Goal: Task Accomplishment & Management: Use online tool/utility

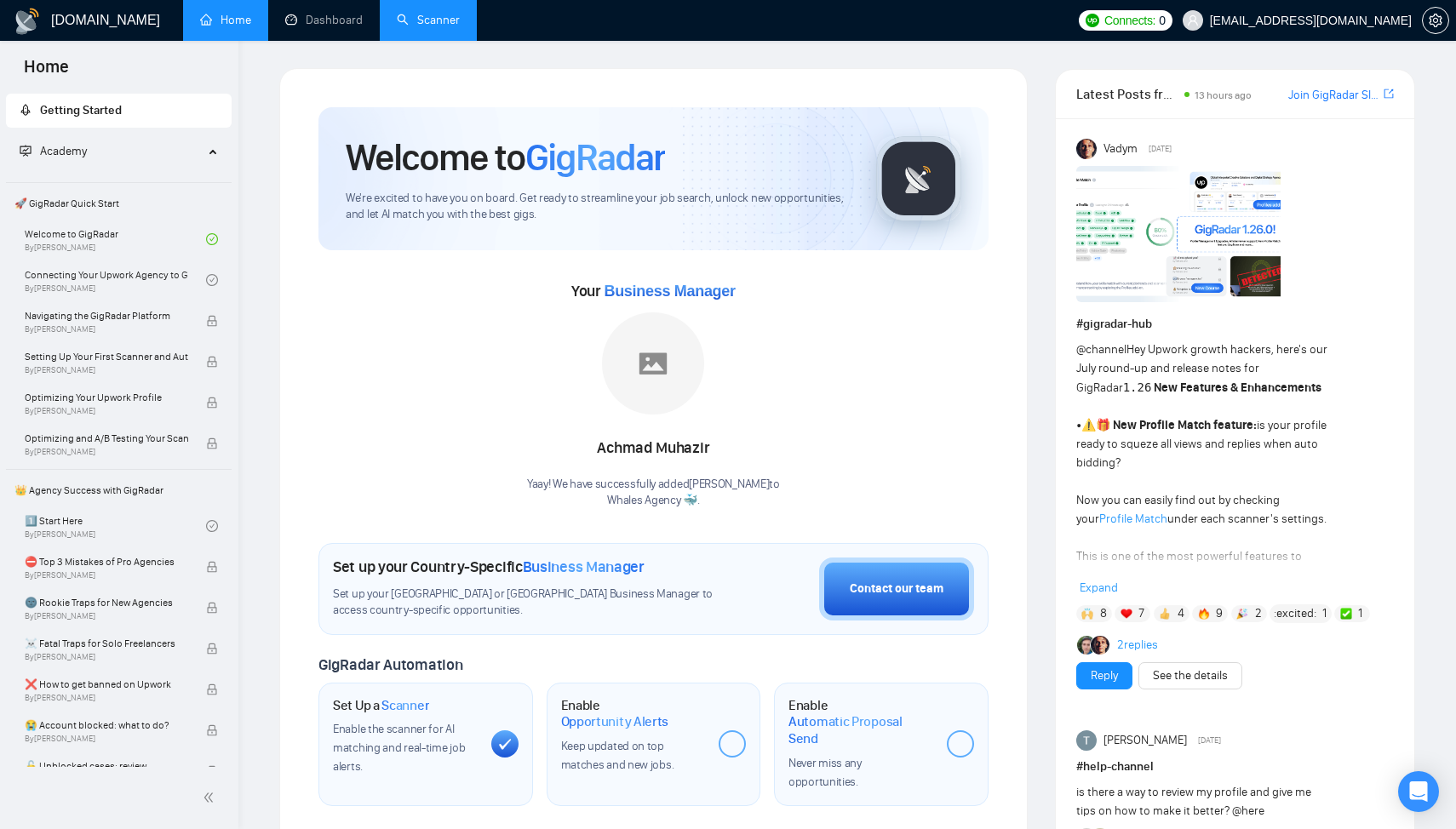
click at [423, 22] on link "Scanner" at bounding box center [427, 20] width 63 height 15
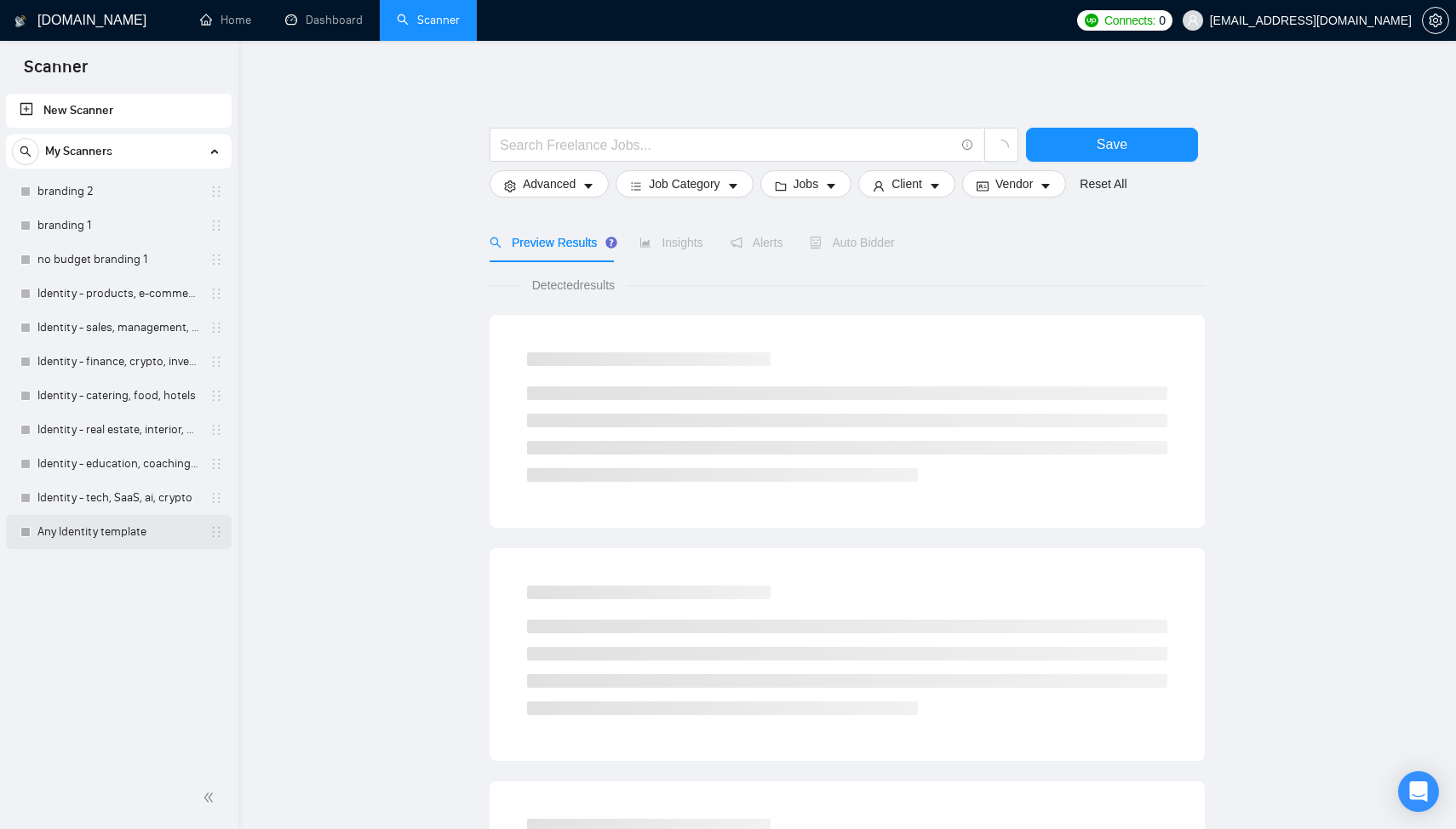
click at [118, 532] on link "Any Identity template" at bounding box center [118, 531] width 162 height 34
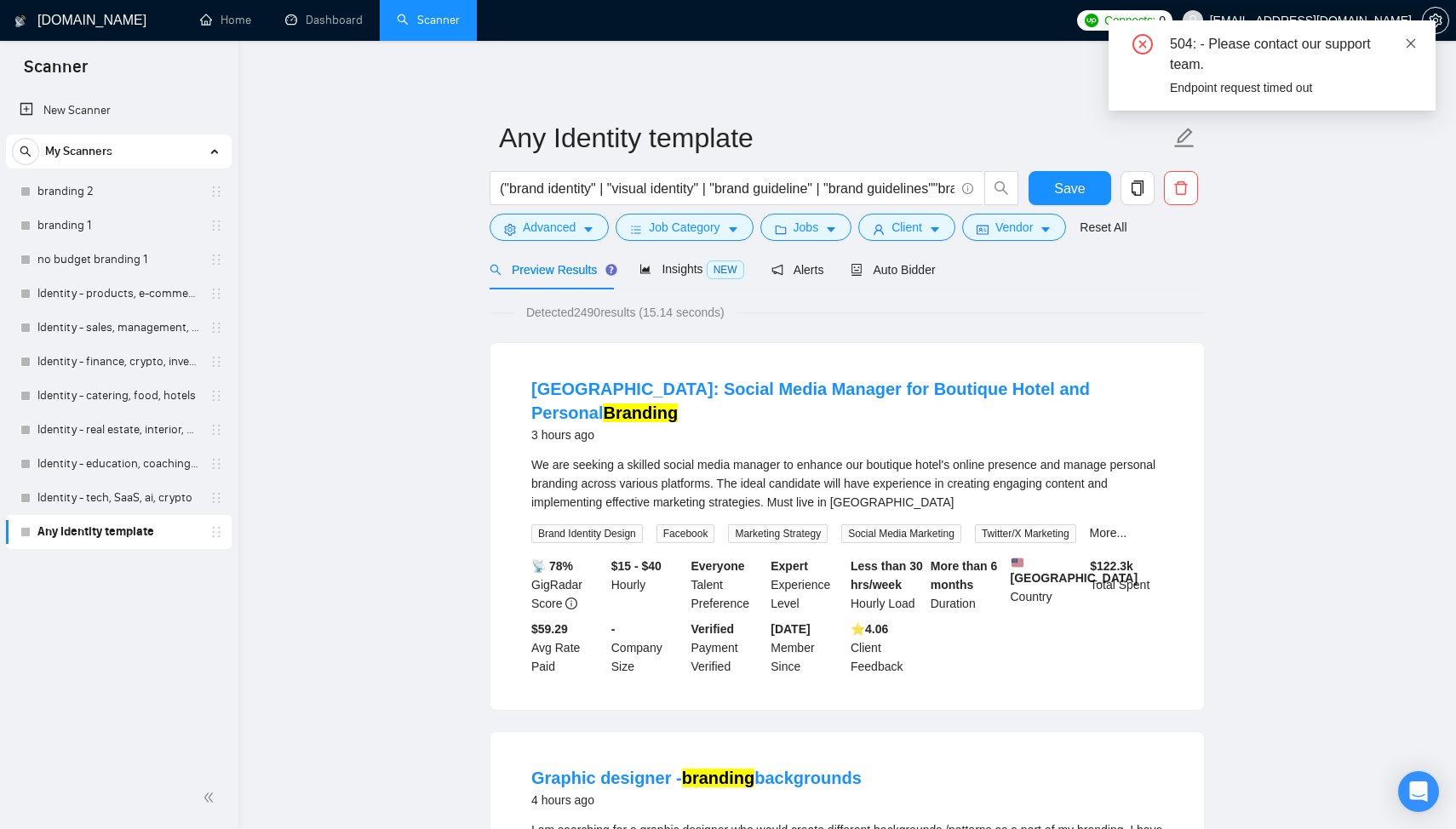
click at [1411, 41] on icon "close" at bounding box center [1411, 43] width 9 height 9
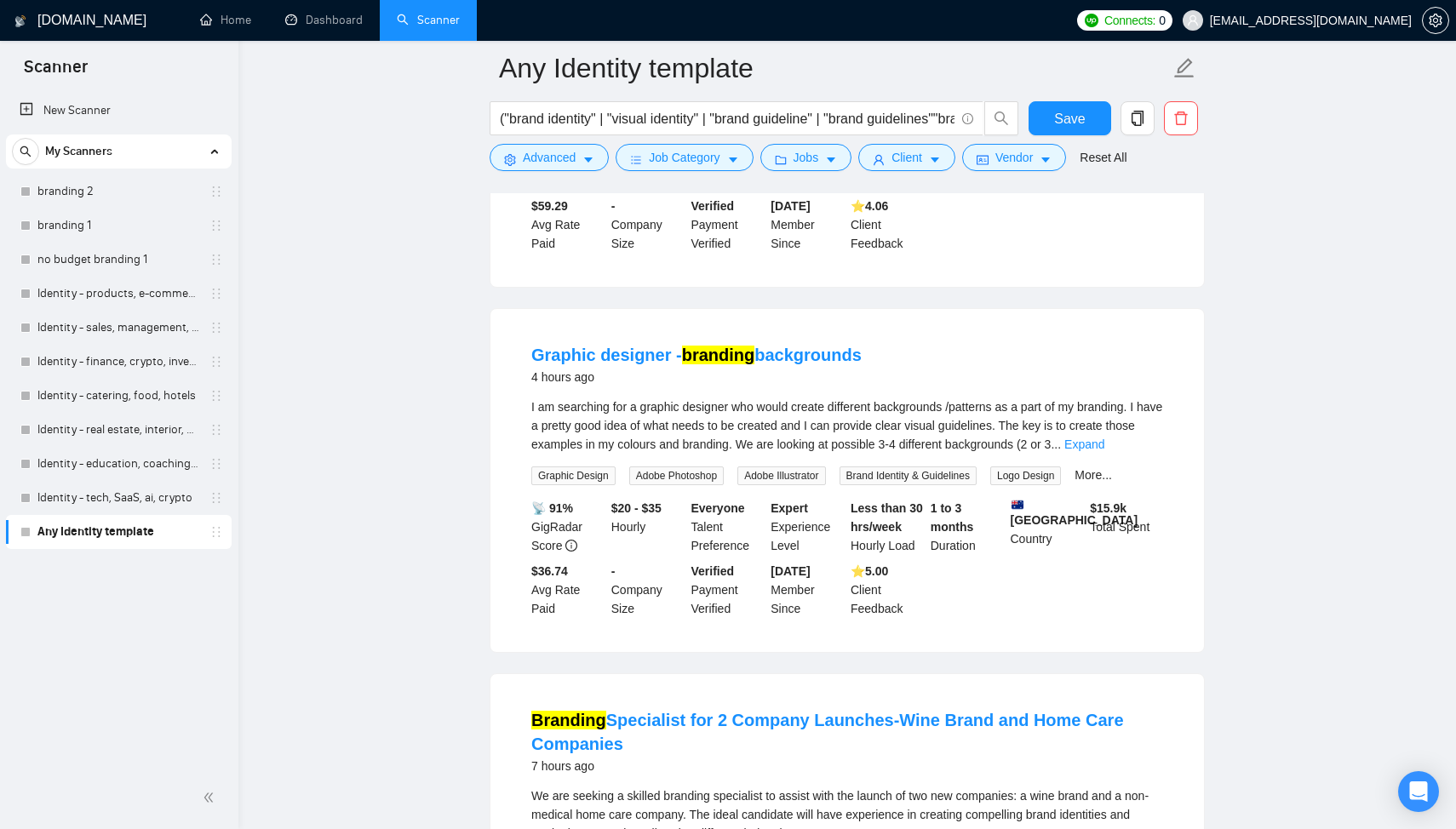
scroll to position [151, 0]
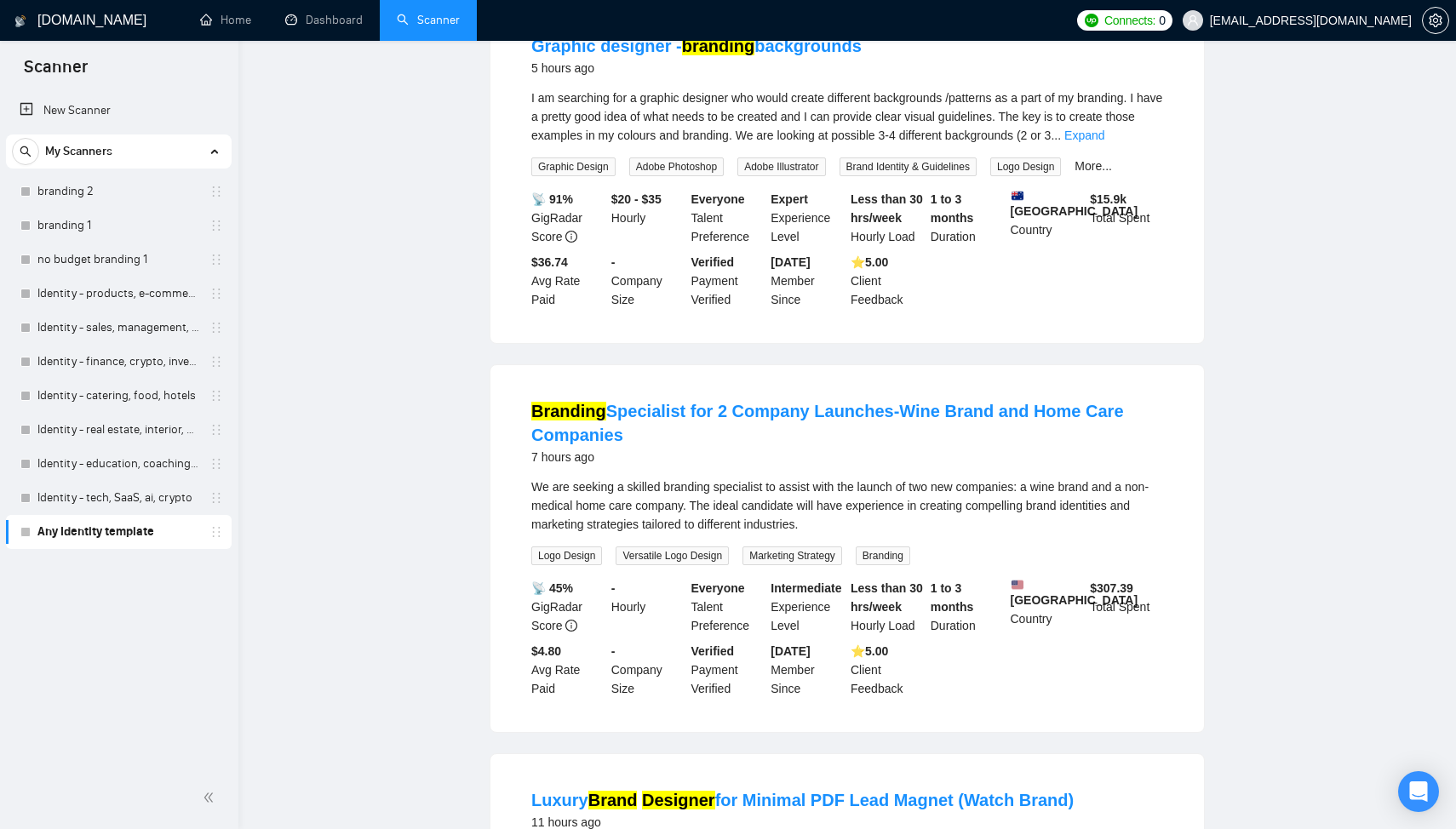
scroll to position [0, 0]
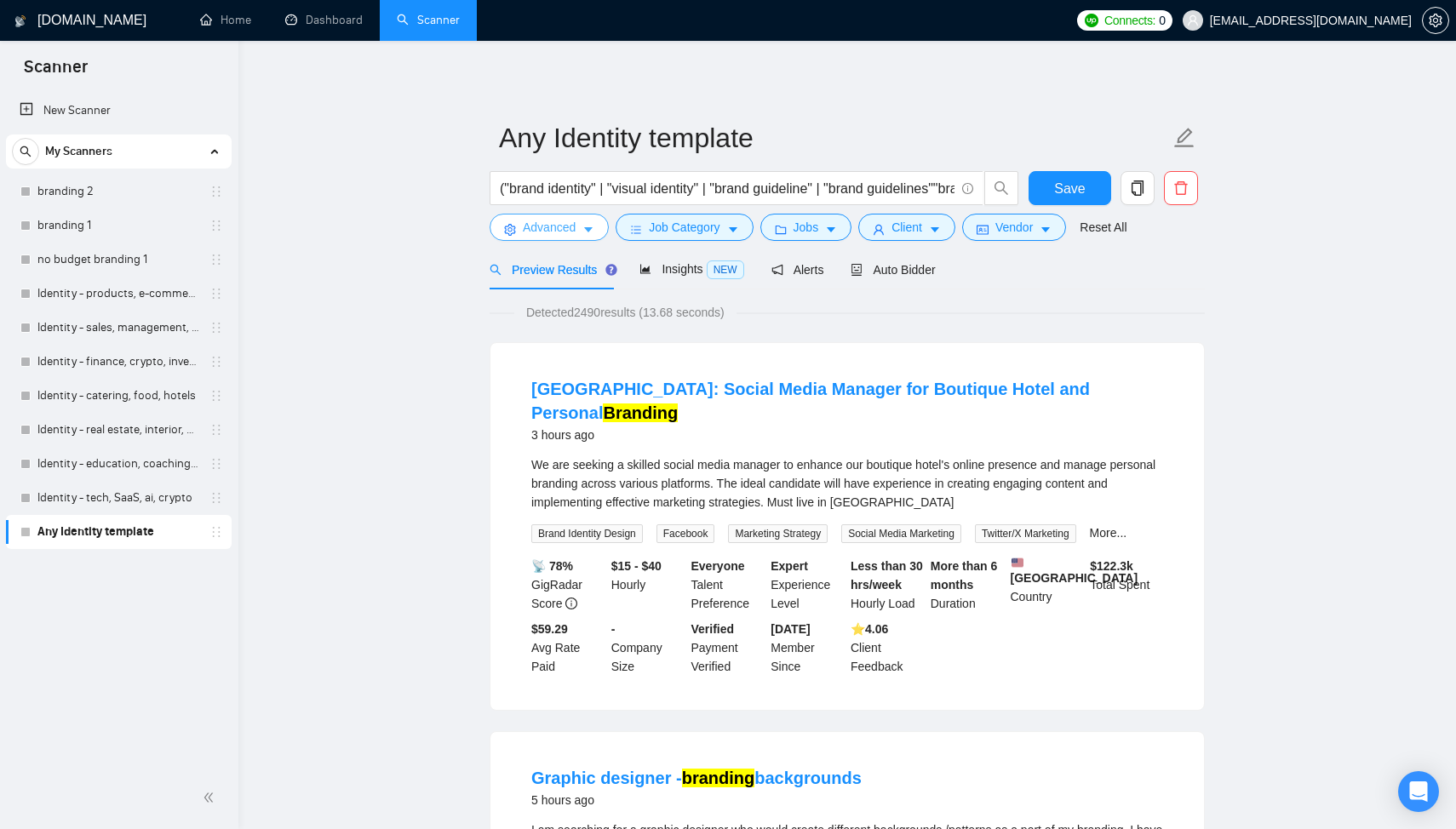
click at [553, 227] on span "Advanced" at bounding box center [549, 227] width 53 height 19
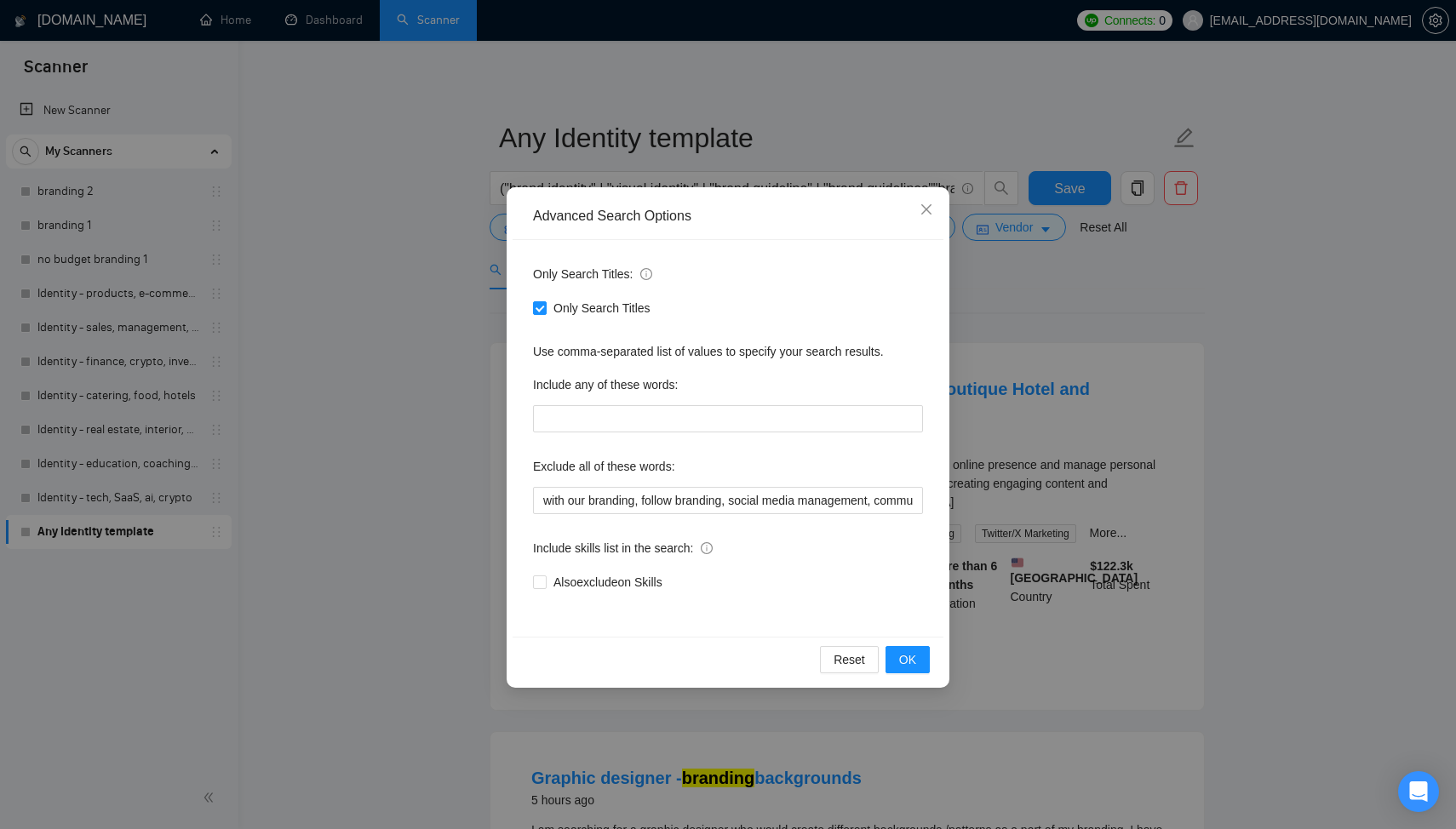
click at [1317, 258] on div "Advanced Search Options Only Search Titles: Only Search Titles Use comma-separa…" at bounding box center [728, 414] width 1456 height 829
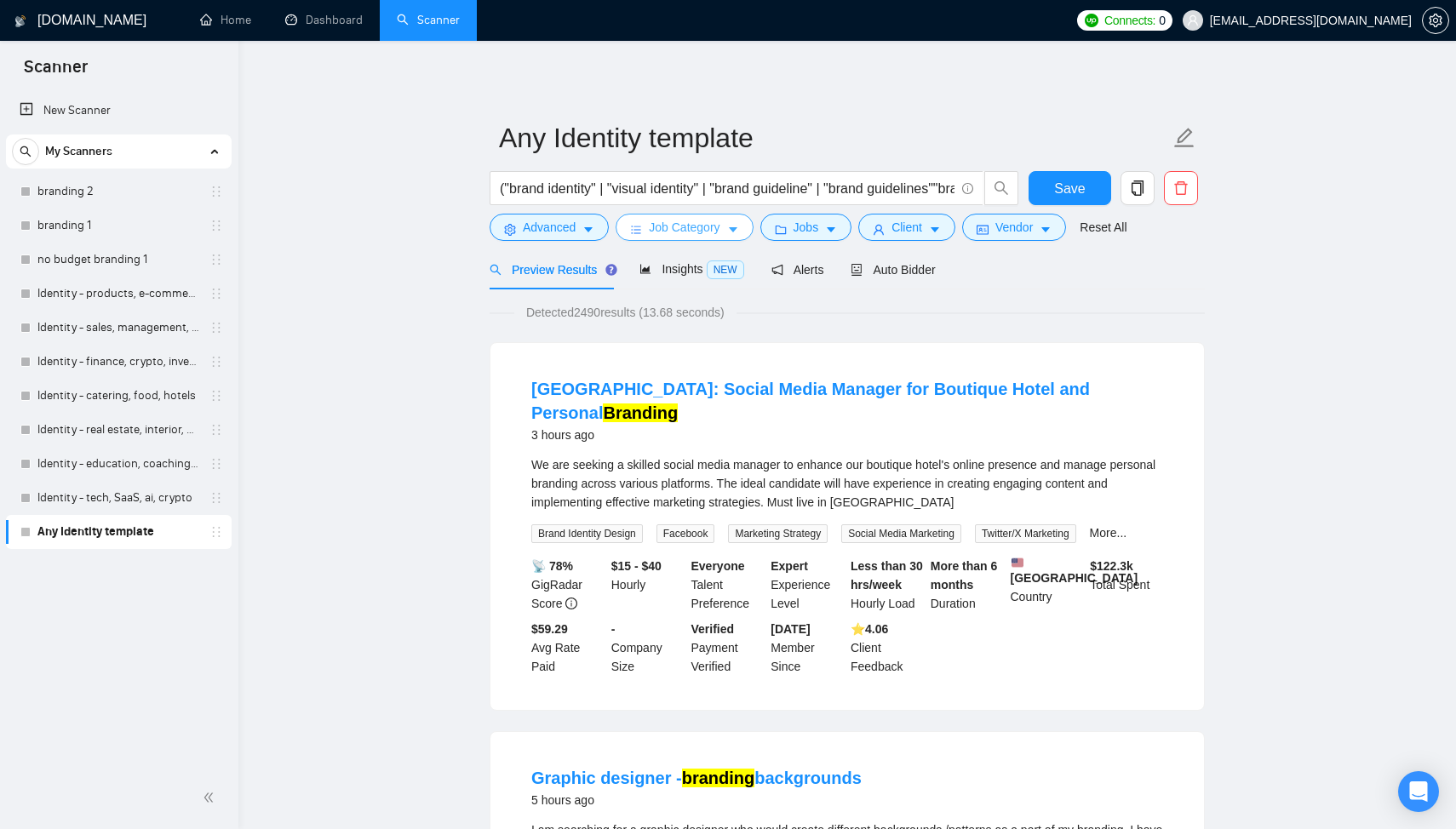
click at [675, 224] on span "Job Category" at bounding box center [684, 227] width 71 height 19
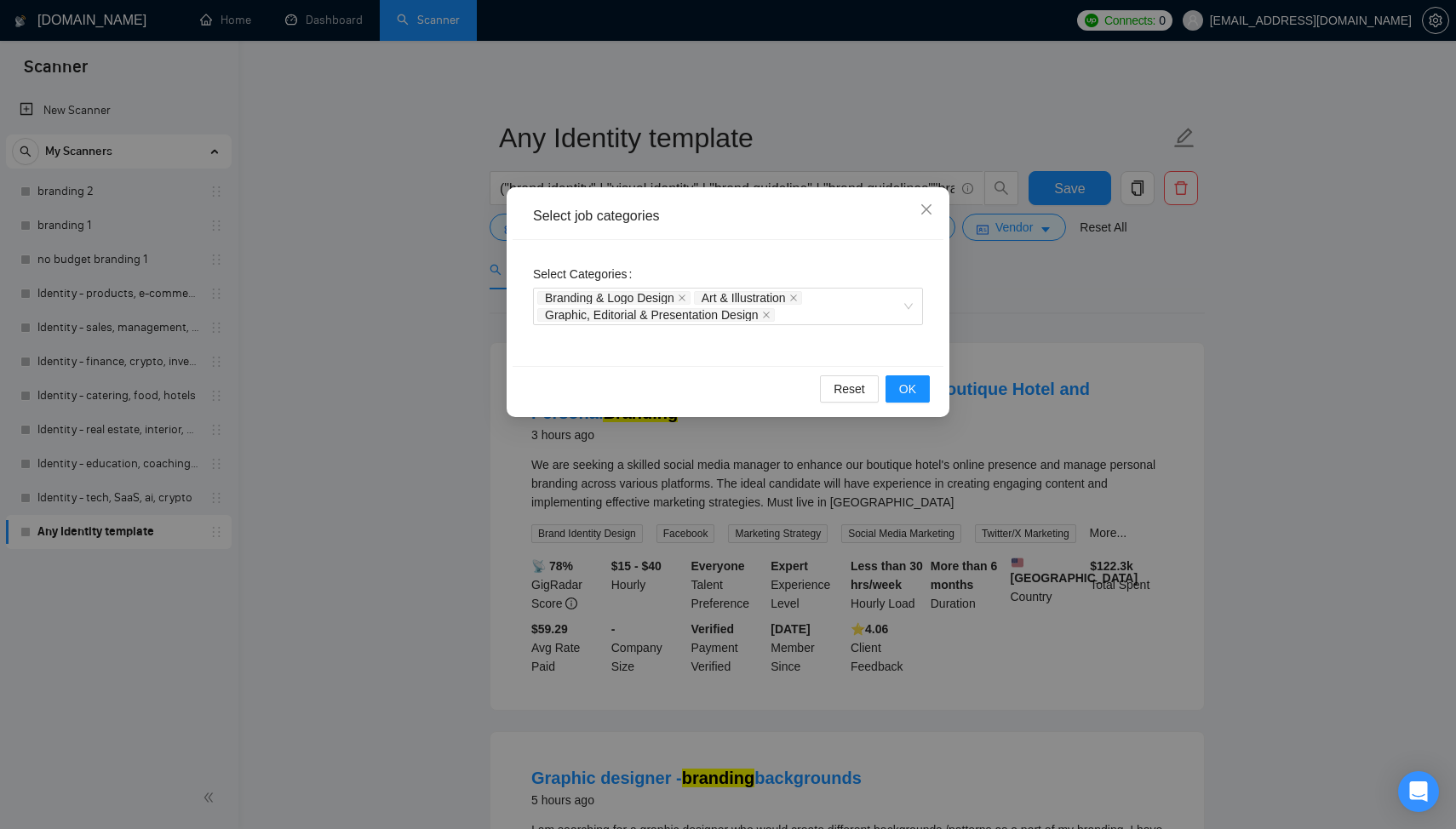
click at [1178, 325] on div "Select job categories Select Categories Branding & Logo Design Art & Illustrati…" at bounding box center [728, 414] width 1456 height 829
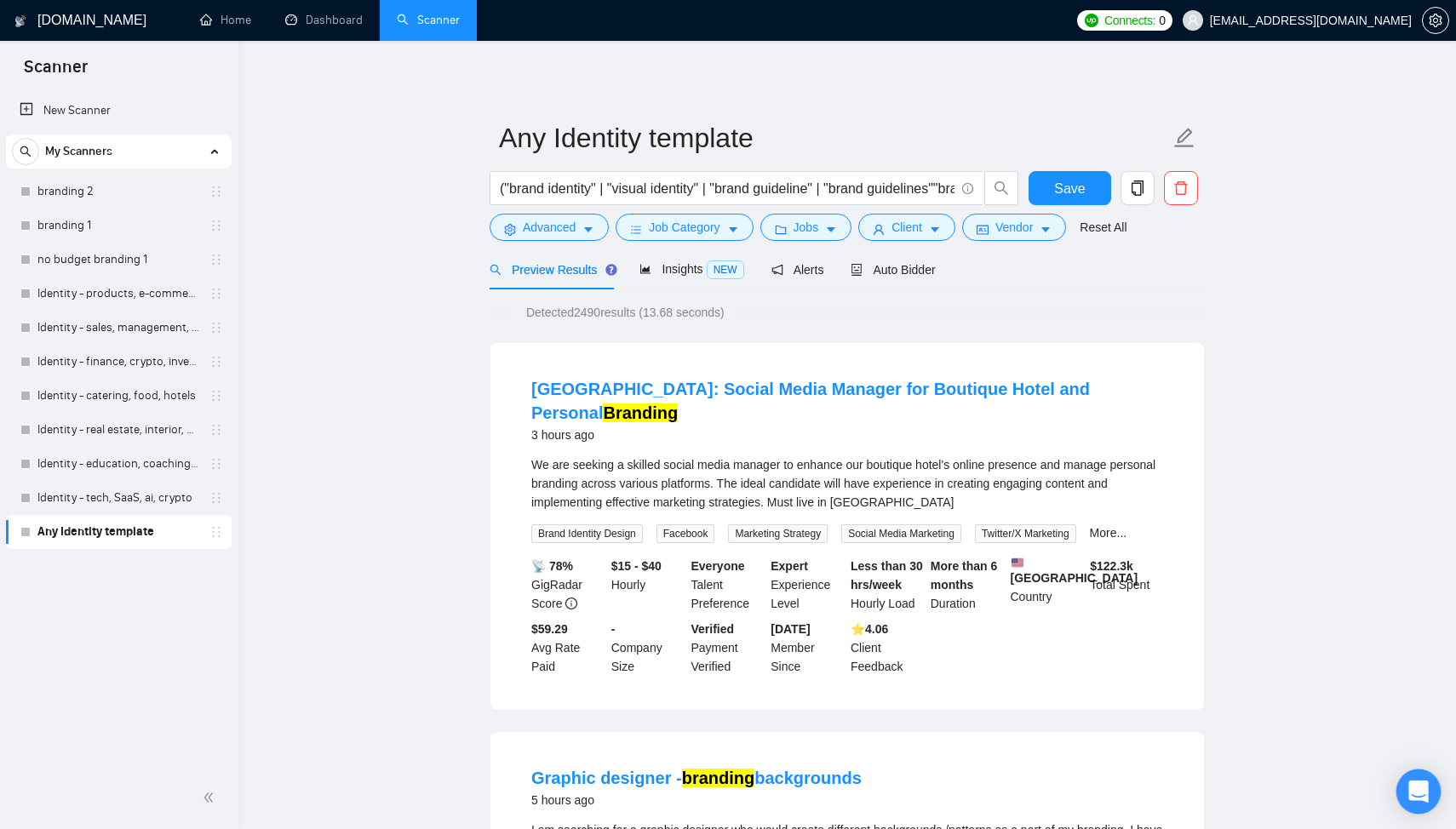
click at [1421, 786] on icon "Open Intercom Messenger" at bounding box center [1418, 791] width 20 height 22
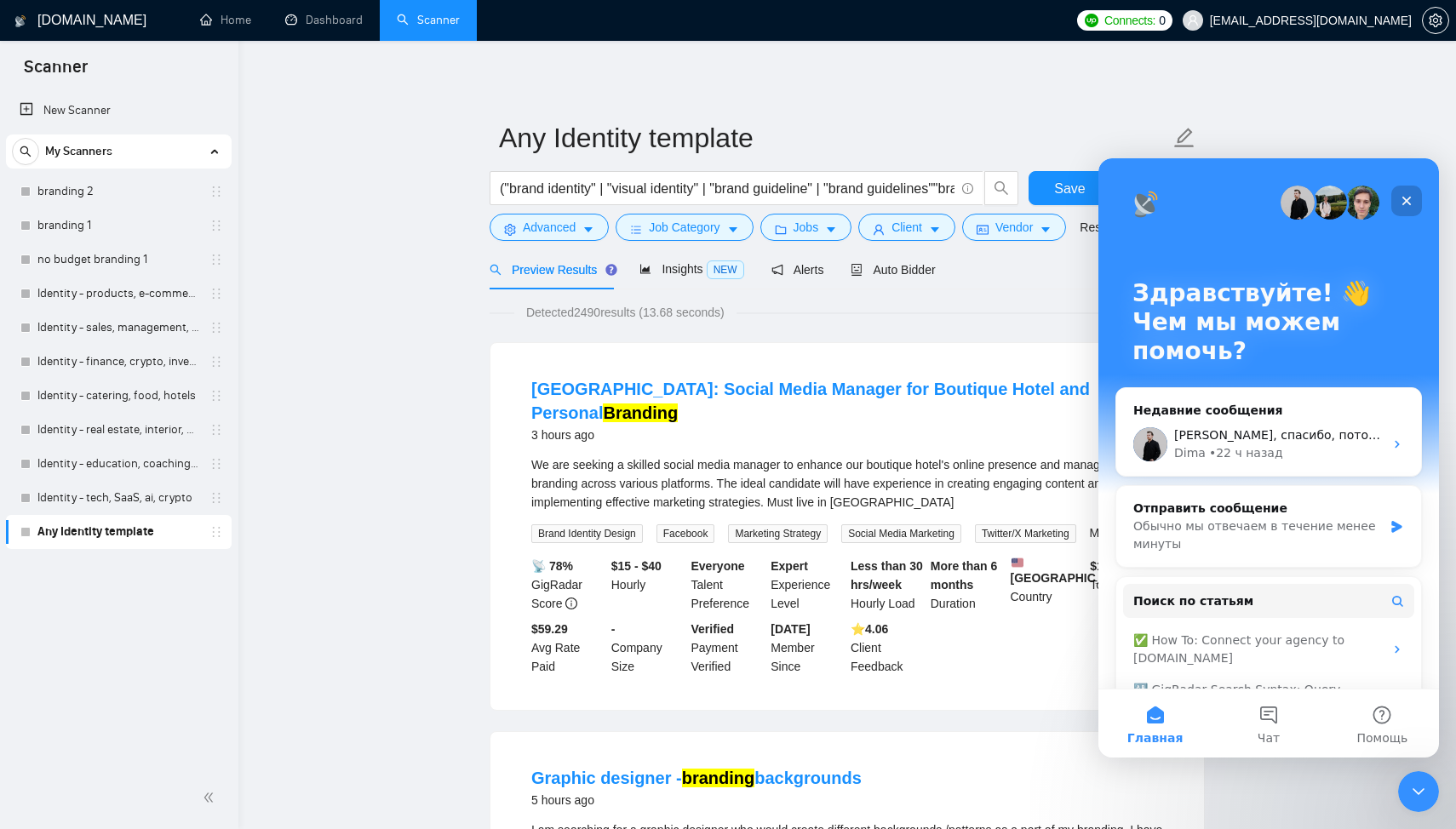
click at [1411, 190] on div "Закрыть" at bounding box center [1407, 201] width 31 height 31
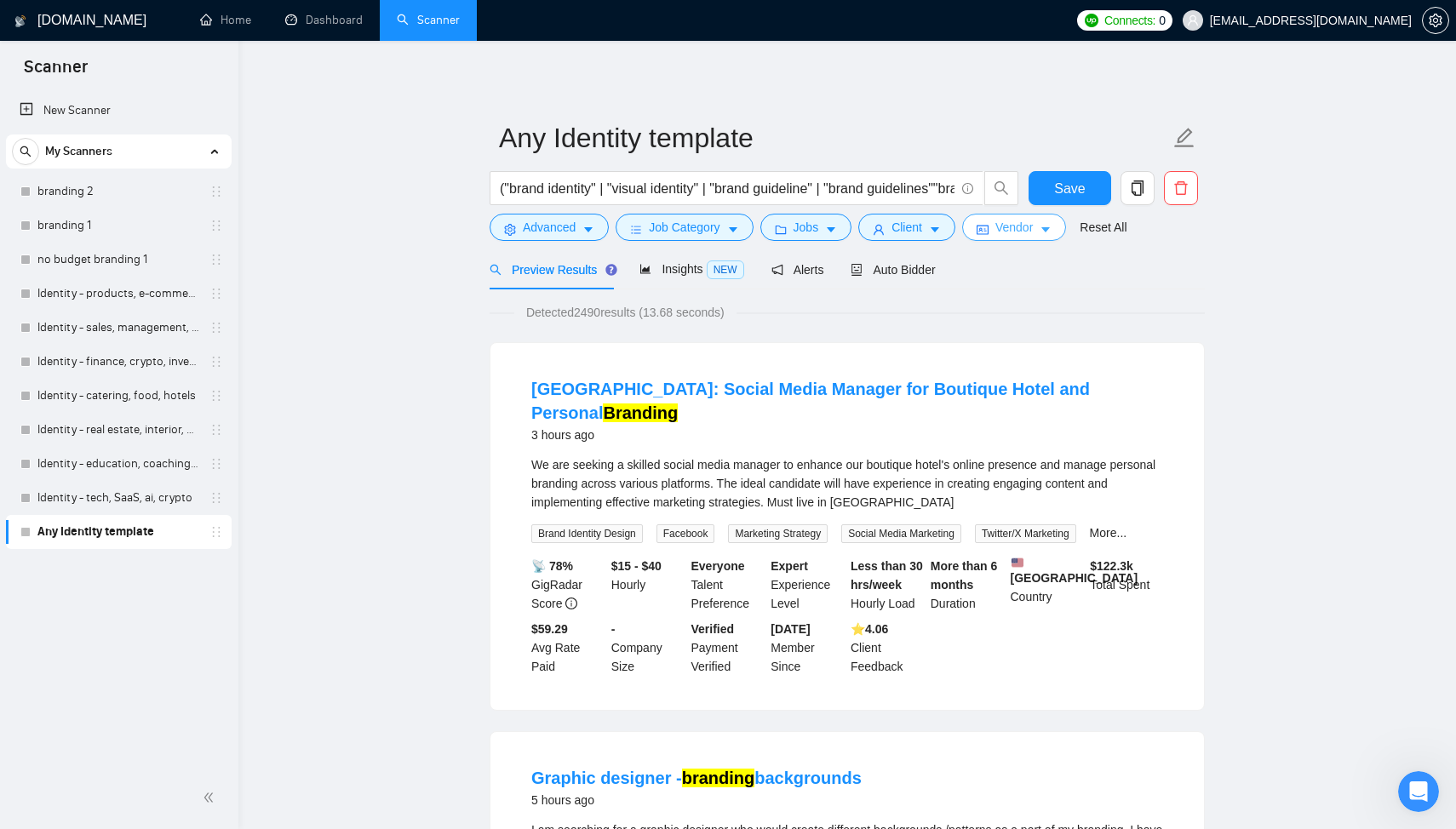
click at [1009, 228] on span "Vendor" at bounding box center [1013, 227] width 37 height 19
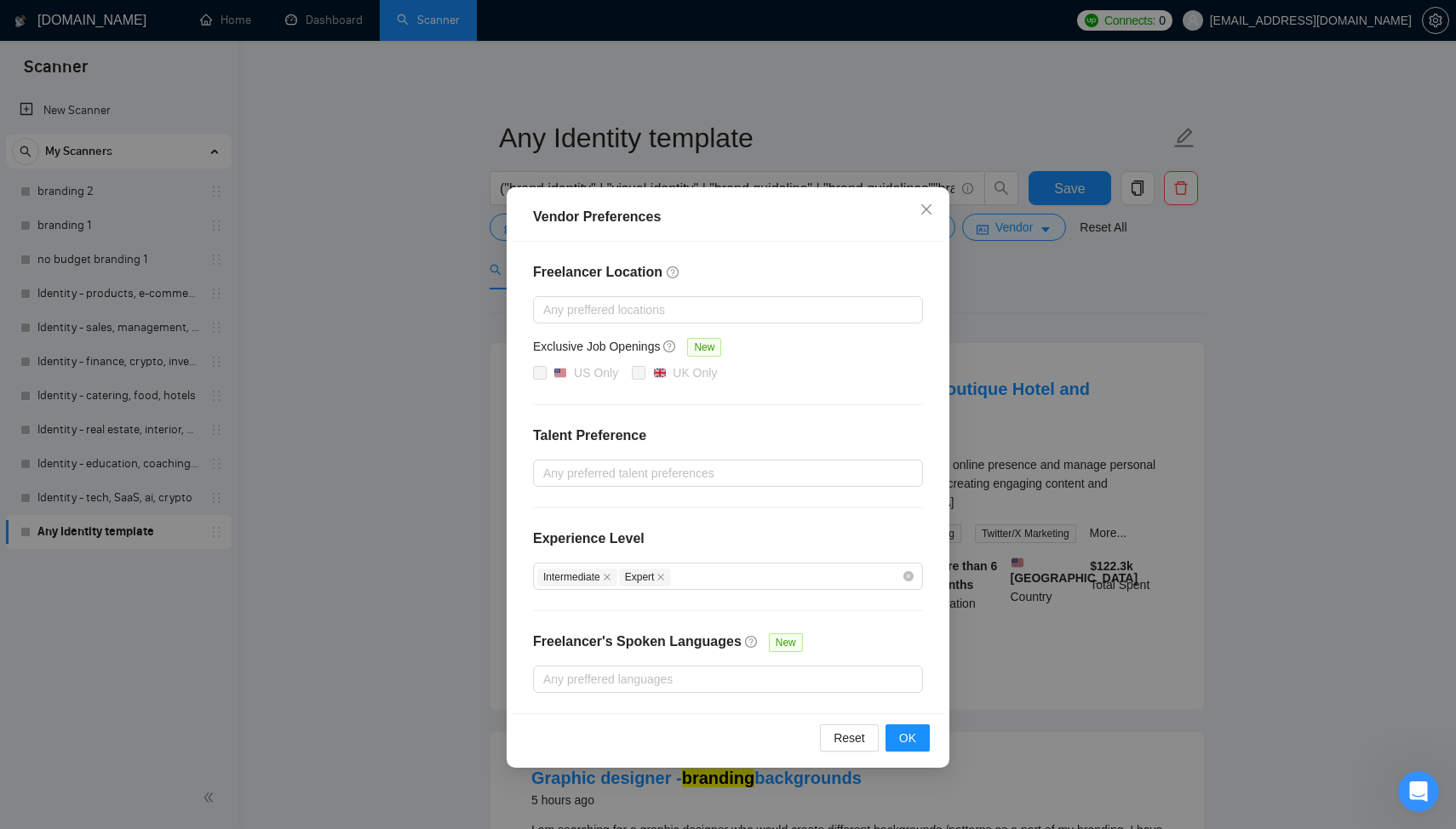
click at [1029, 230] on div "Vendor Preferences Freelancer Location Any preffered locations Exclusive Job Op…" at bounding box center [728, 414] width 1456 height 829
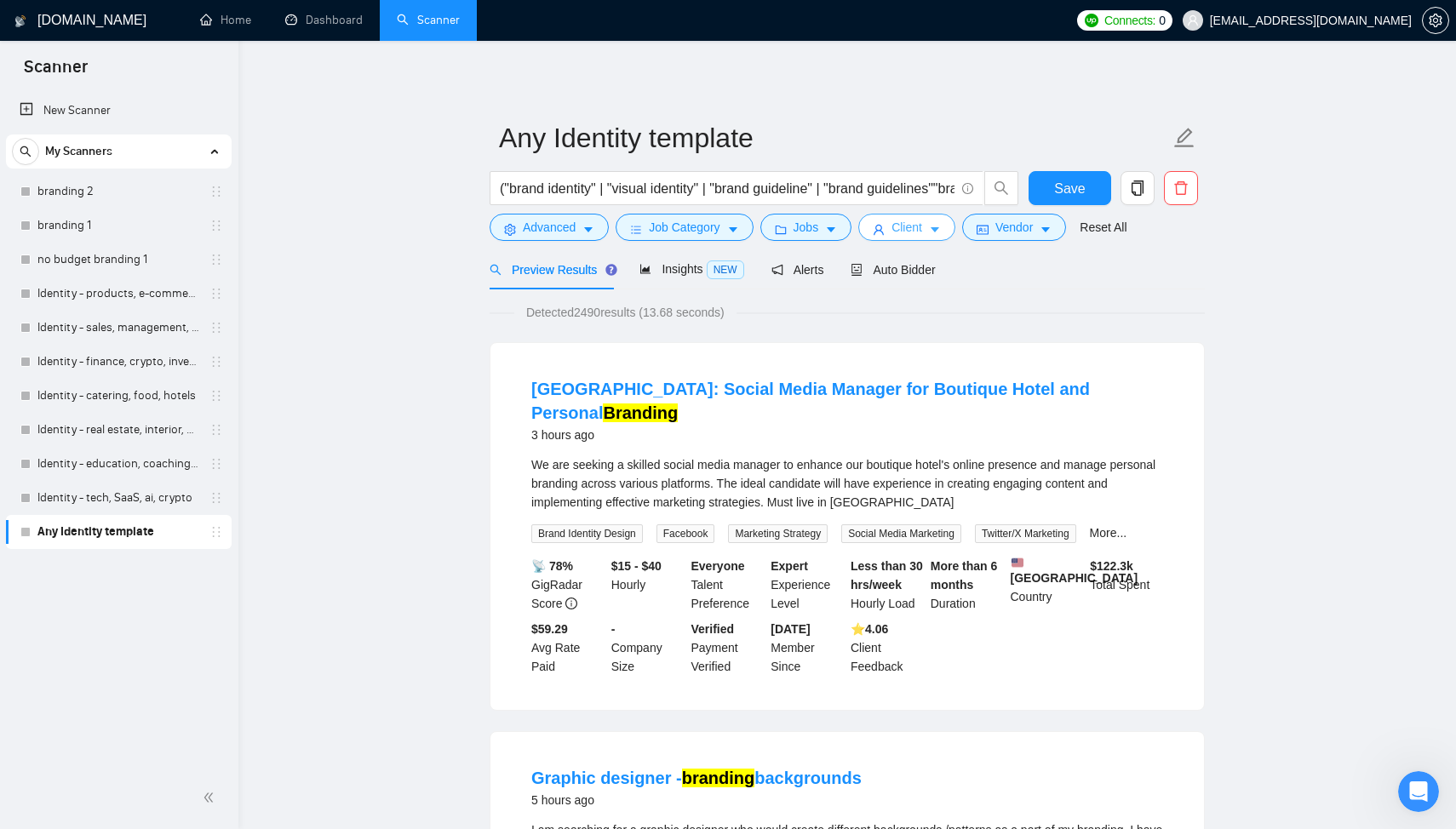
click at [899, 220] on span "Client" at bounding box center [907, 227] width 31 height 19
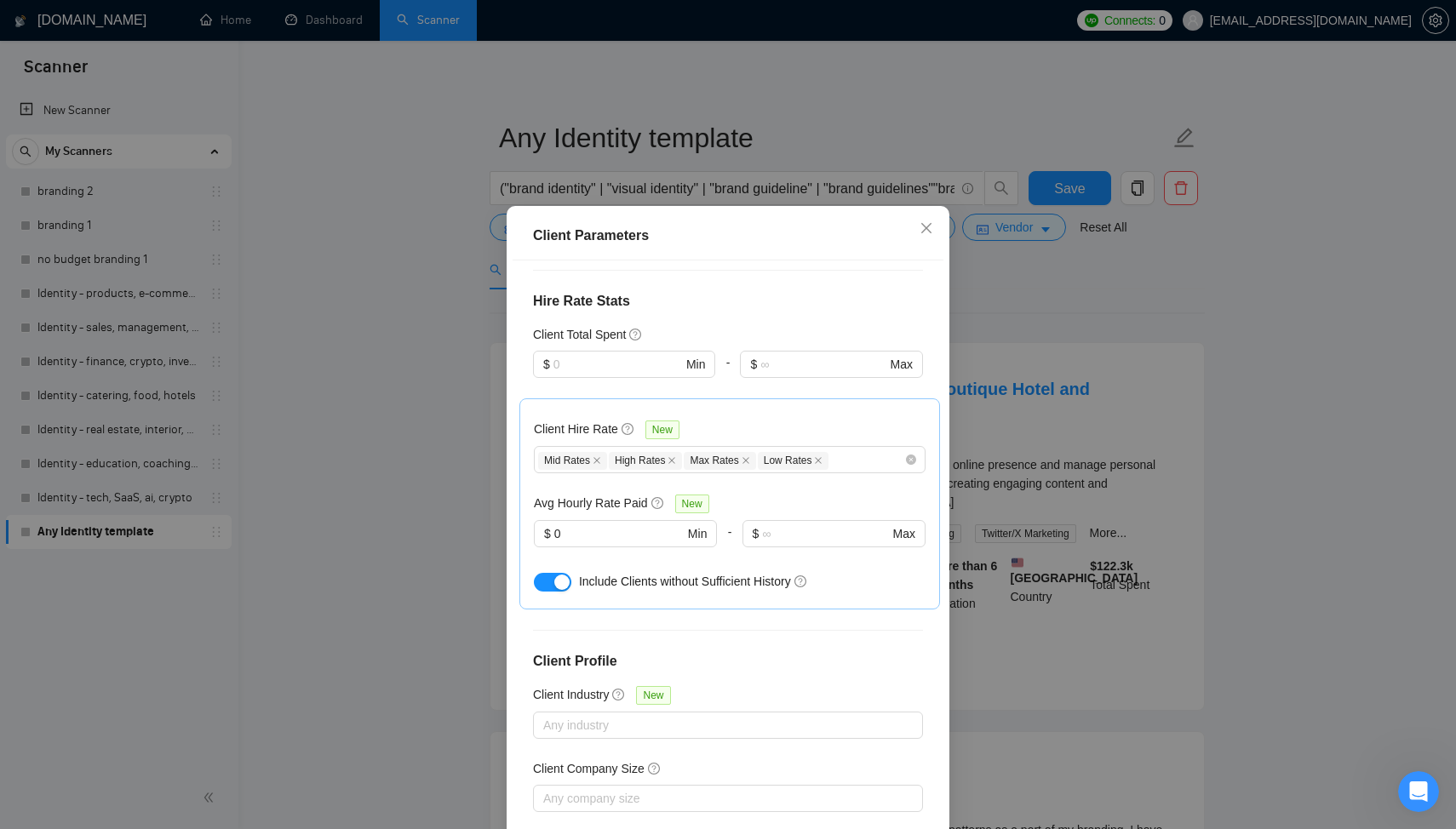
scroll to position [527, 0]
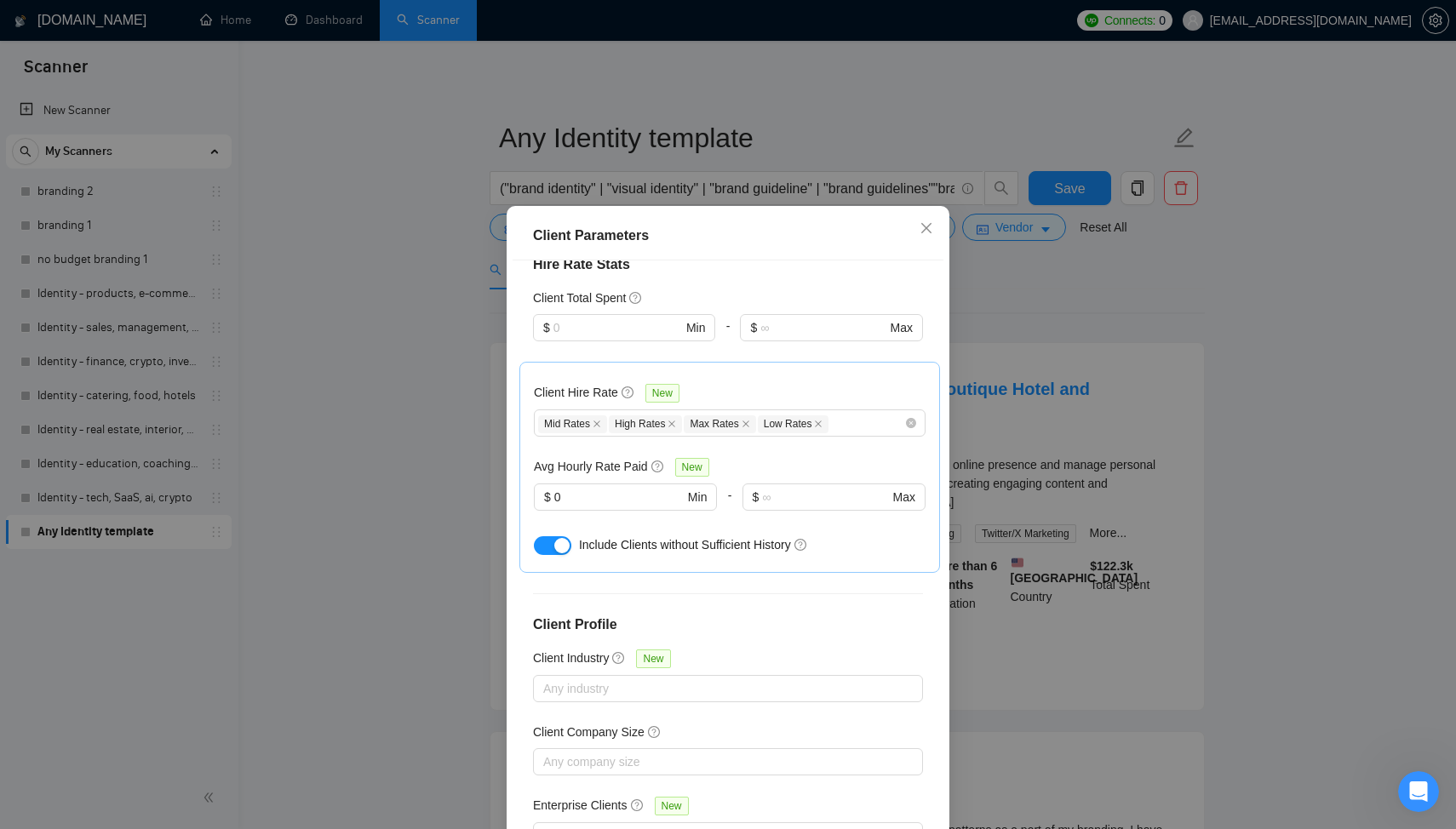
click at [1144, 302] on div "Client Parameters Client Location Include Client Countries Select Exclude Clien…" at bounding box center [728, 414] width 1456 height 829
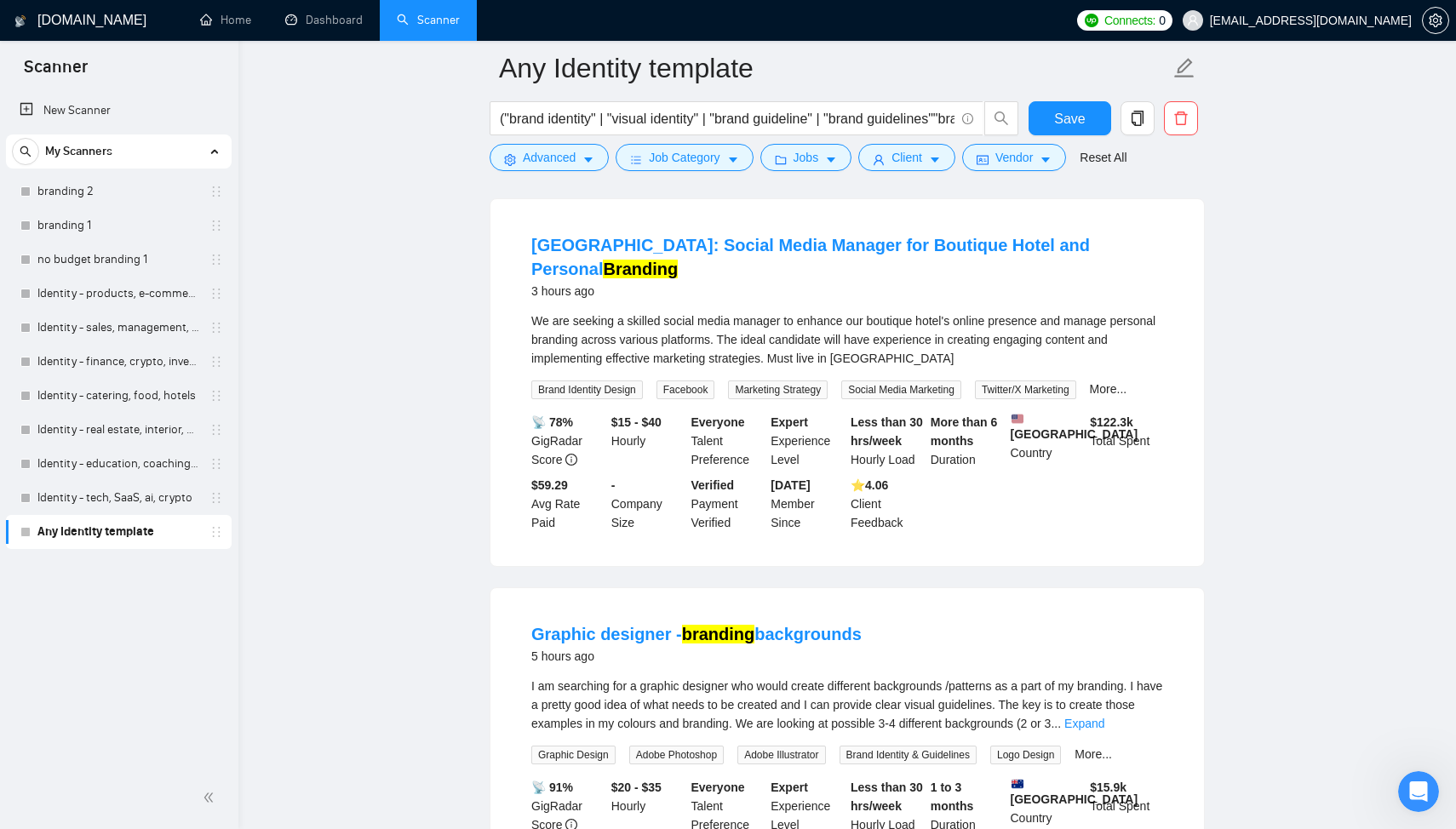
scroll to position [70, 0]
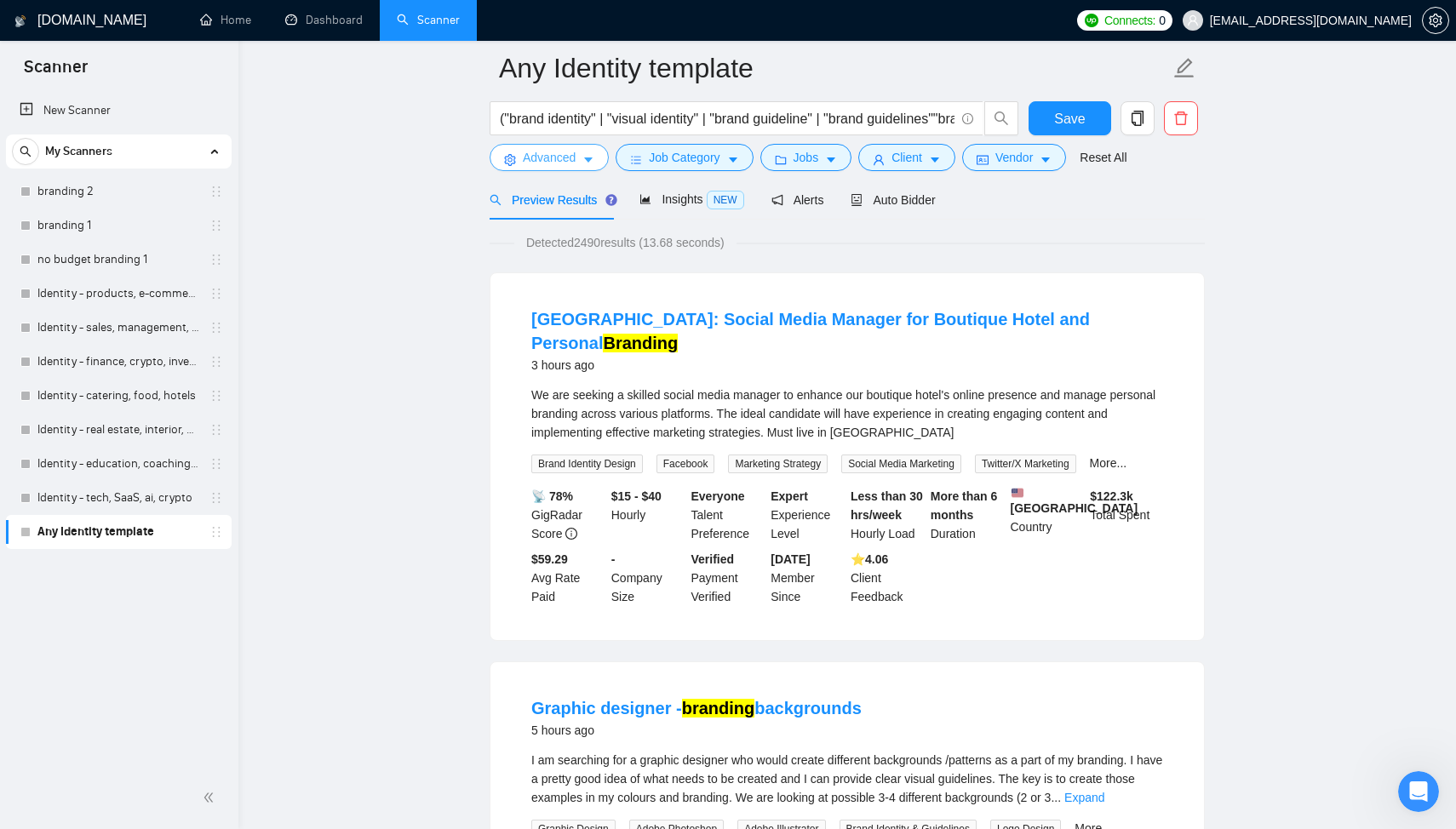
click at [564, 165] on span "Advanced" at bounding box center [549, 157] width 53 height 19
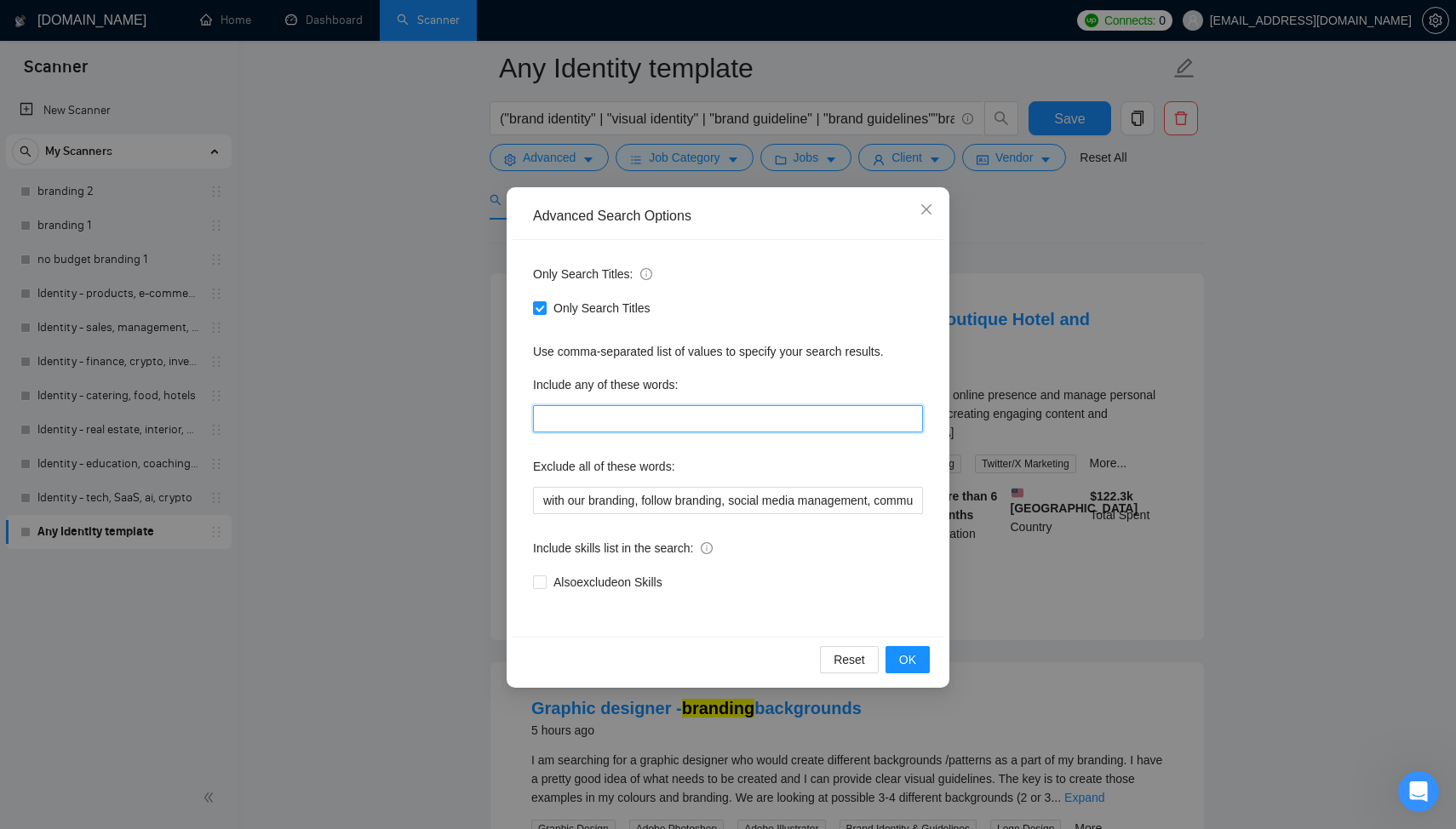
click at [613, 424] on input "text" at bounding box center [728, 419] width 390 height 27
type input "ы"
type input "saas"
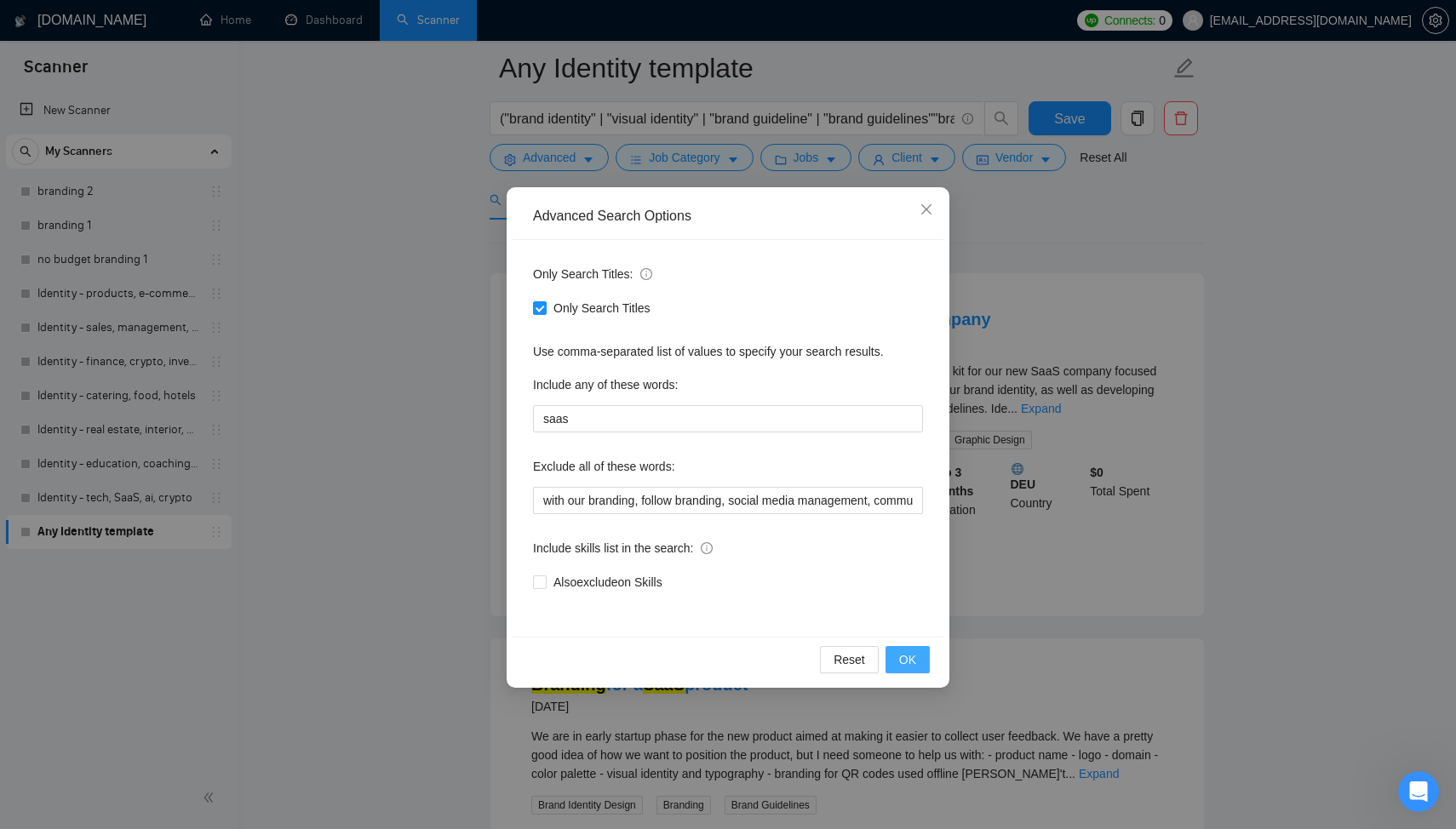
click at [928, 654] on button "OK" at bounding box center [908, 659] width 45 height 27
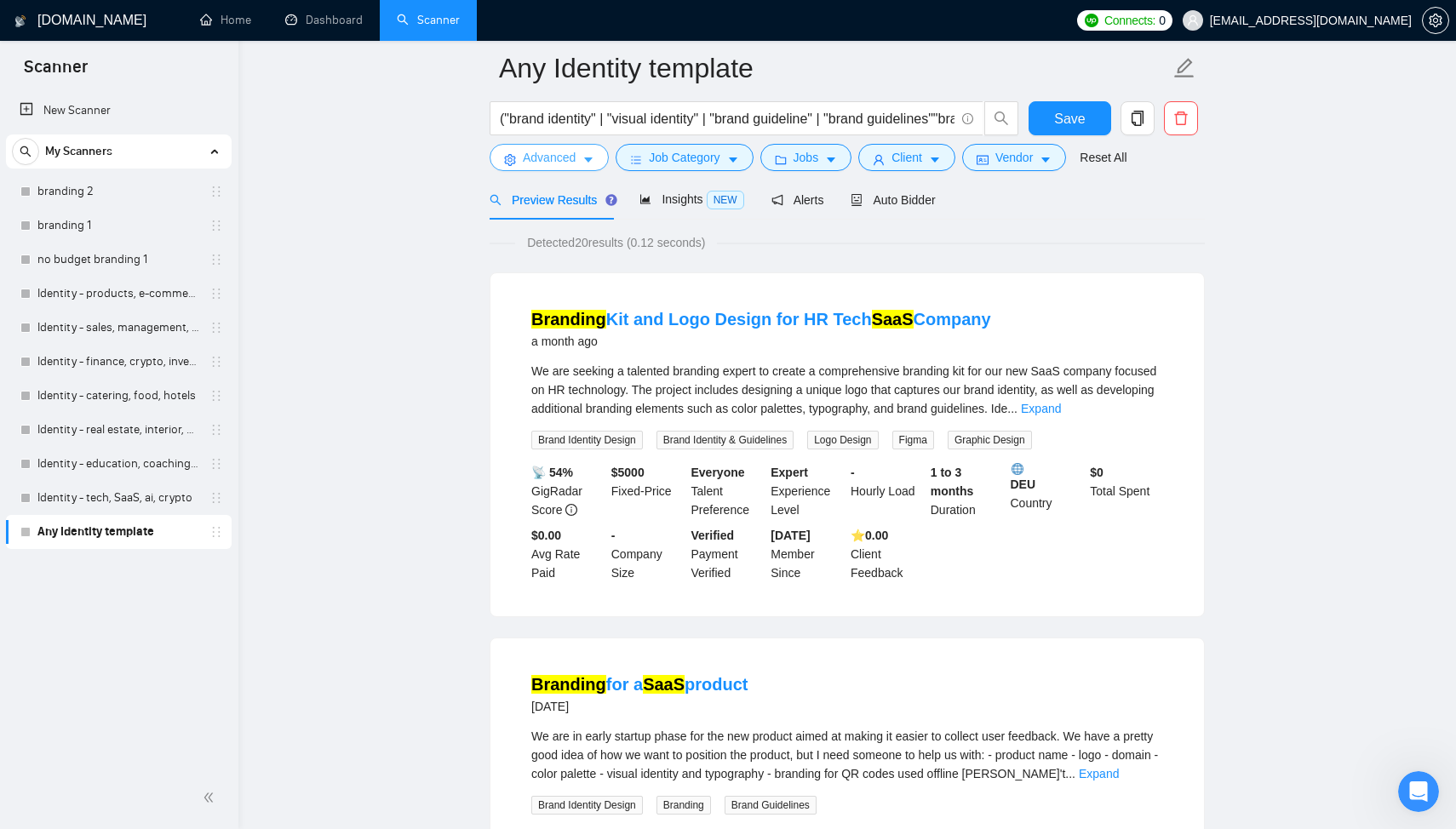
click at [525, 167] on button "Advanced" at bounding box center [548, 157] width 119 height 27
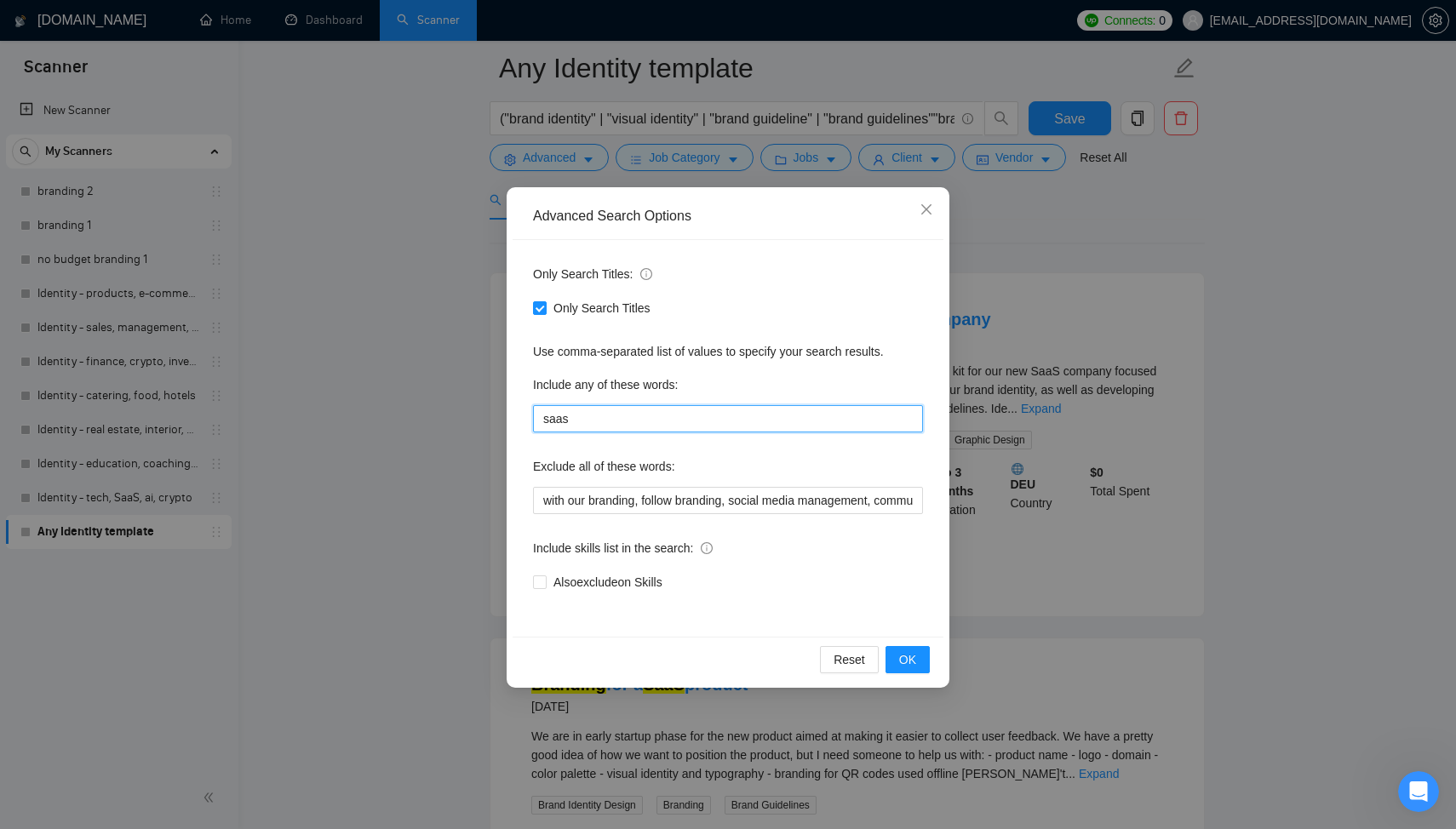
drag, startPoint x: 598, startPoint y: 420, endPoint x: 528, endPoint y: 414, distance: 70.3
click at [529, 418] on div "Only Search Titles: Only Search Titles Use comma-separated list of values to sp…" at bounding box center [728, 438] width 431 height 396
type input "t"
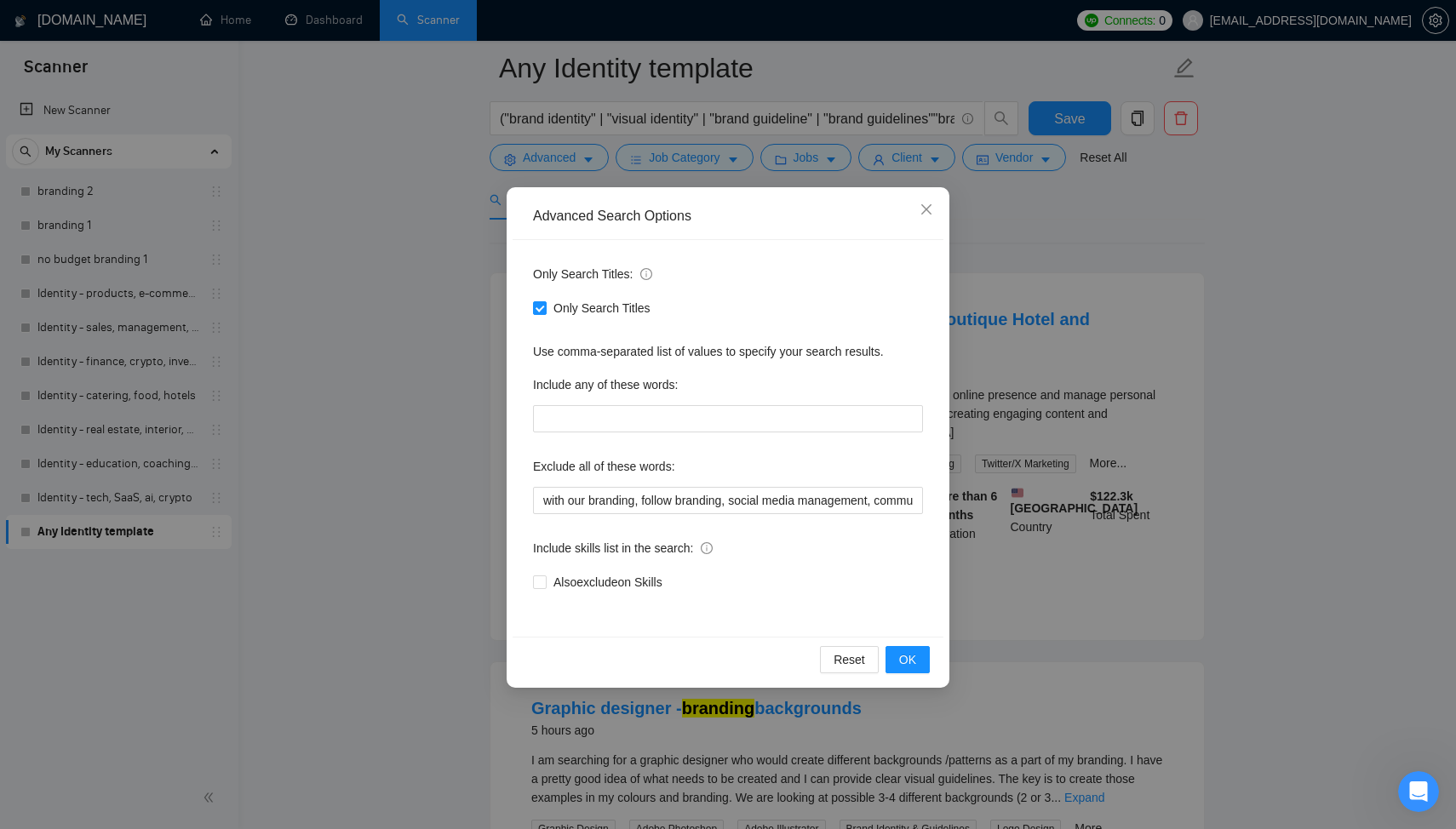
click at [420, 135] on div "Advanced Search Options Only Search Titles: Only Search Titles Use comma-separa…" at bounding box center [728, 414] width 1456 height 829
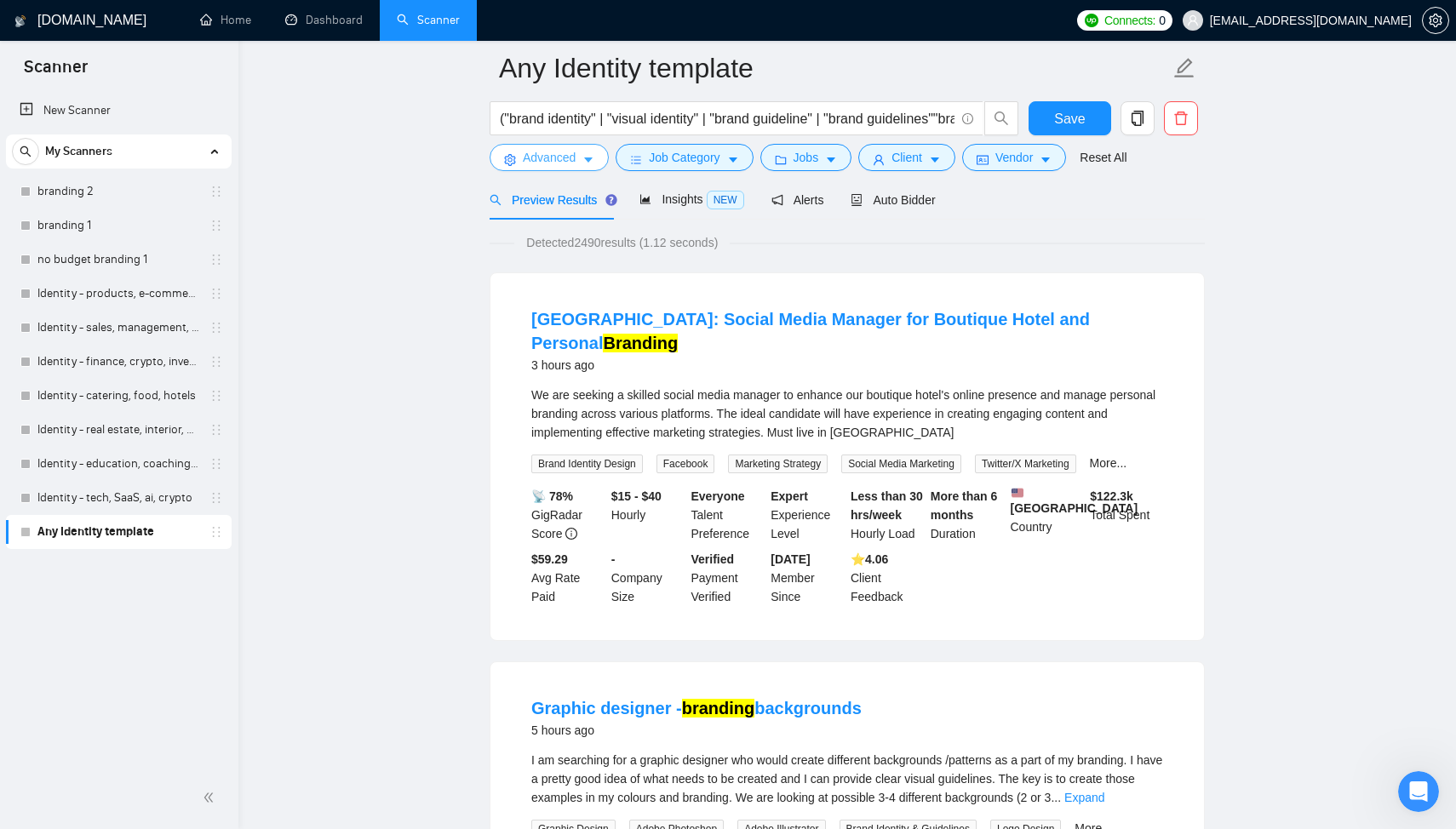
click at [552, 149] on span "Advanced" at bounding box center [549, 157] width 53 height 19
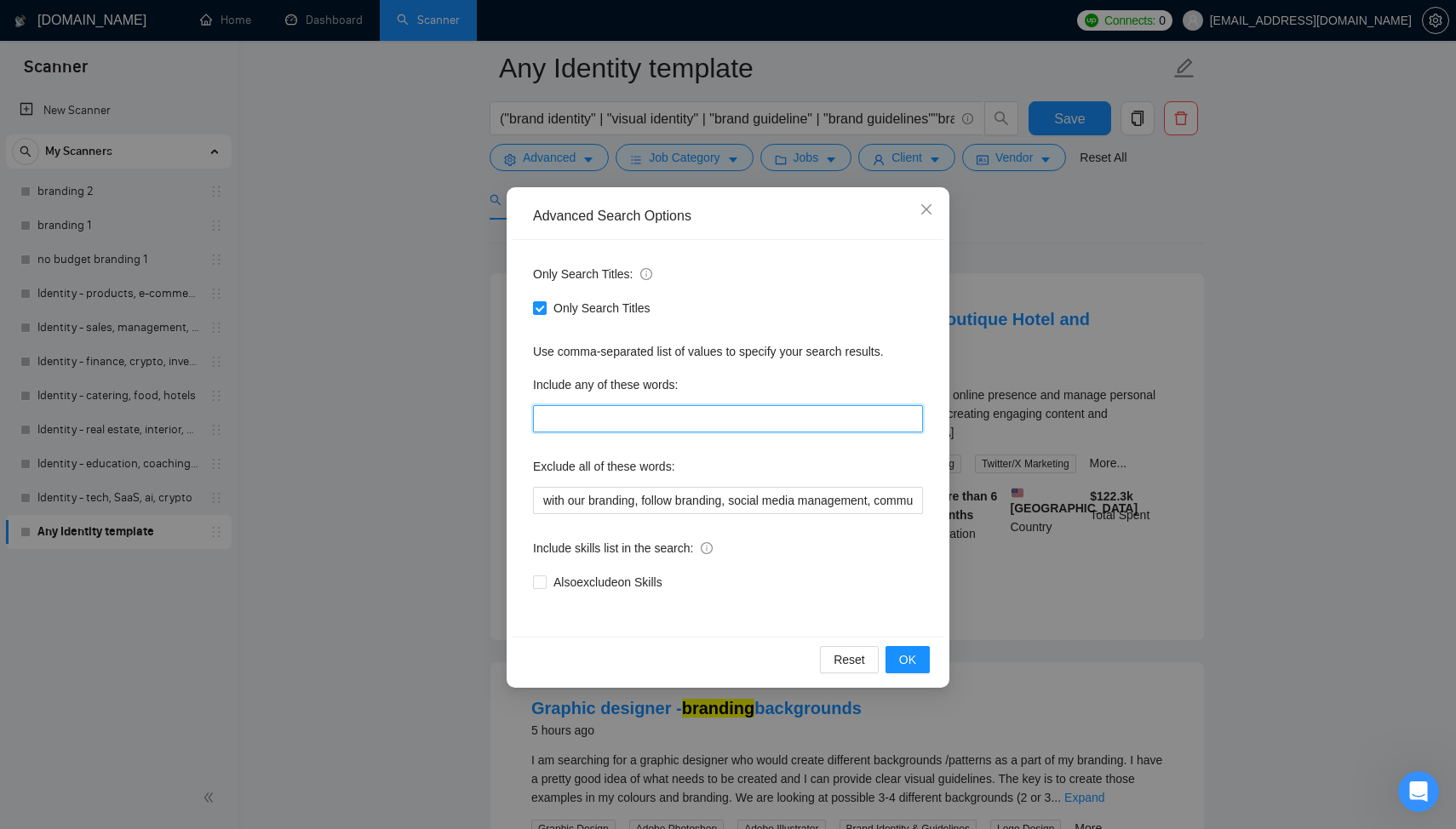
click at [634, 424] on input "text" at bounding box center [728, 419] width 390 height 27
paste input "SaaS, software, soft, tech startup, technology, digital product, app, web app, …"
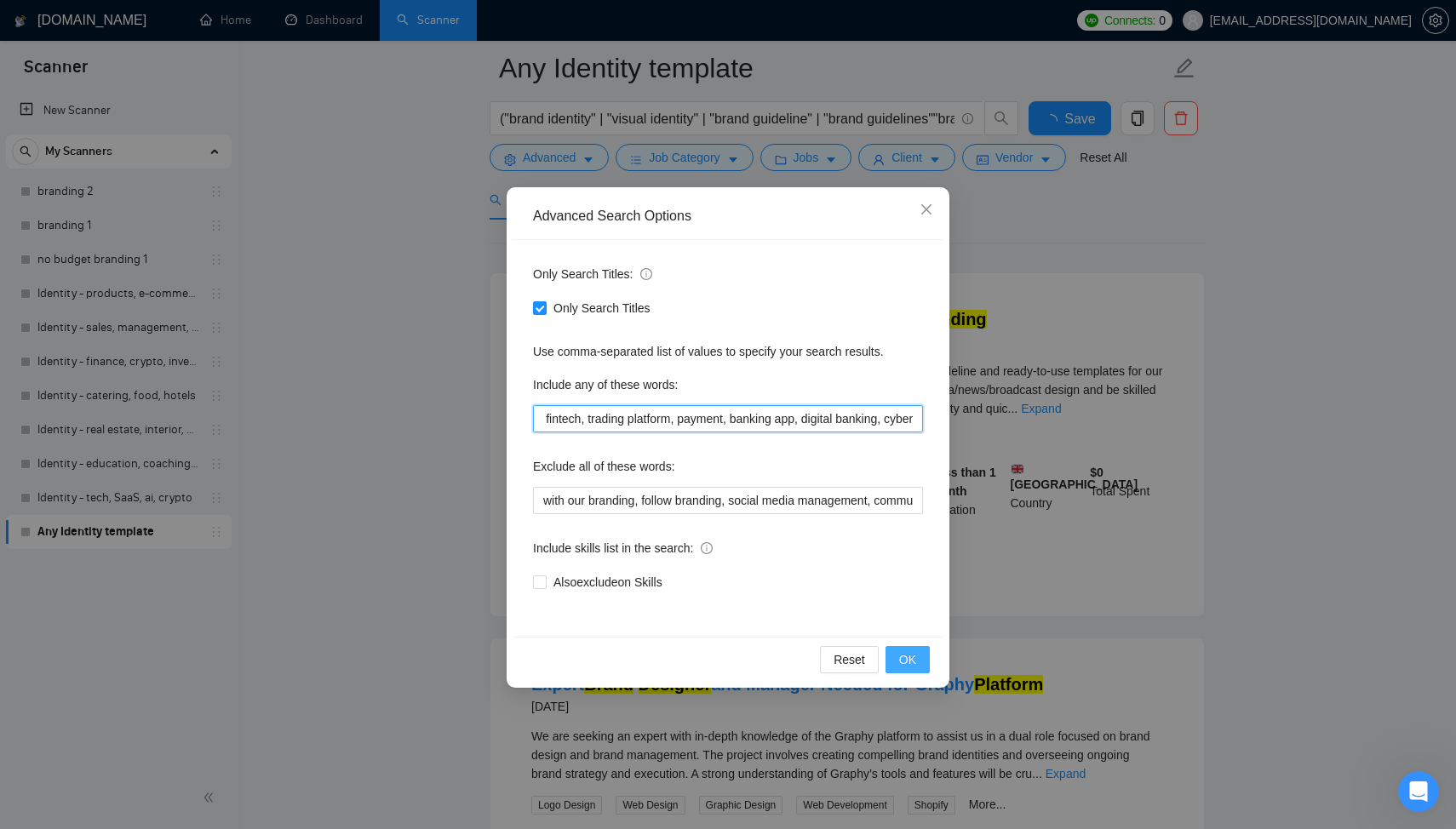
type input "SaaS, software, soft, tech startup, technology, digital product, app, web app, …"
click at [905, 654] on span "OK" at bounding box center [907, 659] width 17 height 19
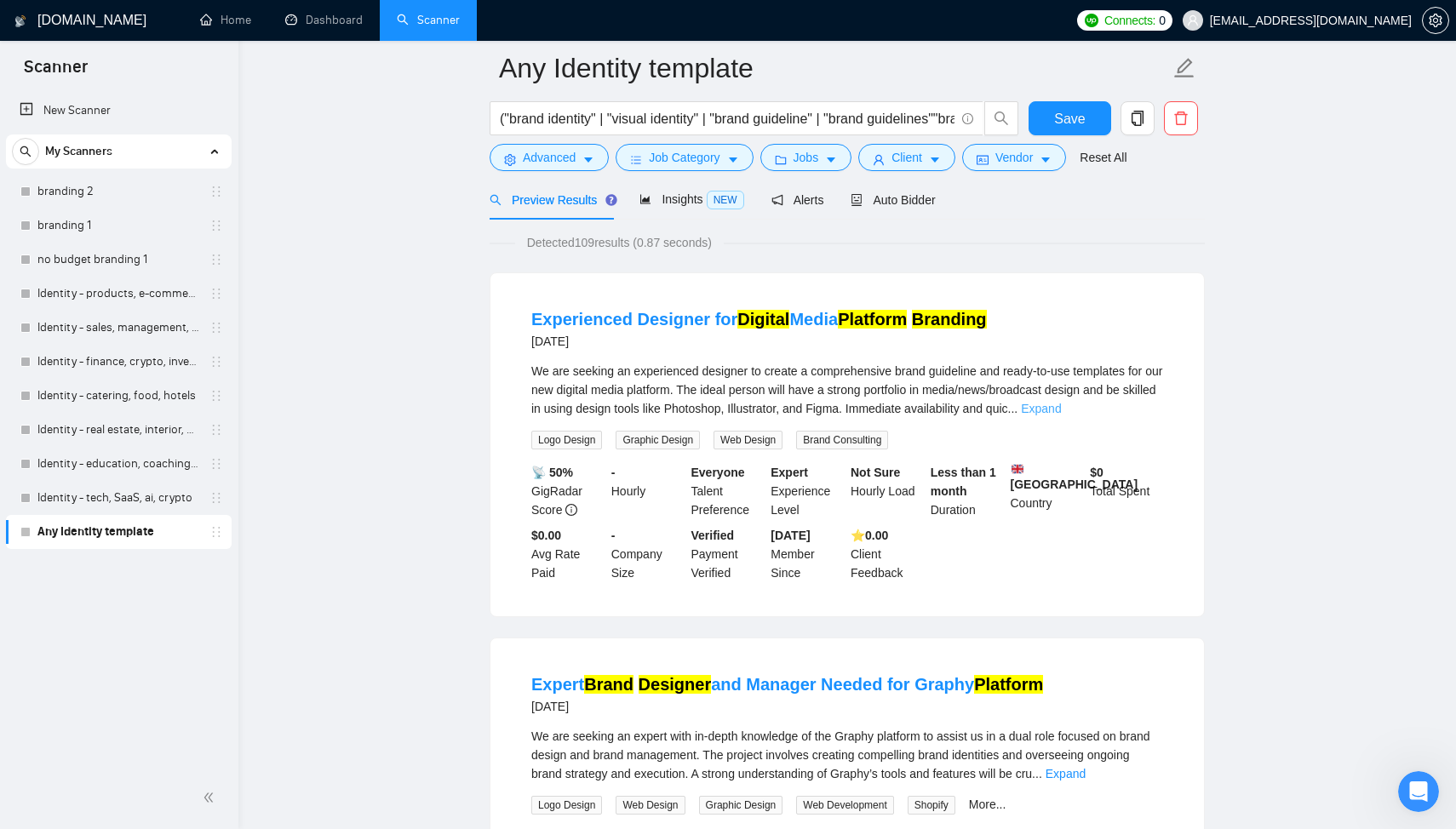
click at [1060, 409] on link "Expand" at bounding box center [1040, 408] width 40 height 14
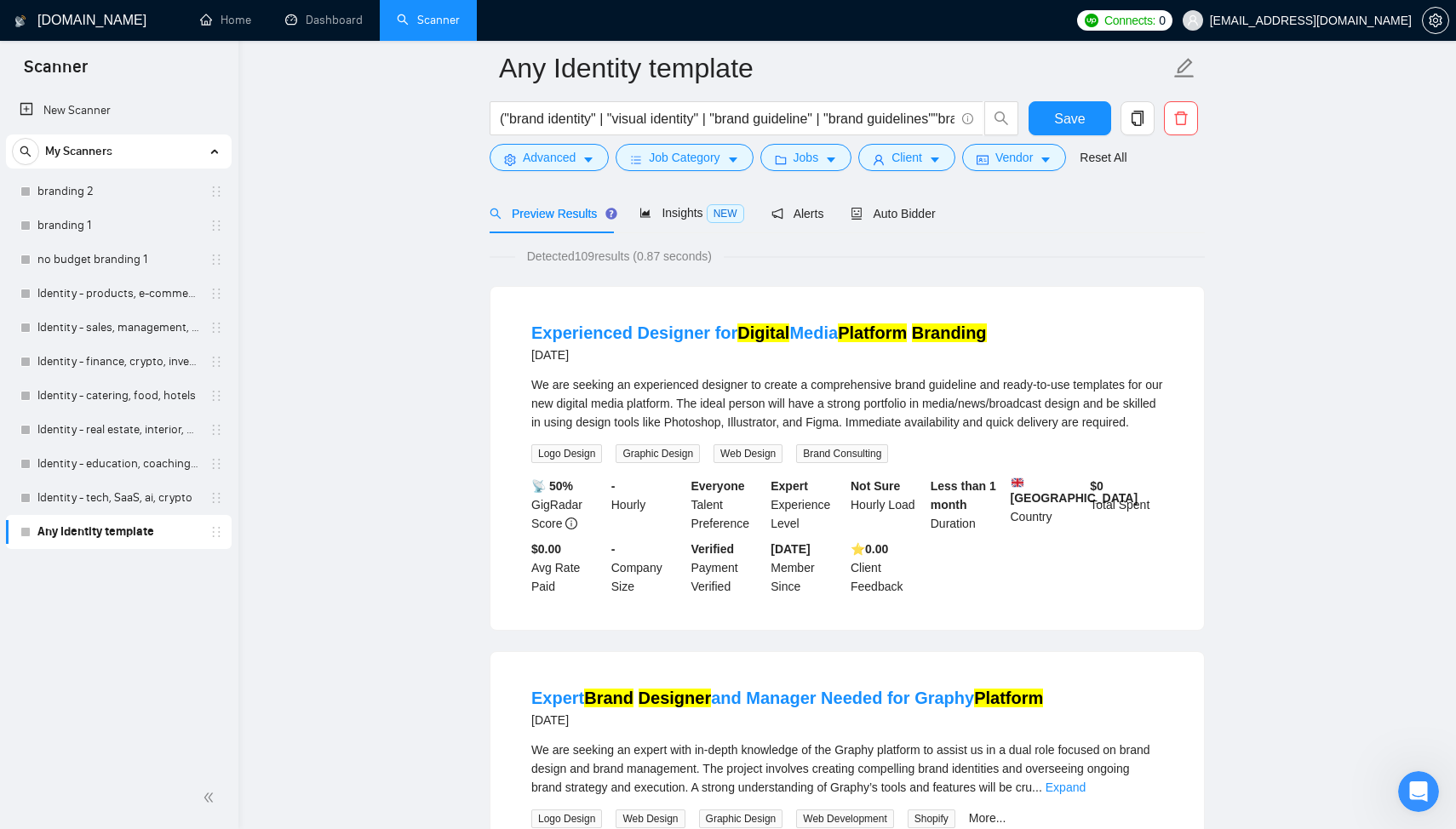
scroll to position [327, 0]
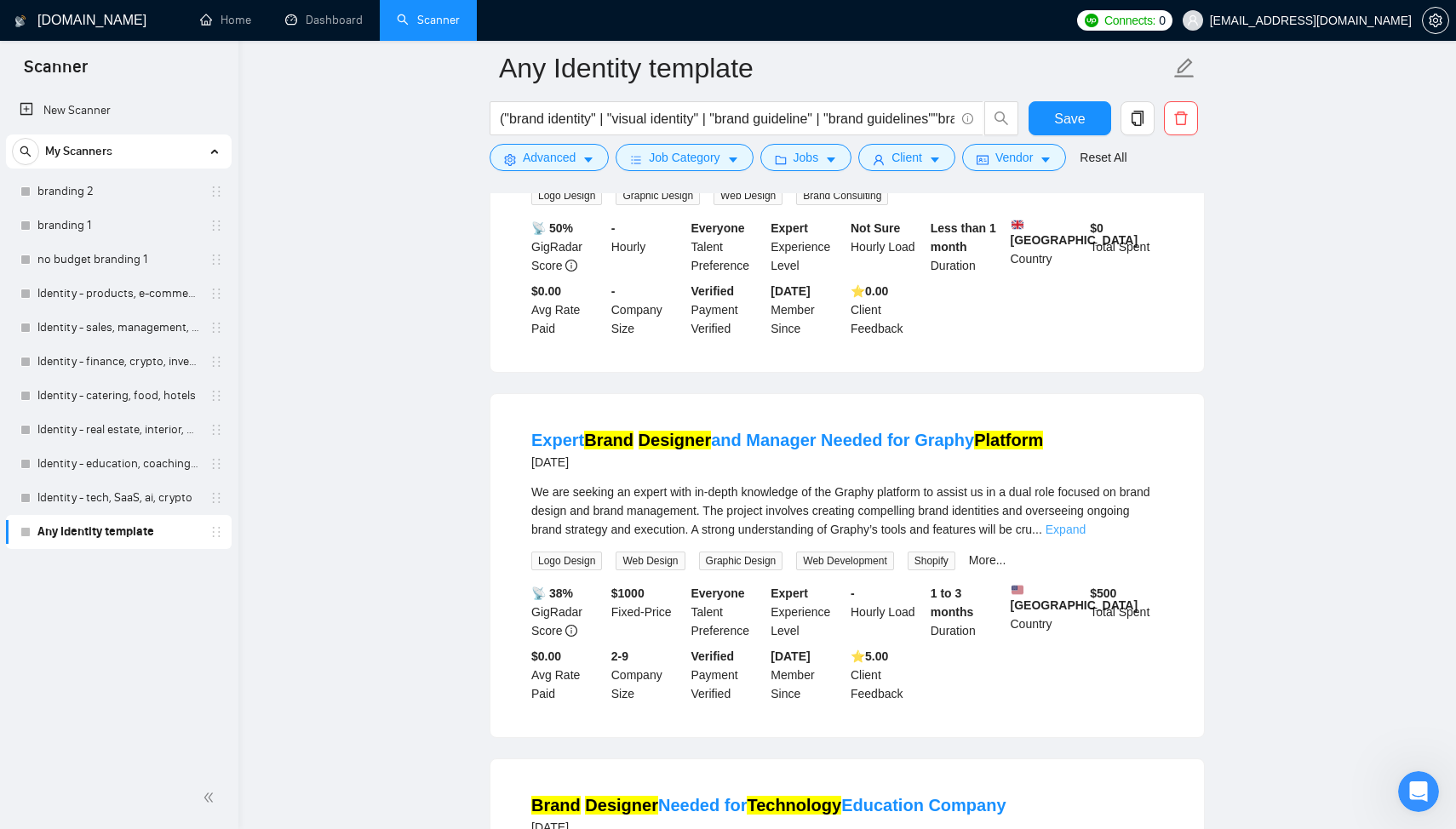
click at [1086, 536] on link "Expand" at bounding box center [1066, 529] width 40 height 14
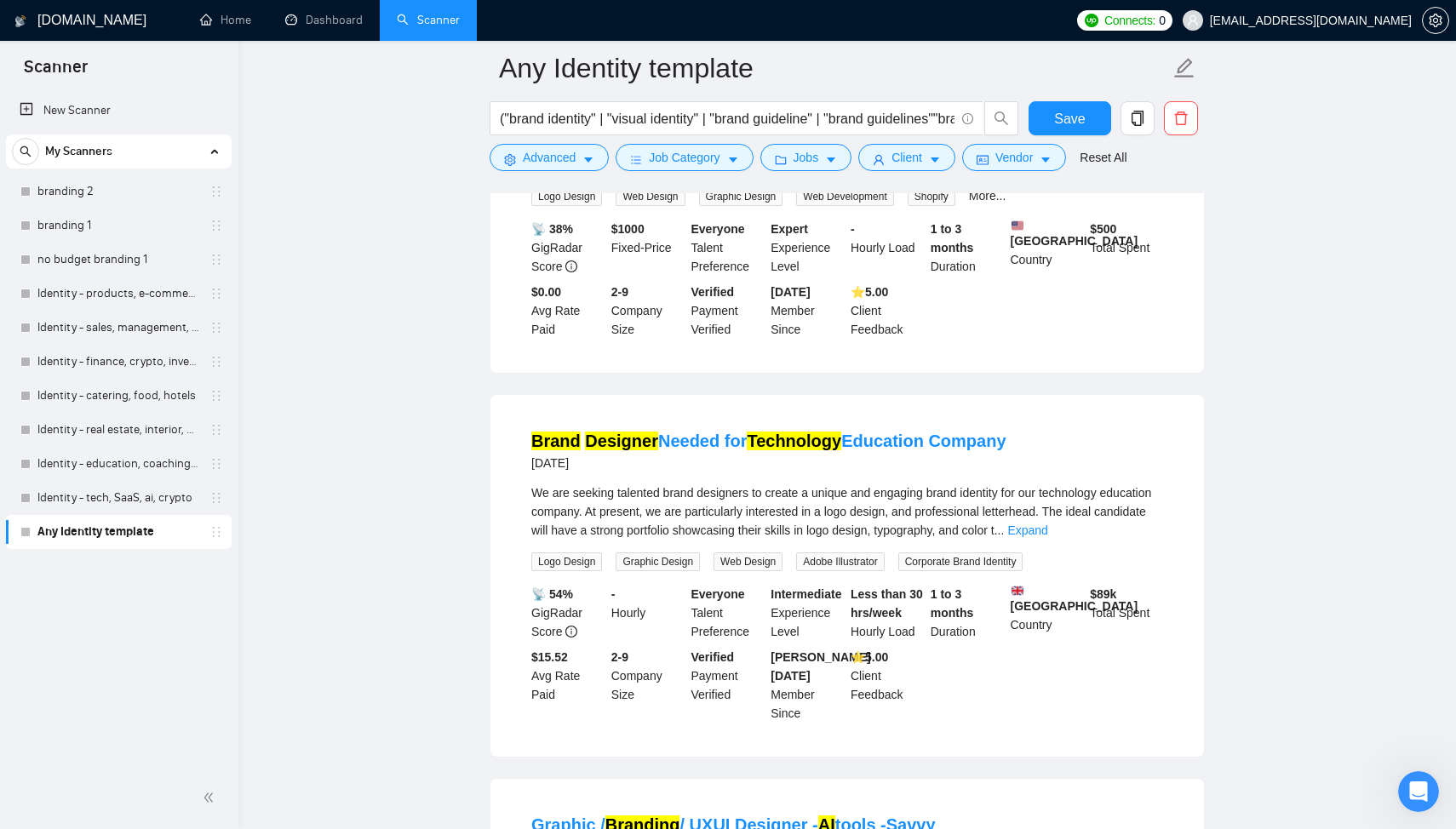
scroll to position [757, 0]
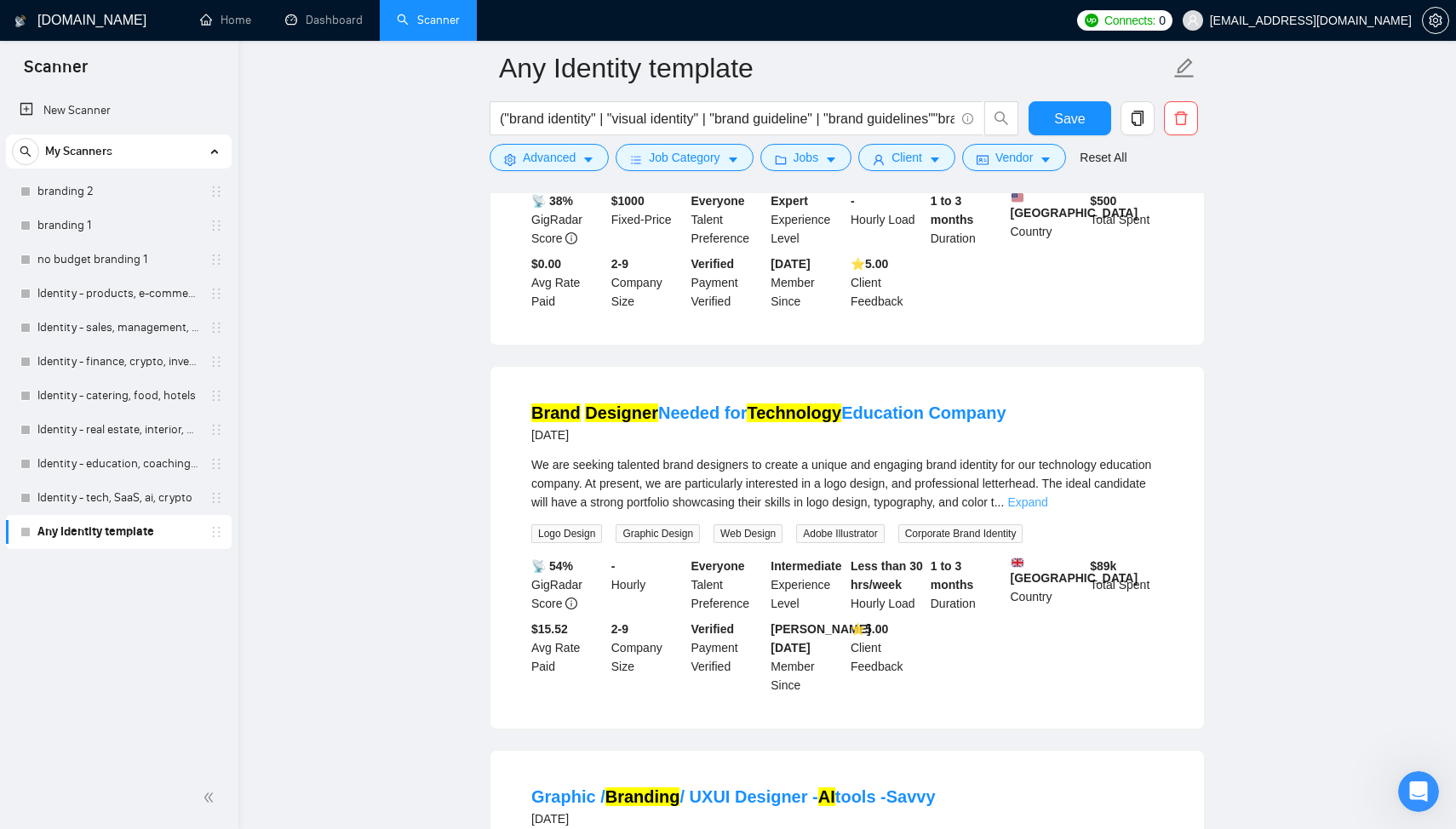
click at [1047, 509] on link "Expand" at bounding box center [1027, 502] width 40 height 14
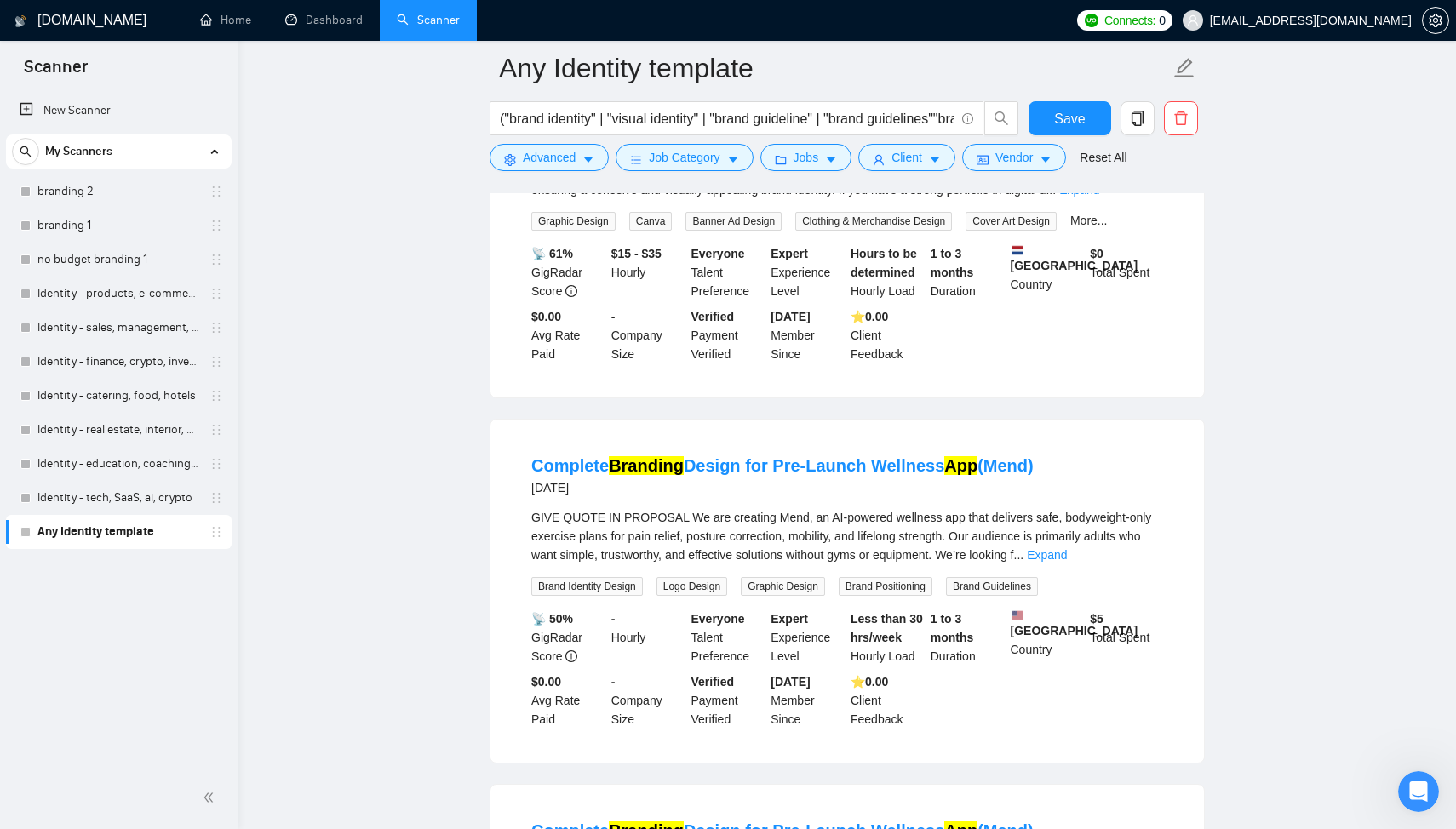
scroll to position [2219, 0]
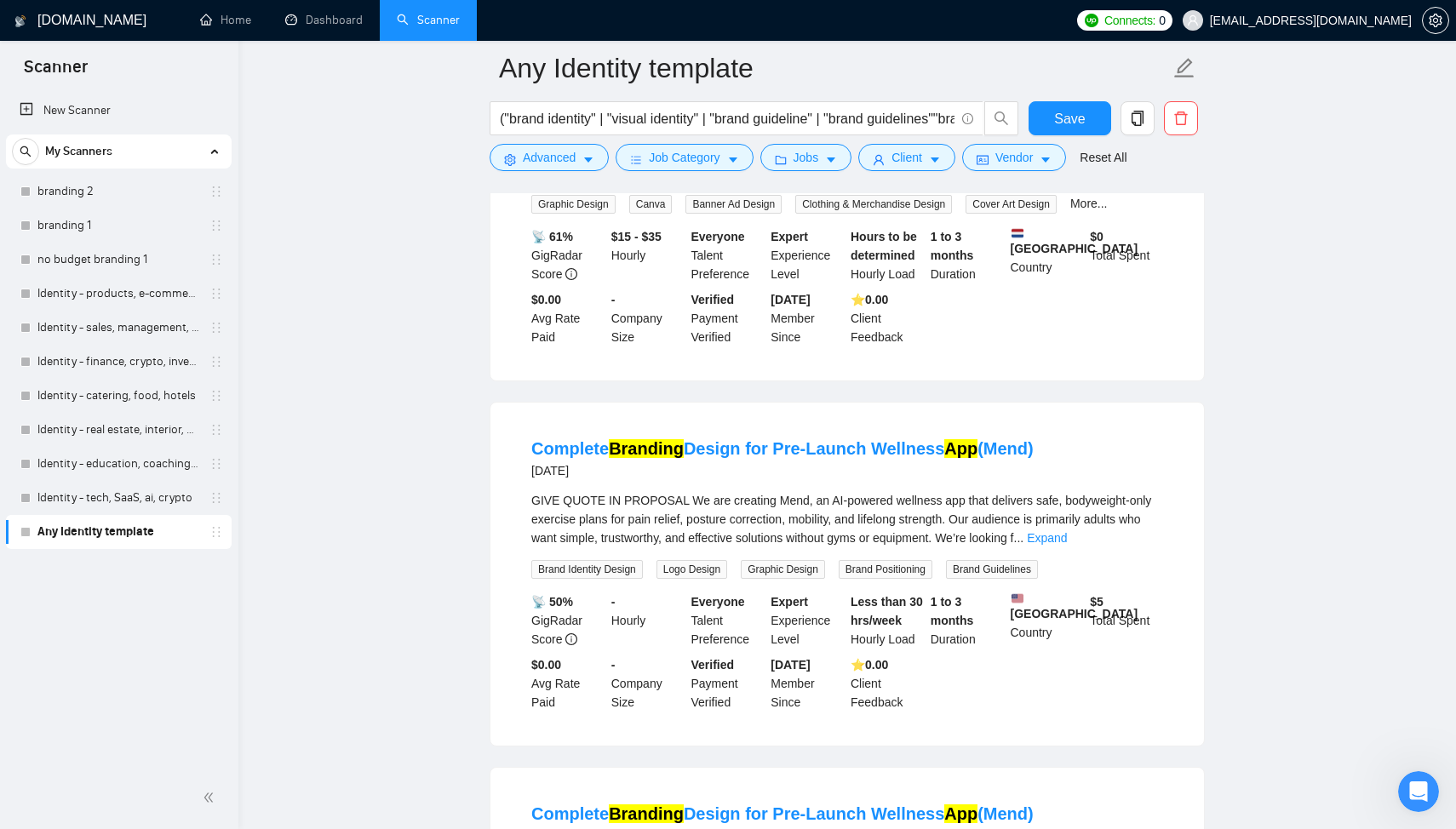
click at [1099, 180] on link "Expand" at bounding box center [1079, 173] width 40 height 14
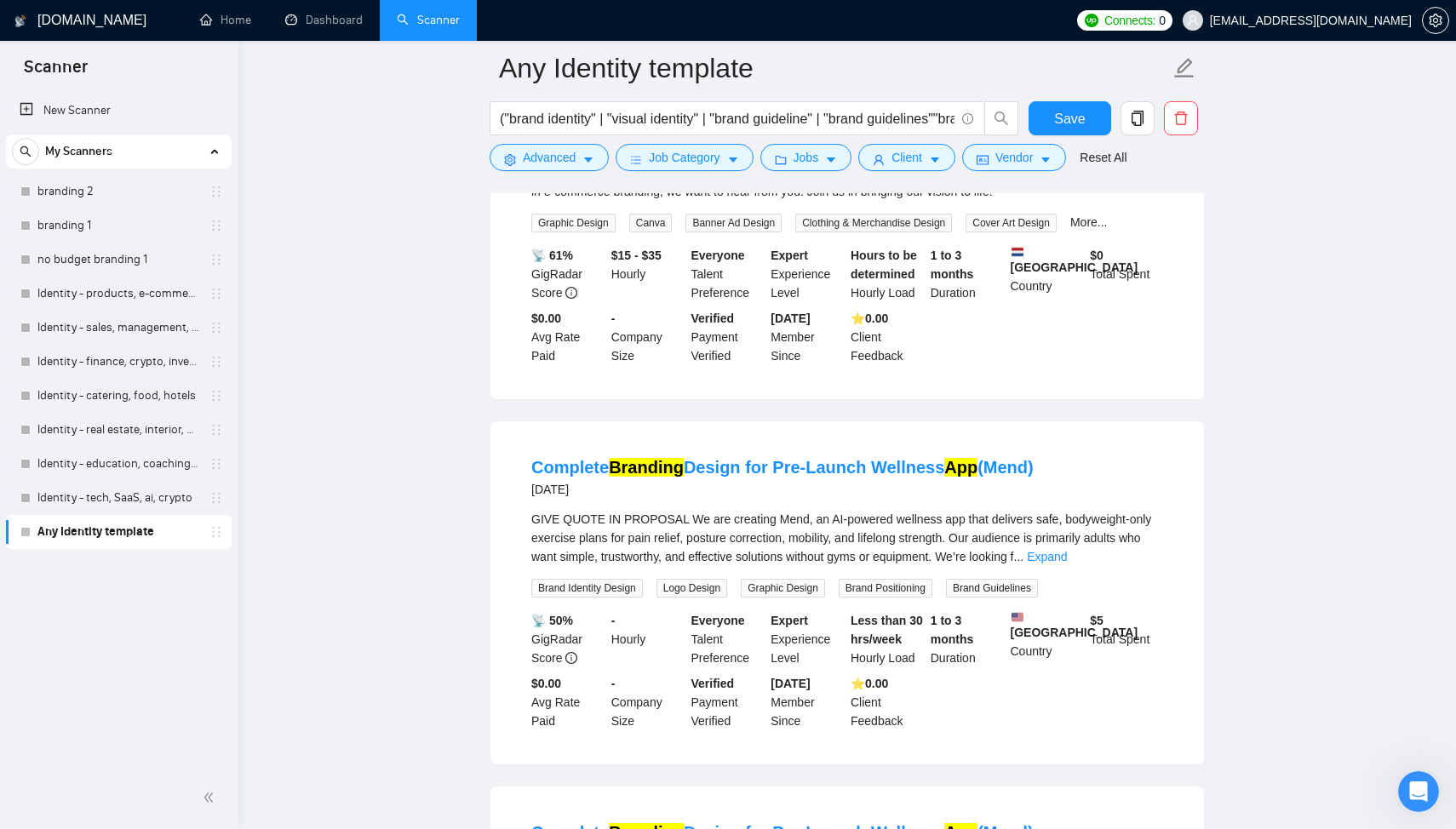
scroll to position [2416, 0]
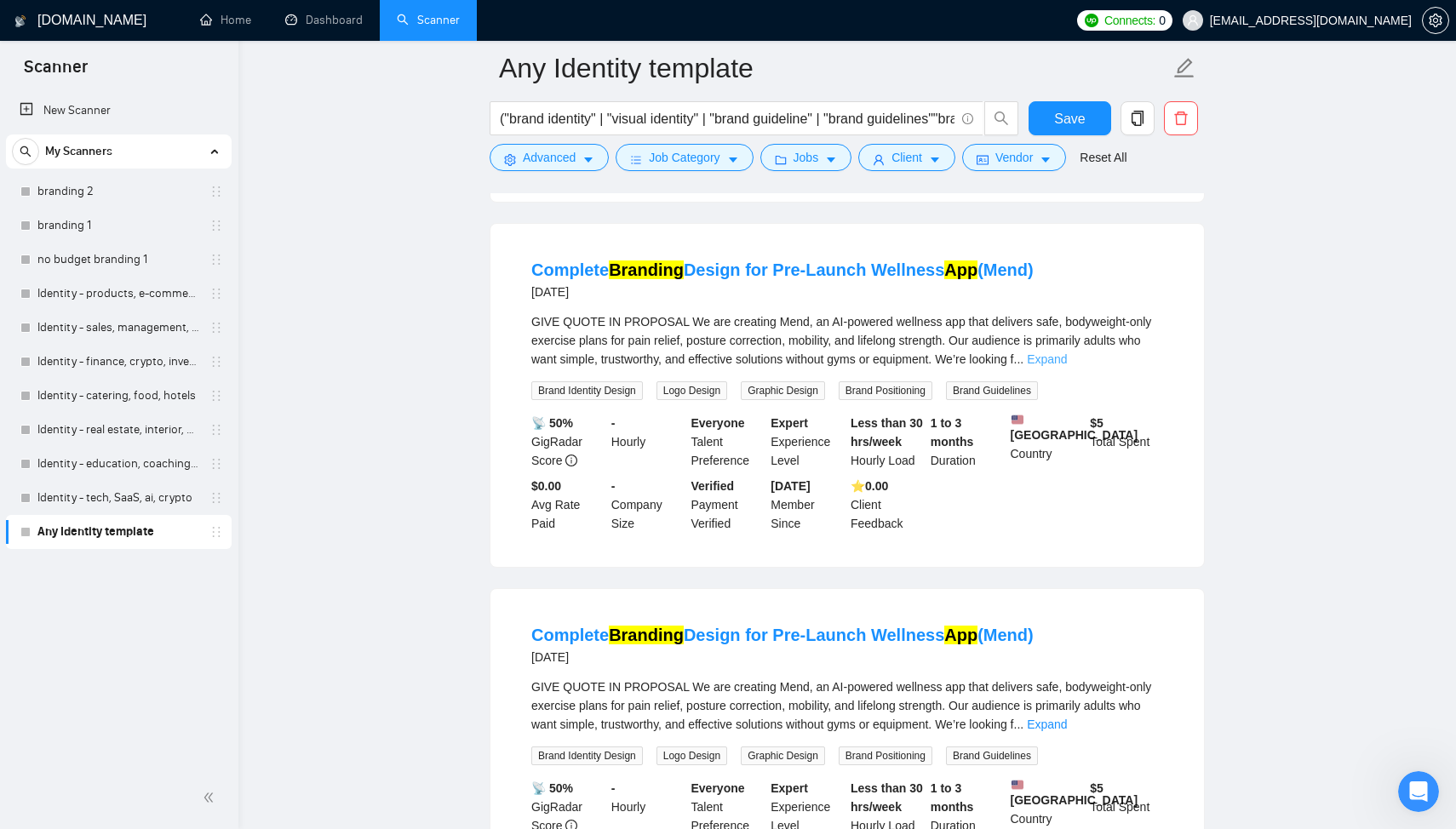
click at [1067, 366] on link "Expand" at bounding box center [1047, 359] width 40 height 14
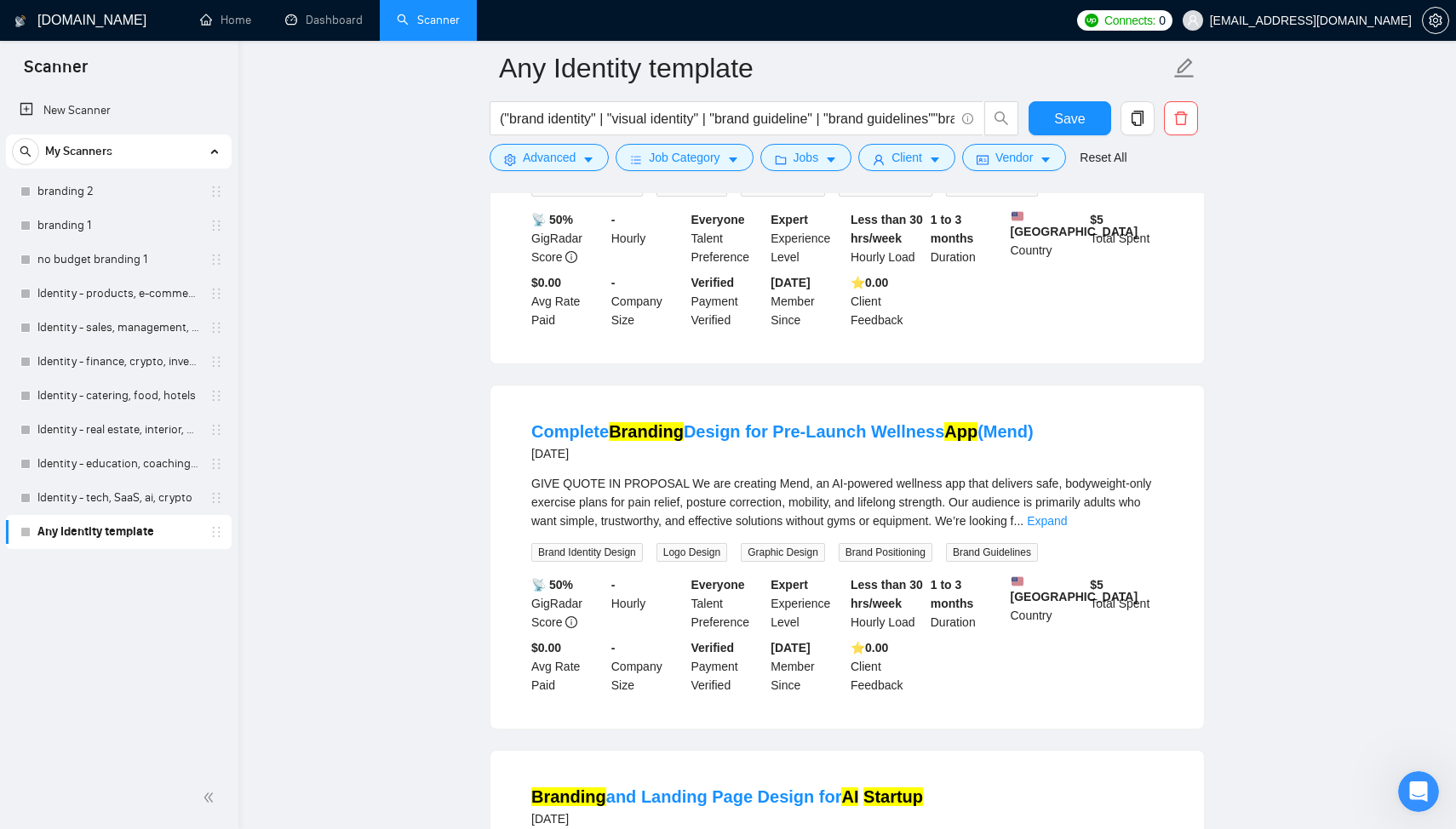
scroll to position [2913, 0]
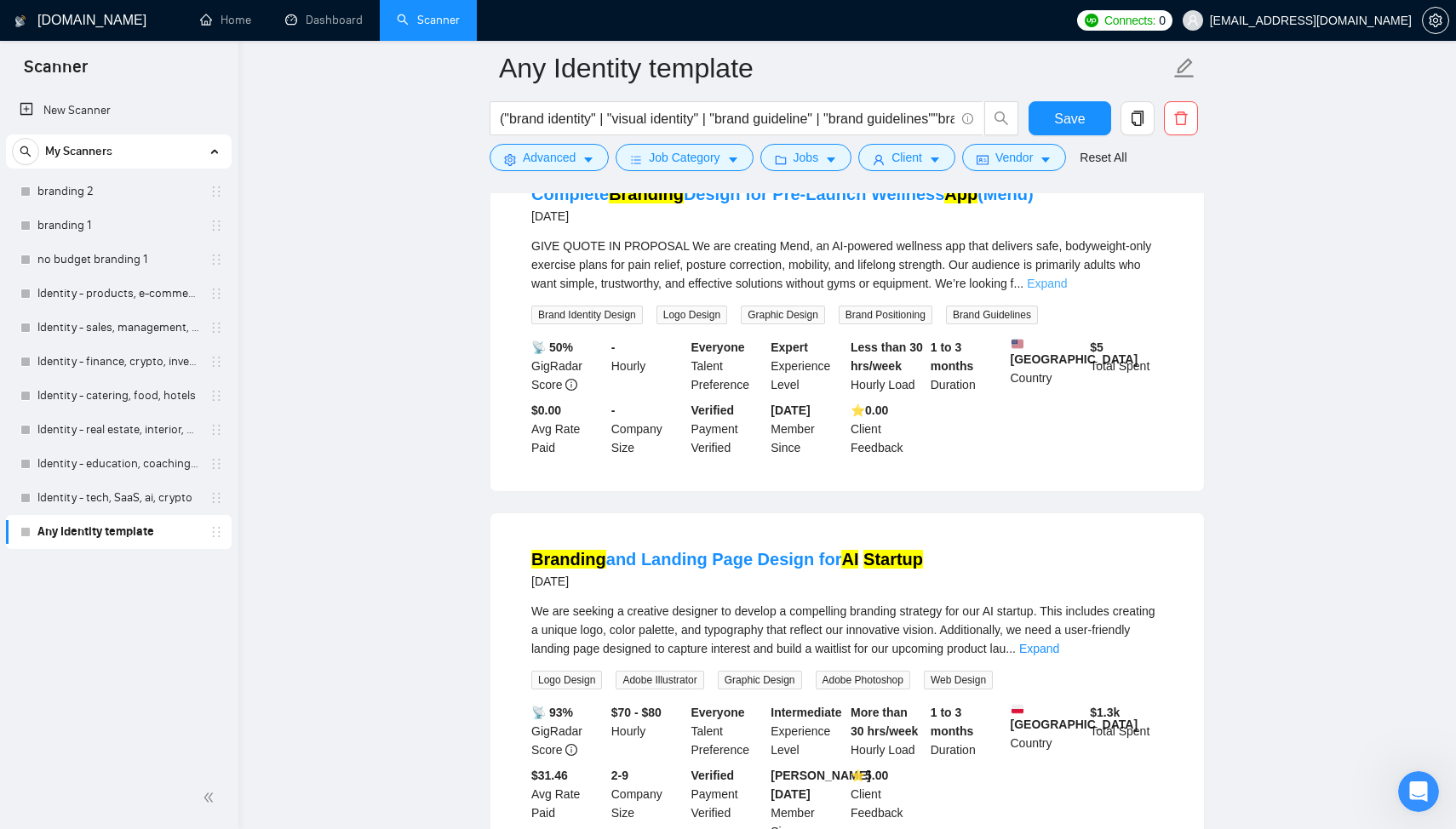
click at [1067, 290] on link "Expand" at bounding box center [1047, 283] width 40 height 14
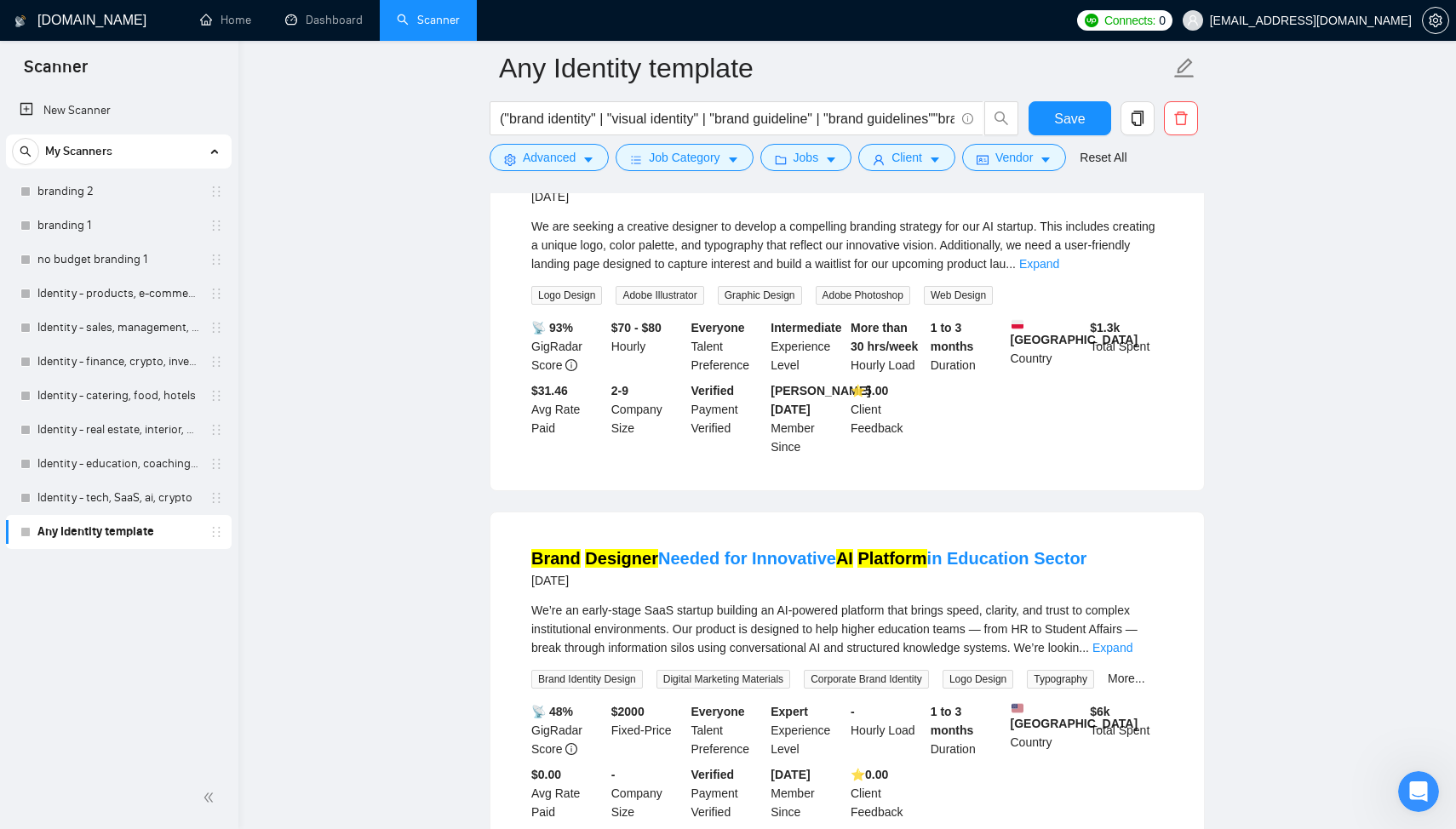
scroll to position [3641, 0]
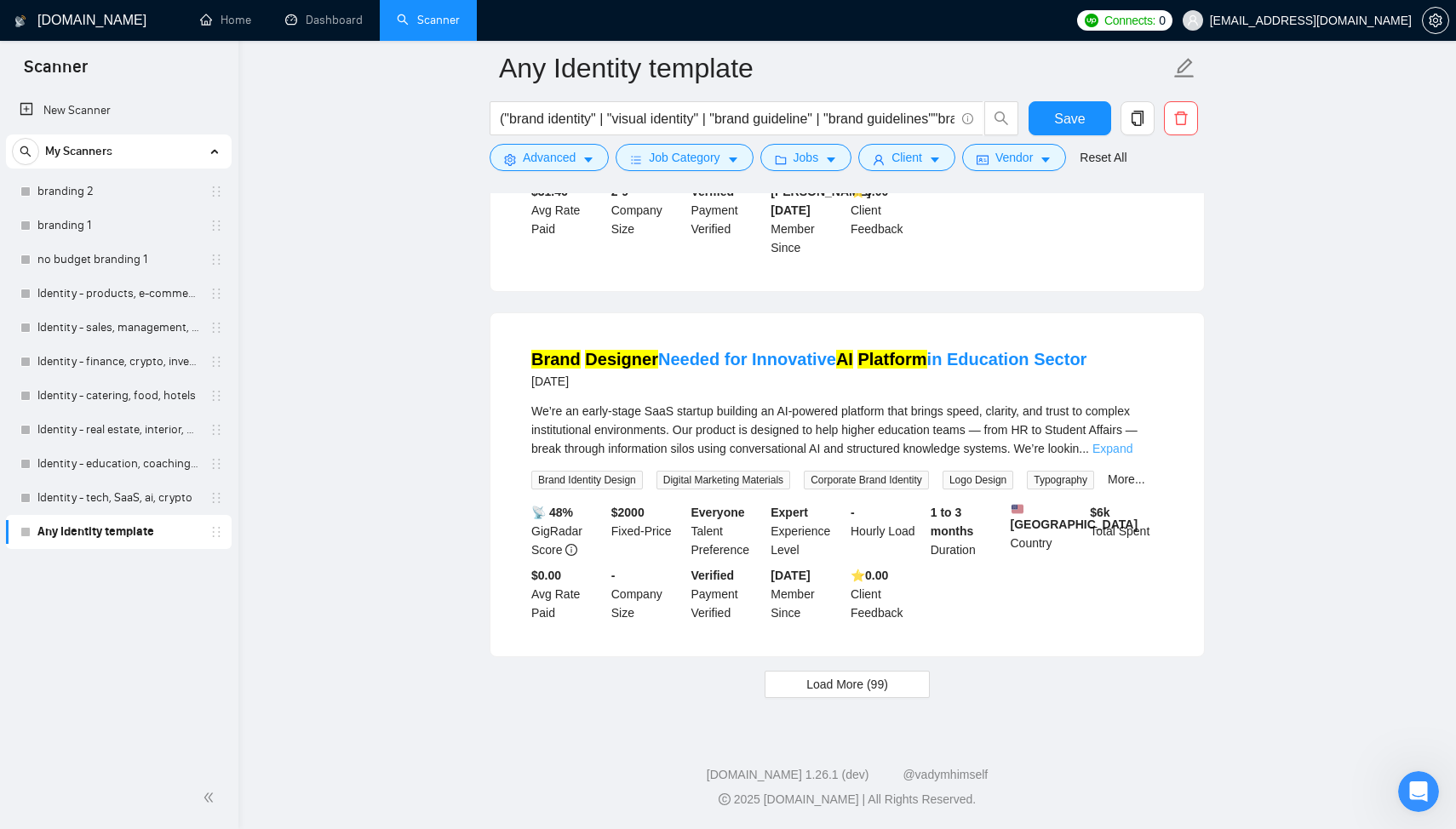
click at [1132, 442] on link "Expand" at bounding box center [1112, 448] width 40 height 14
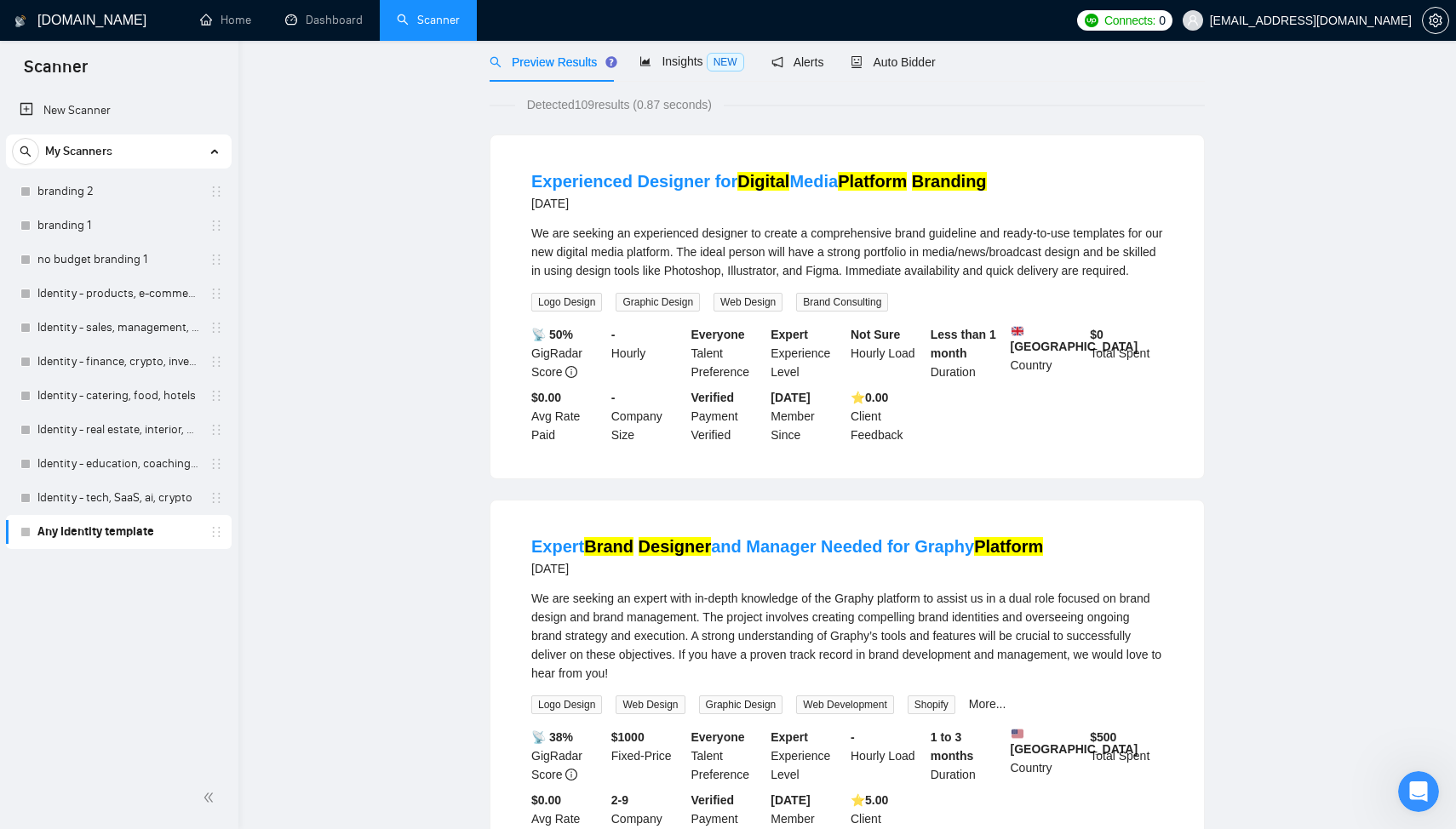
scroll to position [0, 0]
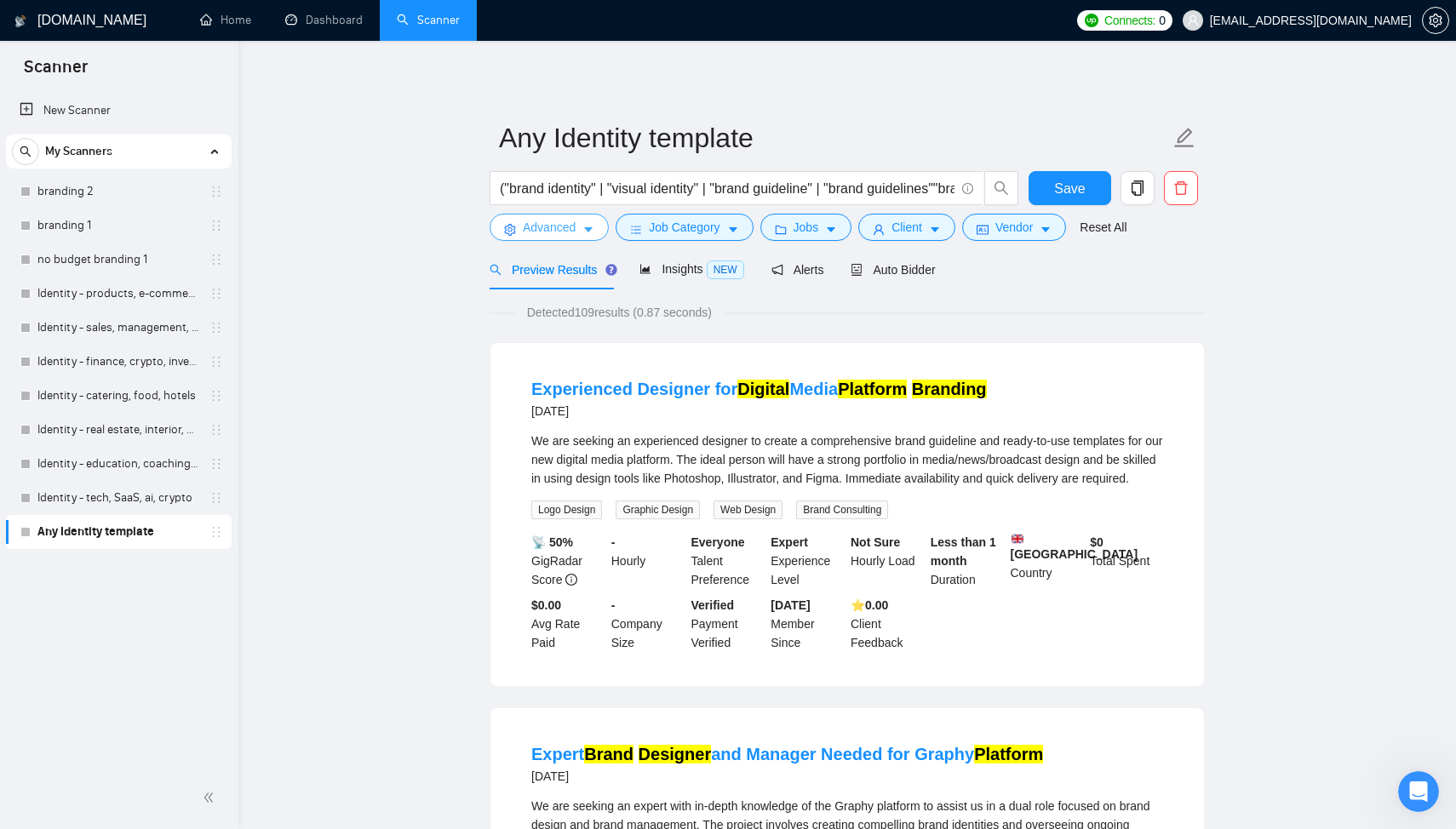
click at [550, 225] on span "Advanced" at bounding box center [549, 227] width 53 height 19
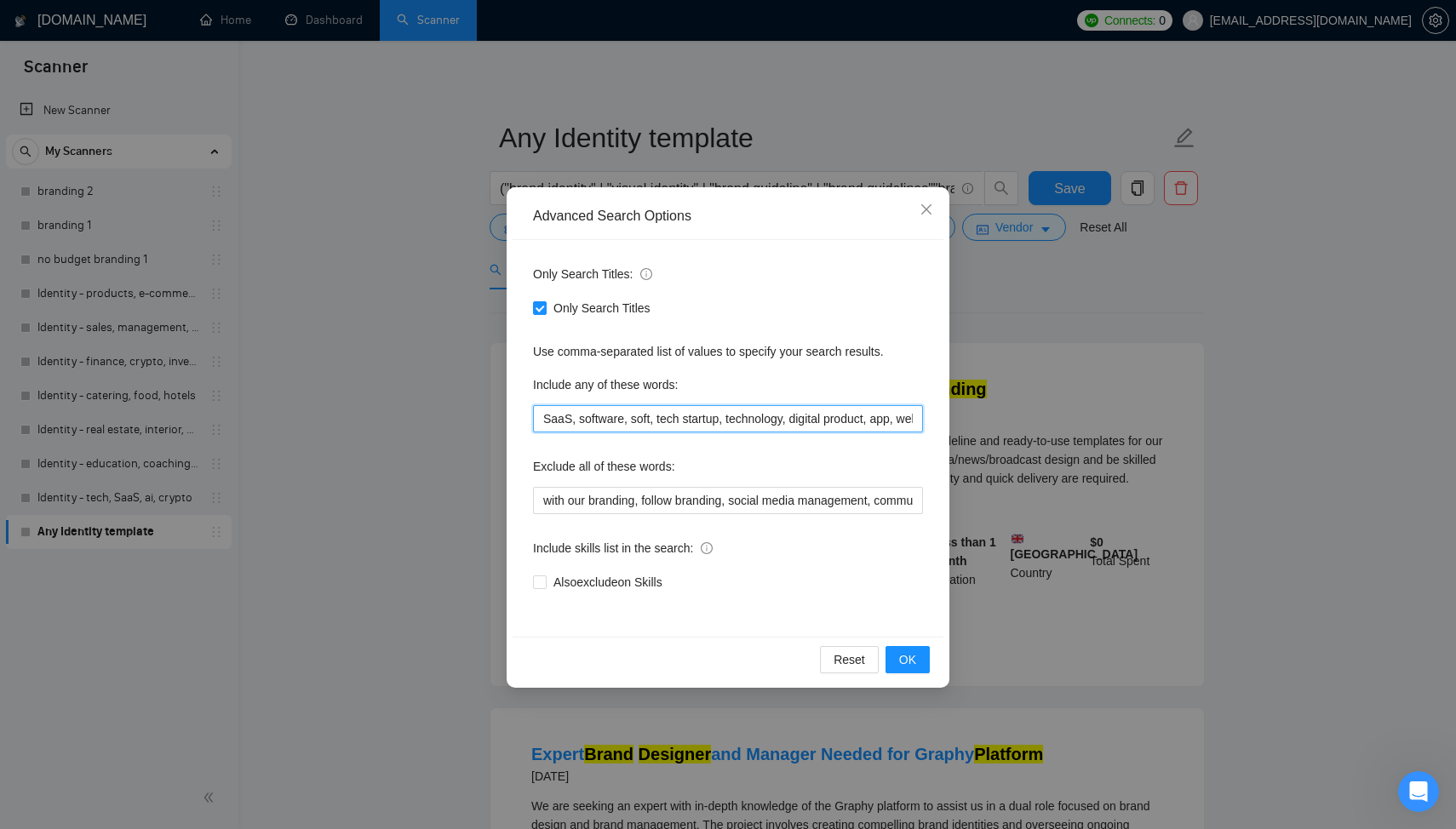
click at [633, 419] on input "SaaS, software, soft, tech startup, technology, digital product, app, web app, …" at bounding box center [728, 419] width 390 height 27
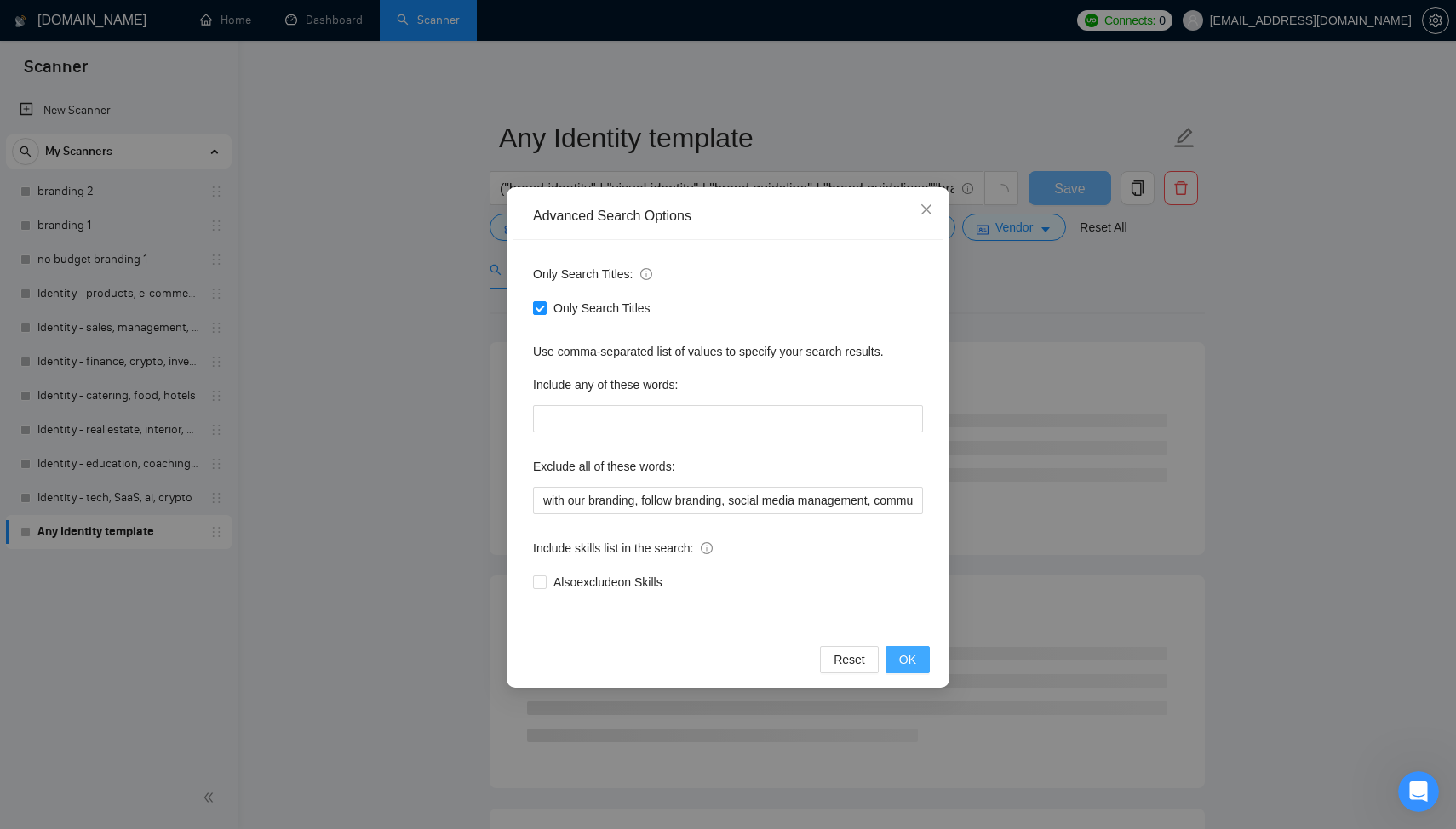
click at [910, 655] on span "OK" at bounding box center [907, 659] width 17 height 19
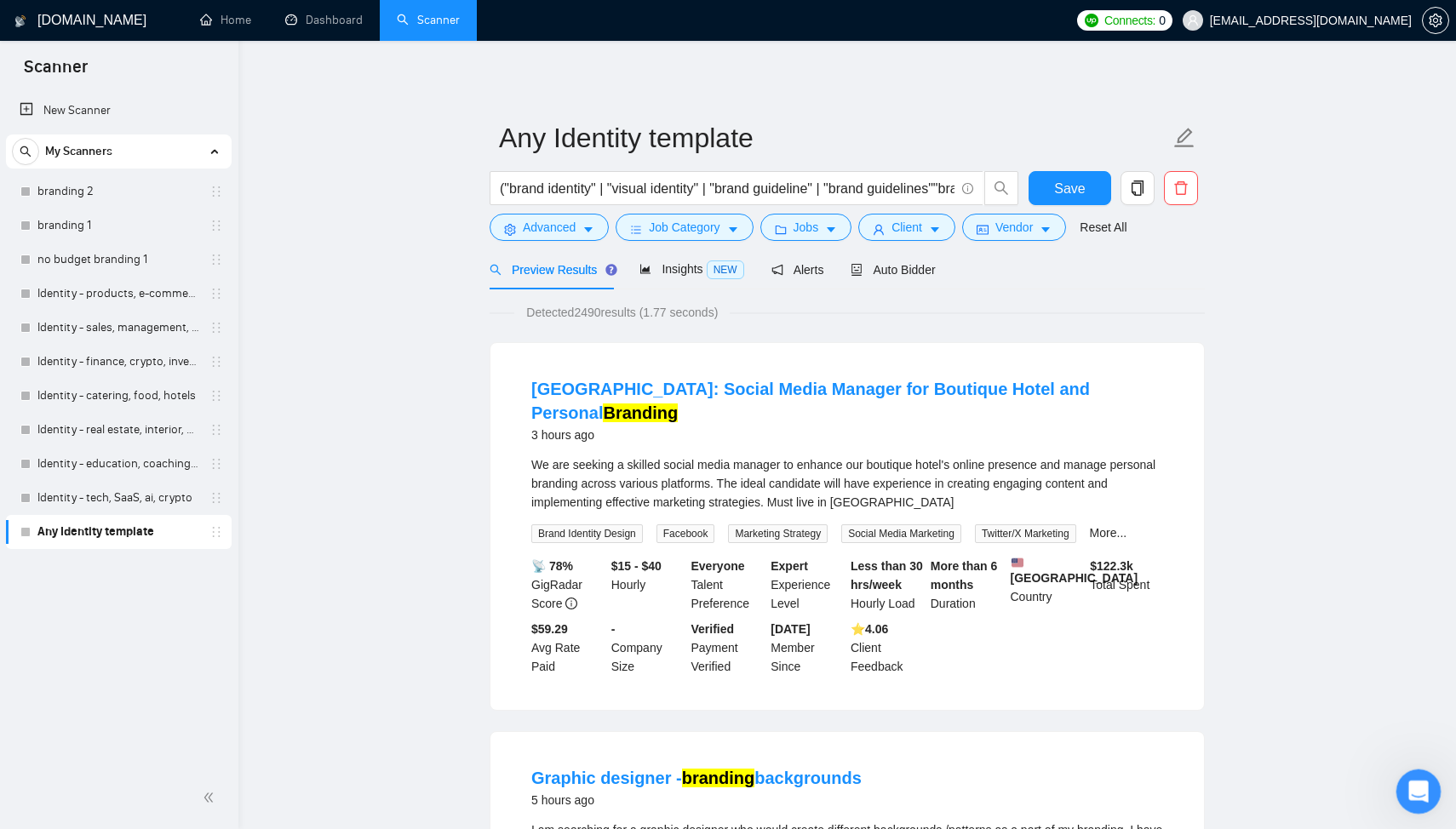
click at [1420, 779] on div "Открыть службу сообщений Intercom" at bounding box center [1416, 789] width 56 height 56
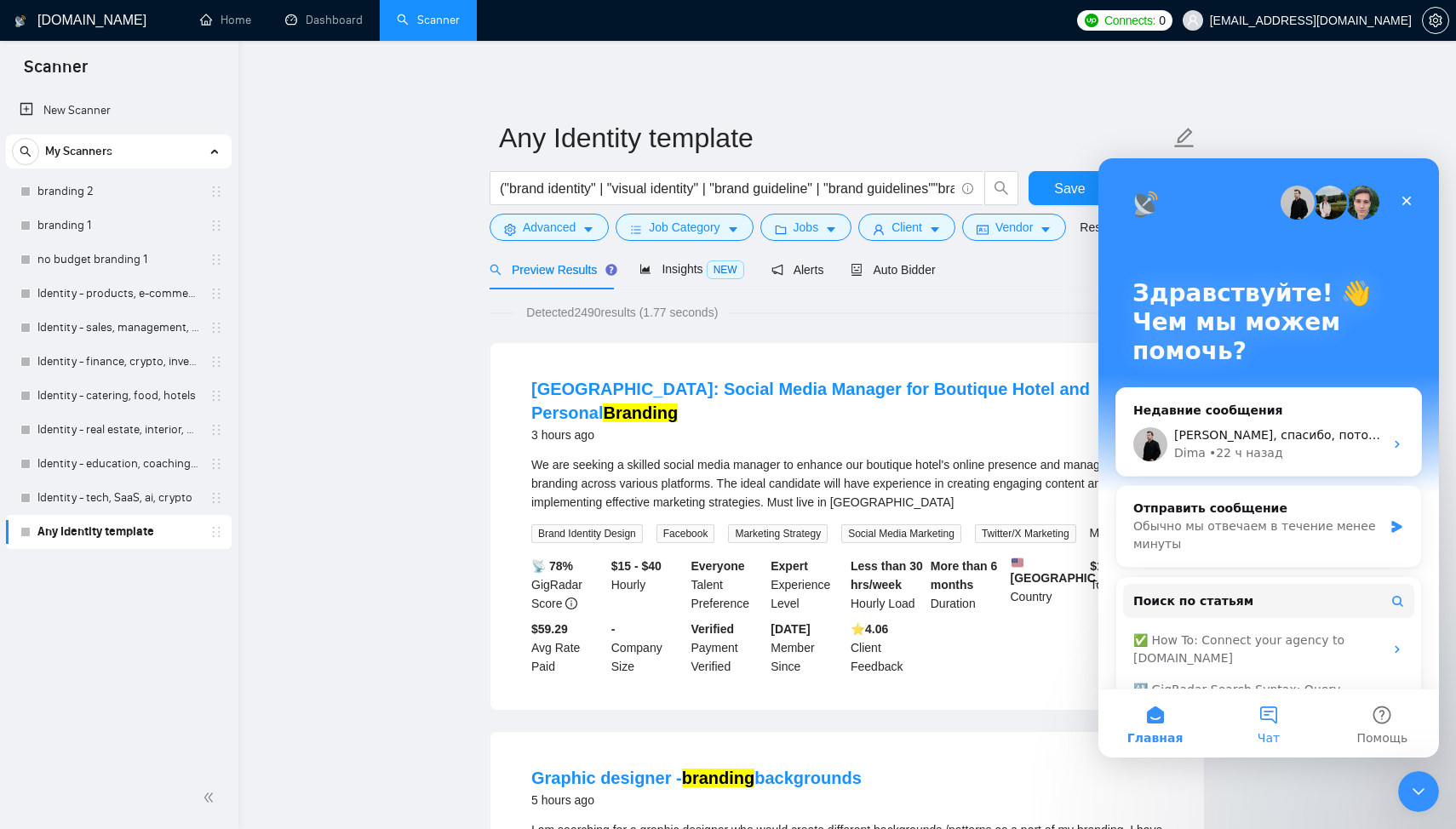
click at [1286, 724] on button "Чат" at bounding box center [1268, 723] width 113 height 68
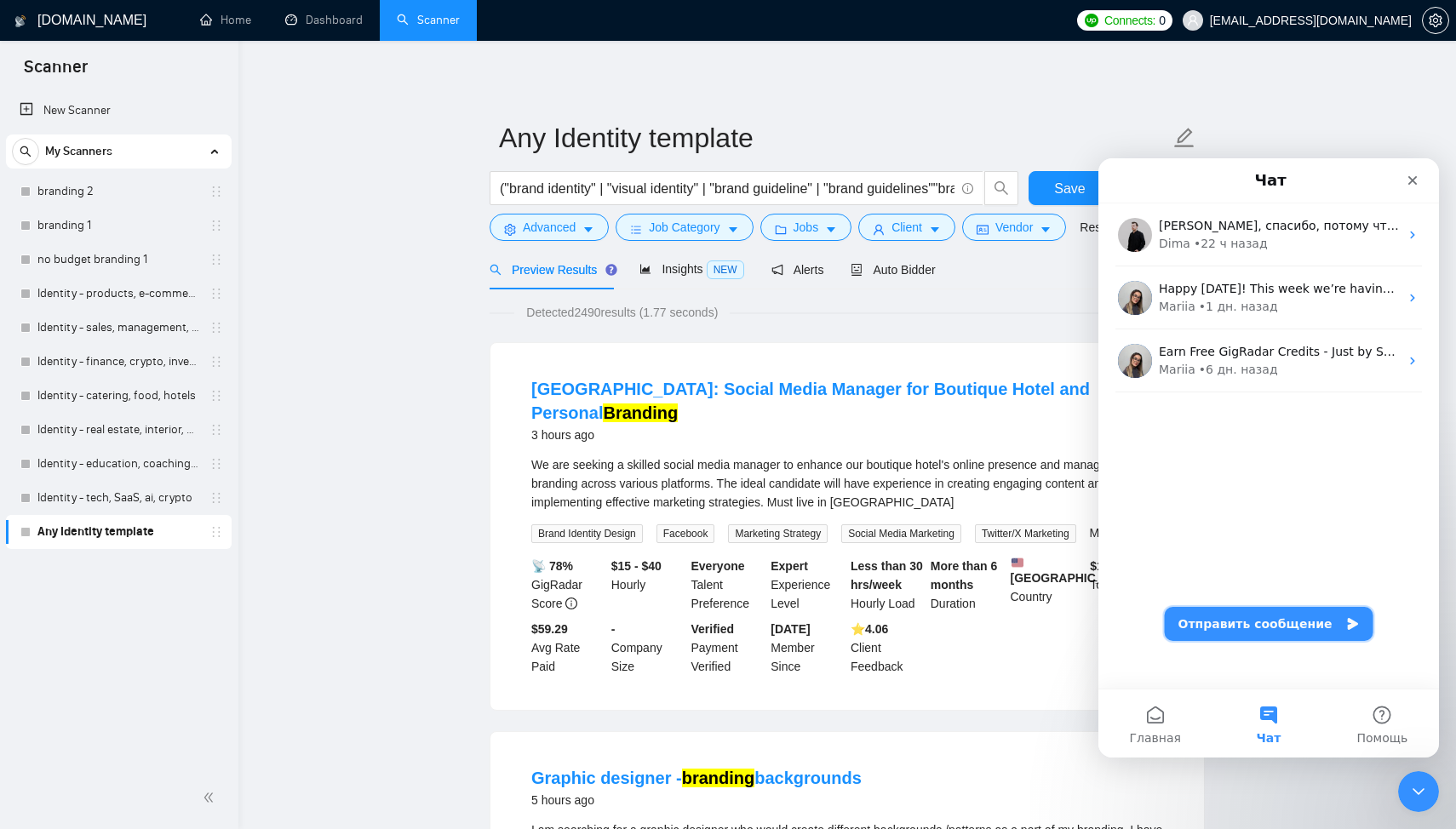
click at [1248, 629] on button "Отправить сообщение" at bounding box center [1269, 623] width 208 height 34
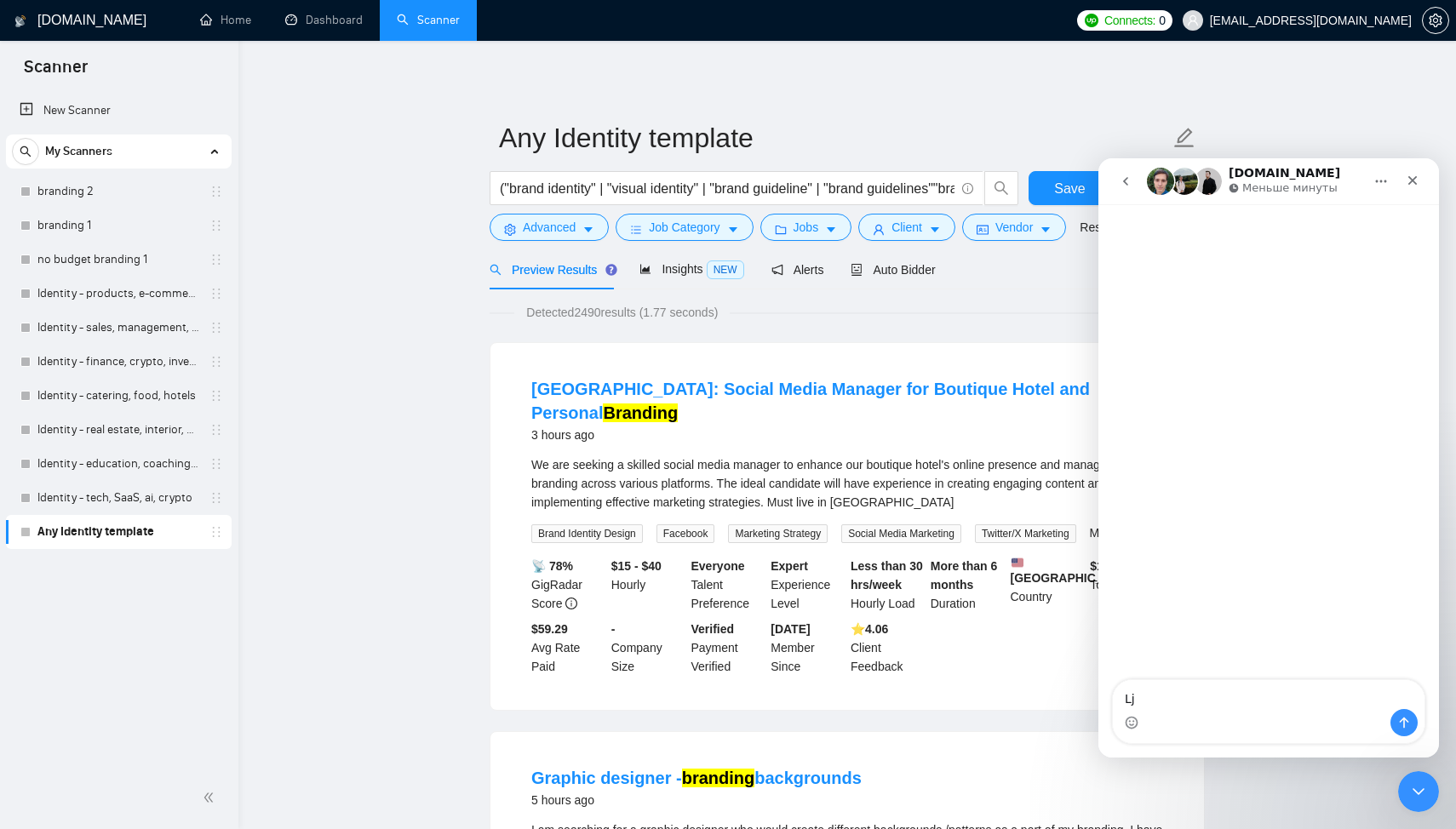
type textarea "L"
type textarea "д"
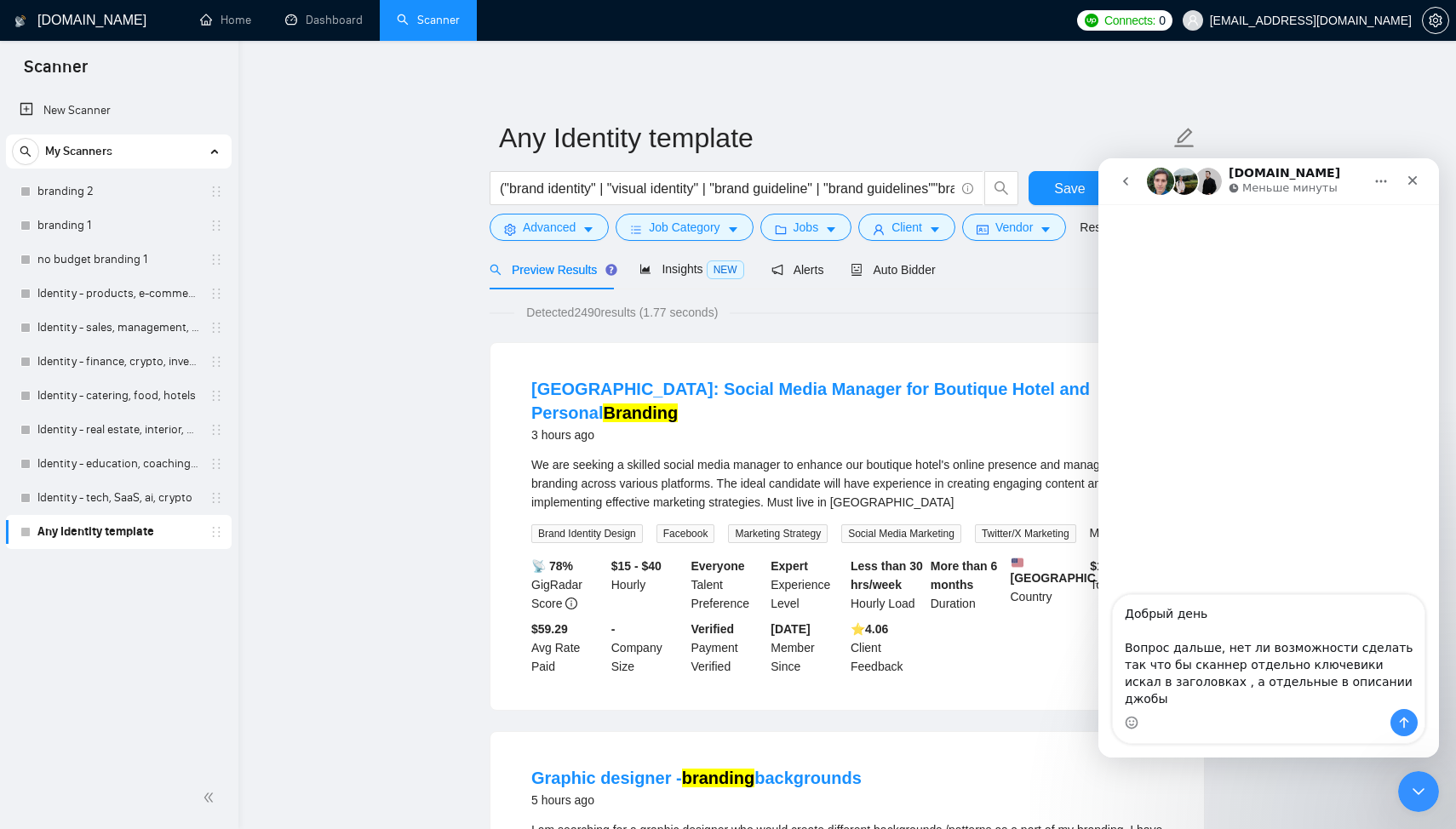
type textarea "Добрый день Вопрос дальше, нет ли возможности сделать так что бы сканнер отдель…"
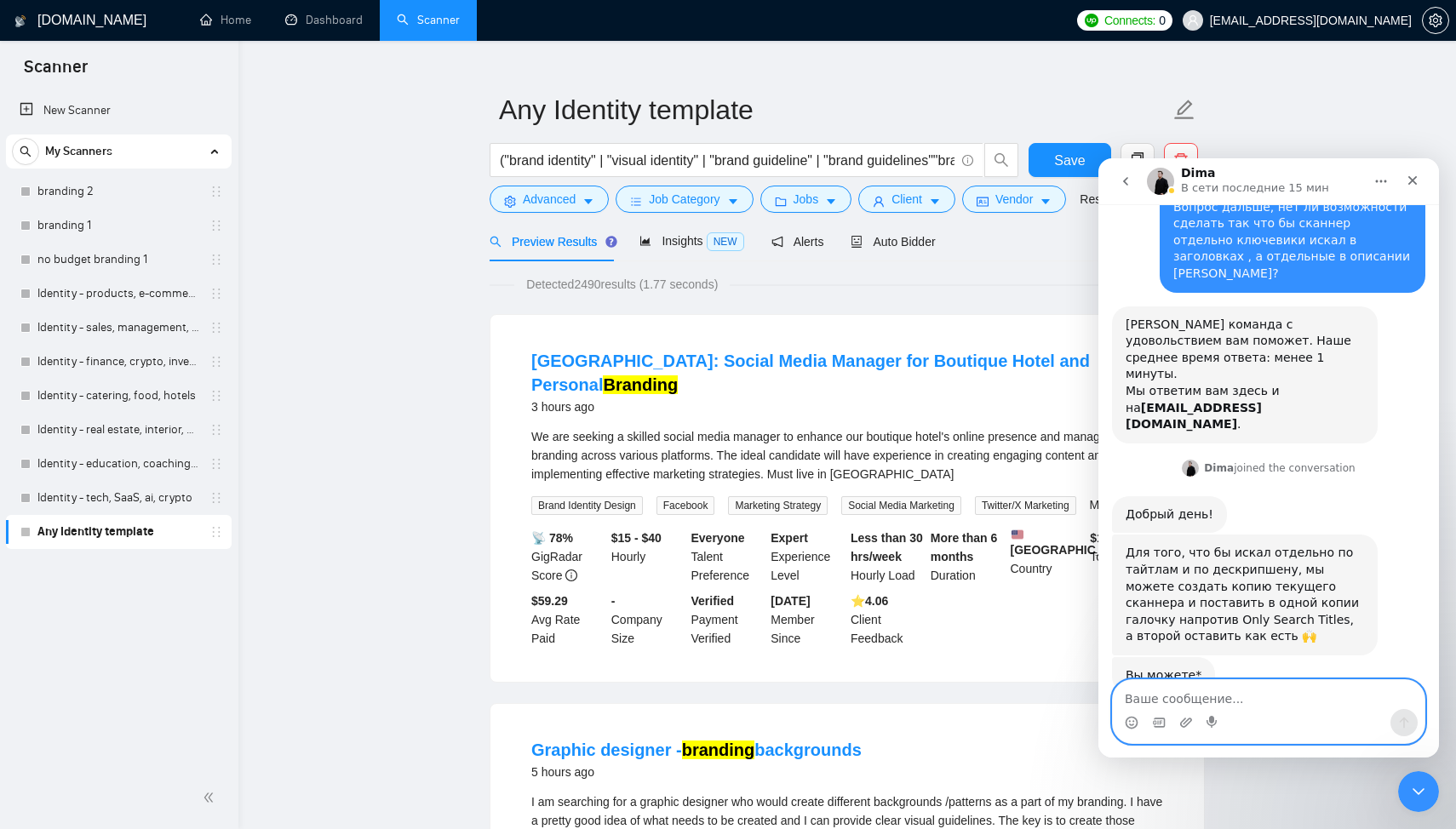
scroll to position [60, 0]
drag, startPoint x: 1152, startPoint y: 702, endPoint x: 1151, endPoint y: 712, distance: 10.0
click at [1151, 712] on div "Мессенджер Intercom" at bounding box center [1268, 711] width 312 height 63
click at [1158, 693] on textarea "Ваше сообщение..." at bounding box center [1268, 694] width 312 height 29
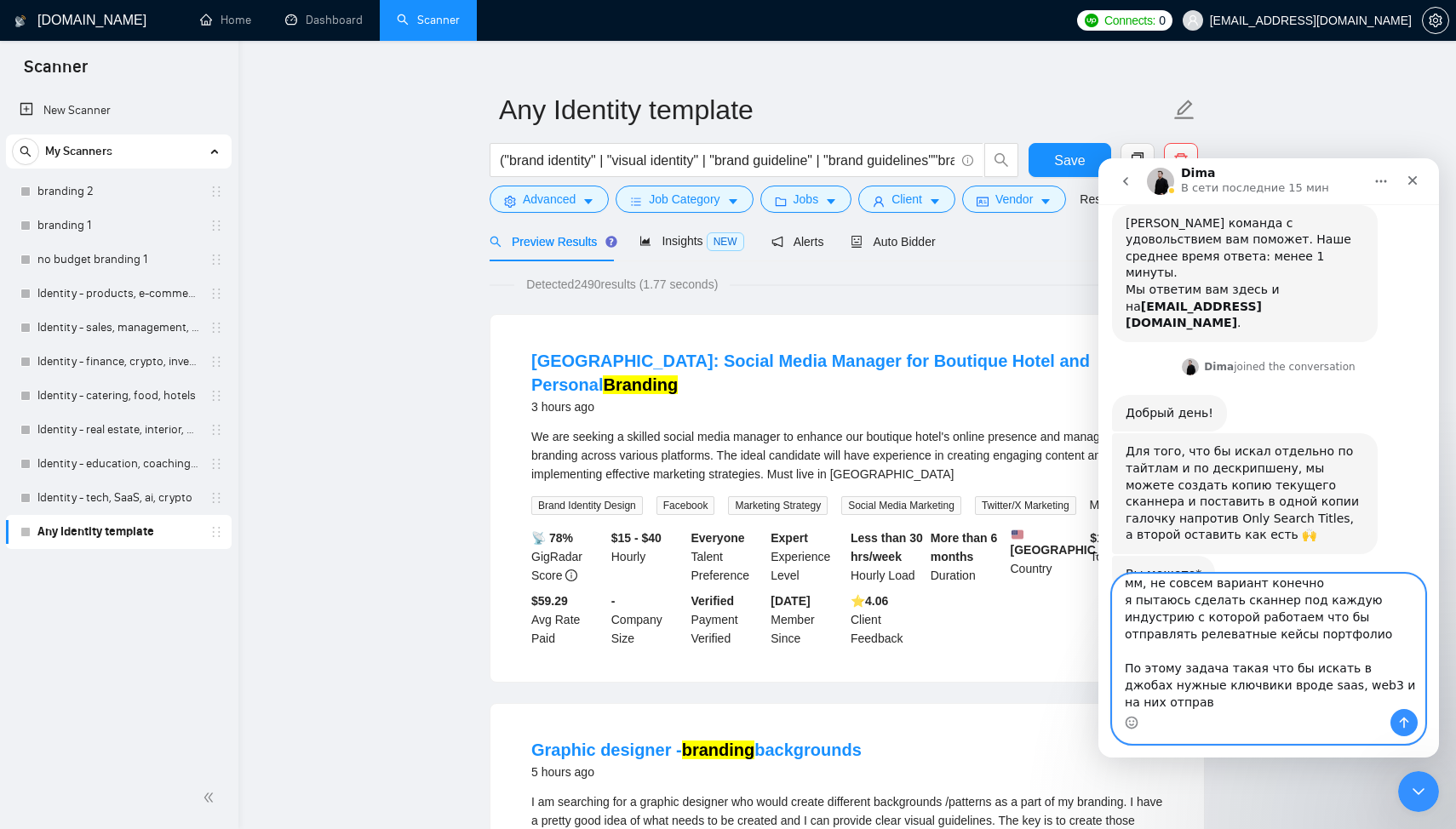
scroll to position [166, 0]
click at [1170, 706] on textarea "мм, не совсем вариант конечно я пытаюсь сделать сканнер под каждую индустрию с …" at bounding box center [1268, 642] width 312 height 135
click at [1200, 685] on textarea "мм, не совсем вариант конечно я пытаюсь сделать сканнер под каждую индустрию с …" at bounding box center [1268, 642] width 312 height 135
click at [1320, 699] on textarea "мм, не совсем вариант конечно я пытаюсь сделать сканнер под каждую индустрию с …" at bounding box center [1268, 642] width 312 height 135
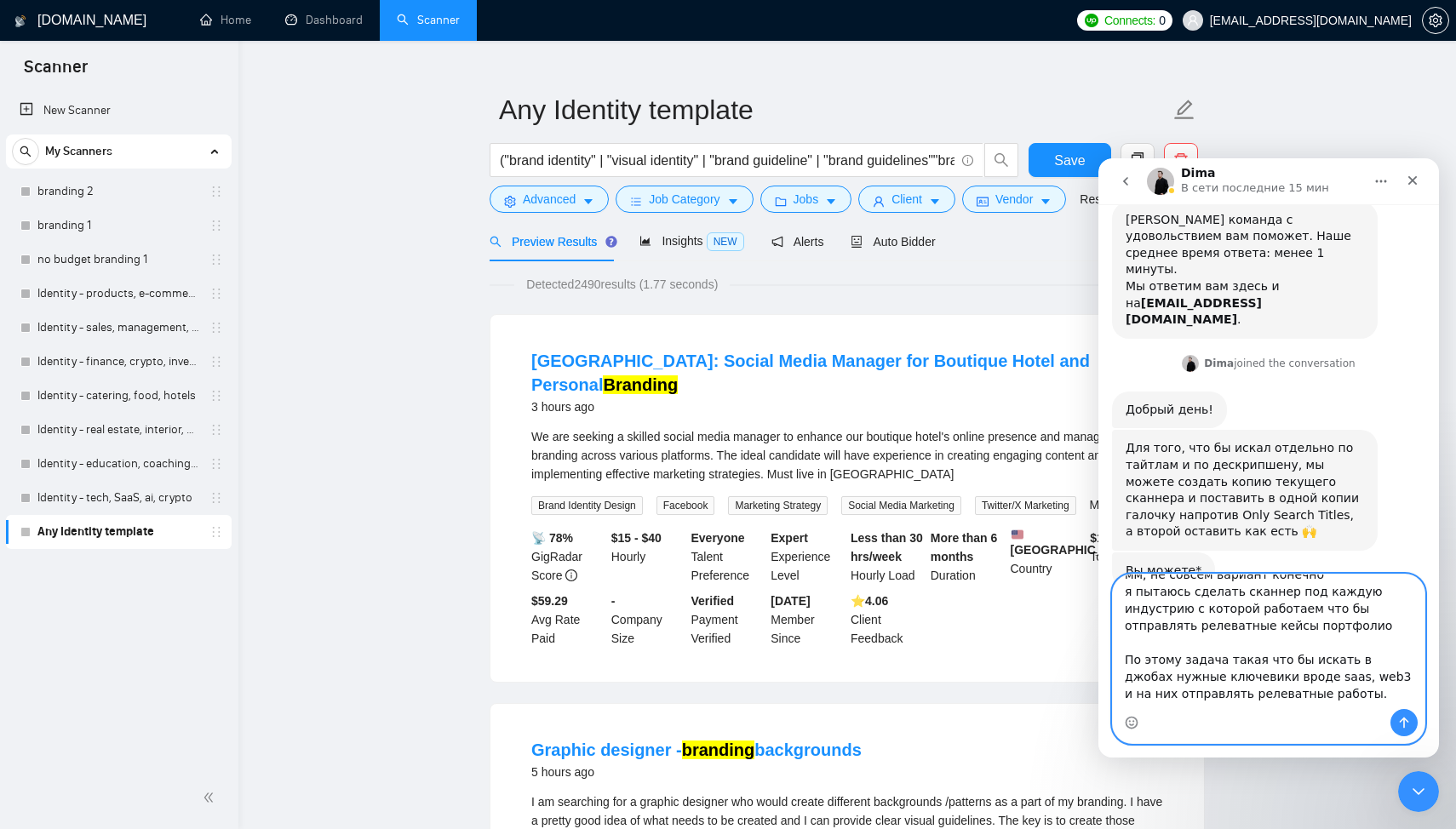
scroll to position [14, 0]
click at [1323, 622] on textarea "мм, не совсем вариант конечно я пытаюсь сделать сканнер под каждую индустрию с …" at bounding box center [1268, 642] width 312 height 135
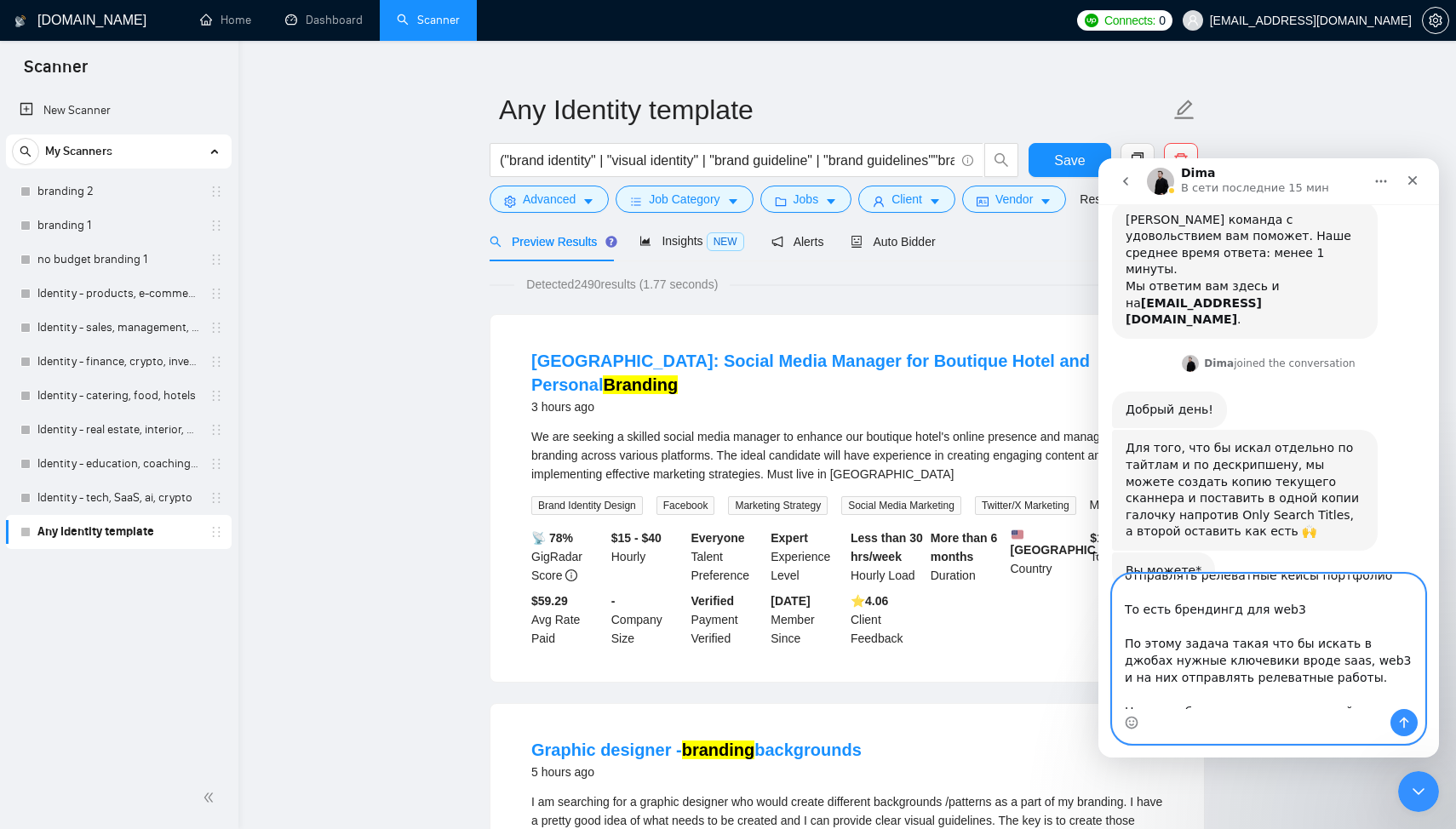
scroll to position [70, 0]
drag, startPoint x: 1335, startPoint y: 604, endPoint x: 1123, endPoint y: 603, distance: 212.0
click at [1123, 603] on textarea "мм, не совсем вариант конечно я пытаюсь сделать сканнер под каждую индустрию с …" at bounding box center [1268, 642] width 312 height 135
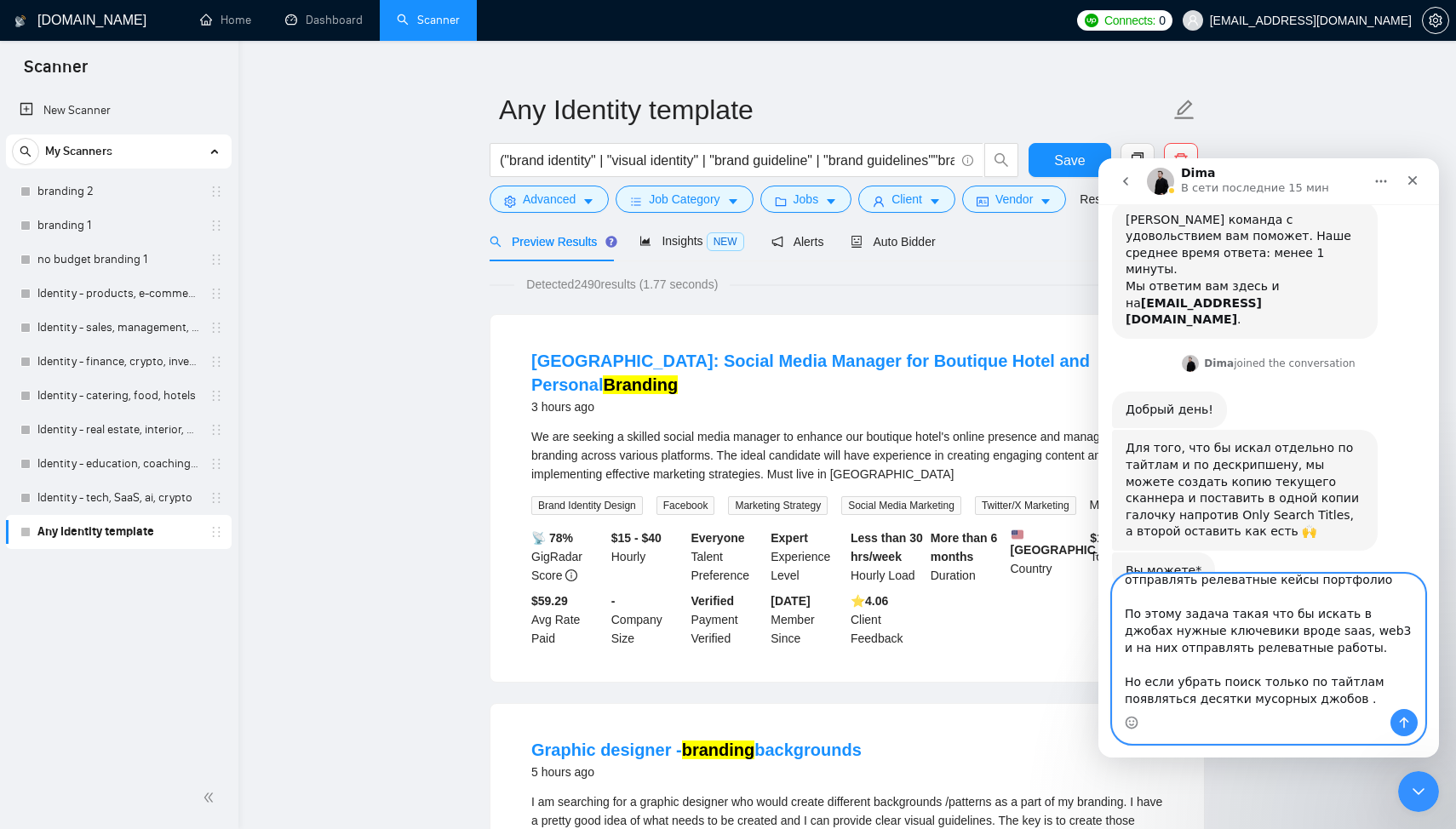
scroll to position [53, 0]
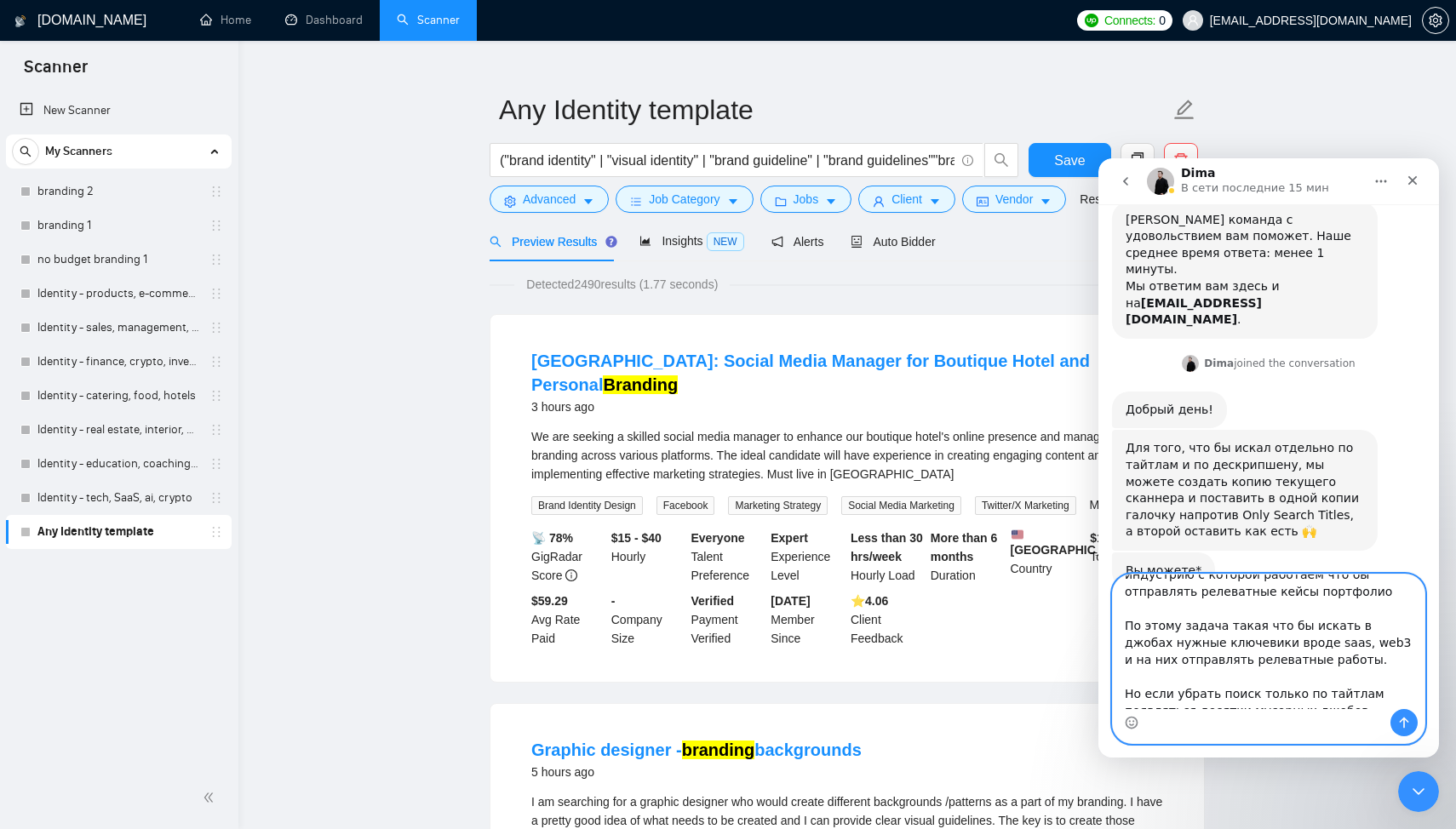
click at [1328, 660] on textarea "мм, не совсем вариант конечно я пытаюсь сделать сканнер под каждую индустрию с …" at bounding box center [1268, 642] width 312 height 135
paste textarea "То есть брендингд для web3"
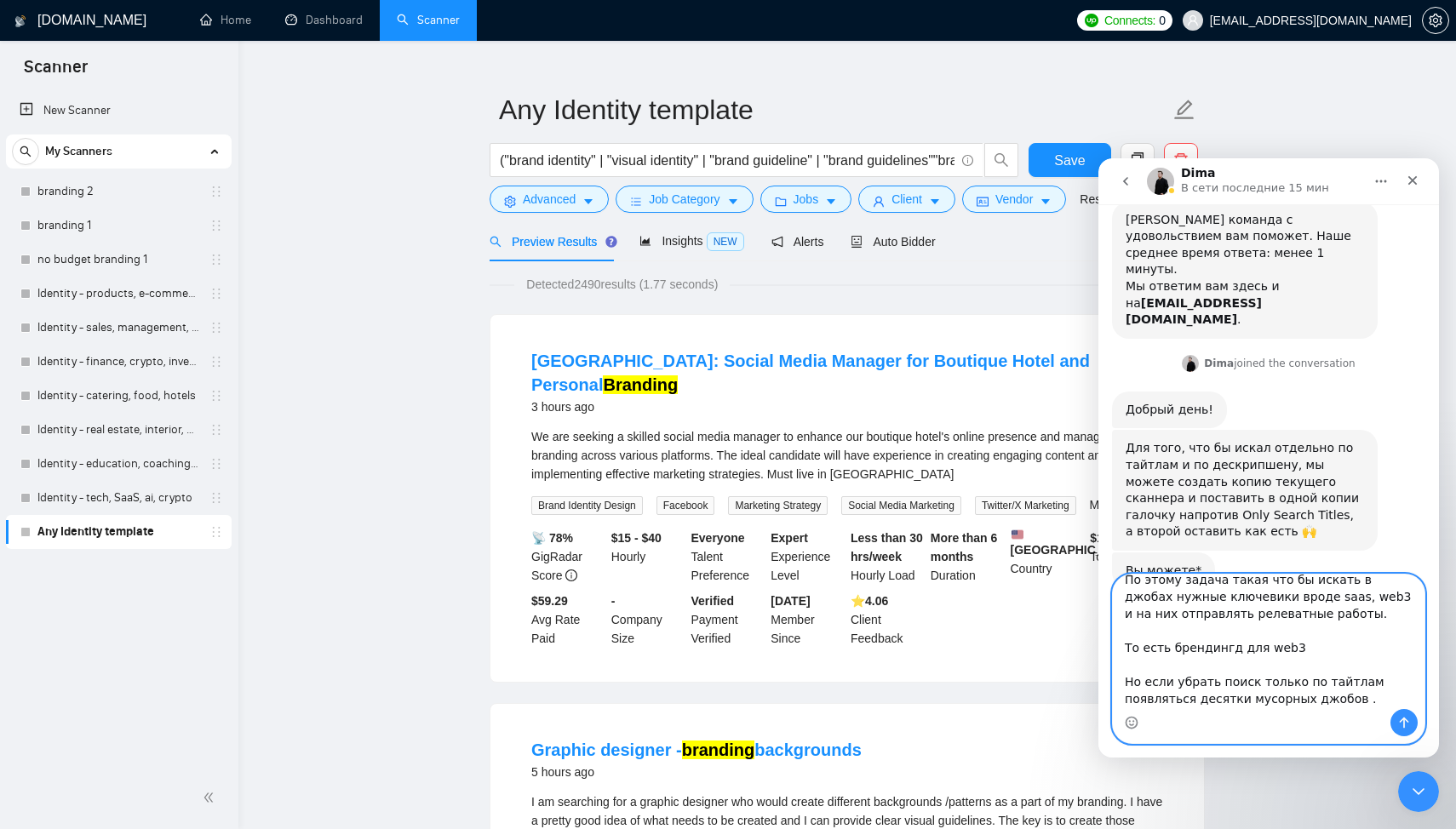
scroll to position [129, 0]
click at [1321, 685] on textarea "мм, не совсем вариант конечно я пытаюсь сделать сканнер под каждую индустрию с …" at bounding box center [1268, 642] width 312 height 135
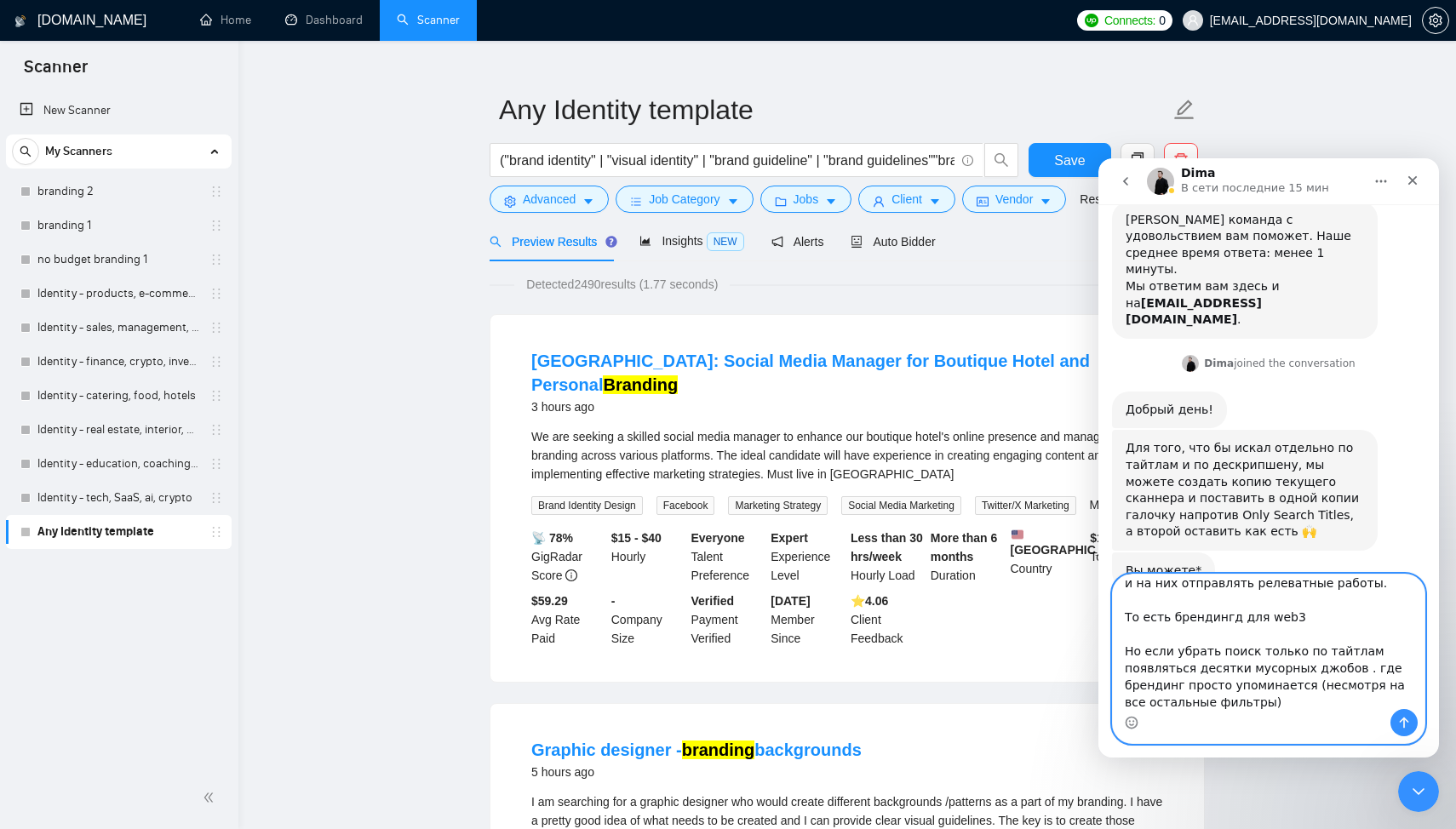
click at [1379, 672] on textarea "мм, не совсем вариант конечно я пытаюсь сделать сканнер под каждую индустрию с …" at bounding box center [1268, 642] width 312 height 135
type textarea "мм, не совсем вариант конечно я пытаюсь сделать сканнер под каждую индустрию с …"
click at [1404, 715] on icon "Отправить сообщение…" at bounding box center [1403, 722] width 14 height 14
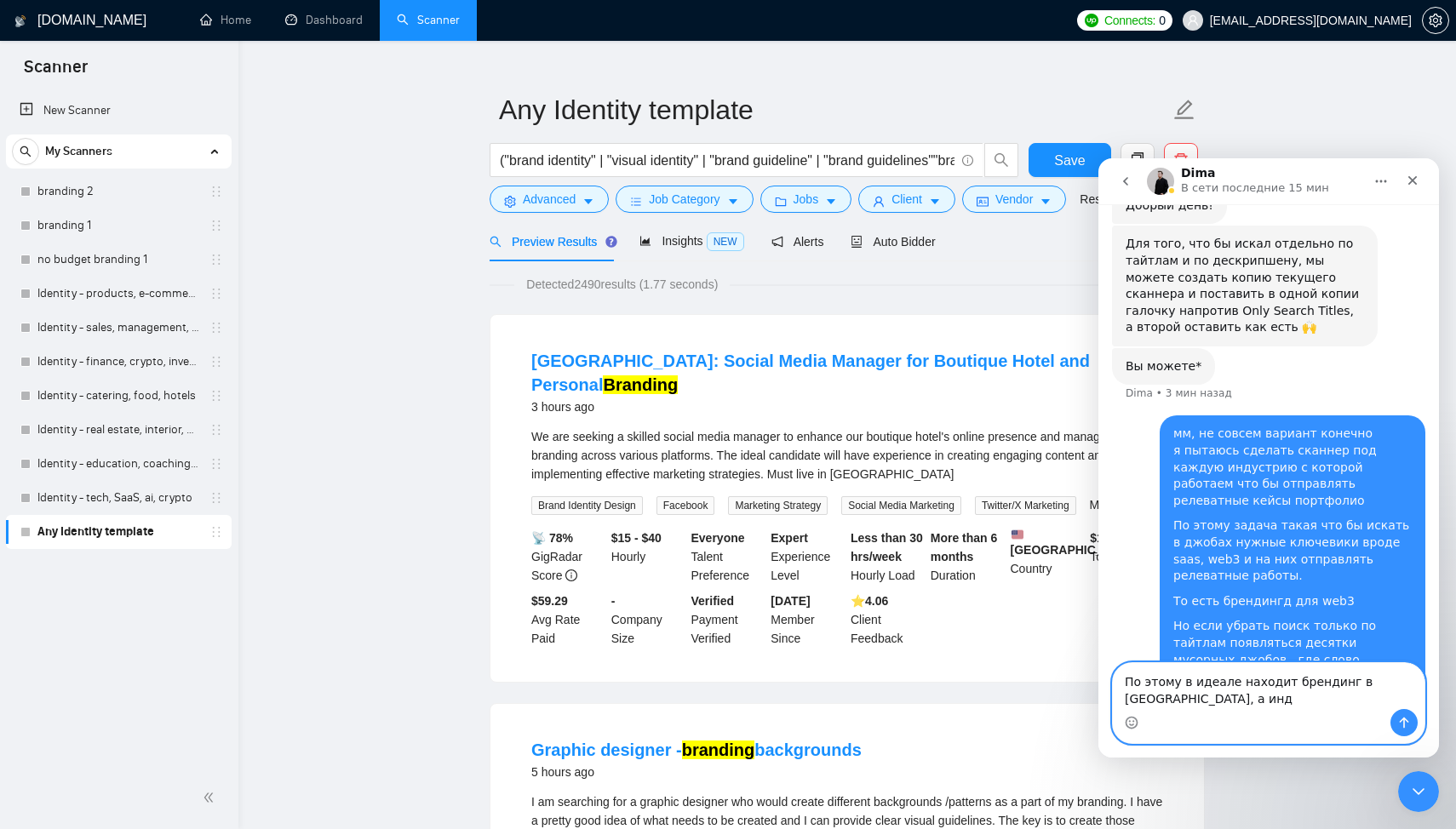
scroll to position [387, 0]
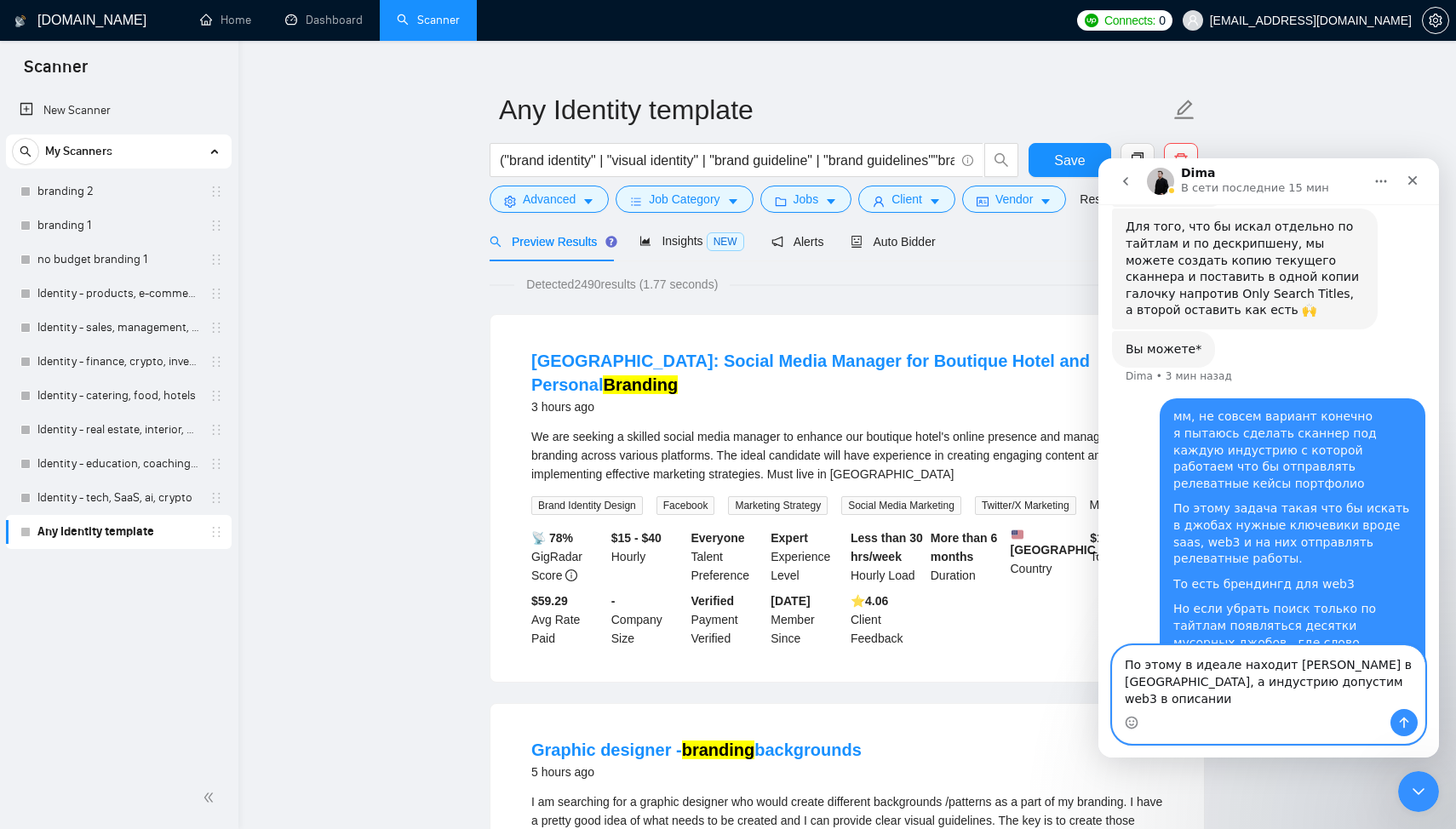
click at [1281, 684] on textarea "По этому в идеале находит брендинг в тайтле, а индустрию допустим web3 в описан…" at bounding box center [1268, 676] width 312 height 63
click at [1304, 714] on div "Мессенджер Intercom" at bounding box center [1268, 723] width 312 height 27
click at [1293, 704] on textarea "По этому в идеале находить задачу , это брендинг в тайтле, а индустрию допустим…" at bounding box center [1268, 676] width 312 height 63
click at [1319, 704] on textarea "По этому в идеале находить задачу , это брендинг в тайтле, а индустрию допустим…" at bounding box center [1268, 676] width 312 height 63
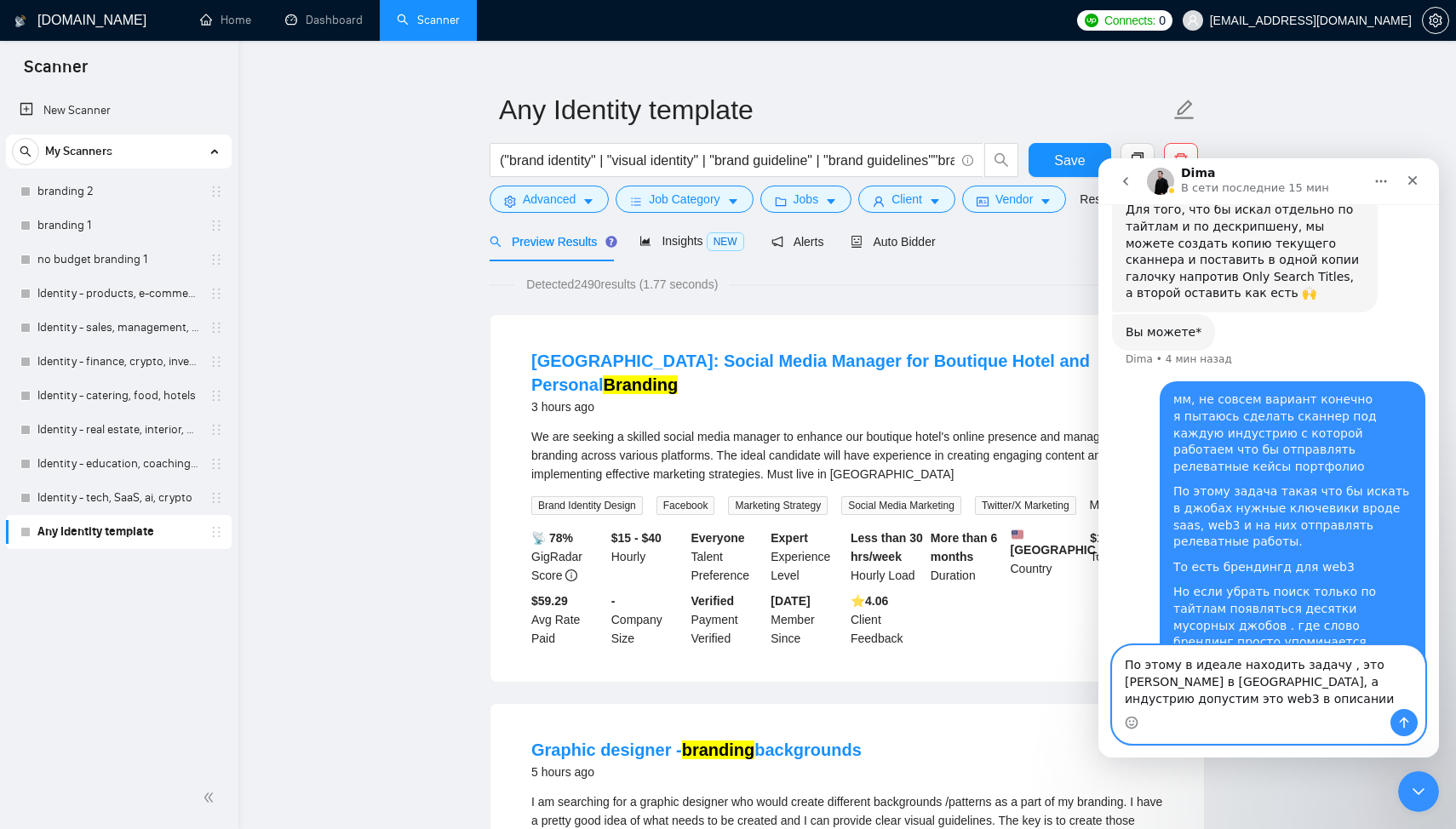
type textarea "По этому в идеале находить задачу , это брендинг в тайтле, а индустрию допустим…"
click at [1403, 718] on icon "Отправить сообщение…" at bounding box center [1404, 723] width 9 height 11
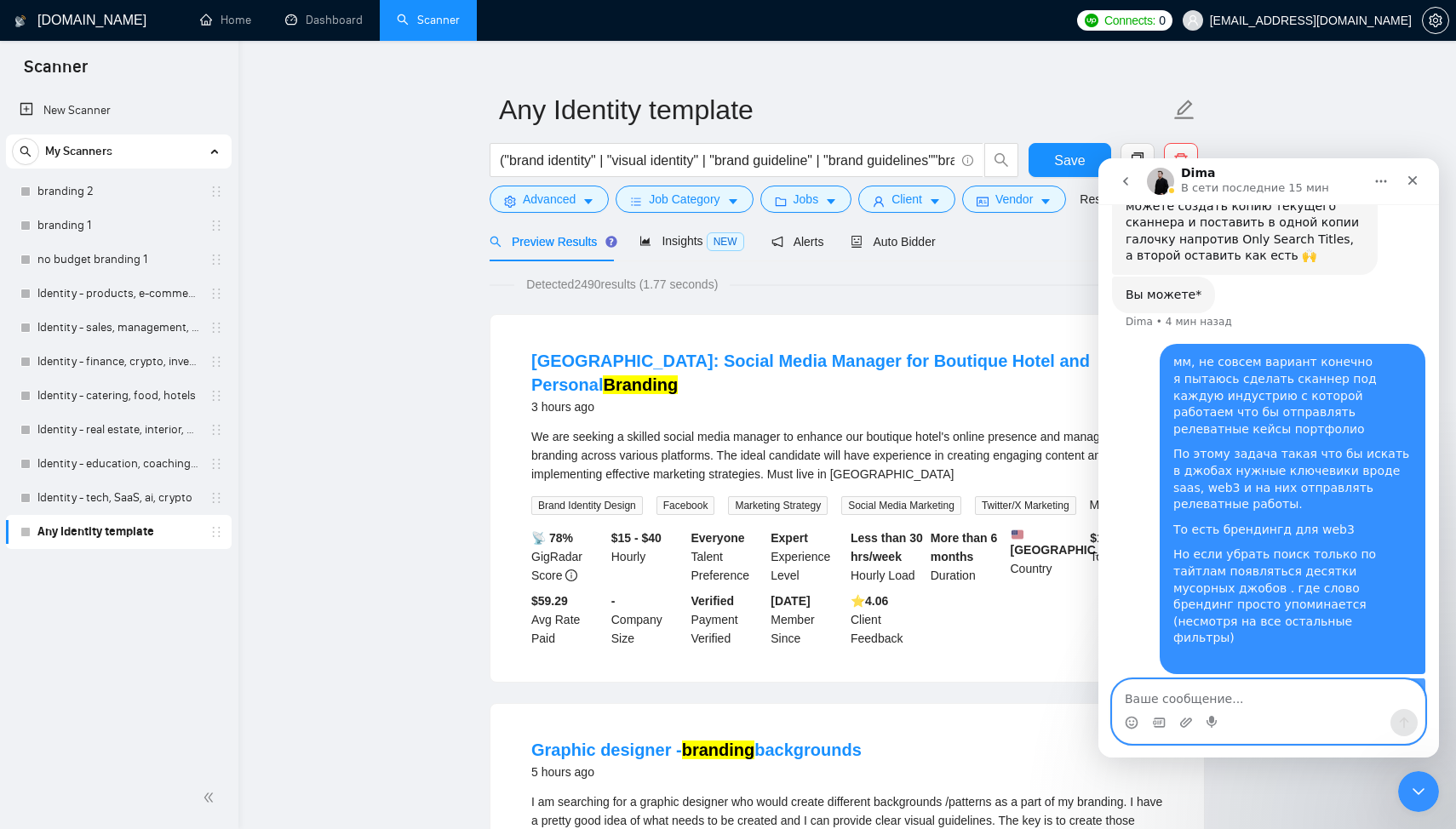
scroll to position [443, 0]
type textarea "м"
type textarea "П"
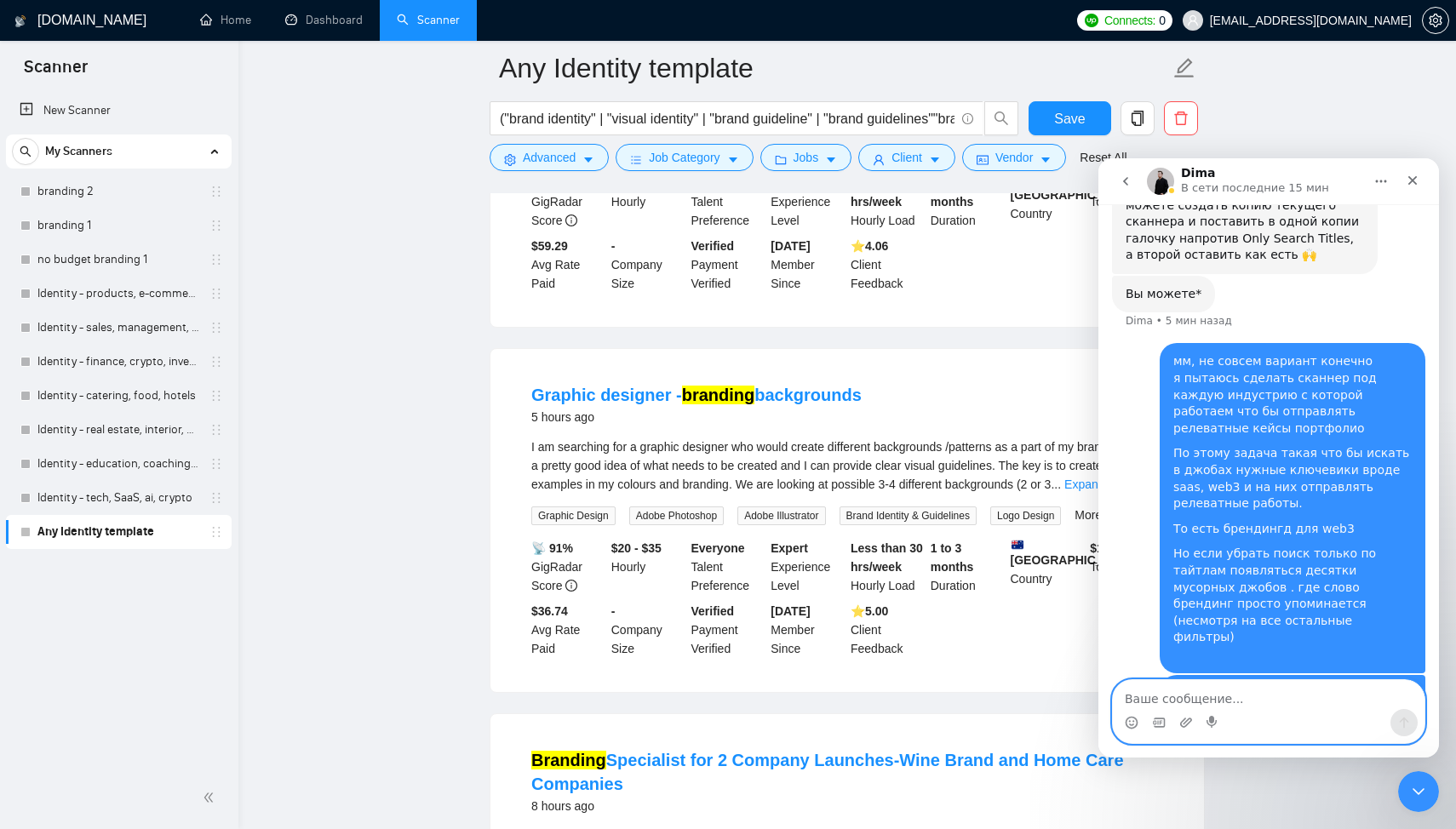
scroll to position [0, 0]
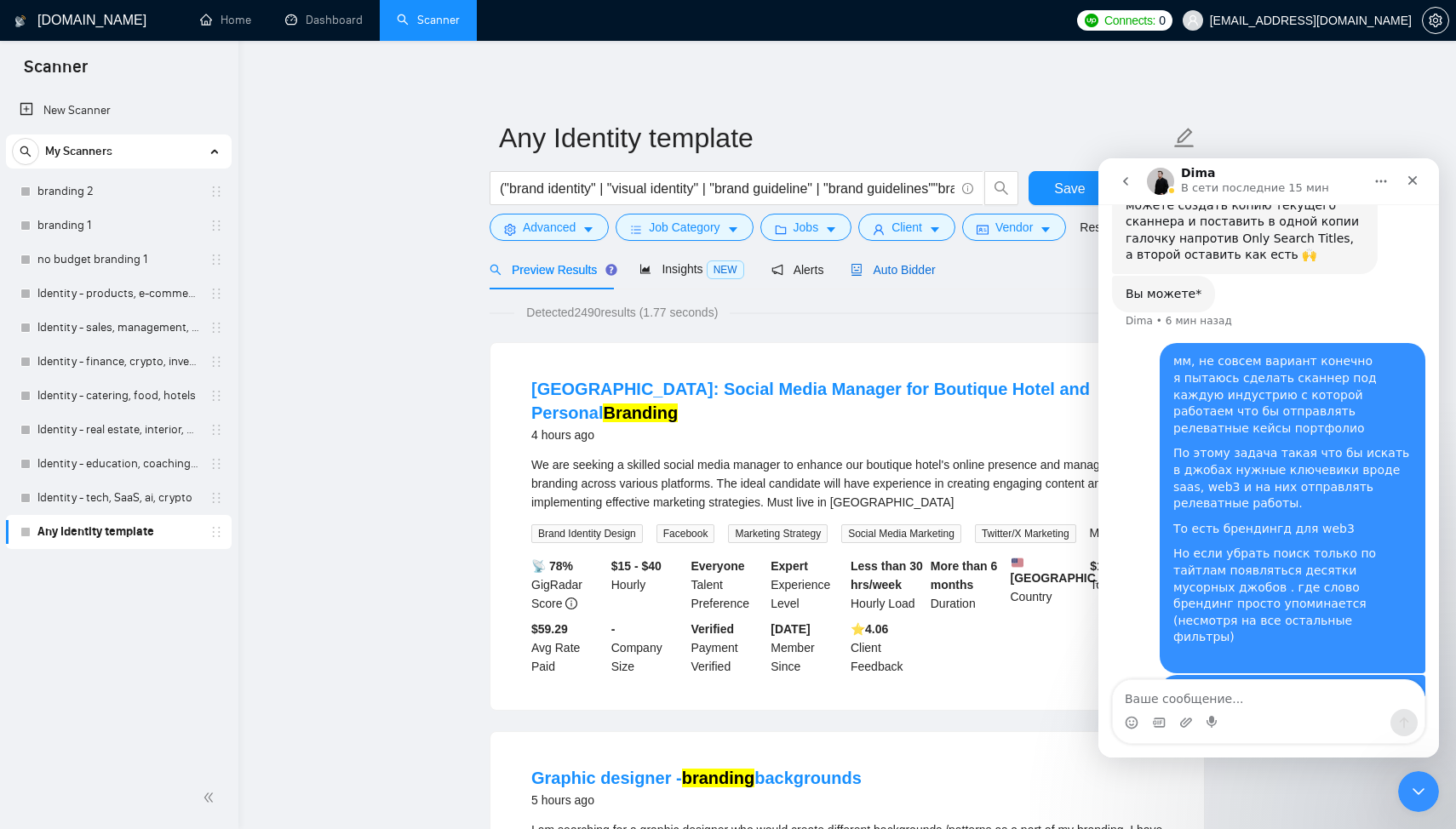
click at [903, 275] on span "Auto Bidder" at bounding box center [892, 269] width 85 height 14
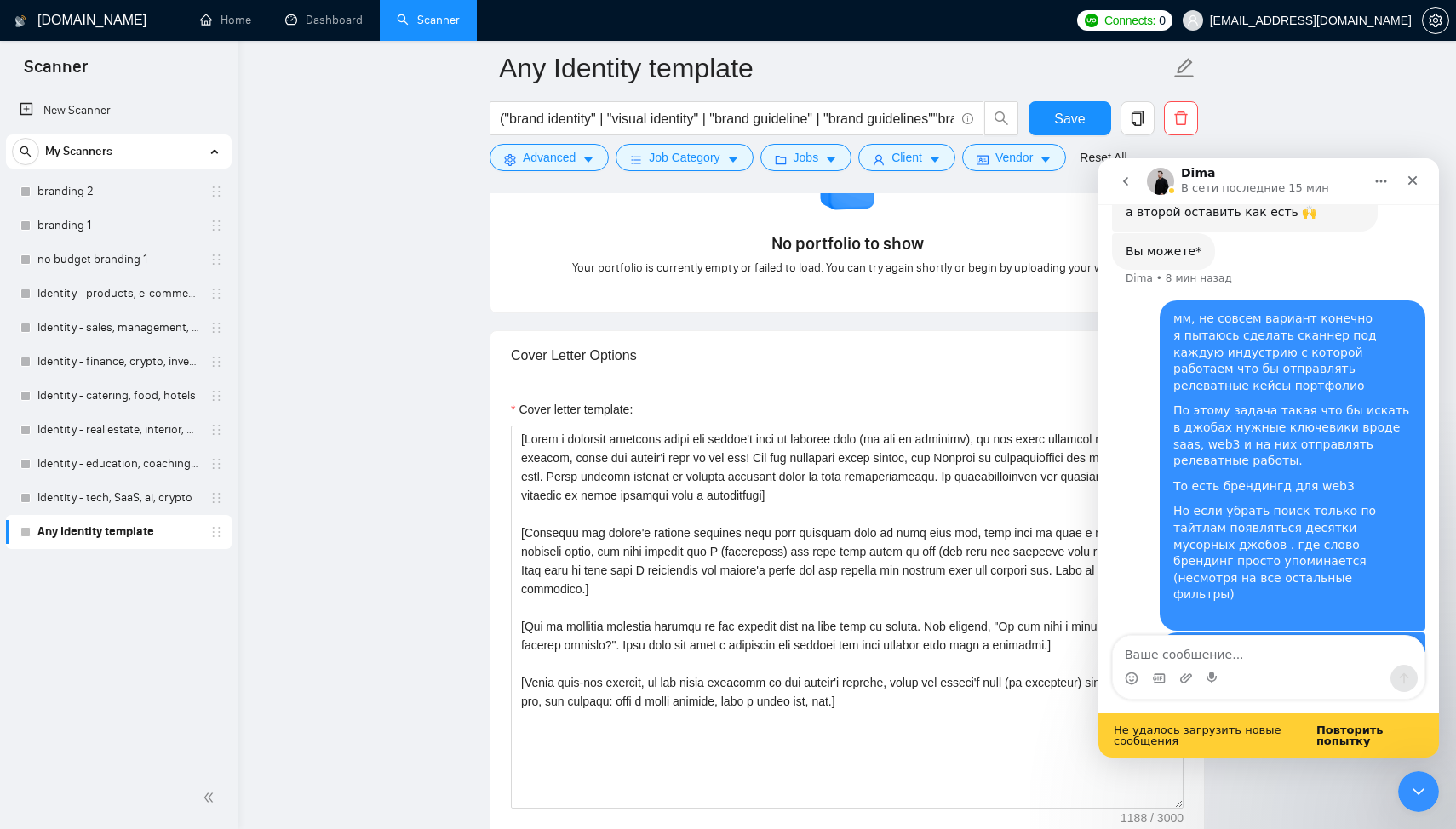
scroll to position [486, 0]
click at [1341, 734] on b "Повторить попытку" at bounding box center [1350, 735] width 67 height 24
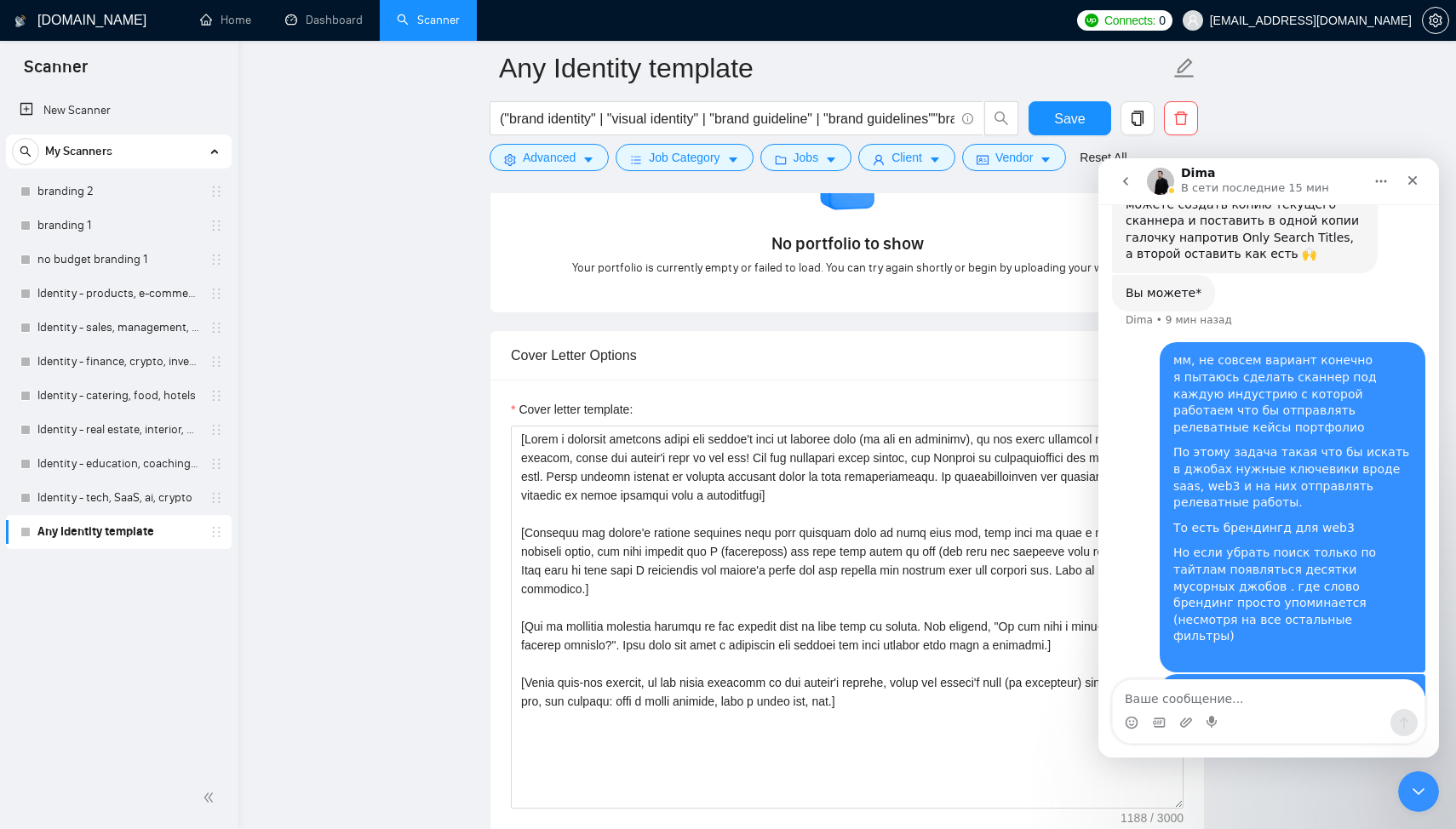
scroll to position [443, 0]
click at [1272, 545] on div "Но если убрать поиск только по тайтлам появляться десятки мусорных джобов . где…" at bounding box center [1292, 604] width 238 height 116
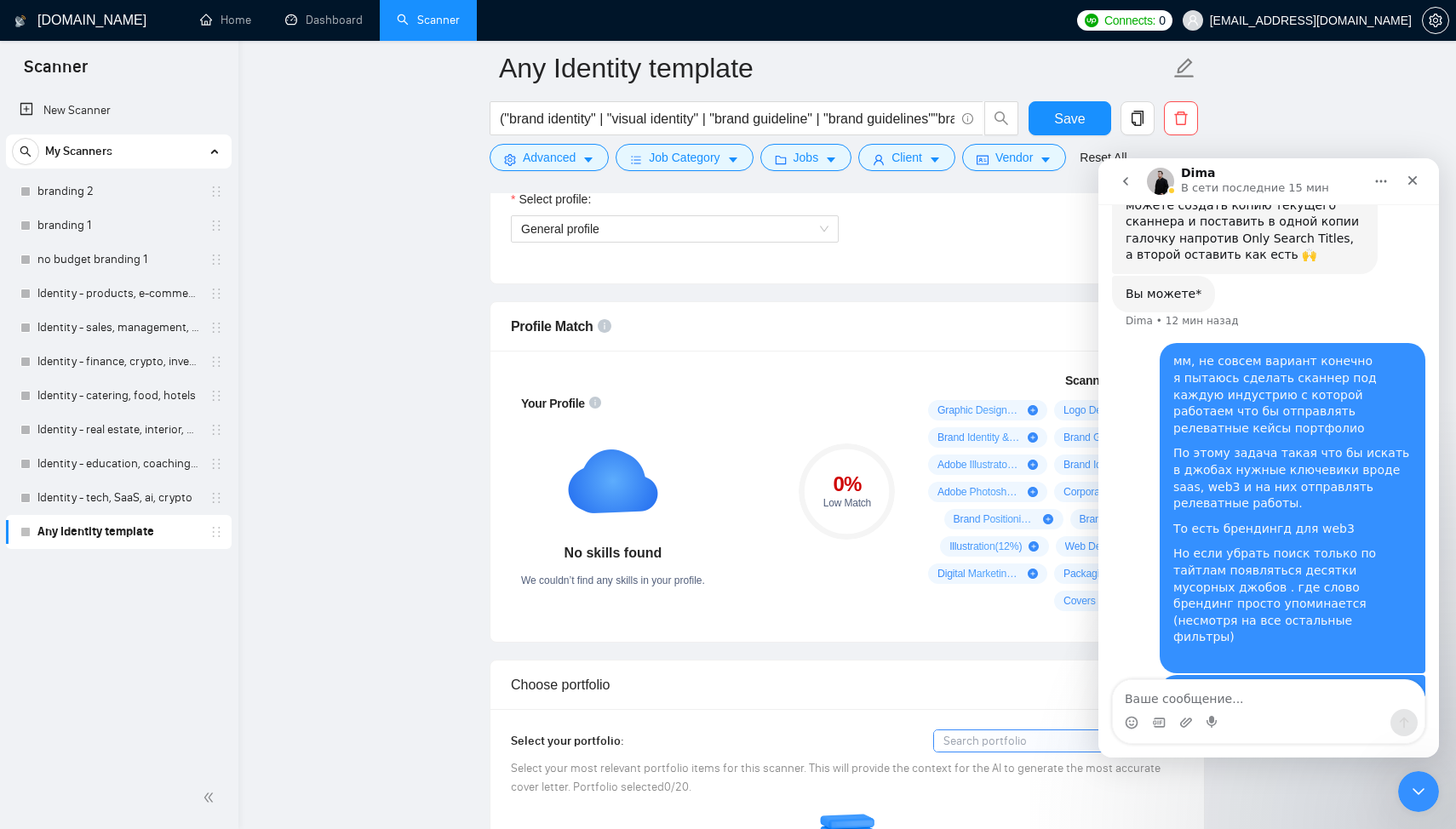
scroll to position [913, 0]
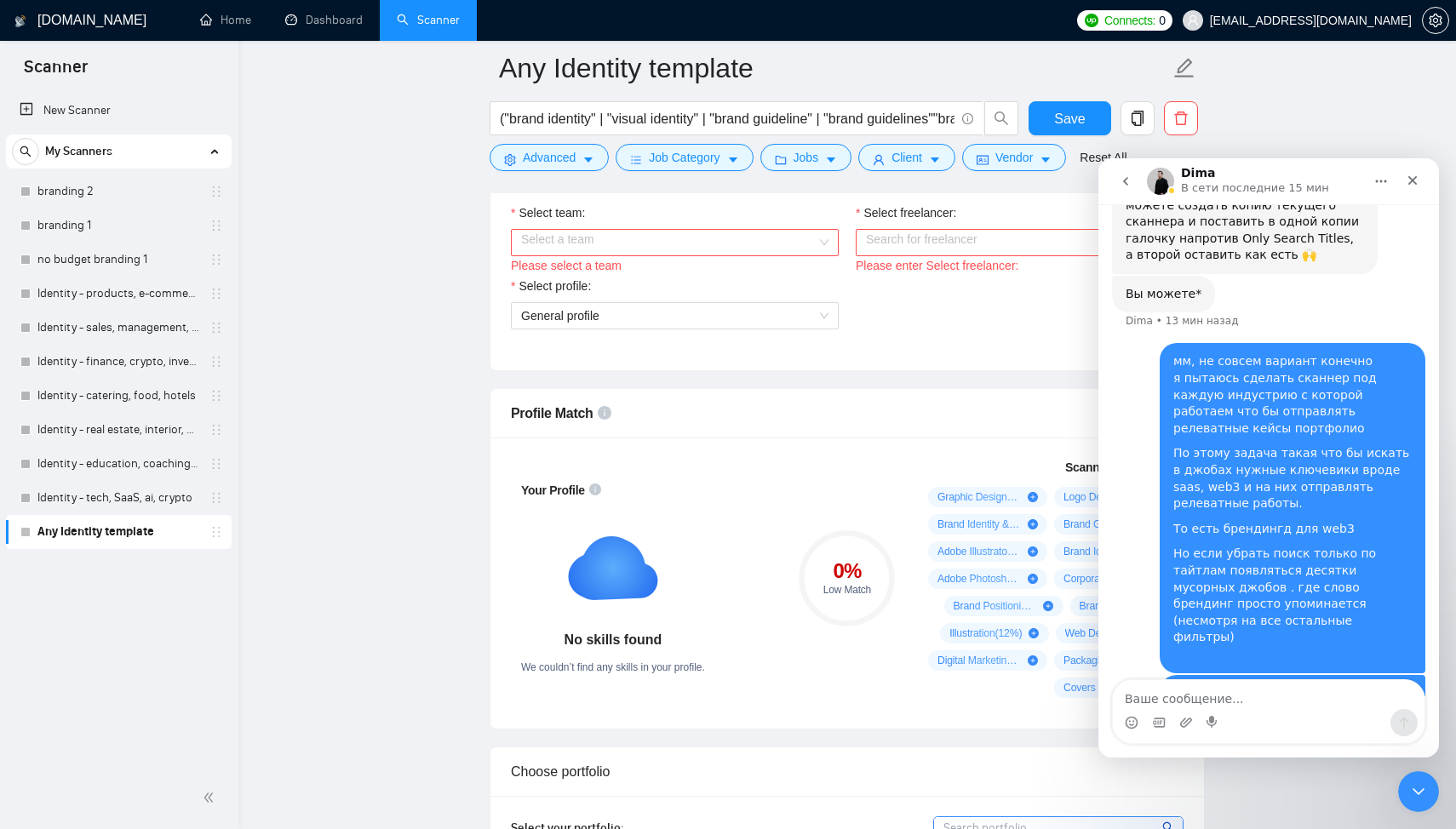
click at [1323, 685] on div "По этому в идеале находить задачу , это брендинг в тайтле, а индустрию допустим…" at bounding box center [1292, 718] width 238 height 66
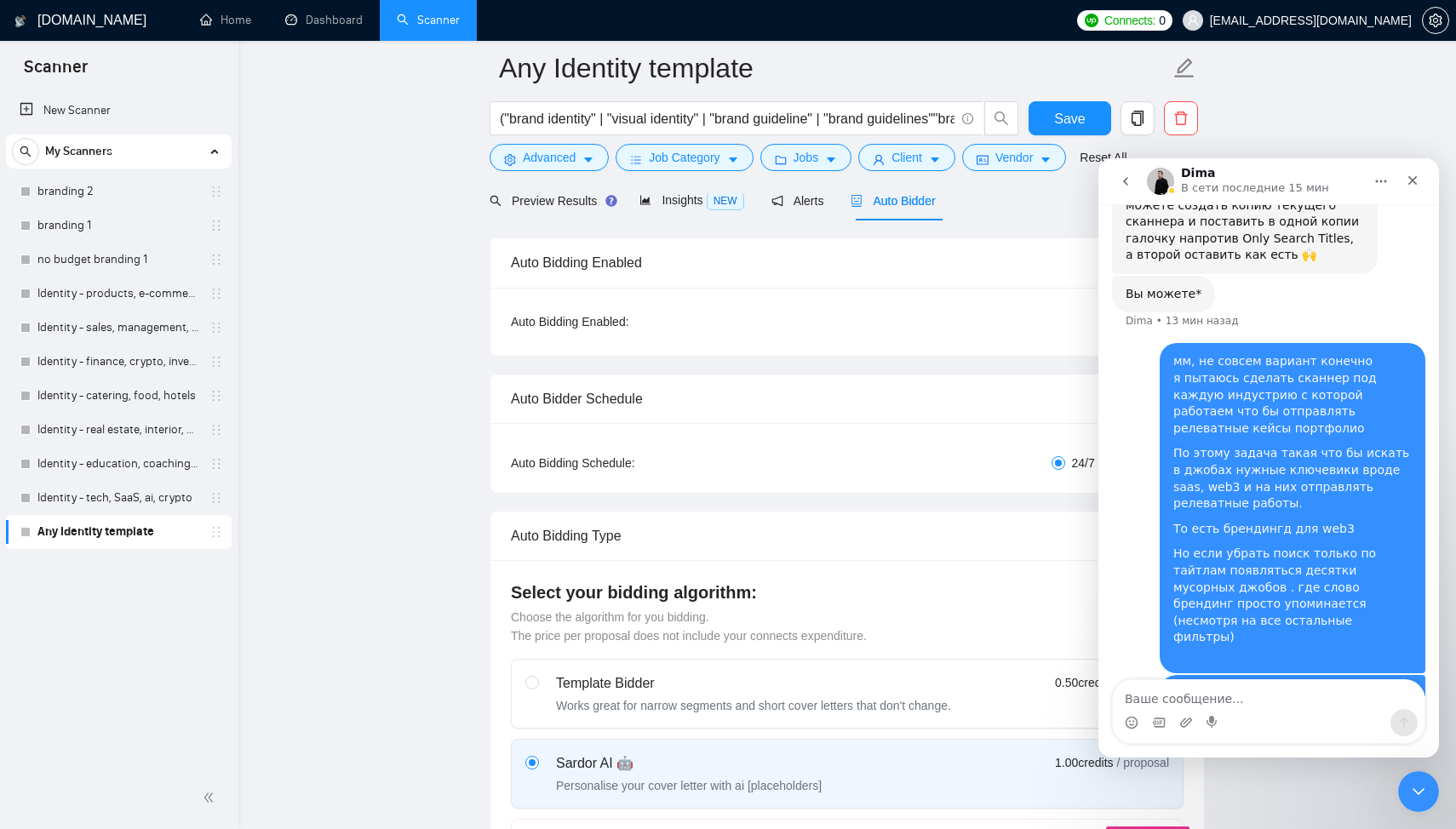
scroll to position [115, 0]
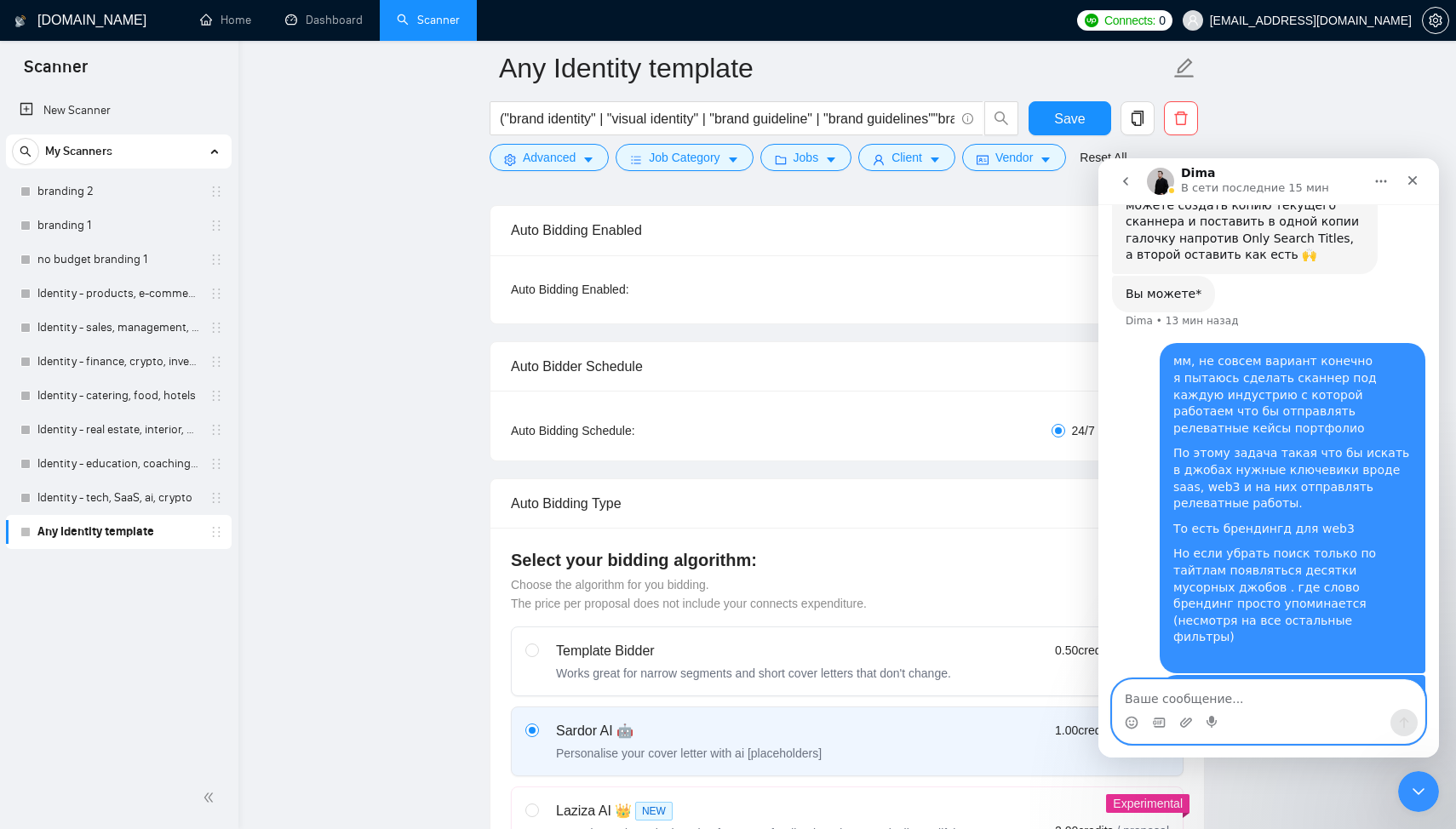
click at [1164, 694] on textarea "Ваше сообщение..." at bounding box center [1268, 694] width 312 height 29
type textarea "можно ли как то решить эту задачу?"
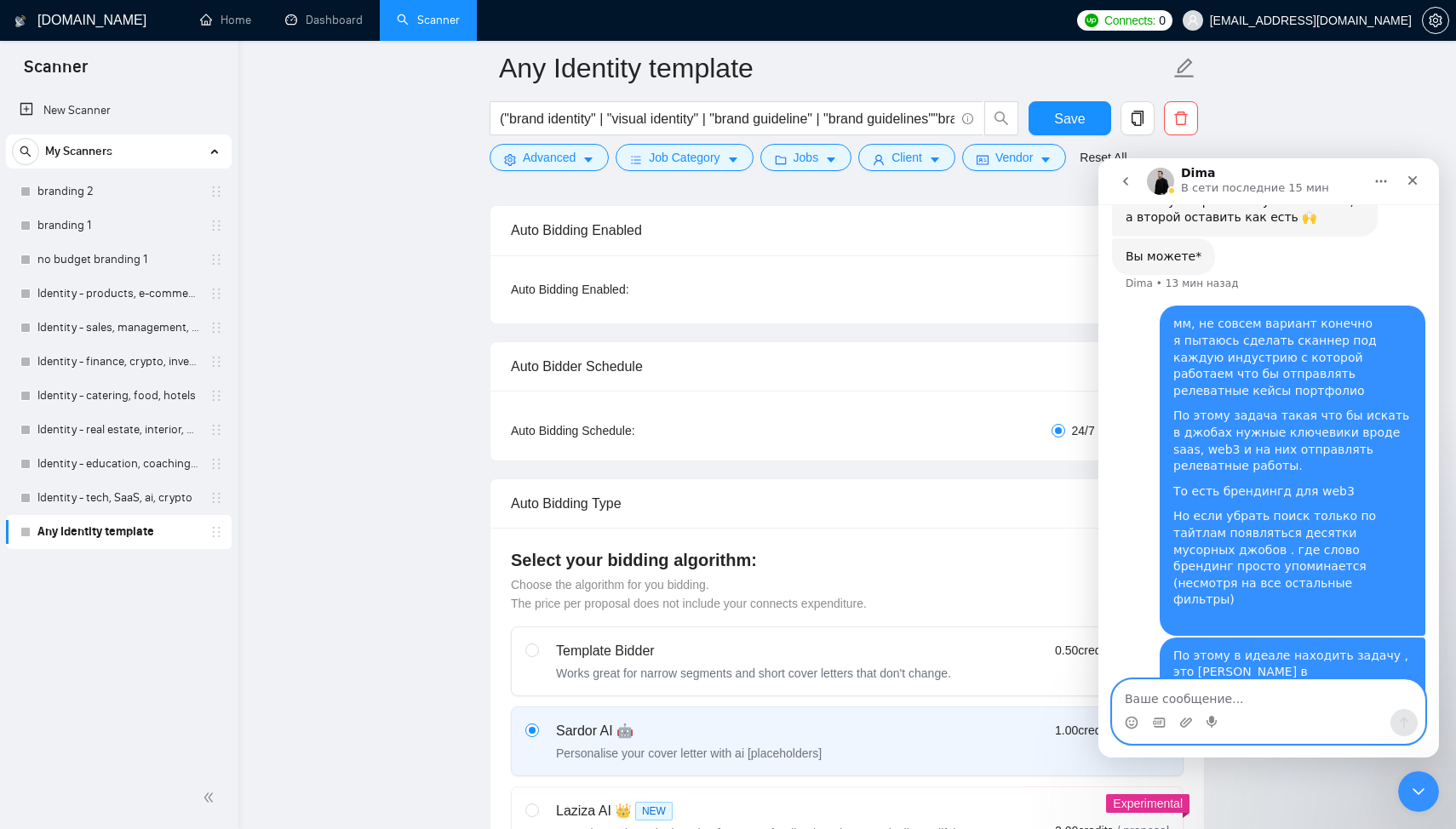
scroll to position [482, 0]
type textarea "возможно естьф"
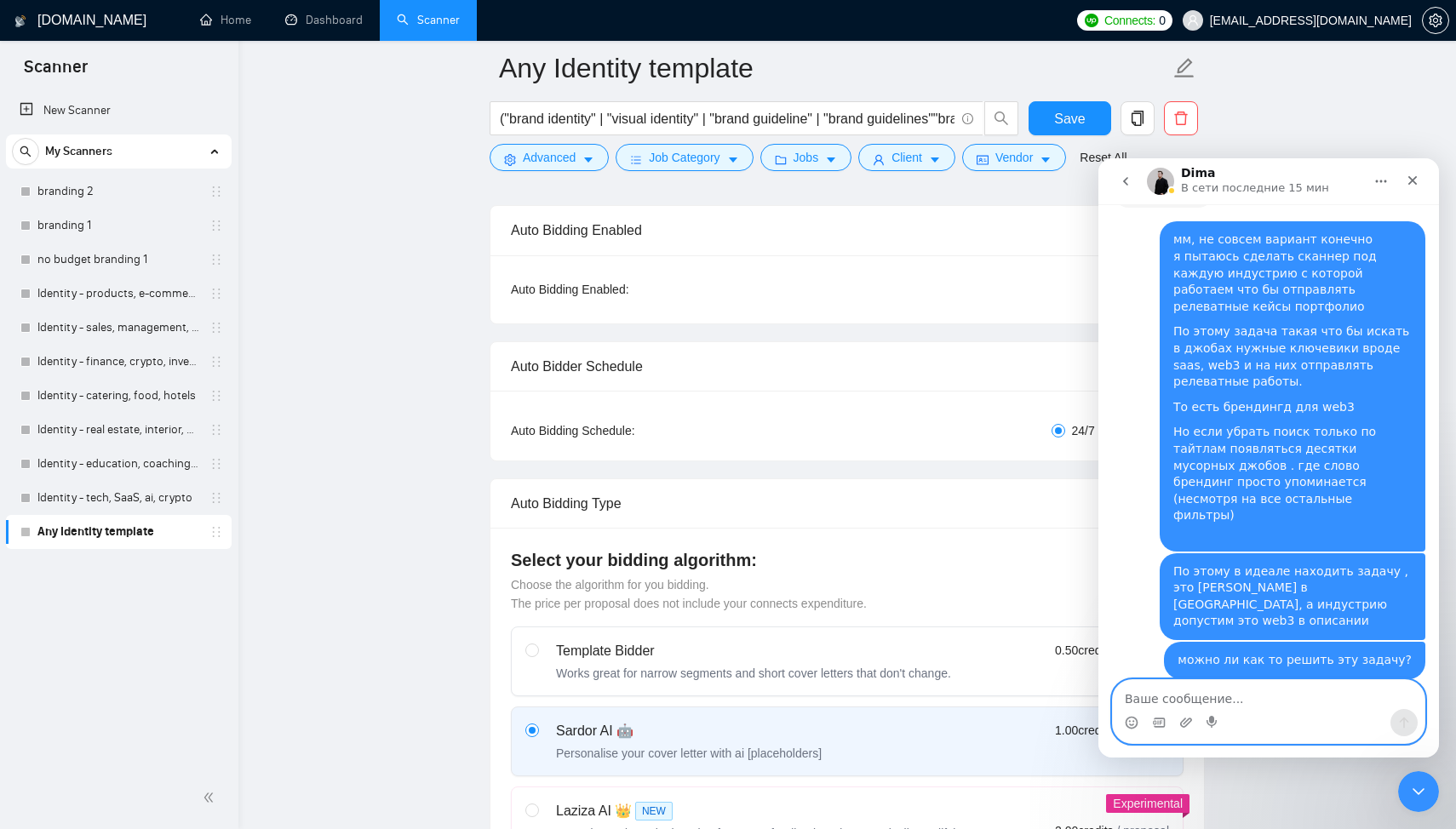
scroll to position [549, 0]
type textarea "с"
type textarea "Хорошо, спасибо"
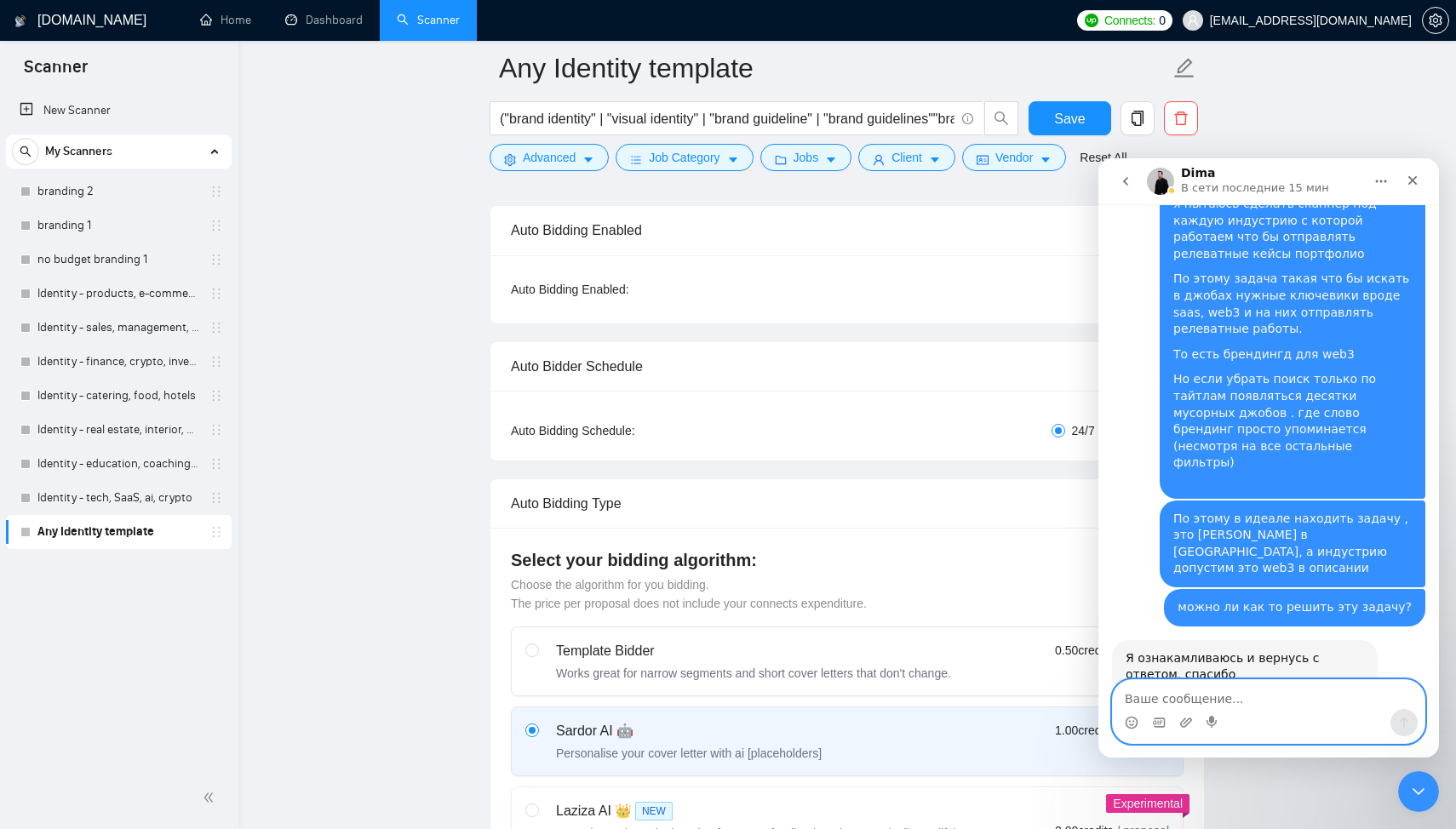
scroll to position [665, 0]
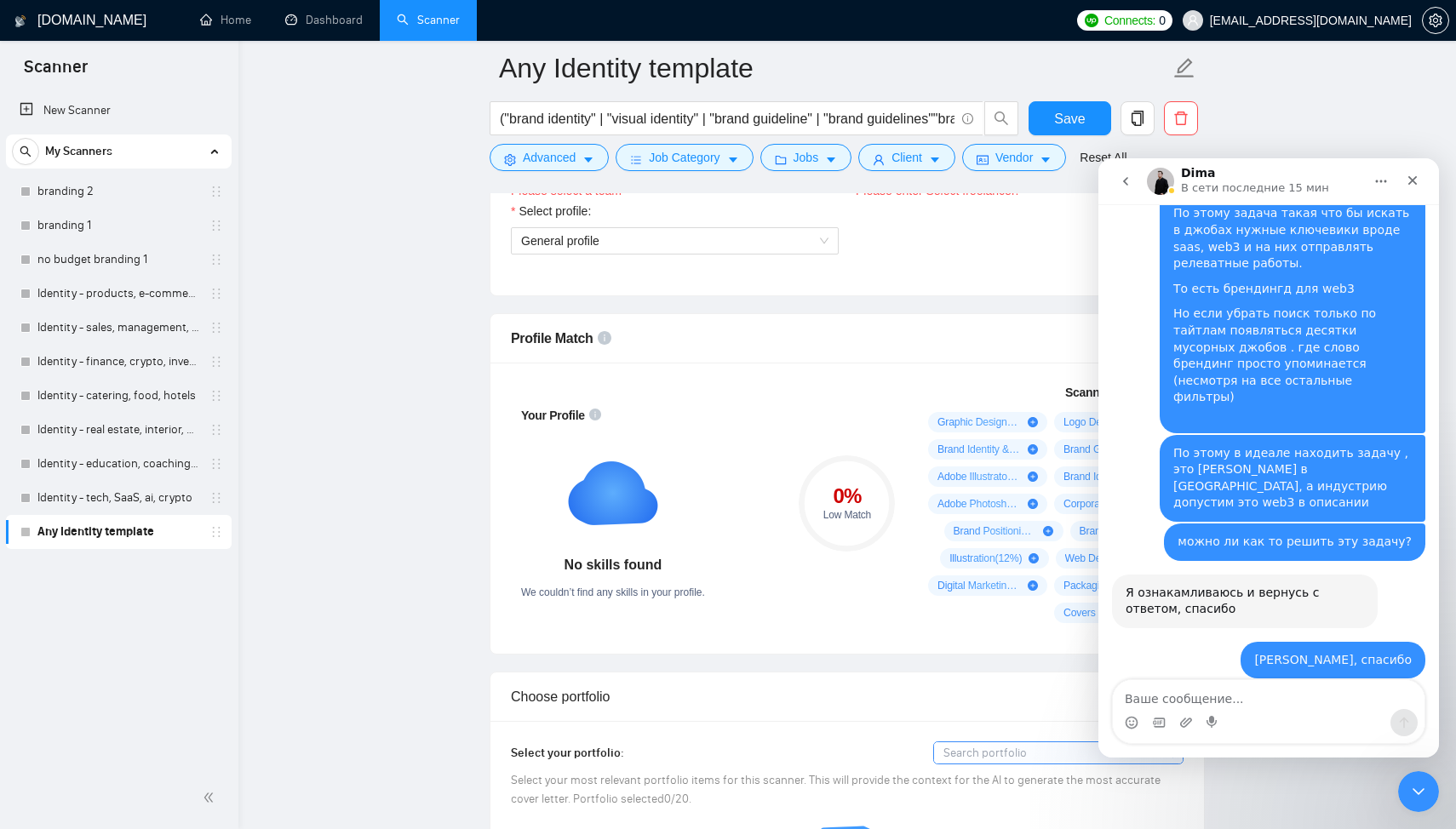
scroll to position [751, 0]
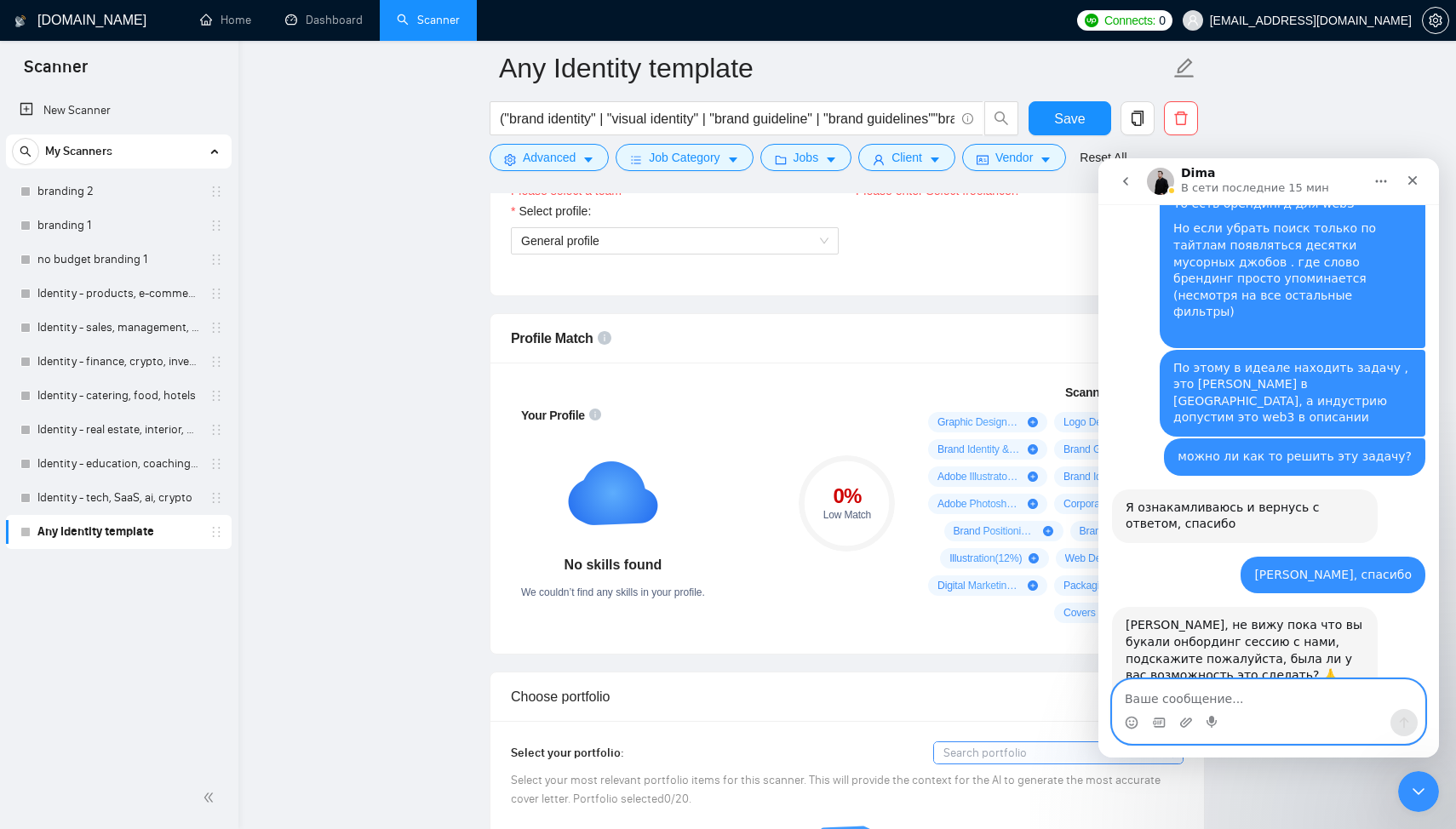
click at [1236, 687] on textarea "Ваше сообщение..." at bounding box center [1268, 694] width 312 height 29
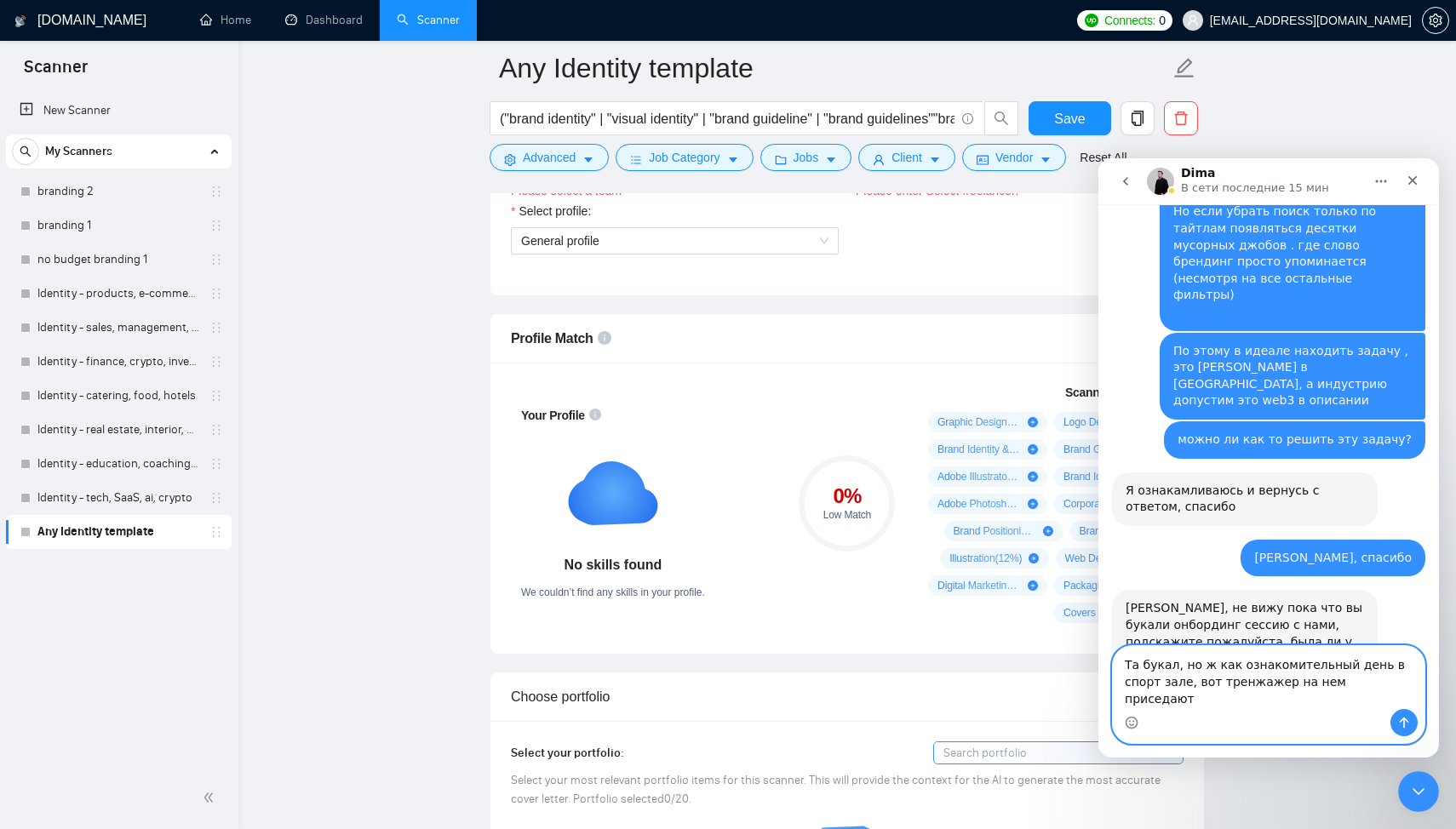
click at [1230, 699] on textarea "Та букал, но ж как ознакомительный день в спорт зале, вот тренжажер на нем прис…" at bounding box center [1268, 676] width 312 height 63
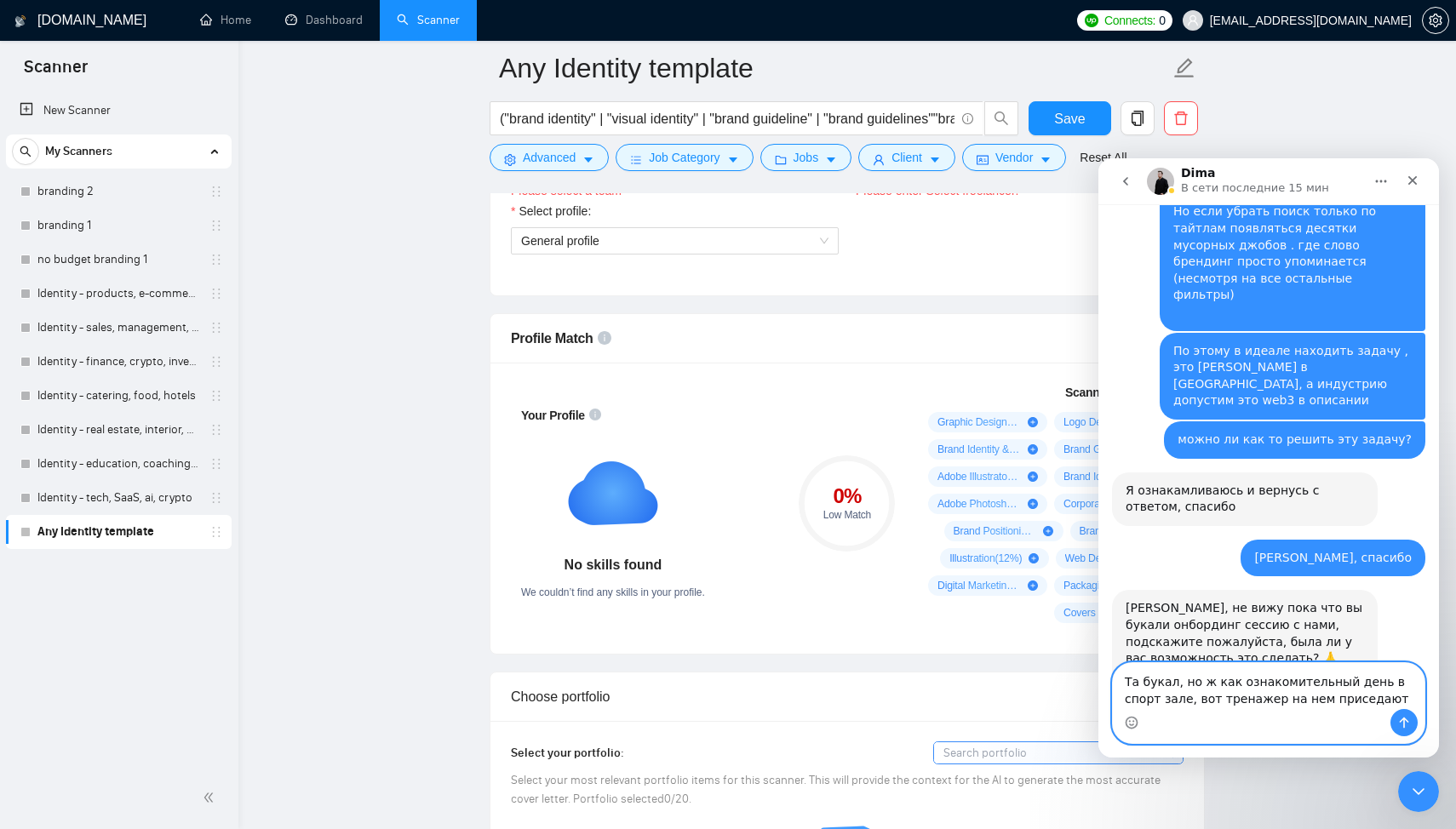
click at [1350, 702] on textarea "Та букал, но ж как ознакомительный день в спорт зале, вот тренажер на нем присе…" at bounding box center [1268, 685] width 312 height 46
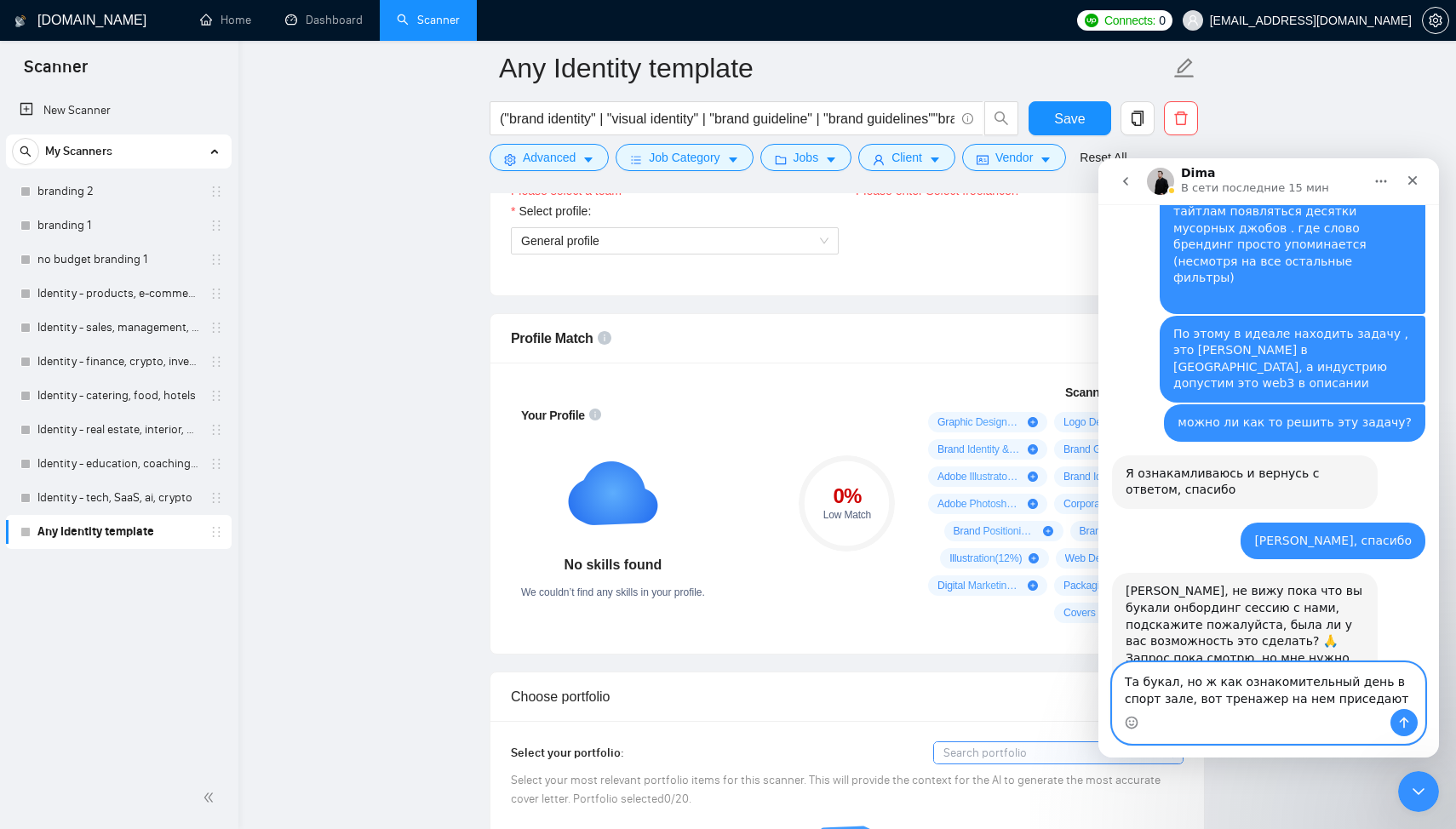
scroll to position [802, 0]
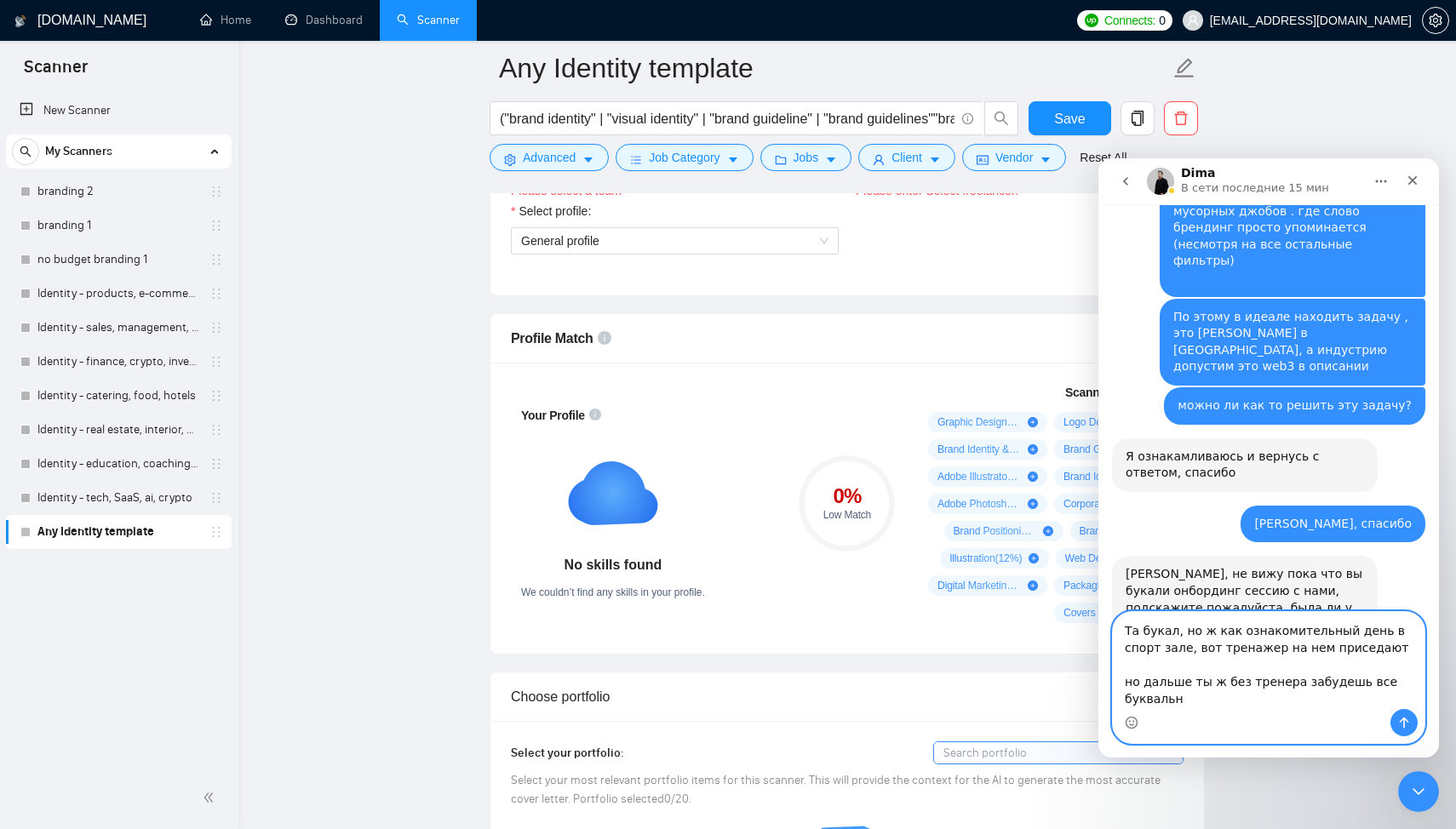
type textarea "Та букал, но ж как ознакомительный день в спорт зале, вот тренажер на нем присе…"
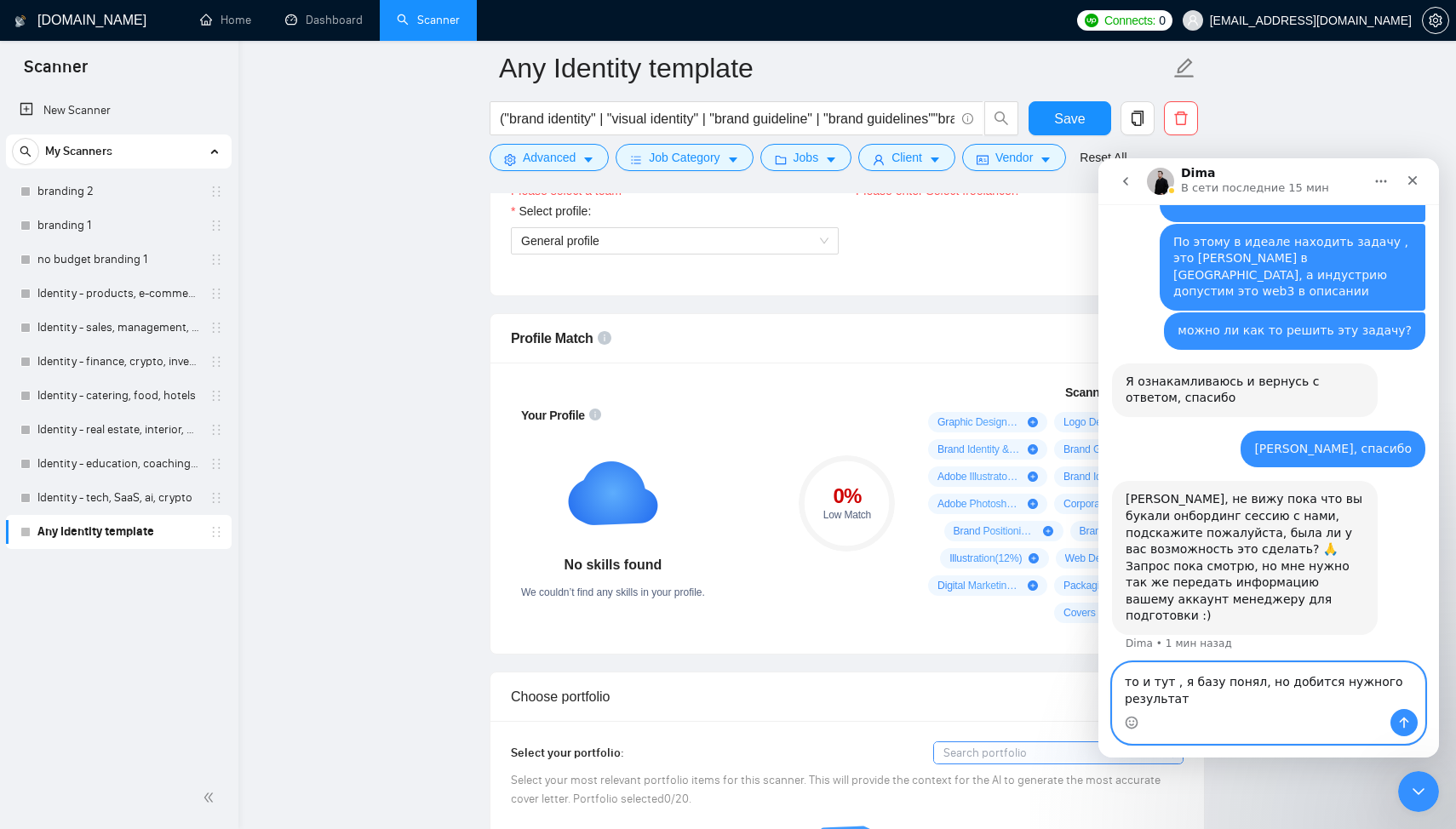
scroll to position [894, 0]
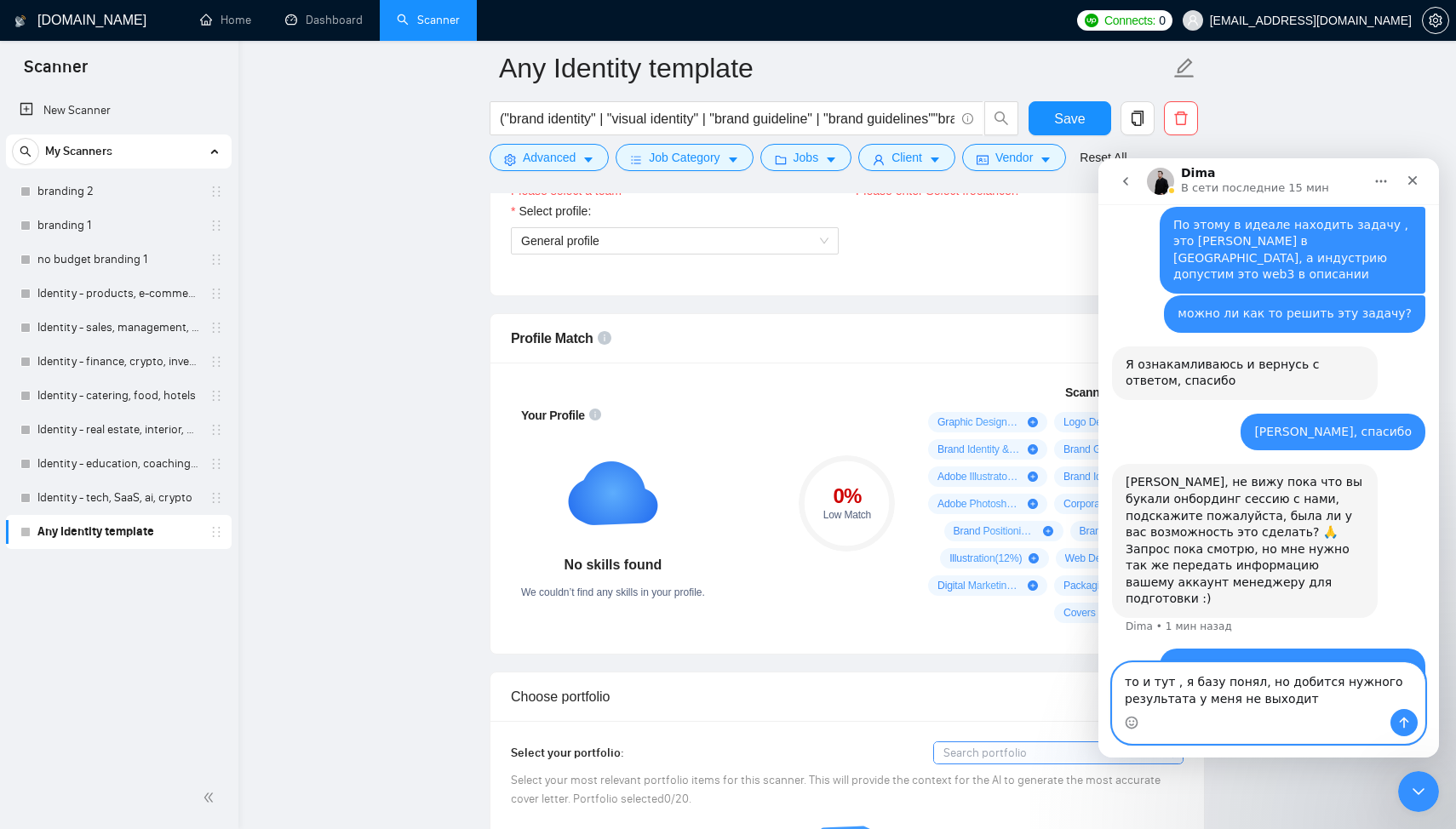
type textarea "то и тут , я базу понял, но добится нужного результата у меня не выходит"
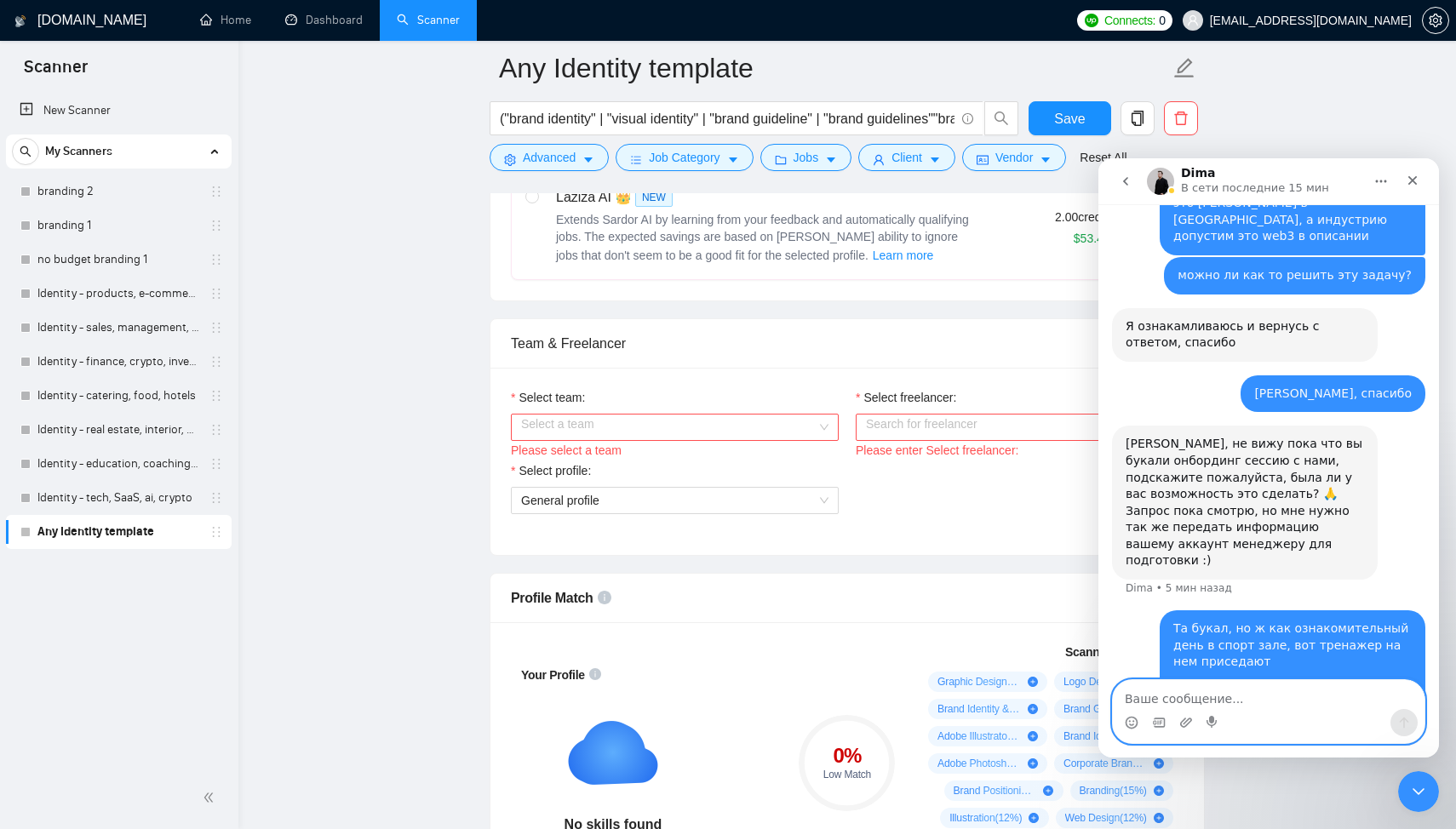
scroll to position [269, 0]
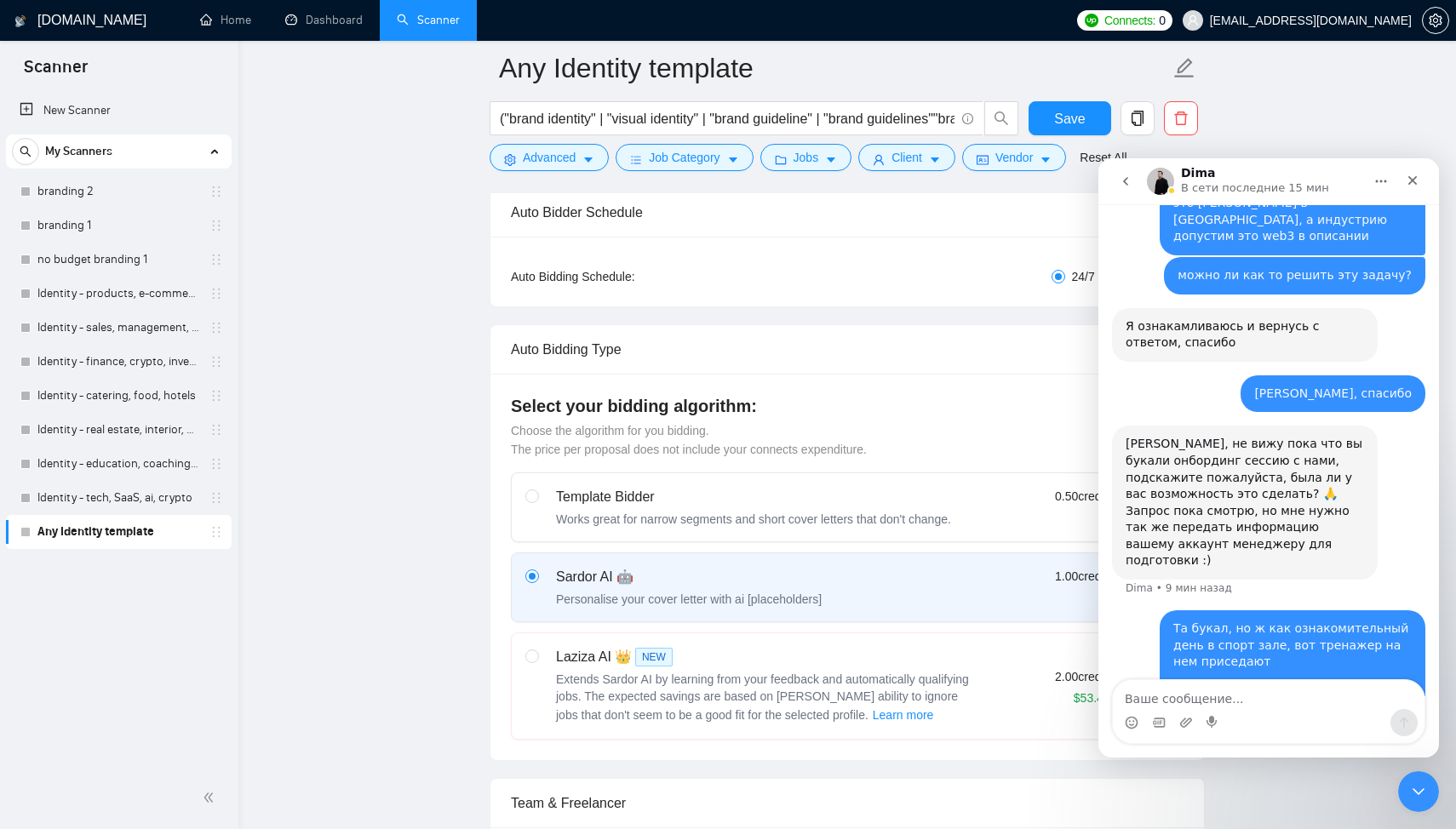
click at [835, 371] on div "Auto Bidding Type" at bounding box center [848, 349] width 673 height 48
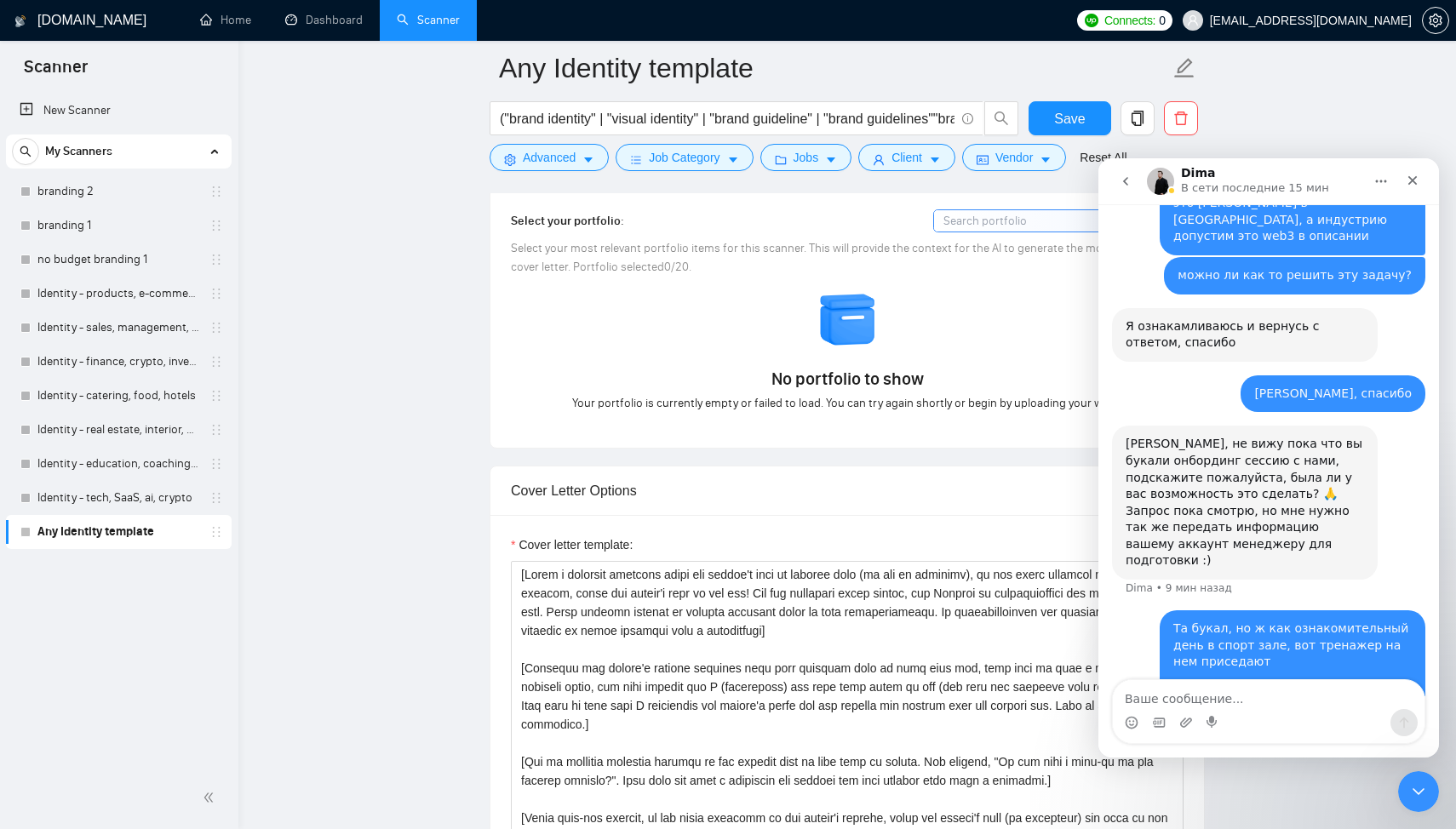
scroll to position [1790, 0]
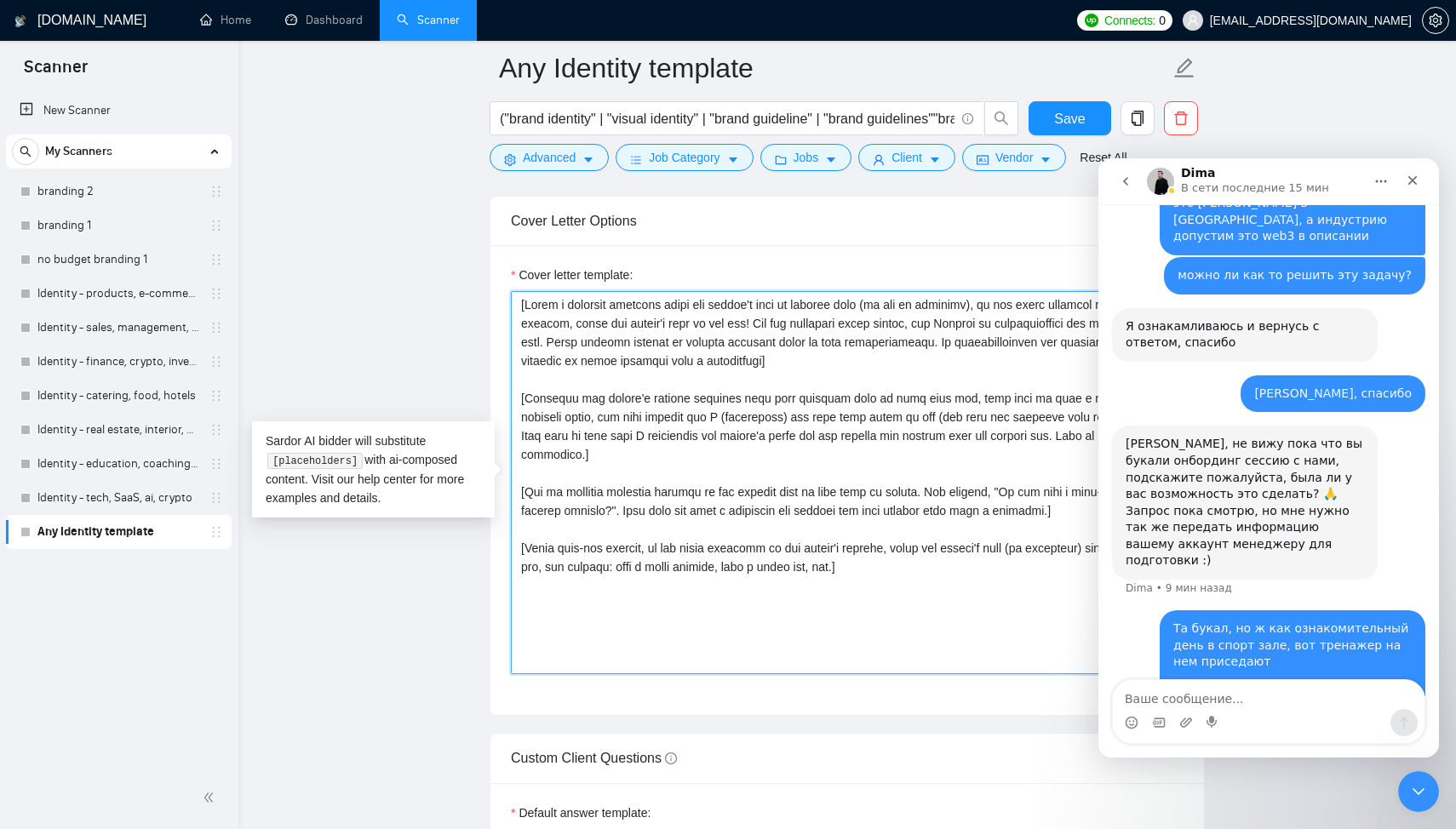
click at [836, 369] on textarea "Cover letter template:" at bounding box center [848, 482] width 673 height 383
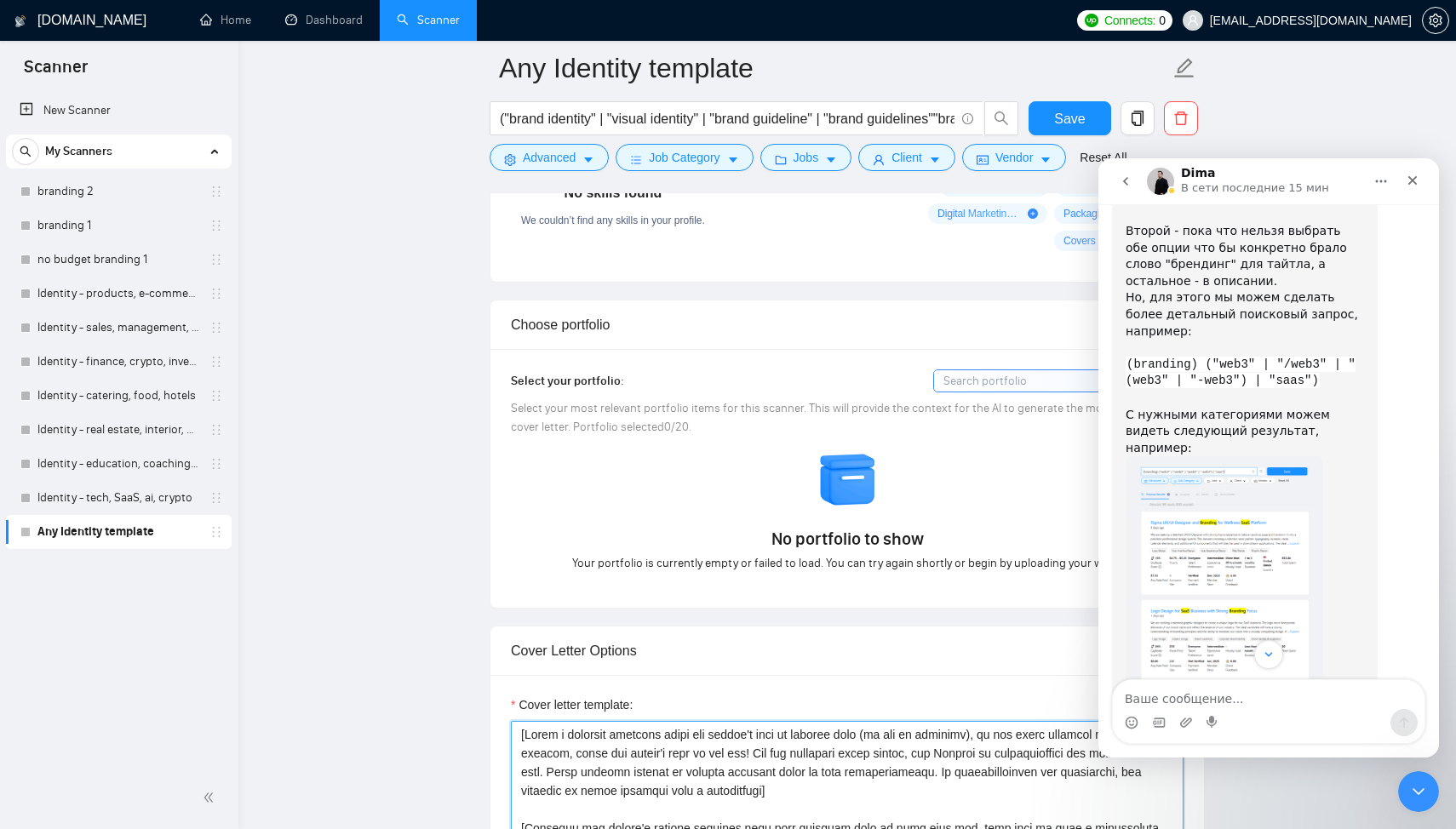
scroll to position [1685, 0]
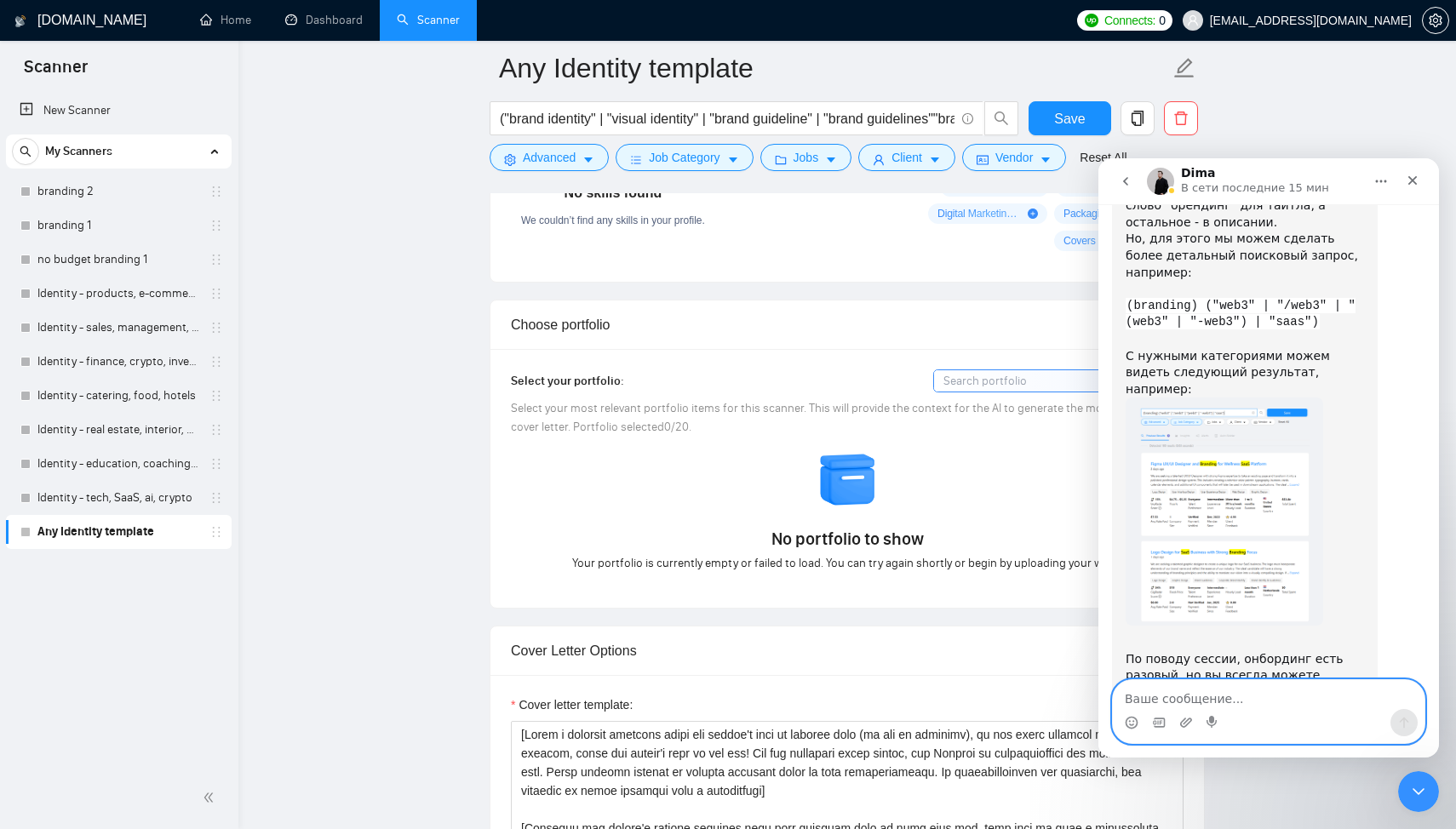
click at [1217, 687] on textarea "Ваше сообщение..." at bounding box center [1268, 694] width 312 height 29
type textarea "н"
type textarea "Хорошо, спасибо буду тестить"
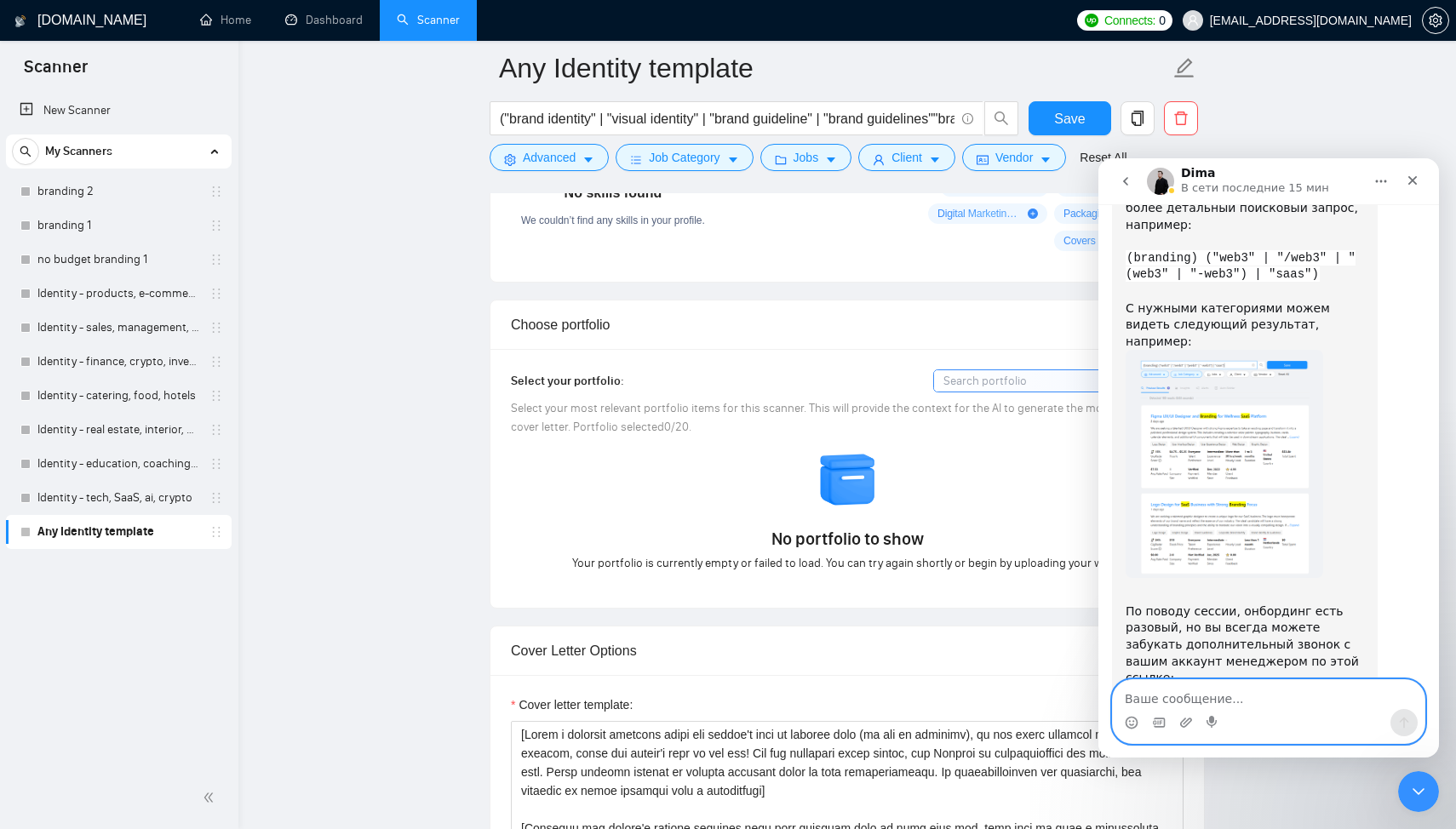
scroll to position [1737, 0]
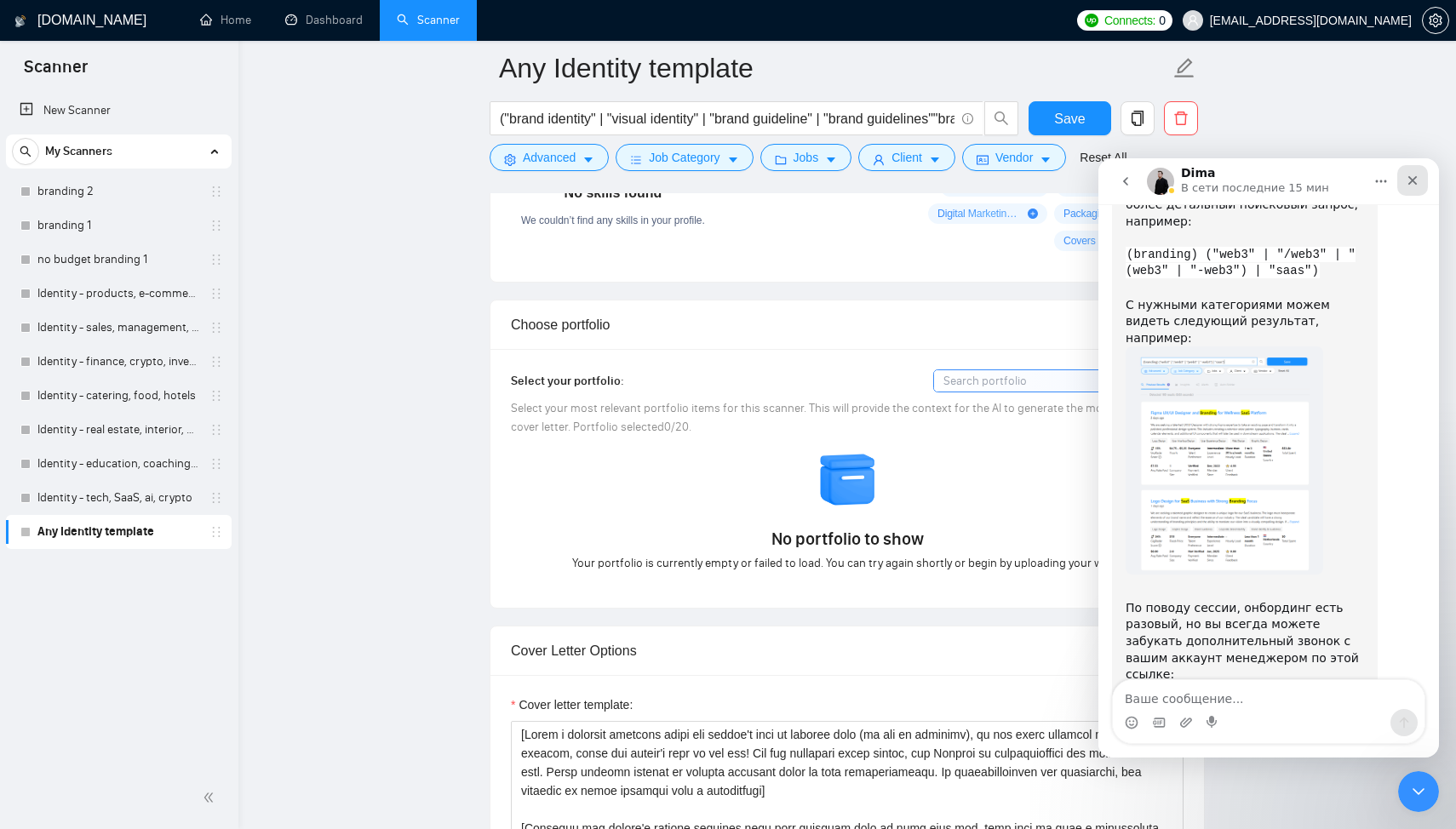
click at [1411, 175] on icon "Закрыть" at bounding box center [1411, 180] width 14 height 14
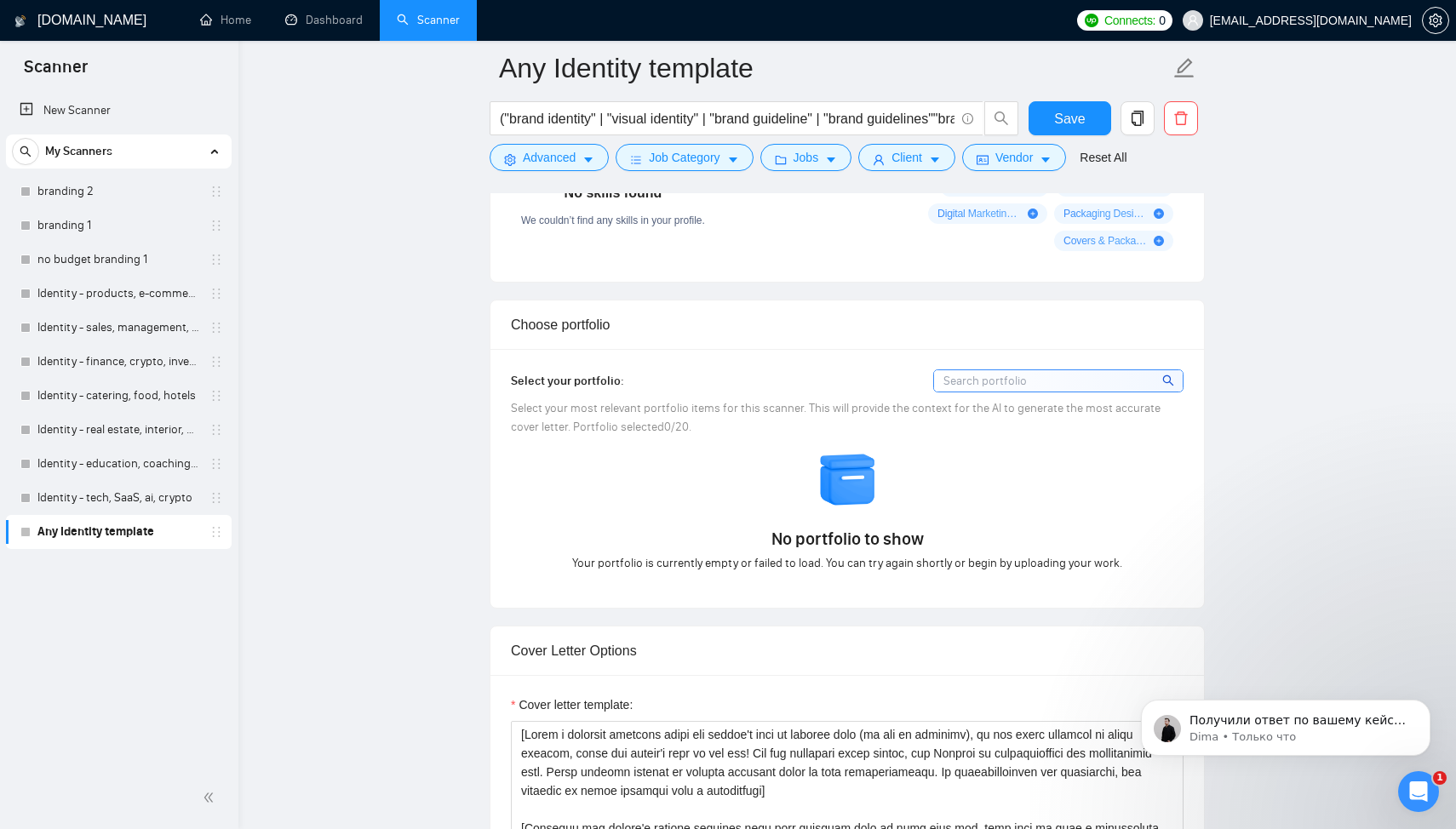
scroll to position [0, 0]
click at [1310, 739] on p "Dima • Только что" at bounding box center [1300, 736] width 220 height 15
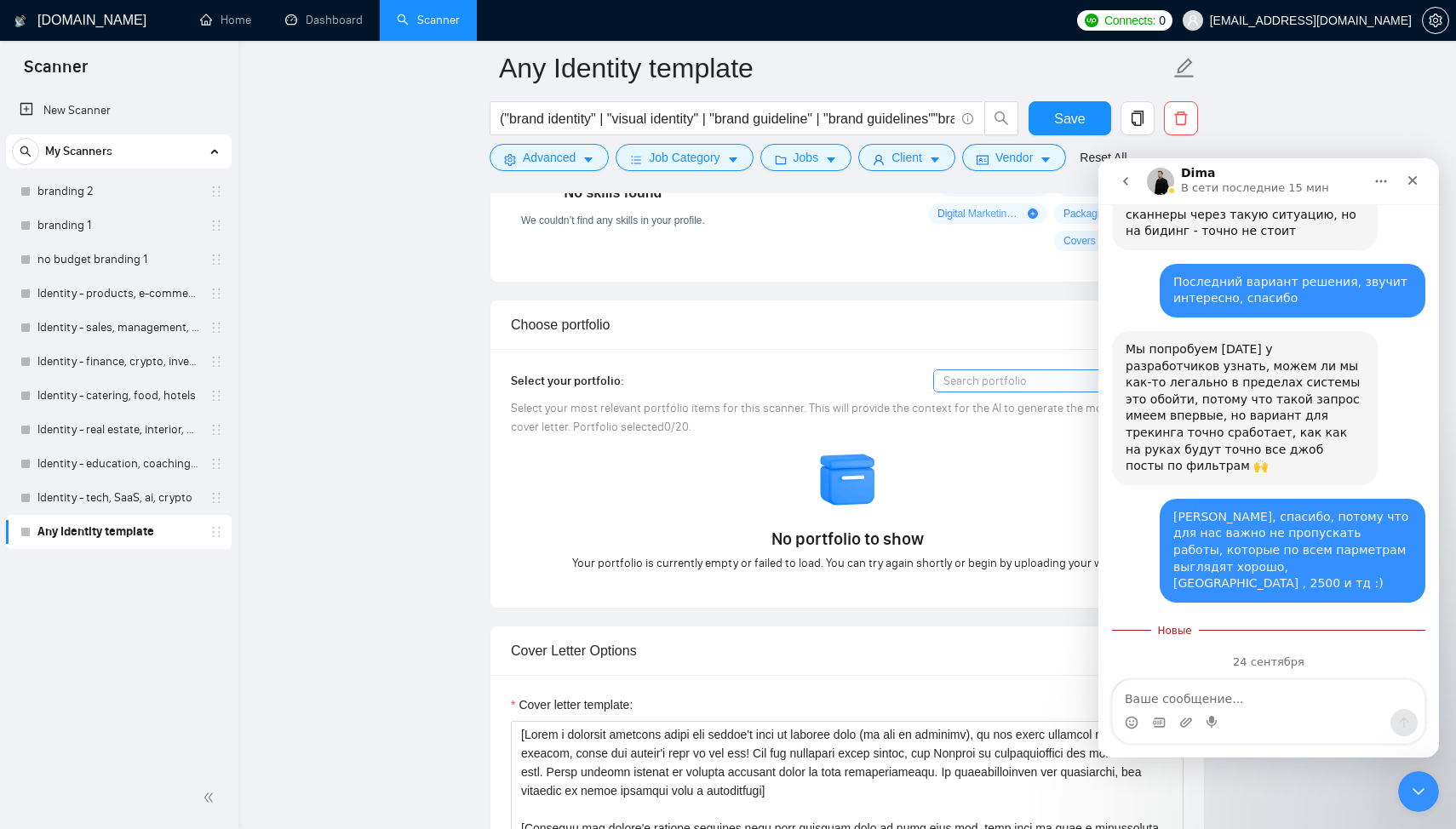
scroll to position [3404, 0]
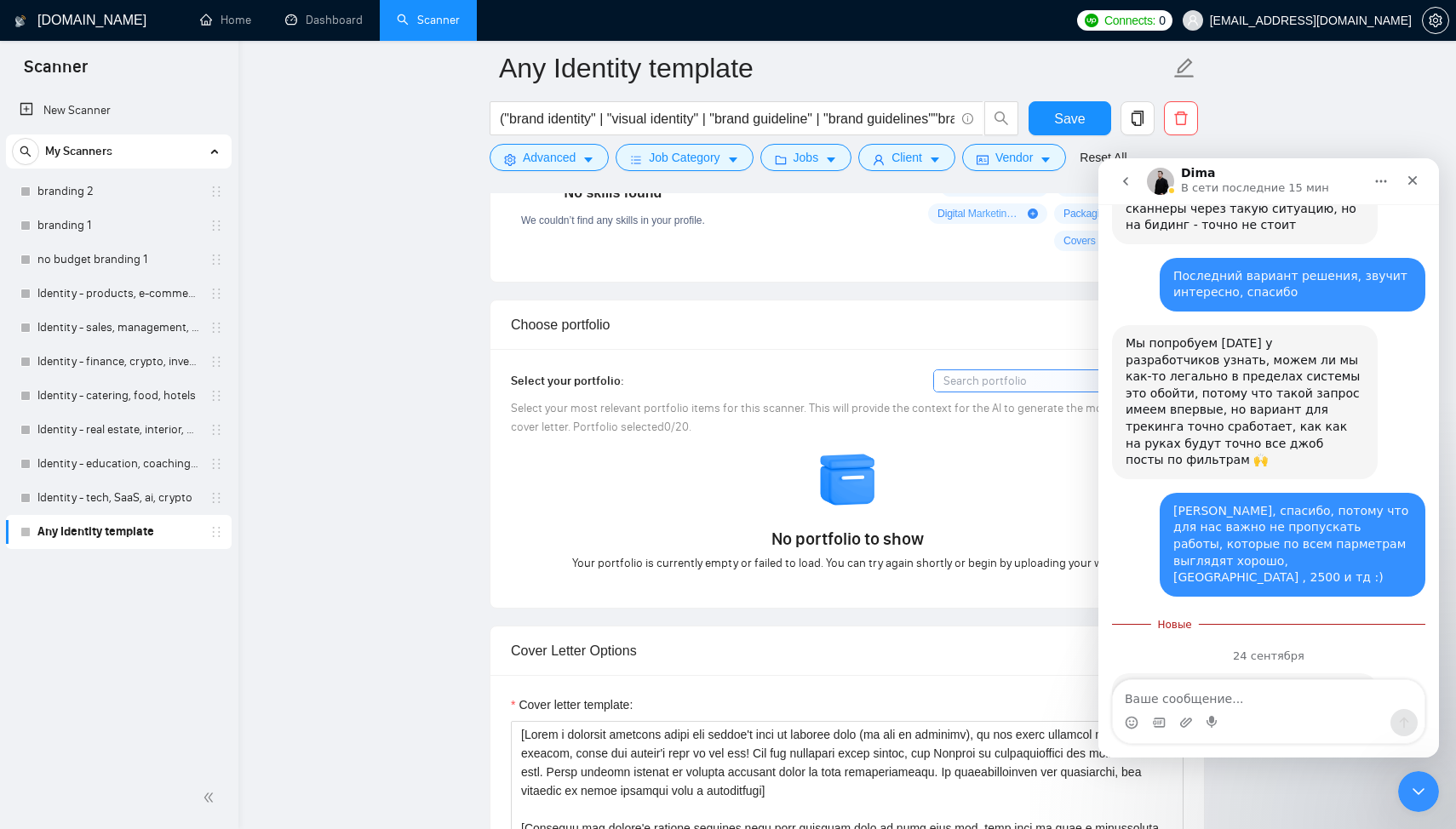
click at [1189, 694] on textarea "Ваше сообщение..." at bounding box center [1268, 694] width 312 height 29
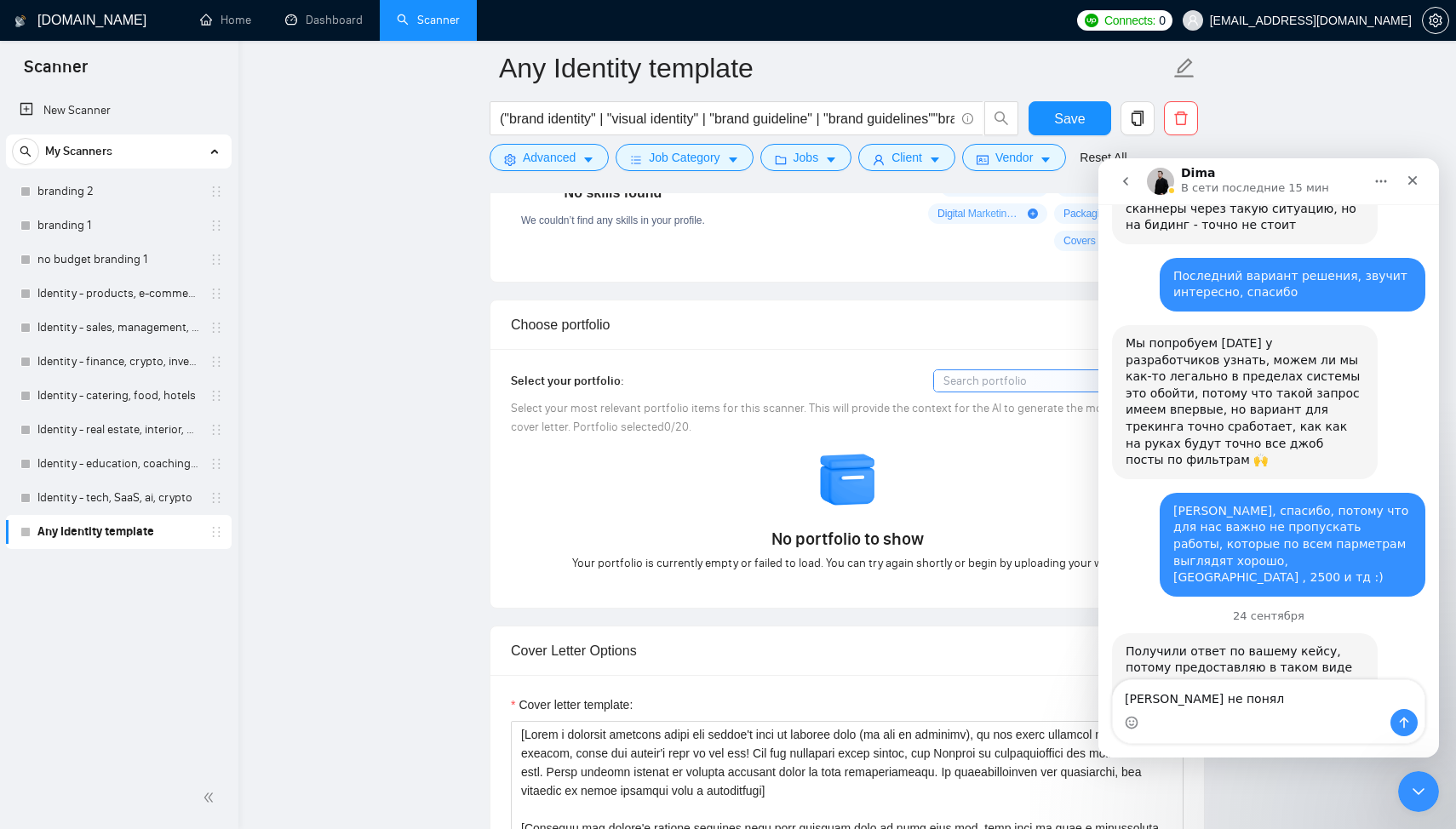
scroll to position [3405, 0]
type textarea "Трошки не понял можно чуть короче и ру плиз"
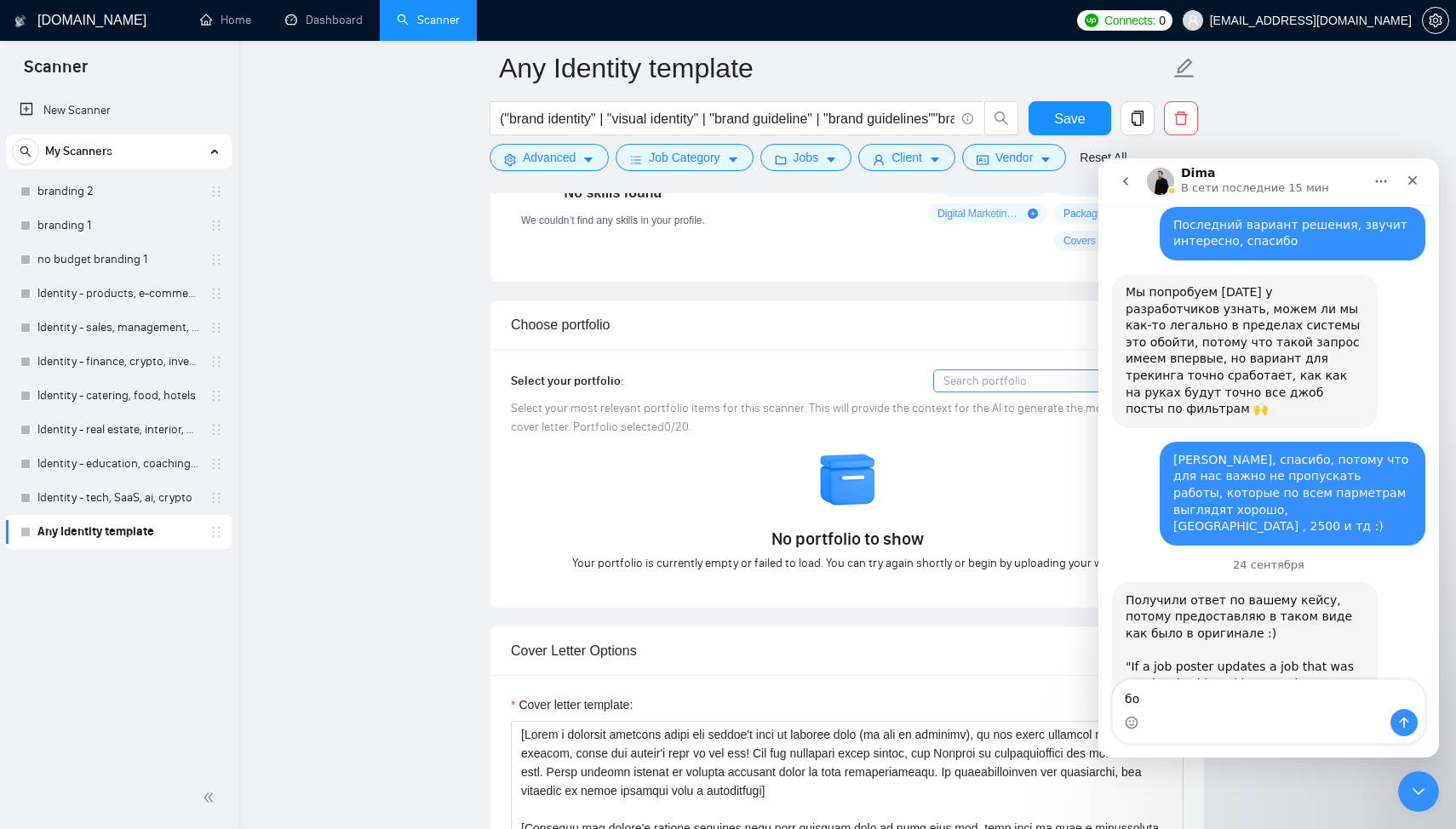
type textarea "б"
type textarea "что бы я точно понял все верно"
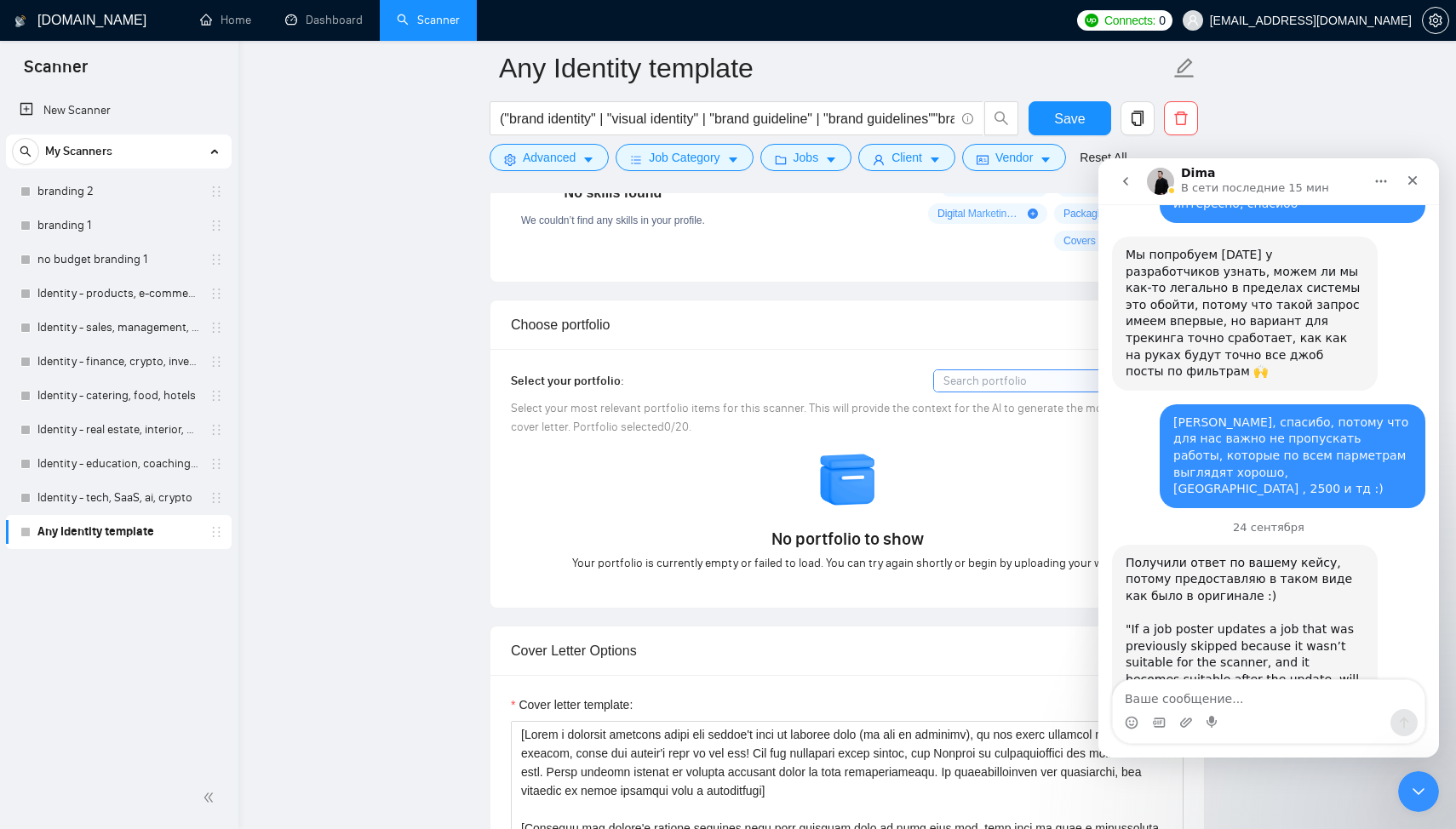
scroll to position [3494, 0]
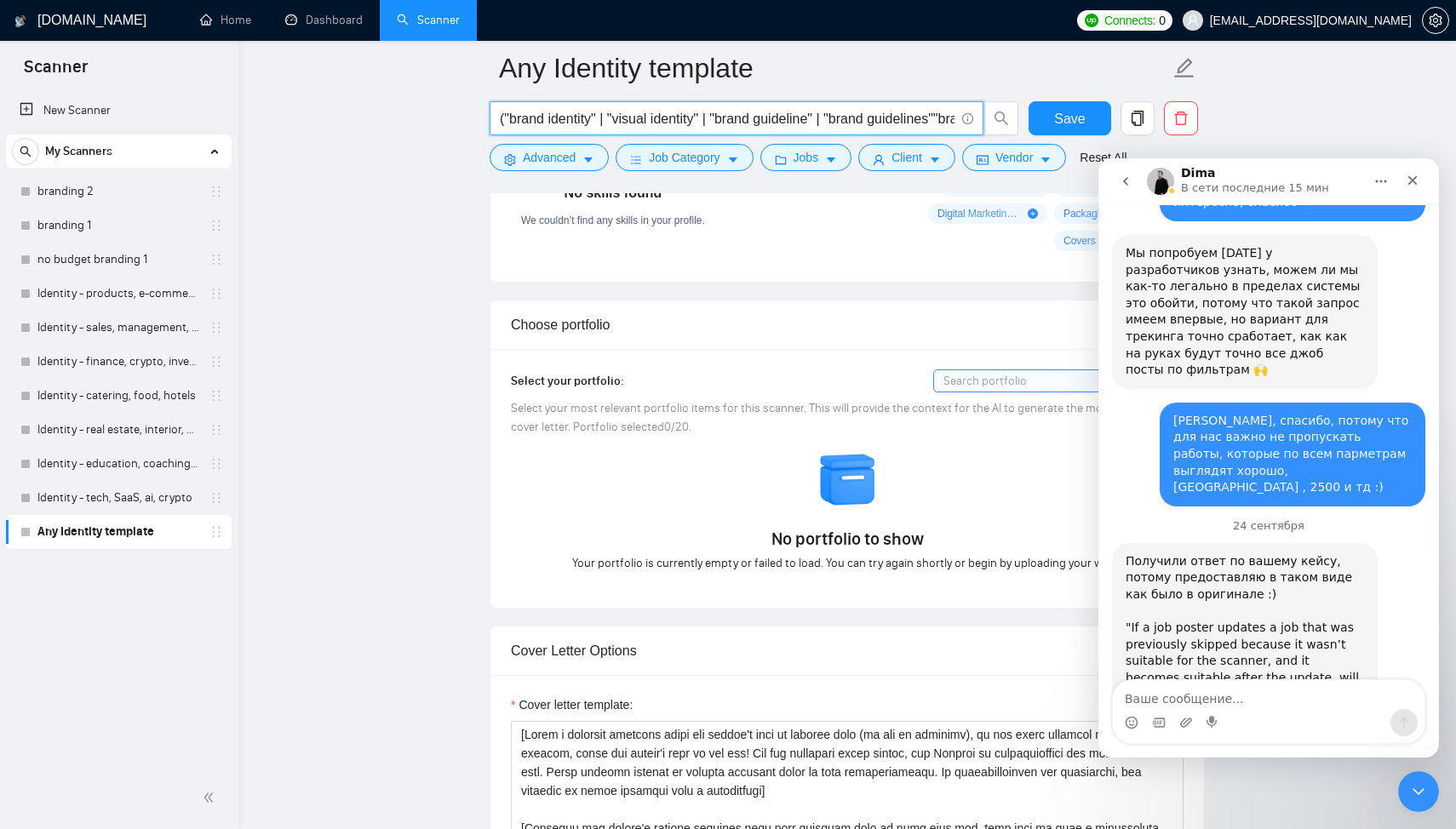
click at [587, 117] on input "("brand identity" | "visual identity" | "brand guideline" | "brand guidelines""…" at bounding box center [727, 118] width 455 height 21
click at [610, 125] on input "("brand identity" | "visual identity" | "brand guideline" | "brand guidelines""…" at bounding box center [727, 118] width 455 height 21
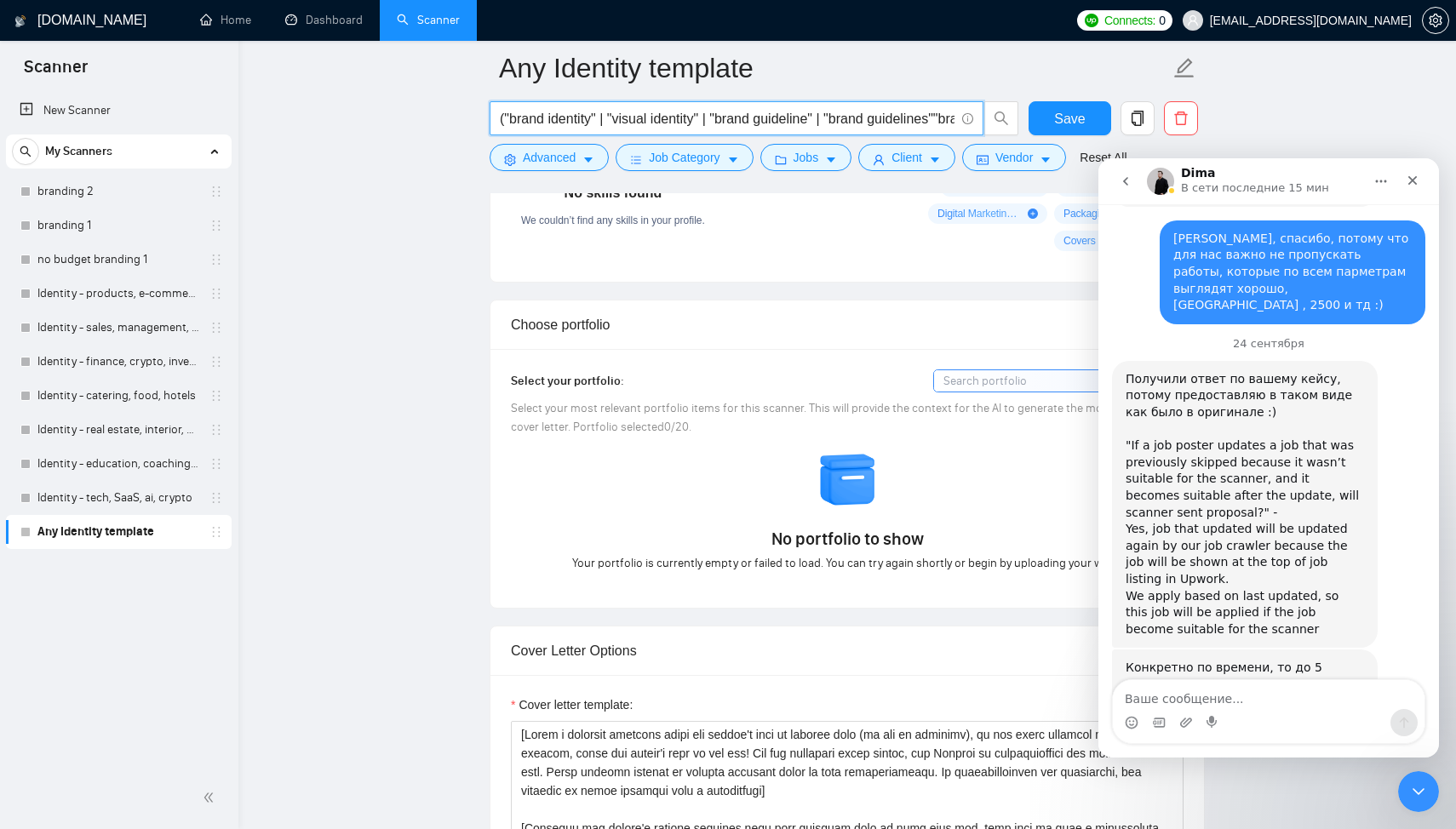
scroll to position [3679, 0]
type input "("brand identity" |то е "visual identity" | "brand guideline" | "brand guidelin…"
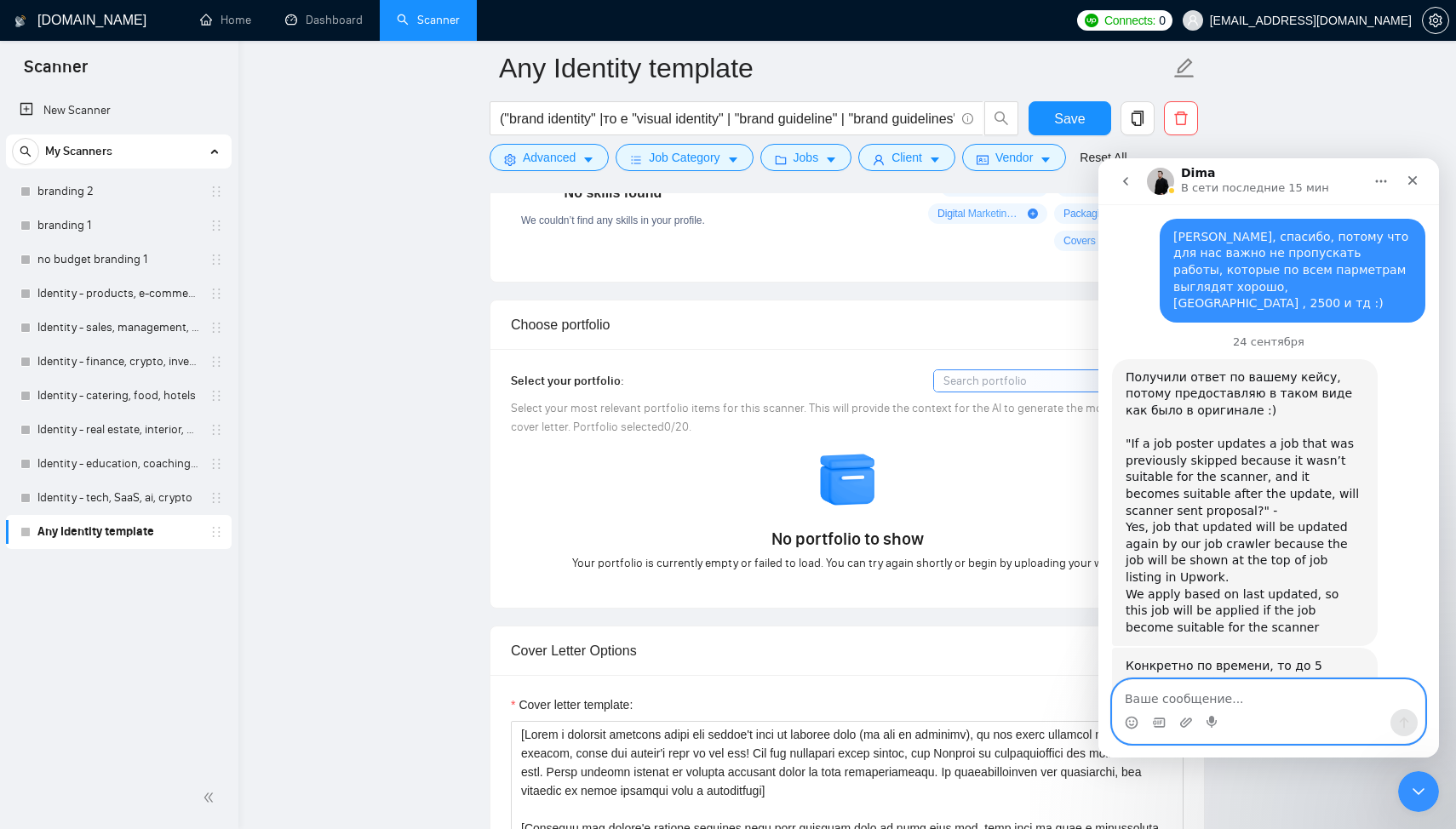
click at [1154, 687] on textarea "Ваше сообщение..." at bounding box center [1268, 694] width 312 height 29
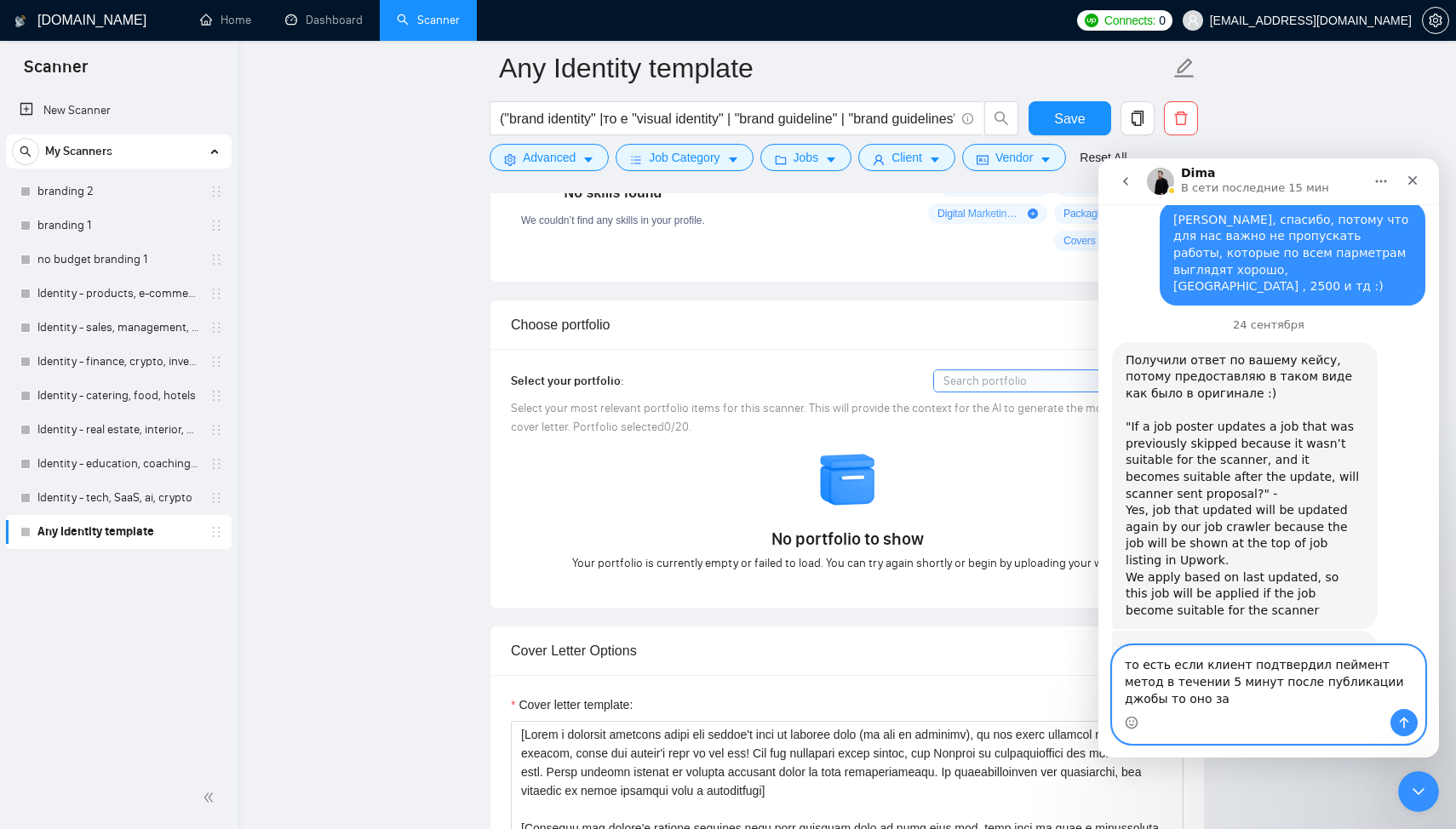
scroll to position [3712, 0]
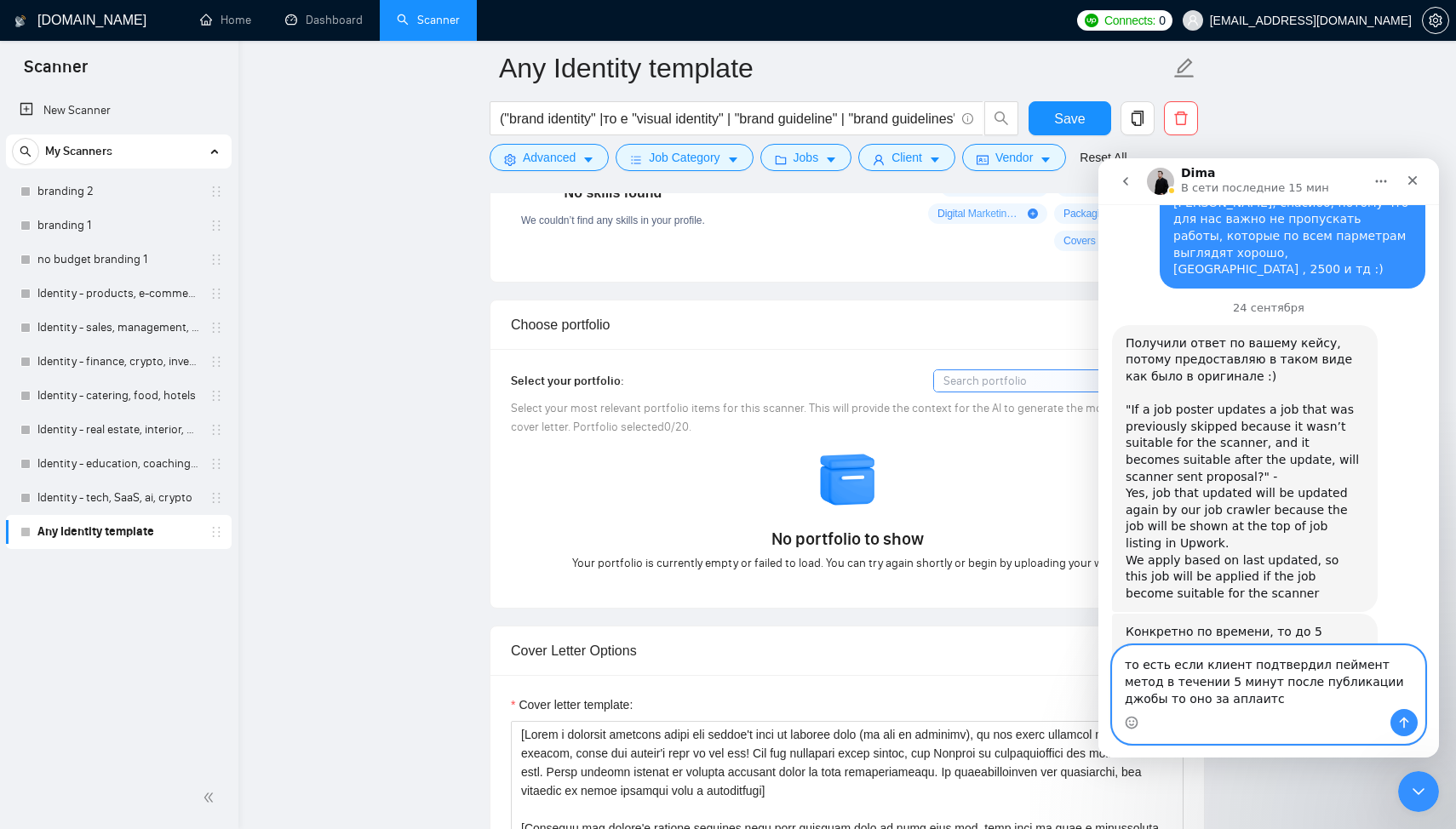
type textarea "то есть если клиент подтвердил пеймент метод в течении 5 минут после публикации…"
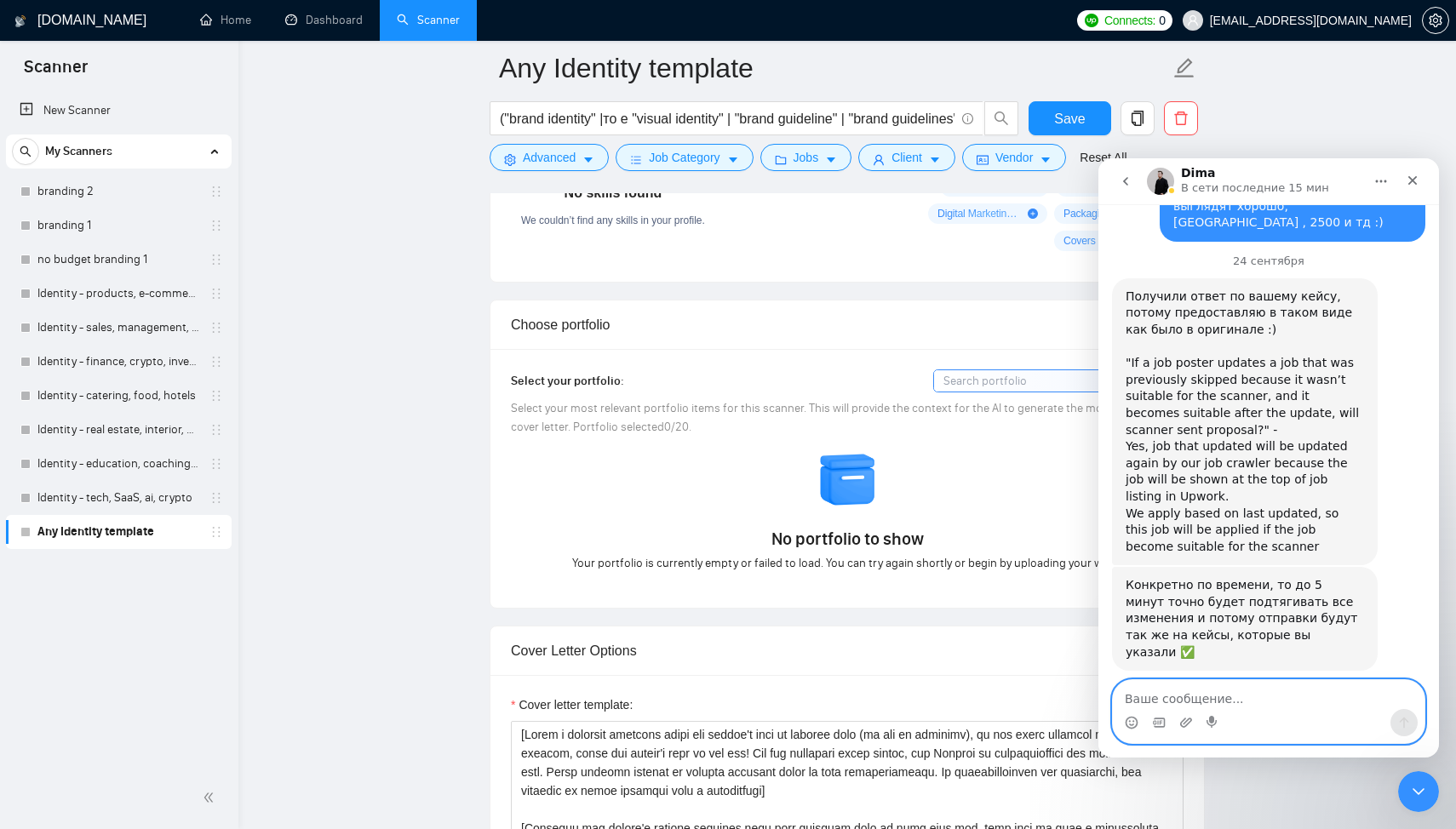
scroll to position [3762, 0]
type textarea "и увидит ее"
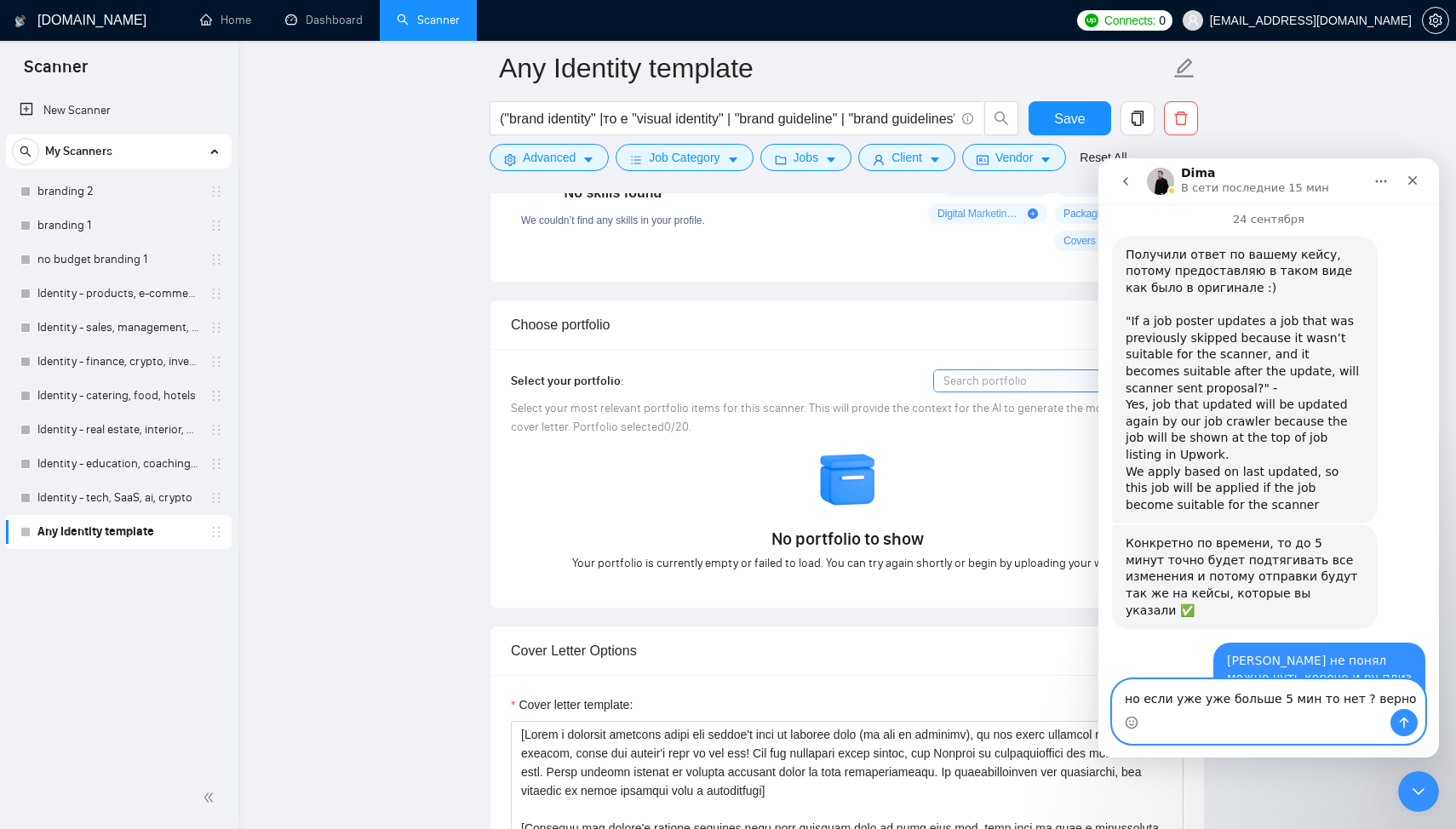
type textarea "но если уже уже больше 5 мин то нет ? верно ?"
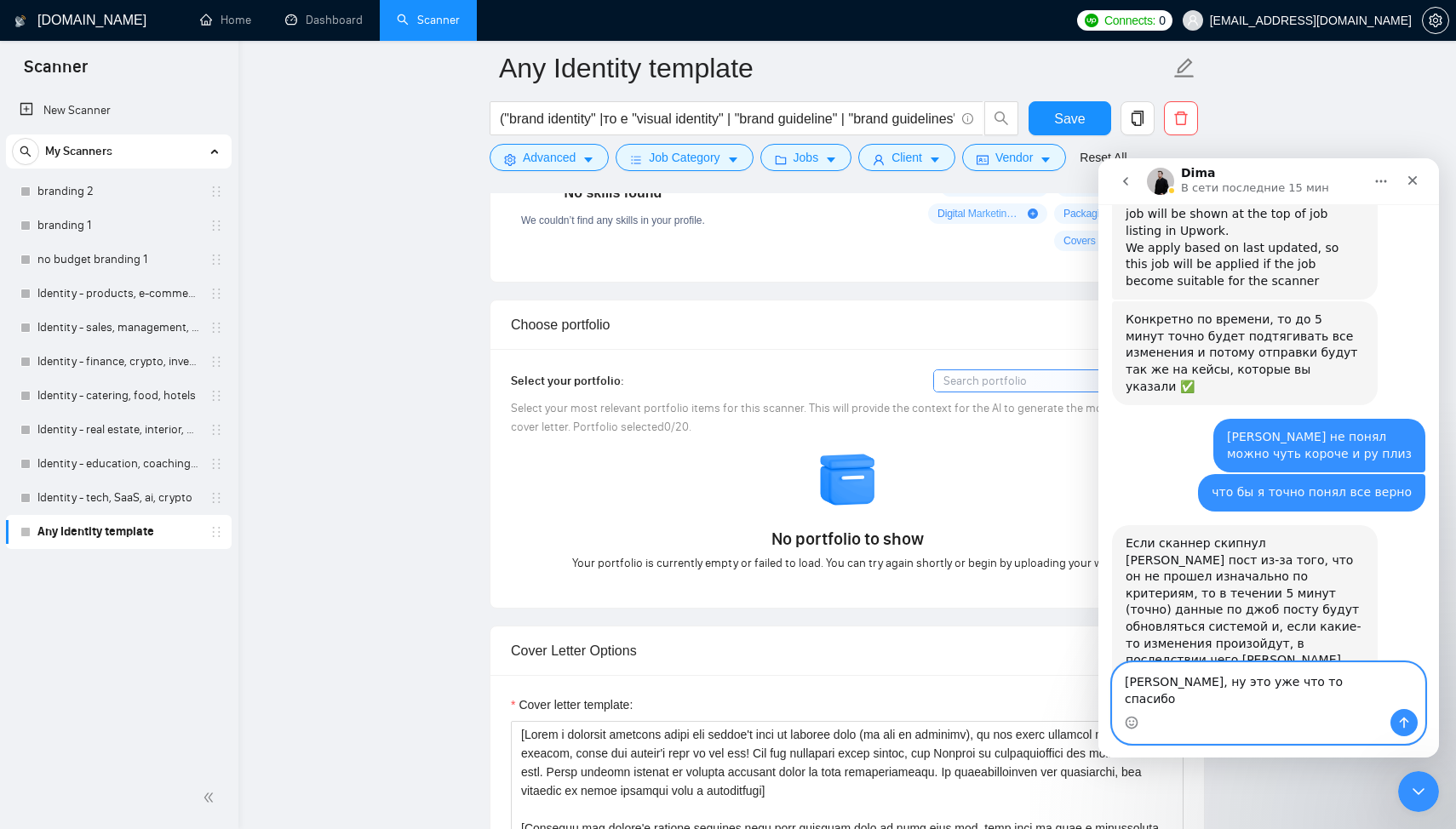
scroll to position [4008, 0]
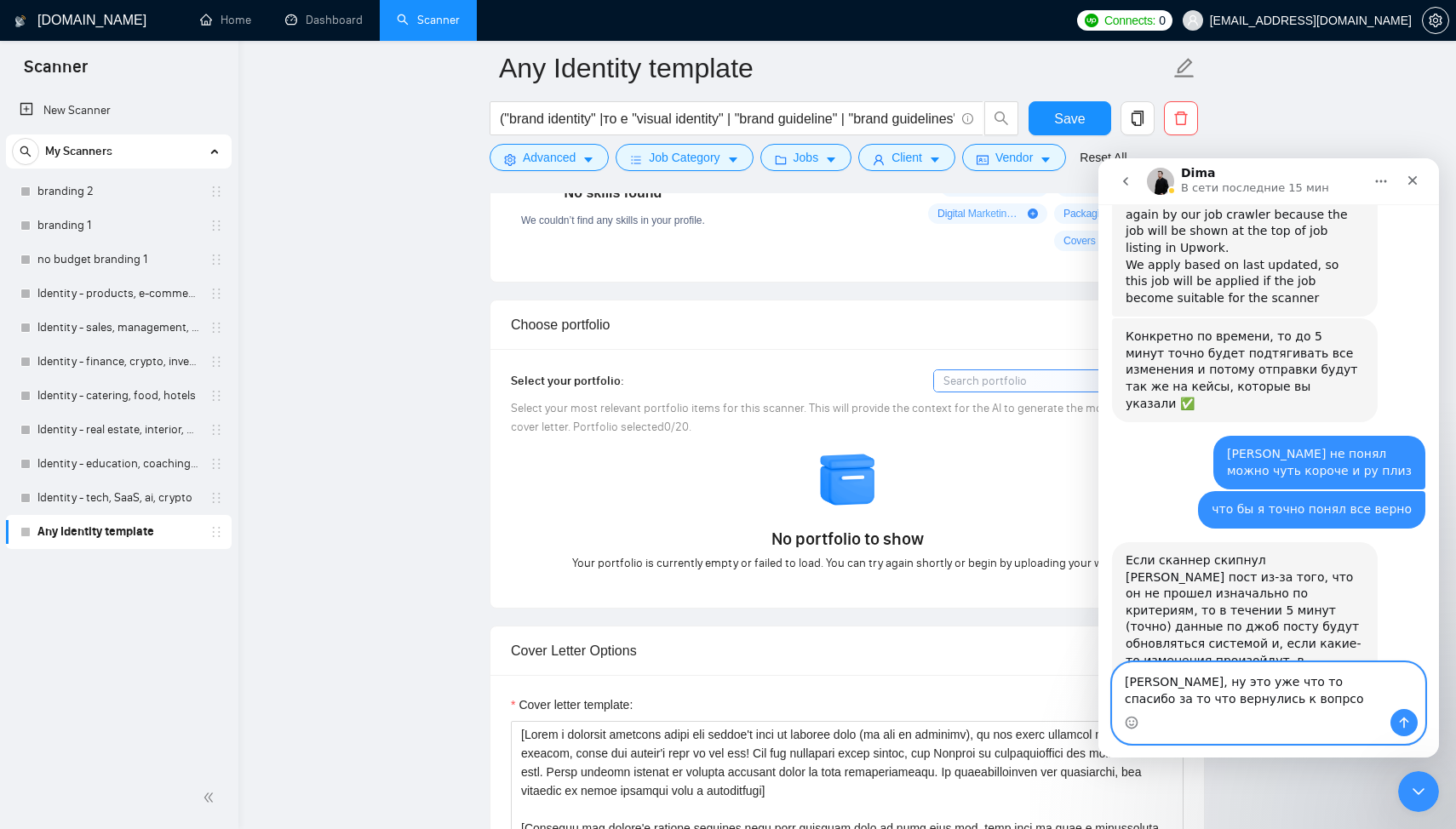
type textarea "Хорошо, ну это уже что то спасибо за то что вернулись к вопрсоу"
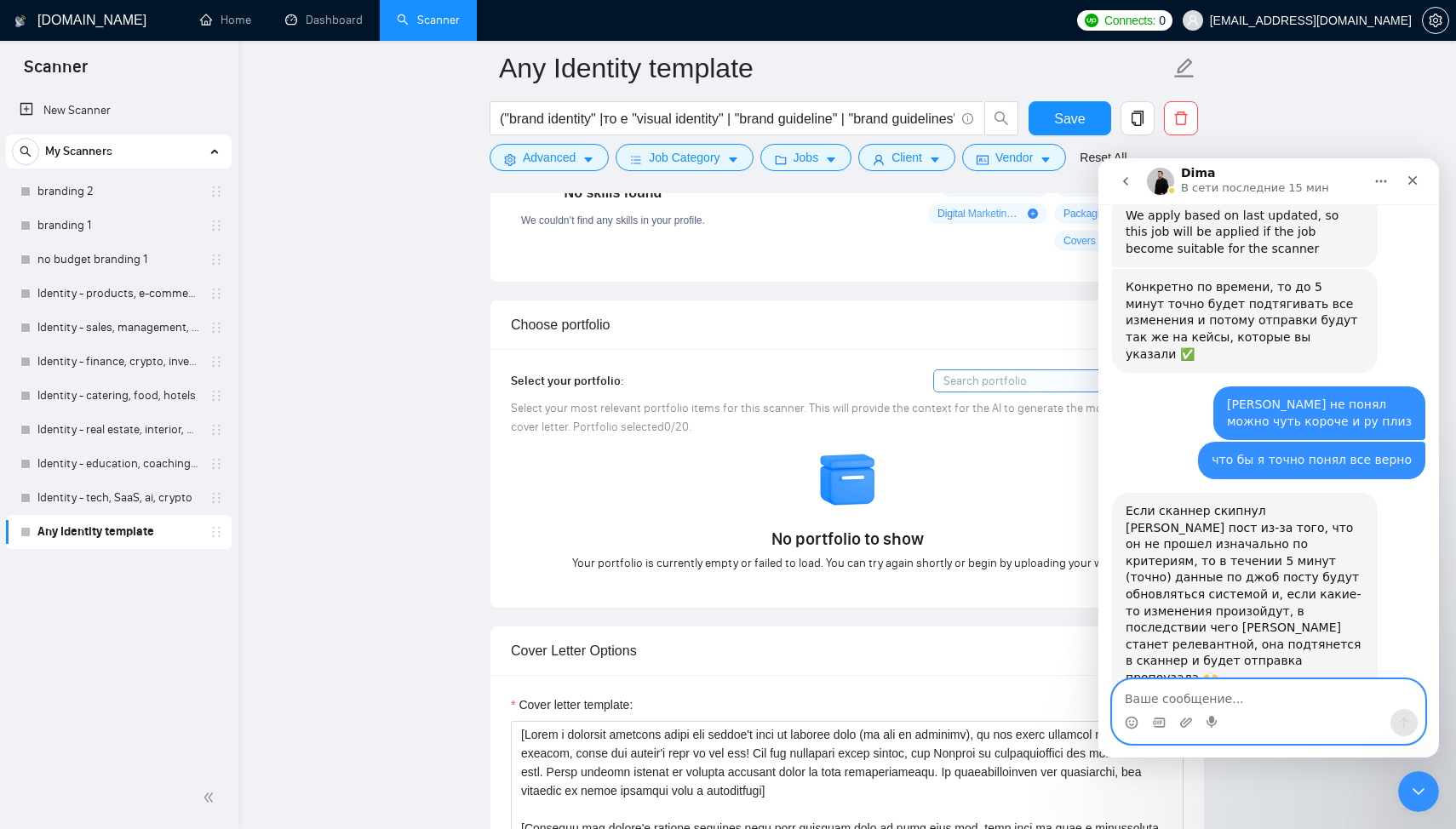
scroll to position [4058, 0]
click at [1419, 167] on div "Закрыть" at bounding box center [1412, 181] width 31 height 31
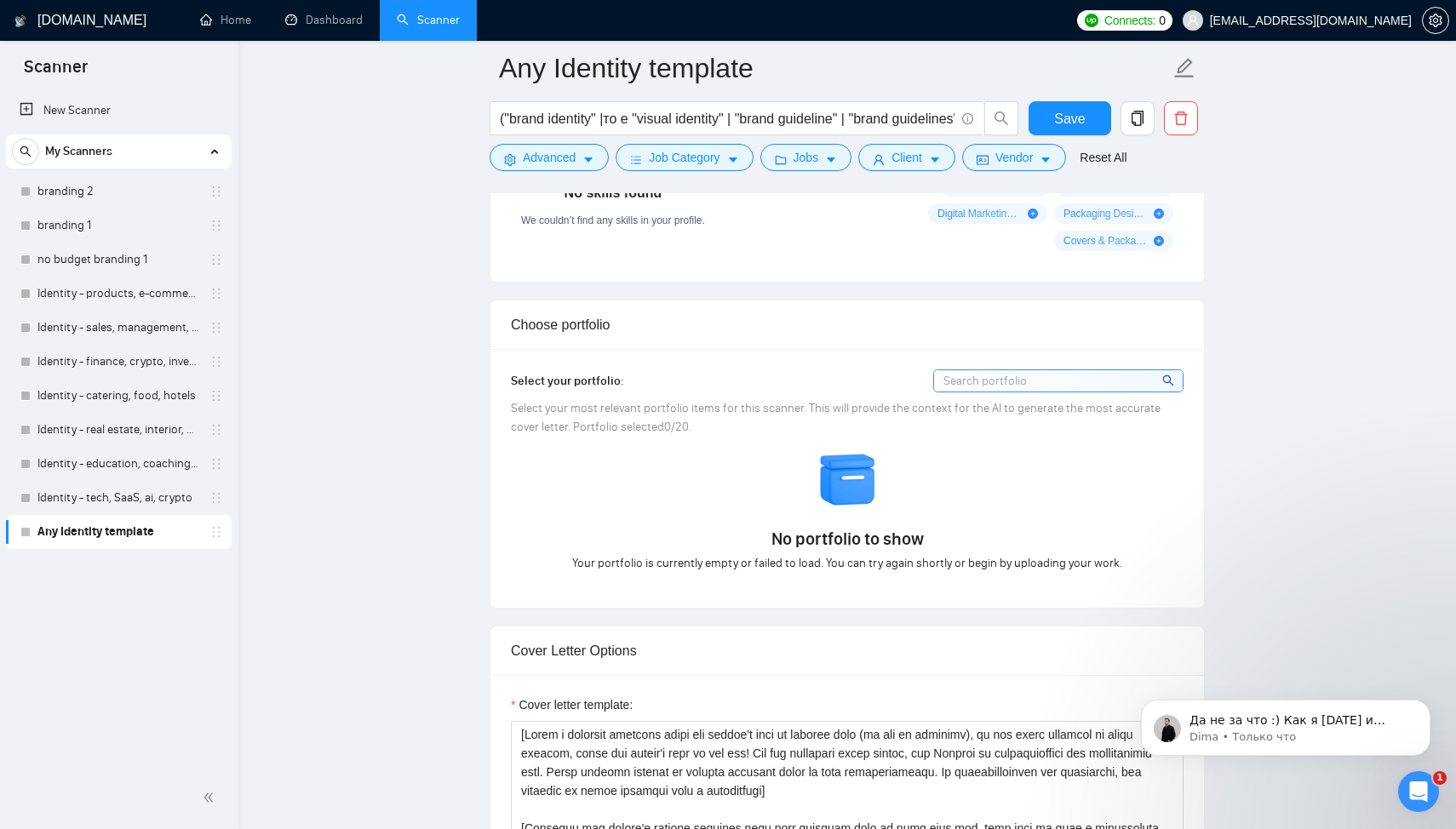
scroll to position [4175, 0]
click at [1359, 722] on p "Да не за что :) Как я вчера и писал, ранее о таком не спрашивали, потому что бы…" at bounding box center [1300, 720] width 220 height 17
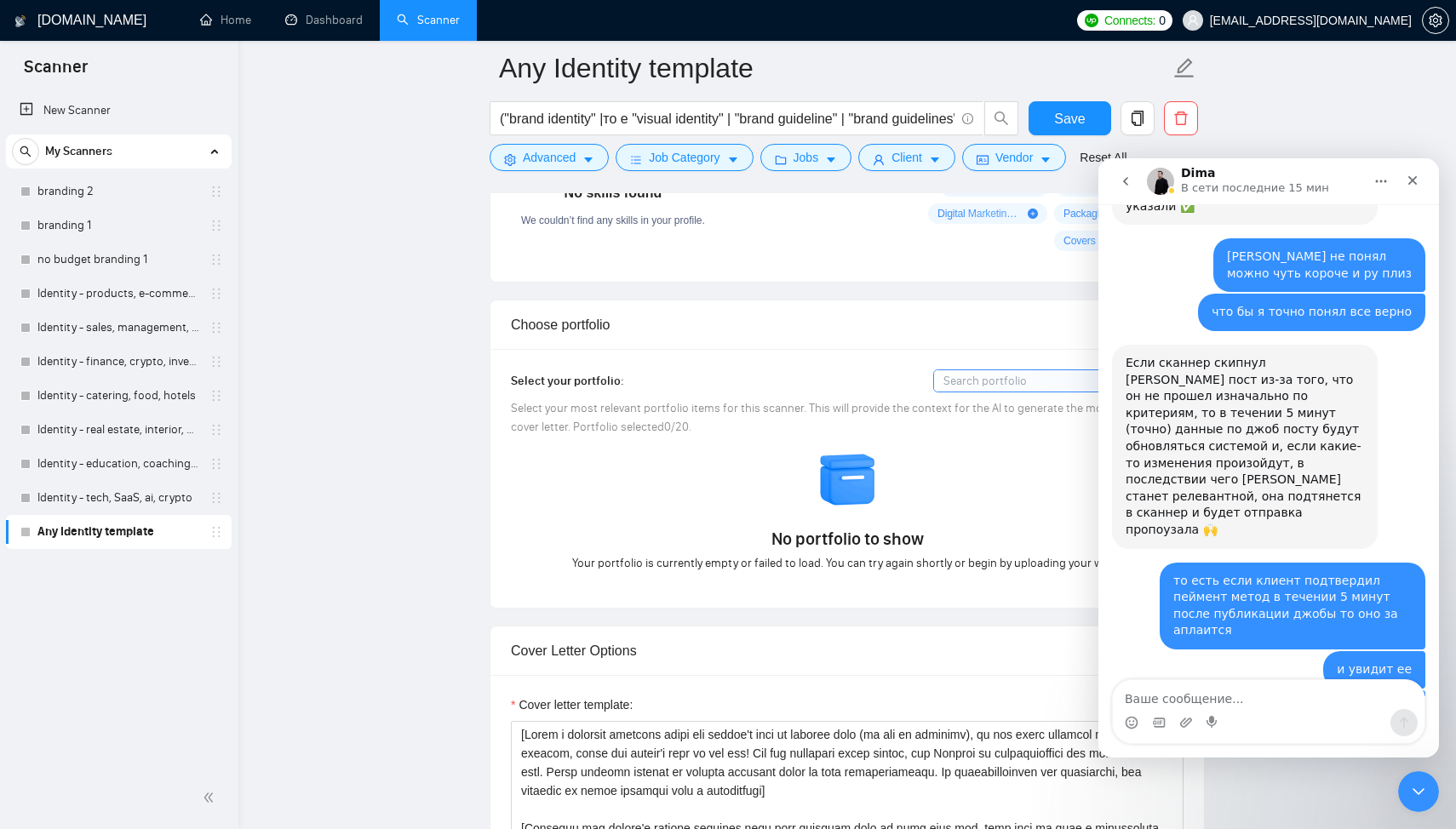
scroll to position [4203, 0]
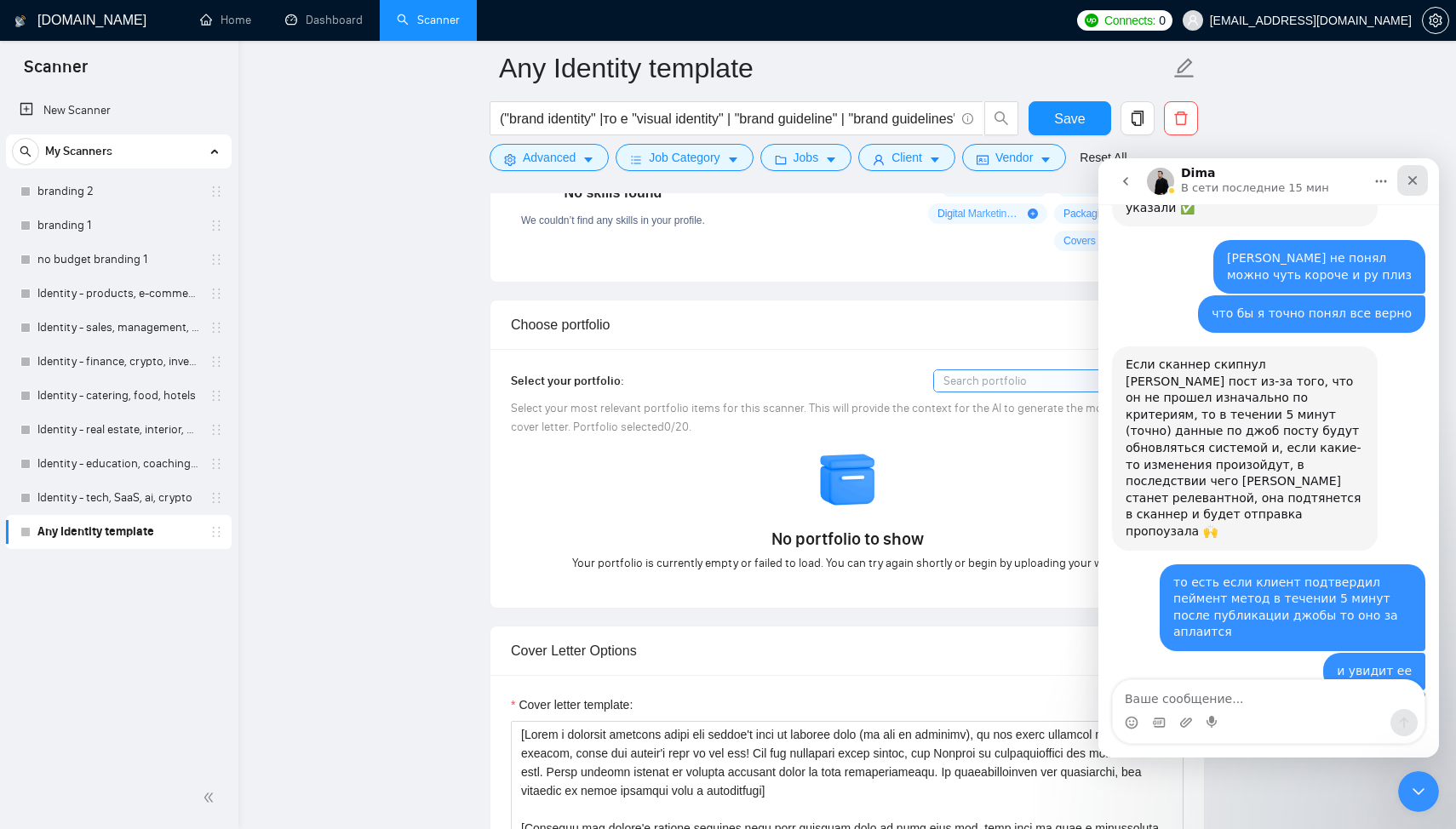
click at [1419, 185] on icon "Закрыть" at bounding box center [1411, 180] width 14 height 14
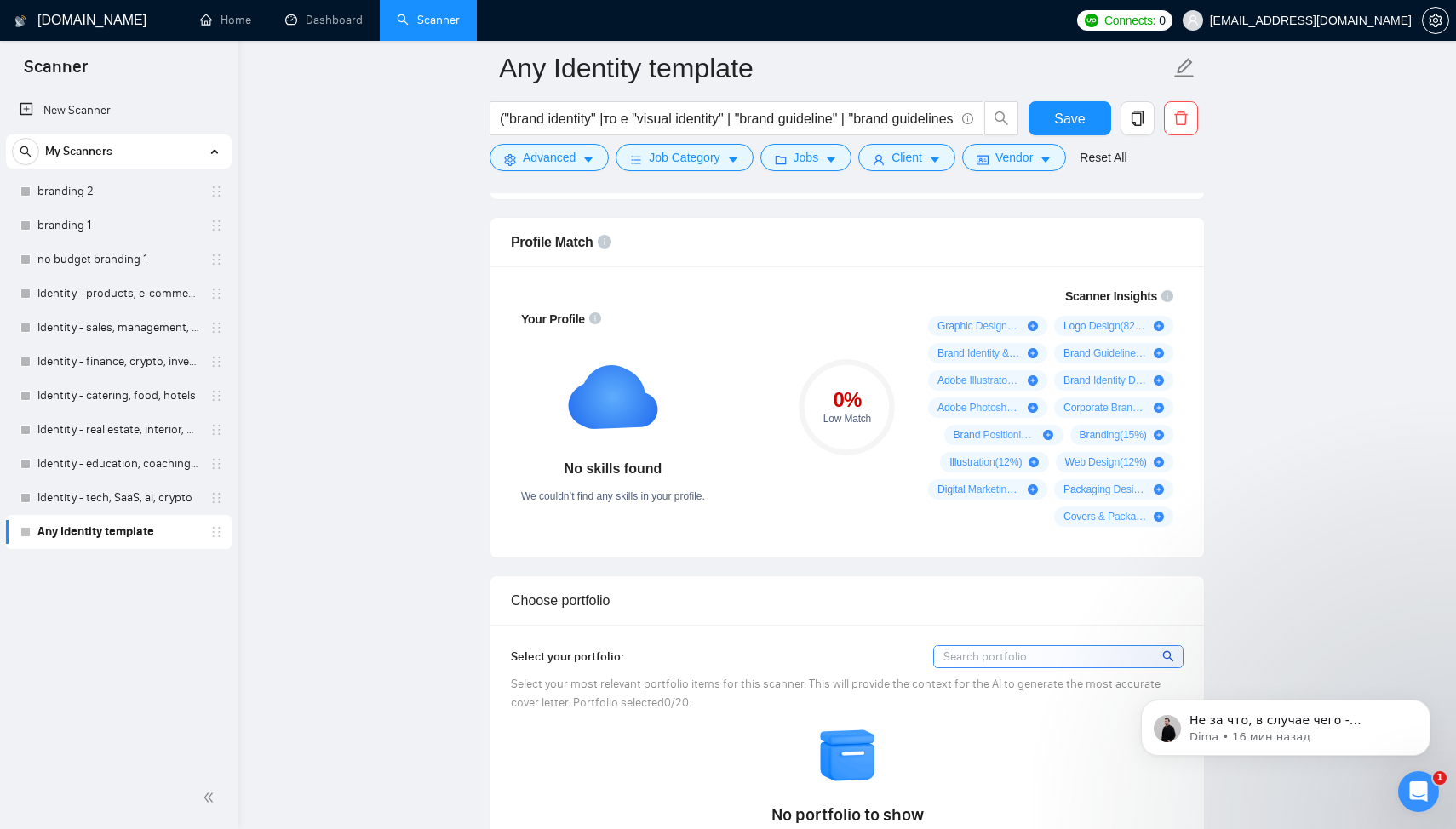
scroll to position [1017, 0]
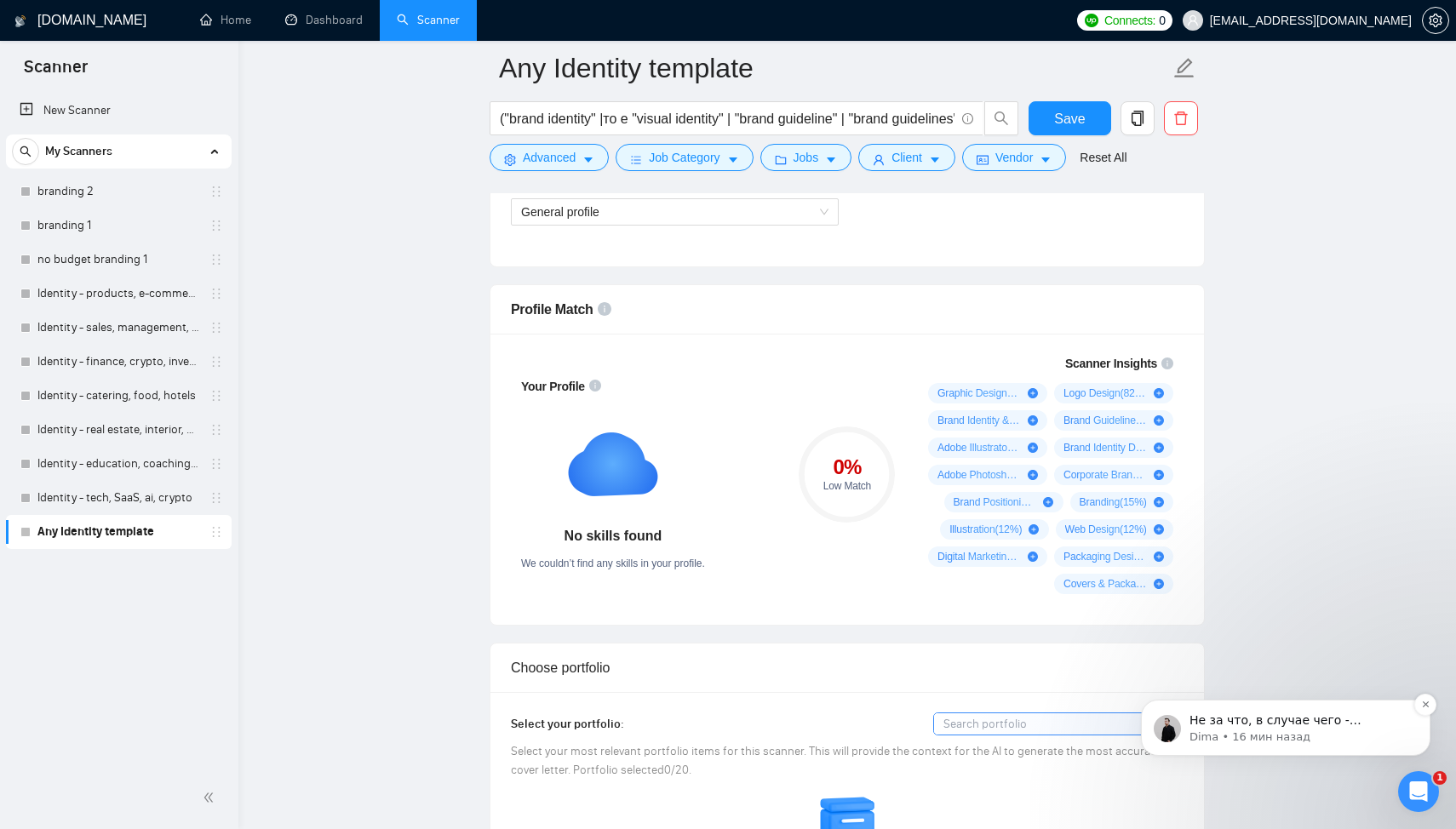
click at [1217, 723] on p "Не за что, в случае чего - обращайтесь или свободно букайте созвон для полной к…" at bounding box center [1300, 720] width 220 height 17
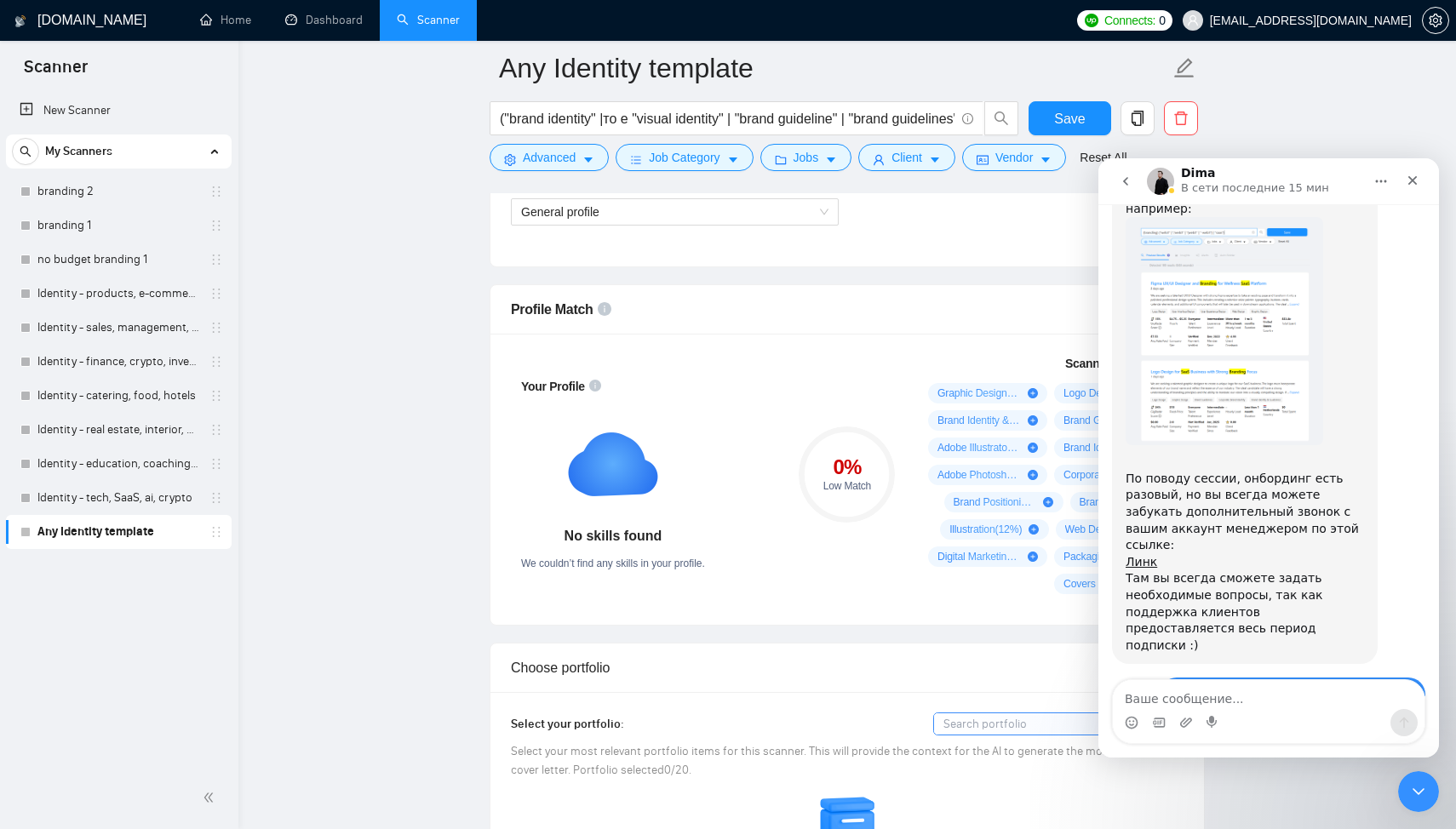
scroll to position [1865, 0]
click at [1125, 183] on icon "go back" at bounding box center [1126, 181] width 5 height 8
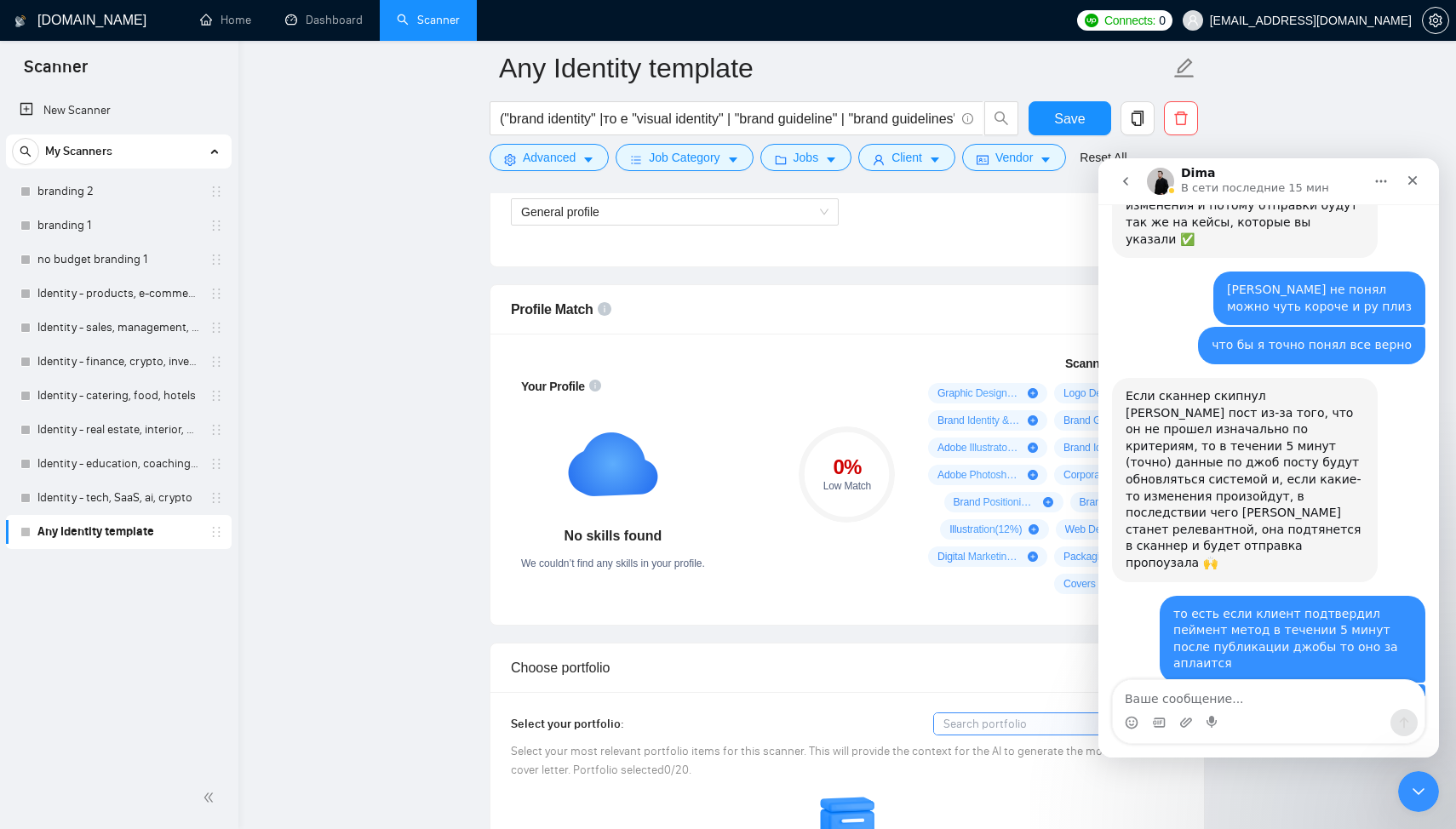
scroll to position [4175, 0]
click at [1127, 186] on icon "go back" at bounding box center [1125, 181] width 14 height 14
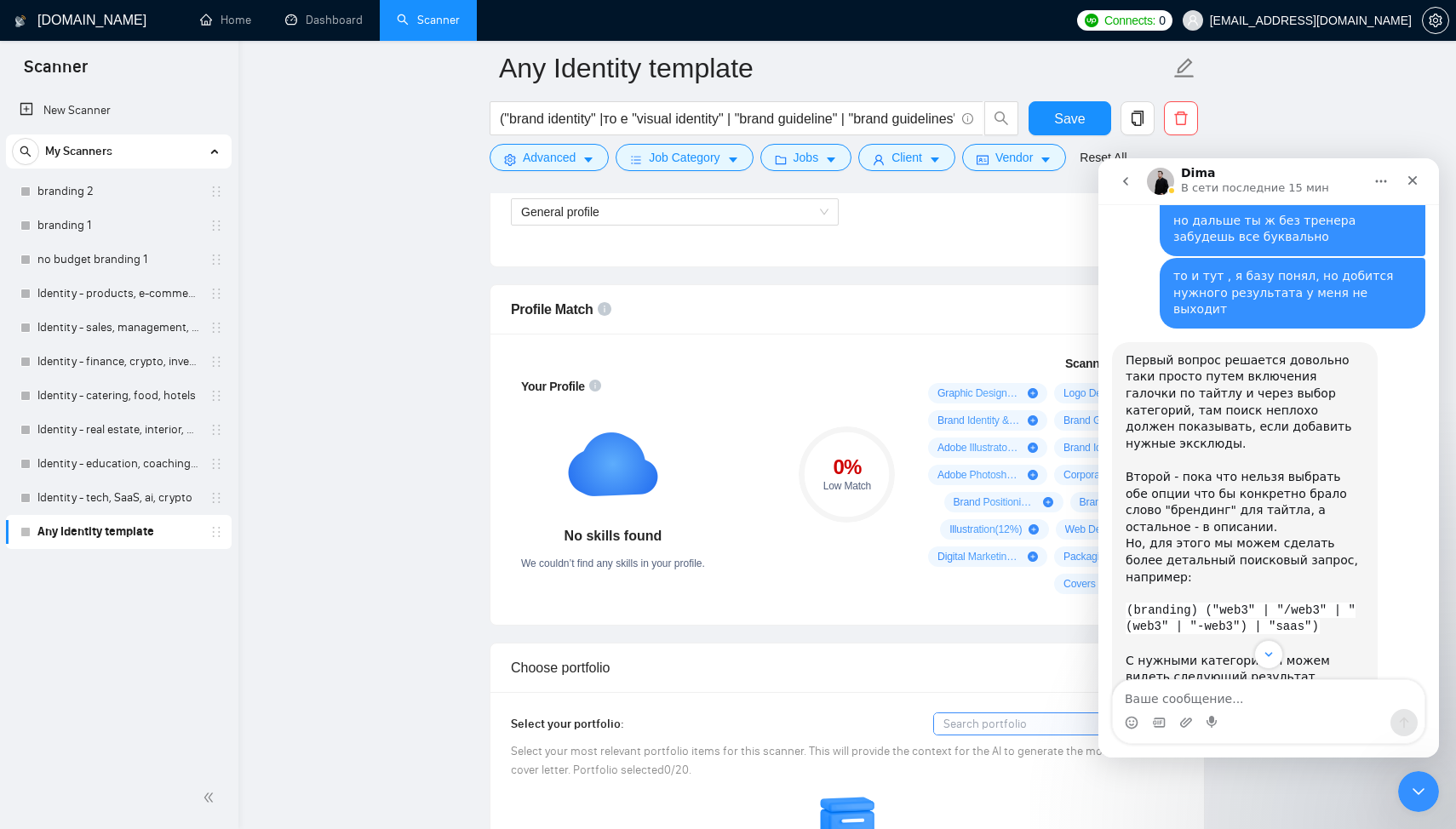
scroll to position [1476, 0]
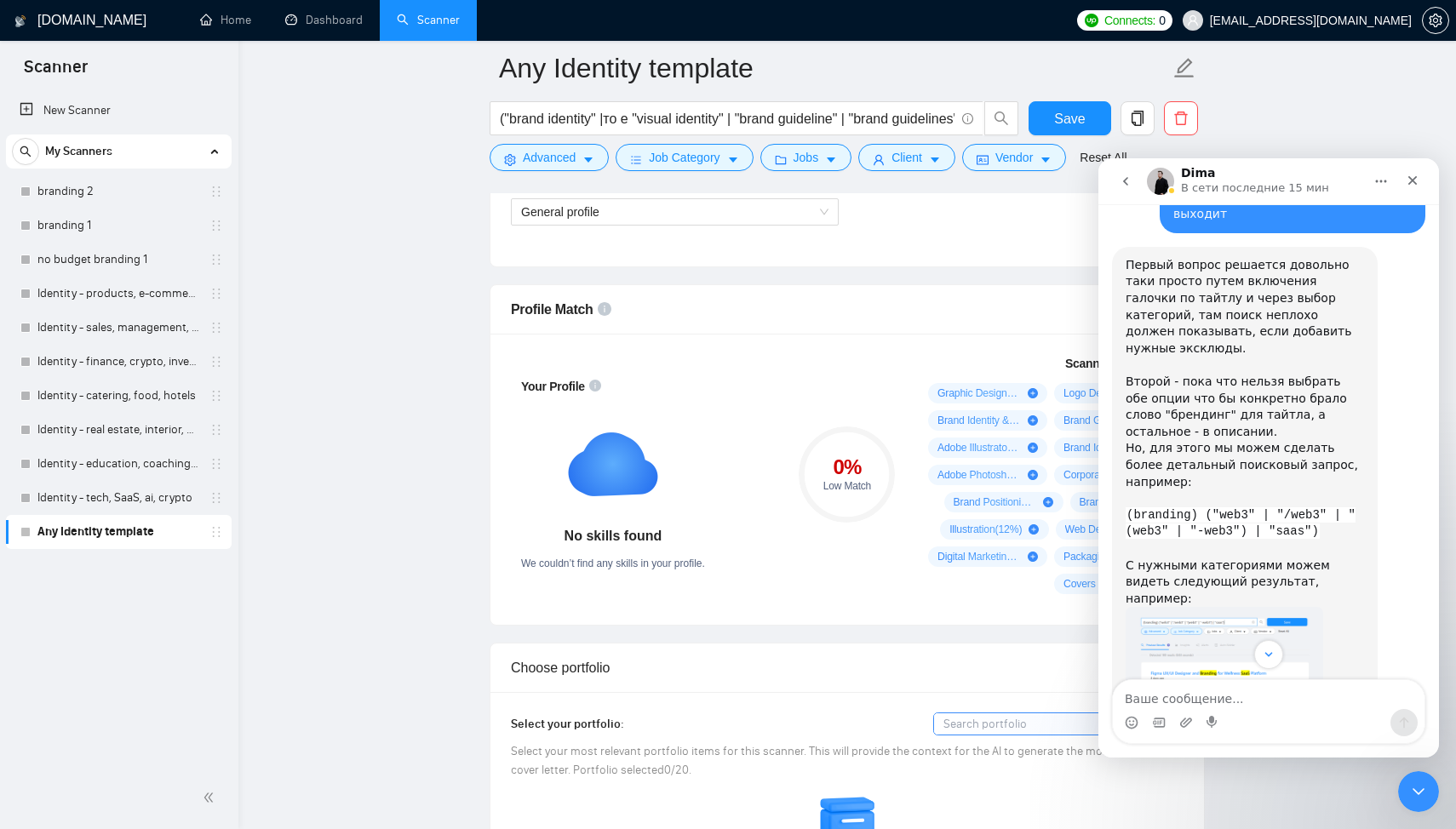
click at [1210, 606] on img "Dima говорит…" at bounding box center [1223, 720] width 197 height 228
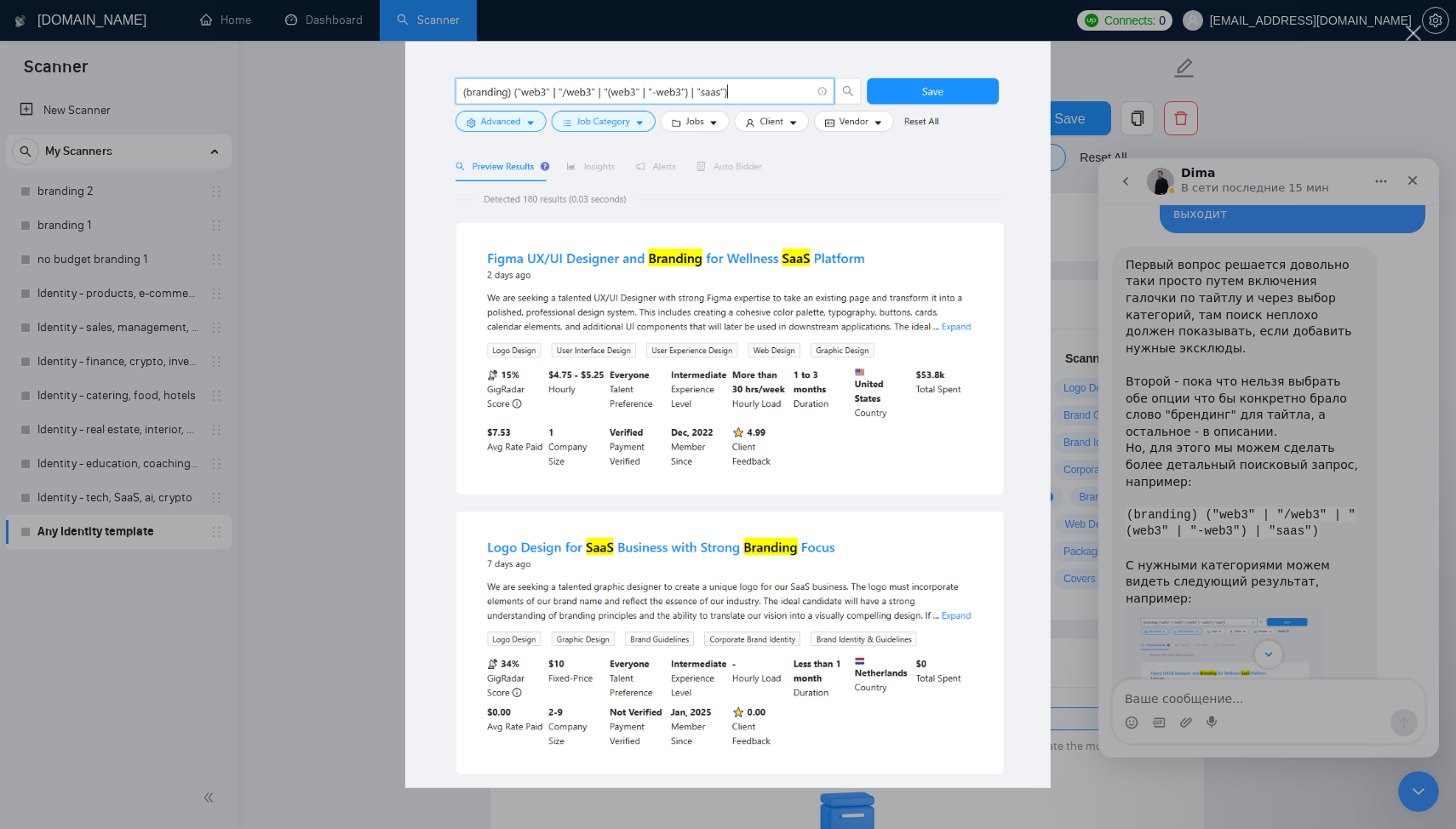
scroll to position [1023, 0]
click at [1090, 223] on div "Мессенджер Intercom" at bounding box center [728, 414] width 1456 height 829
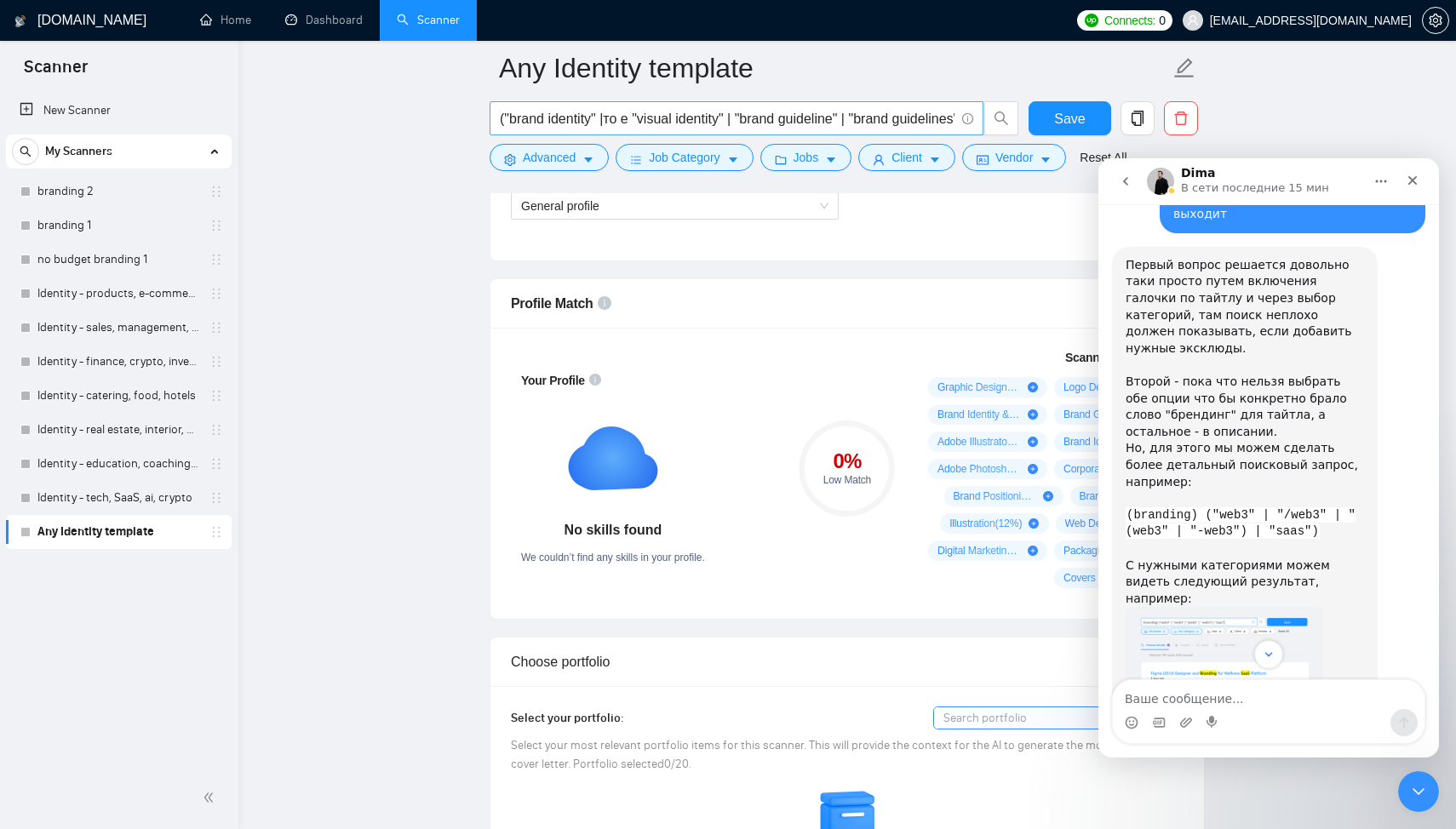
click at [726, 113] on input "("brand identity" |то е "visual identity" | "brand guideline" | "brand guidelin…" at bounding box center [727, 118] width 455 height 21
click at [711, 114] on input "("brand identity" |то е "visual identity" | "brand guideline" | "brand guidelin…" at bounding box center [727, 118] width 455 height 21
click at [639, 124] on input "("brand identity" |то е "visual identity" | "brand guideline" | "brand guidelin…" at bounding box center [727, 118] width 455 height 21
click at [752, 111] on input "("brand identity" |"visual identity" | "brand guideline" | "brand guidelines""b…" at bounding box center [727, 118] width 455 height 21
paste input ""visual identity" | "brand guideline" | "brand guidelines" | "brand book" | "br…"
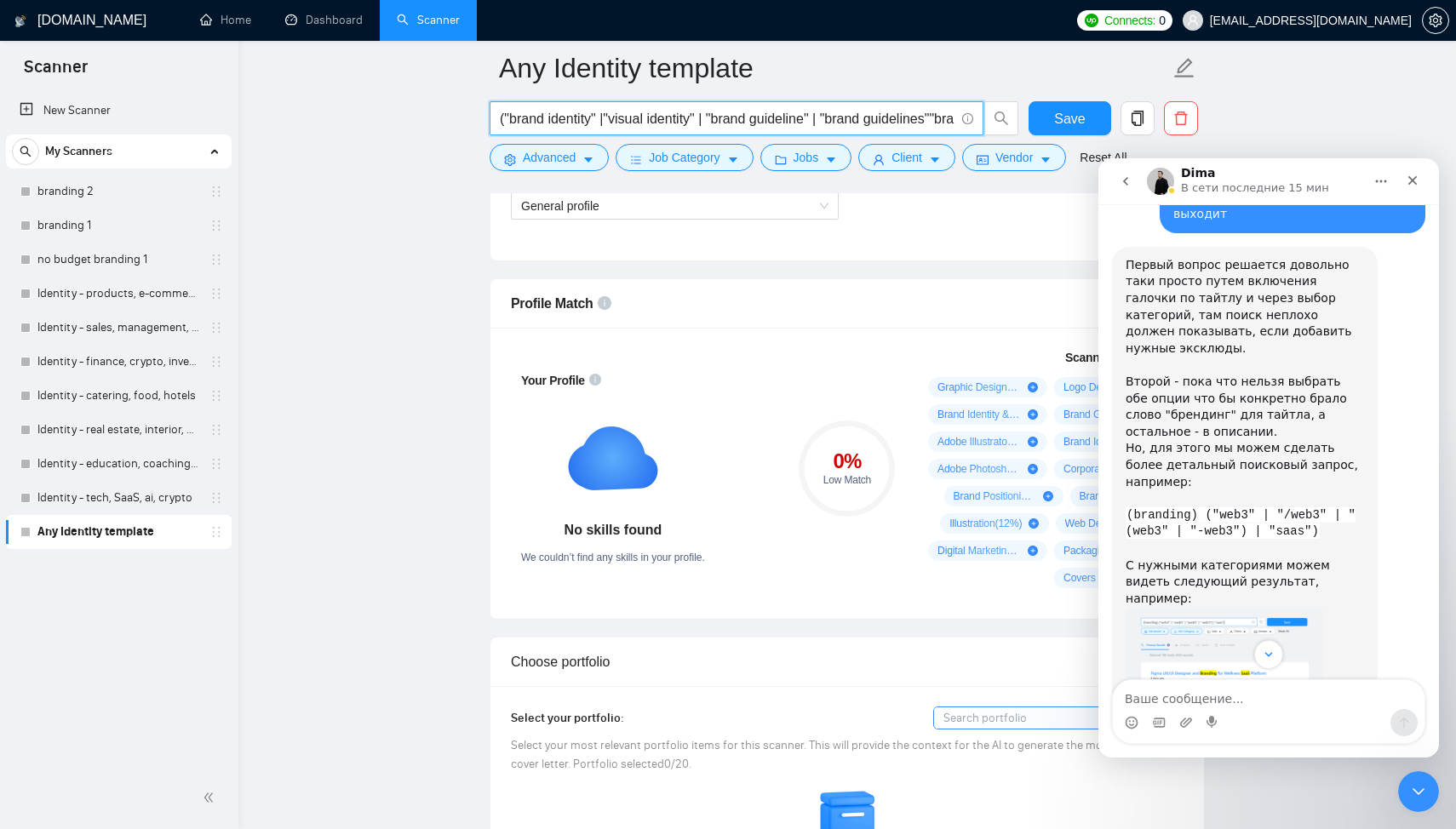
type input "("brand identity" | "visual identity" | "brand guideline" | "brand guidelines" …"
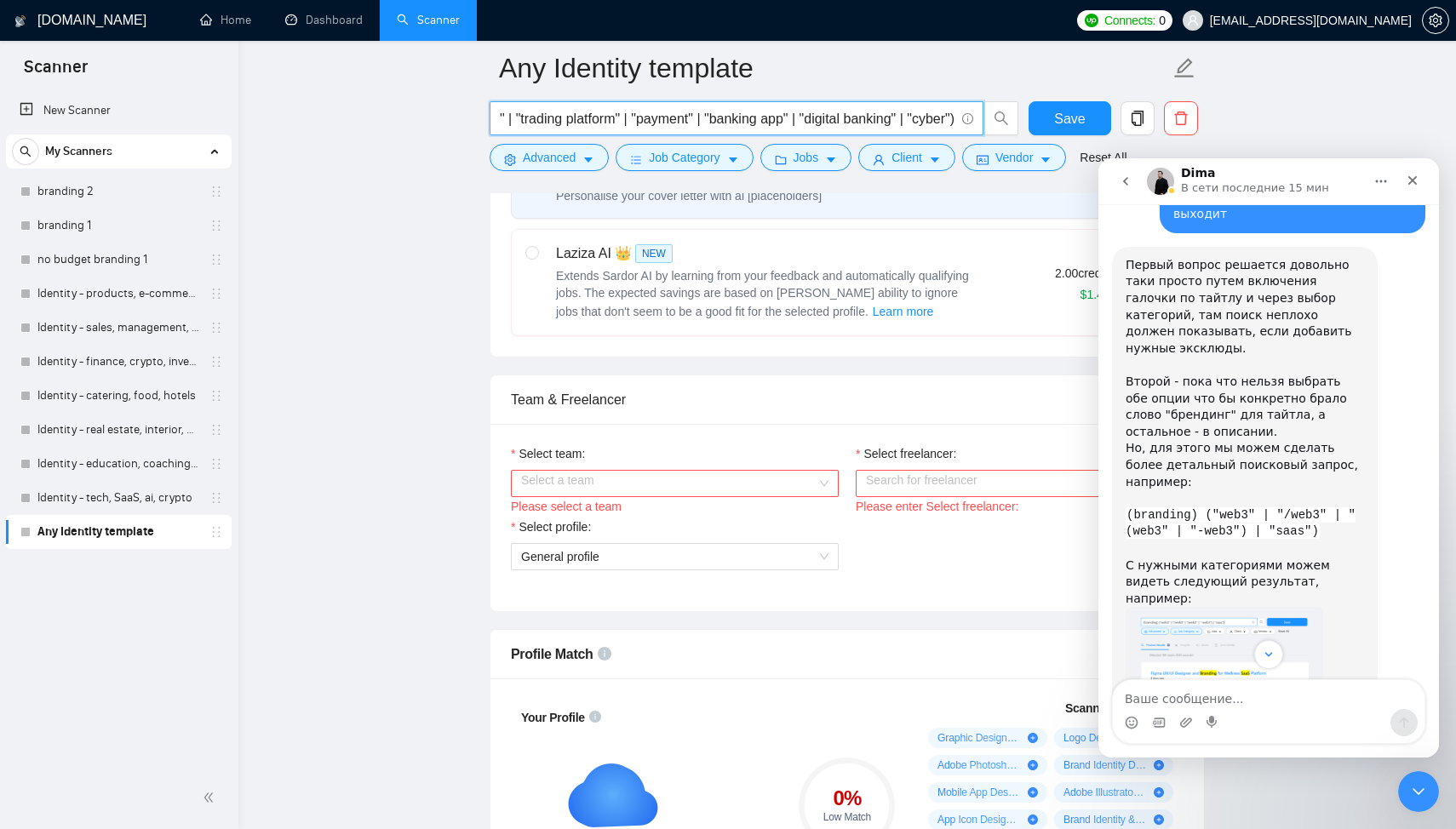
scroll to position [0, 0]
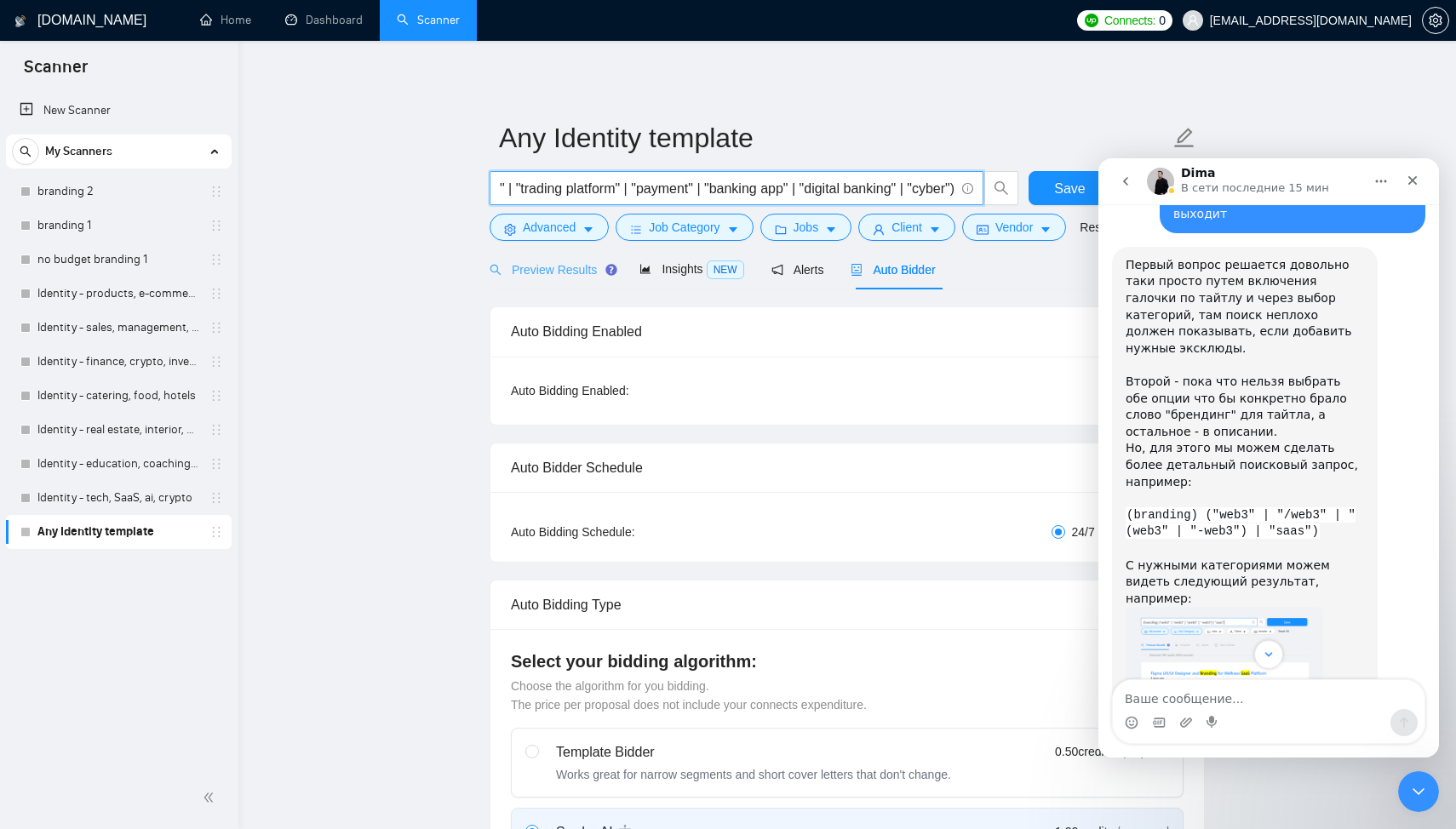
type input "("brand identity" | "visual identity" | "brand guideline" | "brand guidelines" …"
click at [558, 274] on span "Preview Results" at bounding box center [550, 269] width 123 height 14
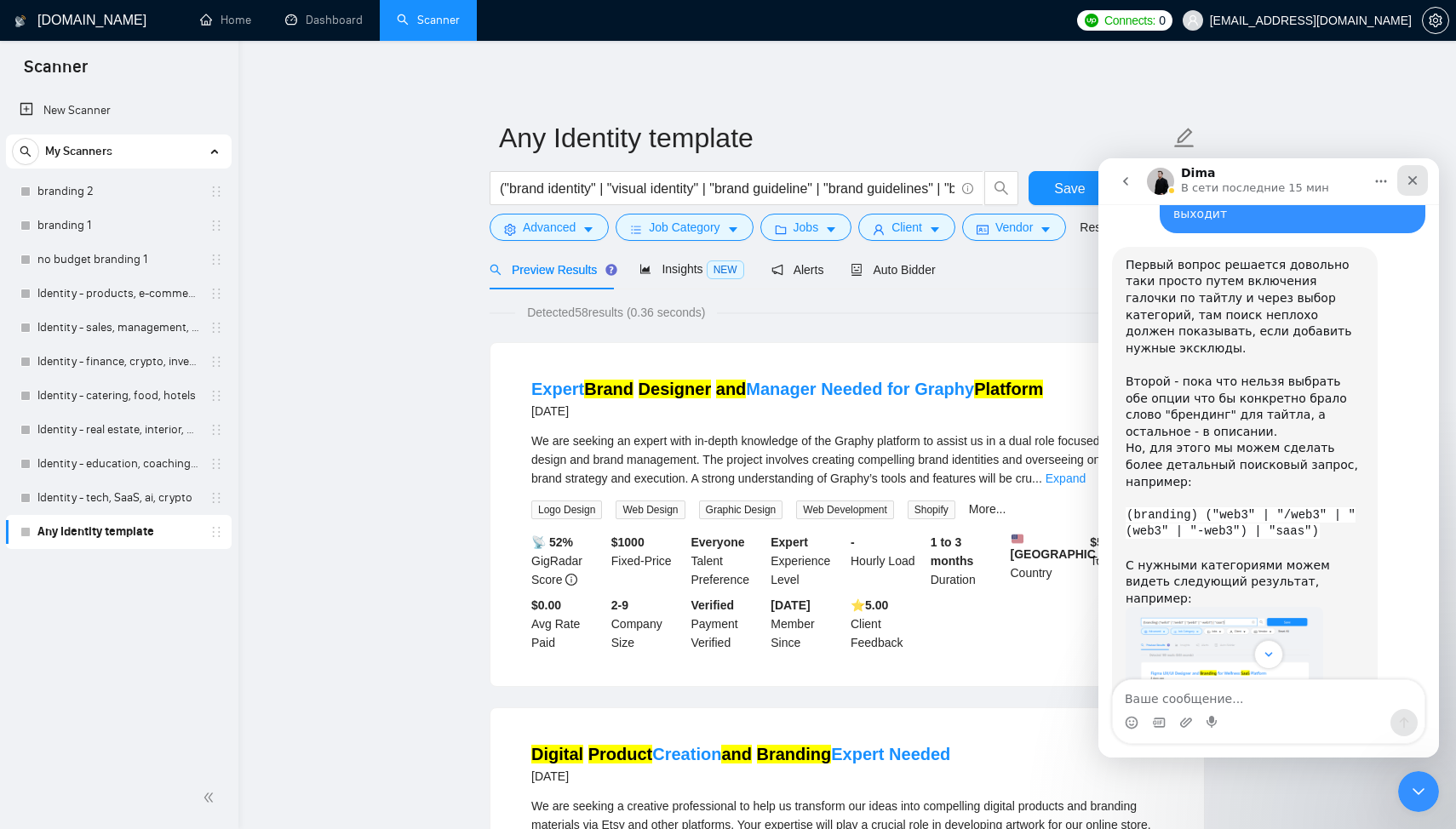
click at [1416, 185] on icon "Закрыть" at bounding box center [1411, 180] width 14 height 14
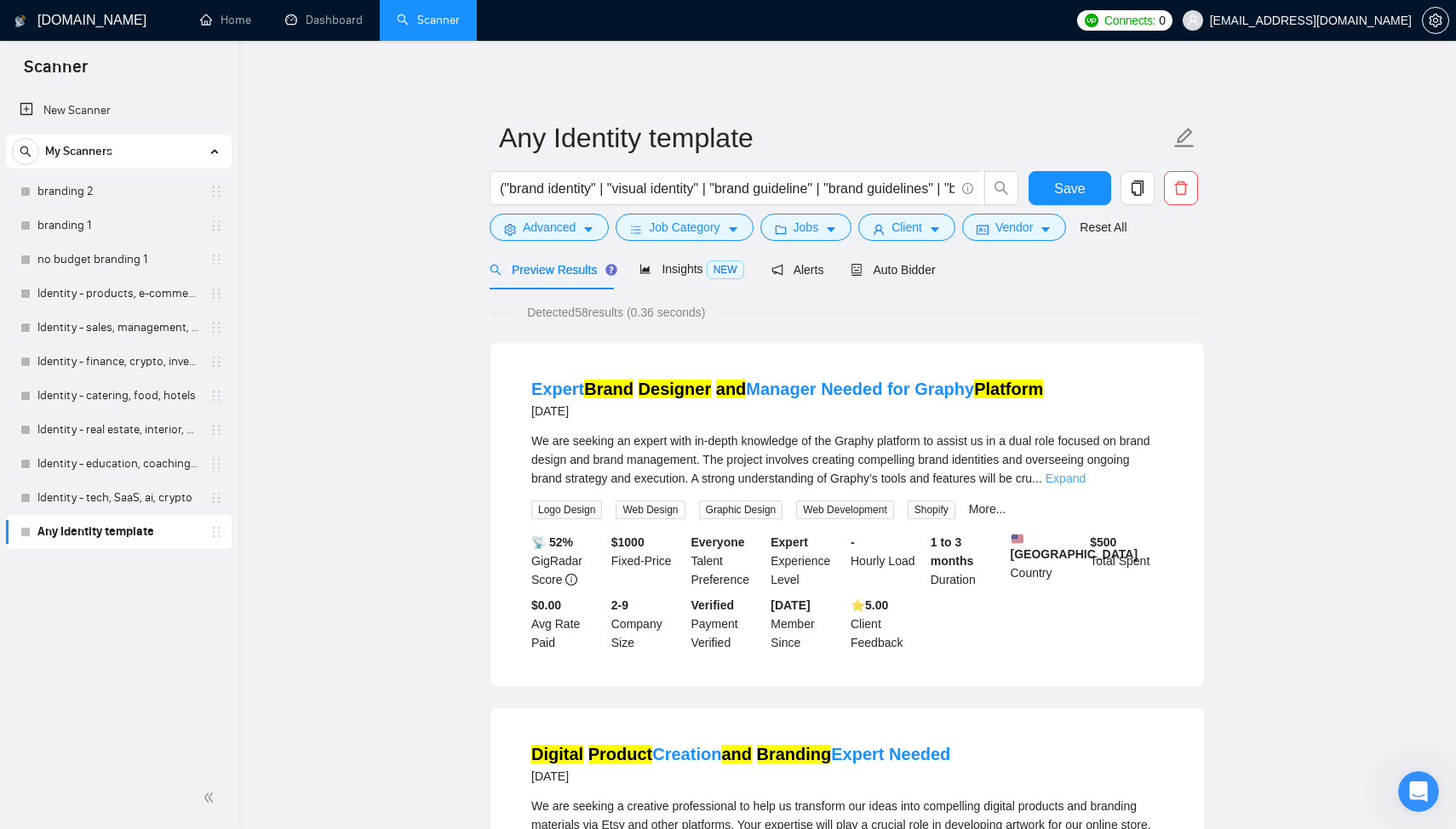
click at [1086, 475] on link "Expand" at bounding box center [1066, 478] width 40 height 14
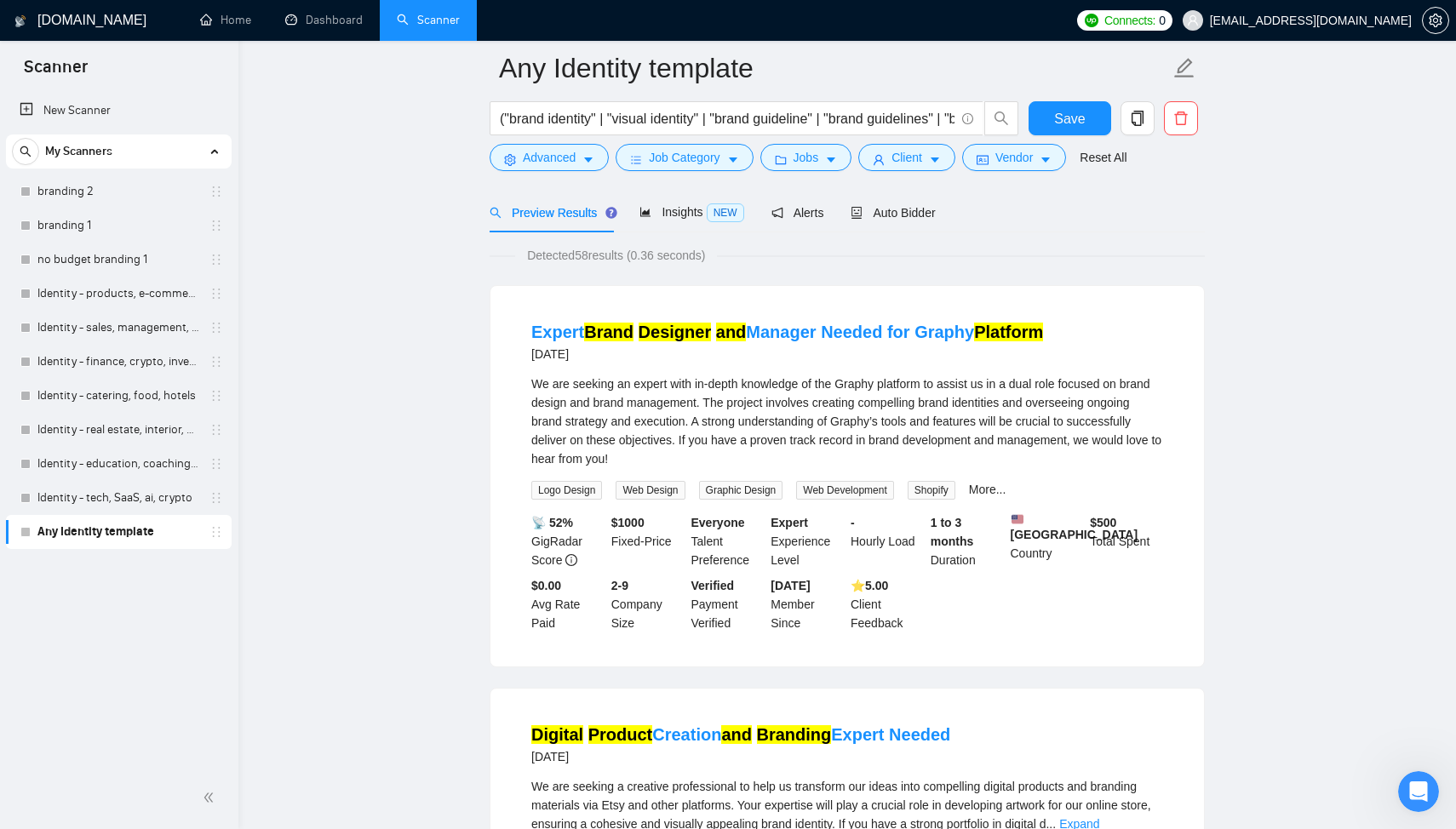
scroll to position [408, 0]
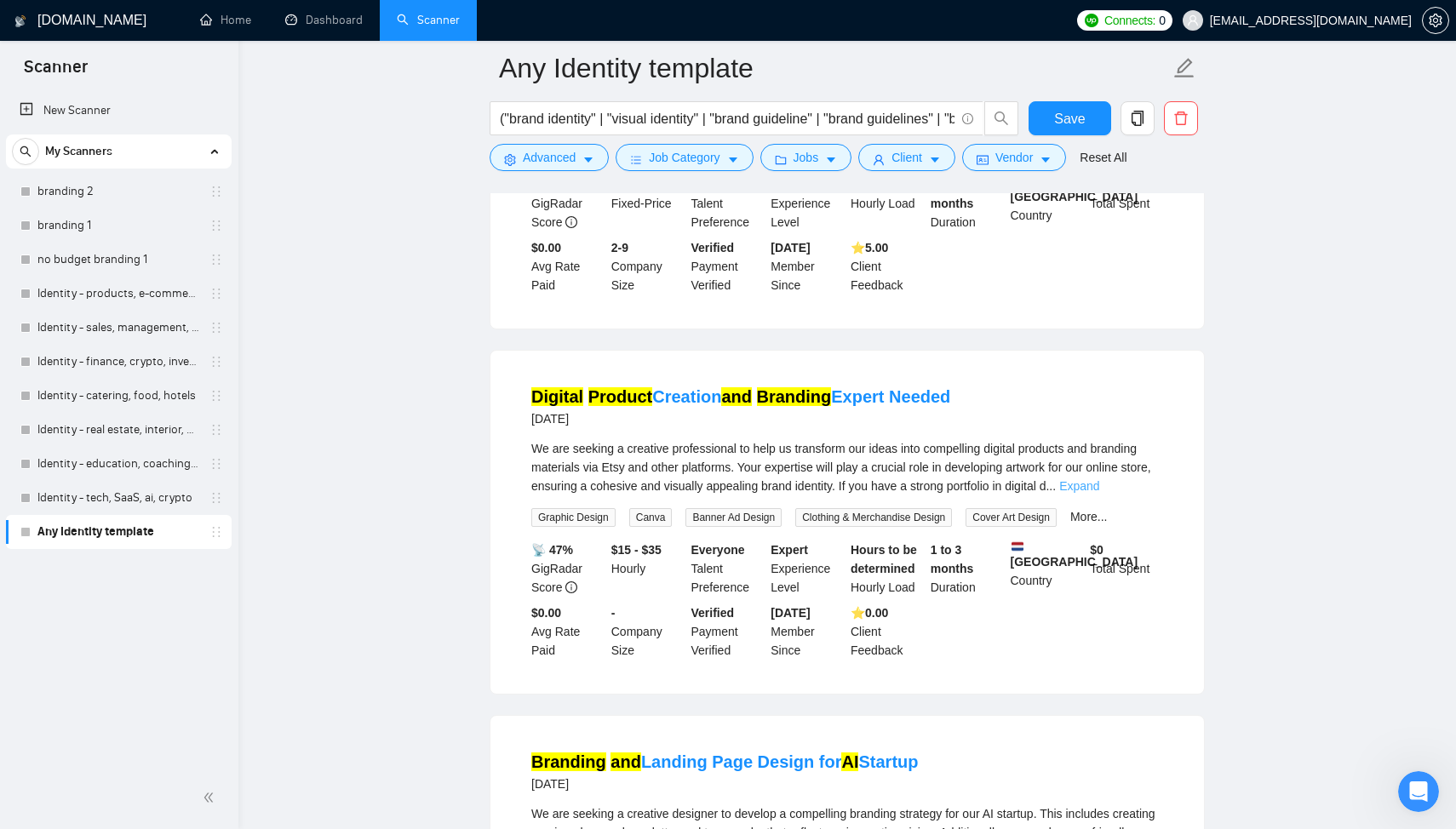
click at [1099, 483] on link "Expand" at bounding box center [1079, 485] width 40 height 14
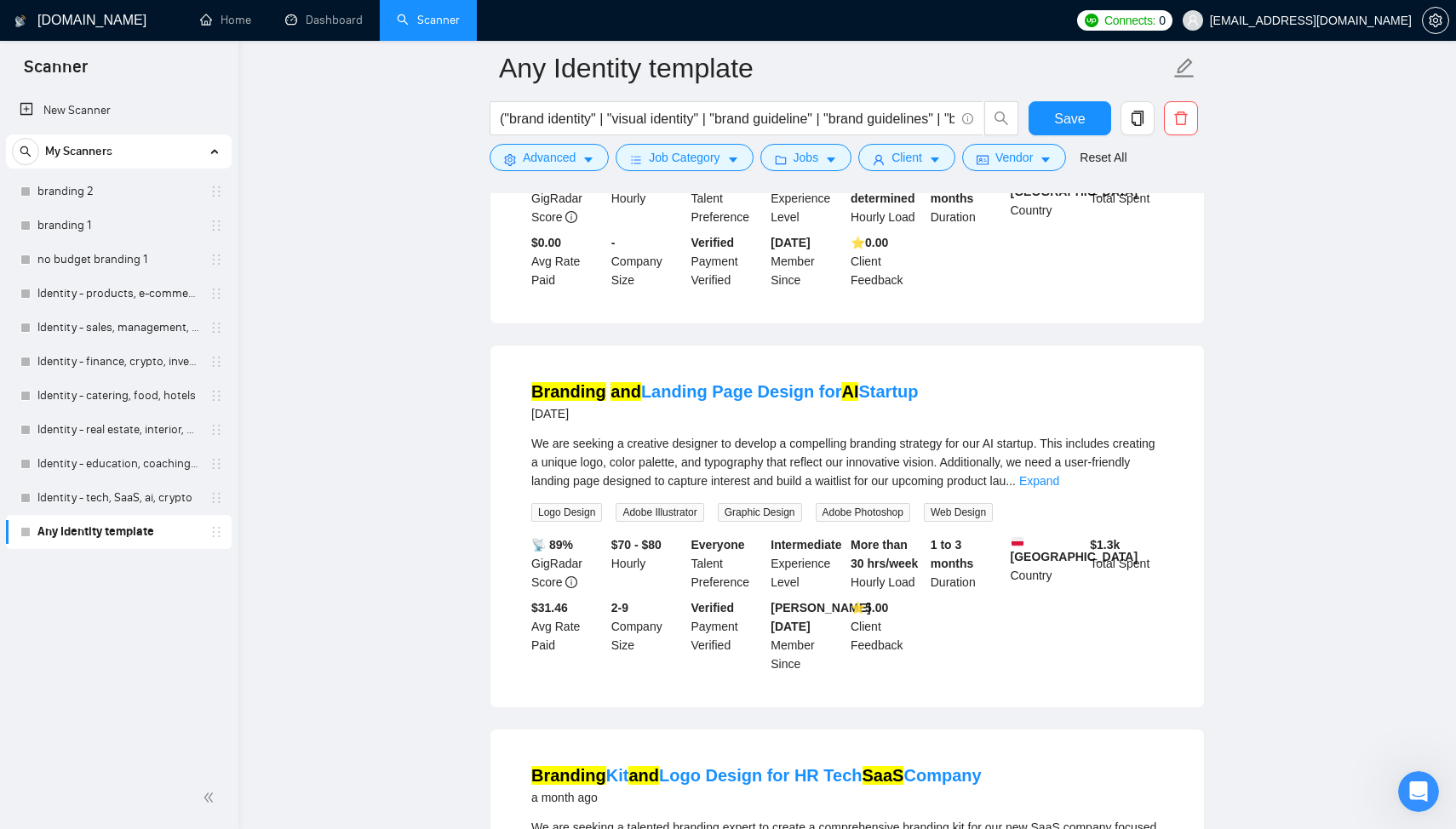
scroll to position [801, 0]
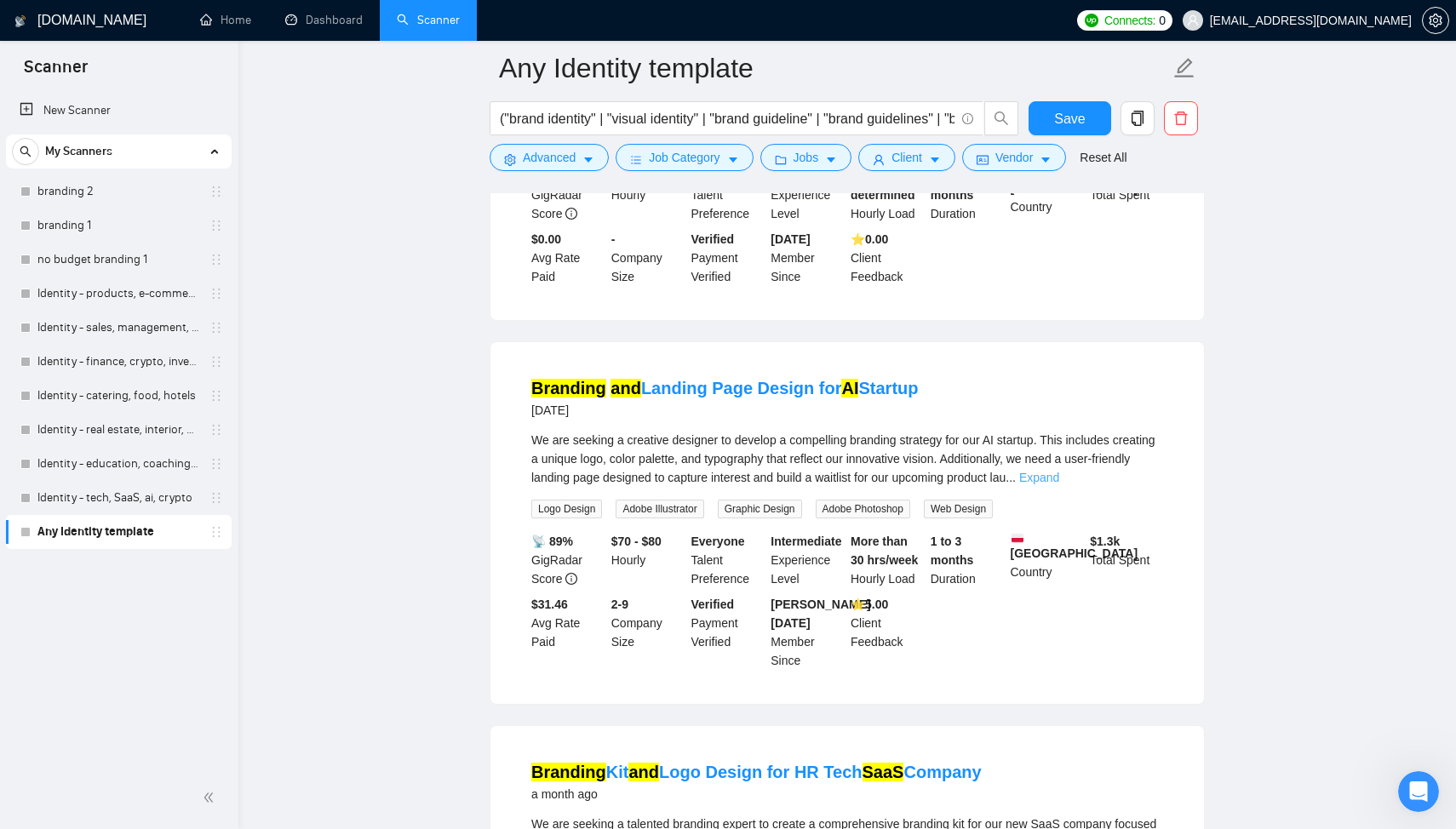
click at [1059, 474] on link "Expand" at bounding box center [1039, 477] width 40 height 14
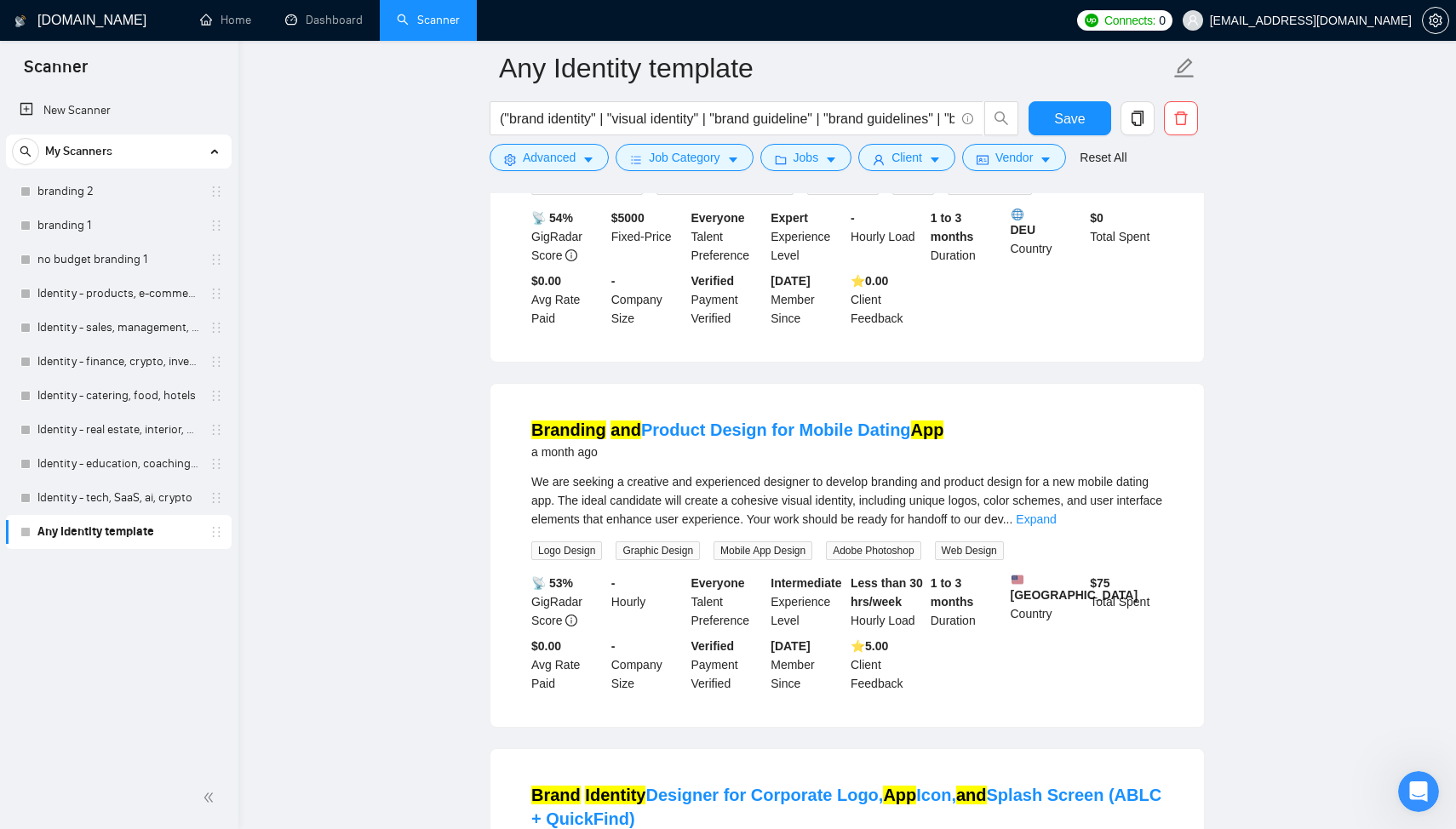
scroll to position [1657, 0]
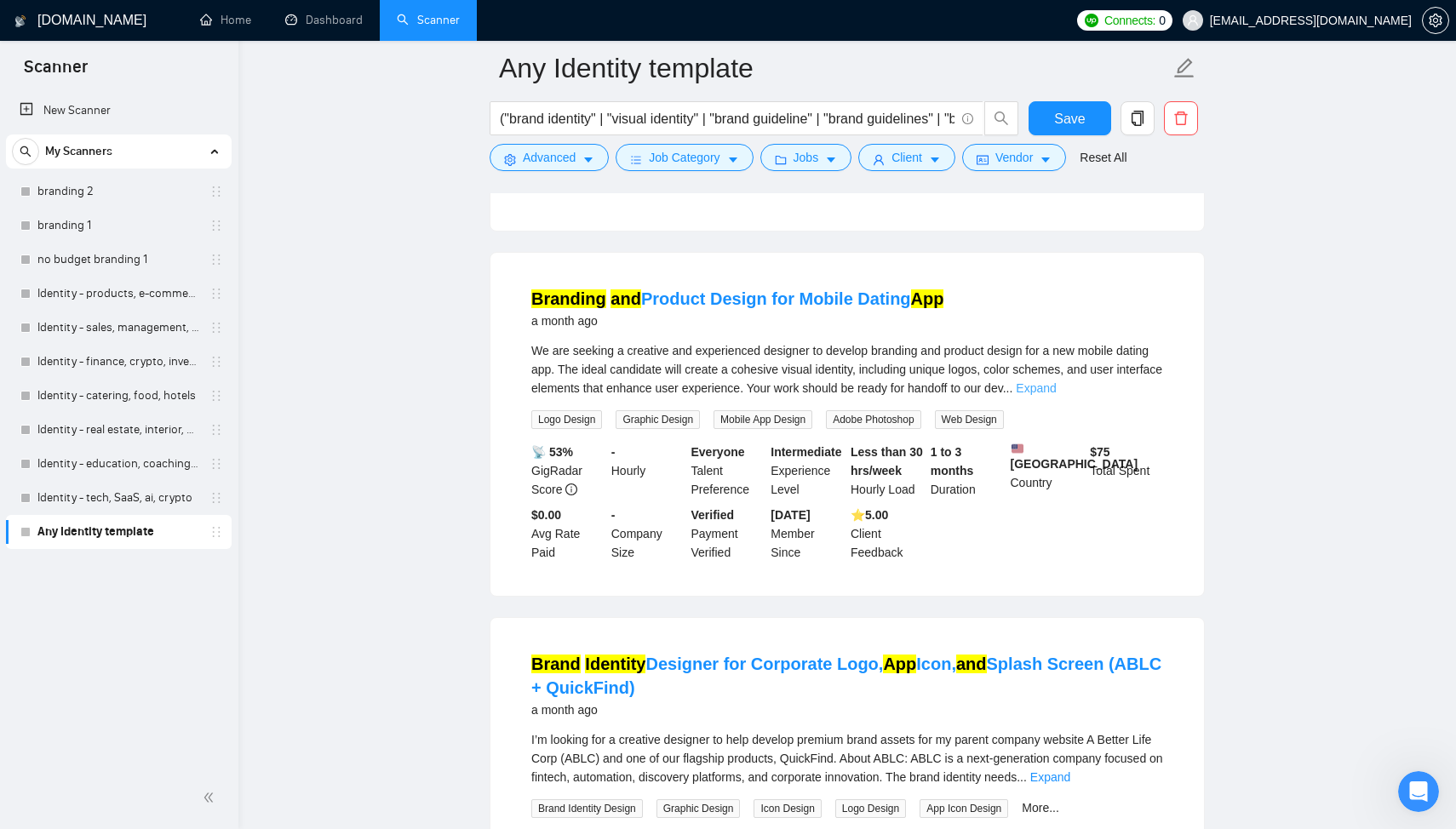
click at [1056, 381] on link "Expand" at bounding box center [1036, 387] width 40 height 14
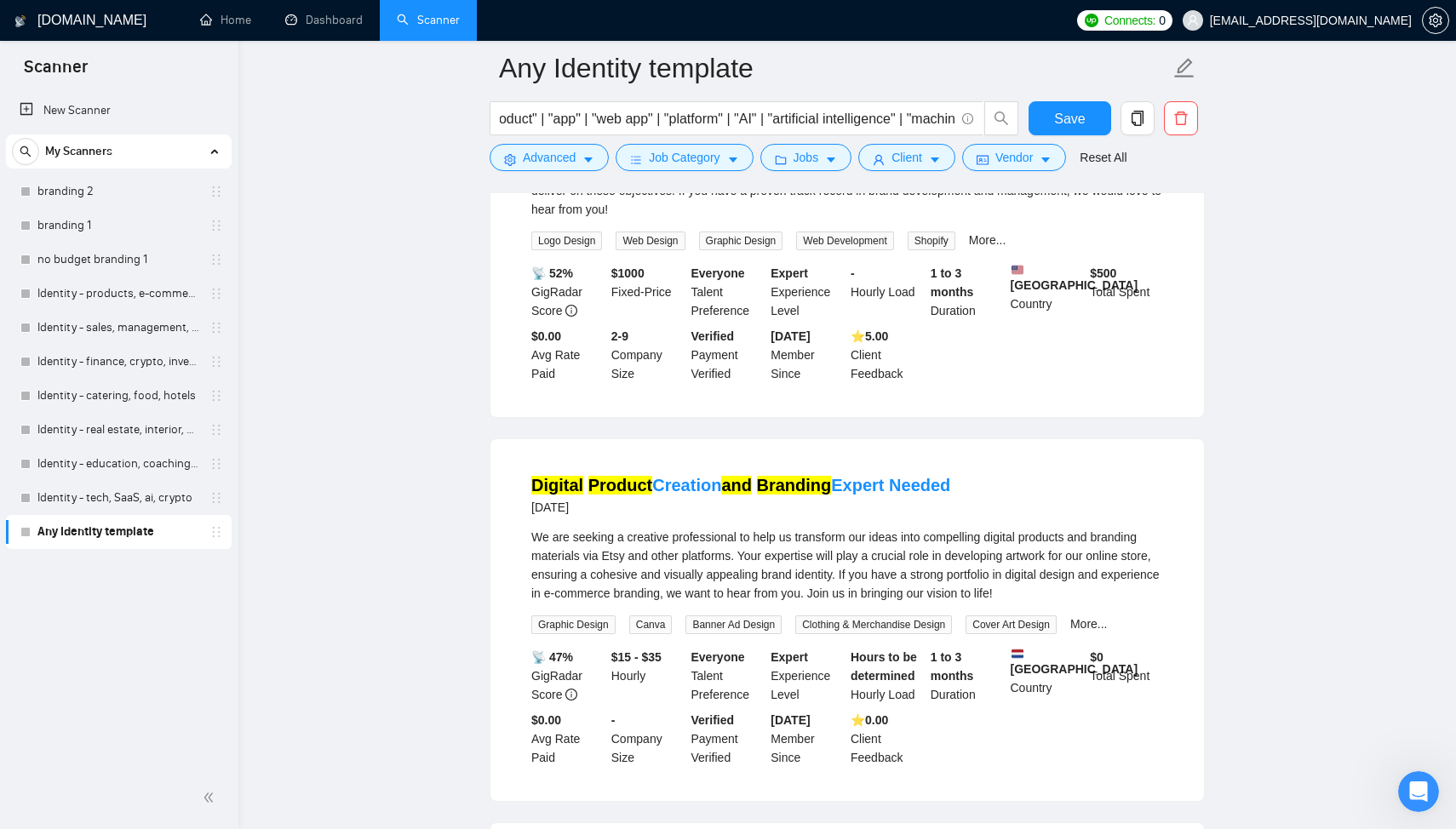
scroll to position [0, 0]
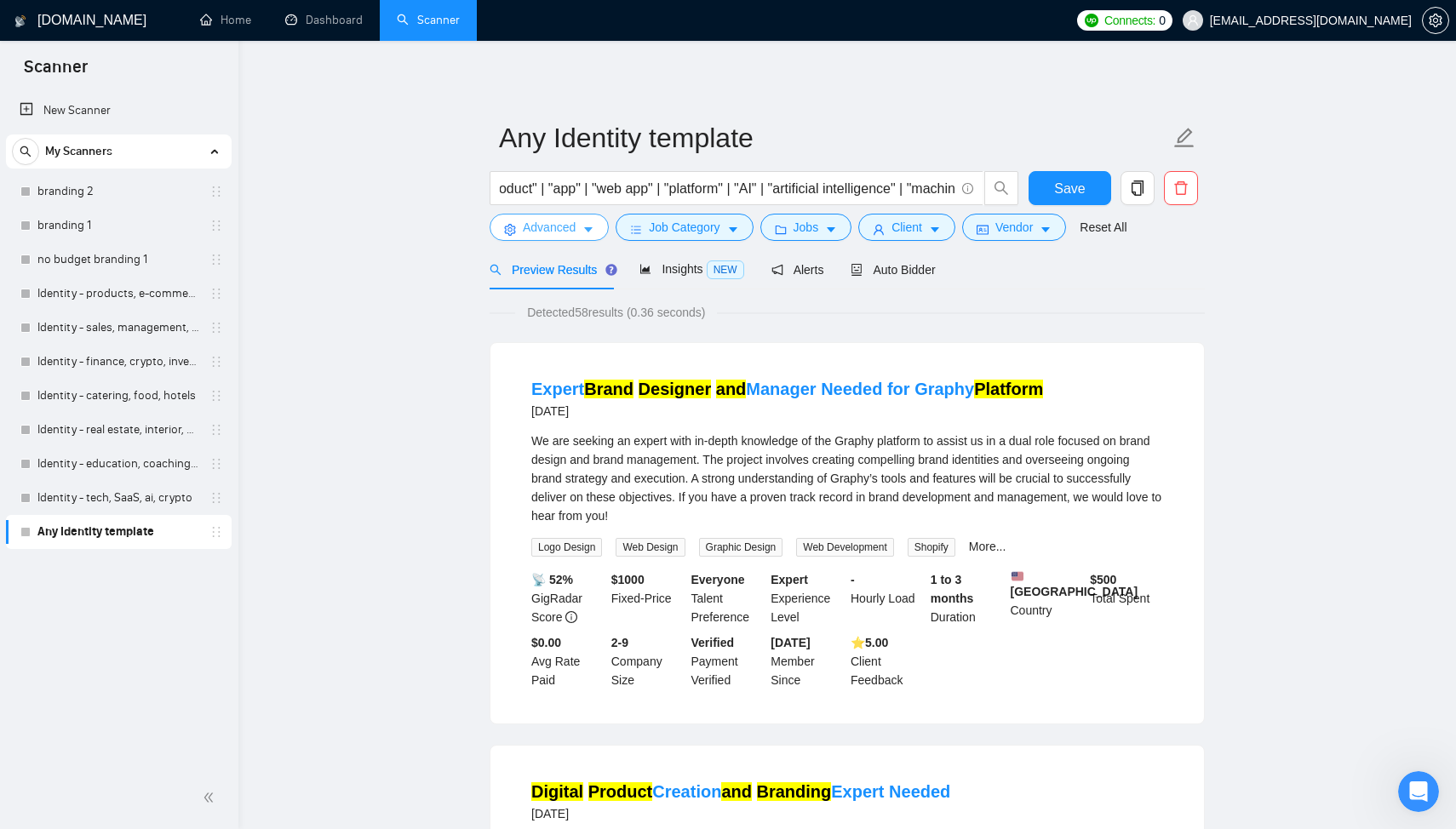
click at [555, 233] on span "Advanced" at bounding box center [549, 227] width 53 height 19
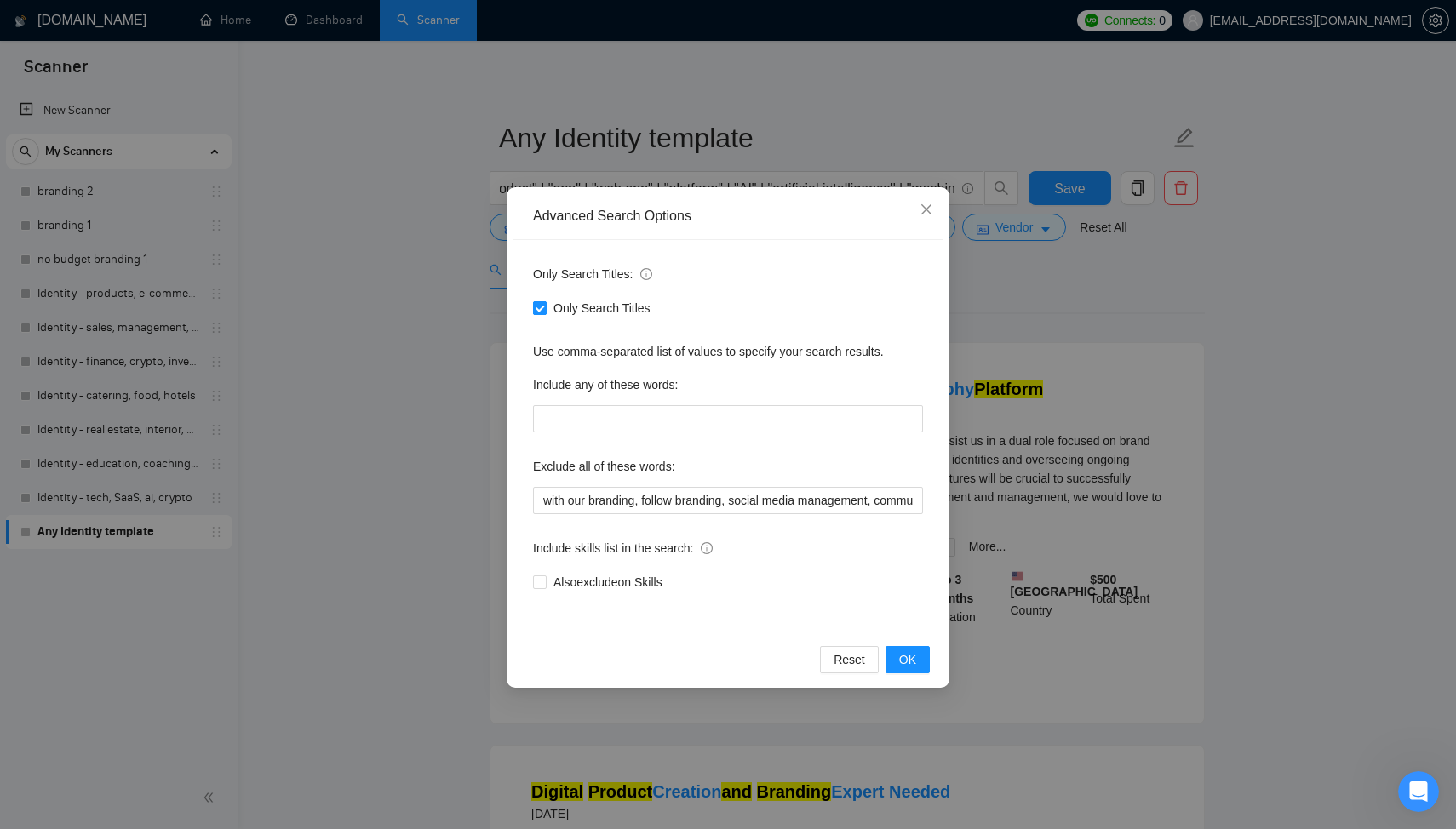
click at [546, 303] on span at bounding box center [539, 307] width 14 height 14
click at [545, 303] on input "Only Search Titles" at bounding box center [538, 306] width 12 height 12
checkbox input "false"
click at [918, 663] on button "OK" at bounding box center [908, 659] width 45 height 27
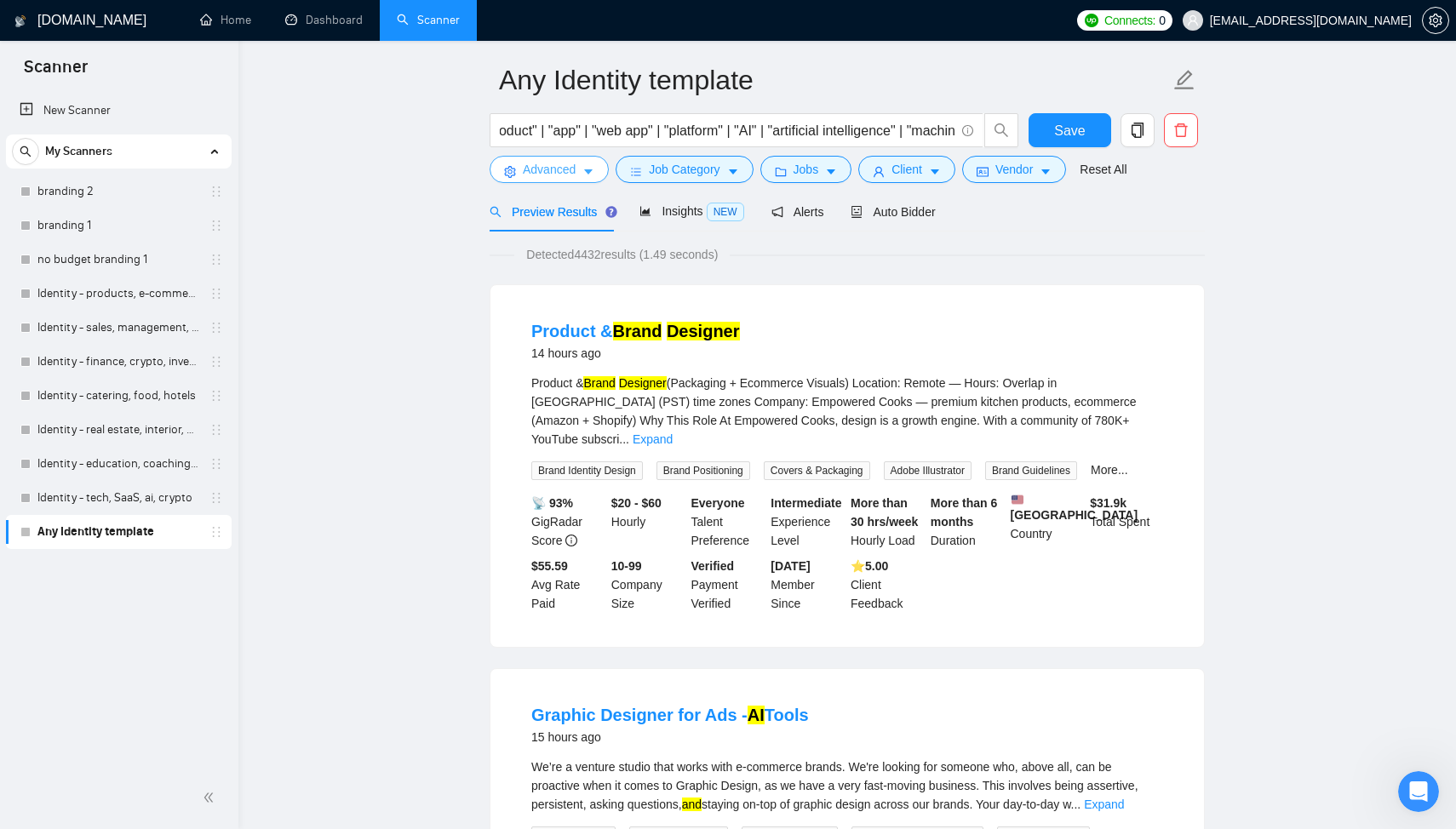
scroll to position [72, 0]
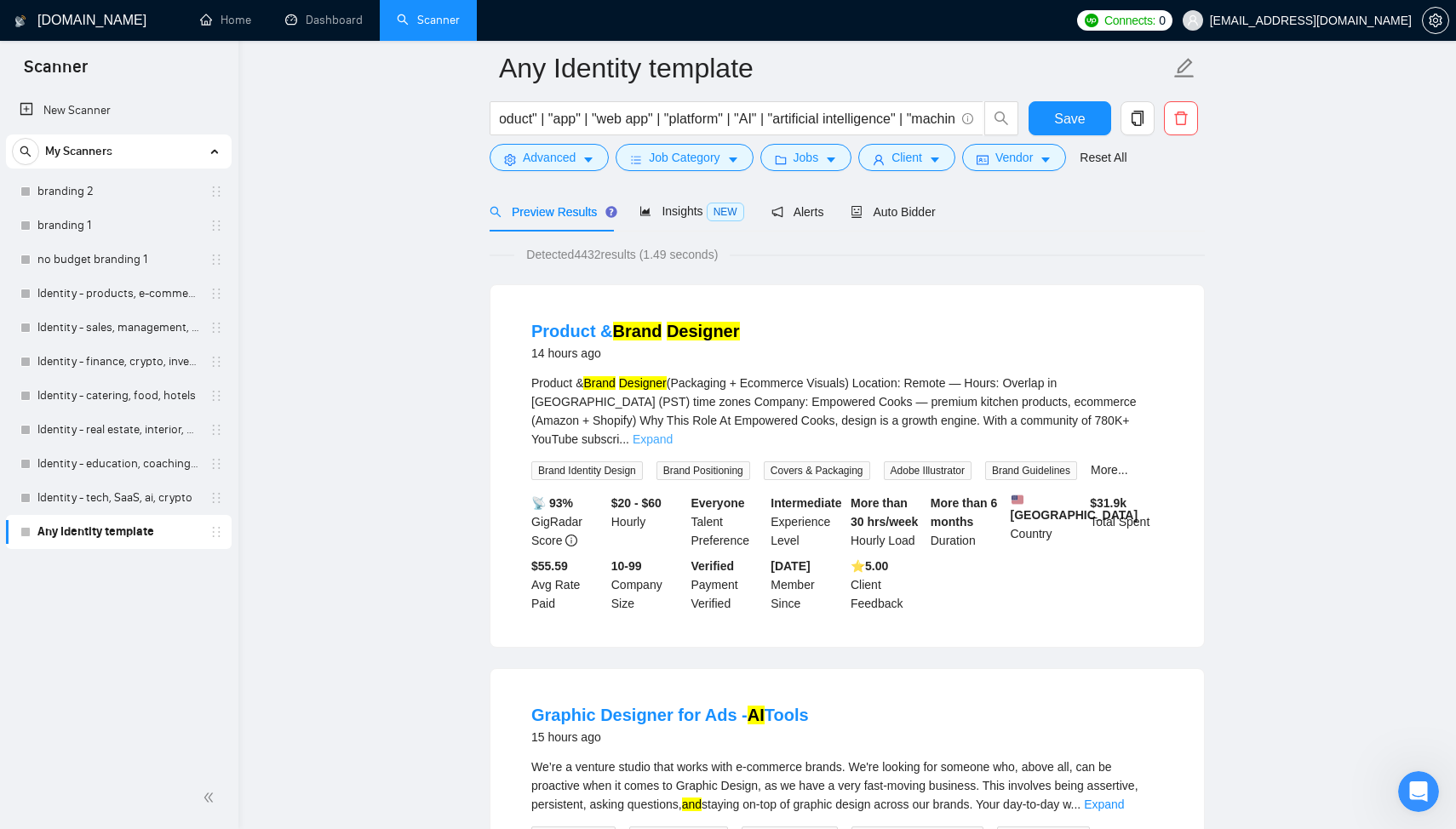
click at [673, 433] on link "Expand" at bounding box center [653, 439] width 40 height 14
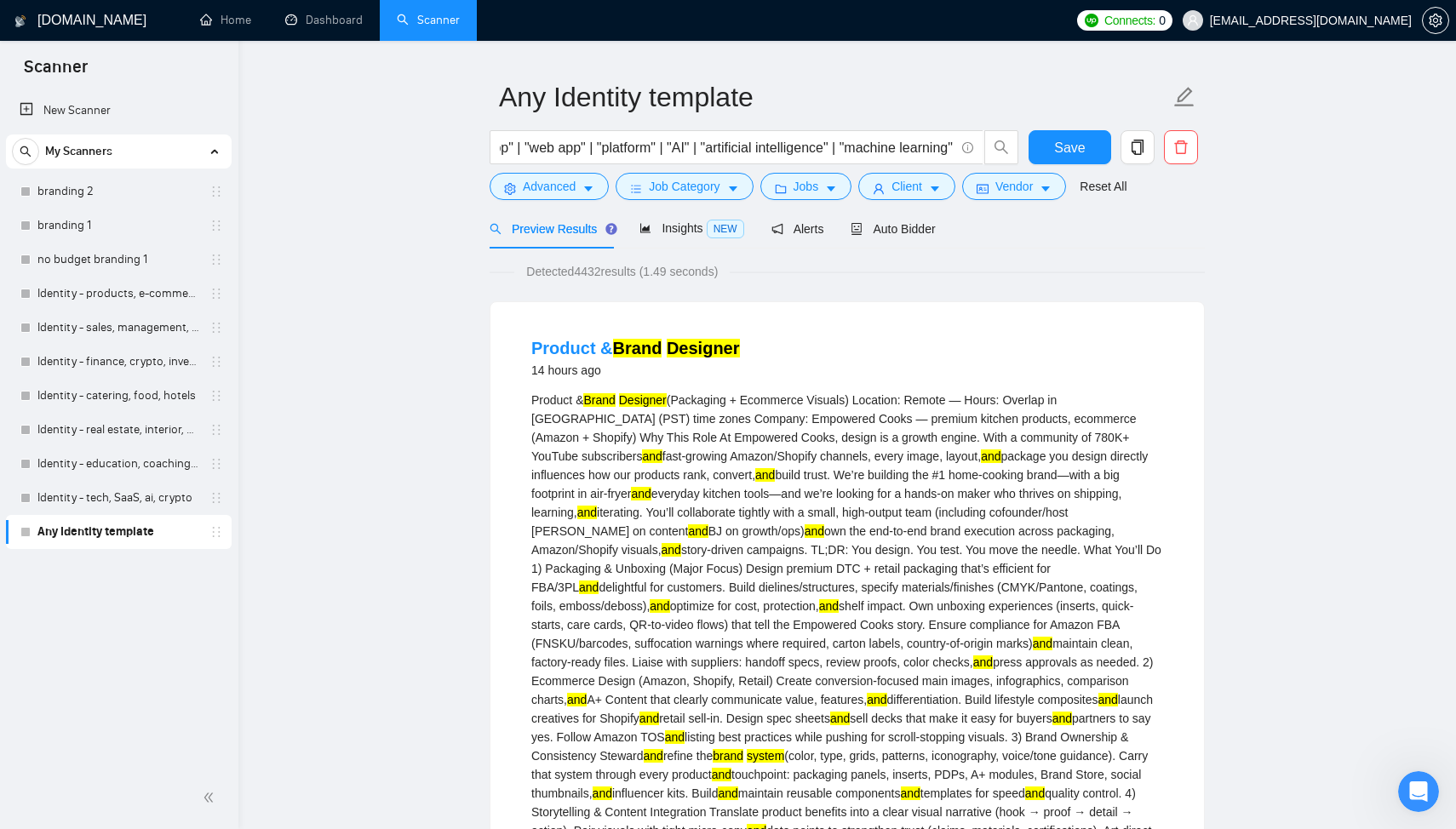
scroll to position [55, 0]
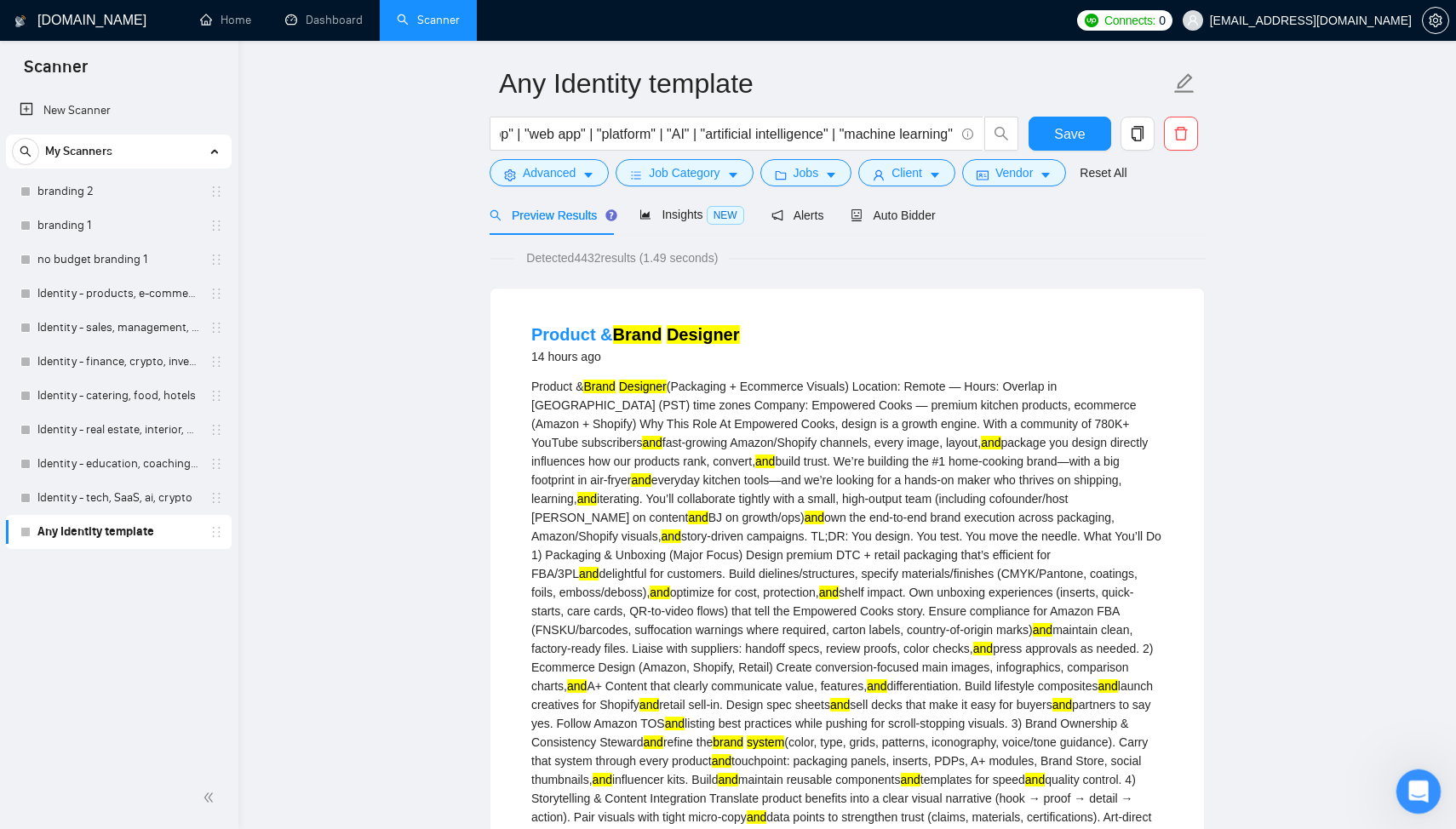
click at [1412, 791] on icon "Открыть службу сообщений Intercom" at bounding box center [1415, 788] width 12 height 14
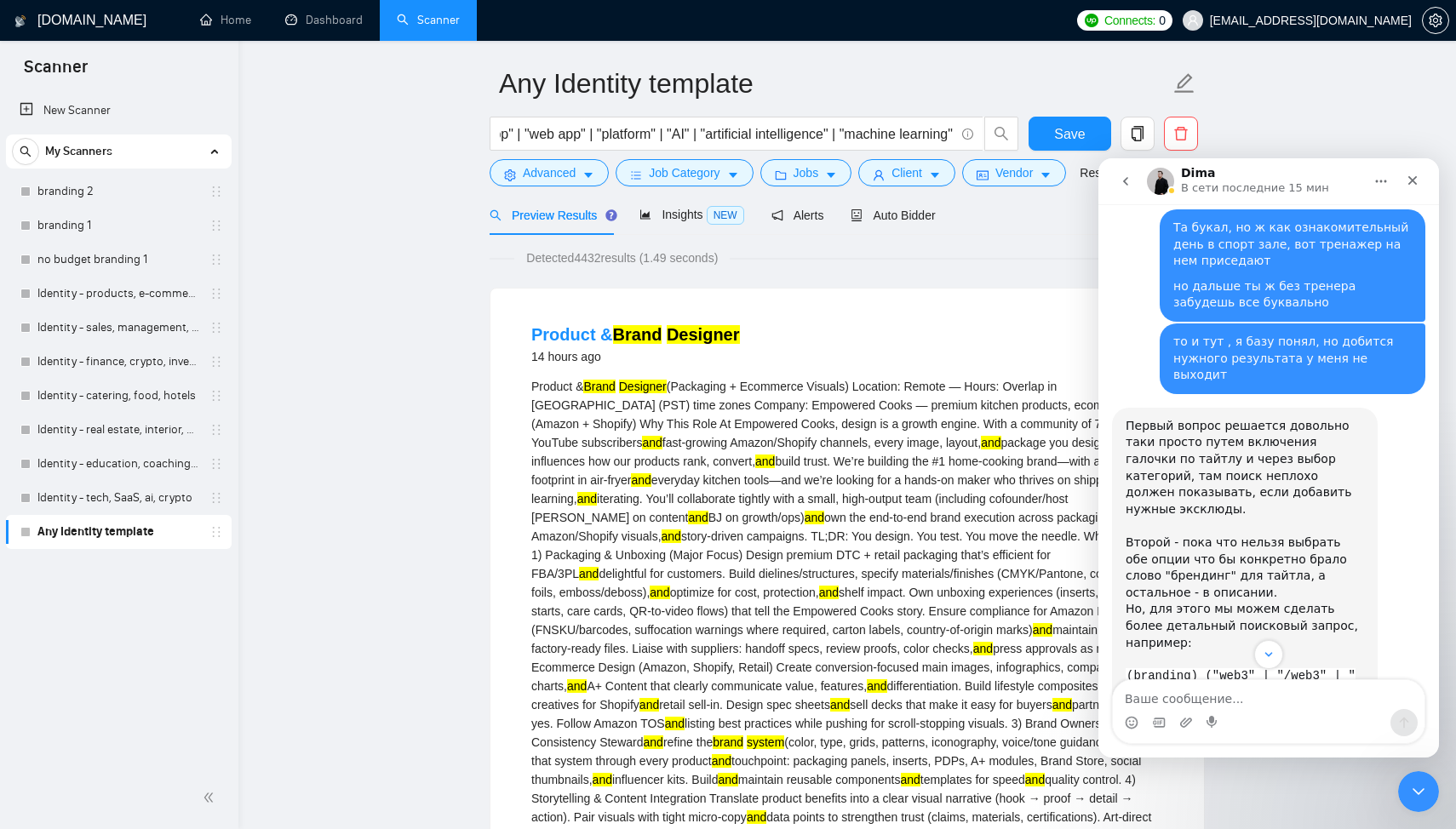
scroll to position [1278, 0]
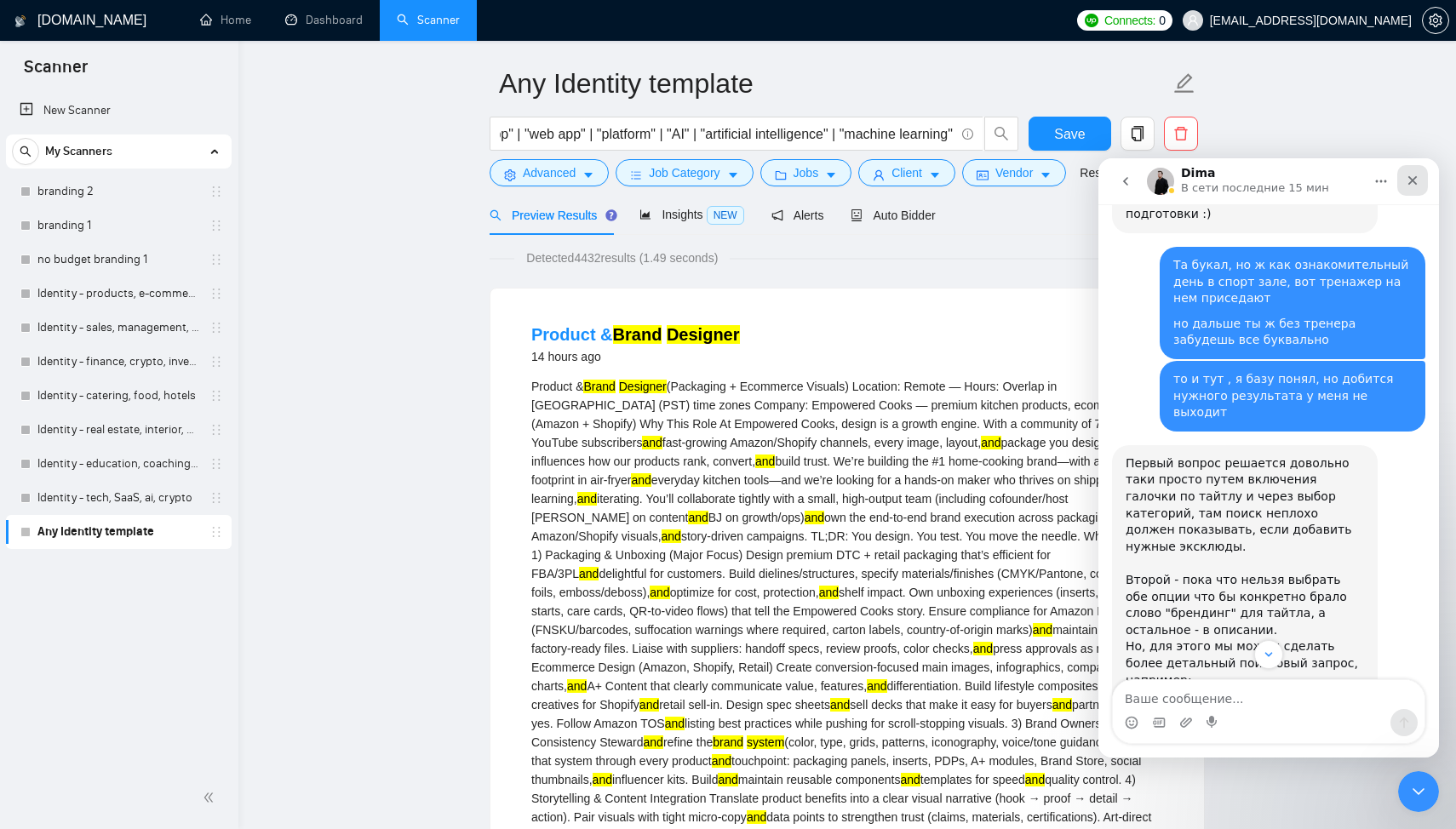
click at [1413, 186] on icon "Закрыть" at bounding box center [1411, 180] width 14 height 14
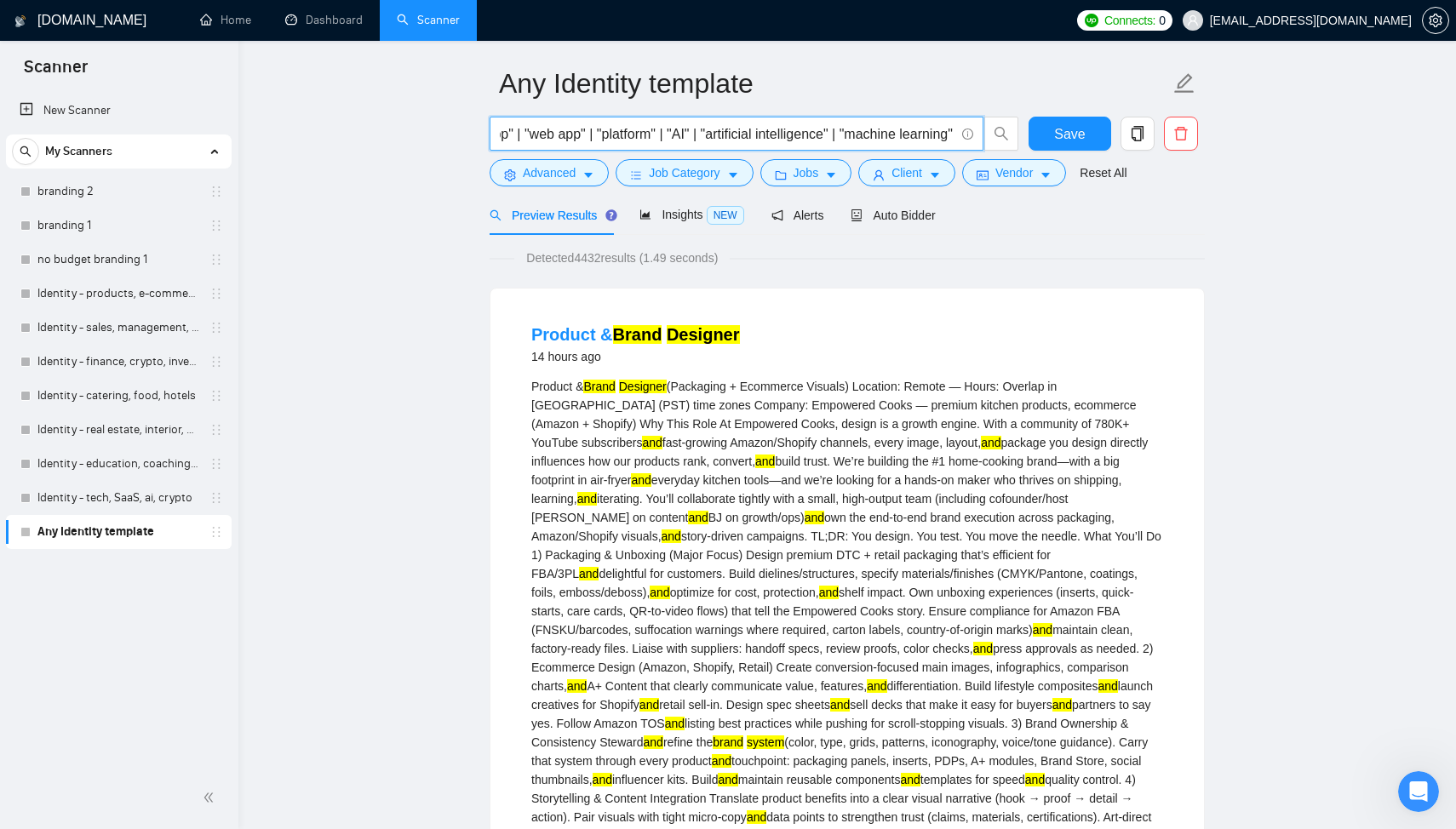
click at [637, 129] on input "("brand identity" | "visual identity" | "brand guideline" | "brand guidelines" …" at bounding box center [727, 134] width 455 height 21
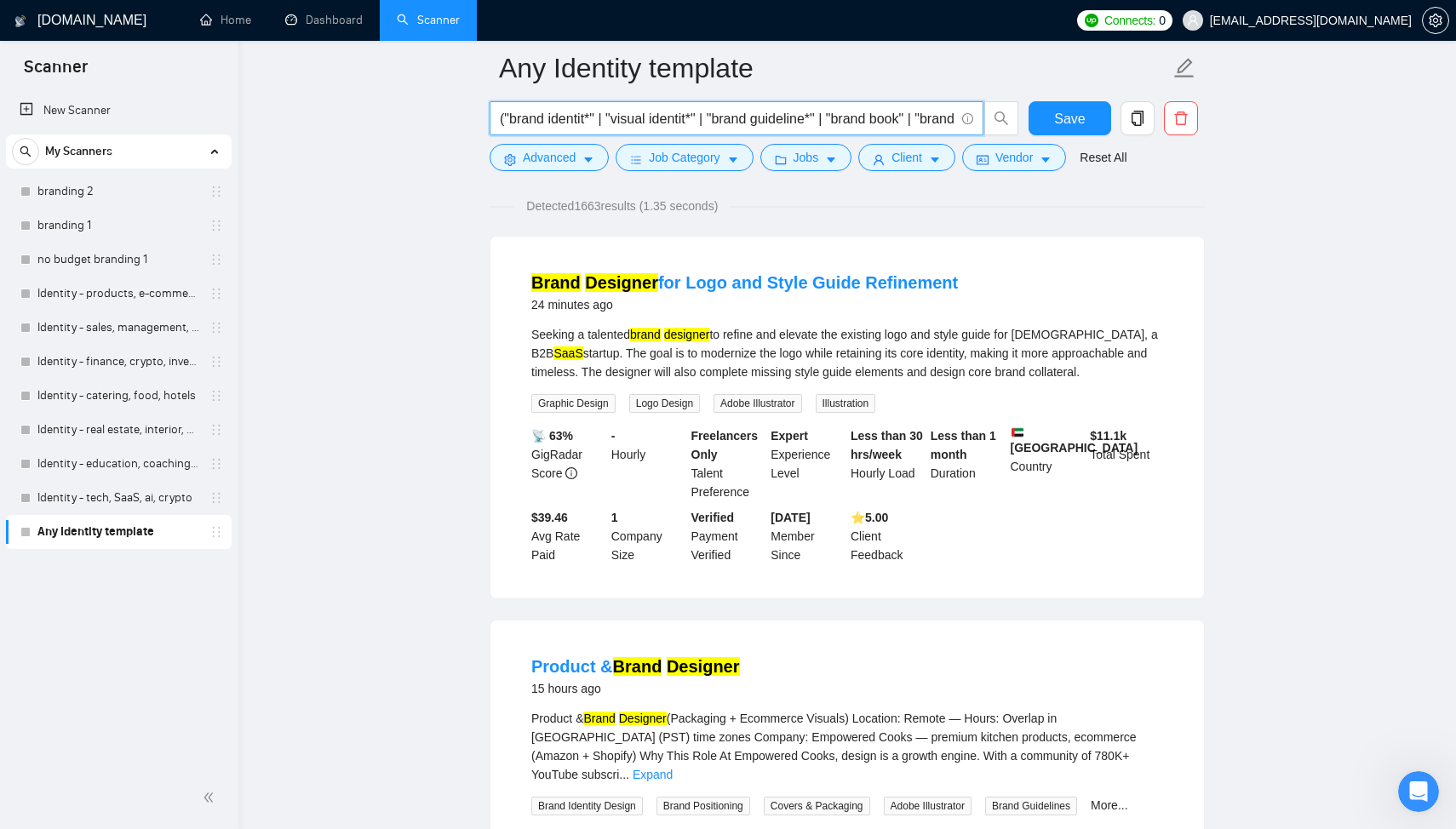
scroll to position [0, 0]
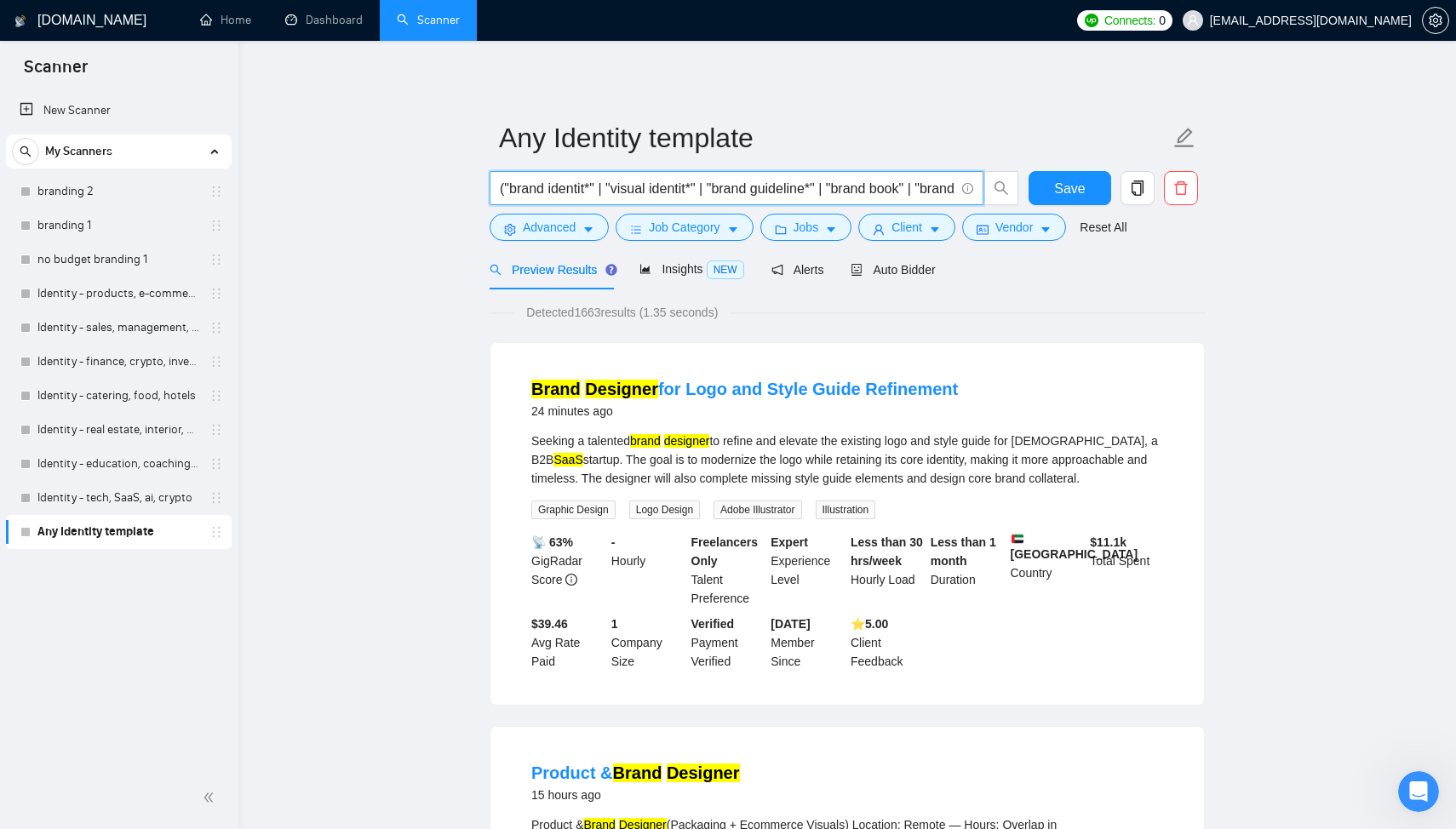
click at [637, 191] on input "("brand identit*" | "visual identit*" | "brand guideline*" | "brand book" | "br…" at bounding box center [727, 188] width 455 height 21
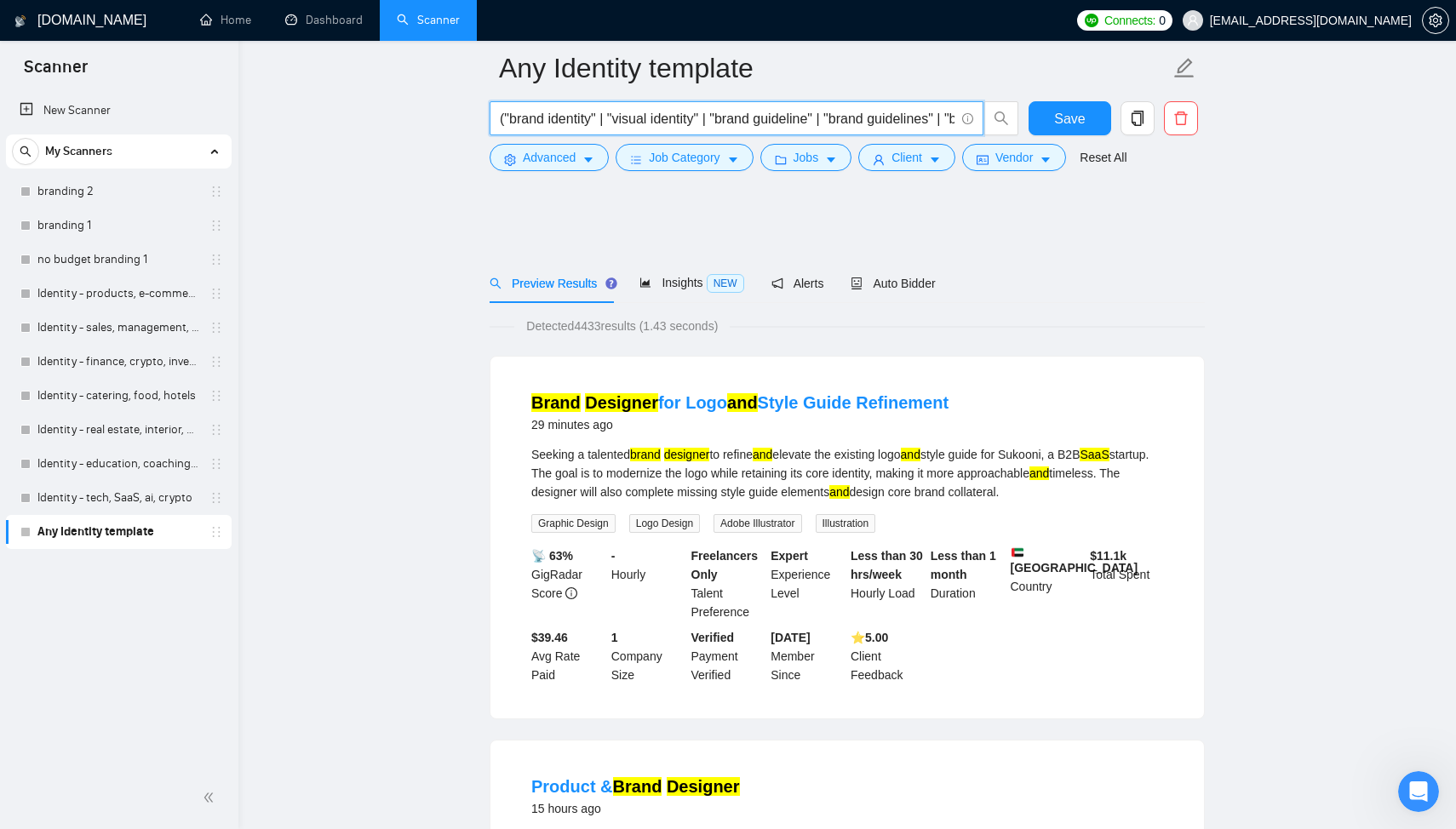
scroll to position [566, 0]
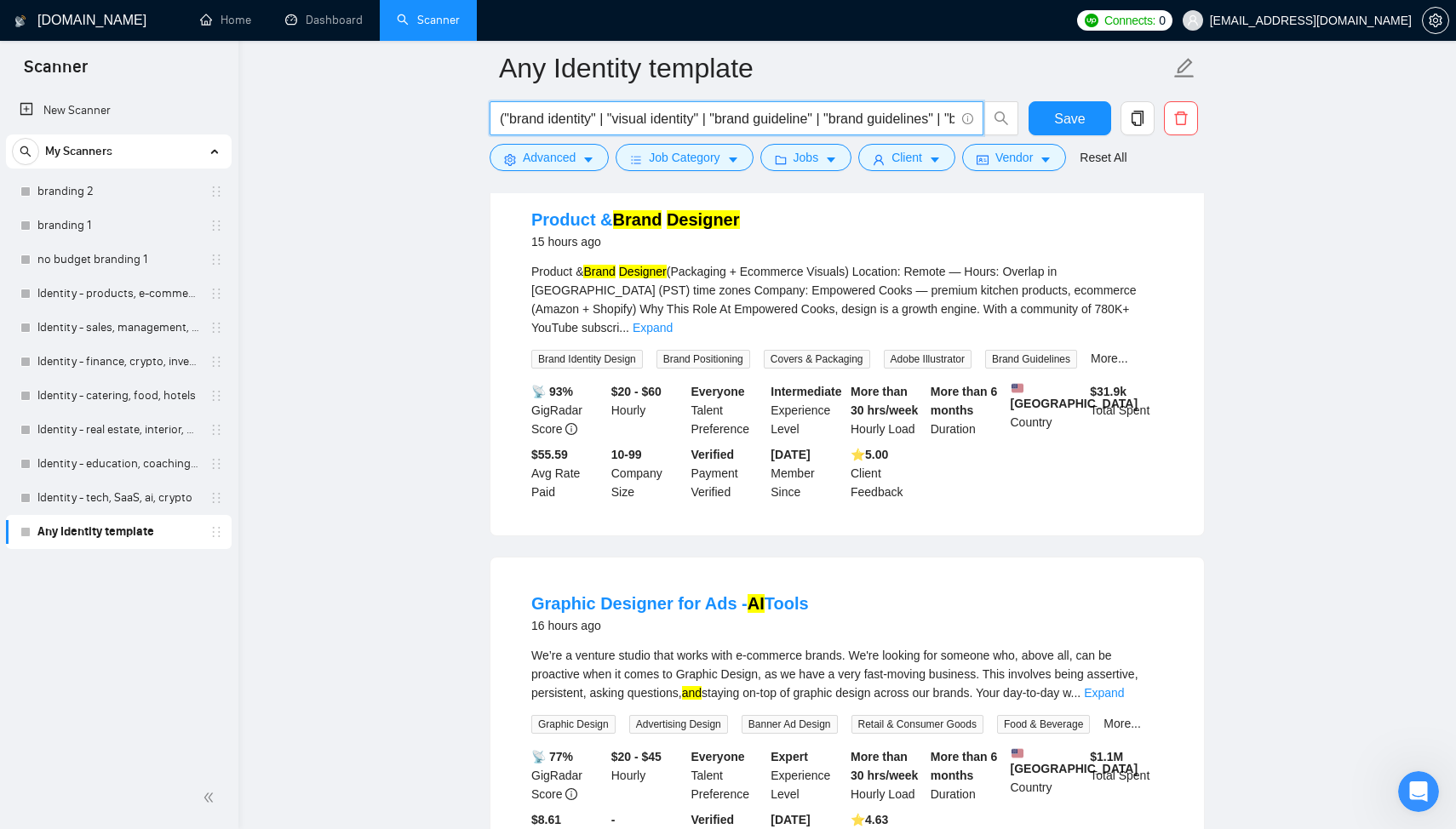
click at [718, 123] on input "("brand identity" | "visual identity" | "brand guideline" | "brand guidelines" …" at bounding box center [727, 118] width 455 height 21
drag, startPoint x: 620, startPoint y: 115, endPoint x: 1151, endPoint y: 135, distance: 531.4
click at [1151, 135] on div "("brand identity" | "visual identity" | "brand guideline" | "brand guidelines" …" at bounding box center [844, 122] width 715 height 43
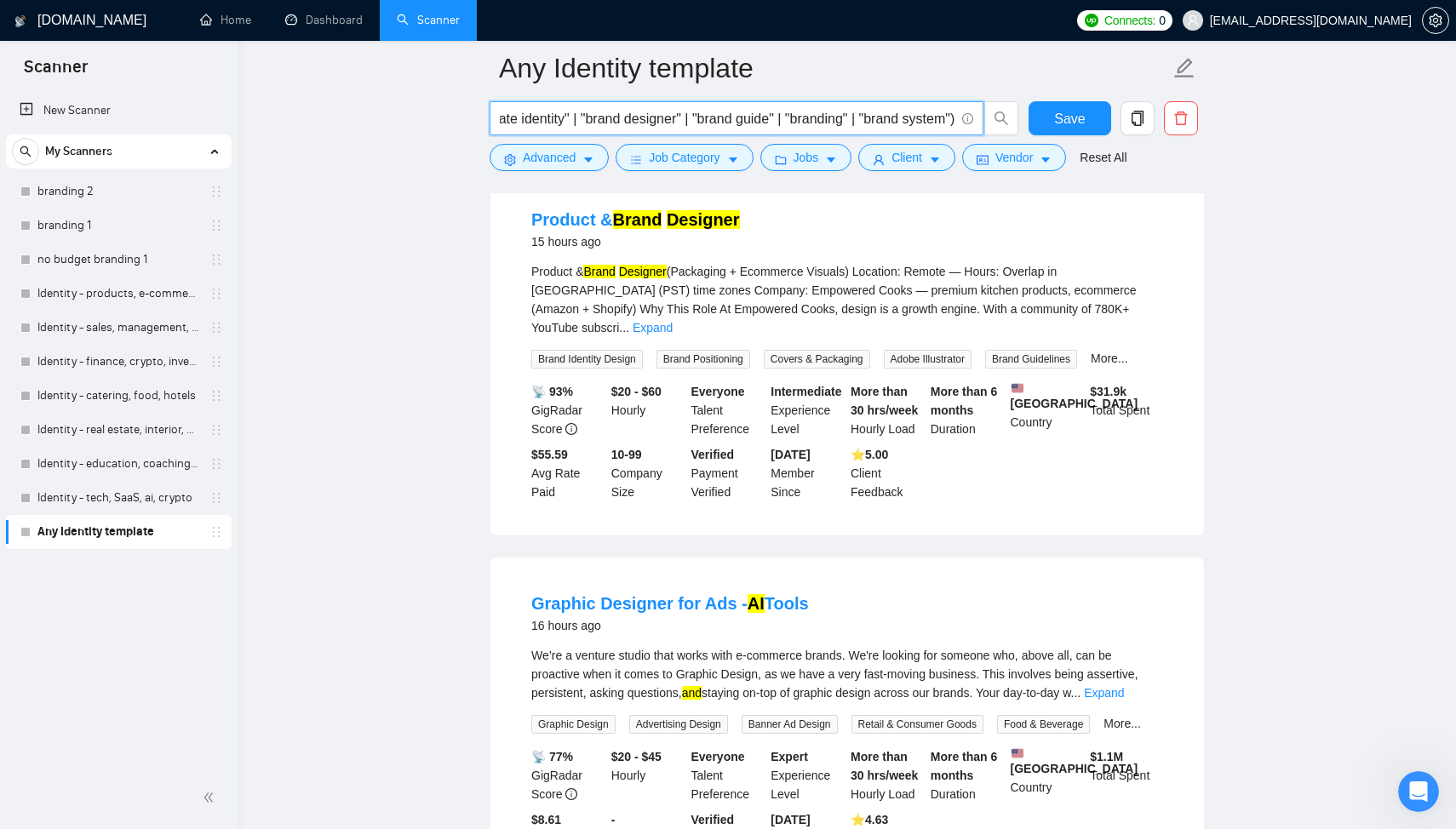
type input "("brand identity" | "visual identity" | "brand guideline" | "brand guidelines" …"
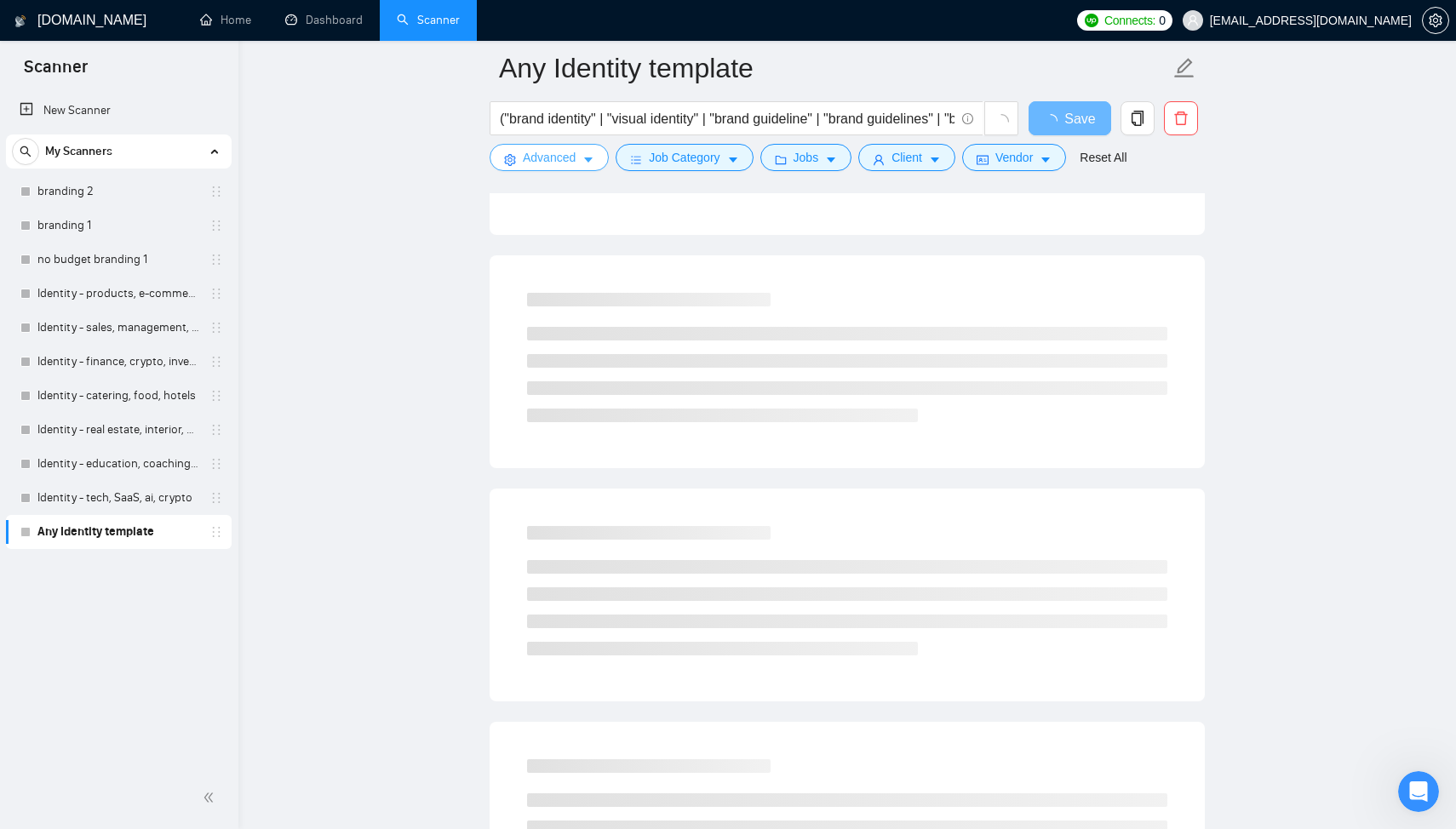
click at [552, 155] on span "Advanced" at bounding box center [549, 157] width 53 height 19
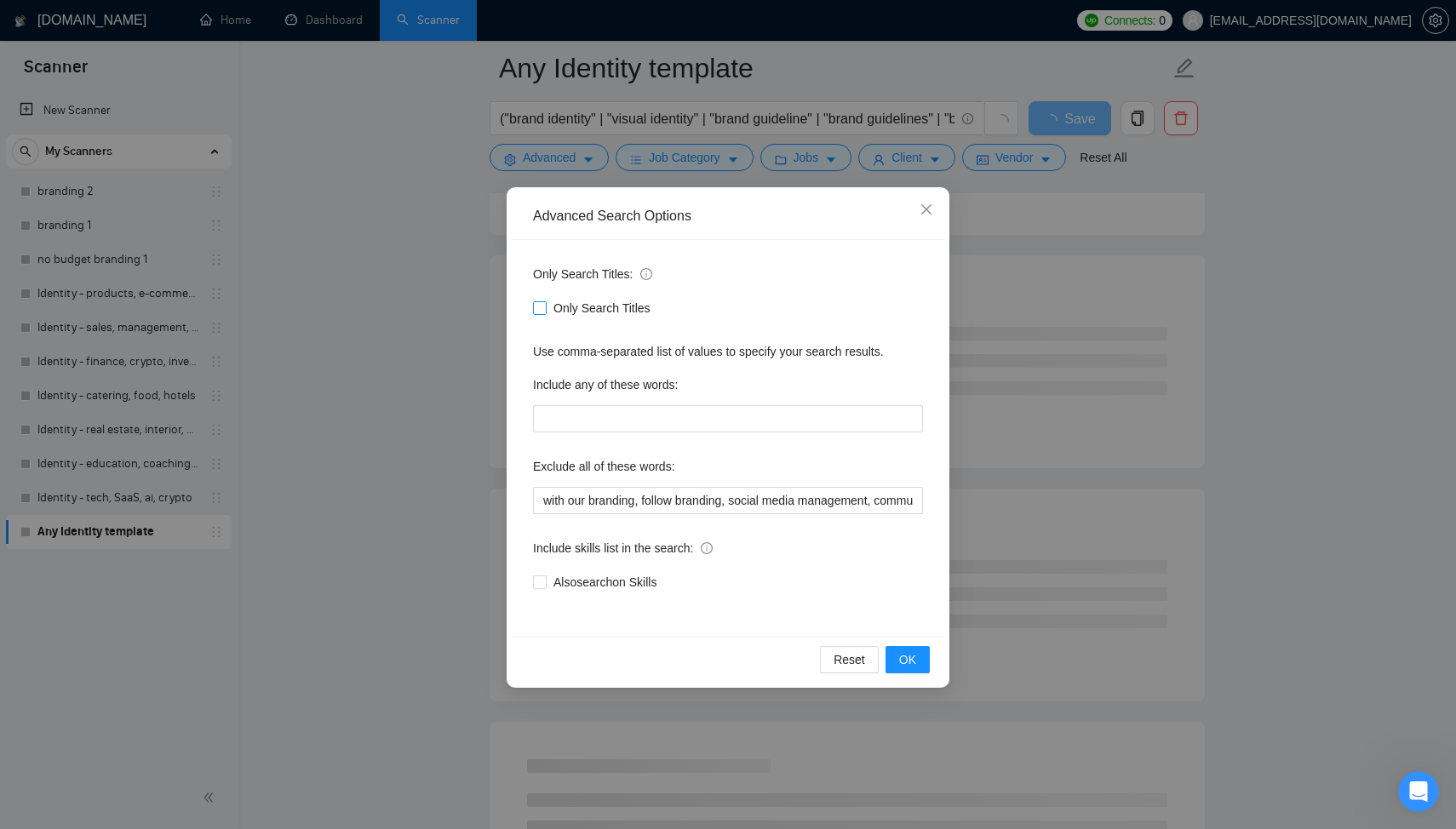
click at [545, 302] on span at bounding box center [539, 307] width 14 height 14
click at [545, 302] on input "Only Search Titles" at bounding box center [538, 306] width 12 height 12
checkbox input "true"
click at [421, 326] on div "Advanced Search Options Only Search Titles: Only Search Titles Use comma-separa…" at bounding box center [728, 414] width 1456 height 829
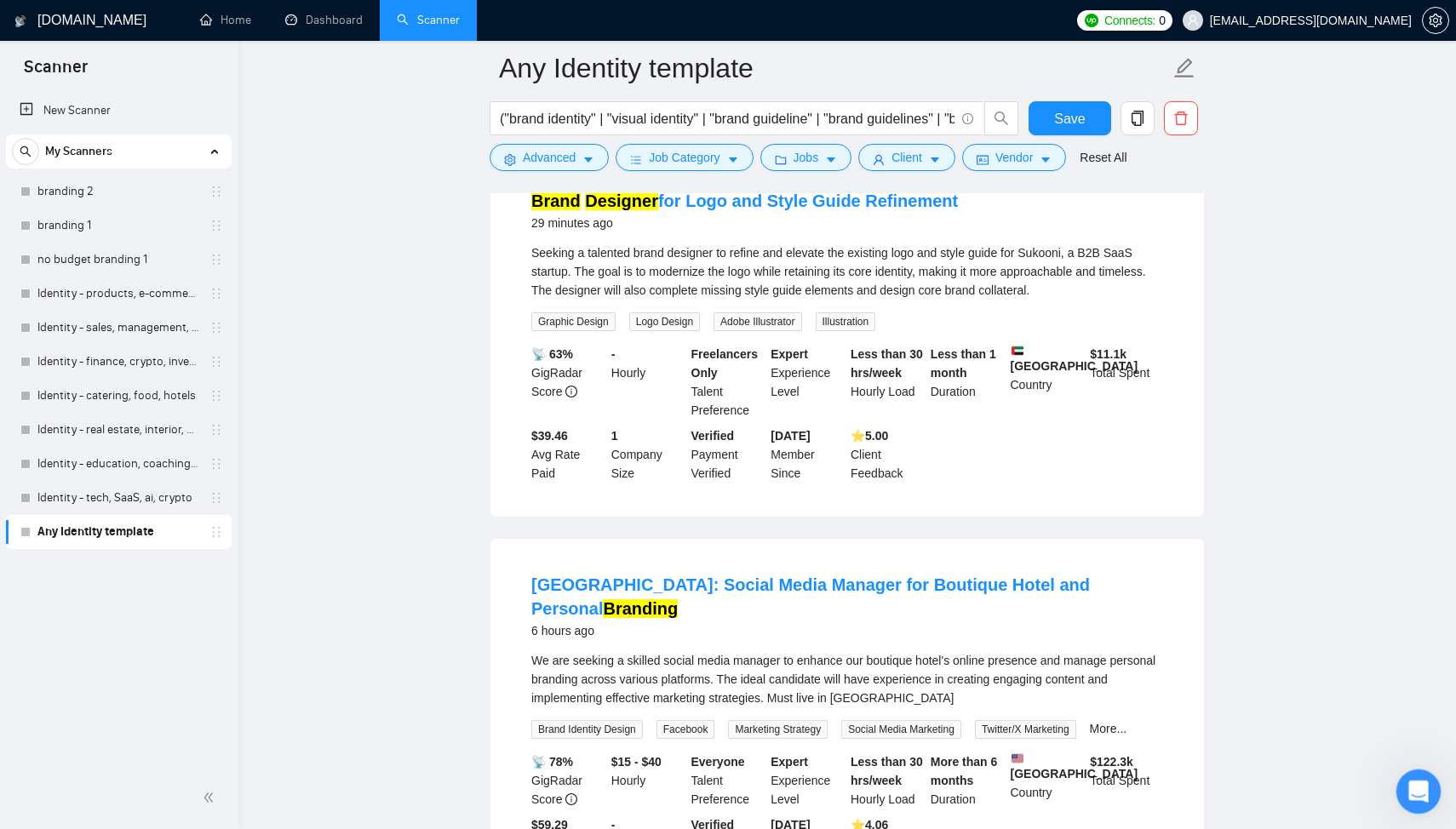
click at [1411, 768] on html at bounding box center [1415, 788] width 41 height 41
click at [1410, 801] on div "Открыть службу сообщений Intercom" at bounding box center [1416, 789] width 56 height 56
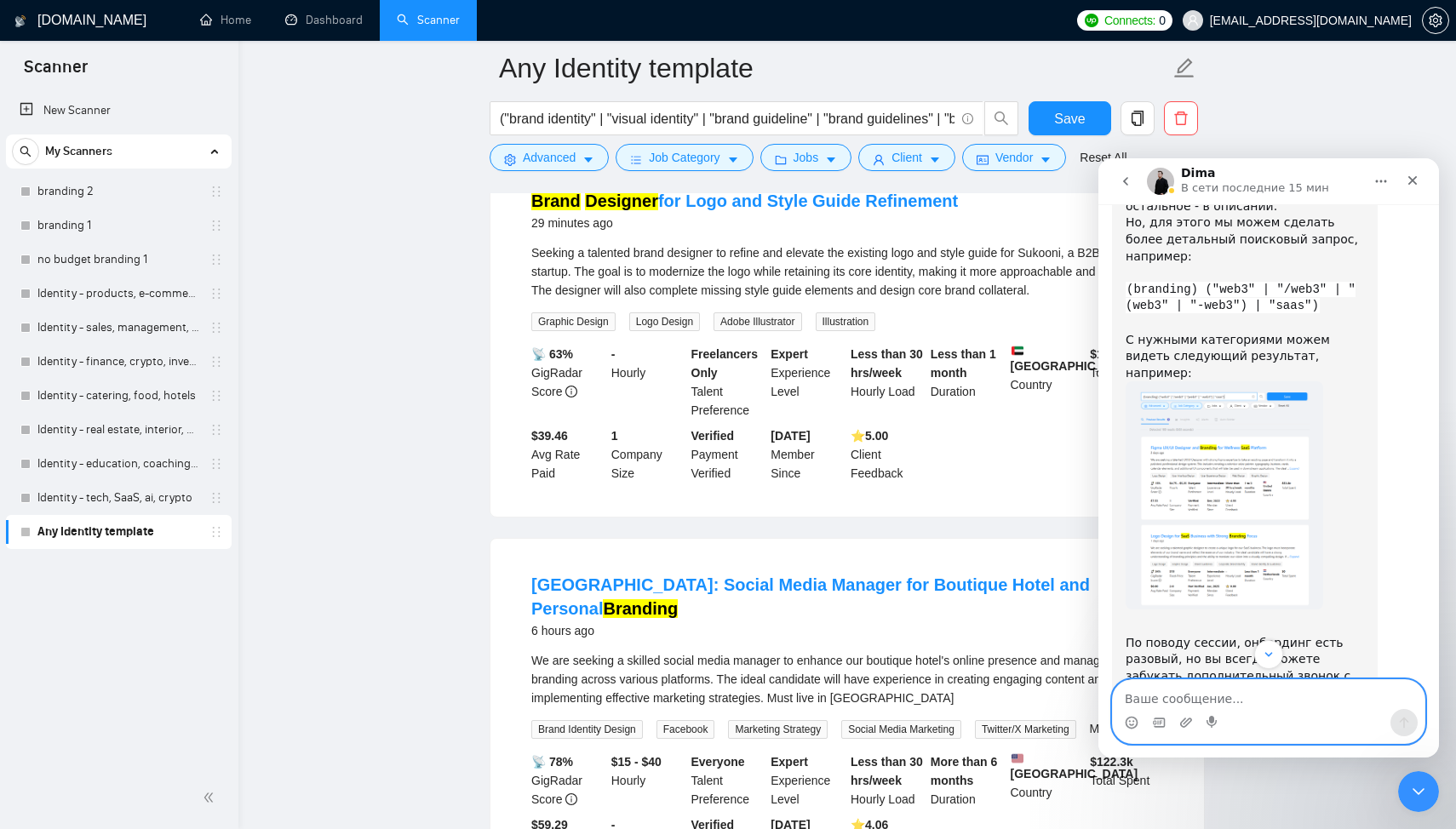
scroll to position [1837, 0]
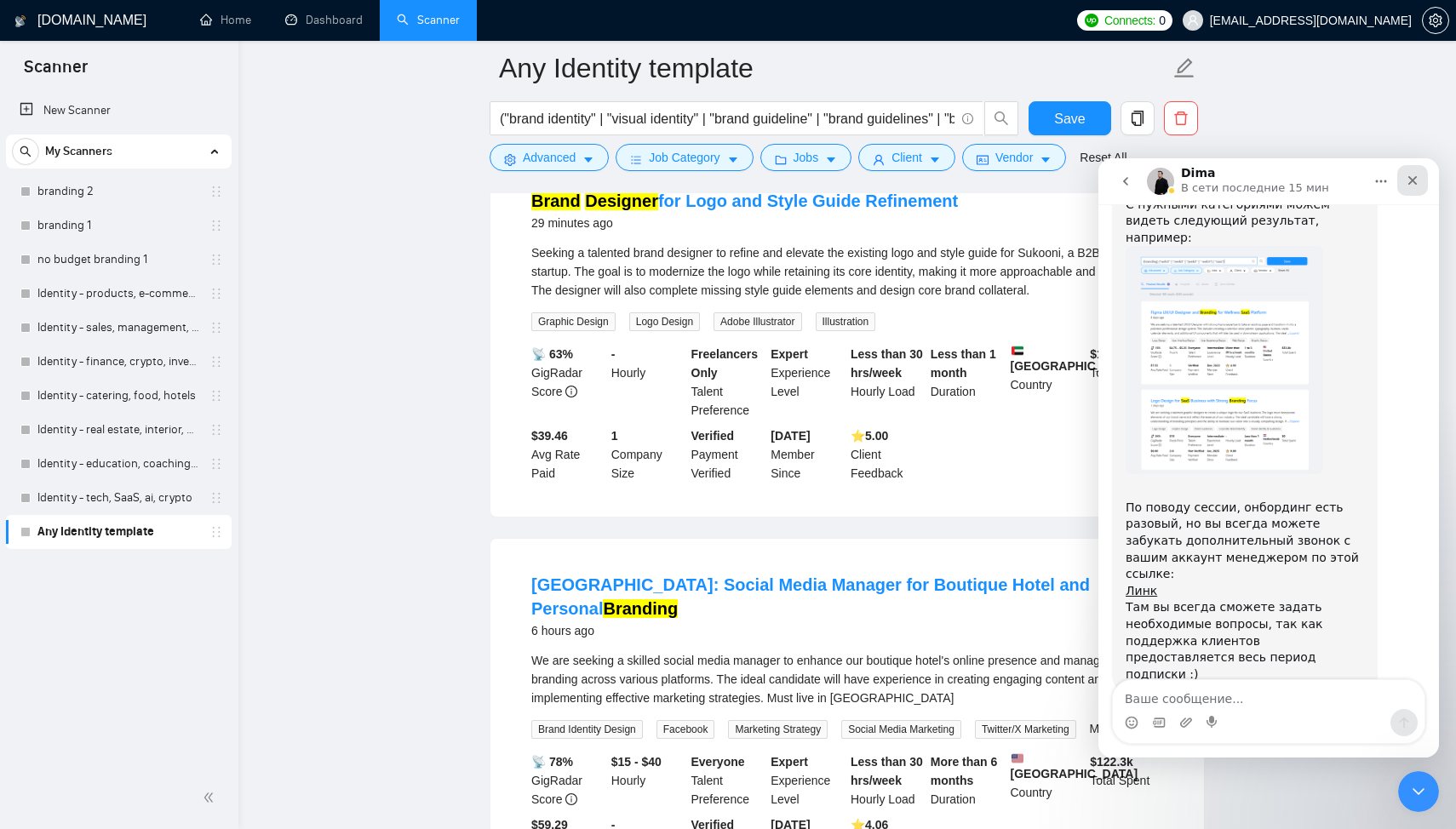
click at [1410, 182] on icon "Закрыть" at bounding box center [1412, 181] width 9 height 9
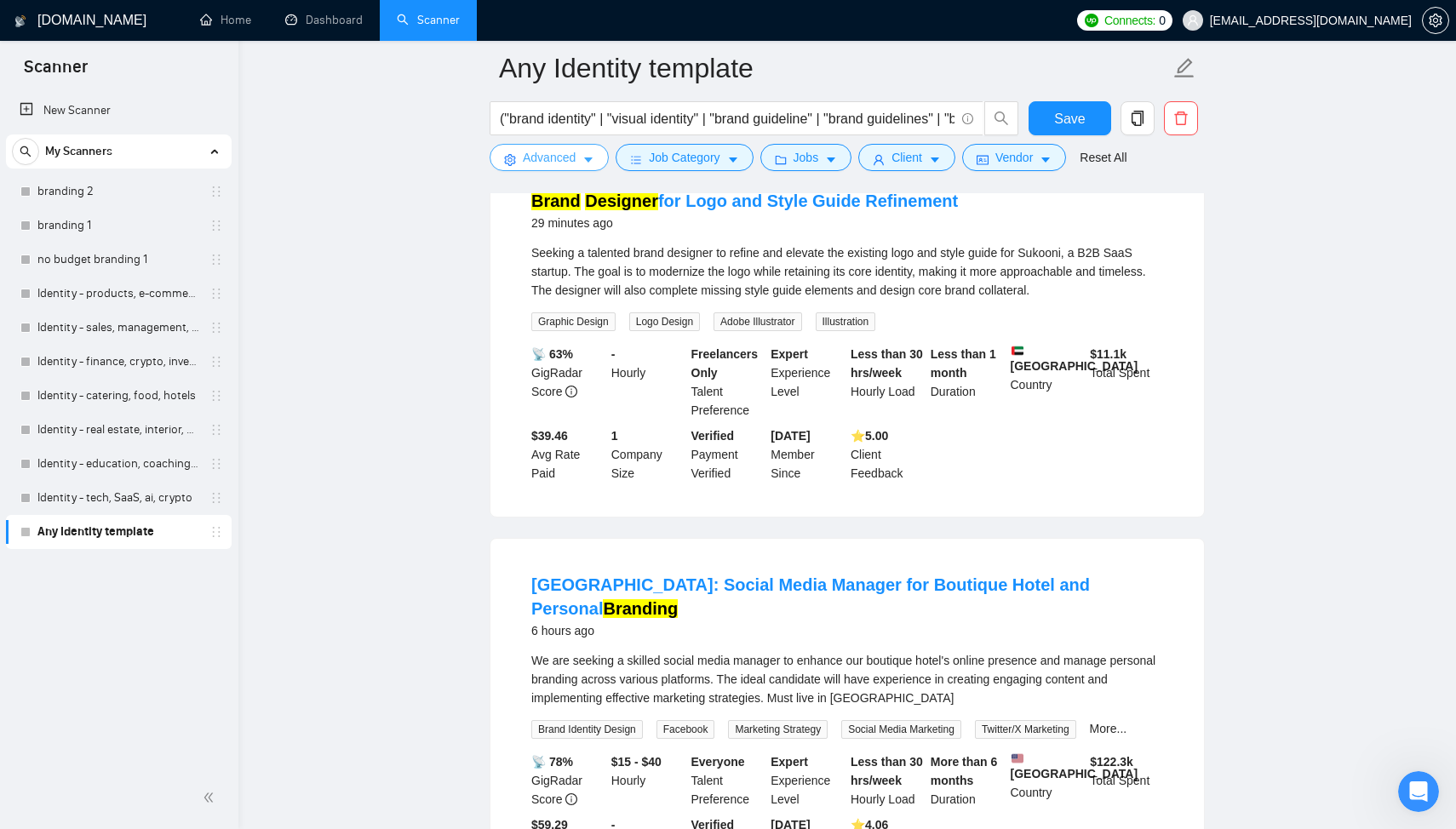
click at [573, 151] on span "Advanced" at bounding box center [549, 157] width 53 height 19
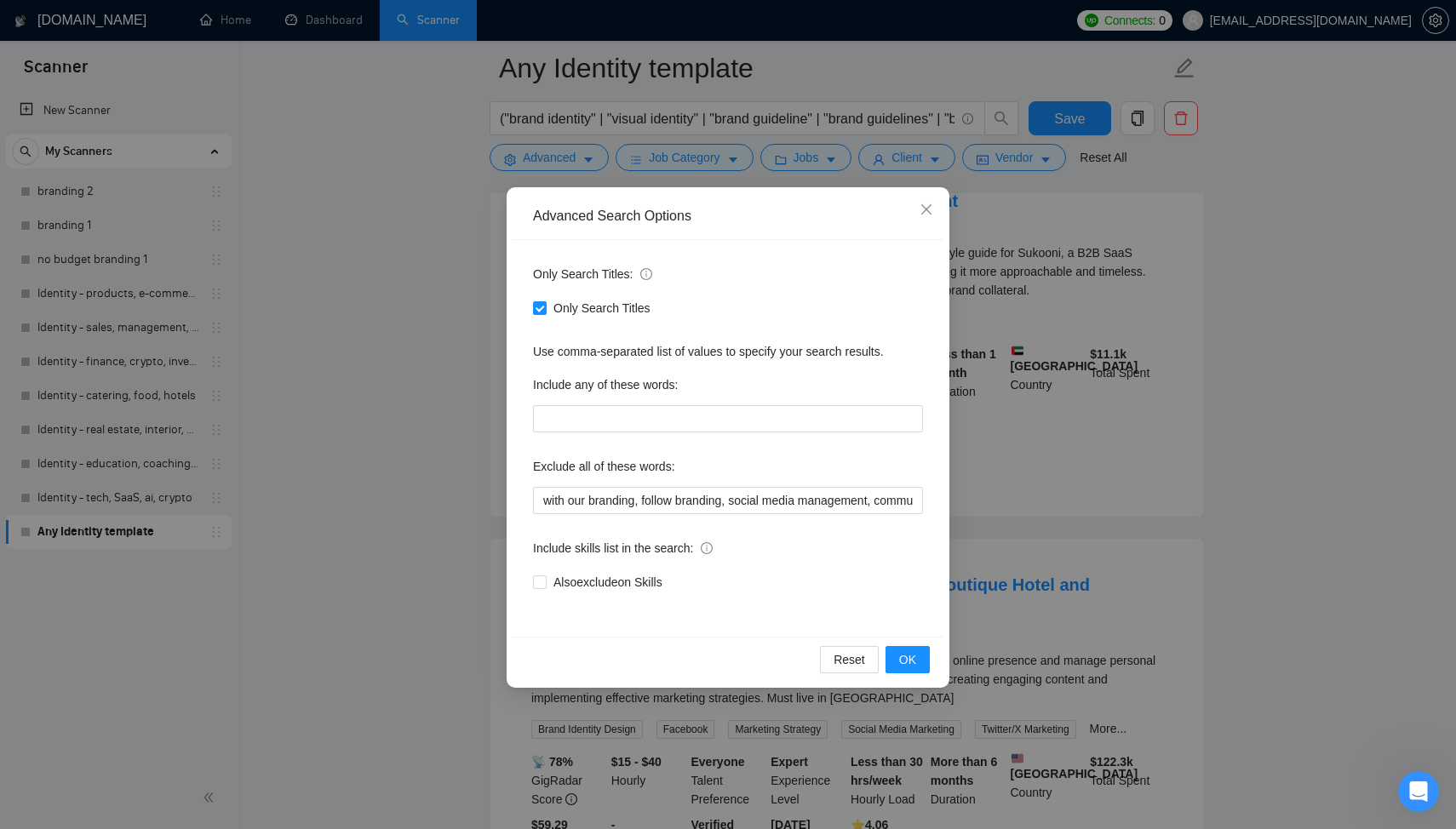
click at [468, 402] on div "Advanced Search Options Only Search Titles: Only Search Titles Use comma-separa…" at bounding box center [728, 414] width 1456 height 829
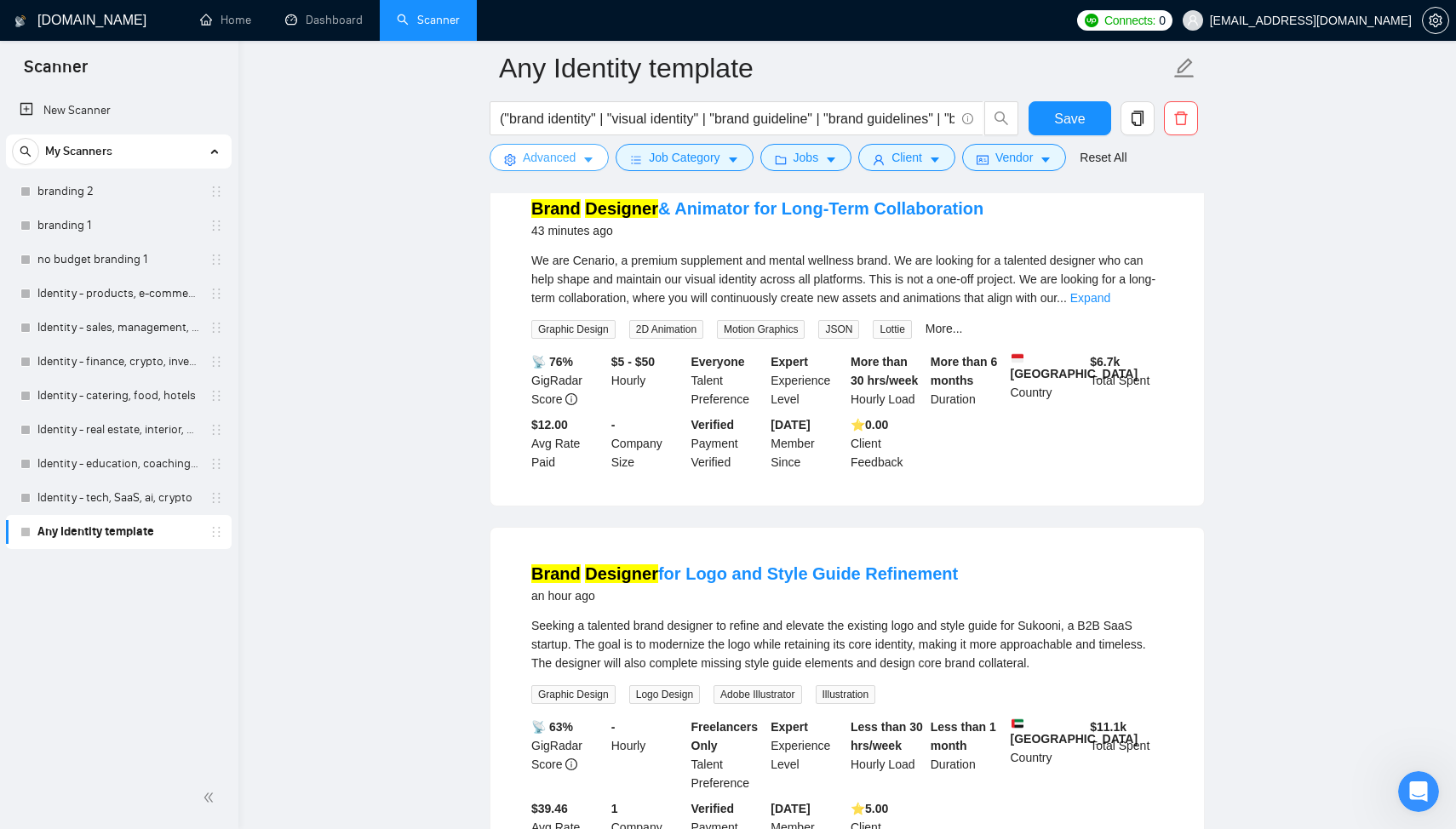
scroll to position [0, 0]
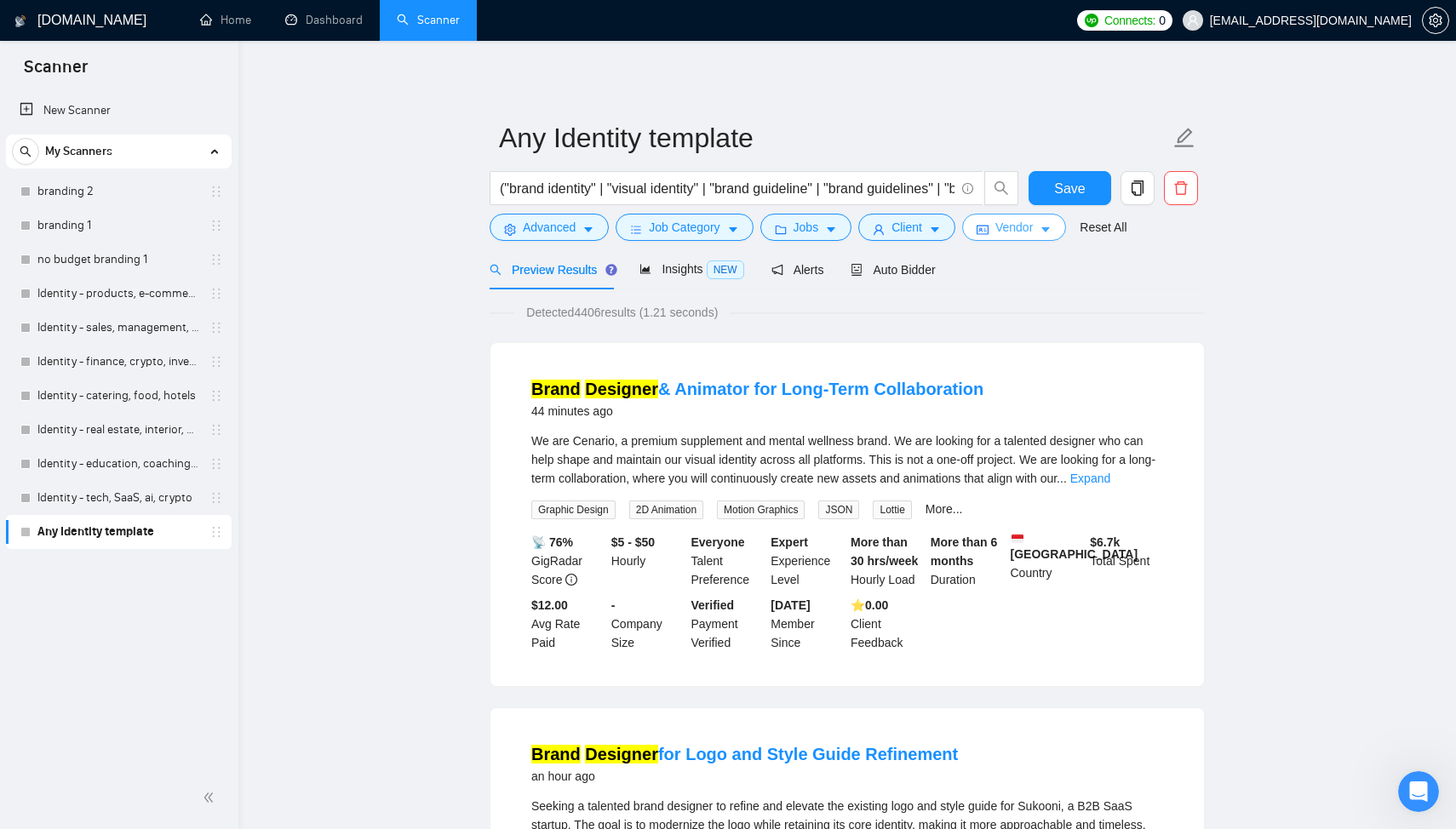
click at [1046, 219] on button "Vendor" at bounding box center [1014, 227] width 104 height 27
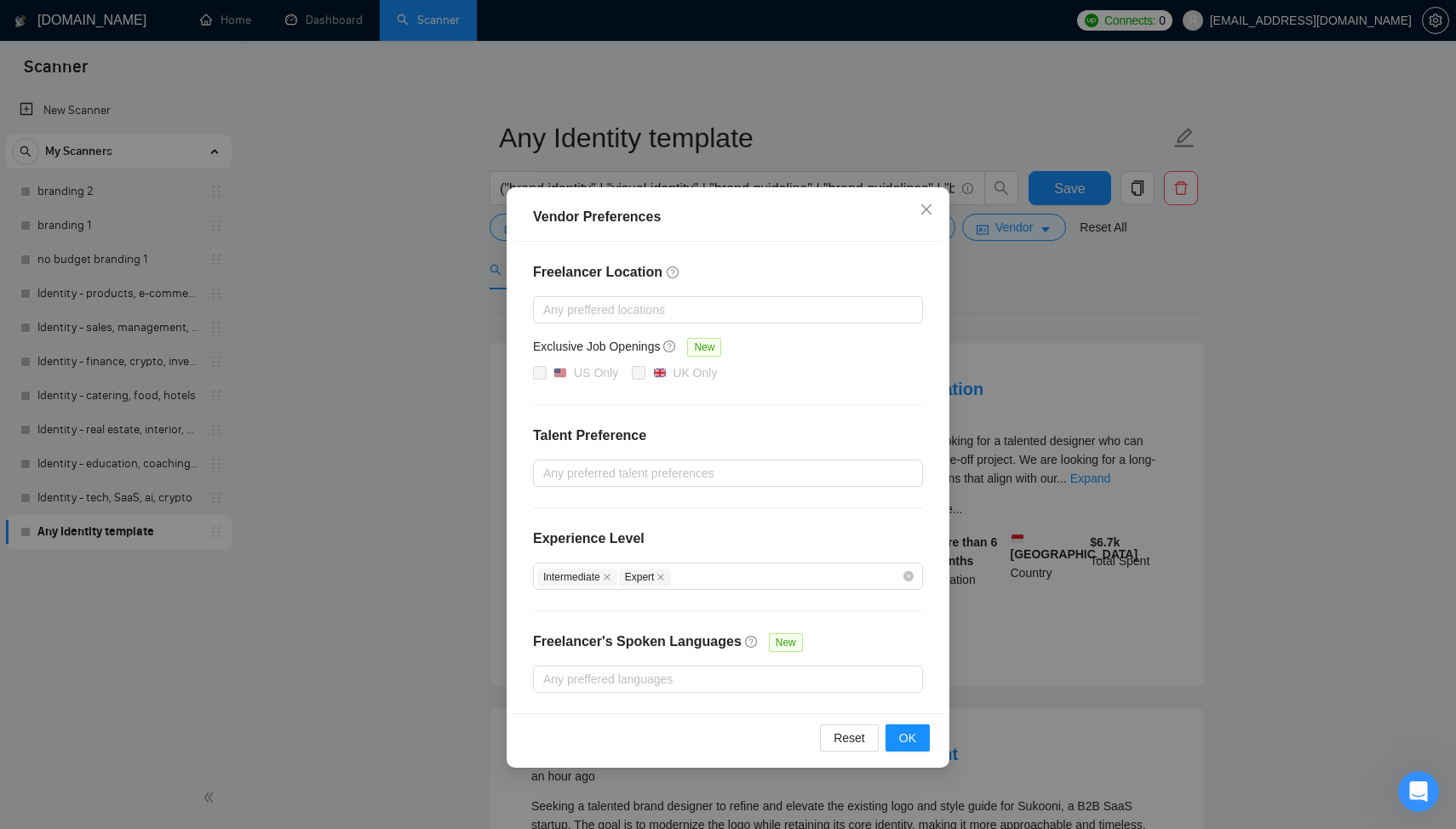
click at [1107, 285] on div "Vendor Preferences Freelancer Location Any preffered locations Exclusive Job Op…" at bounding box center [728, 414] width 1456 height 829
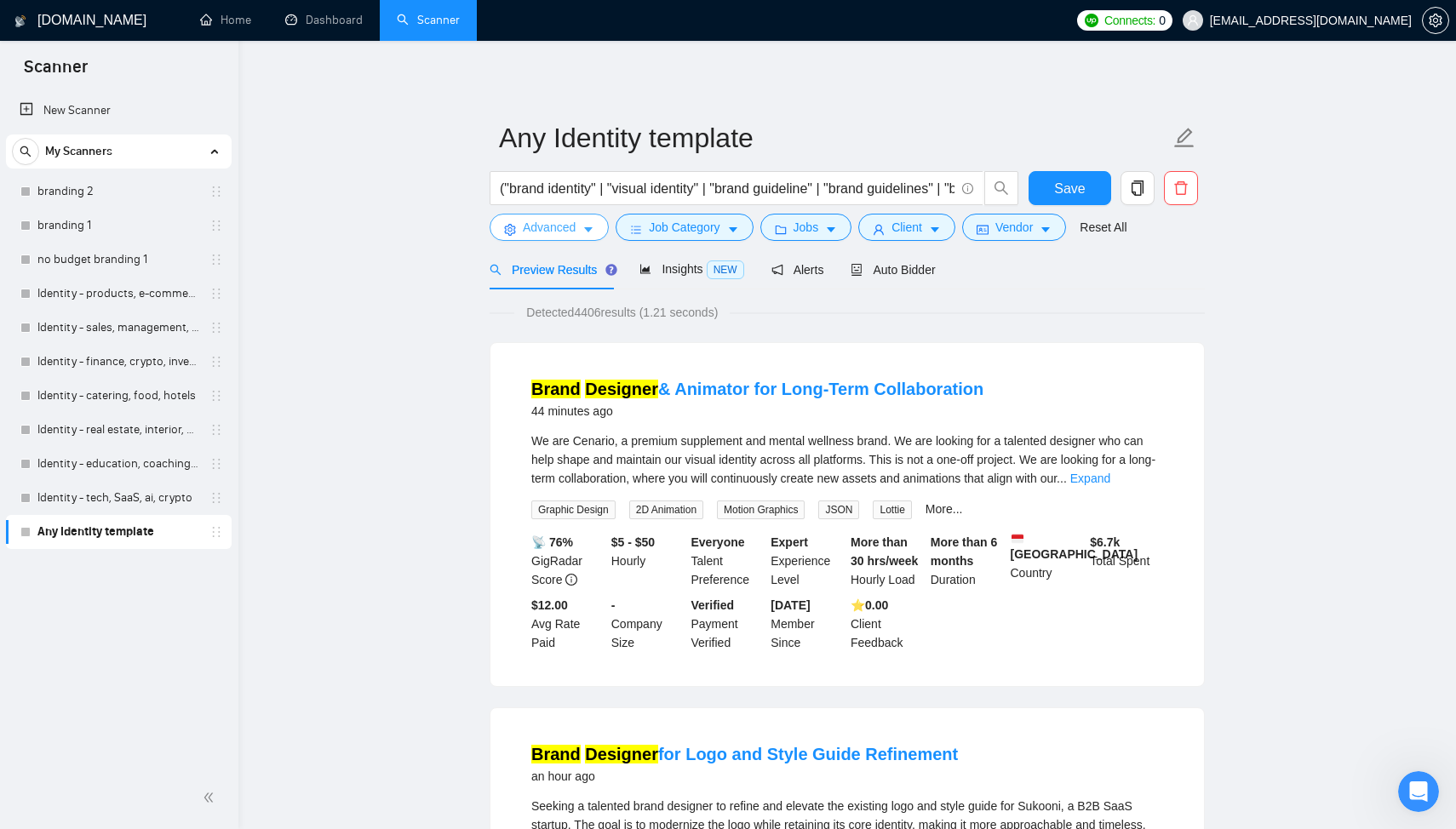
click at [517, 220] on button "Advanced" at bounding box center [548, 227] width 119 height 27
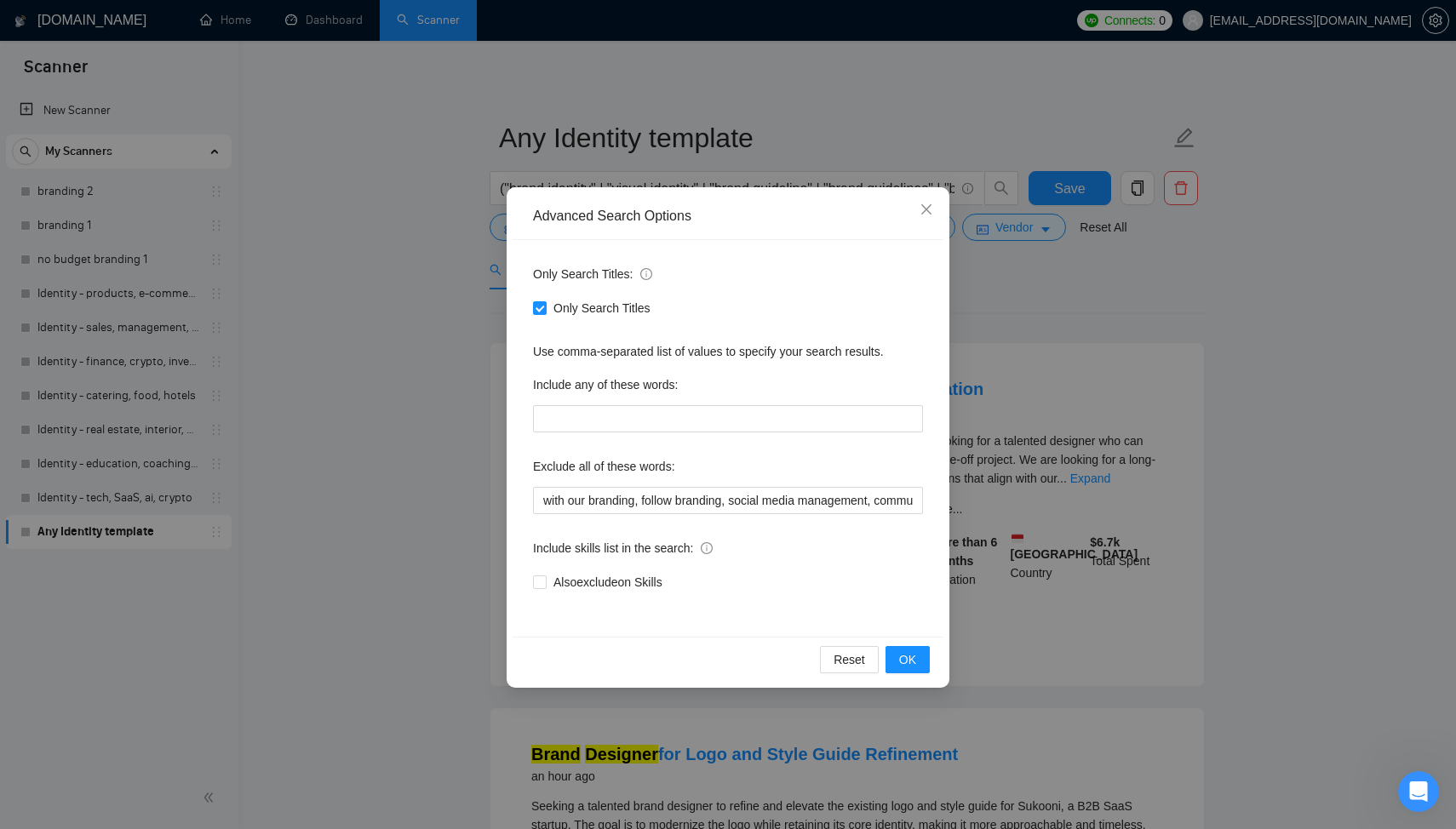
click at [398, 295] on div "Advanced Search Options Only Search Titles: Only Search Titles Use comma-separa…" at bounding box center [728, 414] width 1456 height 829
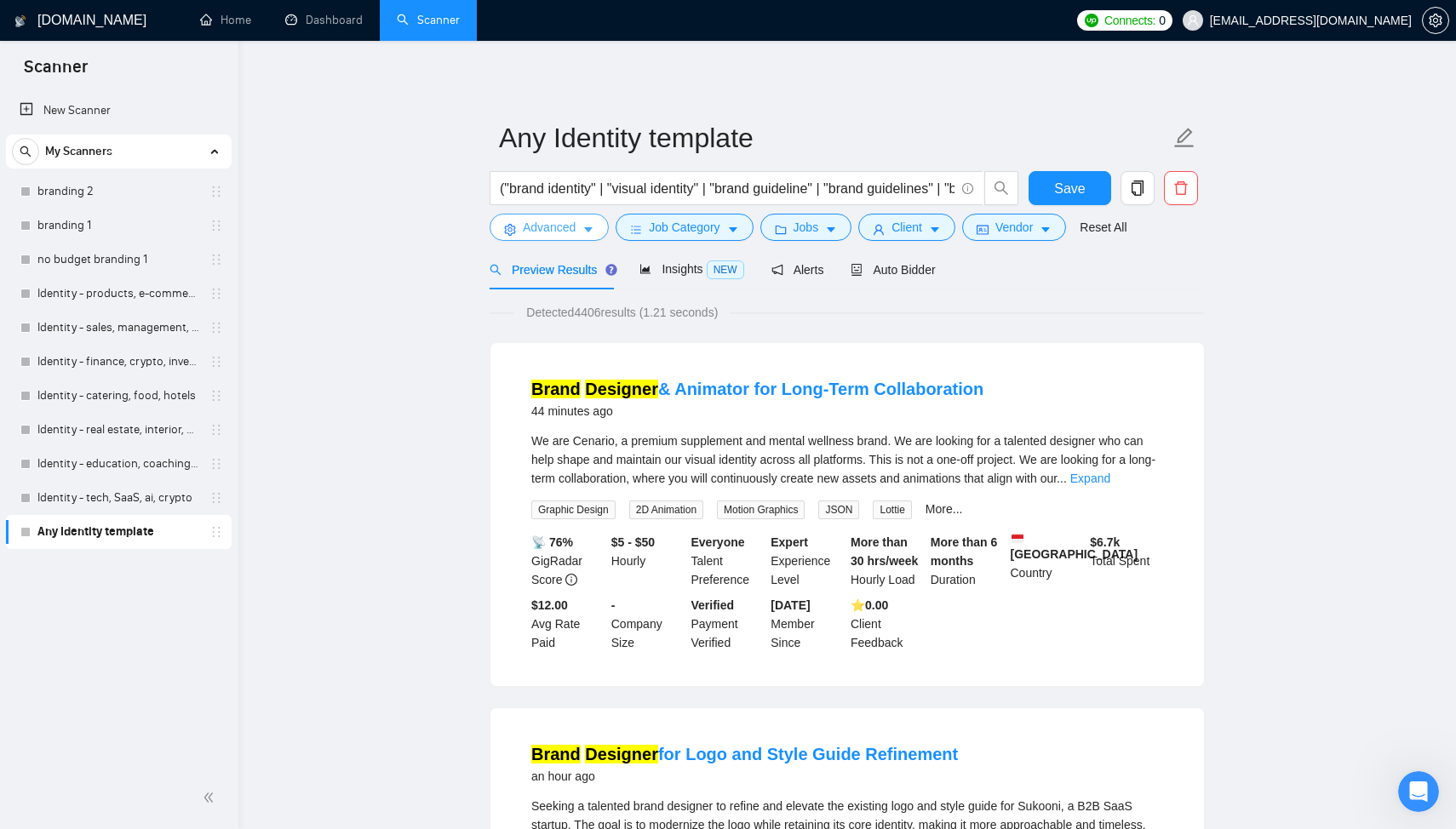
click at [539, 233] on span "Advanced" at bounding box center [549, 227] width 53 height 19
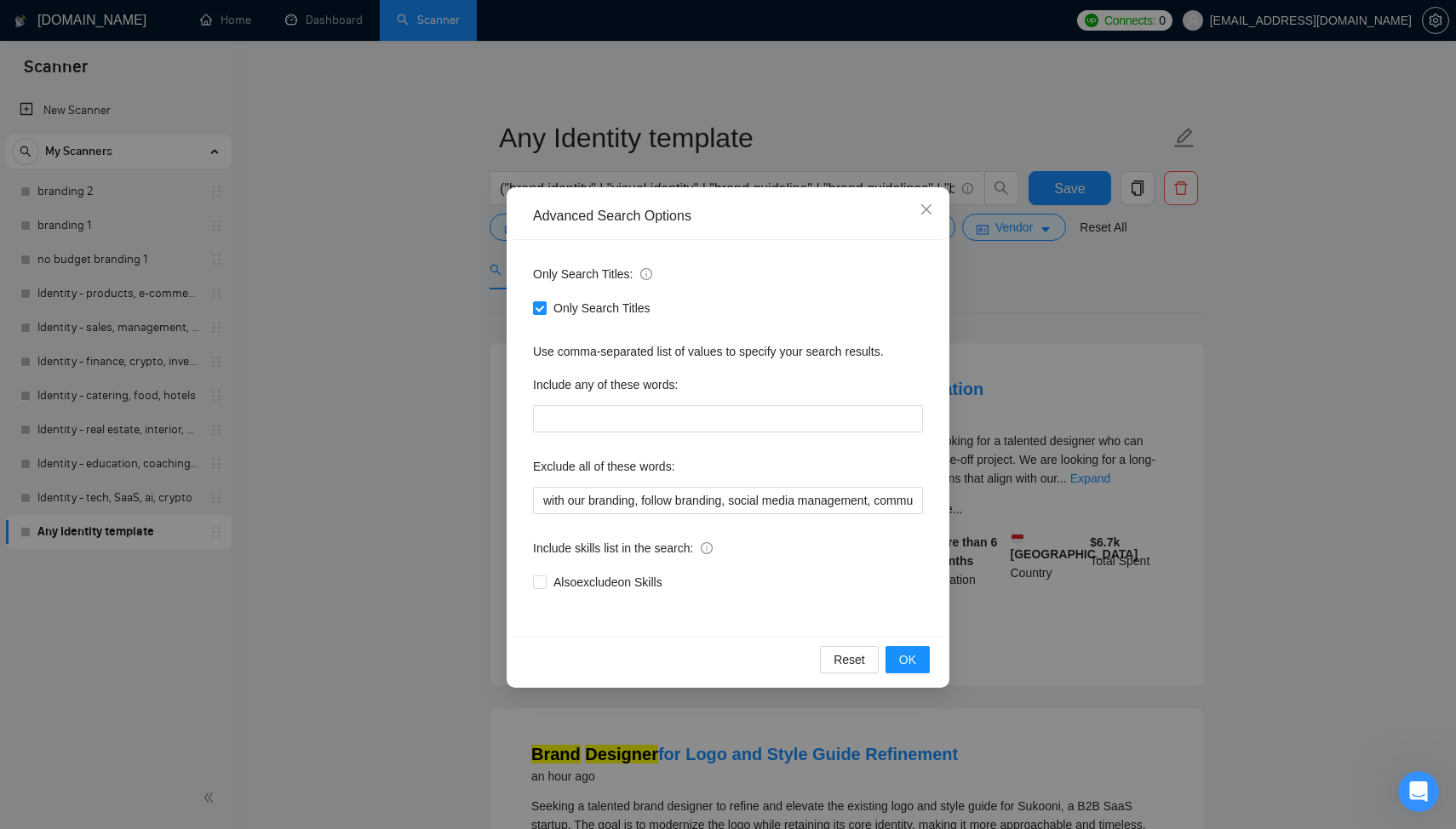
click at [1335, 507] on div "Advanced Search Options Only Search Titles: Only Search Titles Use comma-separa…" at bounding box center [728, 414] width 1456 height 829
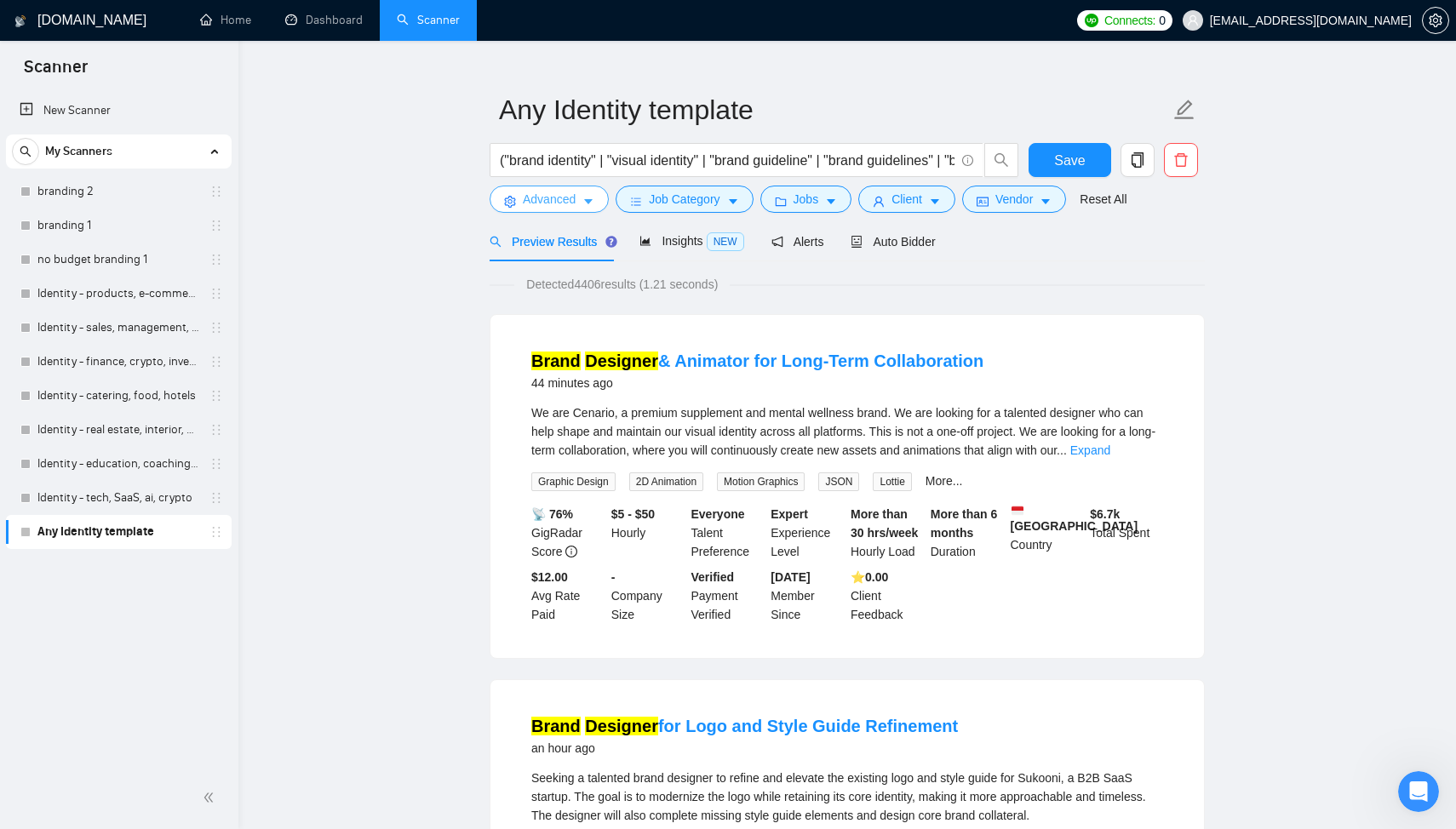
scroll to position [32, 0]
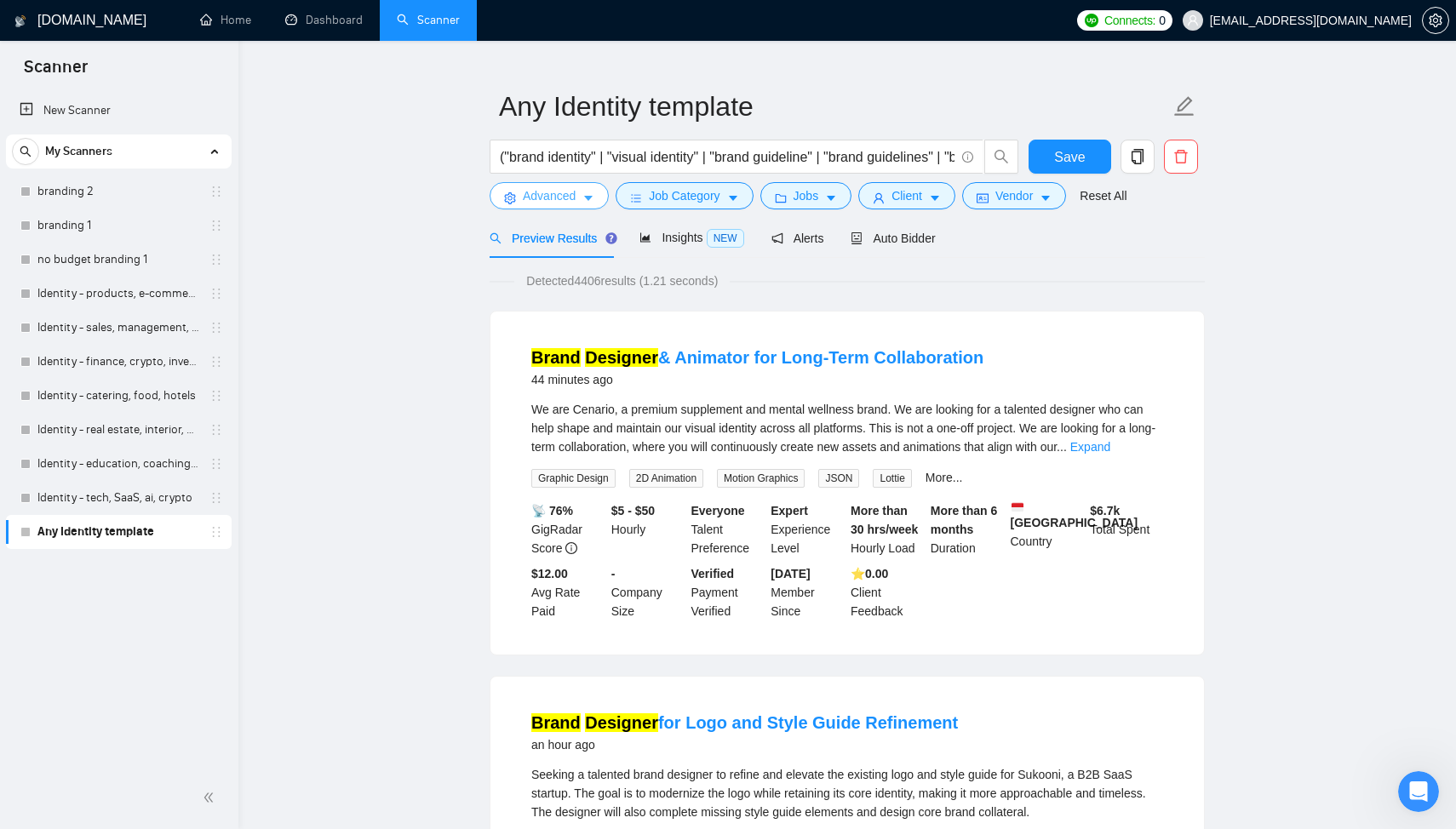
click at [550, 193] on span "Advanced" at bounding box center [549, 195] width 53 height 19
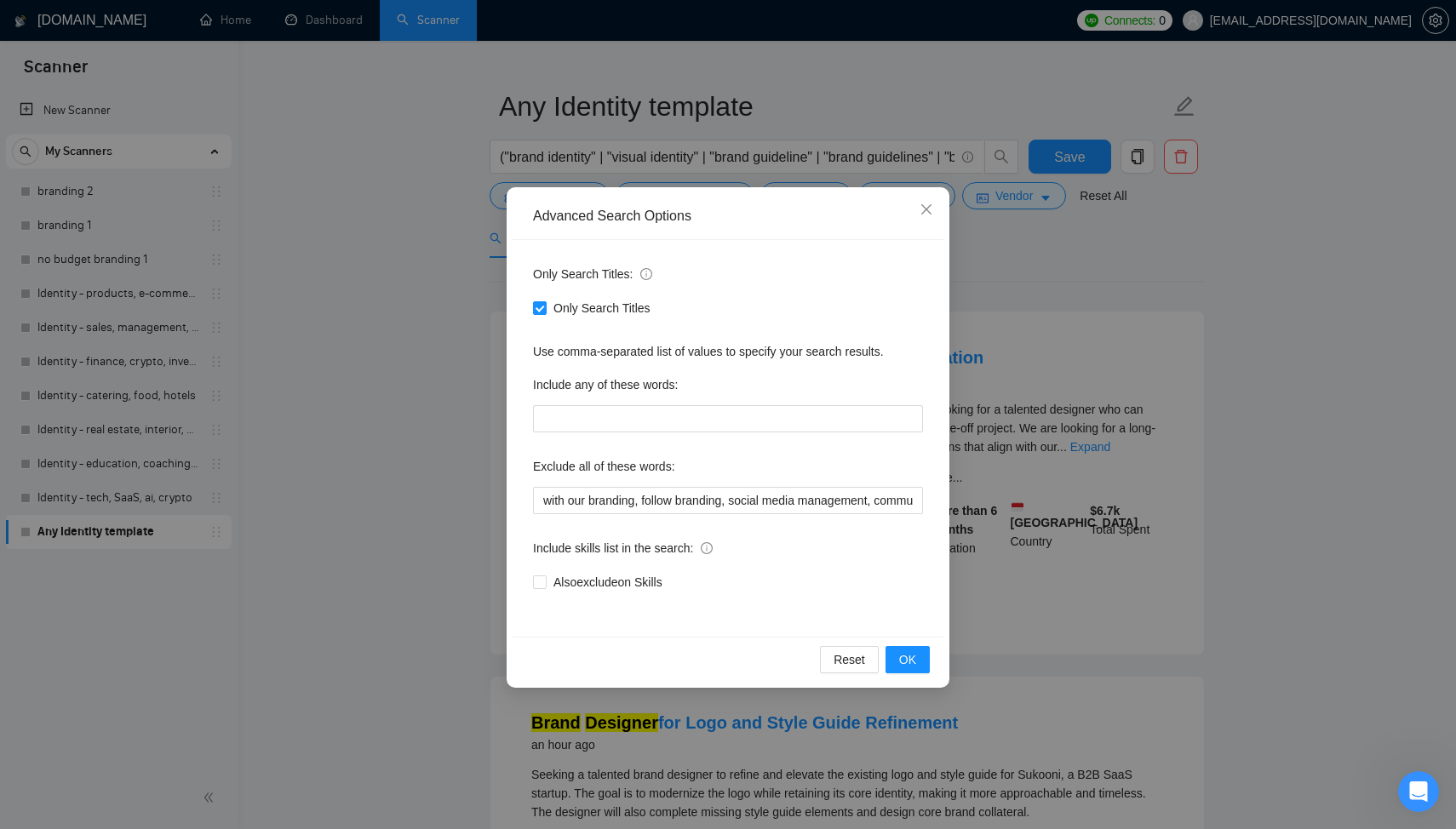
click at [1255, 388] on div "Advanced Search Options Only Search Titles: Only Search Titles Use comma-separa…" at bounding box center [728, 414] width 1456 height 829
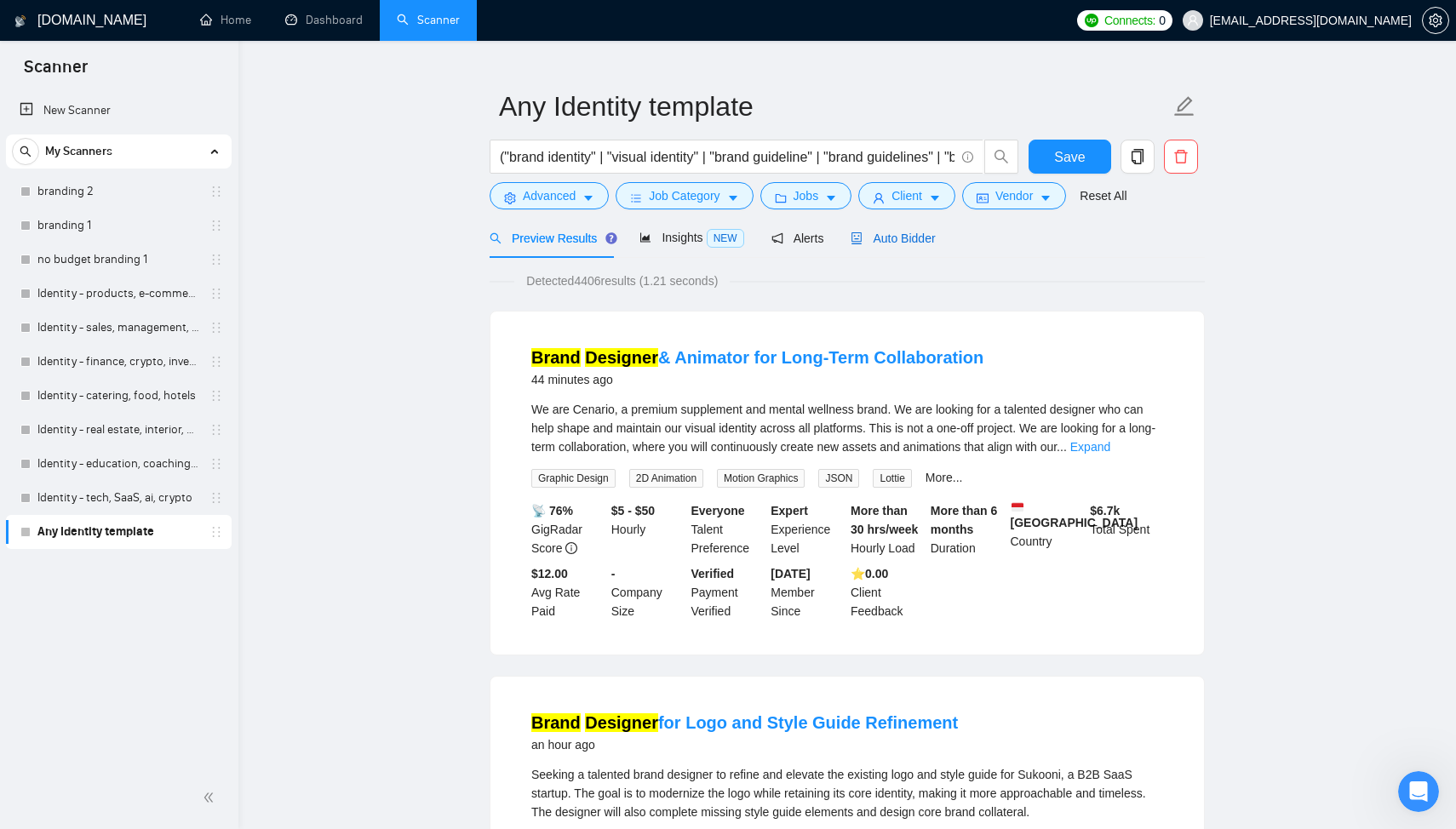
click at [900, 243] on span "Auto Bidder" at bounding box center [892, 238] width 85 height 14
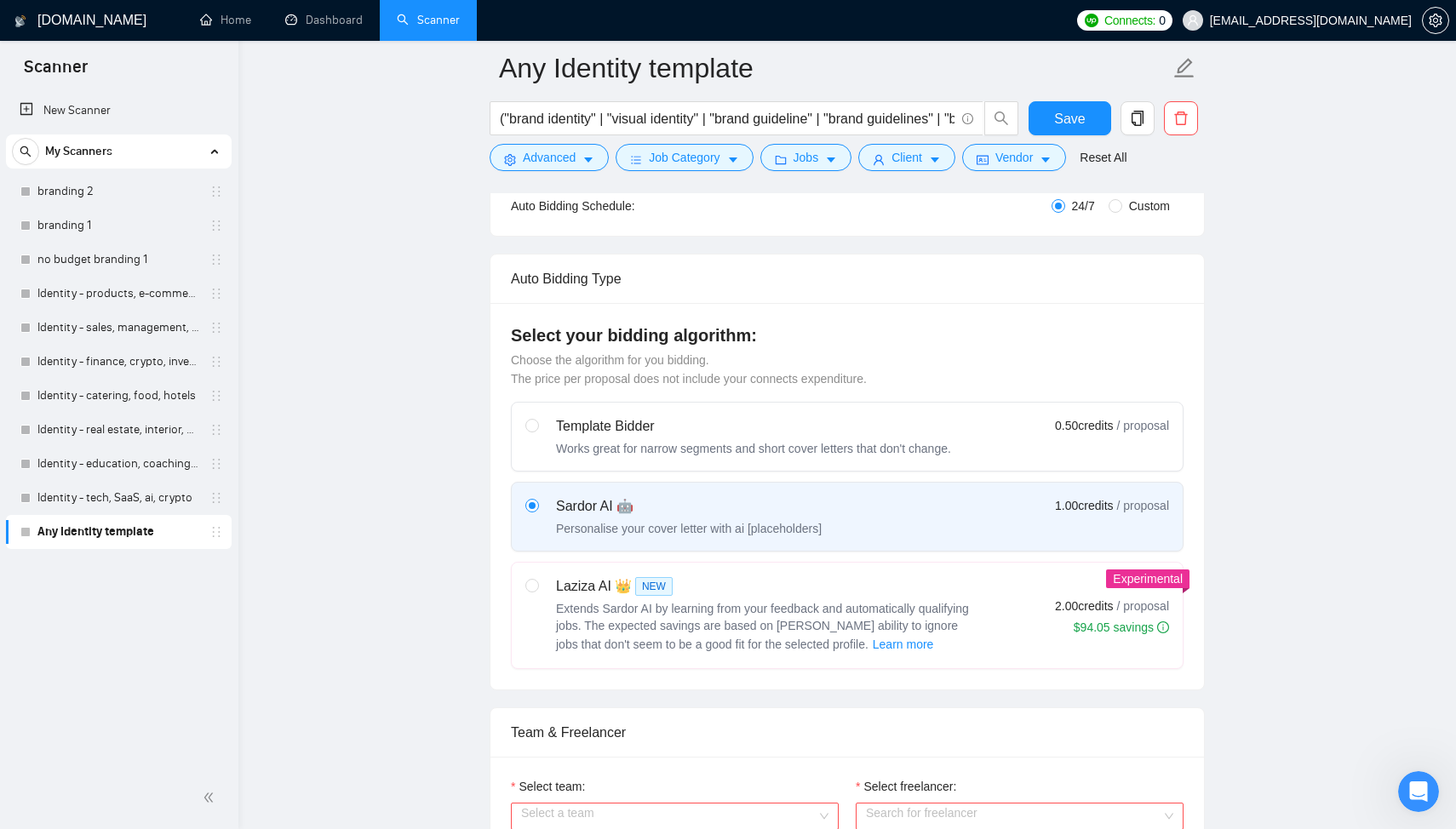
scroll to position [348, 0]
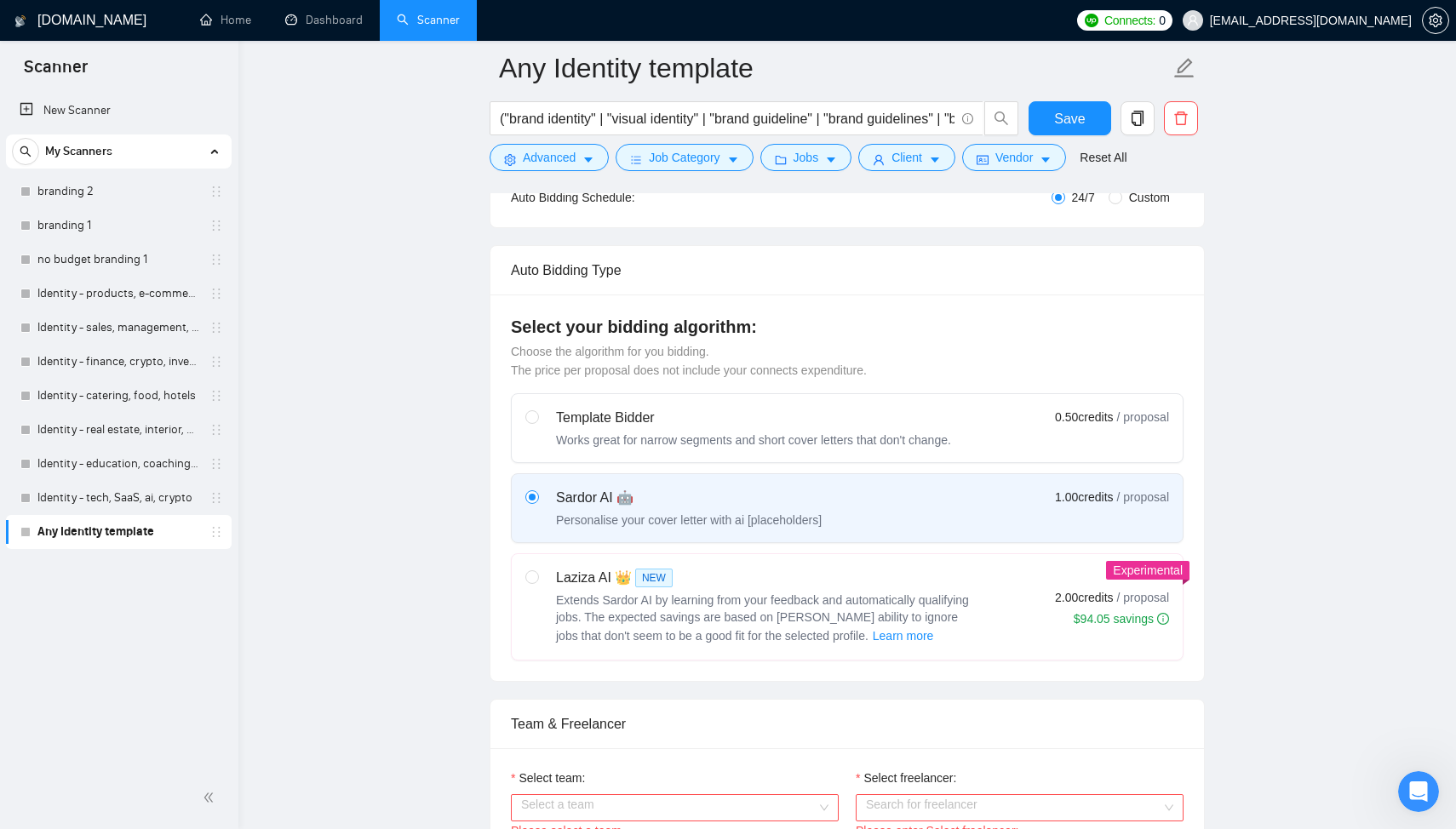
click at [1050, 663] on div "Select your bidding algorithm: Choose the algorithm for you bidding. The price …" at bounding box center [847, 487] width 713 height 386
click at [1050, 641] on div "Laziza AI 👑 NEW Extends Sardor AI by learning from your feedback and automatica…" at bounding box center [848, 606] width 644 height 78
click at [537, 582] on input "radio" at bounding box center [531, 575] width 12 height 12
radio input "true"
radio input "false"
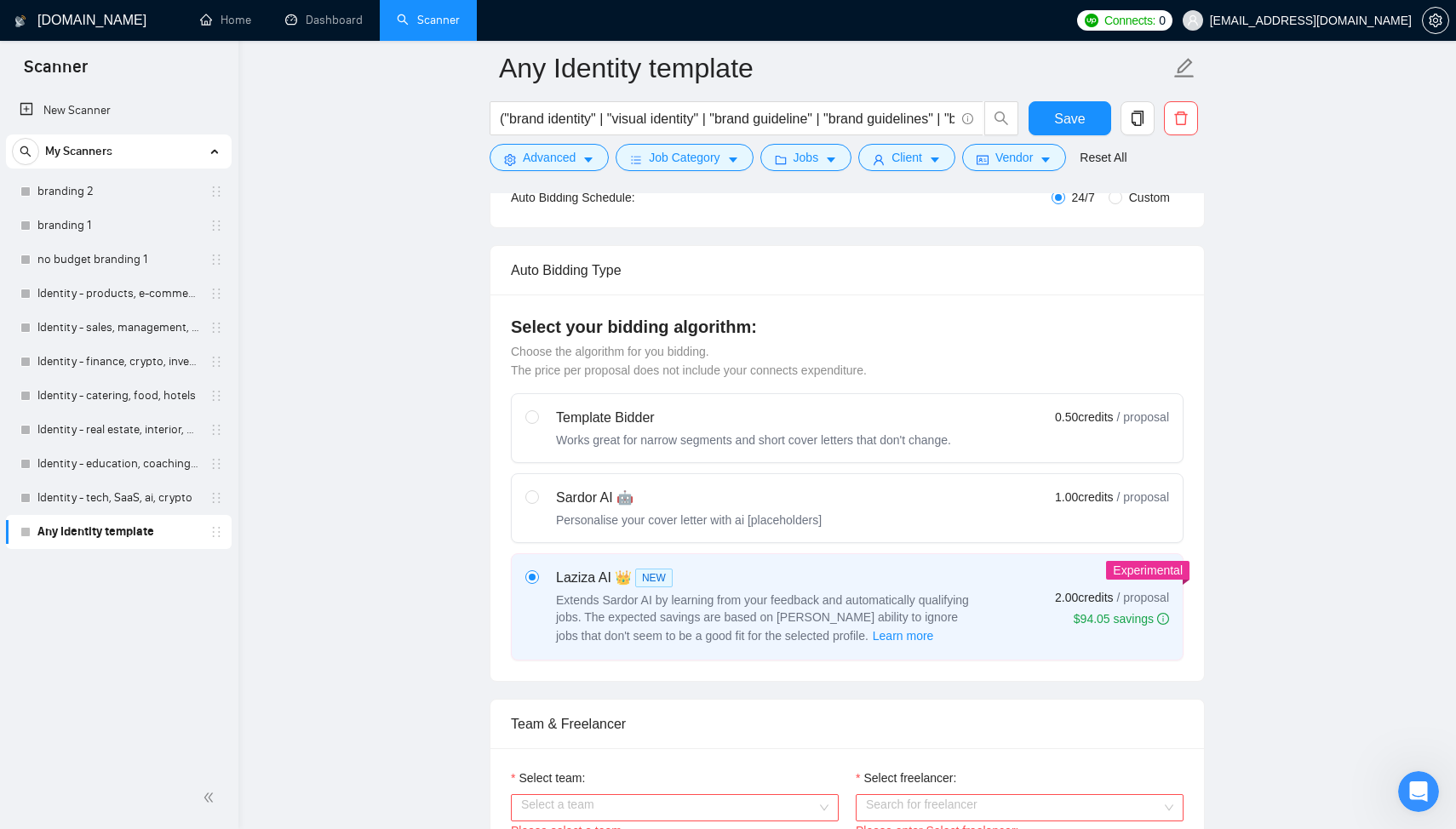
click at [996, 524] on div "Sardor AI 🤖 Personalise your cover letter with ai [placeholders] 1.00 credits /…" at bounding box center [848, 507] width 644 height 41
click at [537, 502] on input "radio" at bounding box center [531, 495] width 12 height 12
radio input "true"
radio input "false"
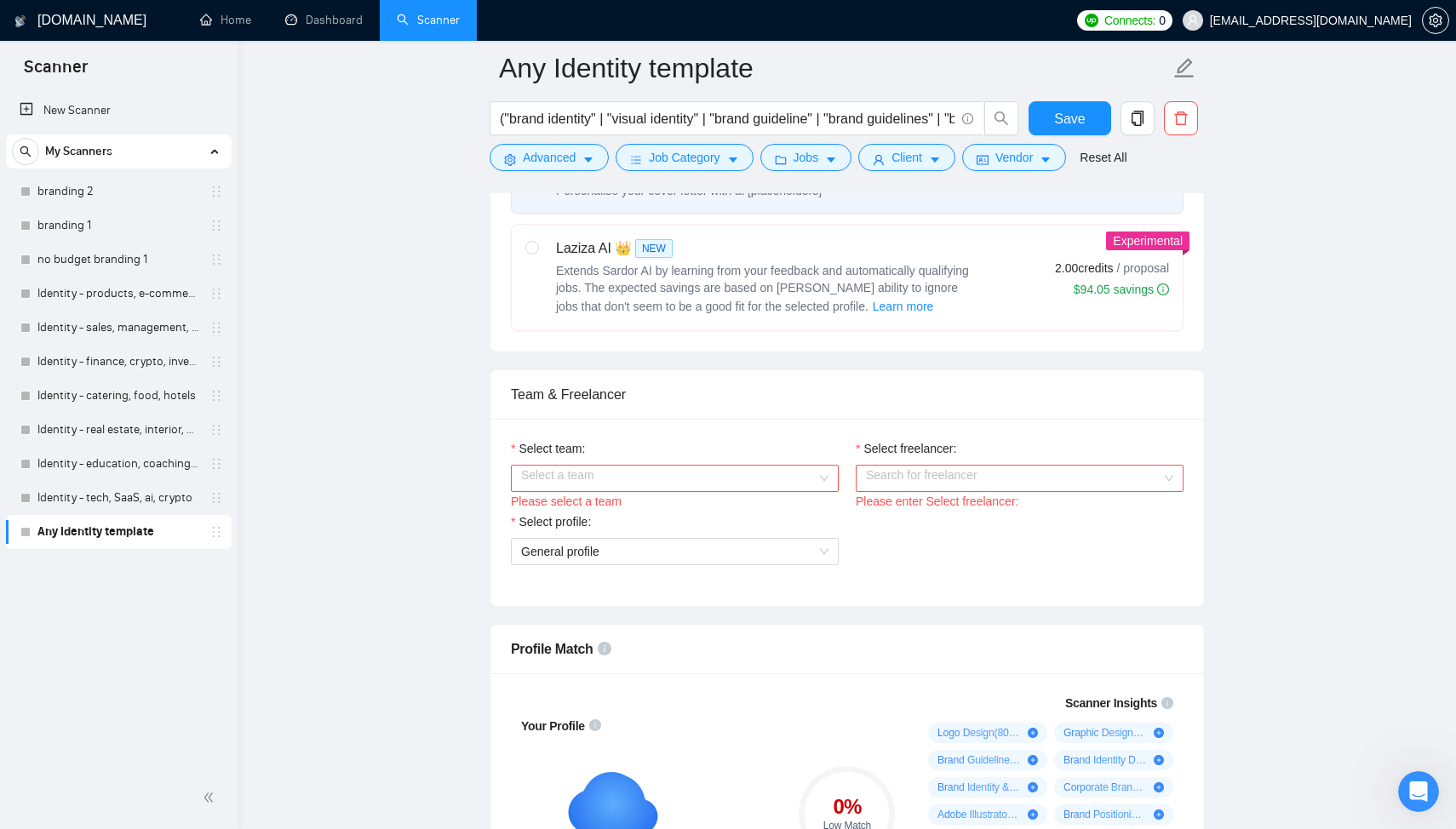
scroll to position [753, 0]
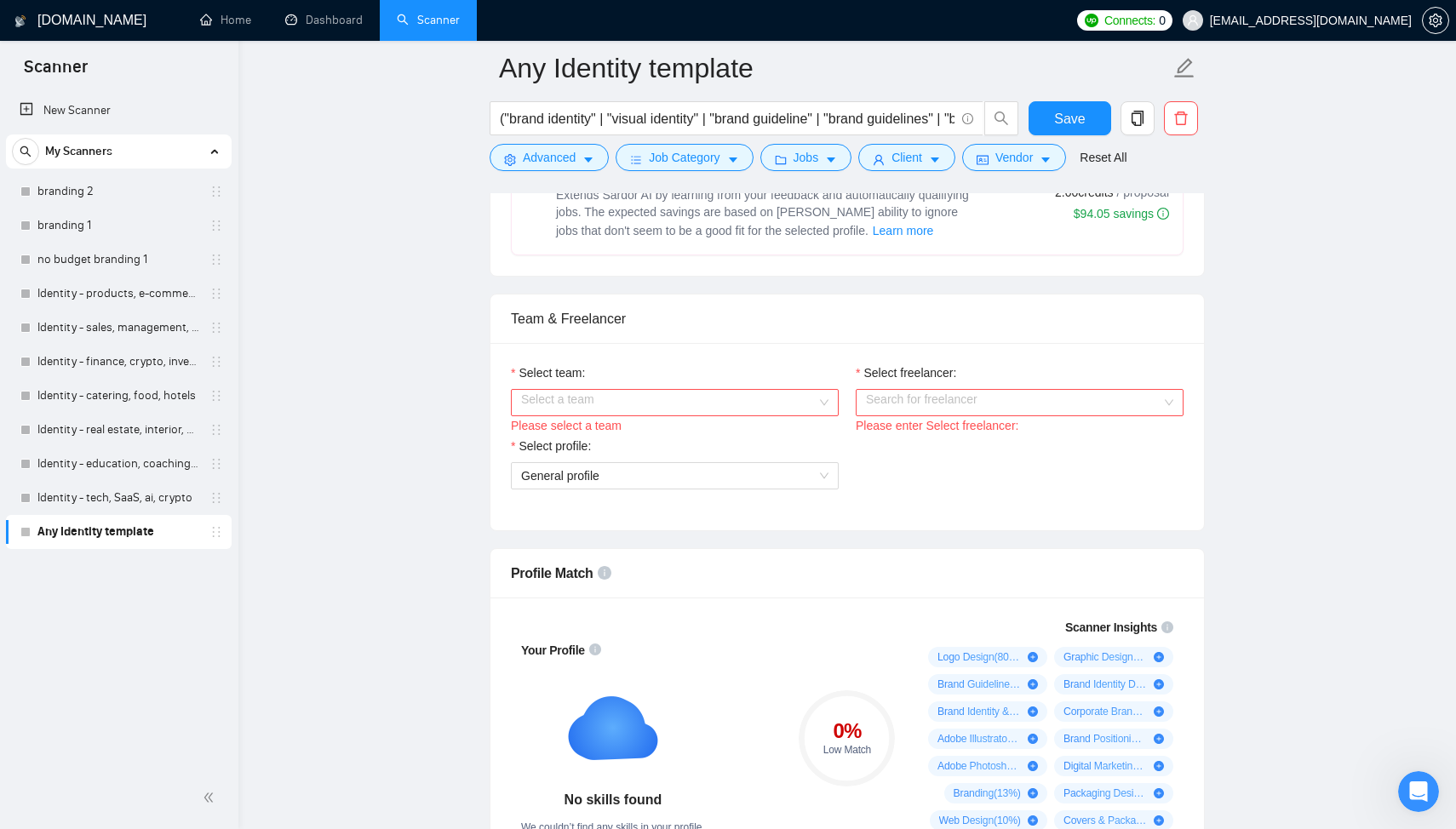
click at [991, 226] on div "Laziza AI 👑 NEW Extends Sardor AI by learning from your feedback and automatica…" at bounding box center [848, 202] width 644 height 78
click at [537, 177] on input "radio" at bounding box center [531, 171] width 12 height 12
radio input "true"
radio input "false"
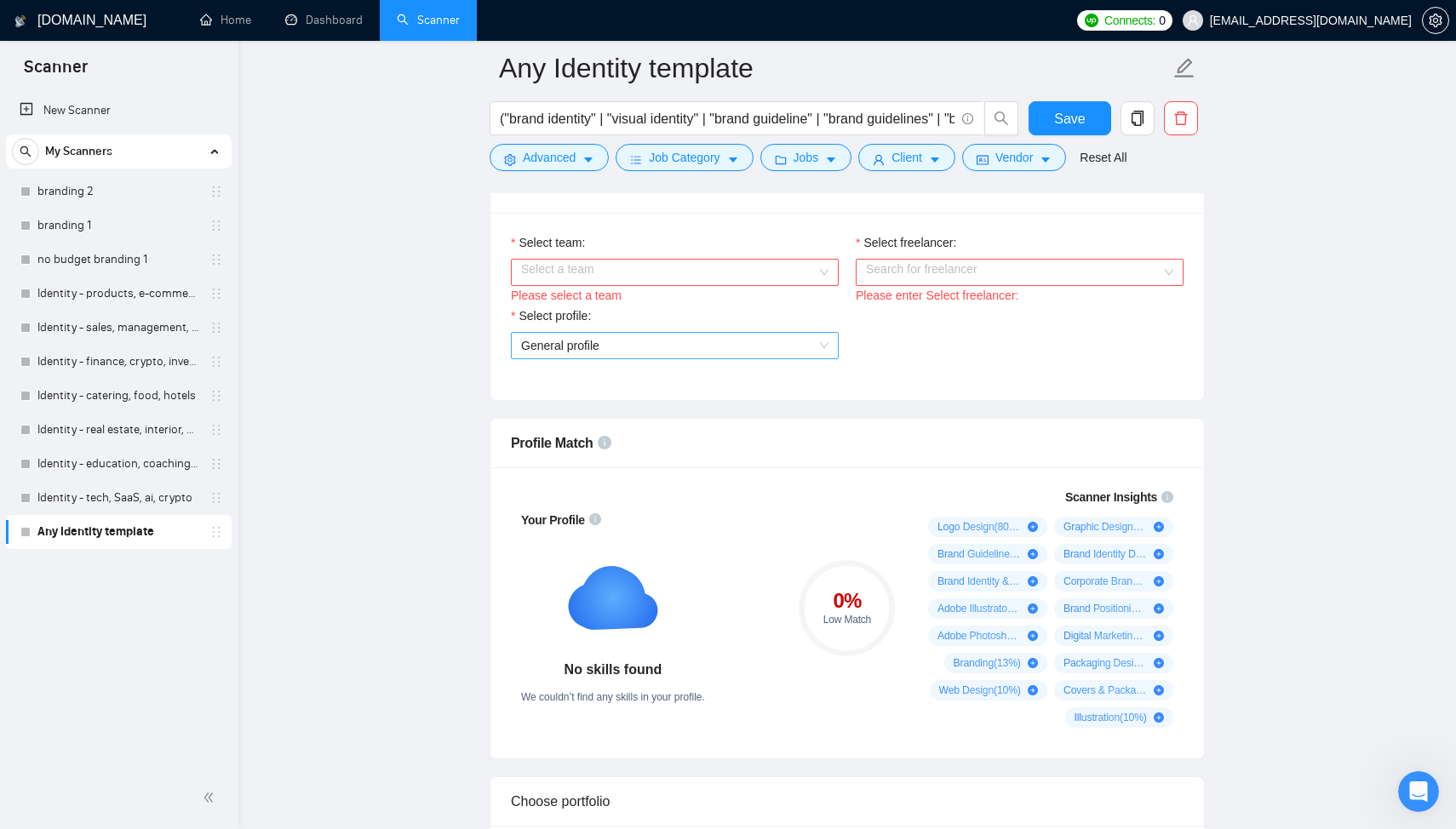
scroll to position [877, 0]
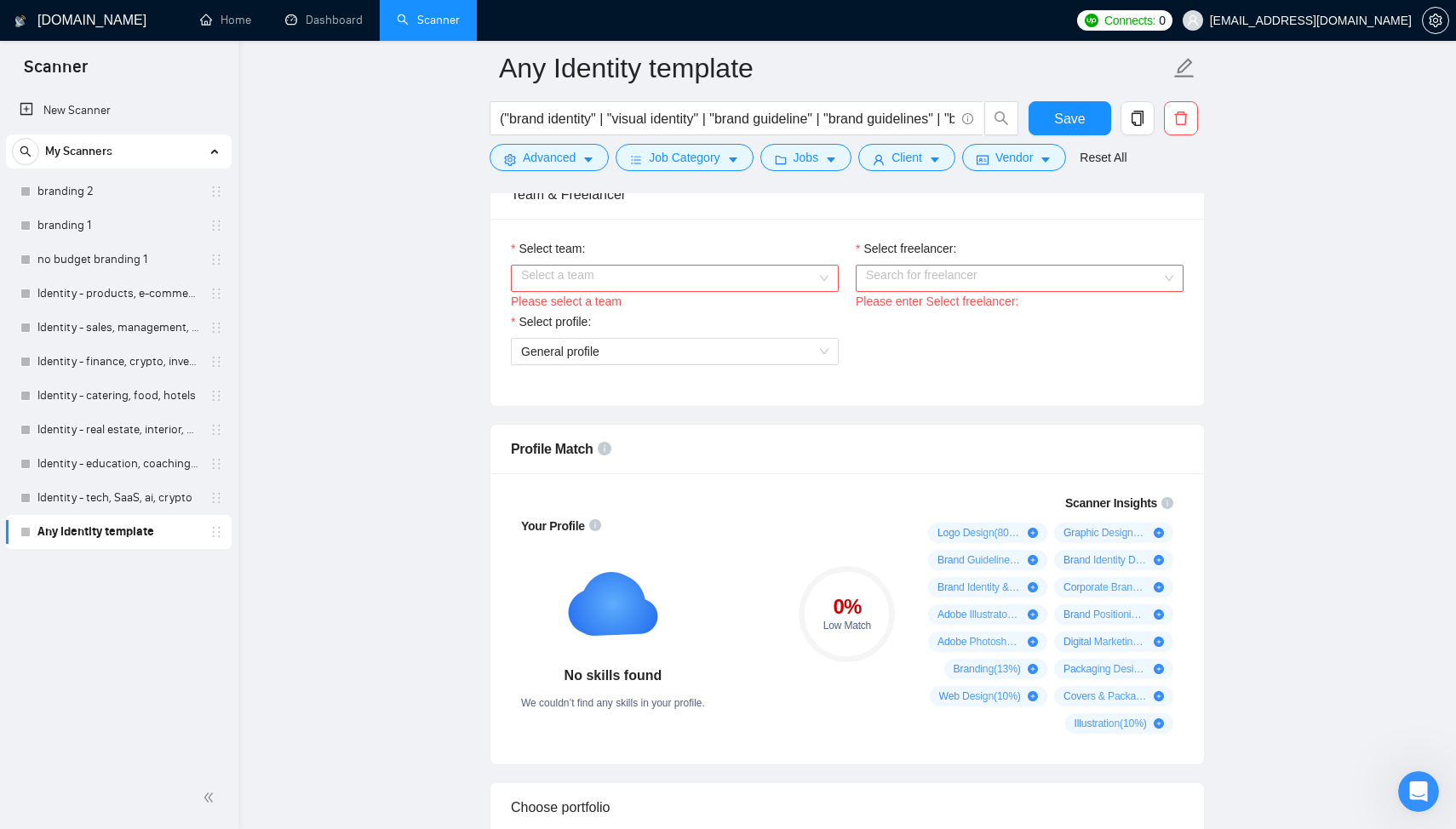
click at [728, 285] on input "Select team:" at bounding box center [668, 278] width 296 height 25
click at [699, 310] on div "Whales Agency 🐳" at bounding box center [675, 311] width 307 height 19
click at [892, 279] on input "Select freelancer:" at bounding box center [1013, 278] width 296 height 25
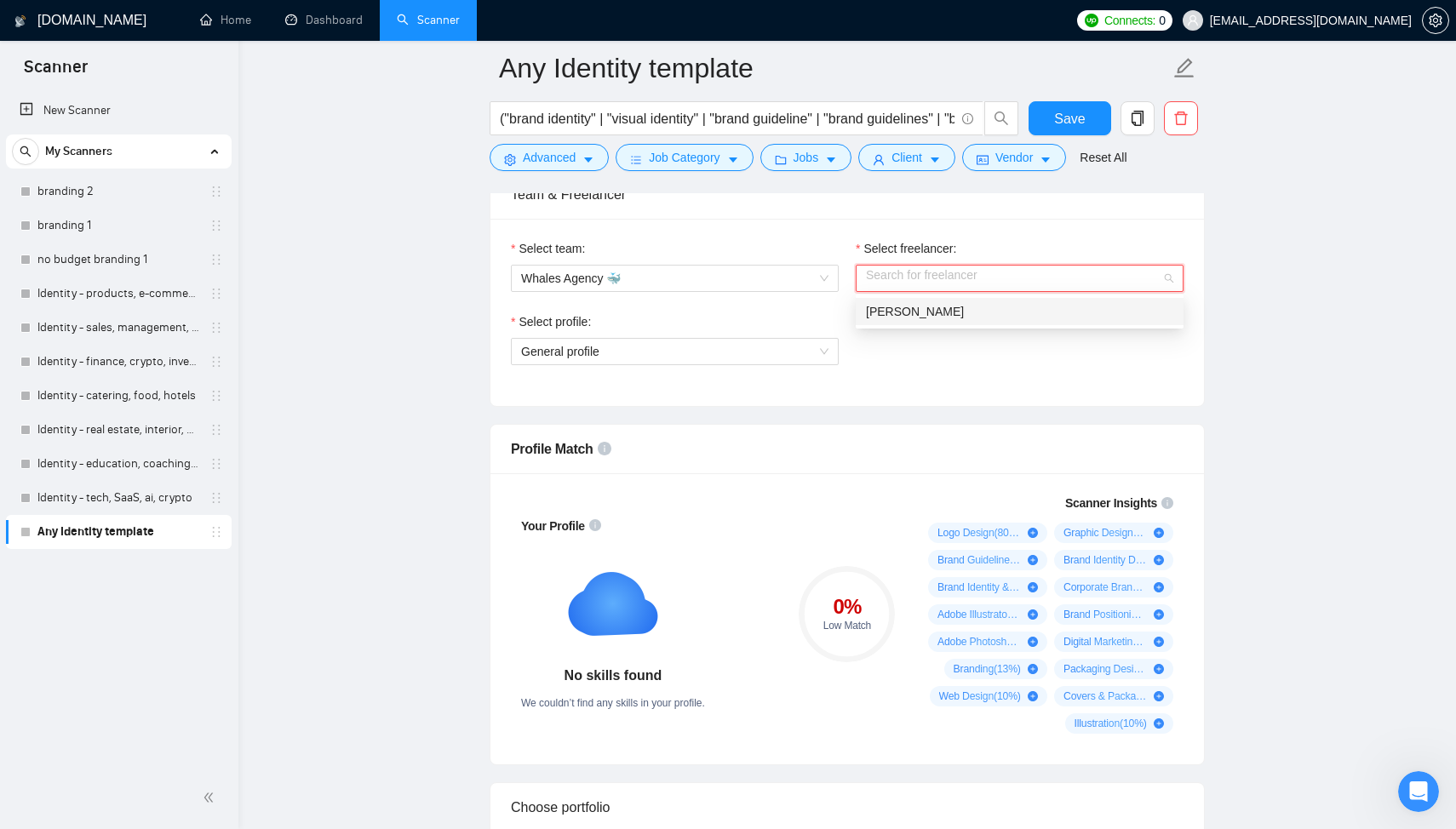
click at [917, 314] on span "[PERSON_NAME]" at bounding box center [915, 311] width 98 height 14
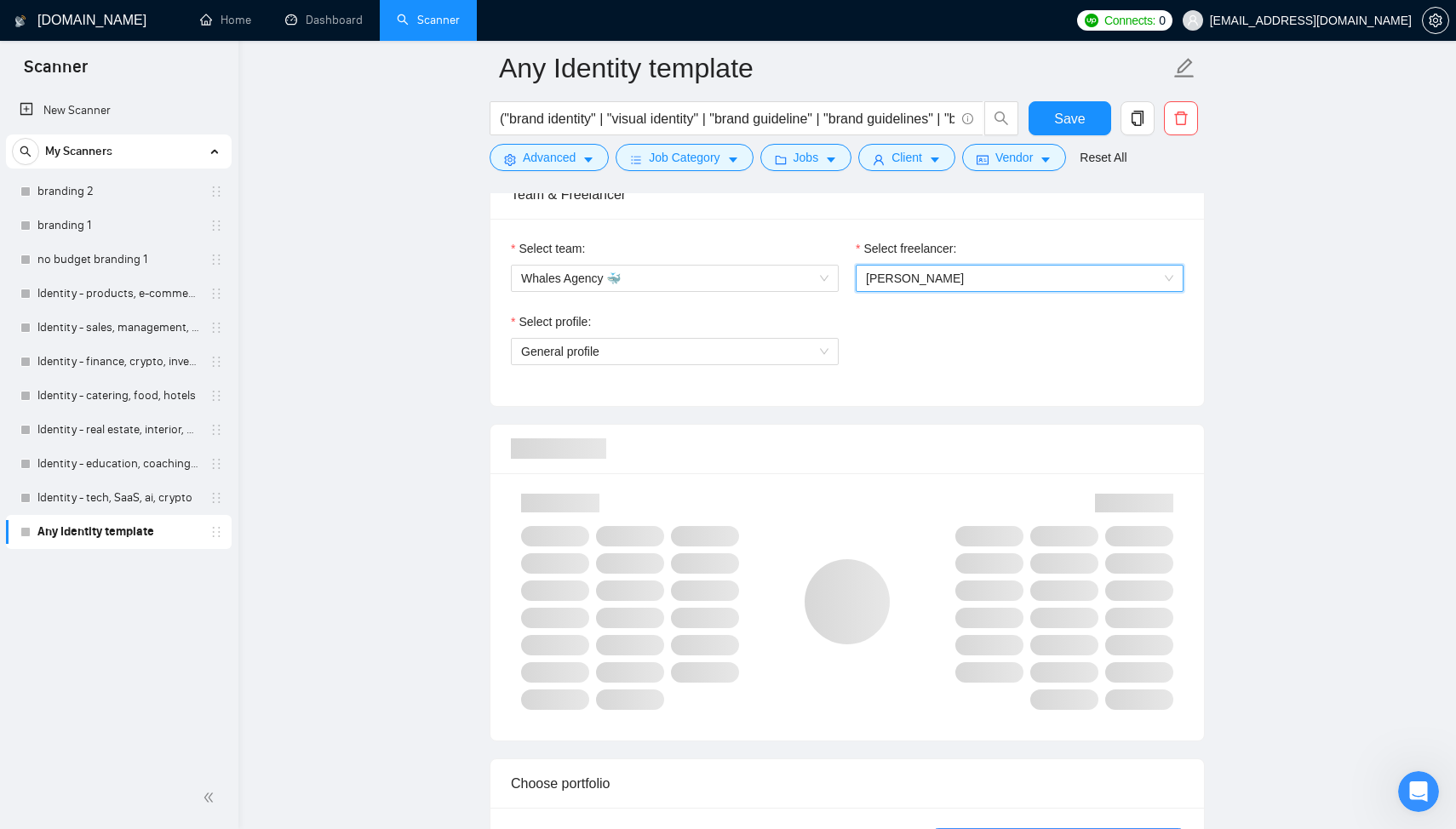
click at [710, 384] on div "Select profile: General profile" at bounding box center [674, 349] width 345 height 74
click at [711, 367] on div "Select profile: General profile" at bounding box center [674, 349] width 345 height 74
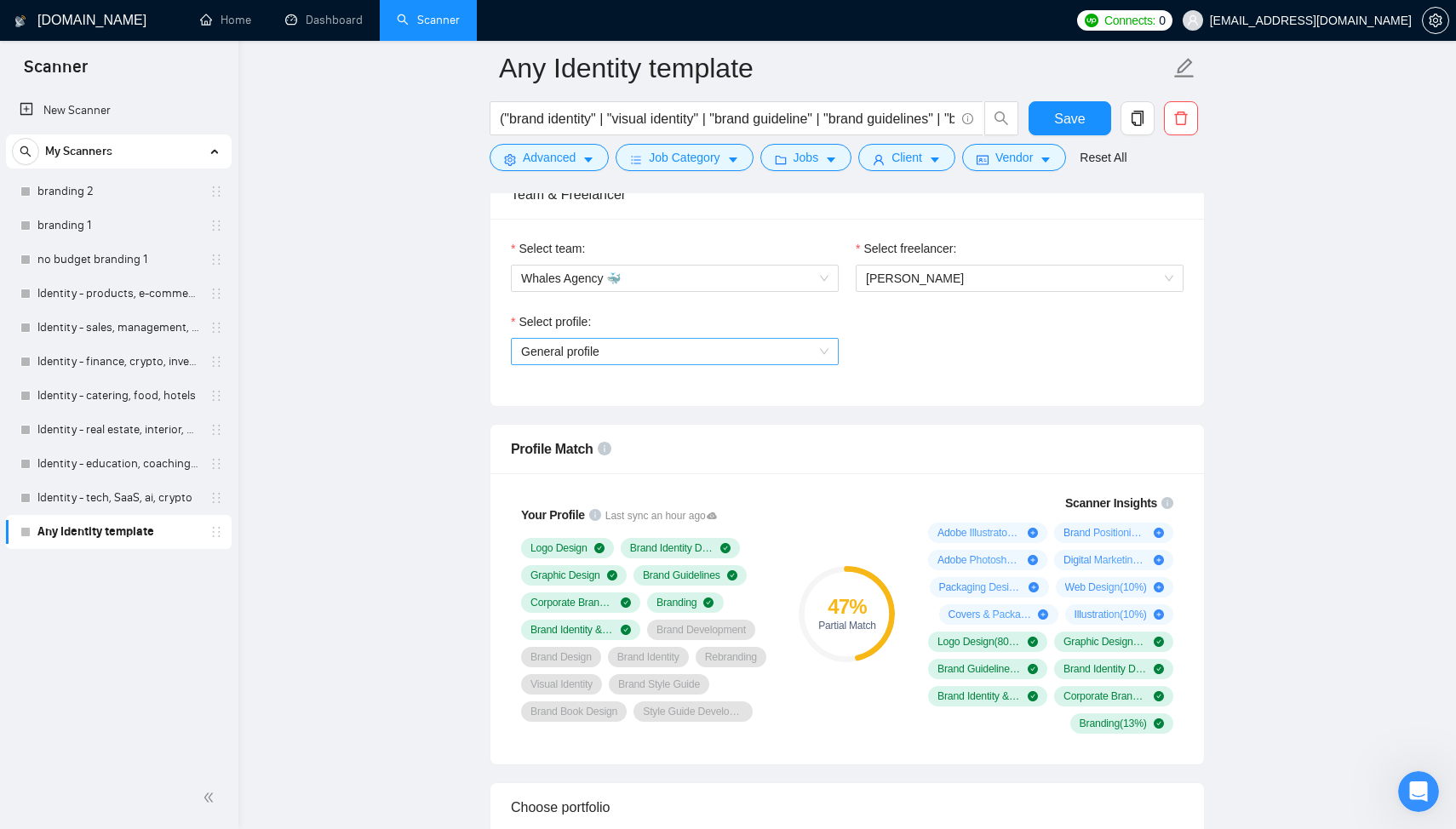
click at [722, 350] on span "General profile" at bounding box center [675, 352] width 307 height 25
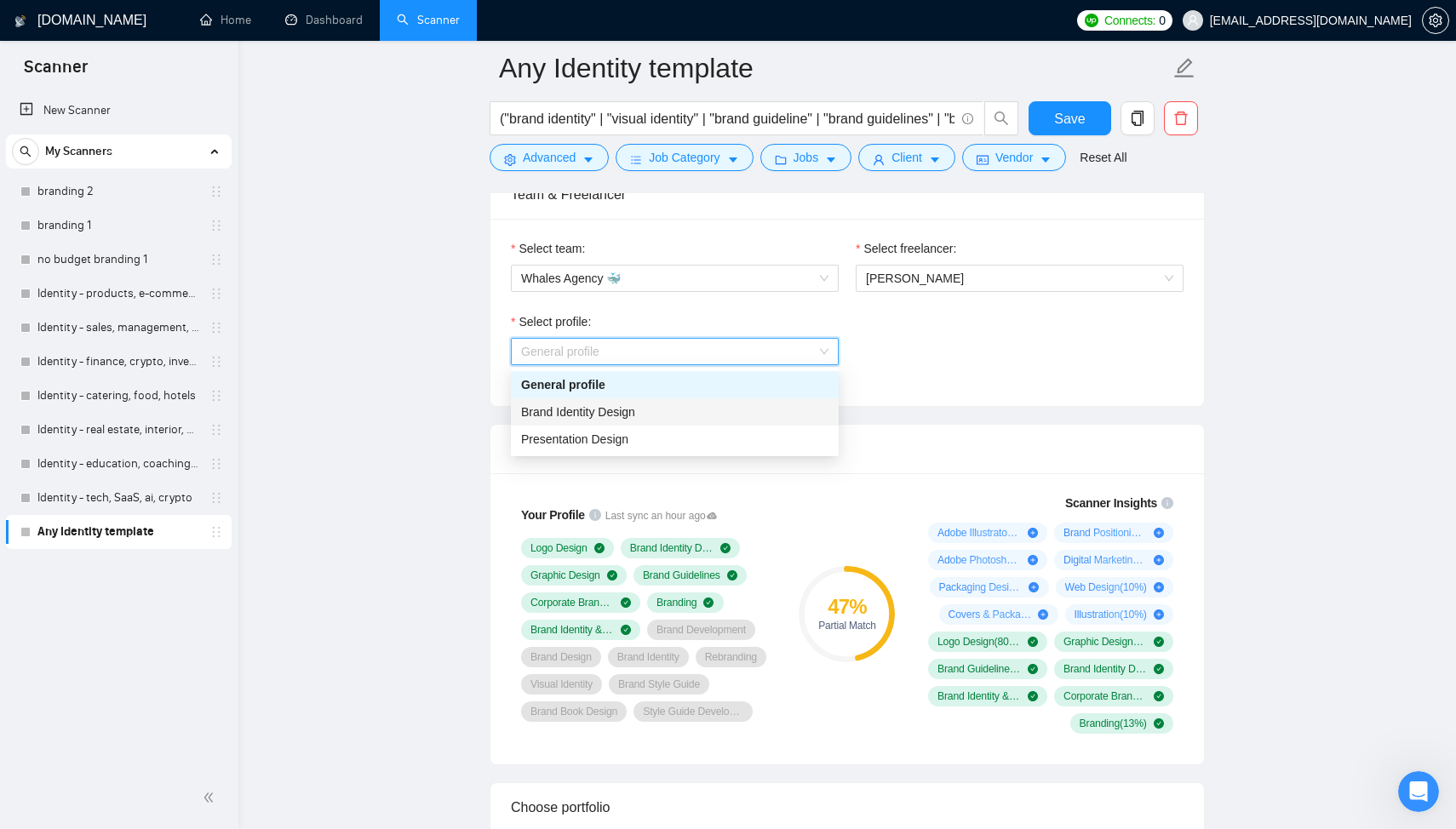
click at [675, 406] on div "Brand Identity Design" at bounding box center [675, 412] width 307 height 19
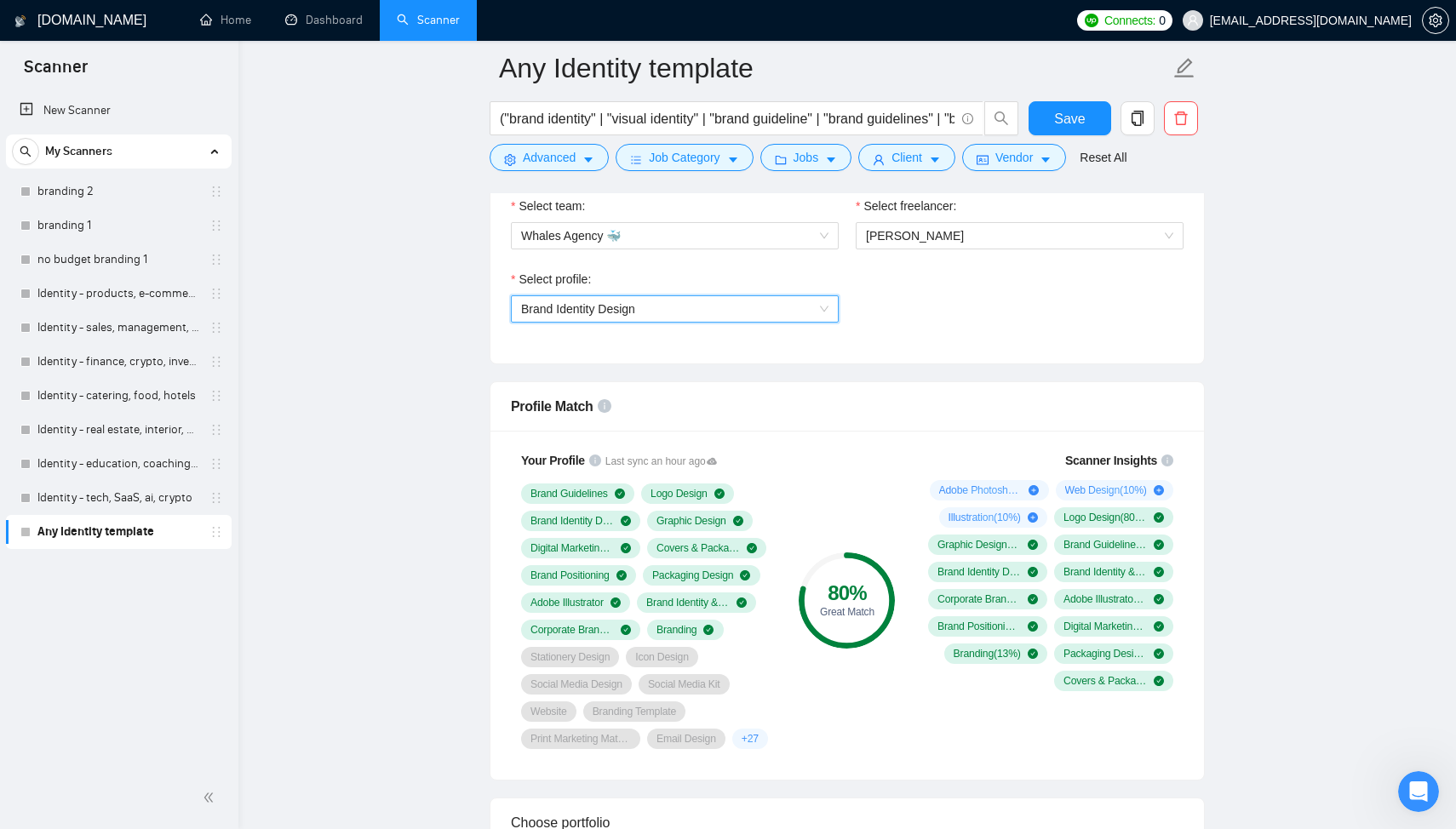
scroll to position [934, 0]
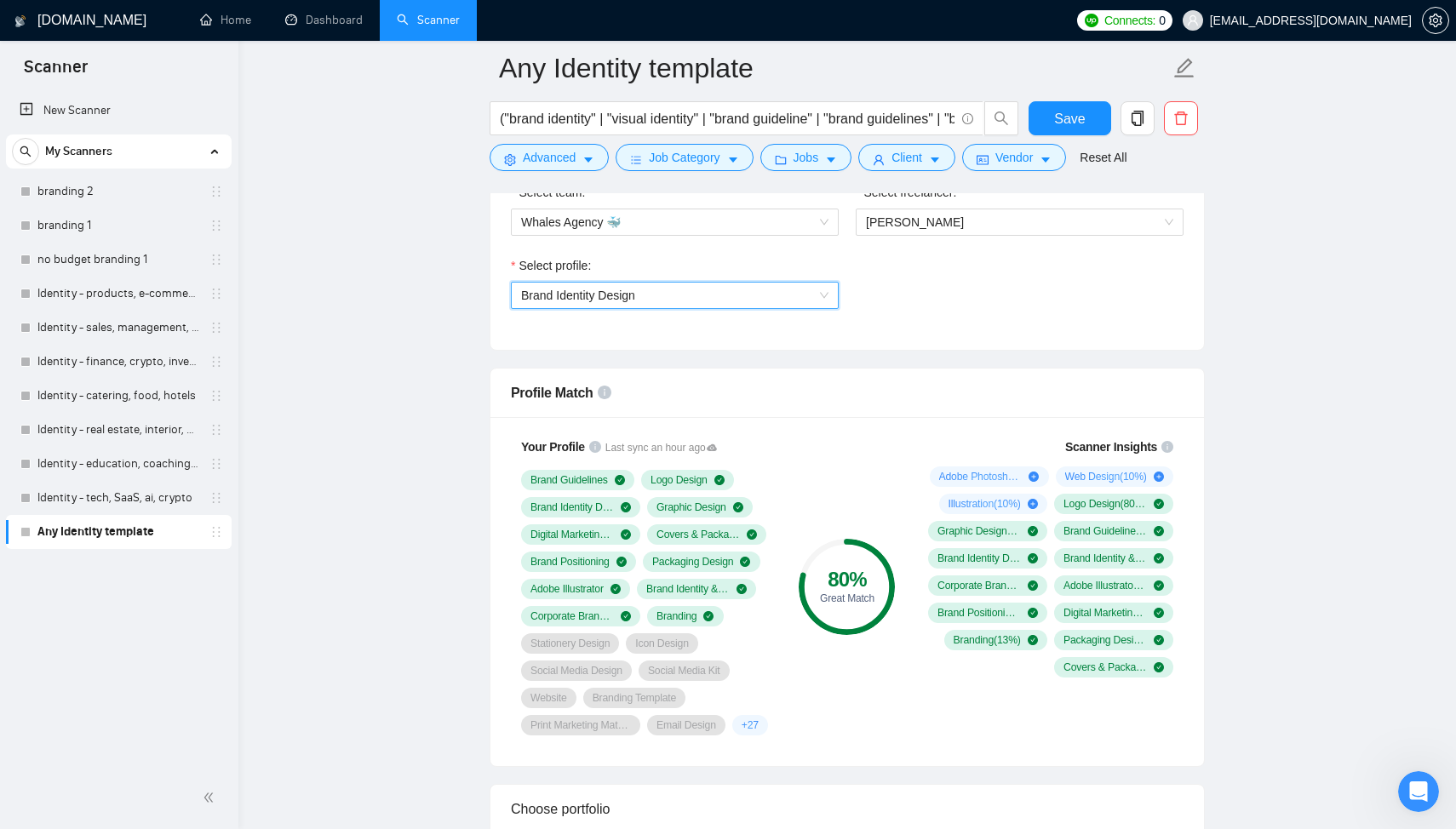
click at [774, 293] on span "Brand Identity Design" at bounding box center [675, 295] width 307 height 25
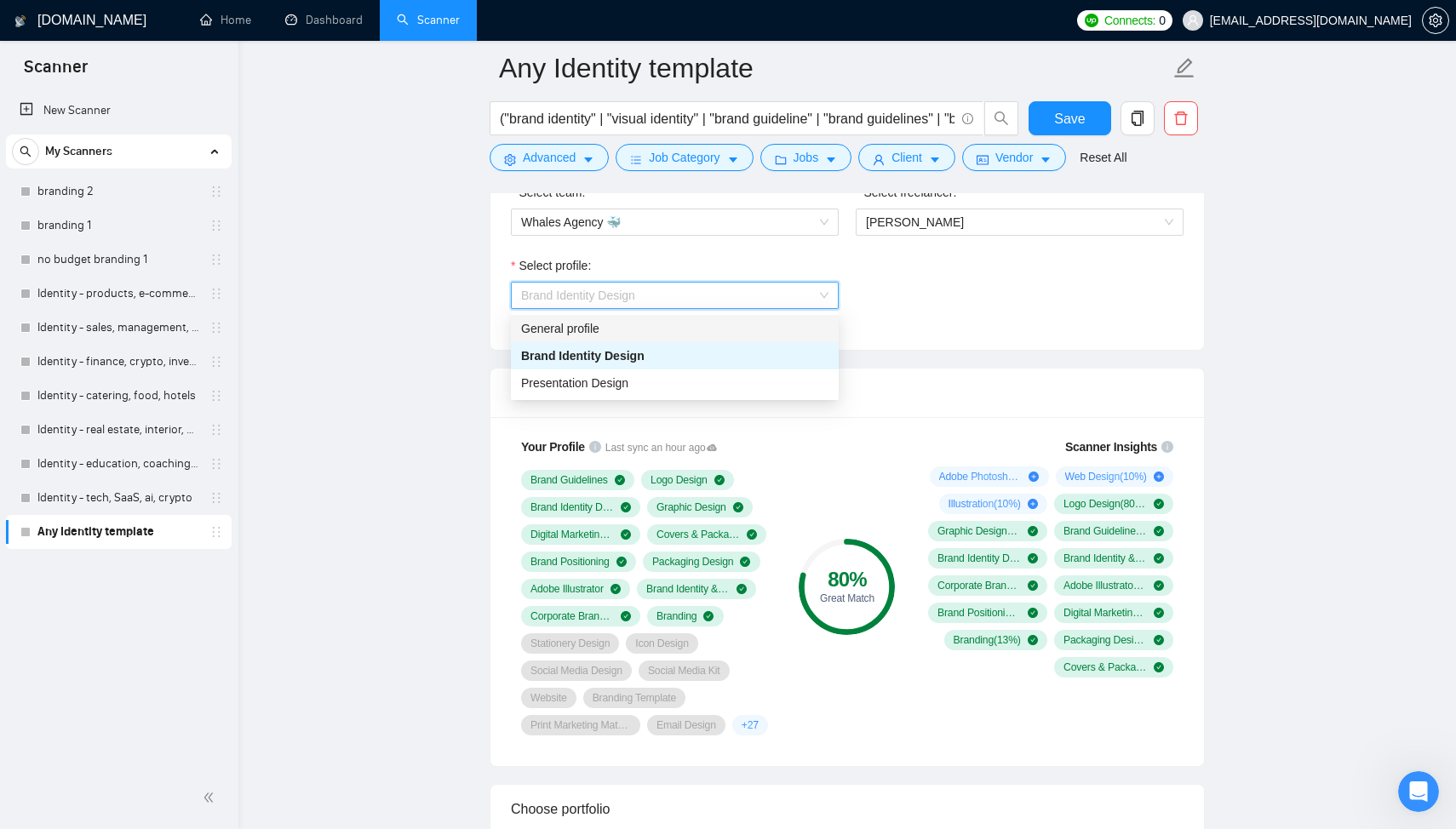
click at [684, 326] on div "General profile" at bounding box center [675, 328] width 307 height 19
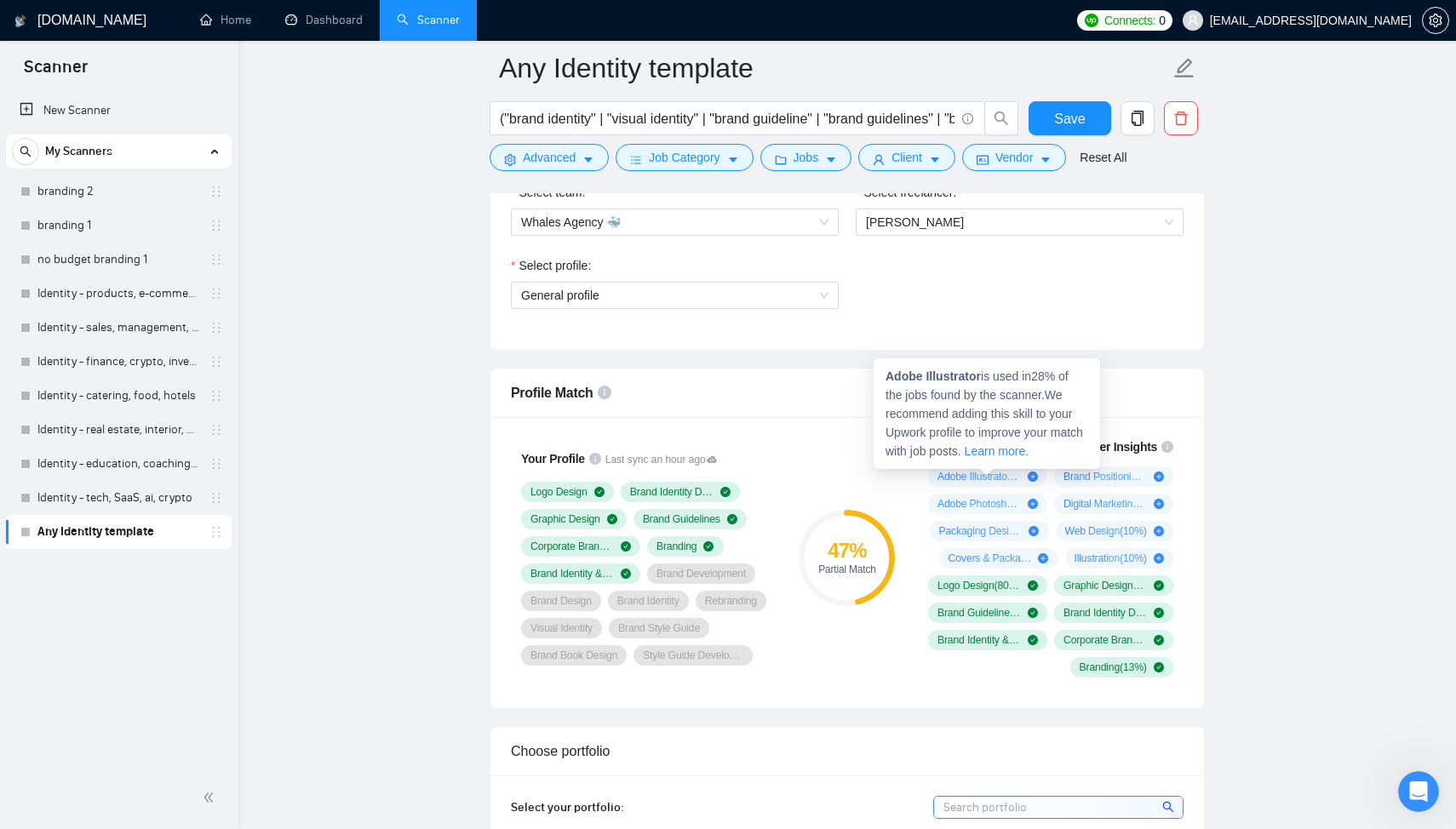
click at [1033, 474] on icon "plus-circle" at bounding box center [1032, 476] width 10 height 10
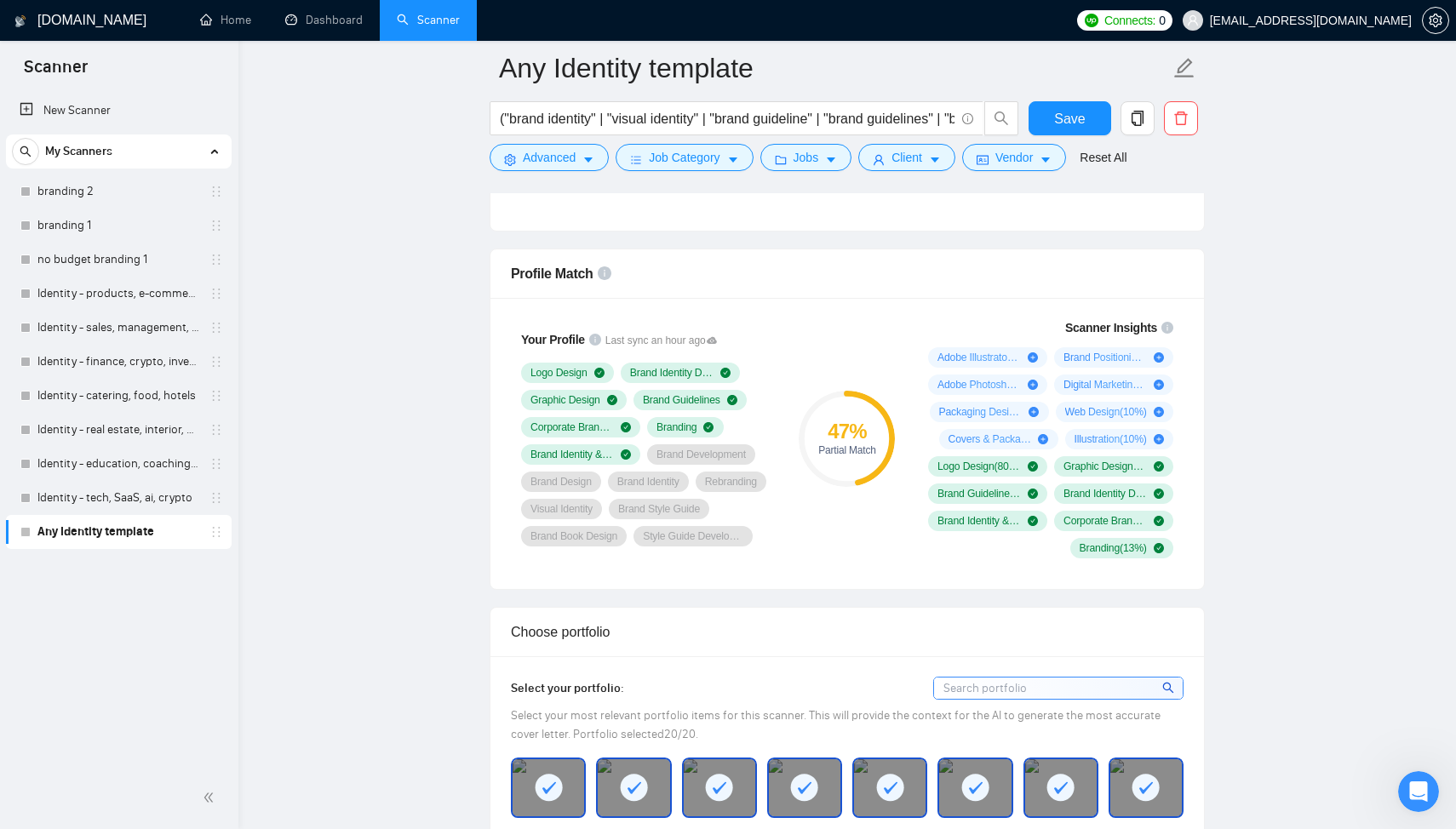
scroll to position [754, 0]
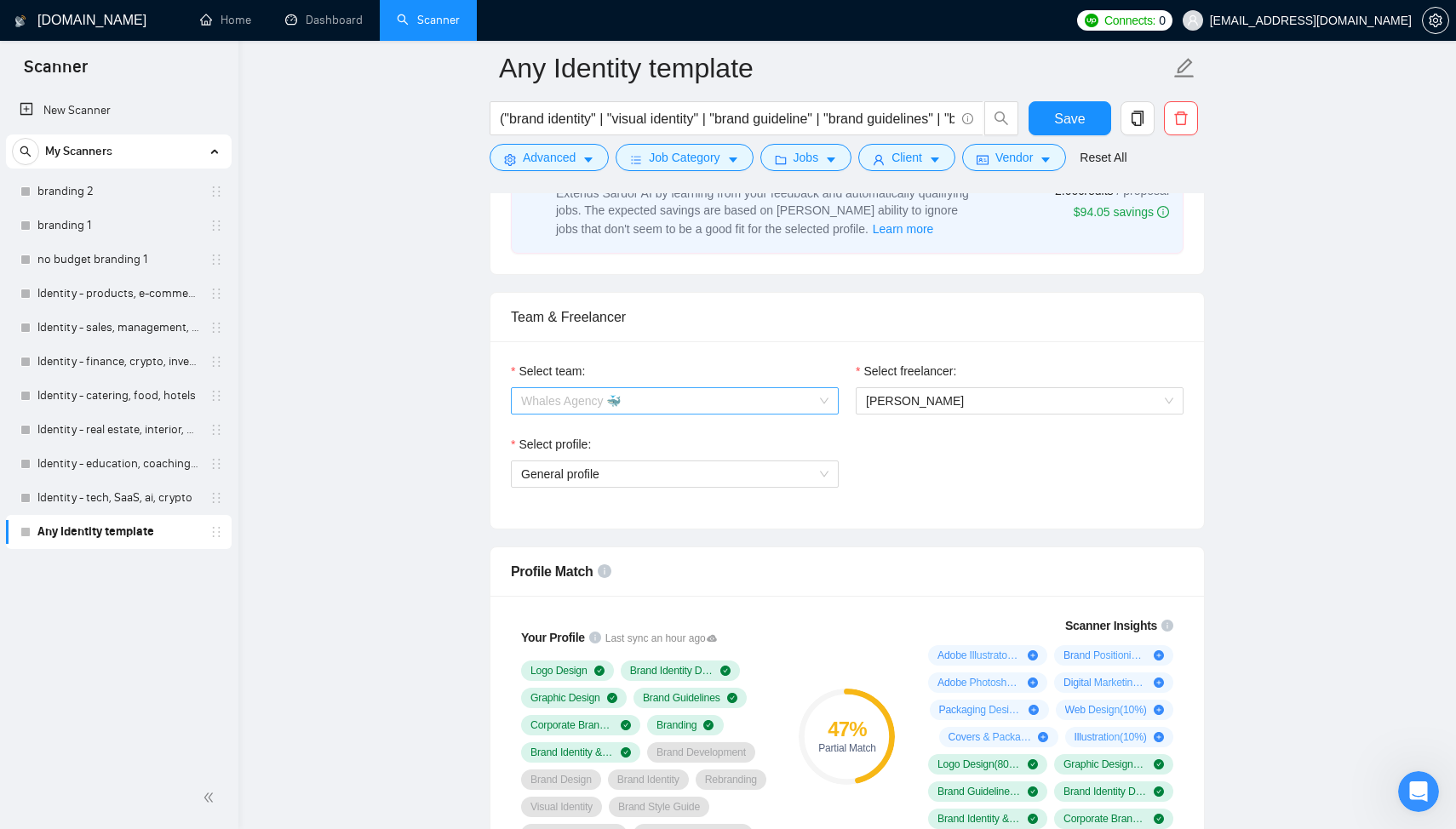
click at [659, 389] on span "Whales Agency 🐳" at bounding box center [675, 401] width 307 height 25
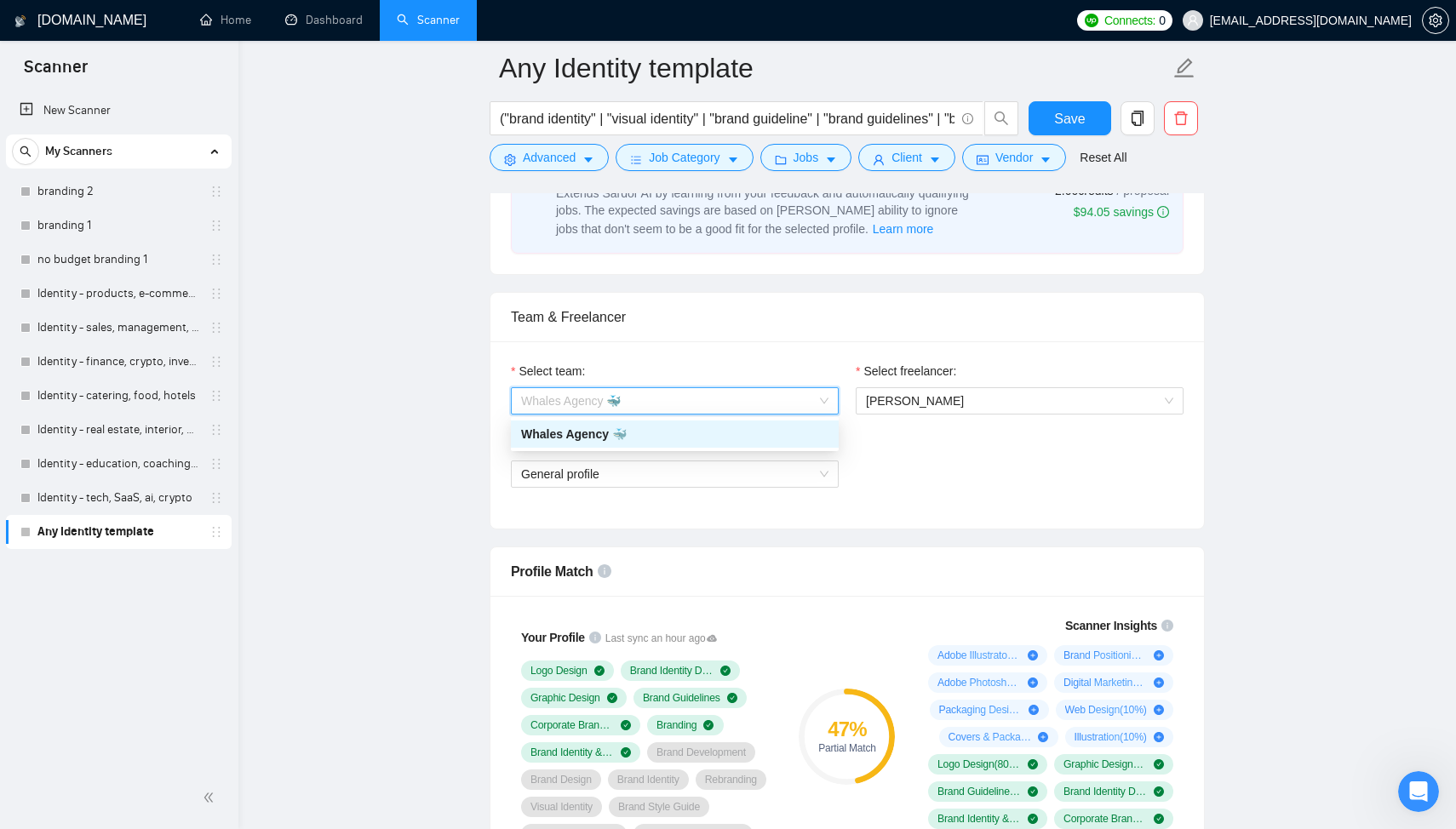
click at [657, 394] on span "Whales Agency 🐳" at bounding box center [675, 401] width 307 height 25
click at [629, 464] on span "General profile" at bounding box center [675, 474] width 307 height 25
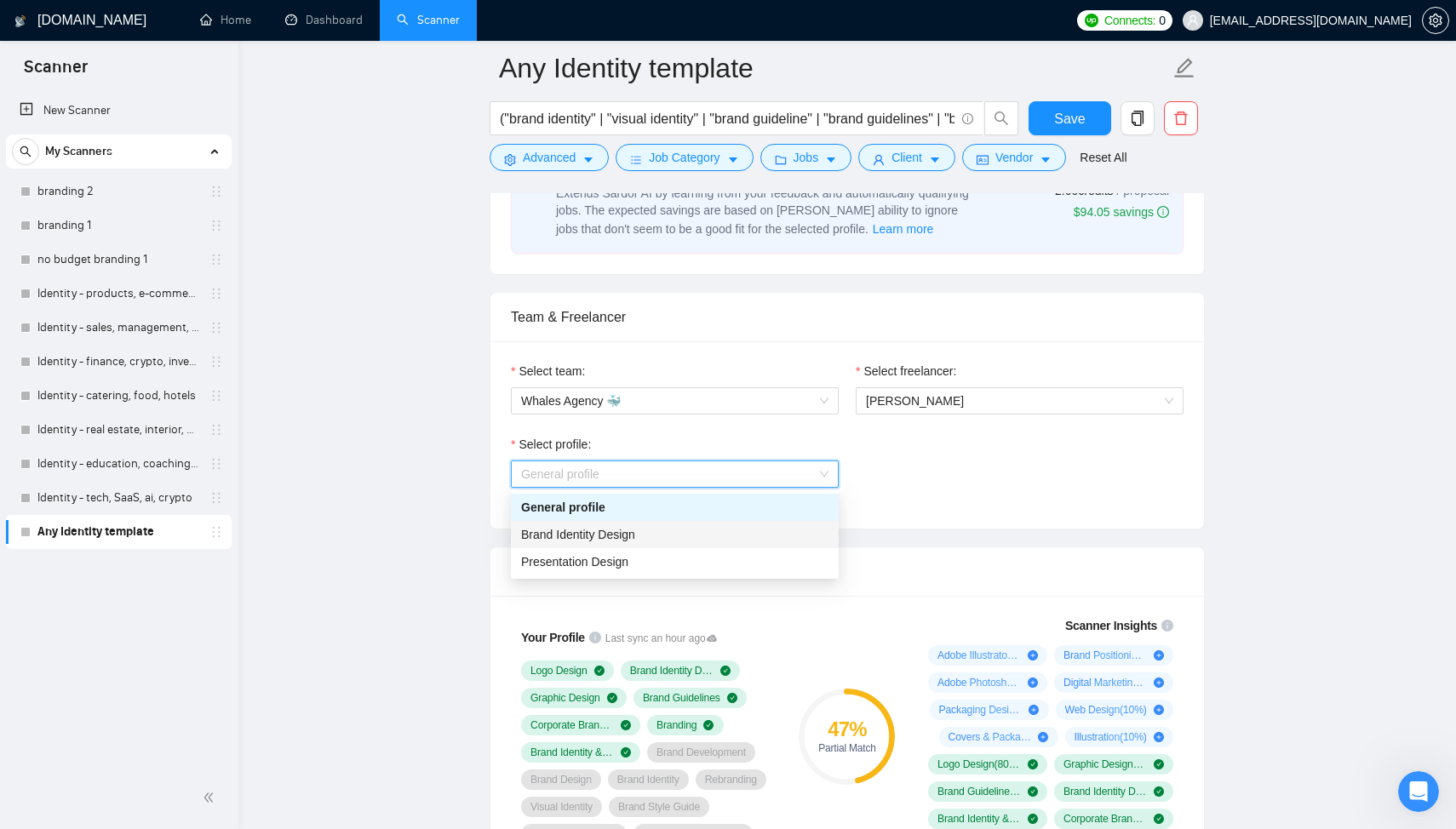
click at [619, 532] on span "Brand Identity Design" at bounding box center [577, 534] width 114 height 14
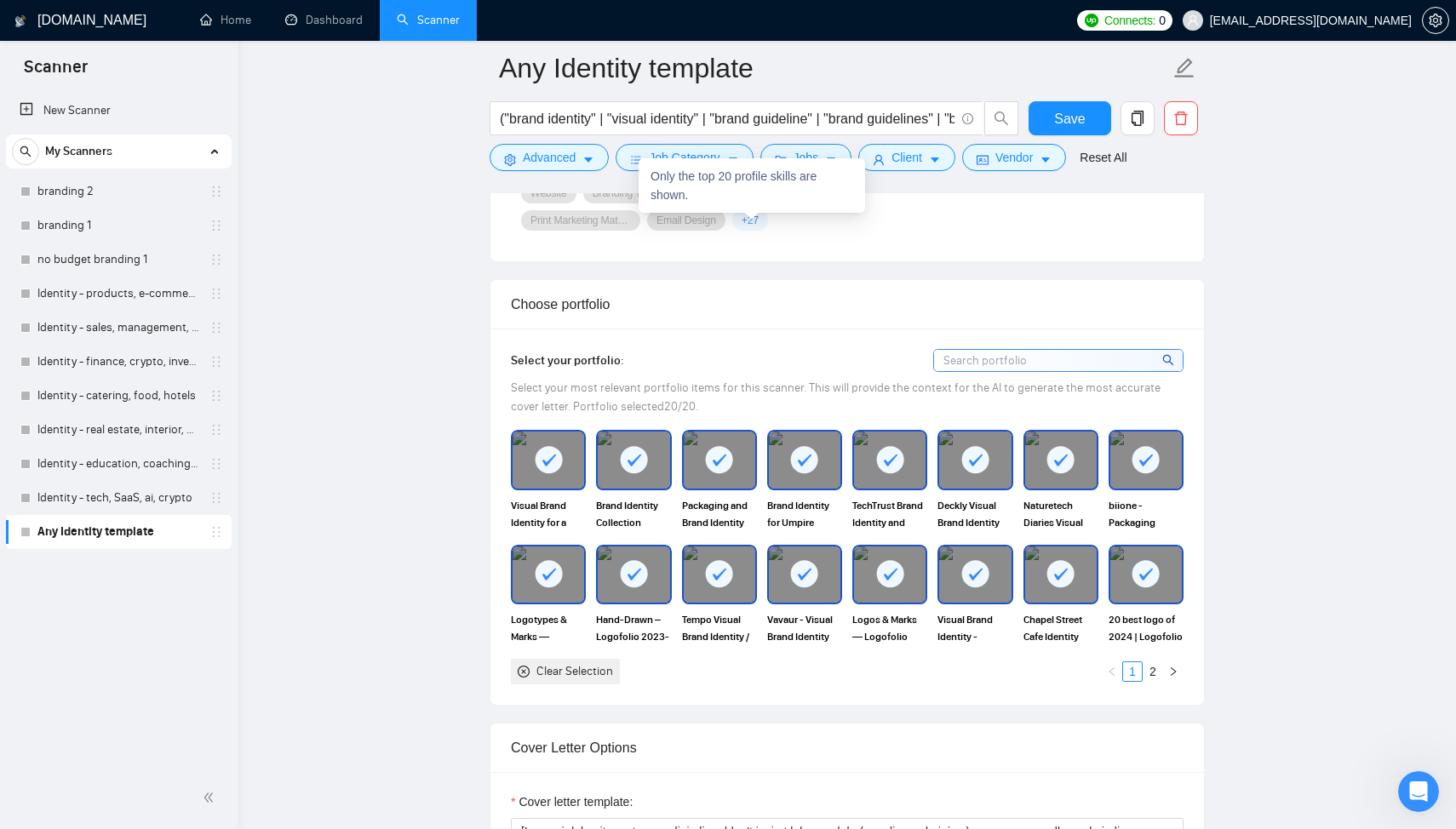
scroll to position [1525, 0]
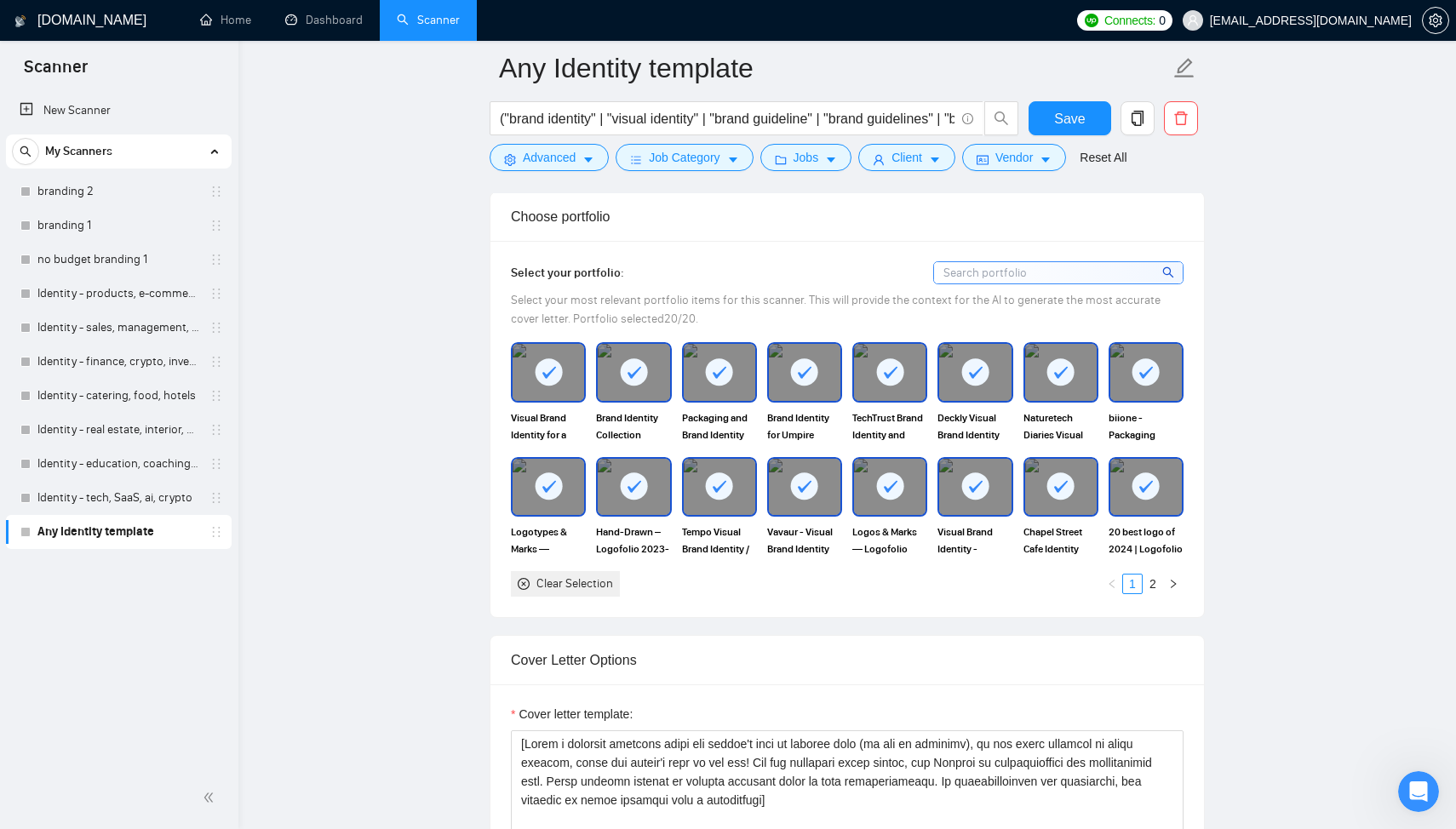
click at [556, 591] on div "Clear Selection" at bounding box center [575, 584] width 76 height 19
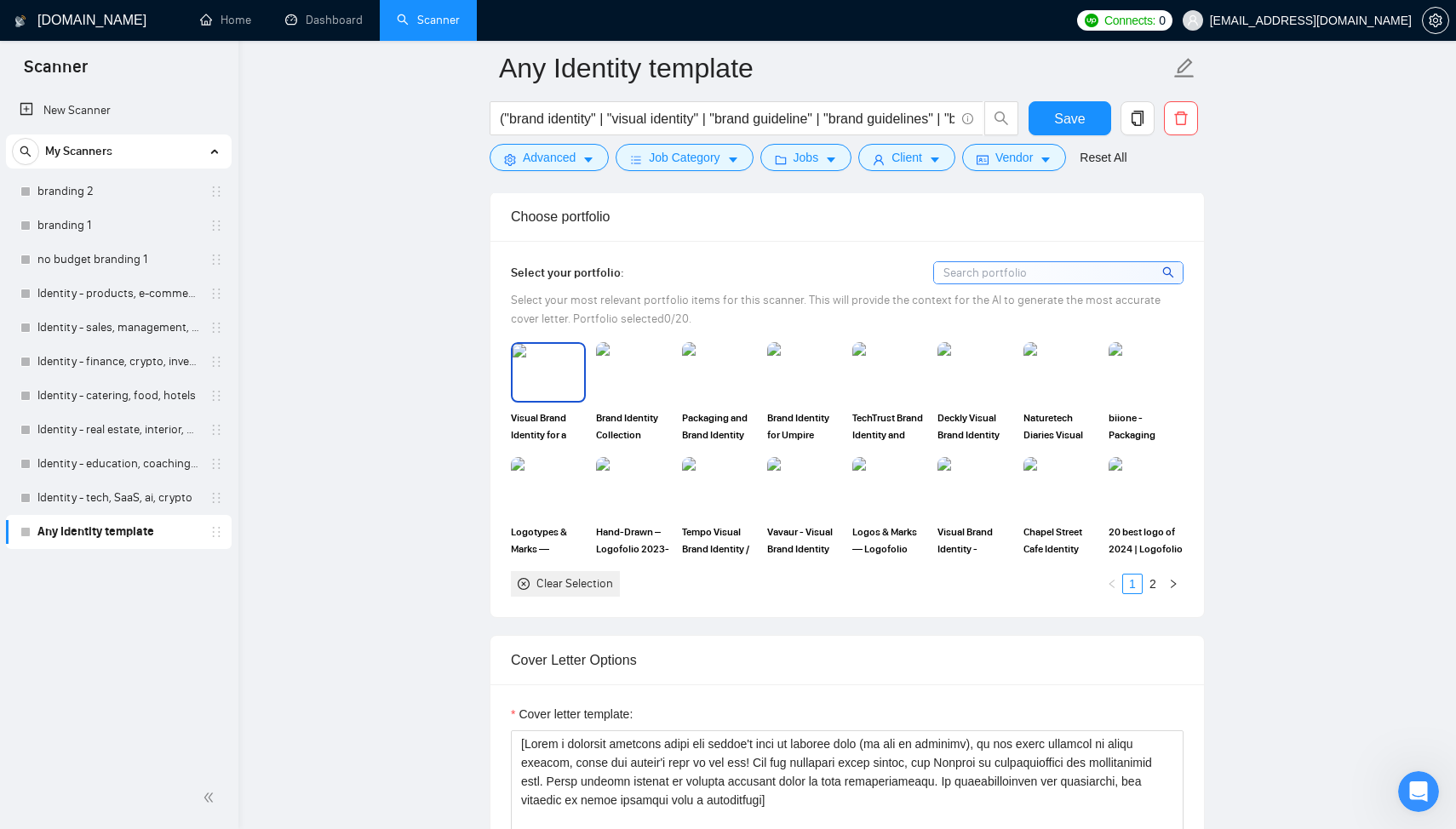
click at [565, 391] on img at bounding box center [548, 372] width 72 height 56
click at [565, 391] on div at bounding box center [548, 372] width 72 height 56
click at [597, 581] on div "Clear Selection" at bounding box center [575, 584] width 76 height 19
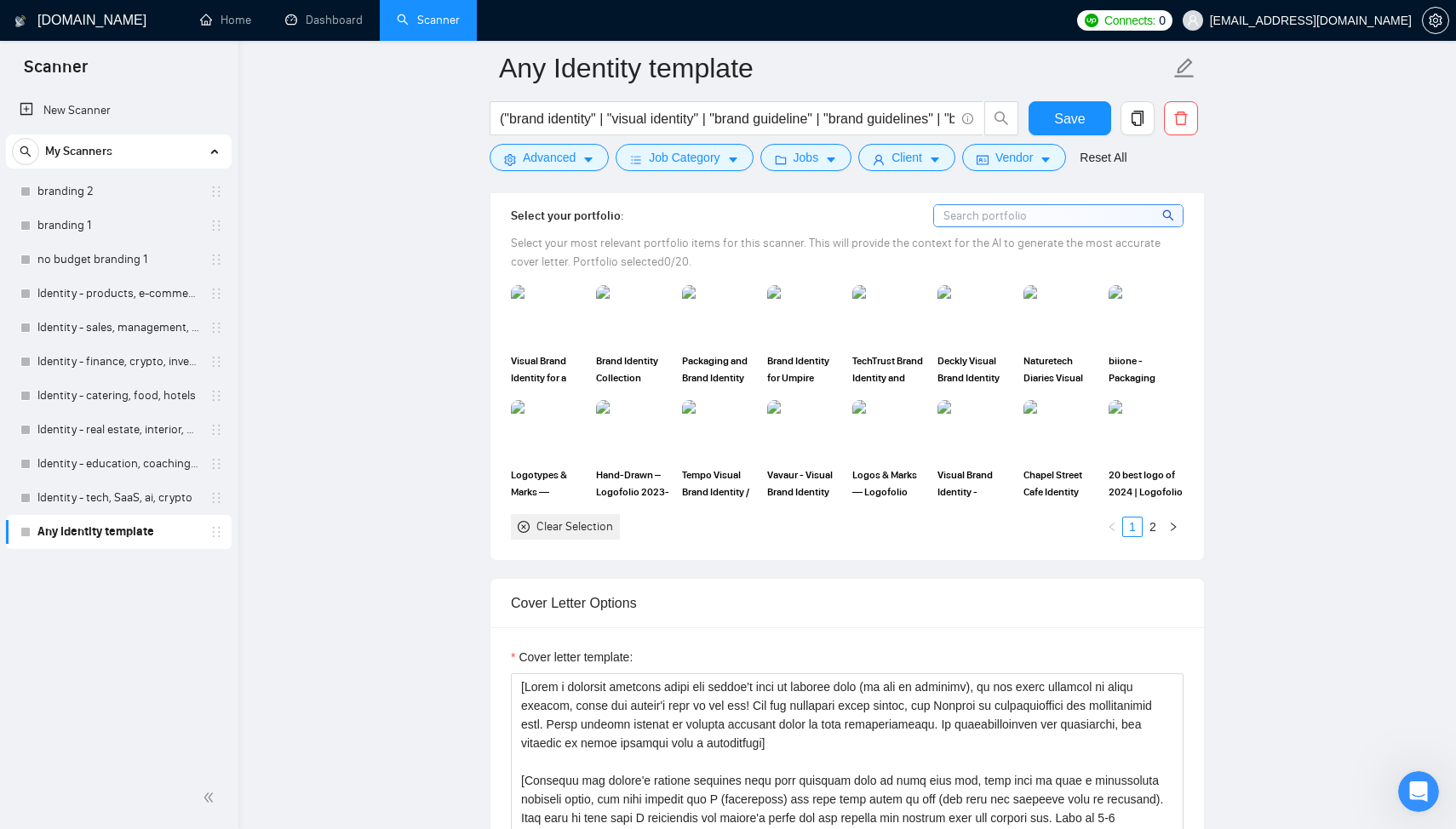
scroll to position [1581, 0]
click at [534, 156] on span "Advanced" at bounding box center [549, 157] width 53 height 19
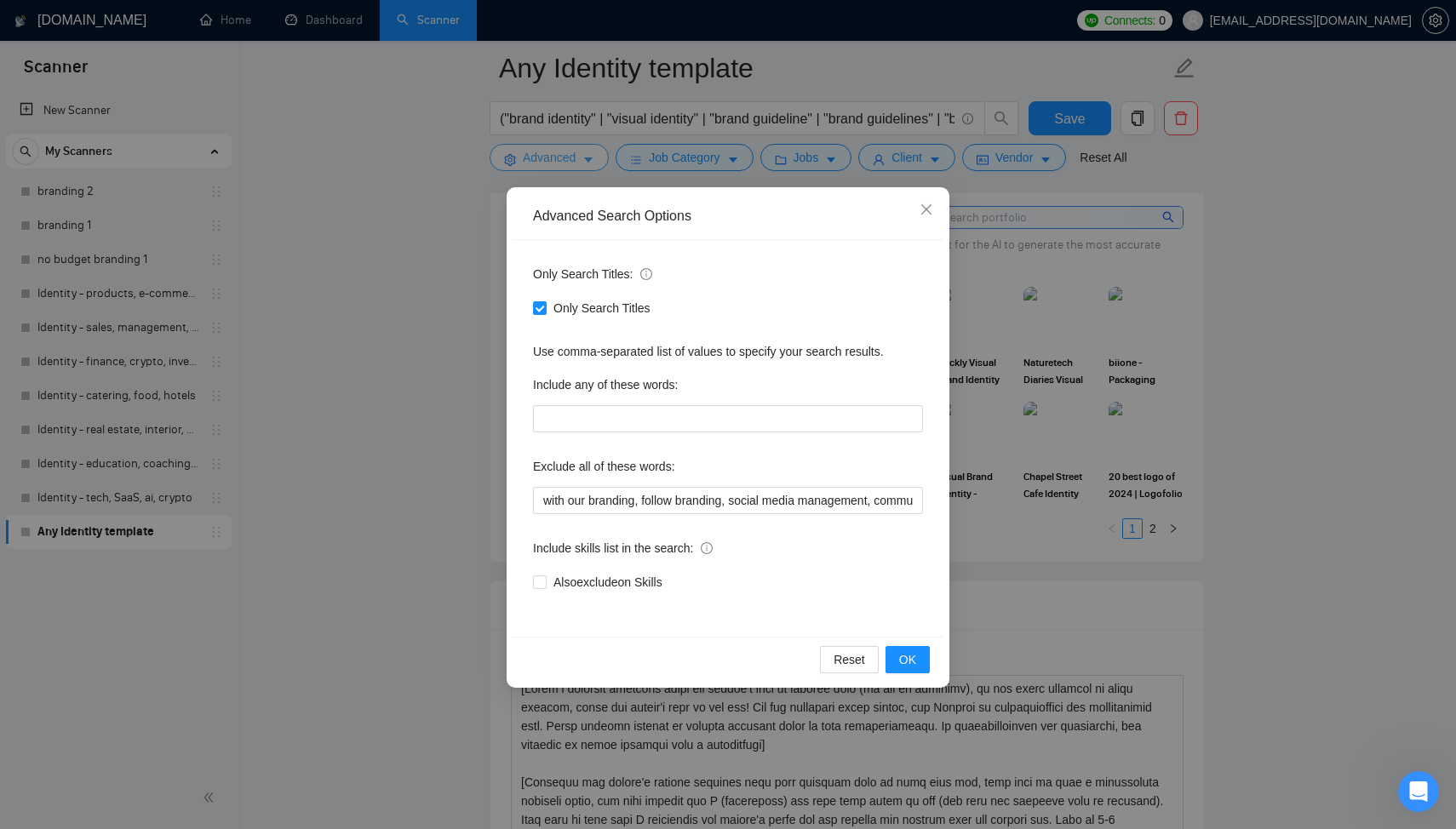
click at [534, 156] on div "Advanced Search Options Only Search Titles: Only Search Titles Use comma-separa…" at bounding box center [728, 414] width 1456 height 829
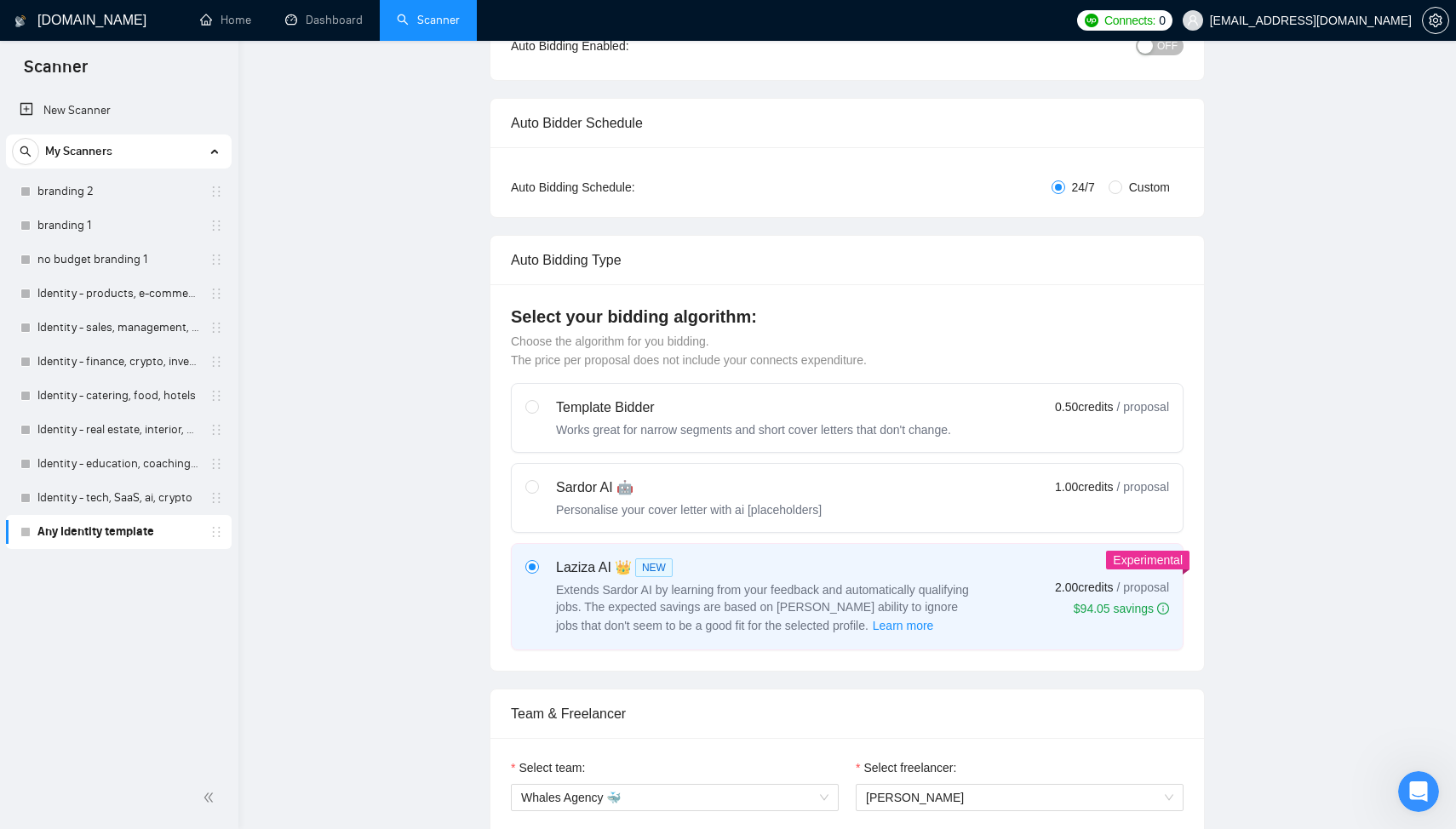
scroll to position [0, 0]
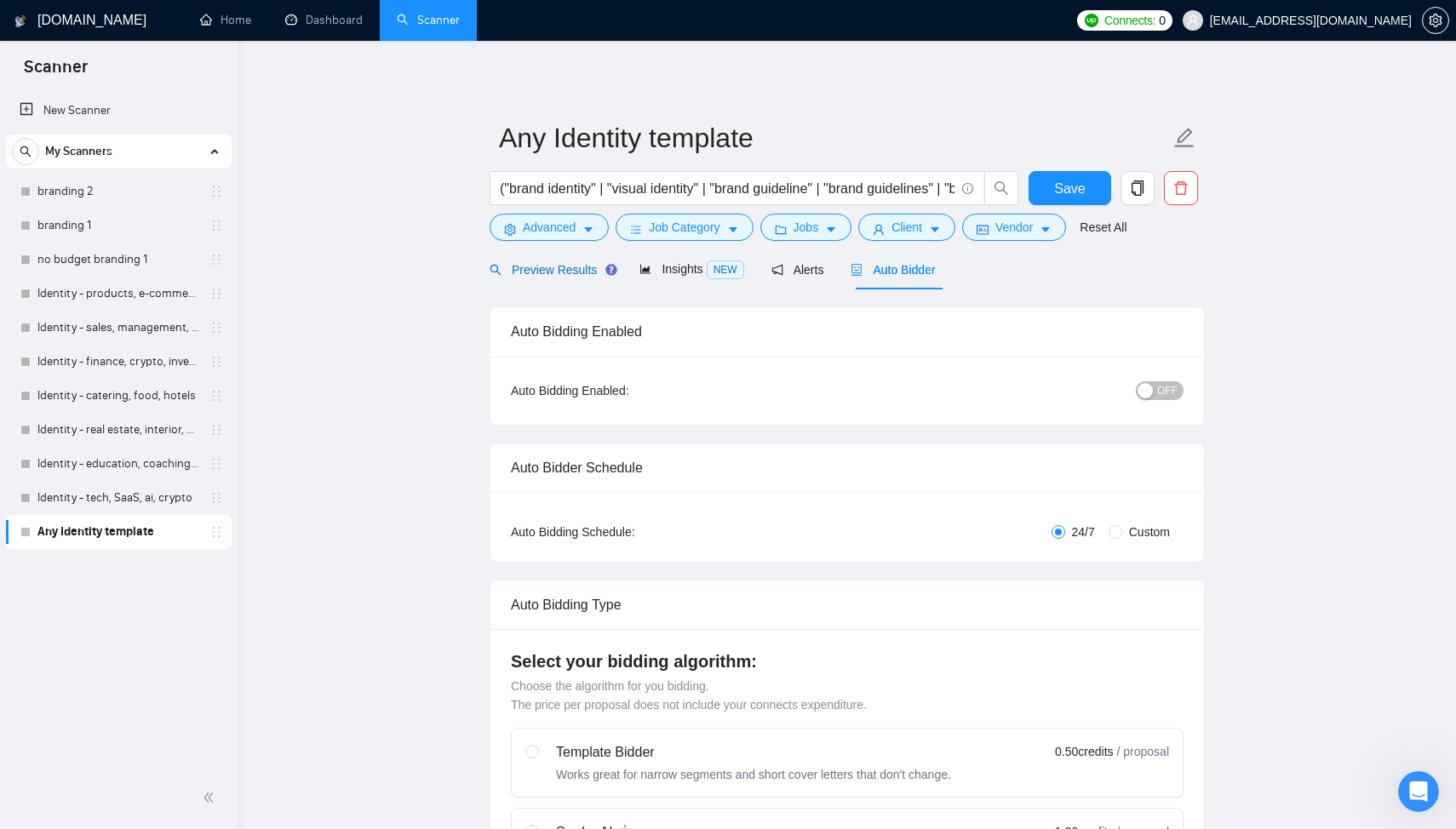
click at [549, 270] on span "Preview Results" at bounding box center [550, 269] width 123 height 14
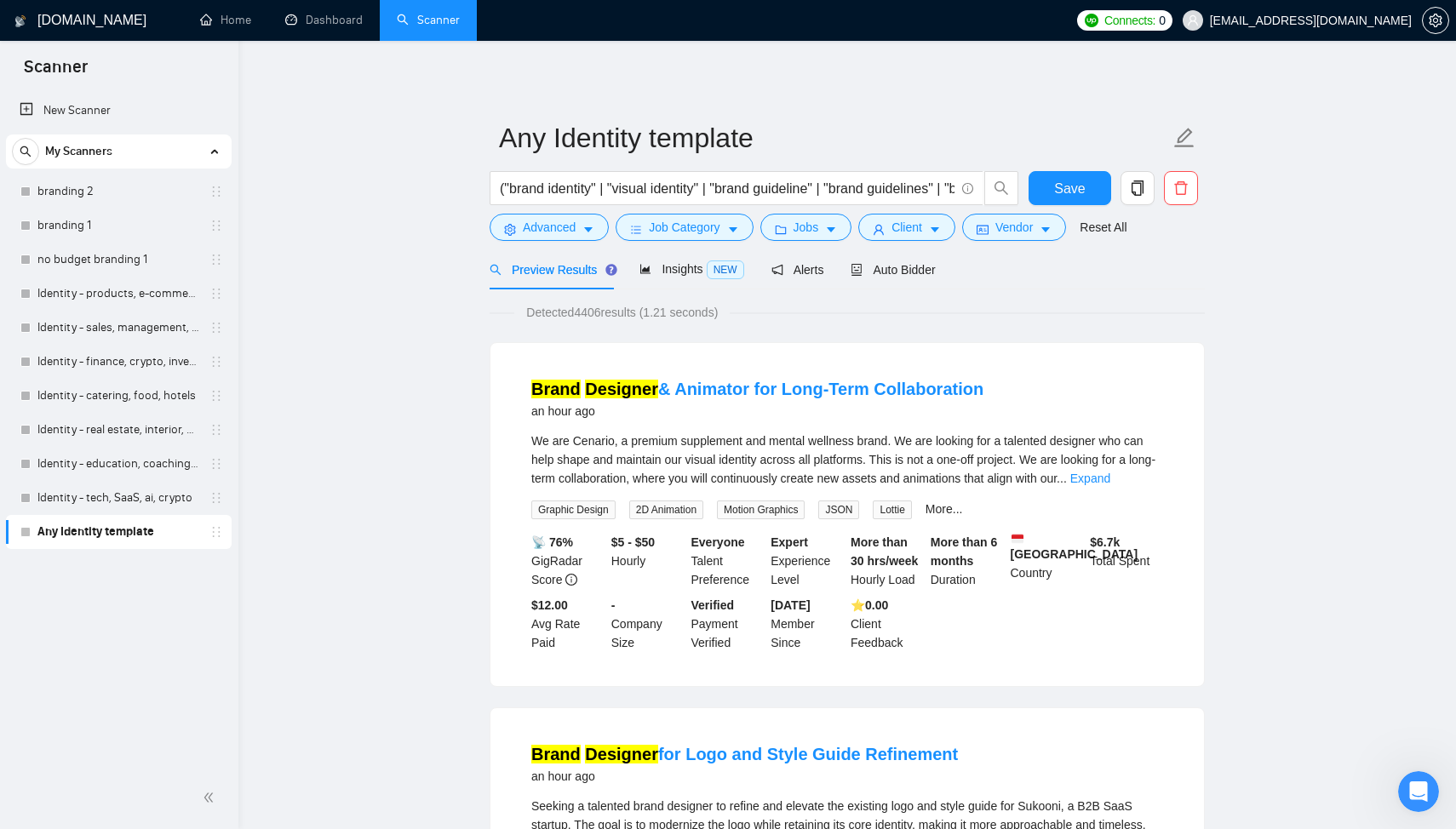
click at [544, 211] on div "("brand identity" | "visual identity" | "brand guideline" | "brand guidelines" …" at bounding box center [755, 192] width 537 height 43
click at [544, 222] on span "Advanced" at bounding box center [549, 227] width 53 height 19
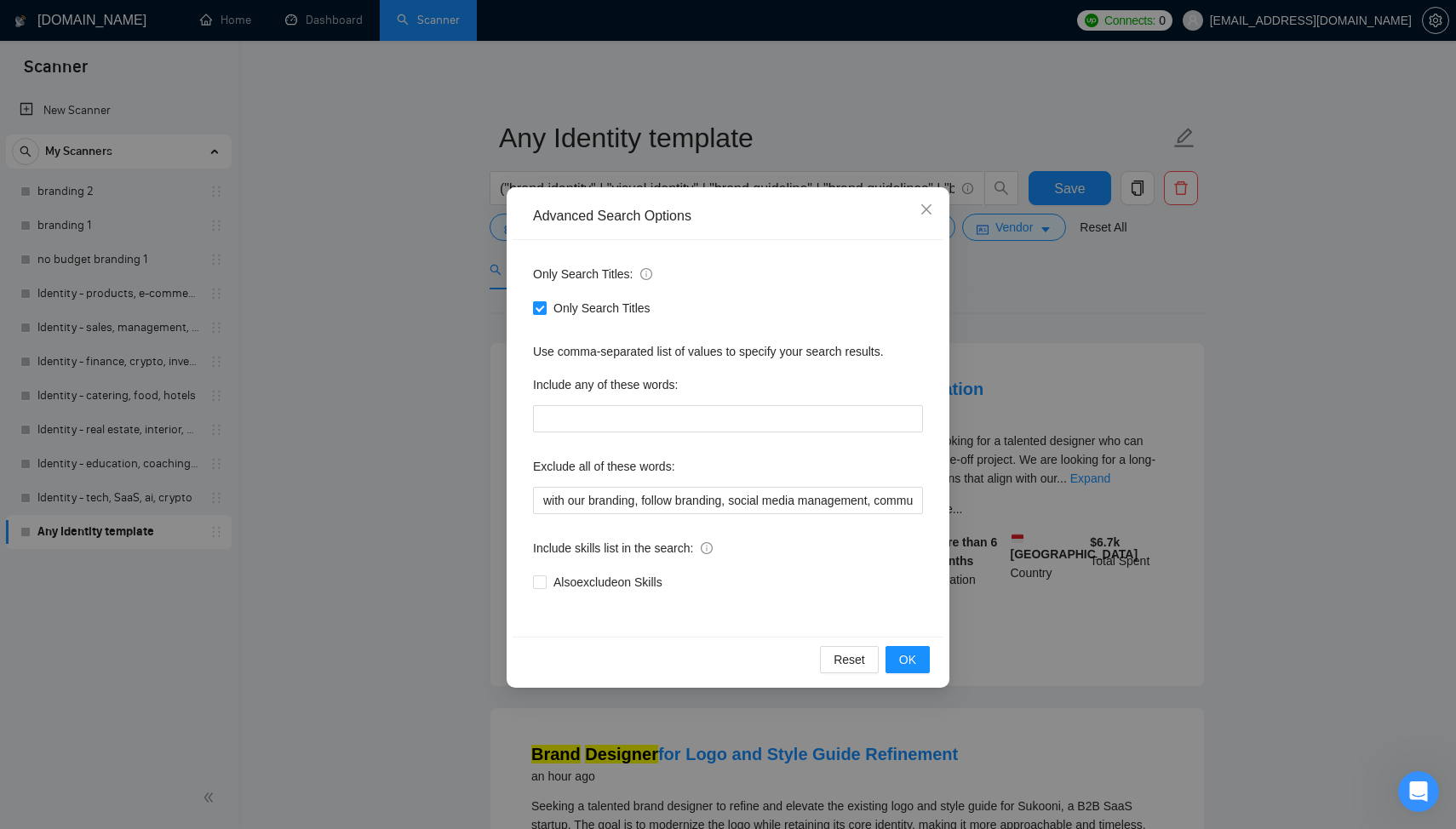
click at [547, 302] on span "Only Search Titles" at bounding box center [602, 308] width 111 height 19
click at [545, 302] on input "Only Search Titles" at bounding box center [538, 306] width 12 height 12
checkbox input "false"
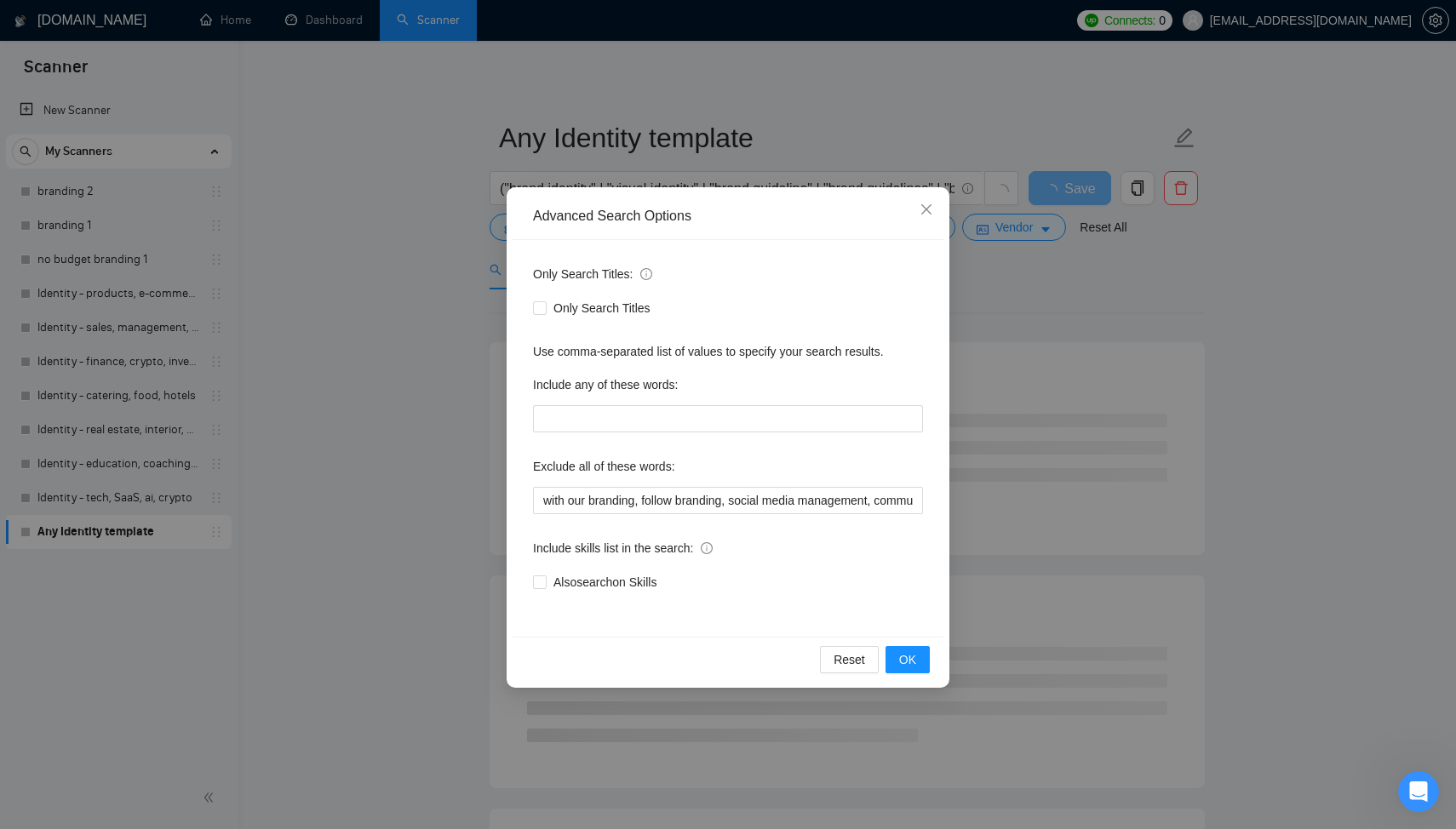
click at [452, 393] on div "Advanced Search Options Only Search Titles: Only Search Titles Use comma-separa…" at bounding box center [728, 414] width 1456 height 829
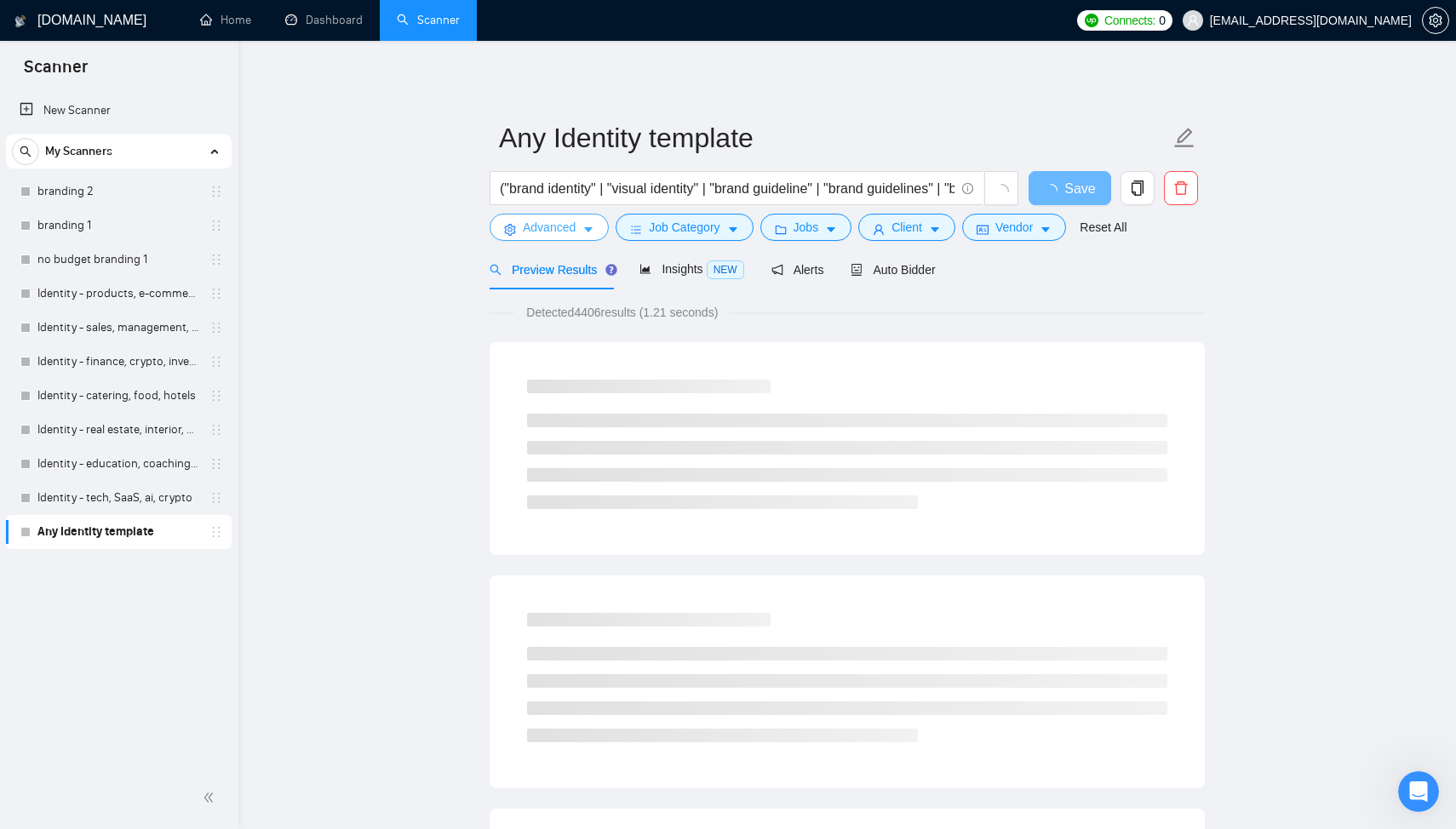
click at [537, 225] on span "Advanced" at bounding box center [549, 227] width 53 height 19
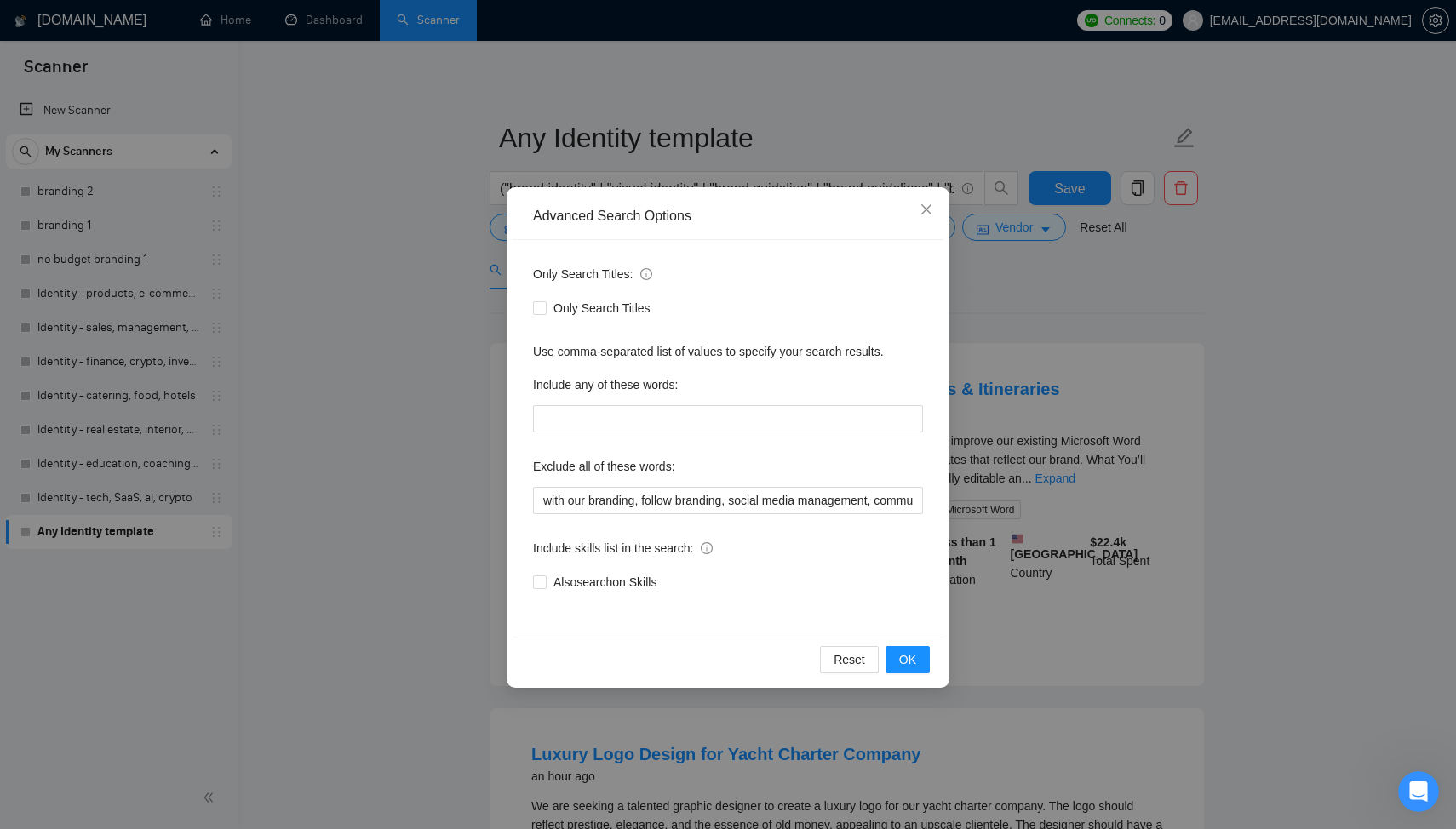
click at [409, 377] on div "Advanced Search Options Only Search Titles: Only Search Titles Use comma-separa…" at bounding box center [728, 414] width 1456 height 829
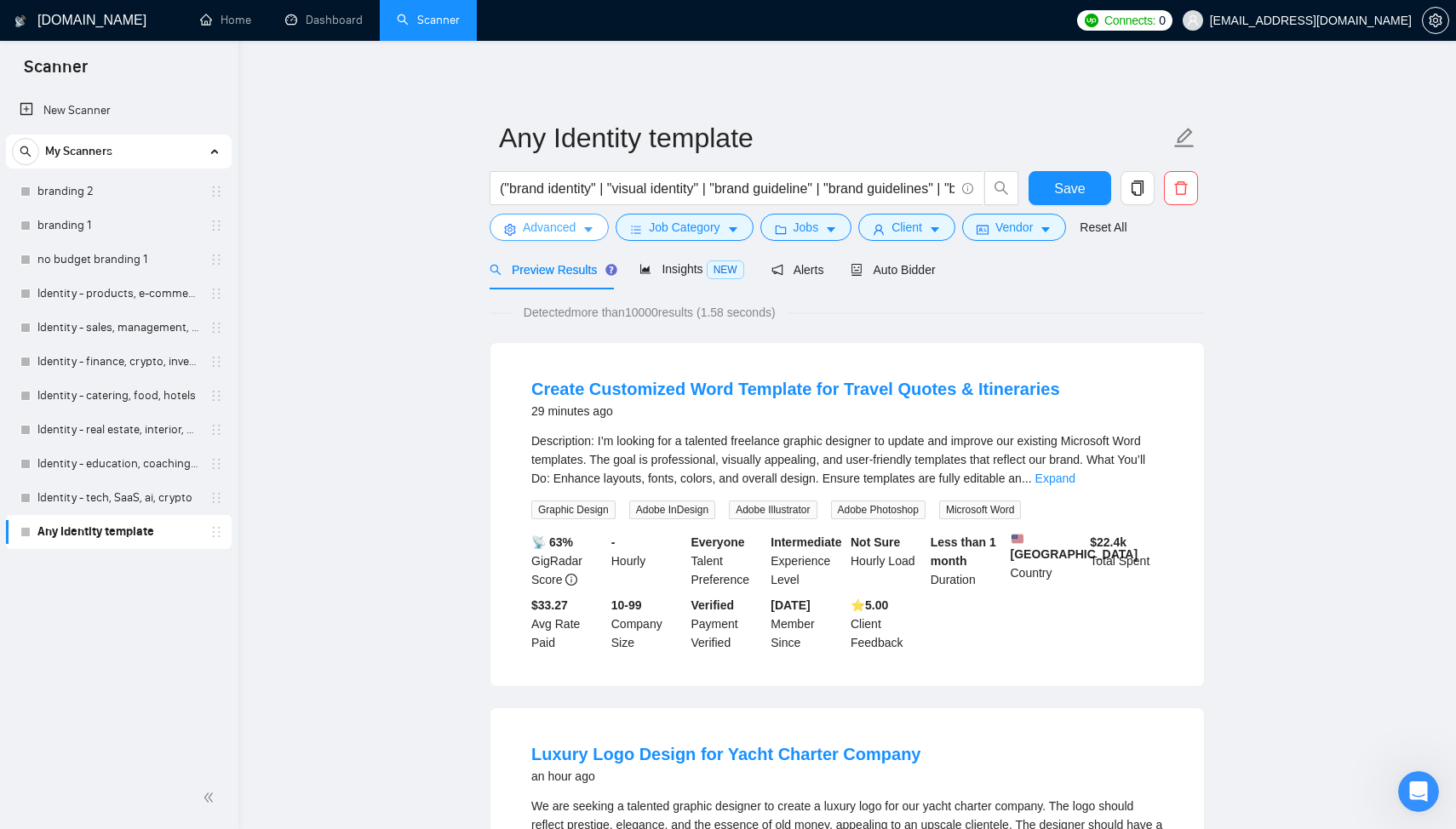
click at [548, 221] on span "Advanced" at bounding box center [549, 227] width 53 height 19
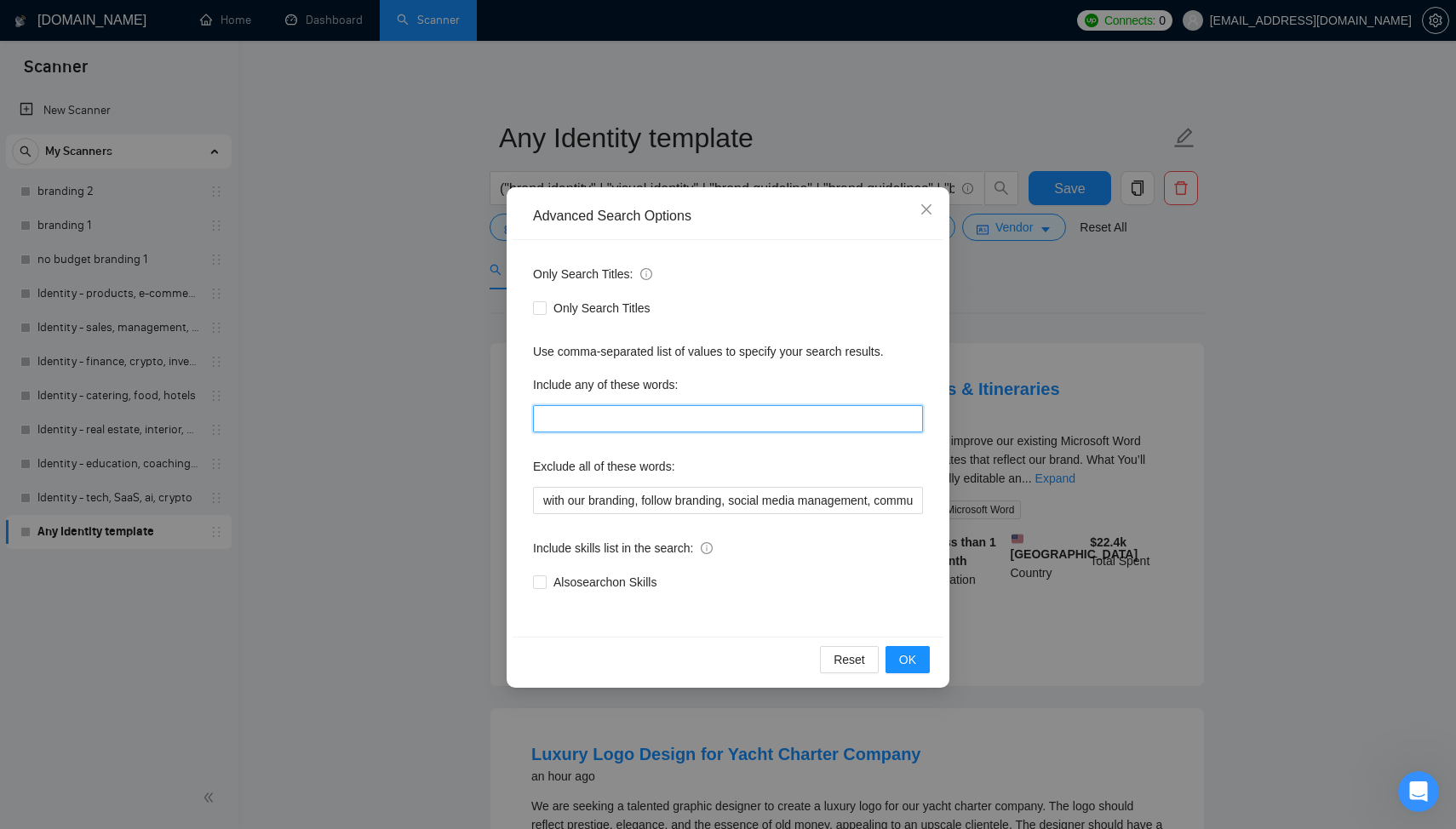
click at [613, 414] on input "text" at bounding box center [728, 419] width 390 height 27
type input "ы"
type input "saas, tech, web, crypto"
click at [920, 662] on button "OK" at bounding box center [908, 659] width 45 height 27
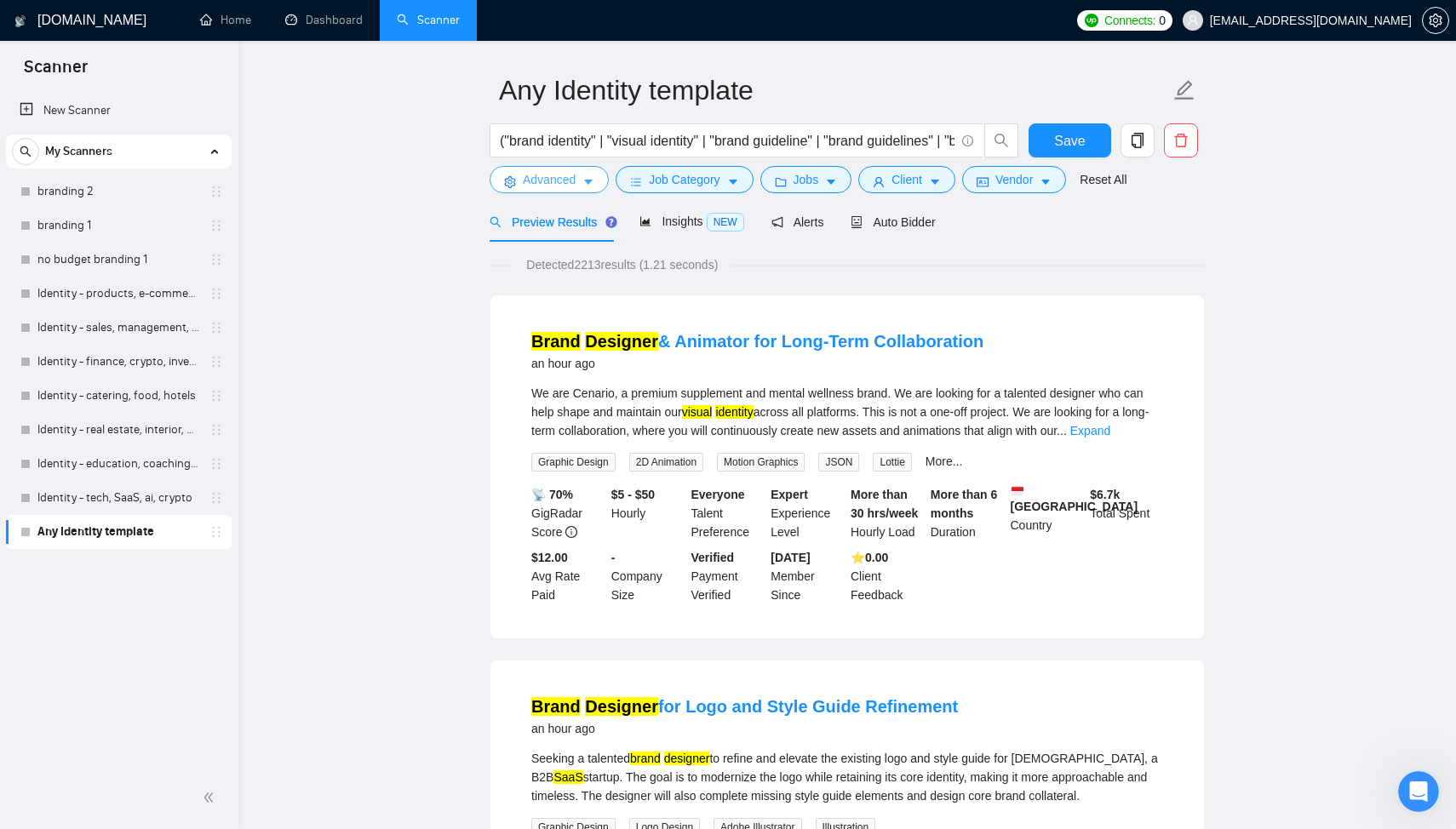
scroll to position [61, 0]
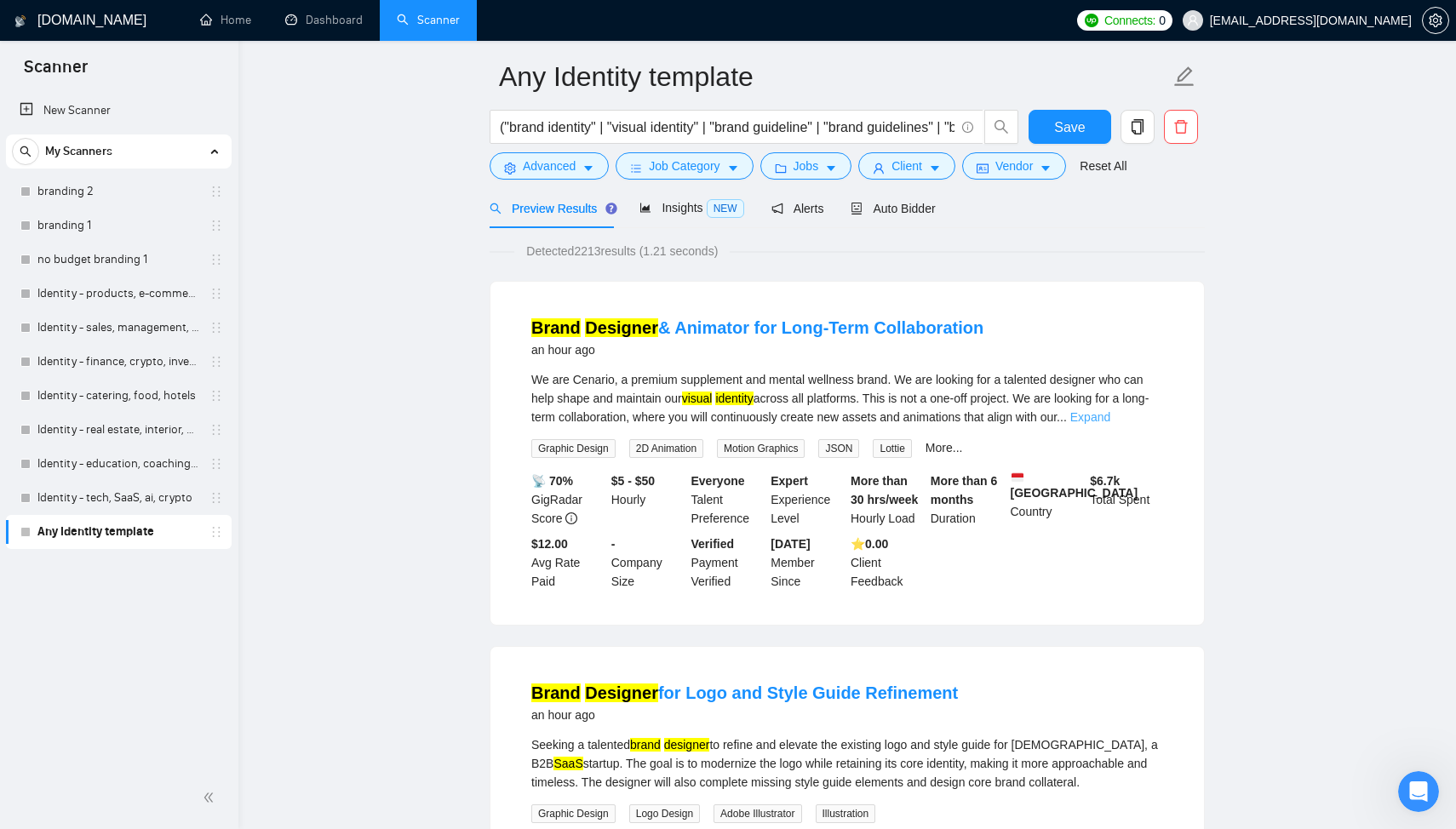
click at [1110, 412] on link "Expand" at bounding box center [1090, 416] width 40 height 14
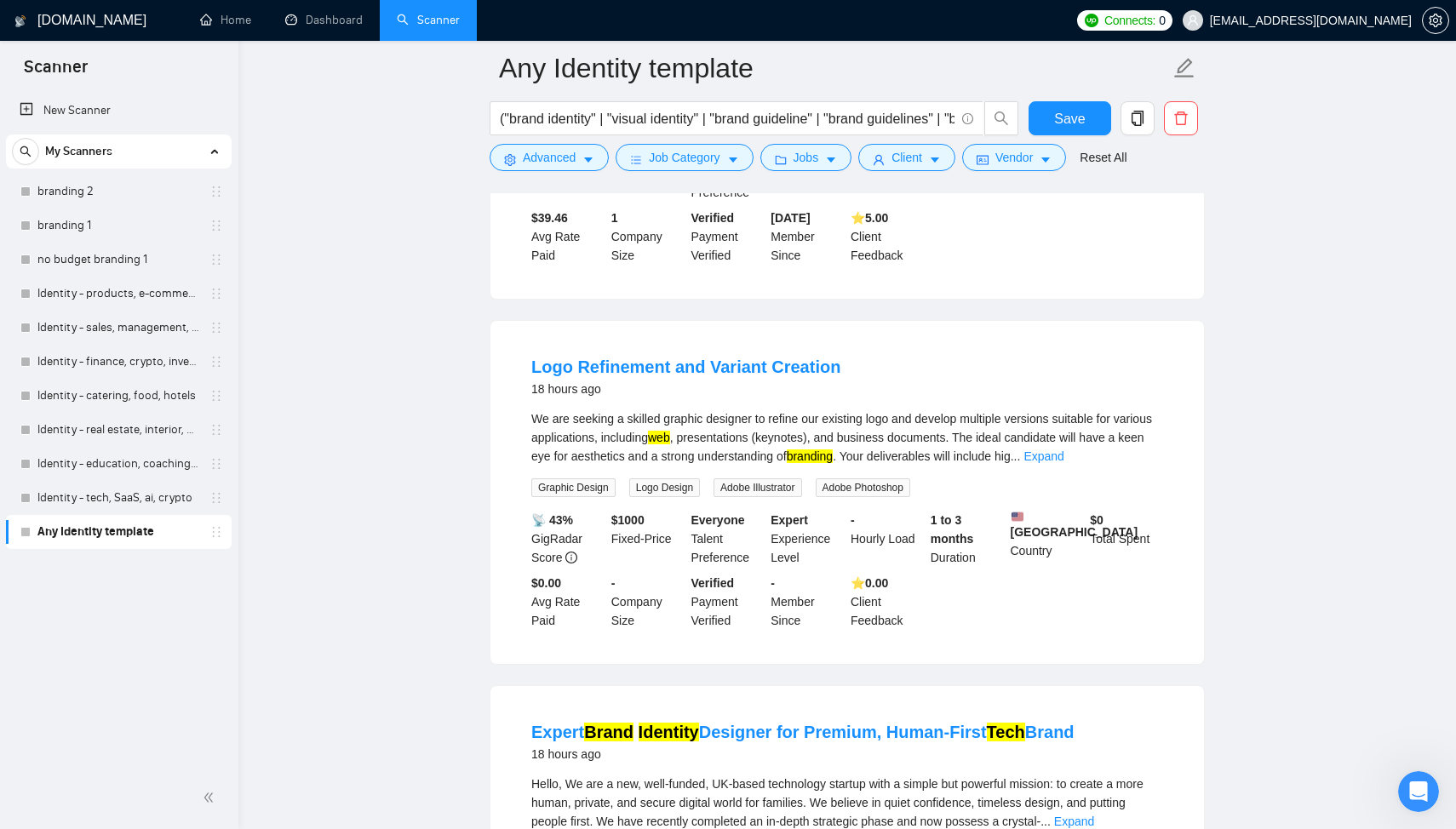
scroll to position [1085, 0]
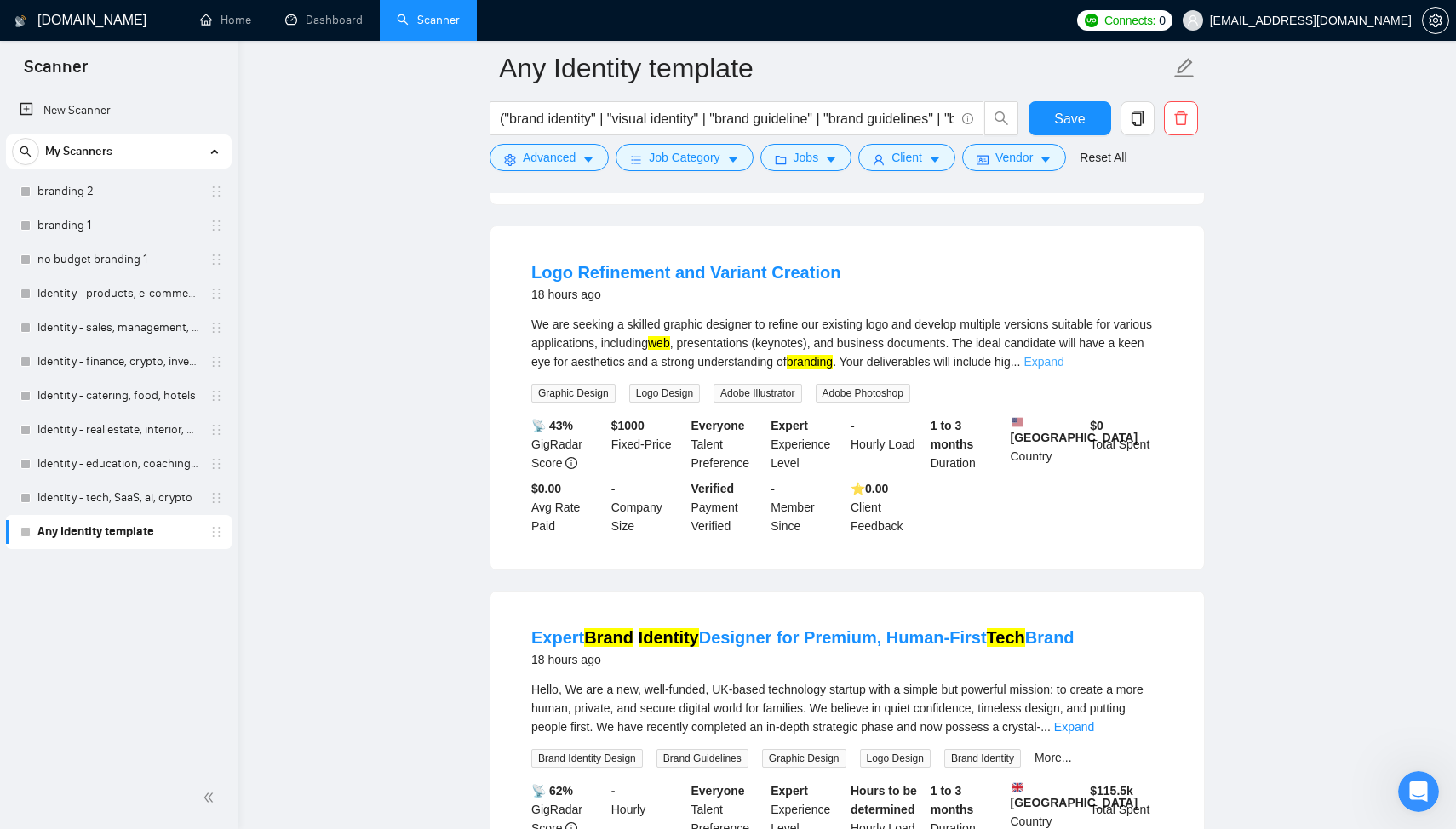
click at [1063, 368] on link "Expand" at bounding box center [1043, 361] width 40 height 14
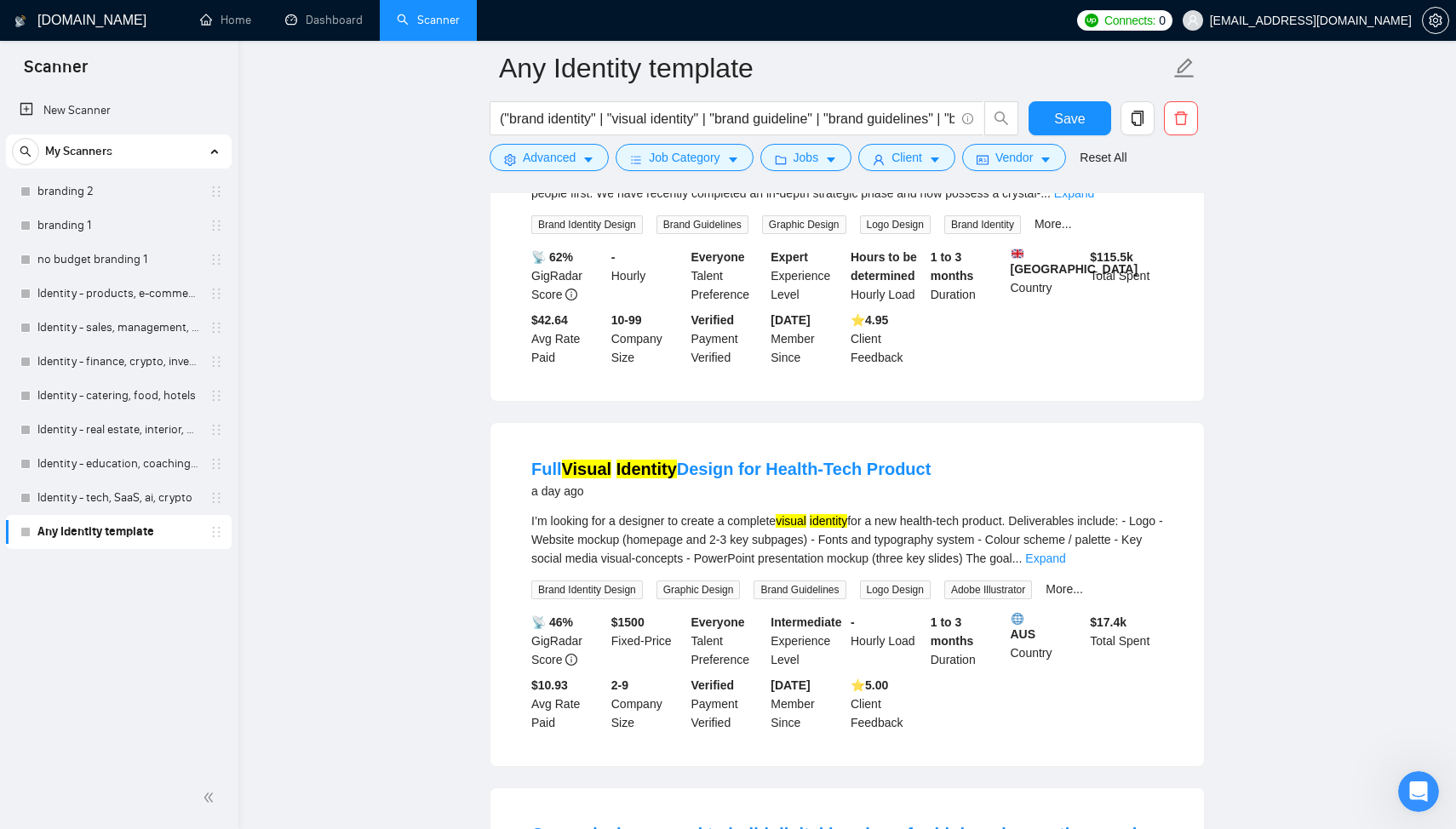
scroll to position [1723, 0]
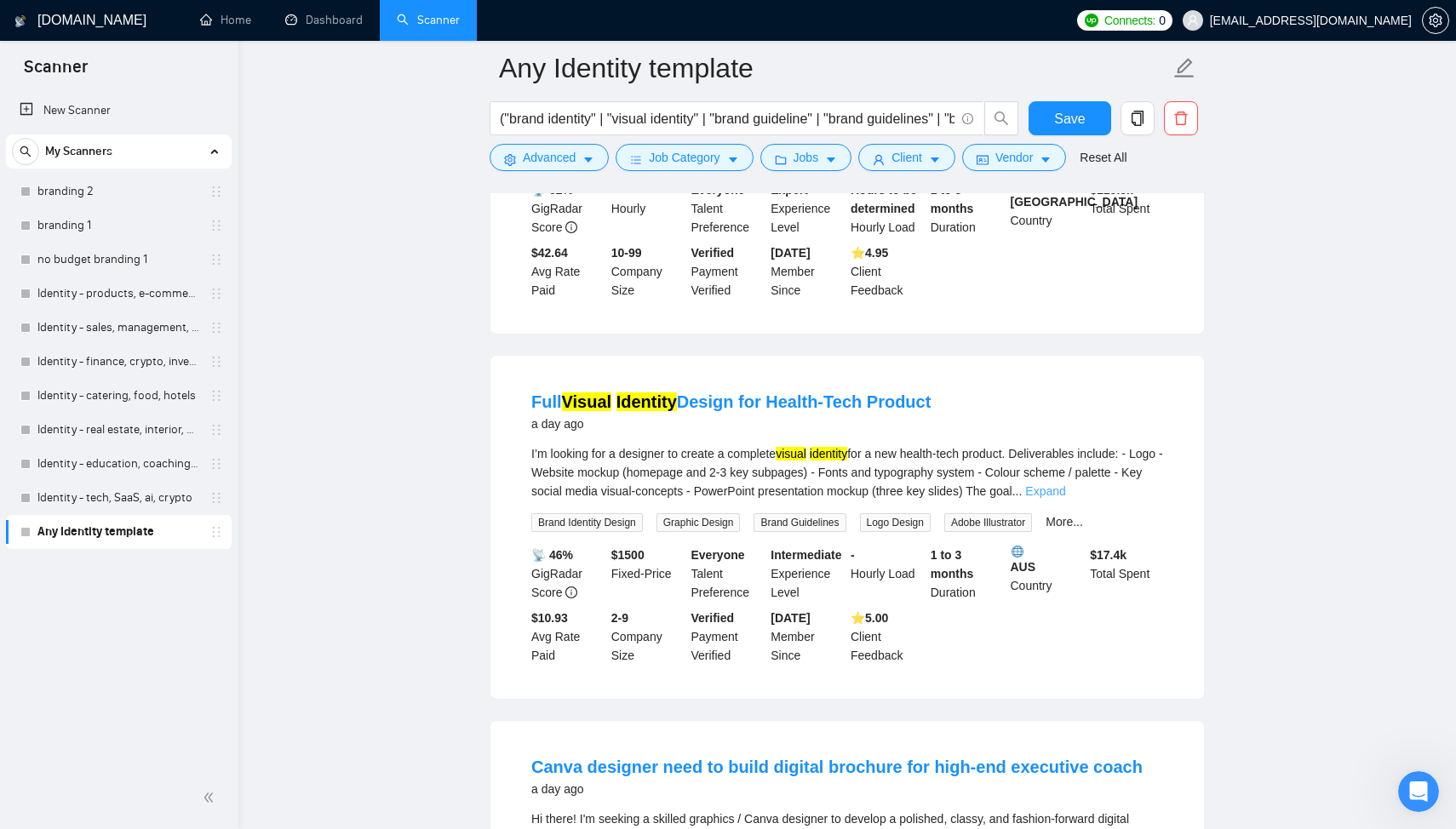
click at [1065, 498] on link "Expand" at bounding box center [1045, 491] width 40 height 14
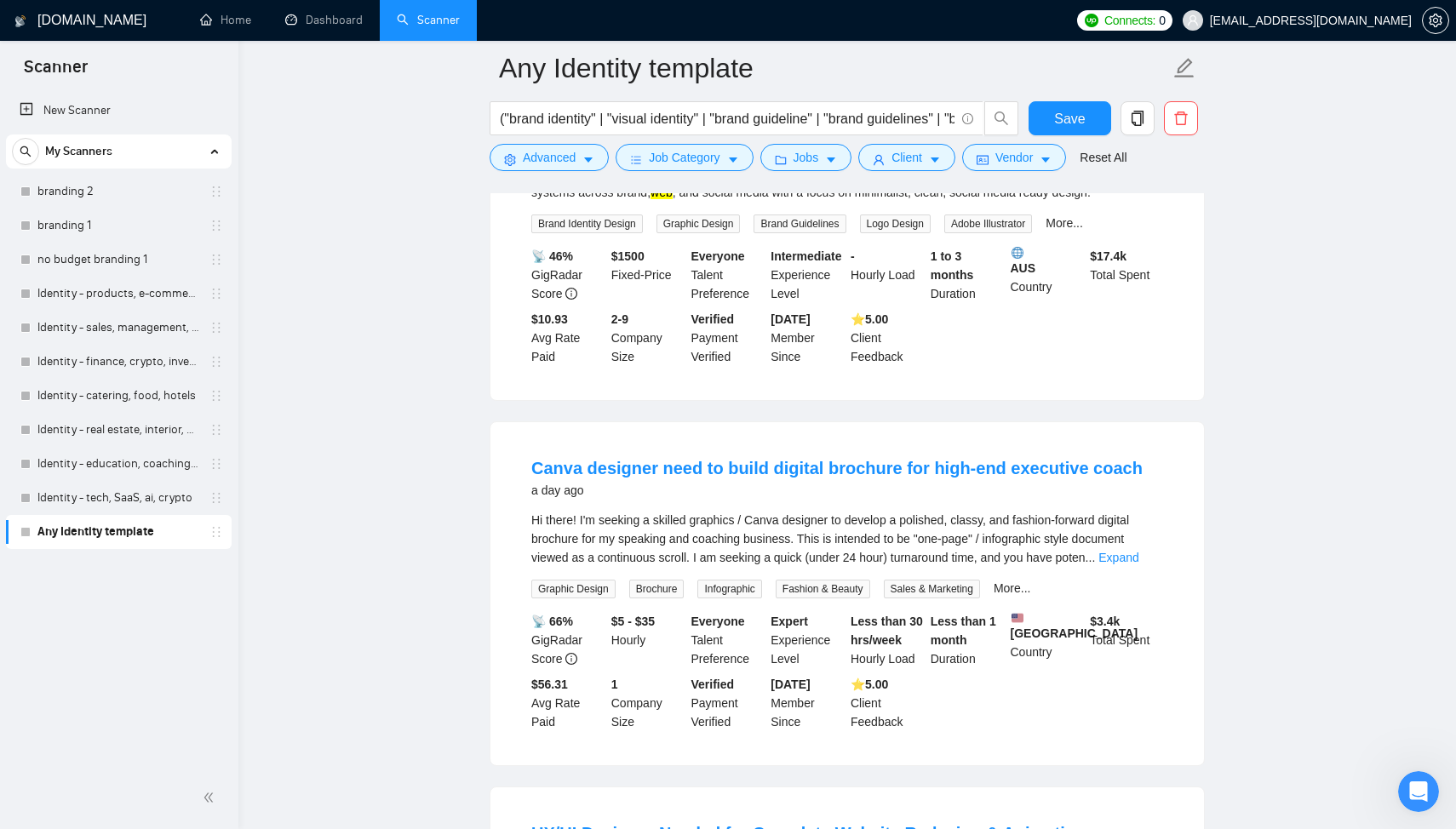
scroll to position [2244, 0]
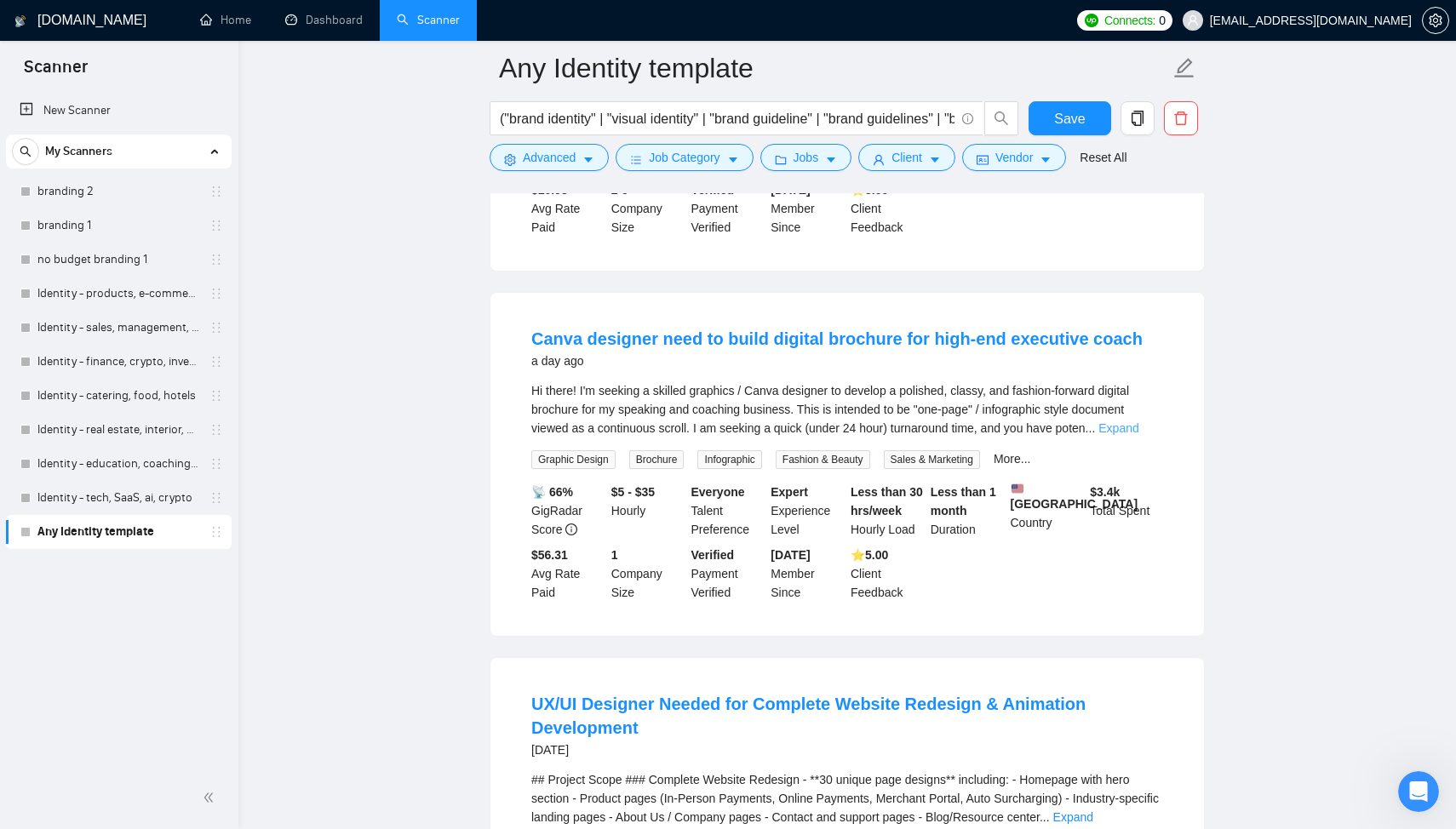
click at [1139, 434] on link "Expand" at bounding box center [1119, 427] width 40 height 14
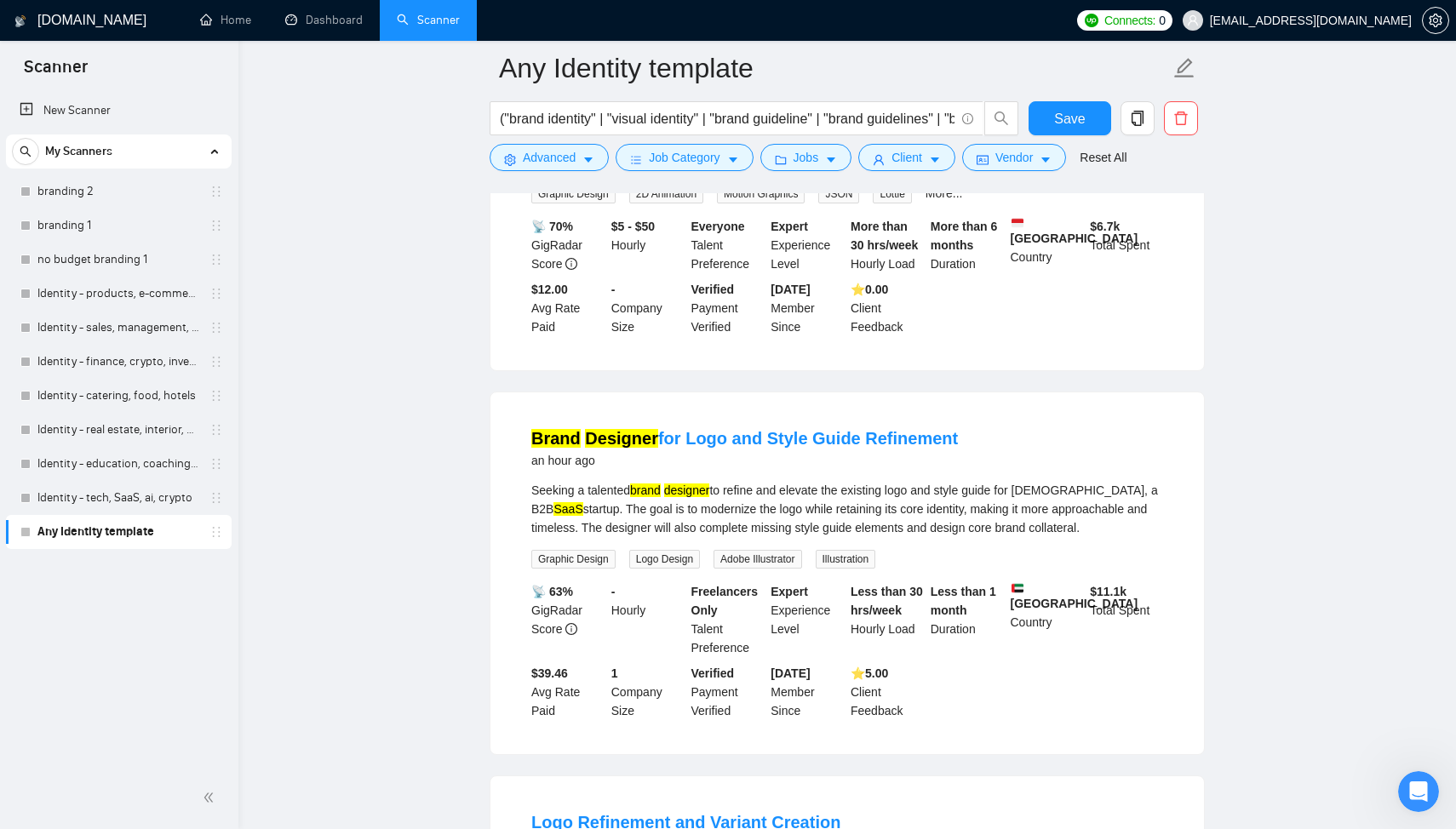
scroll to position [0, 0]
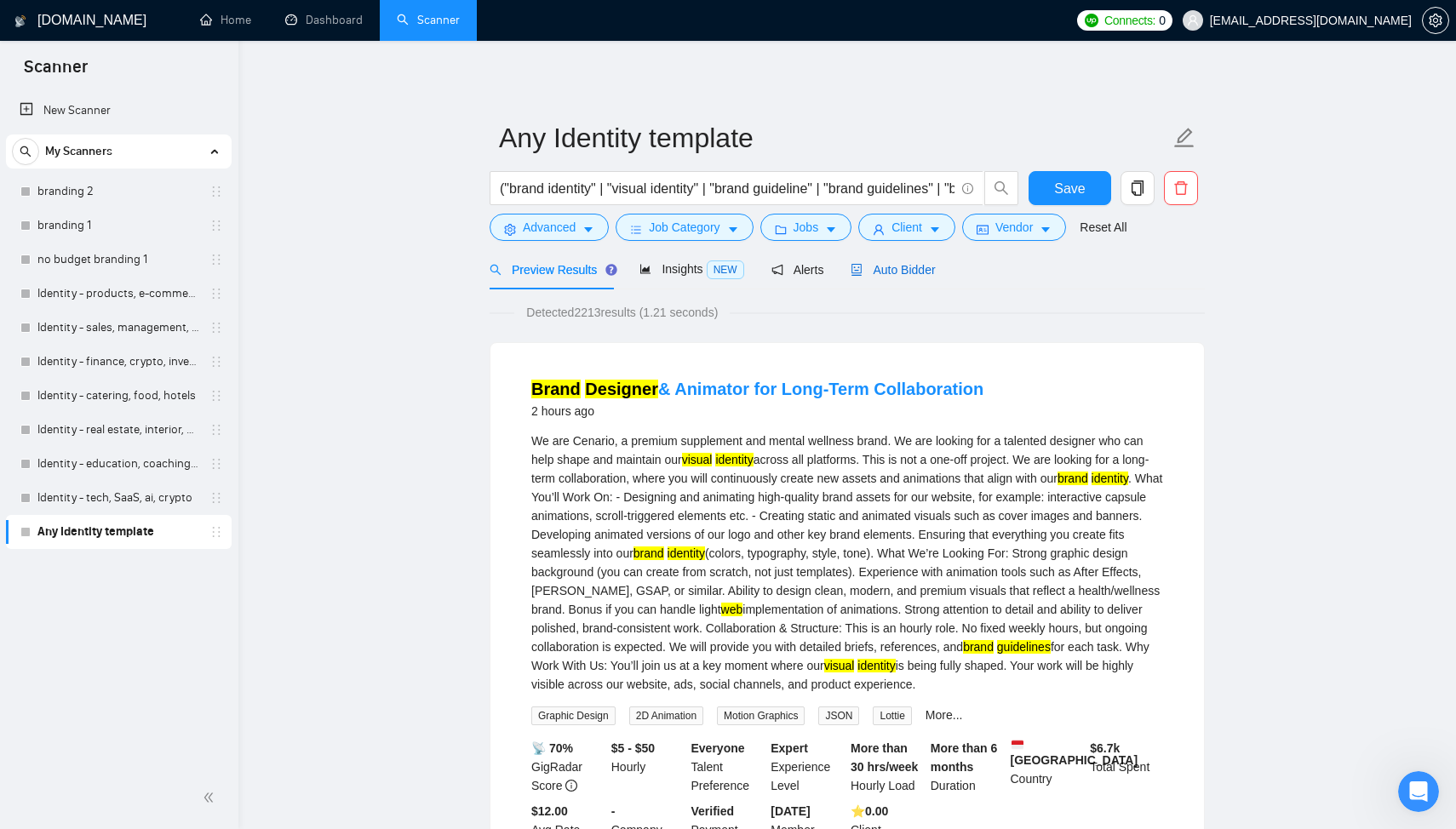
click at [899, 276] on div "Auto Bidder" at bounding box center [892, 269] width 85 height 19
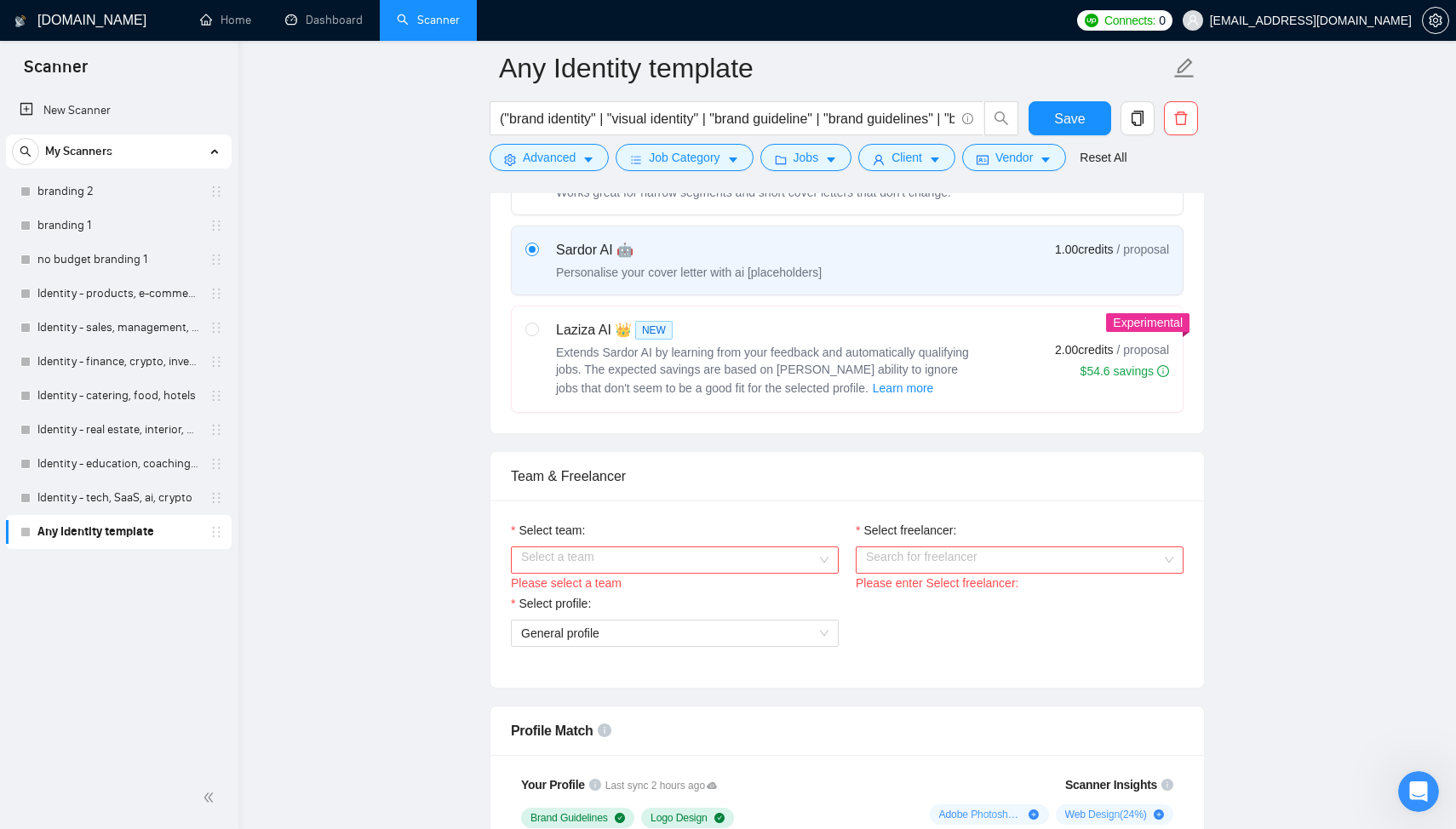
scroll to position [668, 0]
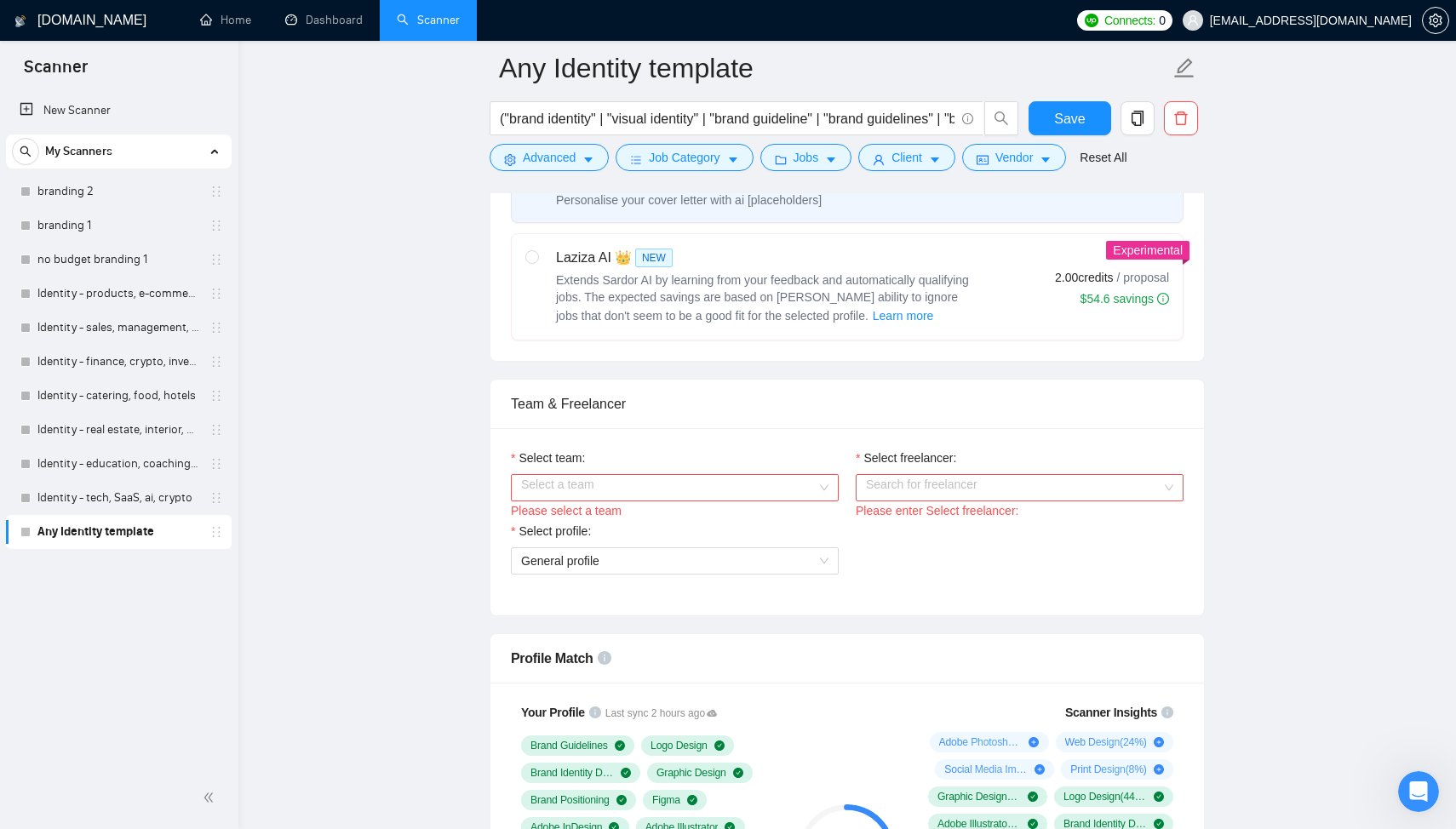
click at [671, 484] on input "Select team:" at bounding box center [668, 487] width 296 height 25
click at [648, 519] on div "Whales Agency 🐳" at bounding box center [675, 521] width 307 height 19
click at [882, 492] on input "Select freelancer:" at bounding box center [1013, 487] width 296 height 25
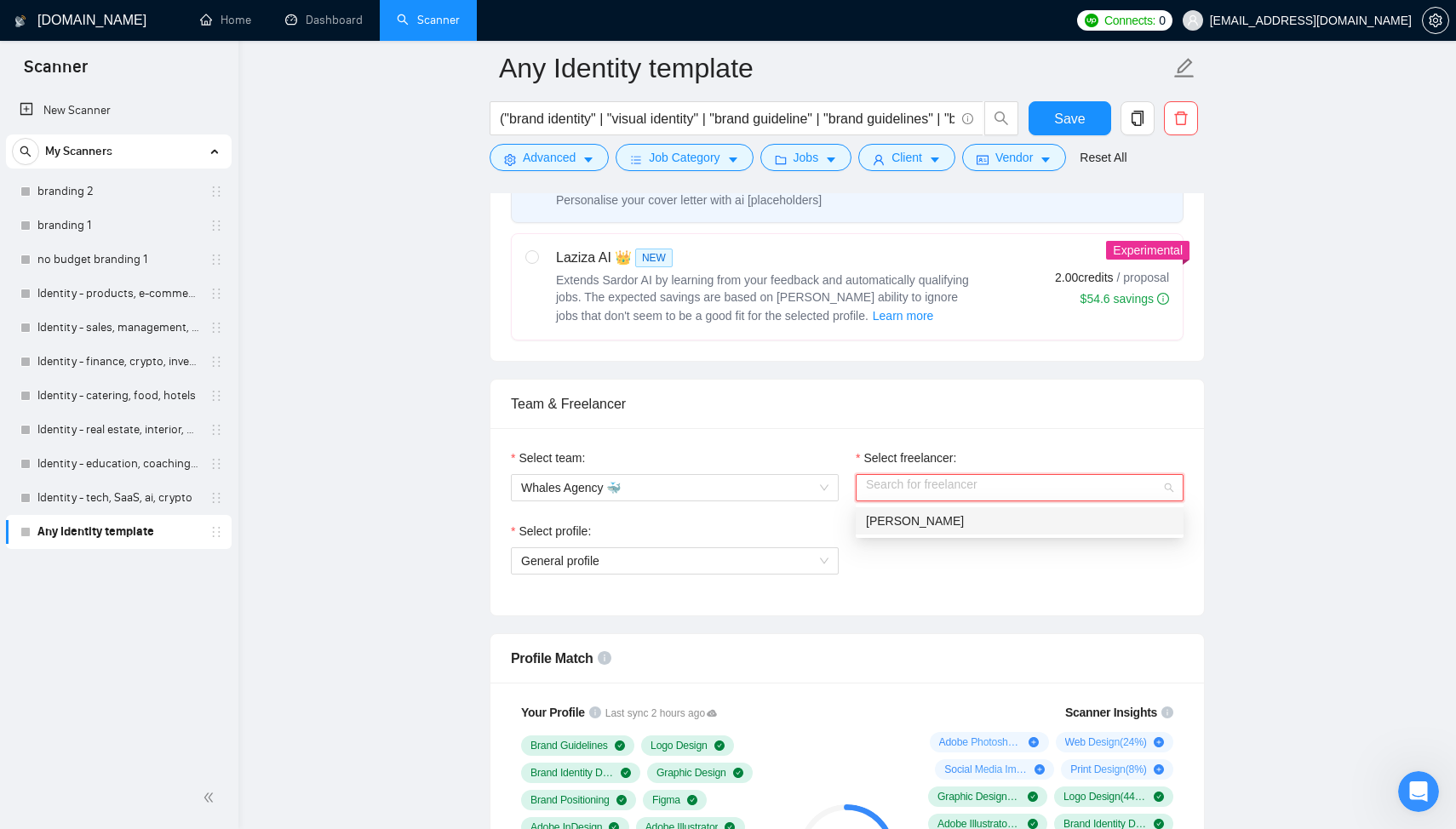
click at [889, 514] on span "[PERSON_NAME]" at bounding box center [915, 520] width 98 height 14
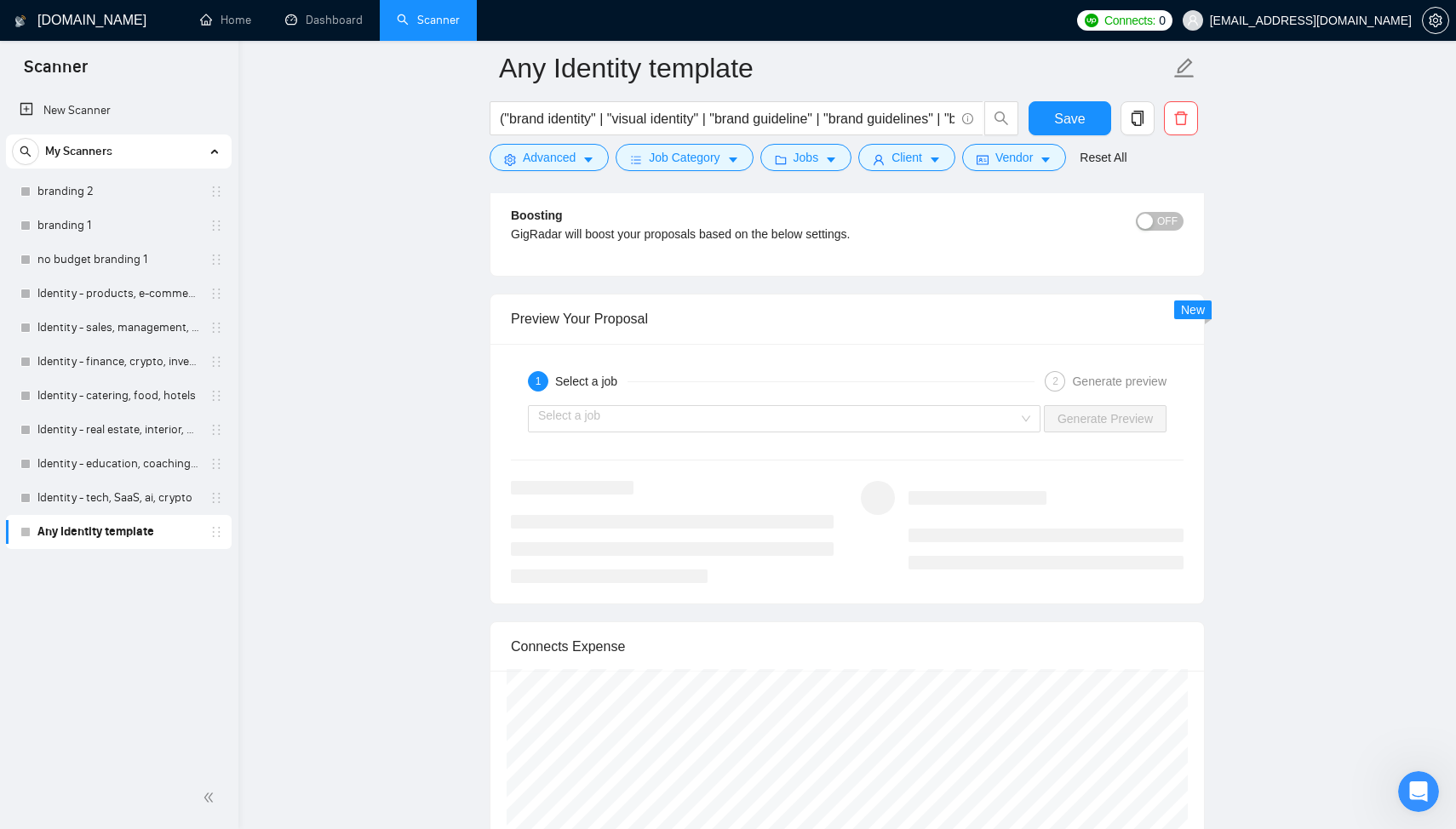
scroll to position [3180, 0]
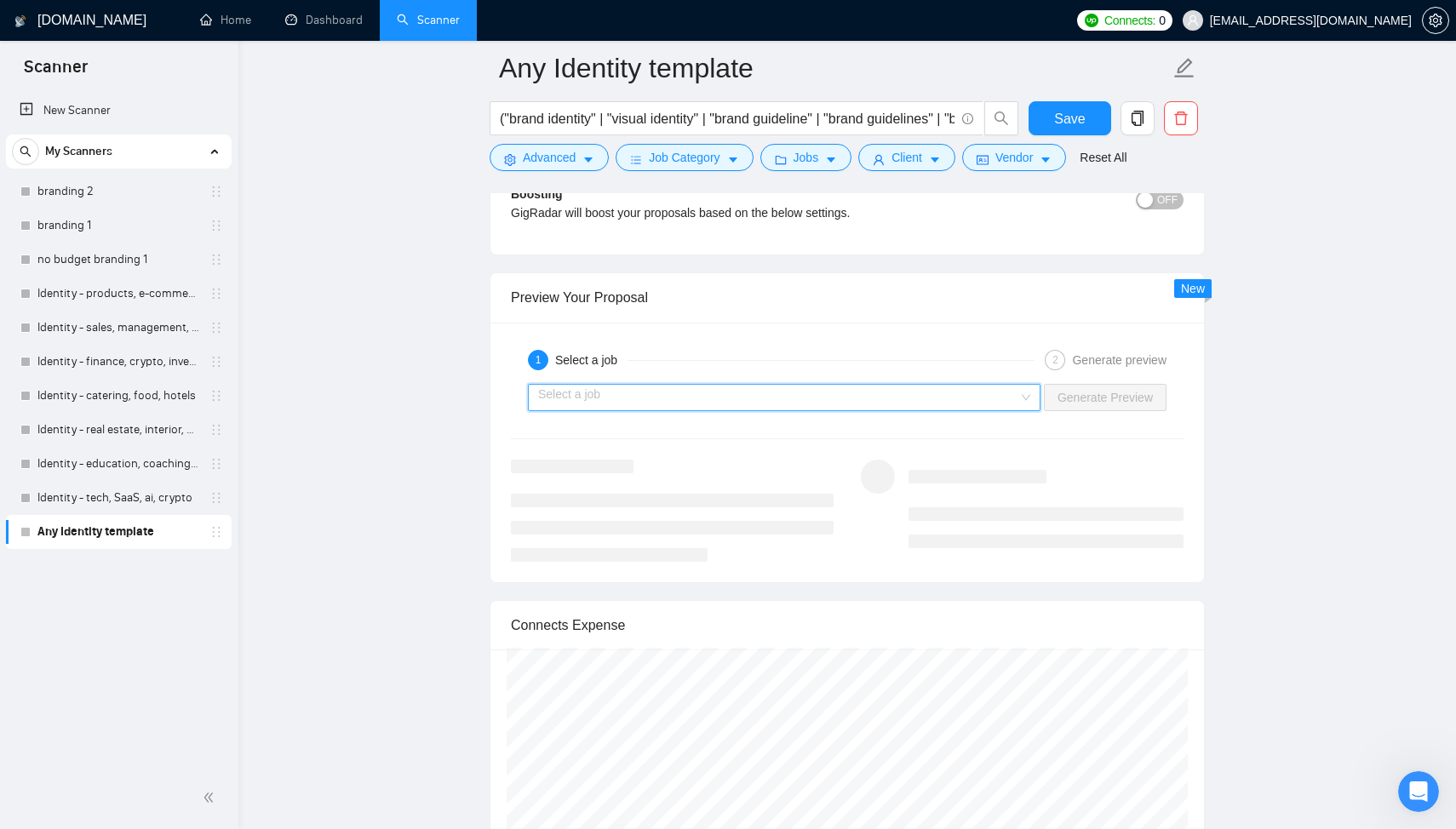
click at [582, 392] on input "search" at bounding box center [778, 397] width 480 height 25
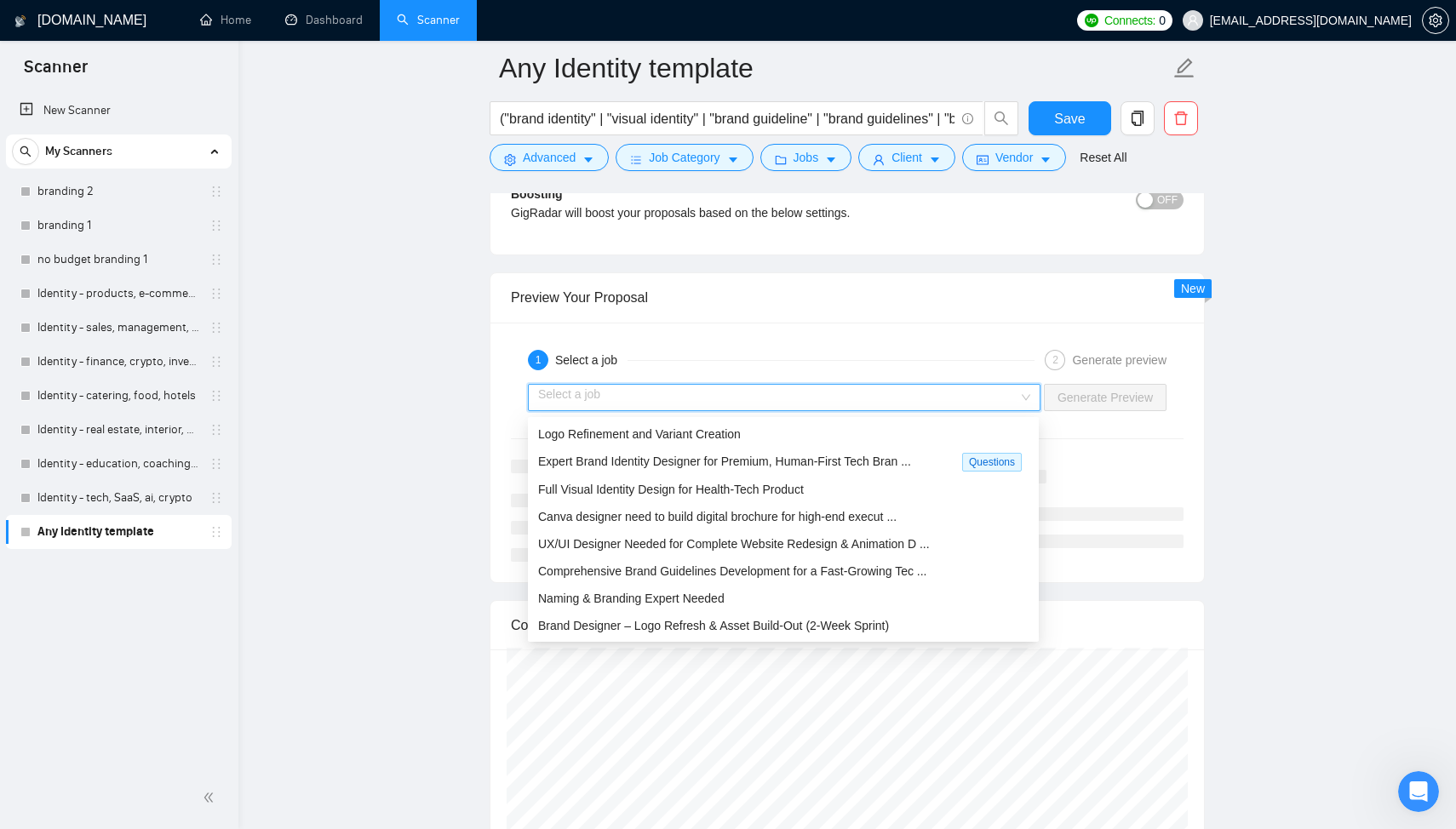
scroll to position [0, 0]
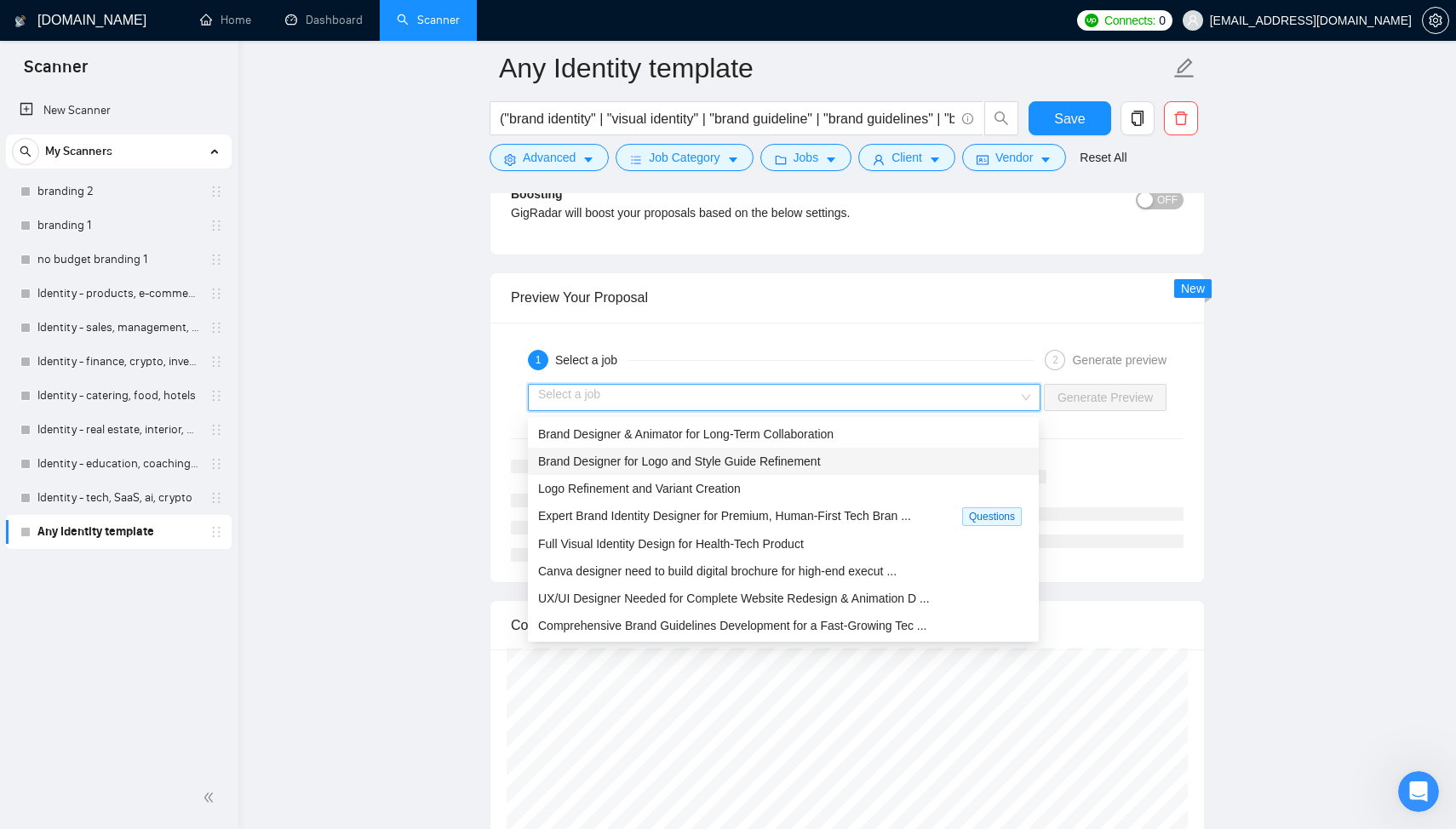
drag, startPoint x: 673, startPoint y: 469, endPoint x: 737, endPoint y: 464, distance: 64.2
click at [738, 464] on div "Brand Designer for Logo and Style Guide Refinement" at bounding box center [783, 461] width 490 height 19
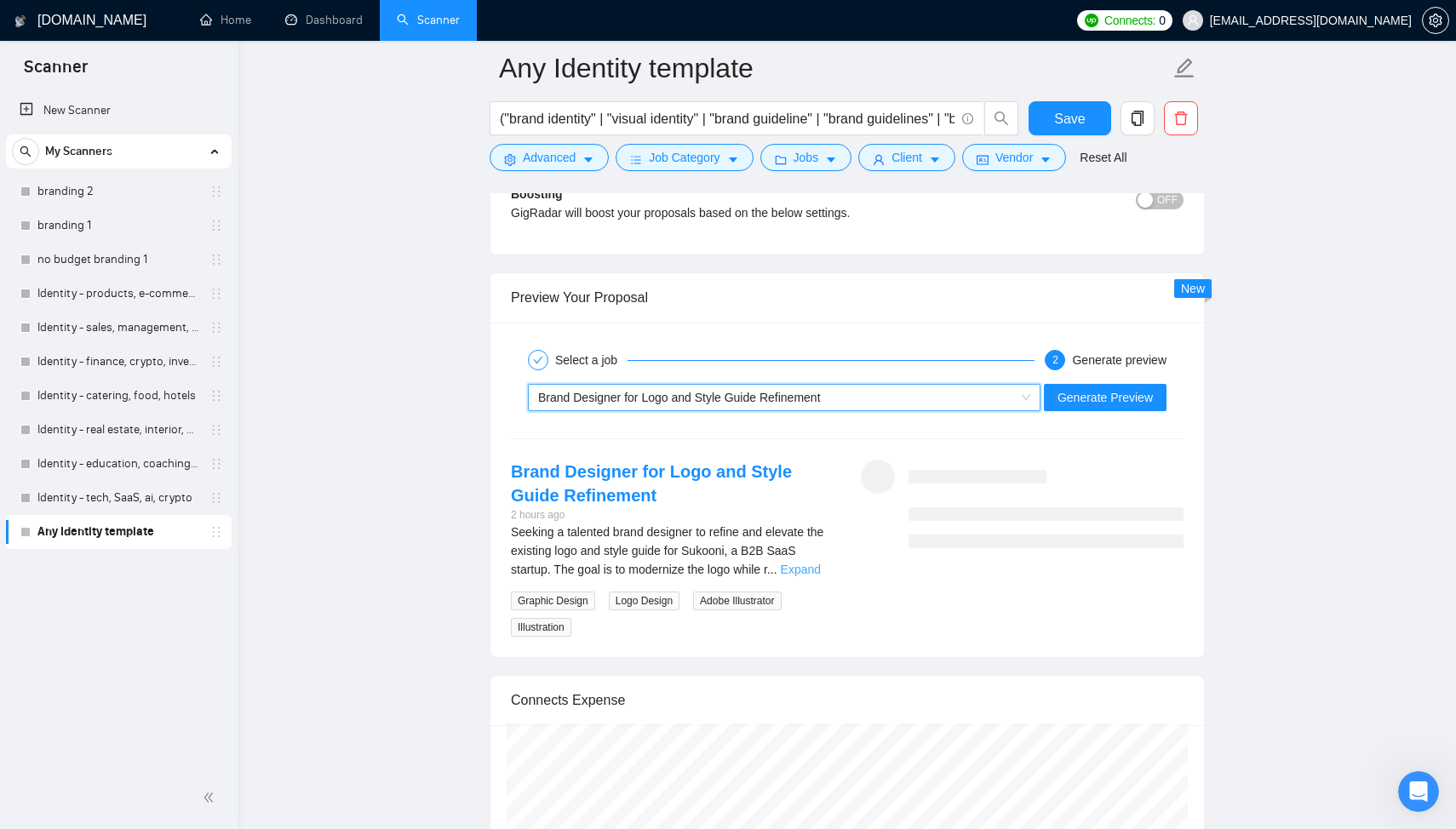
click at [819, 572] on link "Expand" at bounding box center [800, 569] width 40 height 14
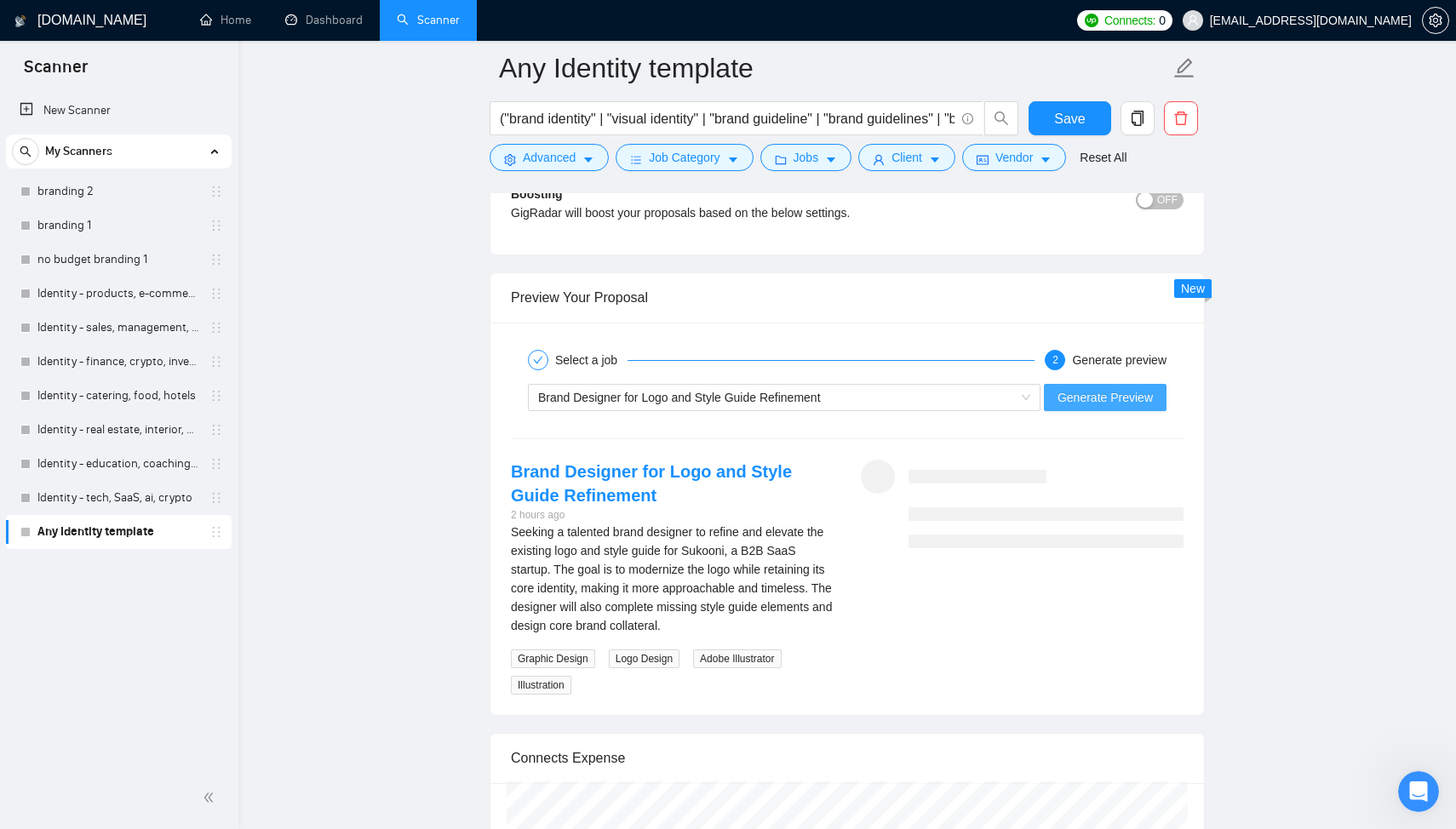
click at [1123, 406] on span "Generate Preview" at bounding box center [1105, 397] width 95 height 19
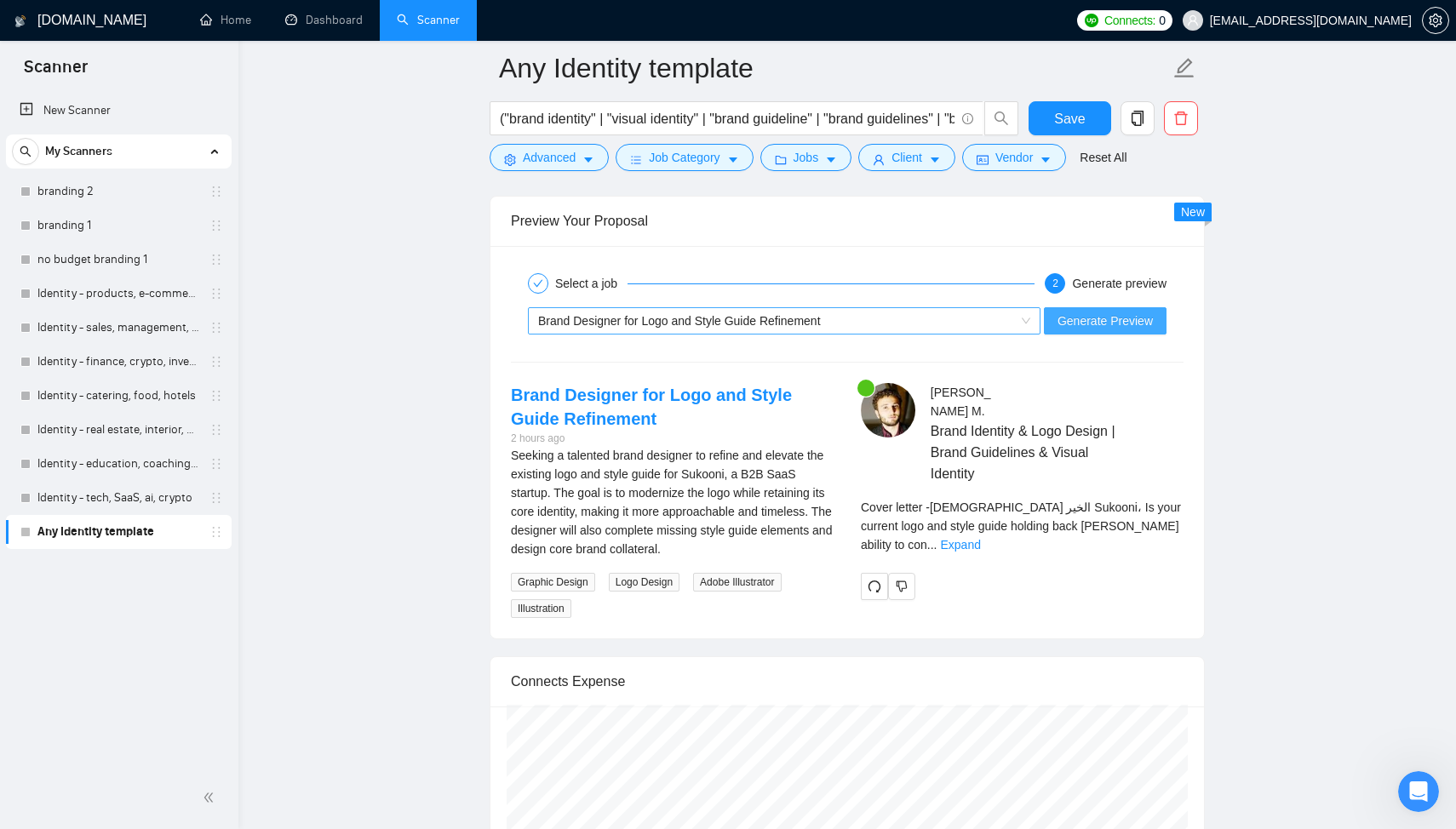
scroll to position [3260, 0]
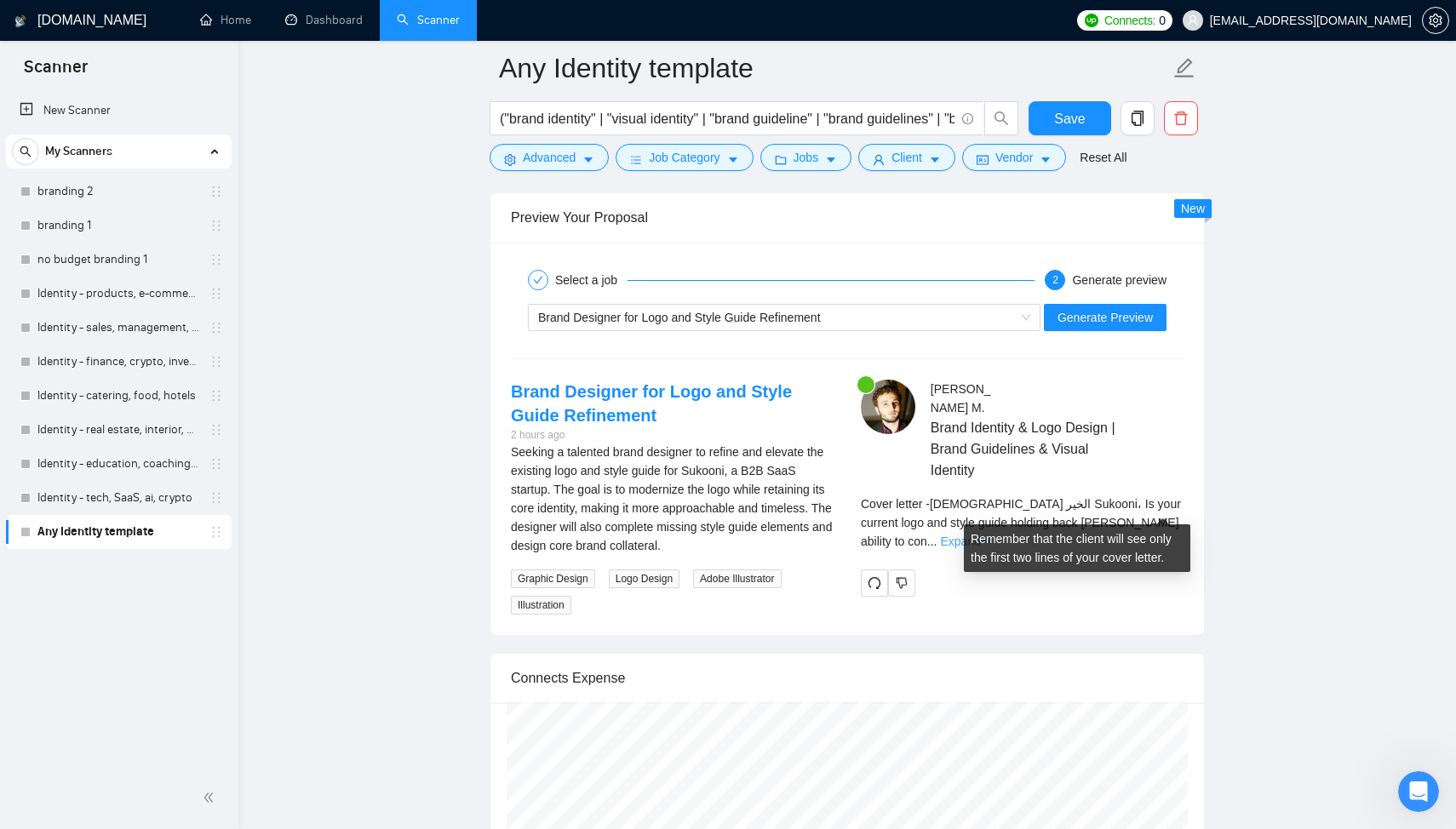
click at [980, 534] on link "Expand" at bounding box center [960, 541] width 40 height 14
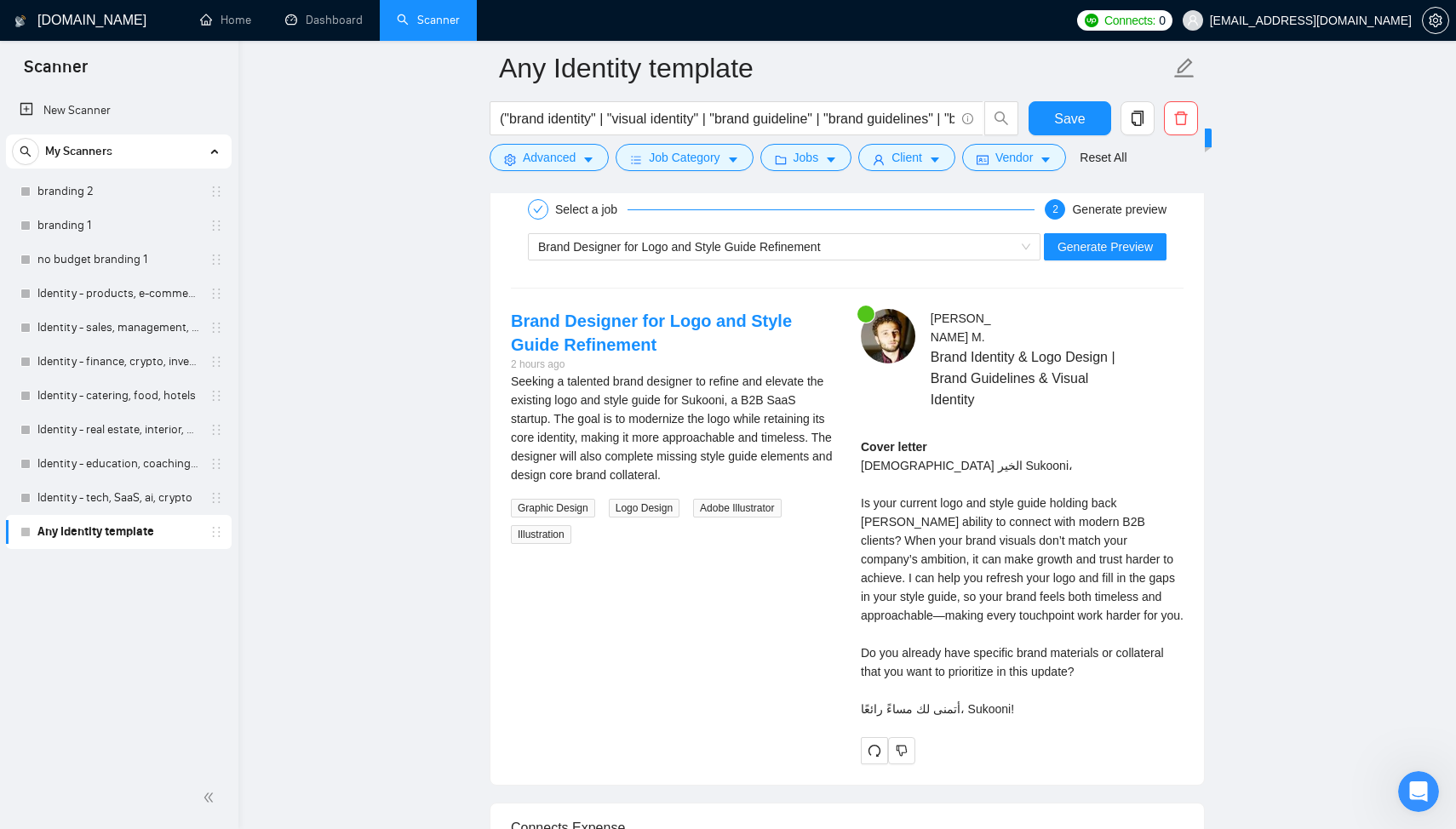
scroll to position [3328, 0]
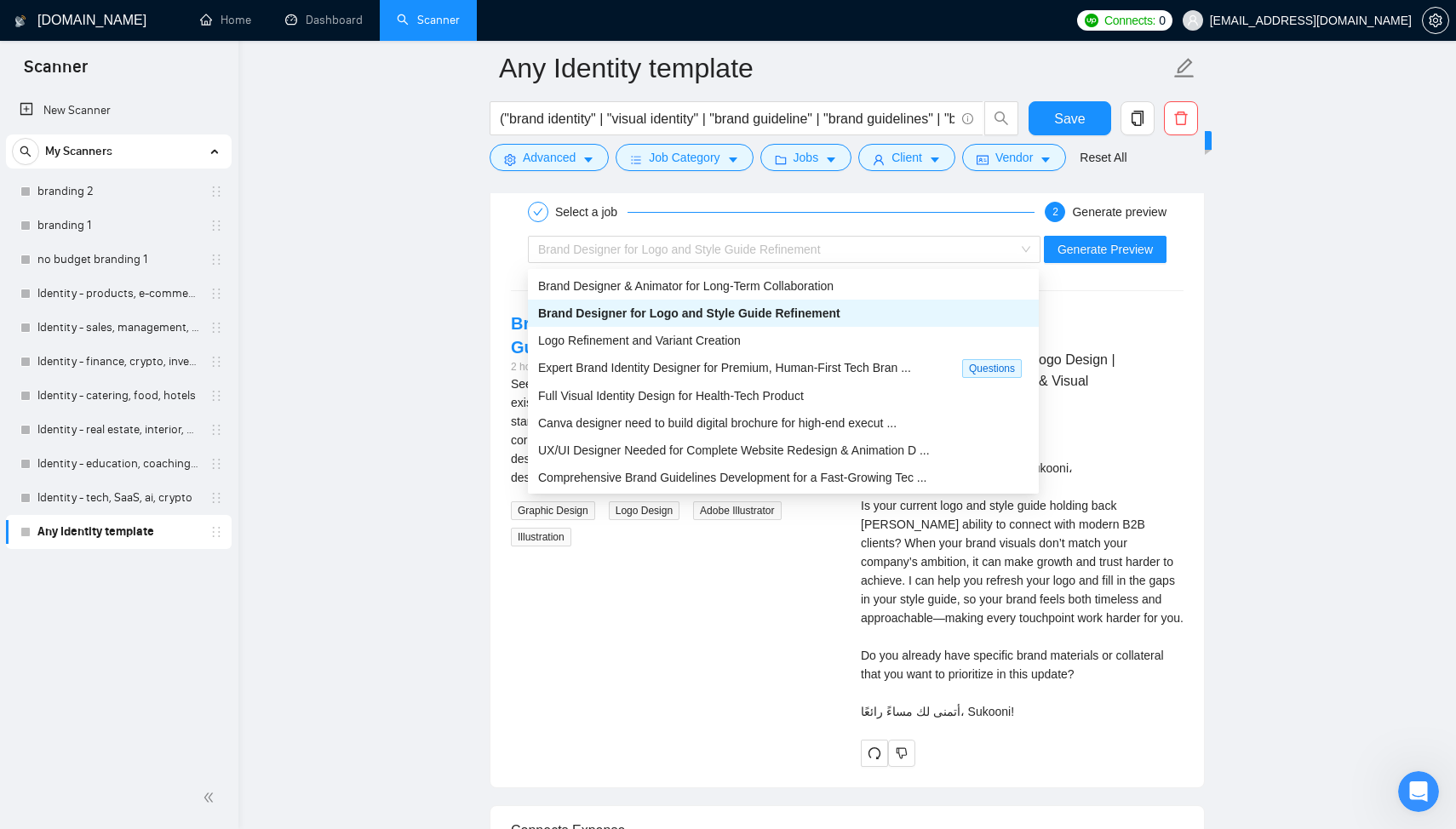
click at [724, 244] on div "Brand Designer for Logo and Style Guide Refinement" at bounding box center [777, 249] width 477 height 25
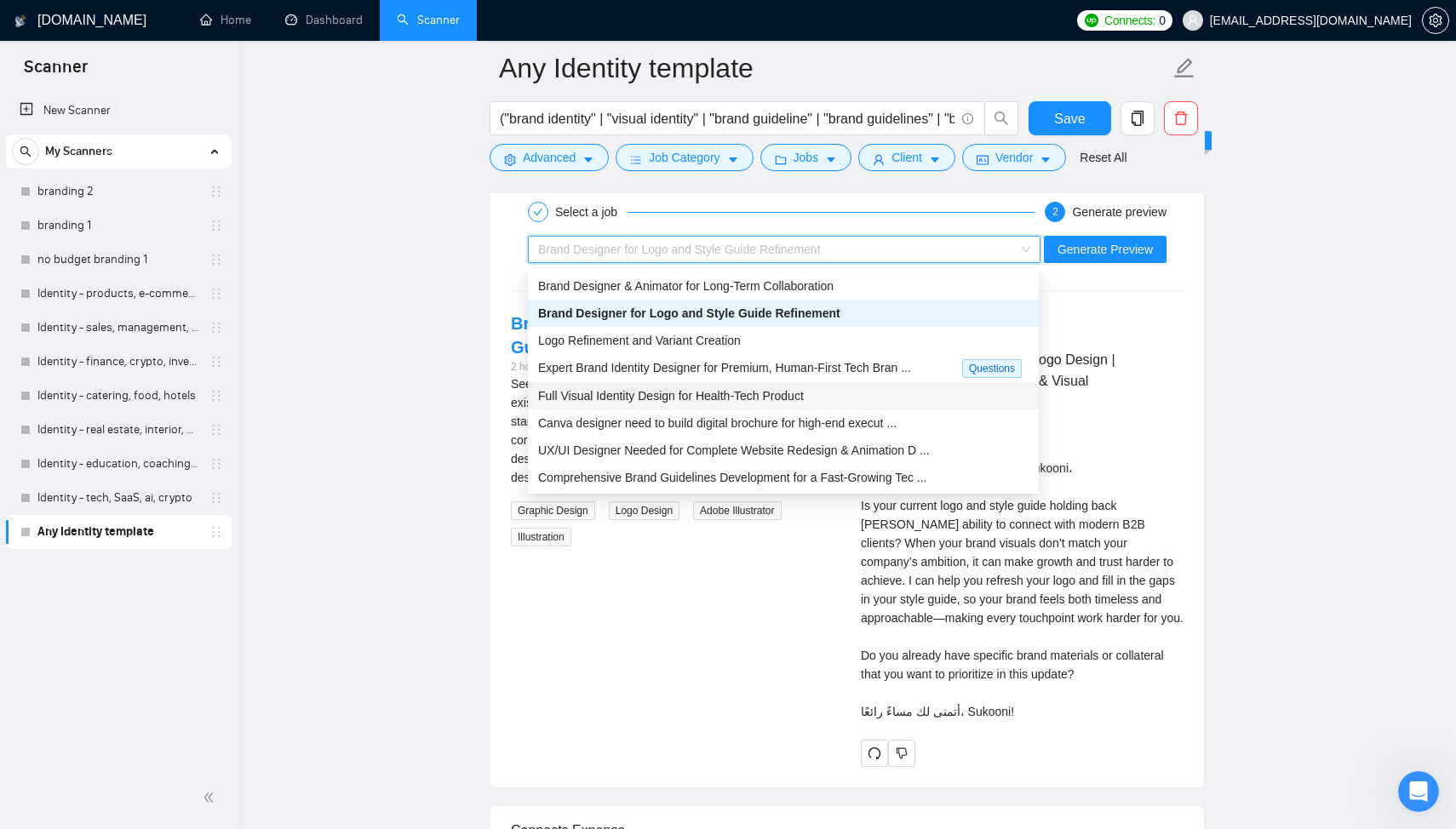
click at [694, 399] on span "Full Visual Identity Design for Health-Tech Product" at bounding box center [671, 395] width 266 height 14
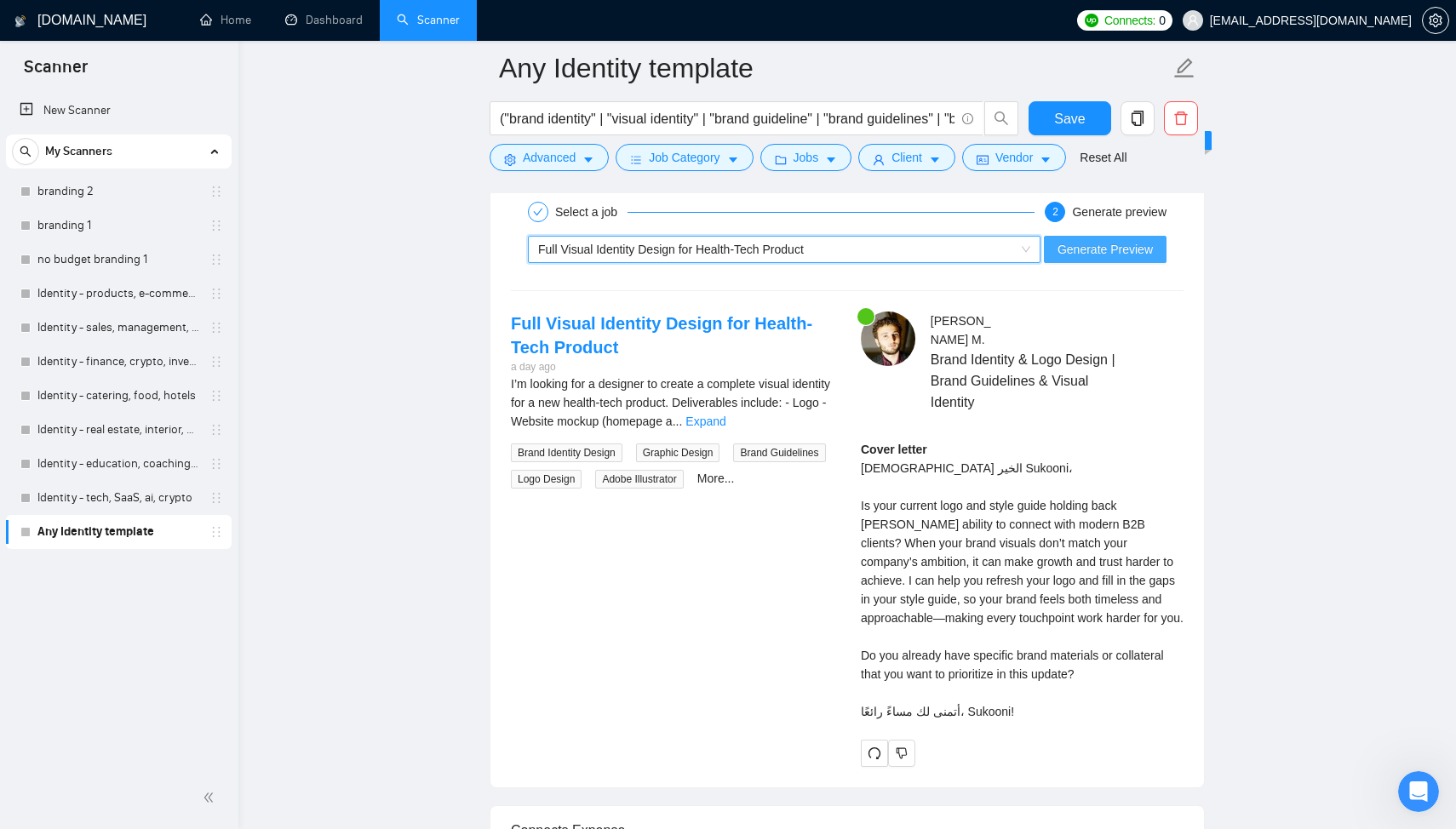
click at [1103, 246] on span "Generate Preview" at bounding box center [1105, 249] width 95 height 19
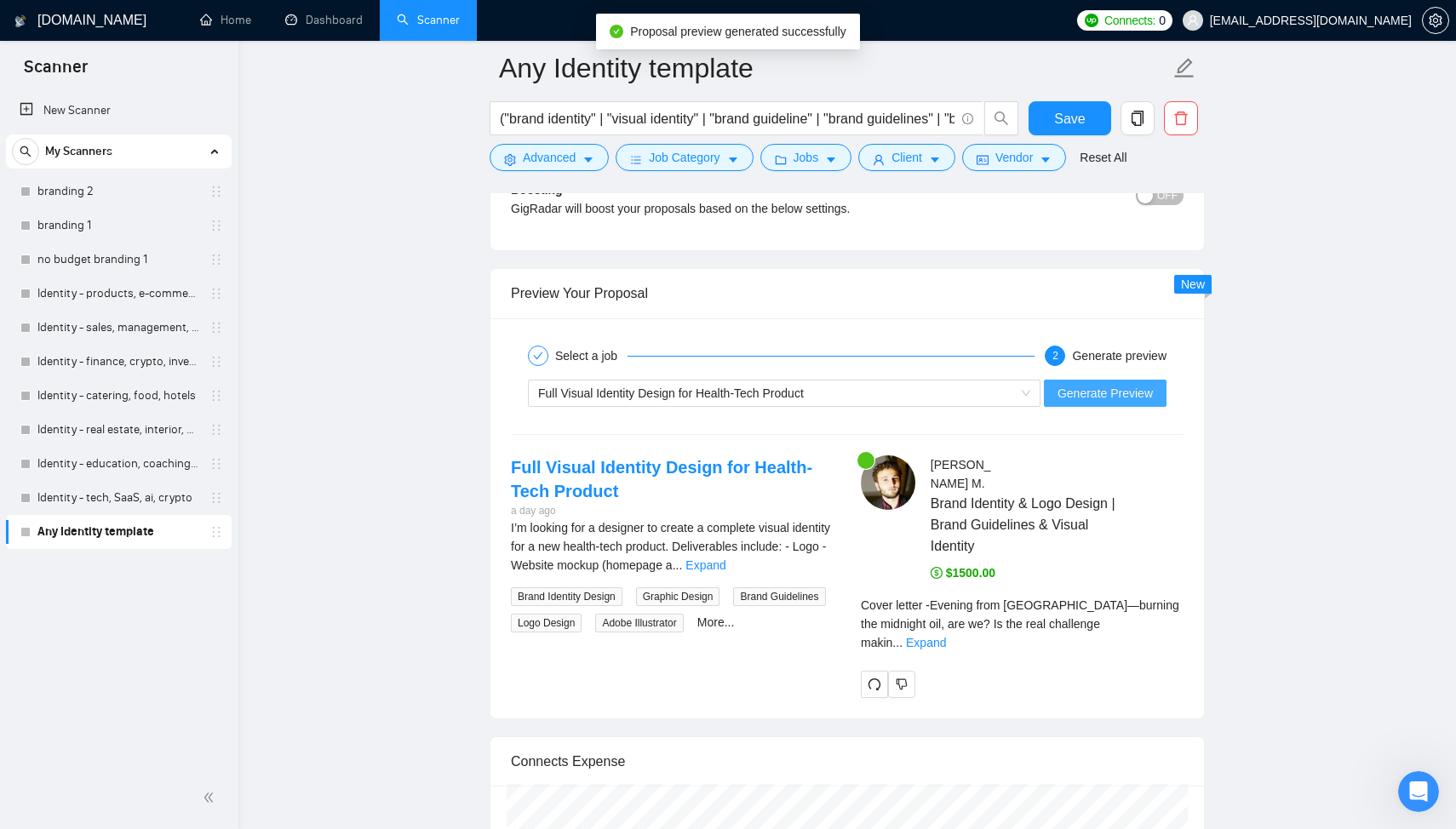
scroll to position [3256, 0]
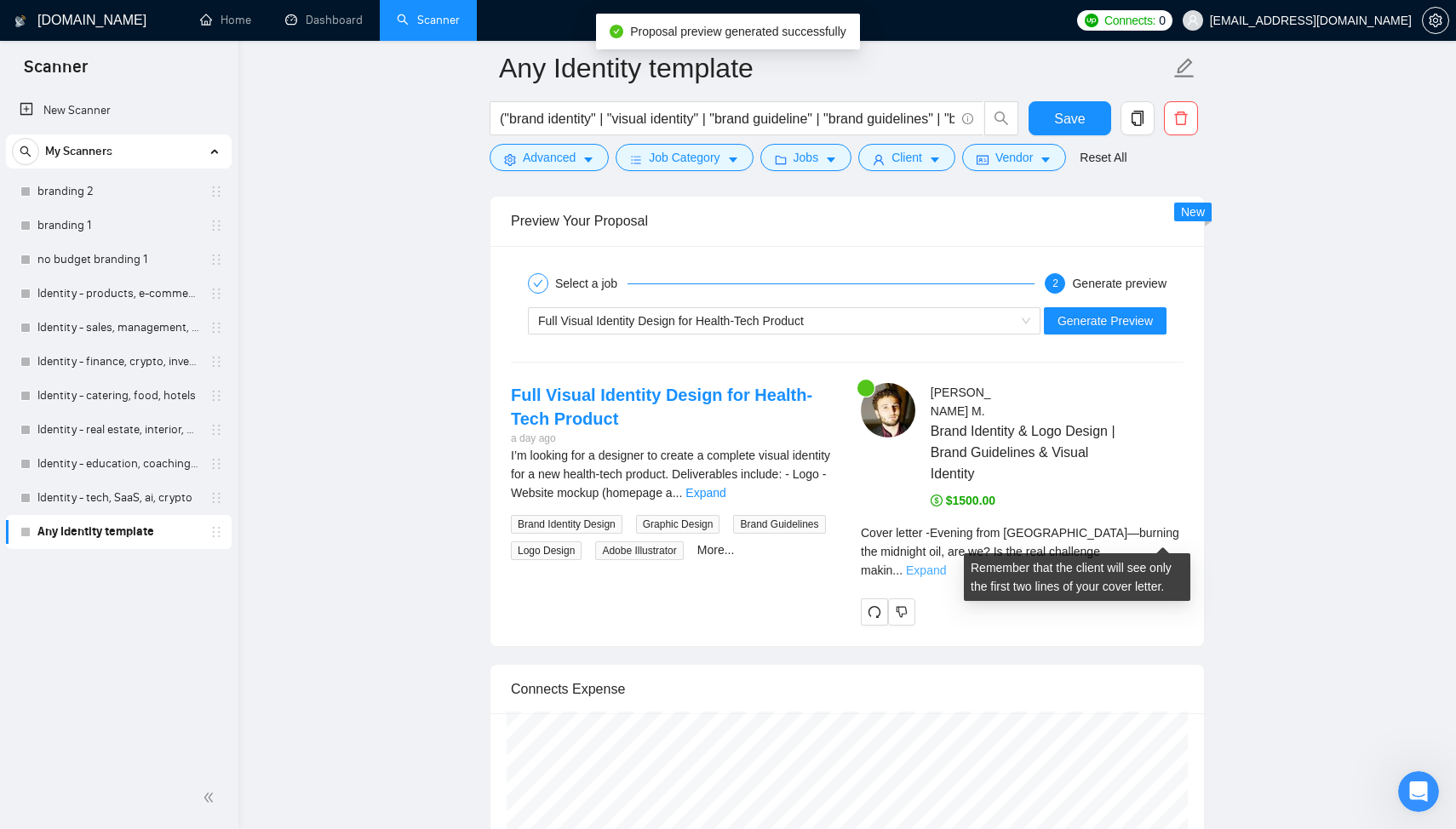
click at [946, 564] on link "Expand" at bounding box center [926, 570] width 40 height 14
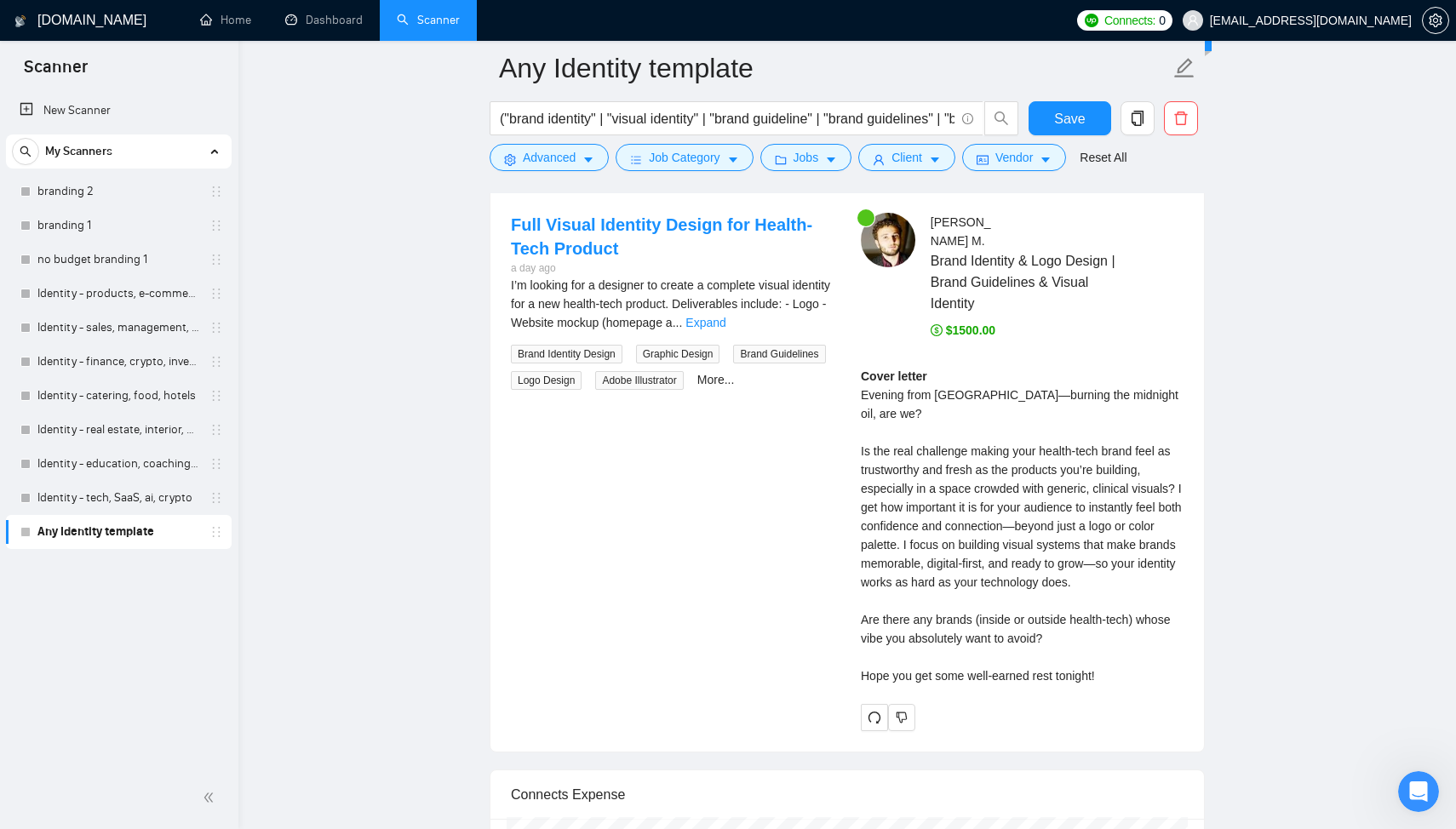
scroll to position [3424, 0]
click at [726, 326] on link "Expand" at bounding box center [706, 325] width 40 height 14
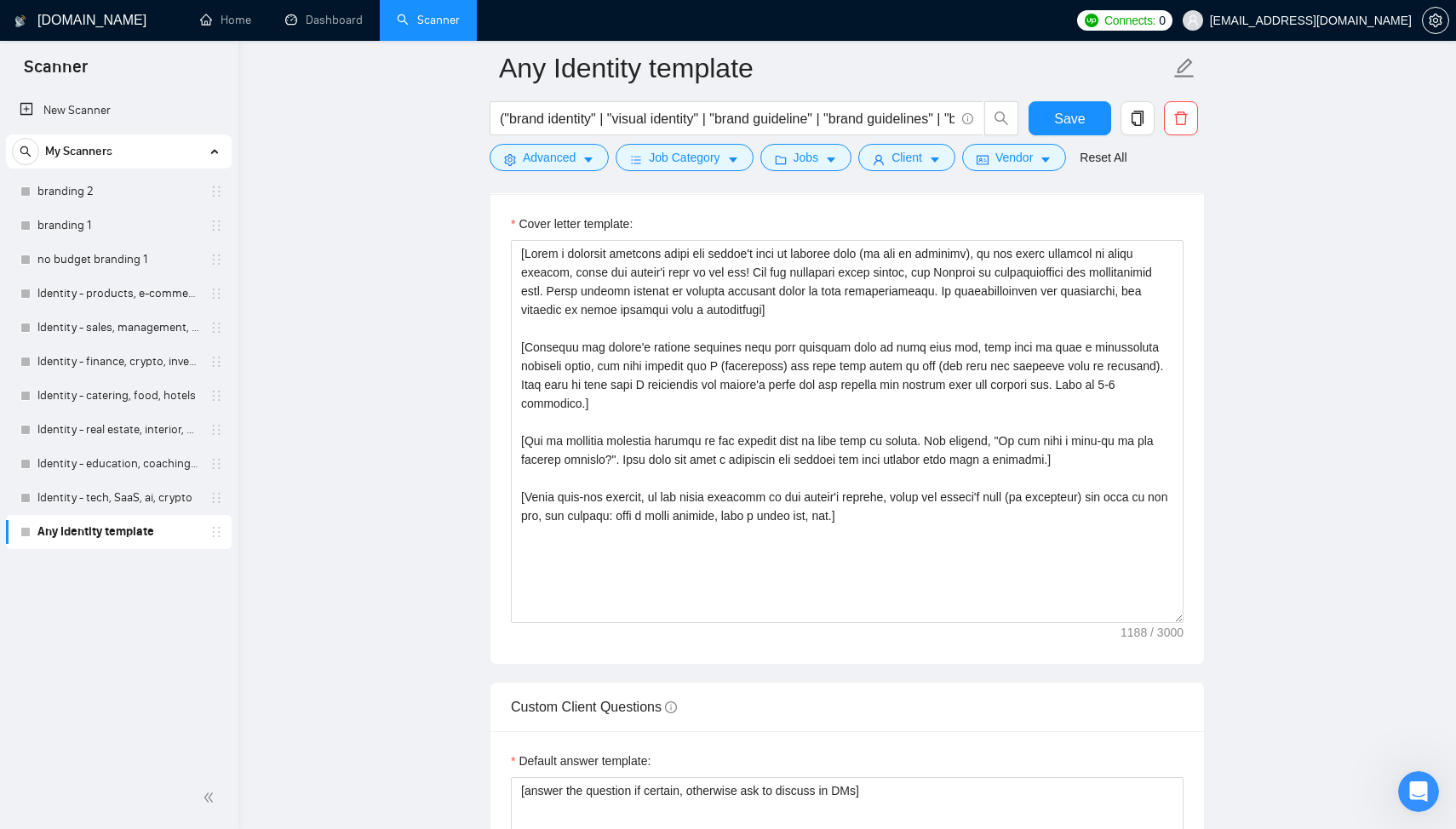
scroll to position [1899, 0]
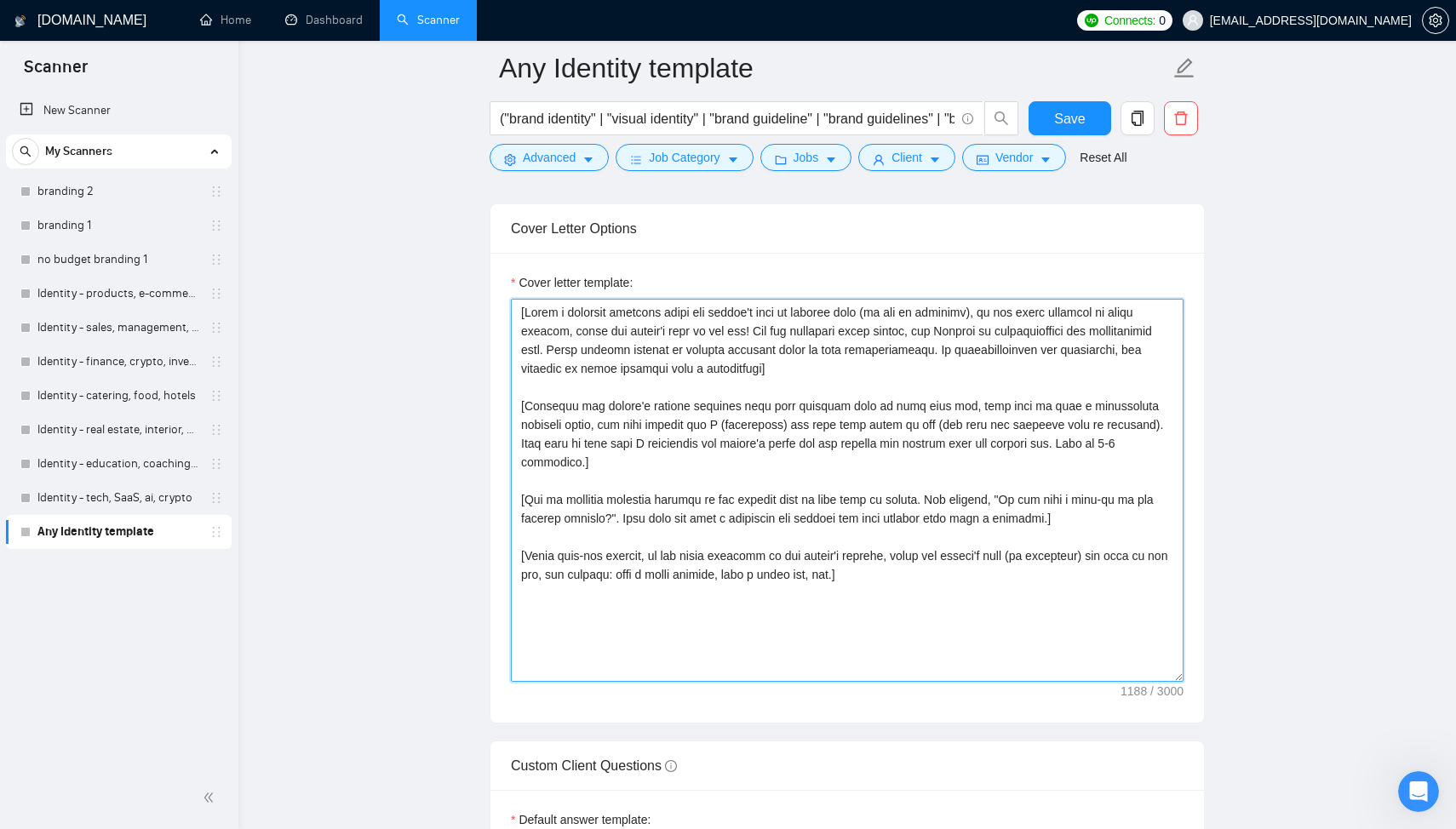
click at [693, 367] on textarea "Cover letter template:" at bounding box center [848, 490] width 673 height 383
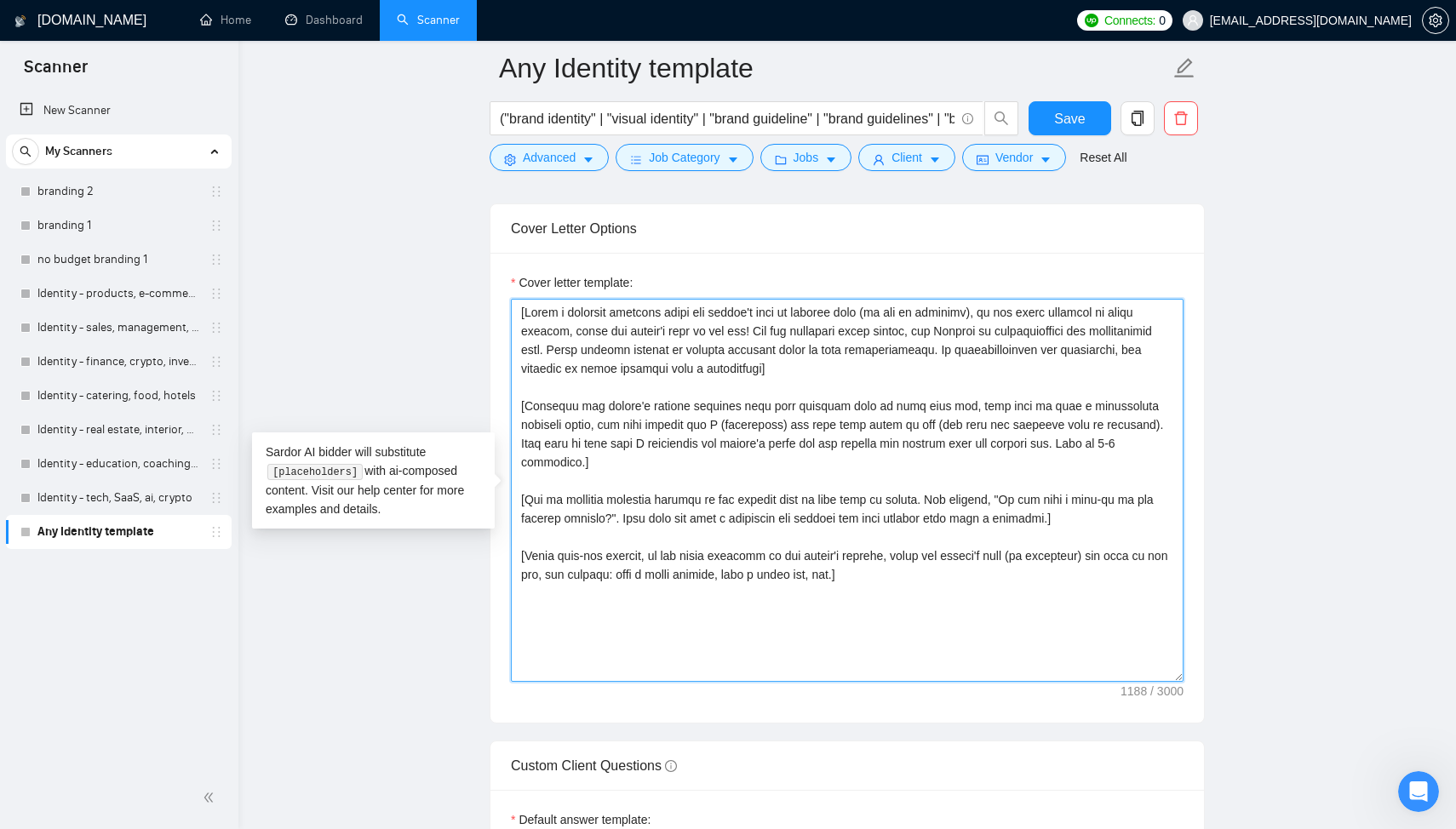
click at [741, 455] on textarea "Cover letter template:" at bounding box center [848, 490] width 673 height 383
click at [886, 465] on textarea "Cover letter template:" at bounding box center [848, 490] width 673 height 383
paste textarea "Read the job post carefully and identify the industry or business category it b…"
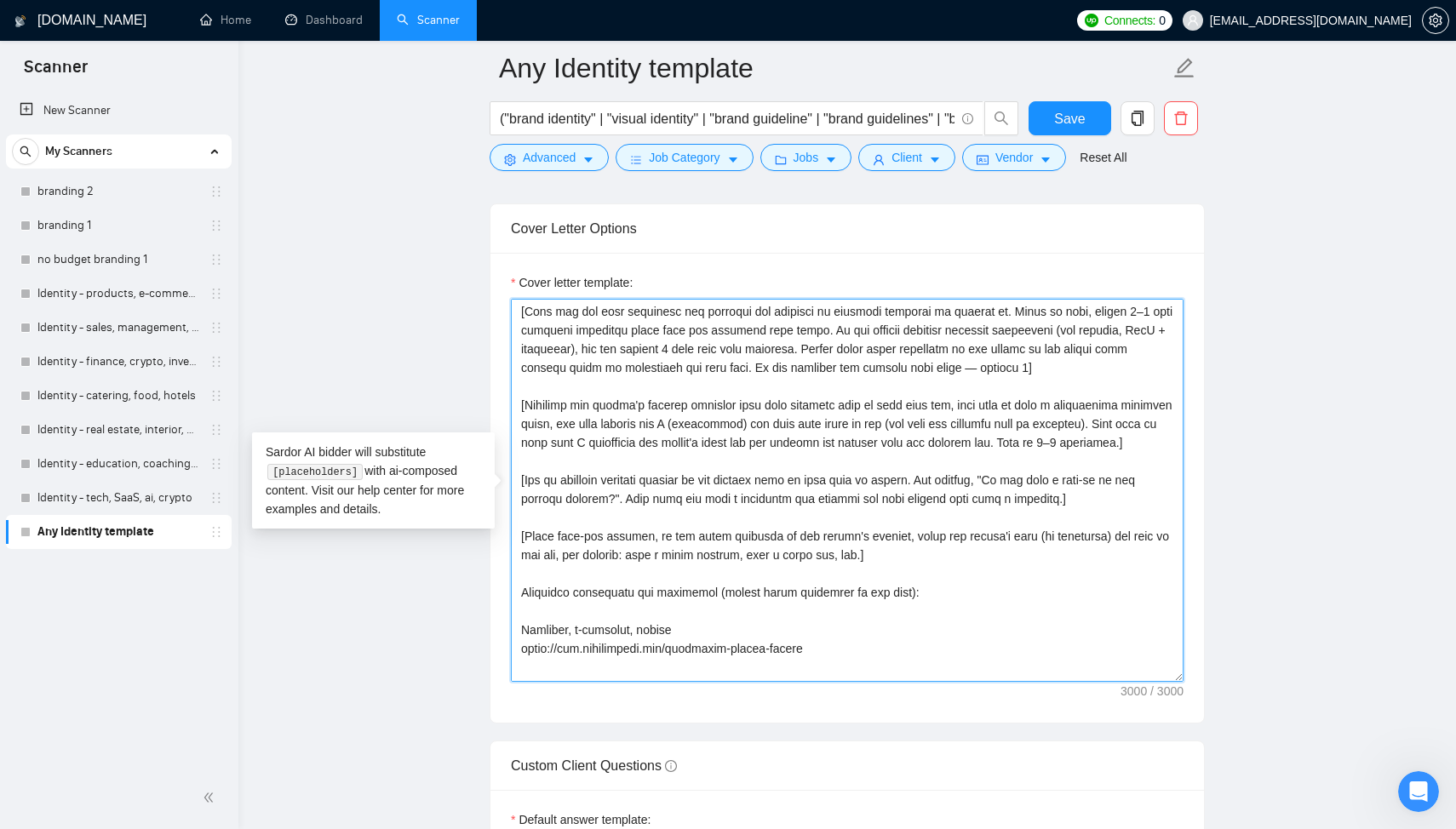
scroll to position [0, 0]
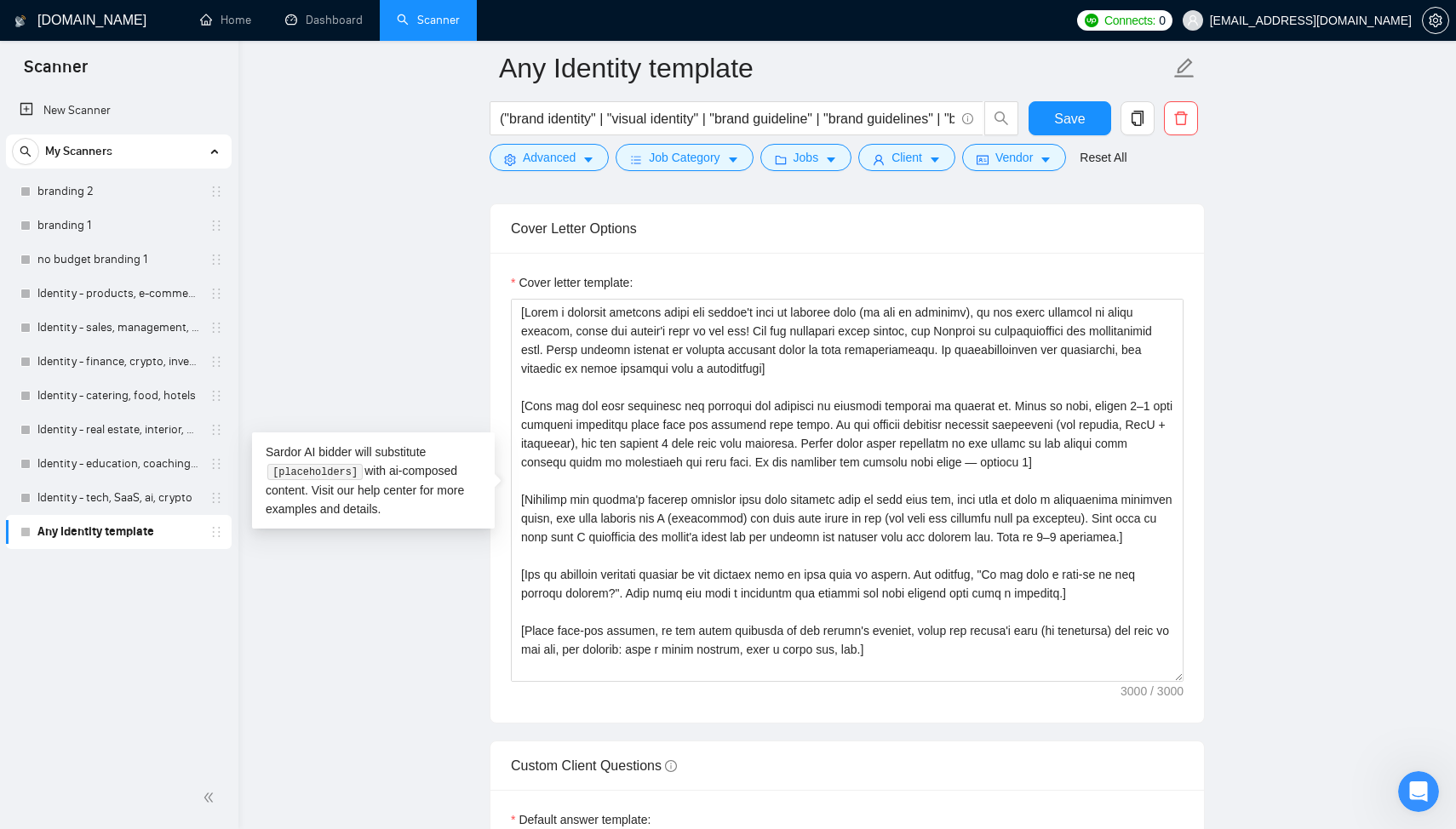
click at [1290, 481] on main "Any Identity template ("brand identity" | "visual identity" | "brand guideline"…" at bounding box center [847, 726] width 1163 height 5115
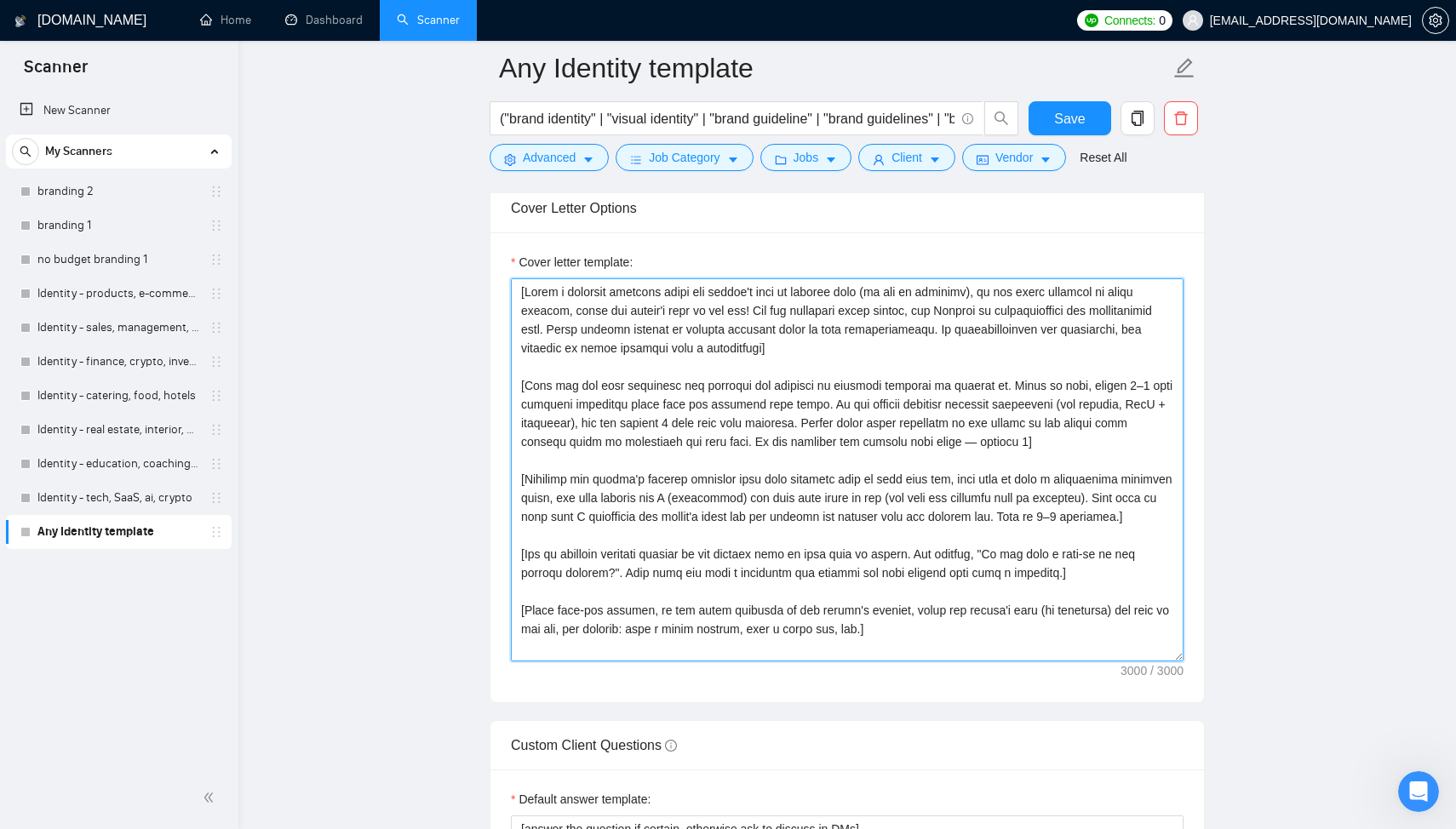
click at [738, 553] on textarea "Cover letter template:" at bounding box center [848, 469] width 673 height 383
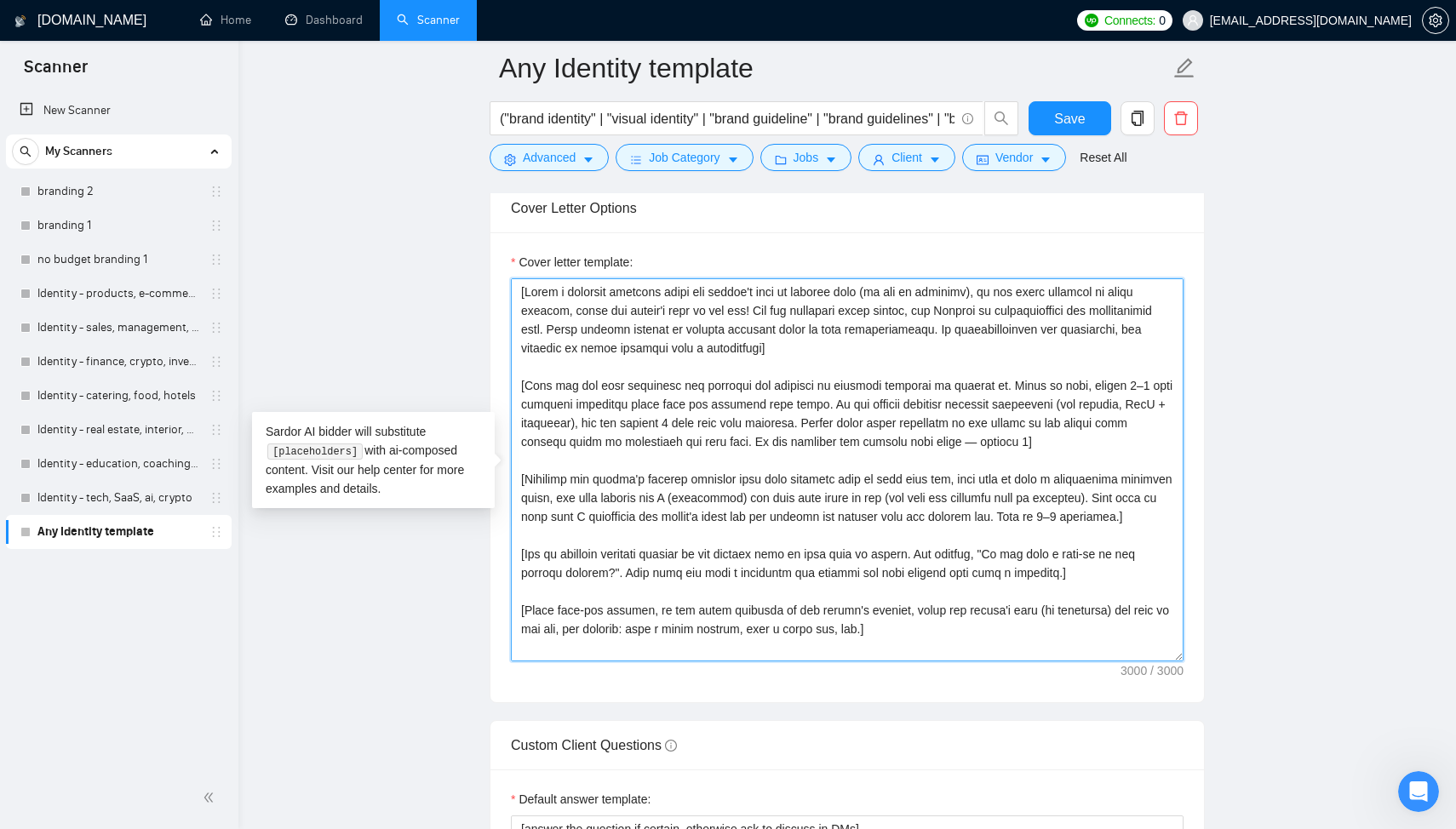
click at [738, 553] on textarea "Cover letter template:" at bounding box center [848, 469] width 673 height 383
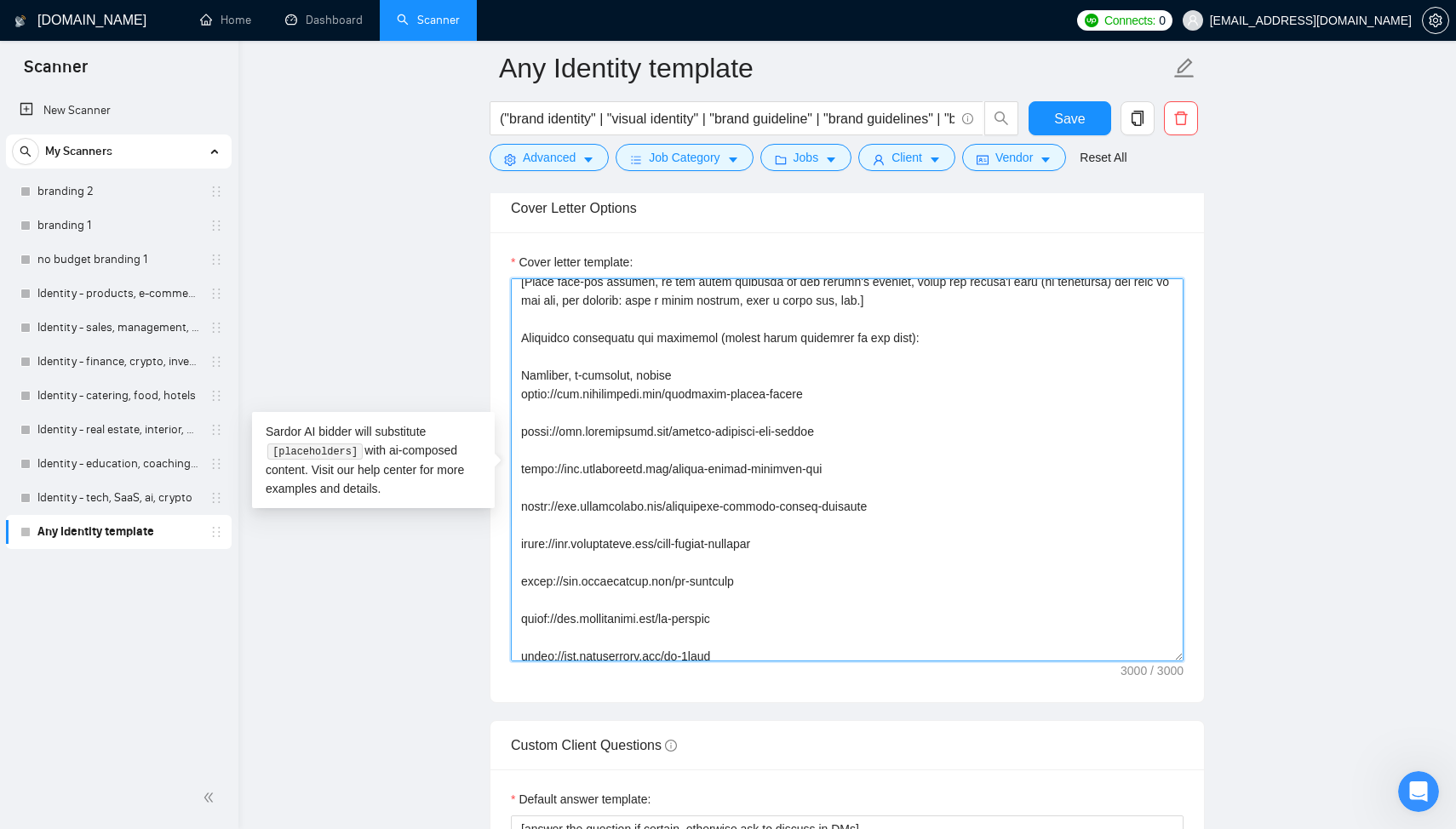
scroll to position [351, 0]
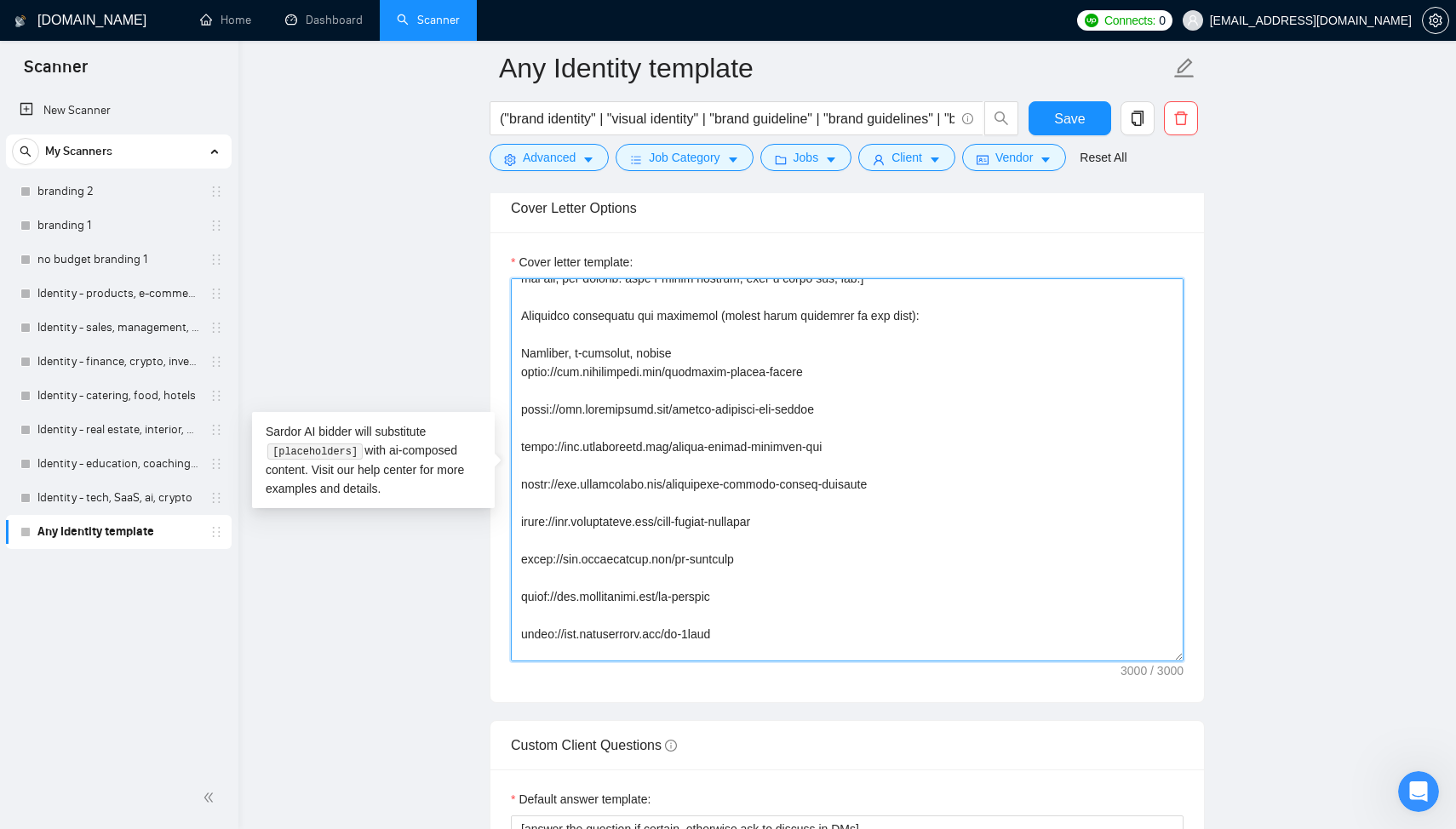
click at [597, 468] on textarea "Cover letter template:" at bounding box center [848, 469] width 673 height 383
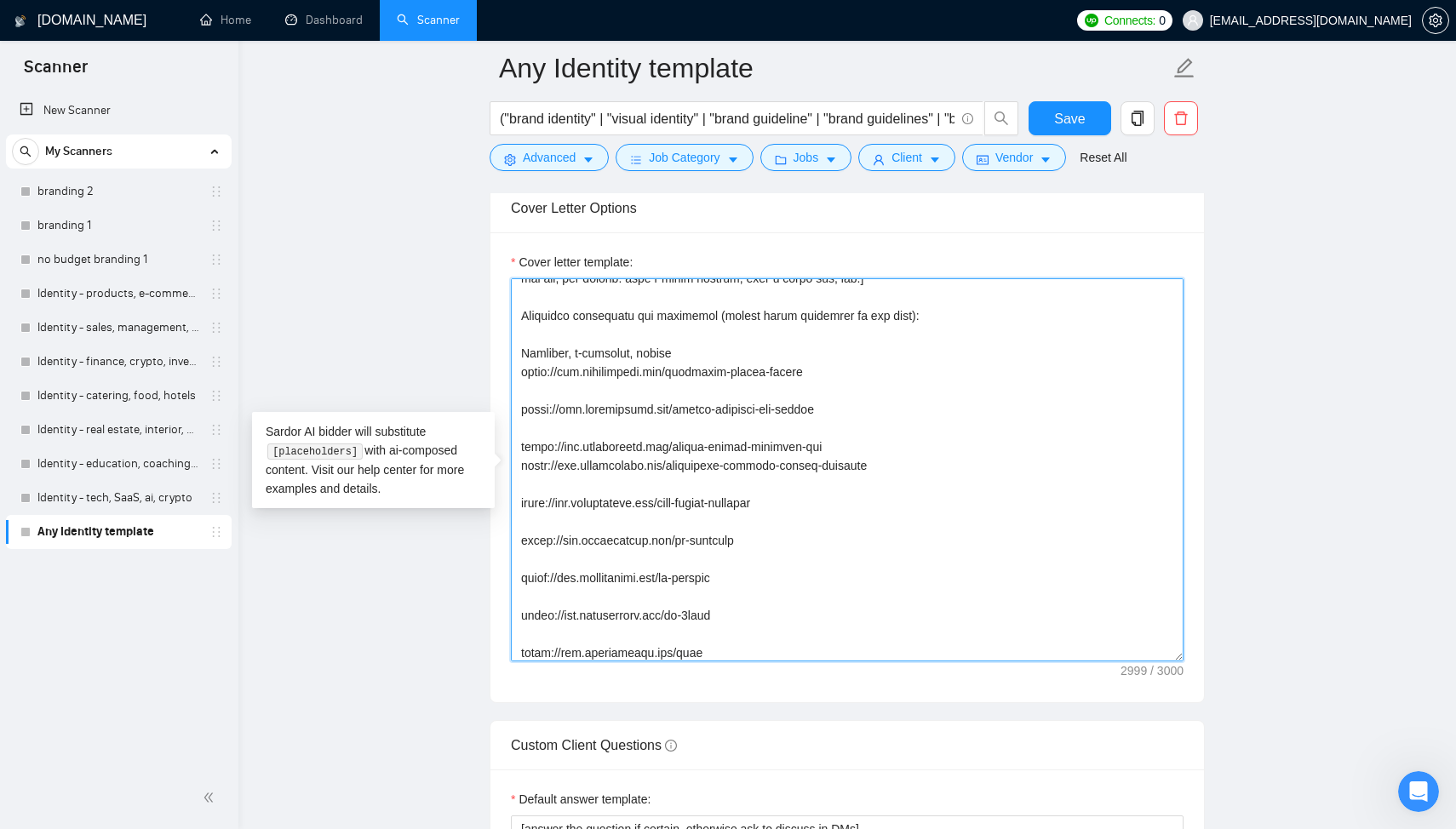
type textarea "[Write a personal greeting using the client's name or company name (if any is p…"
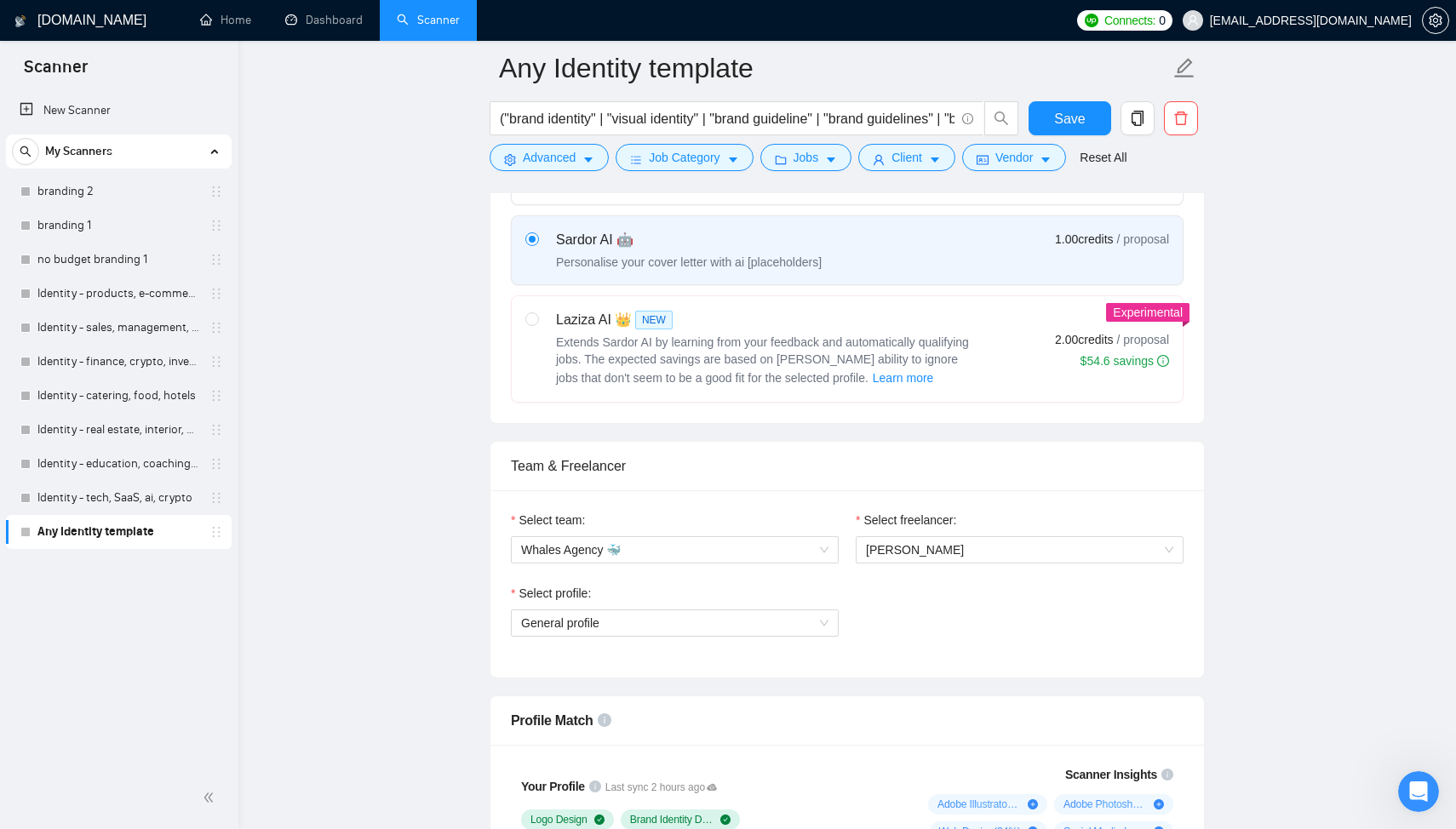
scroll to position [683, 0]
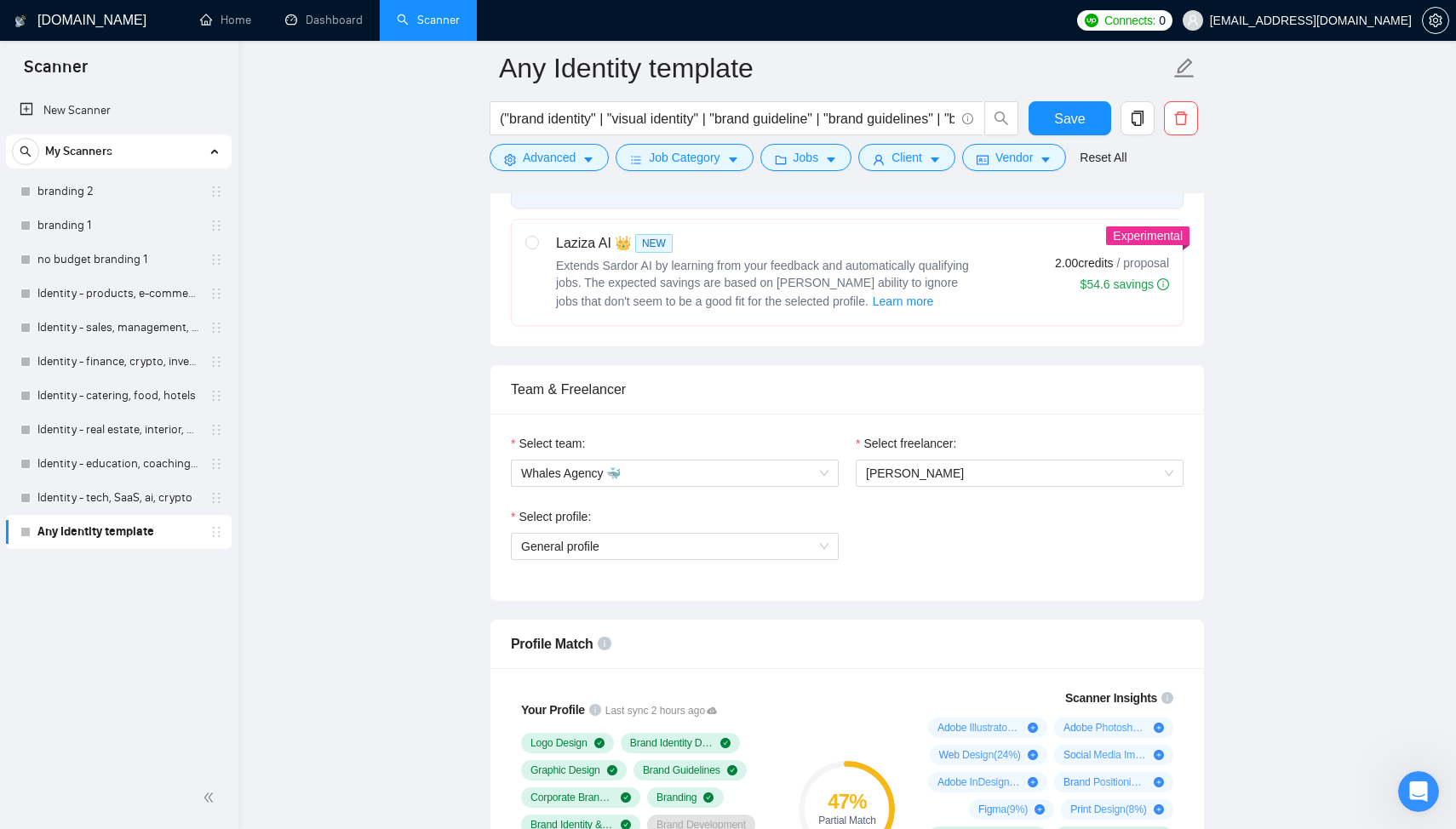
click at [859, 278] on span "Extends Sardor AI by learning from your feedback and automatically qualifying j…" at bounding box center [762, 284] width 413 height 49
click at [537, 247] on input "radio" at bounding box center [531, 241] width 12 height 12
radio input "true"
radio input "false"
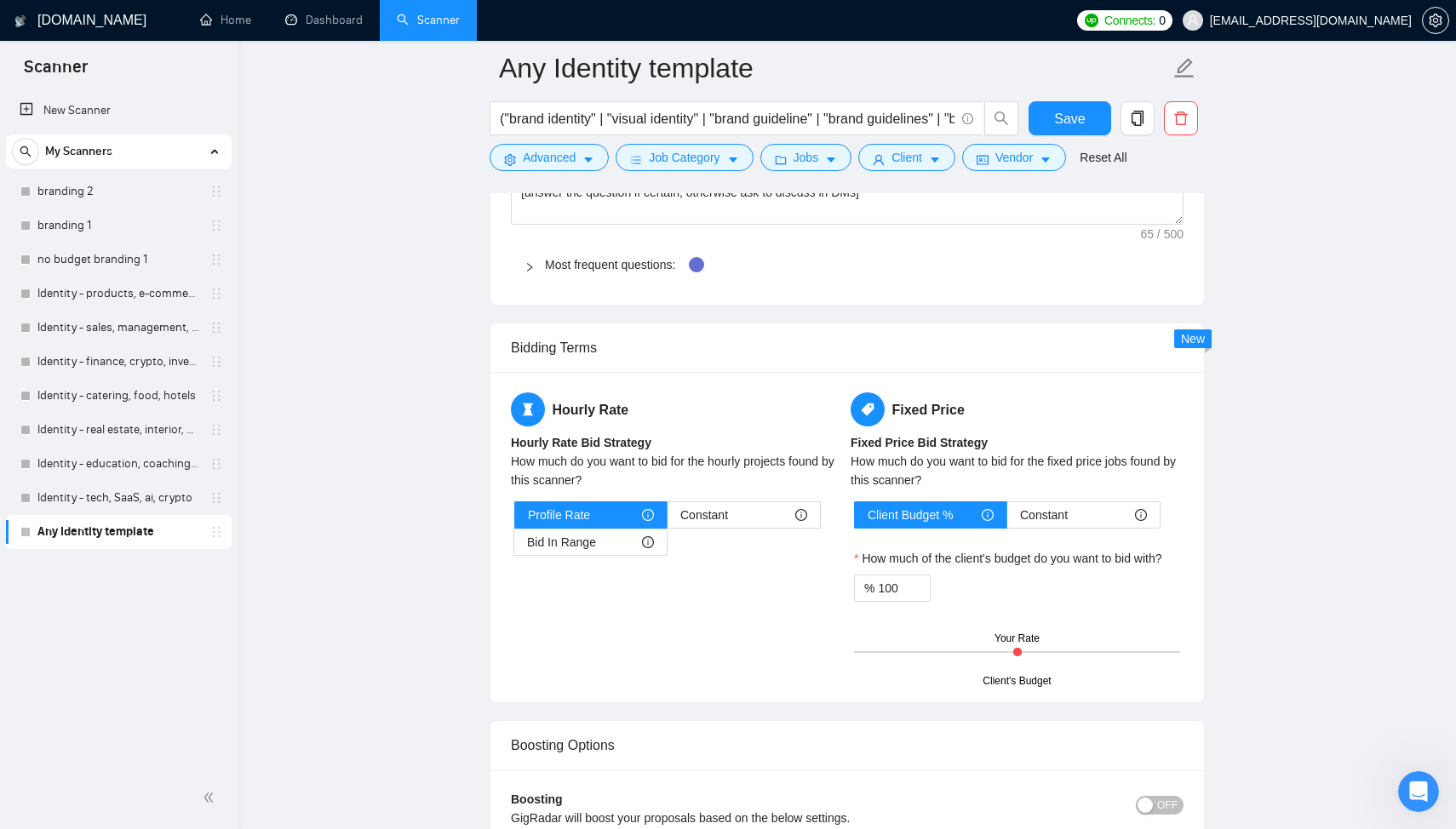
scroll to position [2422, 0]
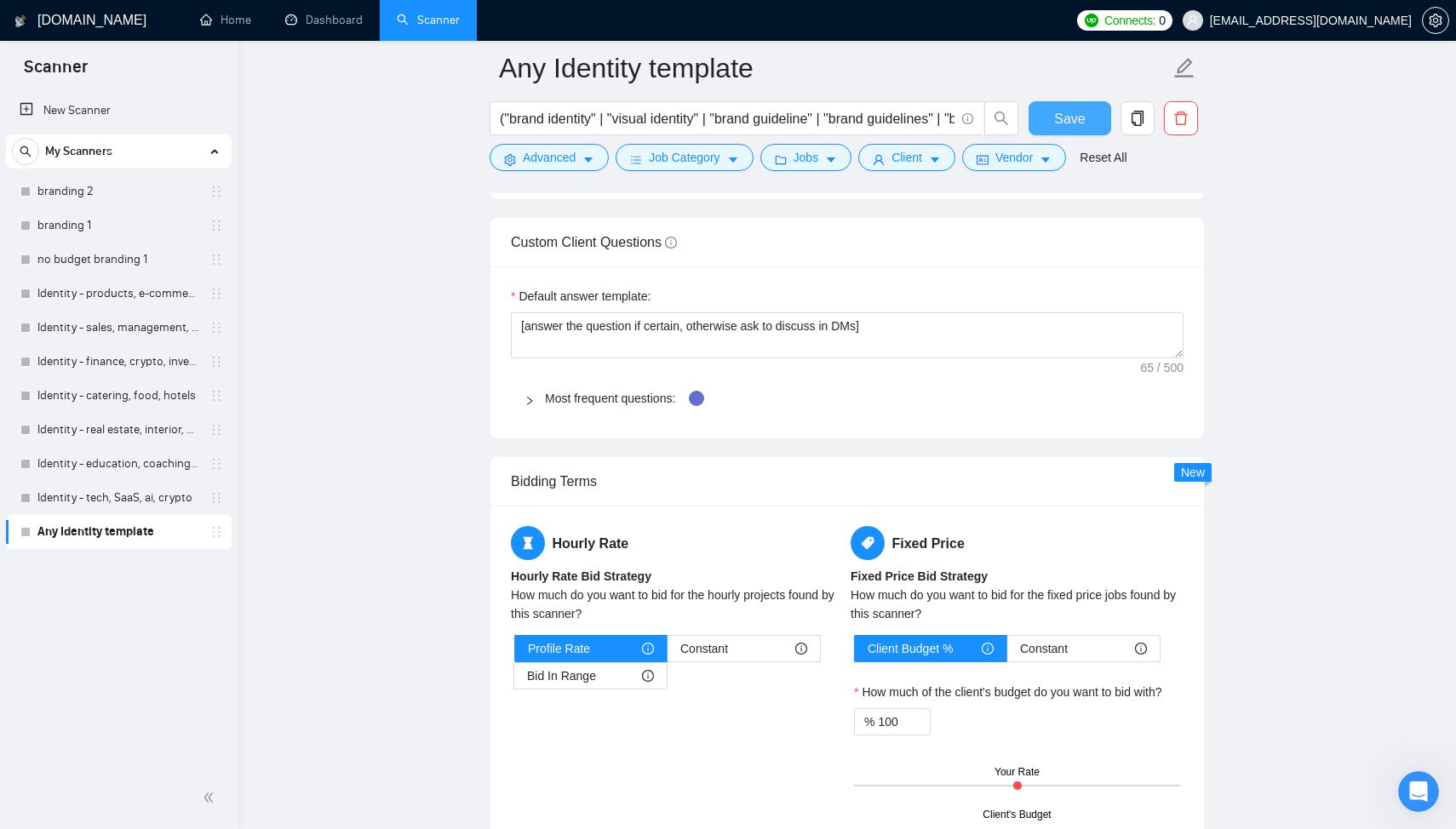
click at [1048, 121] on button "Save" at bounding box center [1069, 117] width 83 height 34
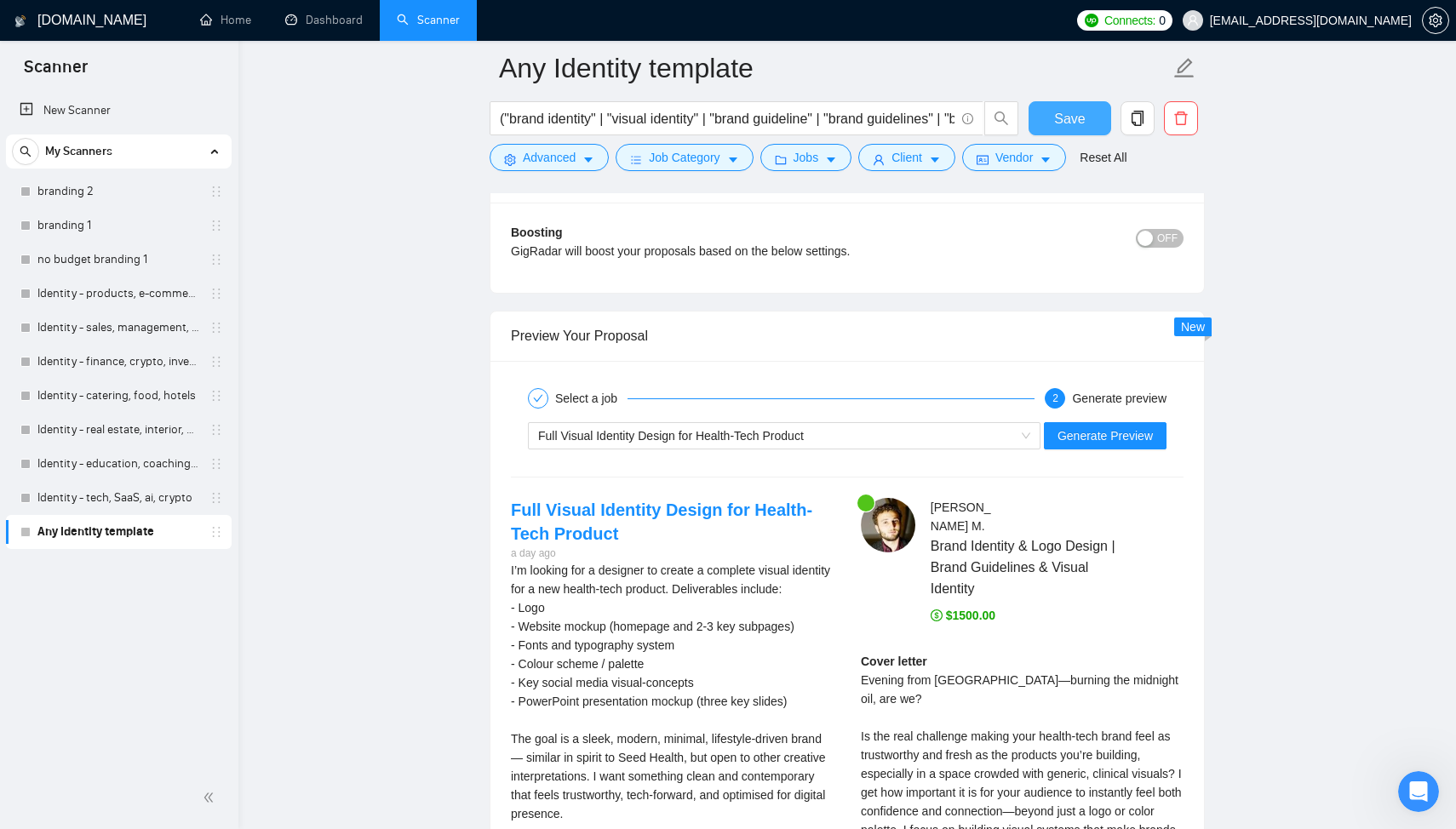
scroll to position [3129, 0]
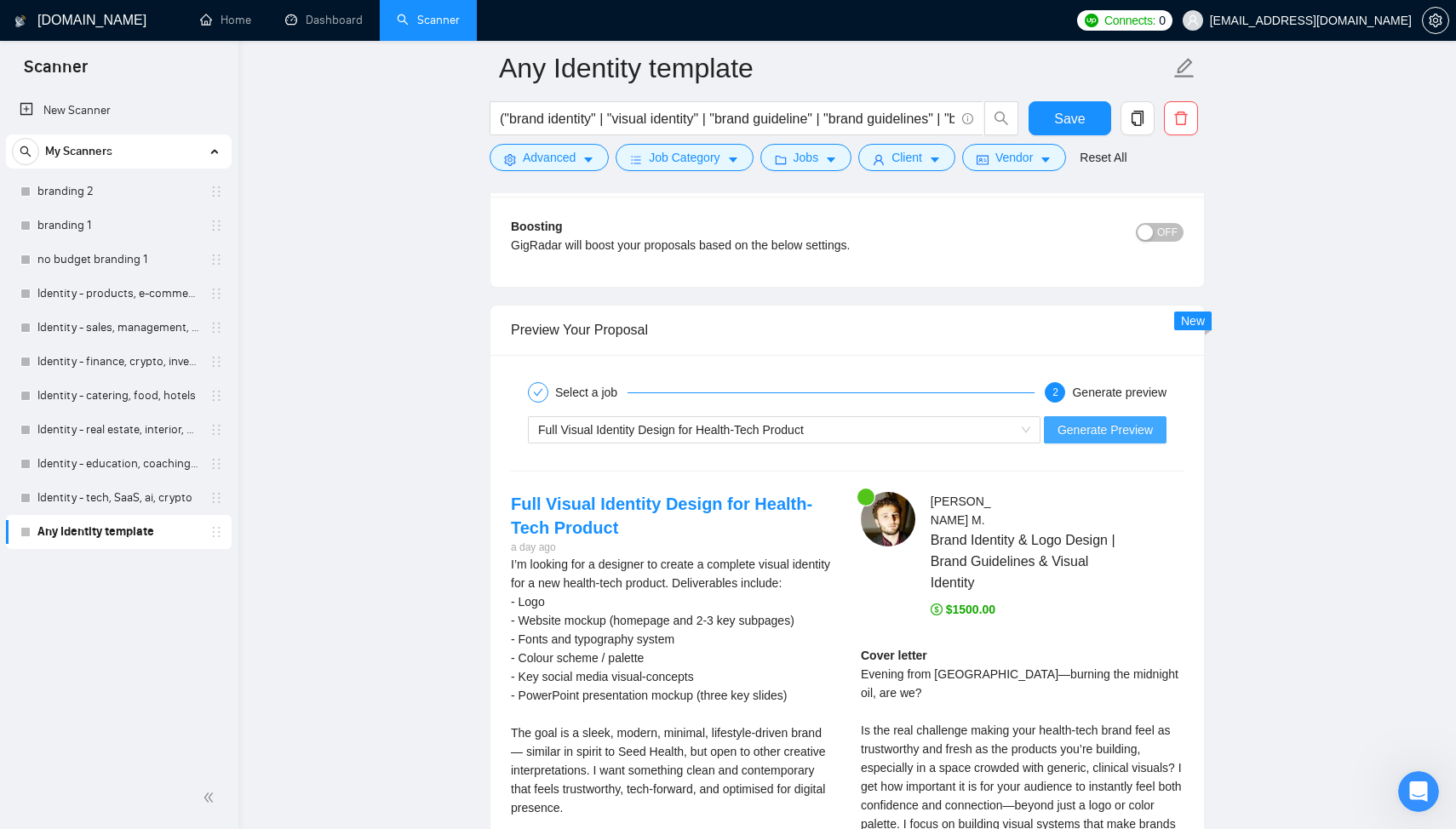
click at [1077, 436] on span "Generate Preview" at bounding box center [1105, 429] width 95 height 19
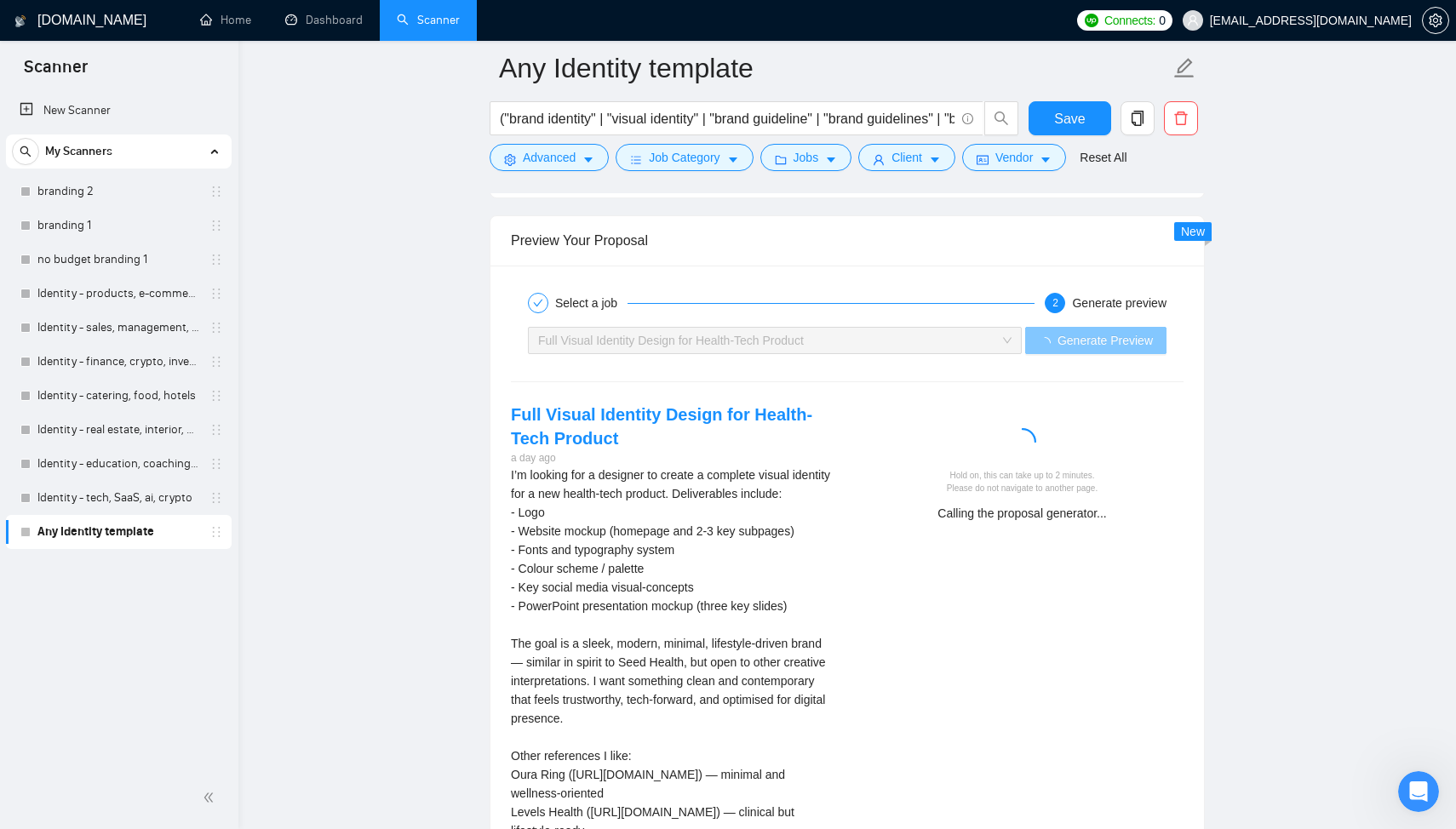
scroll to position [3223, 0]
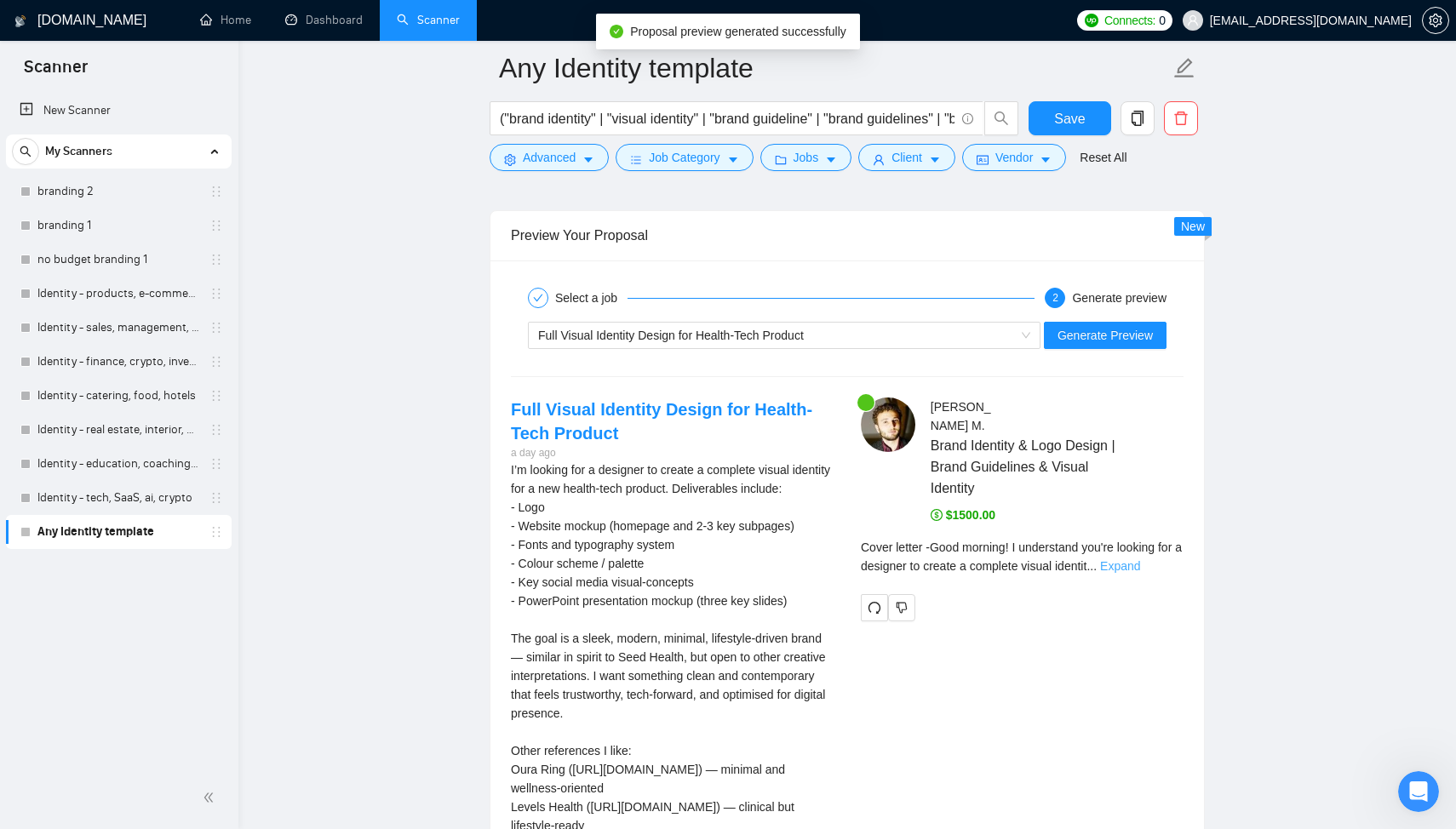
click at [1140, 559] on link "Expand" at bounding box center [1120, 565] width 40 height 14
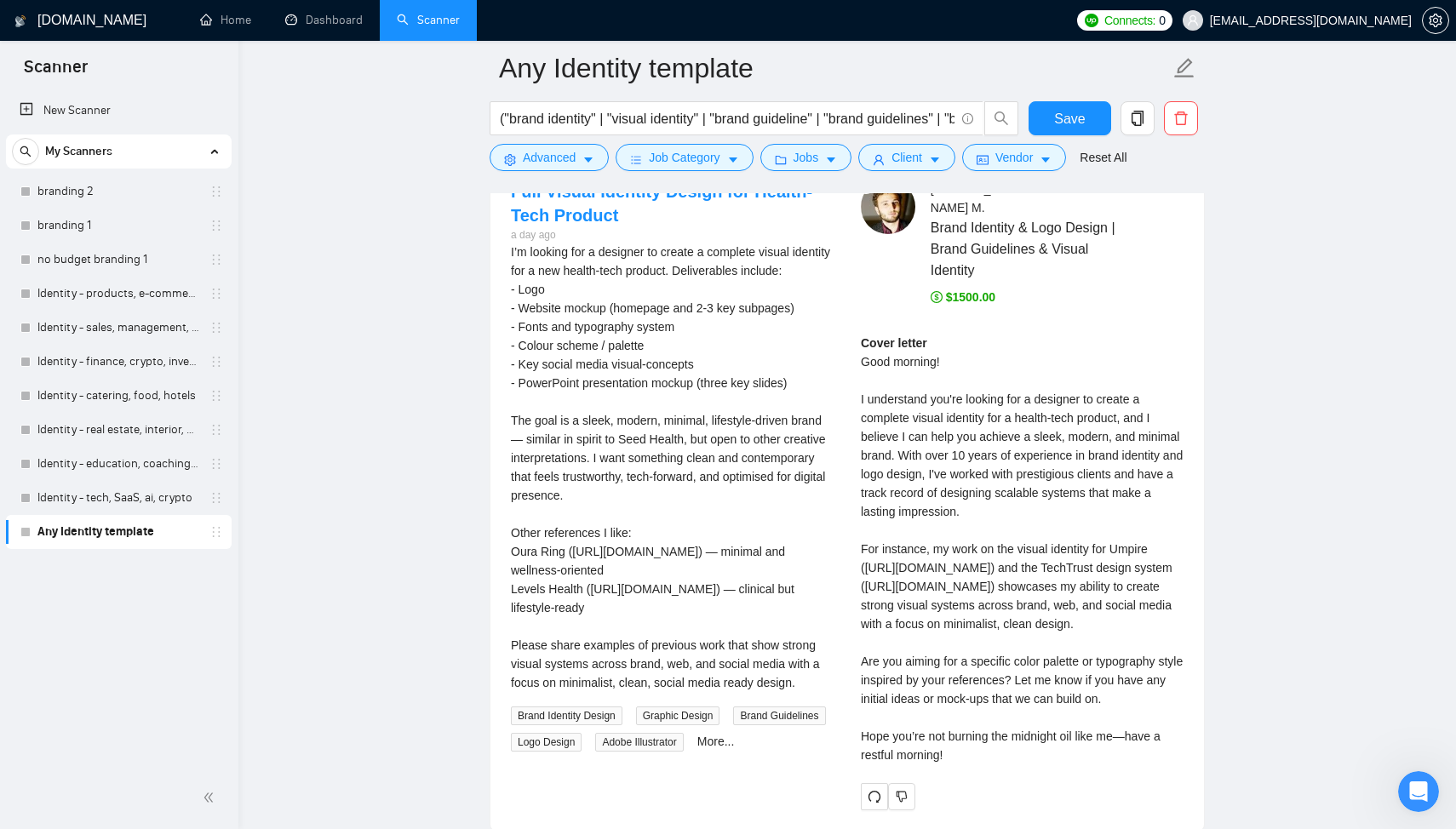
scroll to position [3457, 0]
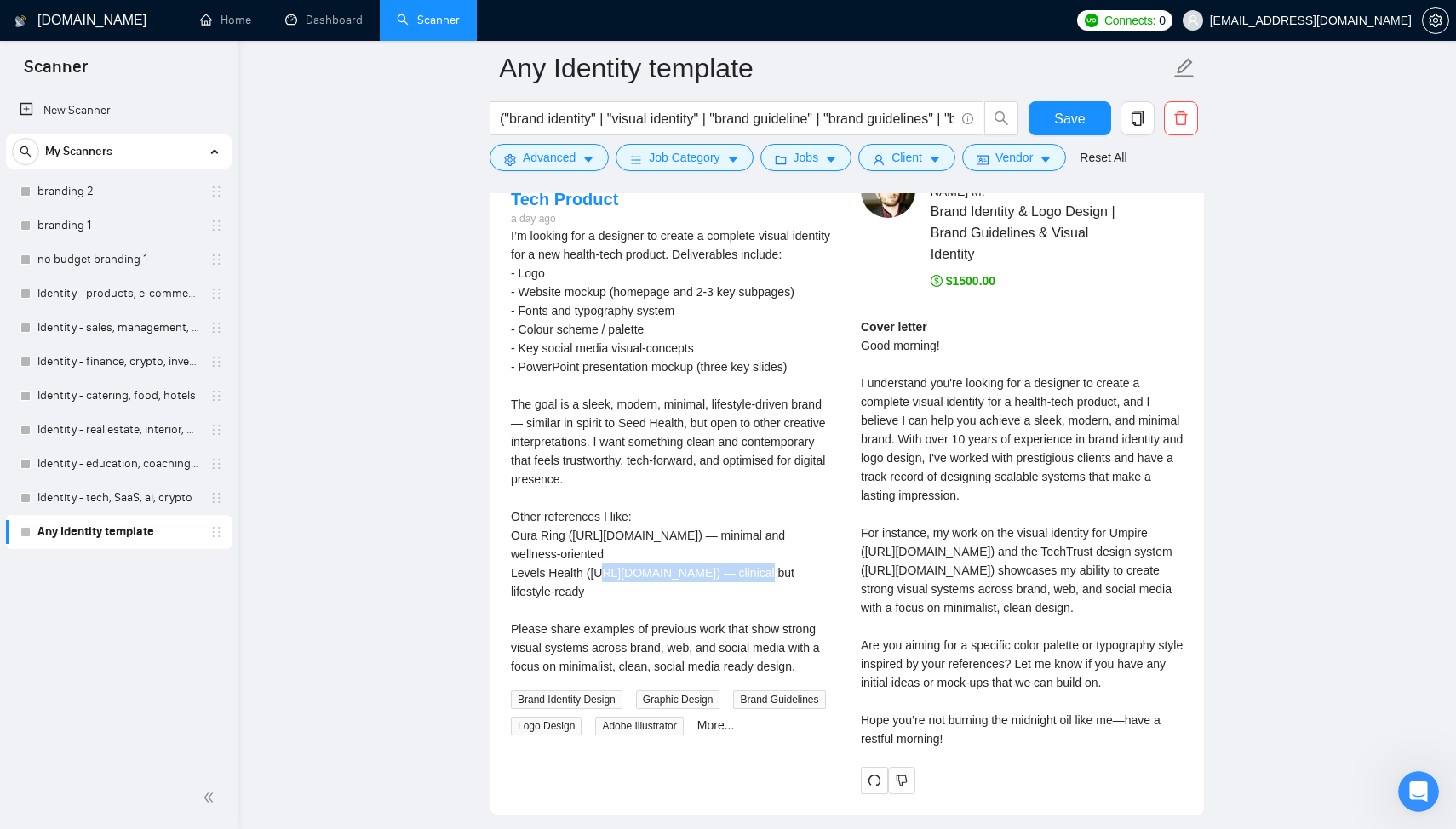
drag, startPoint x: 593, startPoint y: 596, endPoint x: 750, endPoint y: 600, distance: 157.1
click at [750, 600] on div "I’m looking for a designer to create a complete visual identity for a new healt…" at bounding box center [672, 451] width 323 height 449
copy div "https://www.levelshealth.com"
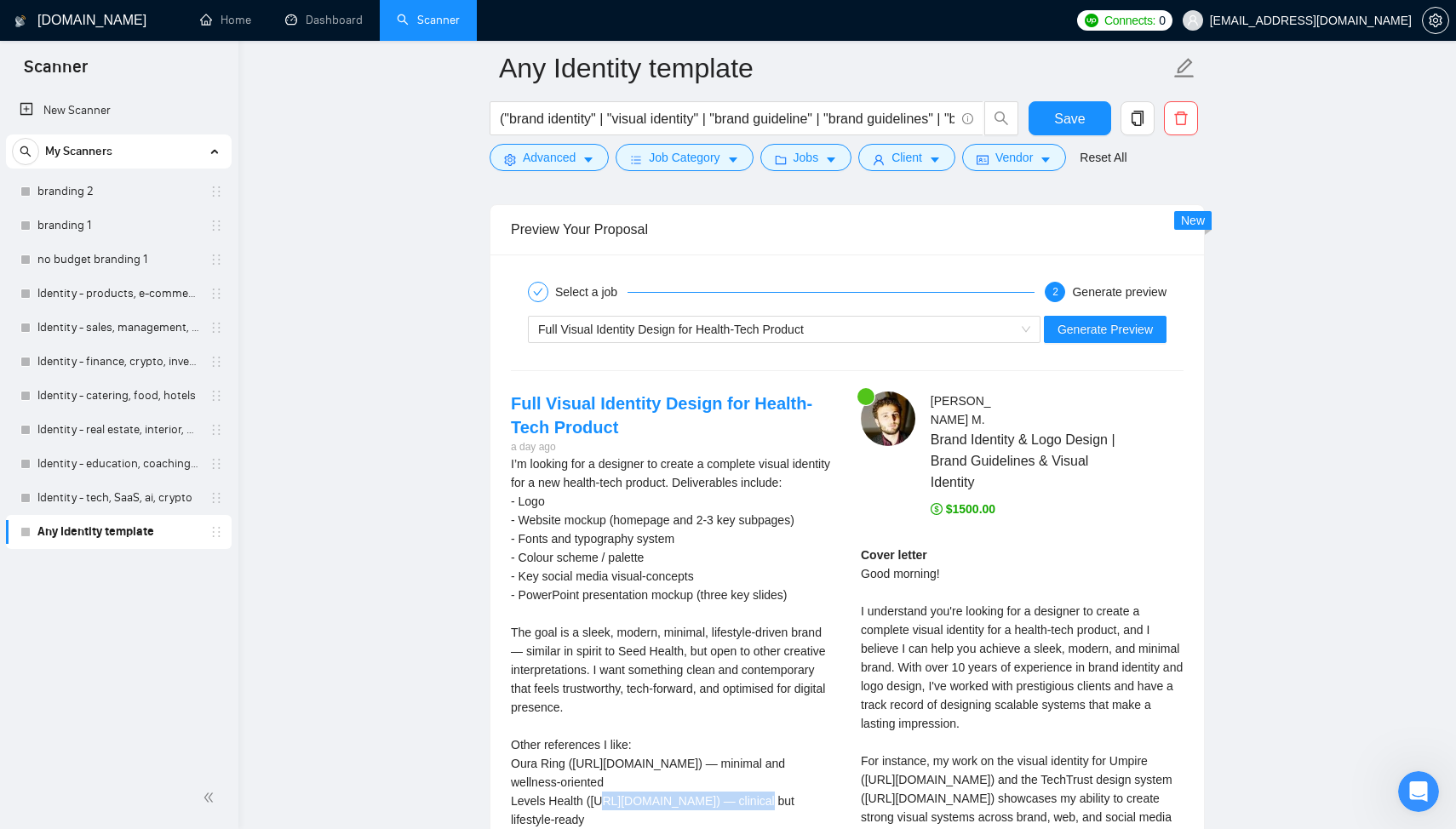
scroll to position [3221, 0]
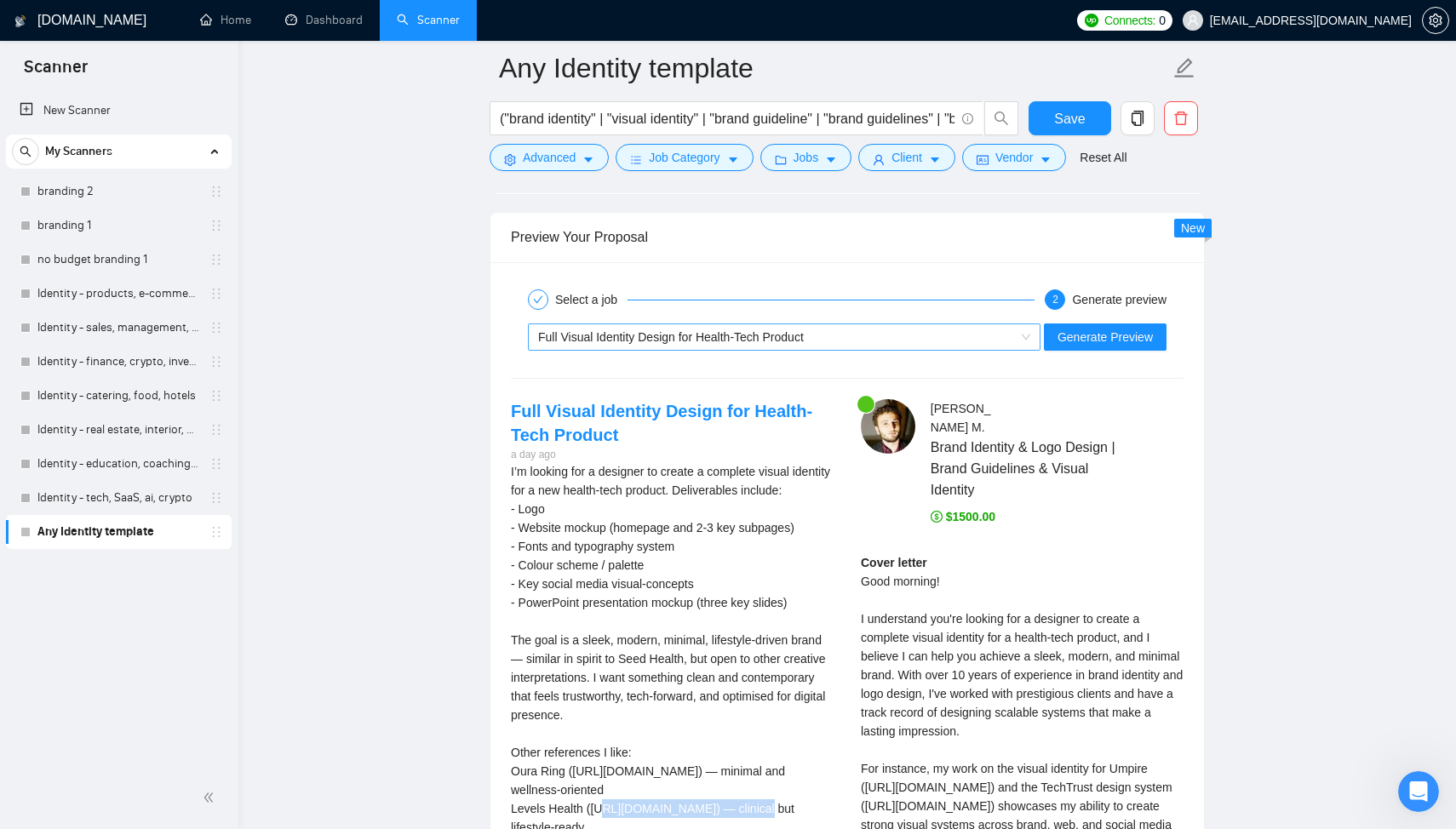
click at [788, 331] on div "Full Visual Identity Design for Health-Tech Product" at bounding box center [777, 337] width 477 height 25
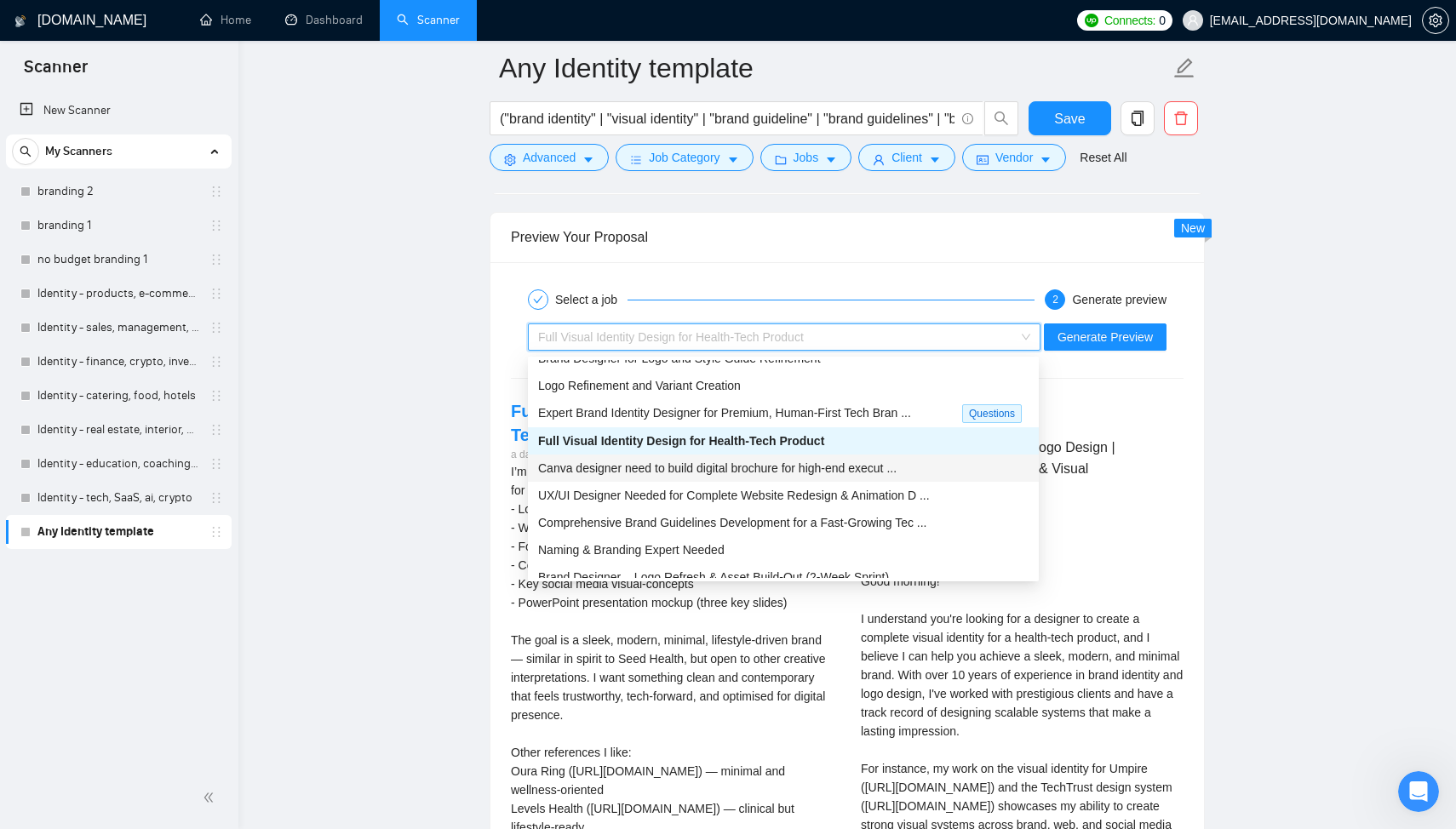
scroll to position [55, 0]
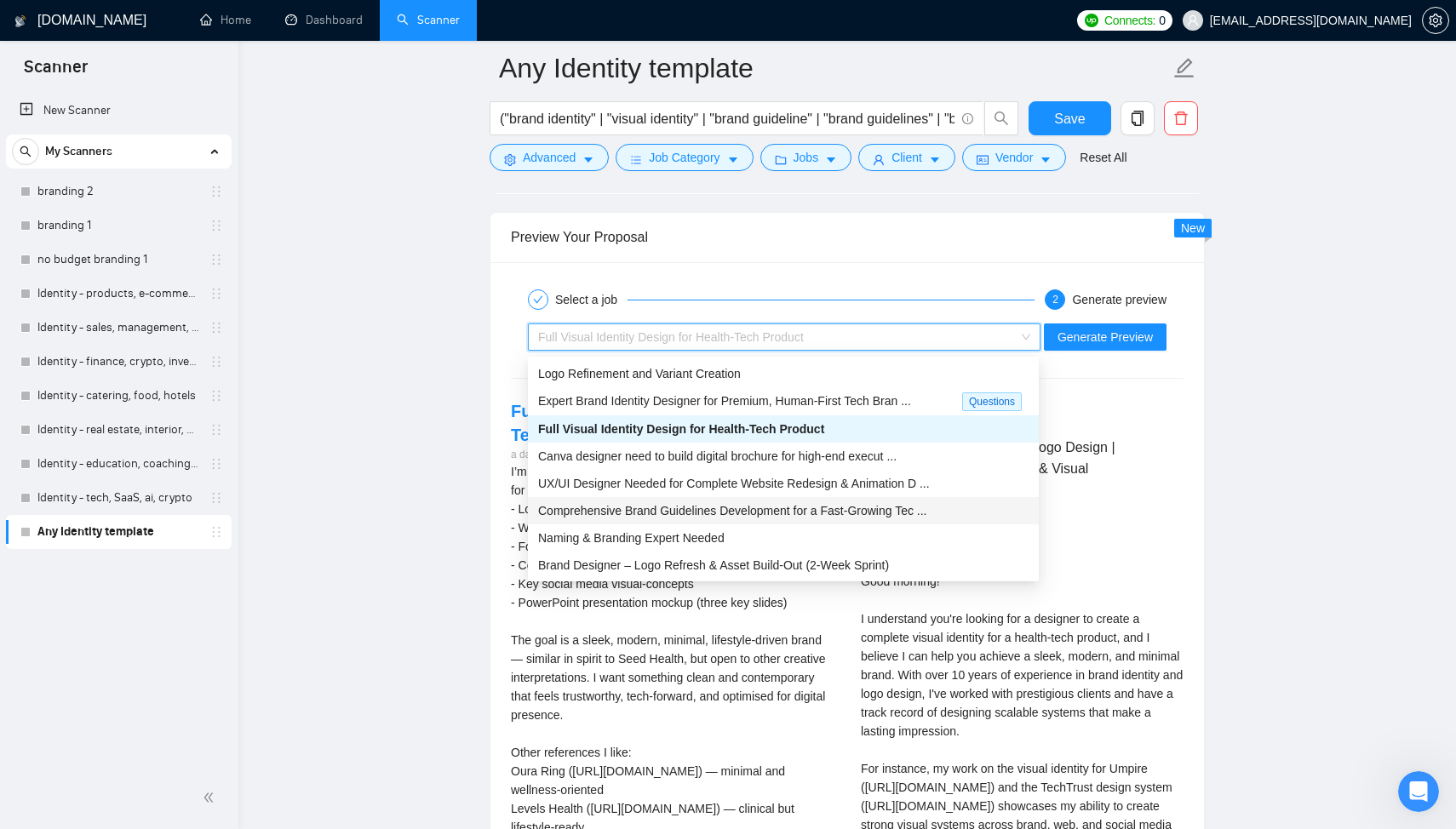
click at [771, 512] on span "Comprehensive Brand Guidelines Development for a Fast-Growing Tec ..." at bounding box center [733, 510] width 389 height 14
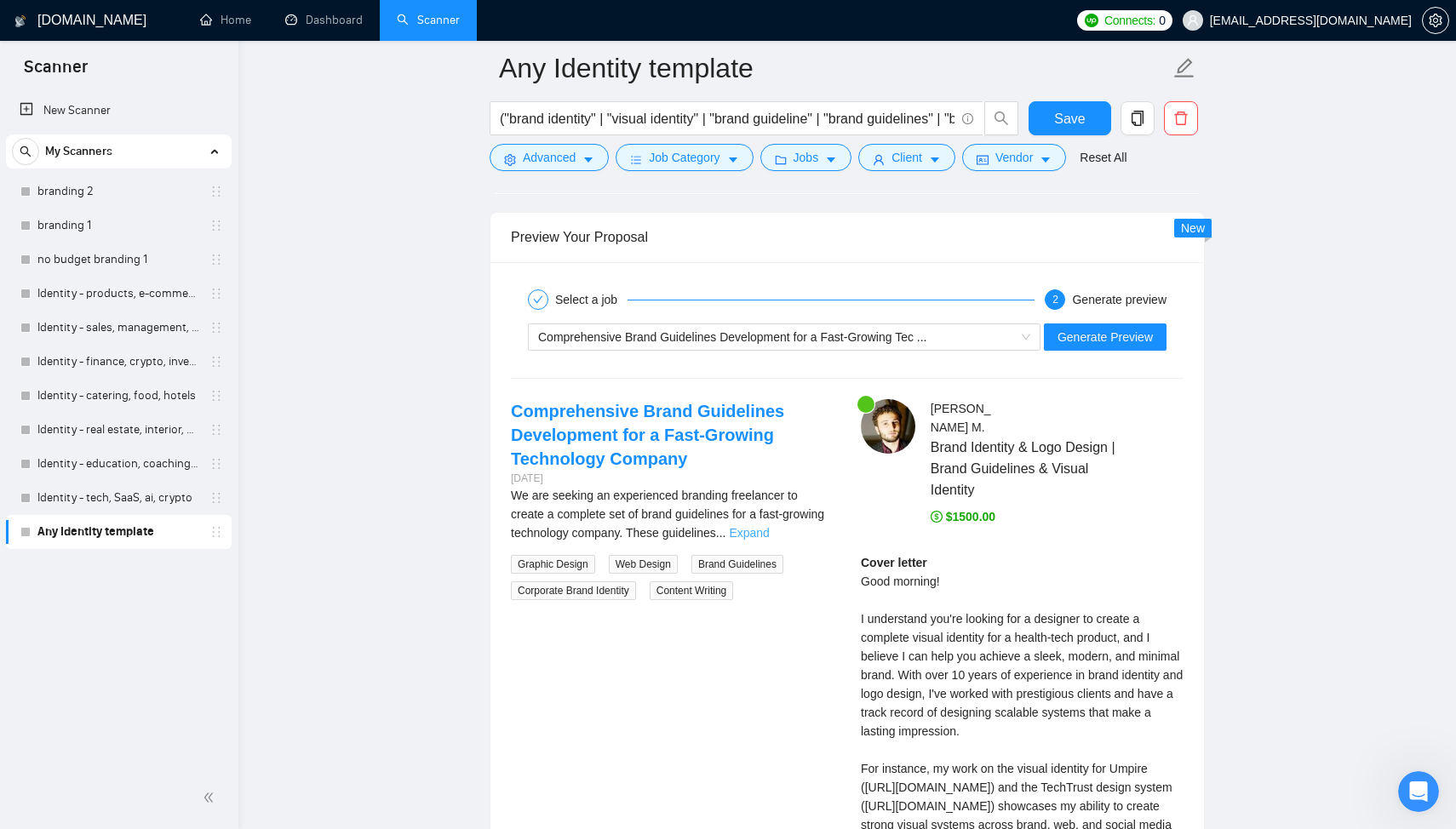
click at [768, 534] on link "Expand" at bounding box center [748, 532] width 40 height 14
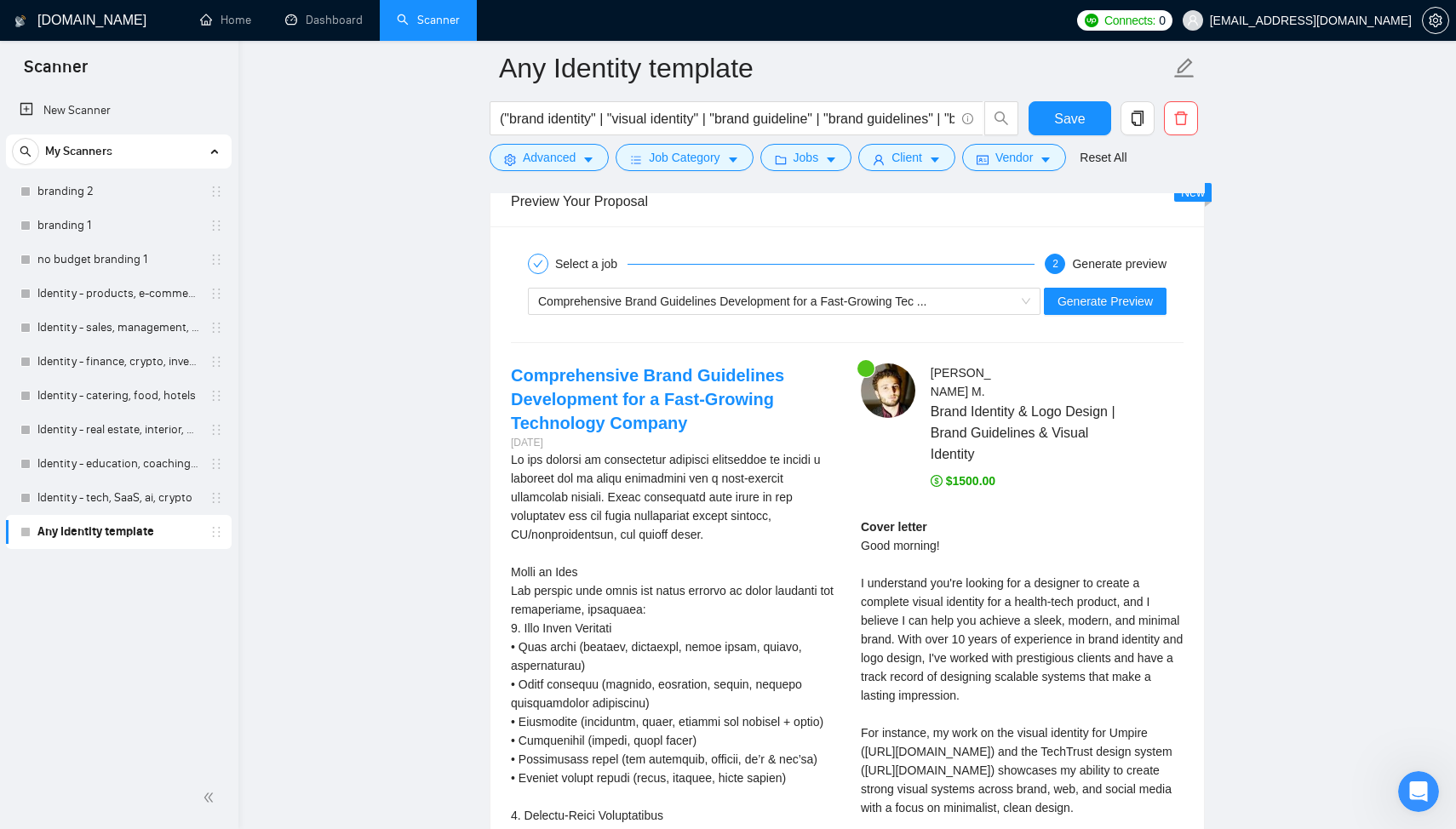
scroll to position [3261, 0]
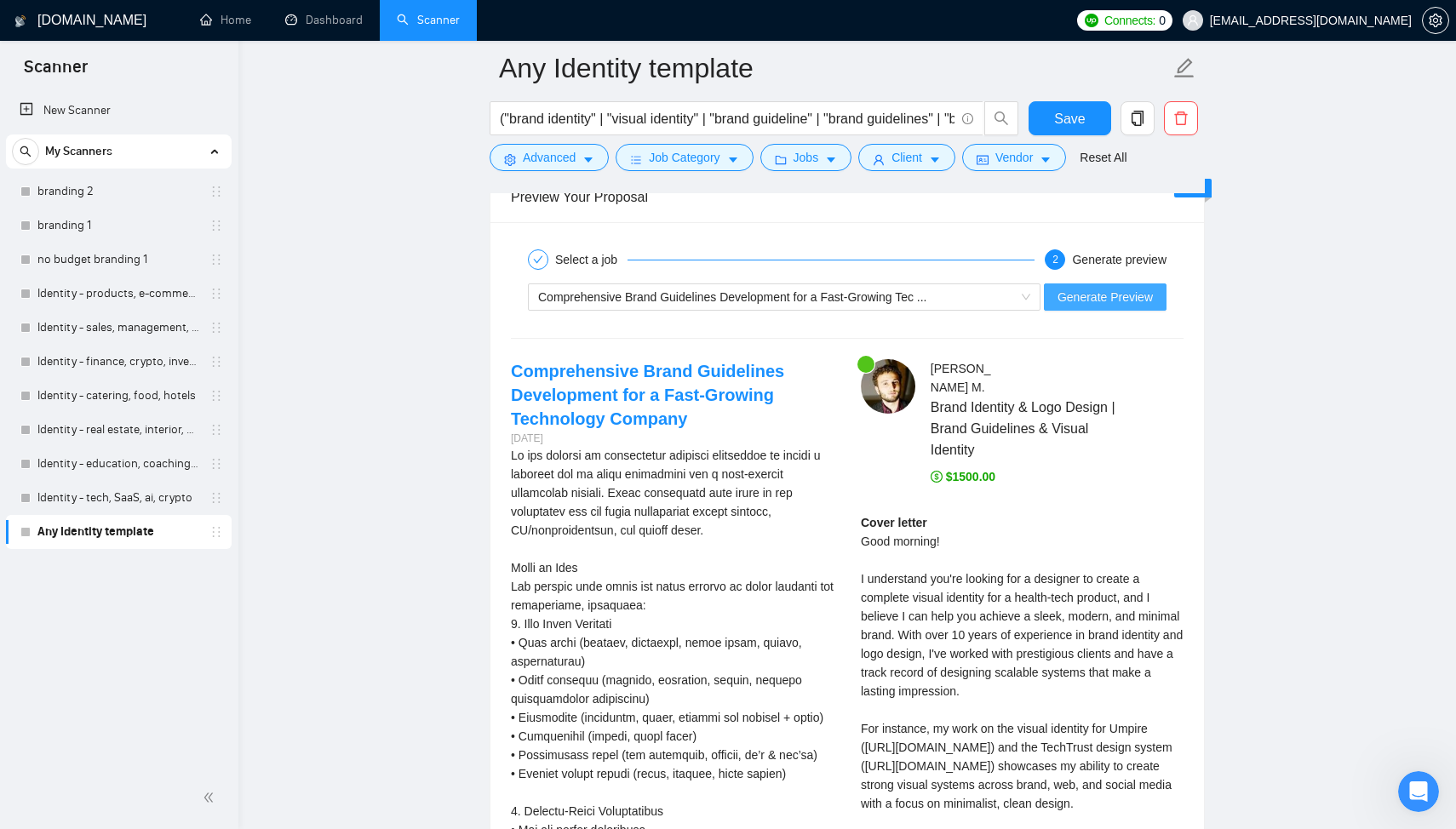
click at [1086, 297] on span "Generate Preview" at bounding box center [1105, 296] width 95 height 19
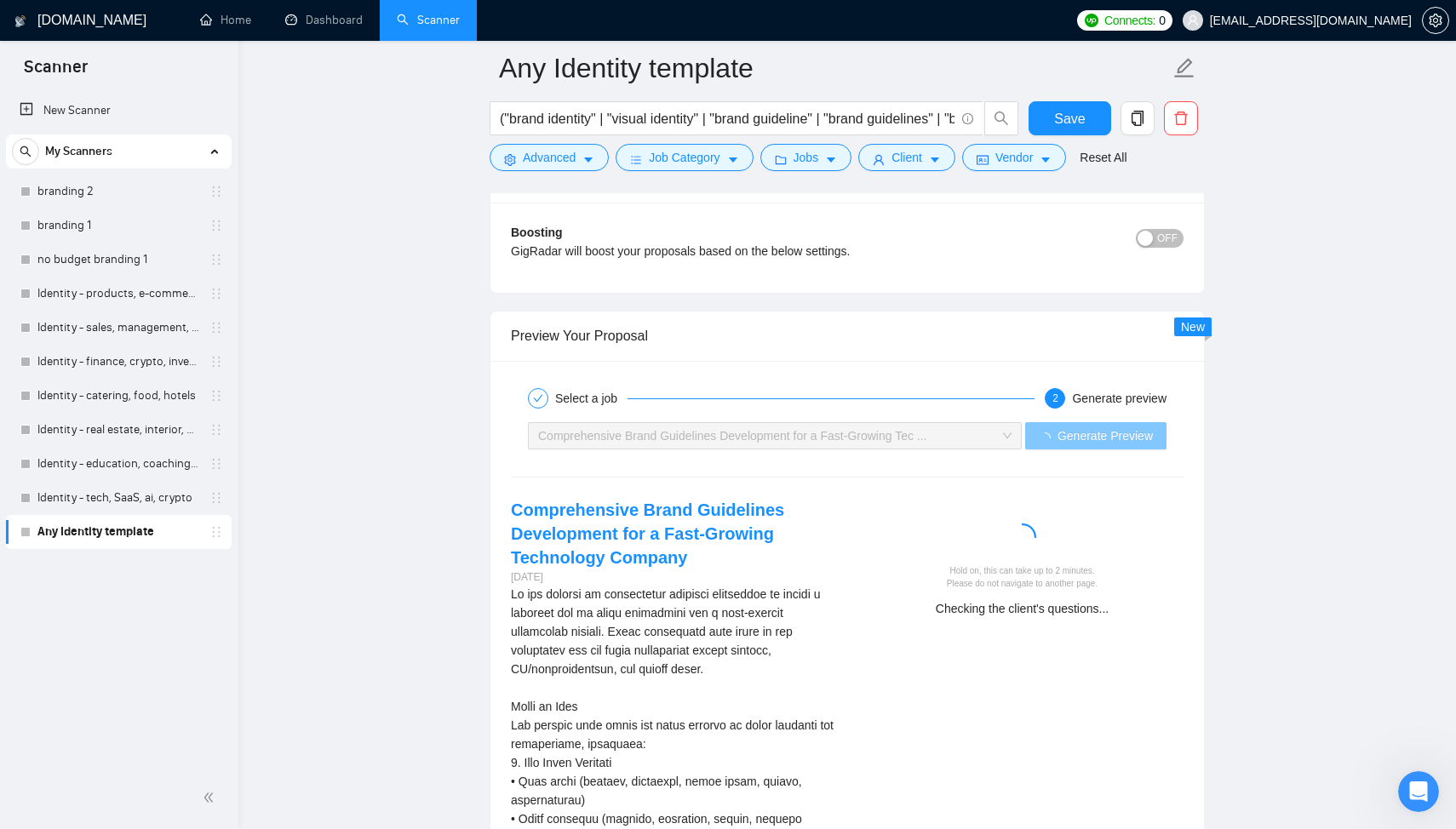
scroll to position [3311, 0]
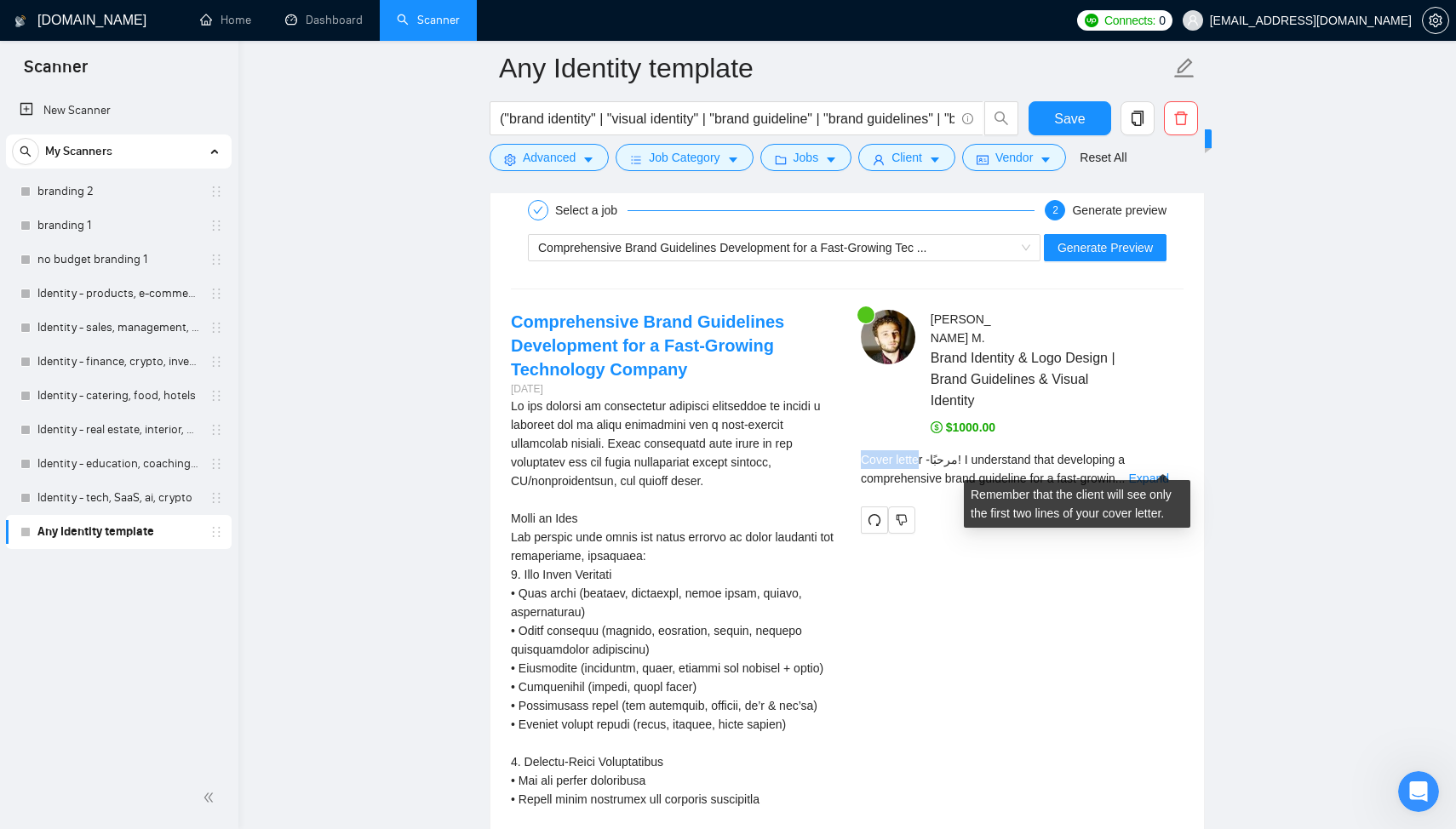
drag, startPoint x: 919, startPoint y: 442, endPoint x: 858, endPoint y: 443, distance: 61.0
click at [858, 443] on div "Artur M . Brand Identity & Logo Design | Brand Guidelines & Visual Identity $10…" at bounding box center [1021, 422] width 350 height 224
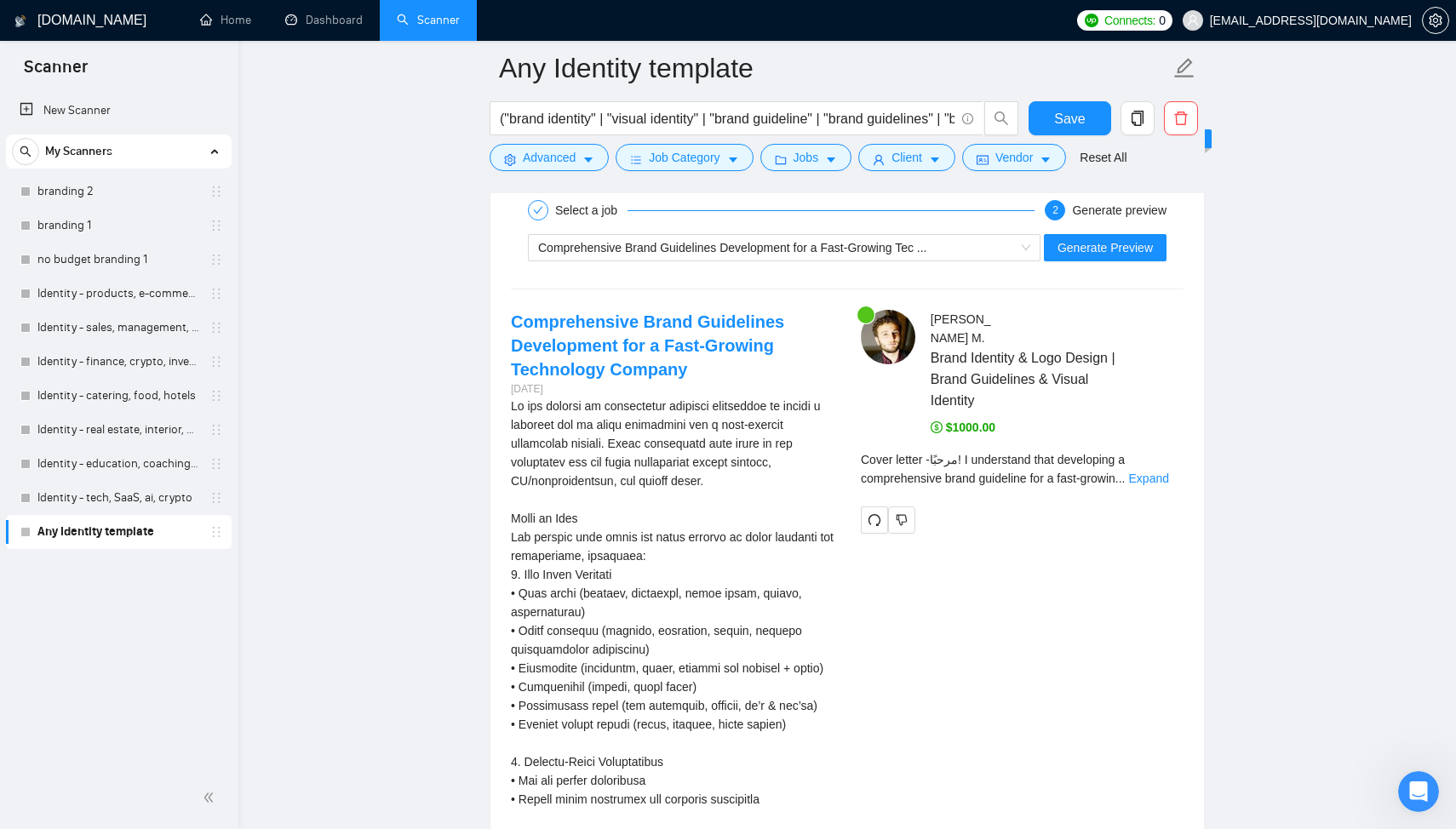
click at [882, 453] on span "Cover letter - مرحبًا! I understand that developing a comprehensive brand guide…" at bounding box center [992, 469] width 264 height 33
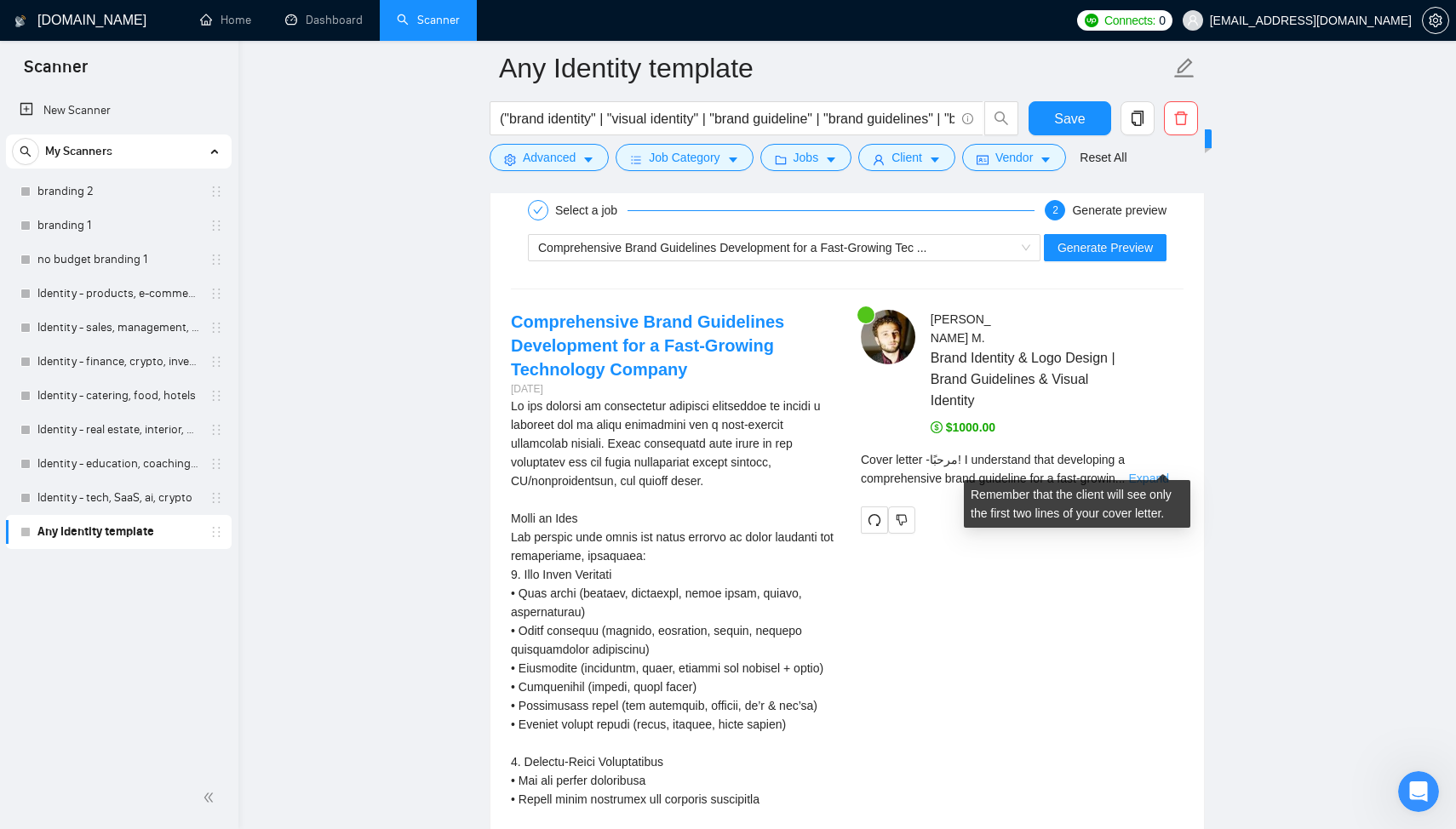
click at [1163, 472] on link "Expand" at bounding box center [1149, 478] width 40 height 14
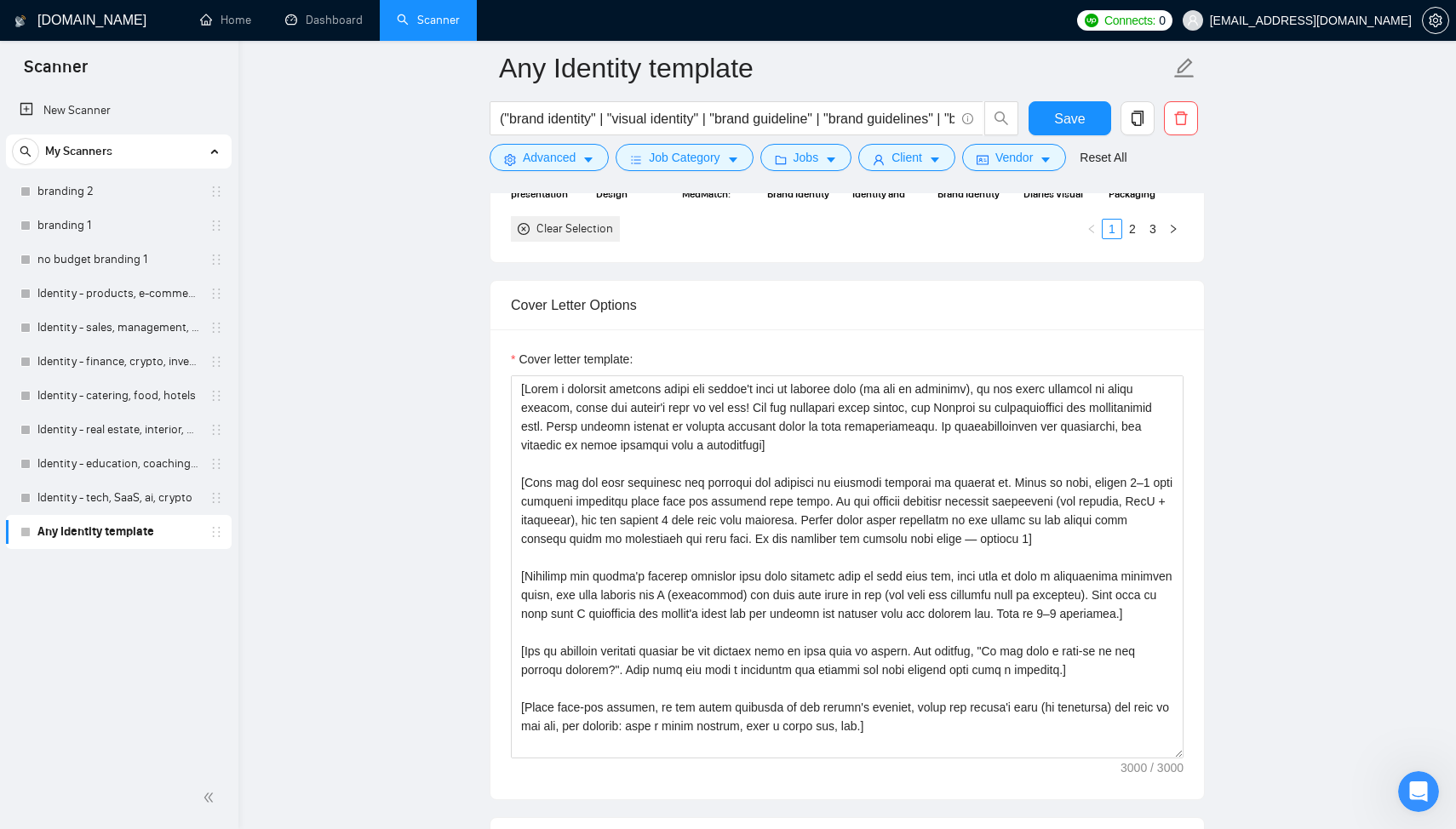
scroll to position [1853, 0]
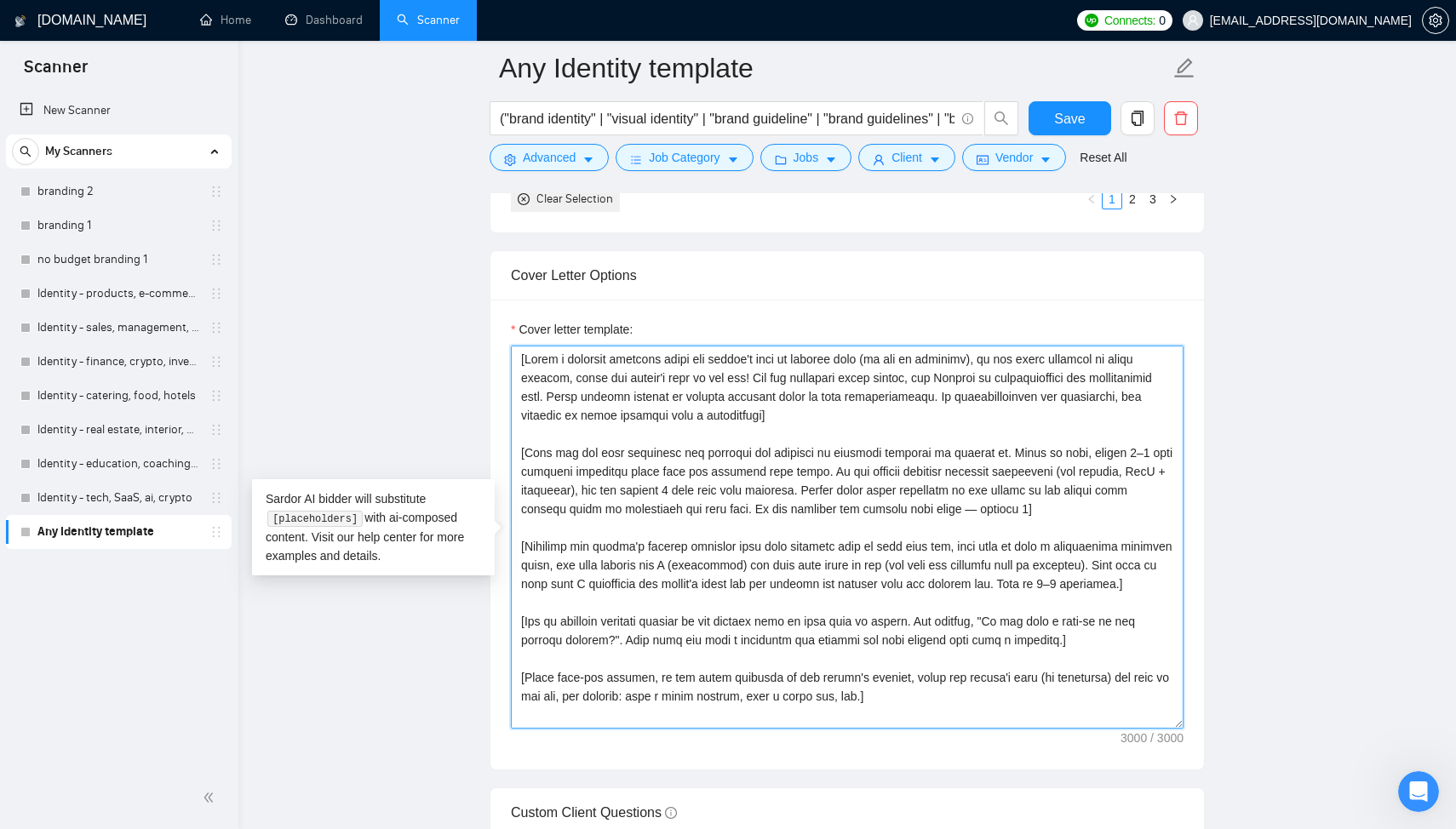
drag, startPoint x: 890, startPoint y: 697, endPoint x: 507, endPoint y: 352, distance: 515.5
click at [507, 351] on div "Cover letter template:" at bounding box center [847, 534] width 713 height 470
paste textarea "Start with a short, friendly greeting using the client’s name or company if ava…"
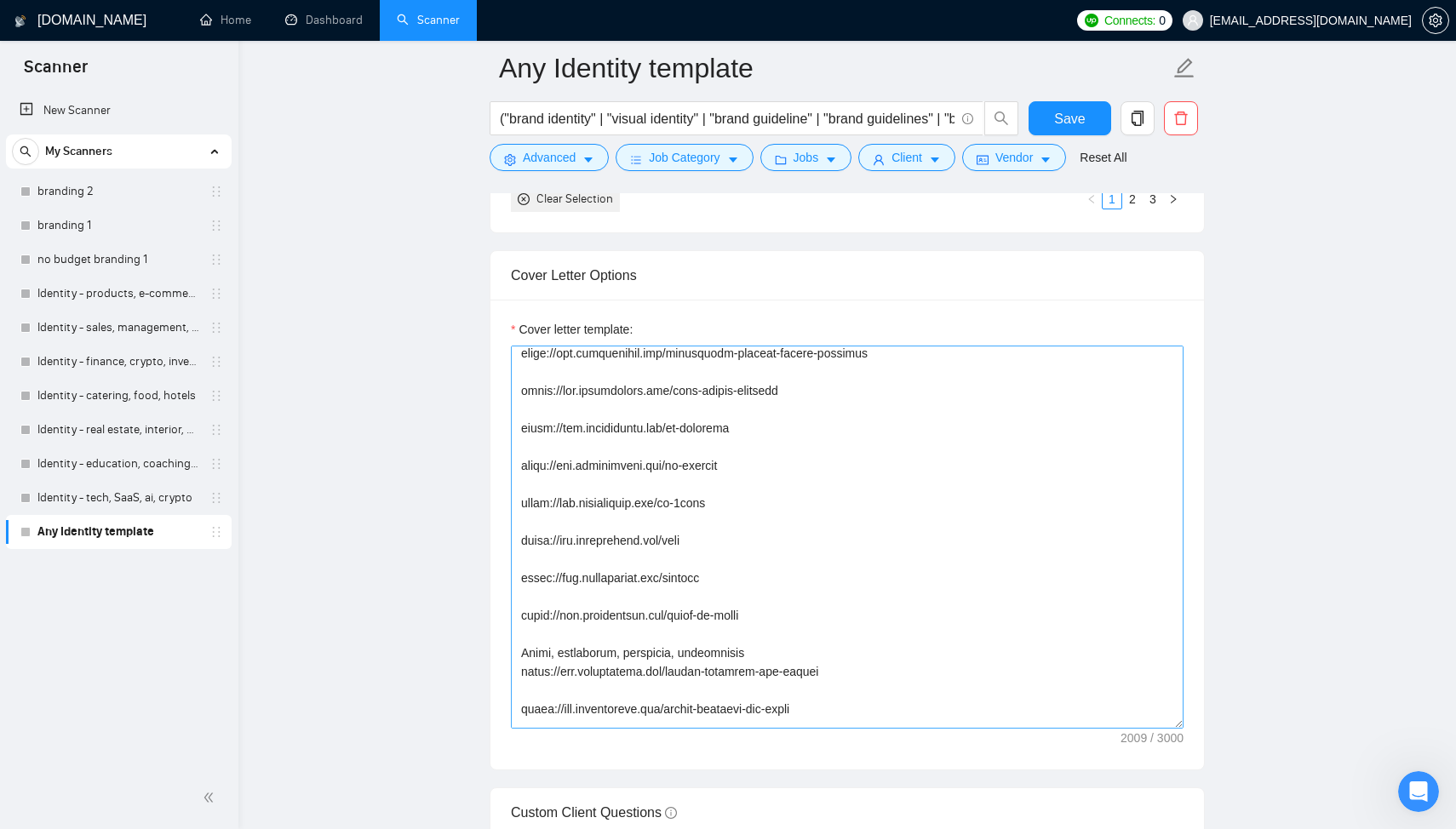
scroll to position [0, 0]
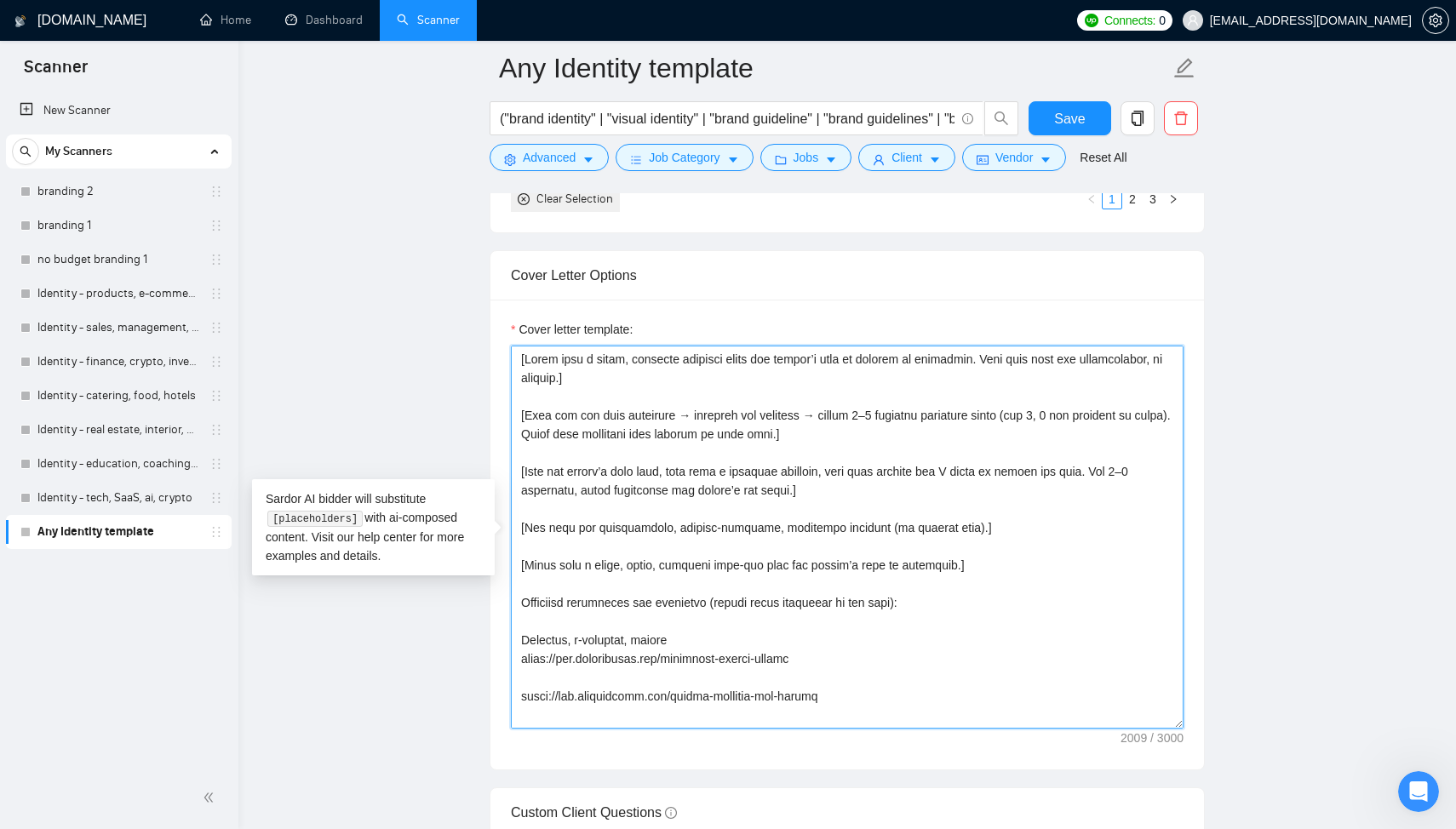
click at [523, 641] on textarea "Cover letter template:" at bounding box center [848, 536] width 673 height 383
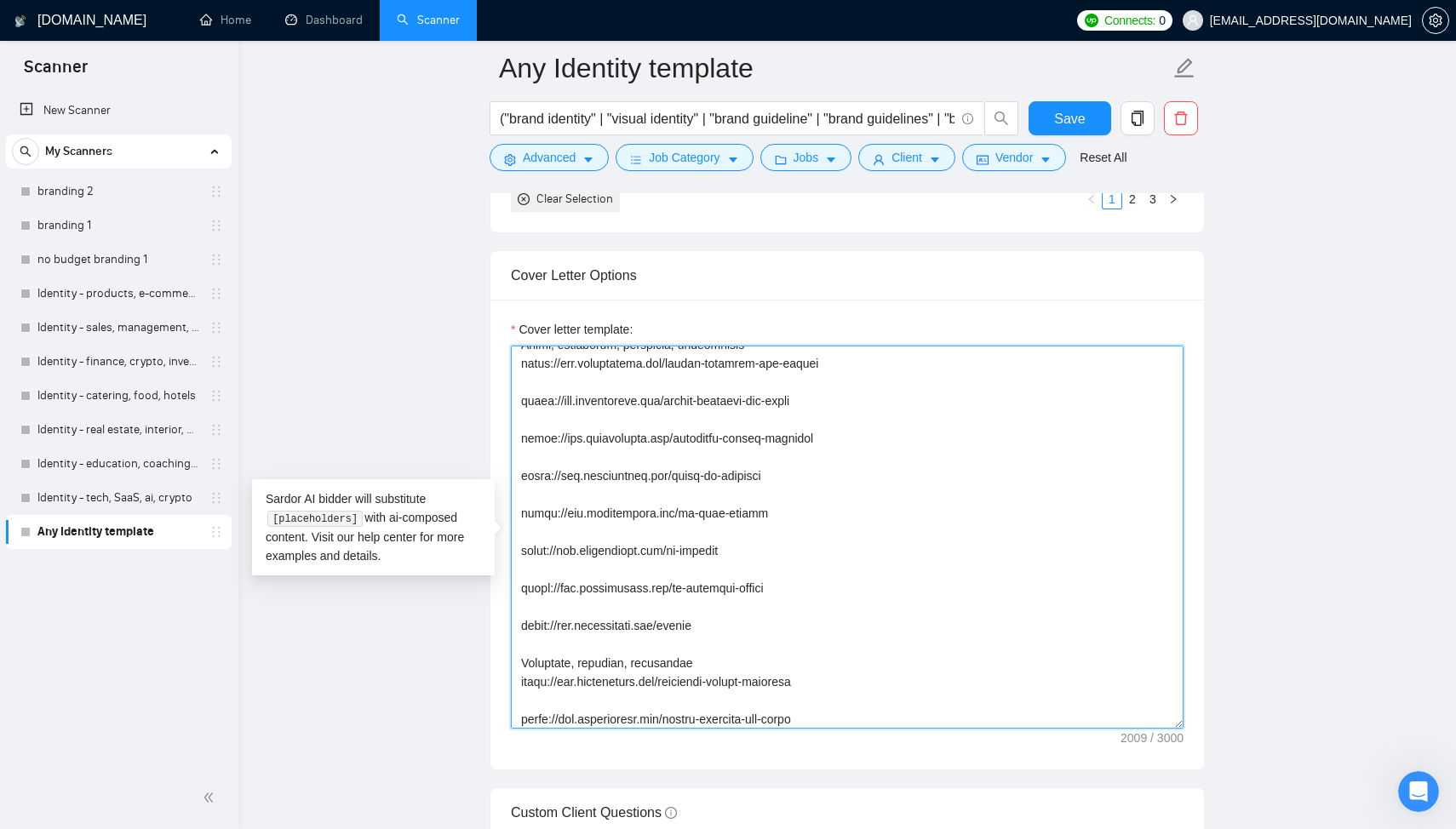
scroll to position [880, 0]
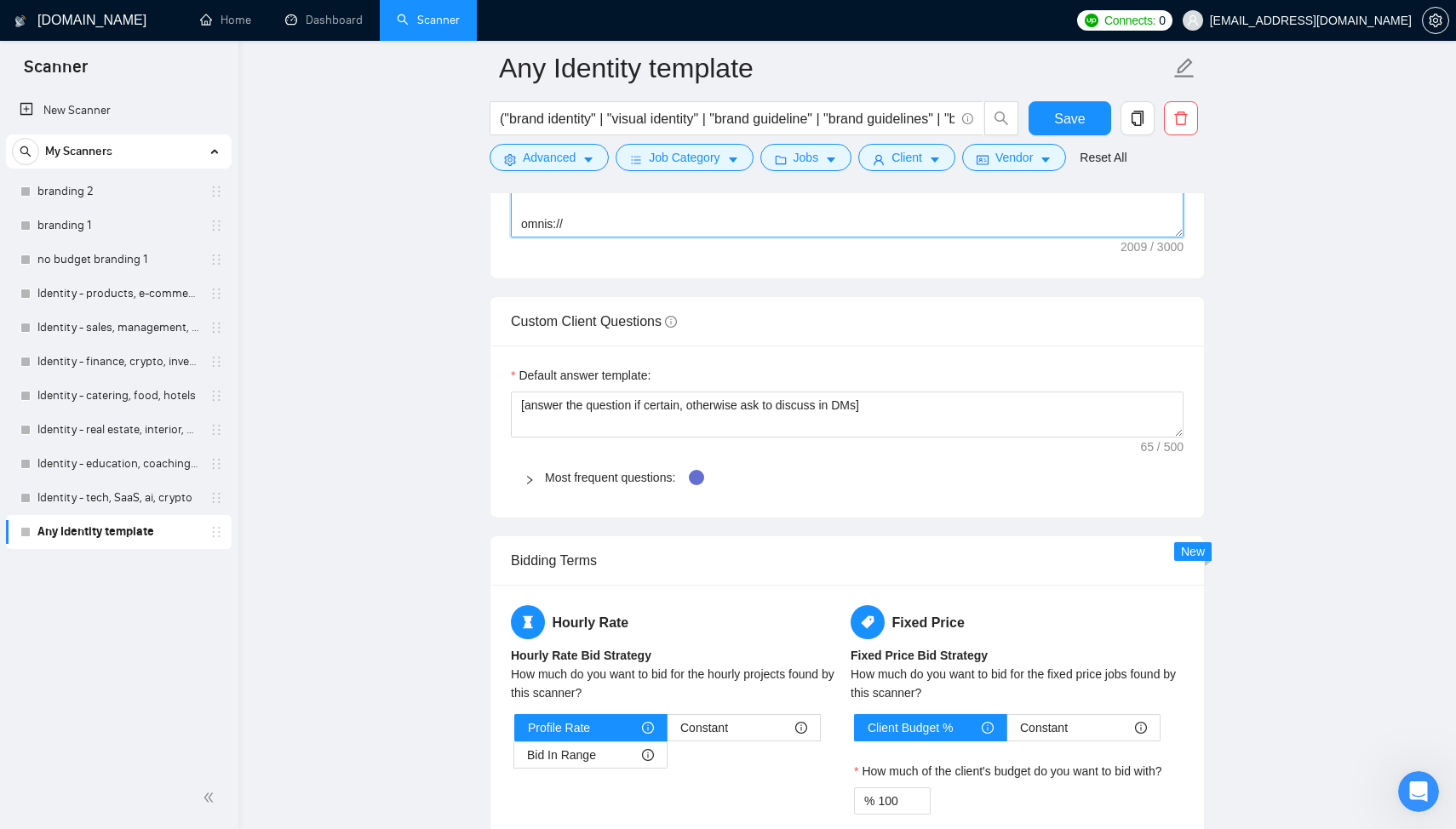
drag, startPoint x: 522, startPoint y: 605, endPoint x: 648, endPoint y: 834, distance: 261.4
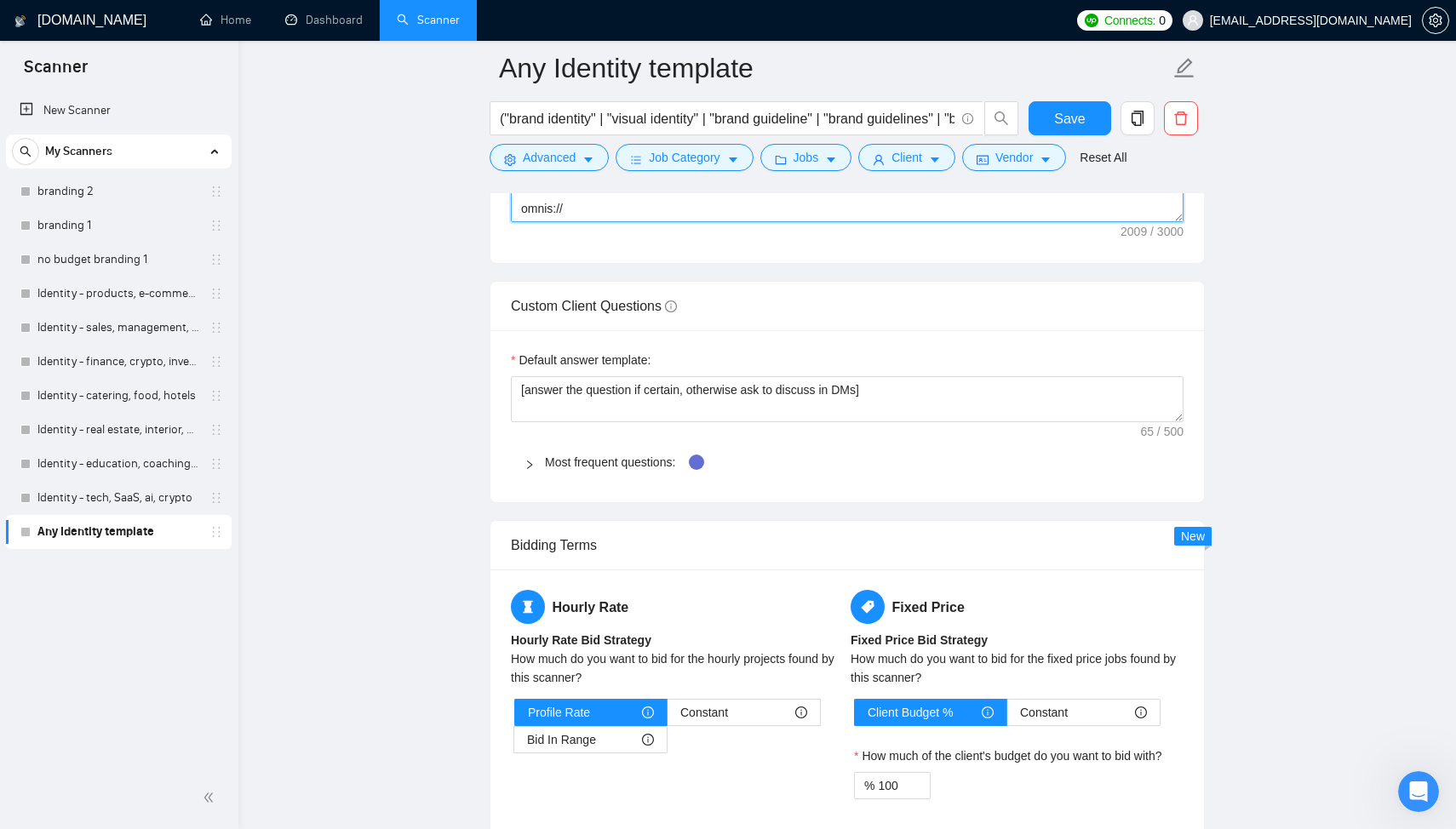
paste textarea "products, e-commerce, stores — https://www.arturmikhov.art/techtrust-design-sys…"
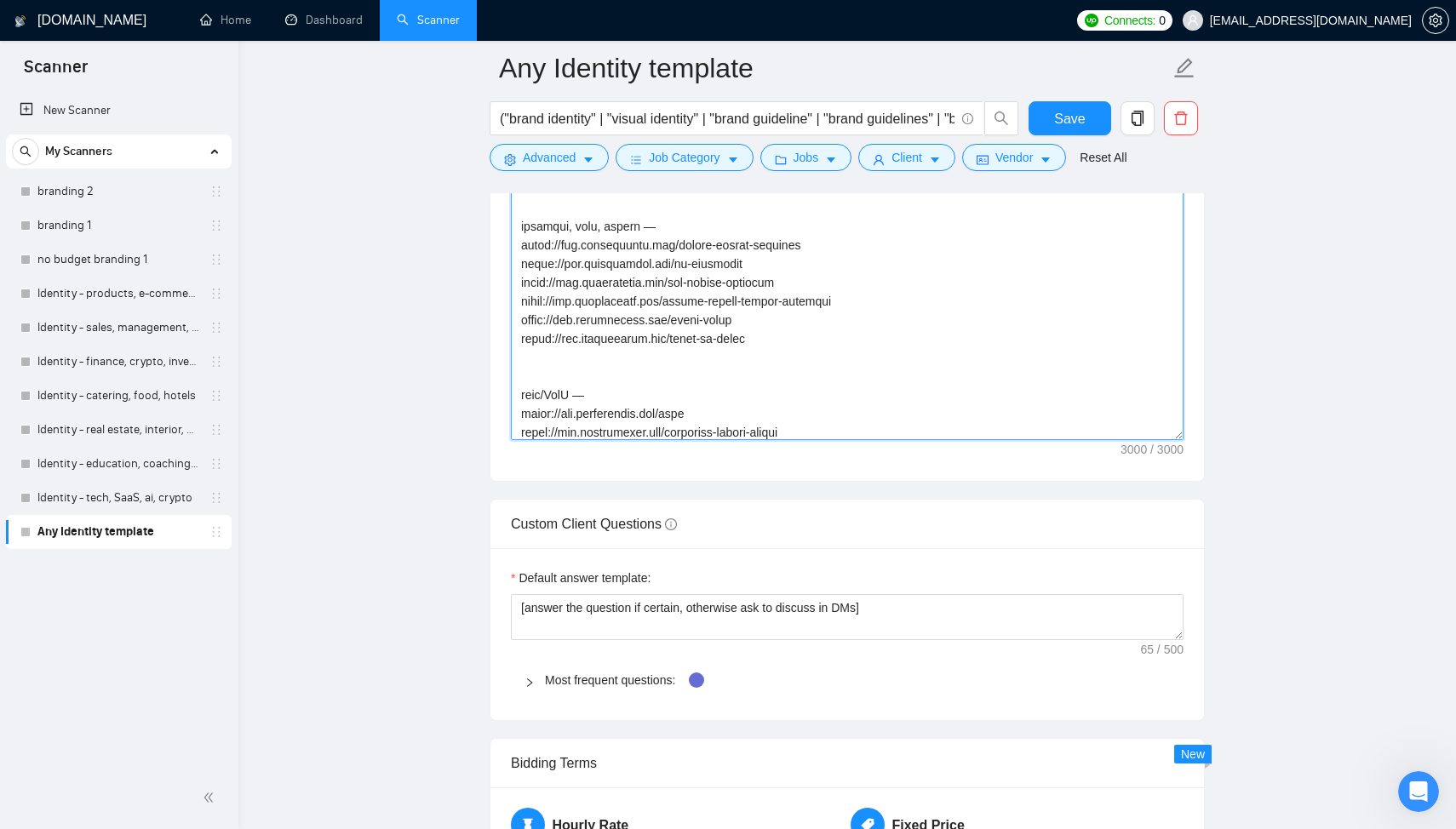
scroll to position [1124, 0]
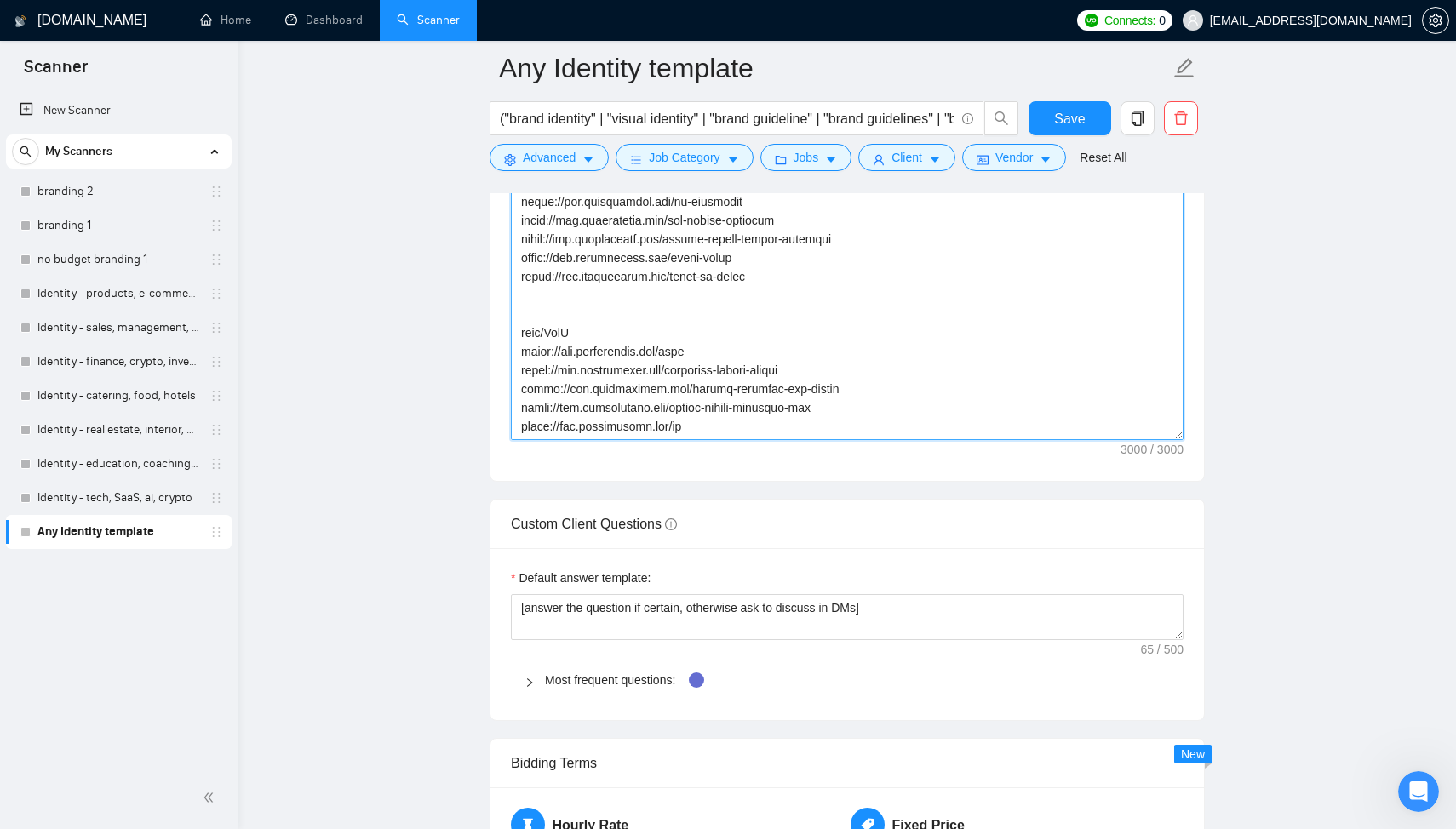
drag, startPoint x: 703, startPoint y: 433, endPoint x: 484, endPoint y: 424, distance: 219.2
click at [484, 424] on main "Any Identity template ("brand identity" | "visual identity" | "brand guideline"…" at bounding box center [847, 655] width 1163 height 5457
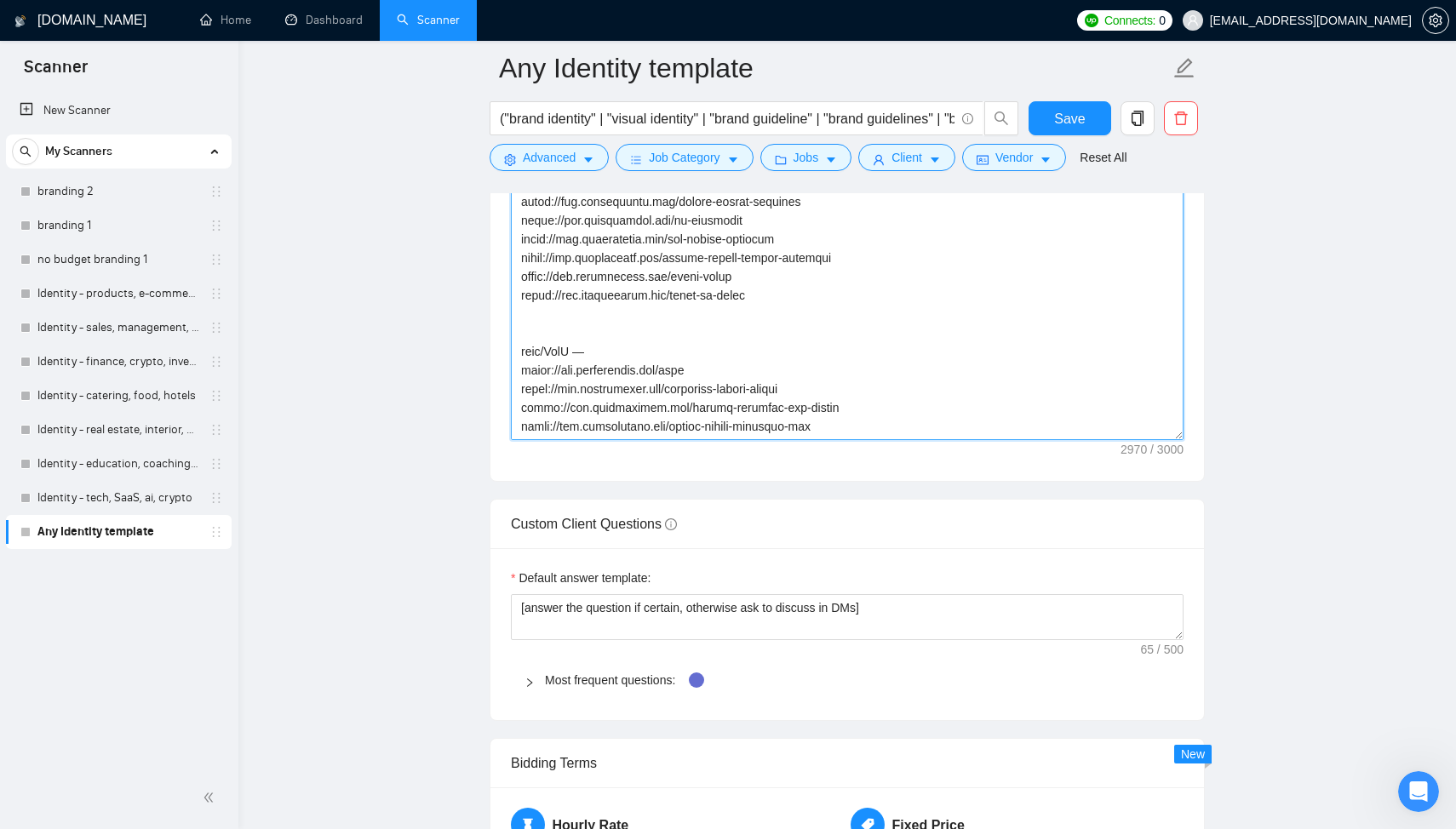
click at [533, 318] on textarea "Cover letter template:" at bounding box center [848, 248] width 673 height 383
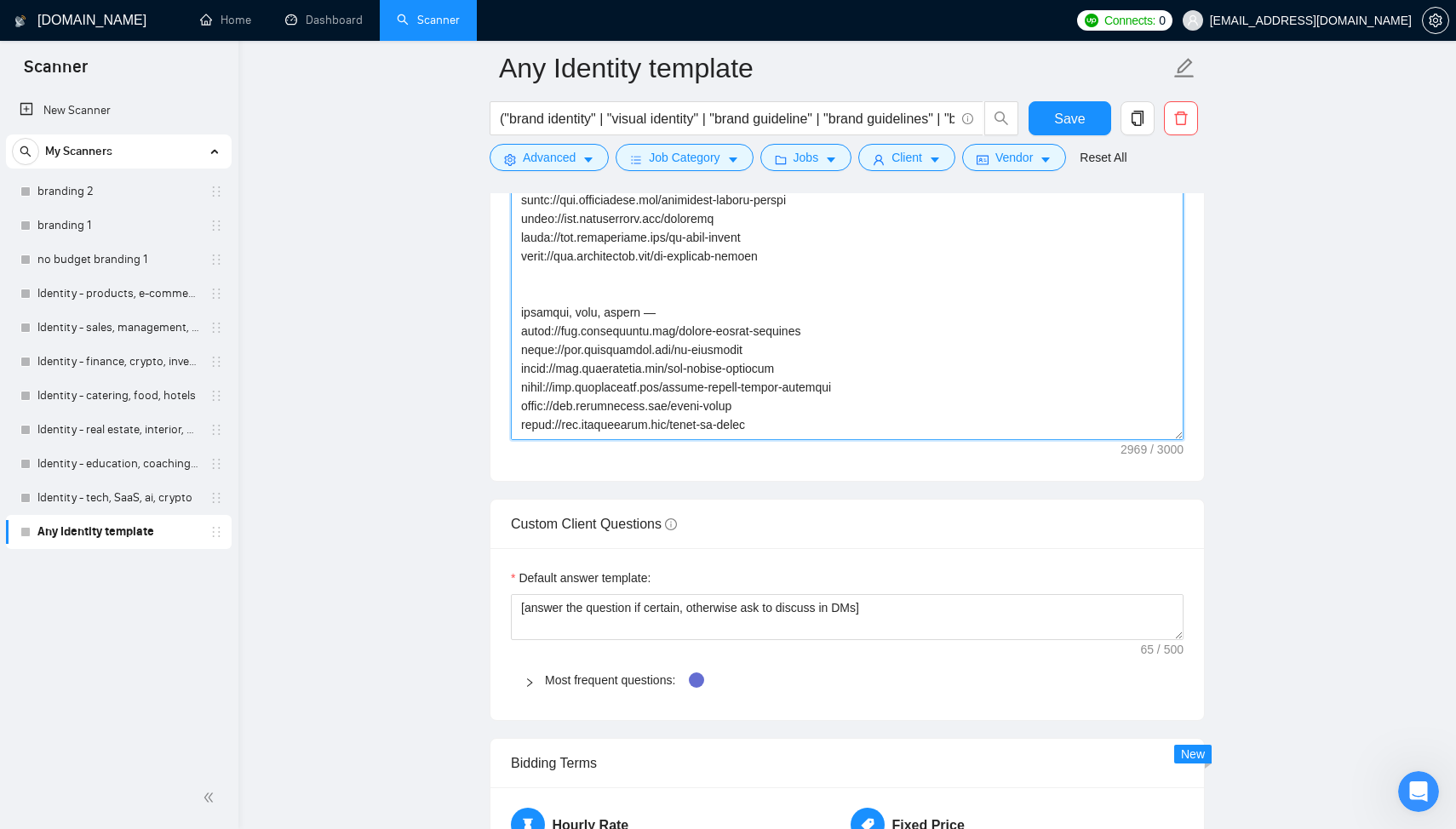
scroll to position [934, 0]
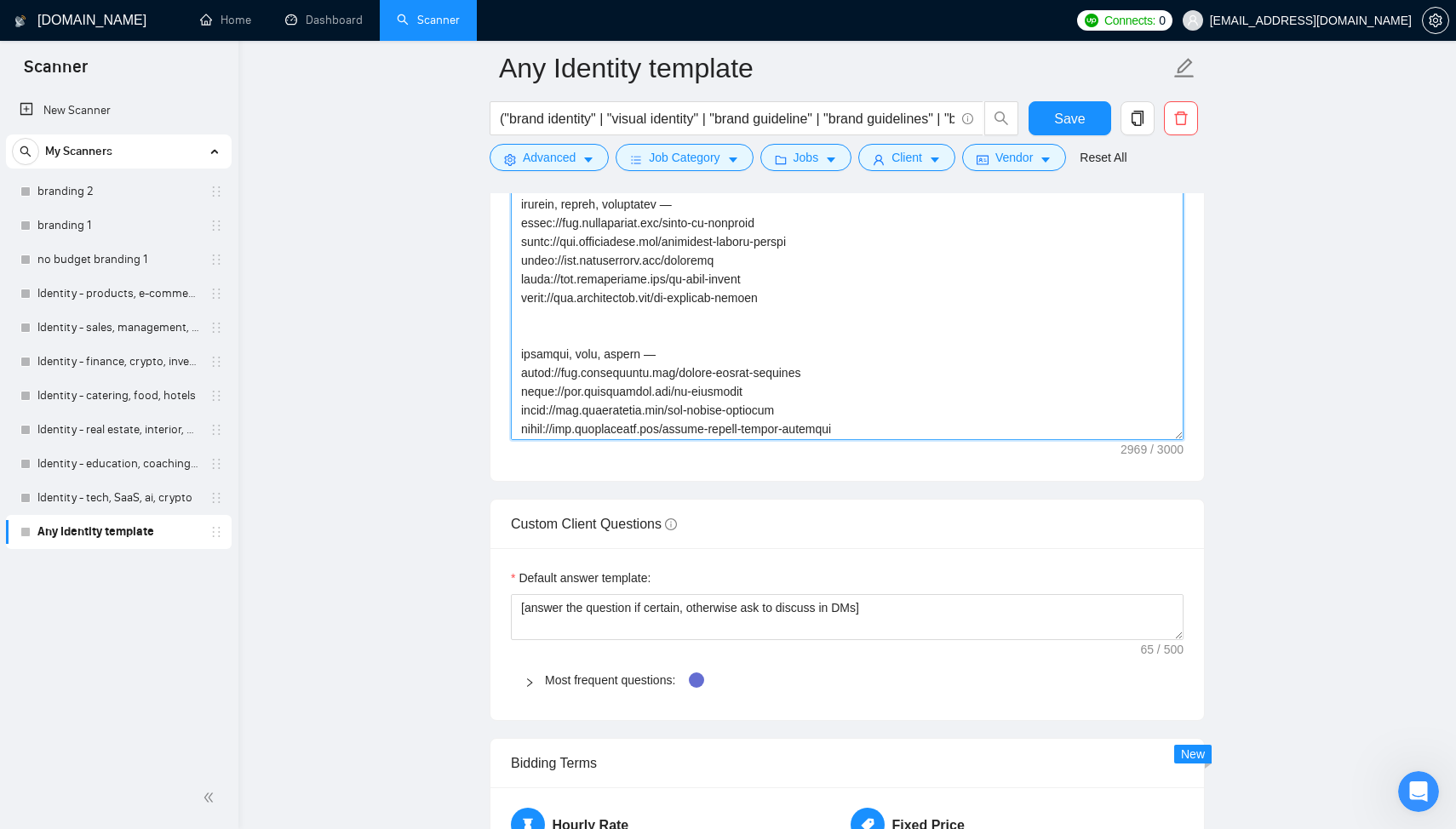
click at [531, 342] on textarea "Cover letter template:" at bounding box center [848, 248] width 673 height 383
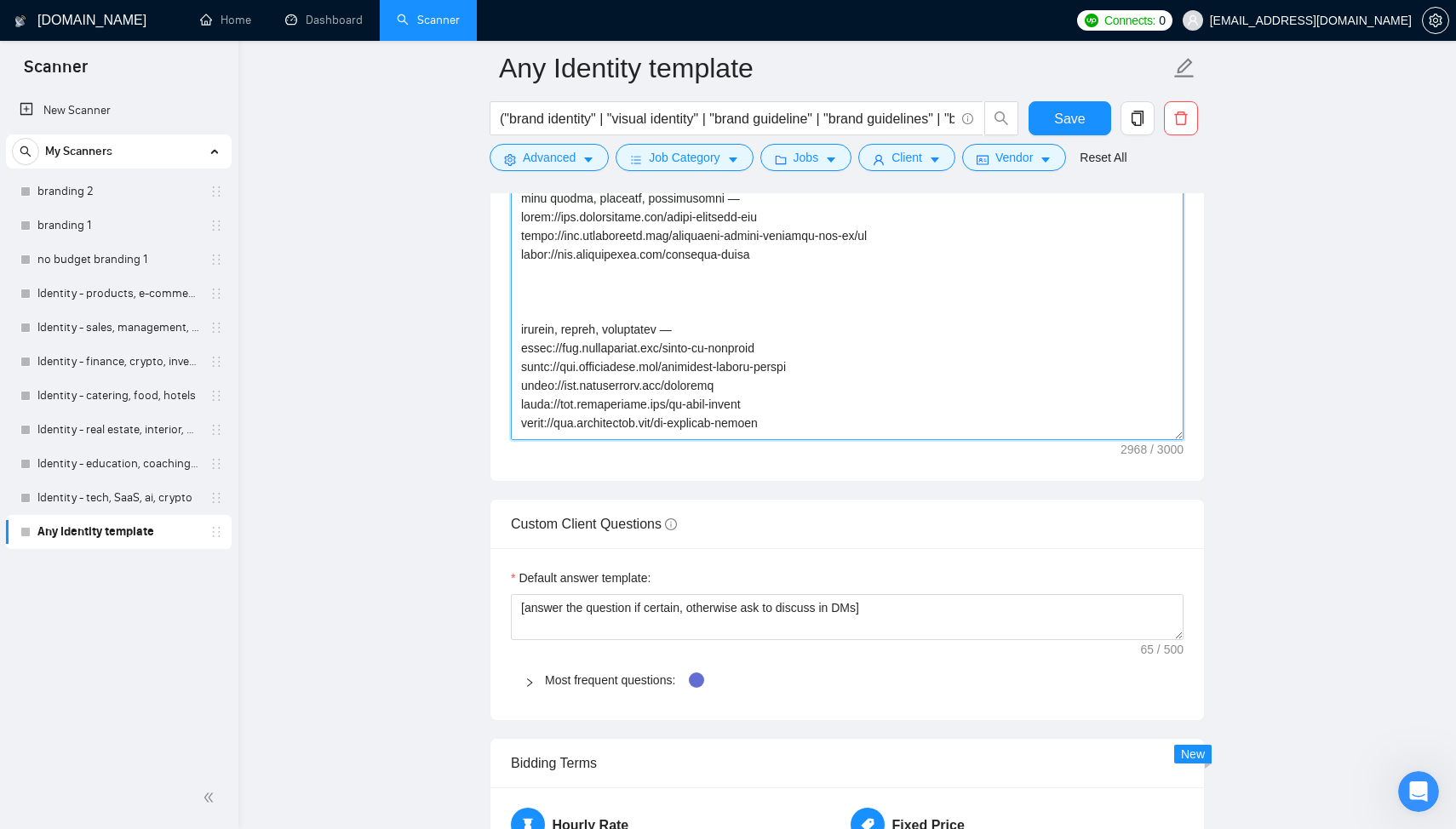
scroll to position [809, 0]
click at [538, 324] on textarea "Cover letter template:" at bounding box center [848, 248] width 673 height 383
click at [517, 326] on textarea "Cover letter template:" at bounding box center [848, 248] width 673 height 383
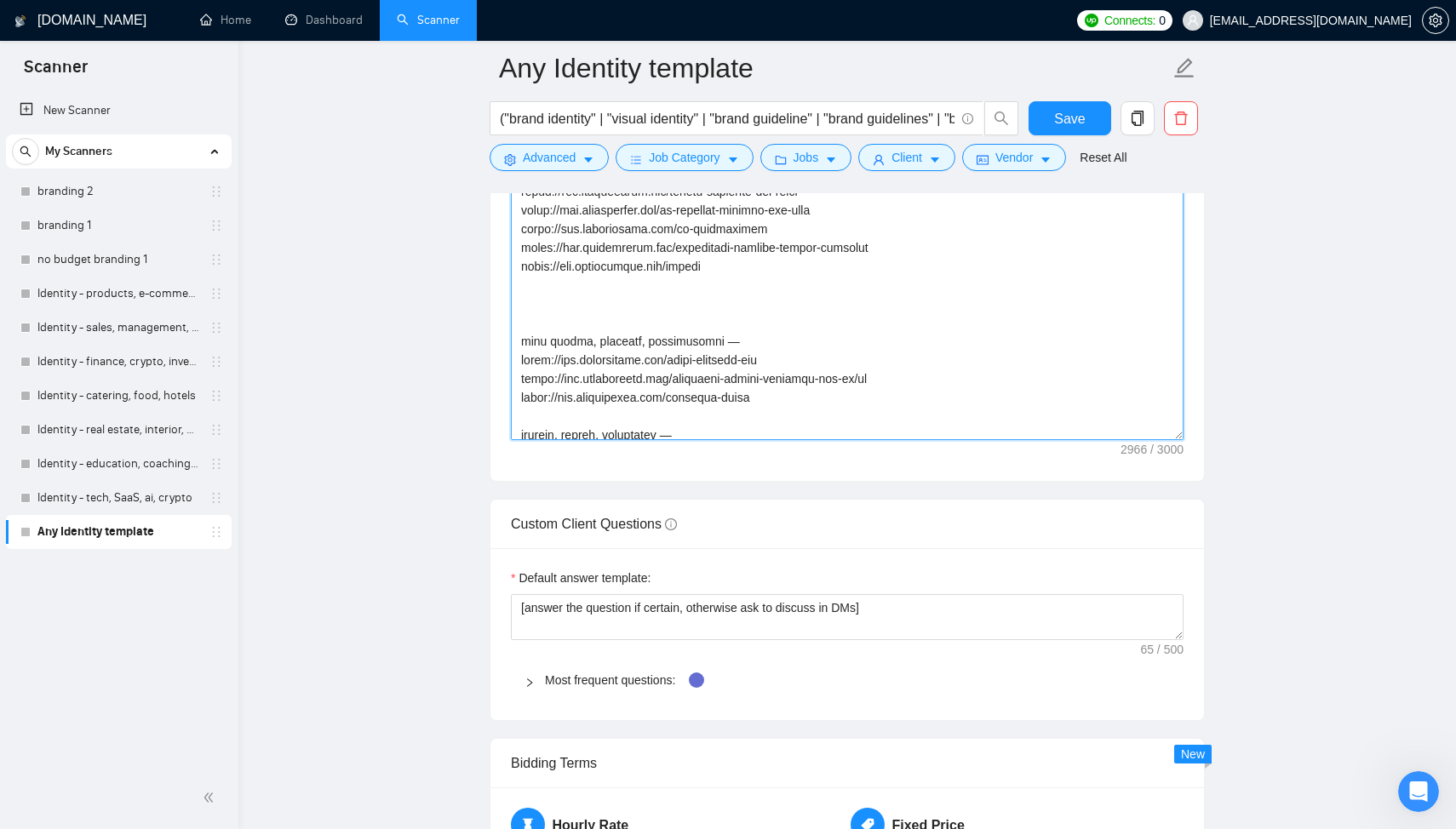
click at [522, 342] on textarea "Cover letter template:" at bounding box center [848, 248] width 673 height 383
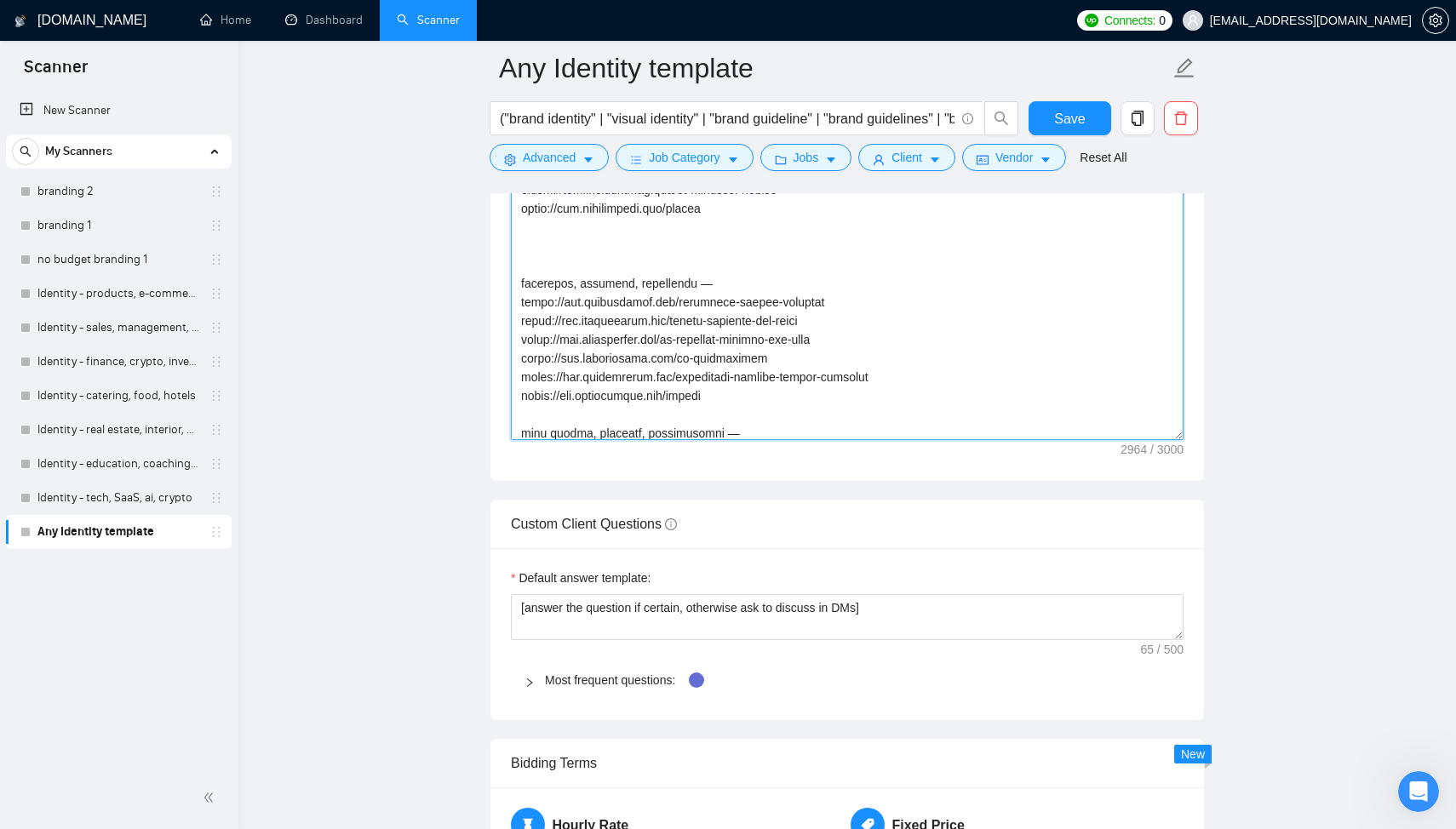
scroll to position [475, 0]
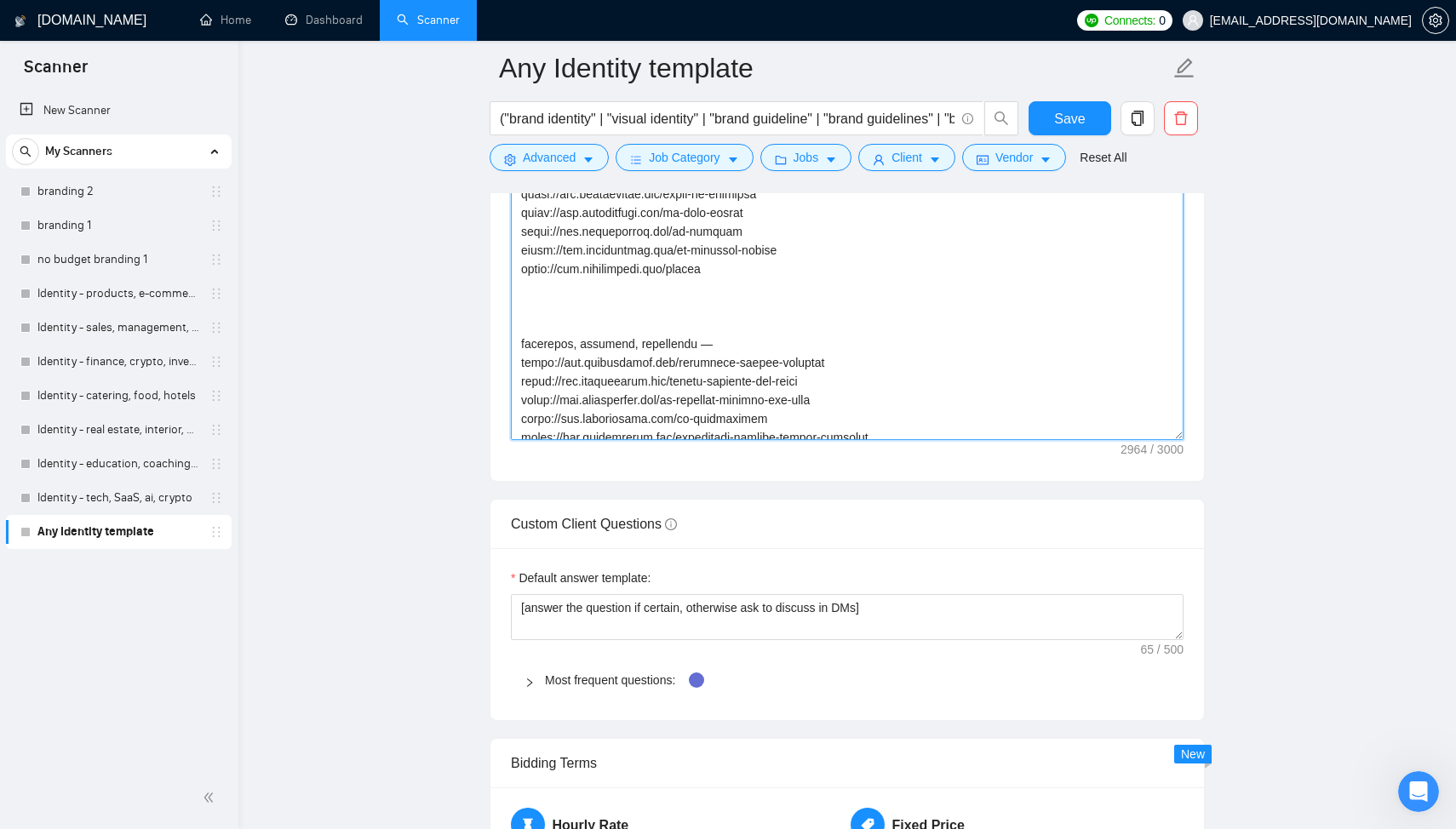
click at [521, 354] on textarea "Cover letter template:" at bounding box center [848, 248] width 673 height 383
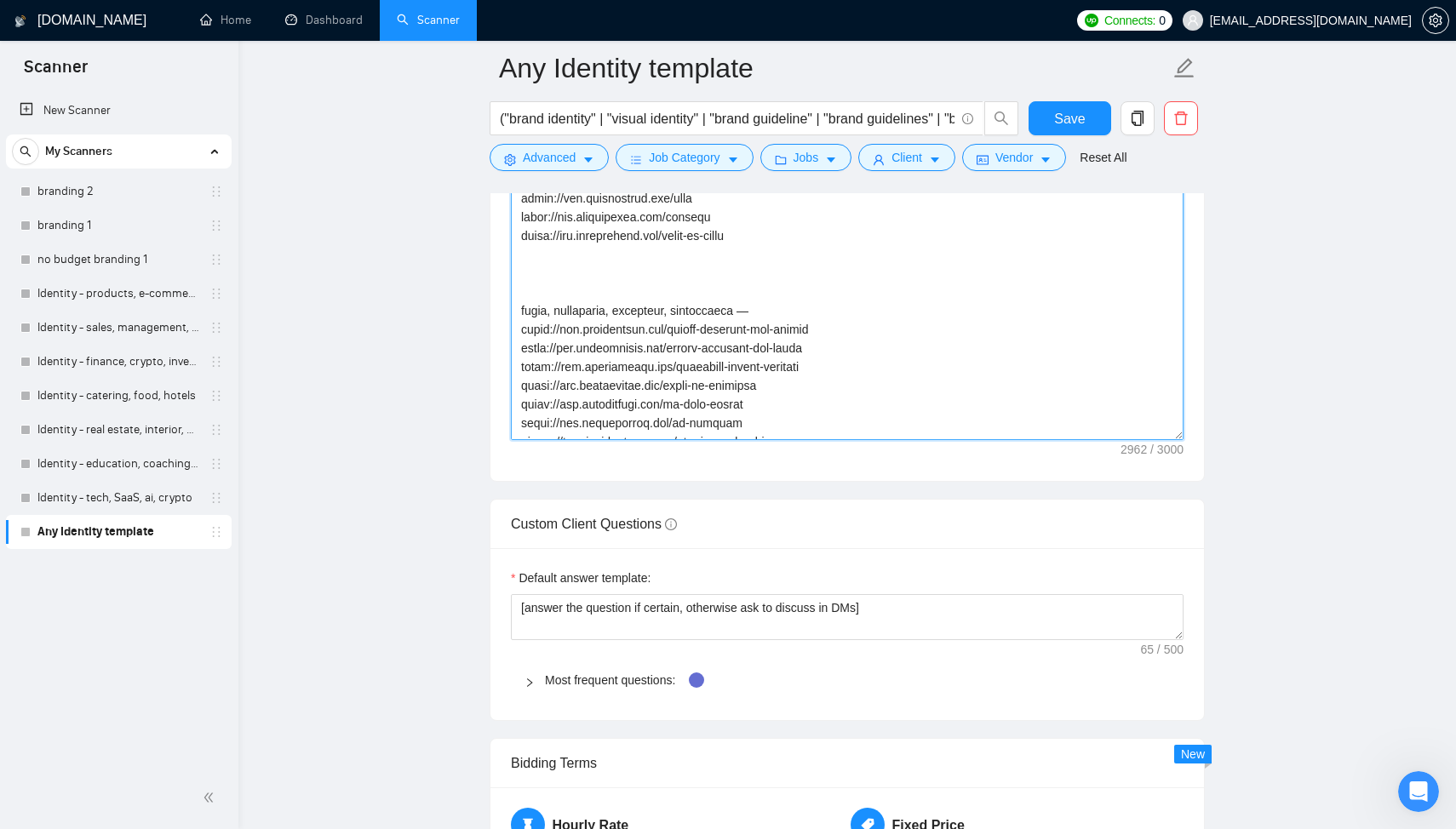
scroll to position [235, 0]
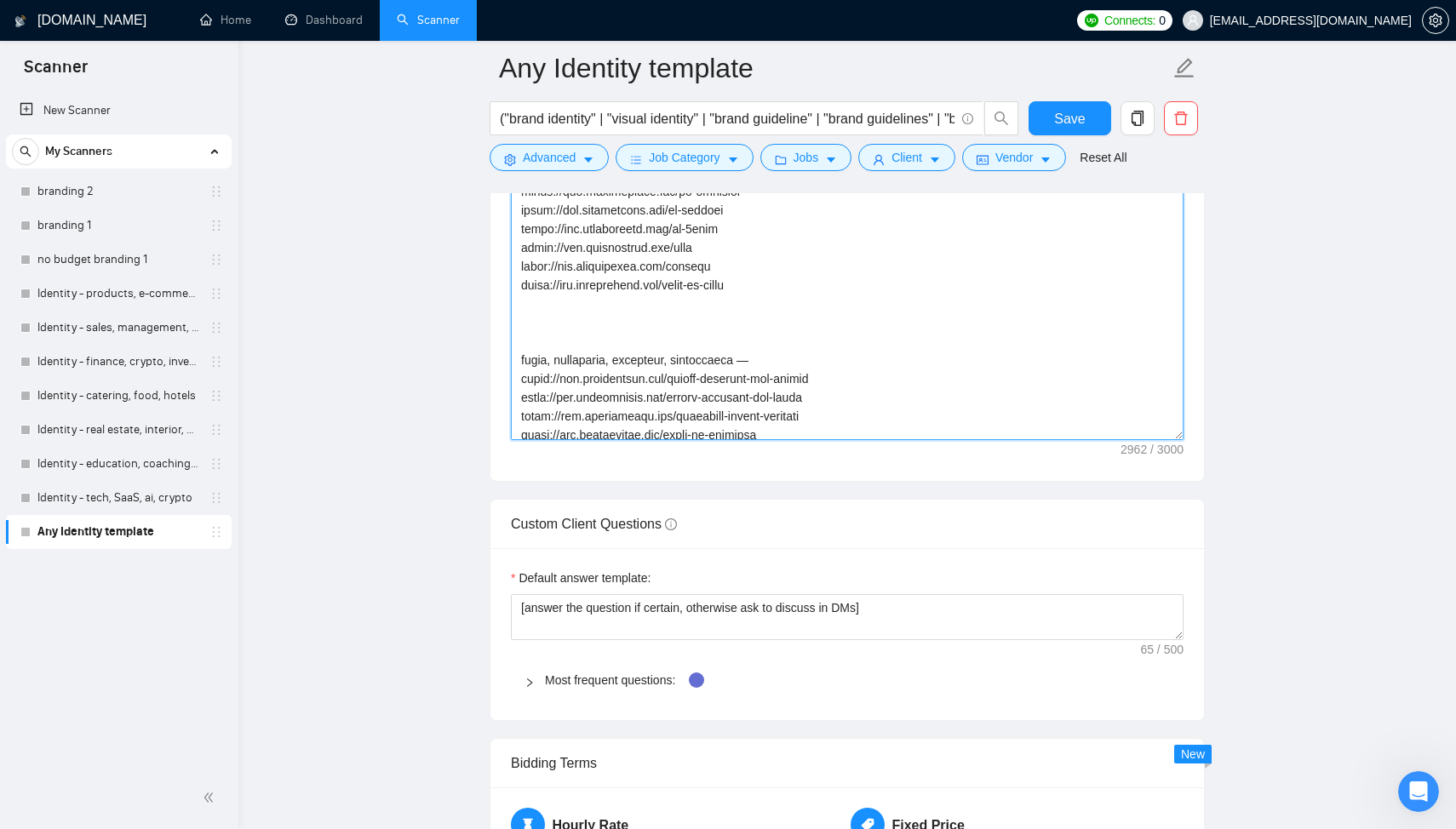
click at [519, 368] on textarea "Cover letter template:" at bounding box center [848, 248] width 673 height 383
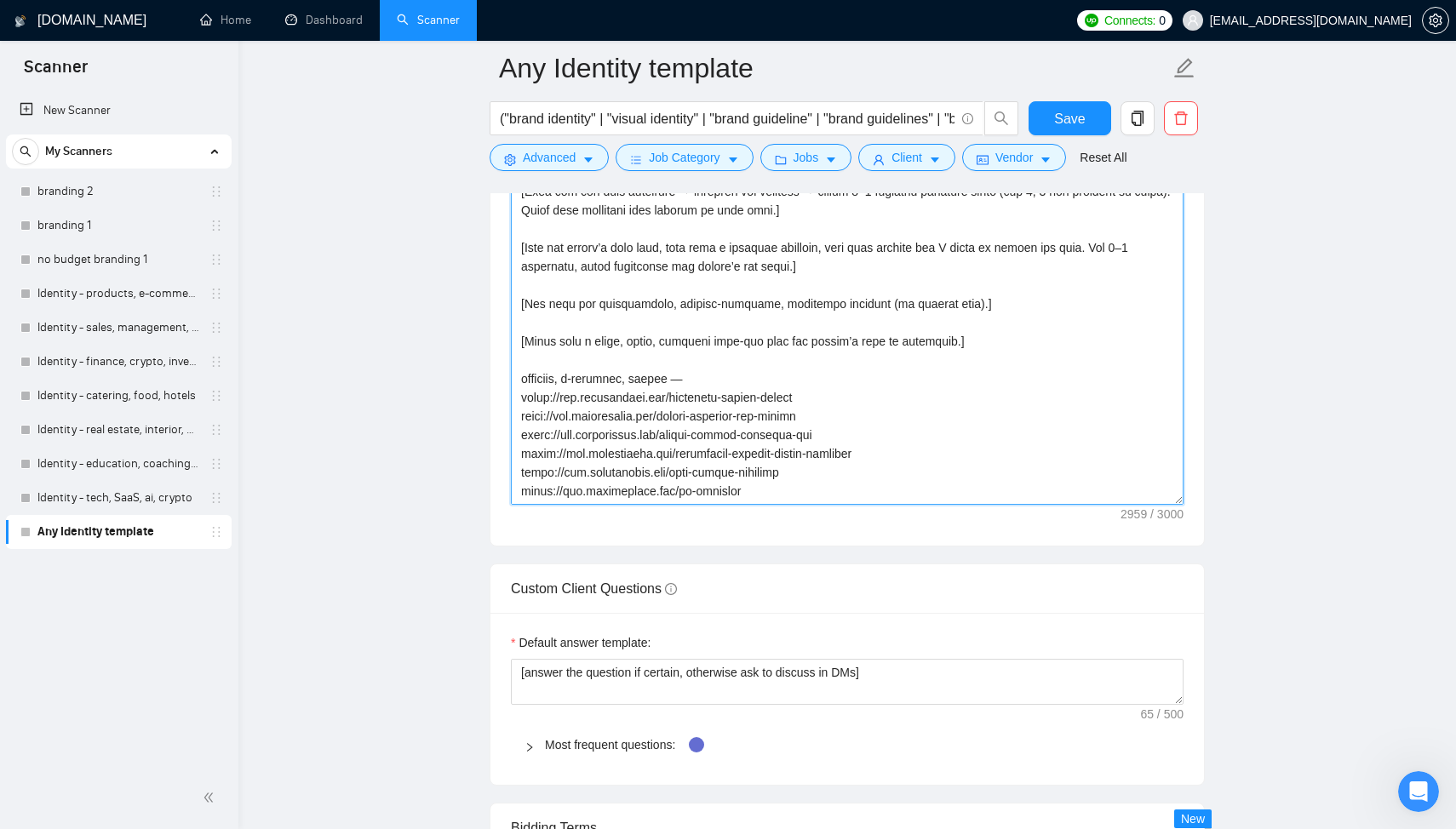
scroll to position [2075, 0]
click at [688, 360] on textarea "Cover letter template:" at bounding box center [848, 314] width 673 height 383
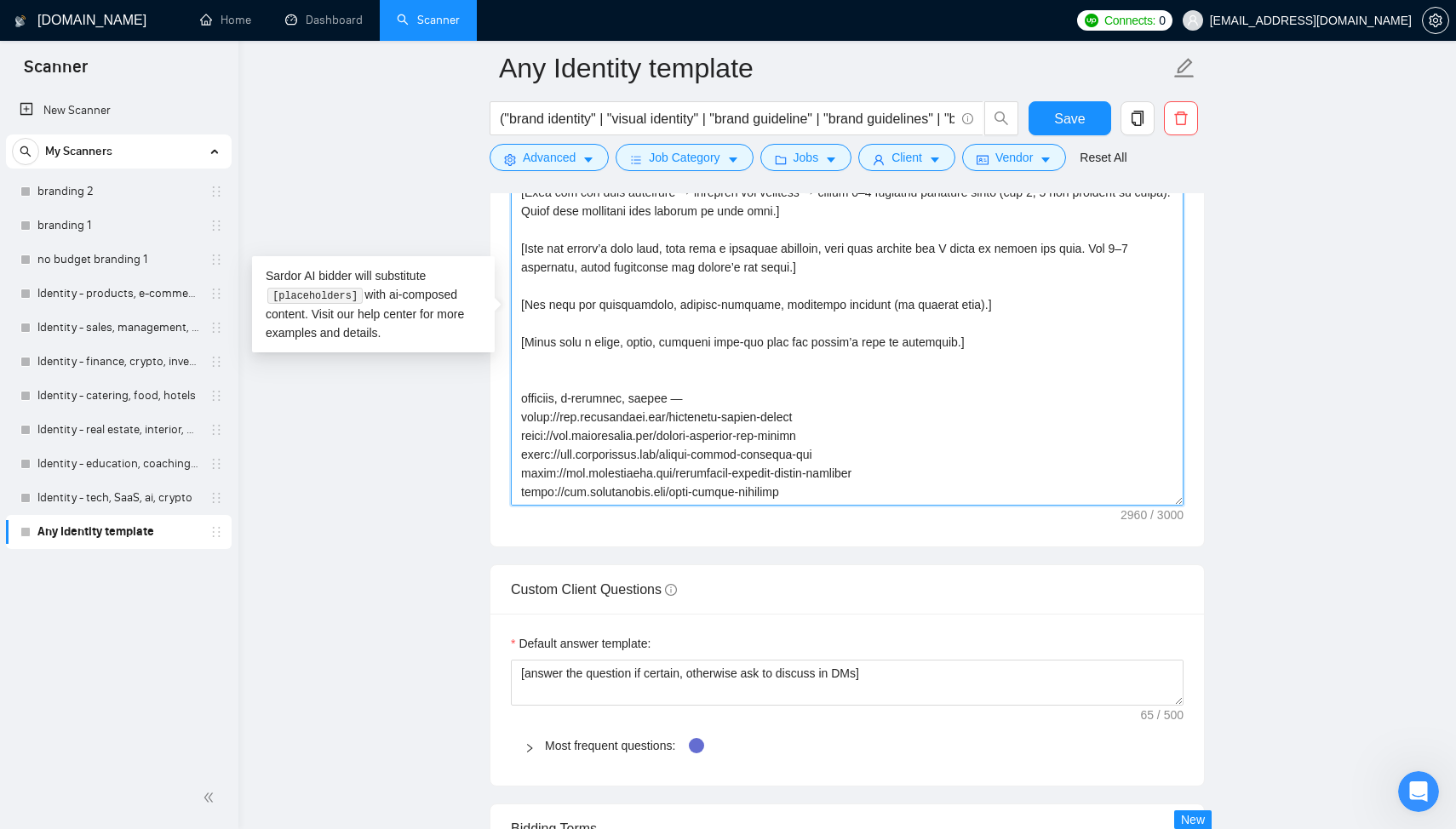
paste textarea
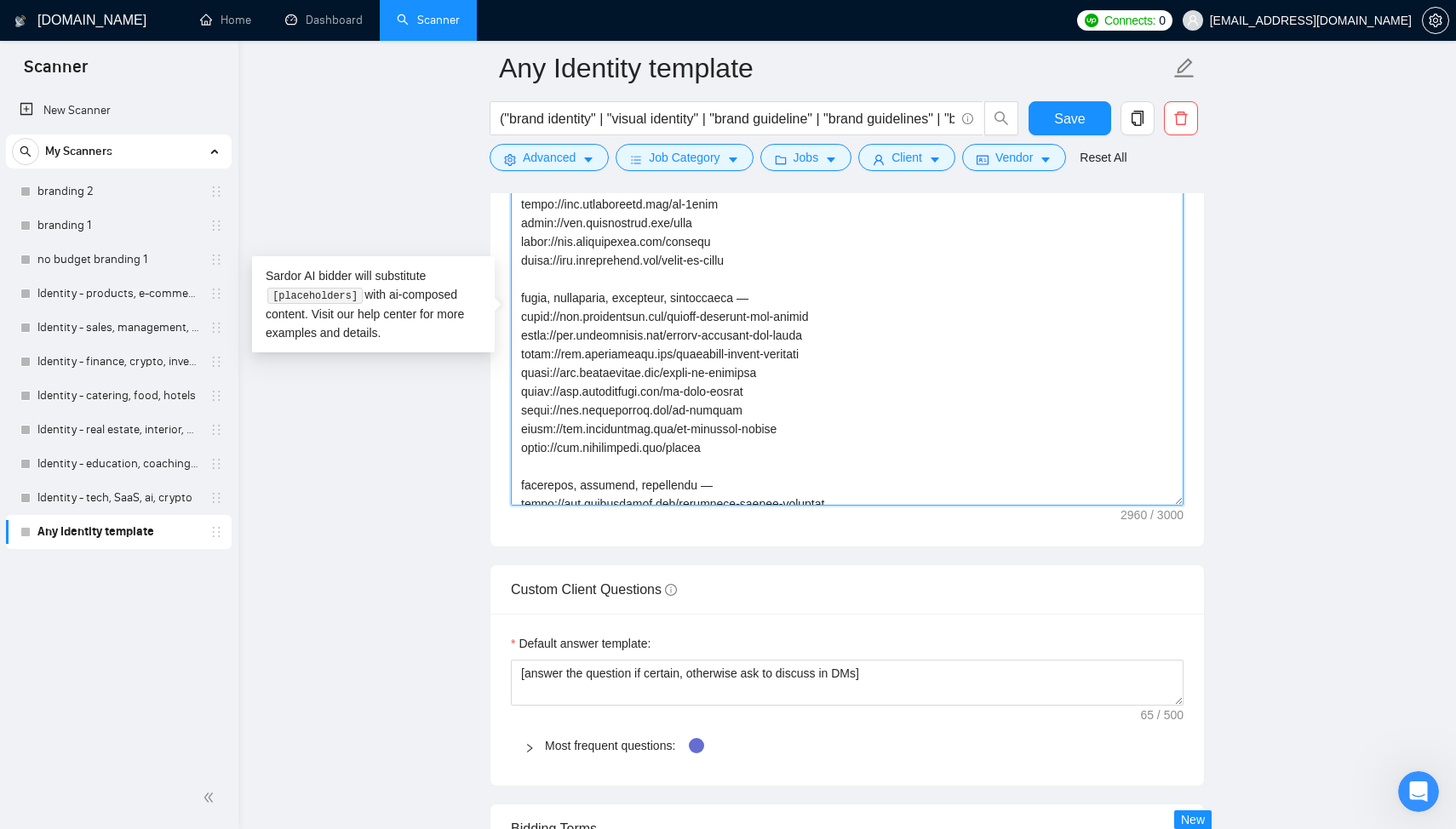
scroll to position [0, 0]
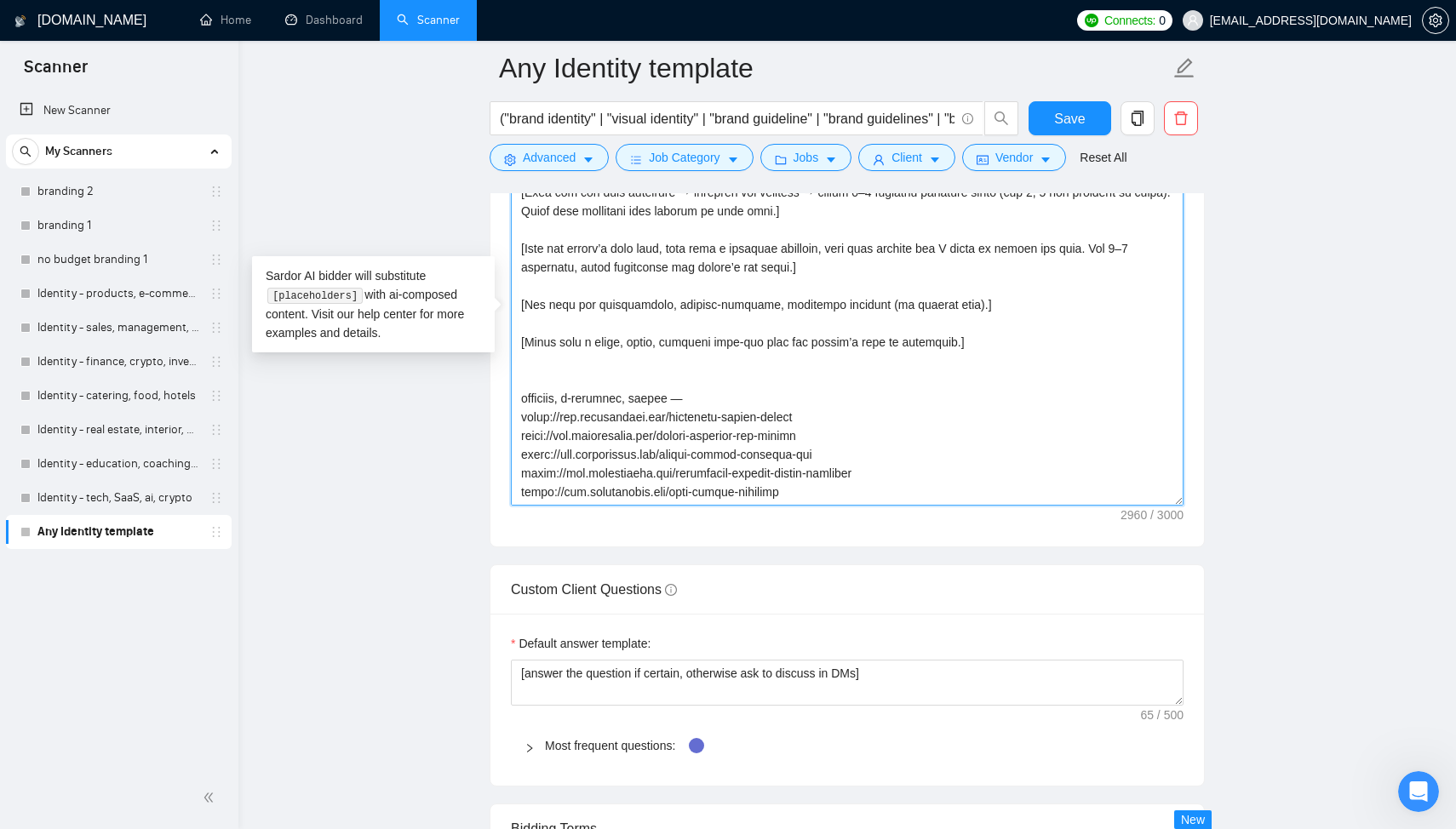
click at [567, 393] on textarea "Cover letter template:" at bounding box center [848, 314] width 673 height 383
click at [537, 386] on textarea "Cover letter template:" at bounding box center [848, 314] width 673 height 383
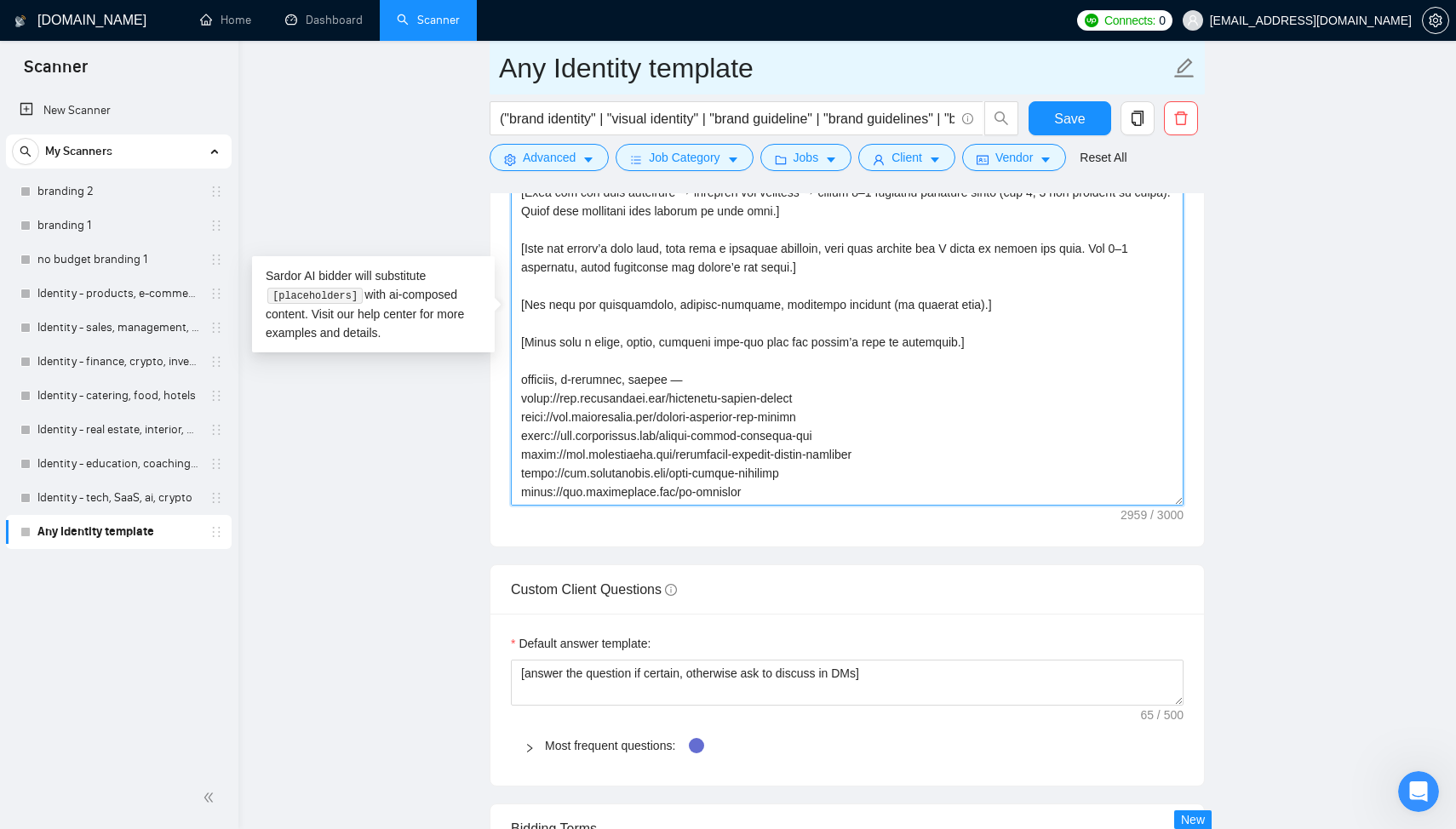
paste textarea
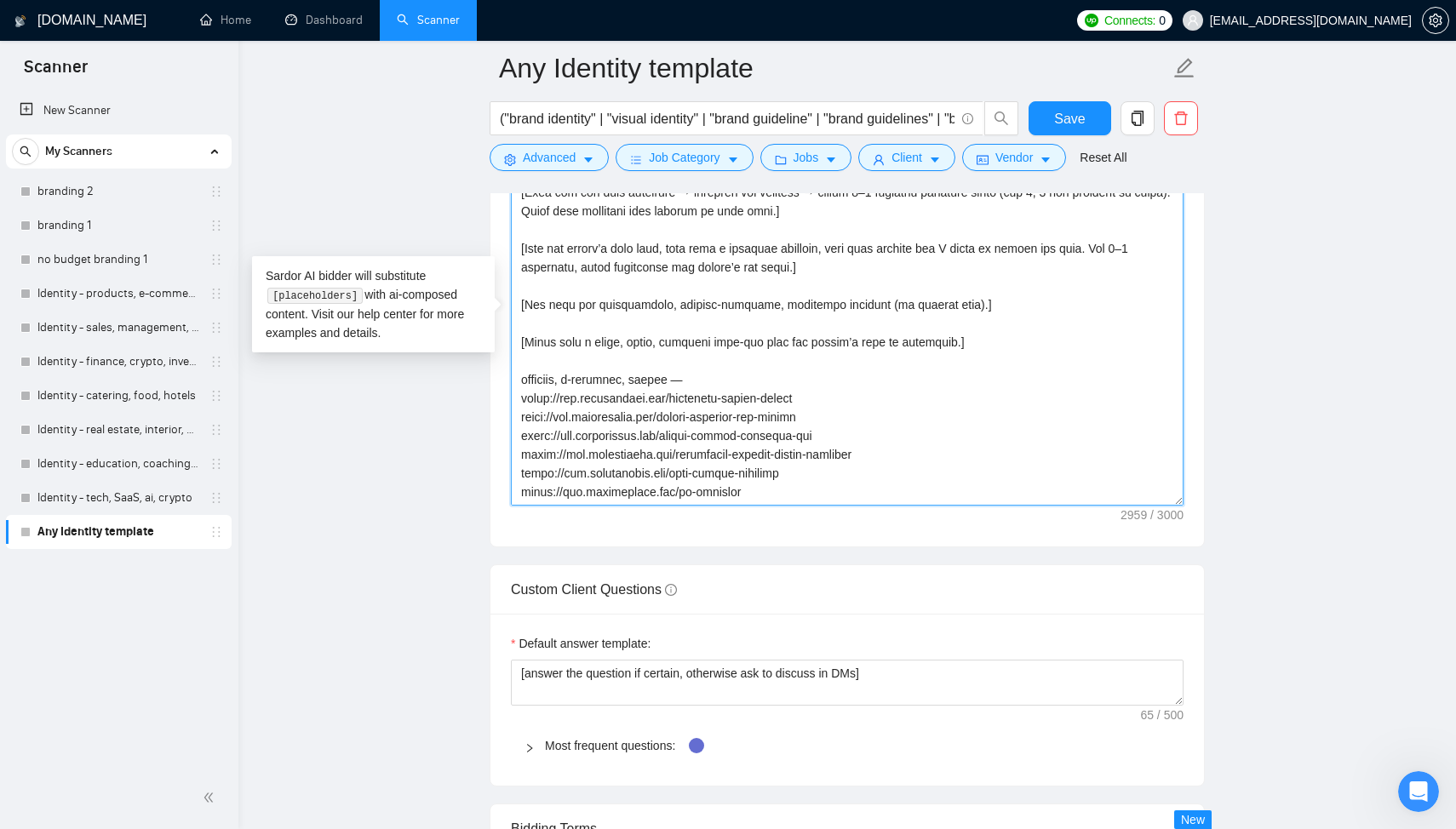
click at [536, 362] on textarea "Cover letter template:" at bounding box center [848, 314] width 673 height 383
paste textarea
type textarea "[Start with a short, friendly greeting using the client’s name or company if av…"
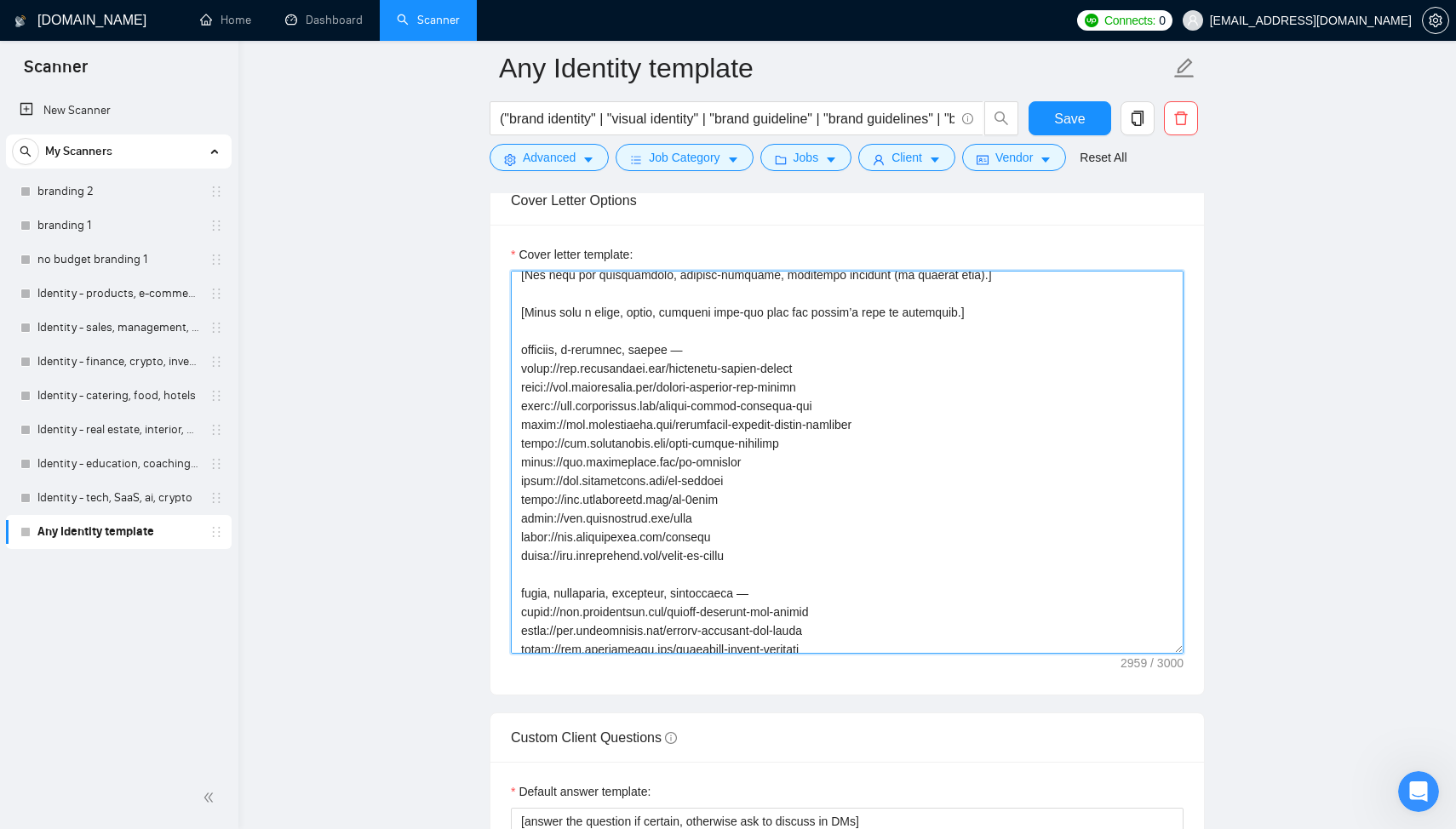
scroll to position [212, 0]
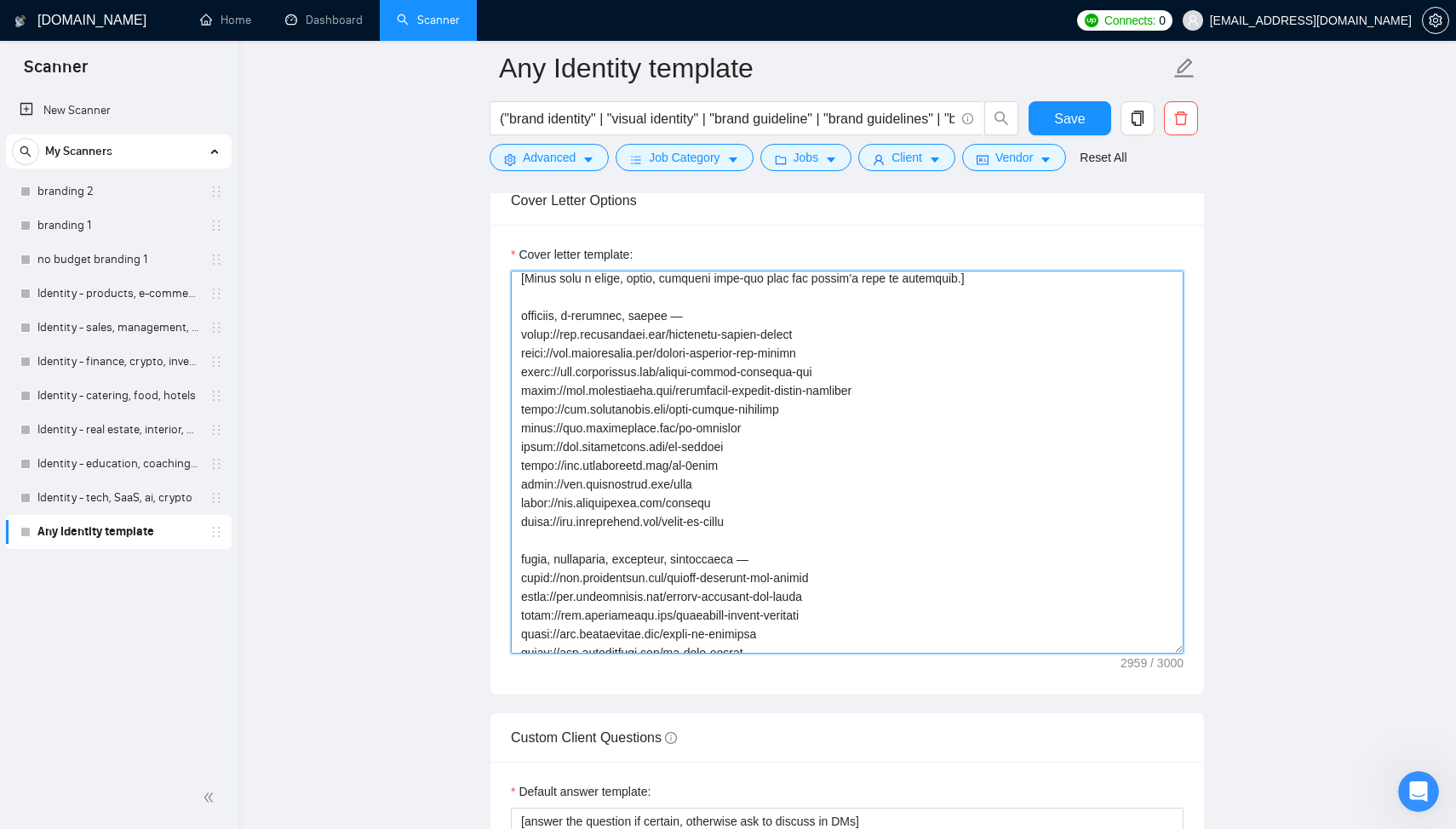
click at [712, 333] on textarea "Cover letter template:" at bounding box center [848, 462] width 673 height 383
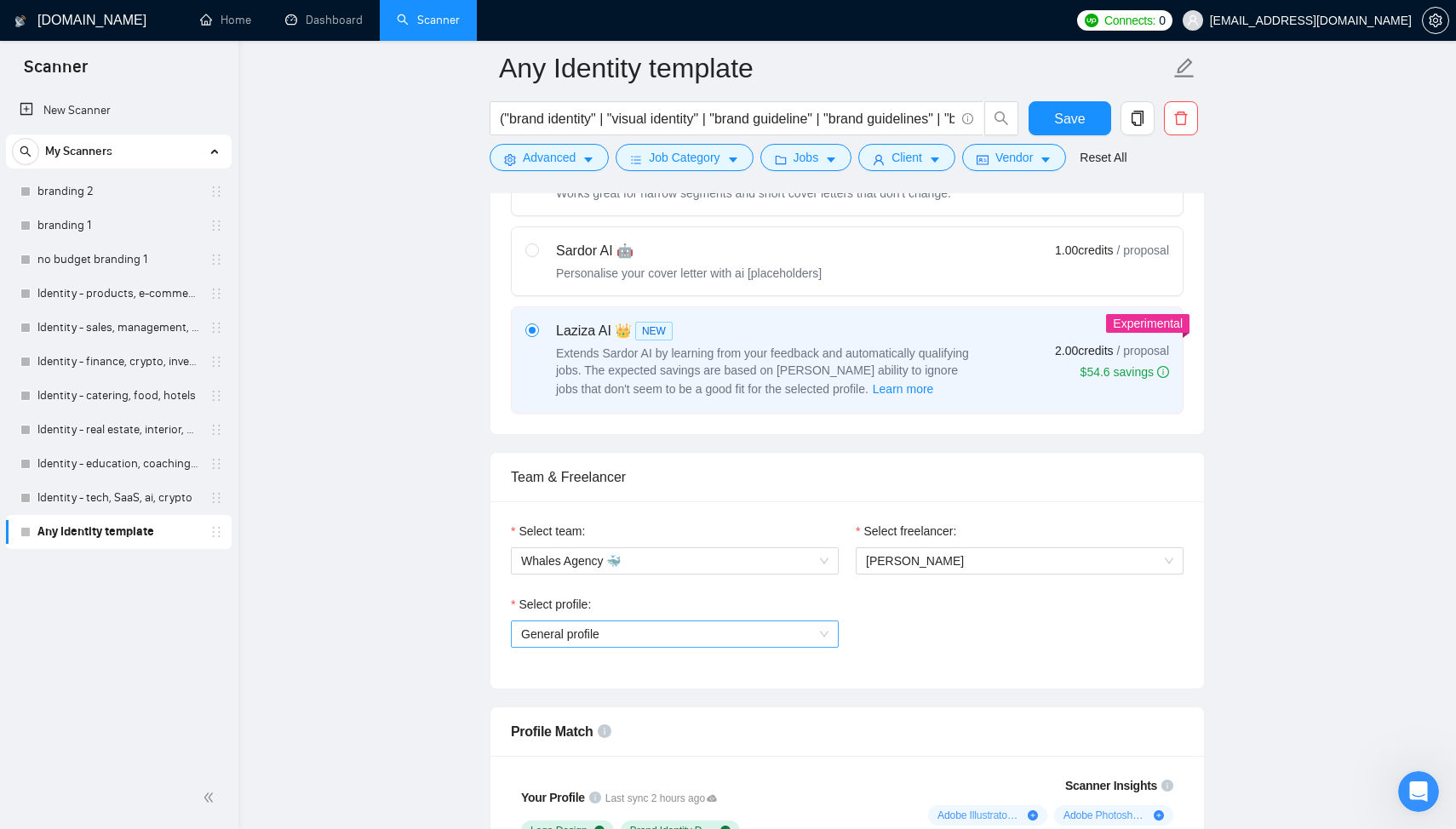
scroll to position [575, 0]
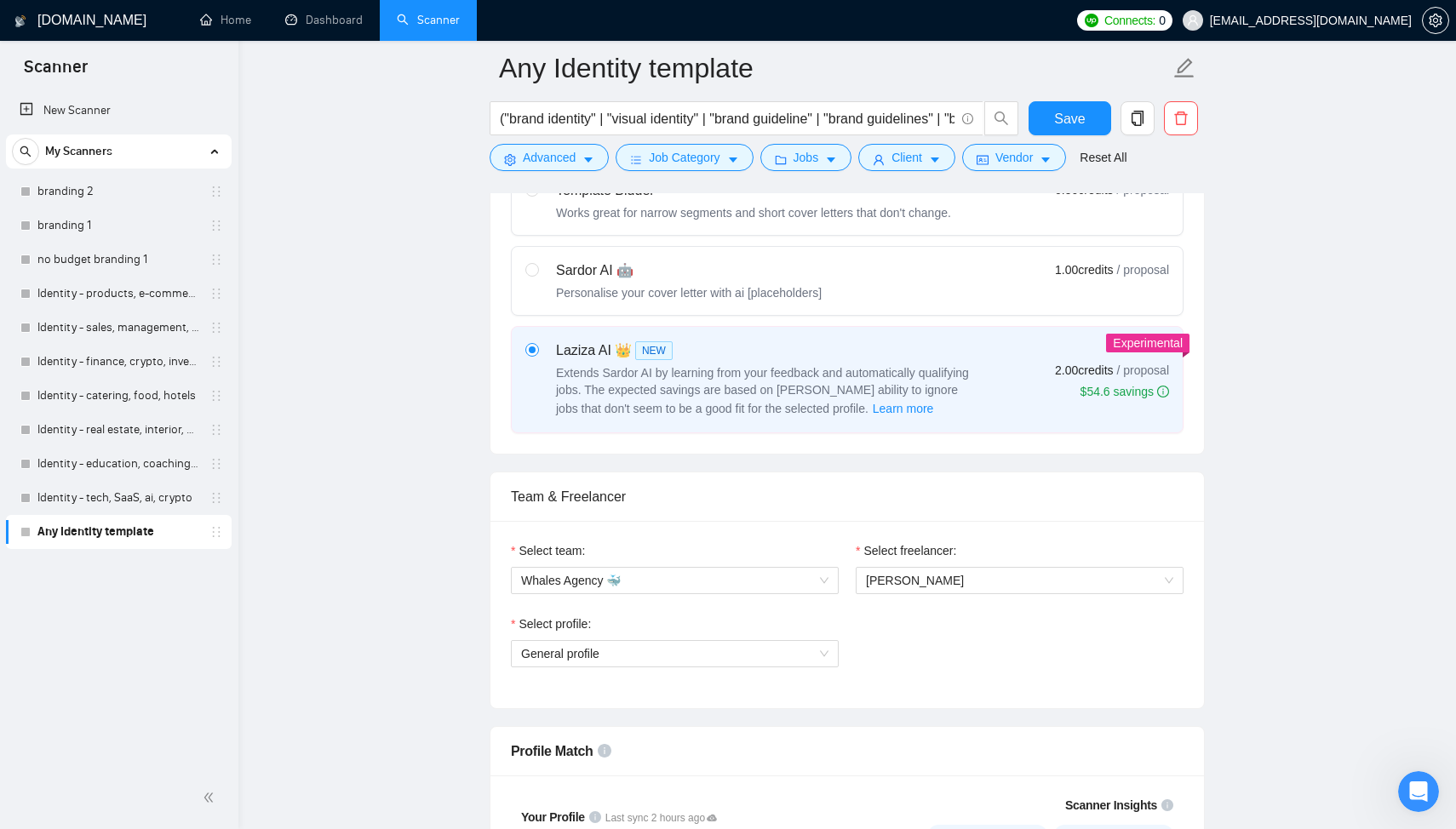
click at [639, 274] on div "Sardor AI 🤖" at bounding box center [688, 270] width 266 height 20
click at [537, 274] on input "radio" at bounding box center [531, 268] width 12 height 12
radio input "true"
radio input "false"
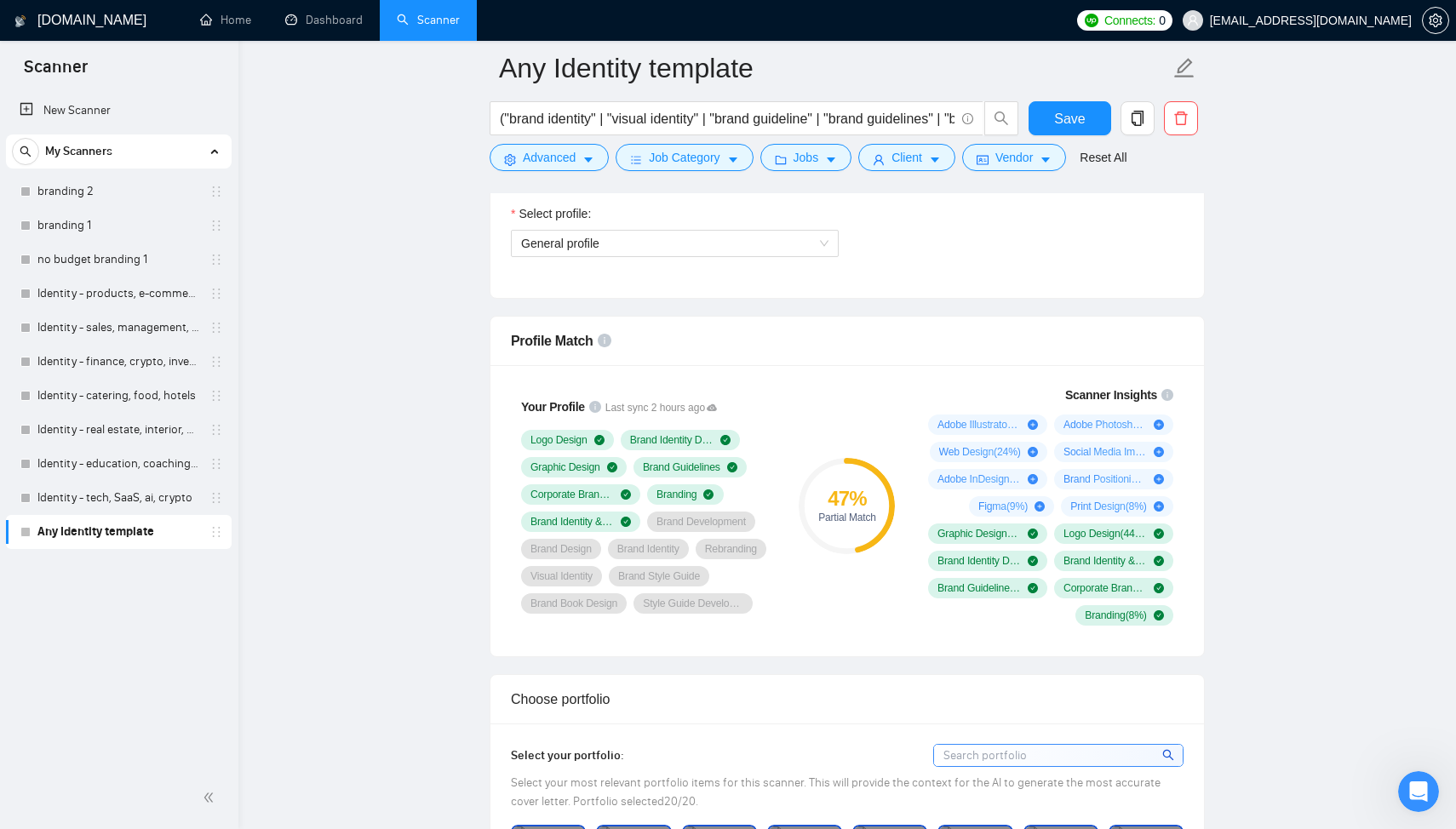
scroll to position [712, 0]
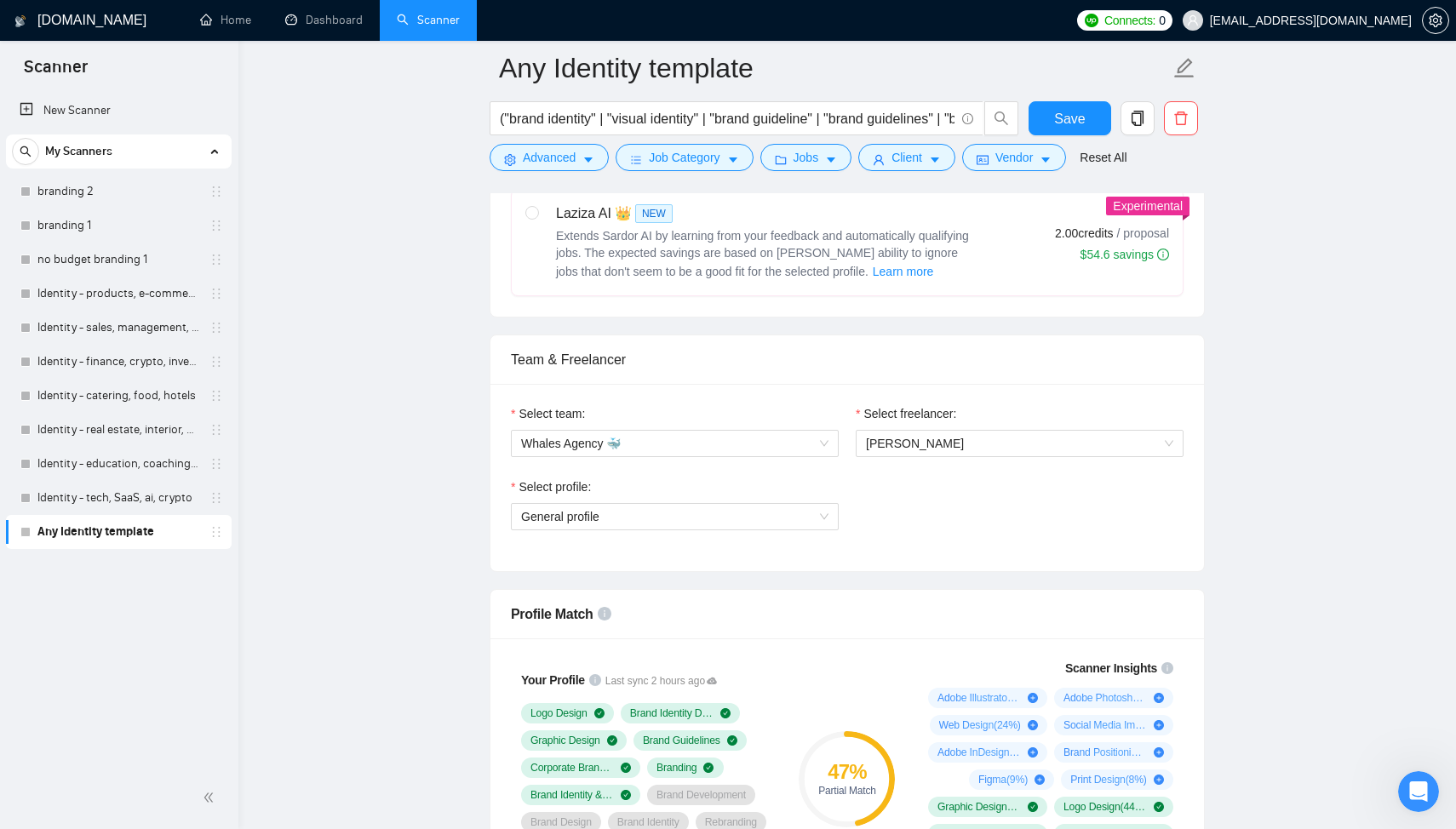
click at [733, 260] on div "Extends Sardor AI by learning from your feedback and automatically qualifying j…" at bounding box center [768, 255] width 426 height 55
click at [537, 218] on input "radio" at bounding box center [531, 212] width 12 height 12
radio input "true"
radio input "false"
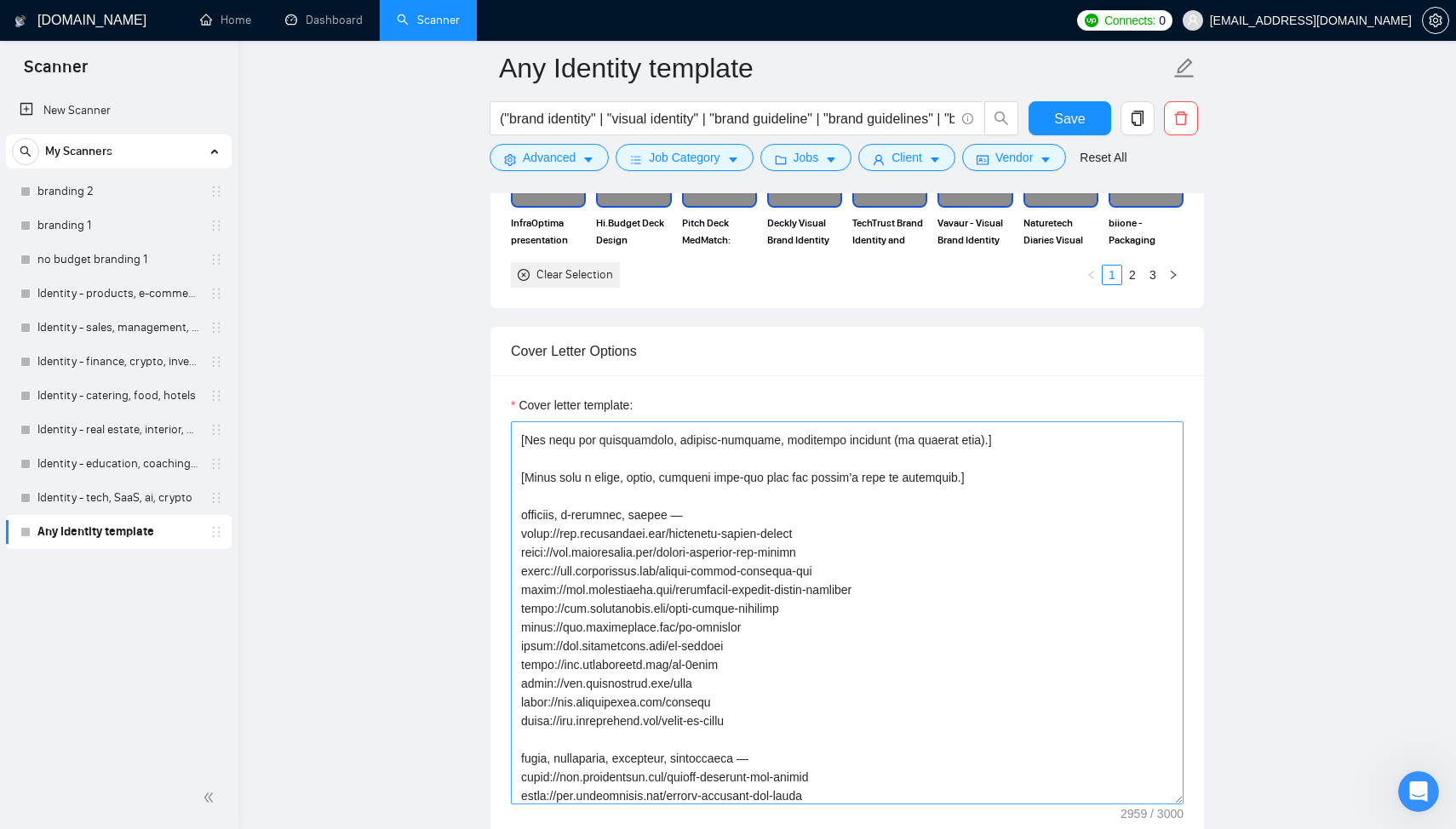
scroll to position [160, 0]
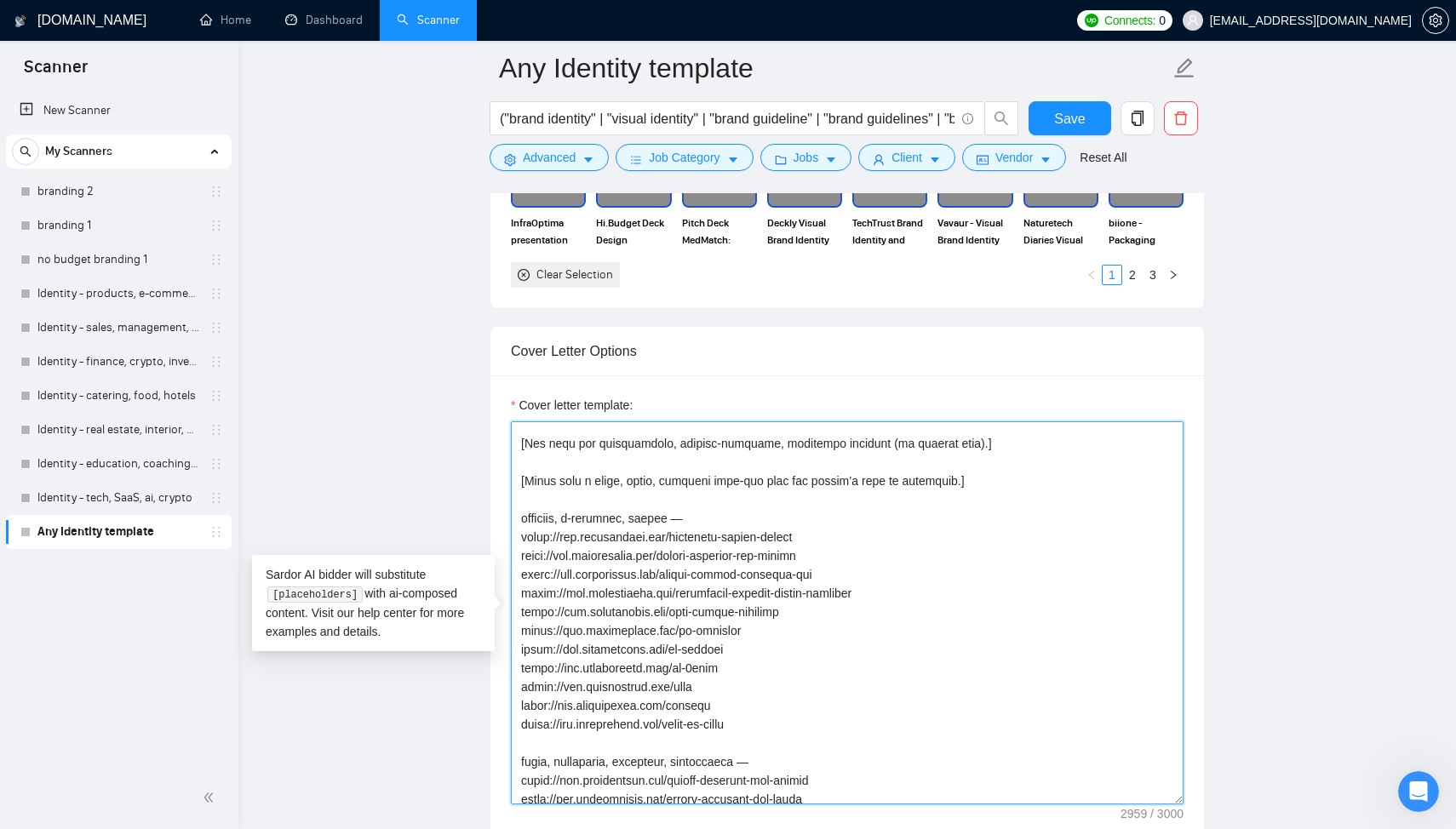
click at [582, 501] on textarea "Cover letter template:" at bounding box center [848, 612] width 673 height 383
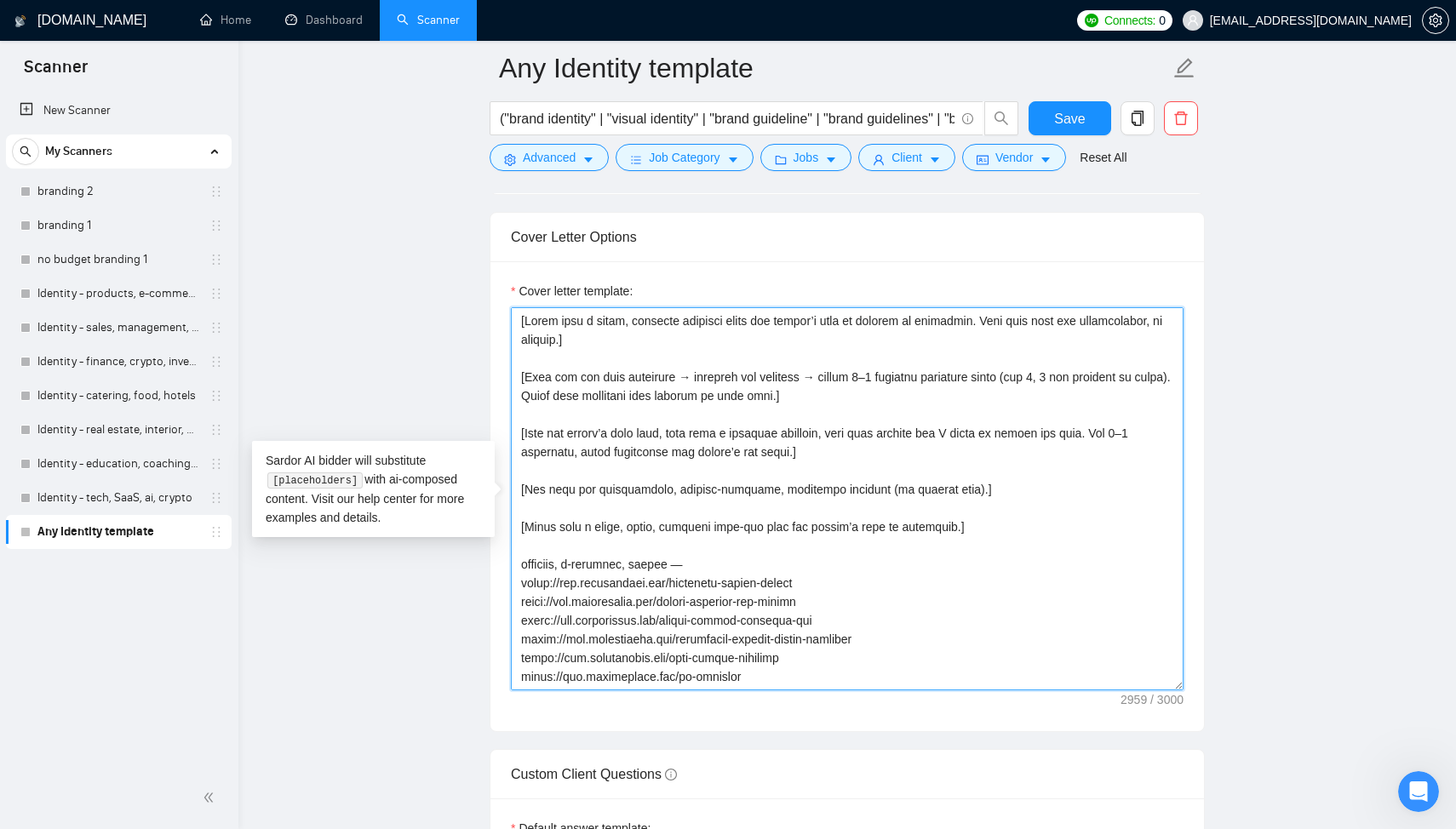
scroll to position [7, 0]
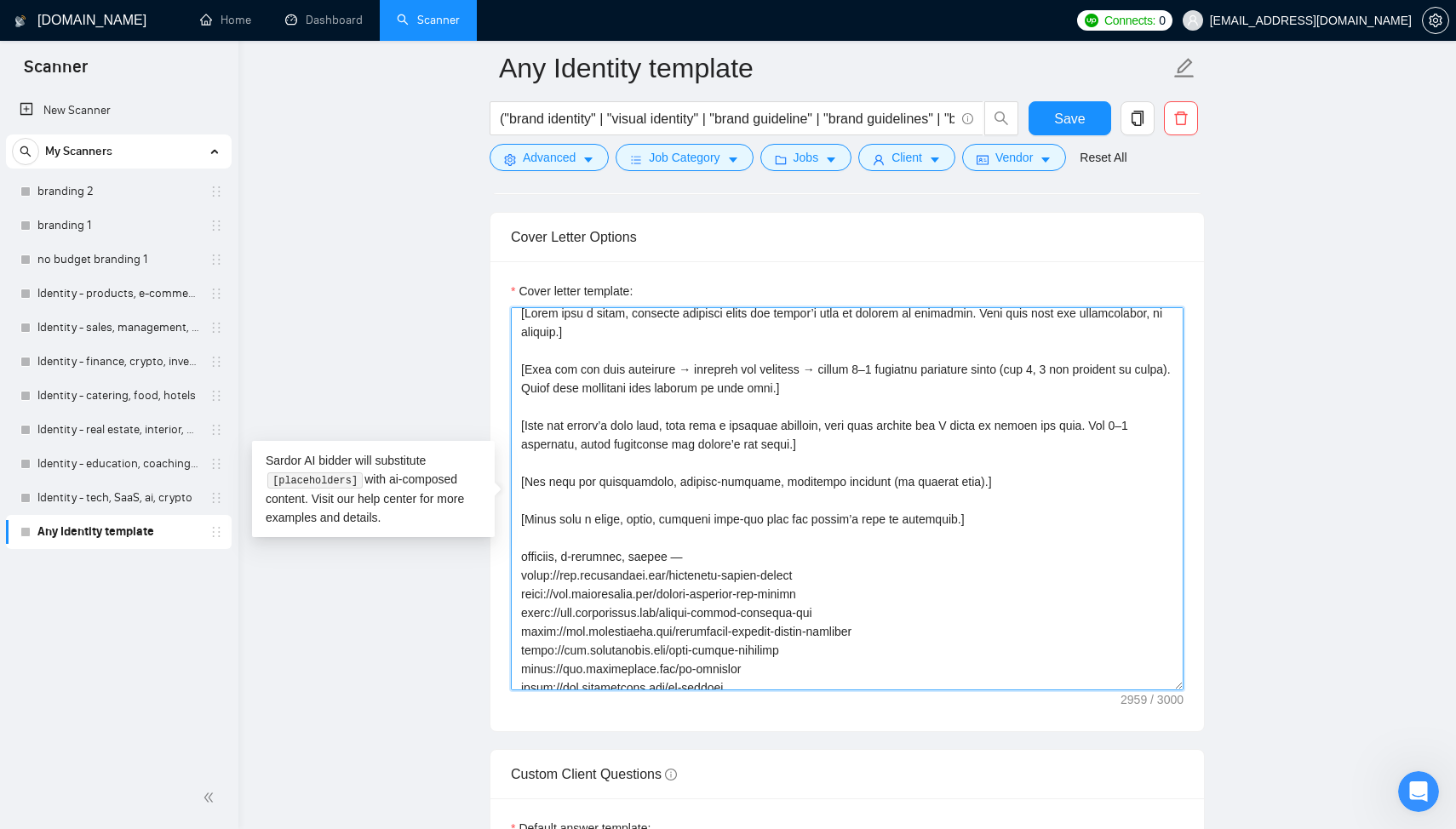
paste textarea "Portfolio use links depending on job post"
click at [524, 536] on textarea "Cover letter template:" at bounding box center [848, 498] width 673 height 383
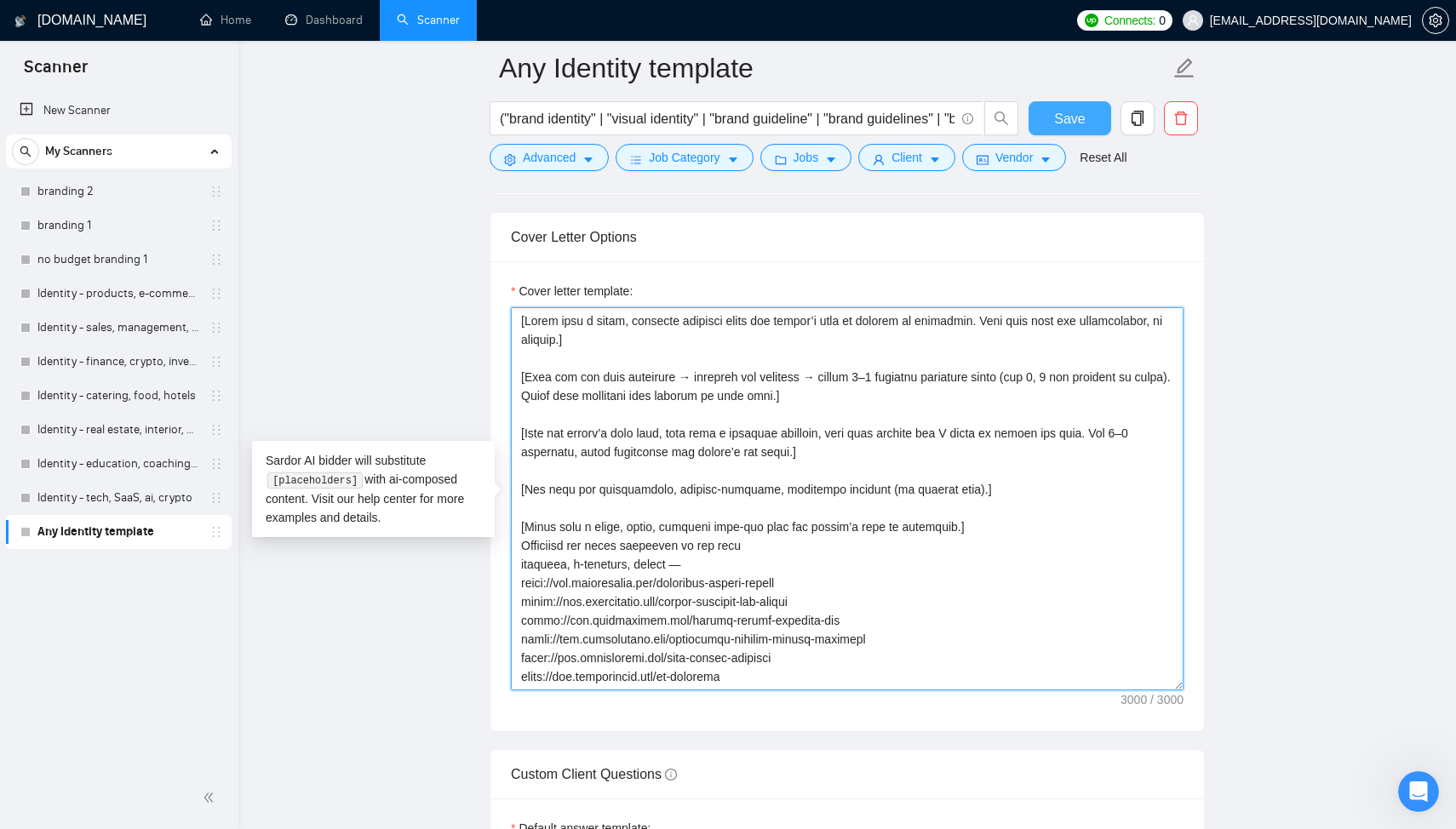
type textarea "[Start with a short, friendly greeting using the client’s name or company if av…"
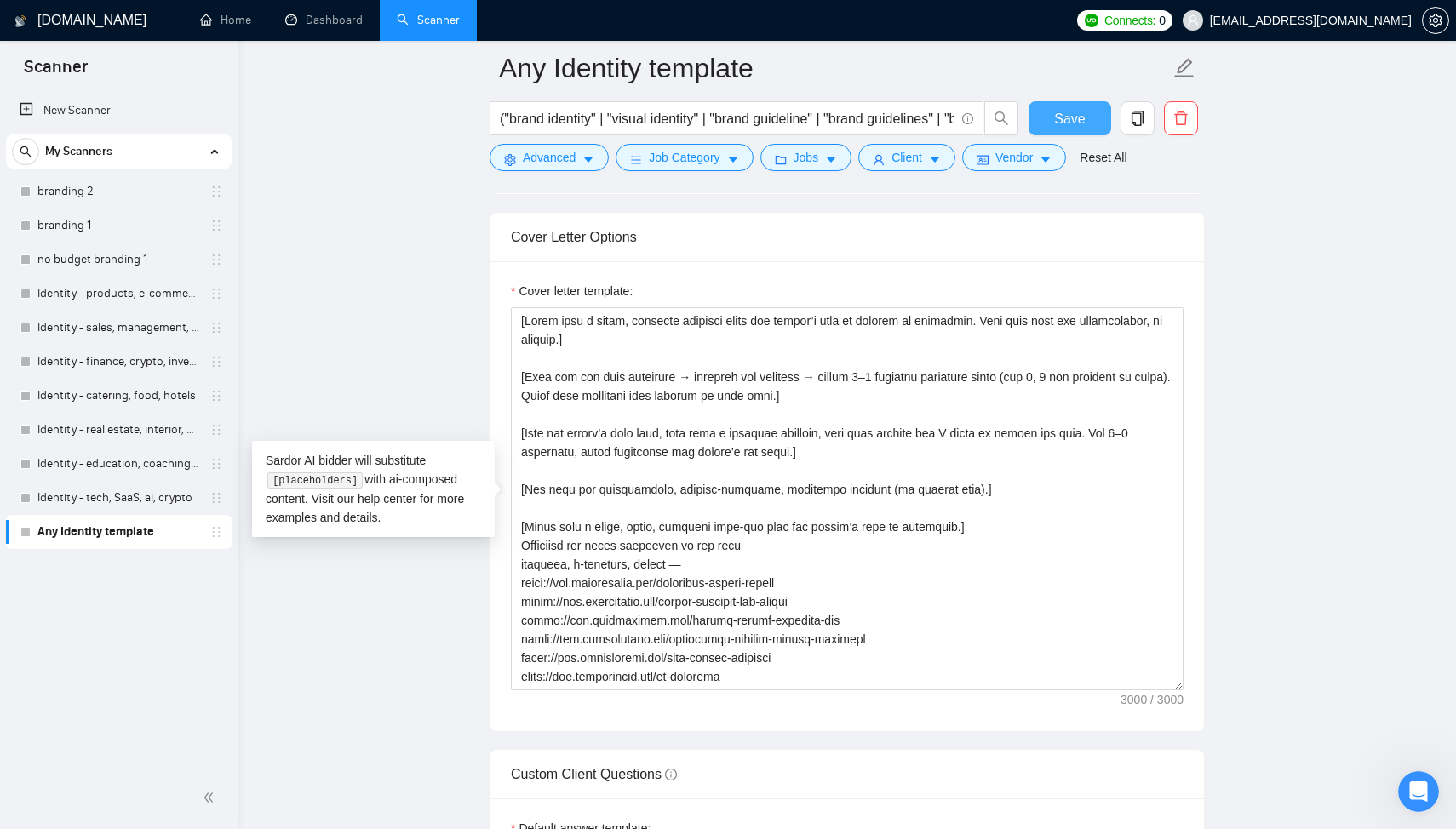
click at [1078, 115] on span "Save" at bounding box center [1069, 118] width 31 height 21
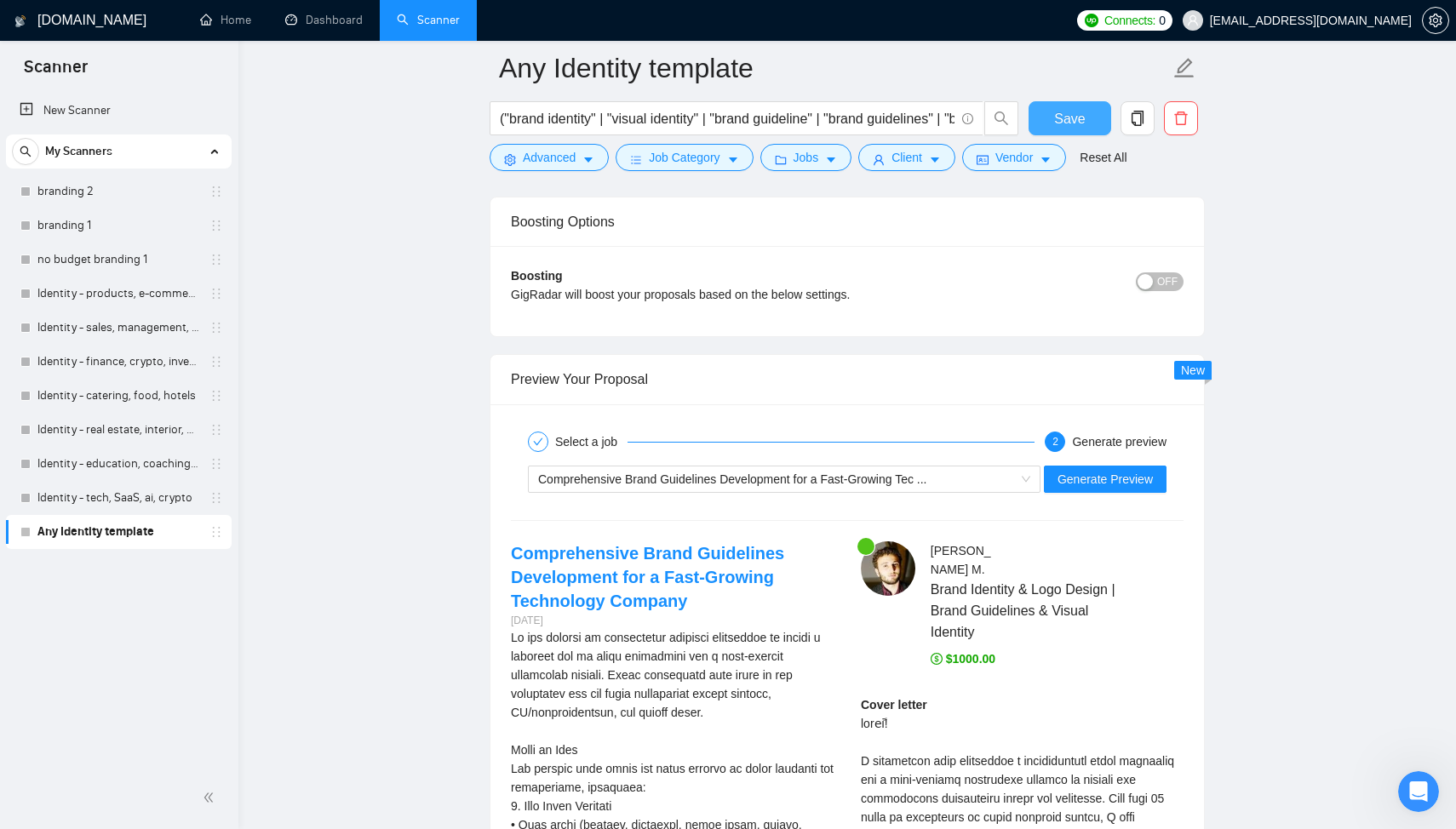
scroll to position [3096, 0]
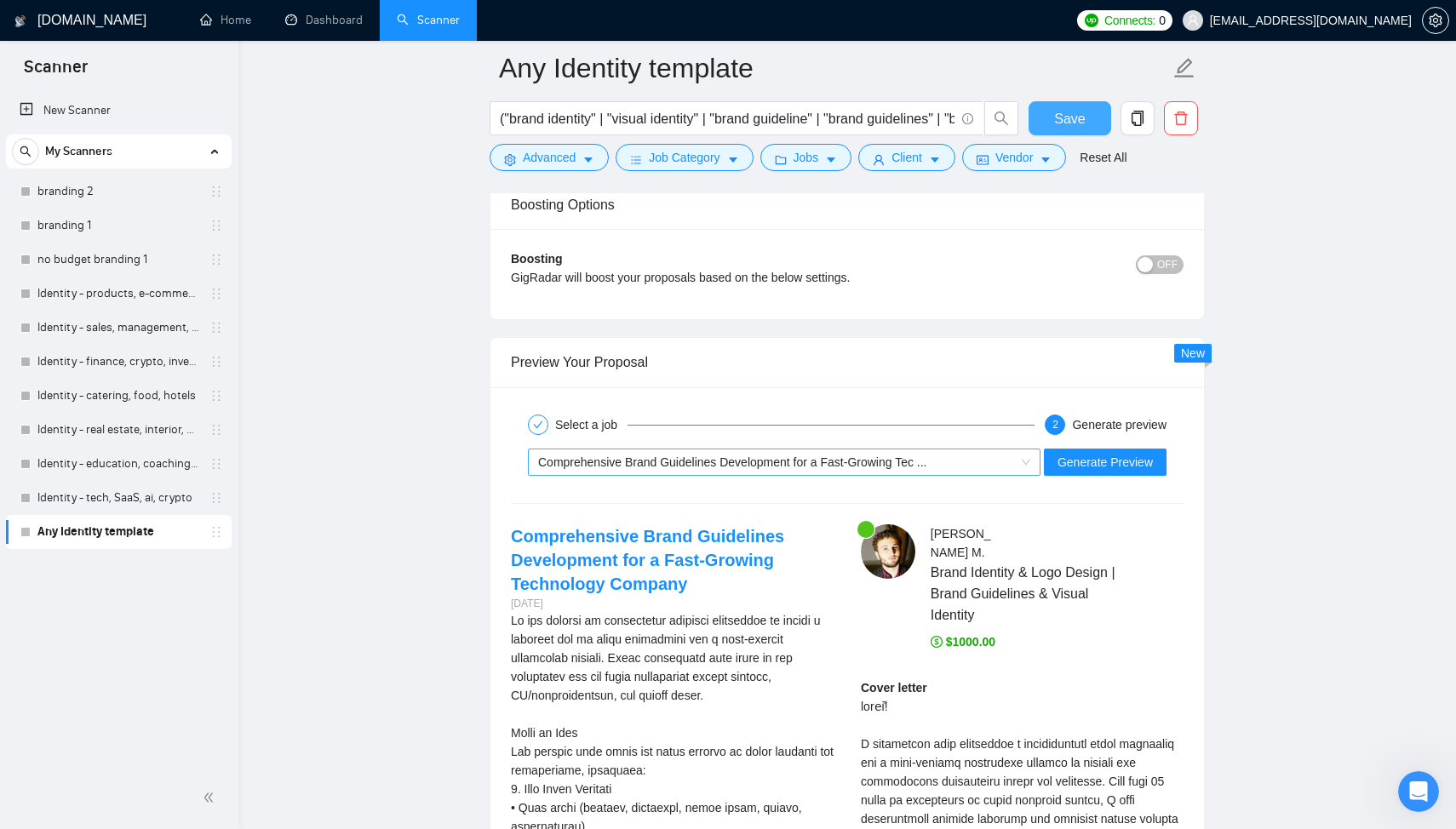
click at [783, 464] on span "Comprehensive Brand Guidelines Development for a Fast-Growing Tec ..." at bounding box center [733, 462] width 389 height 14
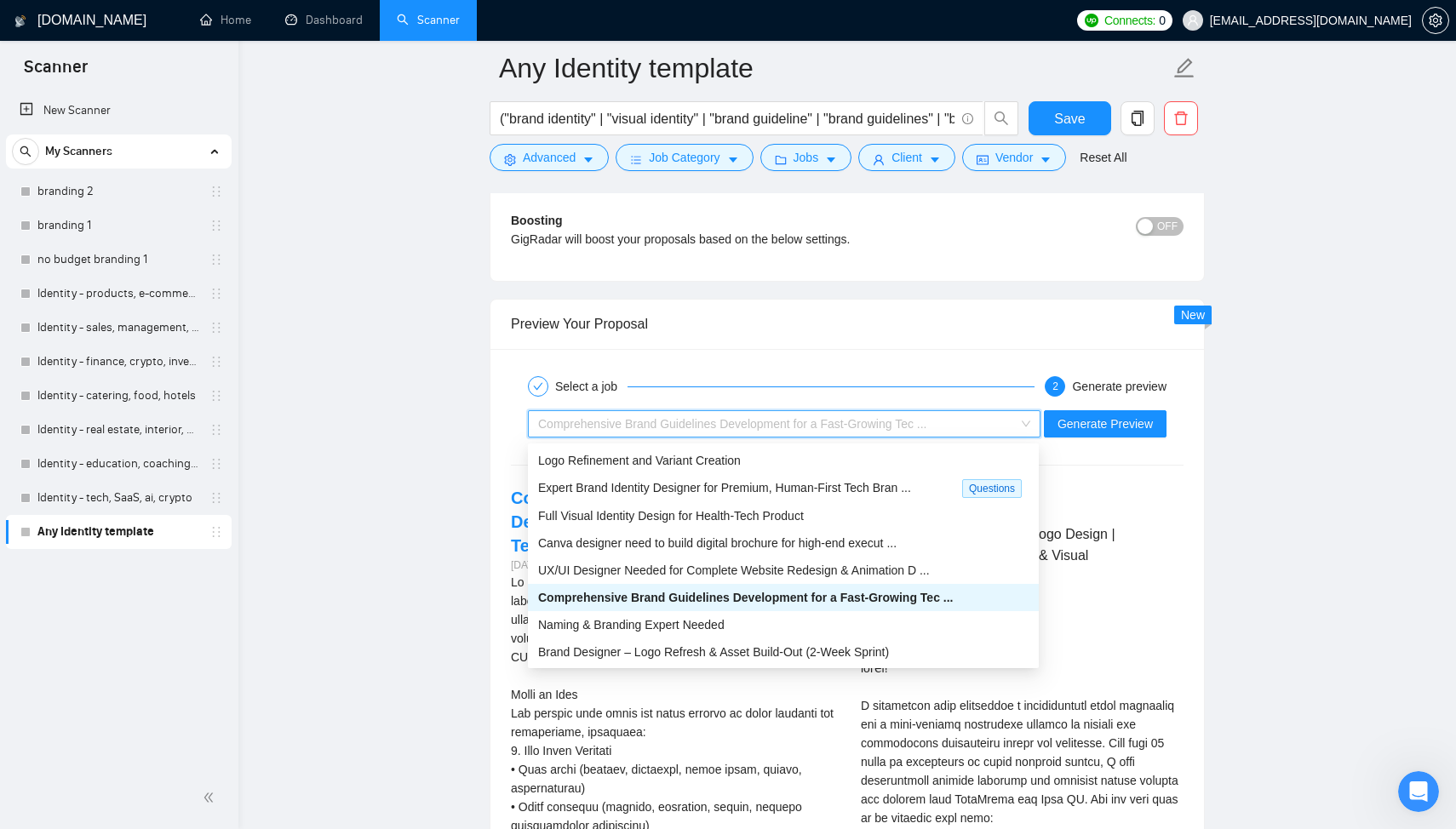
scroll to position [3138, 0]
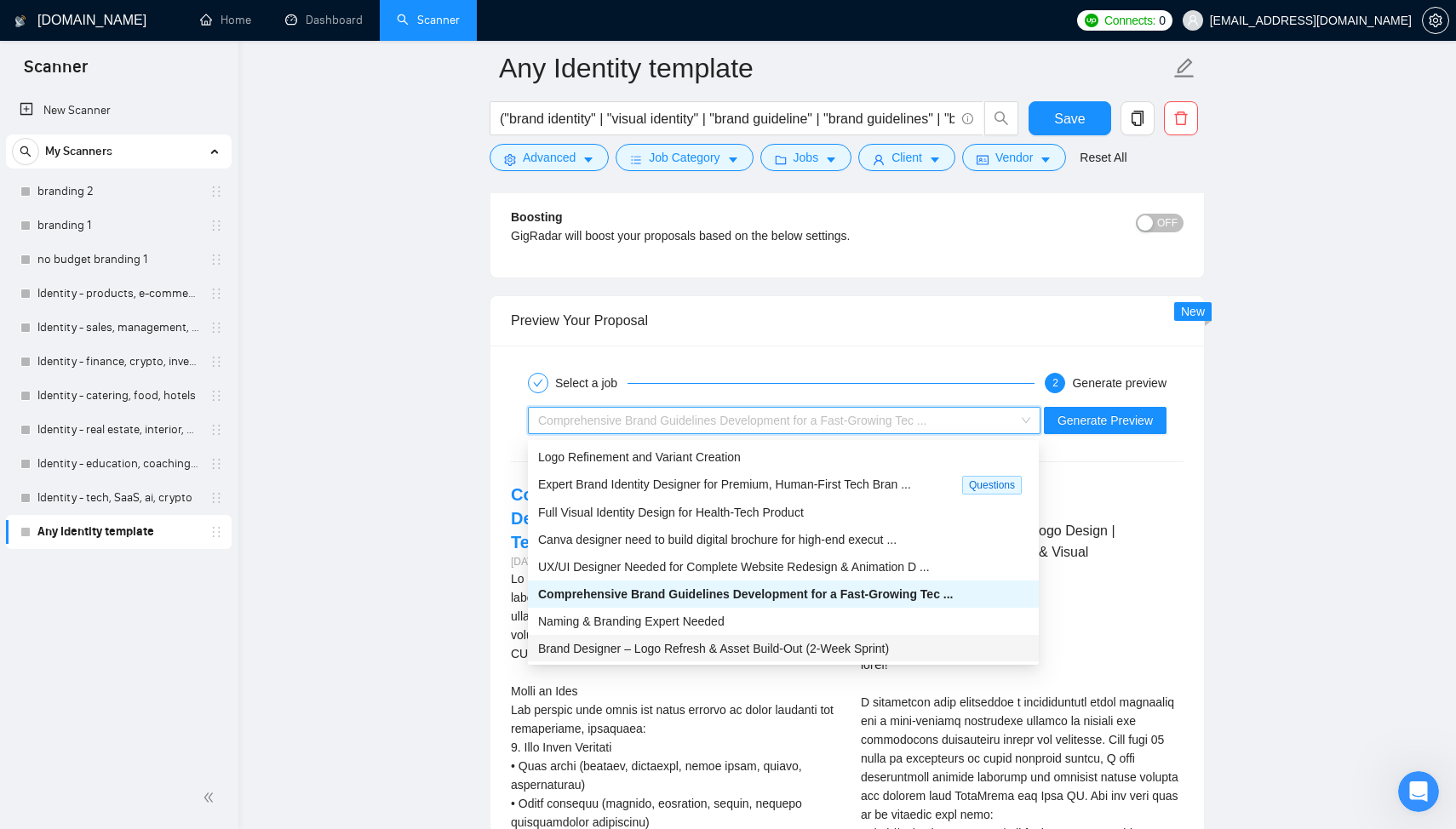
click at [759, 639] on div "Brand Designer – Logo Refresh & Asset Build-Out (2-Week Sprint)" at bounding box center [783, 648] width 490 height 19
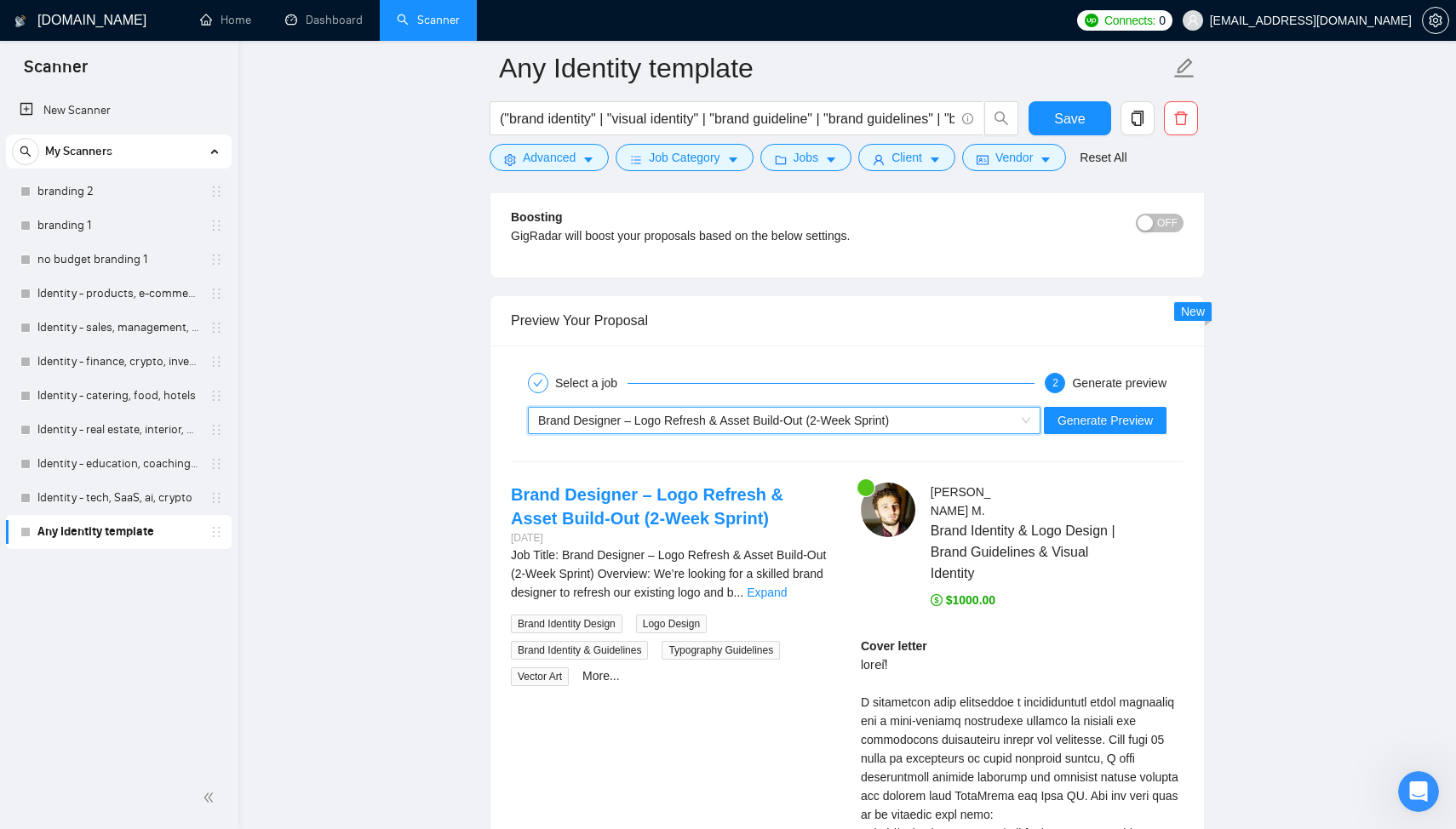
scroll to position [3218, 0]
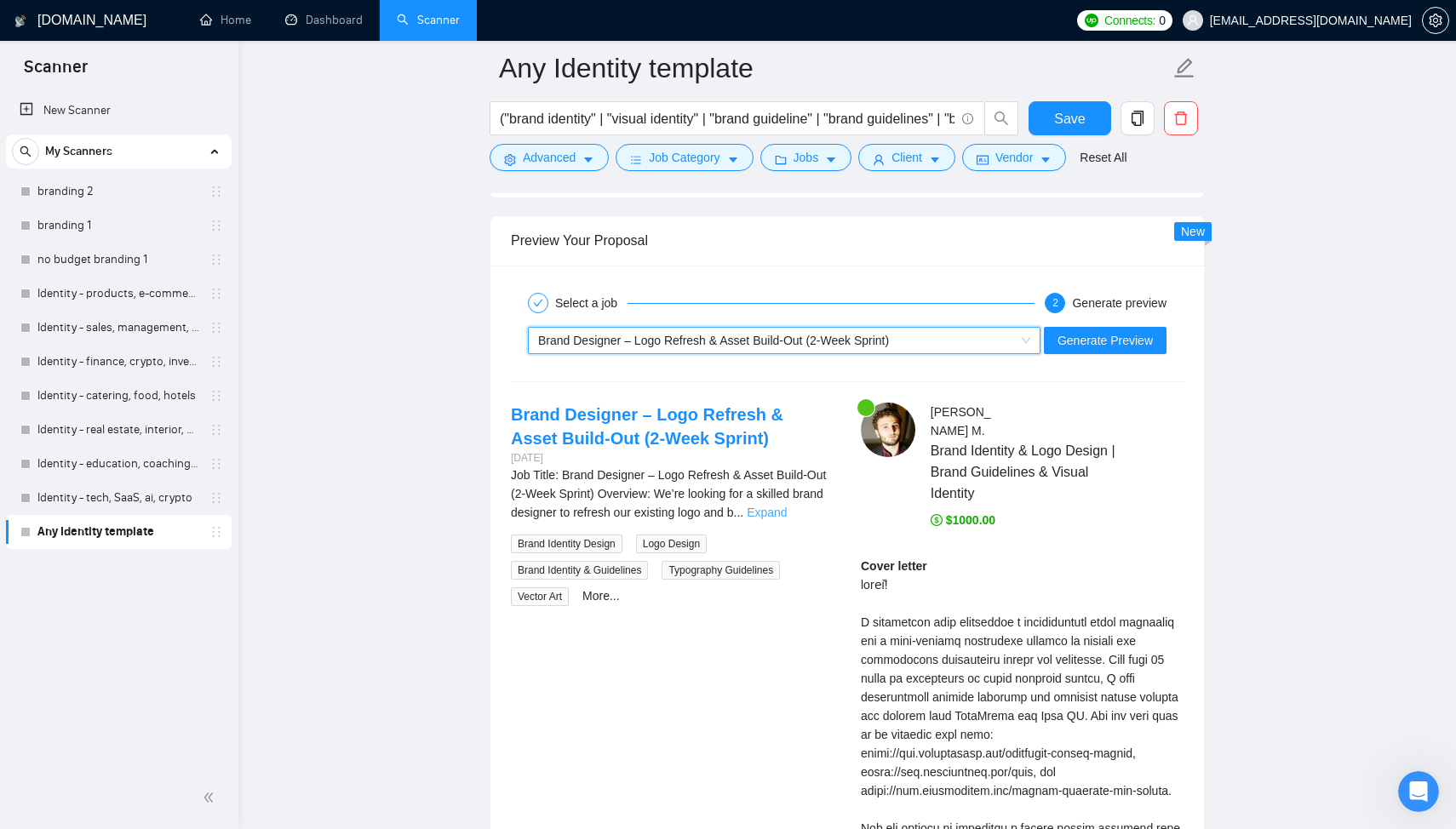
click at [787, 515] on link "Expand" at bounding box center [767, 512] width 40 height 14
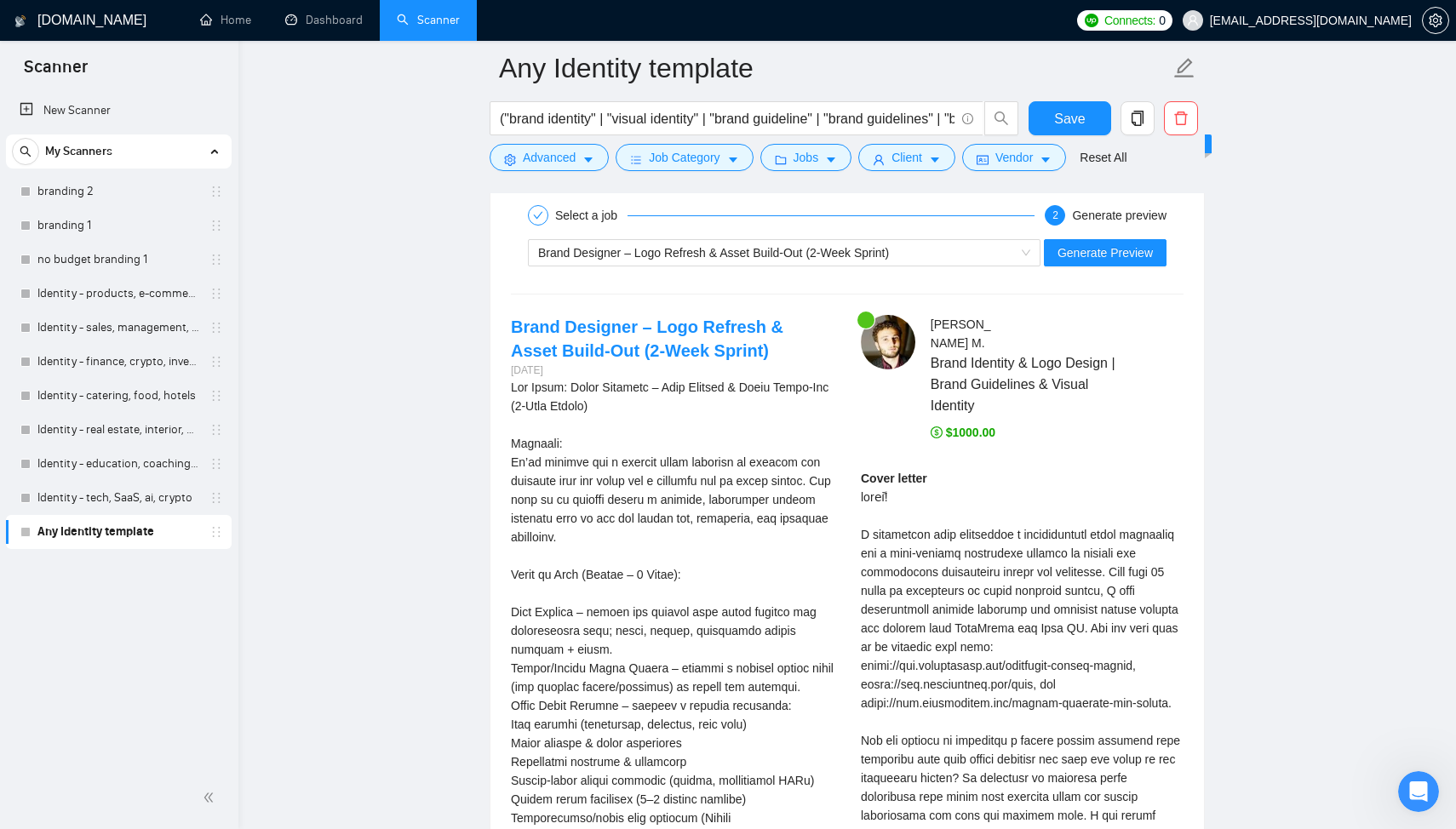
scroll to position [3243, 0]
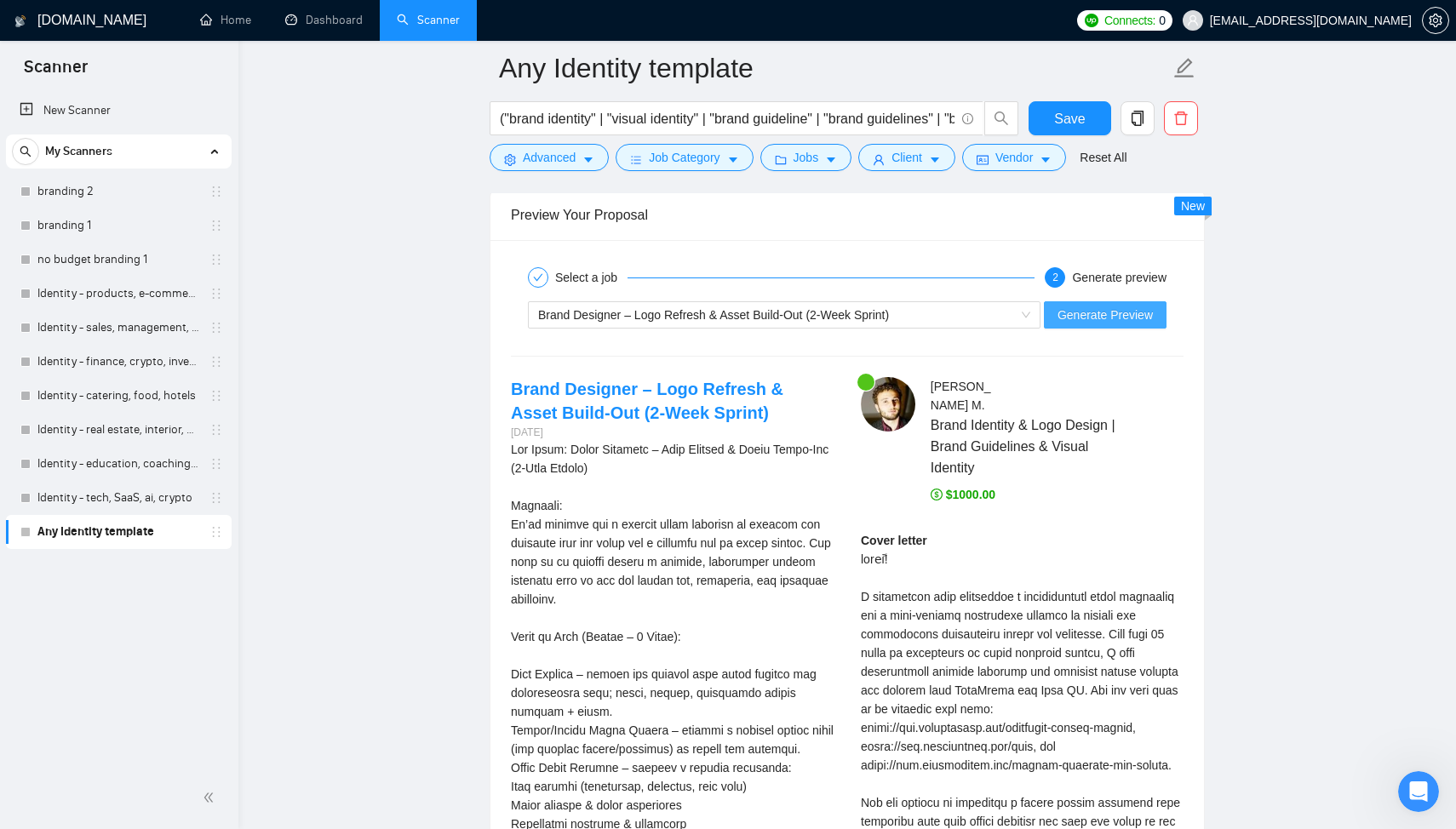
click at [1098, 325] on span "Generate Preview" at bounding box center [1105, 315] width 95 height 19
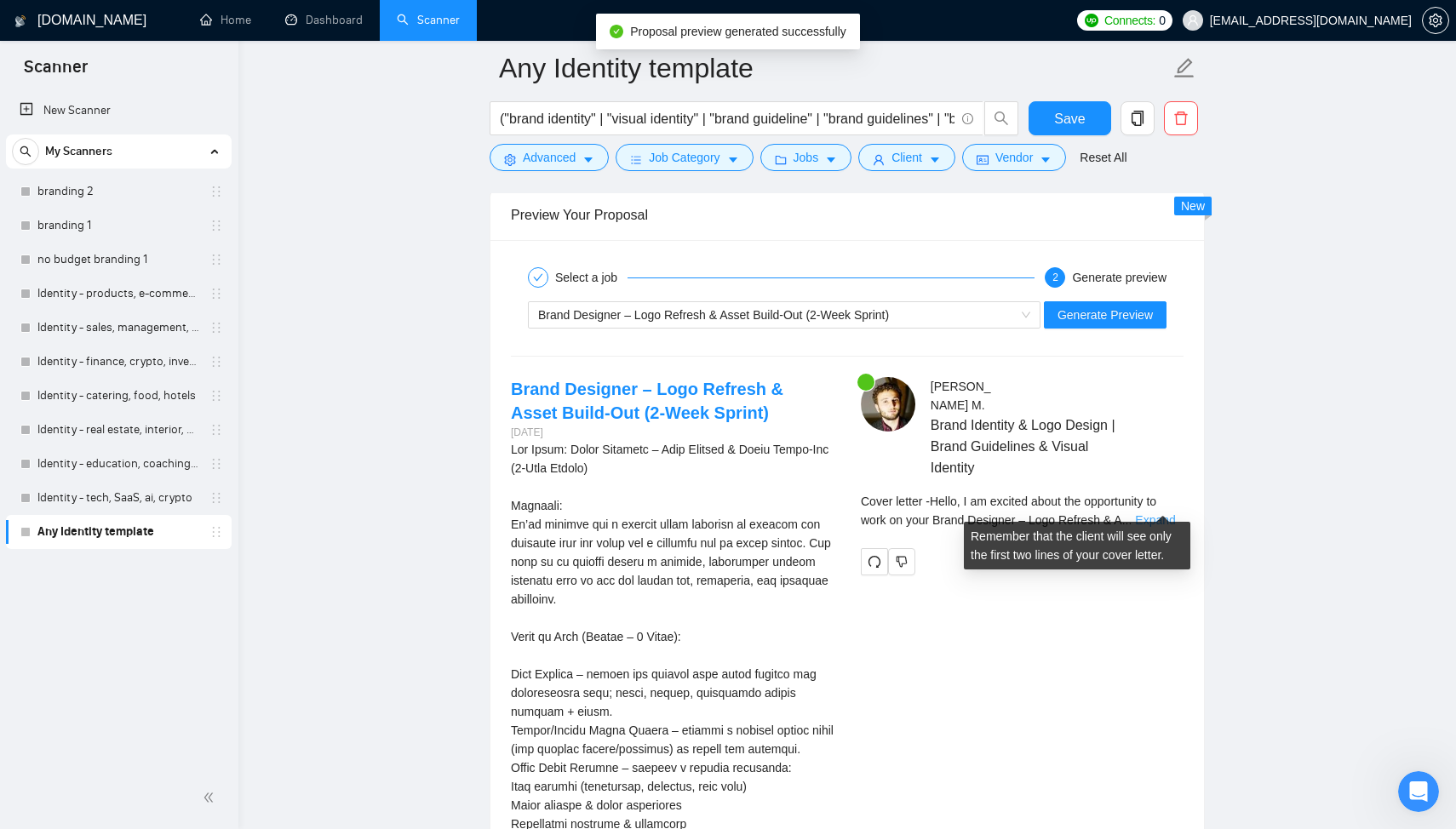
click at [1164, 513] on link "Expand" at bounding box center [1155, 519] width 40 height 14
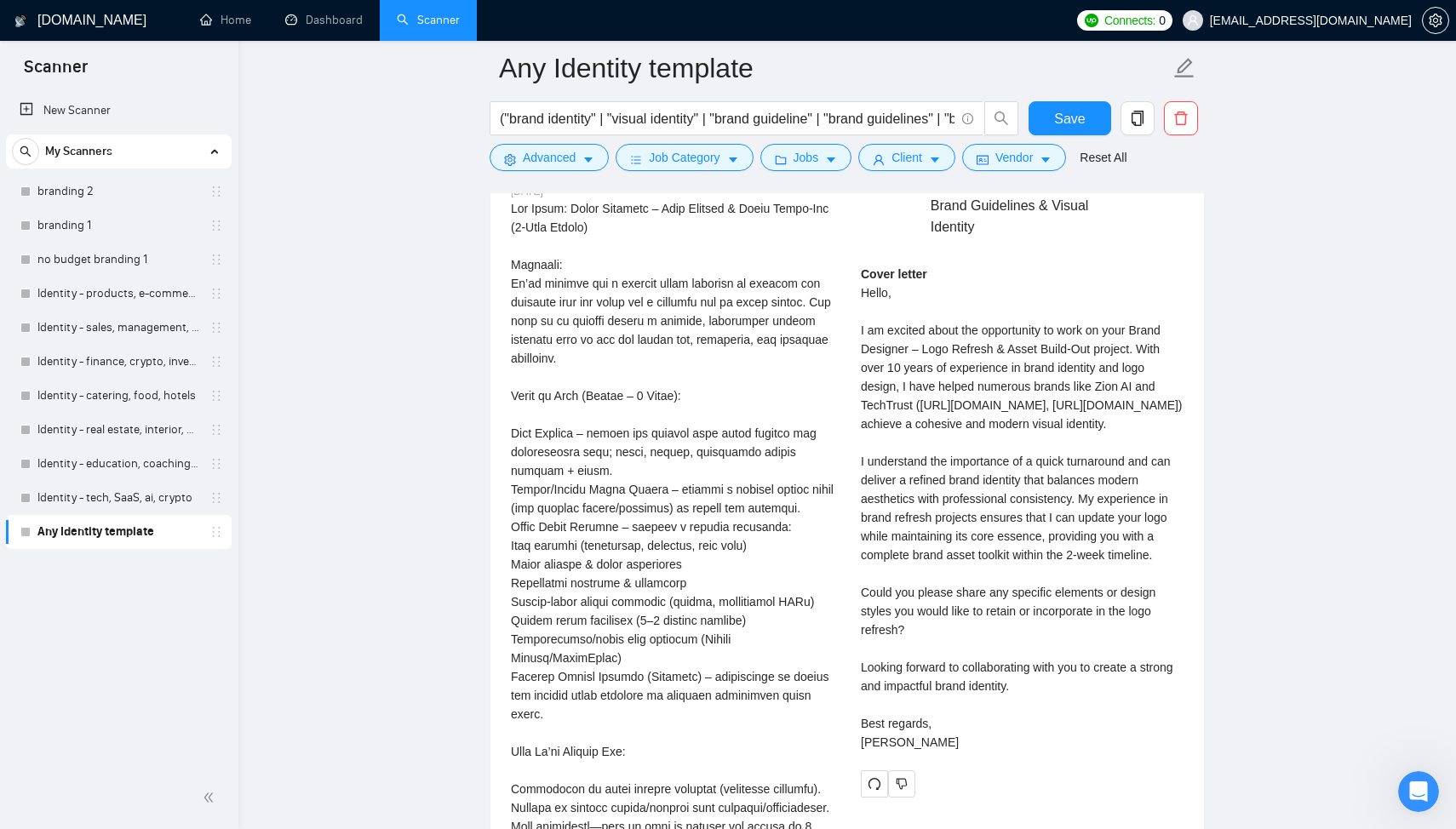
scroll to position [3490, 0]
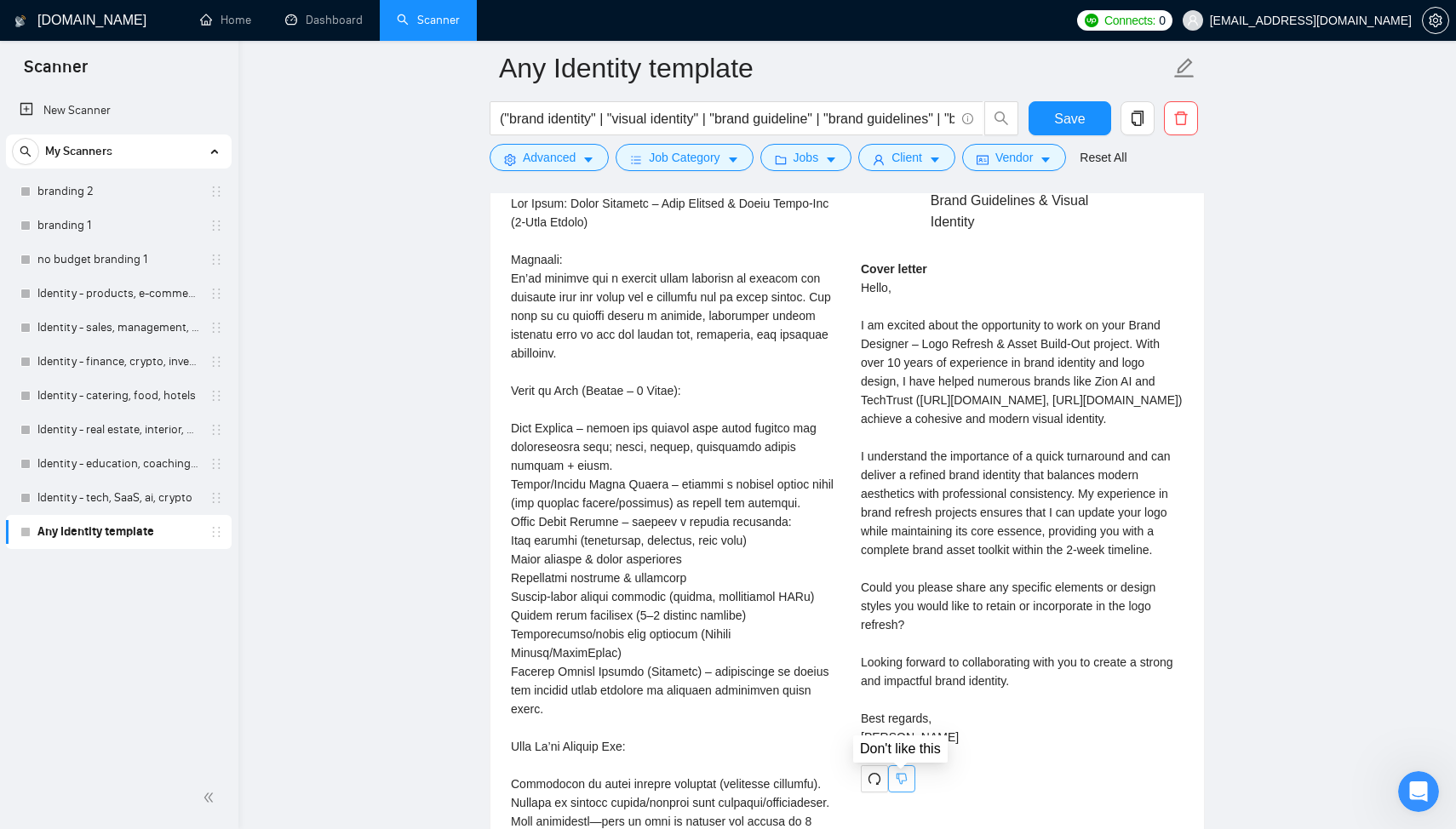
click at [899, 769] on button "button" at bounding box center [901, 779] width 27 height 27
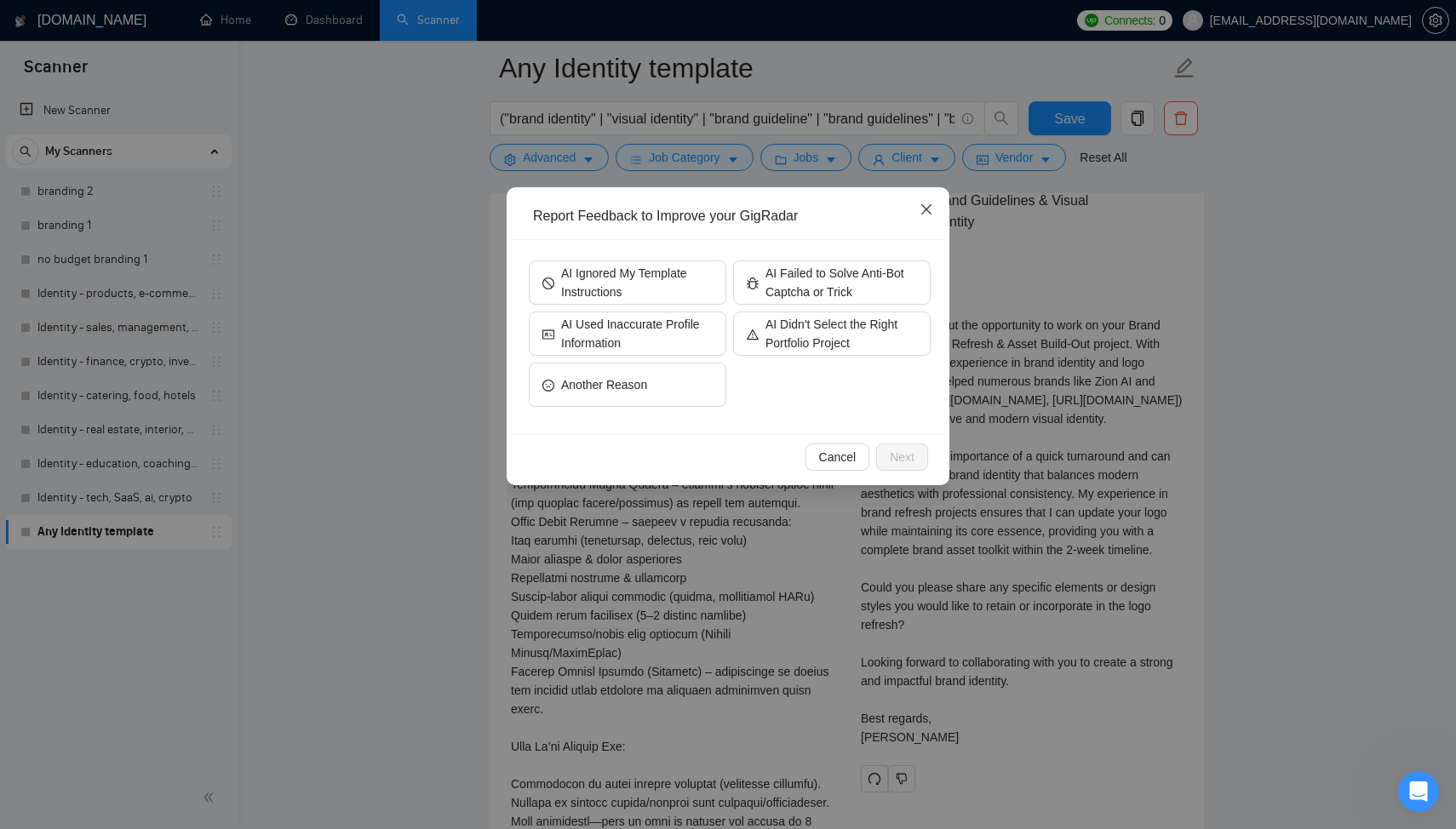
click at [925, 205] on icon "close" at bounding box center [926, 209] width 14 height 14
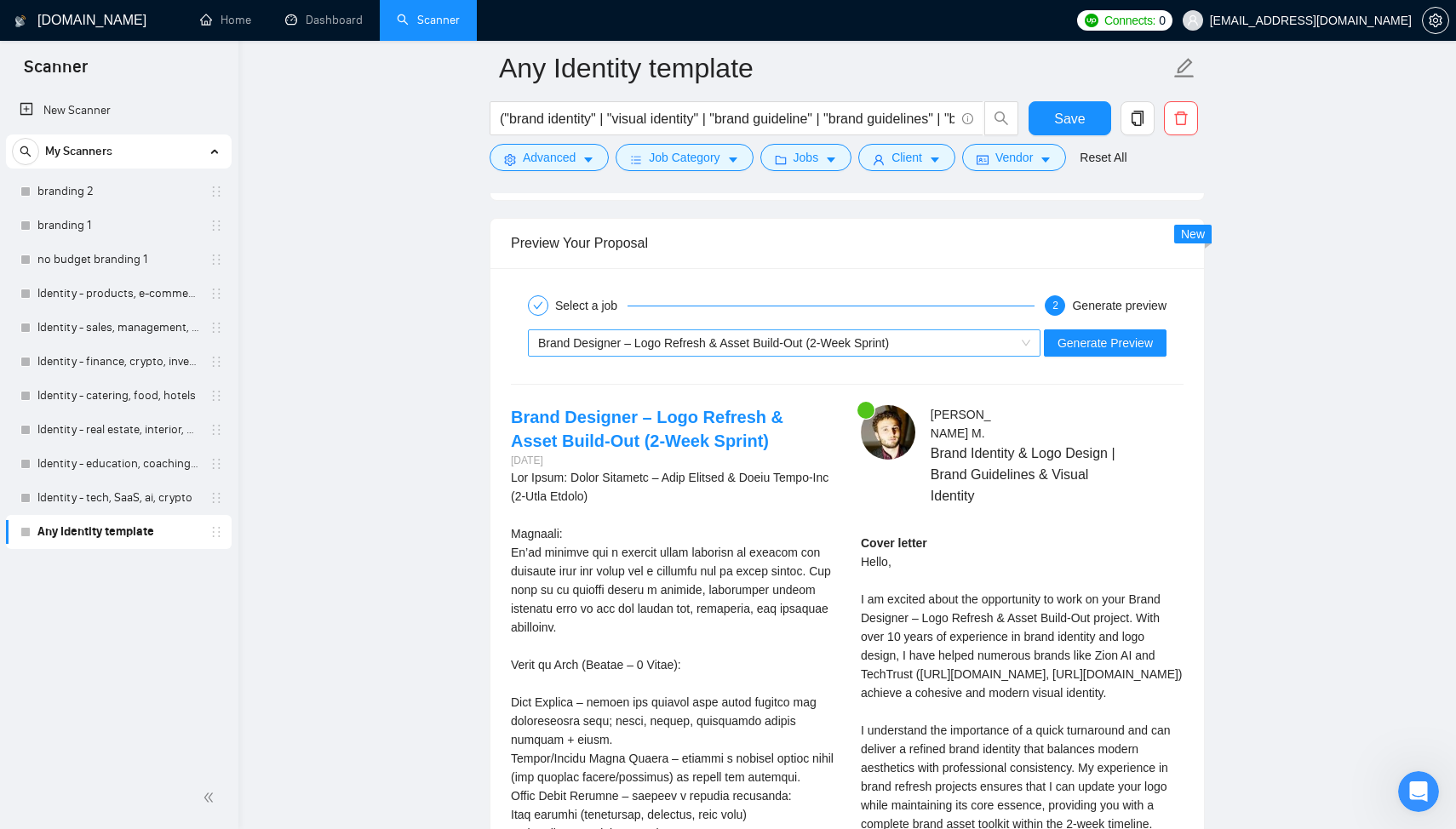
scroll to position [3172, 0]
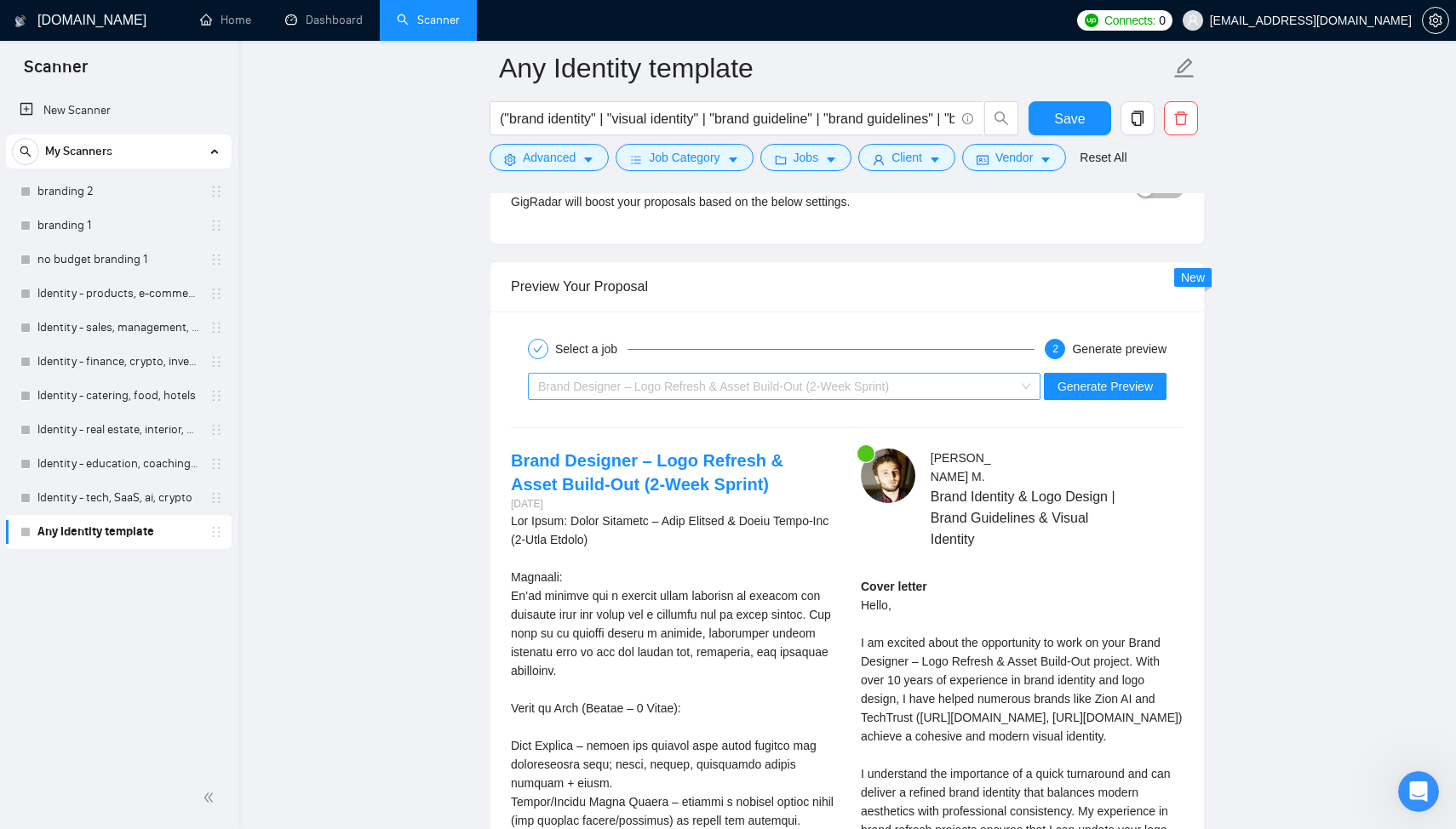
click at [704, 385] on span "Brand Designer – Logo Refresh & Asset Build-Out (2-Week Sprint)" at bounding box center [714, 385] width 351 height 14
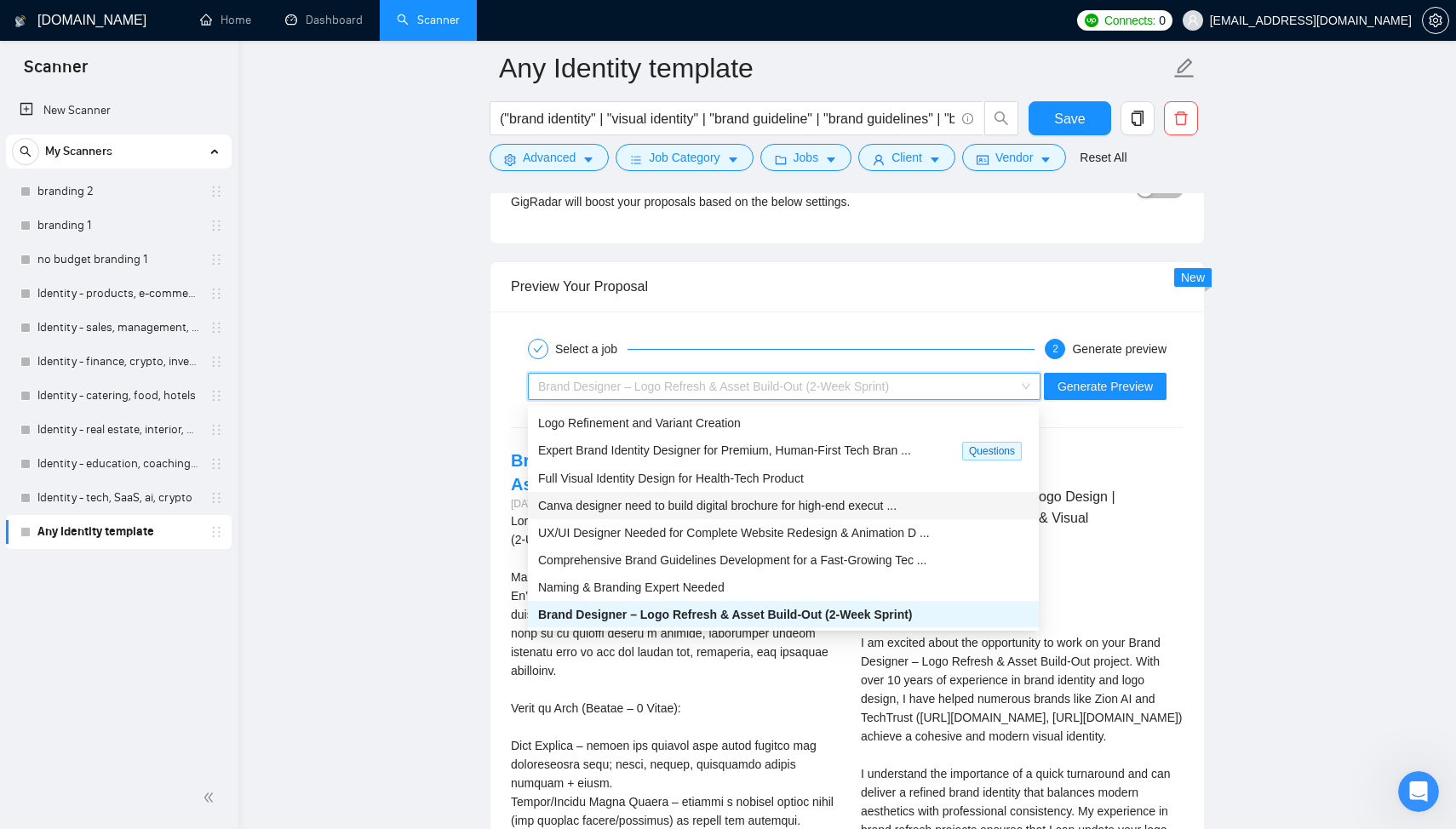
scroll to position [0, 0]
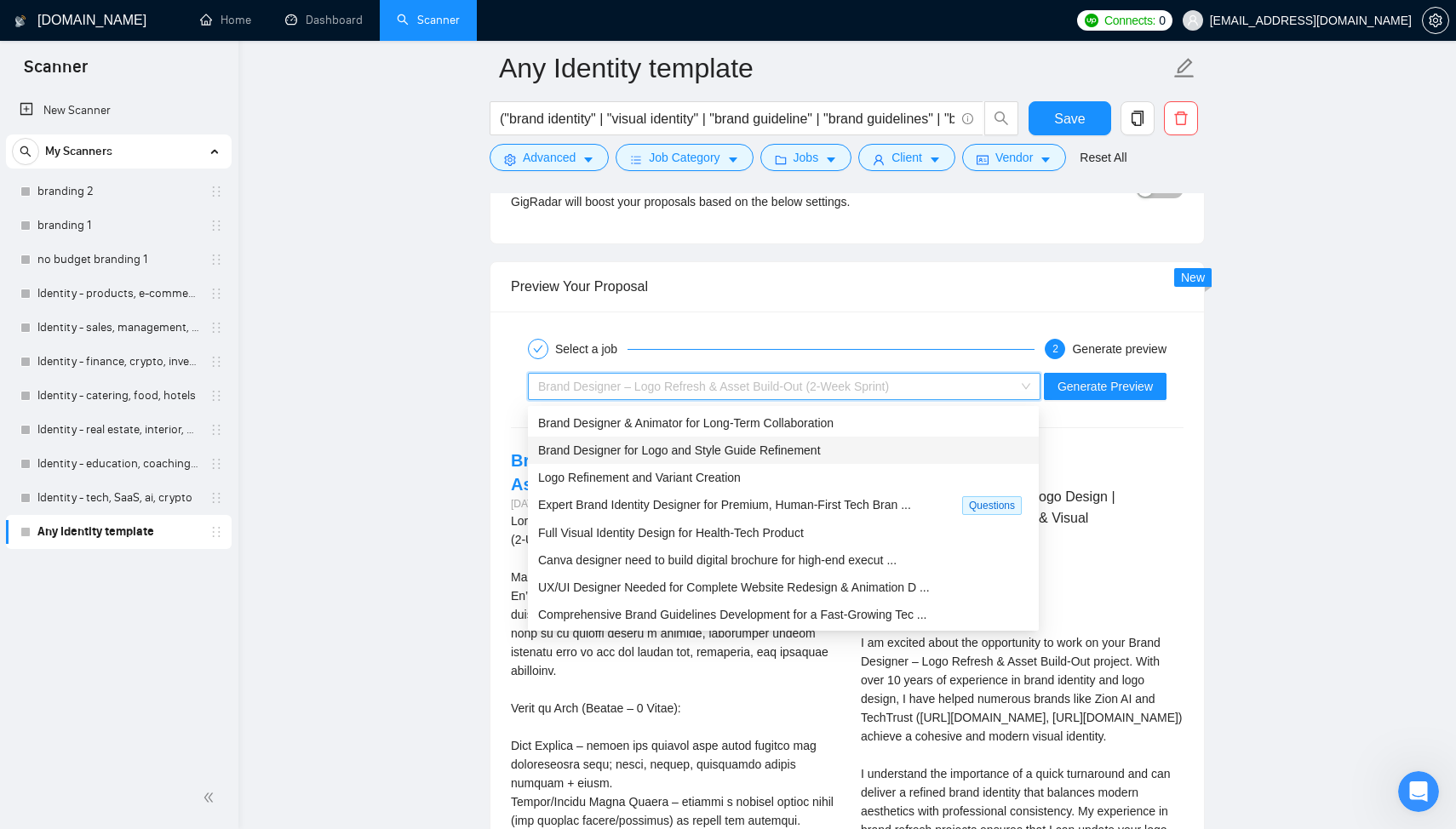
click at [745, 451] on span "Brand Designer for Logo and Style Guide Refinement" at bounding box center [679, 450] width 283 height 14
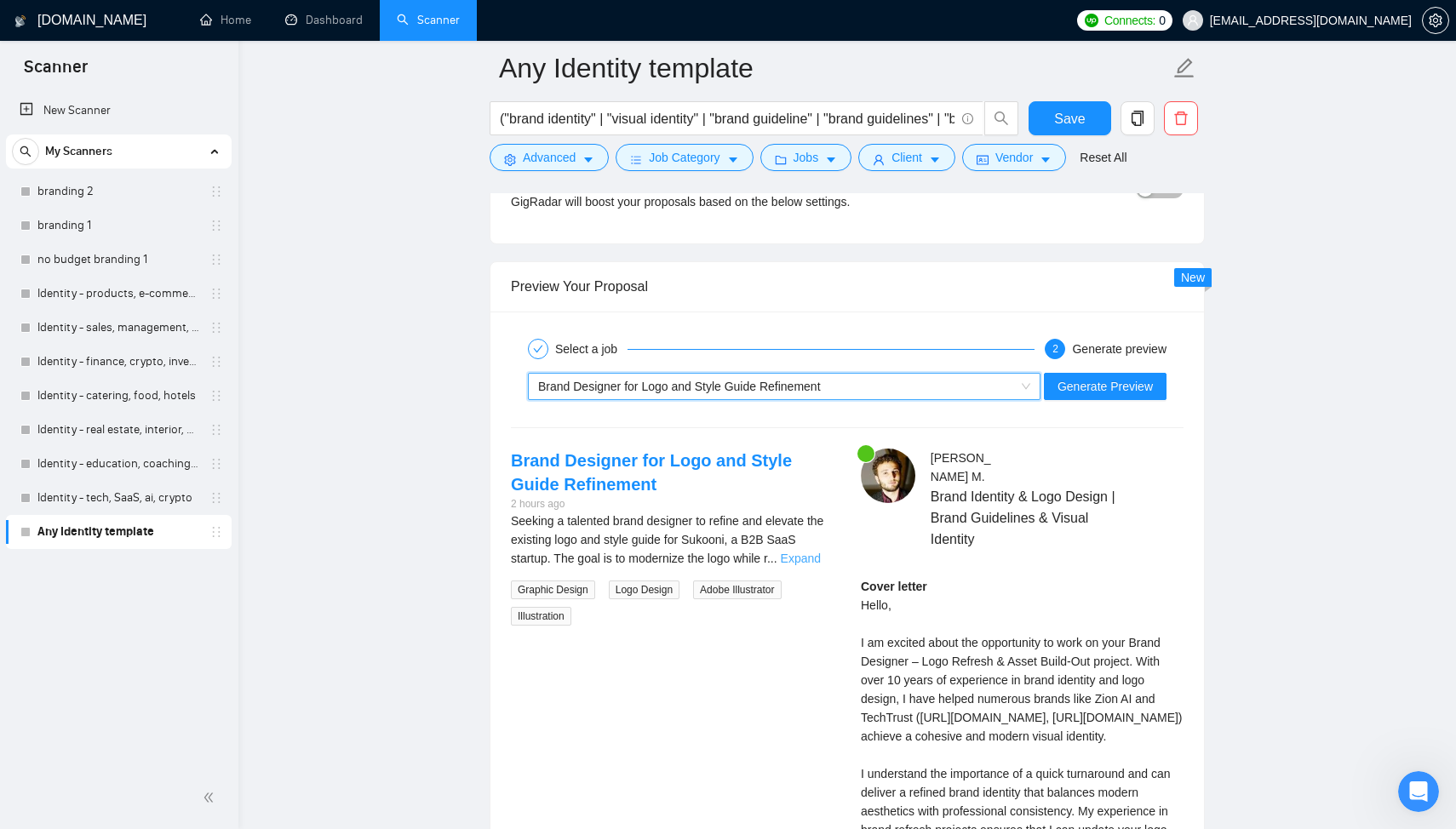
click at [808, 554] on link "Expand" at bounding box center [800, 558] width 40 height 14
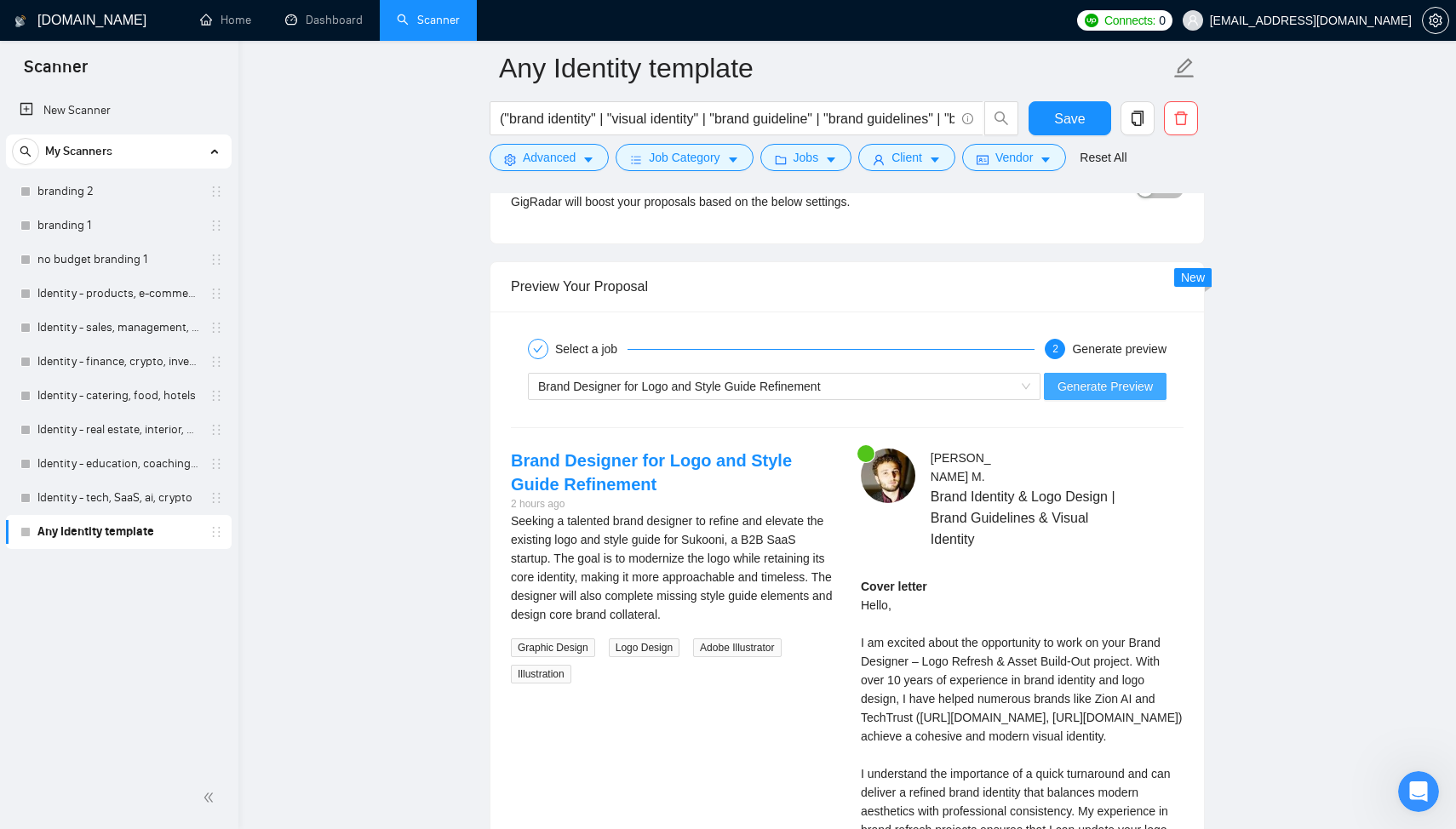
click at [1083, 395] on span "Generate Preview" at bounding box center [1105, 386] width 95 height 19
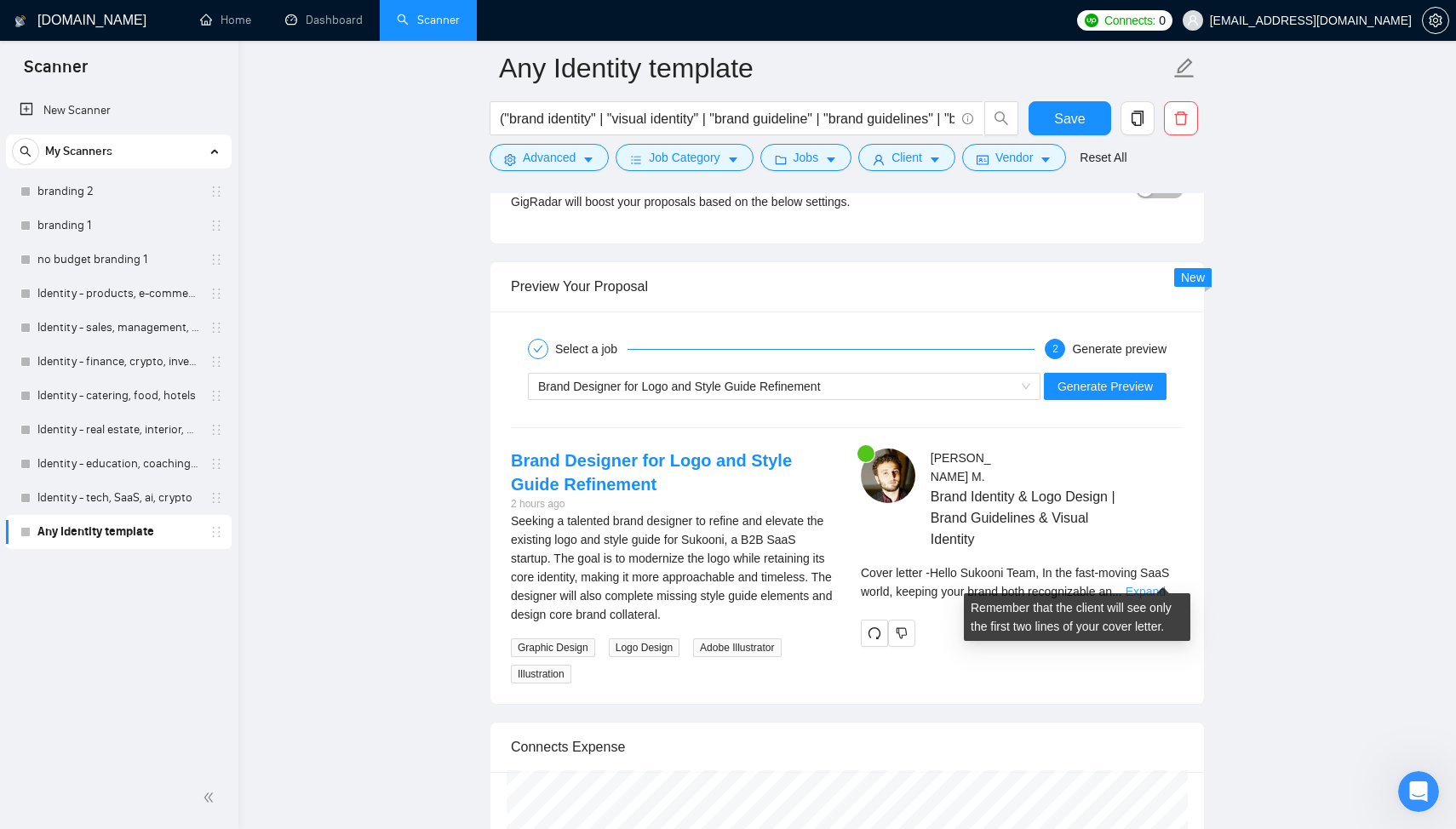
click at [1146, 584] on link "Expand" at bounding box center [1145, 591] width 40 height 14
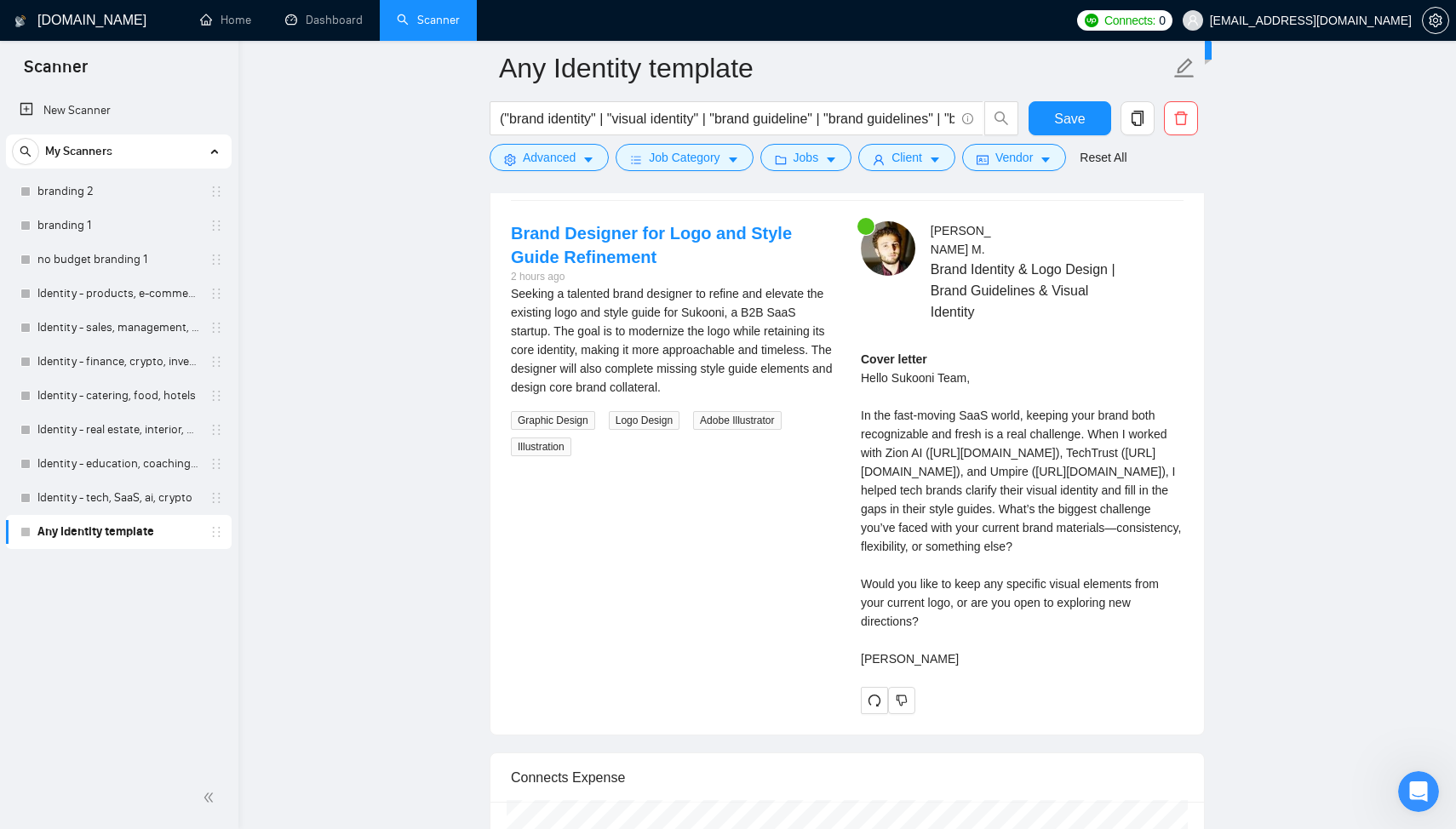
scroll to position [3402, 0]
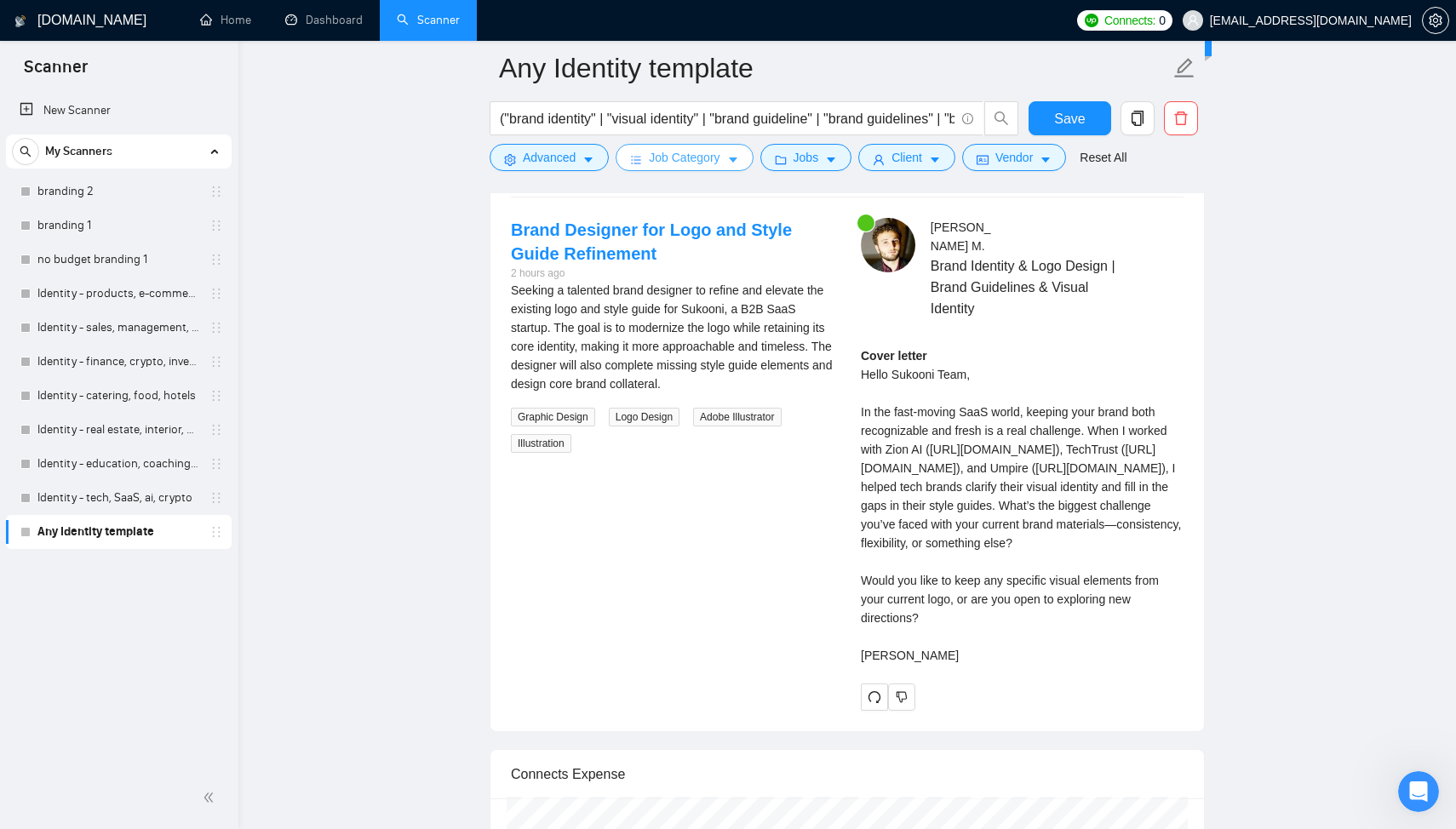
click at [659, 157] on span "Job Category" at bounding box center [684, 157] width 71 height 19
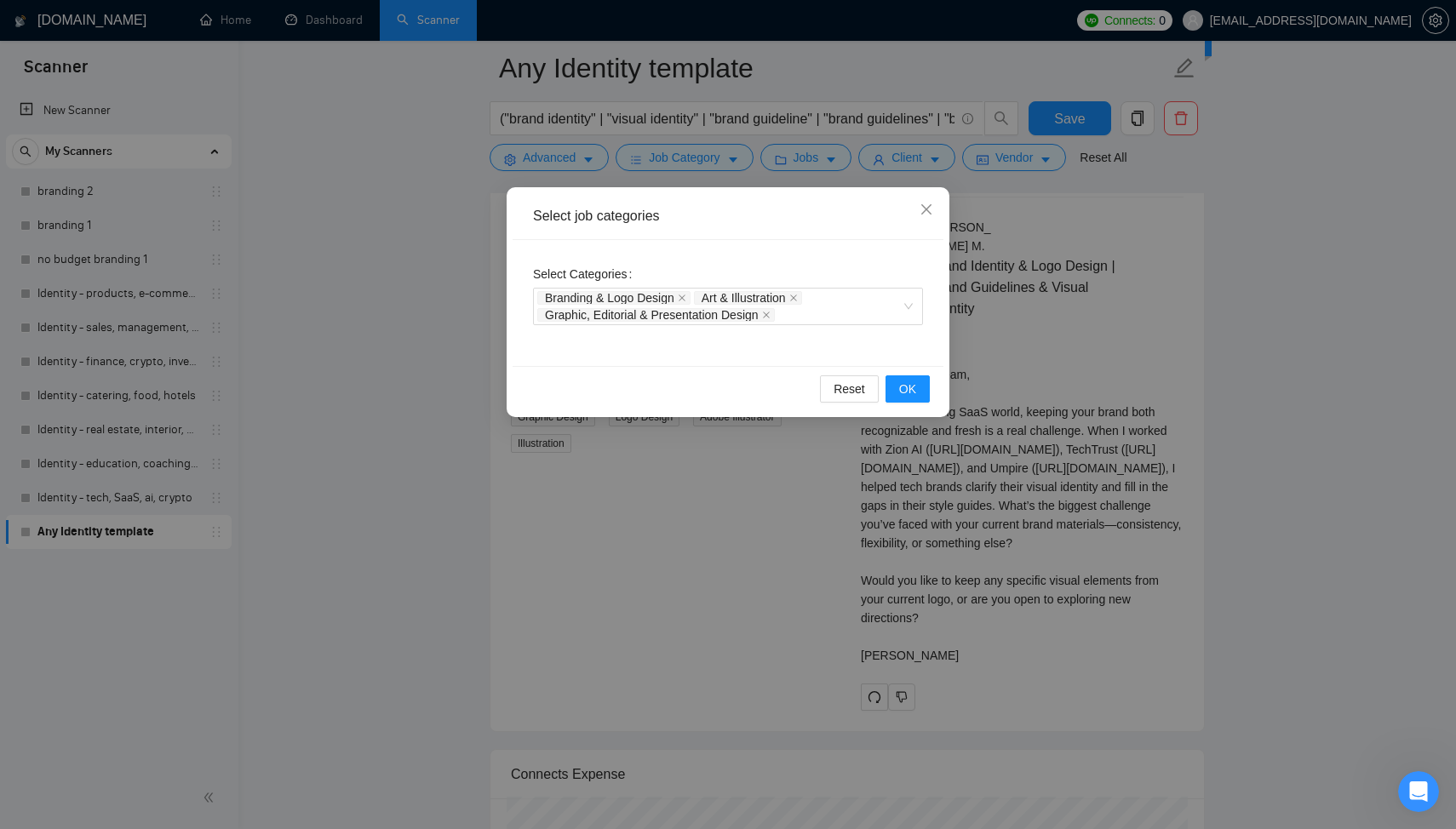
click at [772, 521] on div "Select job categories Select Categories Branding & Logo Design Art & Illustrati…" at bounding box center [728, 414] width 1456 height 829
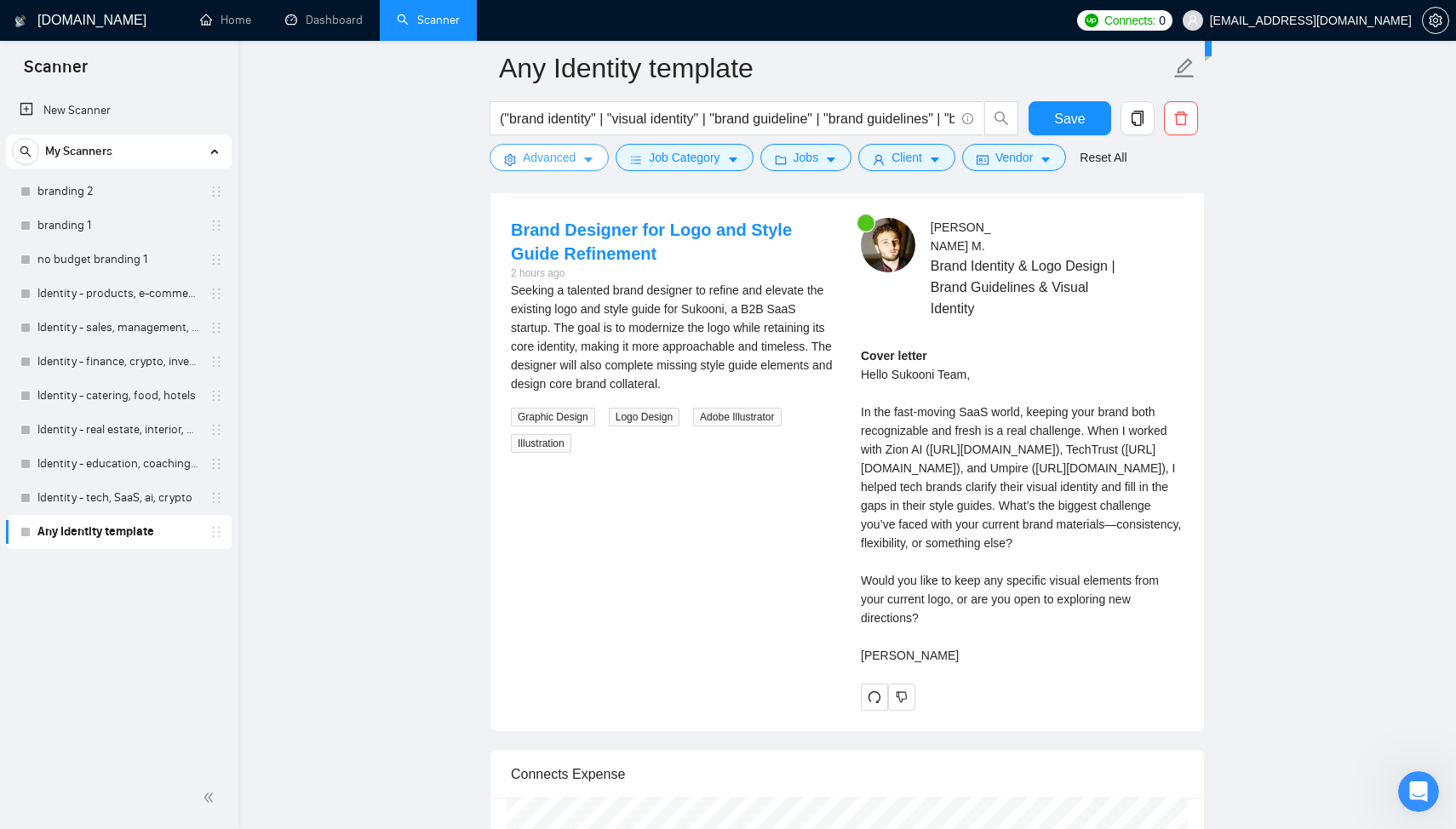
click at [585, 153] on button "Advanced" at bounding box center [548, 157] width 119 height 27
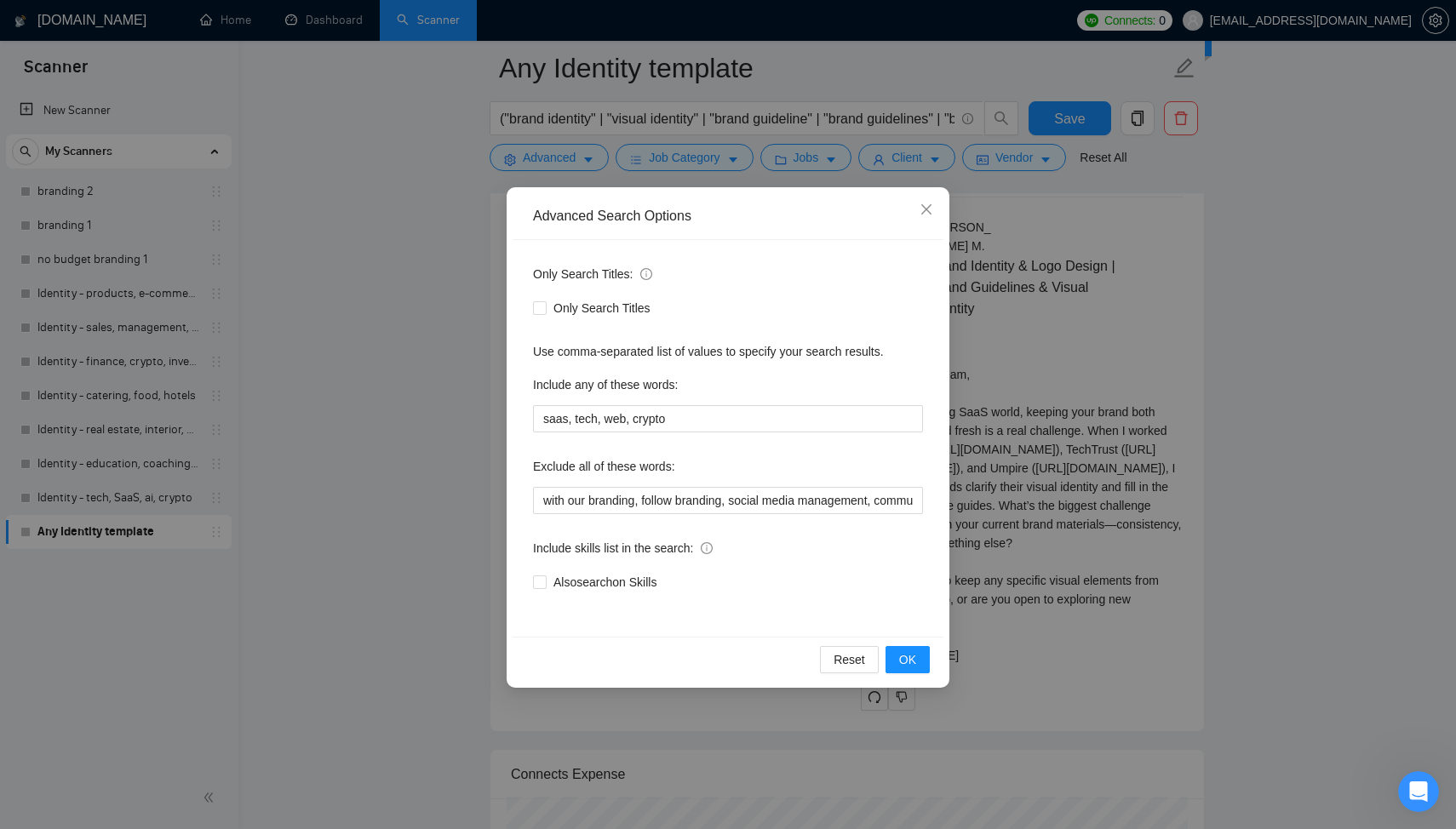
click at [1143, 282] on div "Advanced Search Options Only Search Titles: Only Search Titles Use comma-separa…" at bounding box center [728, 414] width 1456 height 829
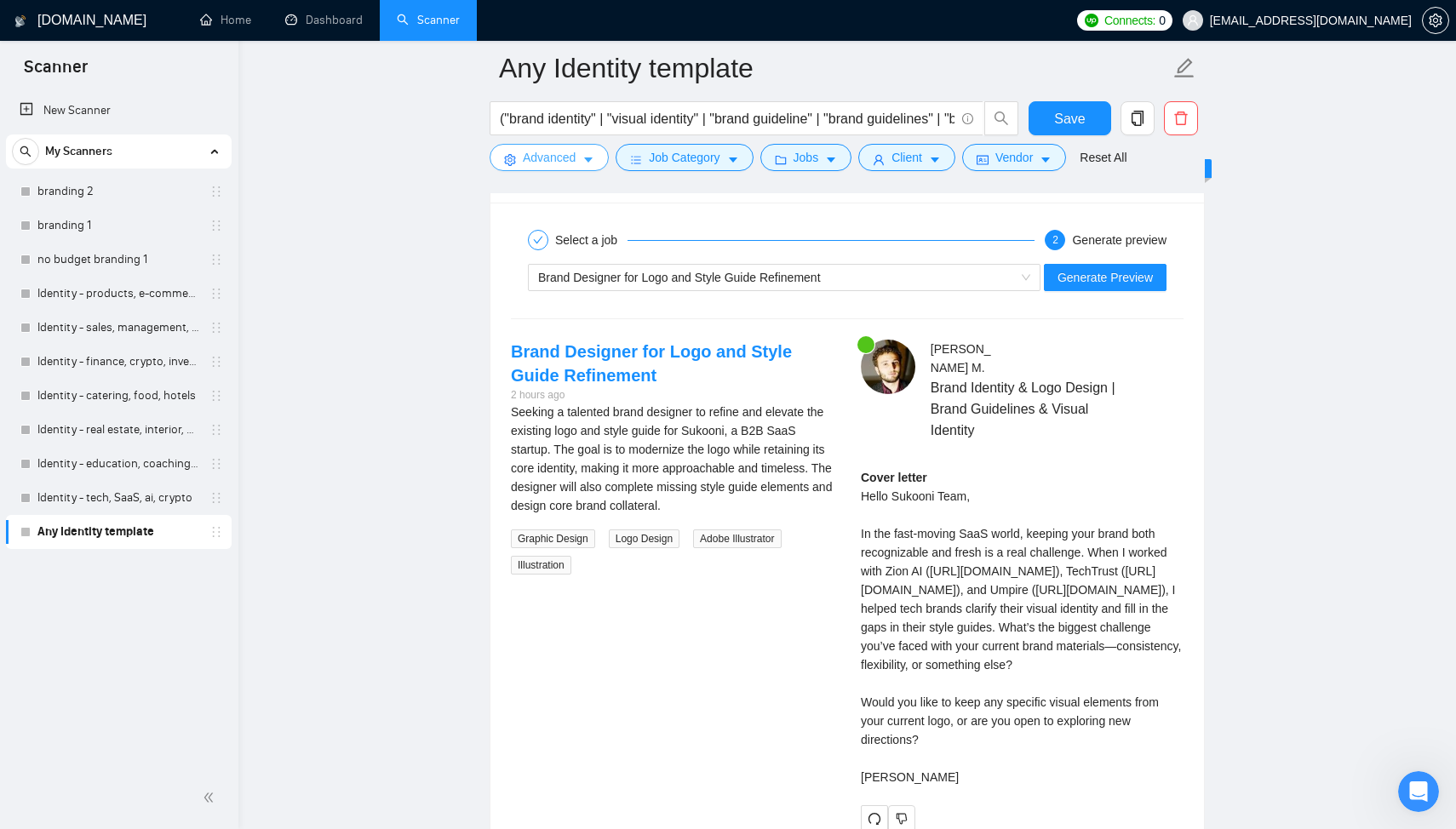
scroll to position [3279, 0]
click at [710, 303] on div "Select a job 2 Generate preview Brand Designer for Logo and Style Guide Refinem…" at bounding box center [847, 530] width 713 height 650
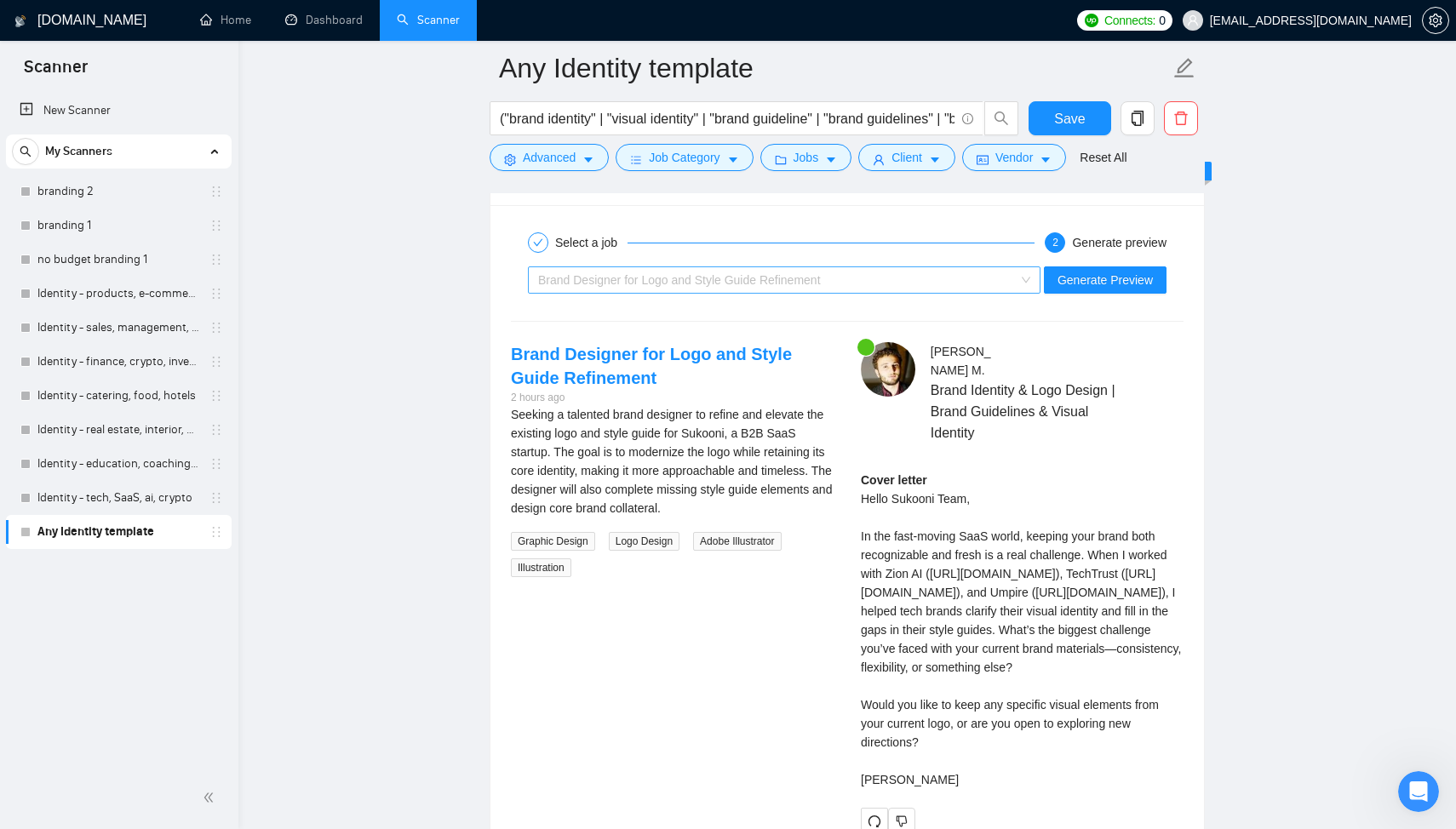
click at [710, 286] on span "Brand Designer for Logo and Style Guide Refinement" at bounding box center [679, 279] width 283 height 14
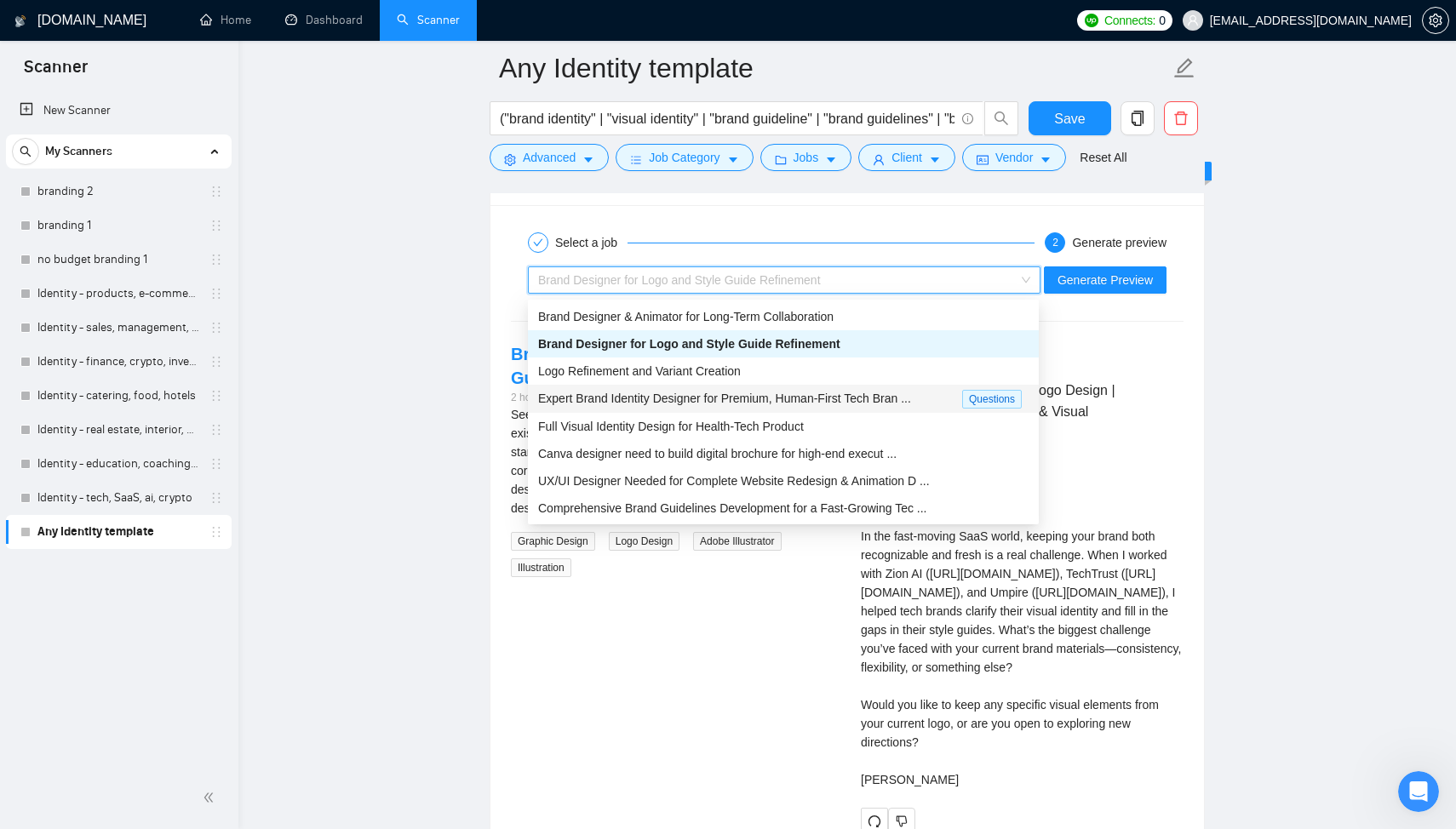
click at [744, 401] on span "Expert Brand Identity Designer for Premium, Human-First Tech Bran ..." at bounding box center [725, 398] width 373 height 14
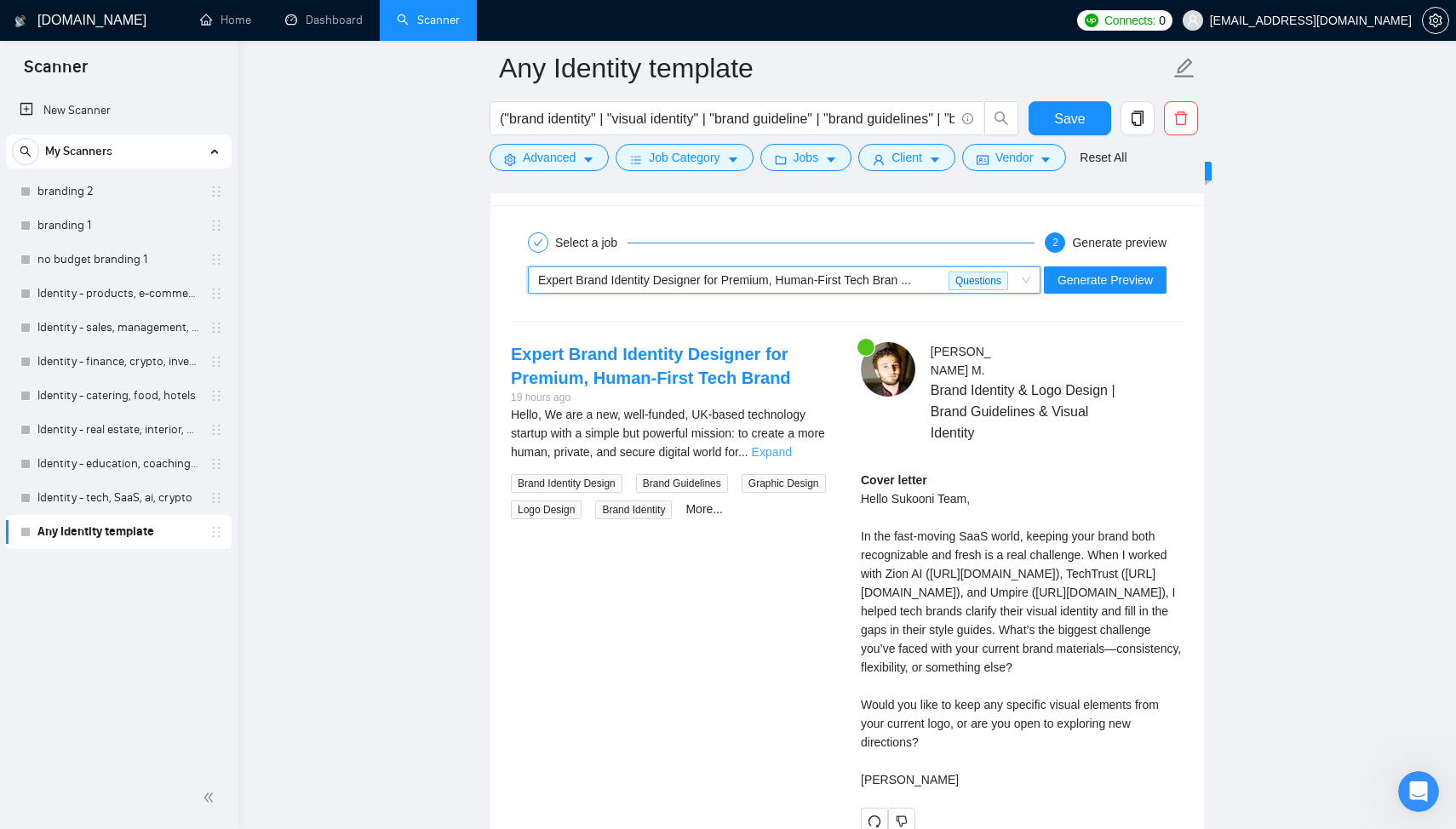
click at [792, 454] on link "Expand" at bounding box center [772, 452] width 40 height 14
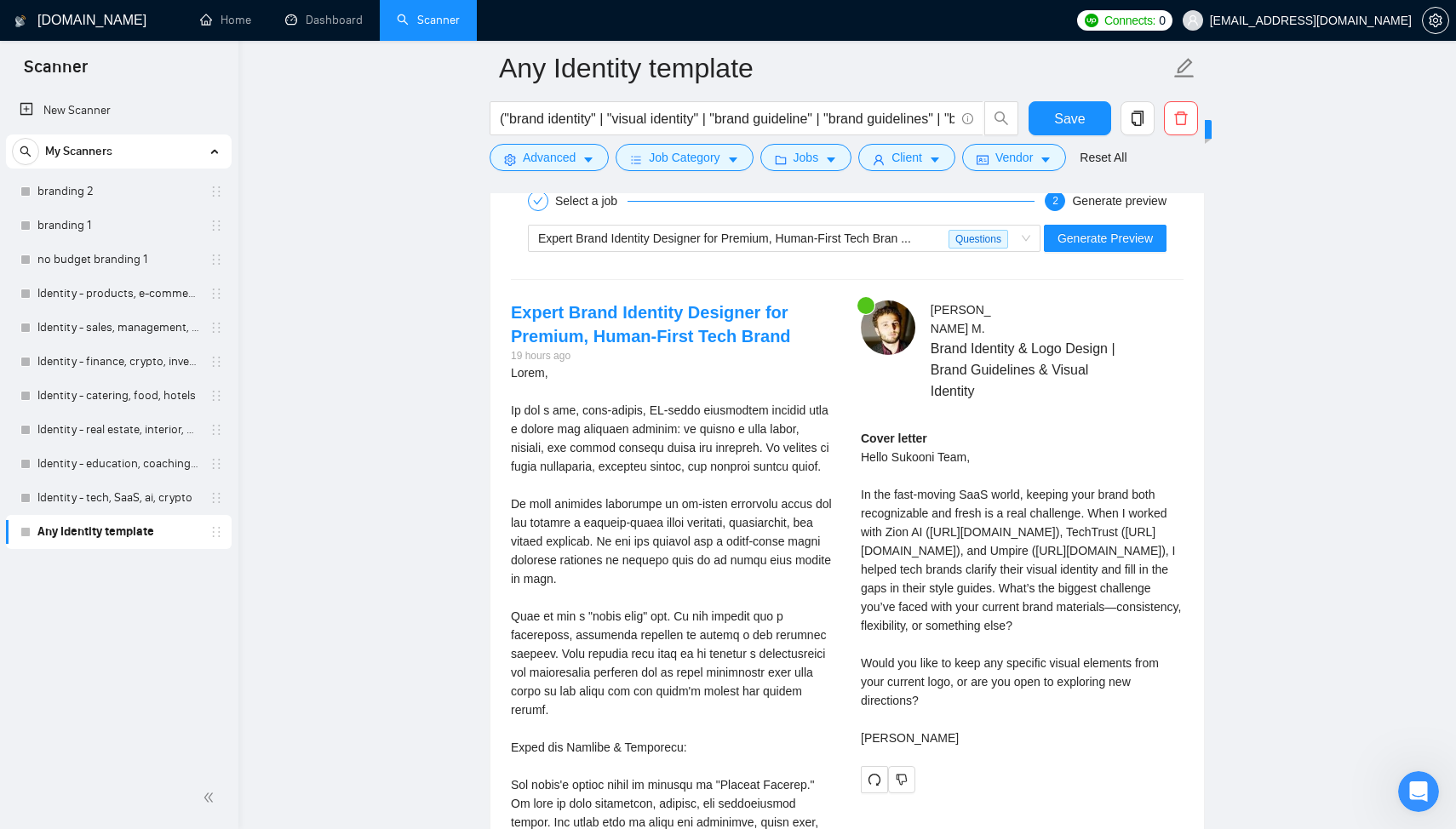
scroll to position [3321, 0]
click at [1089, 244] on span "Generate Preview" at bounding box center [1105, 236] width 95 height 19
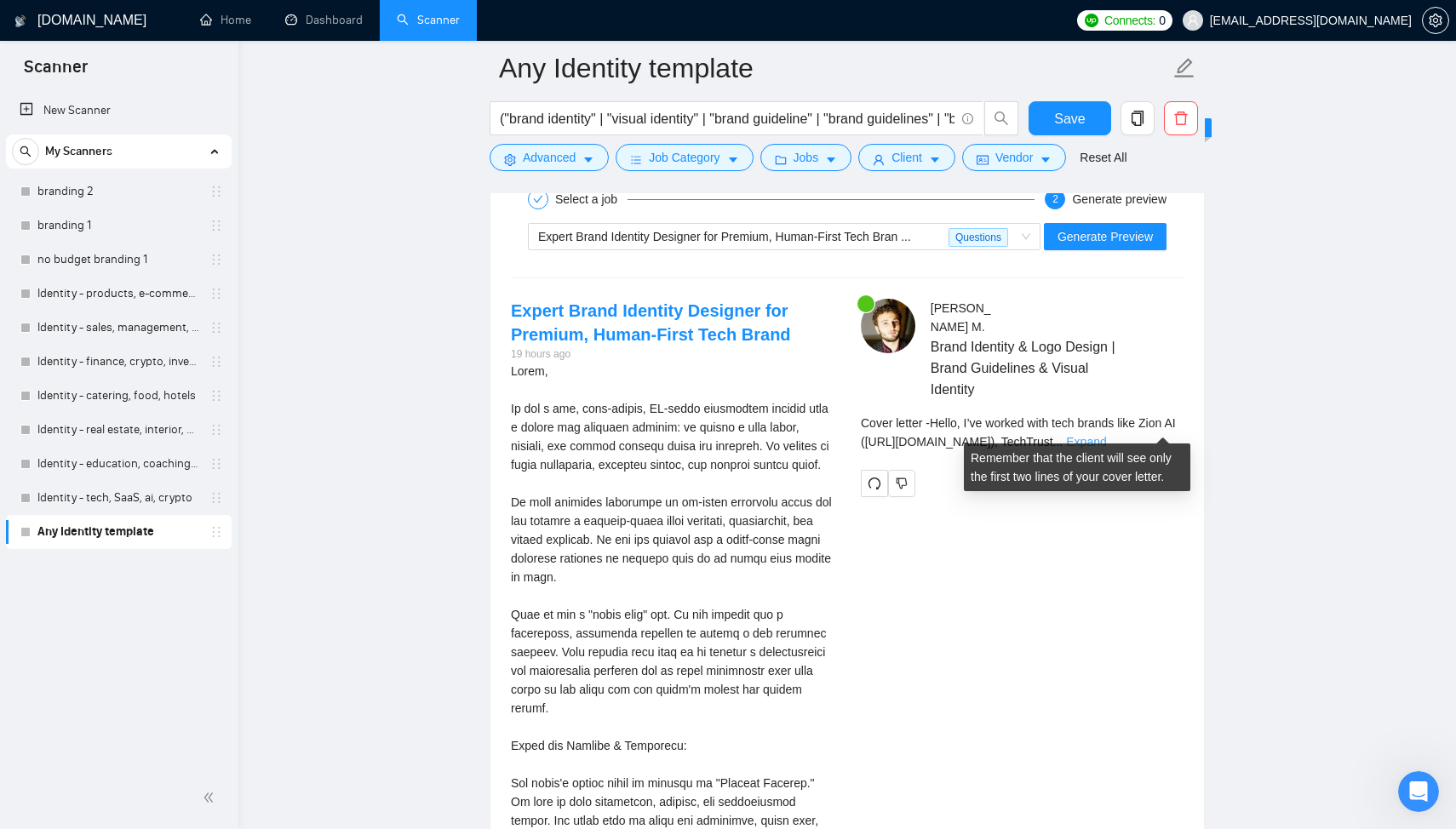
click at [1106, 434] on link "Expand" at bounding box center [1086, 441] width 40 height 14
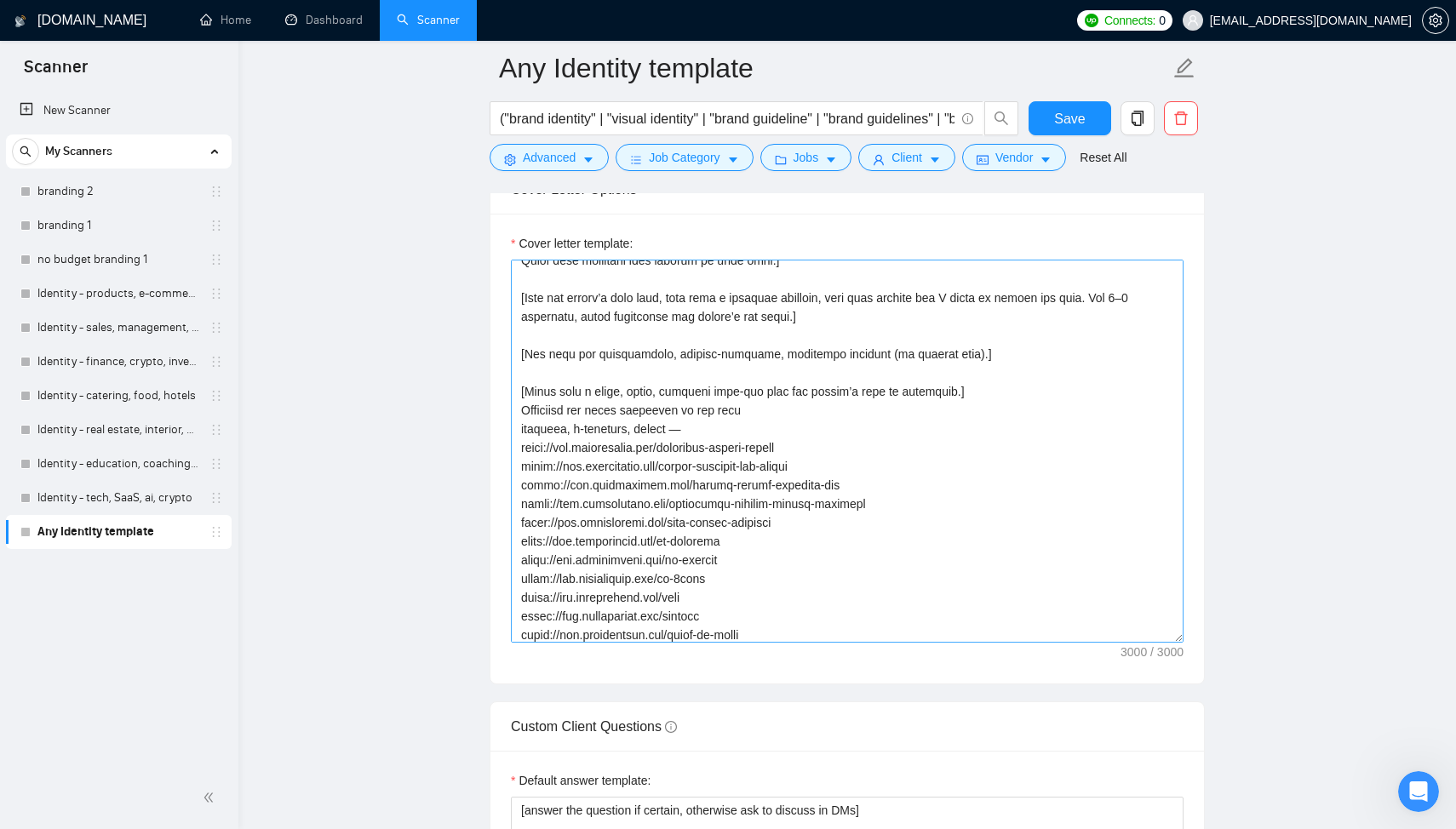
scroll to position [0, 0]
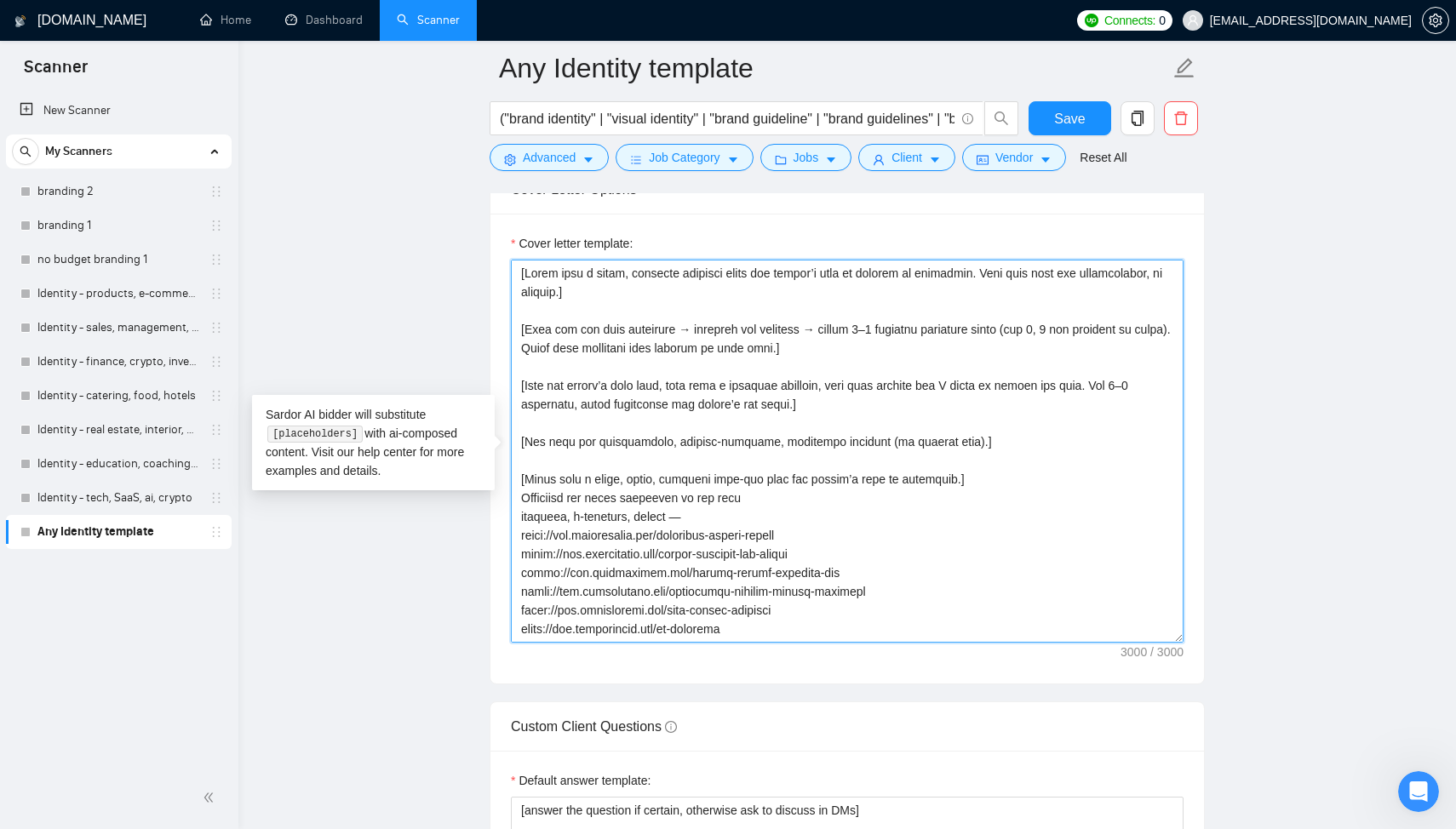
click at [993, 448] on textarea "Cover letter template:" at bounding box center [848, 451] width 673 height 383
drag, startPoint x: 969, startPoint y: 481, endPoint x: 485, endPoint y: 240, distance: 540.7
paste textarea "most relevant portfolio links (max 3, 1 per category if mixed). Focus more on s…"
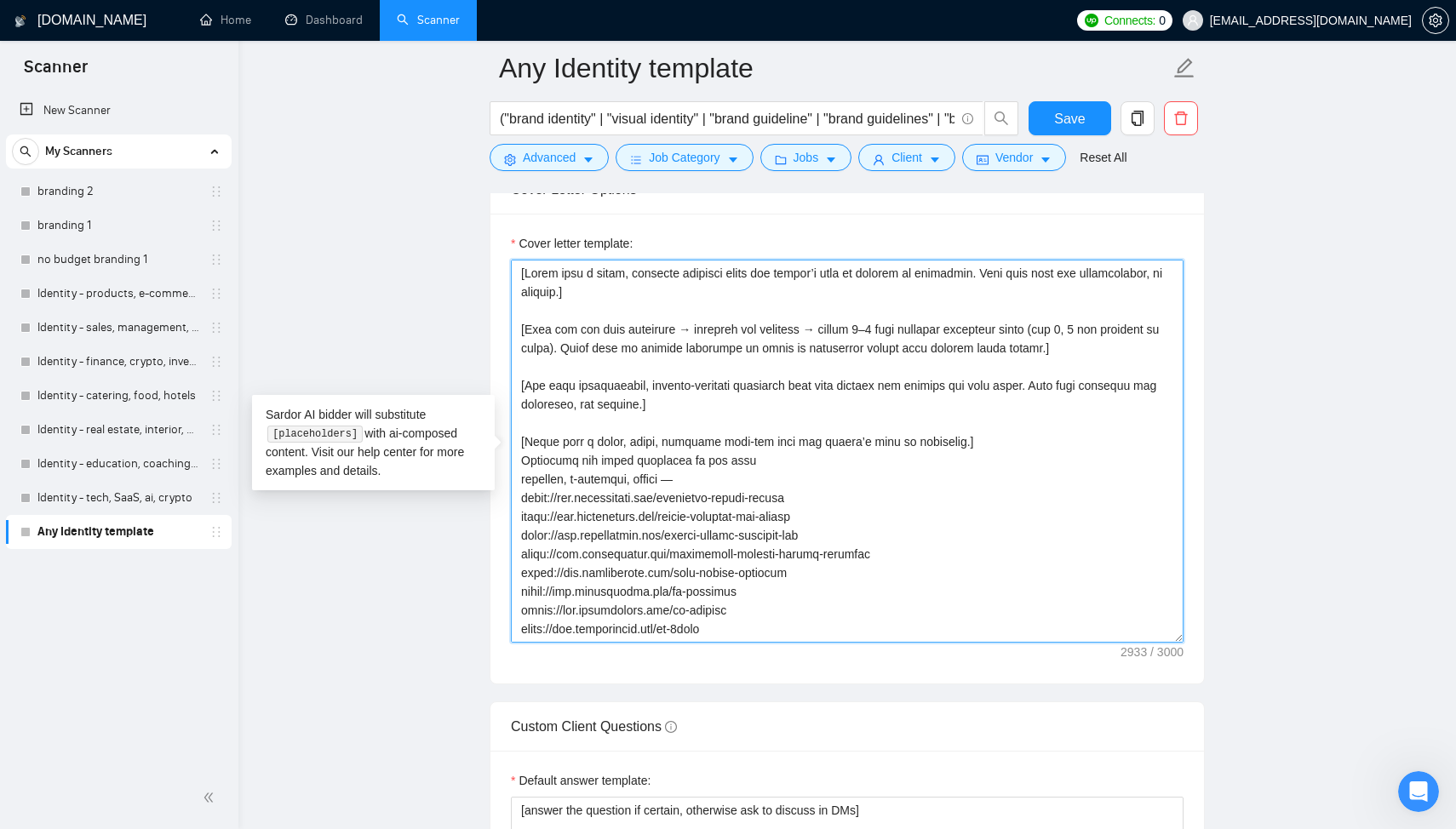
click at [616, 428] on textarea "Cover letter template:" at bounding box center [848, 451] width 673 height 383
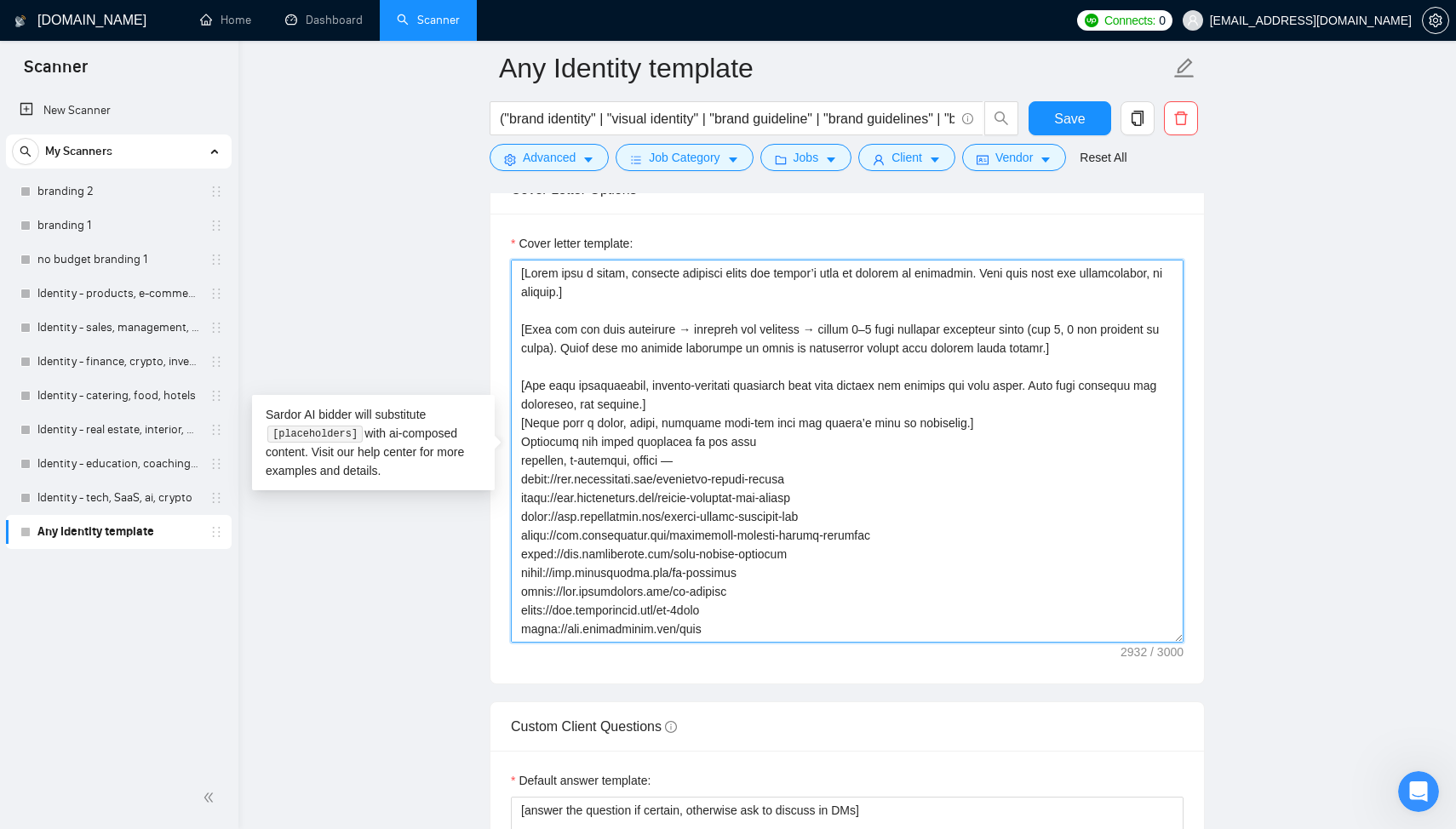
click at [600, 369] on textarea "Cover letter template:" at bounding box center [848, 451] width 673 height 383
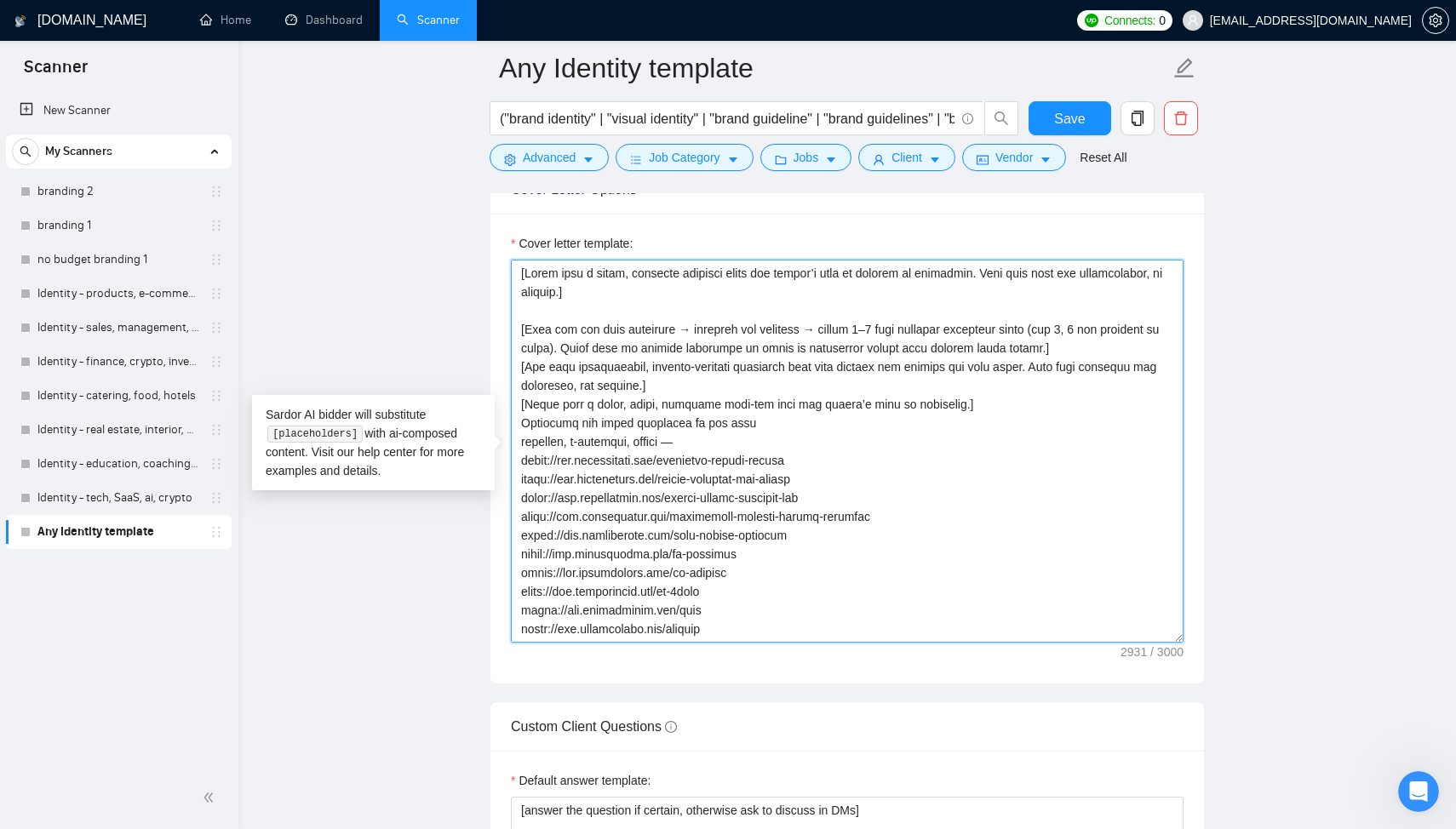
click at [587, 312] on textarea "Cover letter template:" at bounding box center [848, 451] width 673 height 383
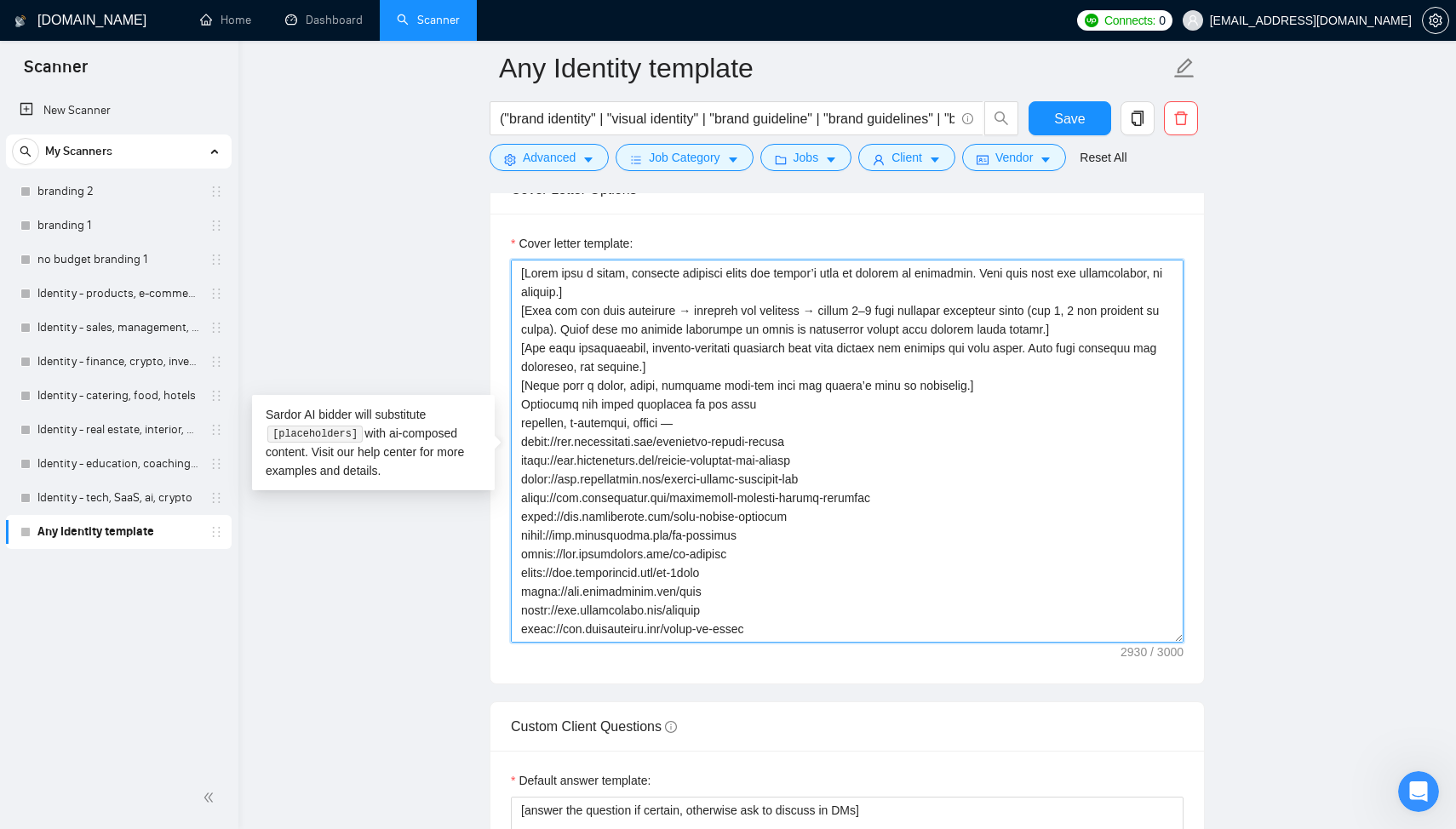
click at [976, 387] on textarea "Cover letter template:" at bounding box center [848, 451] width 673 height 383
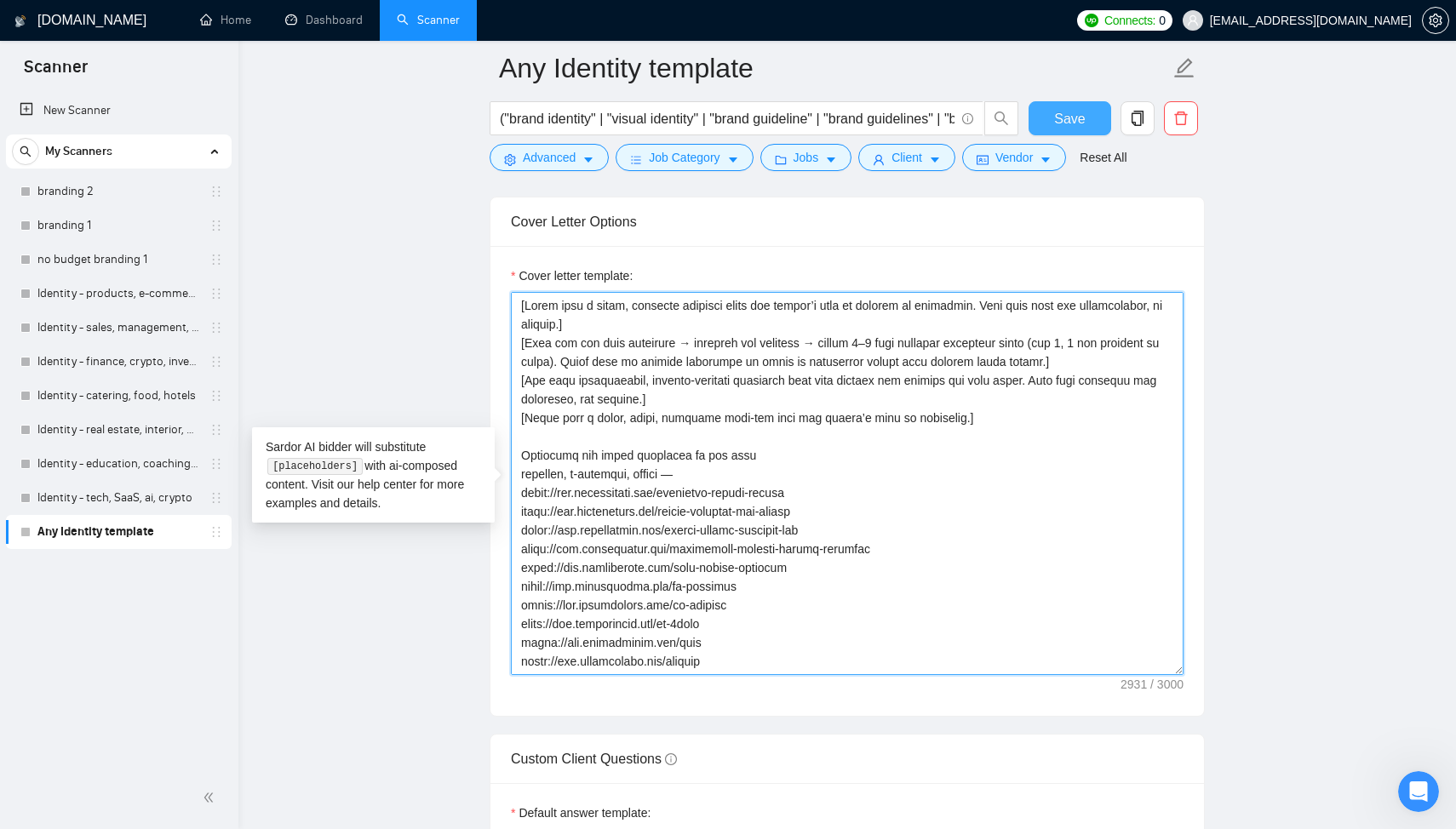
type textarea "[Start with a short, friendly greeting using the client’s name or company if av…"
click at [1089, 119] on button "Save" at bounding box center [1069, 117] width 83 height 34
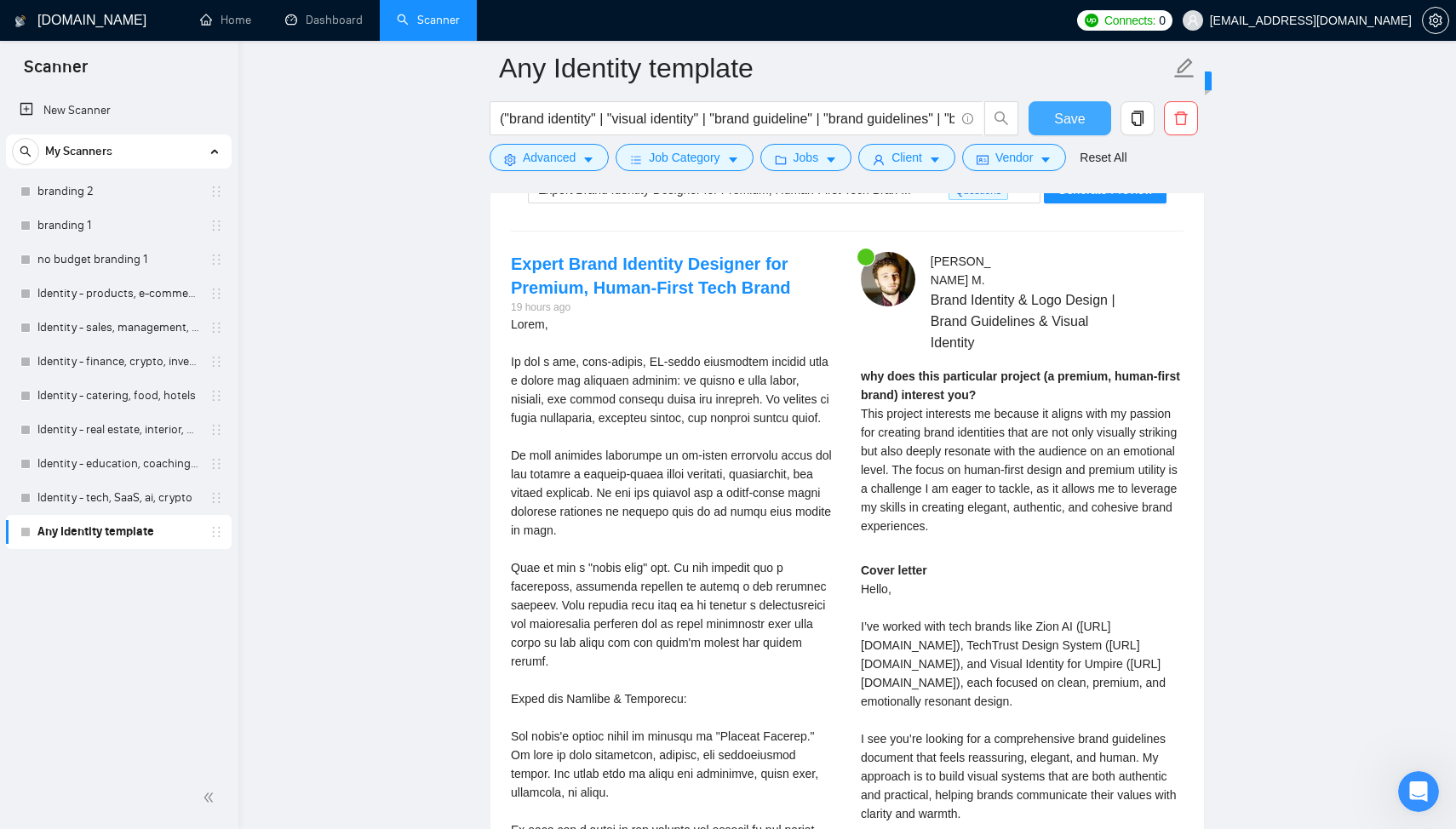
scroll to position [3331, 0]
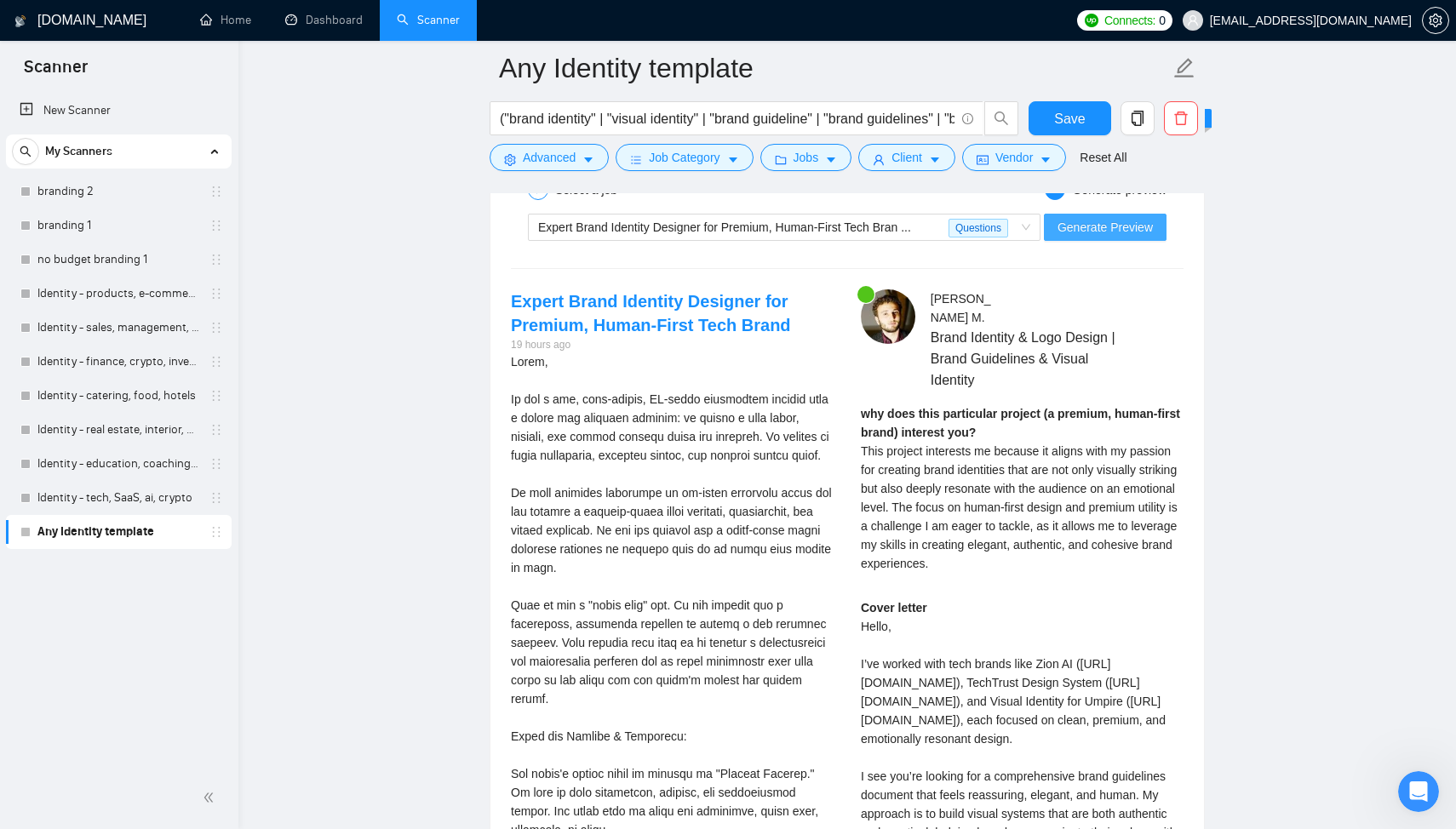
click at [1100, 228] on span "Generate Preview" at bounding box center [1105, 227] width 95 height 19
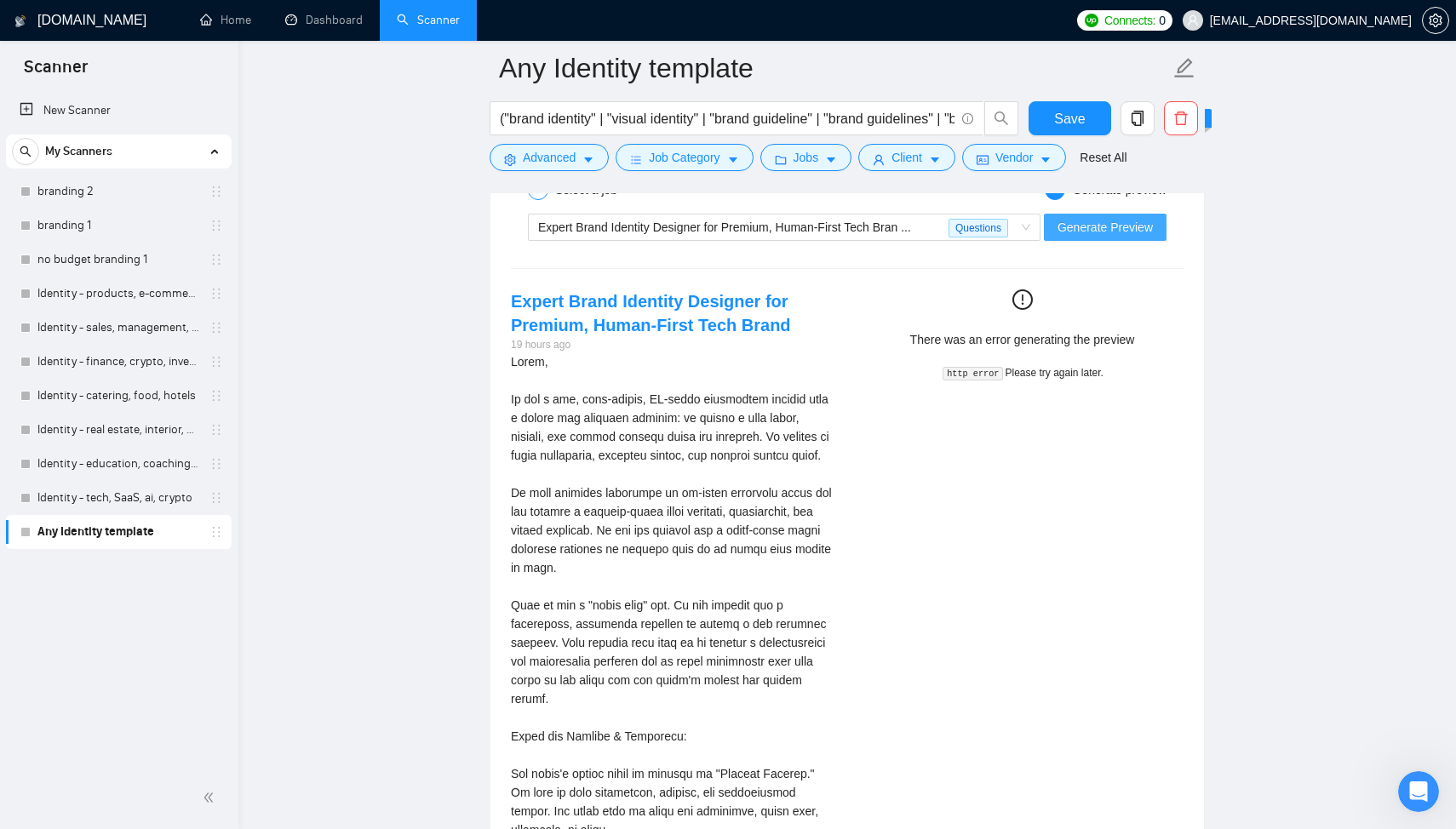
click at [1079, 230] on span "Generate Preview" at bounding box center [1105, 227] width 95 height 19
click at [1068, 109] on span "Save" at bounding box center [1069, 118] width 31 height 21
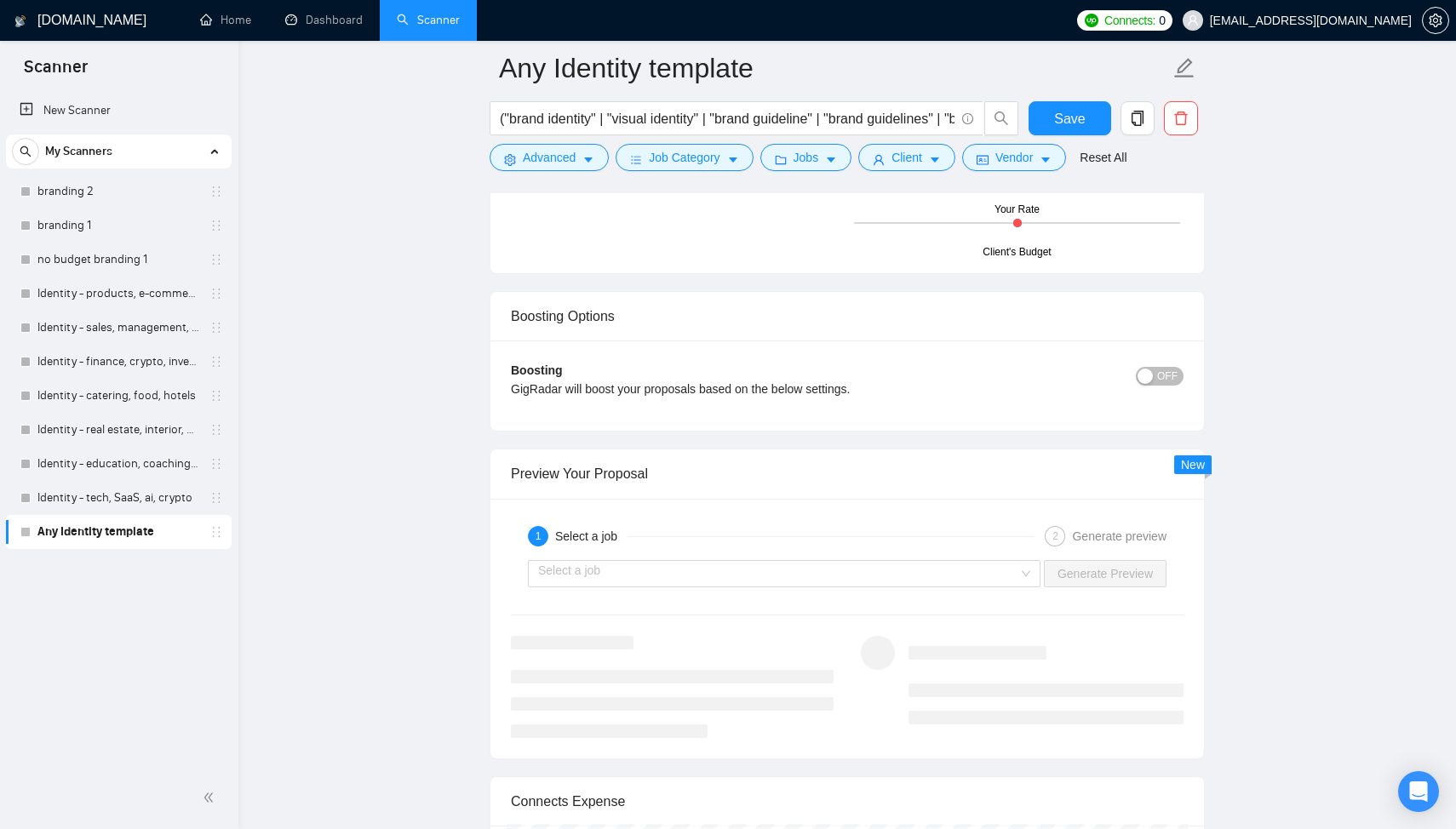
scroll to position [3109, 0]
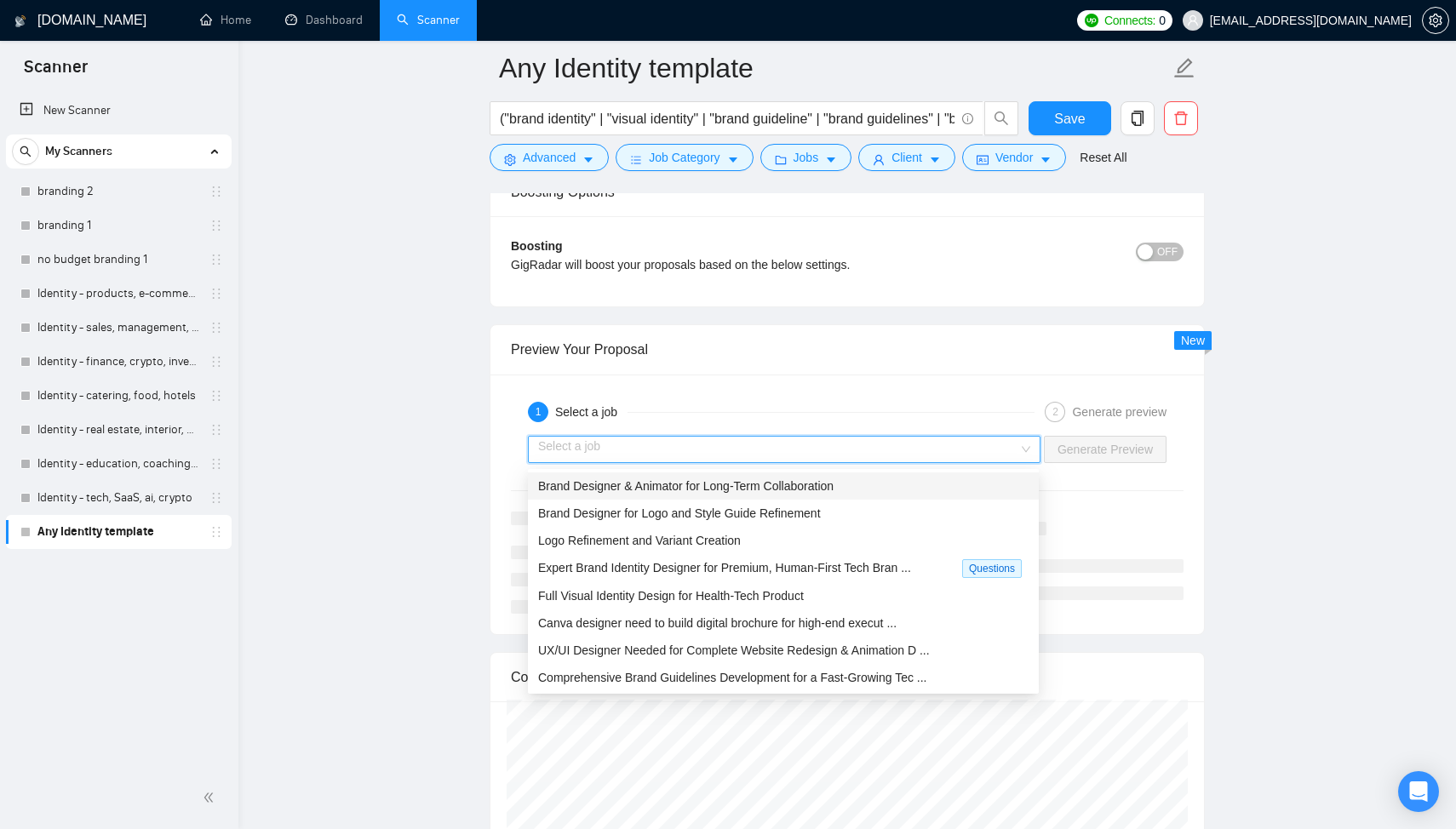
click at [668, 454] on input "search" at bounding box center [778, 449] width 480 height 25
click at [655, 482] on span "Brand Designer & Animator for Long-Term Collaboration" at bounding box center [686, 485] width 296 height 14
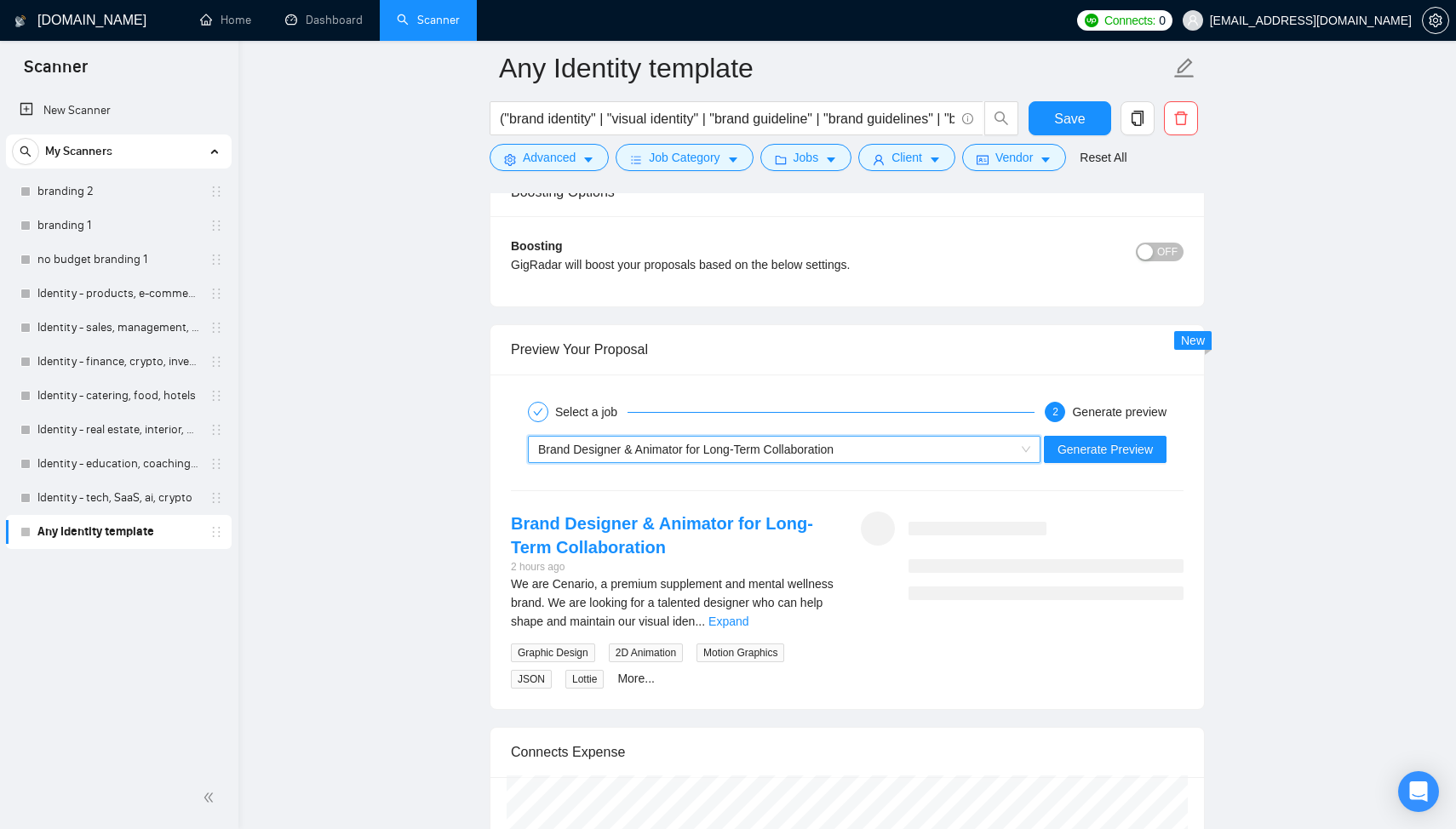
click at [814, 448] on span "Brand Designer & Animator for Long-Term Collaboration" at bounding box center [686, 449] width 296 height 14
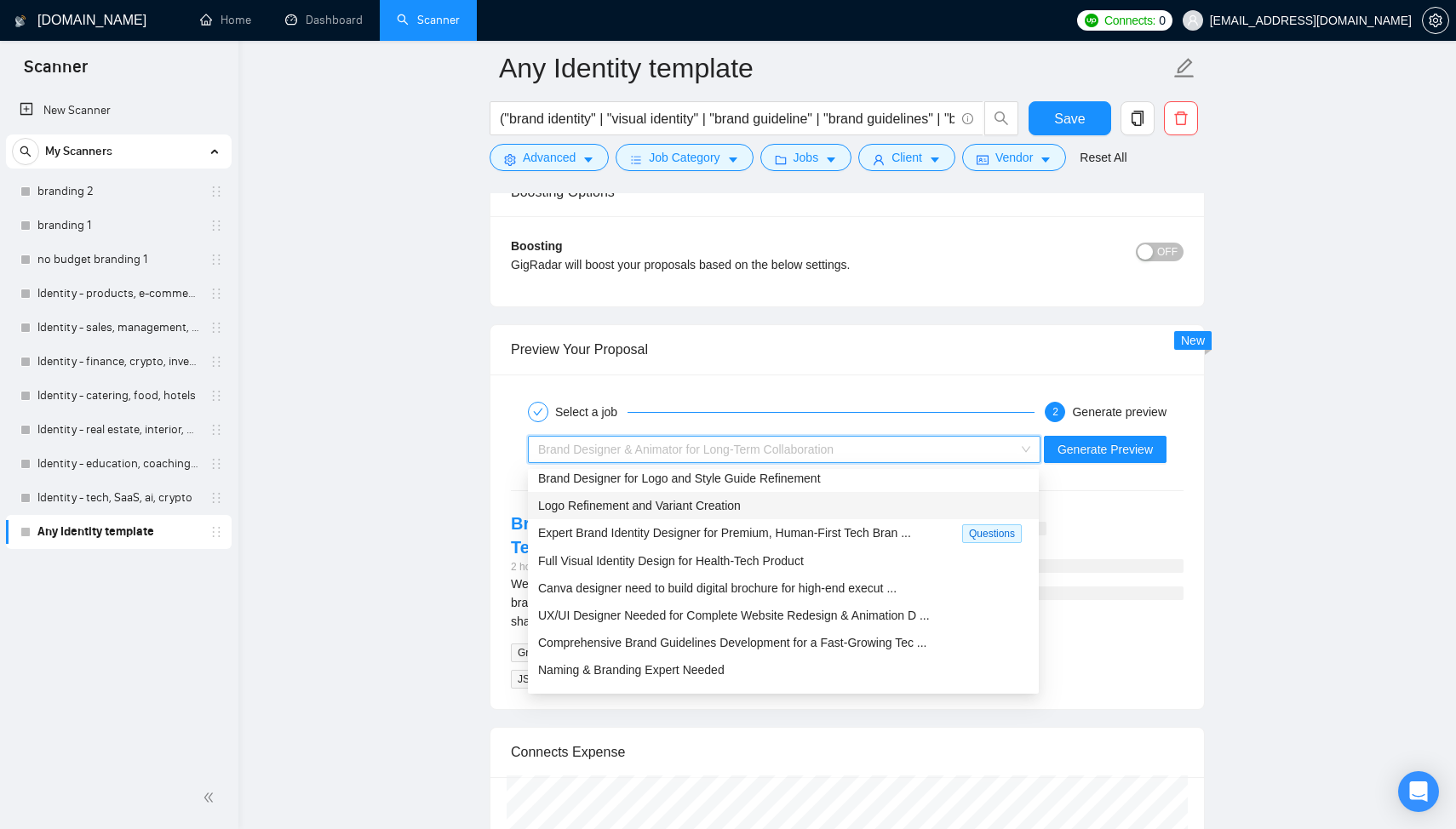
scroll to position [37, 0]
click at [755, 553] on span "Full Visual Identity Design for Health-Tech Product" at bounding box center [671, 558] width 266 height 14
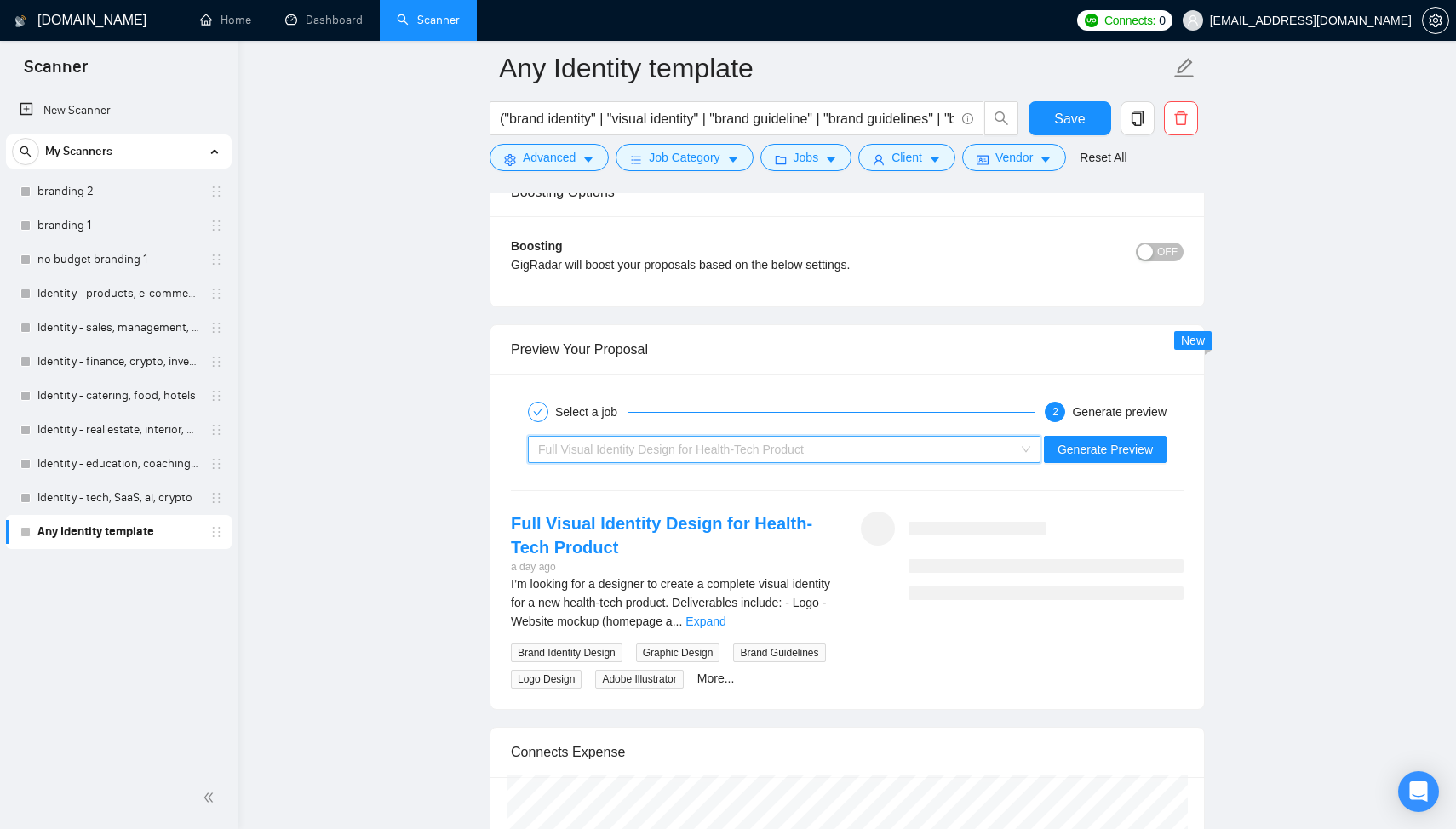
click at [829, 439] on div "Full Visual Identity Design for Health-Tech Product" at bounding box center [777, 449] width 477 height 25
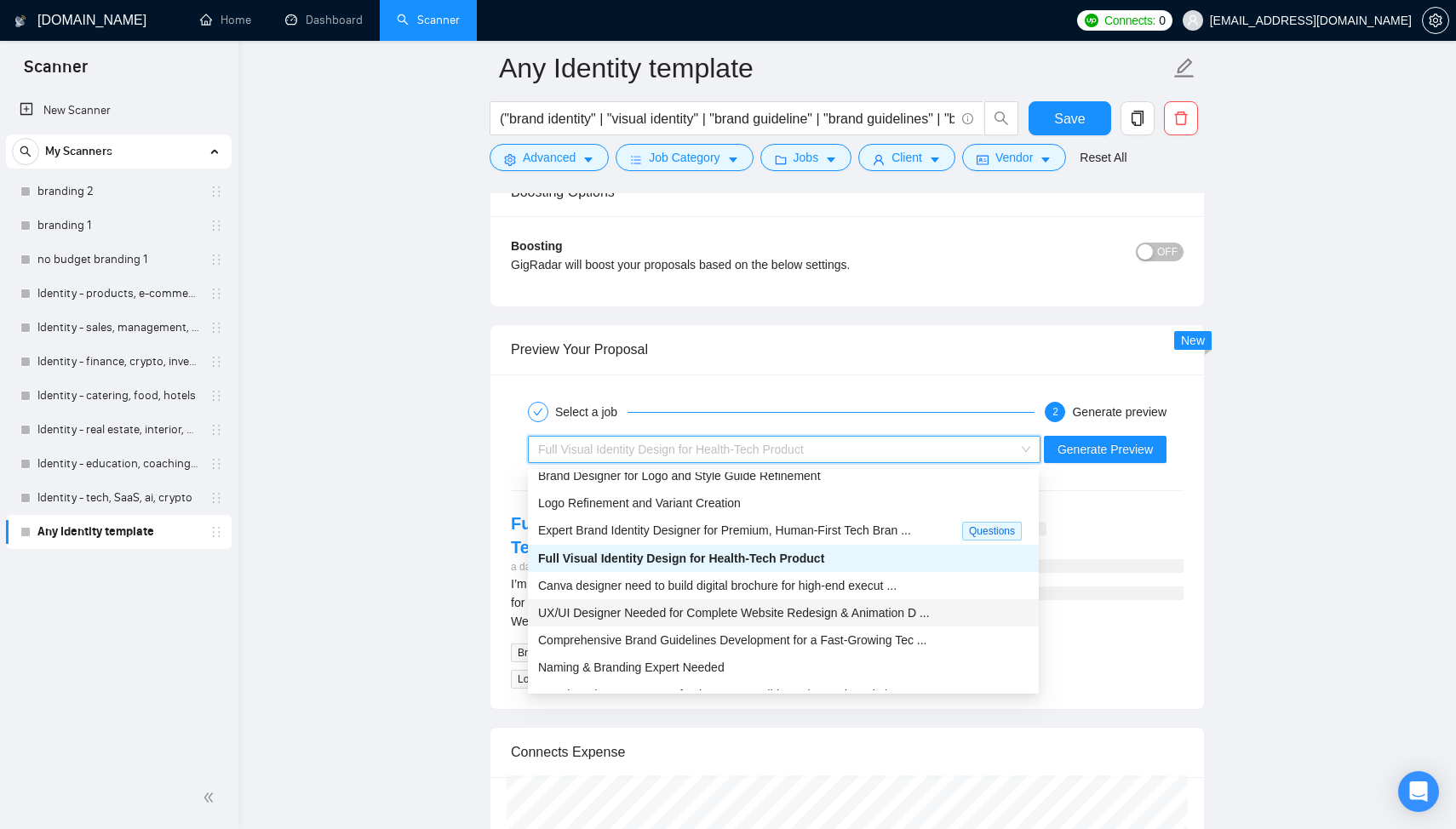
scroll to position [55, 0]
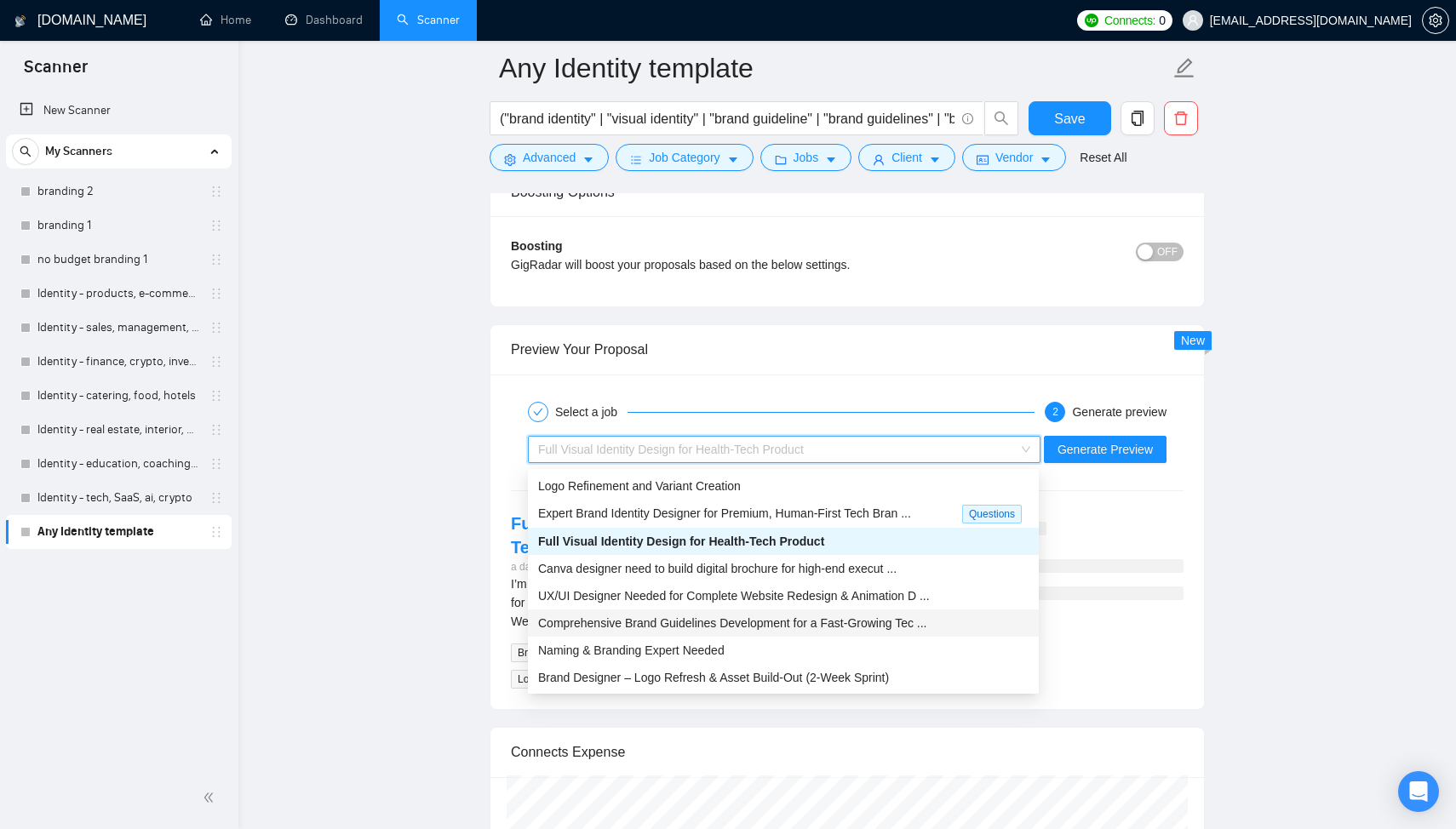
click at [778, 630] on div "Comprehensive Brand Guidelines Development for a Fast-Growing Tec ..." at bounding box center [783, 623] width 490 height 19
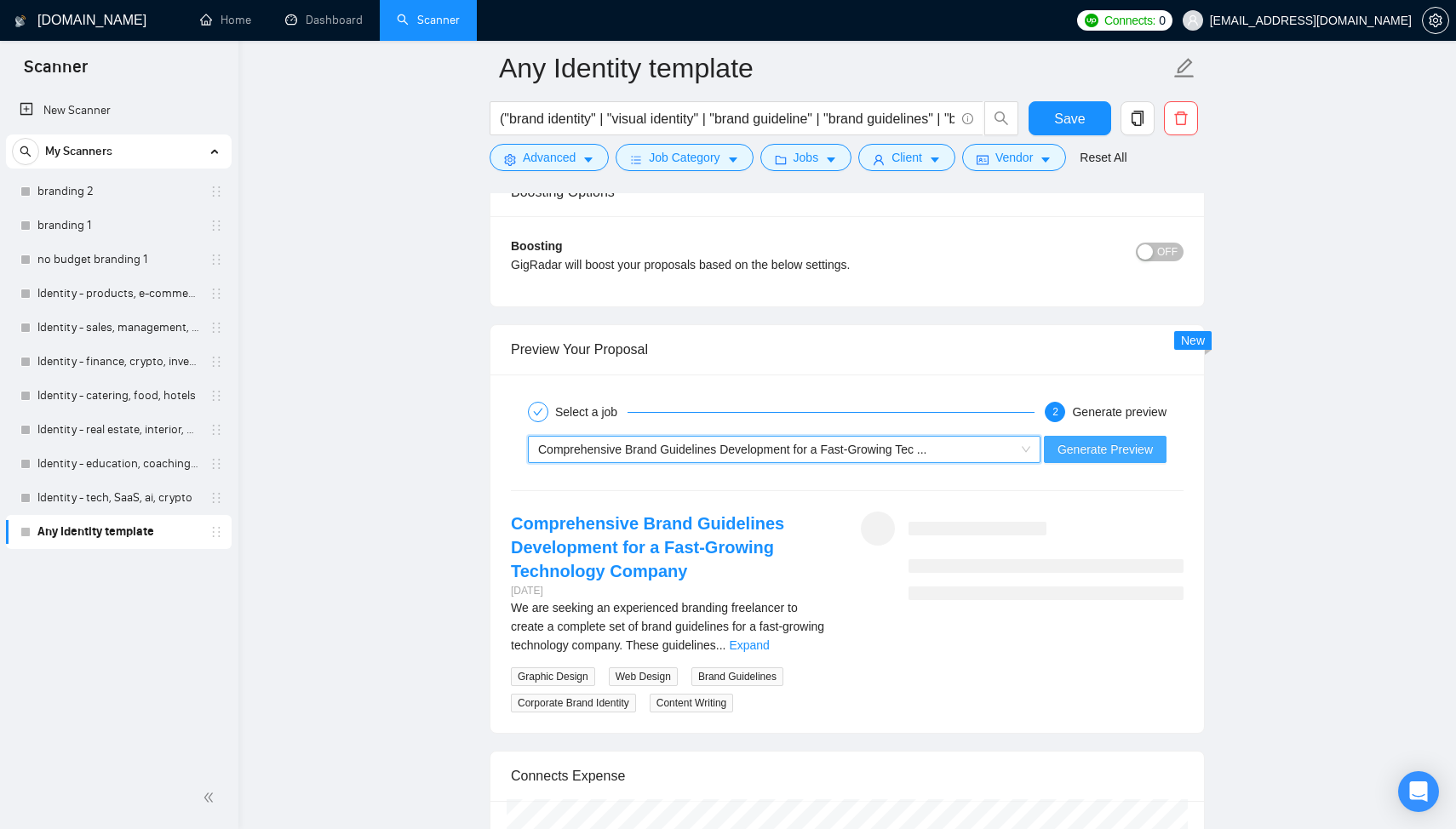
click at [1131, 459] on span "Generate Preview" at bounding box center [1105, 449] width 95 height 19
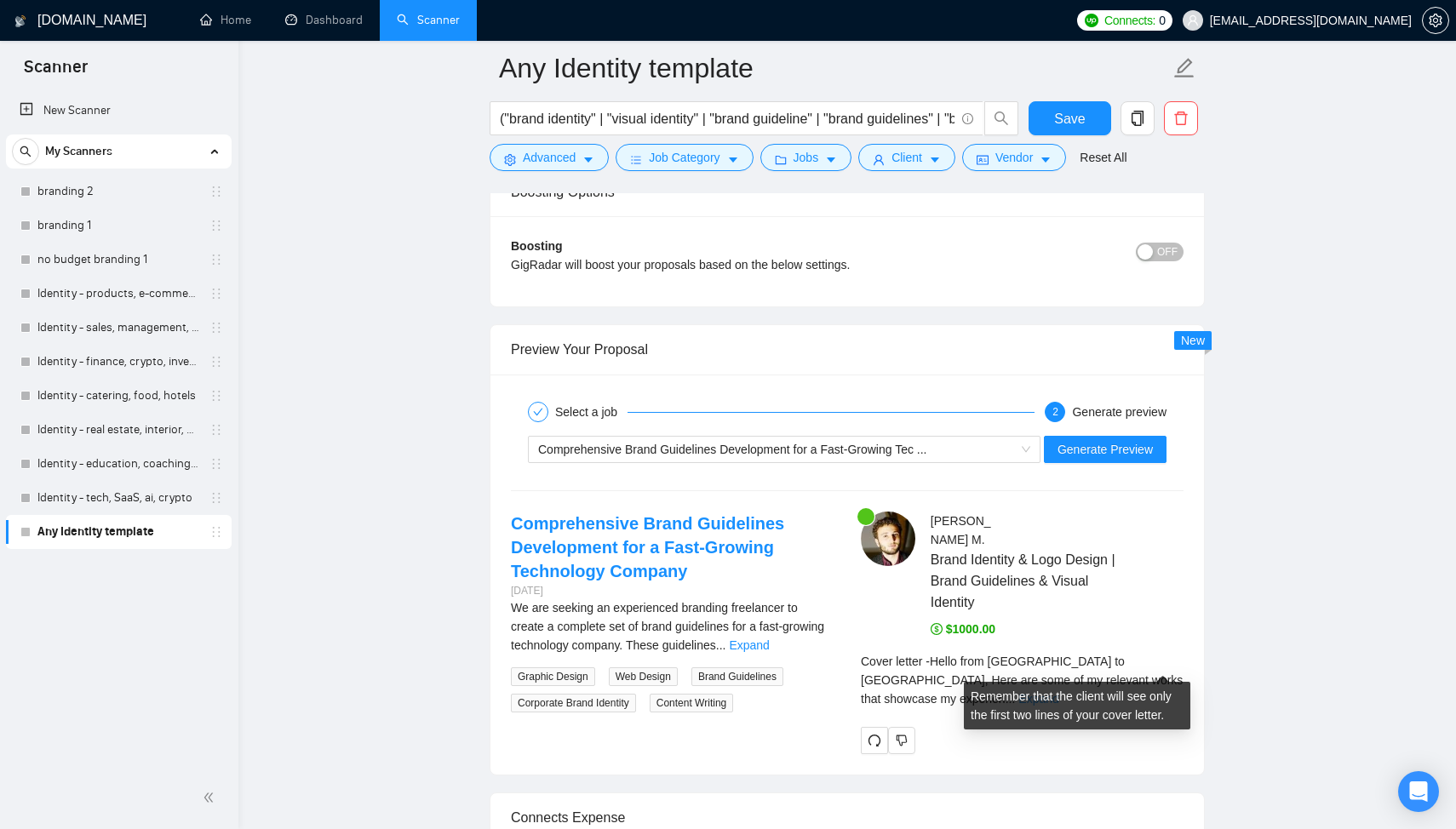
click at [1059, 692] on link "Expand" at bounding box center [1039, 698] width 40 height 14
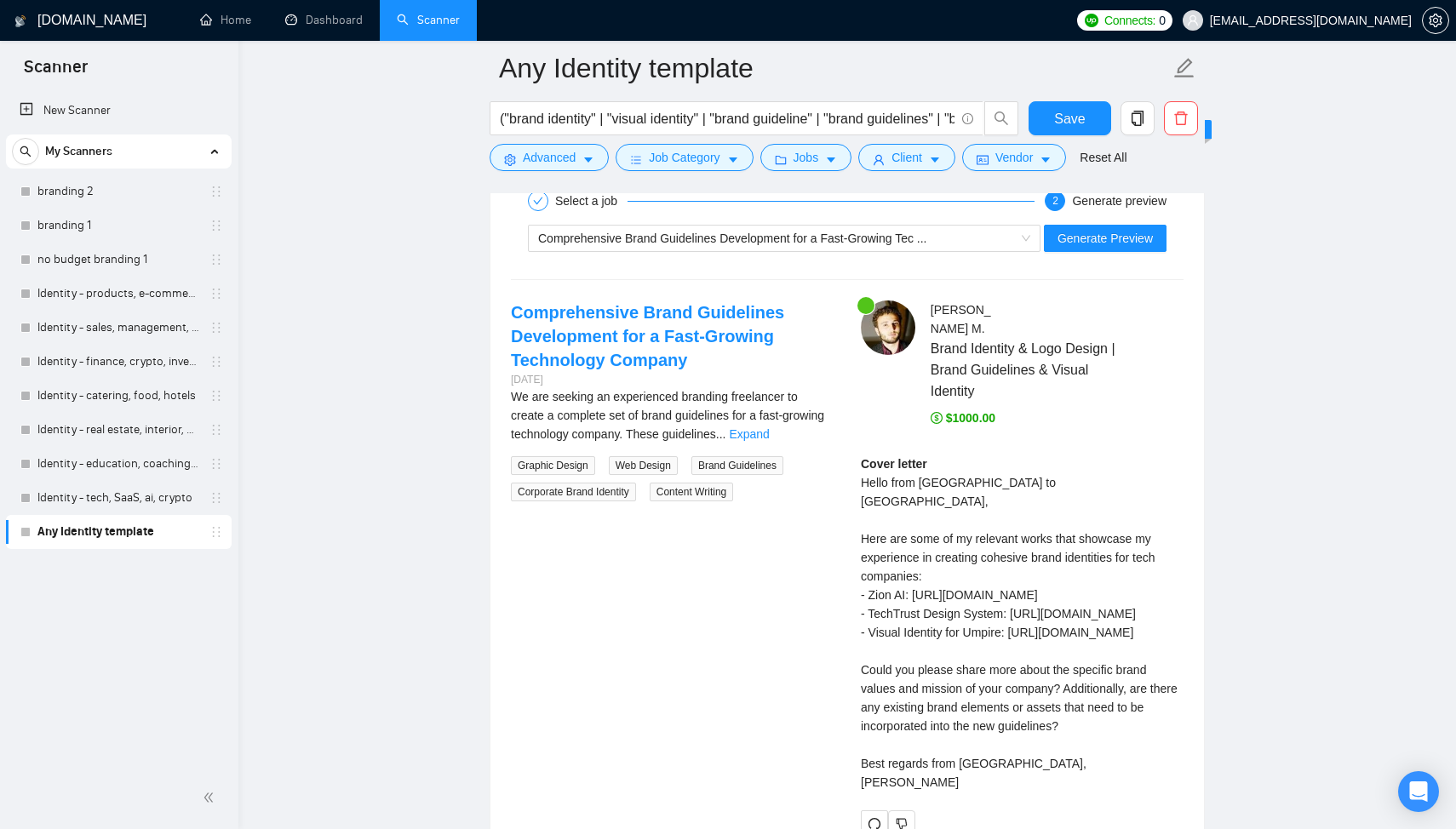
scroll to position [3323, 0]
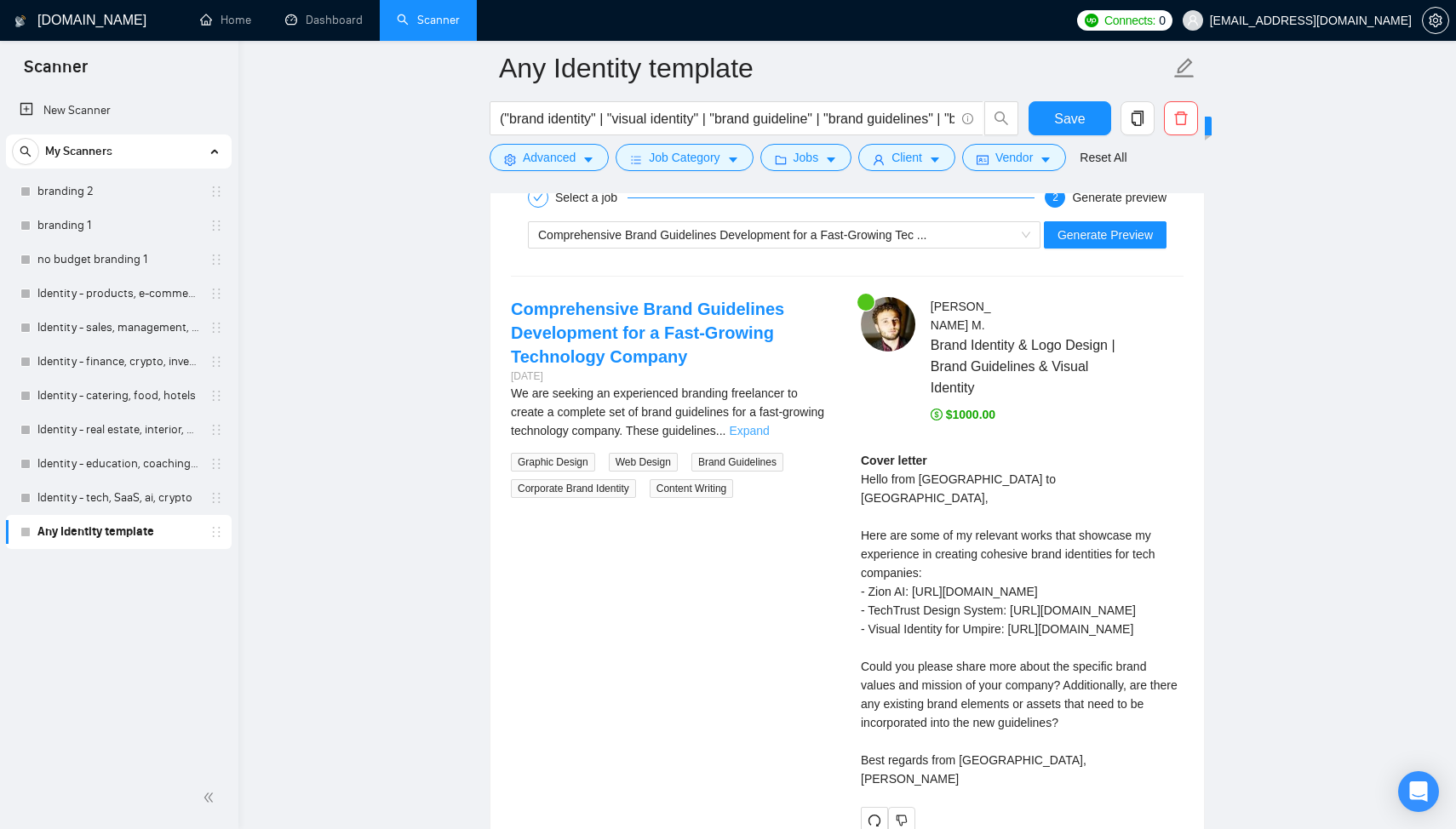
click at [768, 435] on link "Expand" at bounding box center [748, 430] width 40 height 14
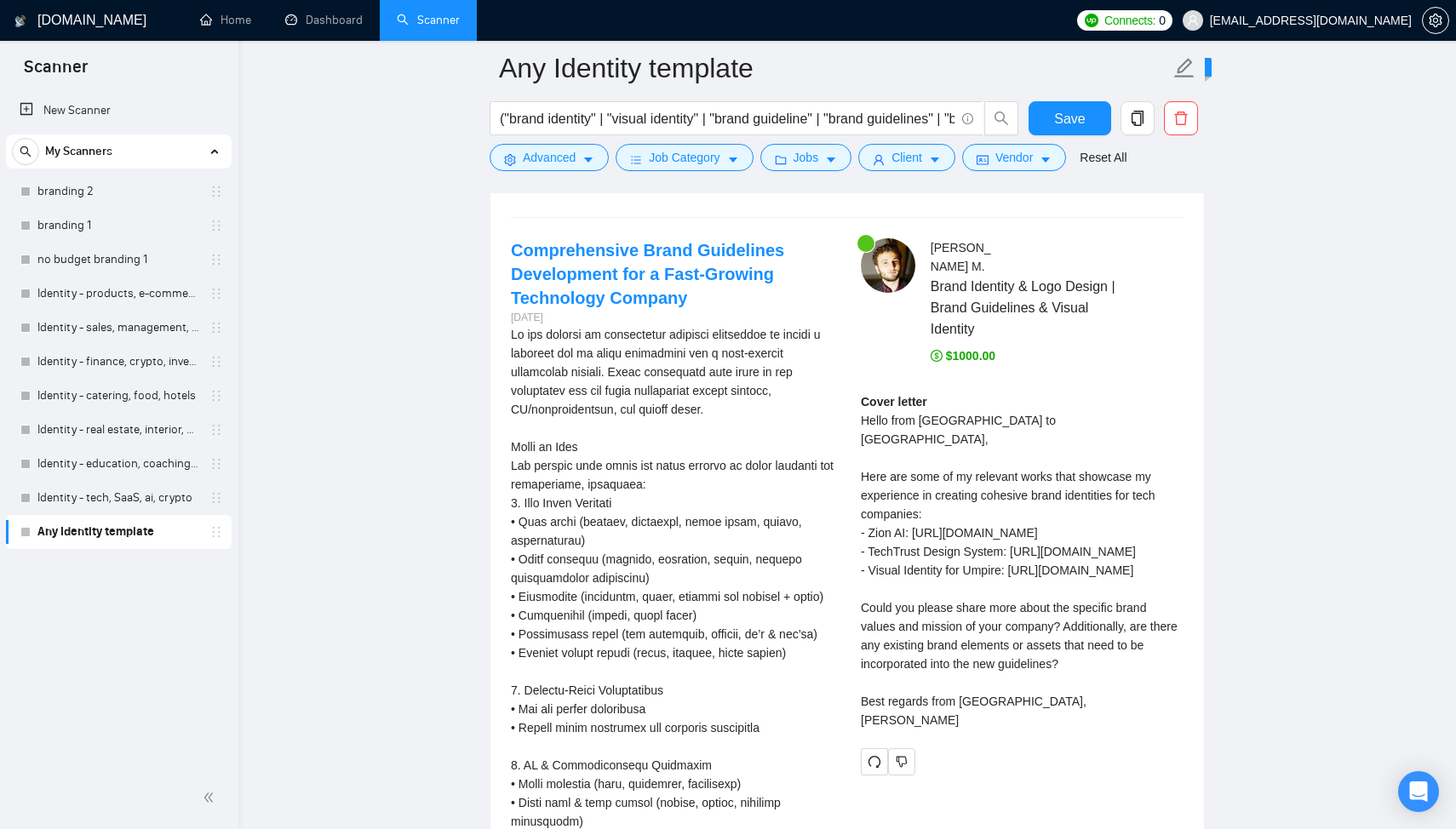
scroll to position [3243, 0]
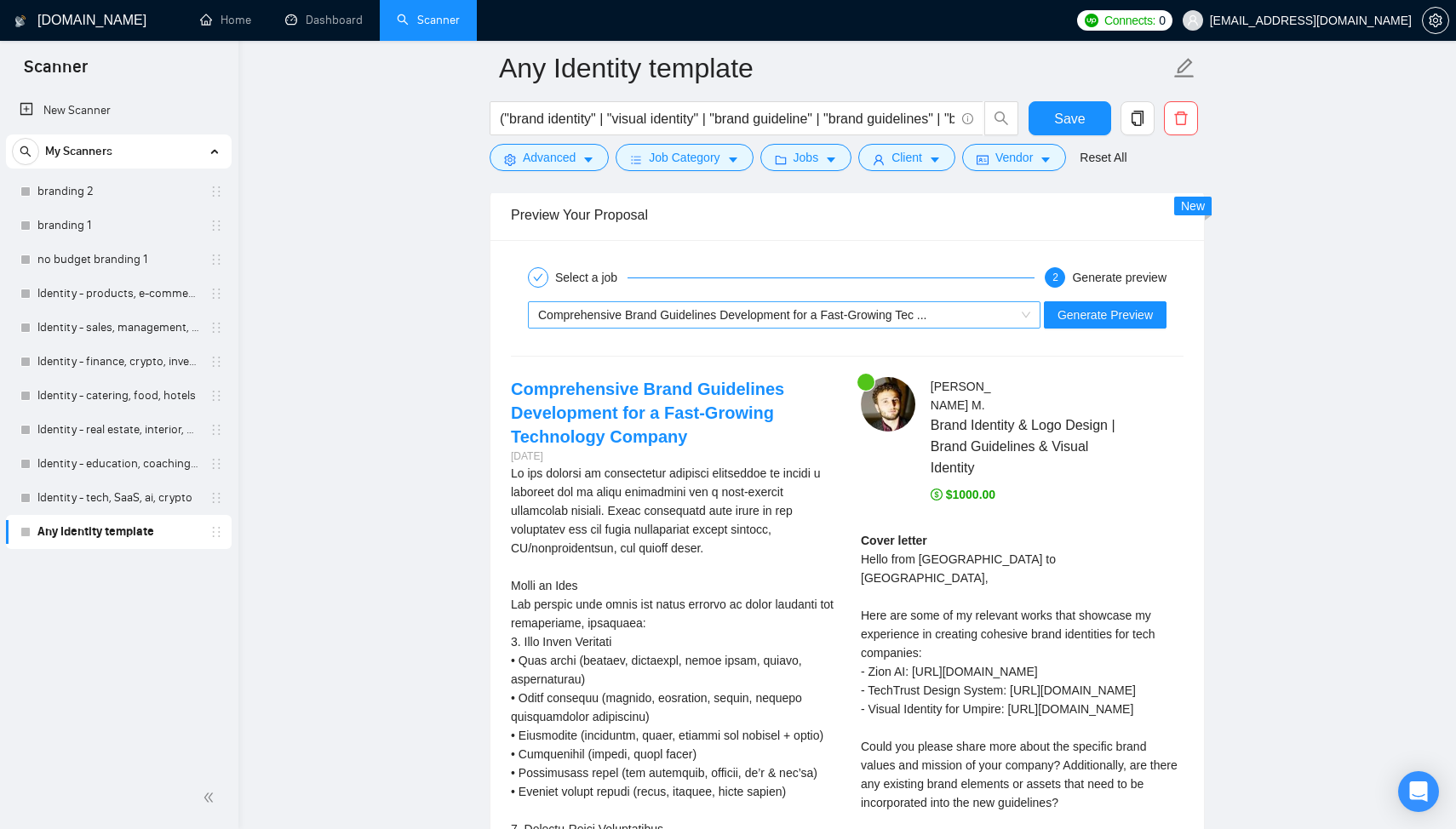
click at [678, 322] on span "Comprehensive Brand Guidelines Development for a Fast-Growing Tec ..." at bounding box center [733, 315] width 389 height 14
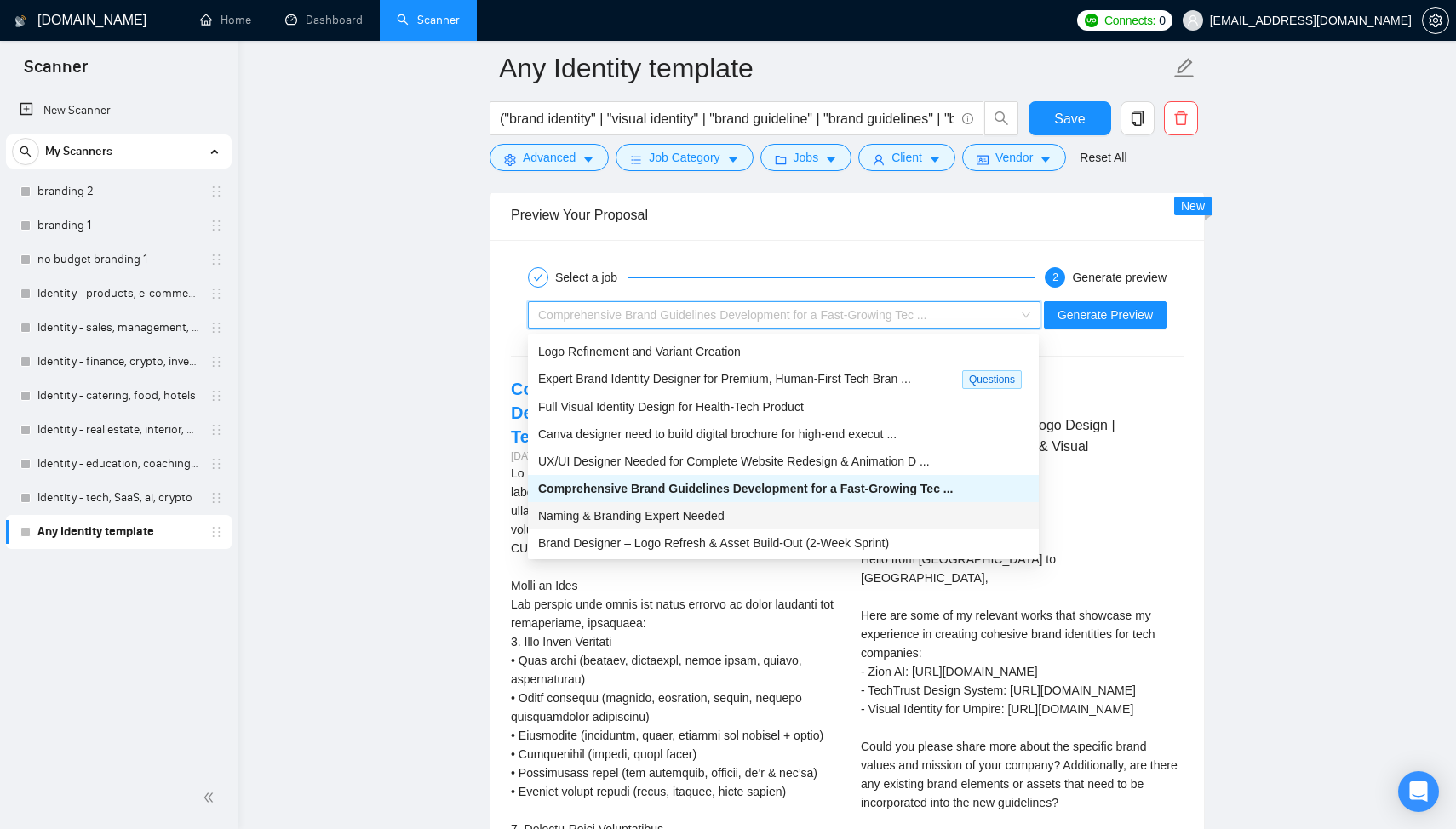
click at [696, 511] on span "Naming & Branding Expert Needed" at bounding box center [631, 515] width 186 height 14
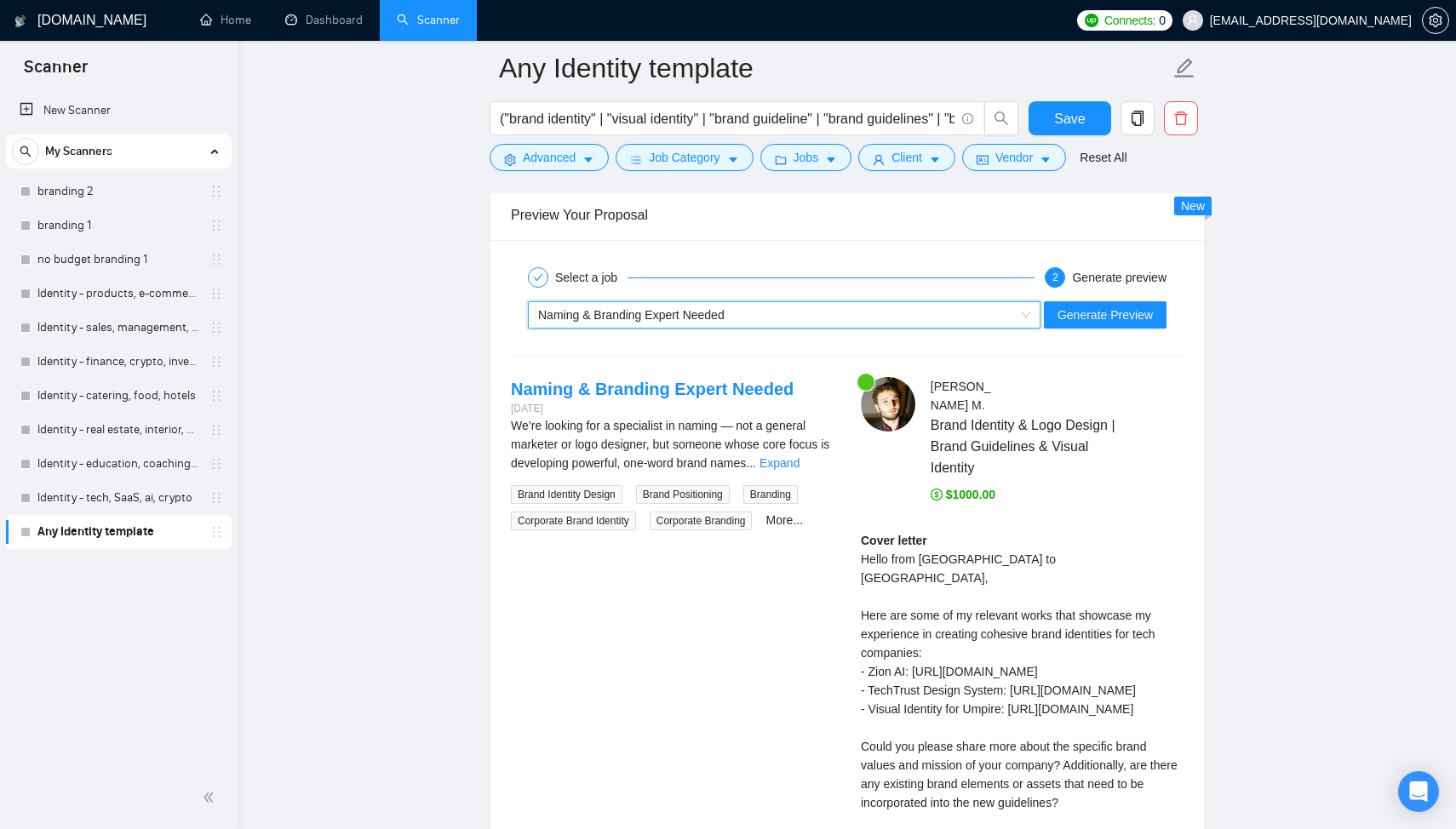
click at [798, 456] on div "We’re looking for a specialist in naming — not a general marketer or logo desig…" at bounding box center [672, 444] width 323 height 56
click at [799, 464] on link "Expand" at bounding box center [779, 463] width 40 height 14
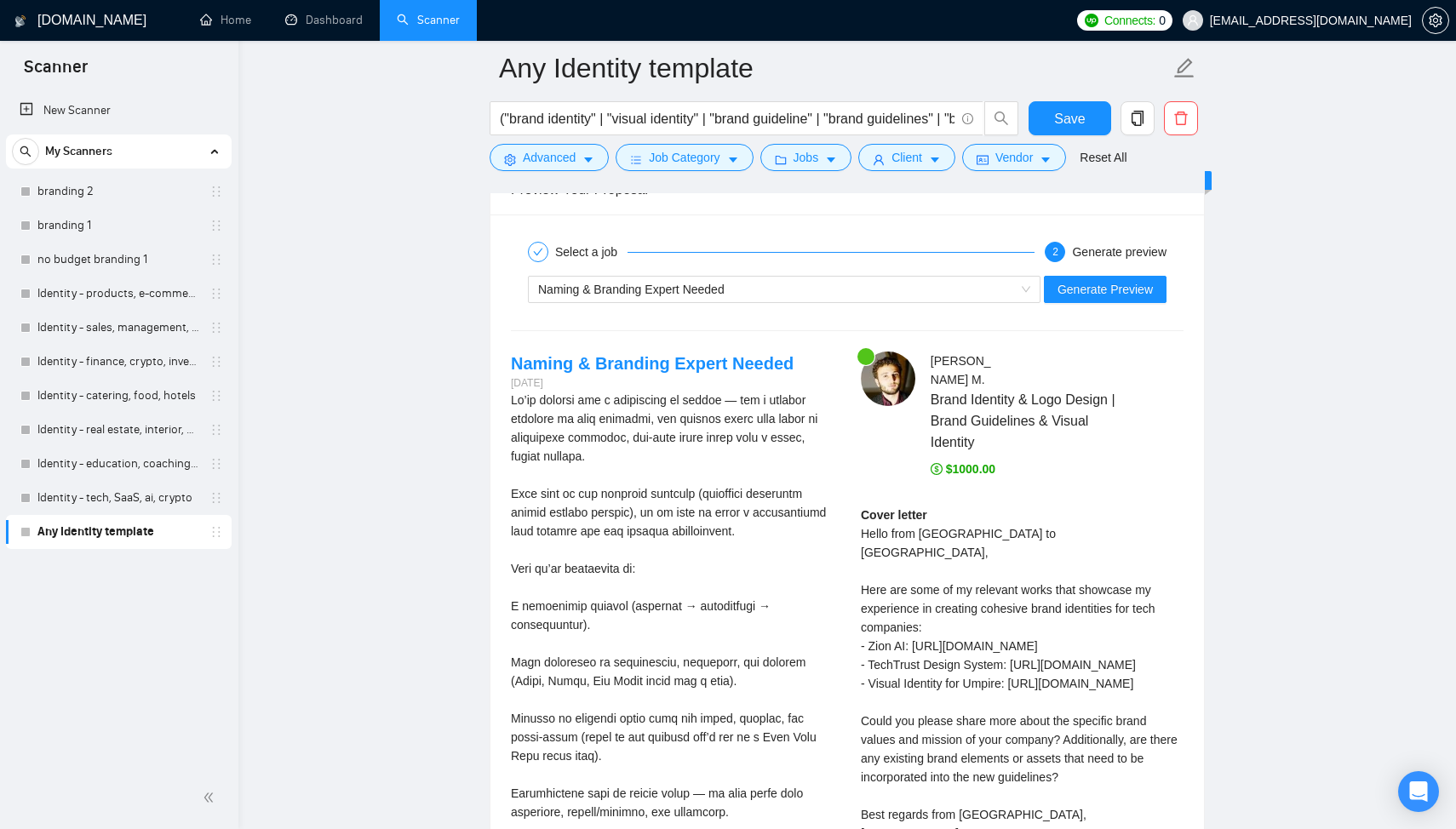
scroll to position [3280, 0]
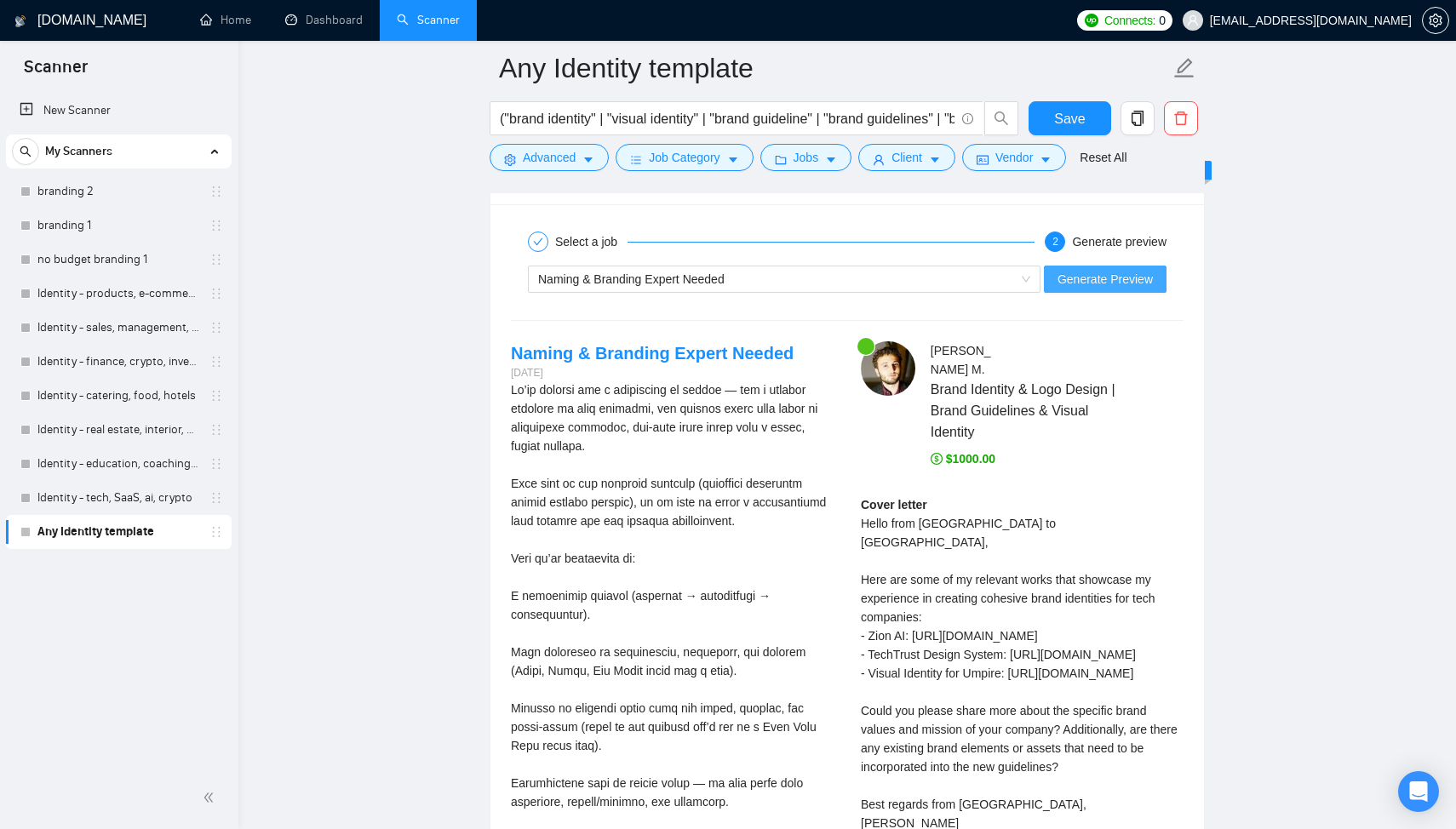
click at [1083, 285] on span "Generate Preview" at bounding box center [1105, 279] width 95 height 19
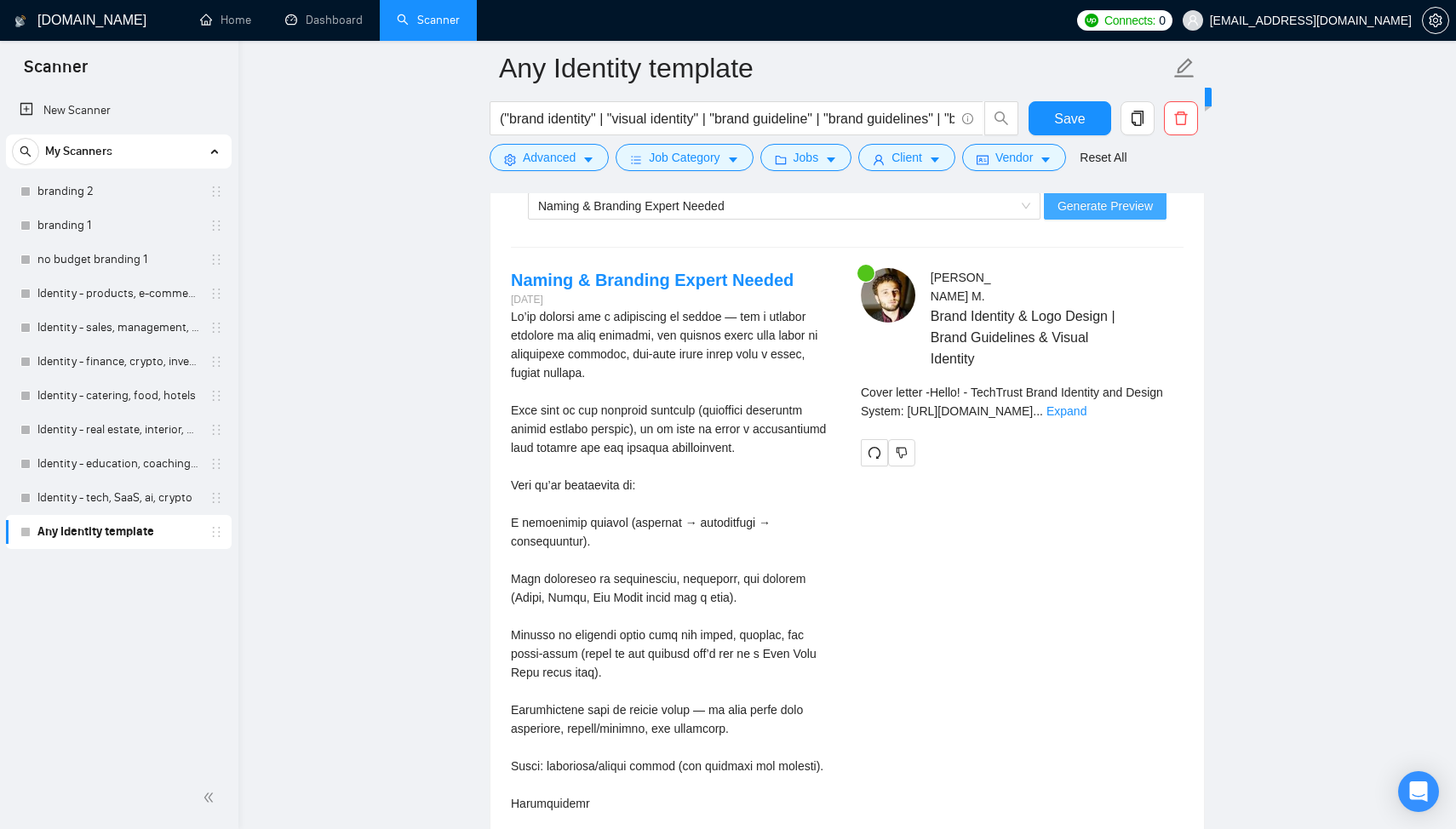
scroll to position [3391, 0]
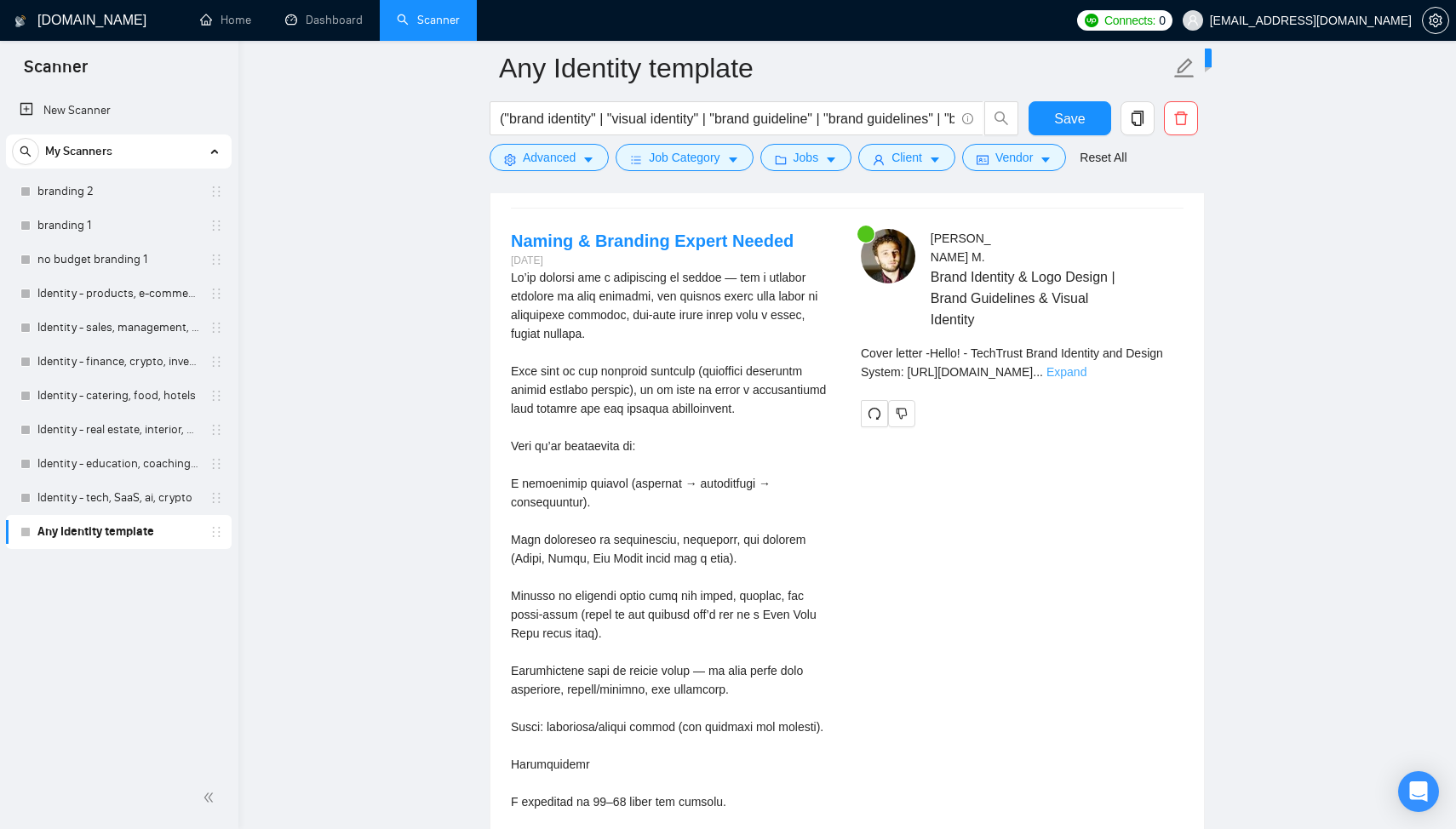
click at [1086, 365] on link "Expand" at bounding box center [1066, 372] width 40 height 14
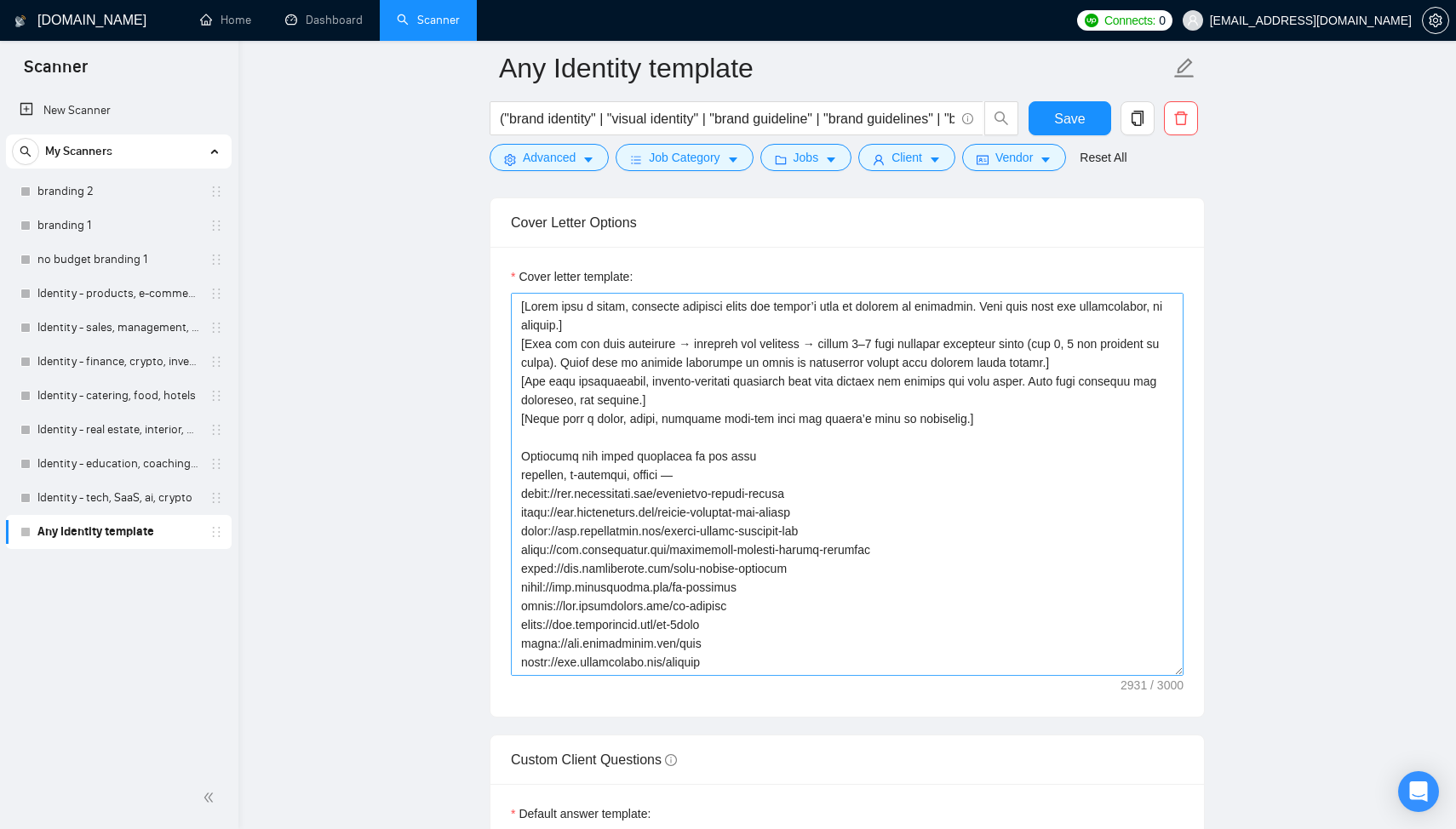
scroll to position [1897, 0]
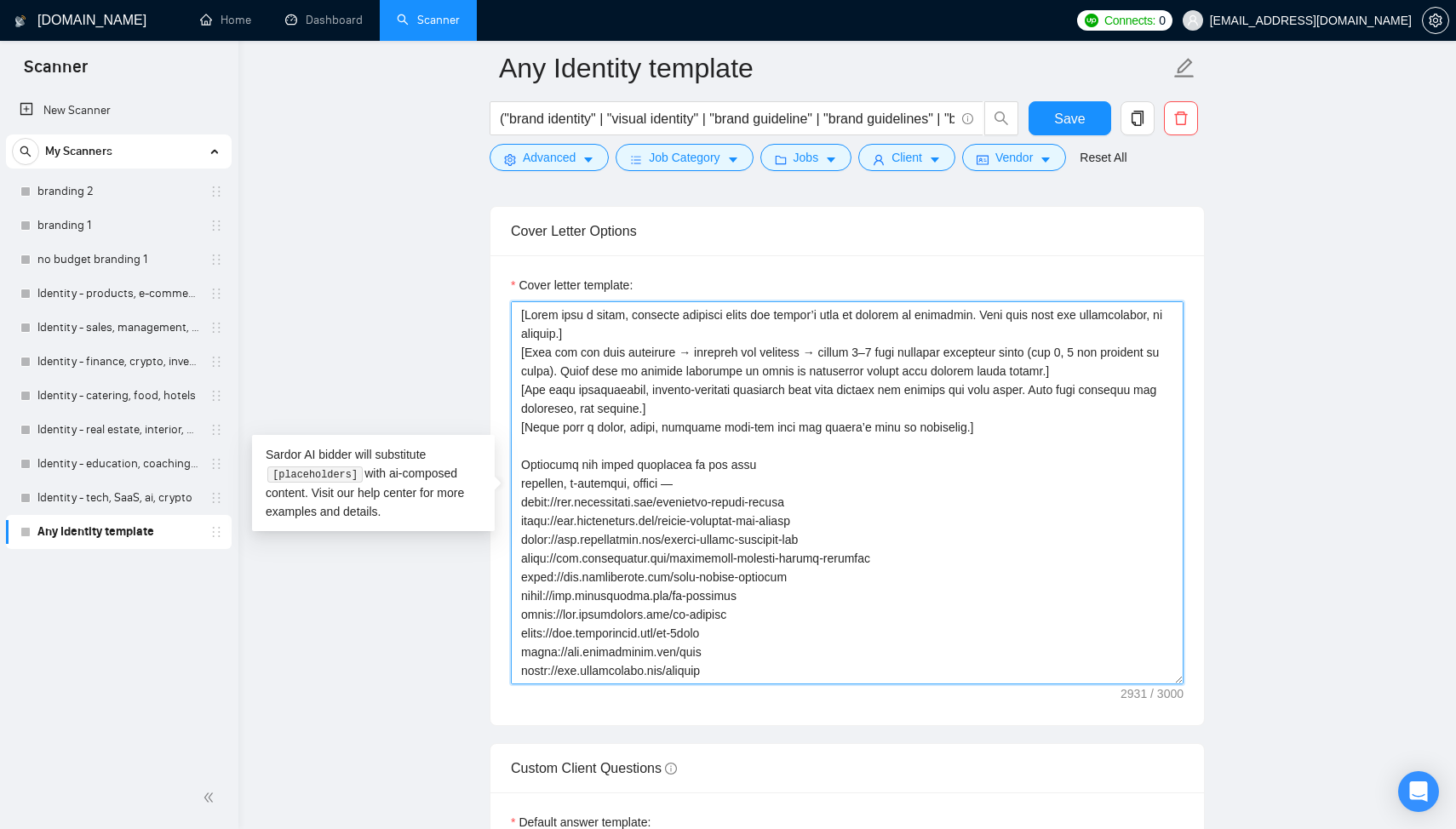
drag, startPoint x: 951, startPoint y: 425, endPoint x: 449, endPoint y: 240, distance: 535.0
paste textarea ".] [Briefly acknowledge the client’s project goals or challenges (1–2 sentences…"
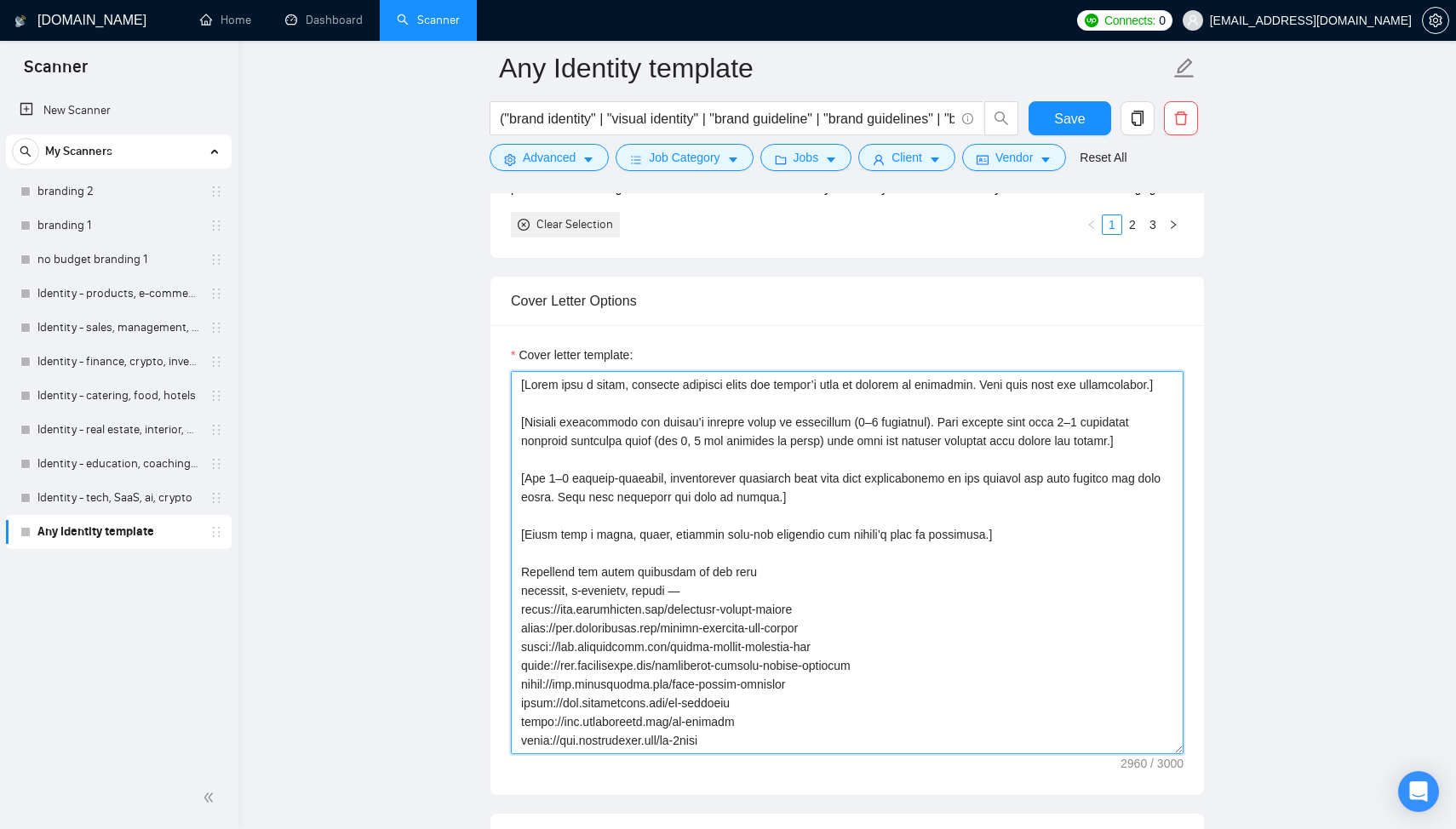
scroll to position [1871, 0]
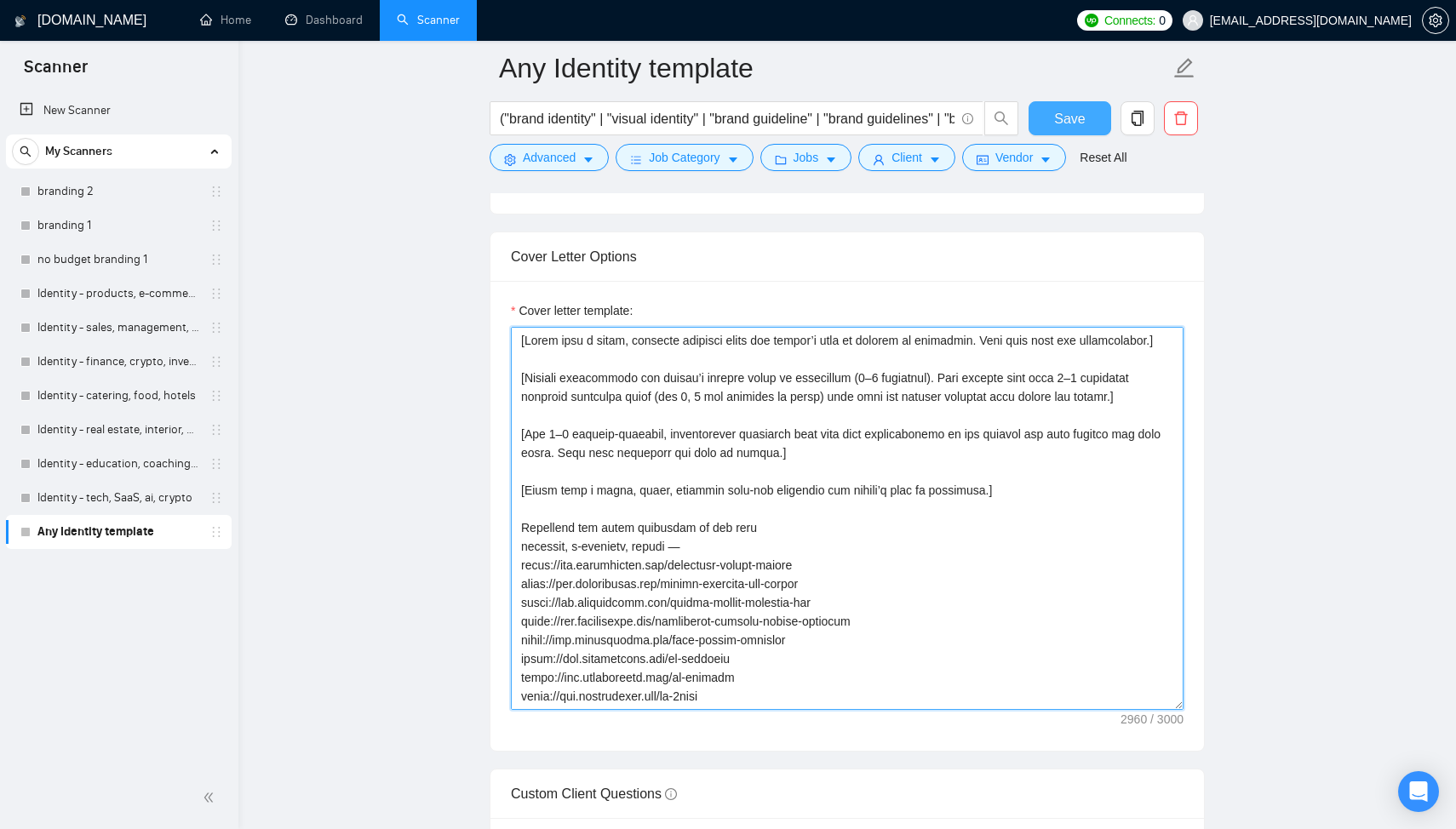
type textarea "[Start with a short, friendly greeting using the client’s name or company if av…"
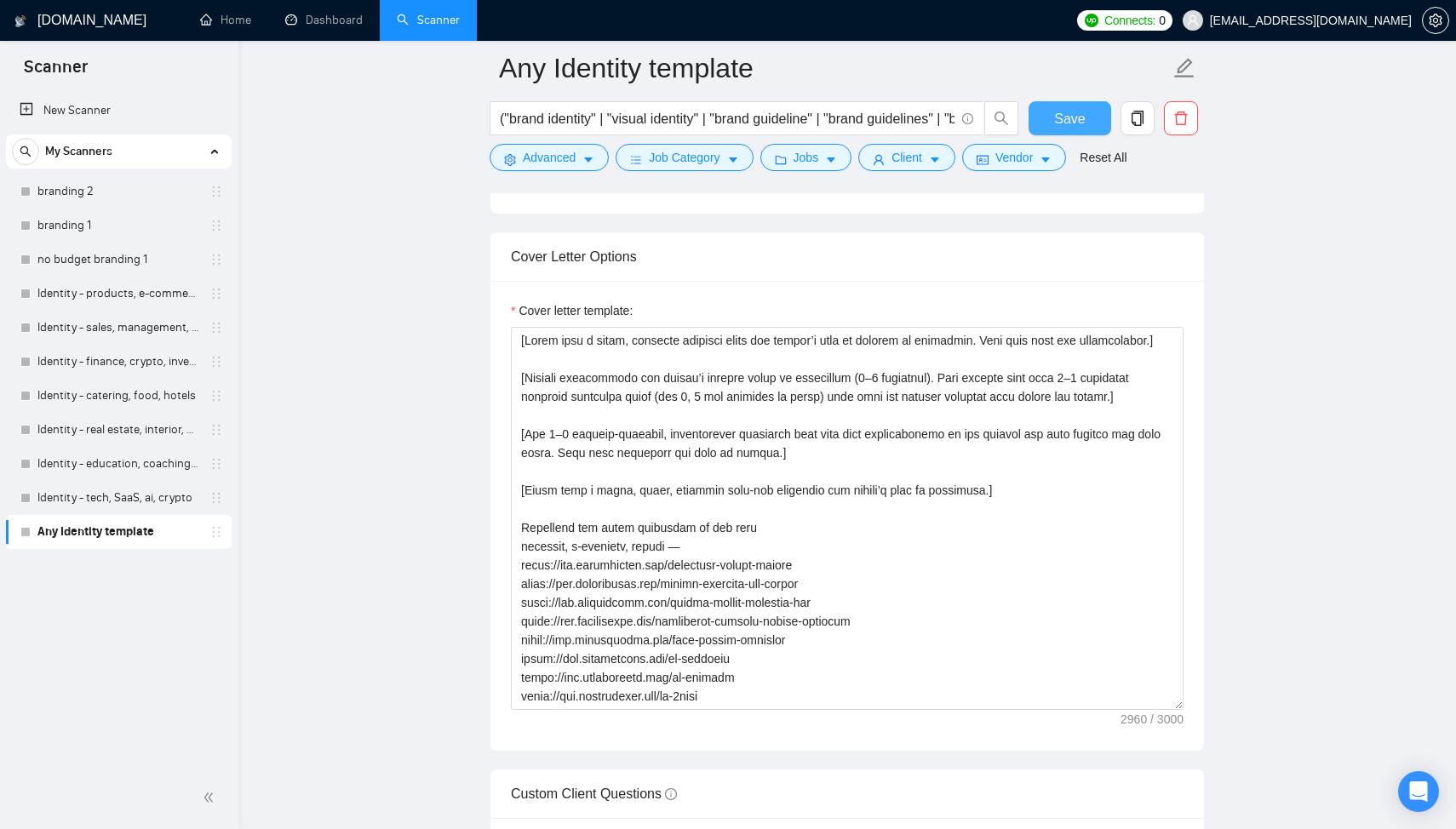
click at [1078, 126] on span "Save" at bounding box center [1069, 118] width 31 height 21
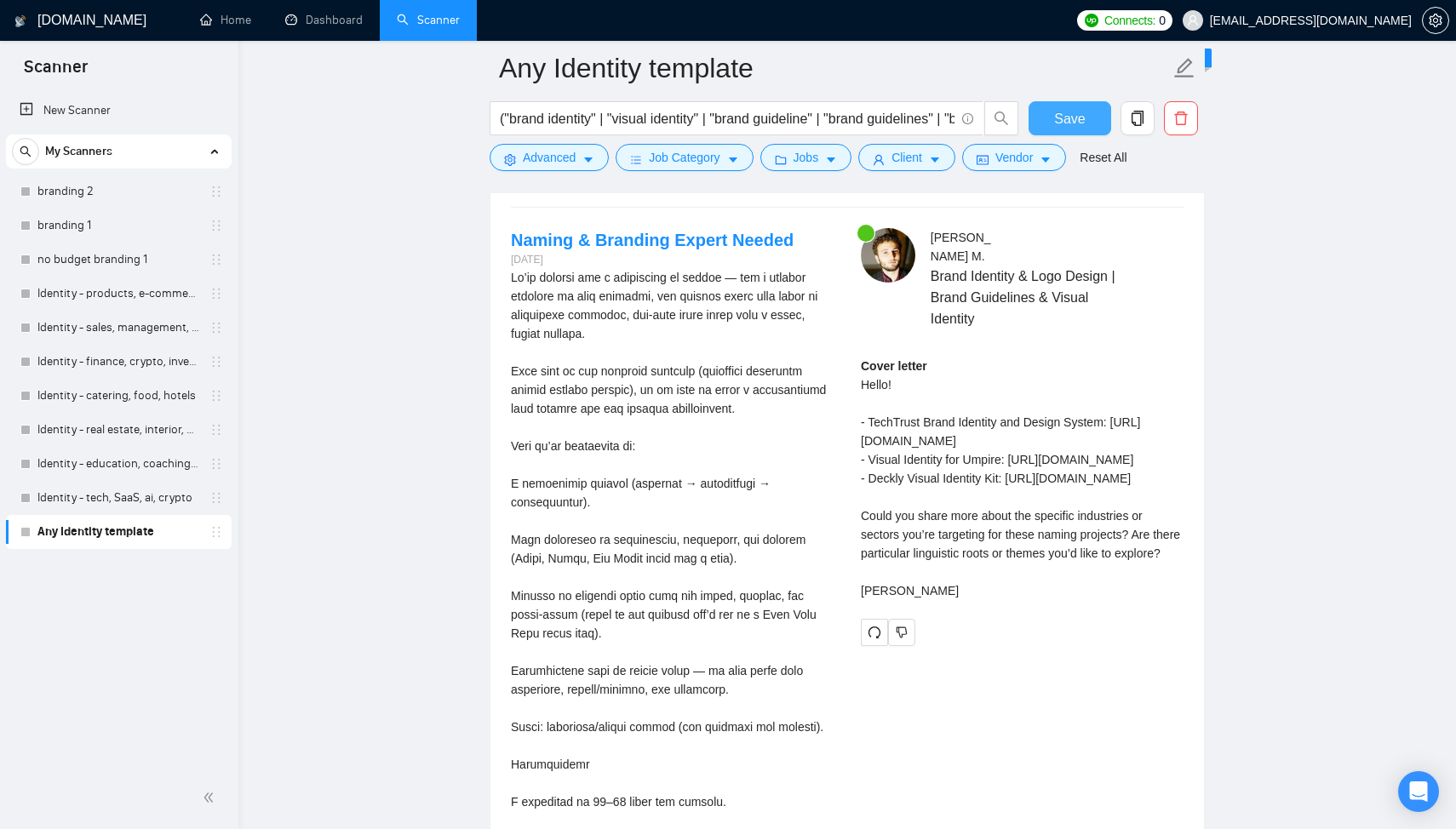
scroll to position [3227, 0]
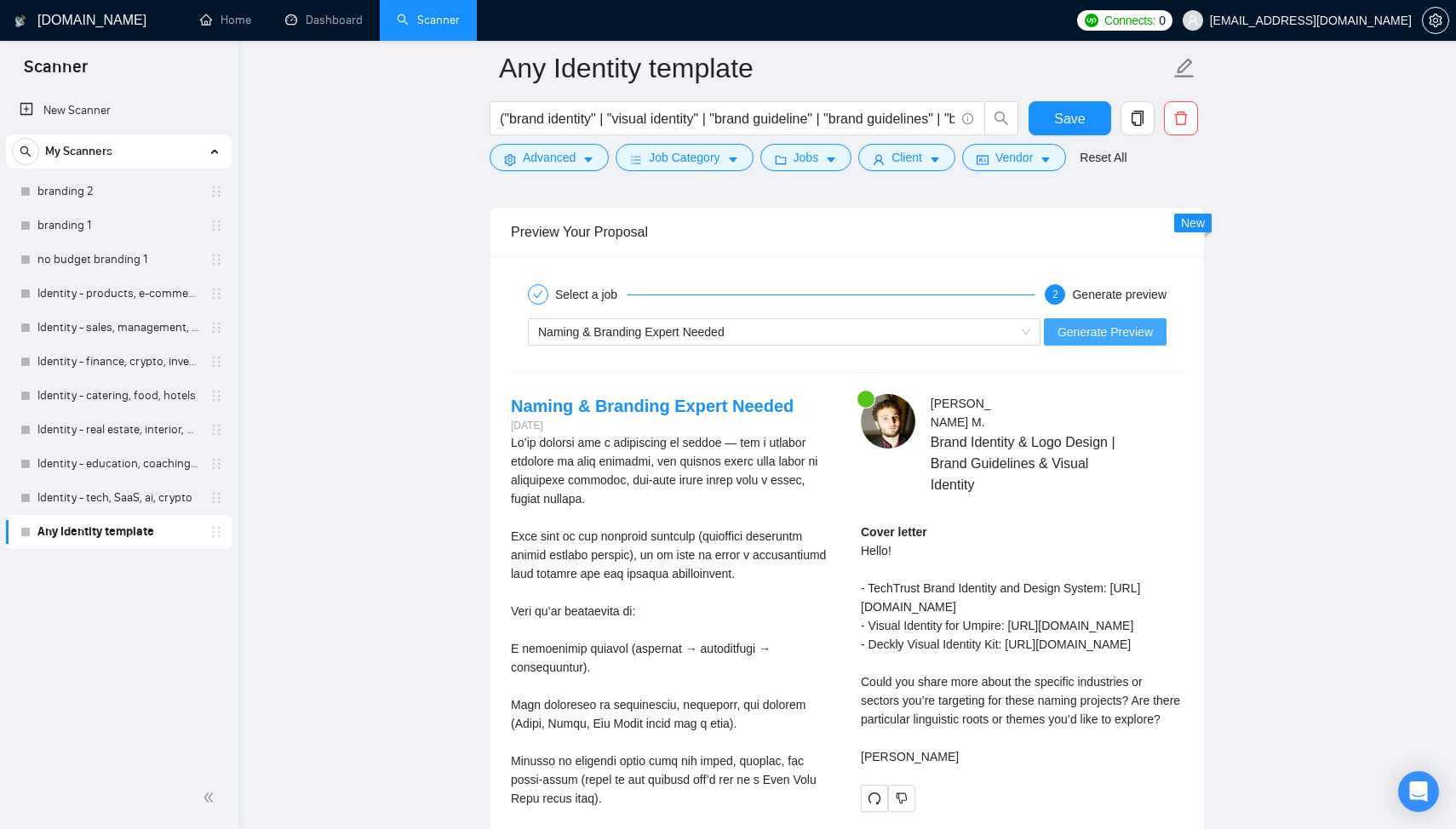
click at [1084, 338] on span "Generate Preview" at bounding box center [1105, 332] width 95 height 19
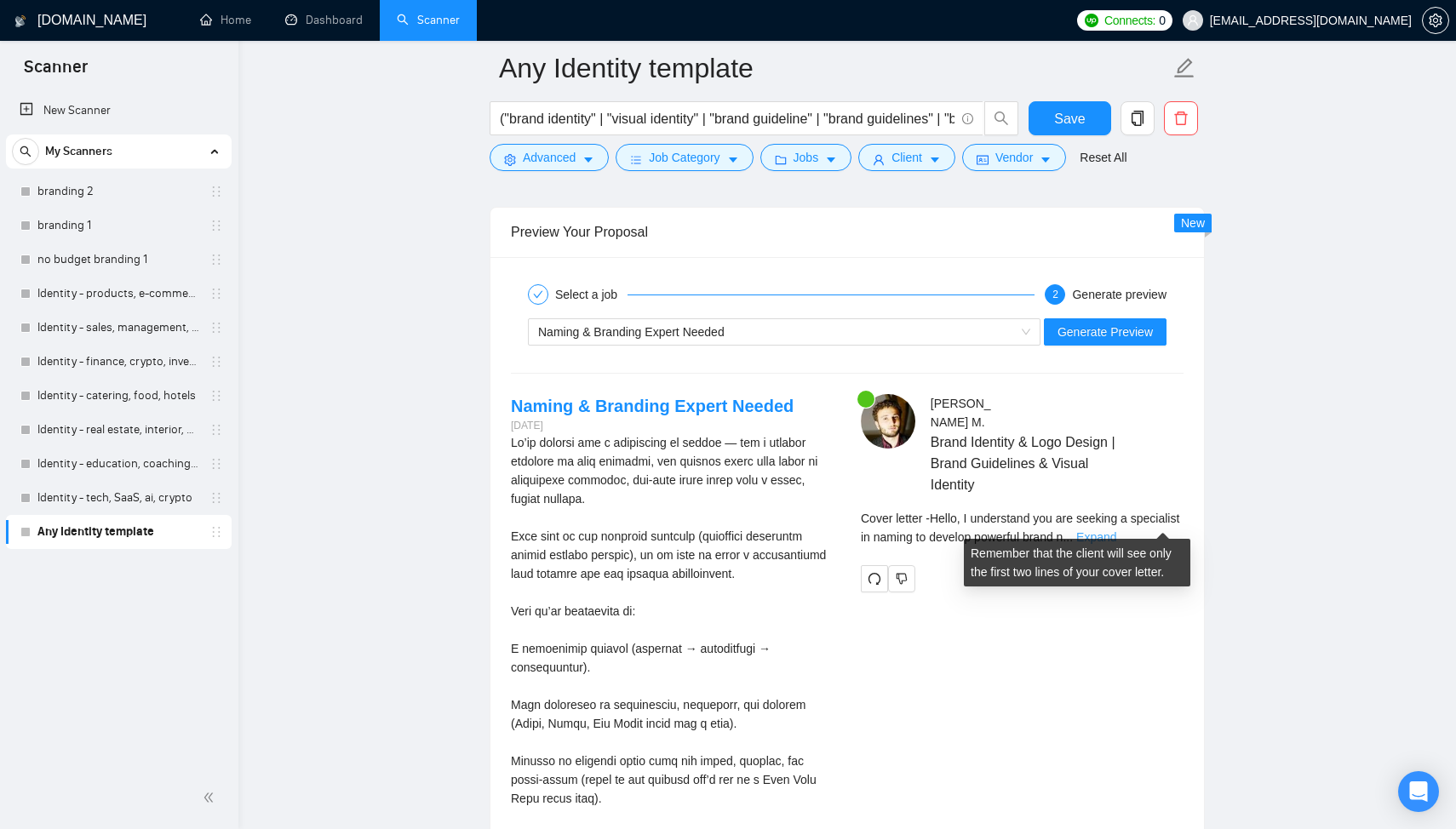
click at [1116, 530] on link "Expand" at bounding box center [1096, 536] width 40 height 14
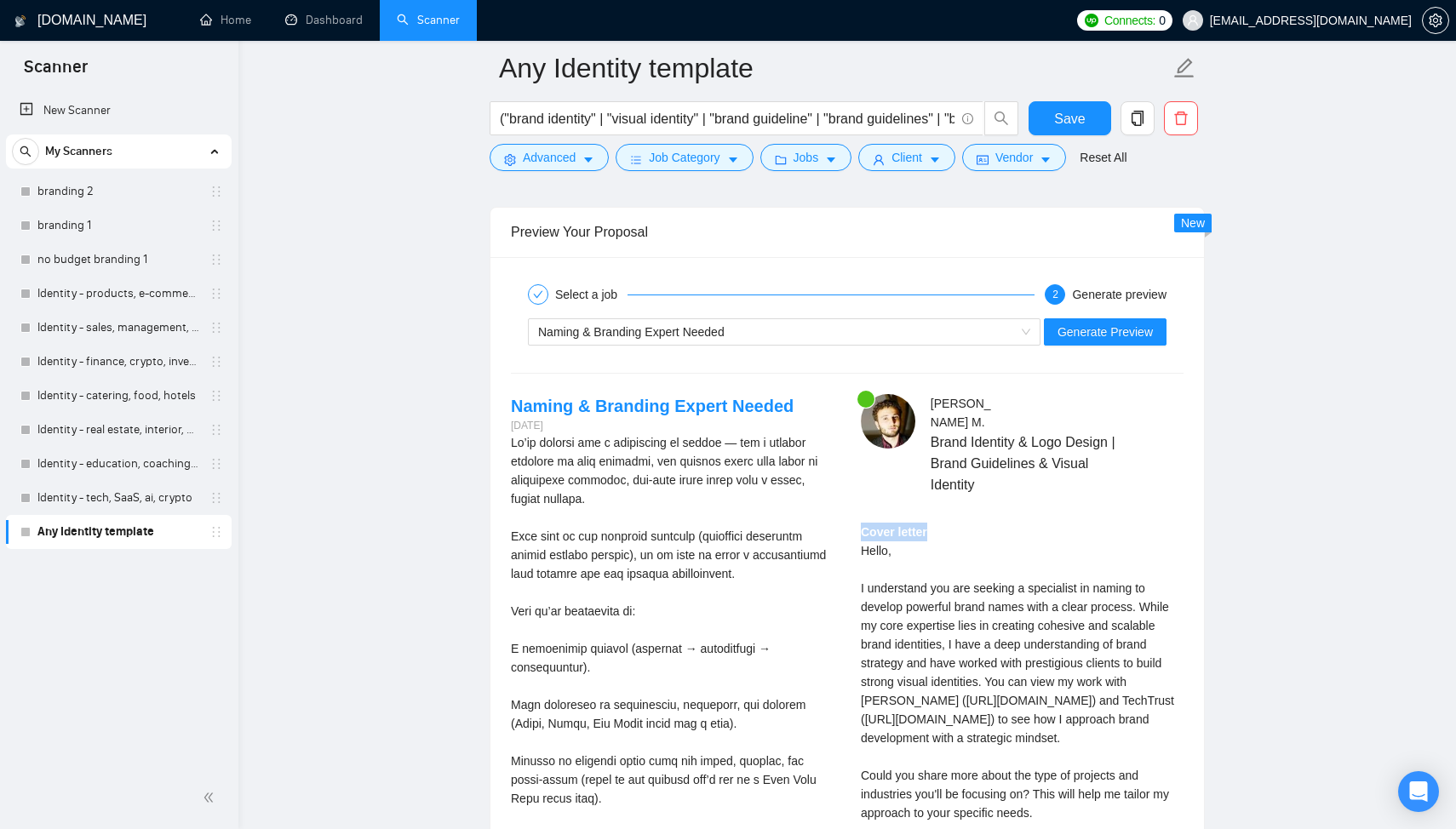
drag, startPoint x: 931, startPoint y: 513, endPoint x: 859, endPoint y: 518, distance: 72.2
click at [859, 519] on div "Artur M . Brand Identity & Logo Design | Brand Guidelines & Visual Identity Cov…" at bounding box center [1021, 686] width 350 height 586
click at [934, 565] on div "Cover letter Hello, I understand you are seeking a specialist in naming to deve…" at bounding box center [1021, 728] width 323 height 412
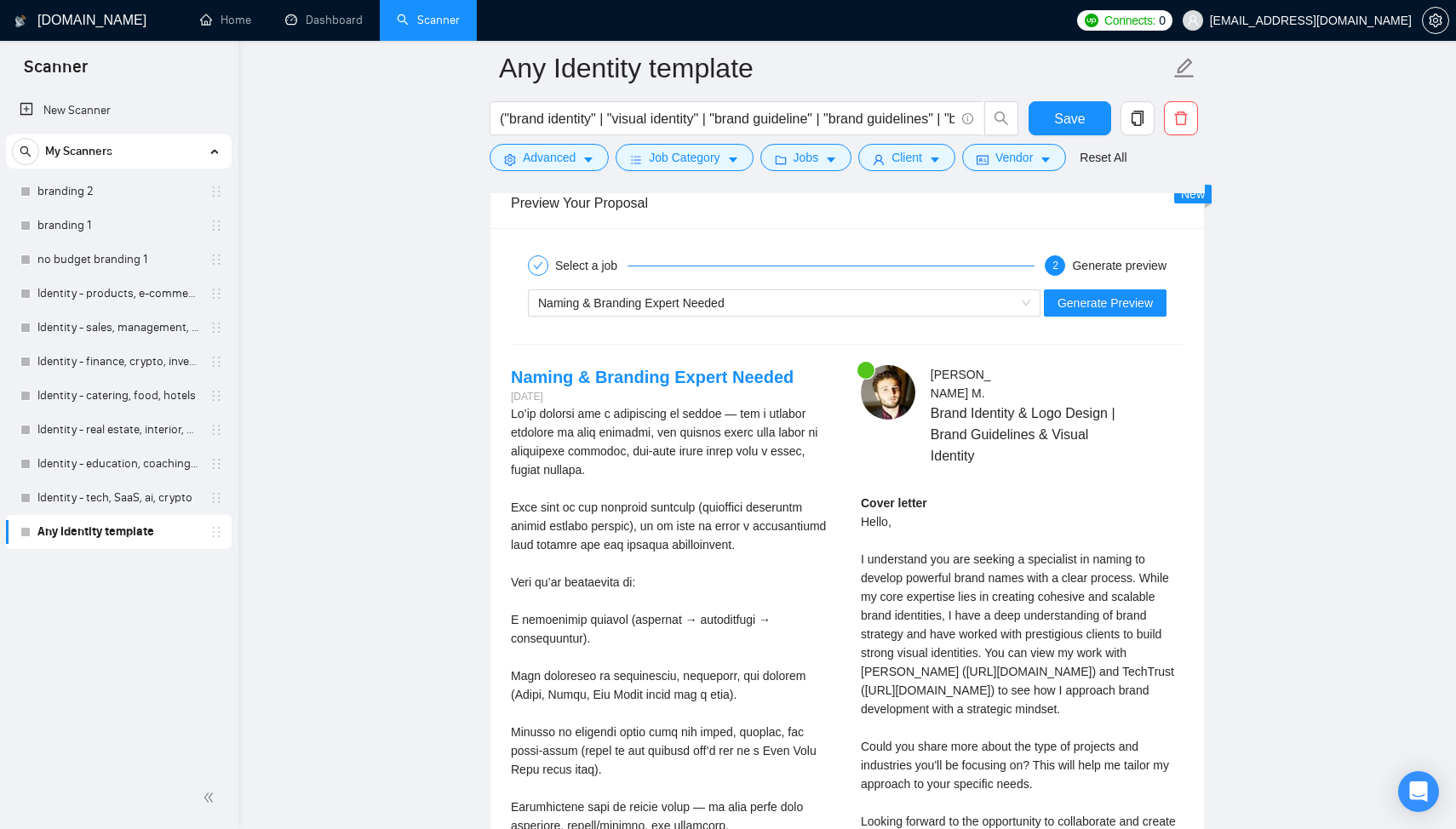
scroll to position [3241, 0]
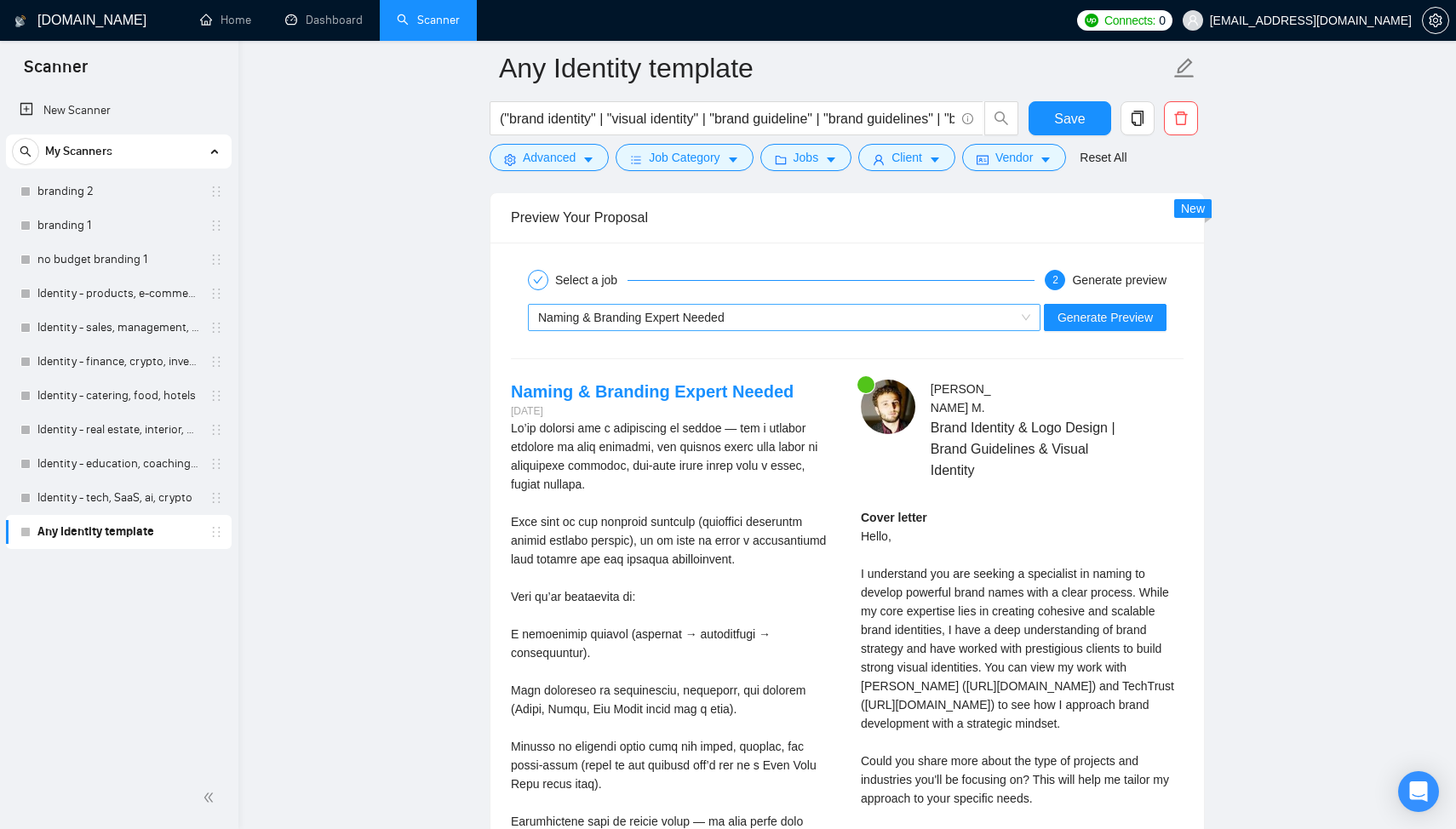
click at [640, 328] on div "Naming & Branding Expert Needed" at bounding box center [777, 317] width 477 height 25
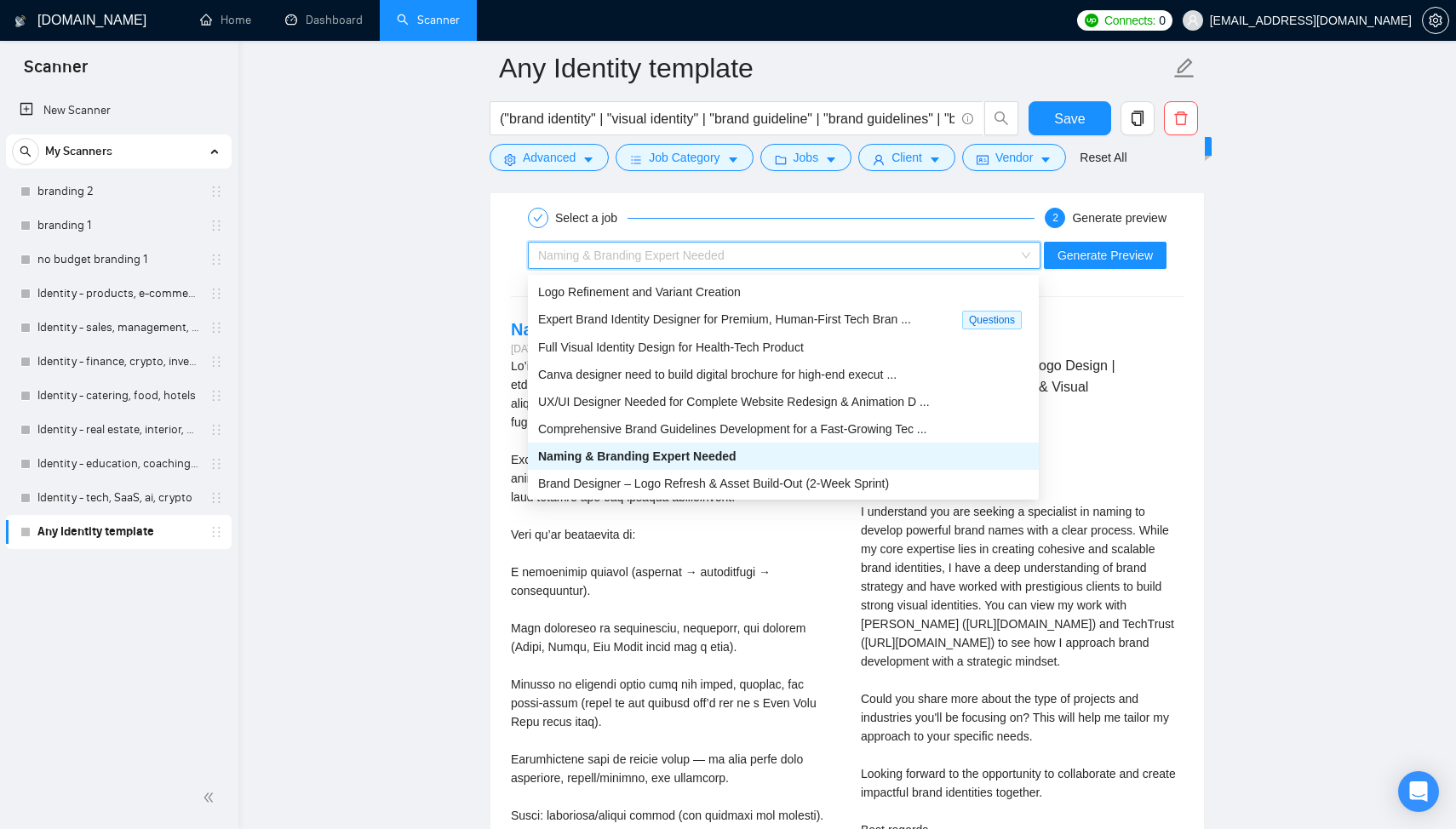
scroll to position [3305, 0]
click at [681, 484] on span "Brand Designer – Logo Refresh & Asset Build-Out (2-Week Sprint)" at bounding box center [714, 481] width 351 height 14
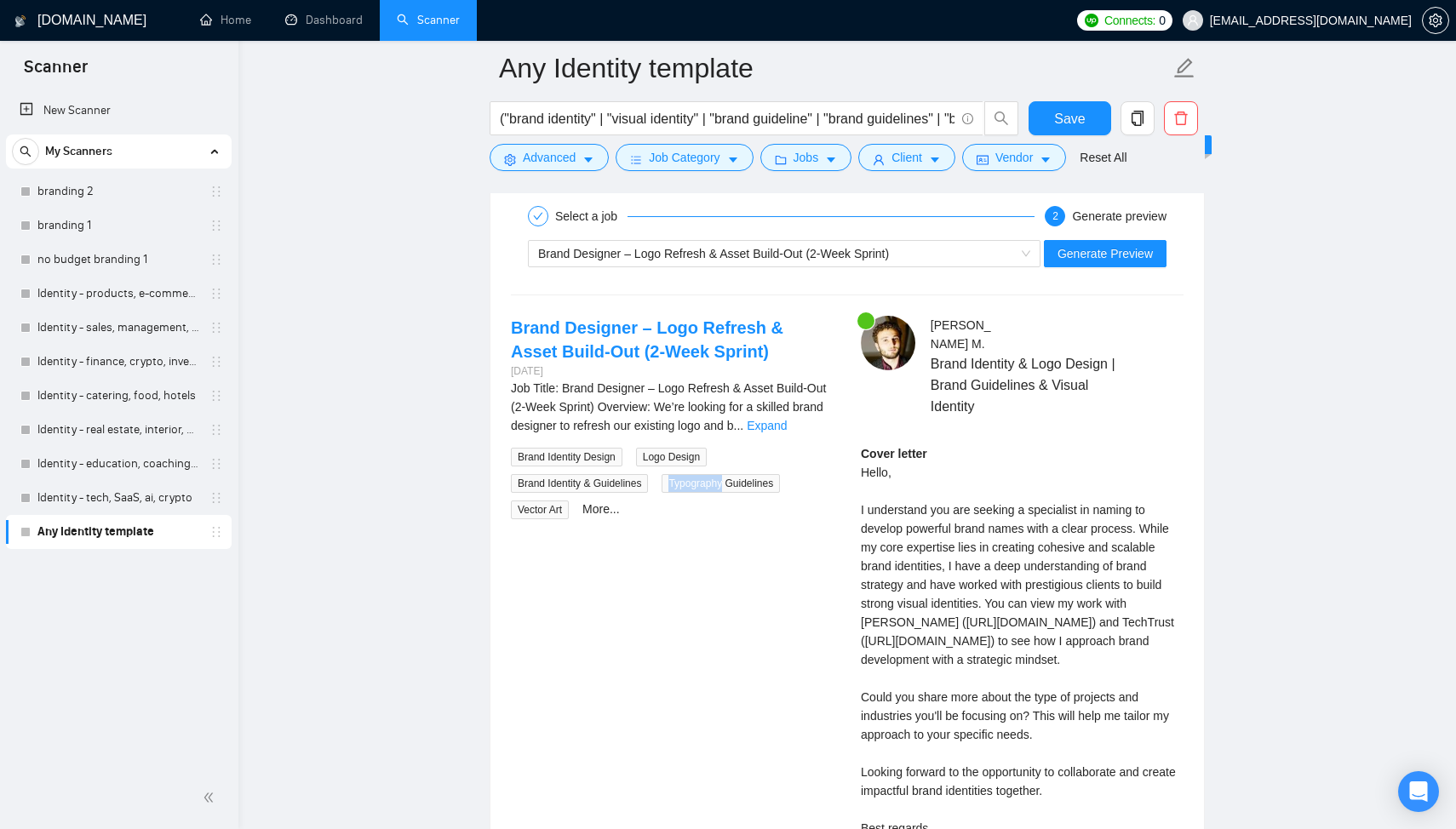
click at [681, 484] on span "Typography Guidelines" at bounding box center [720, 483] width 118 height 19
click at [787, 427] on link "Expand" at bounding box center [767, 425] width 40 height 14
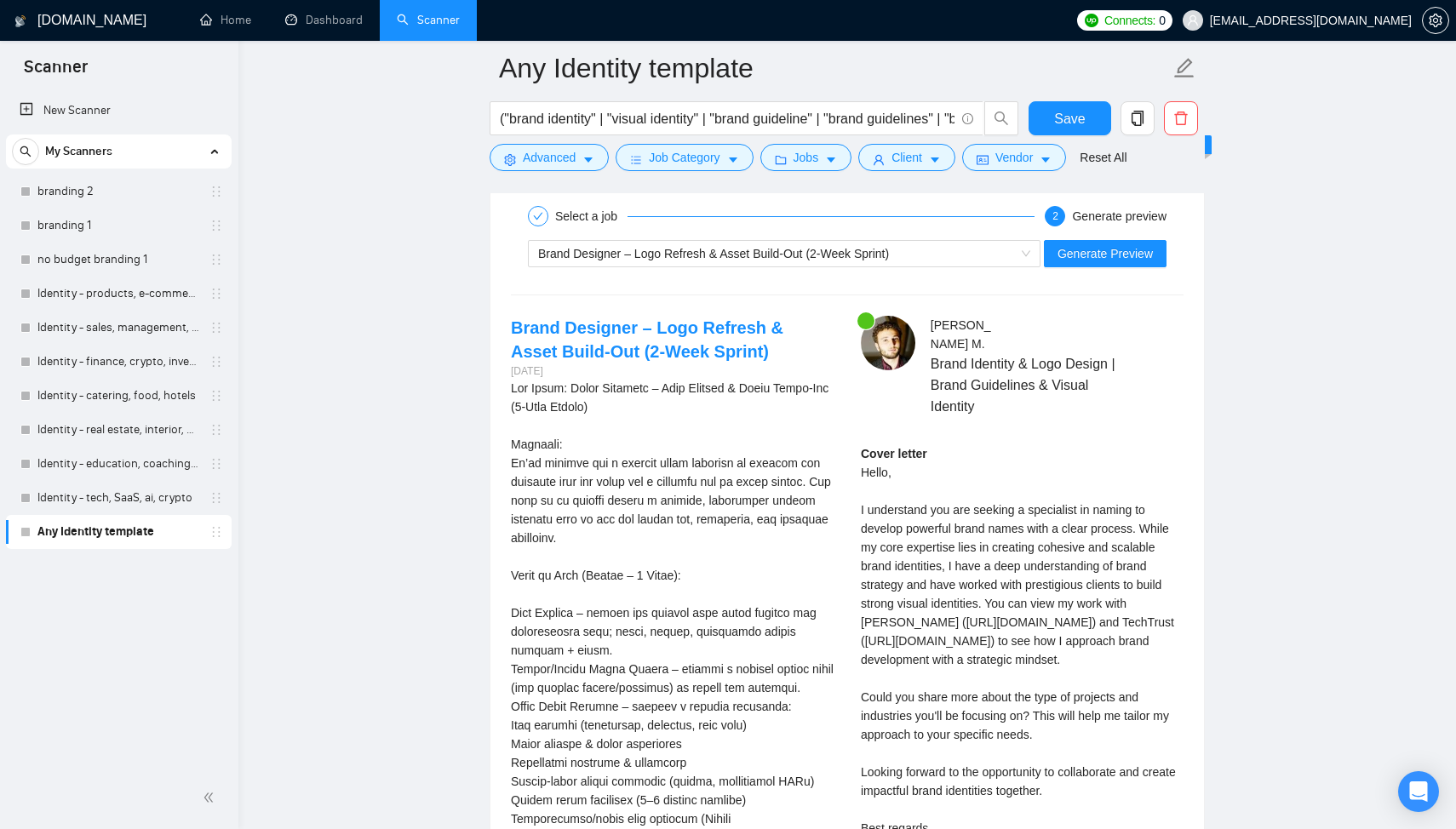
scroll to position [3318, 0]
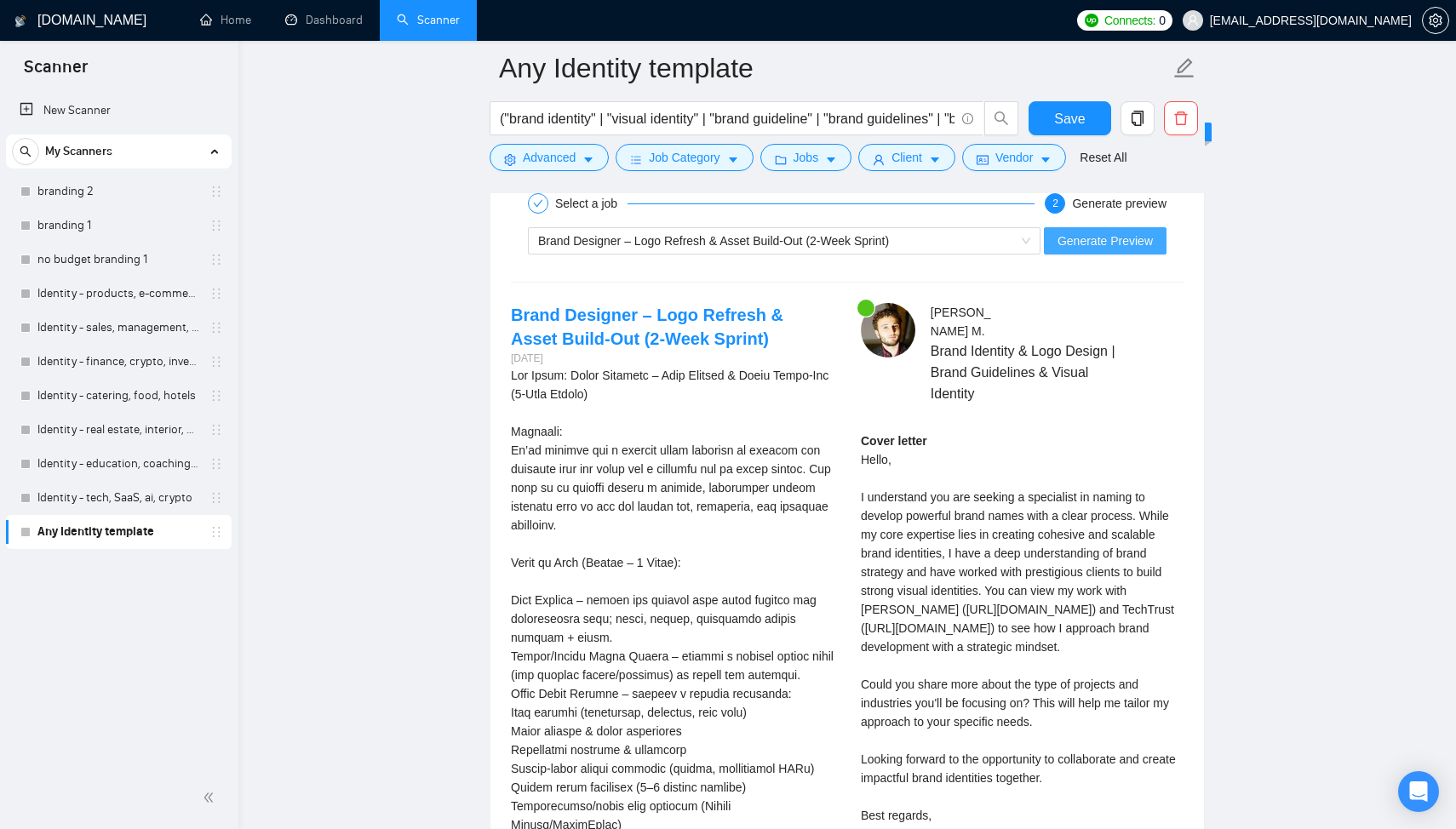
click at [1128, 247] on span "Generate Preview" at bounding box center [1105, 241] width 95 height 19
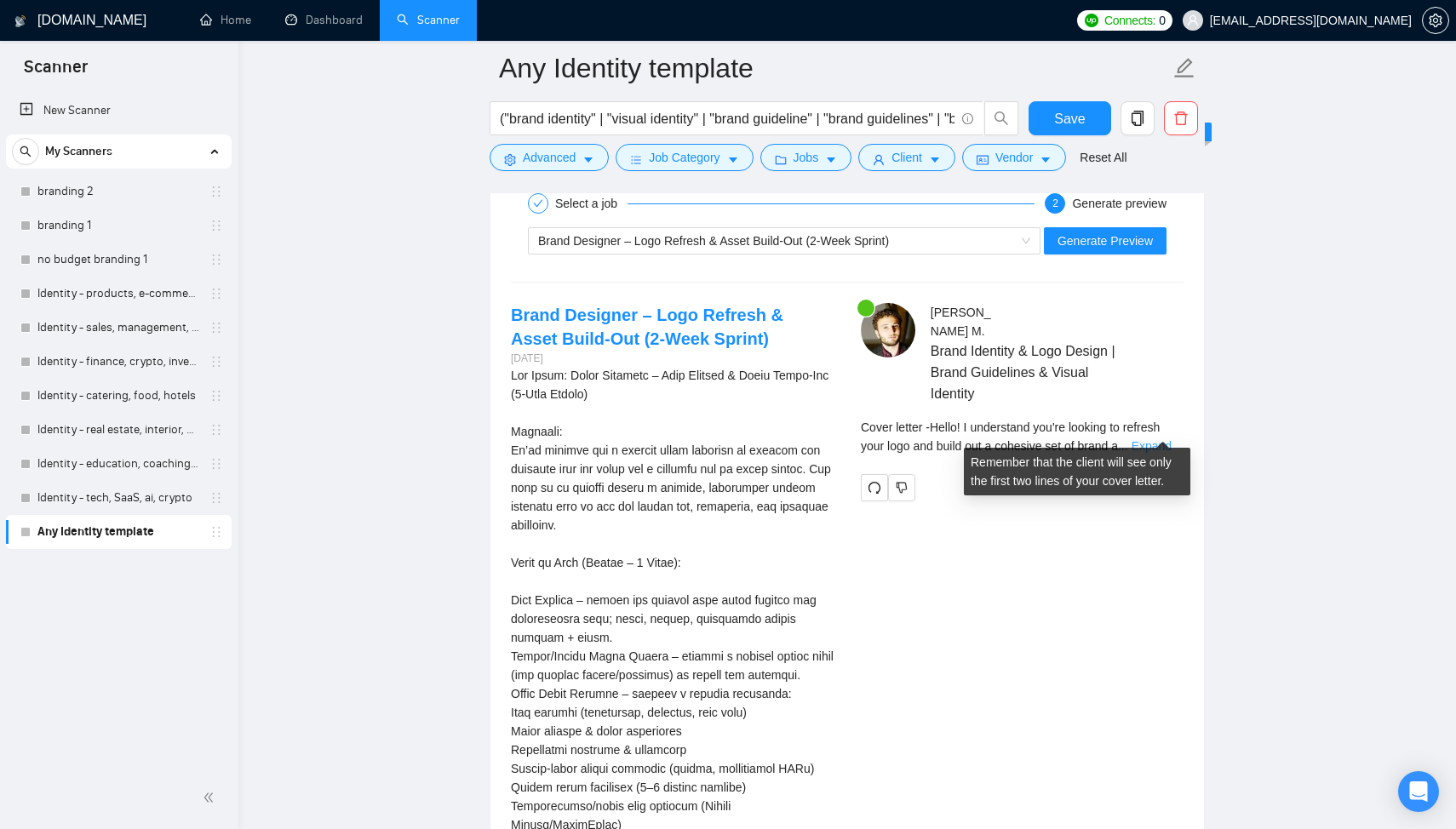
click at [1163, 439] on link "Expand" at bounding box center [1151, 445] width 40 height 14
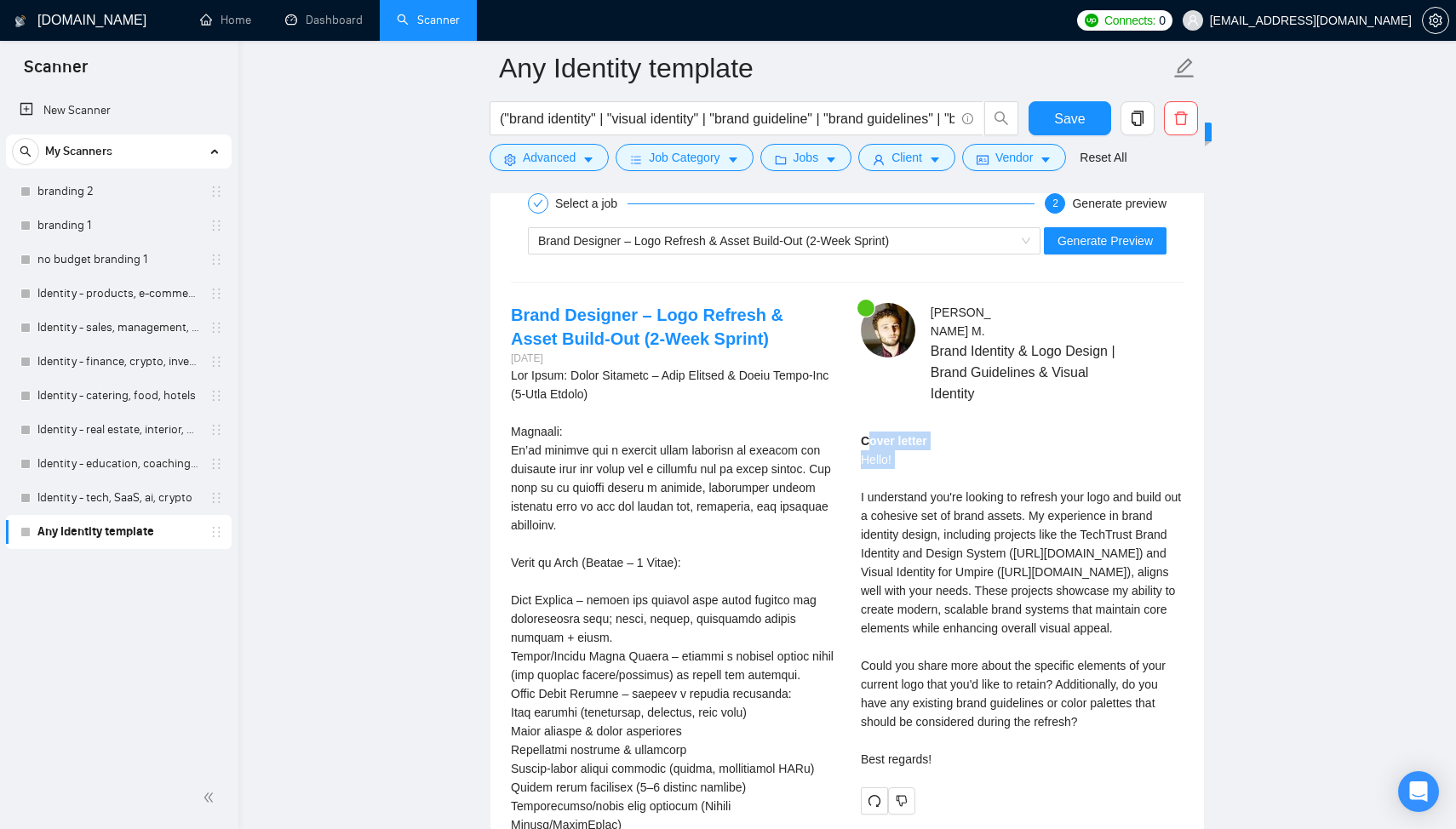
drag, startPoint x: 933, startPoint y: 465, endPoint x: 869, endPoint y: 417, distance: 80.0
click at [869, 432] on div "Cover letter Hello! I understand you're looking to refresh your logo and build …" at bounding box center [1021, 600] width 323 height 337
click at [1019, 488] on div "Cover letter Hello! I understand you're looking to refresh your logo and build …" at bounding box center [1021, 600] width 323 height 337
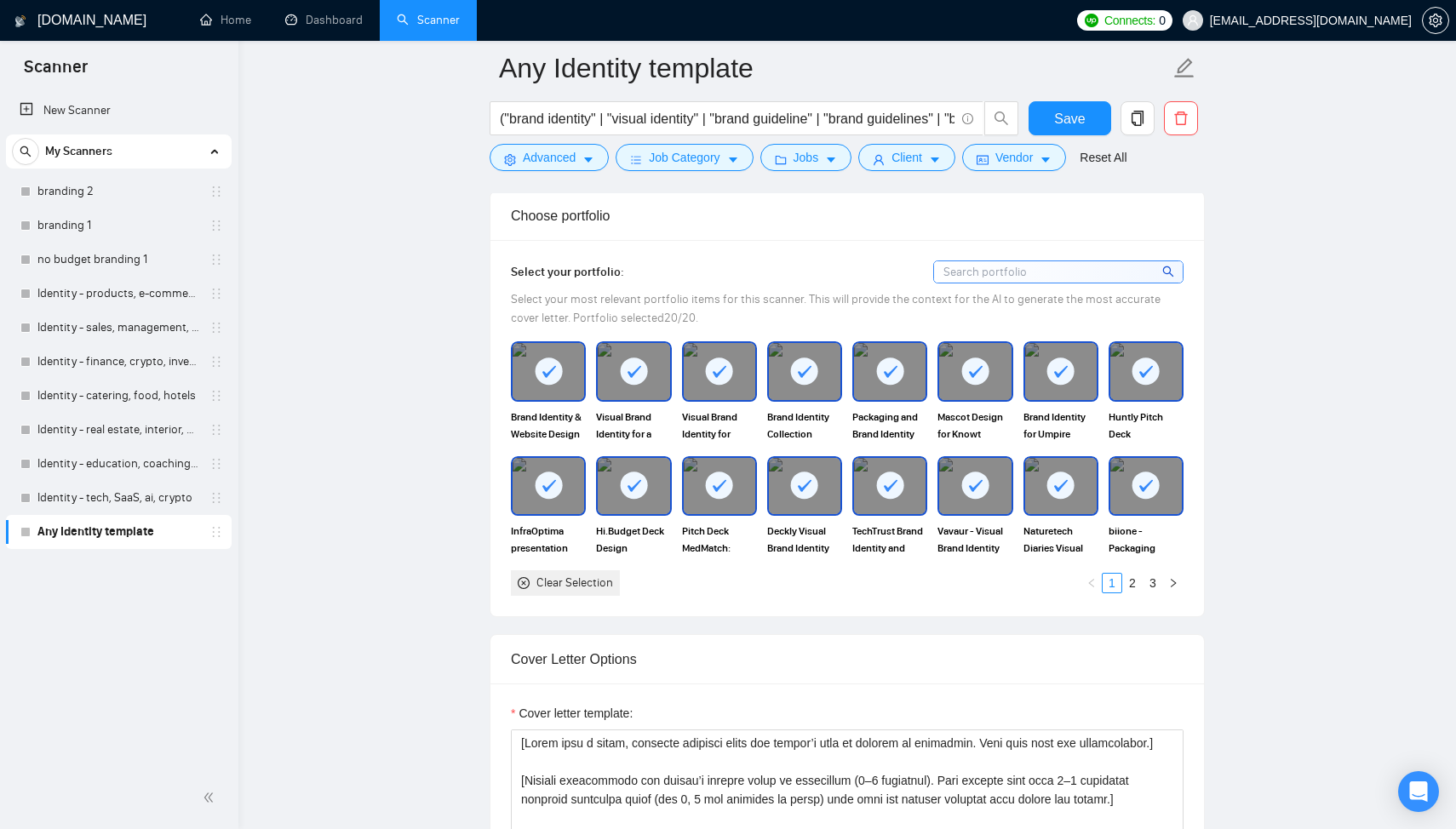
scroll to position [1413, 0]
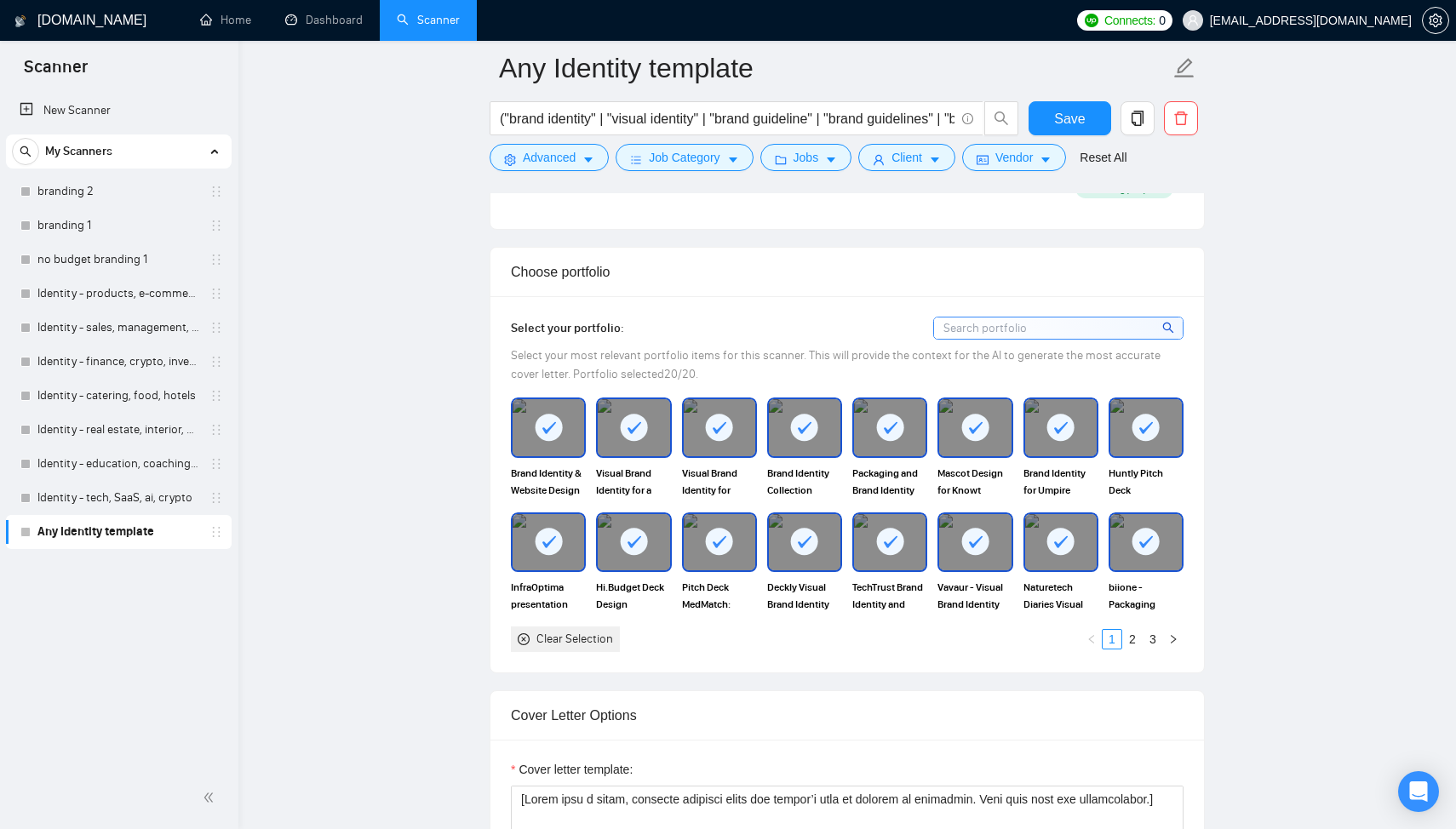
click at [592, 645] on div "Clear Selection" at bounding box center [575, 639] width 76 height 19
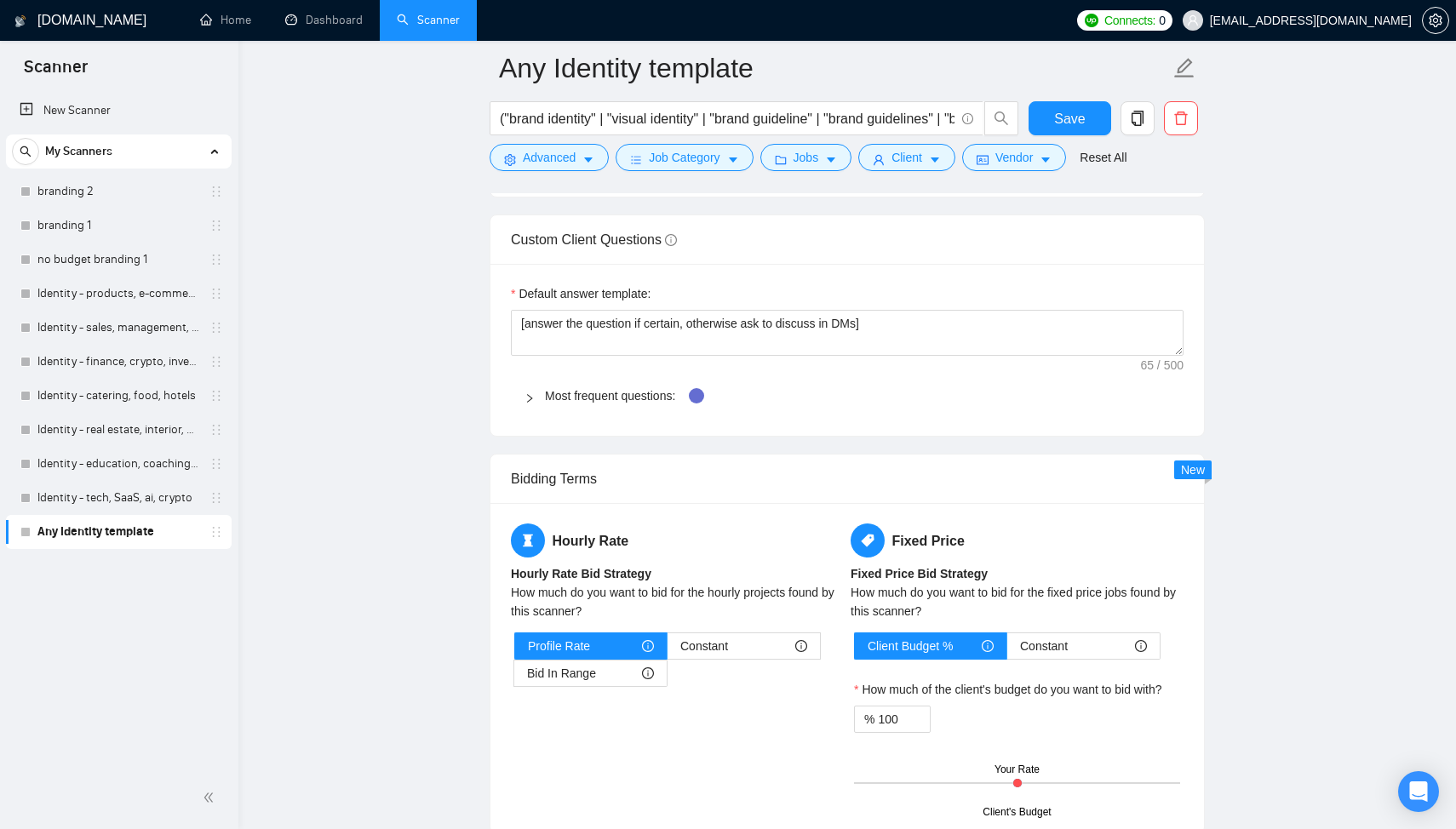
scroll to position [2432, 0]
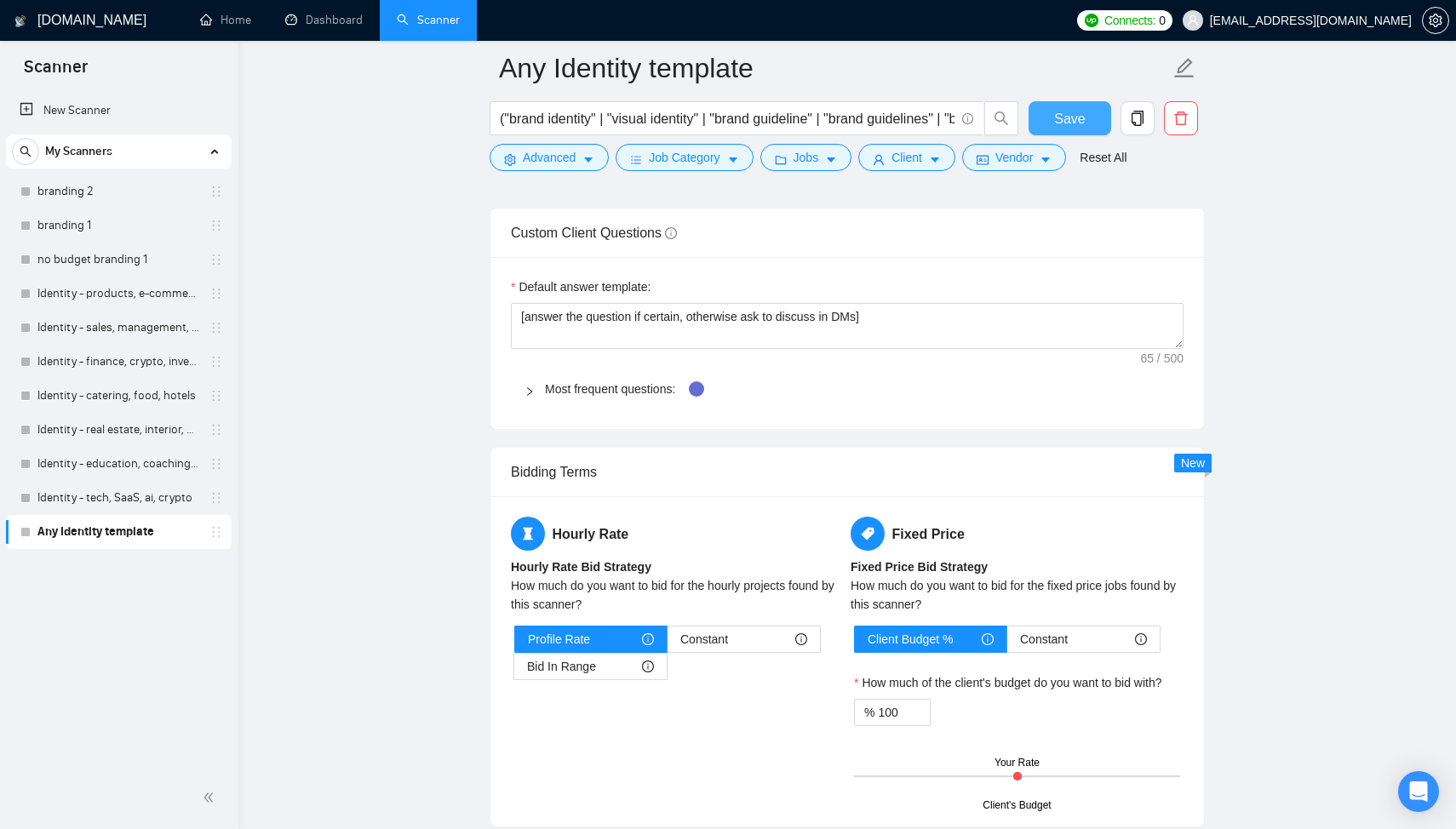
click at [1073, 112] on span "Save" at bounding box center [1069, 118] width 31 height 21
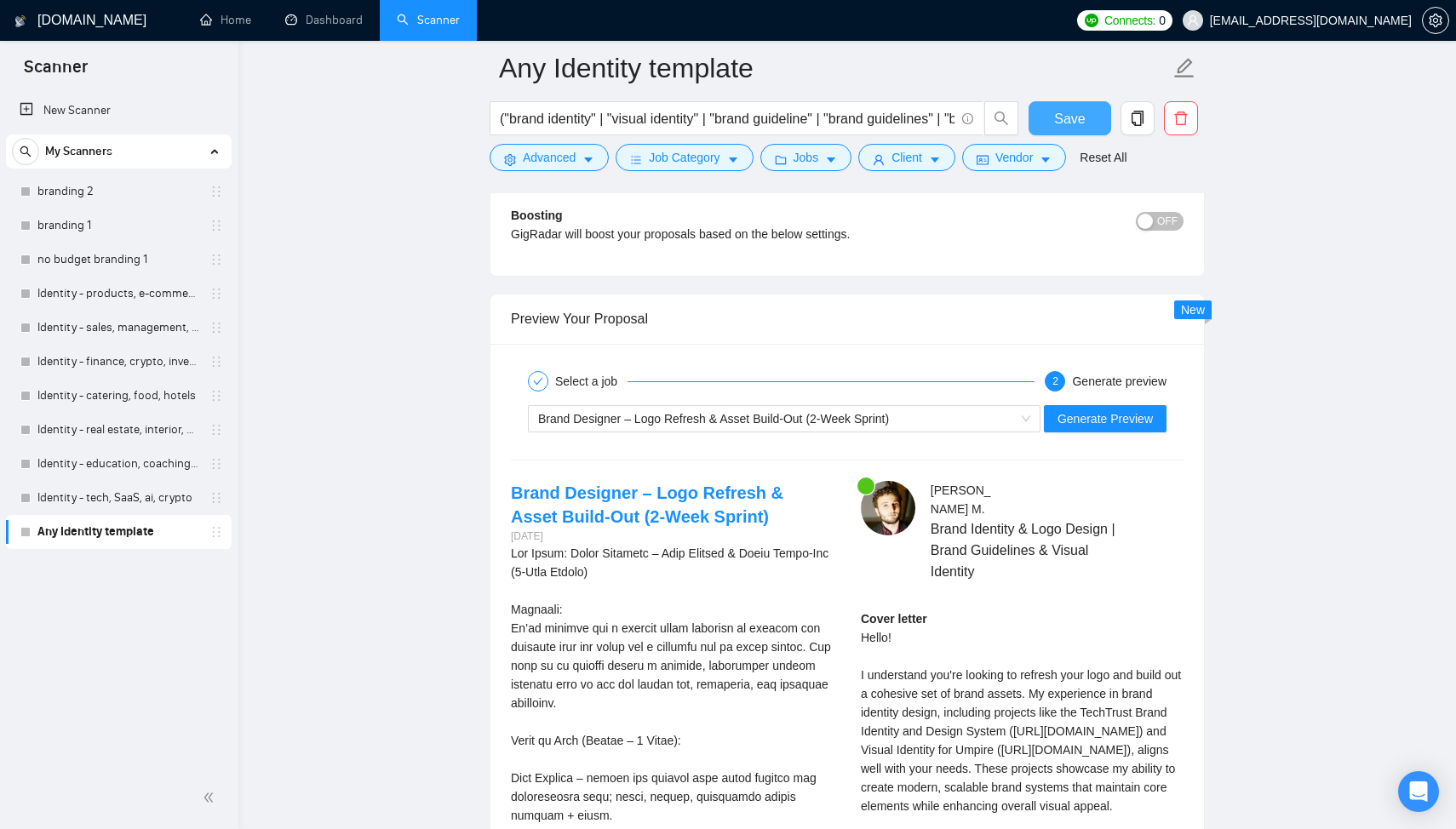
scroll to position [3161, 0]
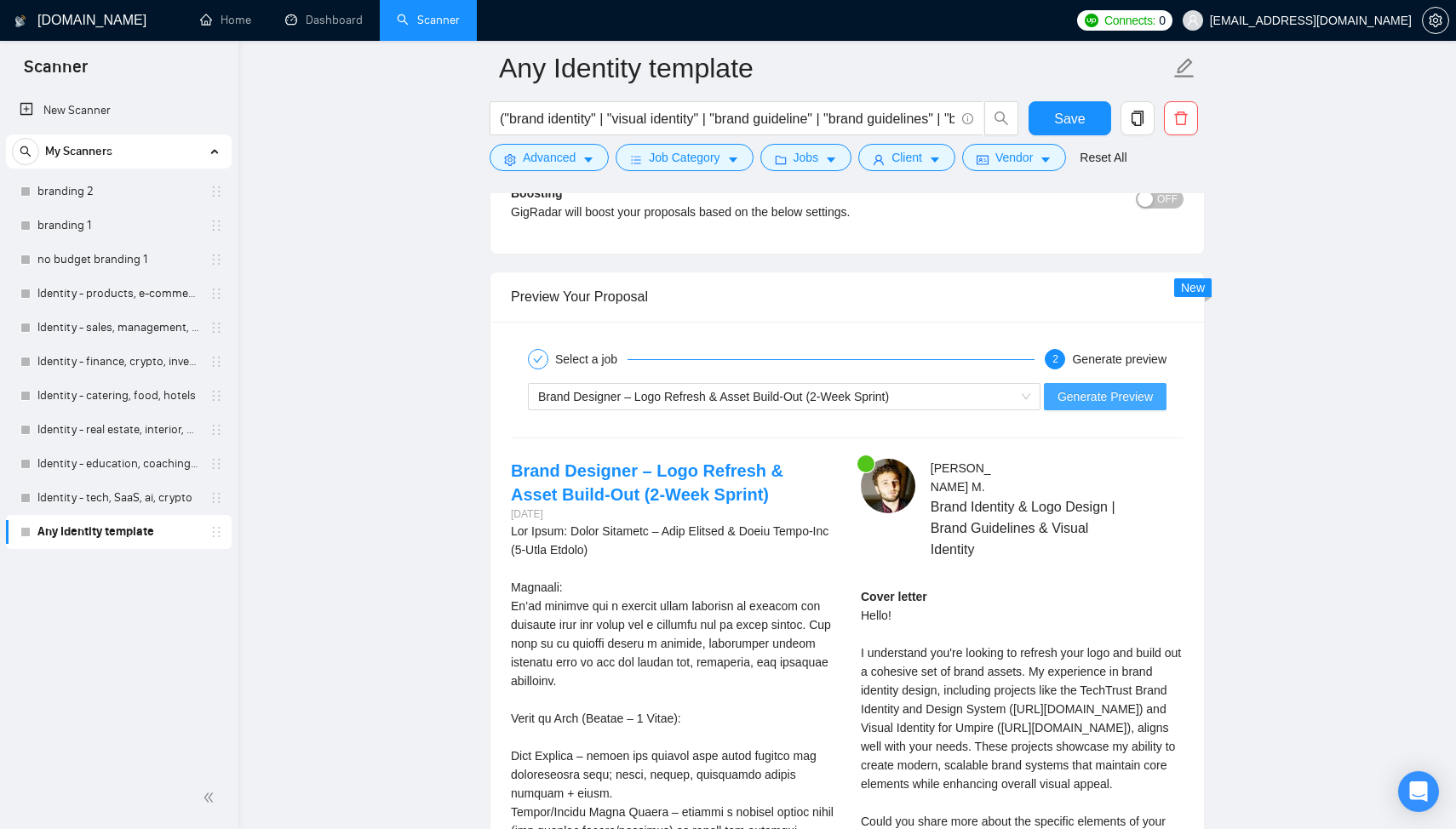
click at [1086, 401] on span "Generate Preview" at bounding box center [1105, 396] width 95 height 19
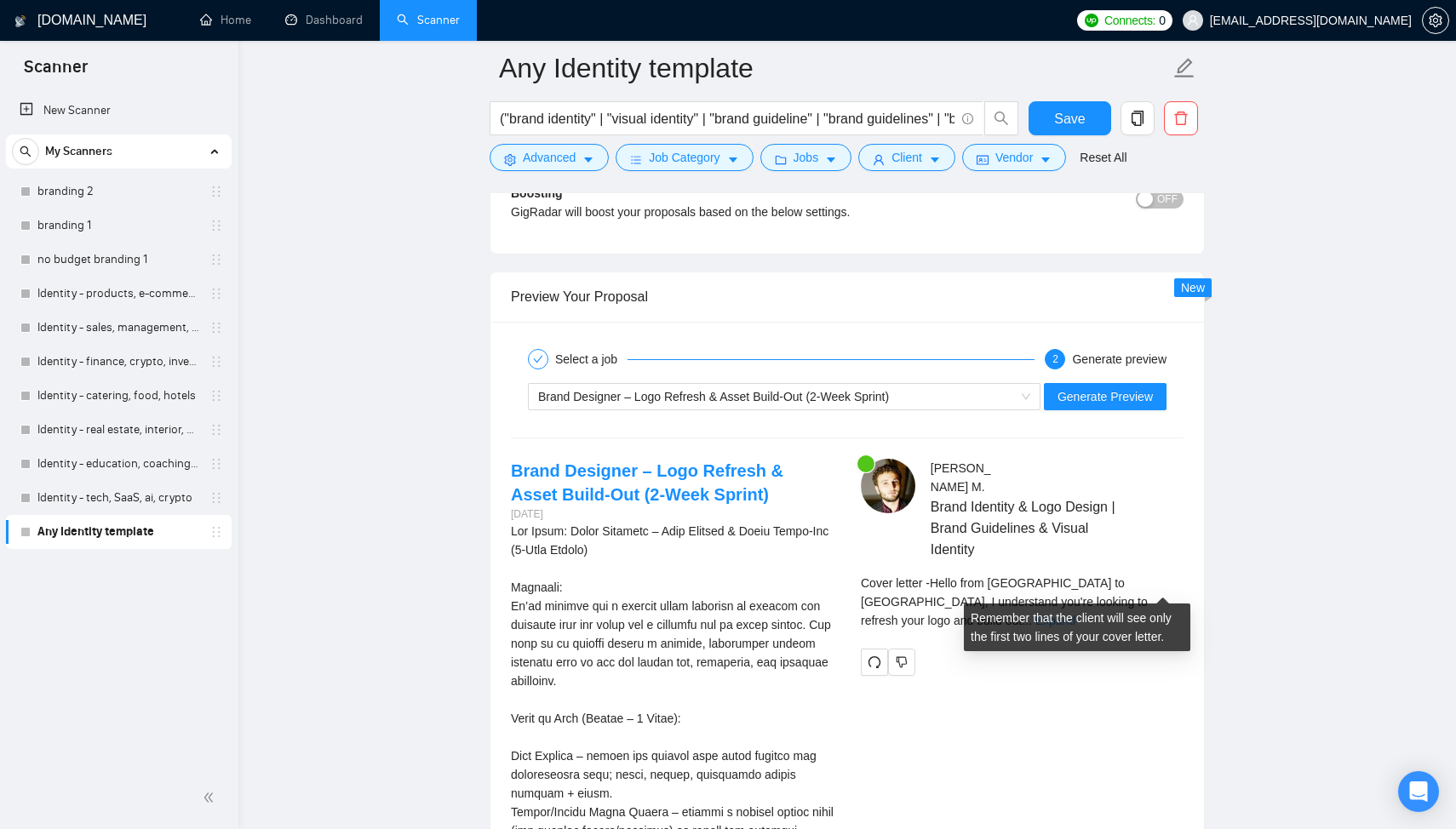
click at [1075, 614] on link "Expand" at bounding box center [1055, 620] width 40 height 14
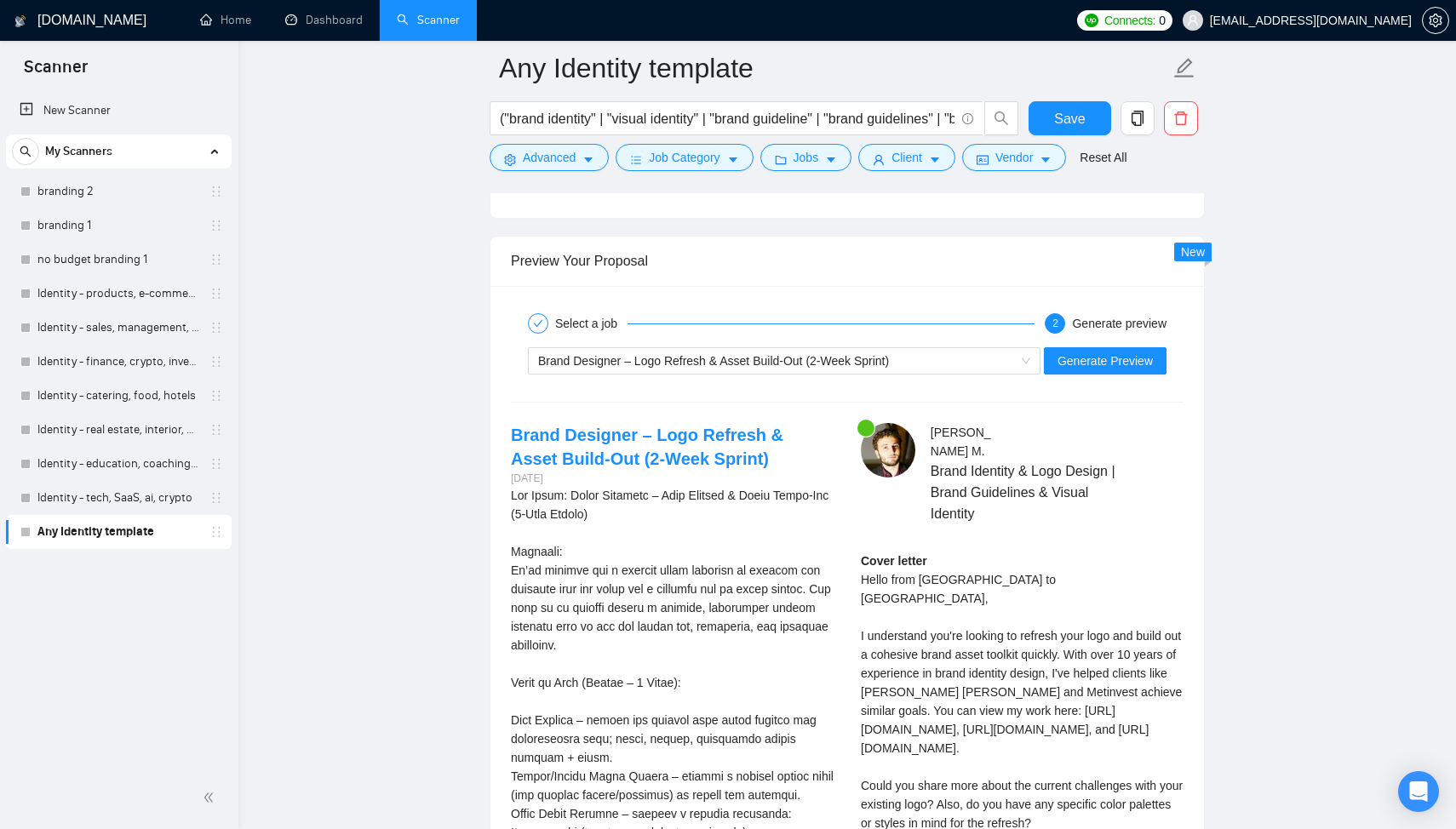
scroll to position [3119, 0]
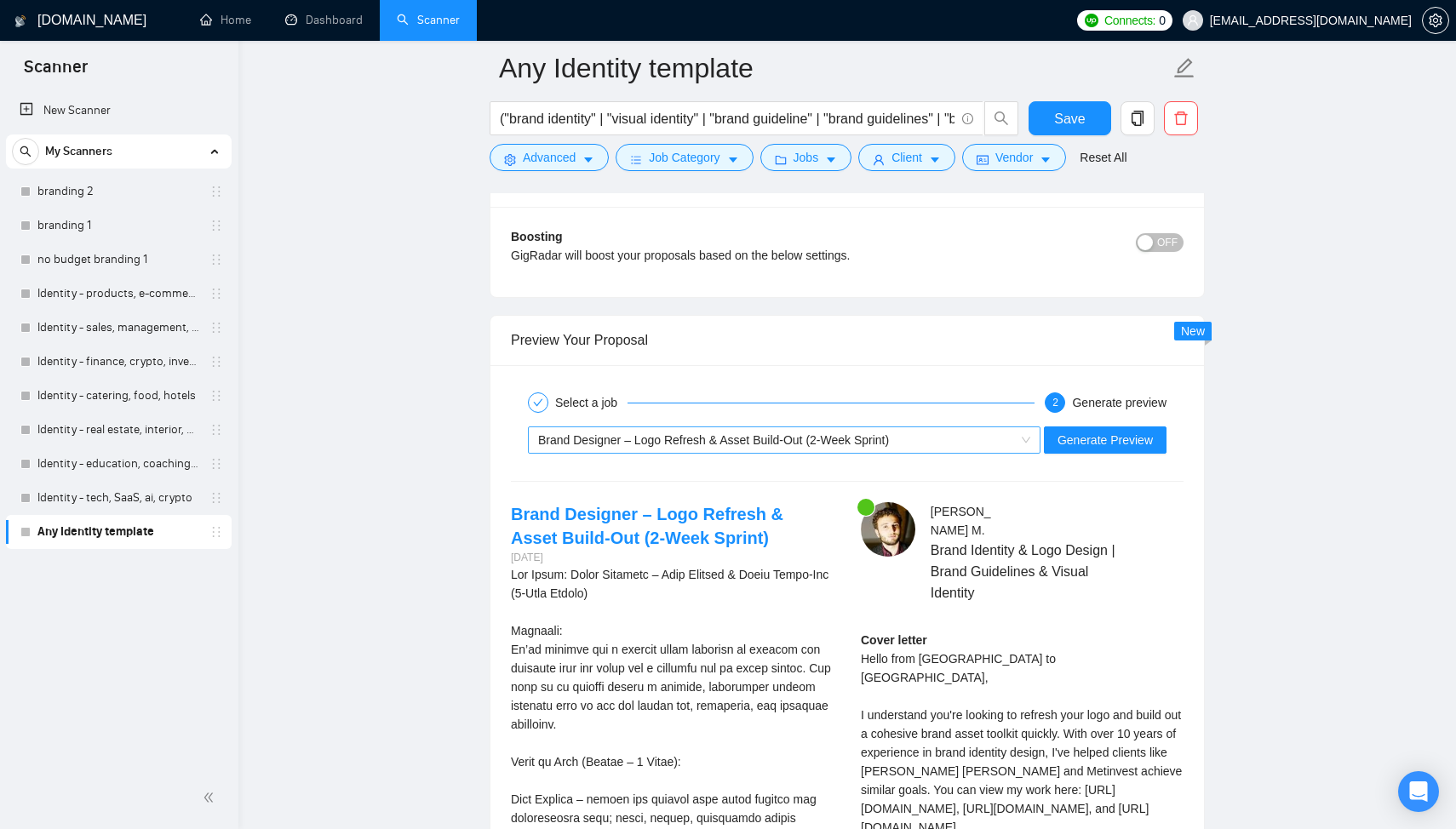
click at [653, 442] on span "Brand Designer – Logo Refresh & Asset Build-Out (2-Week Sprint)" at bounding box center [714, 439] width 351 height 14
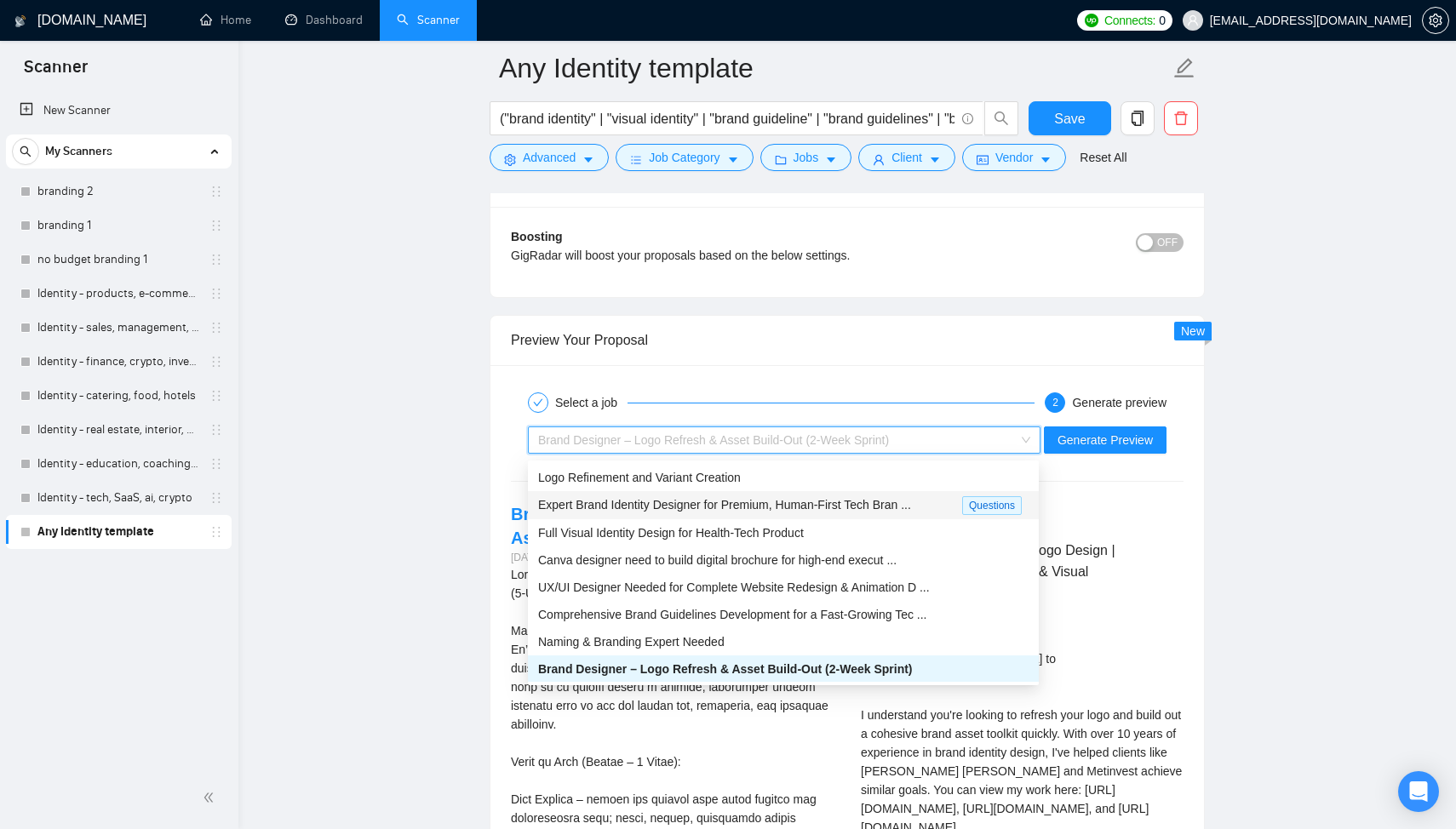
click at [691, 500] on span "Expert Brand Identity Designer for Premium, Human-First Tech Bran ..." at bounding box center [725, 504] width 373 height 14
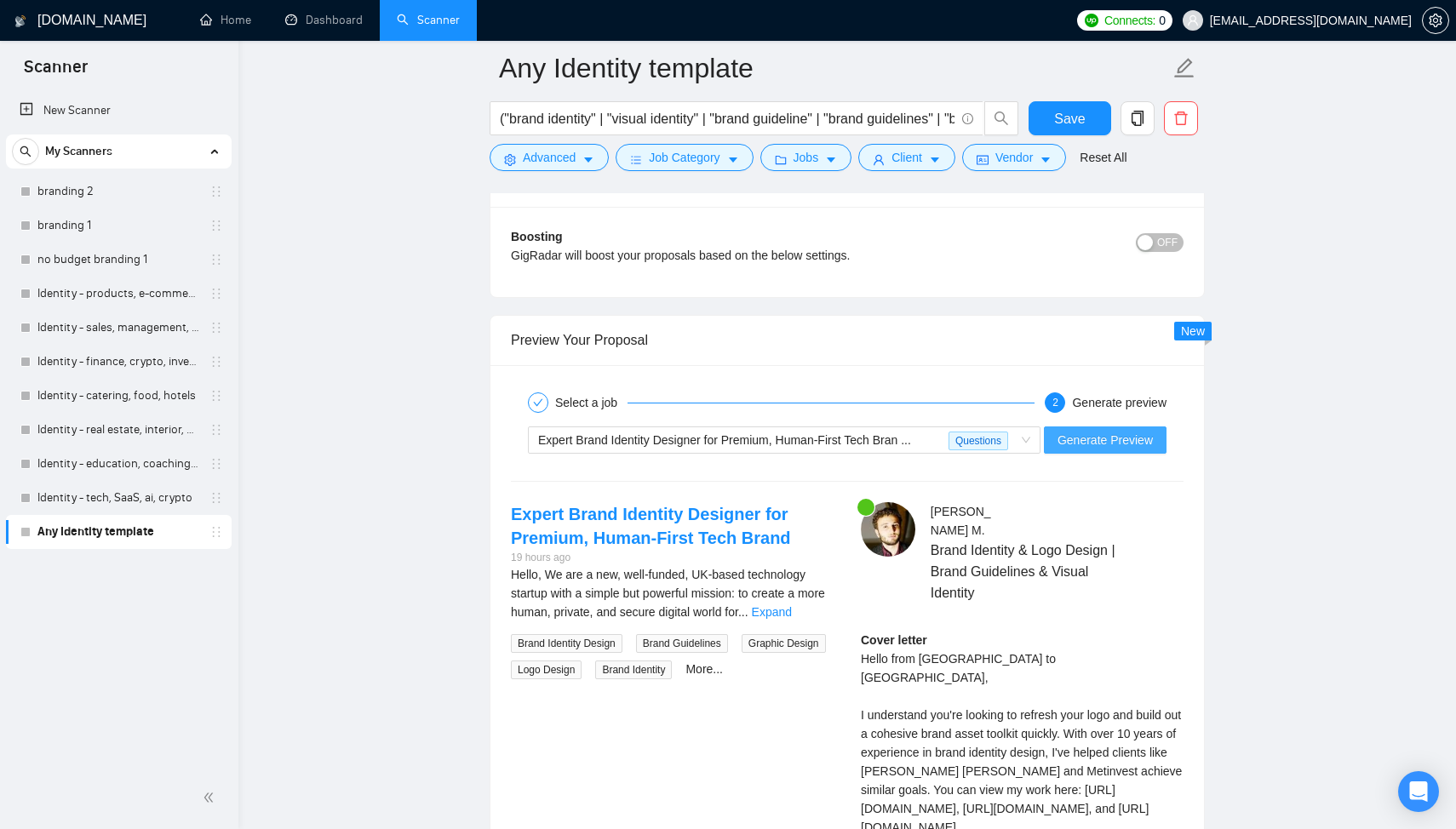
click at [1083, 444] on span "Generate Preview" at bounding box center [1105, 440] width 95 height 19
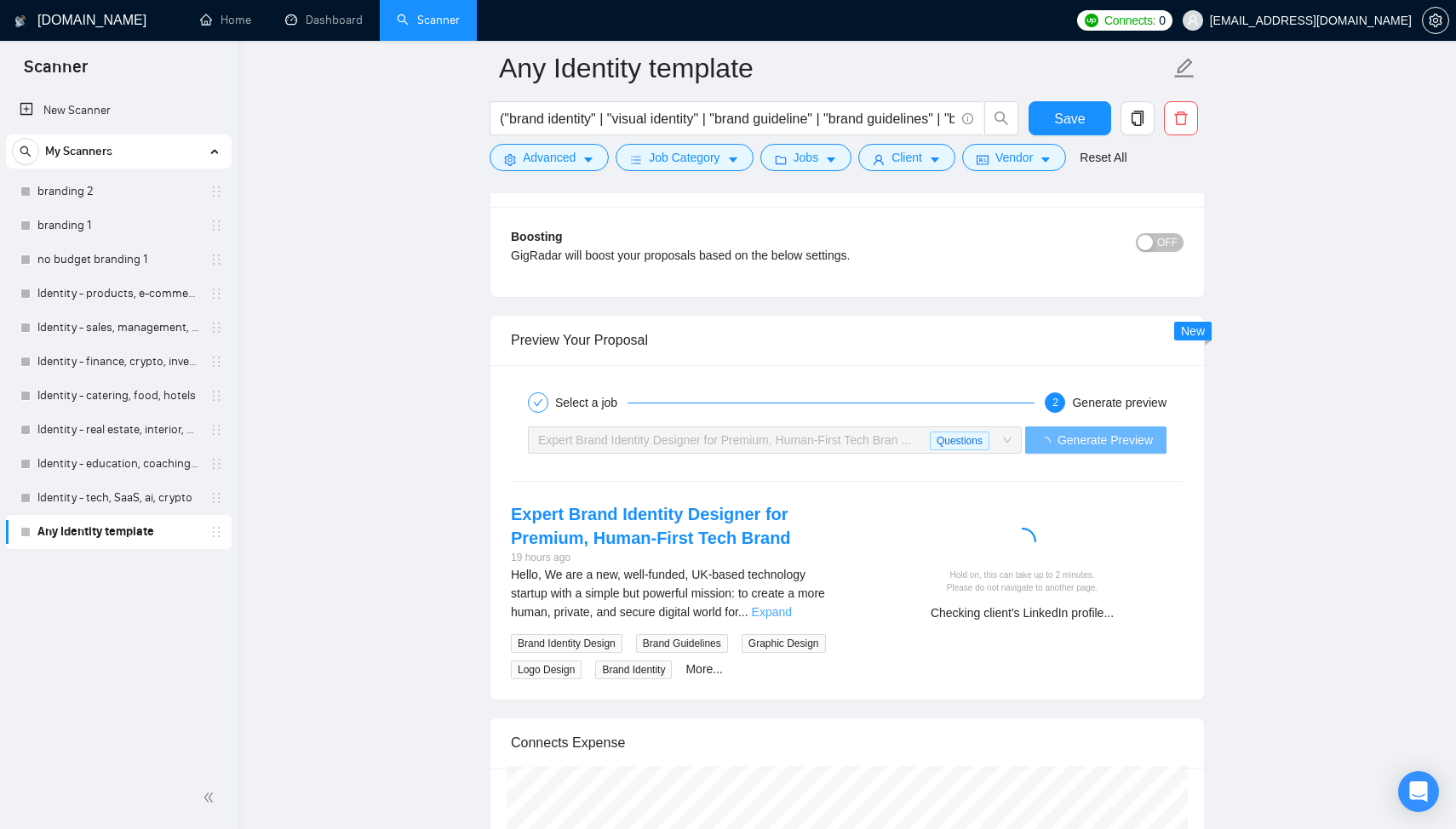
click at [792, 608] on link "Expand" at bounding box center [772, 612] width 40 height 14
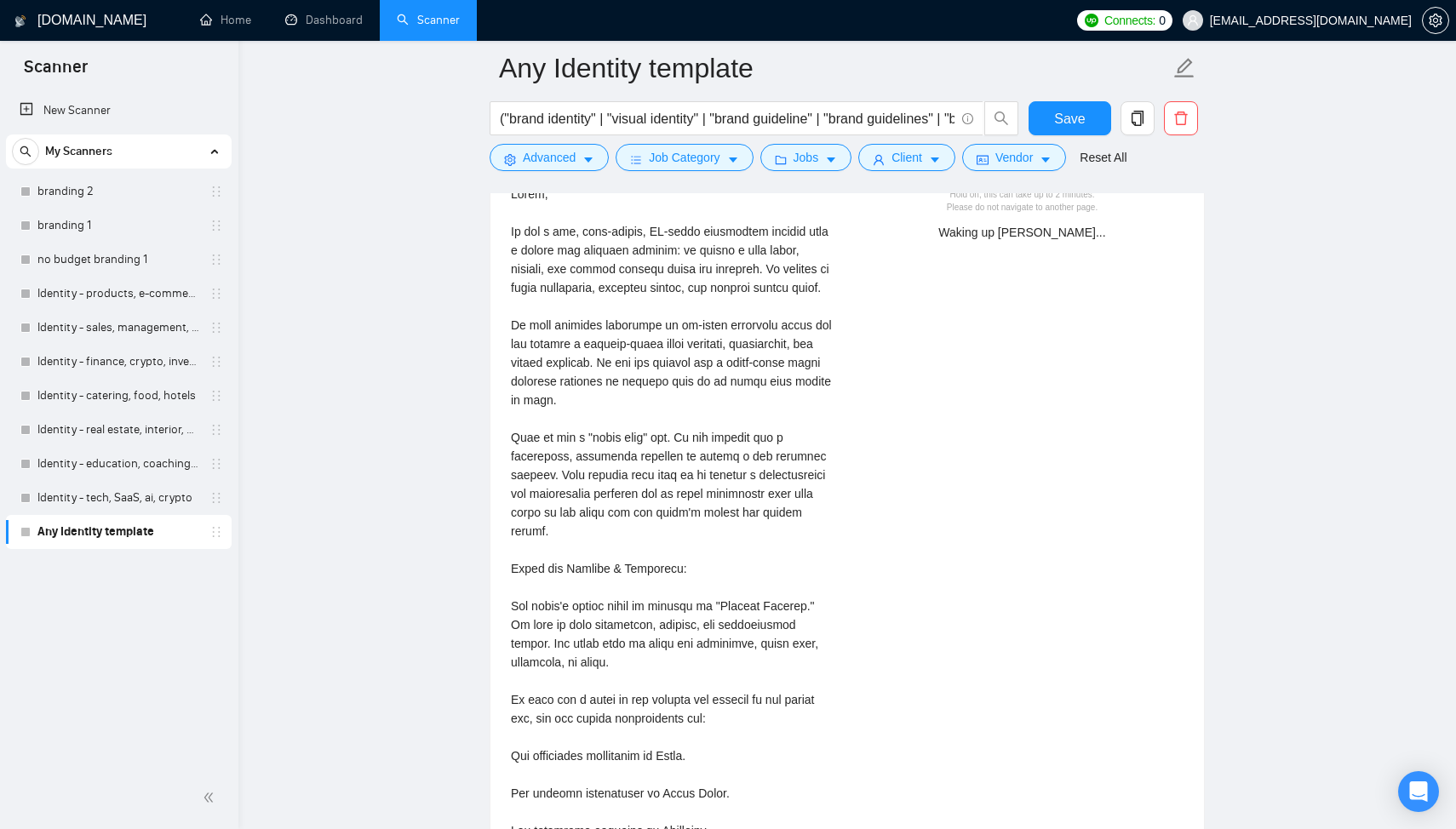
scroll to position [3491, 0]
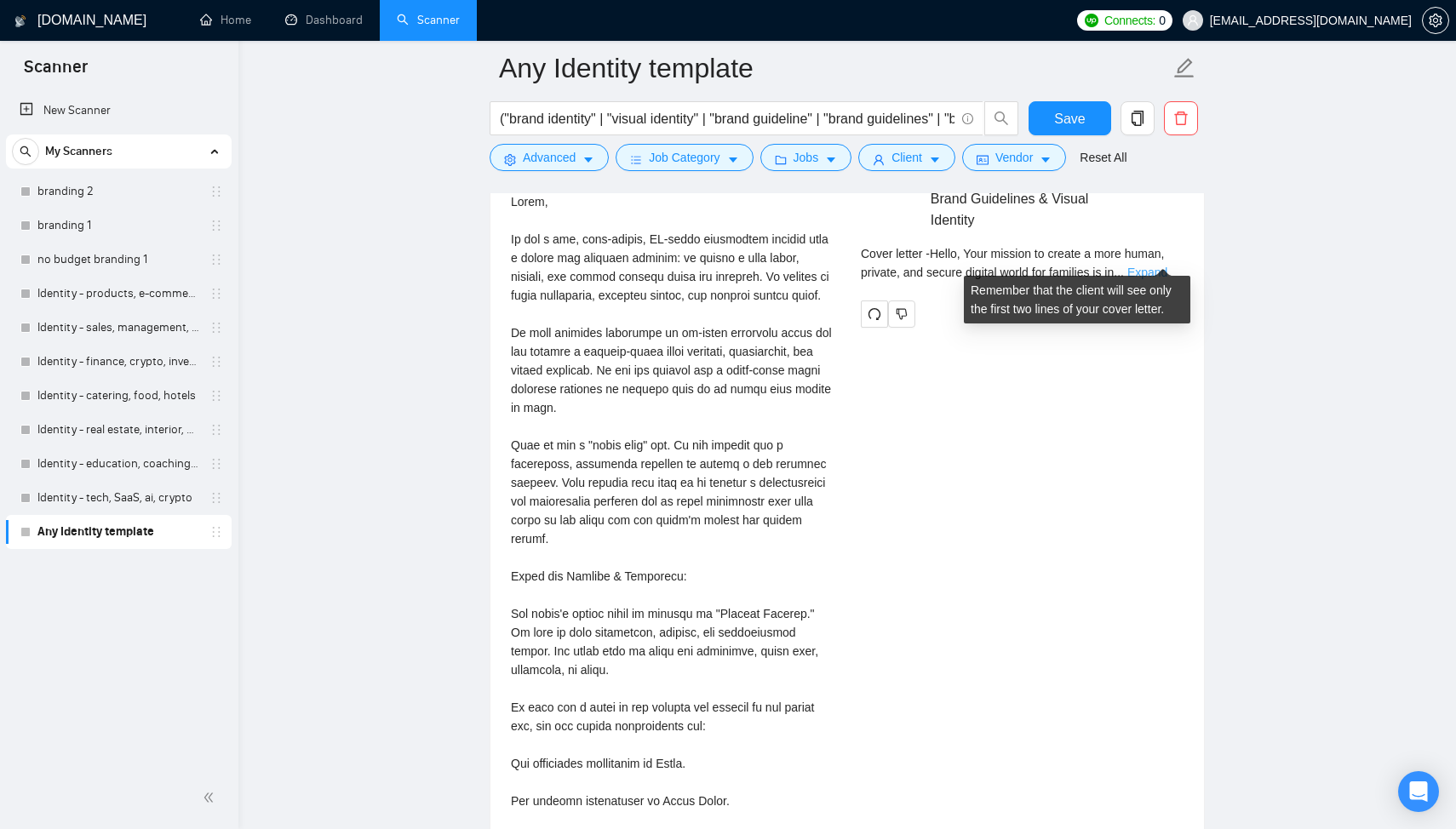
click at [1154, 265] on link "Expand" at bounding box center [1147, 272] width 40 height 14
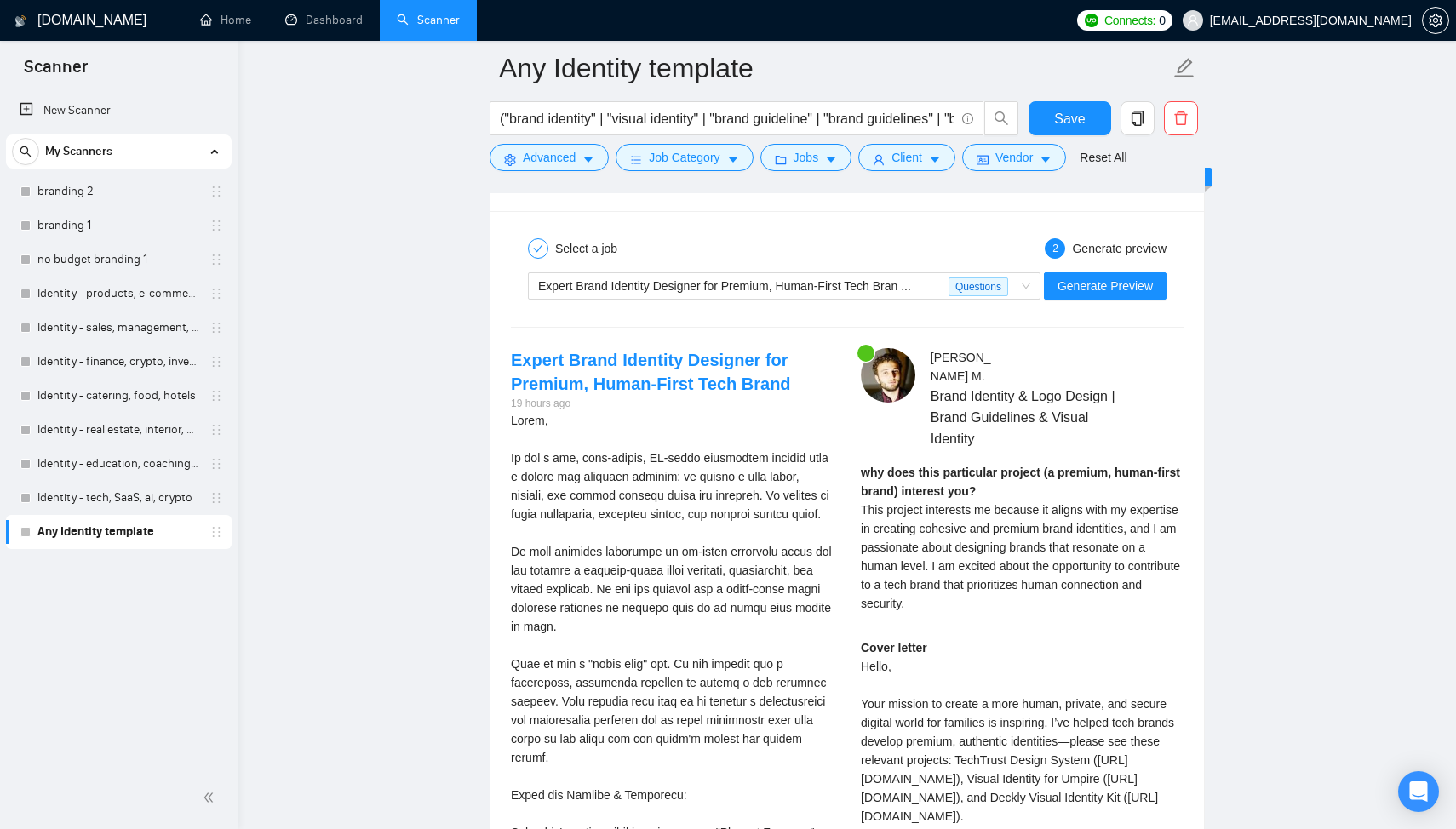
scroll to position [3216, 0]
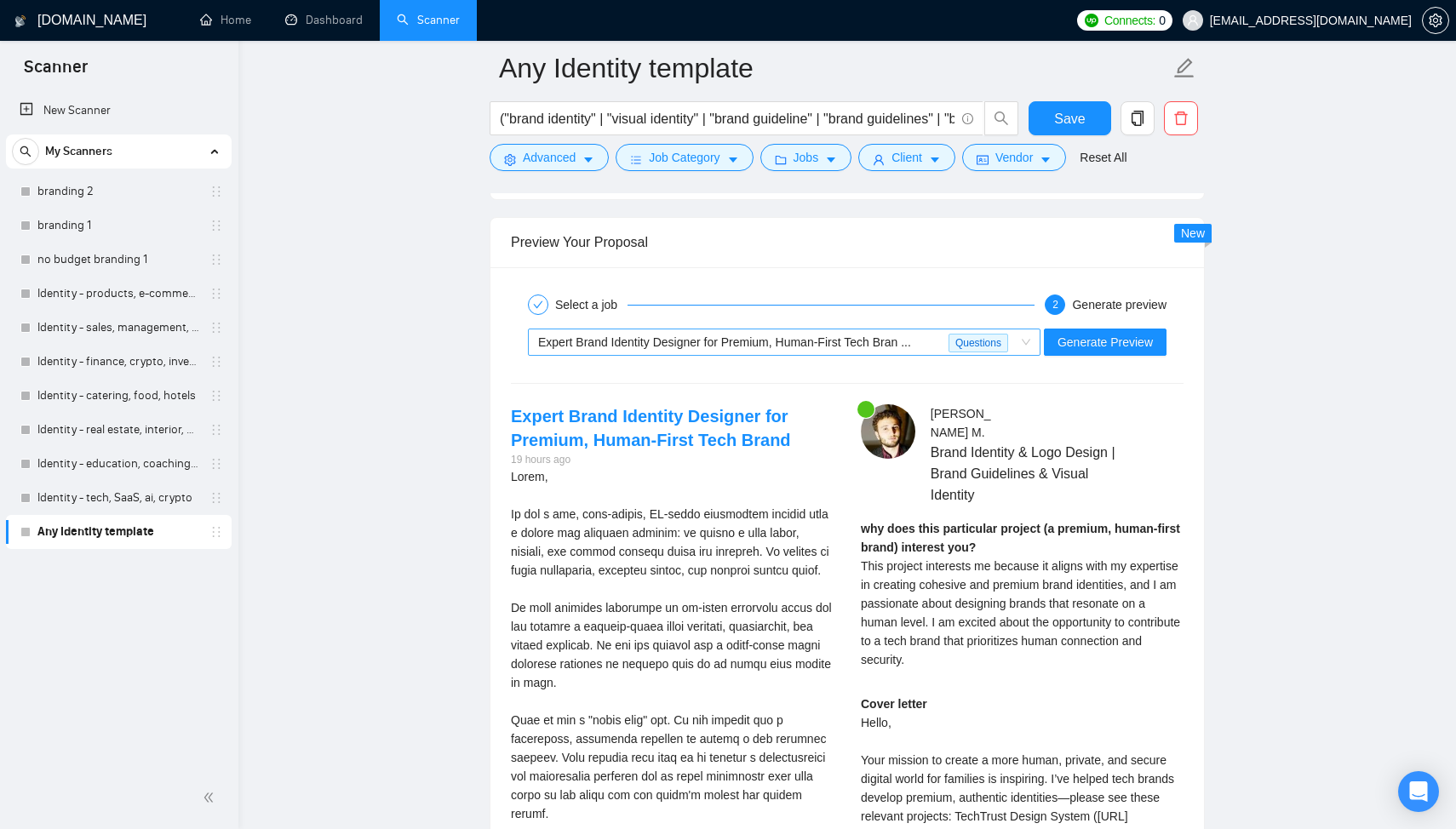
click at [779, 347] on span "Expert Brand Identity Designer for Premium, Human-First Tech Bran ..." at bounding box center [725, 342] width 373 height 14
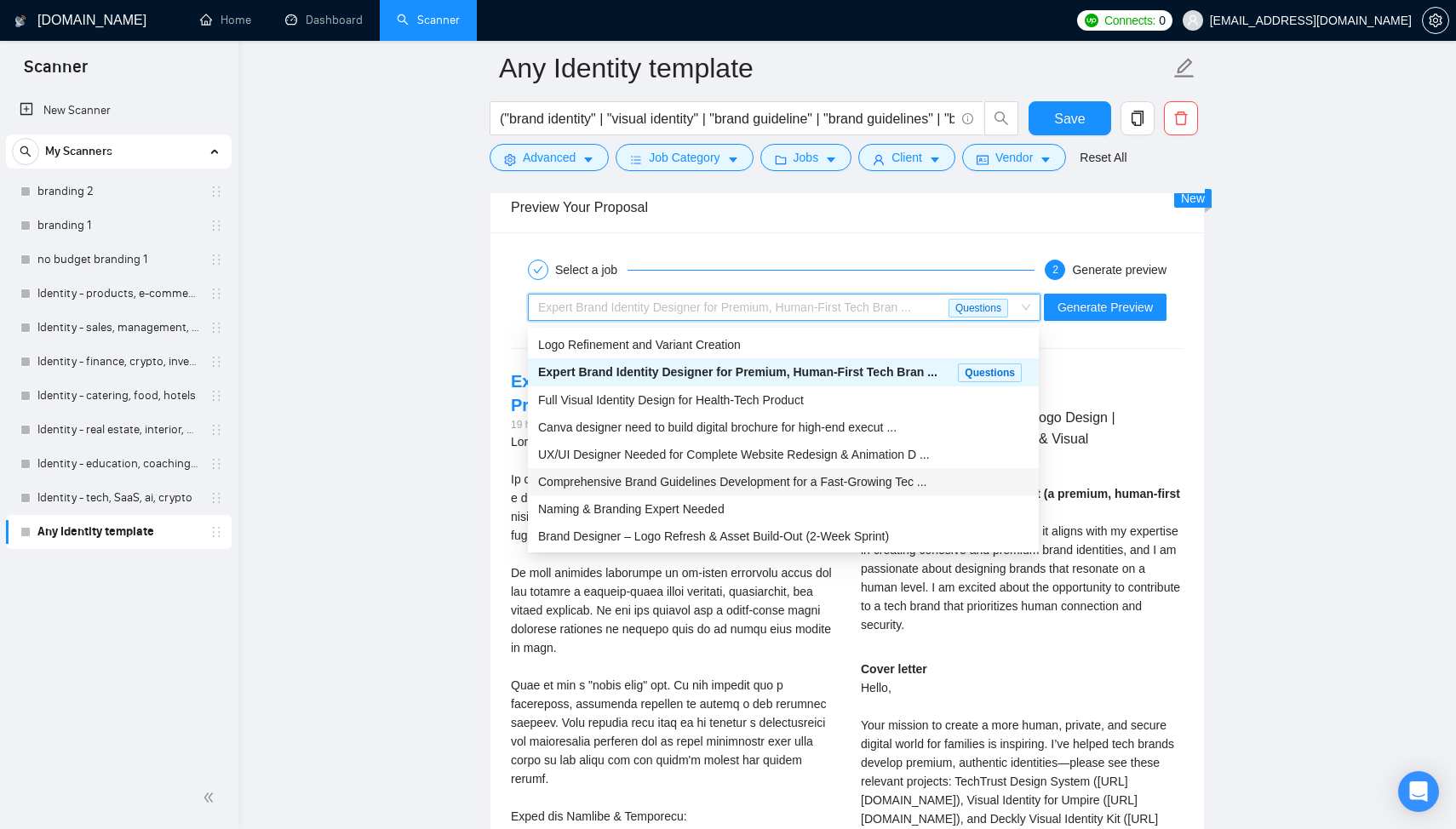
scroll to position [3251, 0]
click at [734, 507] on div "Naming & Branding Expert Needed" at bounding box center [783, 509] width 490 height 19
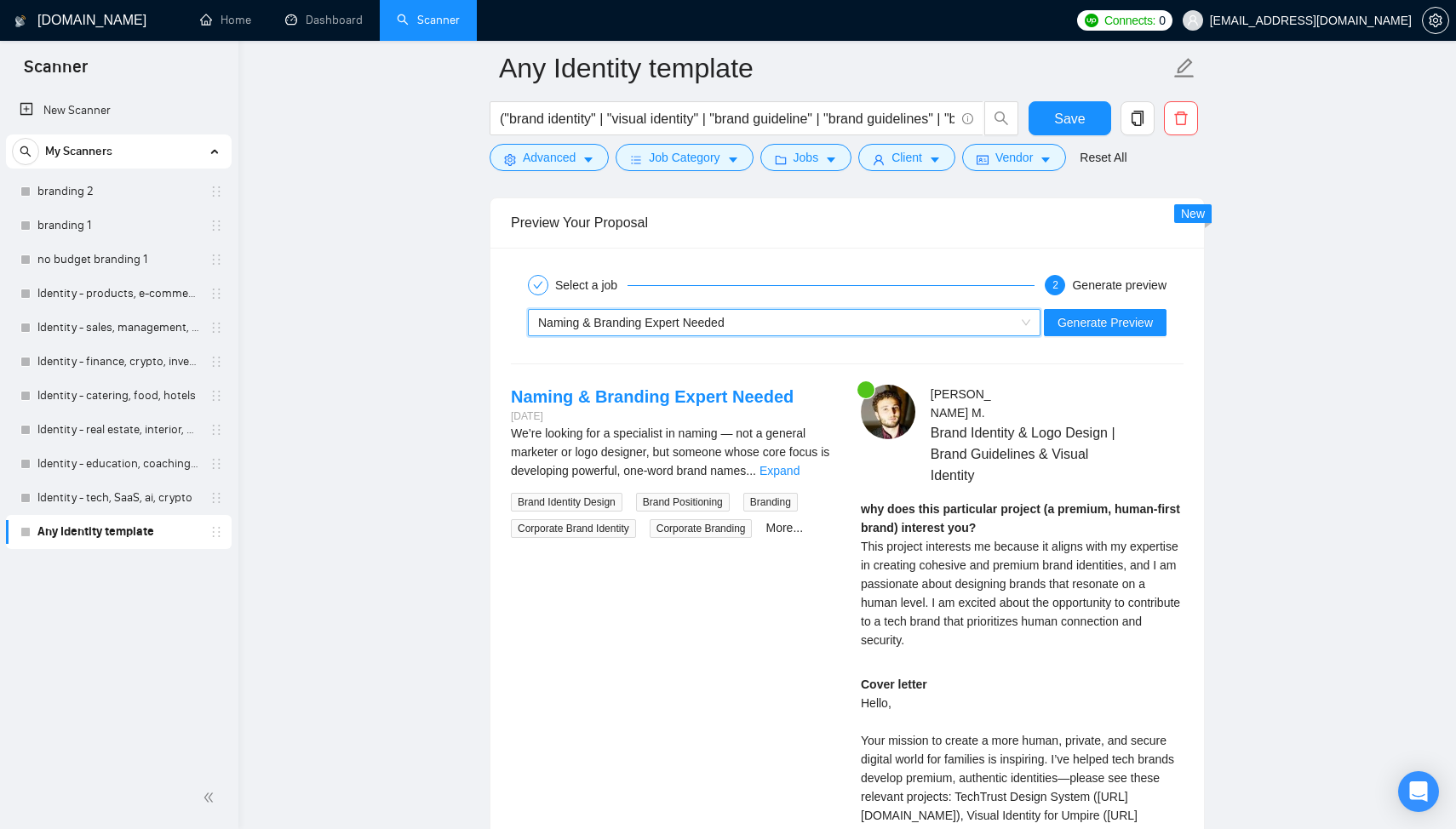
scroll to position [3227, 0]
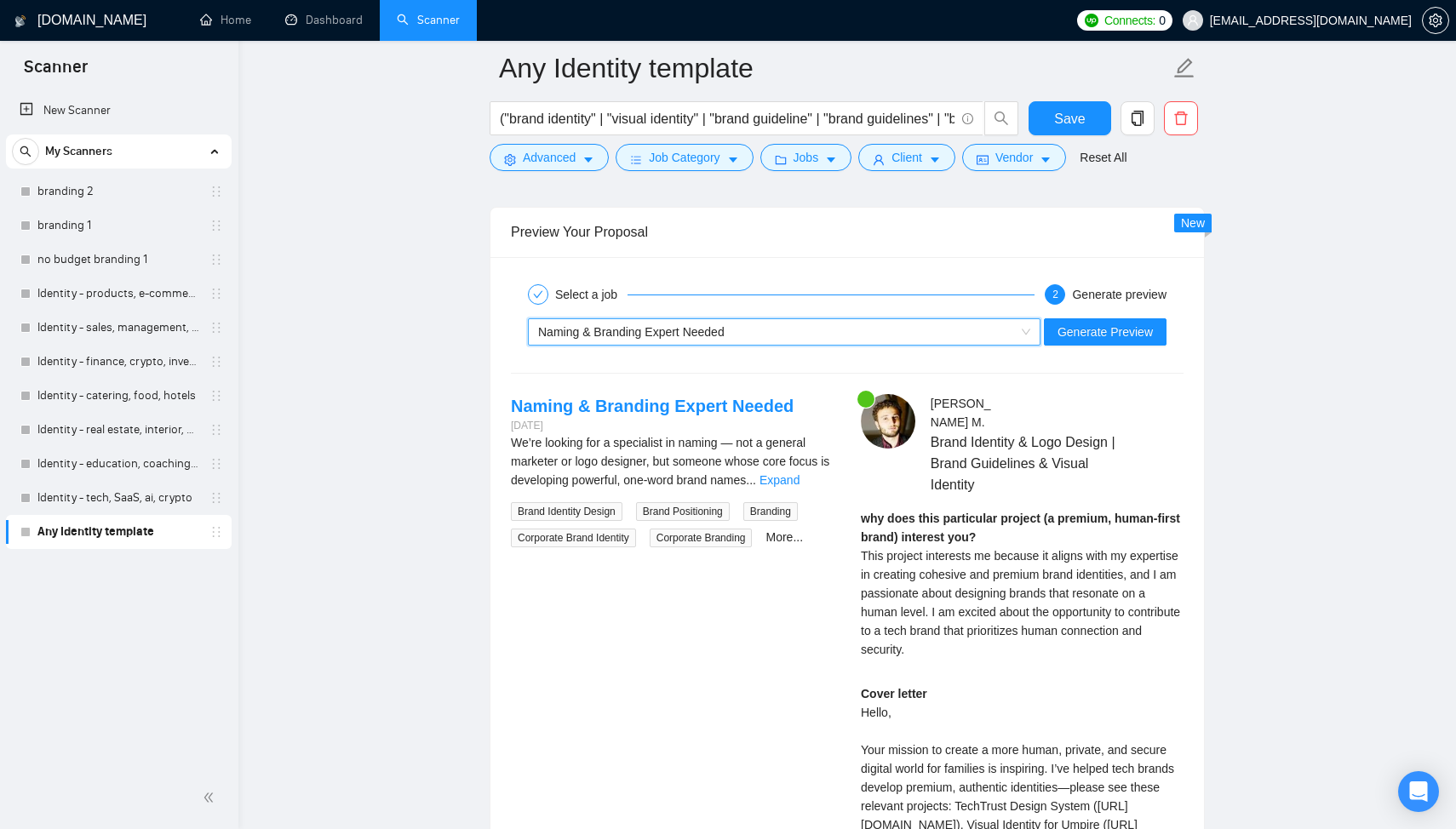
click at [887, 319] on div "~021970172382857252471 Naming & Branding Expert Needed Generate Preview" at bounding box center [847, 332] width 676 height 41
click at [872, 330] on div "Naming & Branding Expert Needed" at bounding box center [777, 332] width 477 height 25
click at [718, 263] on div "Select a job 2 Generate preview Naming & Branding Expert Needed Generate Previe…" at bounding box center [847, 663] width 713 height 812
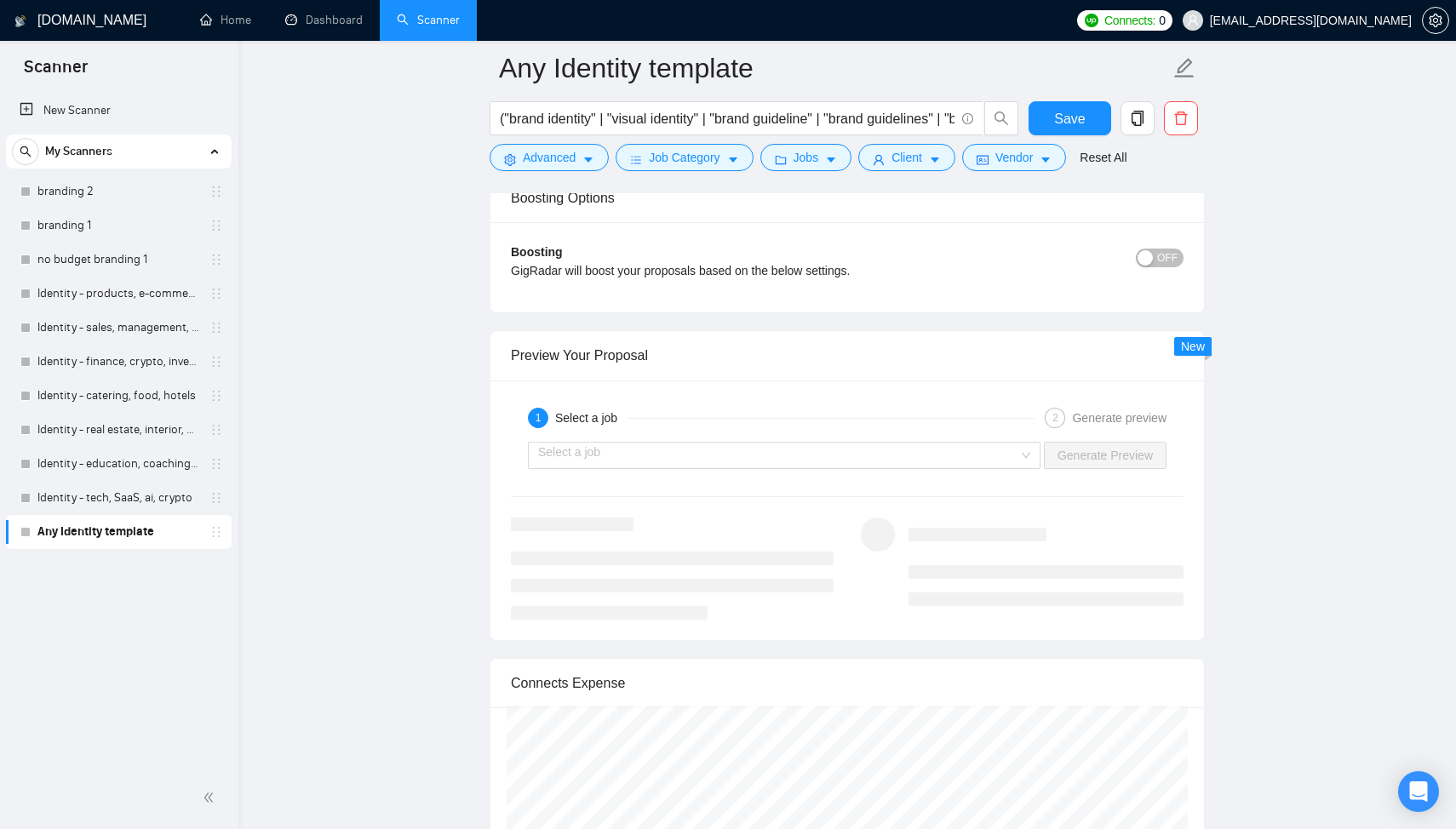
scroll to position [3111, 0]
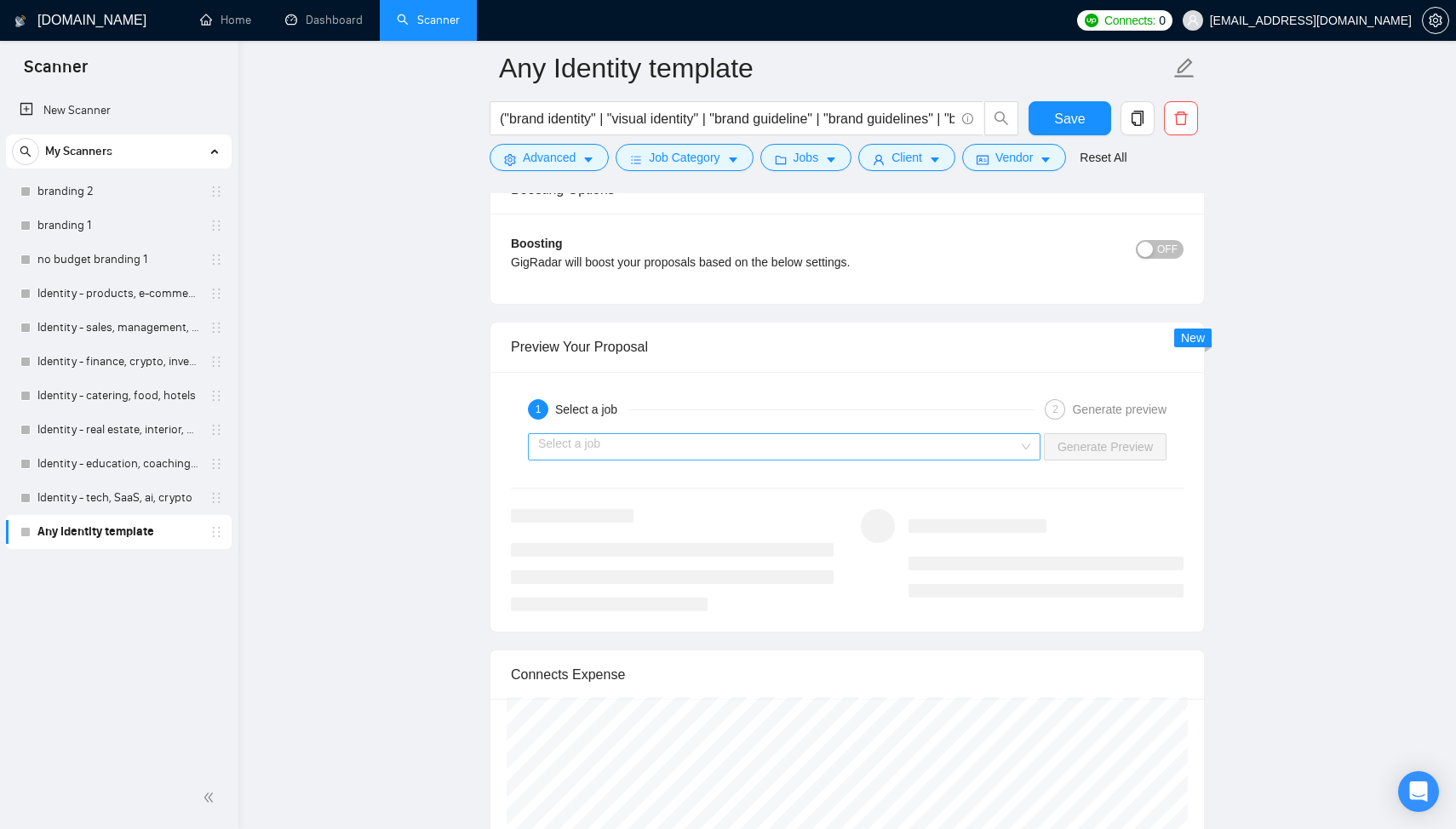
click at [669, 452] on input "search" at bounding box center [778, 446] width 480 height 25
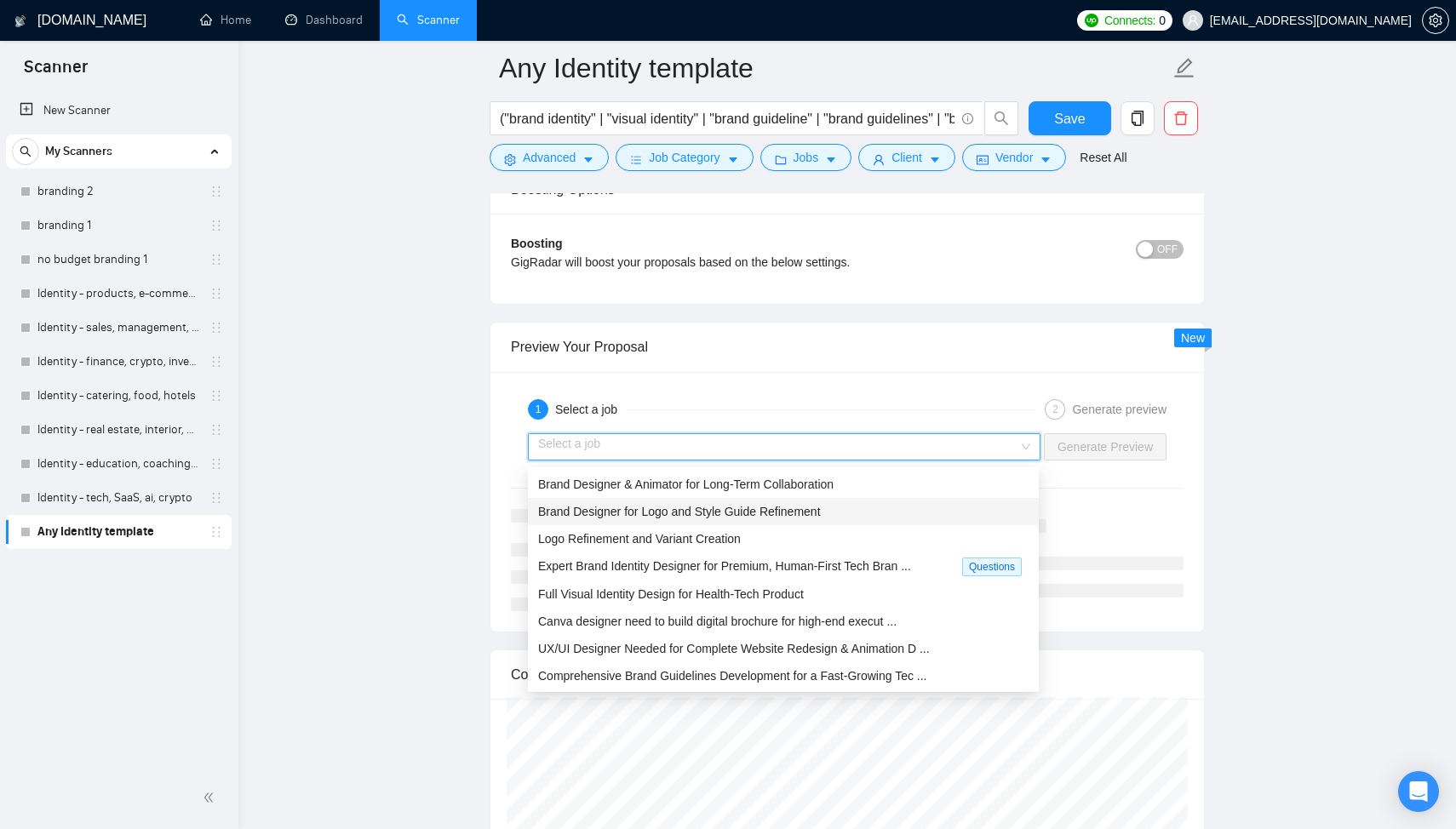
click at [731, 506] on span "Brand Designer for Logo and Style Guide Refinement" at bounding box center [679, 511] width 283 height 14
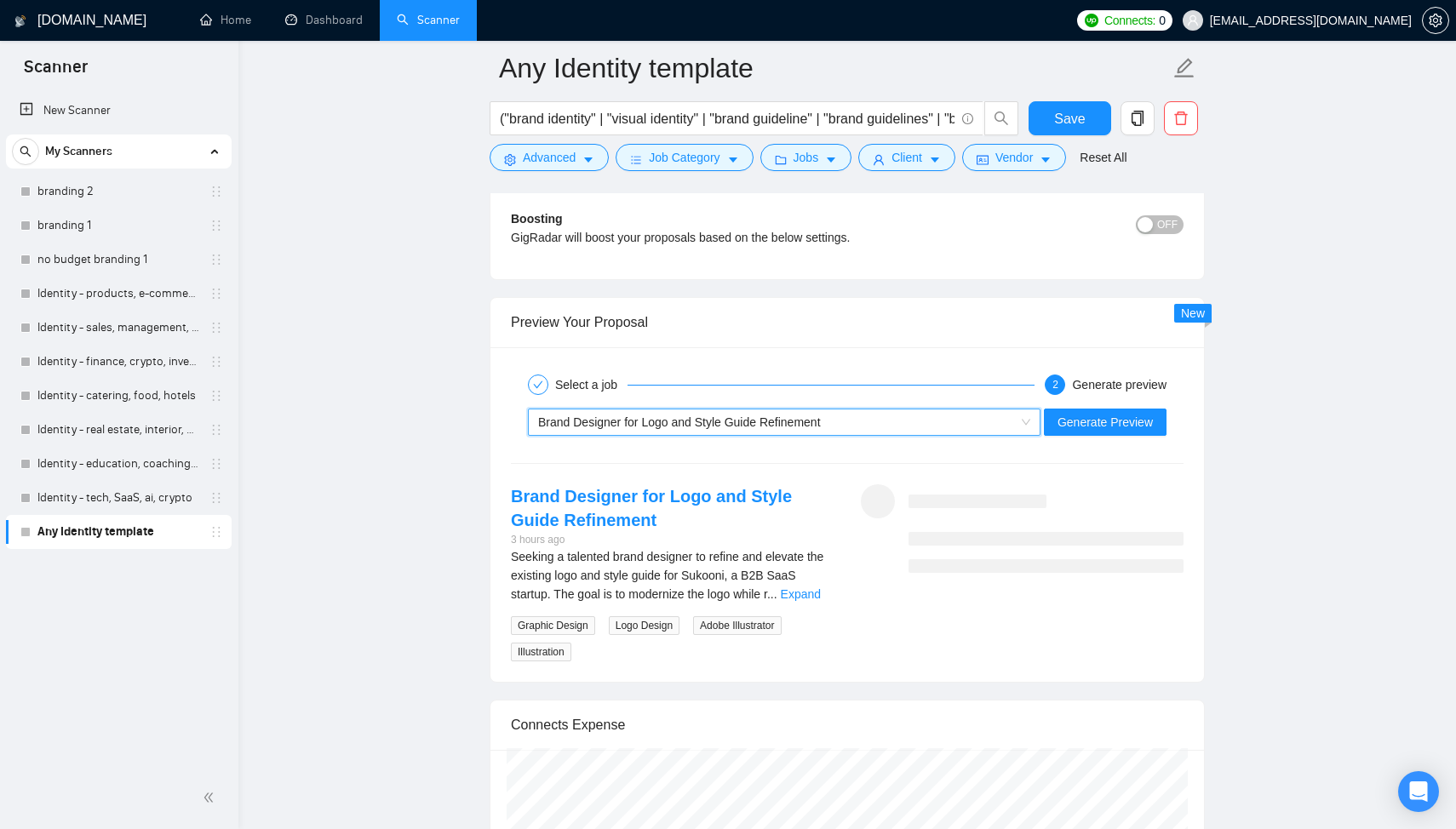
scroll to position [3139, 0]
click at [820, 598] on link "Expand" at bounding box center [800, 591] width 40 height 14
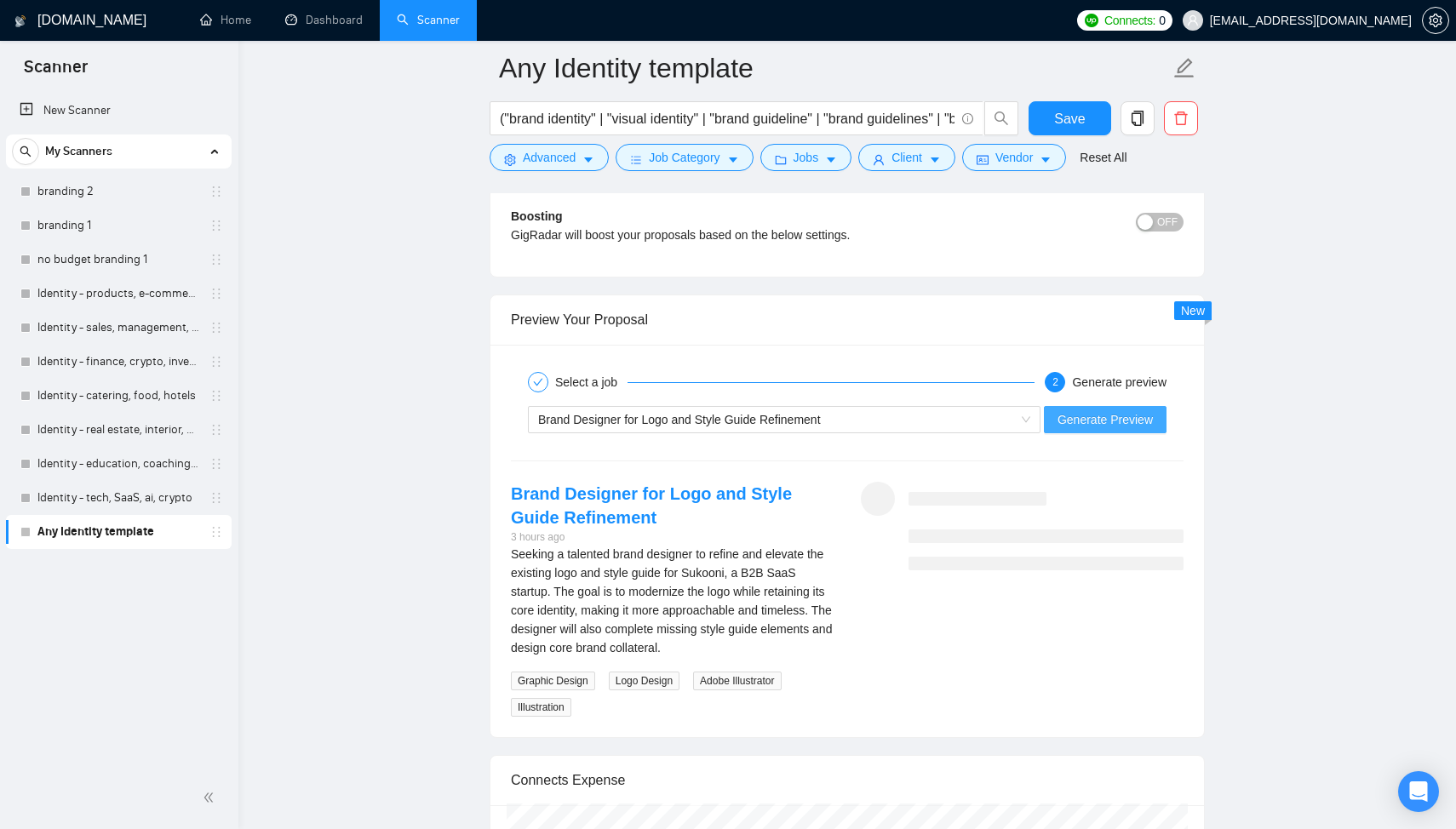
click at [1070, 414] on span "Generate Preview" at bounding box center [1105, 419] width 95 height 19
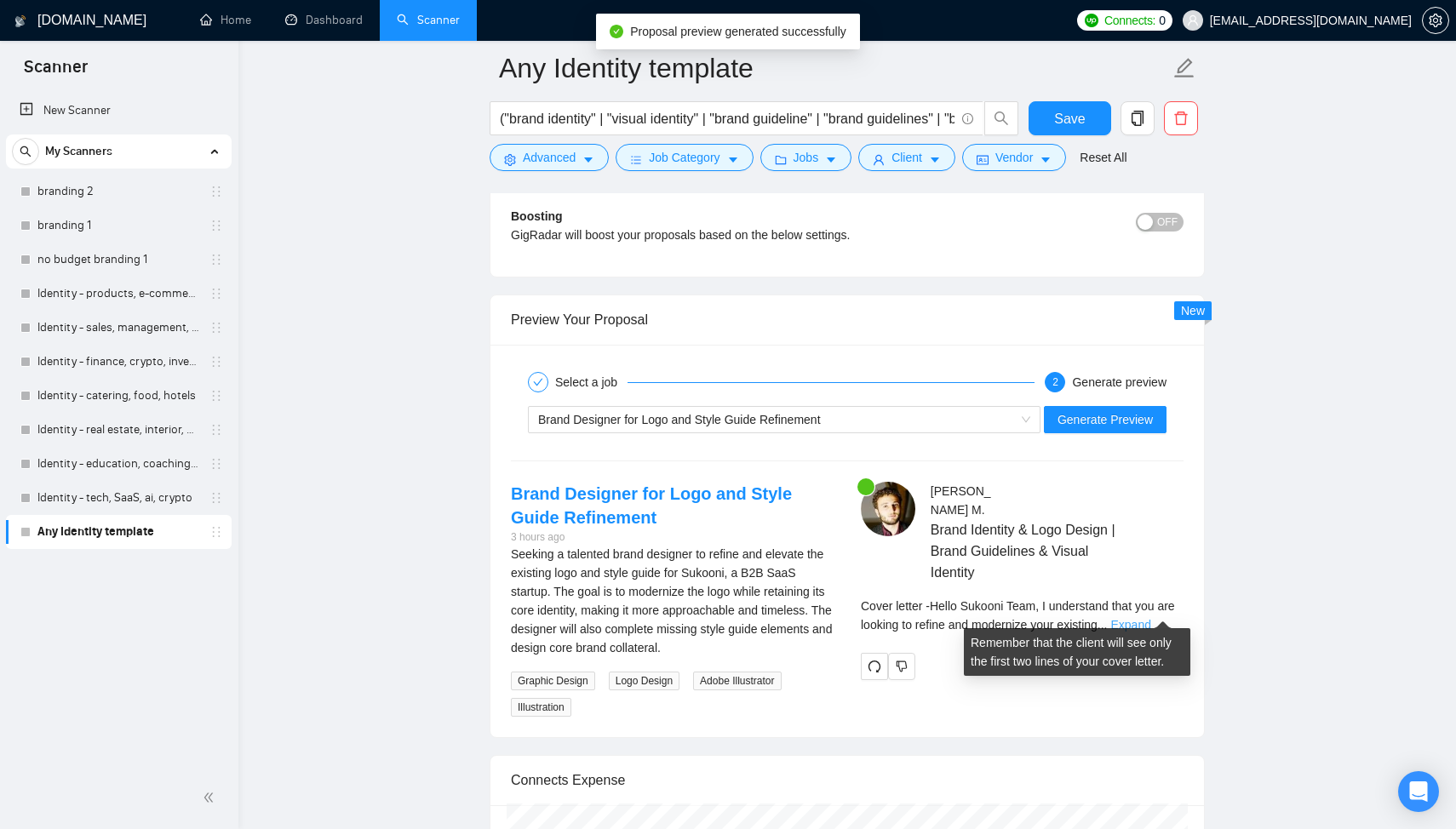
click at [1151, 618] on link "Expand" at bounding box center [1131, 624] width 40 height 14
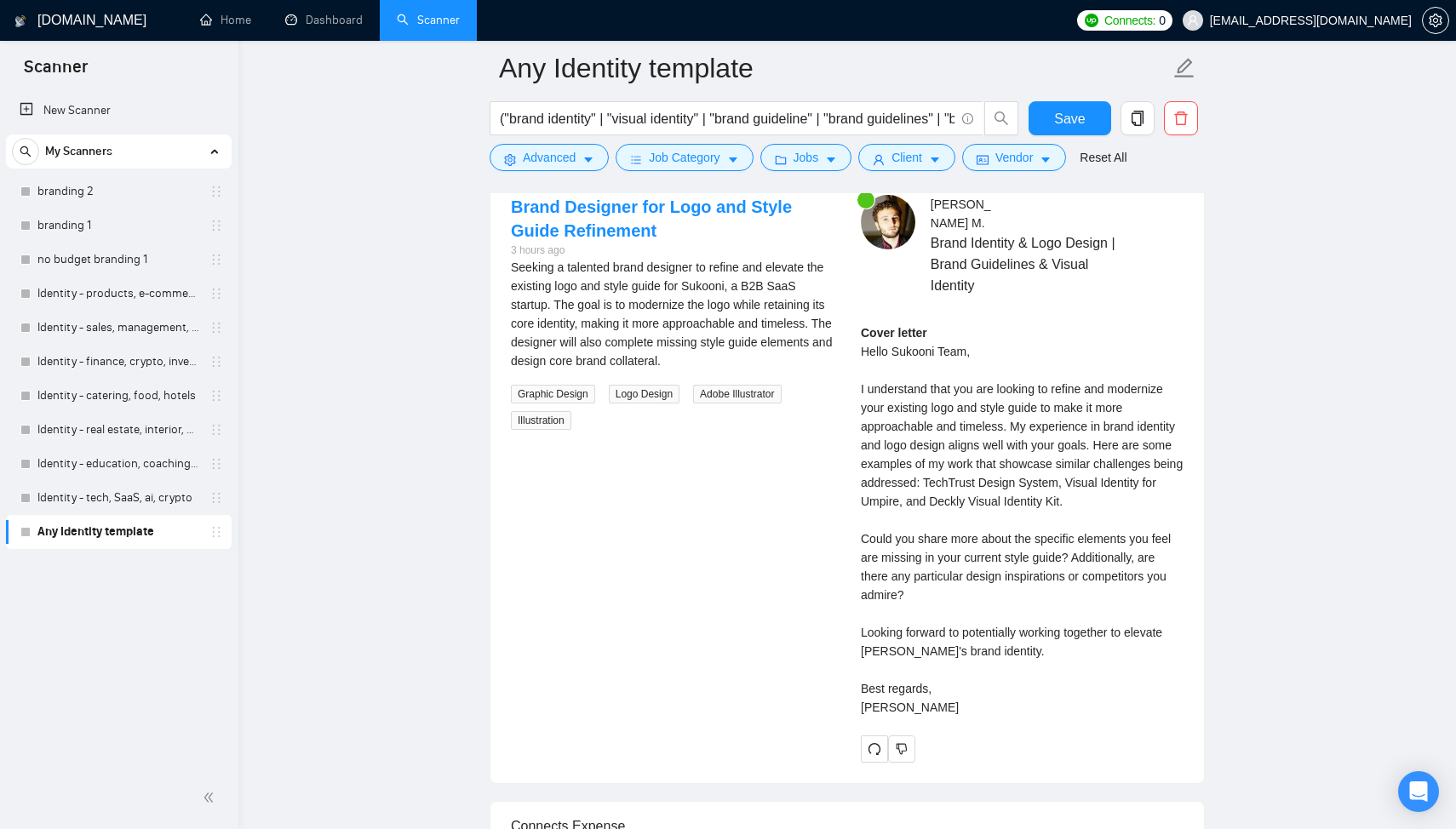
scroll to position [3433, 0]
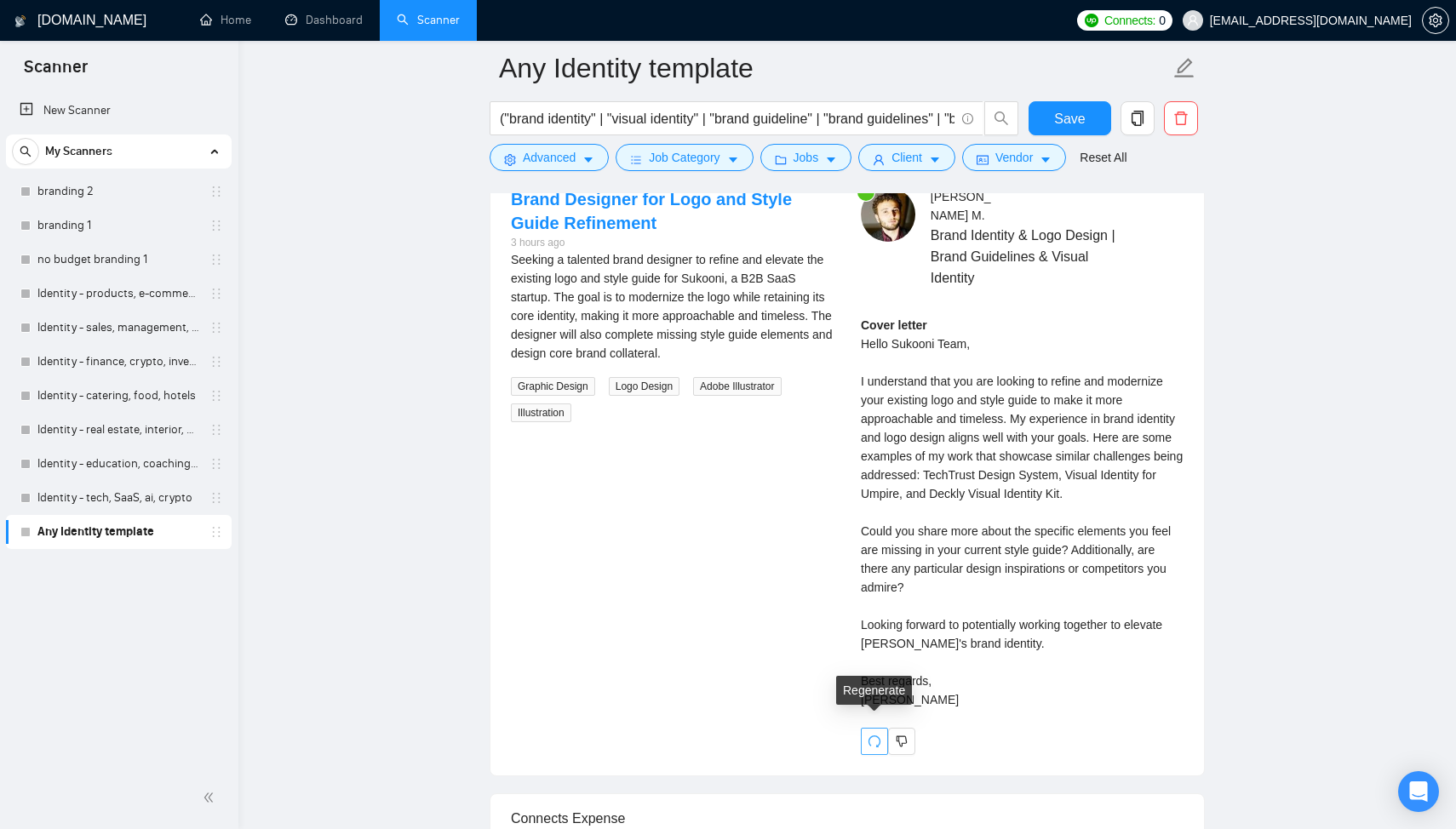
click at [879, 734] on icon "redo" at bounding box center [874, 741] width 14 height 14
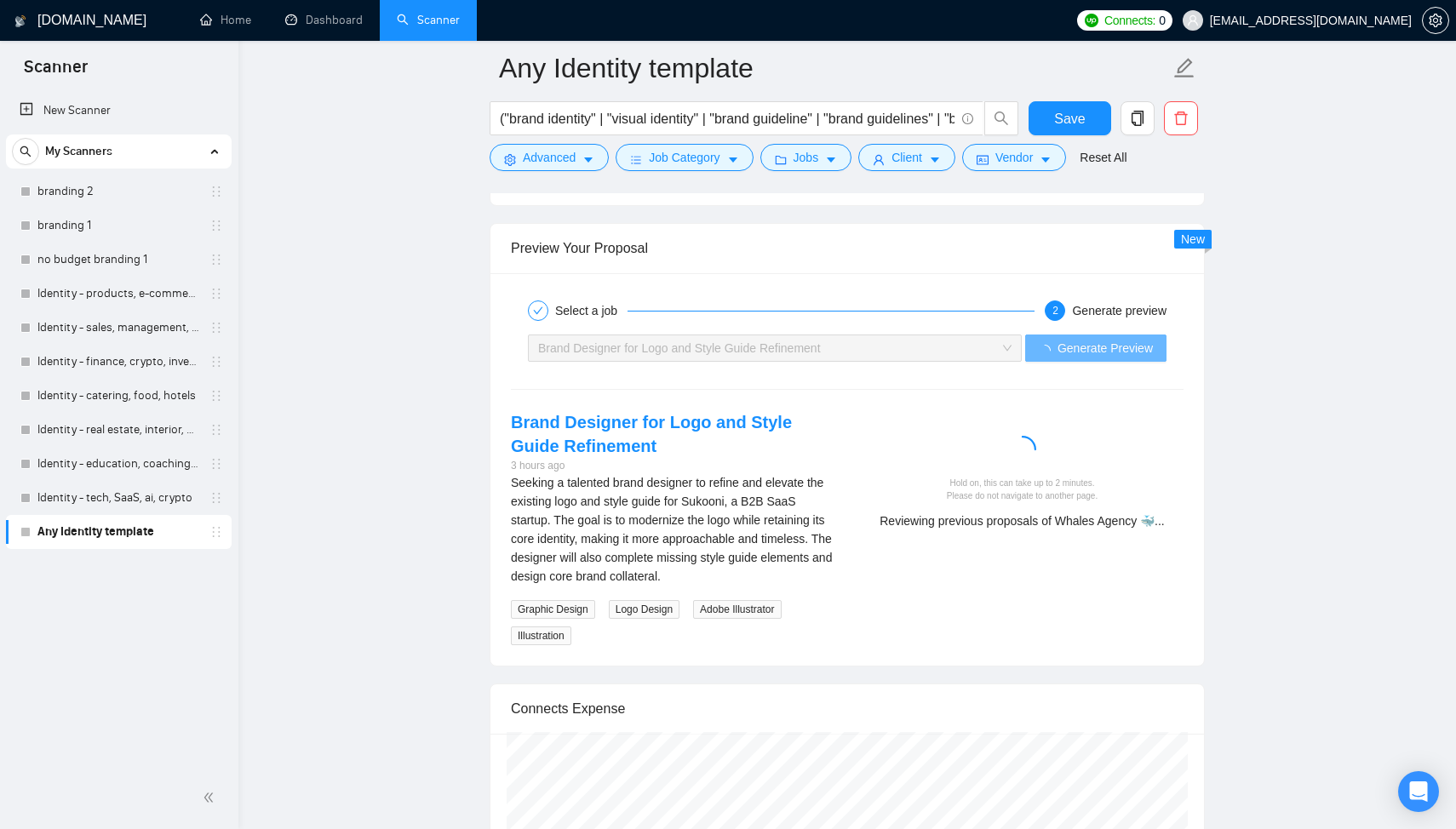
scroll to position [3286, 0]
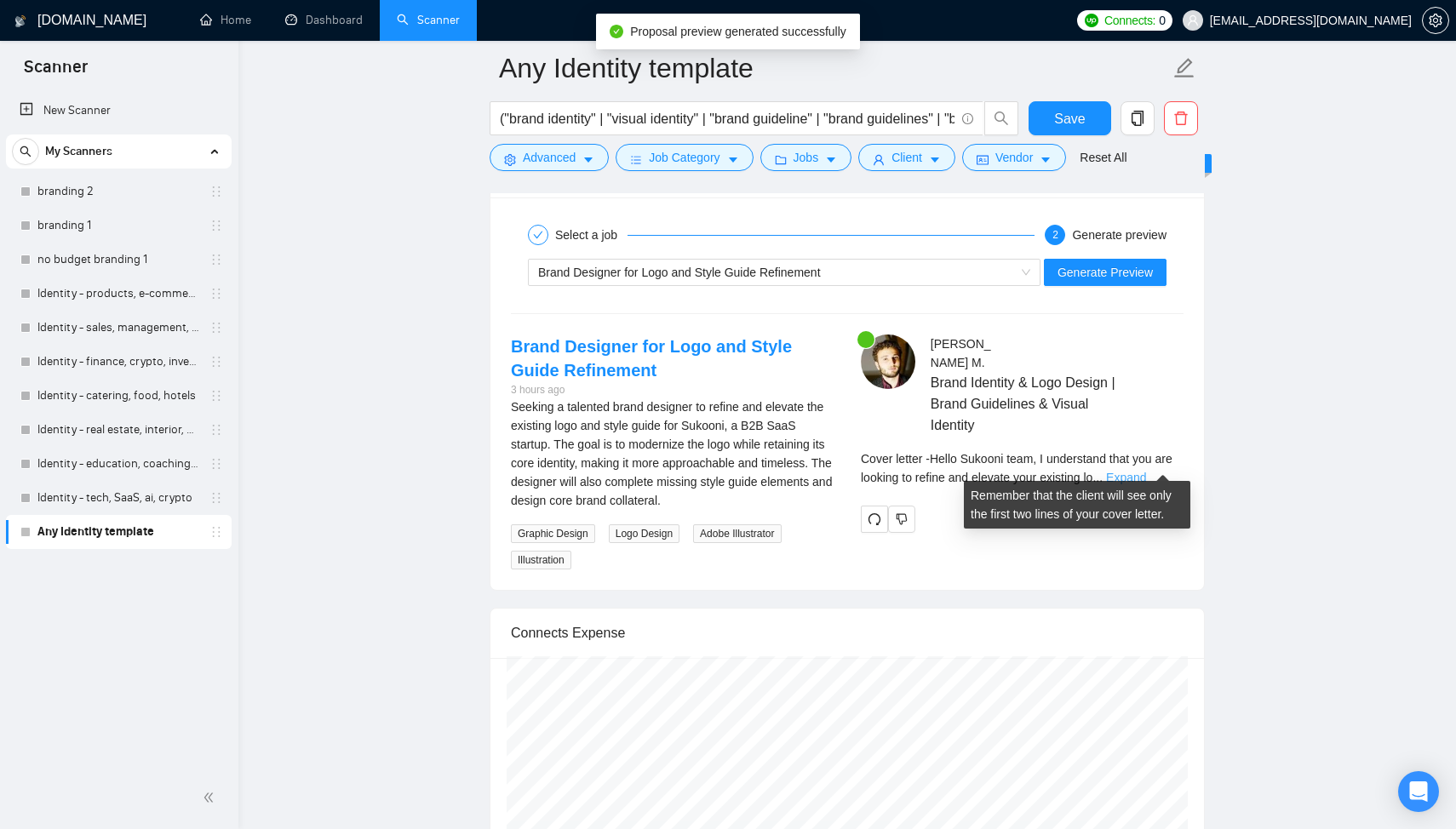
click at [1146, 471] on link "Expand" at bounding box center [1126, 477] width 40 height 14
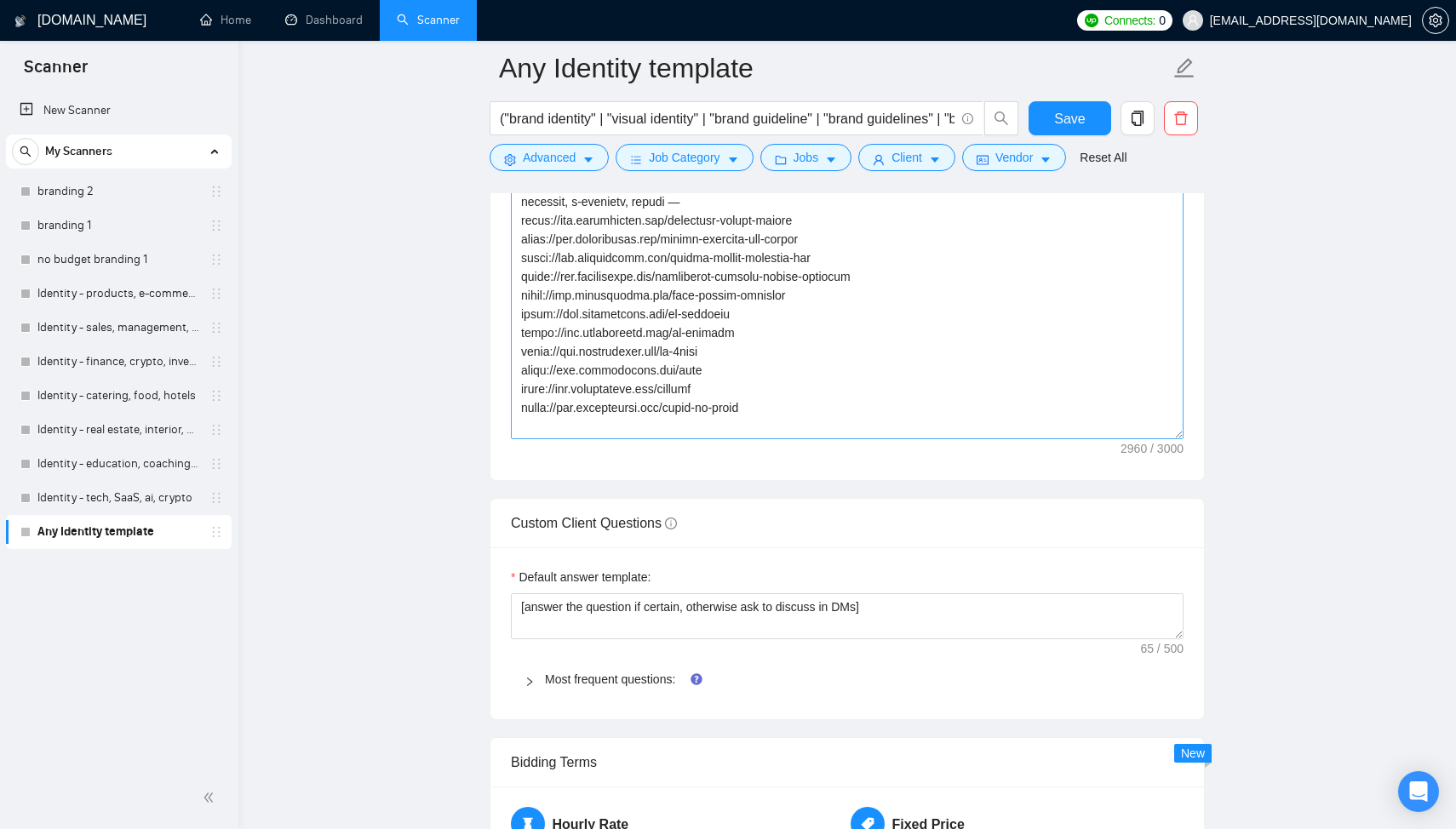
scroll to position [75, 0]
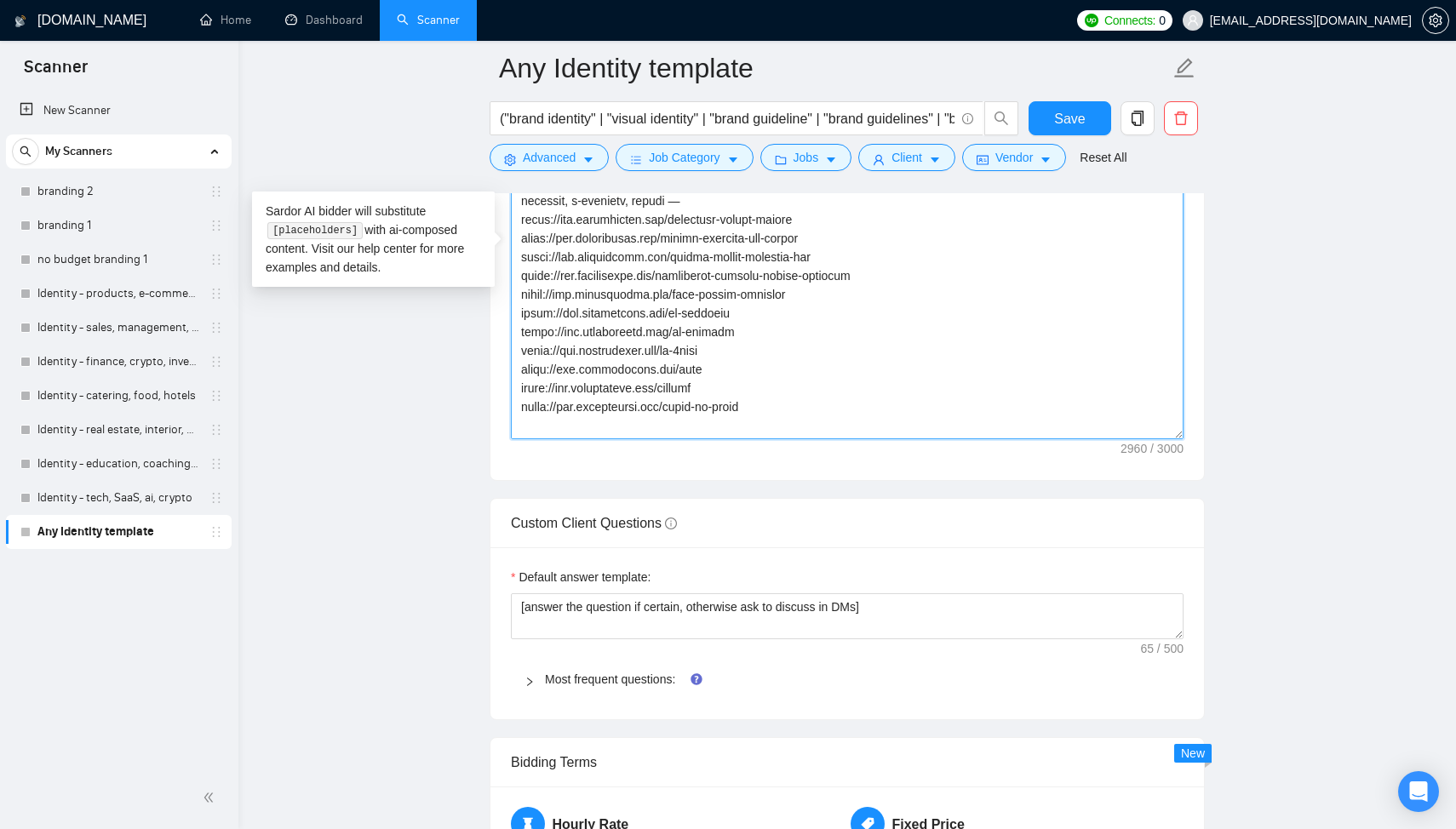
drag, startPoint x: 740, startPoint y: 392, endPoint x: 521, endPoint y: 393, distance: 219.0
click at [521, 393] on textarea "Cover letter template:" at bounding box center [848, 247] width 673 height 383
drag, startPoint x: 780, startPoint y: 386, endPoint x: 483, endPoint y: 392, distance: 297.1
click at [483, 392] on main "Any Identity template ("brand identity" | "visual identity" | "brand guideline"…" at bounding box center [847, 482] width 1163 height 5110
drag, startPoint x: 722, startPoint y: 374, endPoint x: 504, endPoint y: 376, distance: 218.0
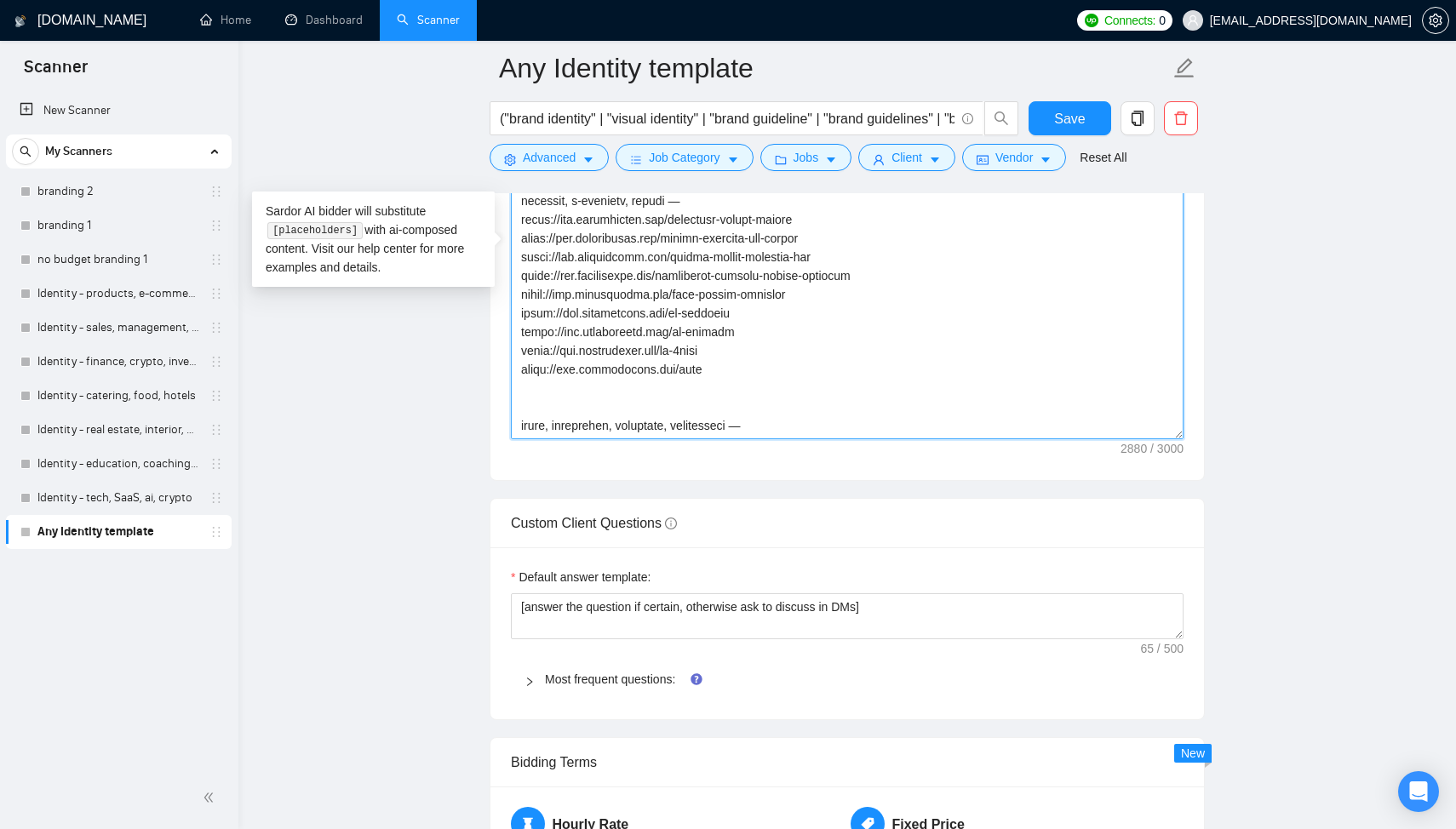
click at [504, 376] on div "Cover letter template:" at bounding box center [847, 245] width 713 height 470
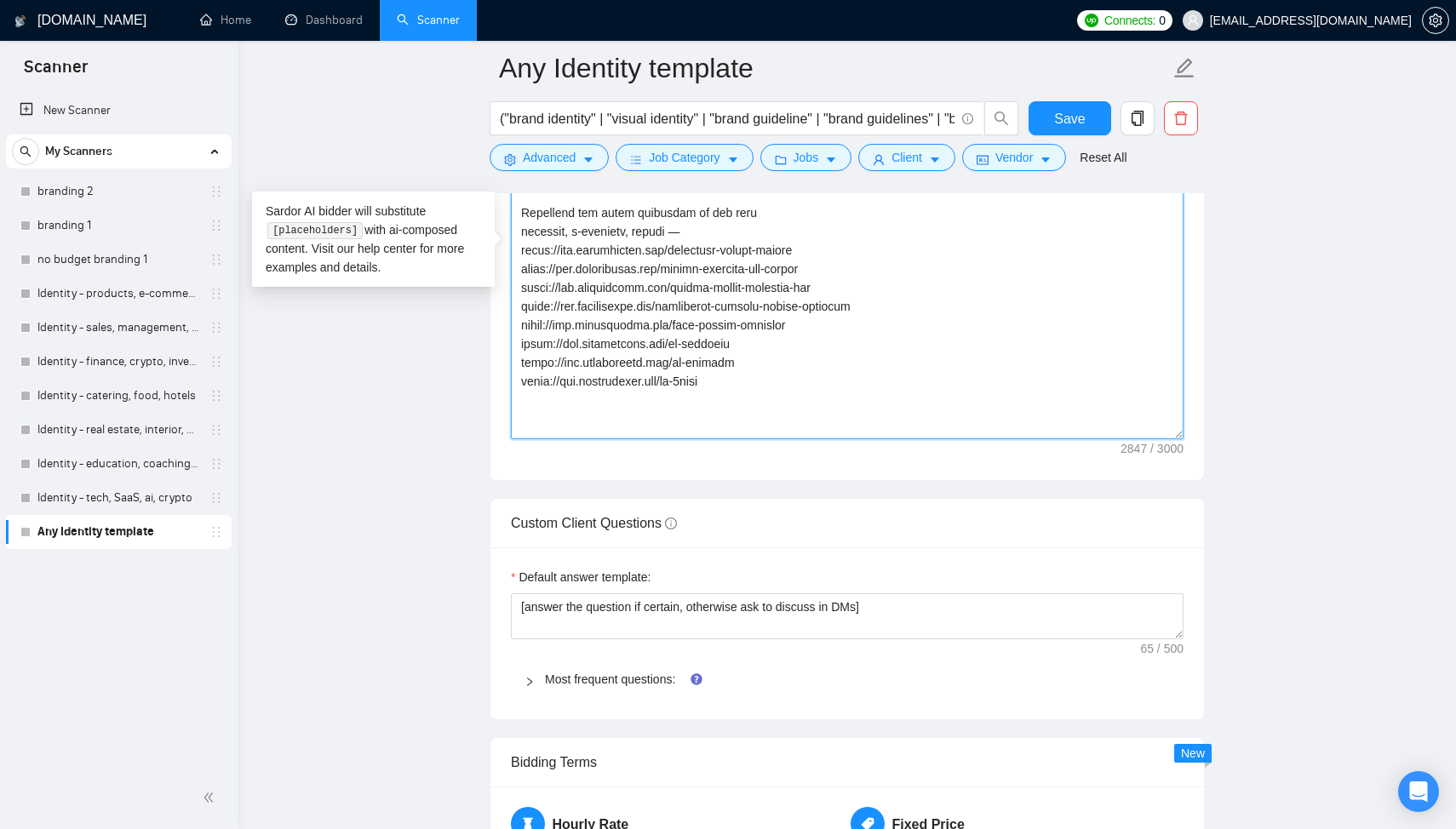
scroll to position [23, 0]
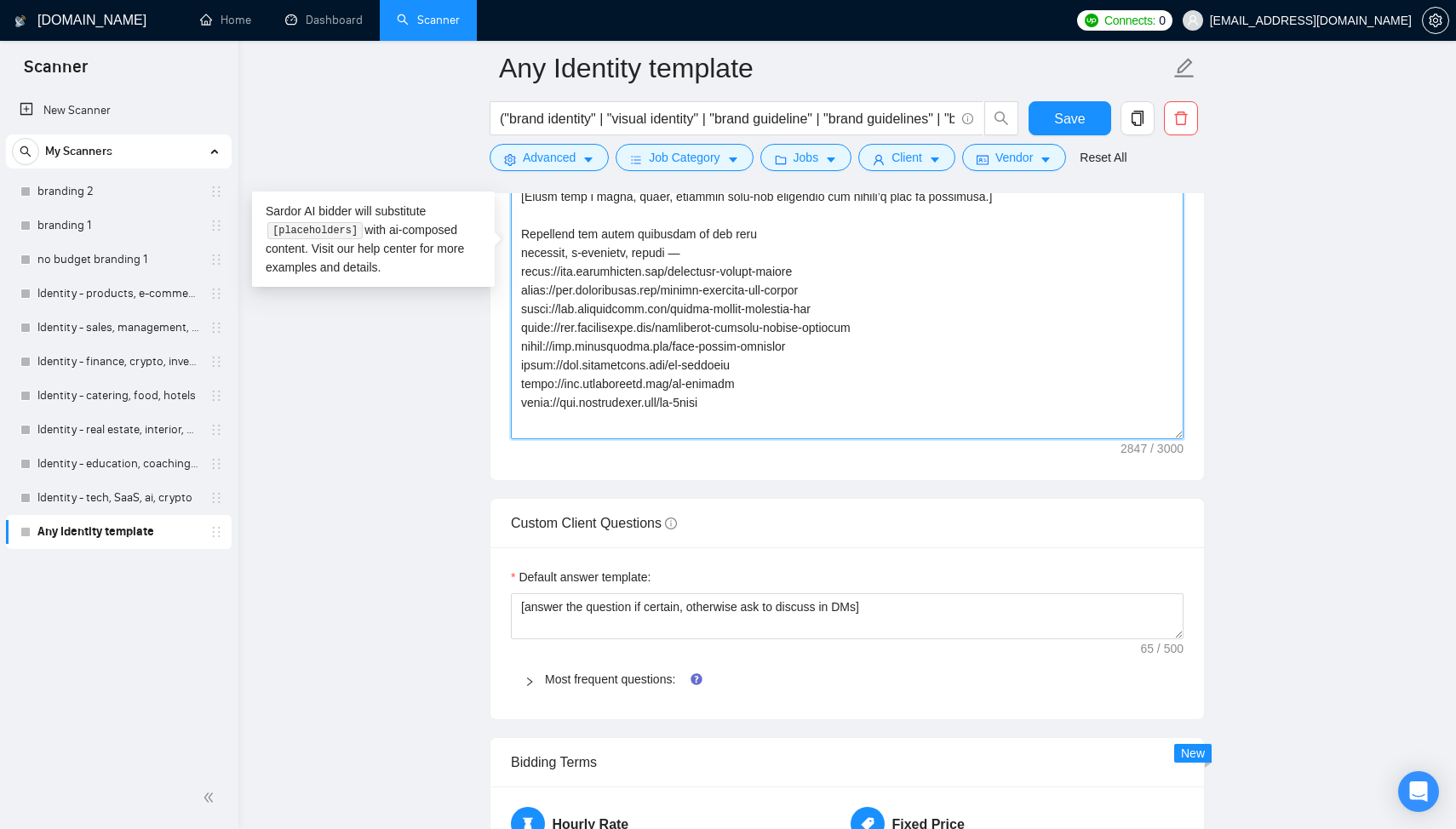
drag, startPoint x: 755, startPoint y: 385, endPoint x: 513, endPoint y: 390, distance: 242.1
click at [513, 390] on textarea "Cover letter template:" at bounding box center [848, 247] width 673 height 383
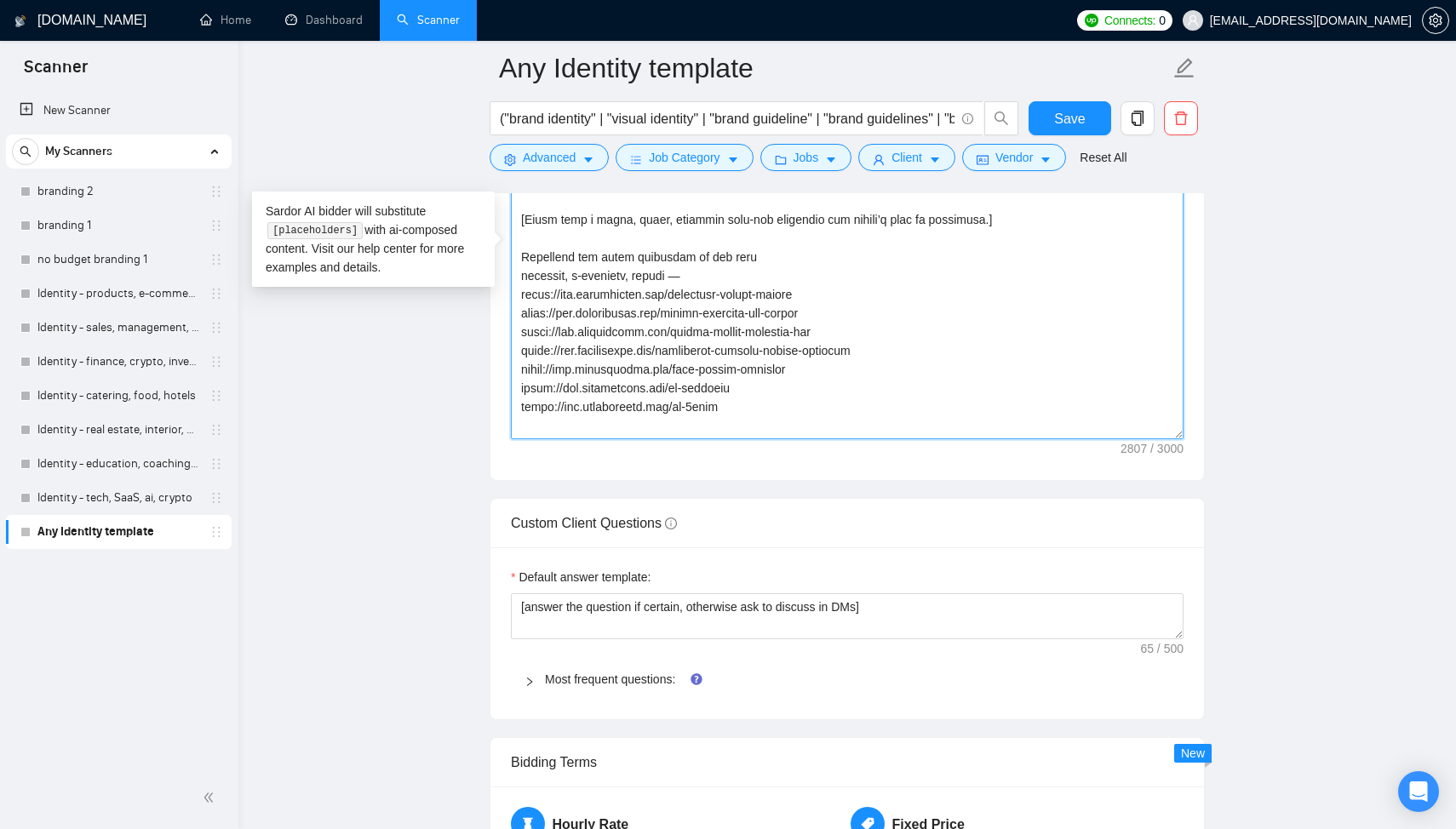
click at [745, 412] on textarea "Cover letter template:" at bounding box center [848, 247] width 673 height 383
click at [752, 400] on textarea "Cover letter template:" at bounding box center [848, 247] width 673 height 383
drag, startPoint x: 749, startPoint y: 415, endPoint x: 505, endPoint y: 414, distance: 244.0
click at [505, 414] on div "Cover letter template:" at bounding box center [847, 245] width 713 height 470
click at [773, 388] on textarea "Cover letter template:" at bounding box center [848, 247] width 673 height 383
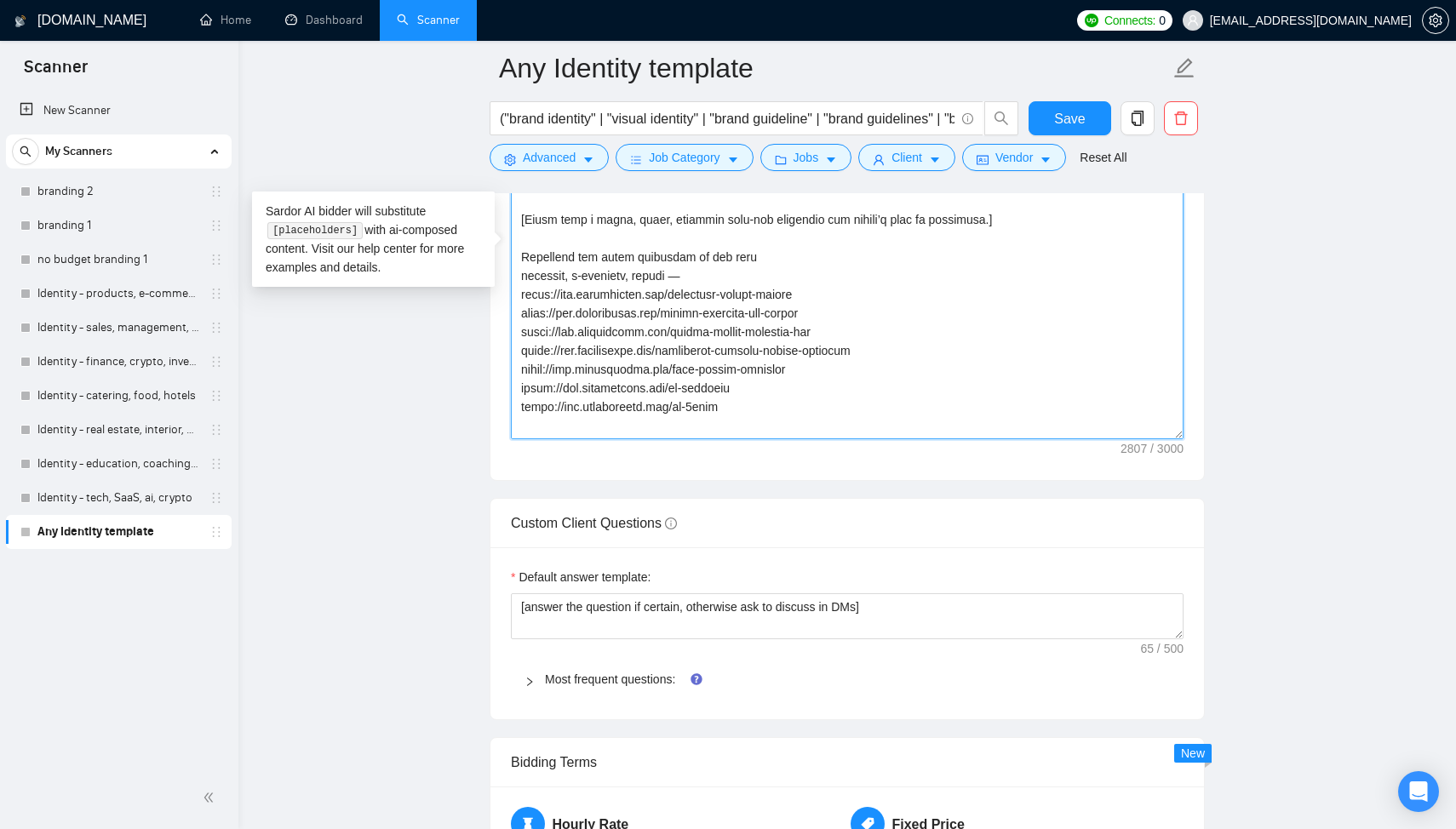
click at [760, 389] on textarea "Cover letter template:" at bounding box center [848, 247] width 673 height 383
drag, startPoint x: 768, startPoint y: 393, endPoint x: 506, endPoint y: 393, distance: 262.0
click at [506, 393] on div "Cover letter template:" at bounding box center [847, 245] width 713 height 470
drag, startPoint x: 869, startPoint y: 352, endPoint x: 511, endPoint y: 359, distance: 358.1
click at [509, 361] on div "Cover letter template:" at bounding box center [847, 245] width 713 height 470
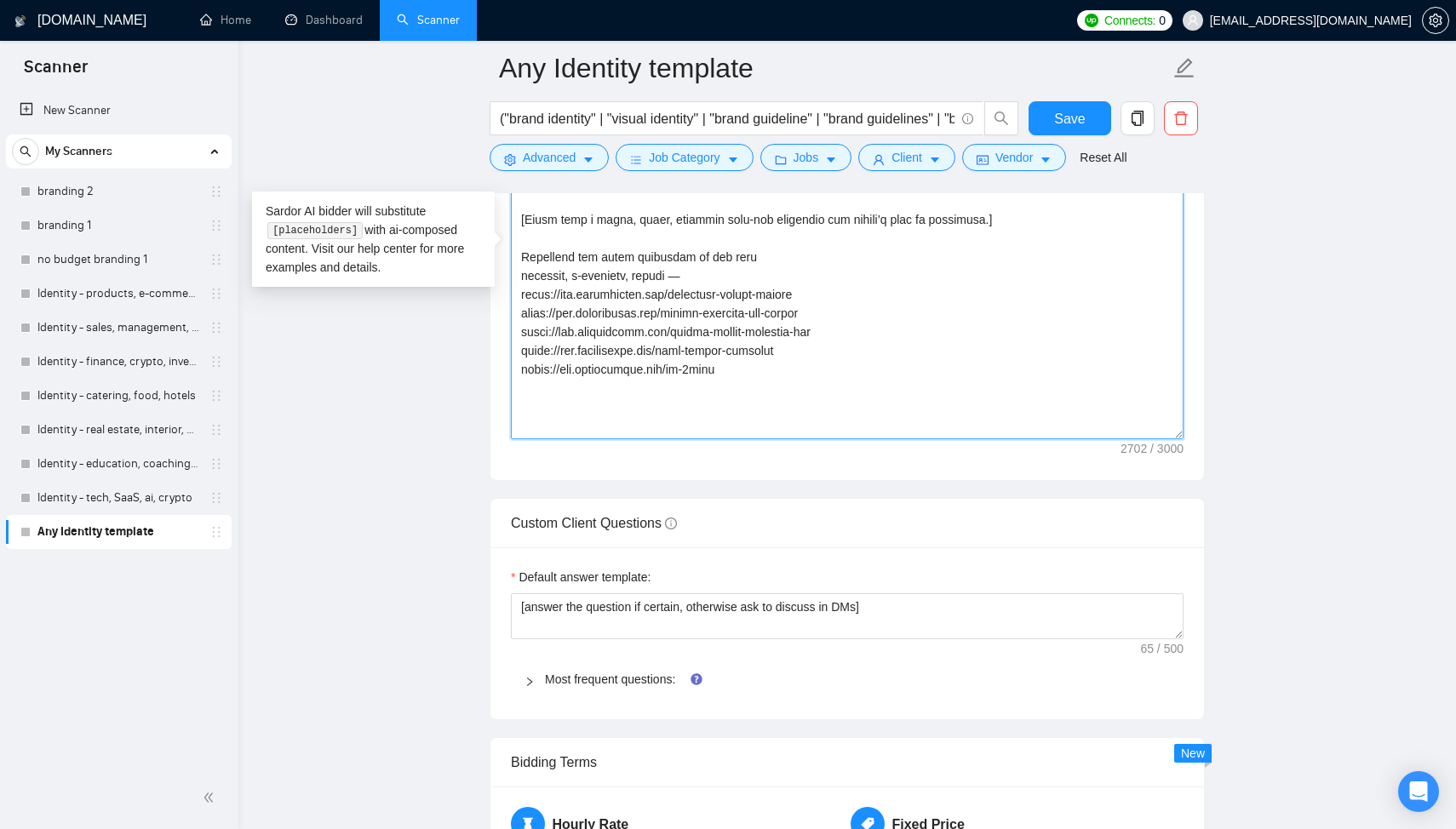
drag, startPoint x: 839, startPoint y: 336, endPoint x: 615, endPoint y: 336, distance: 224.0
click at [615, 339] on textarea "Cover letter template:" at bounding box center [848, 247] width 673 height 383
click at [828, 309] on textarea "Cover letter template:" at bounding box center [848, 247] width 673 height 383
drag, startPoint x: 829, startPoint y: 299, endPoint x: 475, endPoint y: 299, distance: 354.0
click at [475, 299] on main "Any Identity template ("brand identity" | "visual identity" | "brand guideline"…" at bounding box center [847, 482] width 1163 height 5110
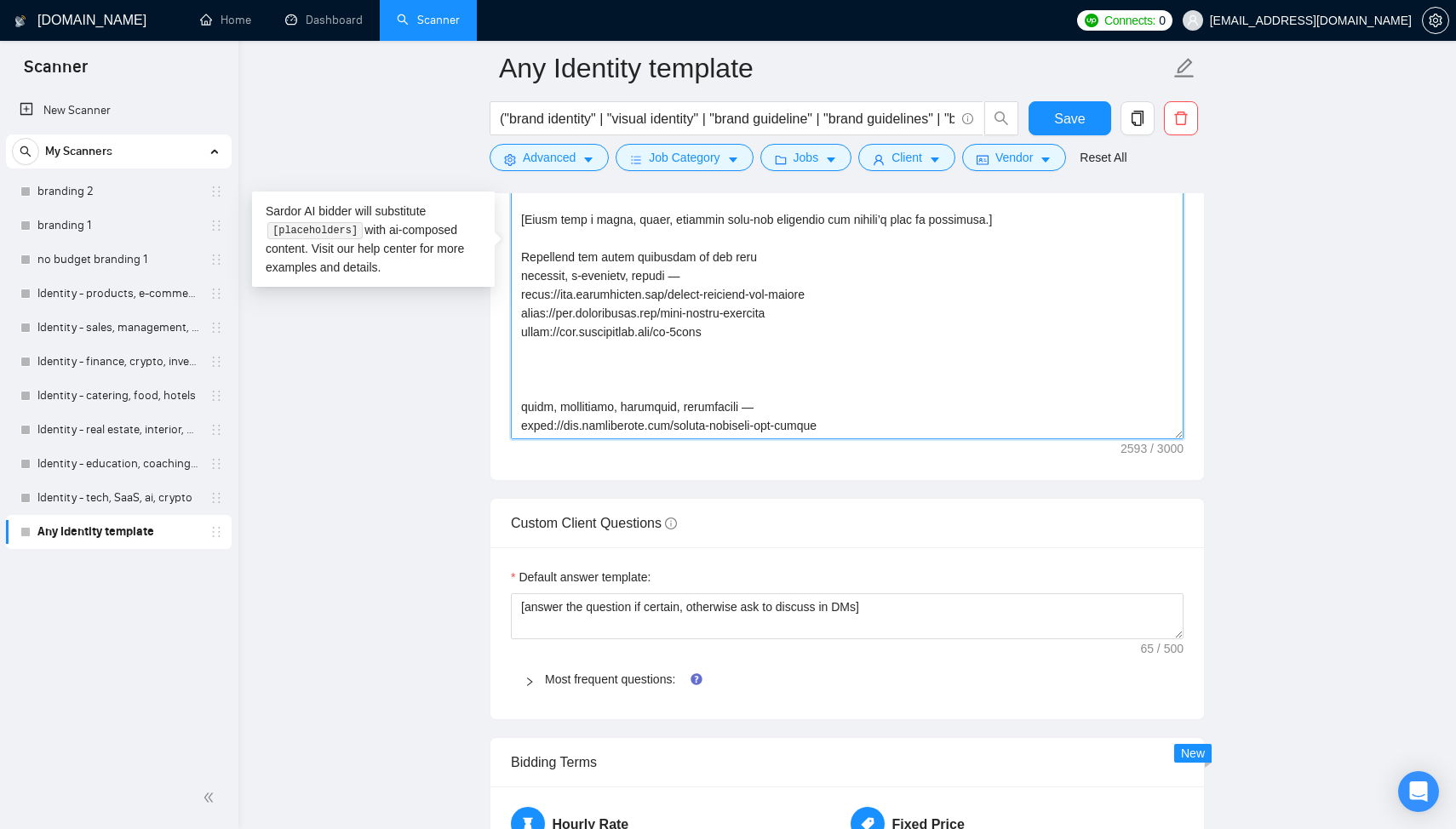
drag, startPoint x: 843, startPoint y: 300, endPoint x: 478, endPoint y: 300, distance: 365.0
click at [477, 300] on main "Any Identity template ("brand identity" | "visual identity" | "brand guideline"…" at bounding box center [847, 482] width 1163 height 5110
drag, startPoint x: 767, startPoint y: 331, endPoint x: 494, endPoint y: 335, distance: 273.0
click at [494, 335] on div "Cover letter template:" at bounding box center [847, 245] width 713 height 470
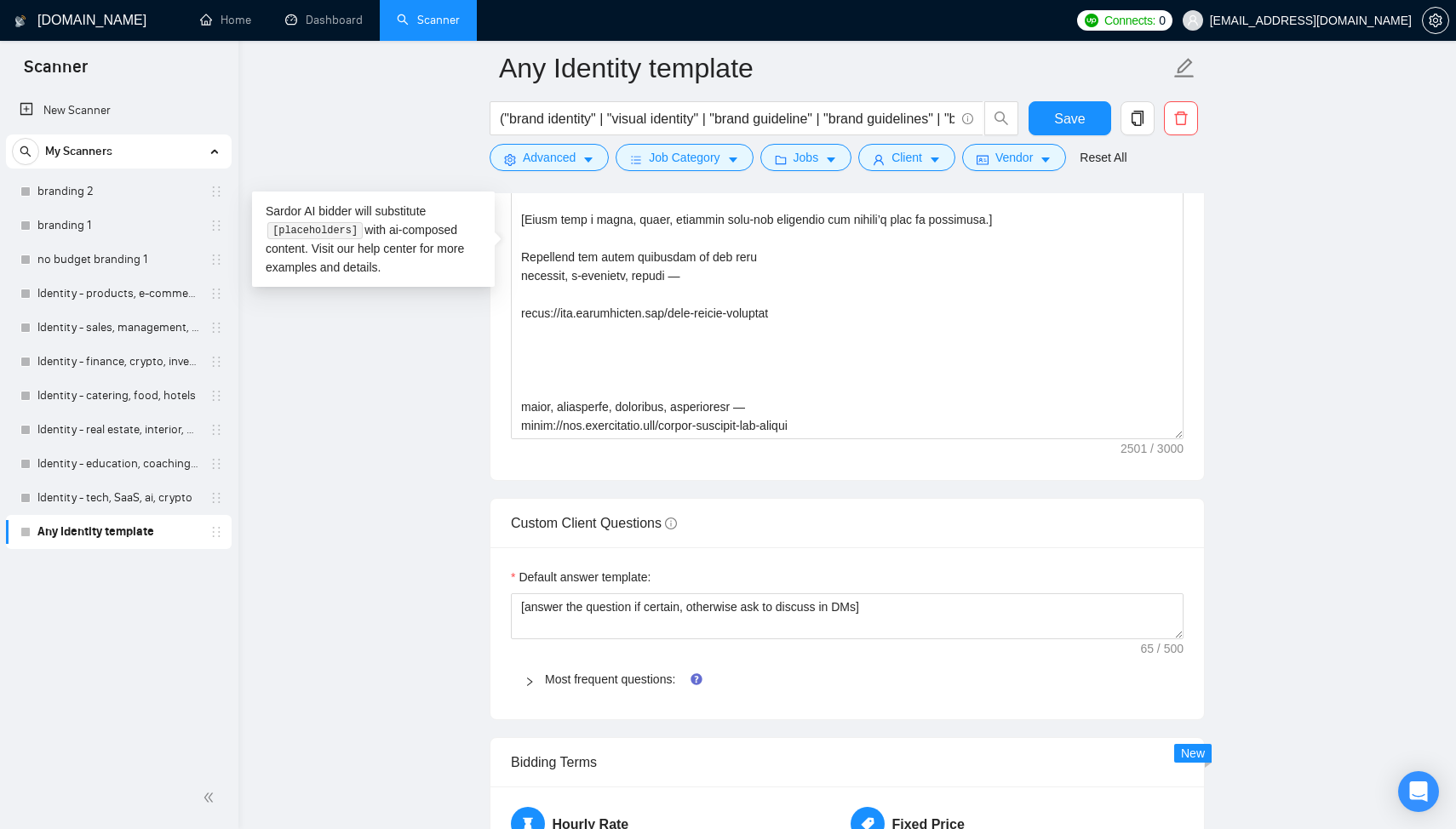
click at [494, 335] on div "Cover letter template:" at bounding box center [847, 245] width 713 height 470
click at [534, 331] on textarea "Cover letter template:" at bounding box center [848, 247] width 673 height 383
paste textarea "https://www.arturmikhov.art/biione-packaging-design-and-visual-identity"
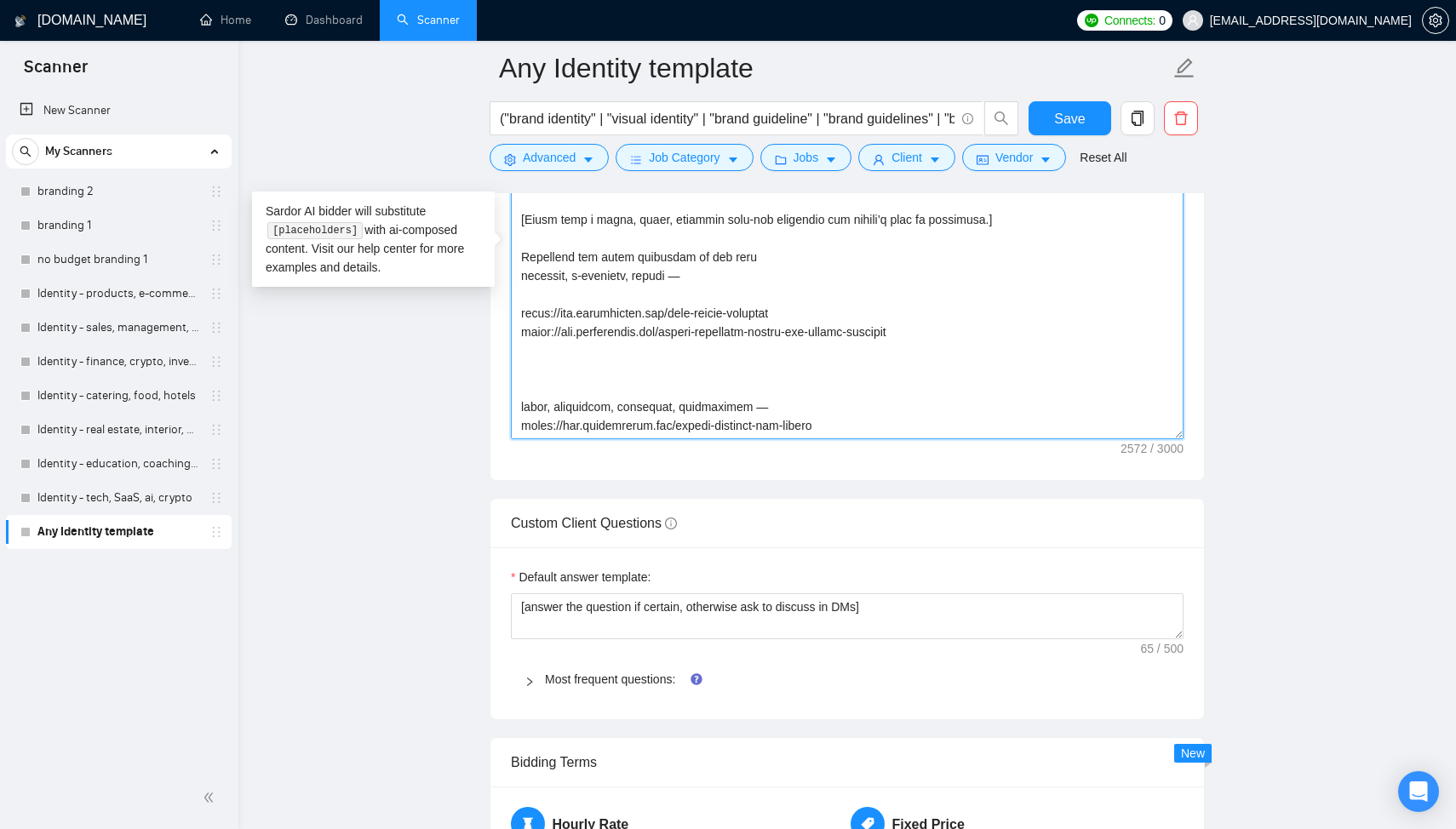
drag, startPoint x: 792, startPoint y: 316, endPoint x: 520, endPoint y: 319, distance: 272.0
click at [520, 319] on textarea "Cover letter template:" at bounding box center [848, 247] width 673 height 383
drag, startPoint x: 688, startPoint y: 275, endPoint x: 521, endPoint y: 281, distance: 167.1
click at [521, 281] on textarea "Cover letter template:" at bounding box center [848, 247] width 673 height 383
click at [682, 279] on textarea "Cover letter template:" at bounding box center [848, 247] width 673 height 383
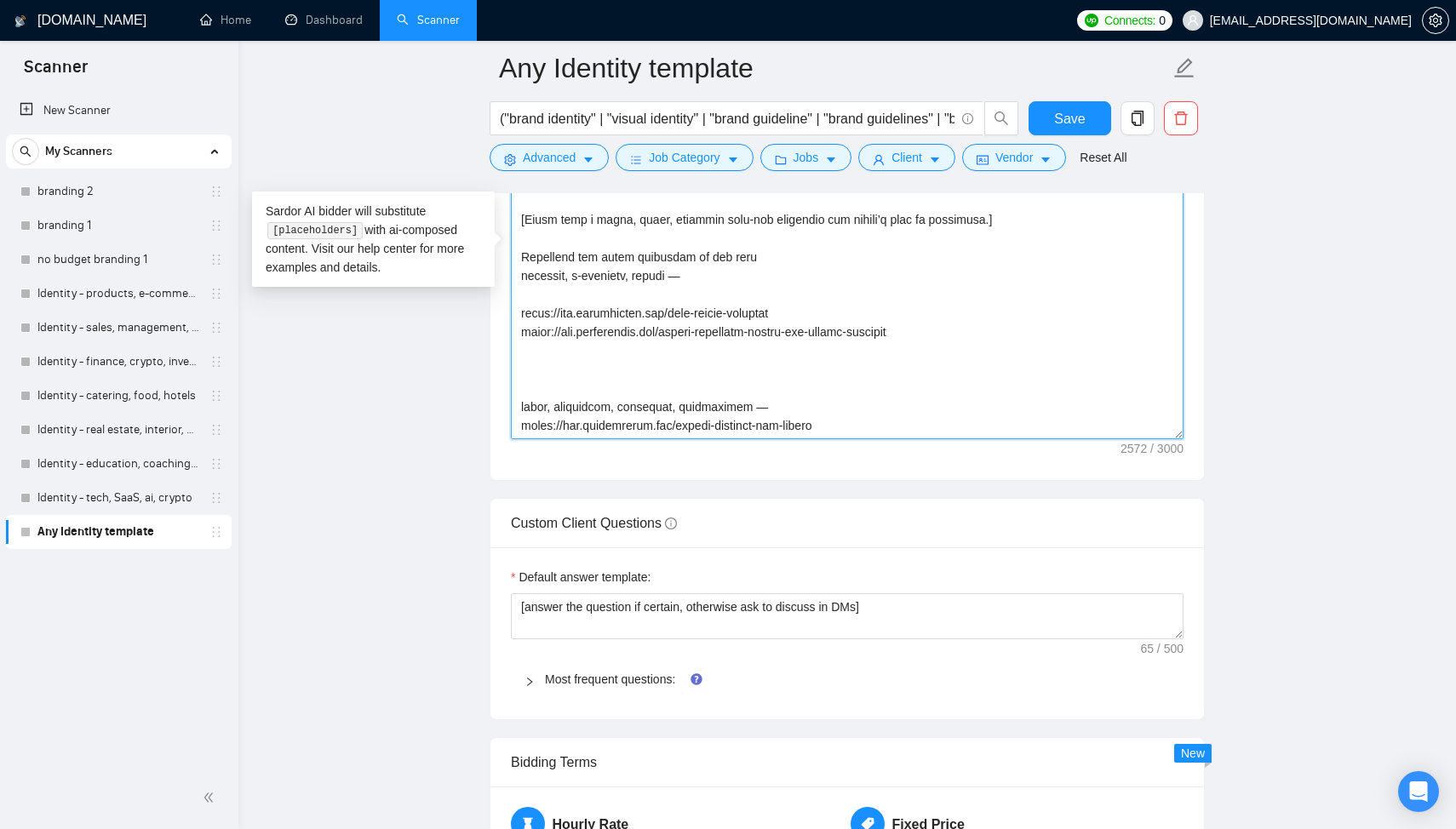
drag, startPoint x: 688, startPoint y: 279, endPoint x: 657, endPoint y: 275, distance: 31.3
click at [657, 275] on textarea "Cover letter template:" at bounding box center [848, 247] width 673 height 383
click at [526, 315] on textarea "Cover letter template:" at bounding box center [848, 247] width 673 height 383
click at [521, 315] on textarea "Cover letter template:" at bounding box center [848, 247] width 673 height 383
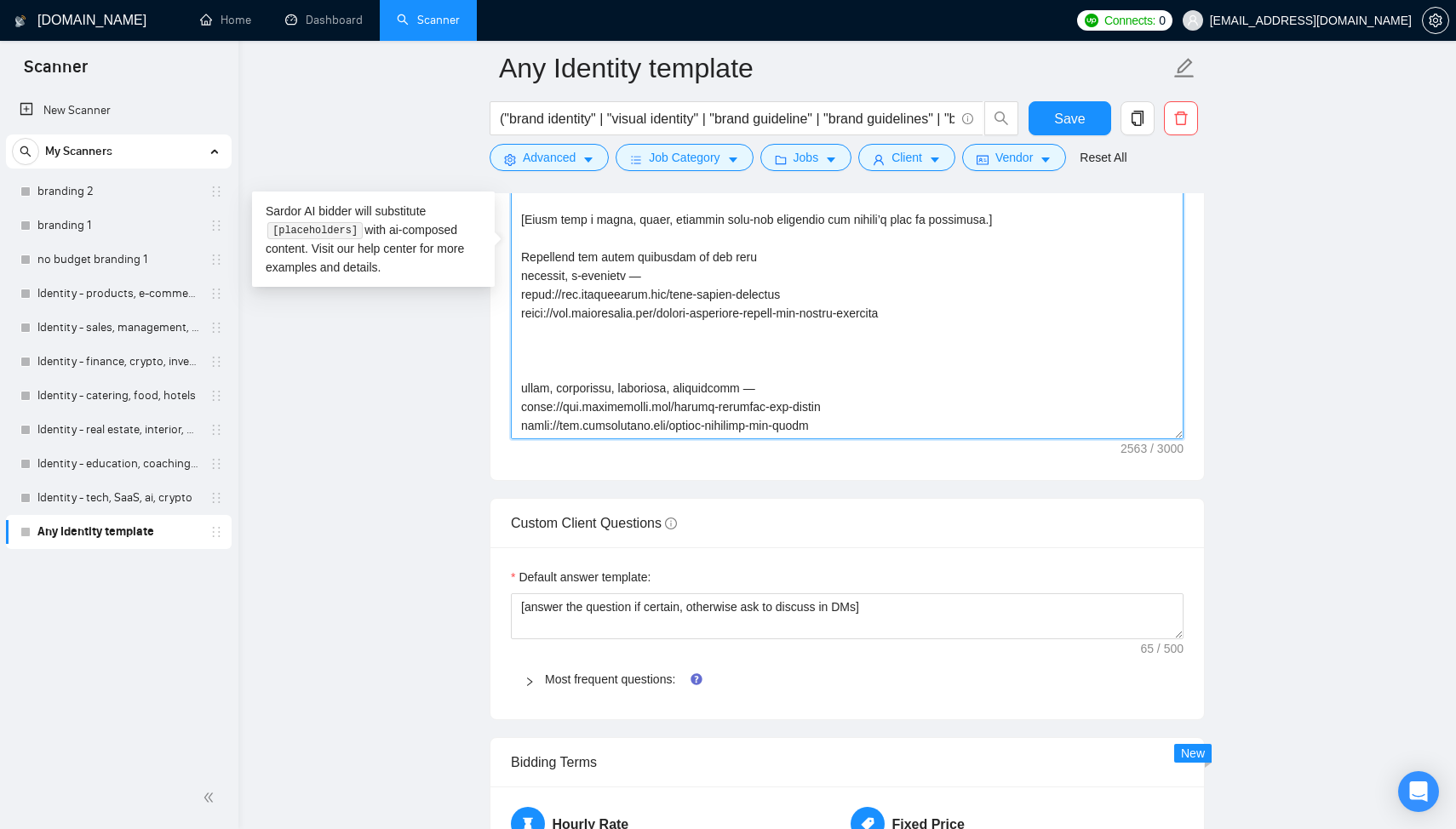
click at [771, 257] on textarea "Cover letter template:" at bounding box center [848, 247] width 673 height 383
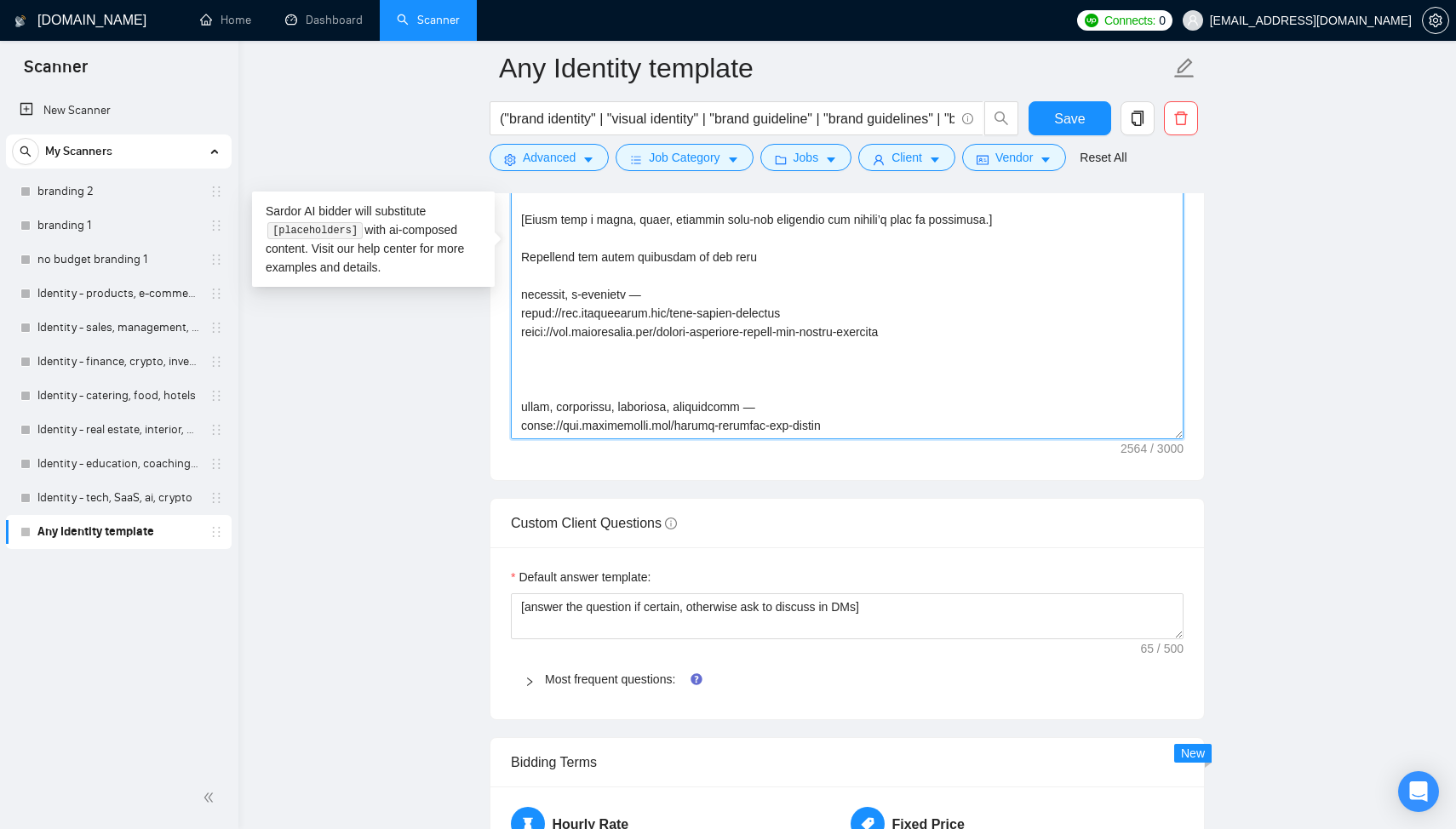
drag, startPoint x: 787, startPoint y: 319, endPoint x: 621, endPoint y: 323, distance: 166.0
click at [621, 323] on textarea "Cover letter template:" at bounding box center [848, 247] width 673 height 383
click at [609, 380] on textarea "Cover letter template:" at bounding box center [848, 247] width 673 height 383
drag, startPoint x: 681, startPoint y: 294, endPoint x: 516, endPoint y: 300, distance: 165.1
click at [516, 300] on textarea "Cover letter template:" at bounding box center [848, 247] width 673 height 383
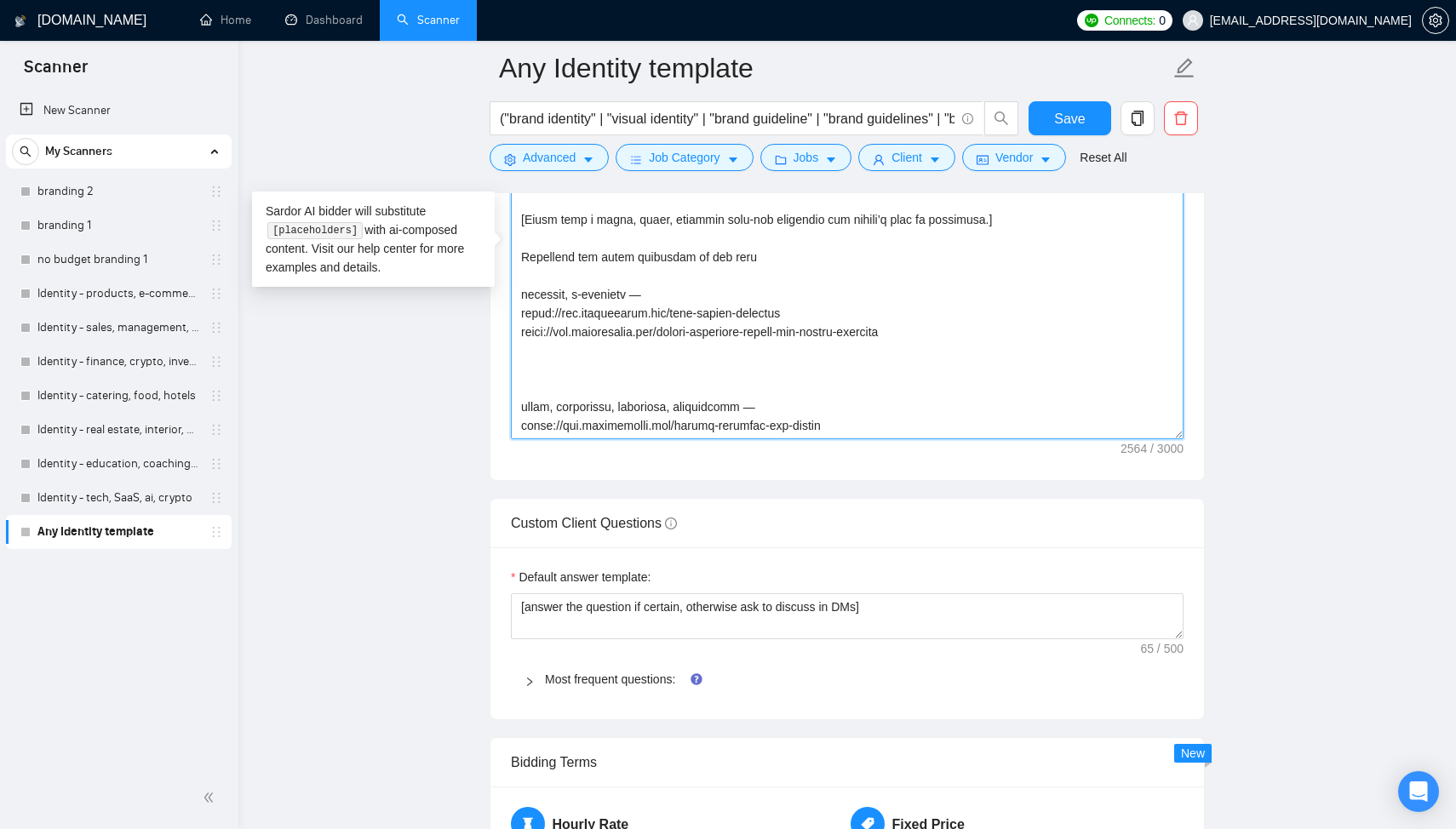
click at [535, 366] on textarea "Cover letter template:" at bounding box center [848, 247] width 673 height 383
paste textarea "products, e-commerce —"
click at [552, 352] on textarea "Cover letter template:" at bounding box center [848, 247] width 673 height 383
drag, startPoint x: 646, startPoint y: 373, endPoint x: 519, endPoint y: 379, distance: 127.1
click at [519, 379] on textarea "Cover letter template:" at bounding box center [848, 247] width 673 height 383
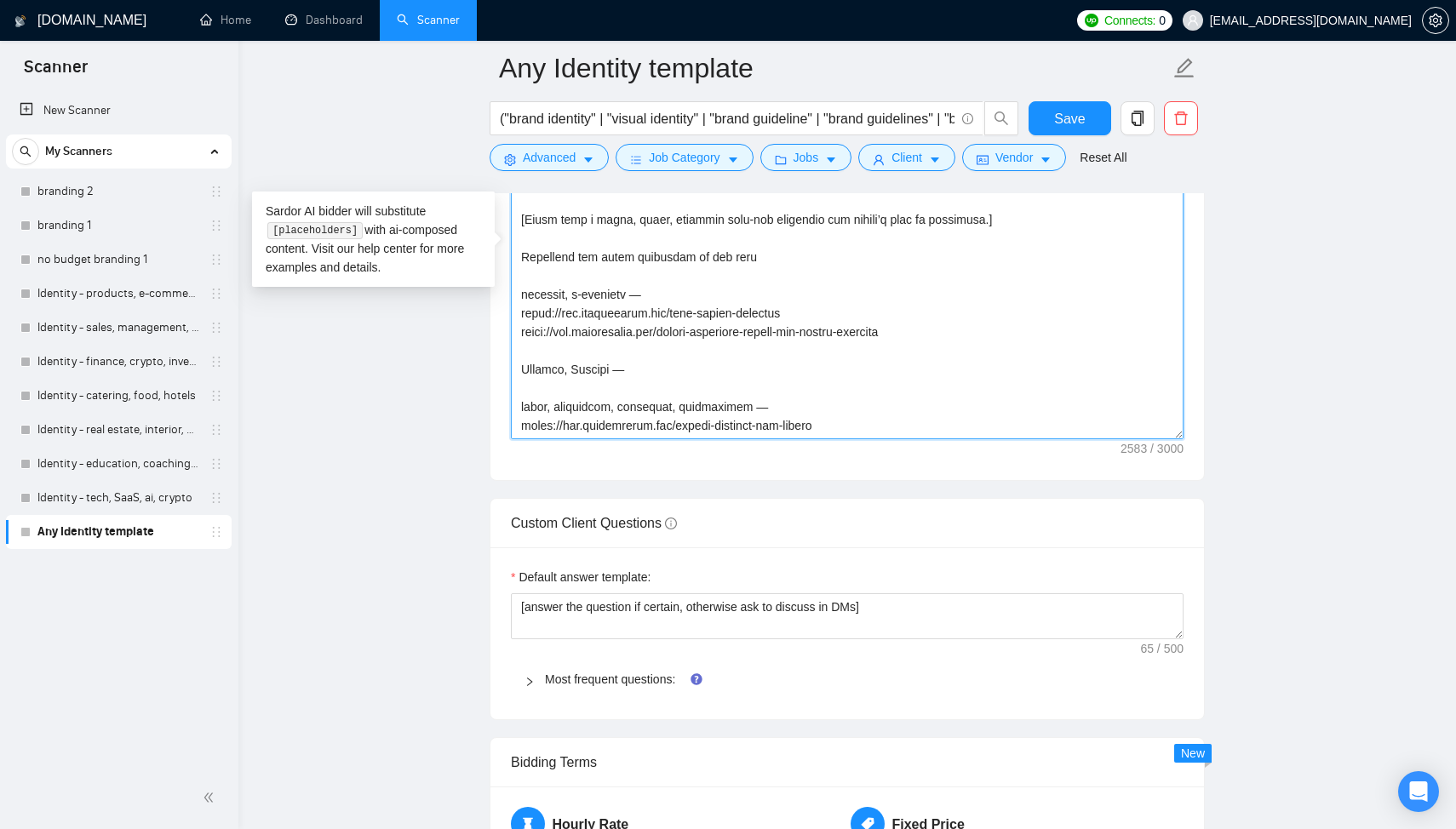
drag, startPoint x: 782, startPoint y: 312, endPoint x: 520, endPoint y: 316, distance: 262.0
click at [520, 316] on textarea "Cover letter template:" at bounding box center [848, 247] width 673 height 383
click at [532, 379] on textarea "Cover letter template:" at bounding box center [848, 247] width 673 height 383
click at [648, 379] on textarea "Cover letter template:" at bounding box center [848, 247] width 673 height 383
paste textarea "https://www.arturmikhov.art/rift-visual-identity"
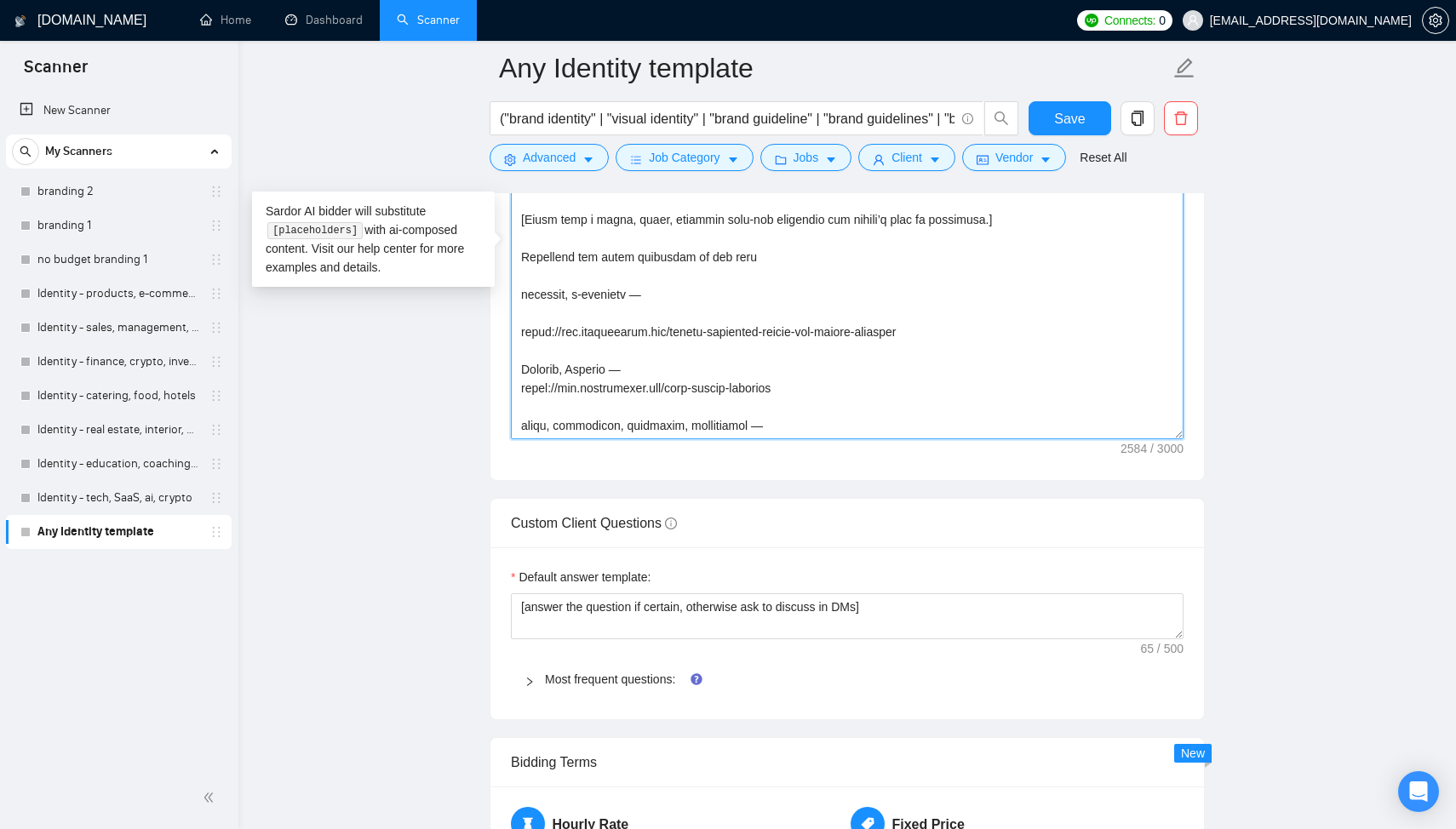
click at [522, 331] on textarea "Cover letter template:" at bounding box center [848, 247] width 673 height 383
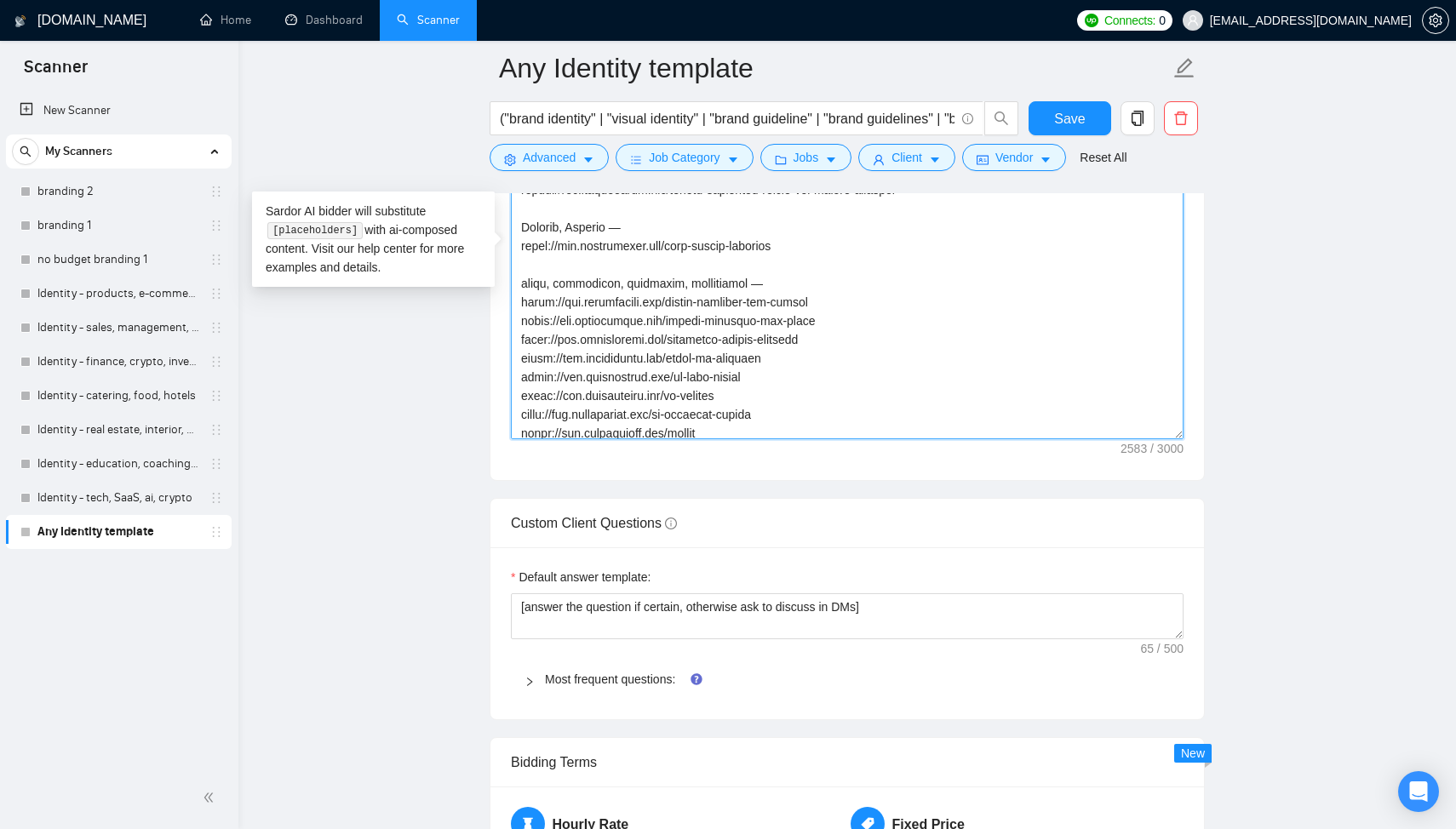
scroll to position [128, 0]
click at [769, 331] on textarea "Cover letter template:" at bounding box center [848, 247] width 673 height 383
click at [760, 265] on textarea "Cover letter template:" at bounding box center [848, 247] width 673 height 383
drag, startPoint x: 838, startPoint y: 335, endPoint x: 520, endPoint y: 341, distance: 318.1
click at [520, 341] on textarea "Cover letter template:" at bounding box center [848, 247] width 673 height 383
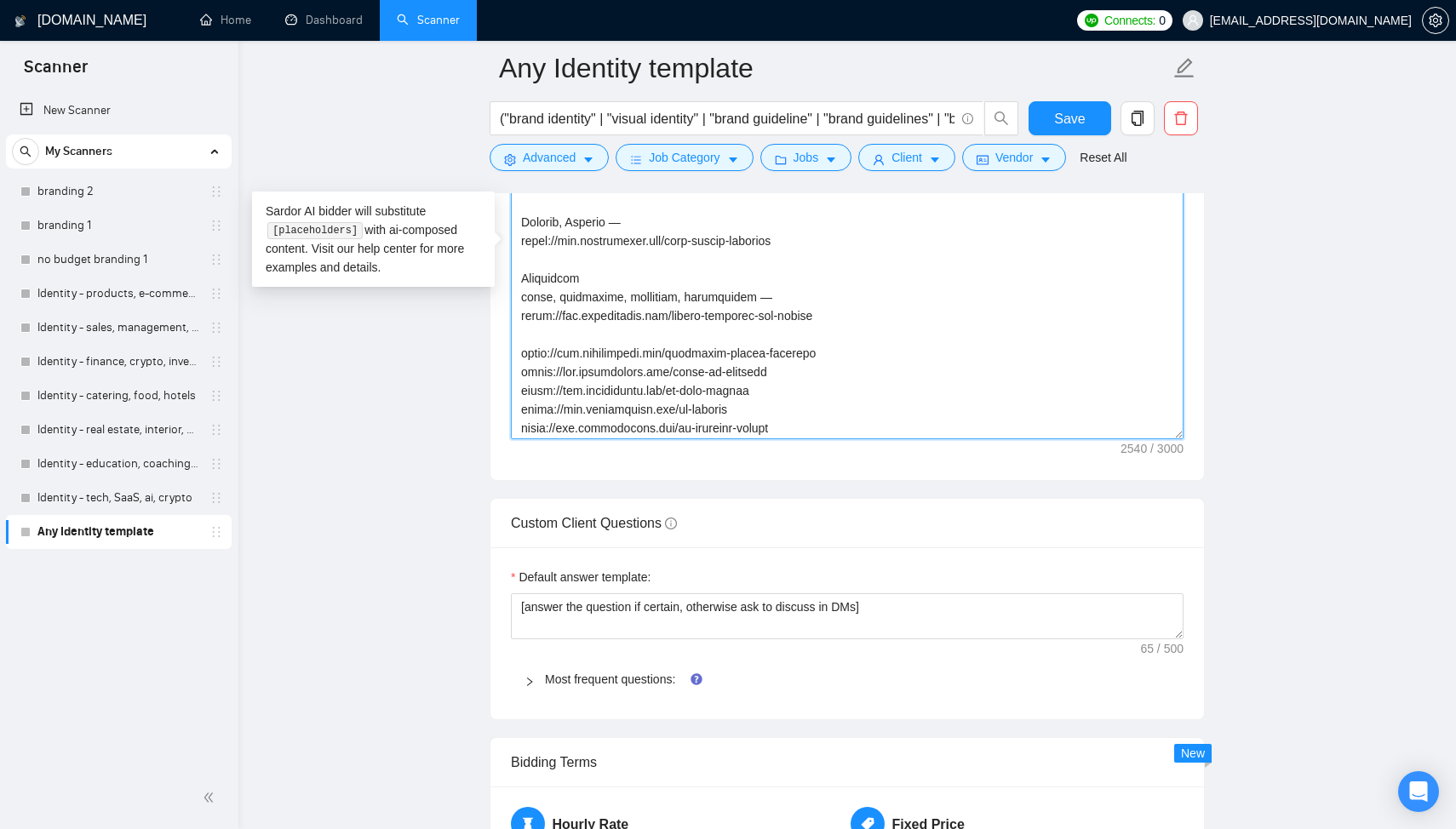
click at [593, 283] on textarea "Cover letter template:" at bounding box center [848, 247] width 673 height 383
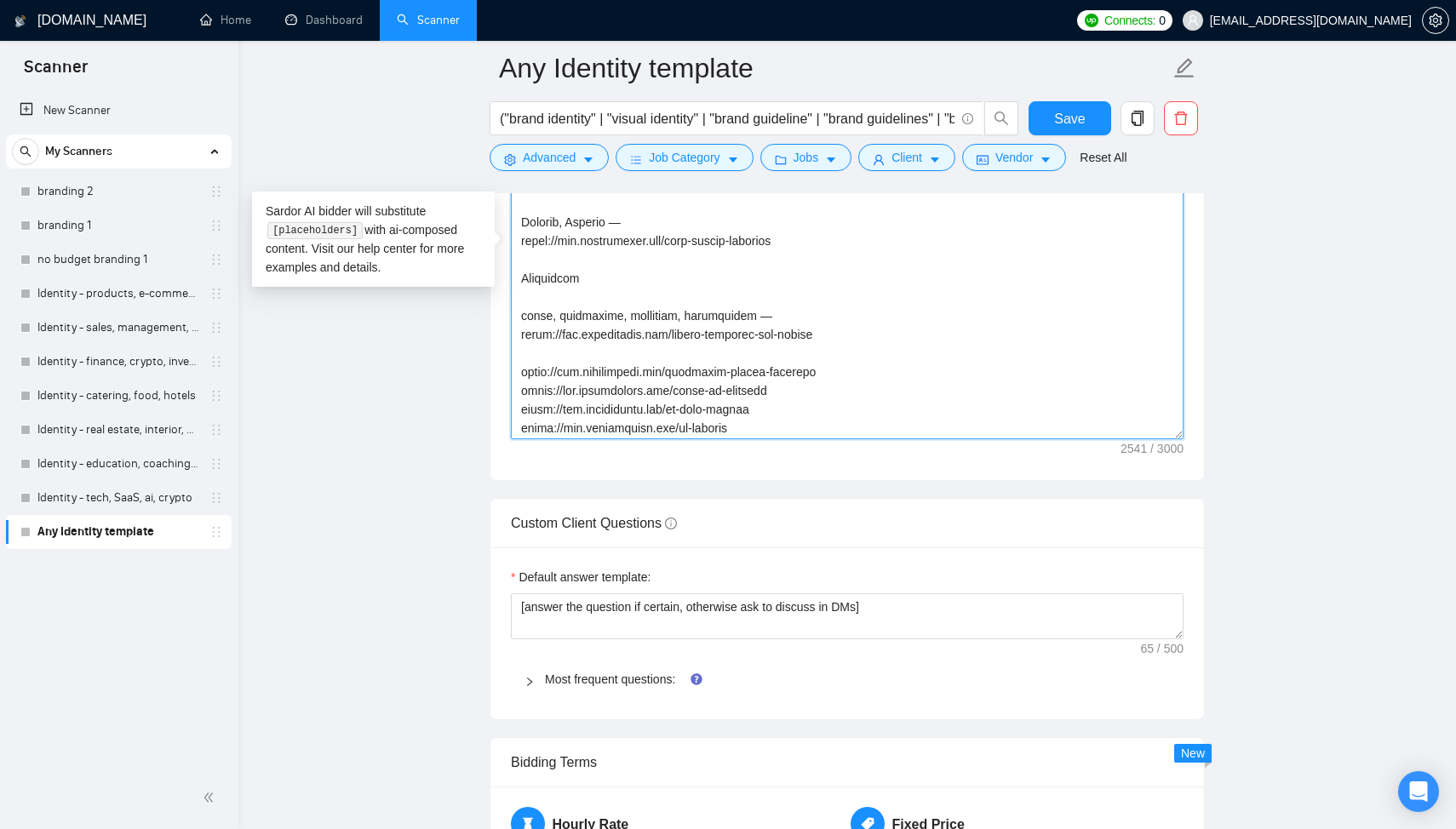
paste textarea "https://www.arturmikhov.art/visual-identity-for-tempo"
drag, startPoint x: 640, startPoint y: 219, endPoint x: 616, endPoint y: 220, distance: 24.0
click at [616, 220] on textarea "Cover letter template:" at bounding box center [848, 247] width 673 height 383
click at [600, 285] on textarea "Cover letter template:" at bounding box center [848, 247] width 673 height 383
paste textarea "—"
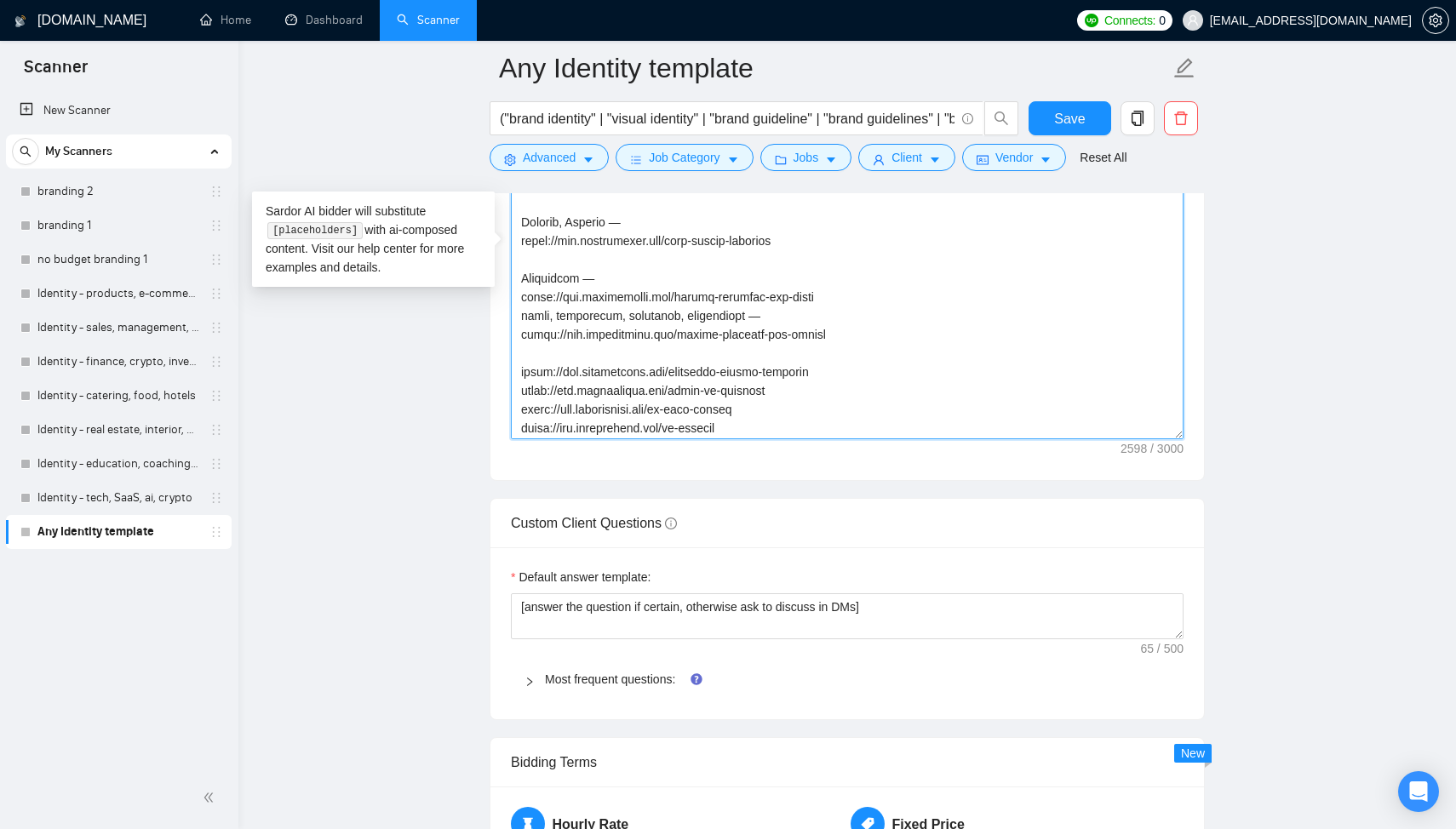
click at [825, 300] on textarea "Cover letter template:" at bounding box center [848, 247] width 673 height 383
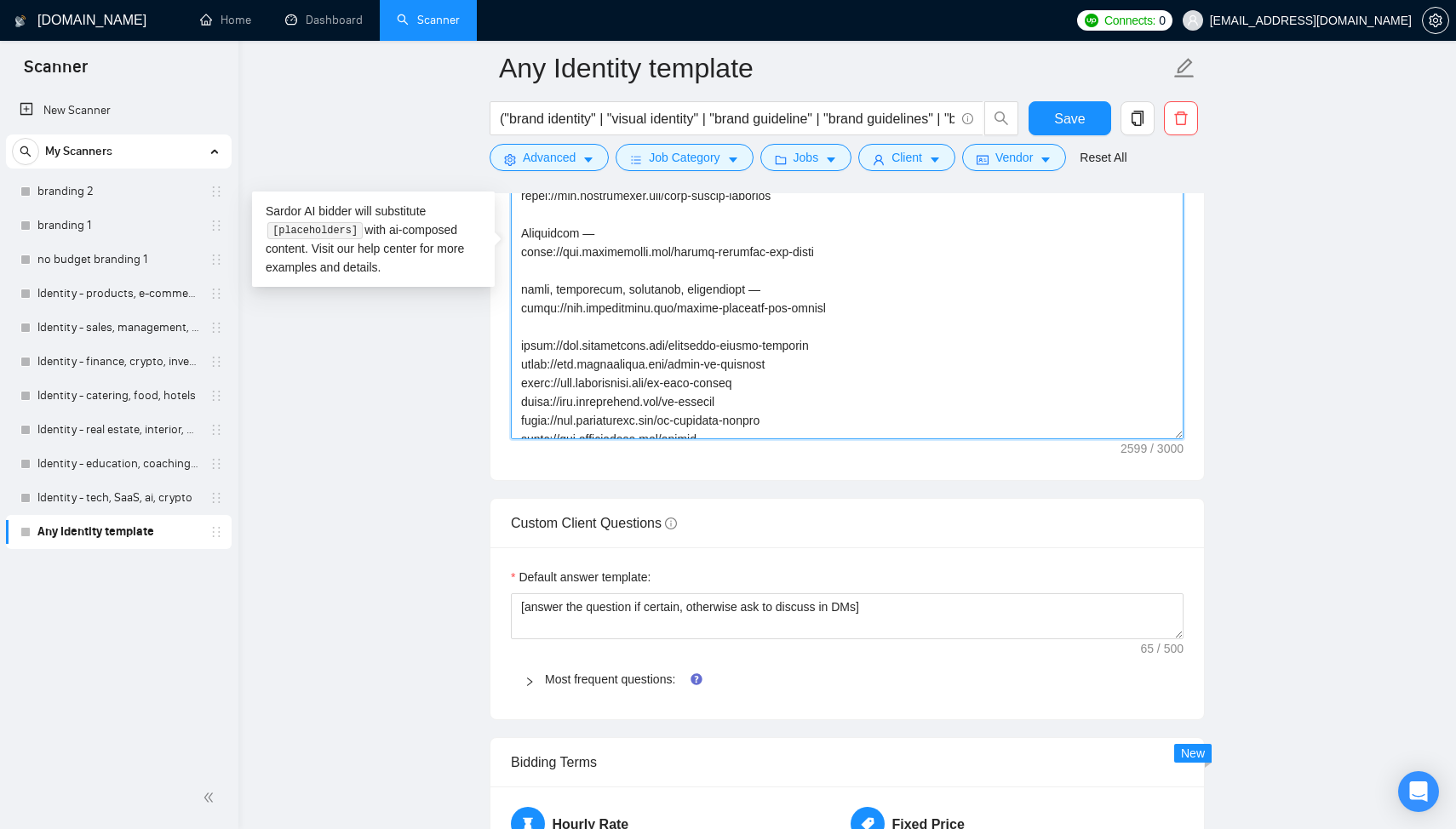
scroll to position [176, 0]
click at [626, 324] on textarea "Cover letter template:" at bounding box center [848, 247] width 673 height 383
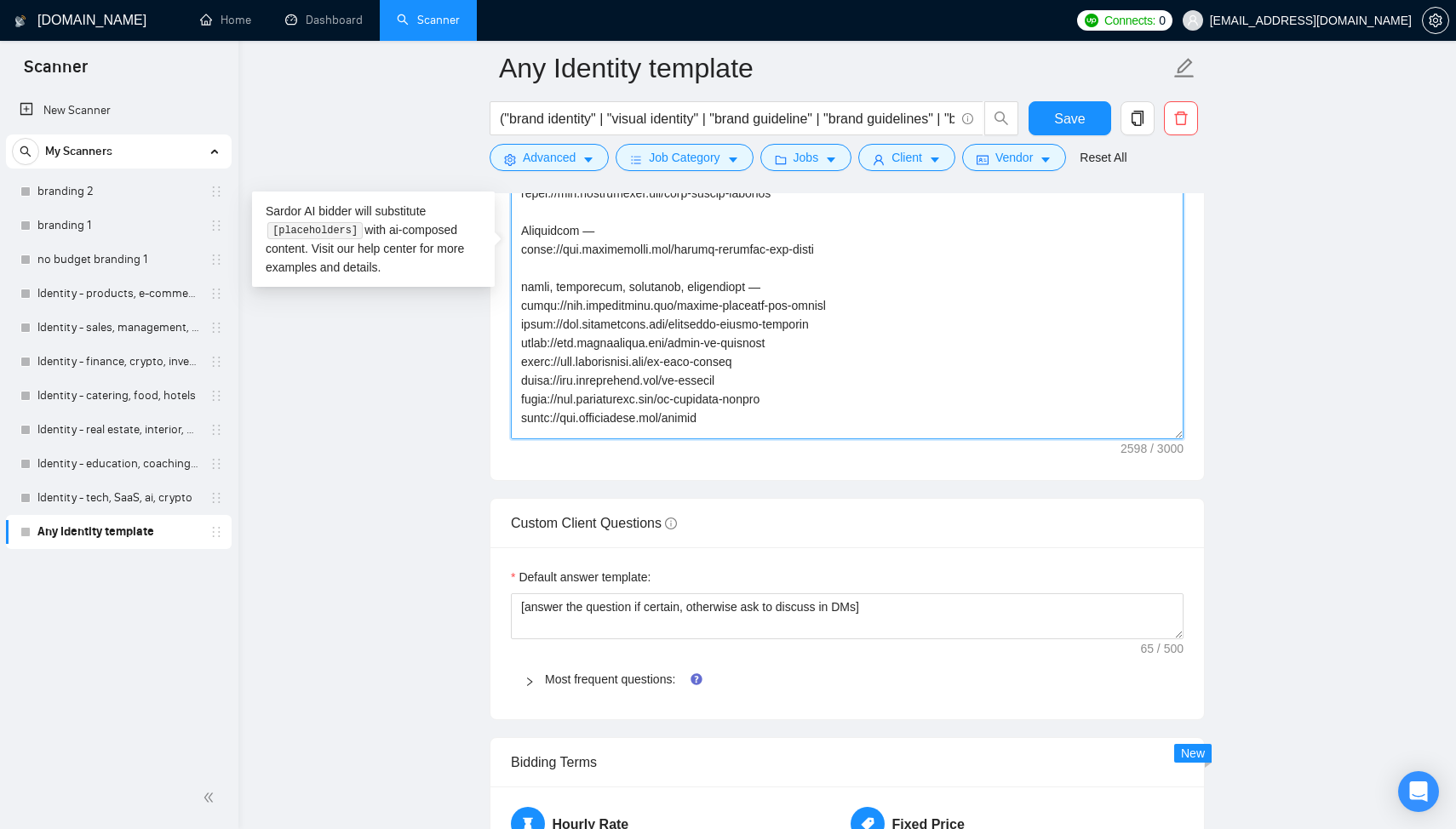
drag, startPoint x: 698, startPoint y: 285, endPoint x: 761, endPoint y: 290, distance: 63.2
click at [761, 290] on textarea "Cover letter template:" at bounding box center [848, 247] width 673 height 383
click at [756, 353] on textarea "Cover letter template:" at bounding box center [848, 247] width 673 height 383
click at [806, 288] on textarea "Cover letter template:" at bounding box center [848, 247] width 673 height 383
click at [800, 266] on textarea "Cover letter template:" at bounding box center [848, 247] width 673 height 383
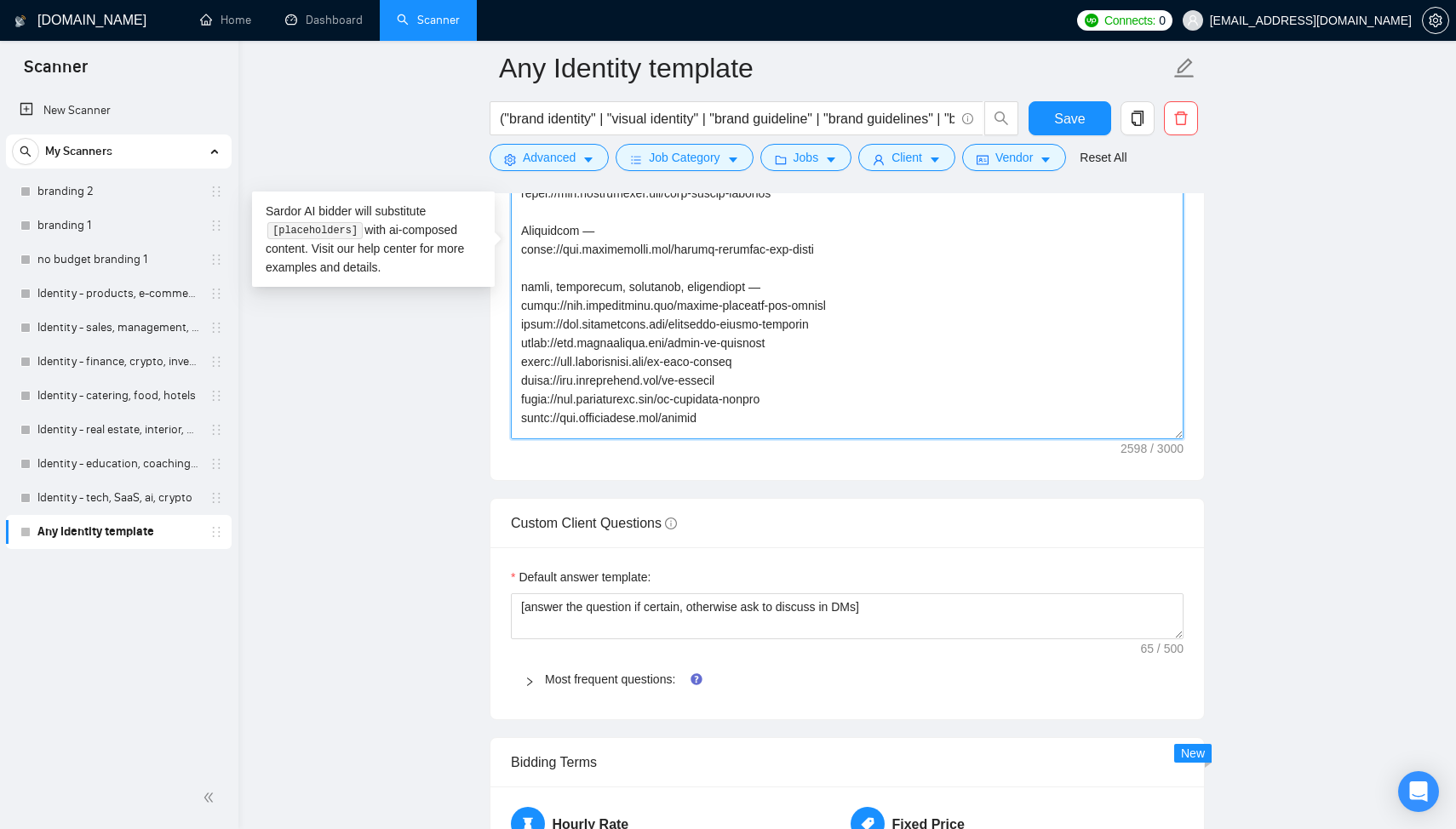
click at [840, 245] on textarea "Cover letter template:" at bounding box center [848, 247] width 673 height 383
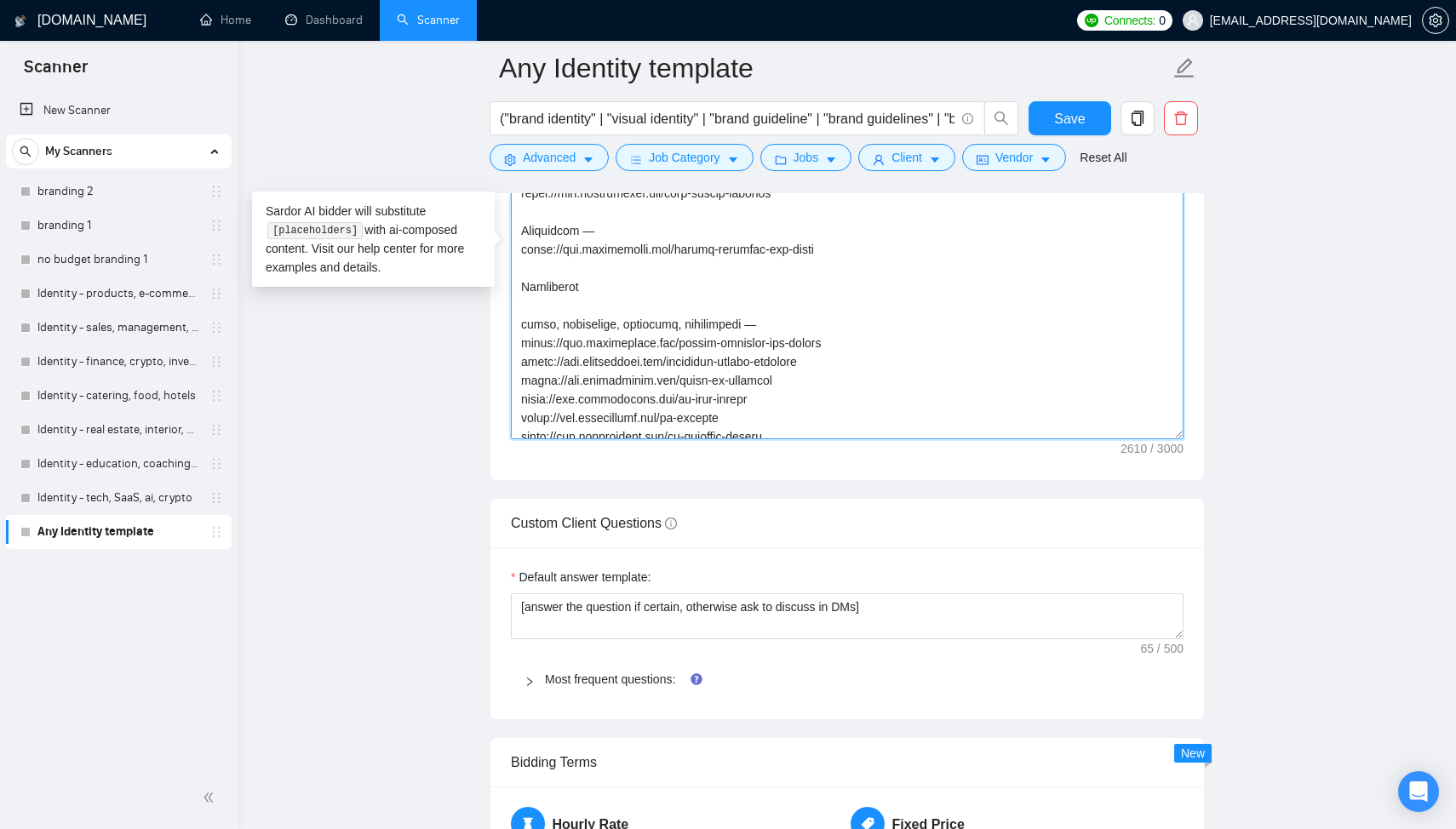
drag, startPoint x: 608, startPoint y: 286, endPoint x: 487, endPoint y: 286, distance: 121.0
click at [487, 286] on main "Any Identity template ("brand identity" | "visual identity" | "brand guideline"…" at bounding box center [847, 482] width 1163 height 5110
drag, startPoint x: 604, startPoint y: 237, endPoint x: 584, endPoint y: 238, distance: 20.0
click at [584, 238] on textarea "Cover letter template:" at bounding box center [848, 247] width 673 height 383
click at [614, 291] on textarea "Cover letter template:" at bounding box center [848, 247] width 673 height 383
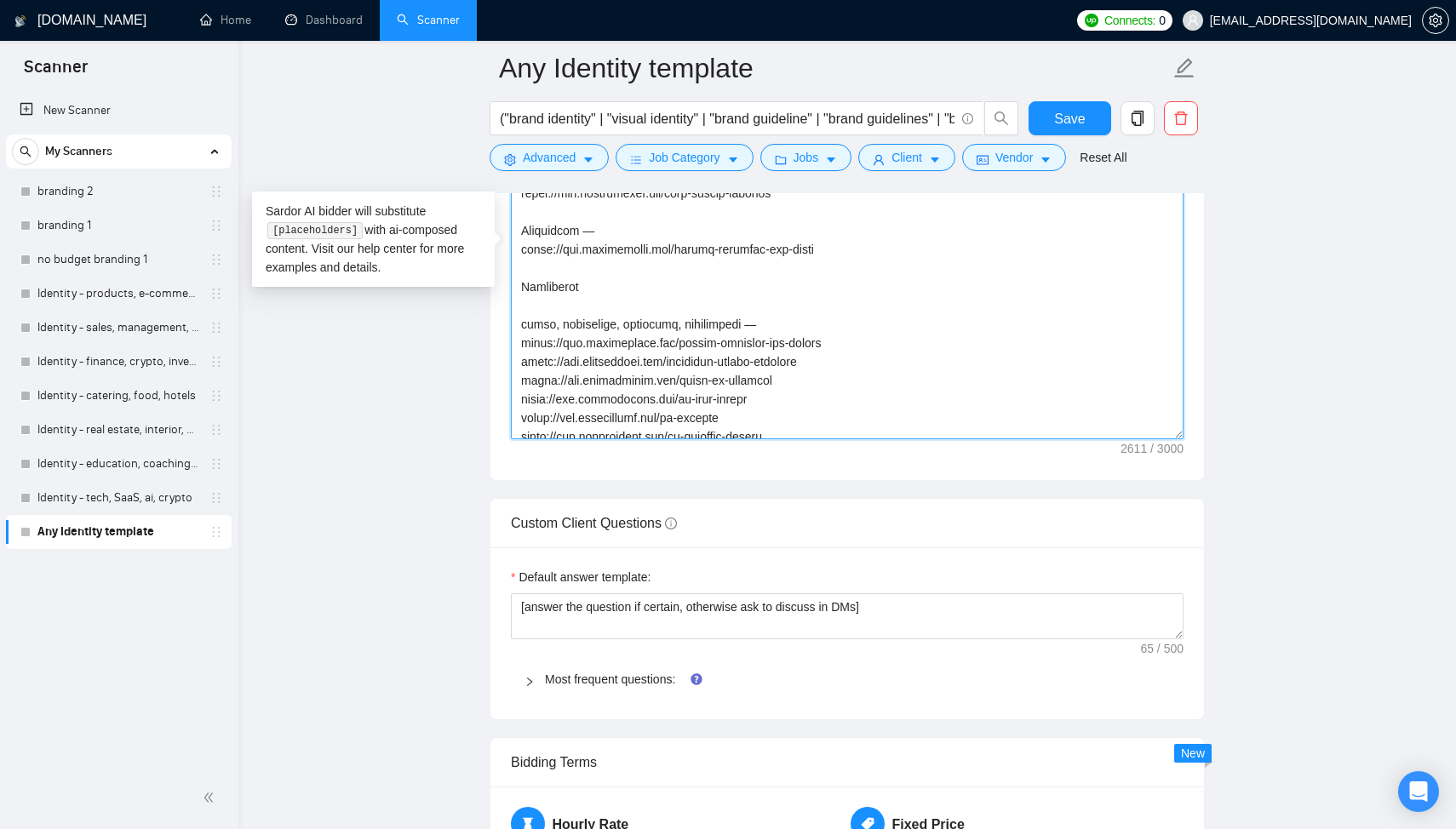
paste textarea "—"
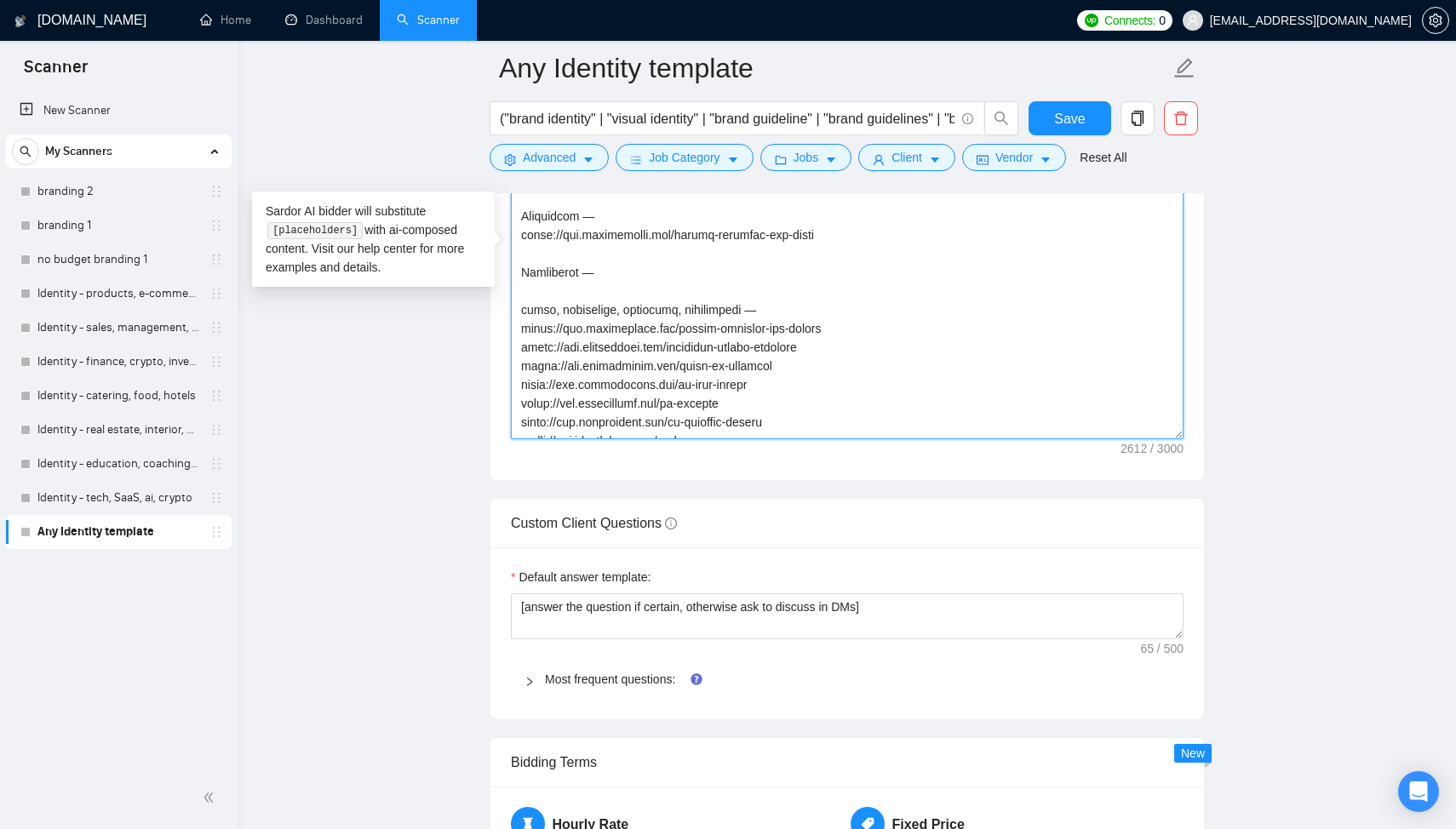
scroll to position [192, 0]
drag, startPoint x: 794, startPoint y: 368, endPoint x: 589, endPoint y: 368, distance: 205.0
click at [589, 368] on textarea "Cover letter template:" at bounding box center [848, 247] width 673 height 383
click at [586, 265] on textarea "Cover letter template:" at bounding box center [848, 247] width 673 height 383
click at [581, 273] on textarea "Cover letter template:" at bounding box center [848, 247] width 673 height 383
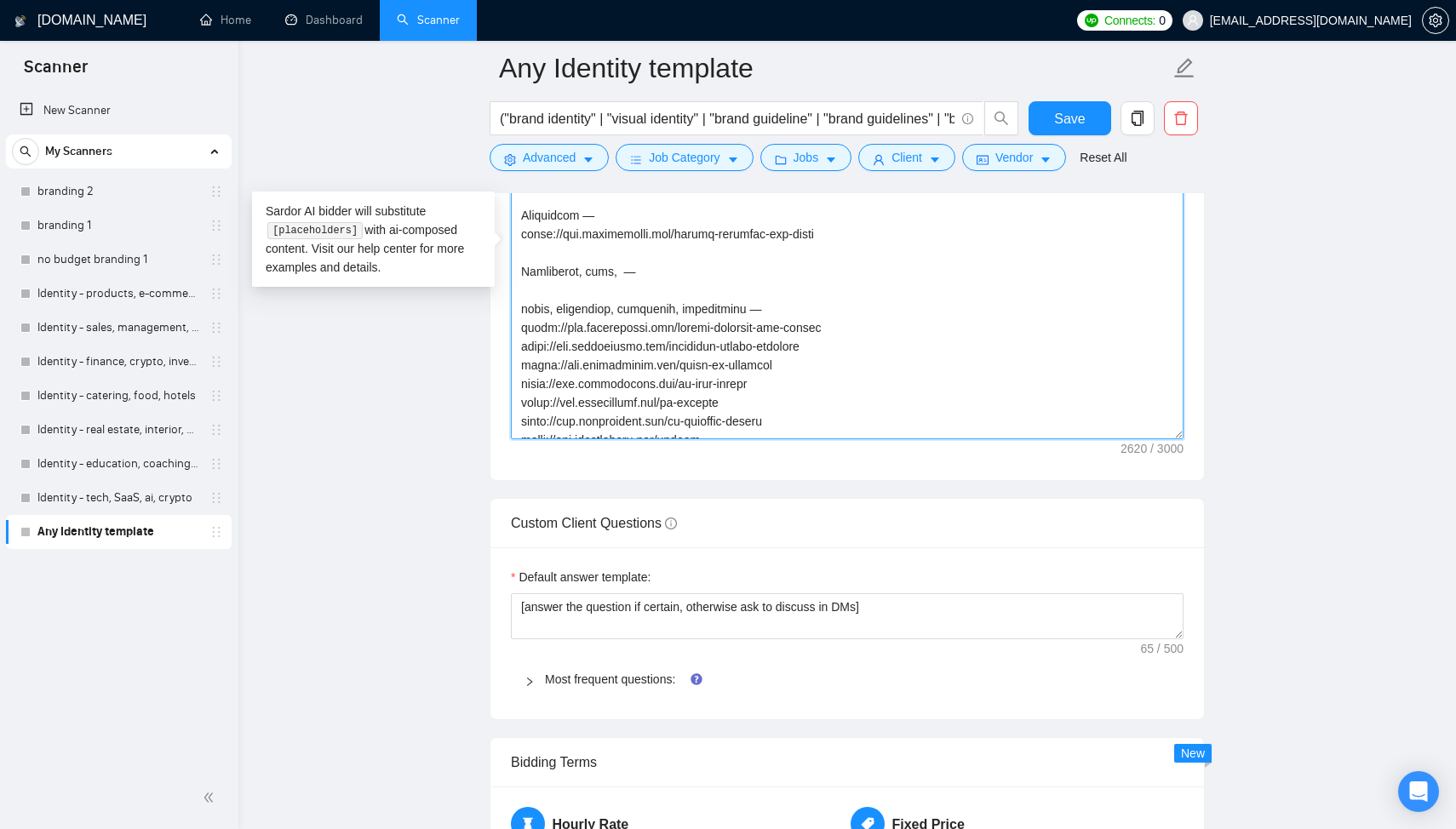
paste textarea "stock"
drag, startPoint x: 826, startPoint y: 351, endPoint x: 522, endPoint y: 352, distance: 304.0
click at [522, 353] on textarea "Cover letter template:" at bounding box center [848, 247] width 673 height 383
click at [628, 325] on textarea "Cover letter template:" at bounding box center [848, 247] width 673 height 383
drag, startPoint x: 800, startPoint y: 369, endPoint x: 483, endPoint y: 369, distance: 317.0
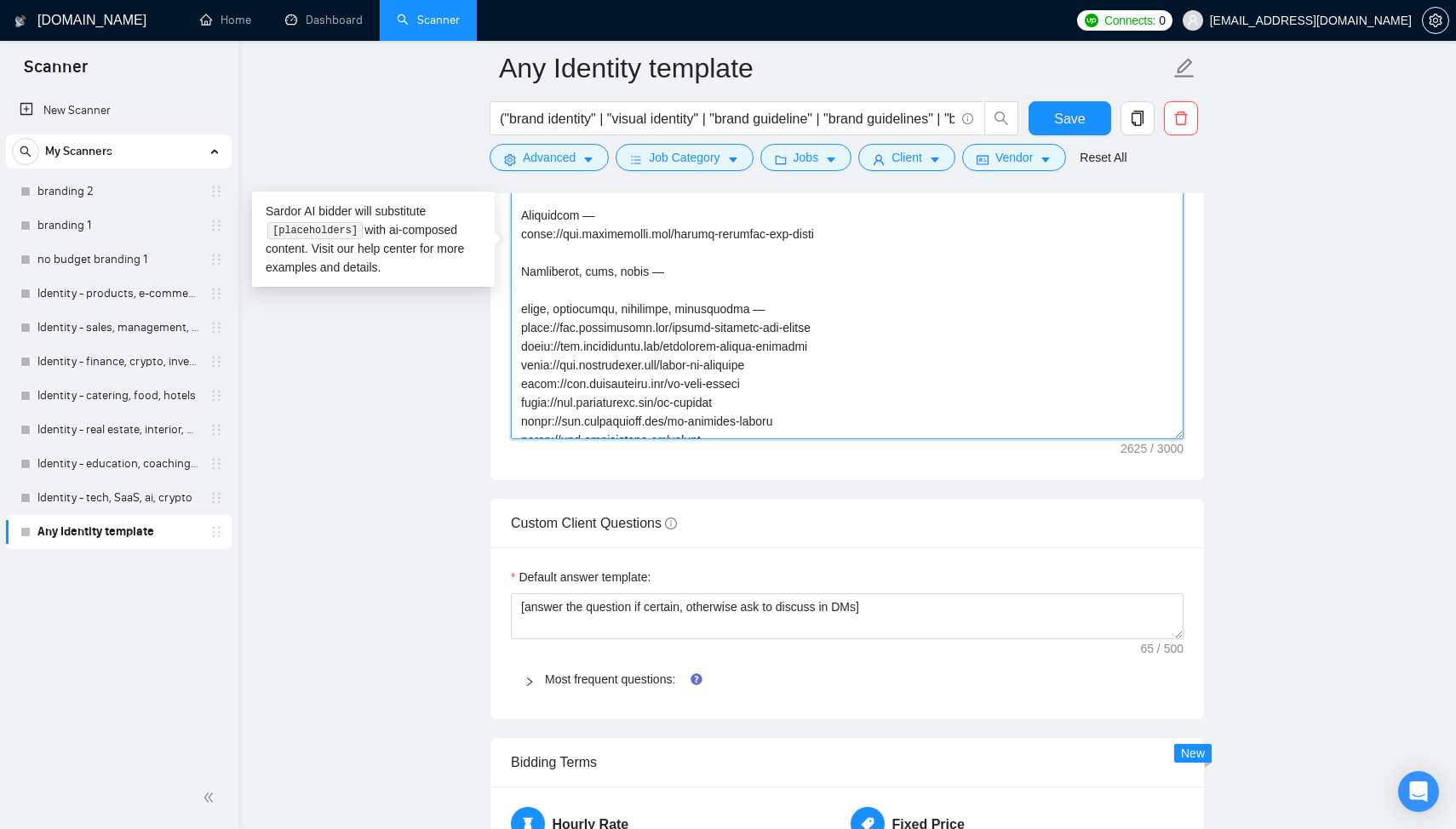
click at [483, 369] on main "Any Identity template ("brand identity" | "visual identity" | "brand guideline"…" at bounding box center [847, 482] width 1163 height 5110
click at [545, 294] on textarea "Cover letter template:" at bounding box center [848, 247] width 673 height 383
paste textarea "https://www.arturmikhov.art/press-on-ventures"
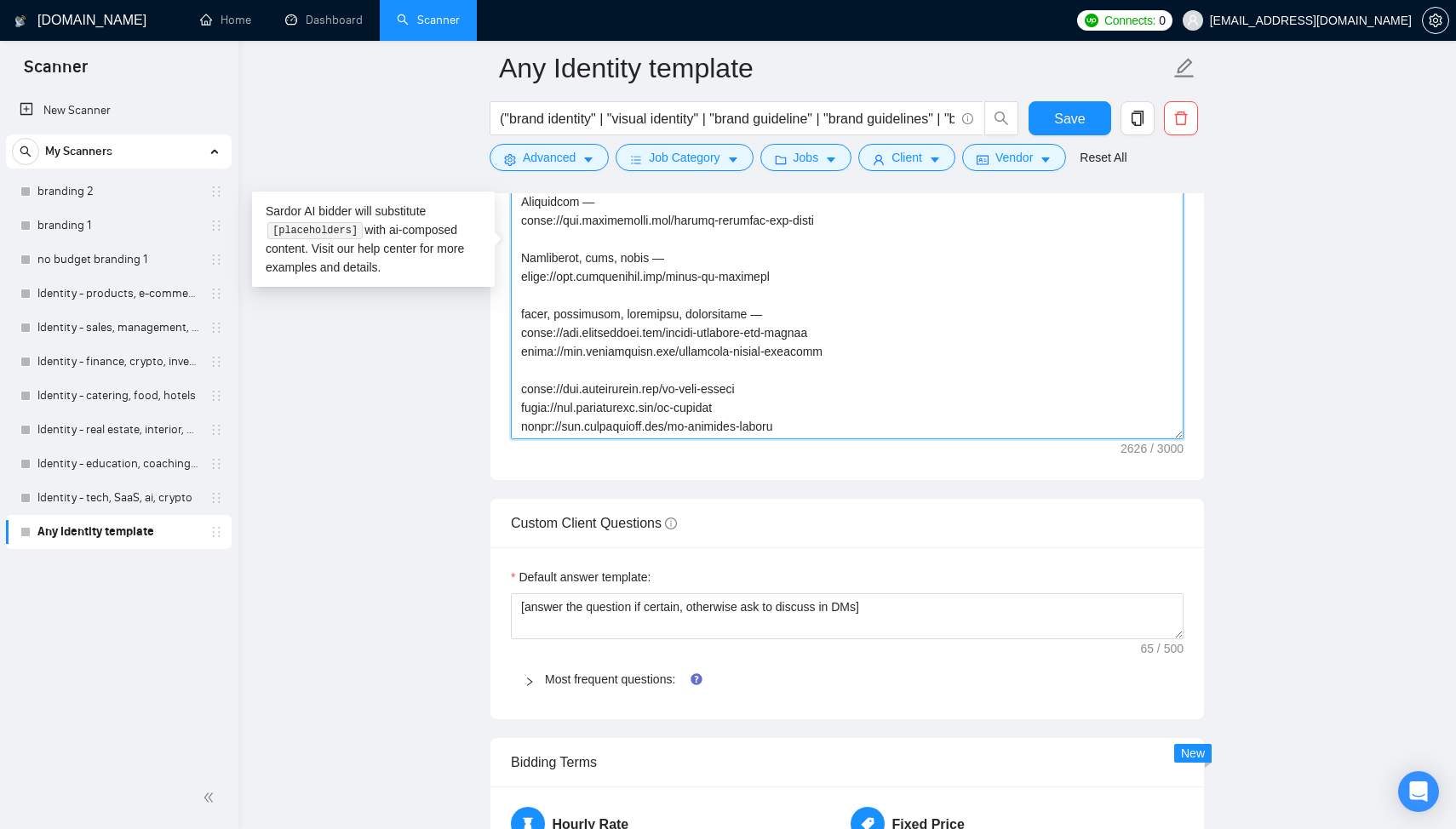
scroll to position [206, 0]
click at [792, 365] on textarea "Cover letter template:" at bounding box center [848, 247] width 673 height 383
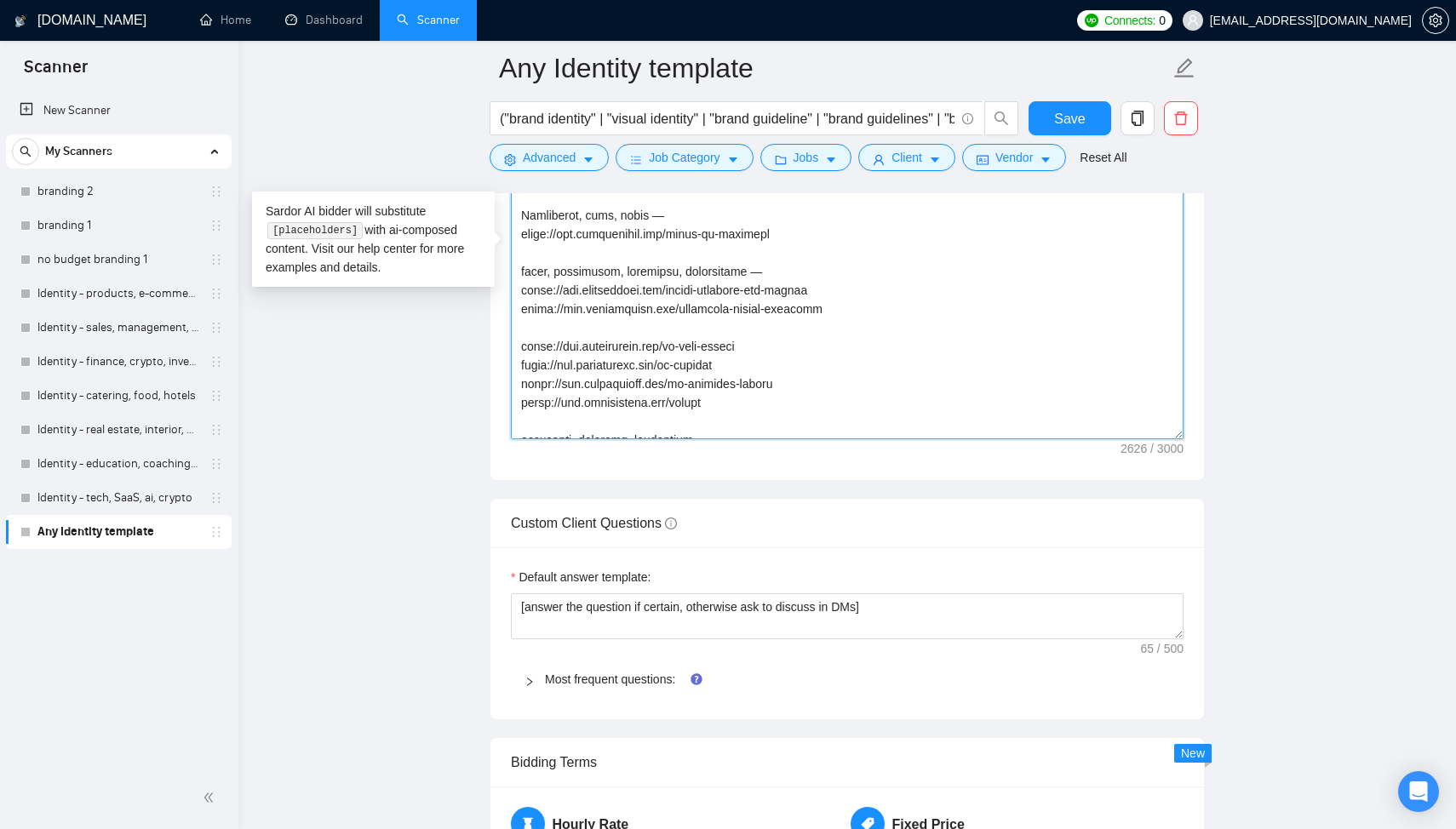
scroll to position [255, 0]
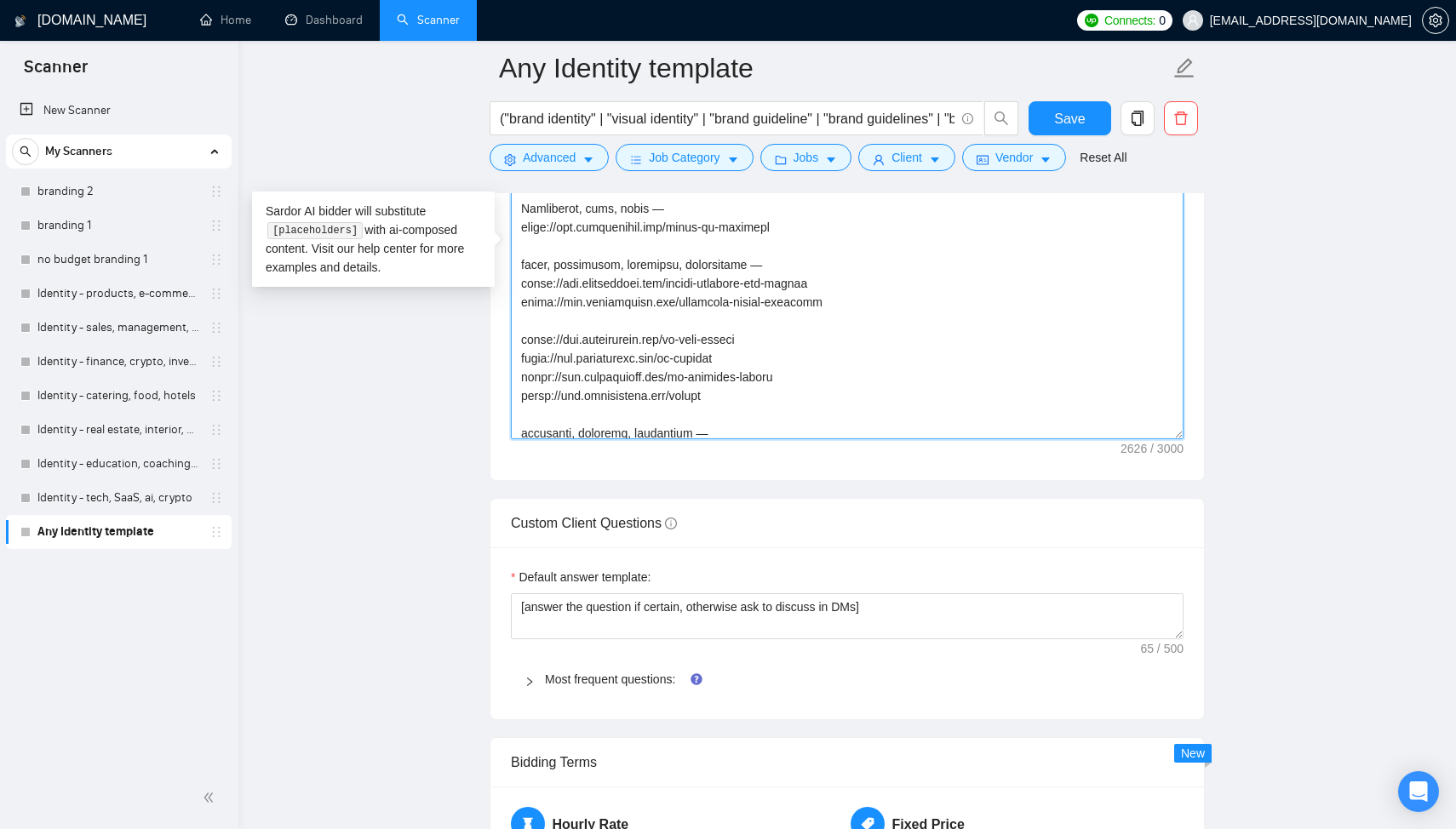
click at [779, 379] on textarea "Cover letter template:" at bounding box center [848, 247] width 673 height 383
click at [748, 395] on textarea "Cover letter template:" at bounding box center [848, 247] width 673 height 383
click at [706, 326] on textarea "Cover letter template:" at bounding box center [848, 247] width 673 height 383
drag, startPoint x: 776, startPoint y: 266, endPoint x: 557, endPoint y: 271, distance: 219.1
click at [557, 271] on textarea "Cover letter template:" at bounding box center [848, 247] width 673 height 383
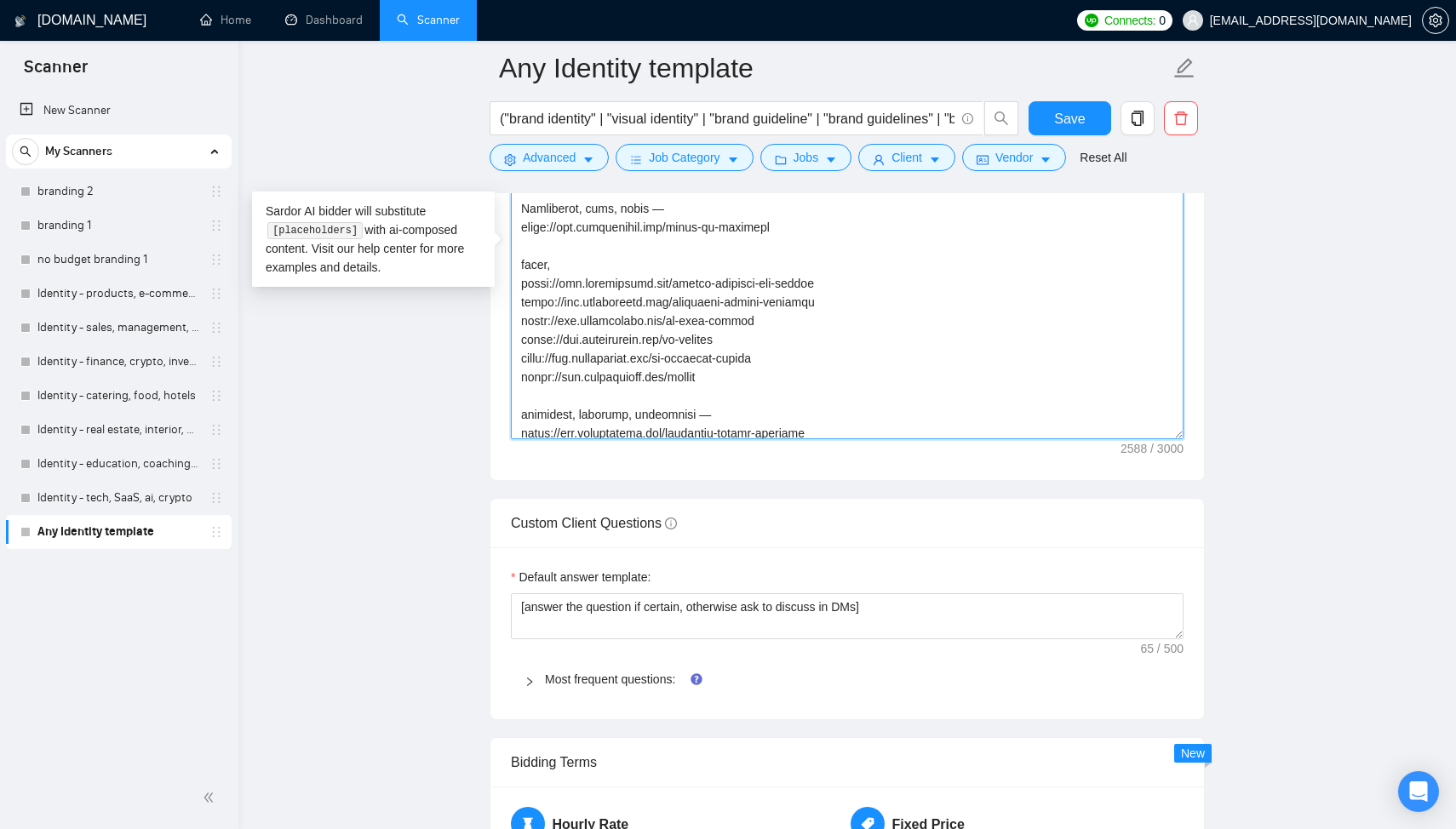
click at [753, 381] on textarea "Cover letter template:" at bounding box center [848, 247] width 673 height 383
paste textarea "management, marketing, copywriting —"
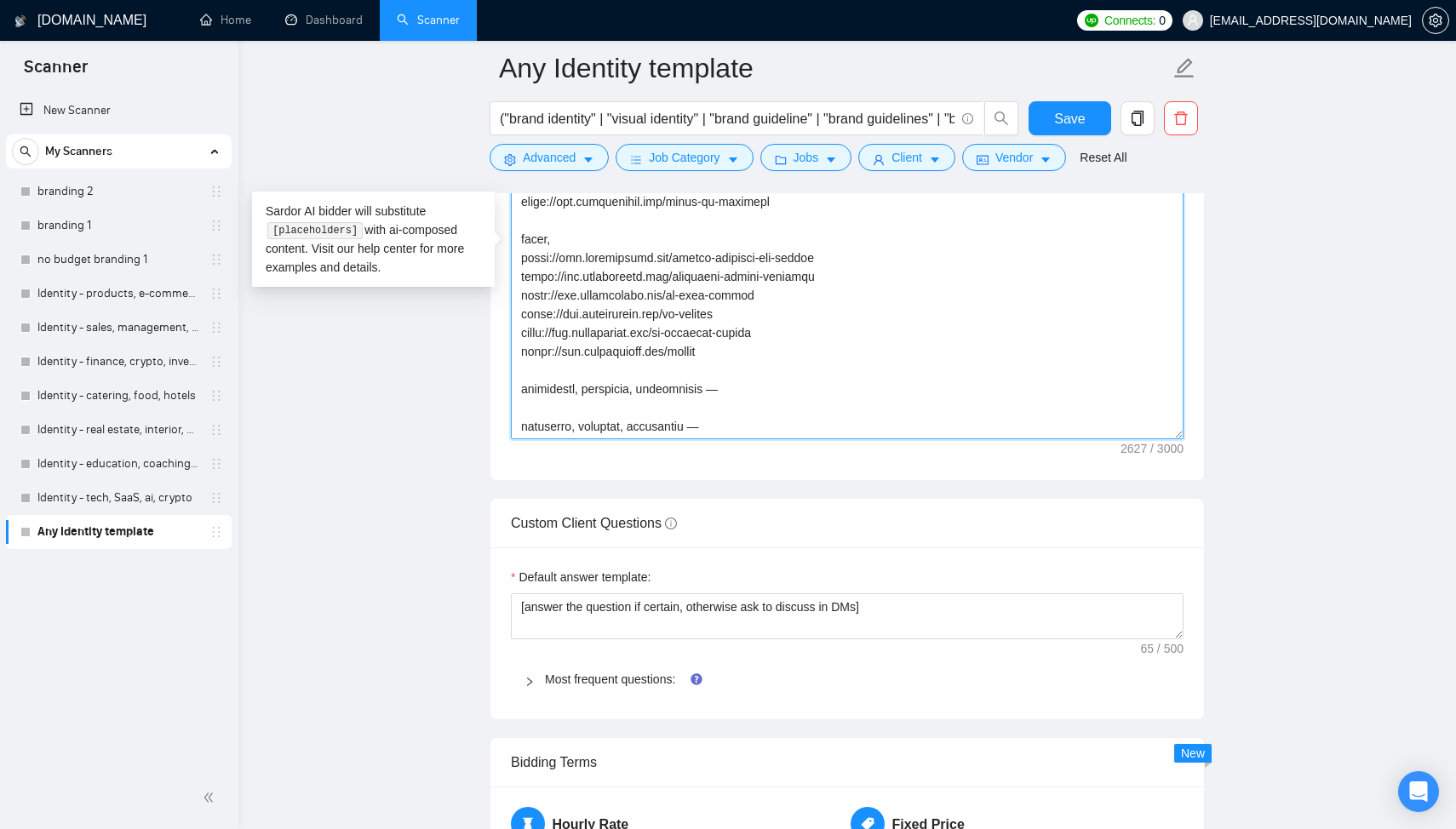
scroll to position [271, 0]
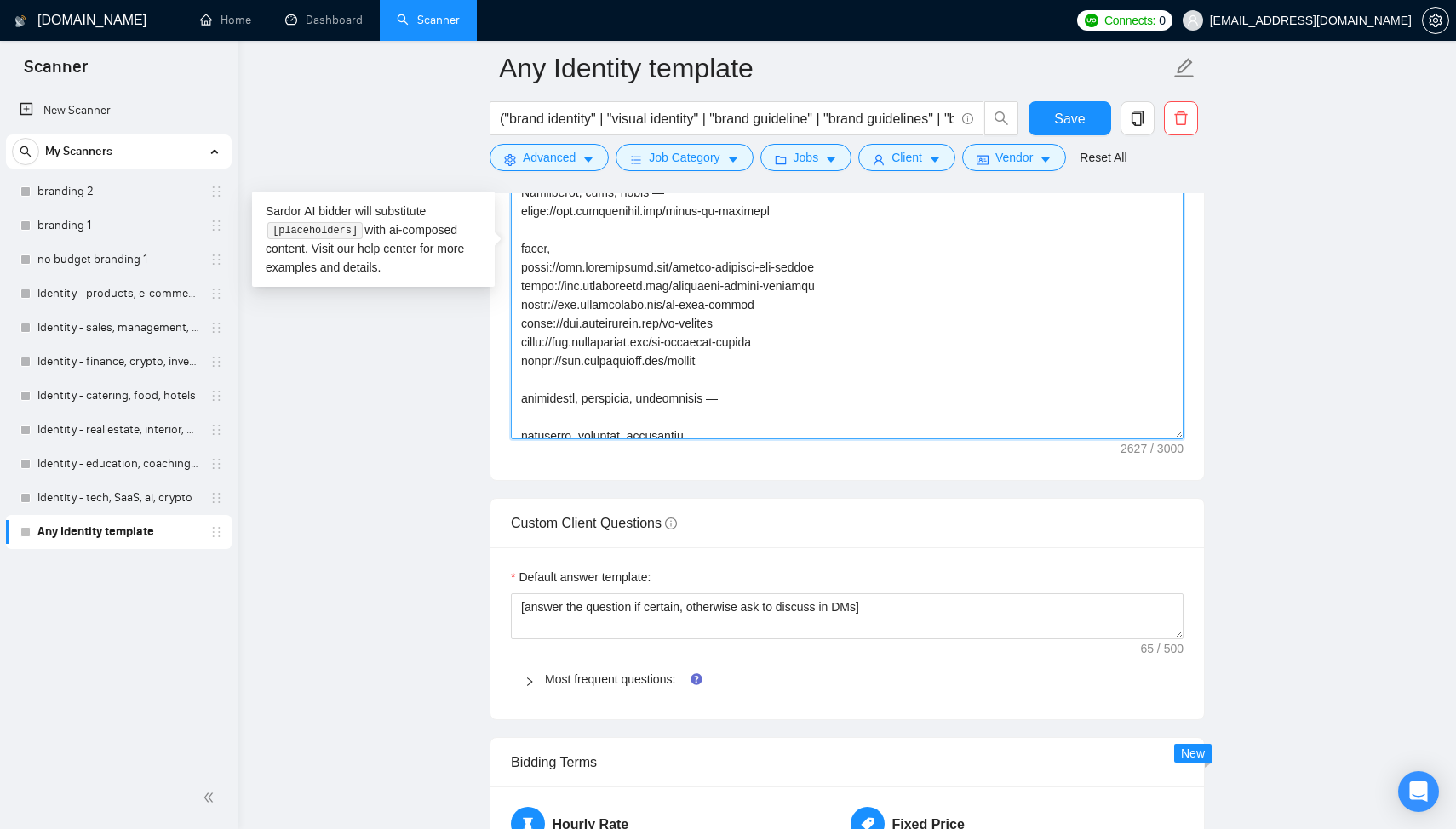
drag, startPoint x: 734, startPoint y: 363, endPoint x: 514, endPoint y: 309, distance: 226.5
click at [514, 309] on textarea "Cover letter template:" at bounding box center [848, 247] width 673 height 383
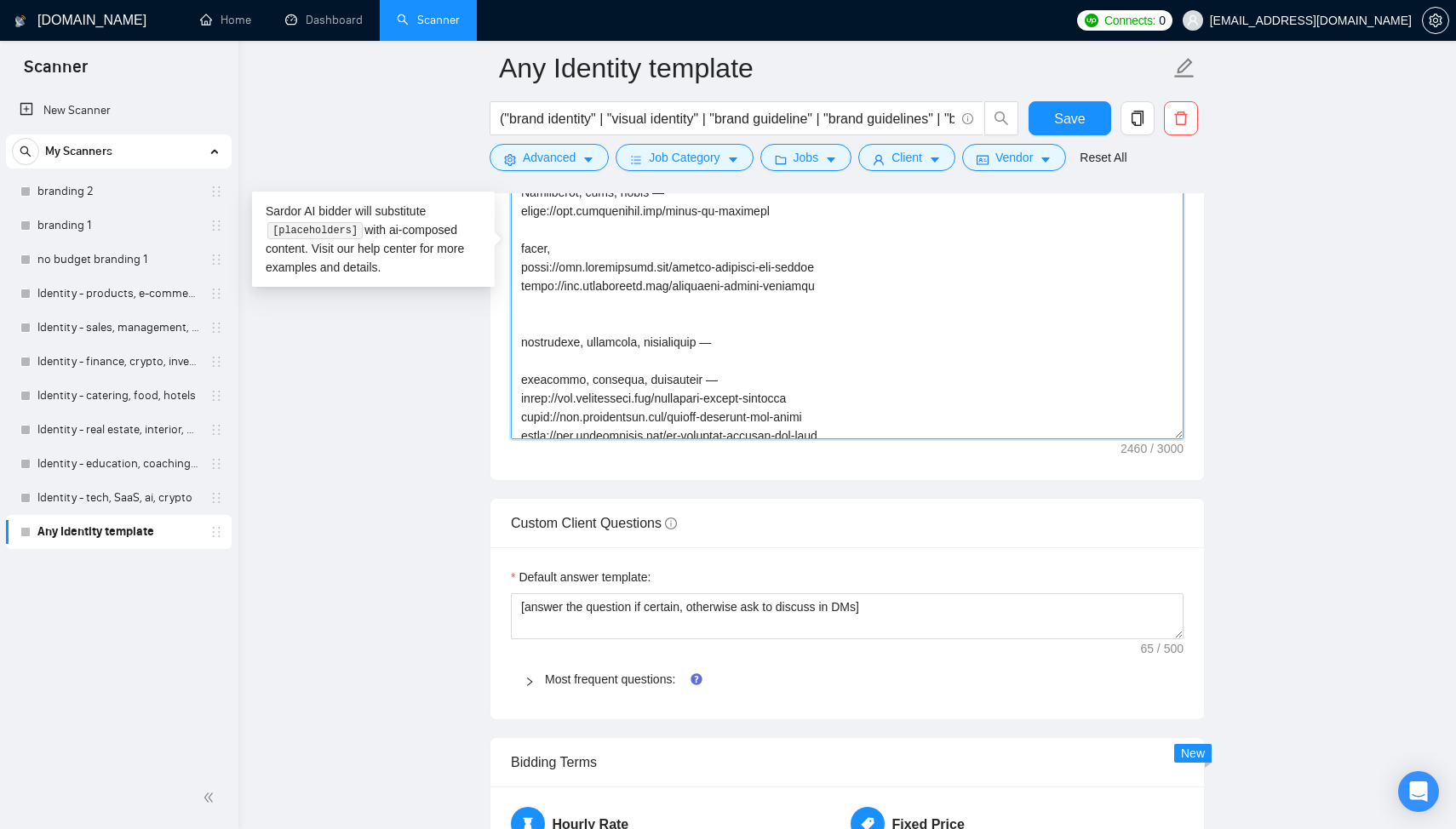
click at [529, 359] on textarea "Cover letter template:" at bounding box center [848, 247] width 673 height 383
paste textarea "https://www.arturmikhov.art/bg-spot-canvas https://www.arturmikhov.art/bg-qntam…"
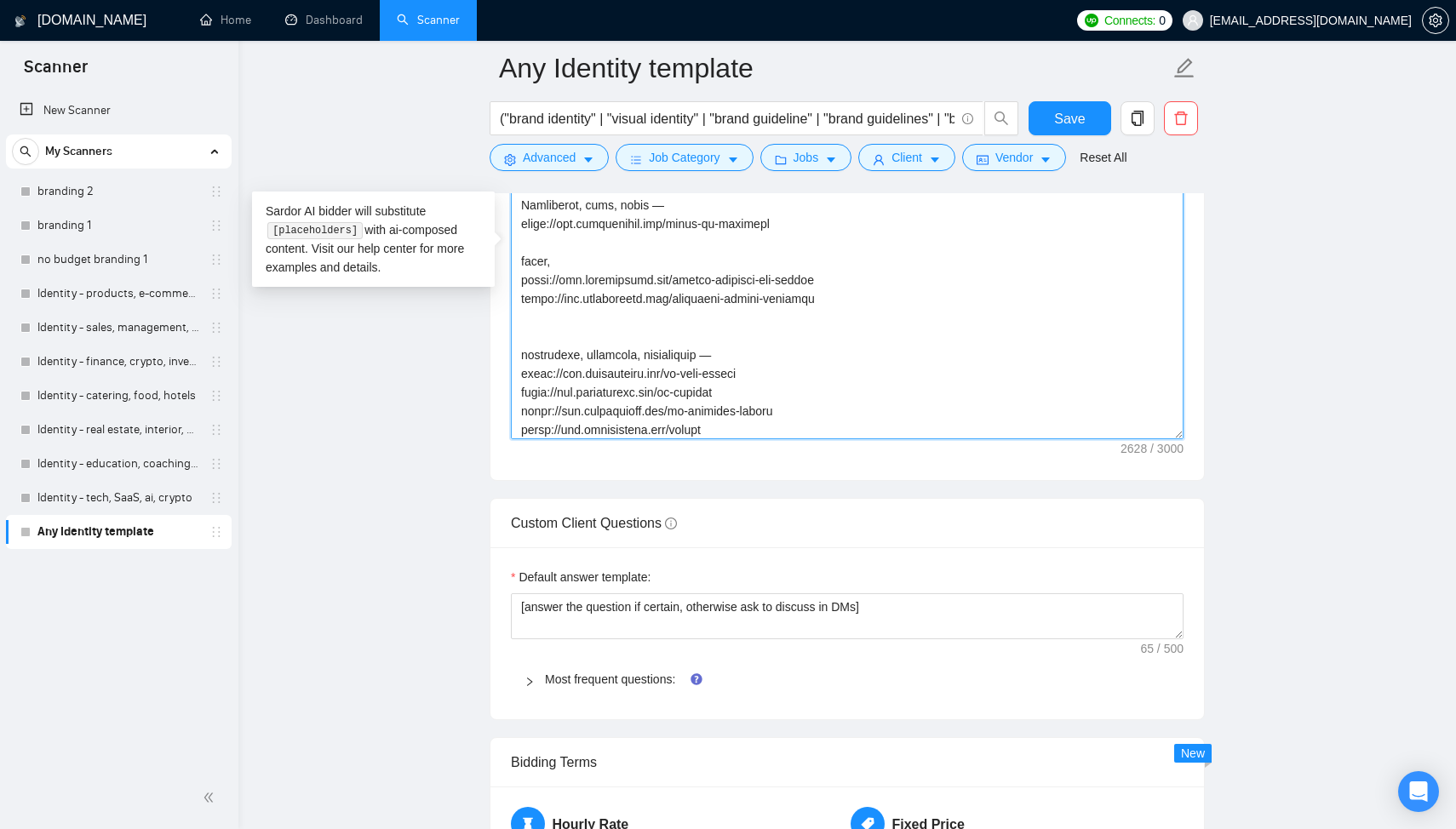
scroll to position [257, 0]
drag, startPoint x: 828, startPoint y: 285, endPoint x: 448, endPoint y: 290, distance: 380.0
click at [448, 290] on main "Any Identity template ("brand identity" | "visual identity" | "brand guideline"…" at bounding box center [847, 482] width 1163 height 5110
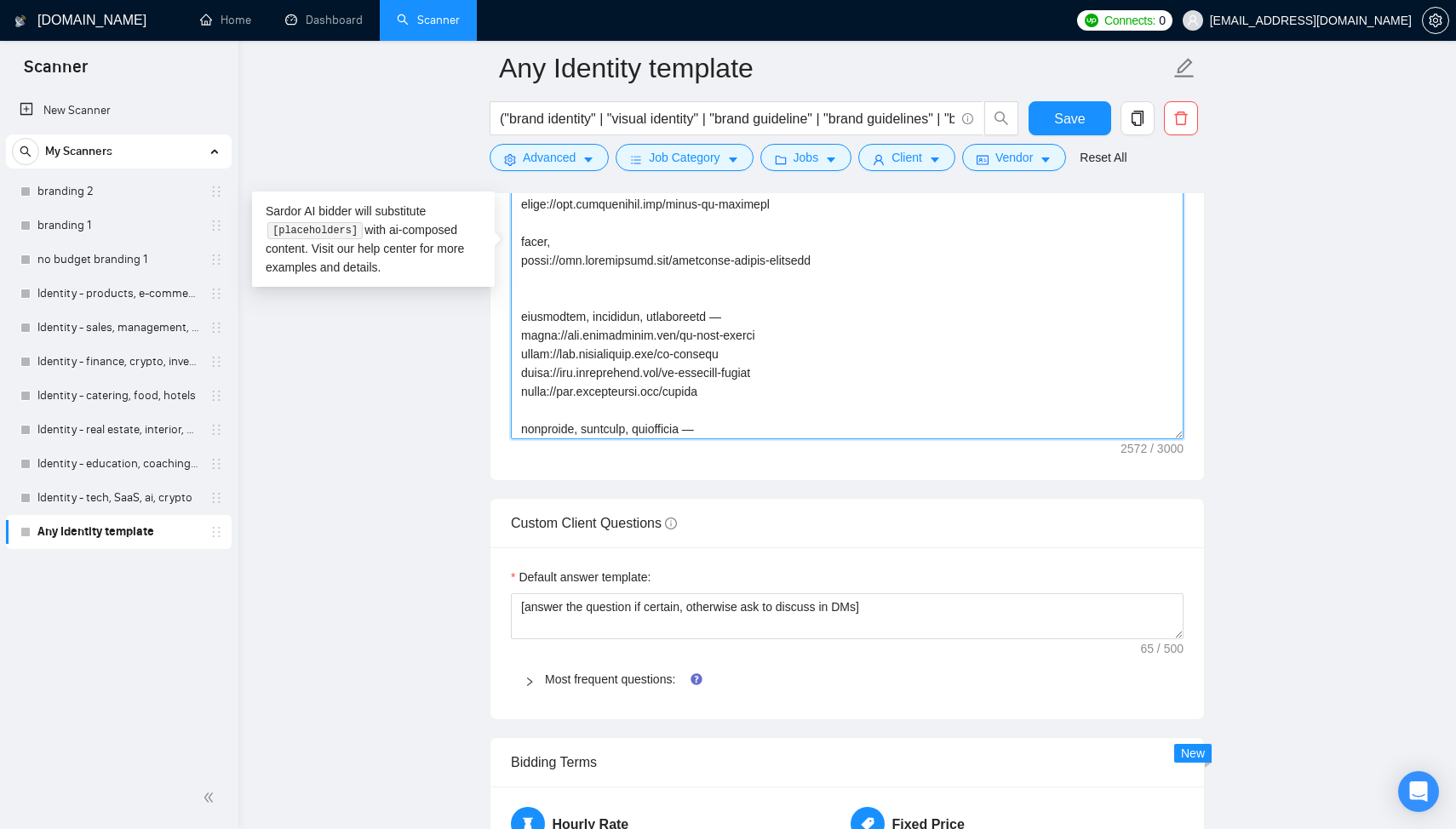
scroll to position [282, 0]
click at [579, 405] on textarea "Cover letter template:" at bounding box center [848, 247] width 673 height 383
paste textarea "https://www.arturmikhov.art/visual-identity-for-umpire"
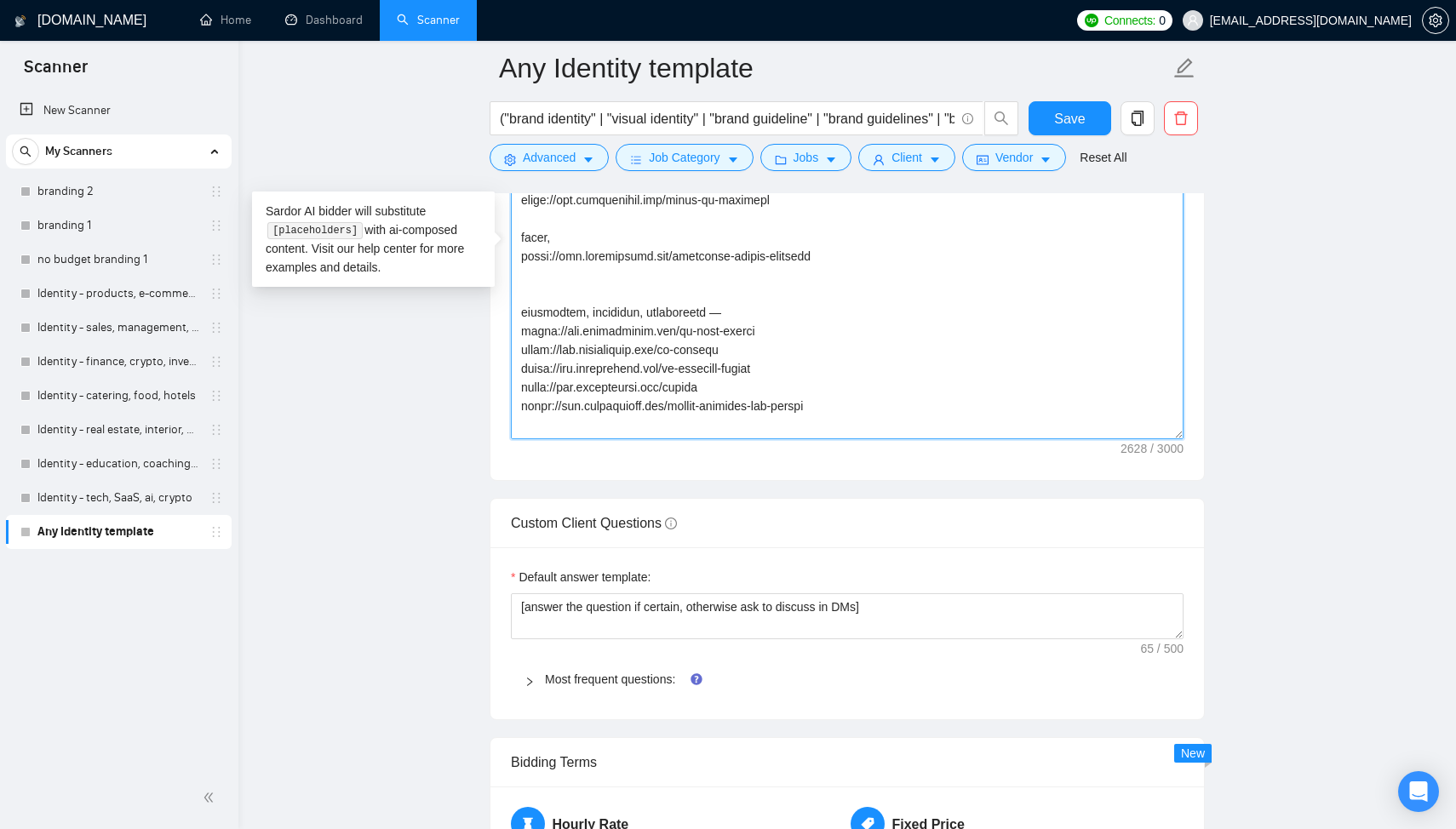
click at [608, 231] on textarea "Cover letter template:" at bounding box center [848, 247] width 673 height 383
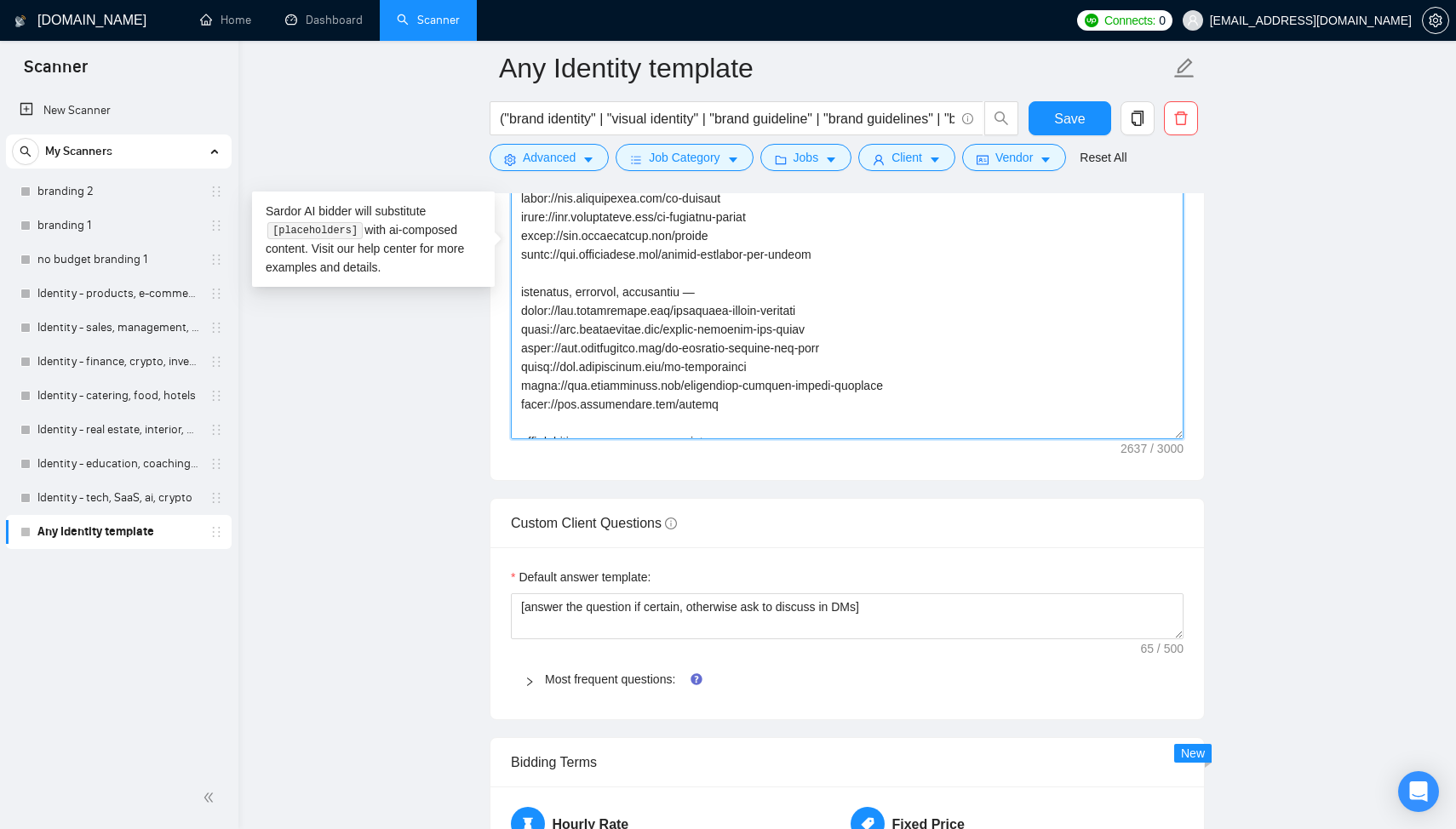
scroll to position [438, 0]
drag, startPoint x: 879, startPoint y: 385, endPoint x: 521, endPoint y: 379, distance: 358.1
click at [521, 379] on textarea "Cover letter template:" at bounding box center [848, 247] width 673 height 383
click at [735, 315] on textarea "Cover letter template:" at bounding box center [848, 247] width 673 height 383
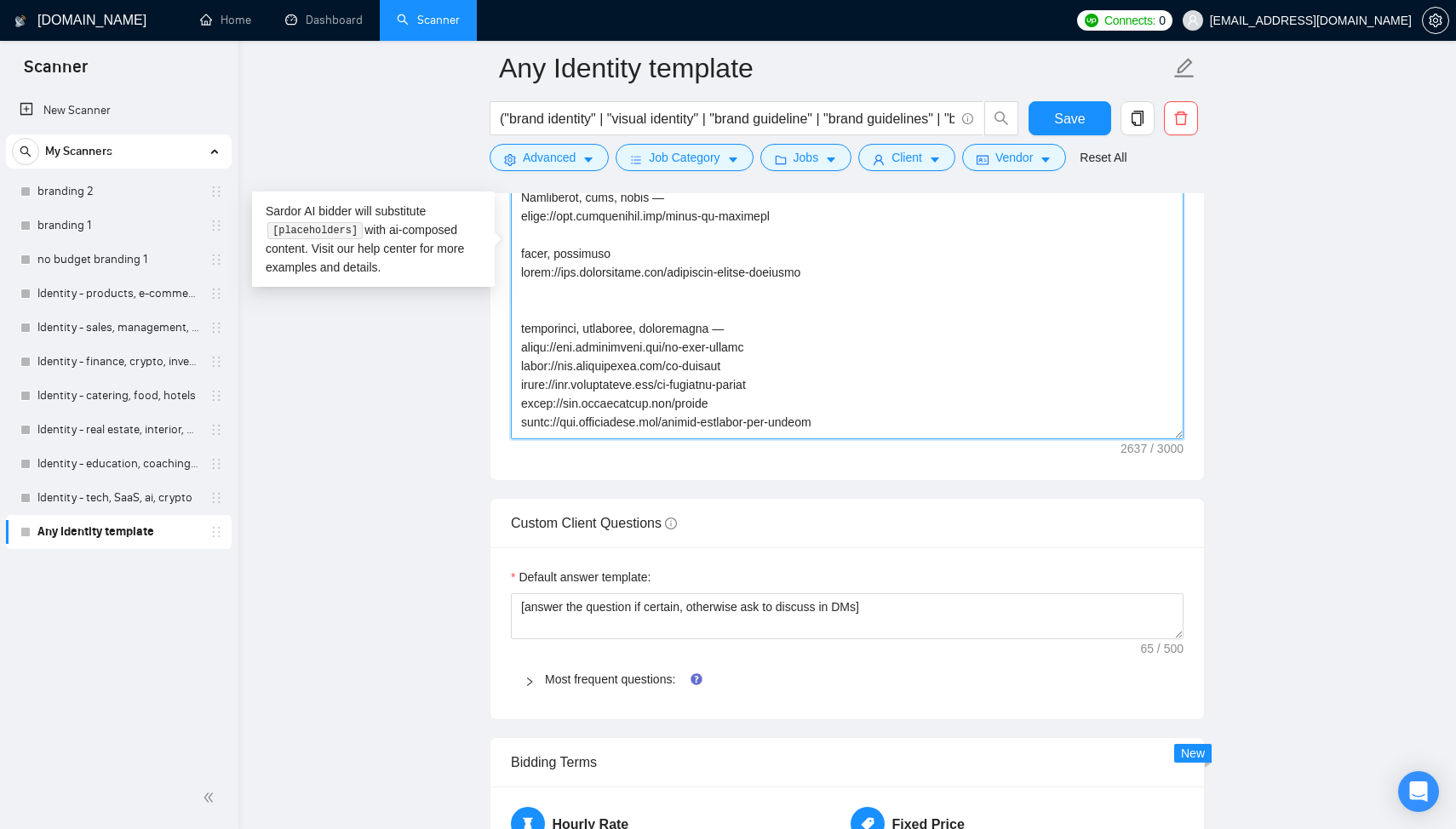
scroll to position [256, 0]
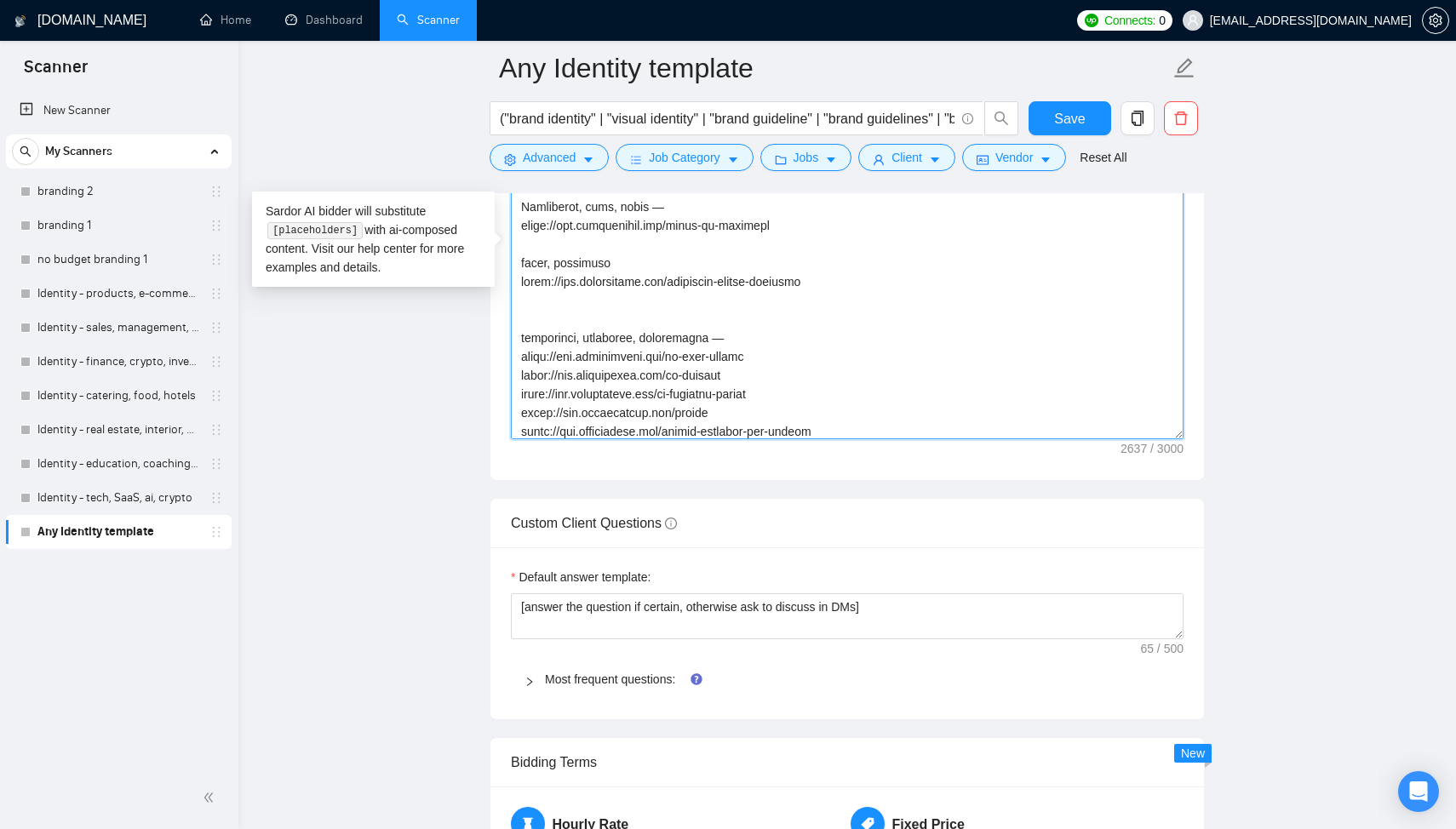
click at [699, 326] on textarea "Cover letter template:" at bounding box center [848, 247] width 673 height 383
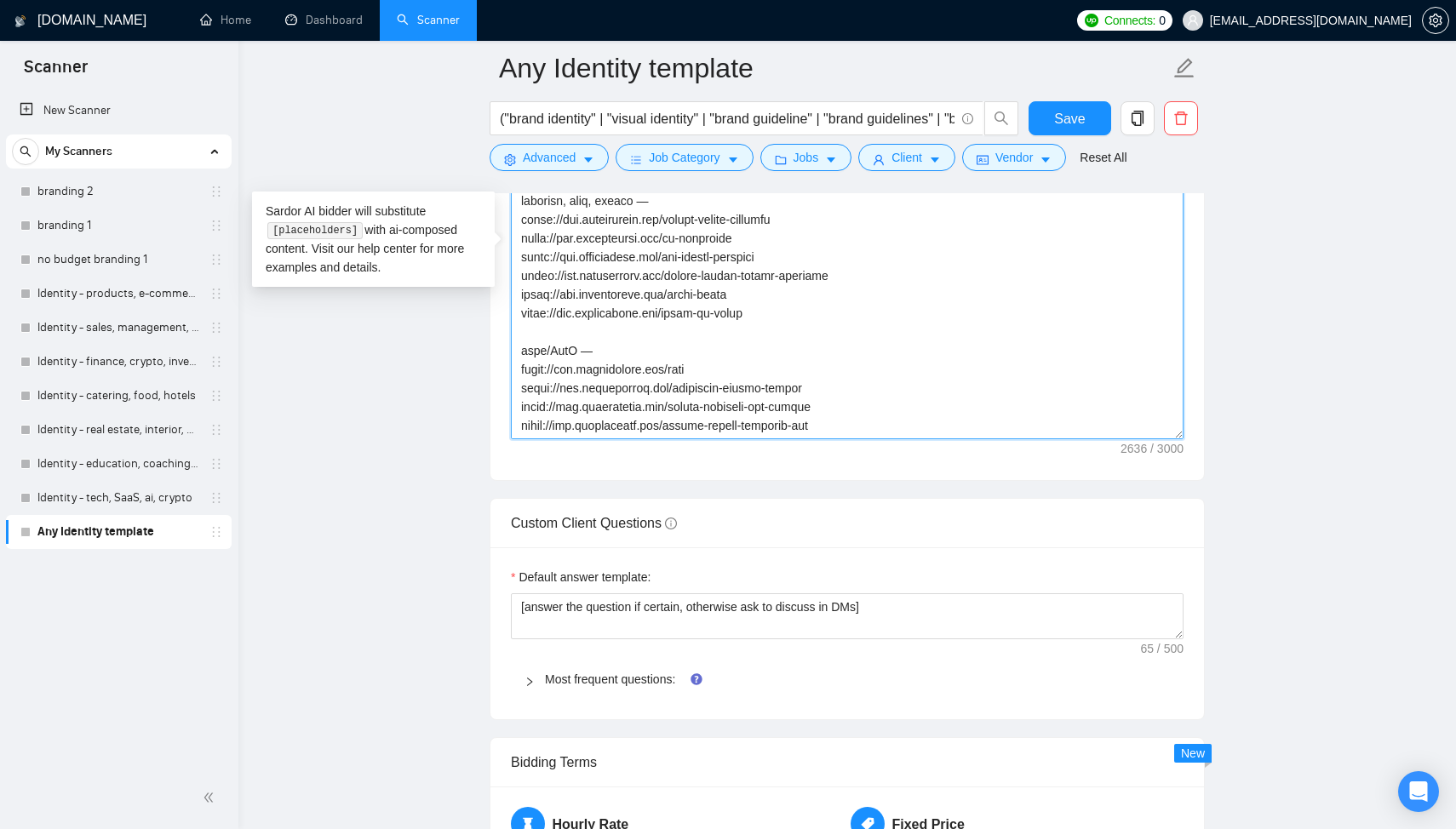
scroll to position [2150, 0]
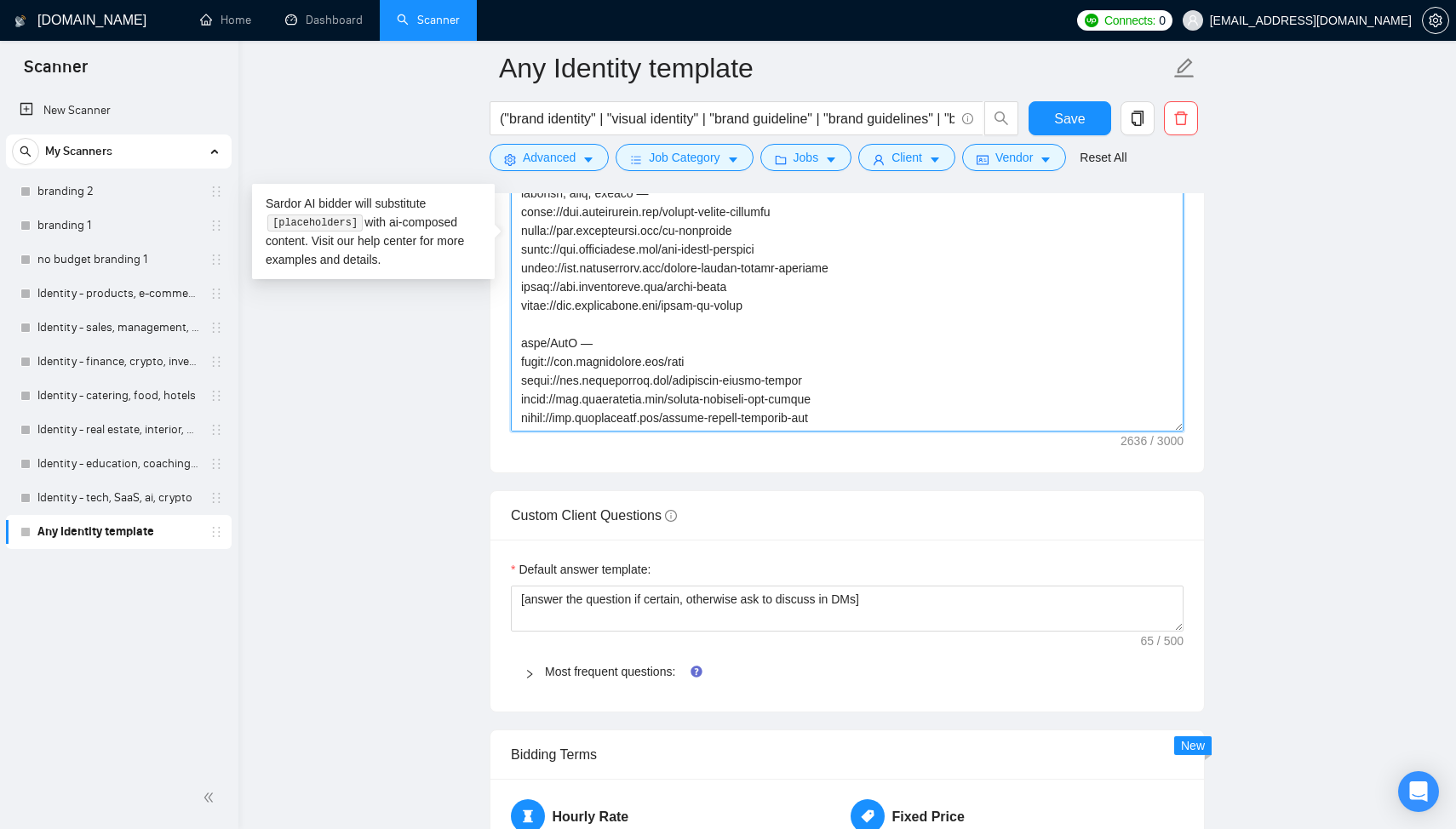
click at [845, 393] on textarea "Cover letter template:" at bounding box center [848, 239] width 673 height 383
paste textarea "https://www.arturmikhov.art/bg-typecommand https://www.arturmikhov.art/bg-roboc…"
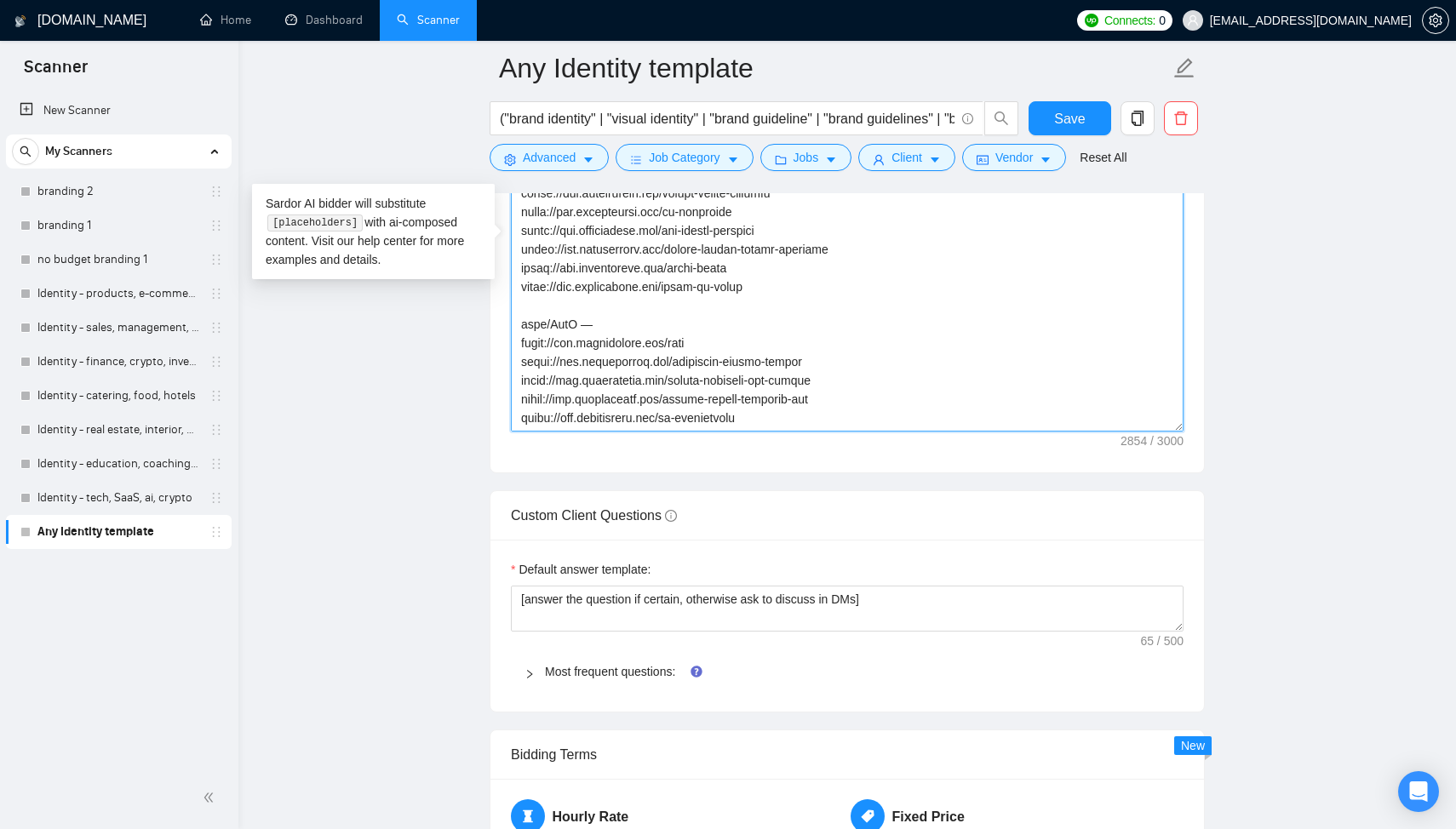
scroll to position [1024, 0]
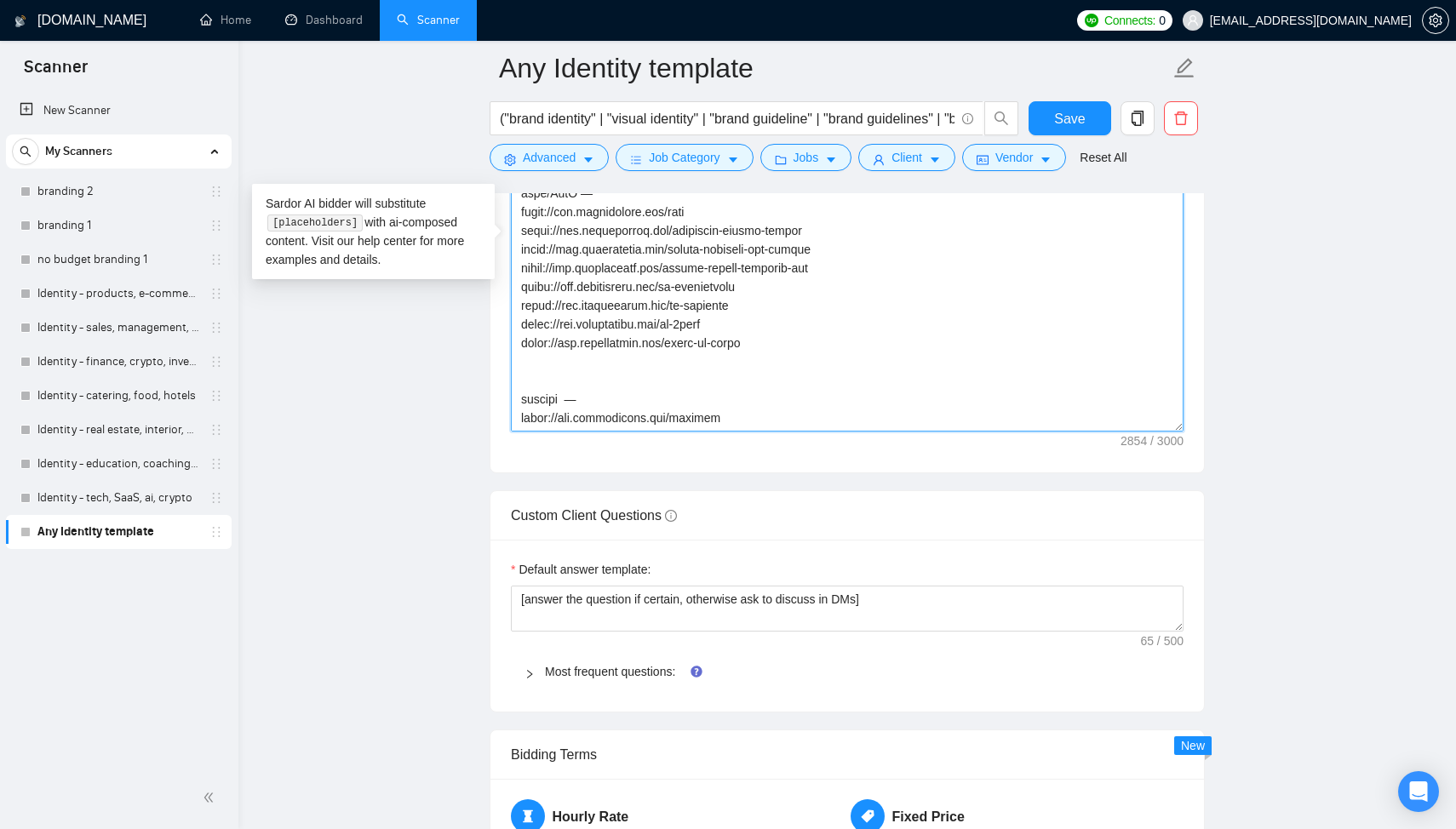
click at [681, 385] on textarea "Cover letter template:" at bounding box center [848, 239] width 673 height 383
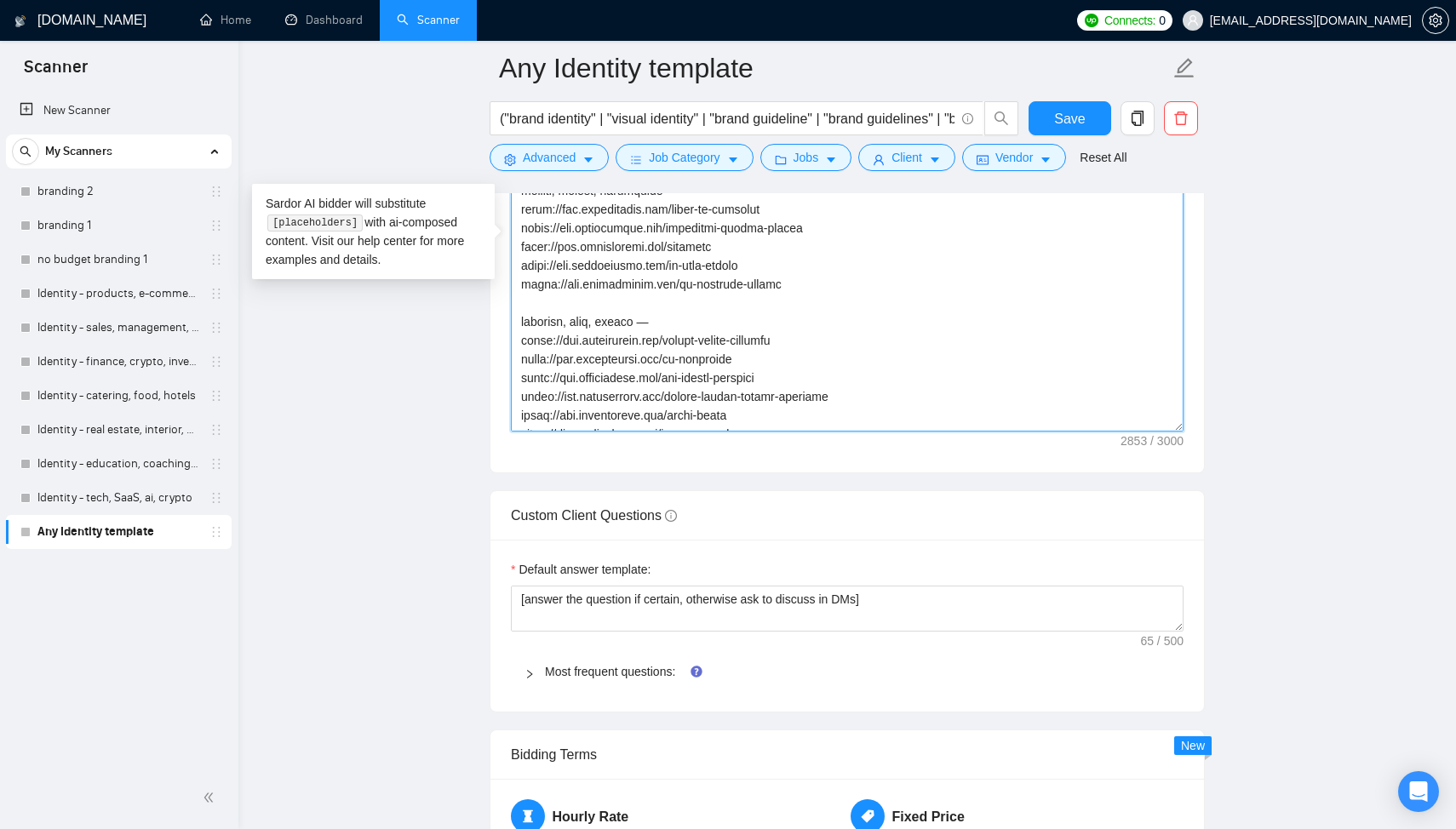
scroll to position [1030, 0]
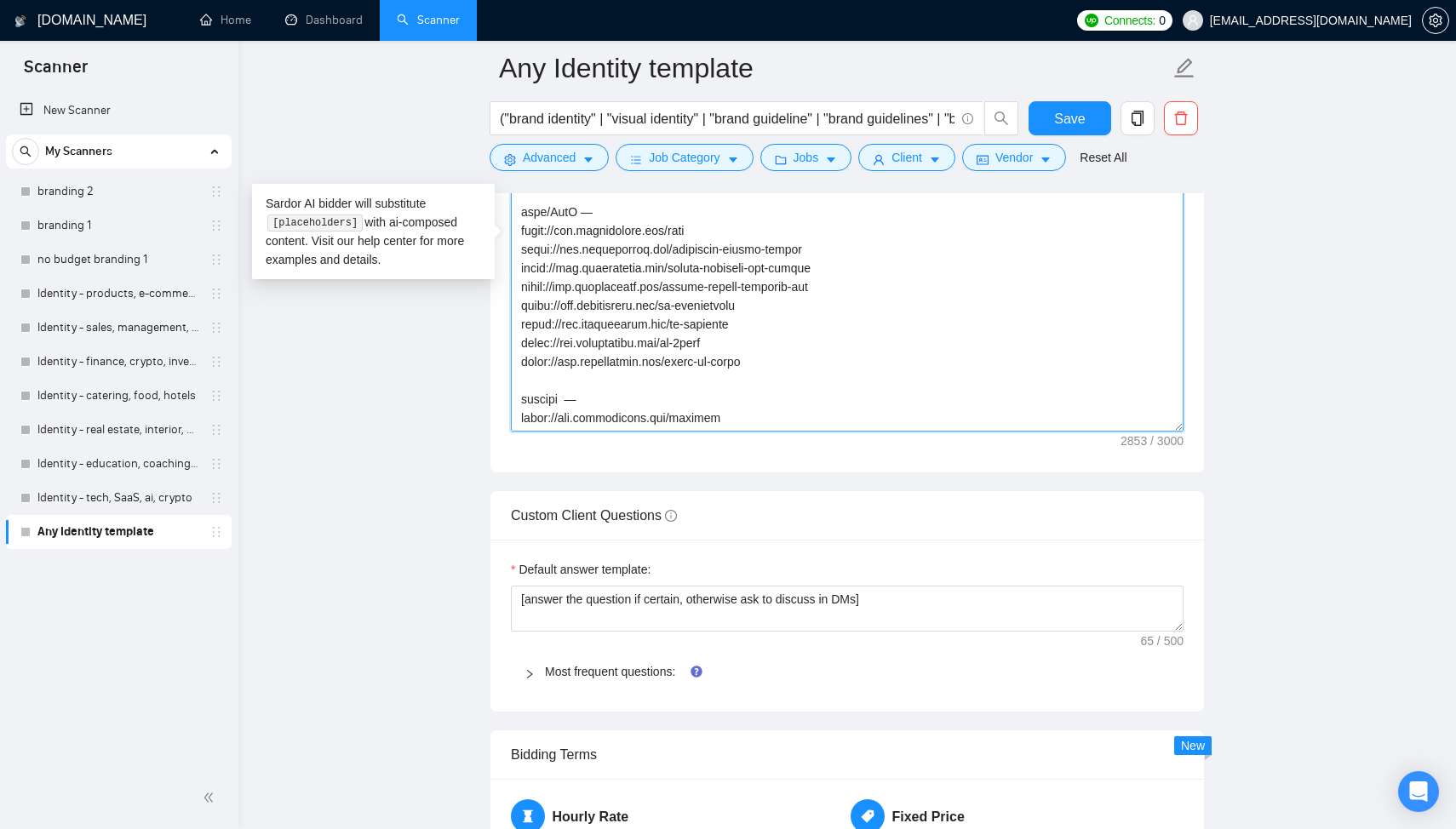
drag, startPoint x: 737, startPoint y: 401, endPoint x: 520, endPoint y: 394, distance: 217.1
click at [521, 393] on textarea "Cover letter template:" at bounding box center [848, 239] width 673 height 383
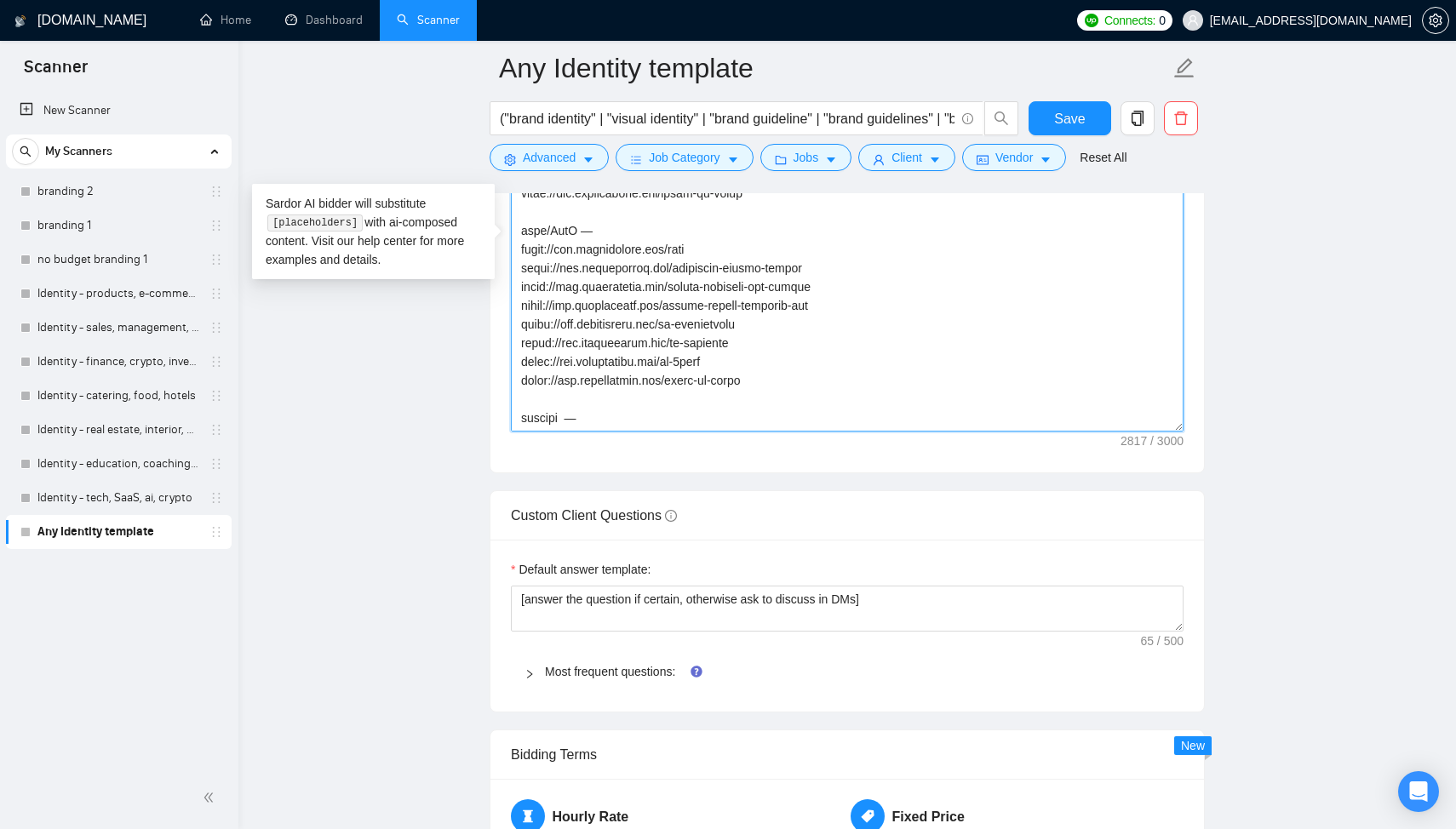
drag, startPoint x: 617, startPoint y: 382, endPoint x: 479, endPoint y: 382, distance: 138.0
click at [479, 382] on main "Any Identity template ("brand identity" | "visual identity" | "brand guideline"…" at bounding box center [847, 474] width 1163 height 5110
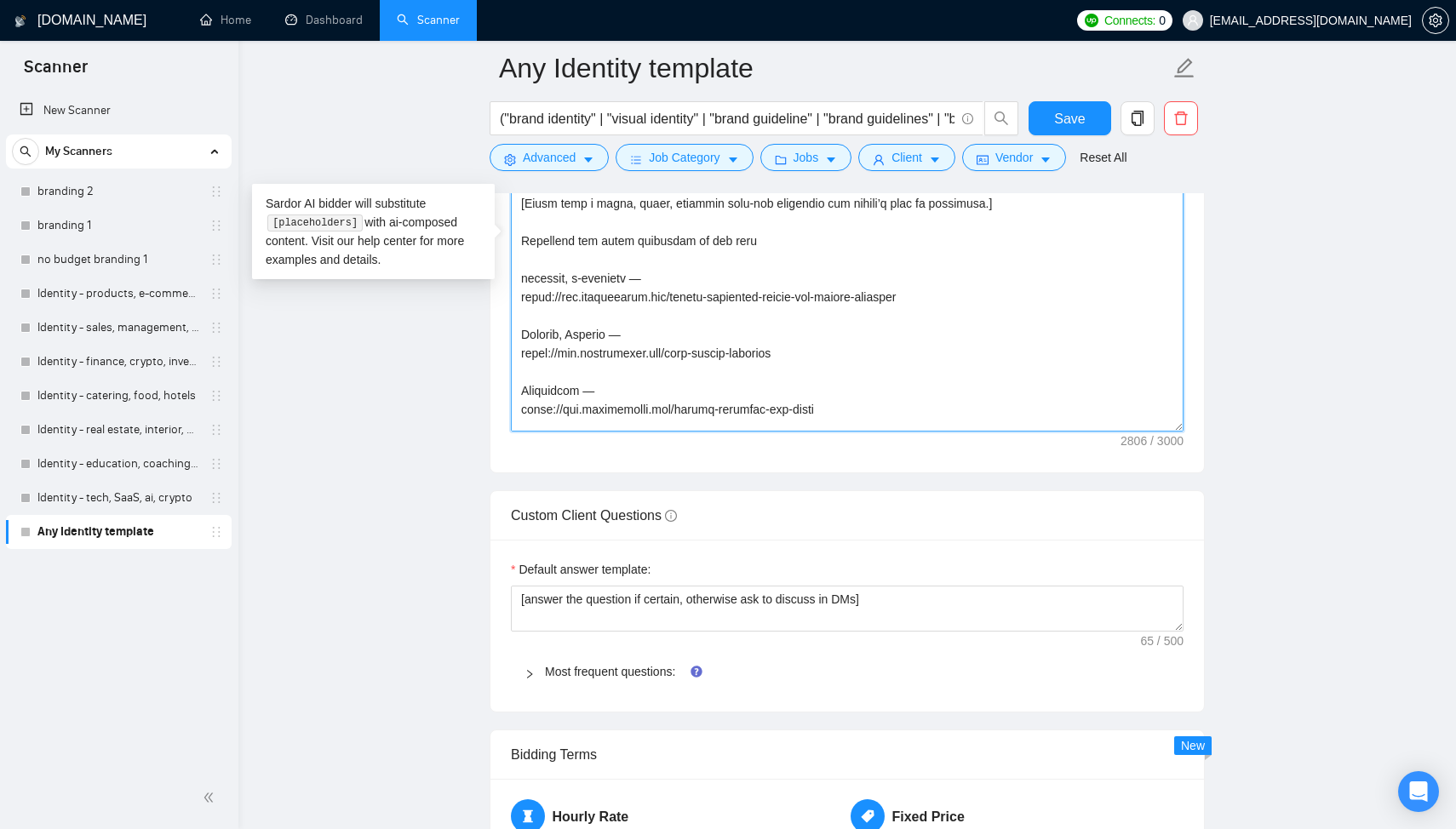
scroll to position [9, 0]
drag, startPoint x: 569, startPoint y: 278, endPoint x: 530, endPoint y: 278, distance: 39.0
click at [530, 278] on textarea "Cover letter template:" at bounding box center [848, 239] width 673 height 383
drag, startPoint x: 571, startPoint y: 277, endPoint x: 519, endPoint y: 281, distance: 52.2
click at [519, 281] on textarea "Cover letter template:" at bounding box center [848, 239] width 673 height 383
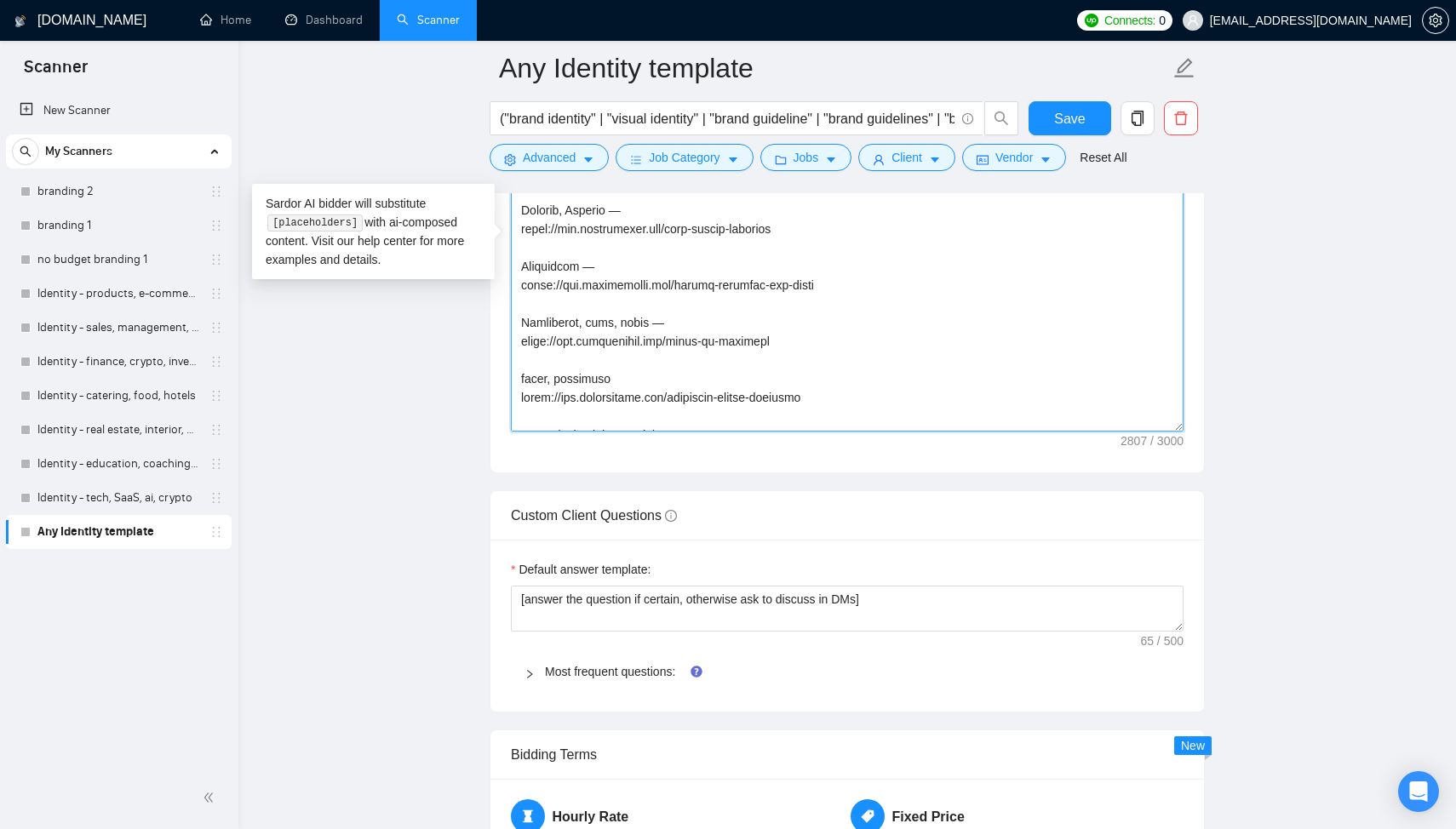
scroll to position [167, 0]
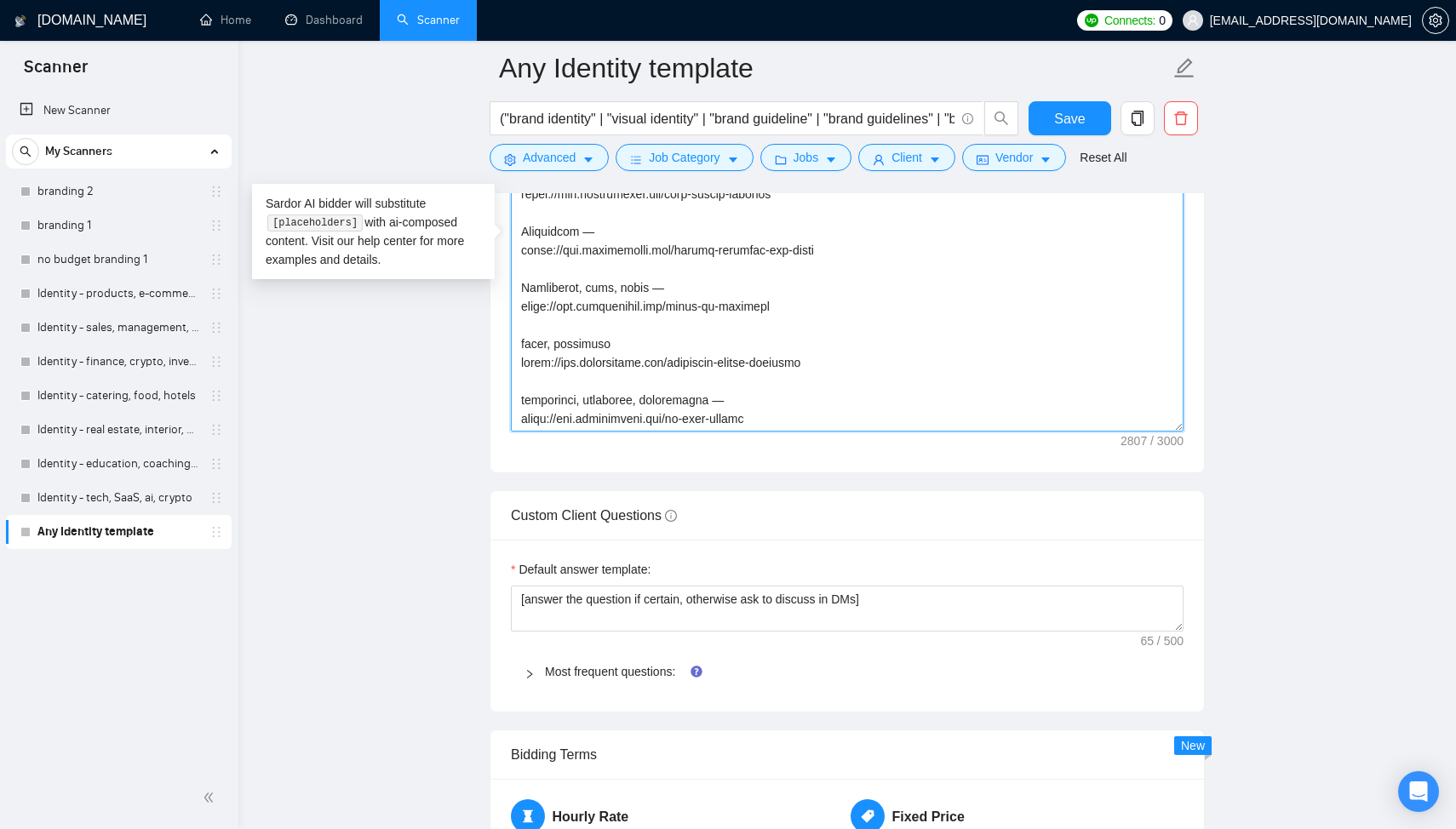
click at [810, 311] on textarea "Cover letter template:" at bounding box center [848, 239] width 673 height 383
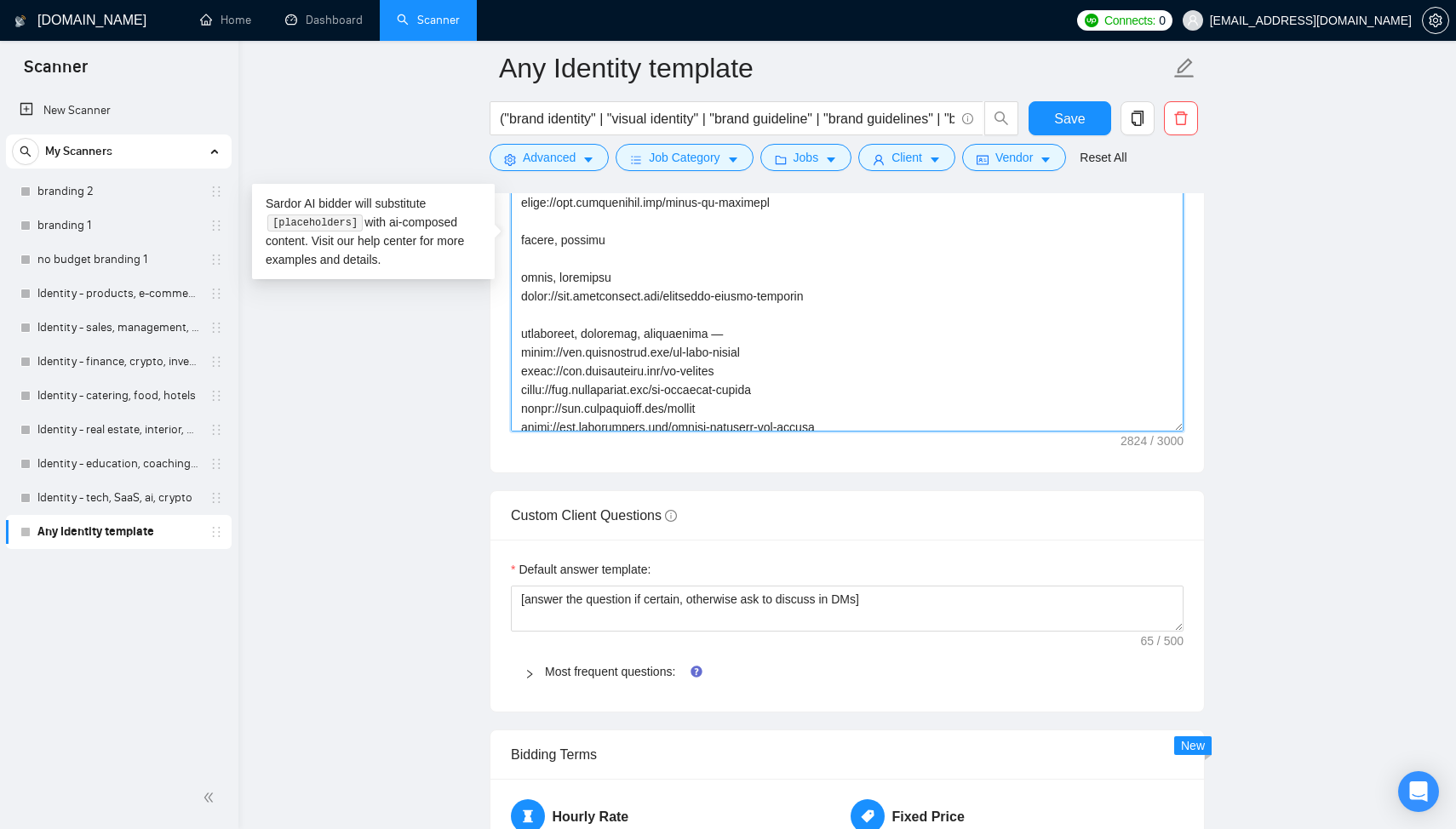
scroll to position [276, 0]
drag, startPoint x: 789, startPoint y: 368, endPoint x: 518, endPoint y: 373, distance: 271.0
click at [518, 373] on textarea "Cover letter template:" at bounding box center [848, 239] width 673 height 383
click at [579, 239] on textarea "Cover letter template:" at bounding box center [848, 239] width 673 height 383
click at [567, 256] on textarea "Cover letter template:" at bounding box center [848, 239] width 673 height 383
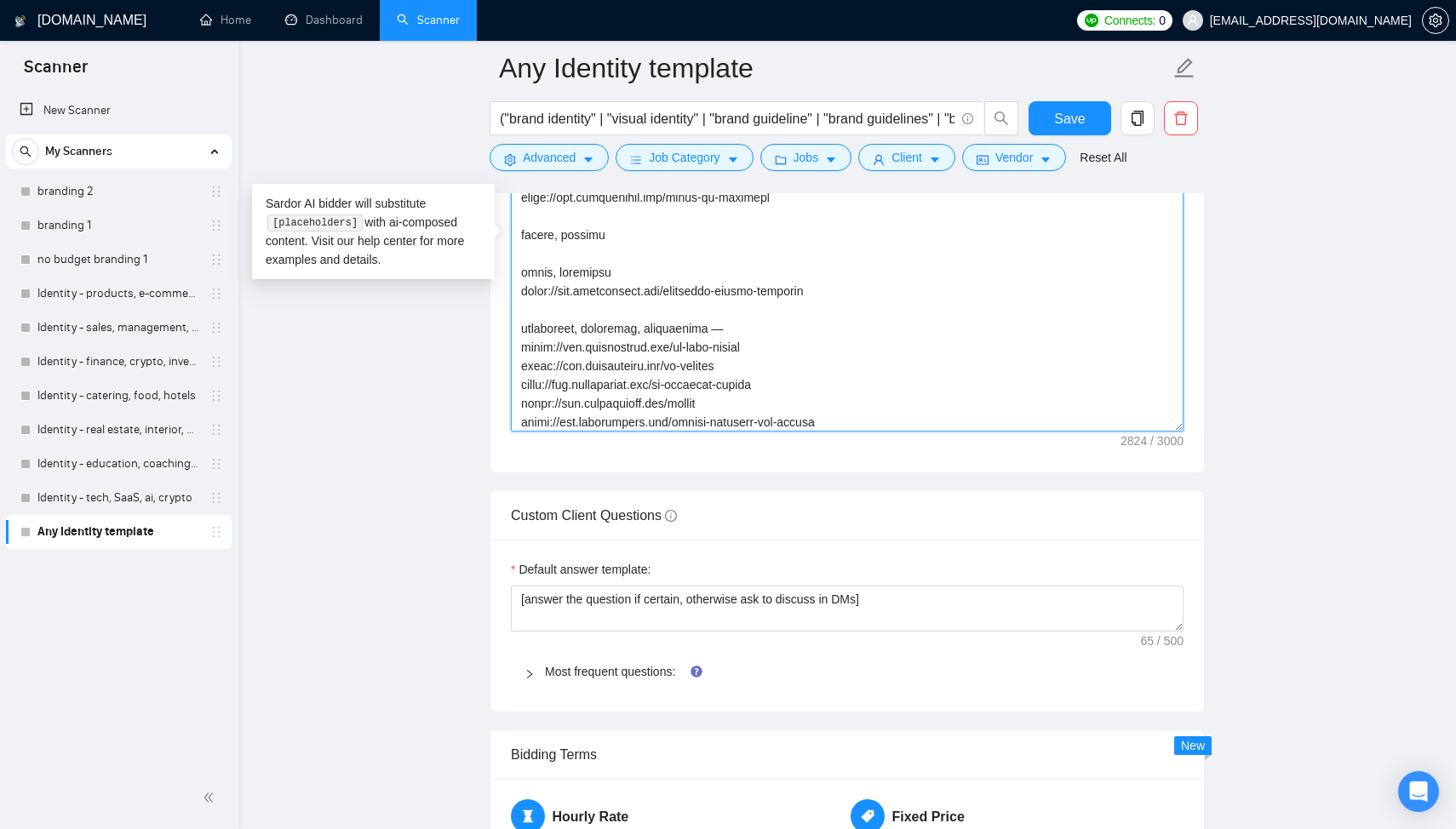
paste textarea "https://www.arturmikhov.art/bg-qntamax"
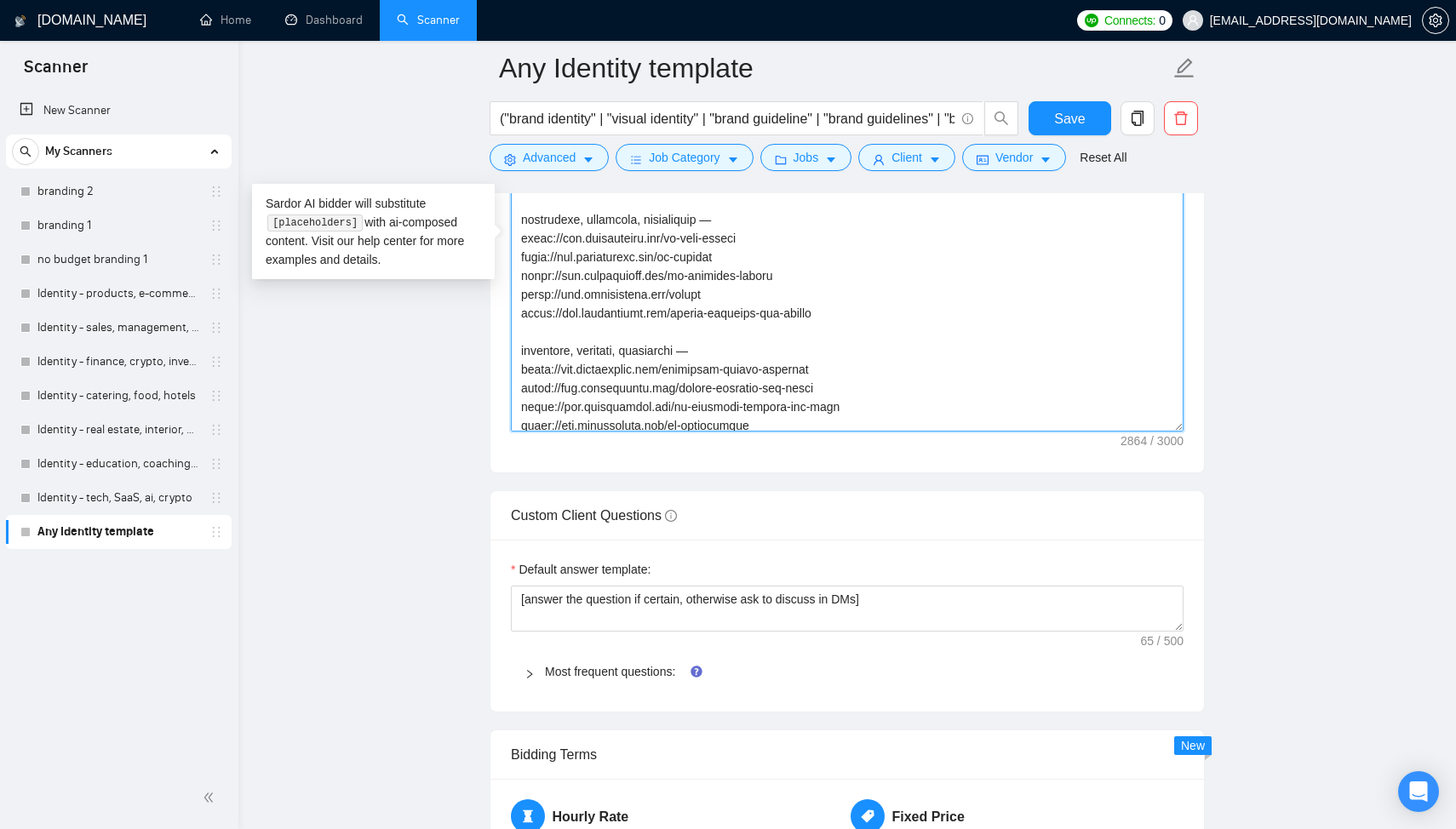
scroll to position [405, 0]
drag, startPoint x: 757, startPoint y: 253, endPoint x: 523, endPoint y: 263, distance: 234.2
click at [523, 263] on textarea "Cover letter template:" at bounding box center [848, 239] width 673 height 383
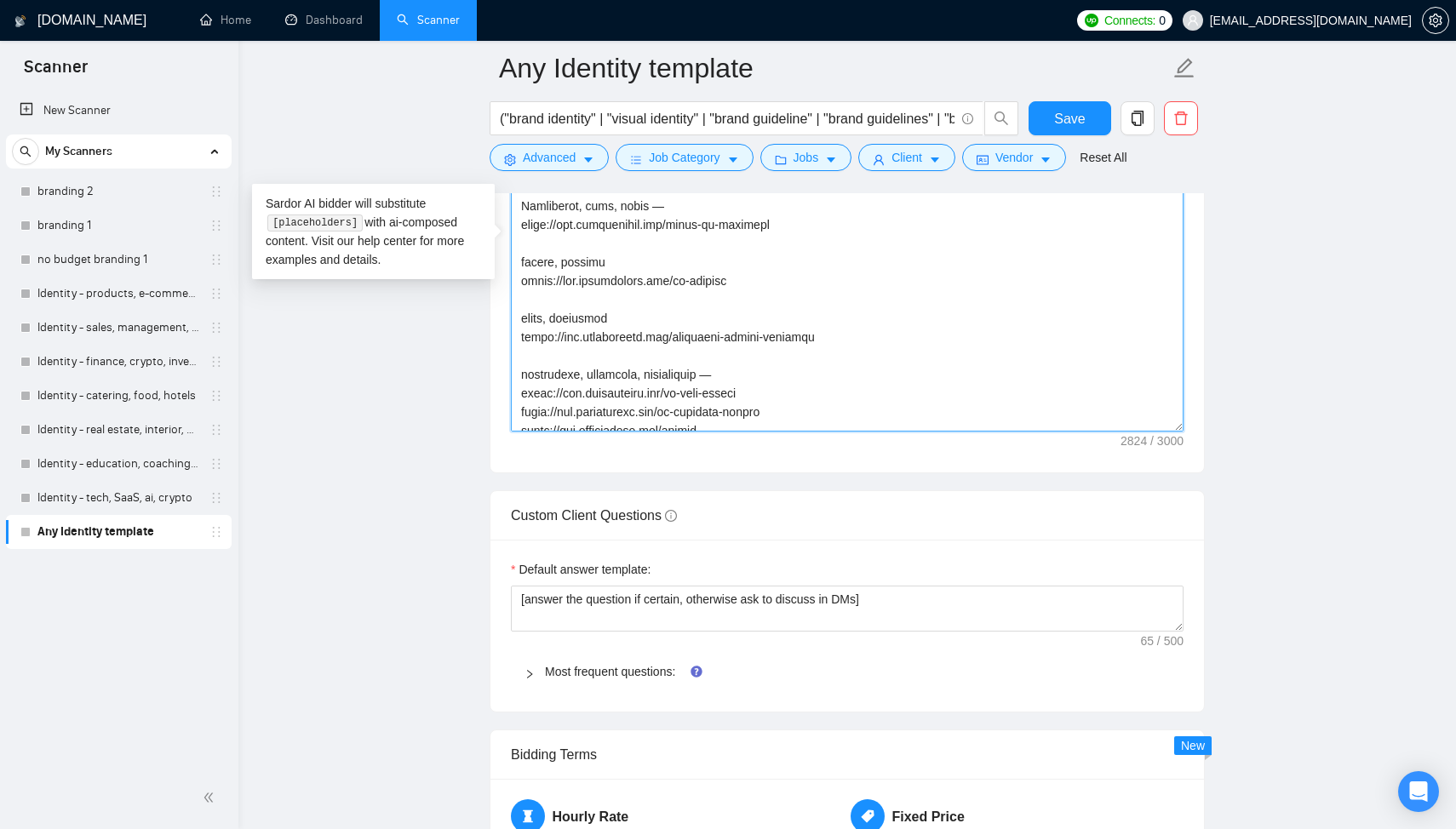
scroll to position [246, 0]
click at [757, 286] on textarea "Cover letter template:" at bounding box center [848, 239] width 673 height 383
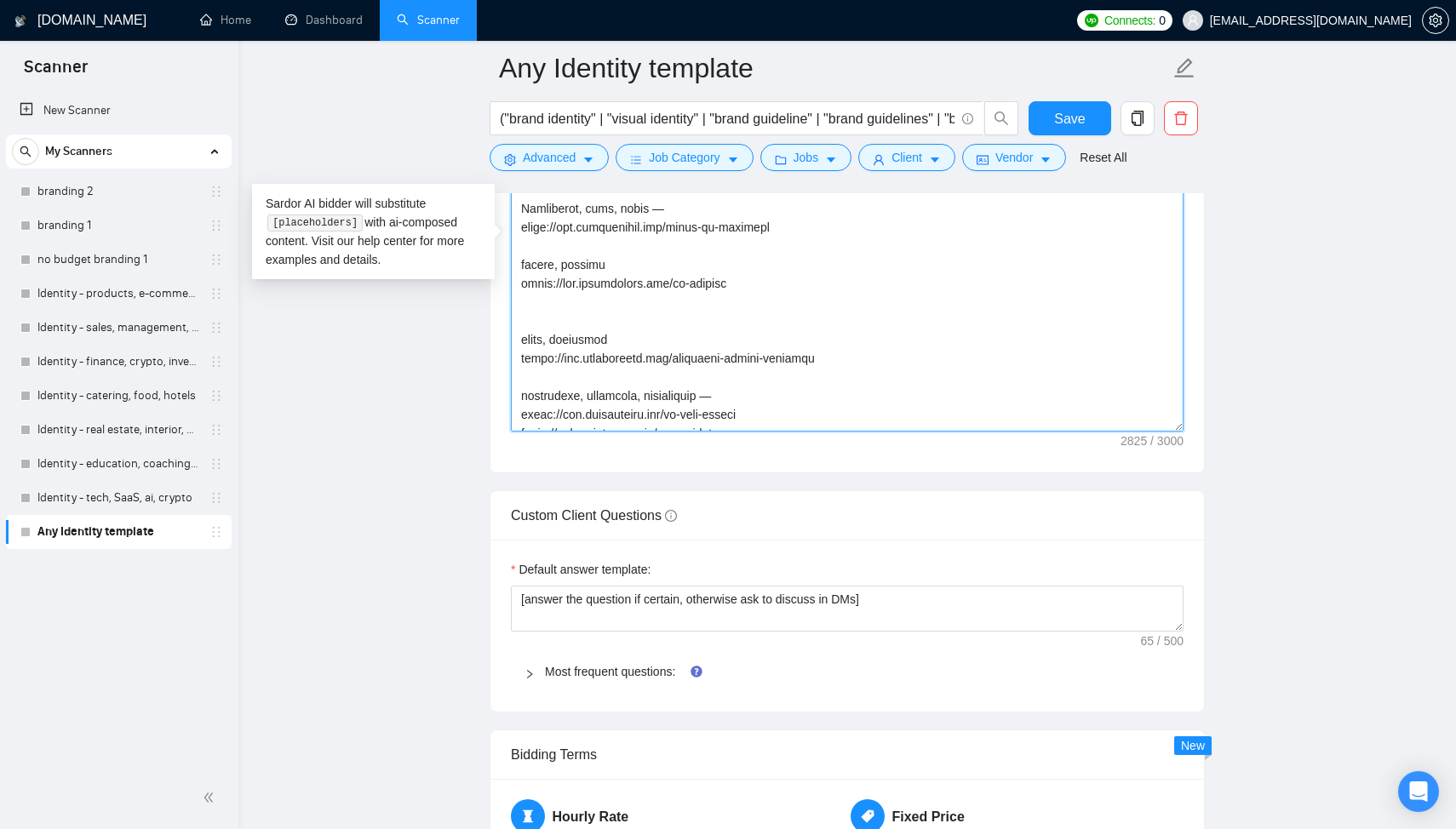
paste textarea "https://www.arturmikhov.art/qntamax"
drag, startPoint x: 690, startPoint y: 217, endPoint x: 658, endPoint y: 218, distance: 32.0
click at [658, 218] on textarea "Cover letter template:" at bounding box center [848, 239] width 673 height 383
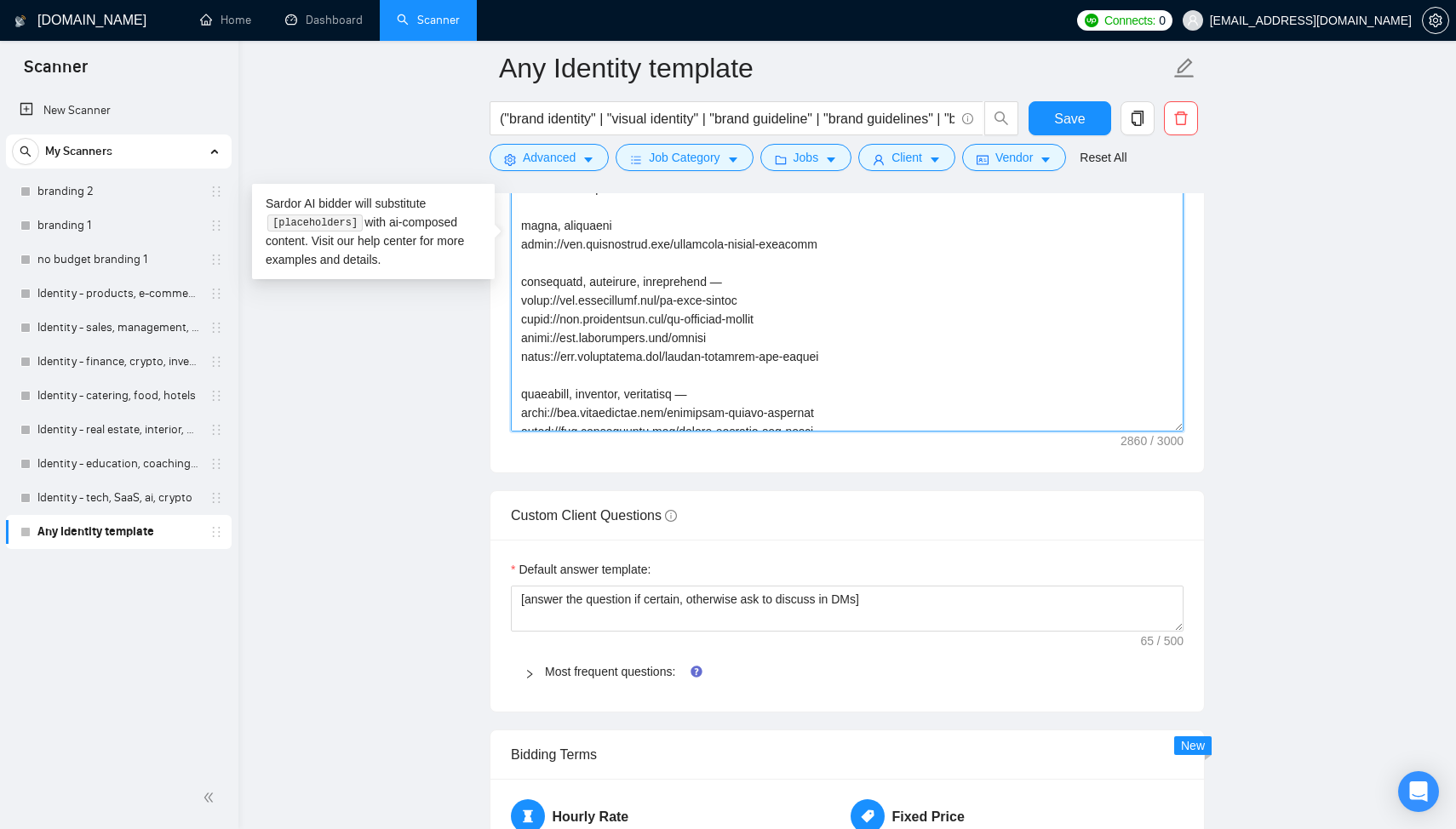
scroll to position [360, 0]
drag, startPoint x: 721, startPoint y: 339, endPoint x: 515, endPoint y: 347, distance: 206.2
click at [515, 347] on textarea "Cover letter template:" at bounding box center [848, 239] width 673 height 383
click at [838, 353] on textarea "Cover letter template:" at bounding box center [848, 239] width 673 height 383
drag, startPoint x: 790, startPoint y: 304, endPoint x: 510, endPoint y: 297, distance: 280.1
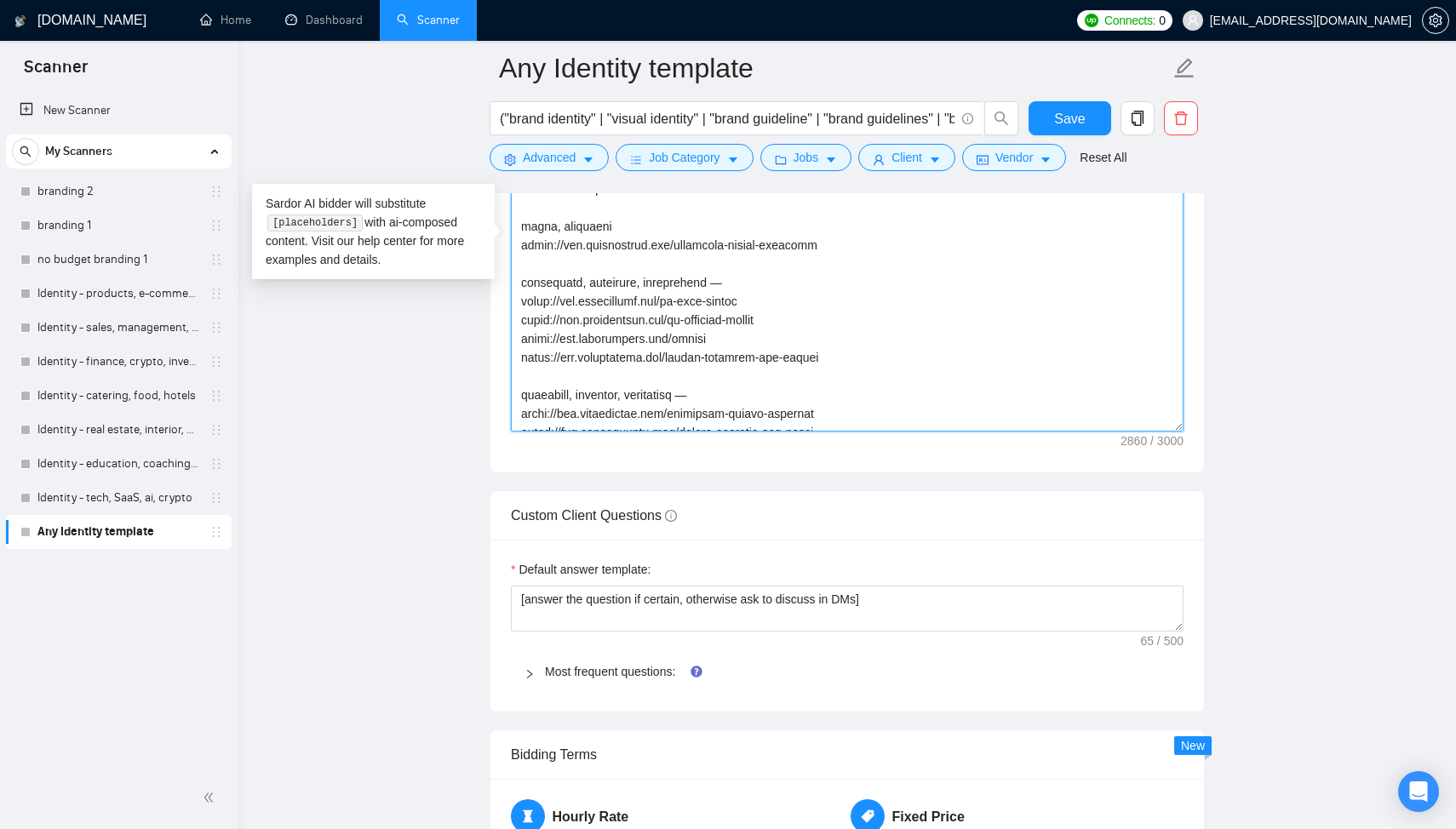
click at [511, 297] on textarea "Cover letter template:" at bounding box center [848, 239] width 673 height 383
drag, startPoint x: 806, startPoint y: 300, endPoint x: 522, endPoint y: 311, distance: 284.2
click at [522, 311] on textarea "Cover letter template:" at bounding box center [848, 239] width 673 height 383
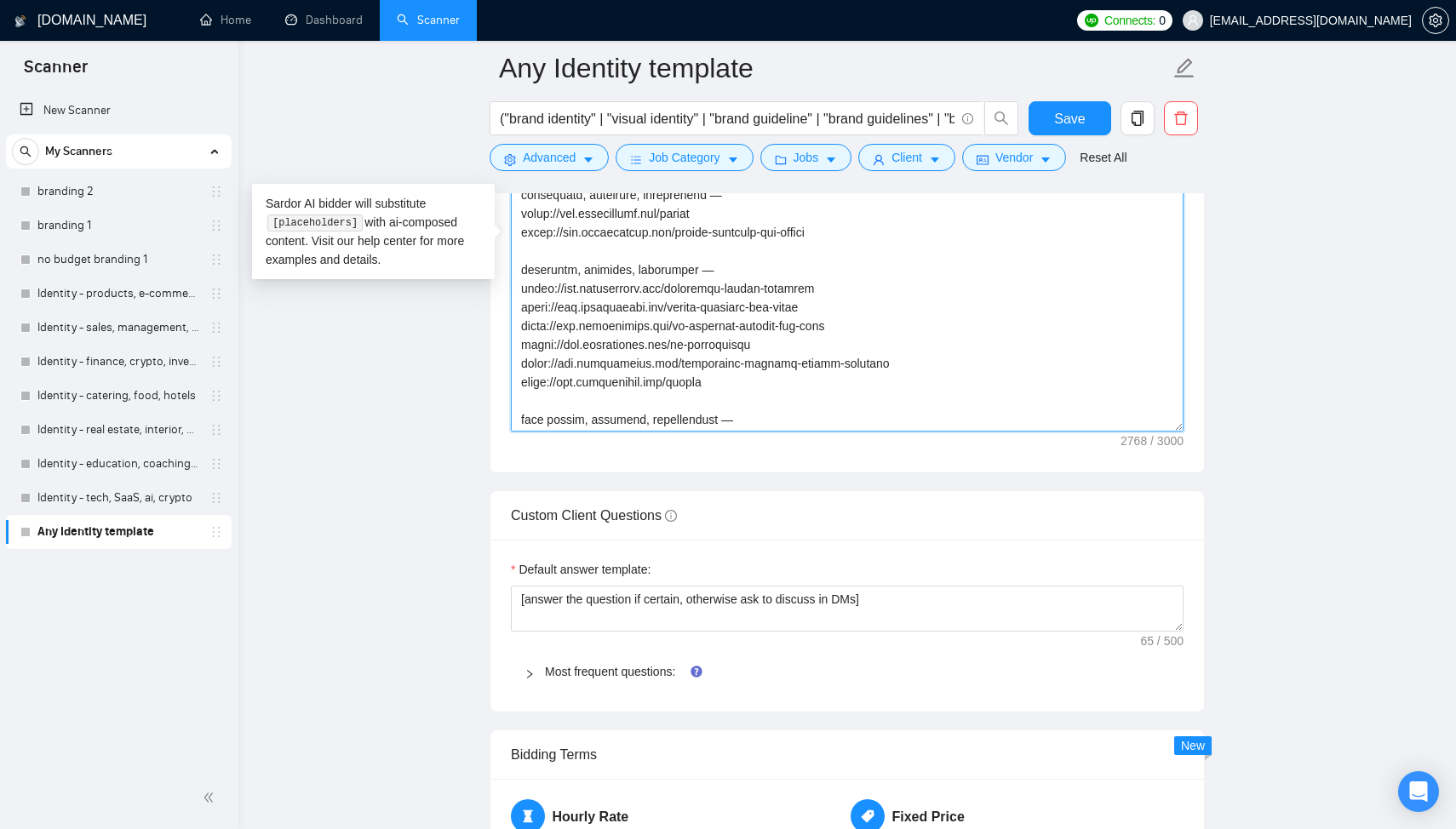
scroll to position [451, 0]
drag, startPoint x: 806, startPoint y: 339, endPoint x: 507, endPoint y: 329, distance: 299.2
click at [507, 329] on div "Cover letter template:" at bounding box center [847, 237] width 713 height 470
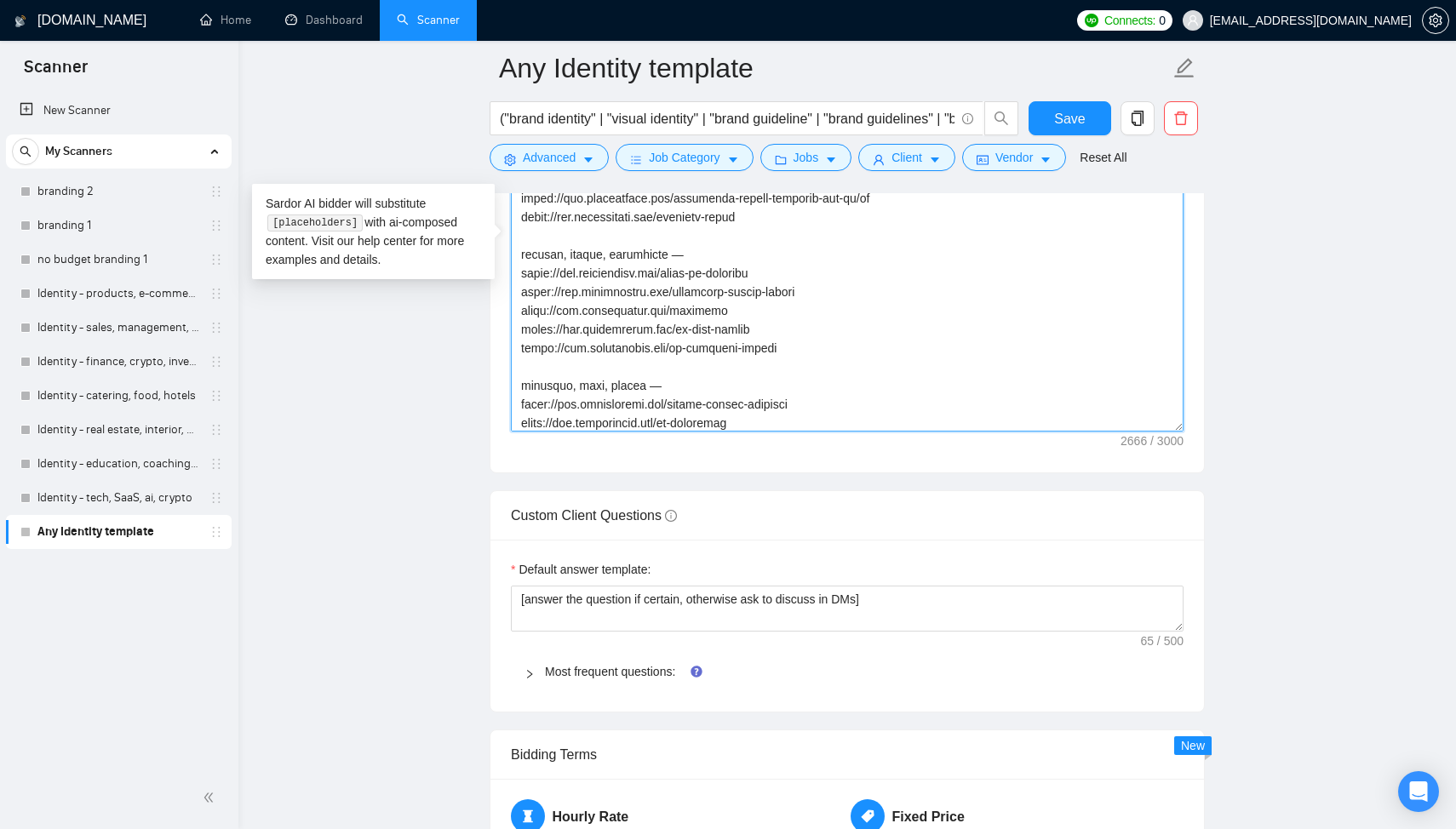
scroll to position [681, 0]
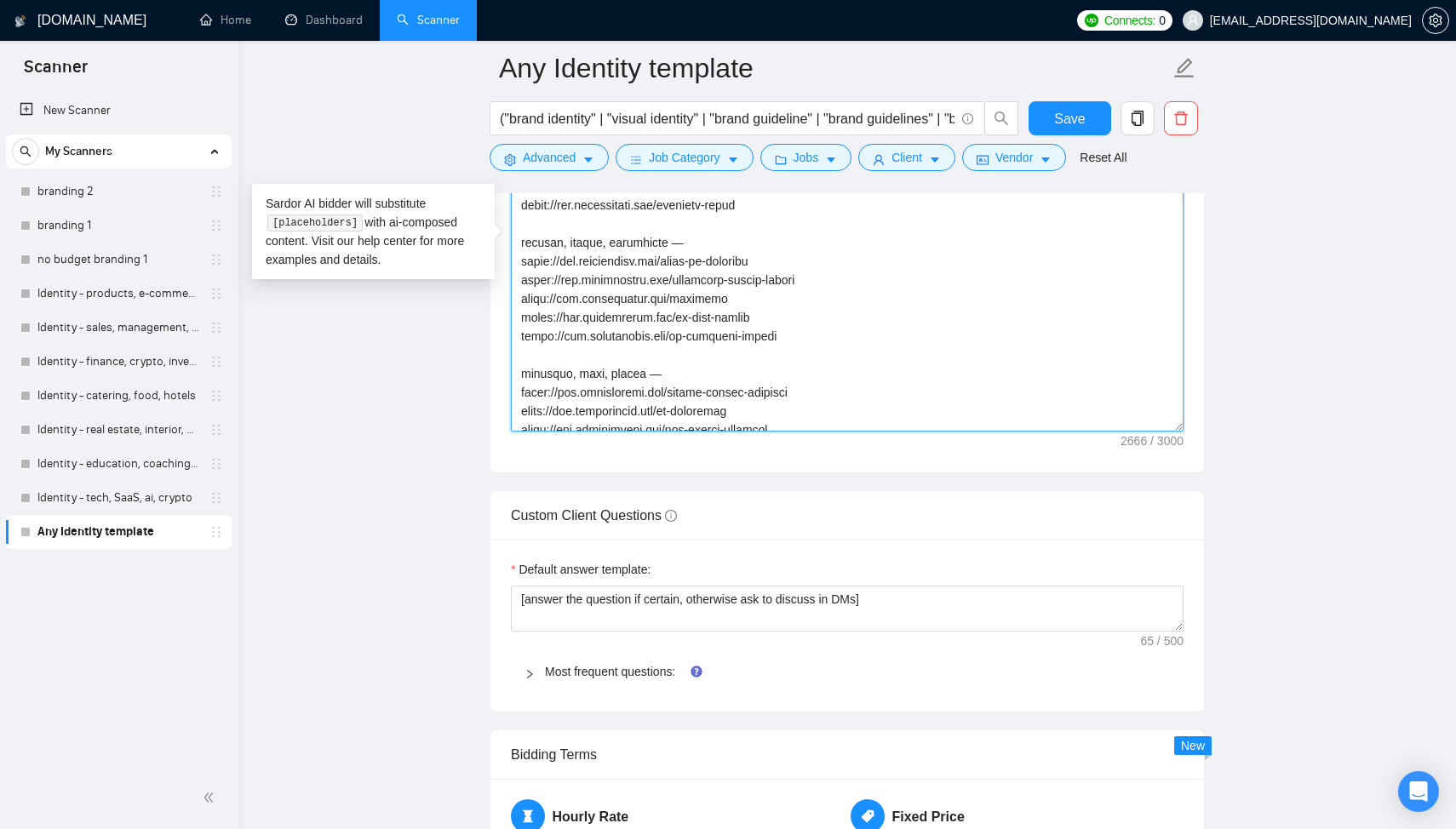
drag, startPoint x: 795, startPoint y: 334, endPoint x: 476, endPoint y: 320, distance: 319.3
click at [476, 320] on main "Any Identity template ("brand identity" | "visual identity" | "brand guideline"…" at bounding box center [847, 474] width 1163 height 5110
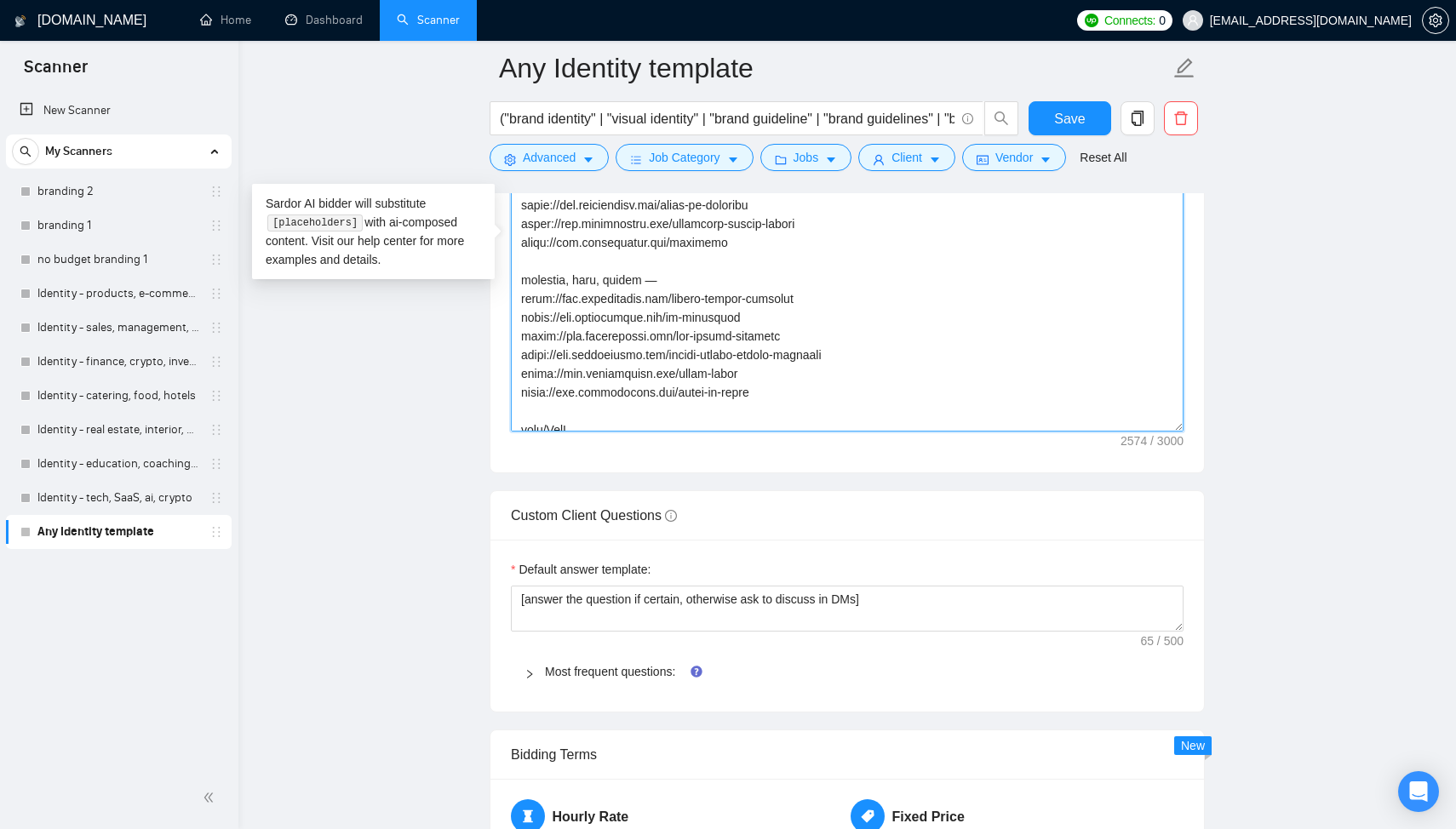
scroll to position [743, 0]
drag, startPoint x: 761, startPoint y: 313, endPoint x: 465, endPoint y: 313, distance: 296.0
click at [465, 313] on main "Any Identity template ("brand identity" | "visual identity" | "brand guideline"…" at bounding box center [847, 474] width 1163 height 5110
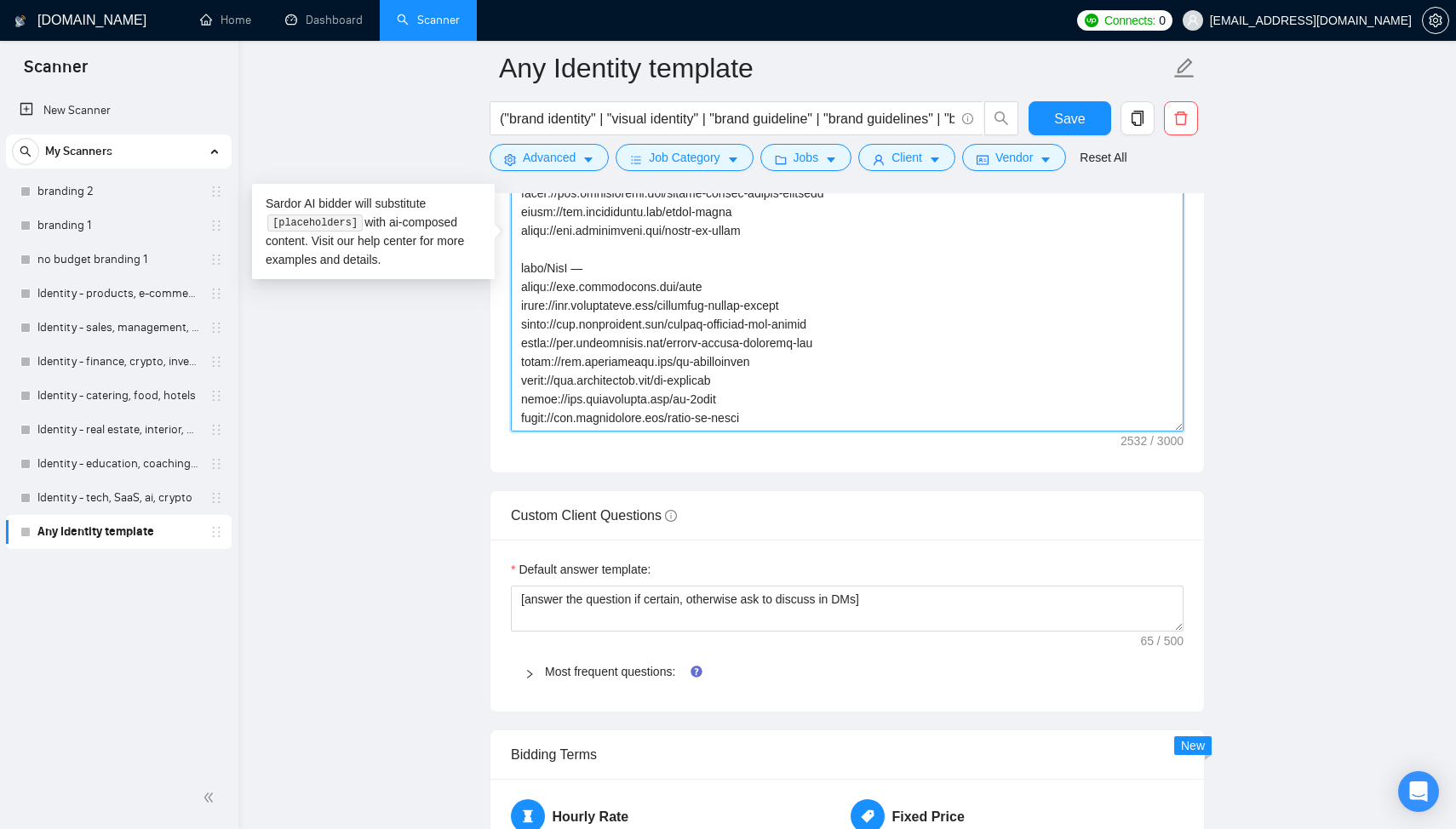
scroll to position [909, 0]
drag, startPoint x: 751, startPoint y: 376, endPoint x: 510, endPoint y: 336, distance: 244.3
click at [511, 336] on textarea "Cover letter template:" at bounding box center [848, 239] width 673 height 383
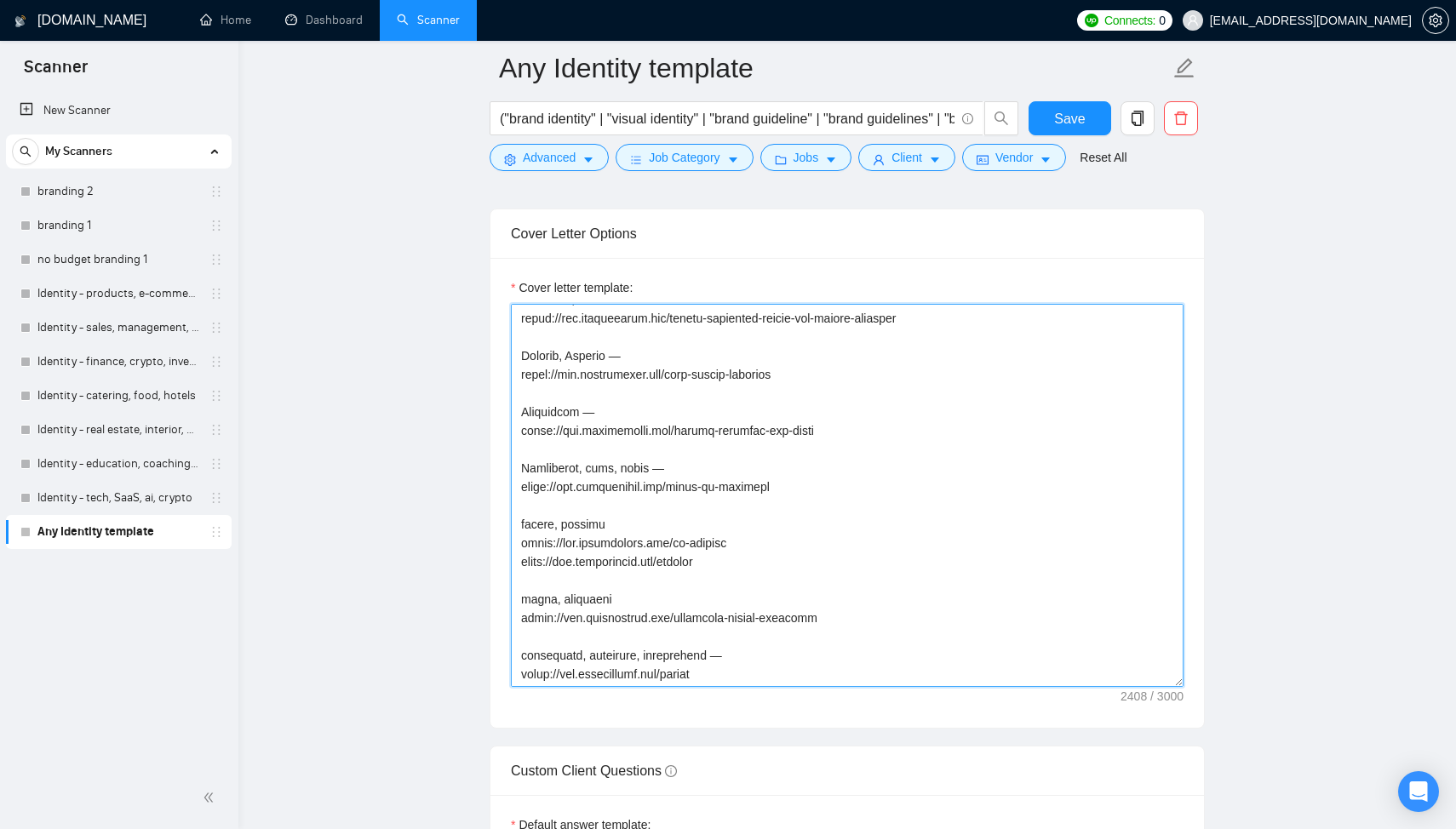
scroll to position [245, 0]
drag, startPoint x: 750, startPoint y: 544, endPoint x: 515, endPoint y: 544, distance: 235.0
click at [515, 544] on textarea "Cover letter template:" at bounding box center [848, 494] width 673 height 383
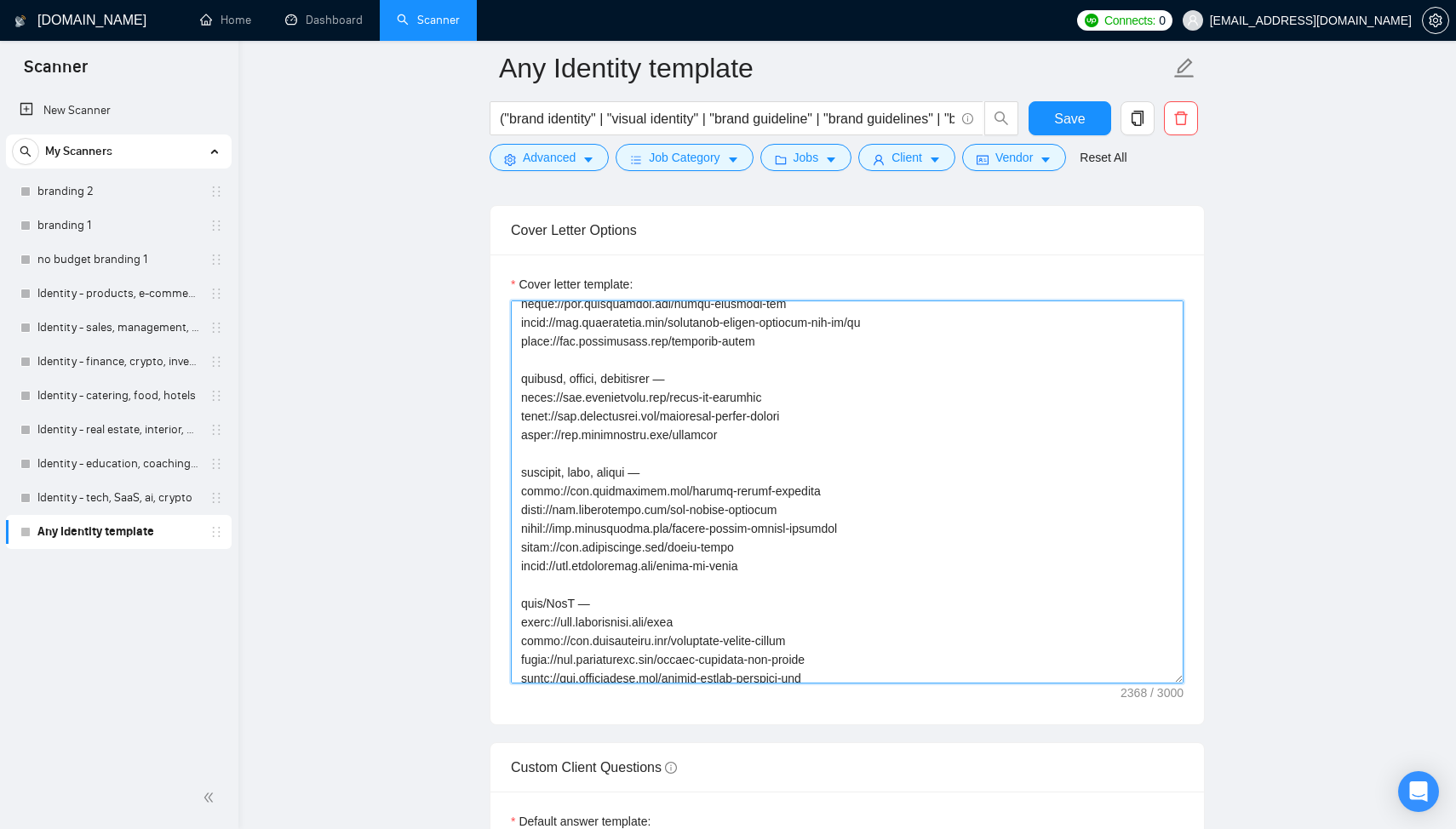
scroll to position [771, 0]
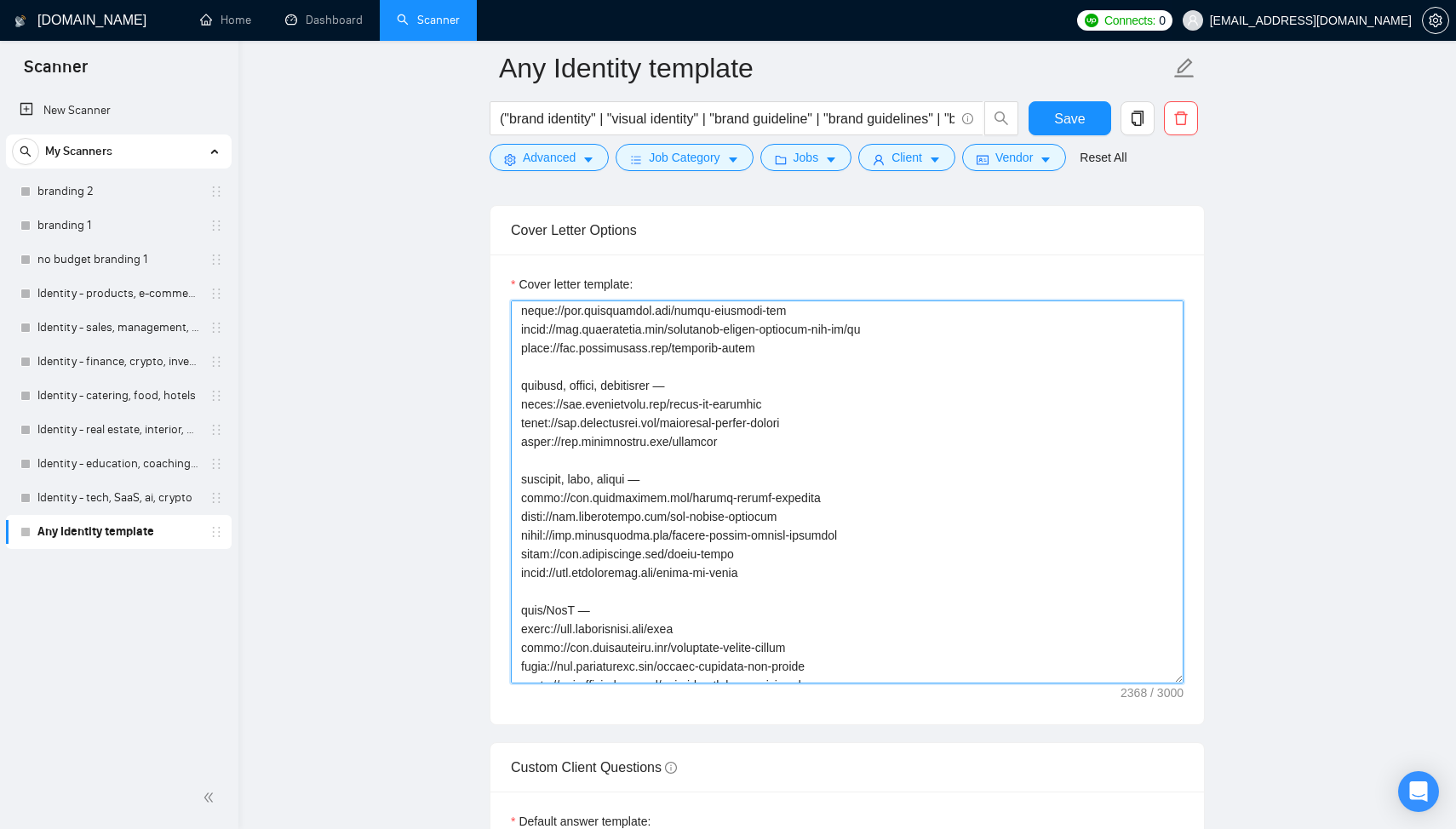
type textarea "[Start with a short, friendly greeting using the client’s name or company if av…"
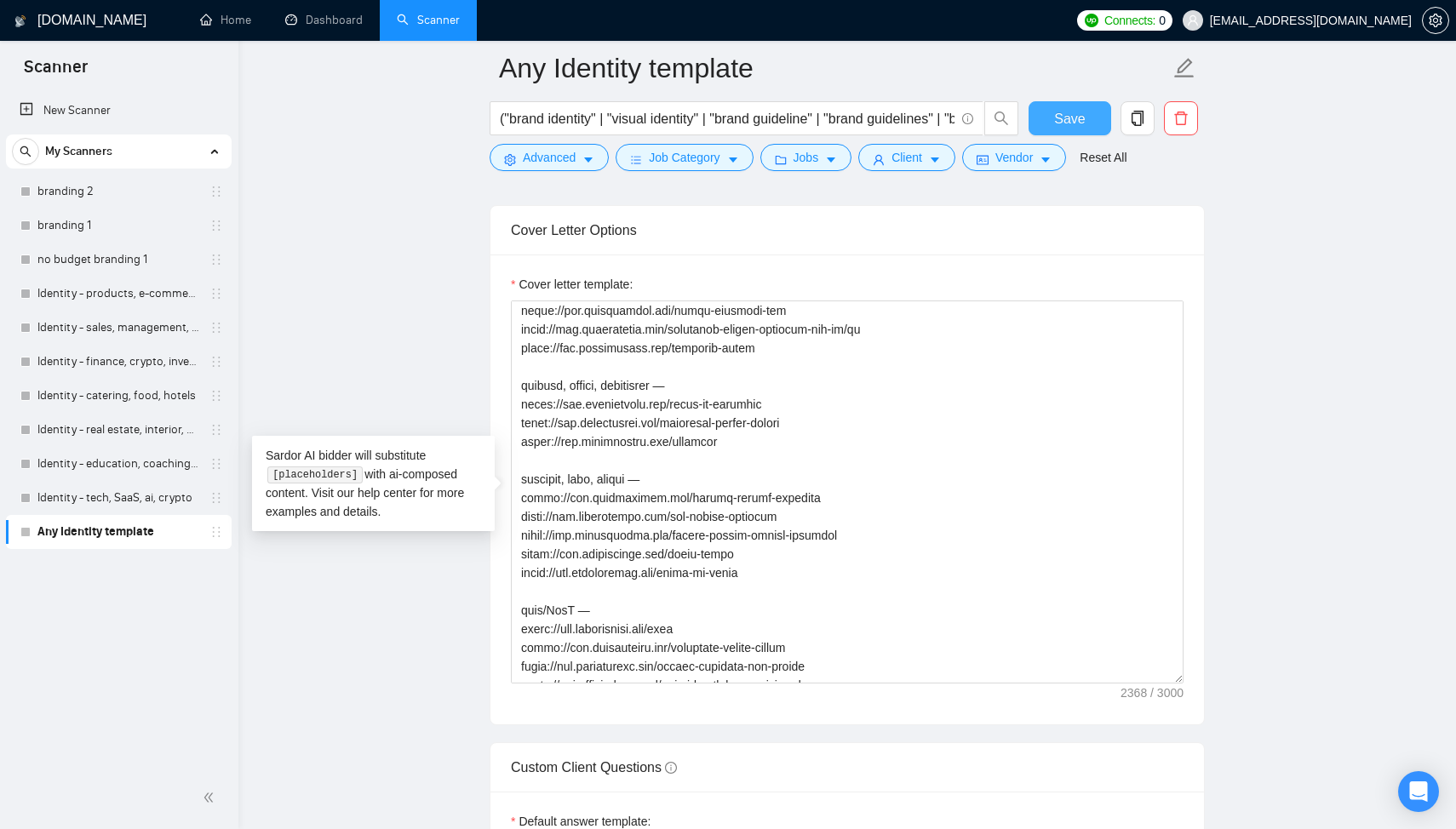
click at [1074, 115] on span "Save" at bounding box center [1069, 118] width 31 height 21
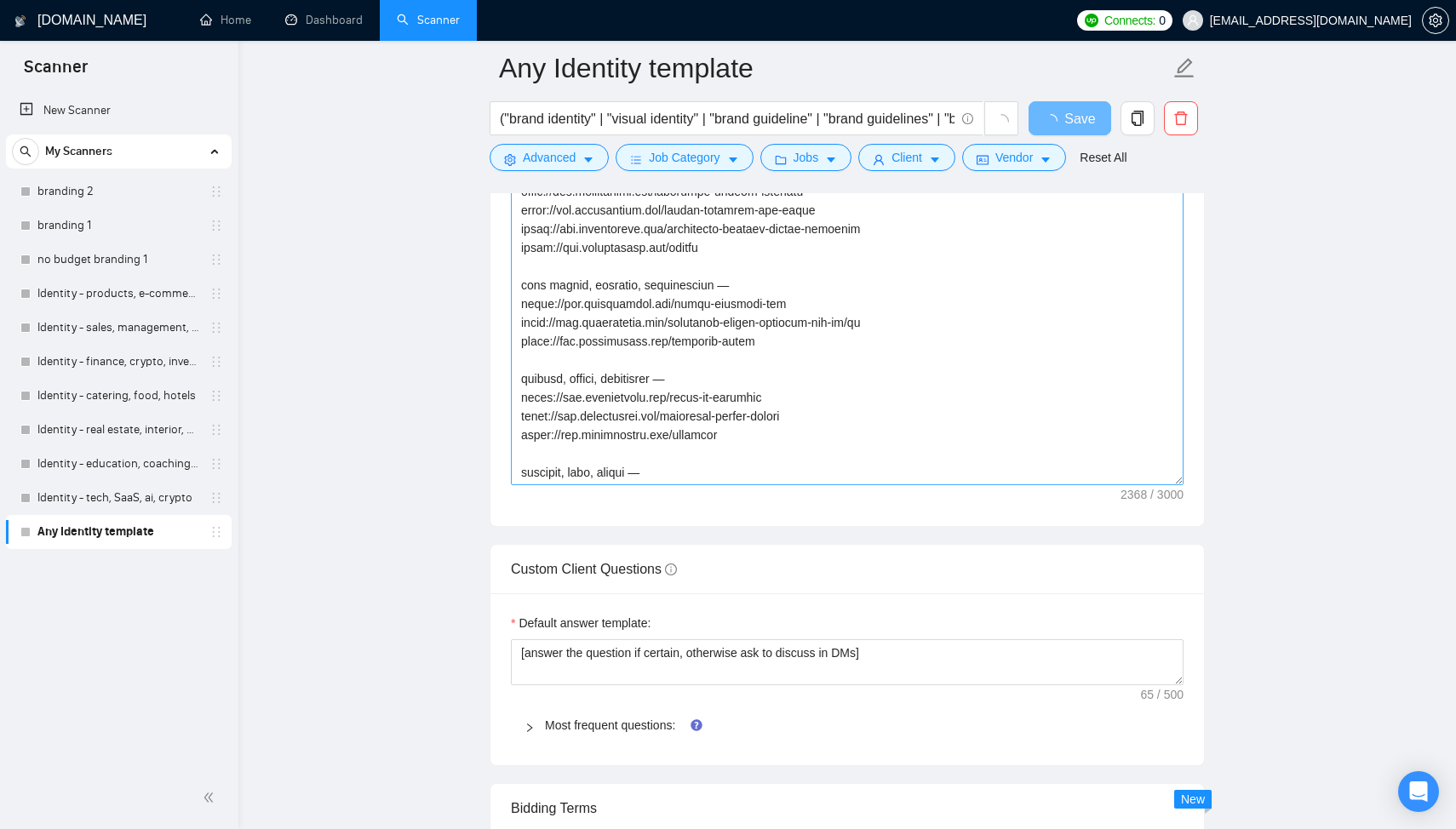
scroll to position [804, 0]
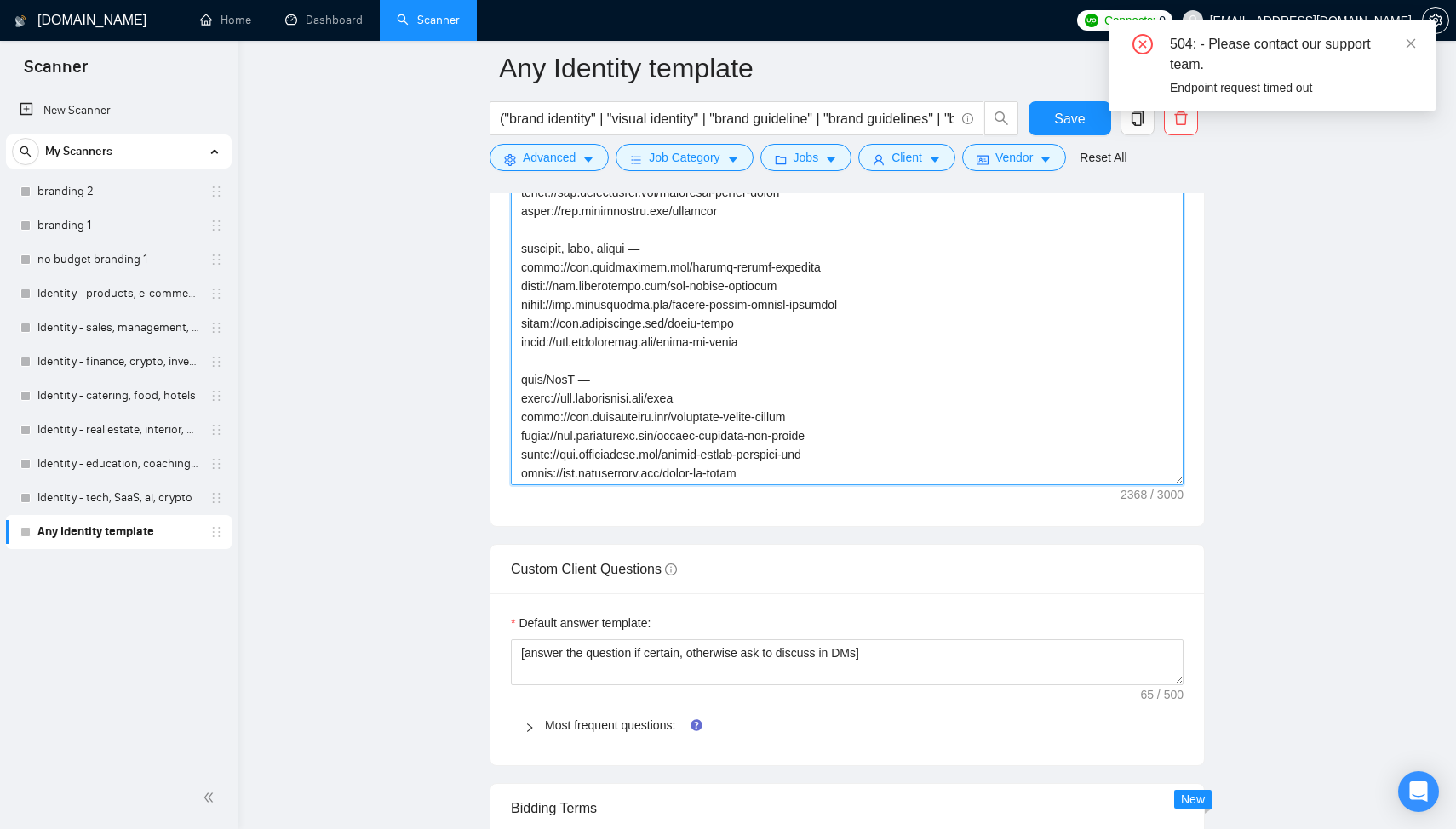
click at [753, 291] on textarea "Cover letter template:" at bounding box center [848, 293] width 673 height 383
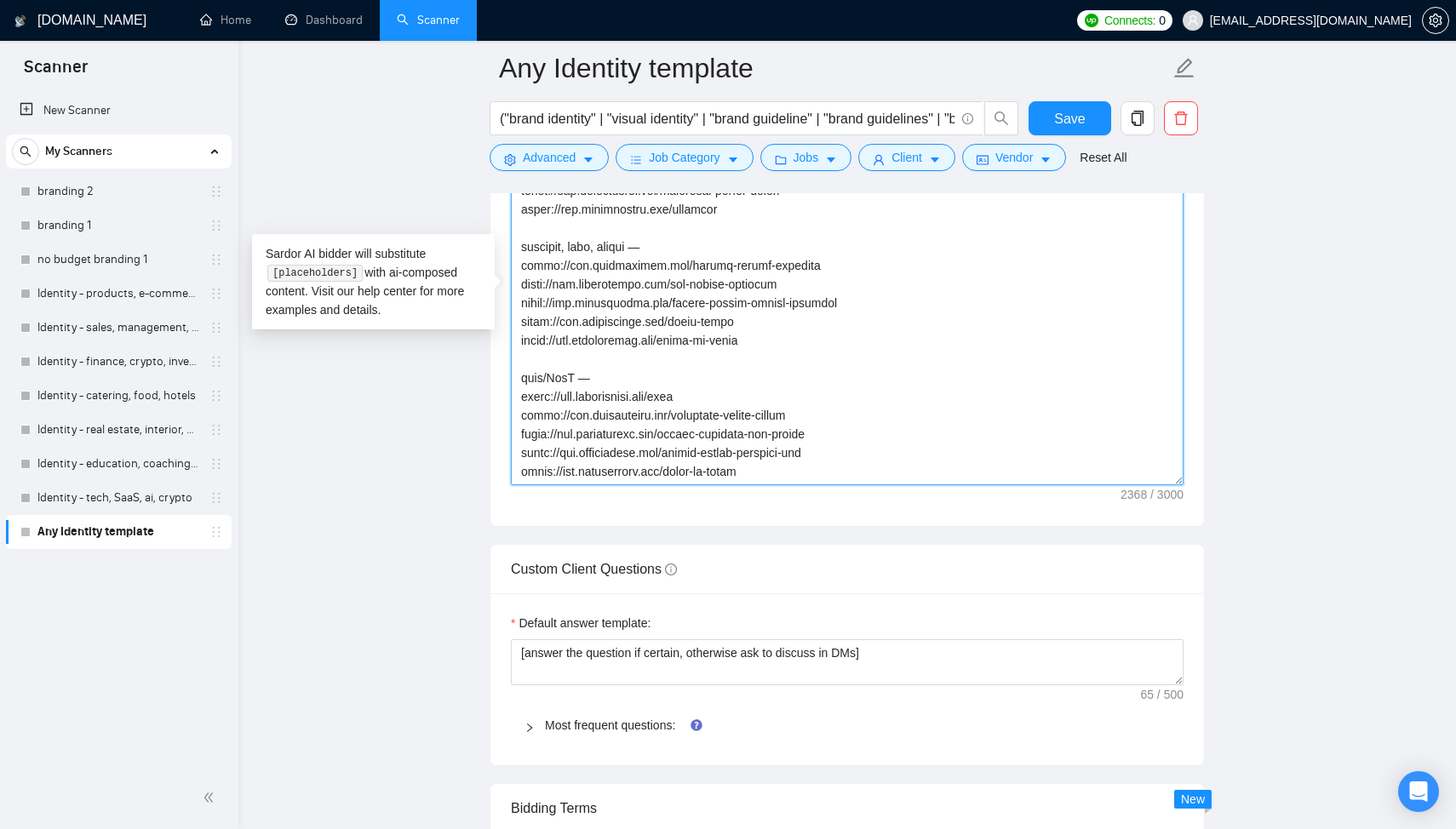
scroll to position [861, 0]
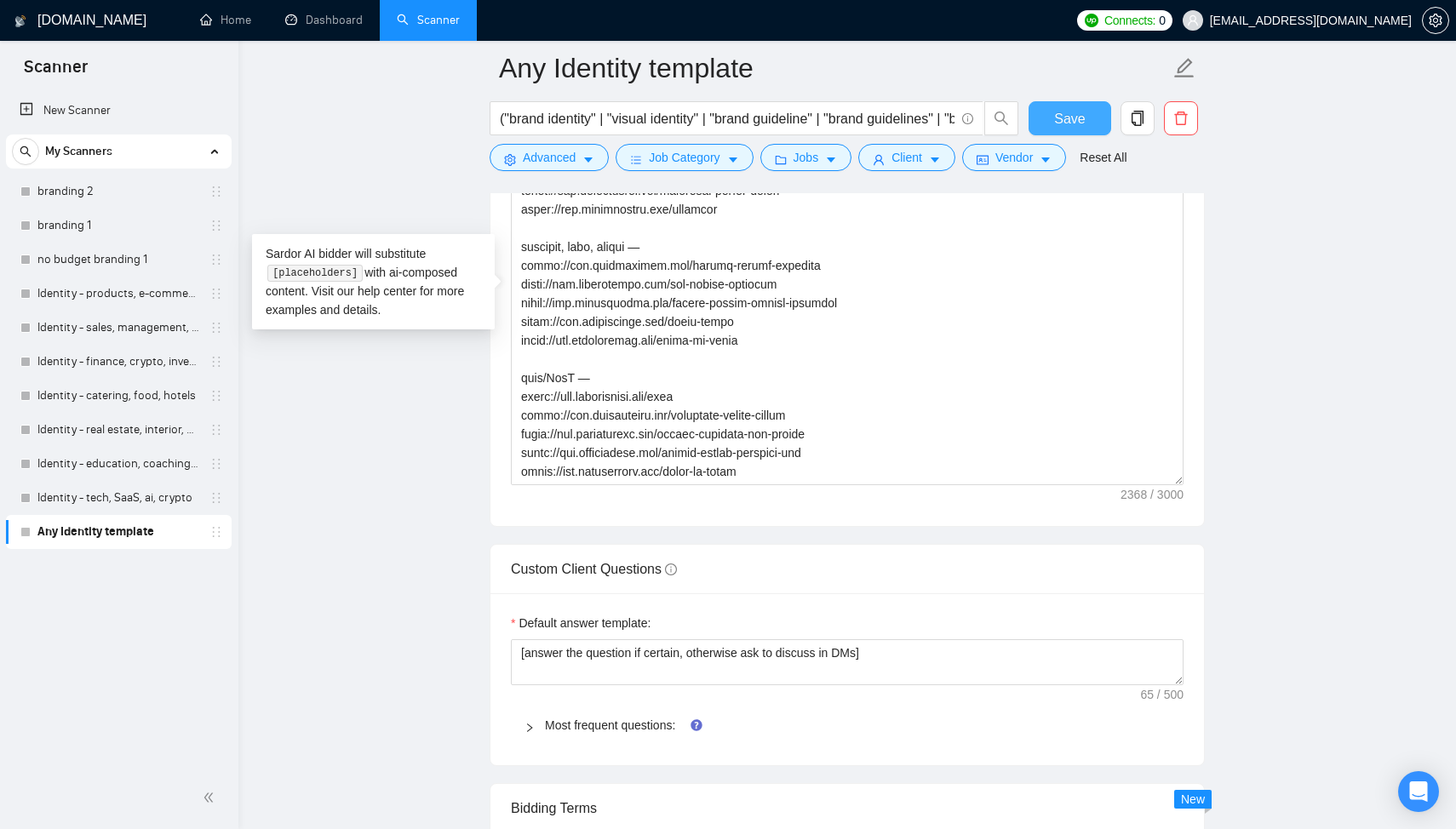
click at [1043, 133] on button "Save" at bounding box center [1069, 117] width 83 height 34
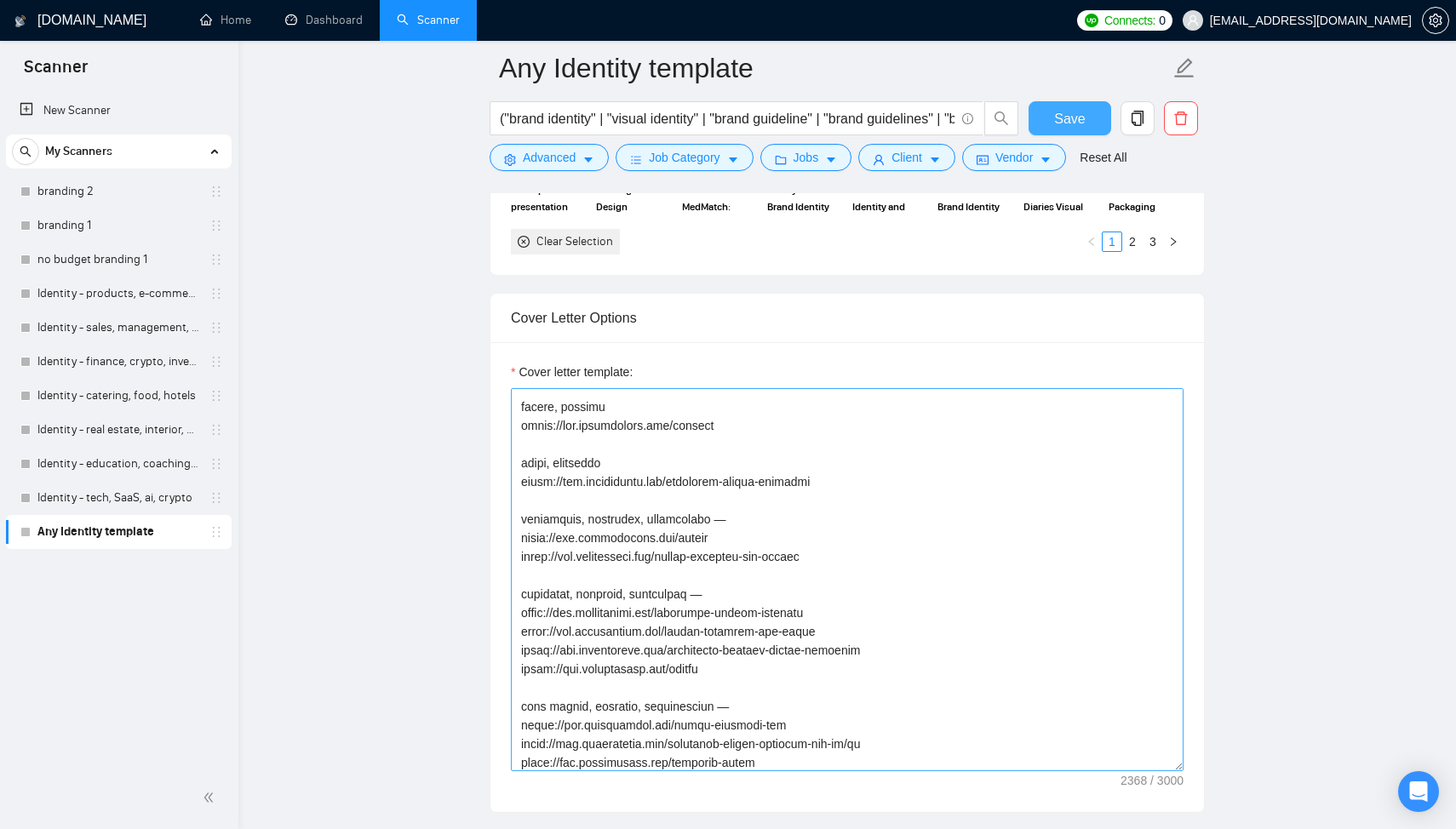
scroll to position [448, 0]
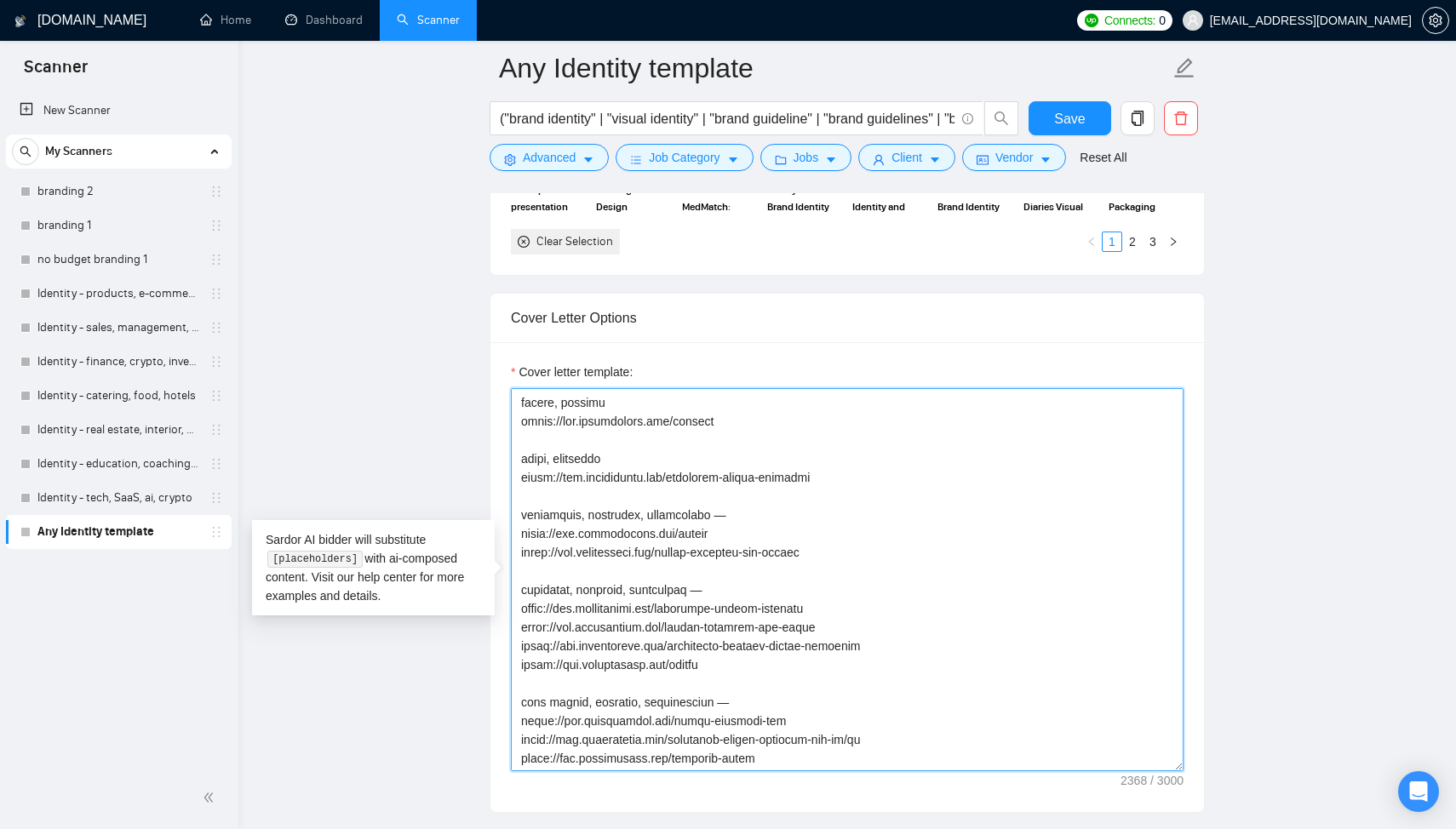
drag, startPoint x: 834, startPoint y: 548, endPoint x: 516, endPoint y: 540, distance: 318.1
click at [516, 540] on textarea "Cover letter template:" at bounding box center [848, 579] width 673 height 383
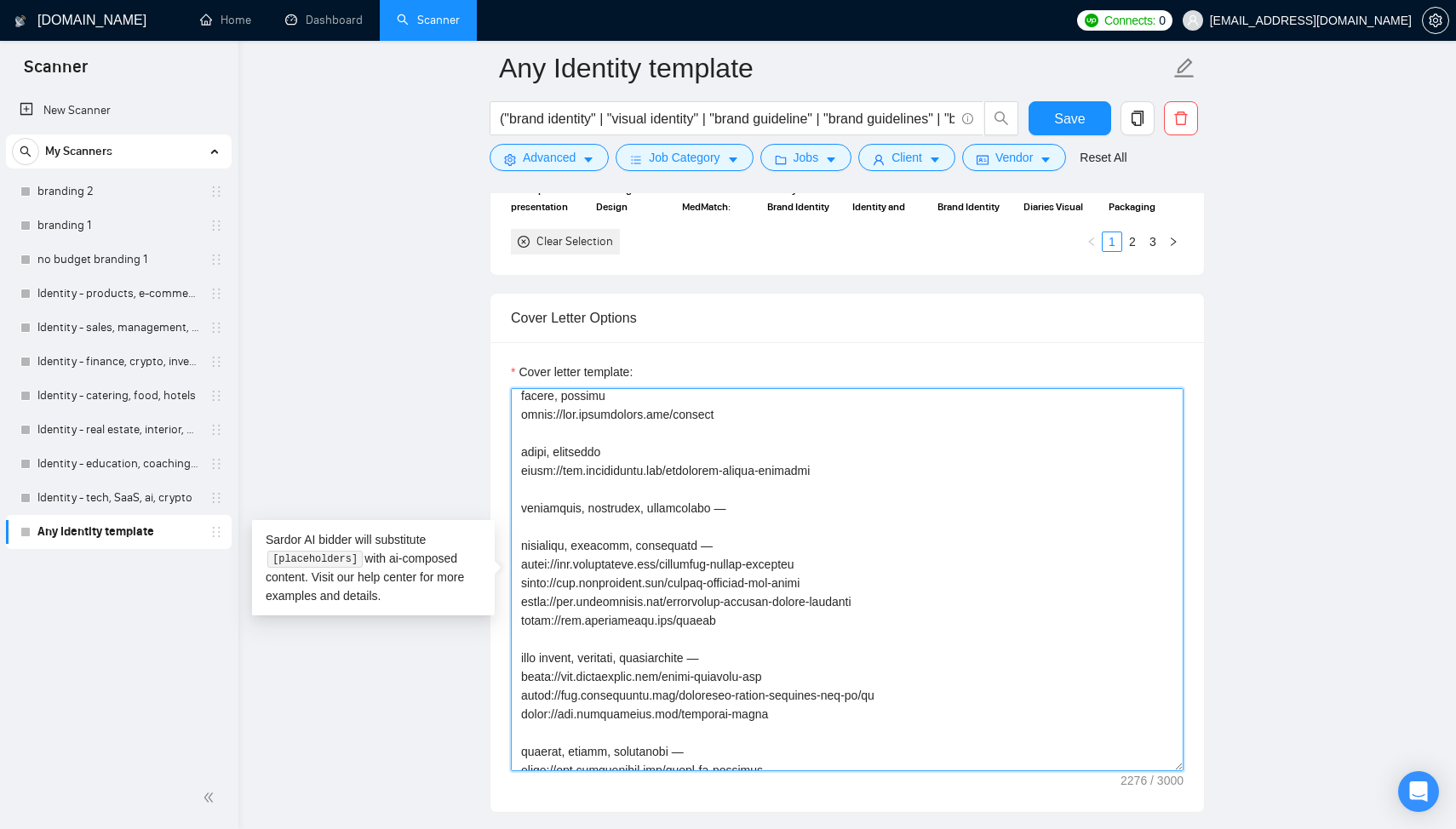
scroll to position [459, 0]
drag, startPoint x: 827, startPoint y: 579, endPoint x: 518, endPoint y: 583, distance: 309.0
click at [518, 583] on textarea "Cover letter template:" at bounding box center [848, 579] width 673 height 383
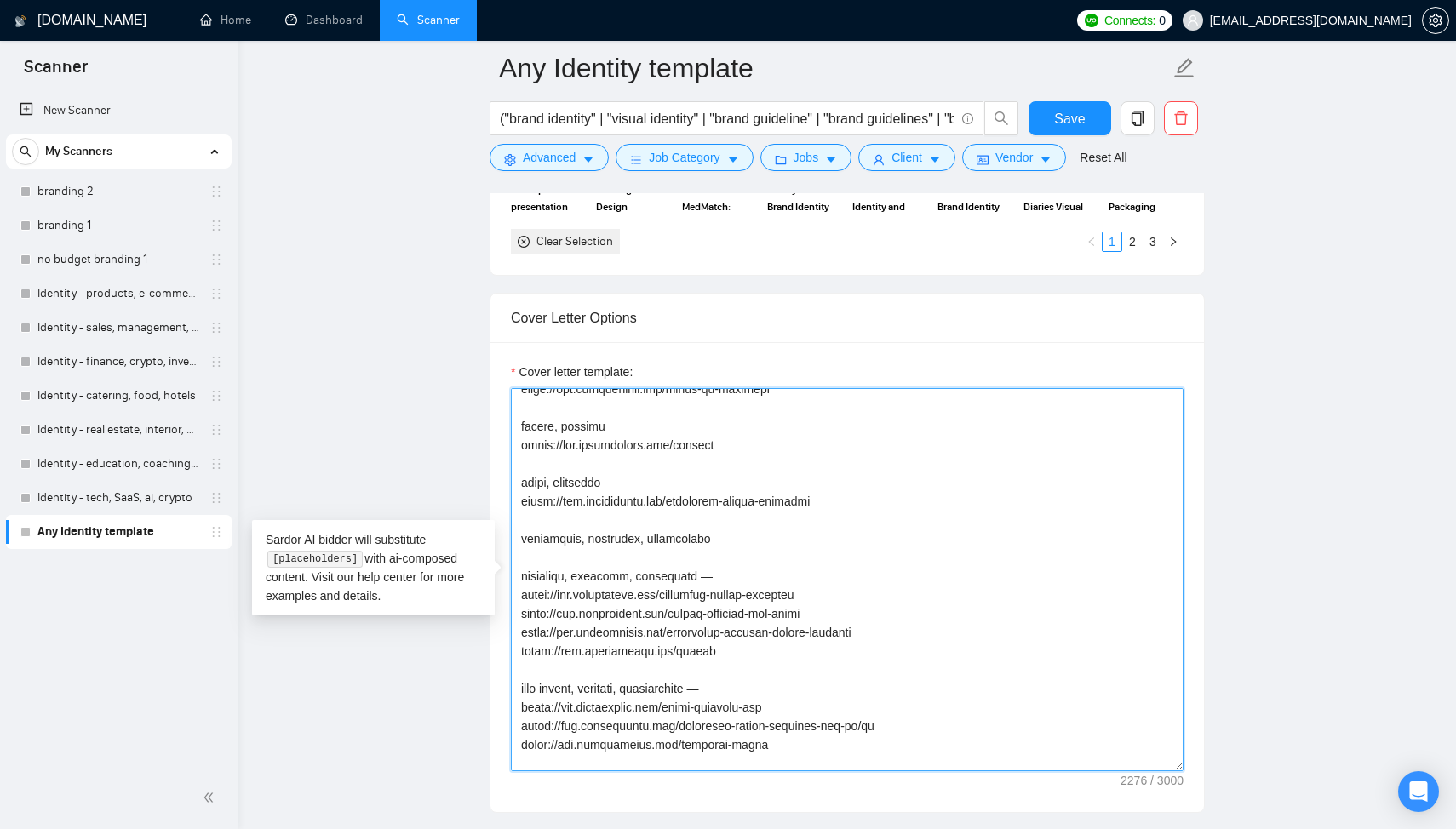
scroll to position [414, 0]
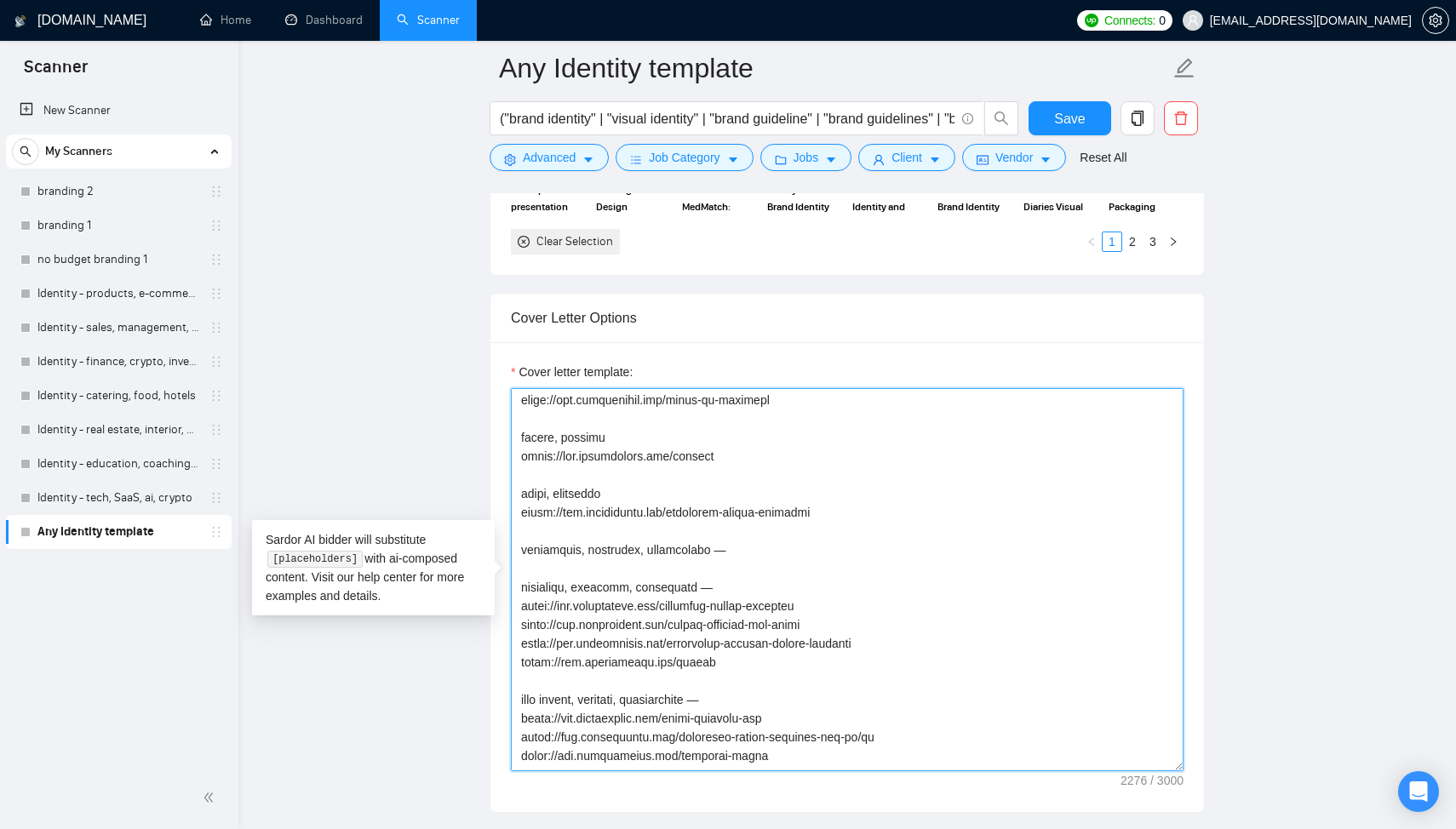
click at [643, 533] on textarea "Cover letter template:" at bounding box center [848, 579] width 673 height 383
paste textarea "[URL][DOMAIN_NAME]"
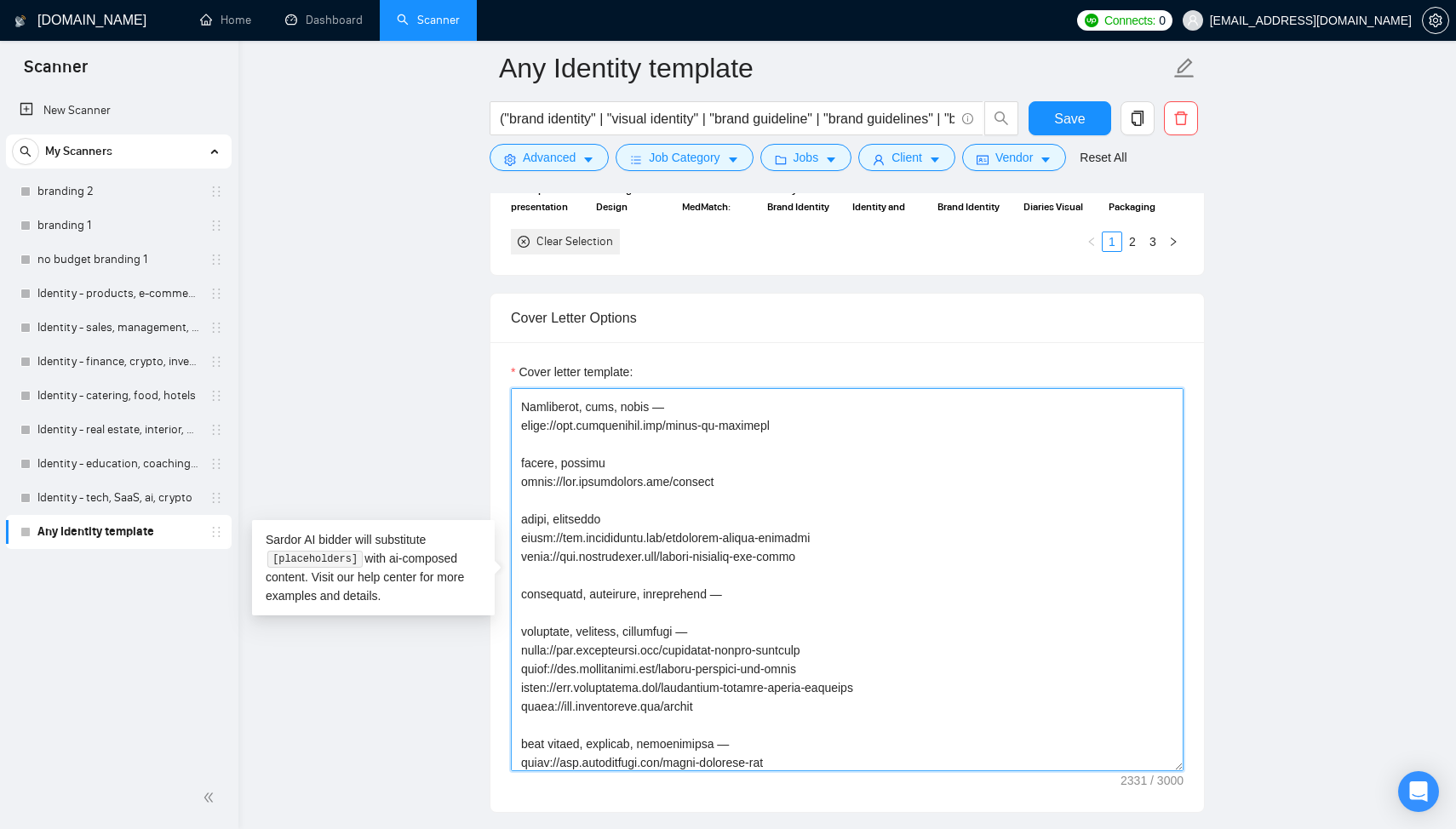
scroll to position [389, 0]
drag, startPoint x: 697, startPoint y: 634, endPoint x: 644, endPoint y: 634, distance: 53.0
click at [644, 634] on textarea "Cover letter template:" at bounding box center [848, 579] width 673 height 383
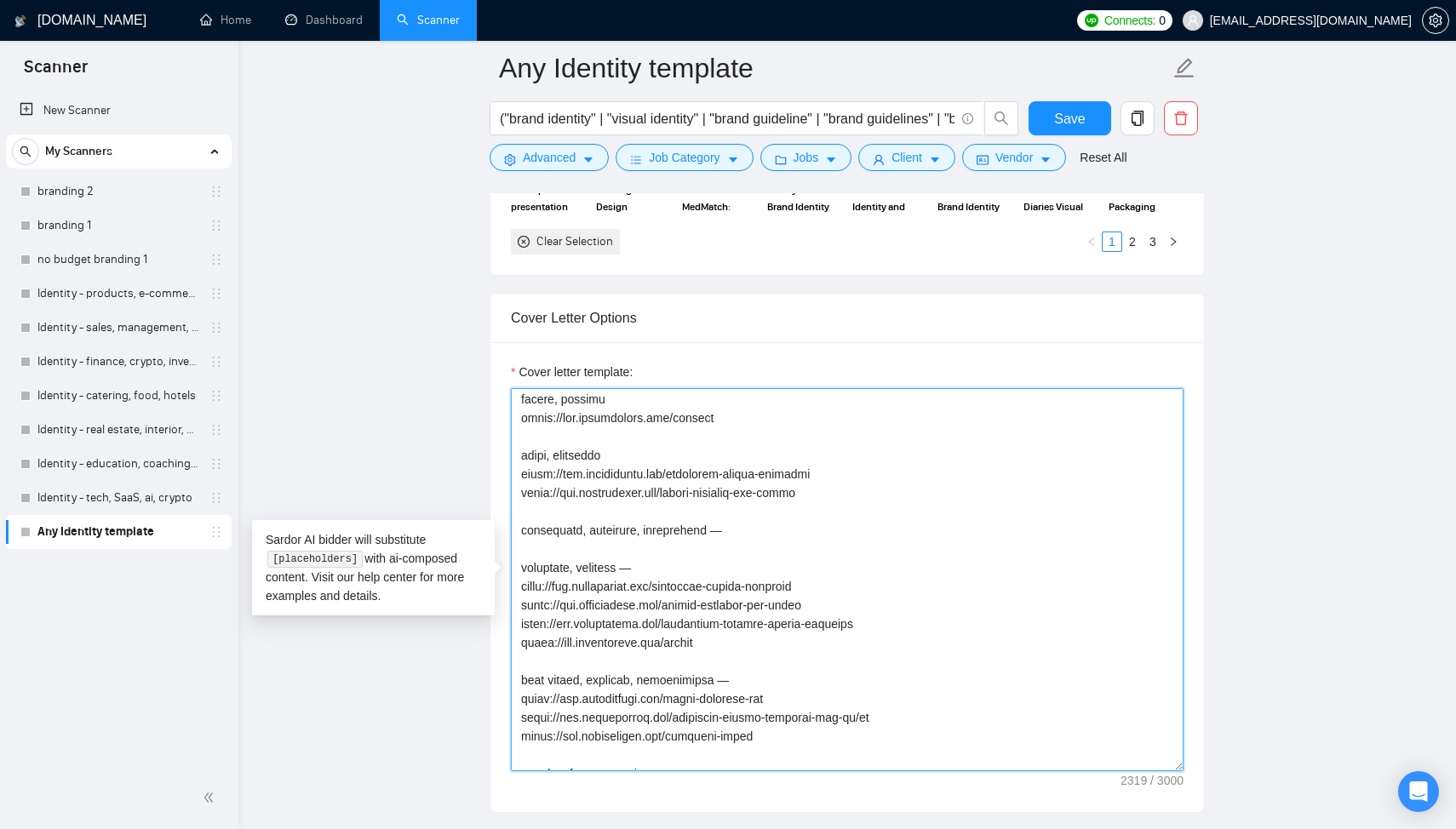
scroll to position [450, 0]
drag, startPoint x: 726, startPoint y: 534, endPoint x: 666, endPoint y: 534, distance: 60.0
click at [666, 534] on textarea "Cover letter template:" at bounding box center [848, 579] width 673 height 383
drag, startPoint x: 601, startPoint y: 533, endPoint x: 515, endPoint y: 534, distance: 86.0
click at [515, 534] on textarea "Cover letter template:" at bounding box center [848, 579] width 673 height 383
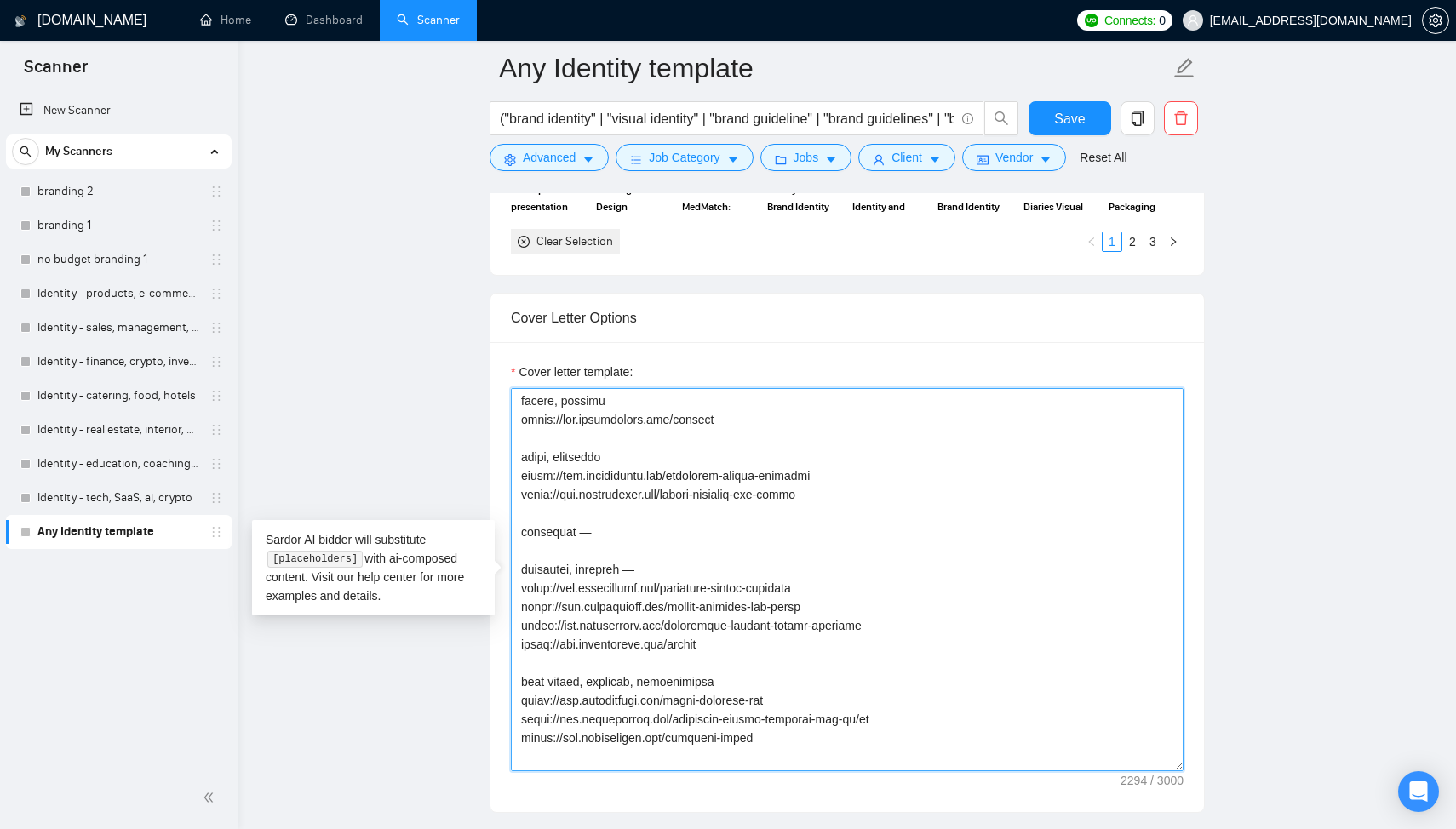
click at [575, 537] on textarea "Cover letter template:" at bounding box center [848, 579] width 673 height 383
drag, startPoint x: 723, startPoint y: 645, endPoint x: 489, endPoint y: 593, distance: 239.7
click at [682, 626] on textarea "Cover letter template:" at bounding box center [848, 579] width 673 height 383
drag, startPoint x: 806, startPoint y: 652, endPoint x: 518, endPoint y: 633, distance: 288.6
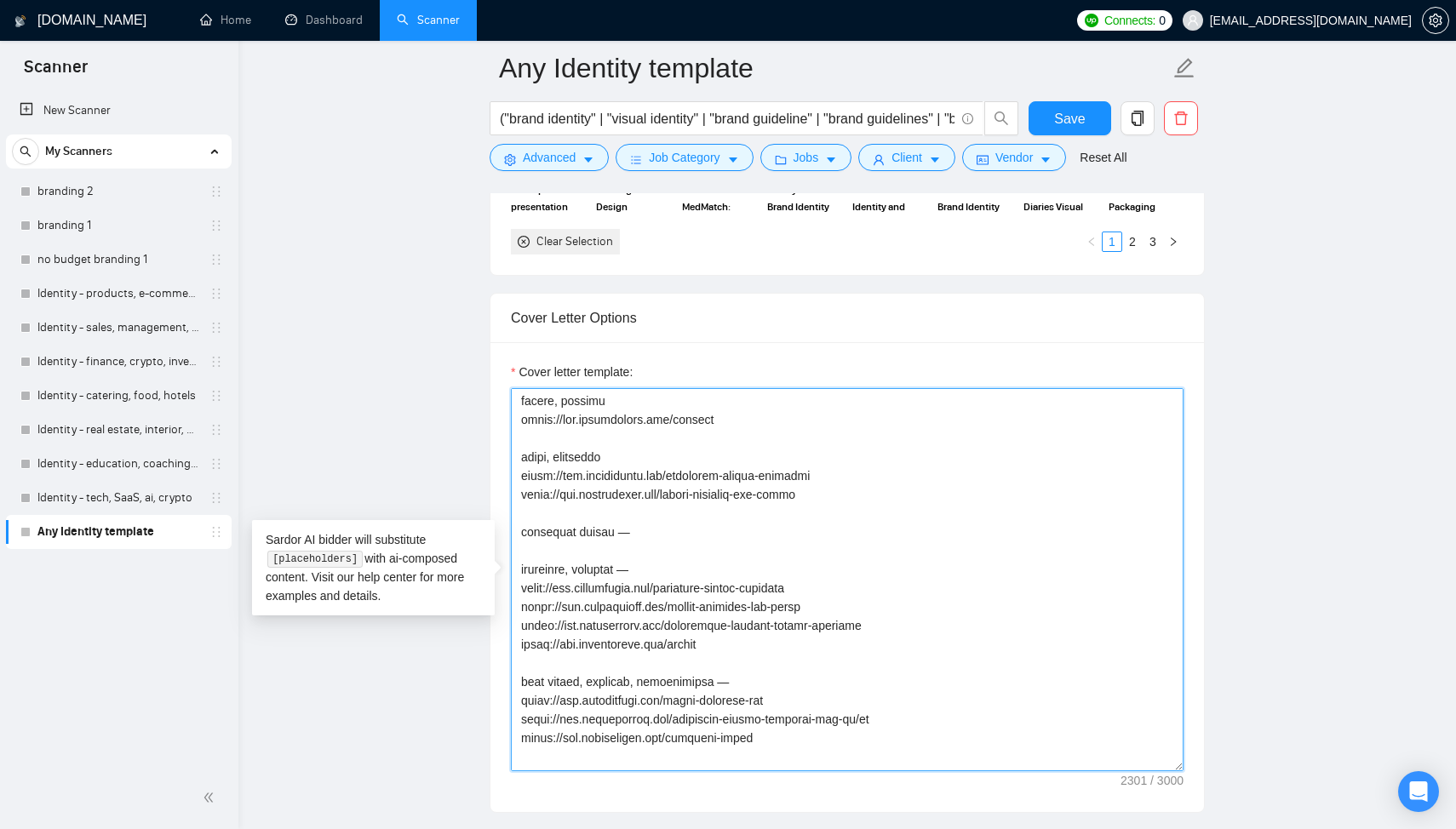
click at [518, 633] on textarea "Cover letter template:" at bounding box center [848, 579] width 673 height 383
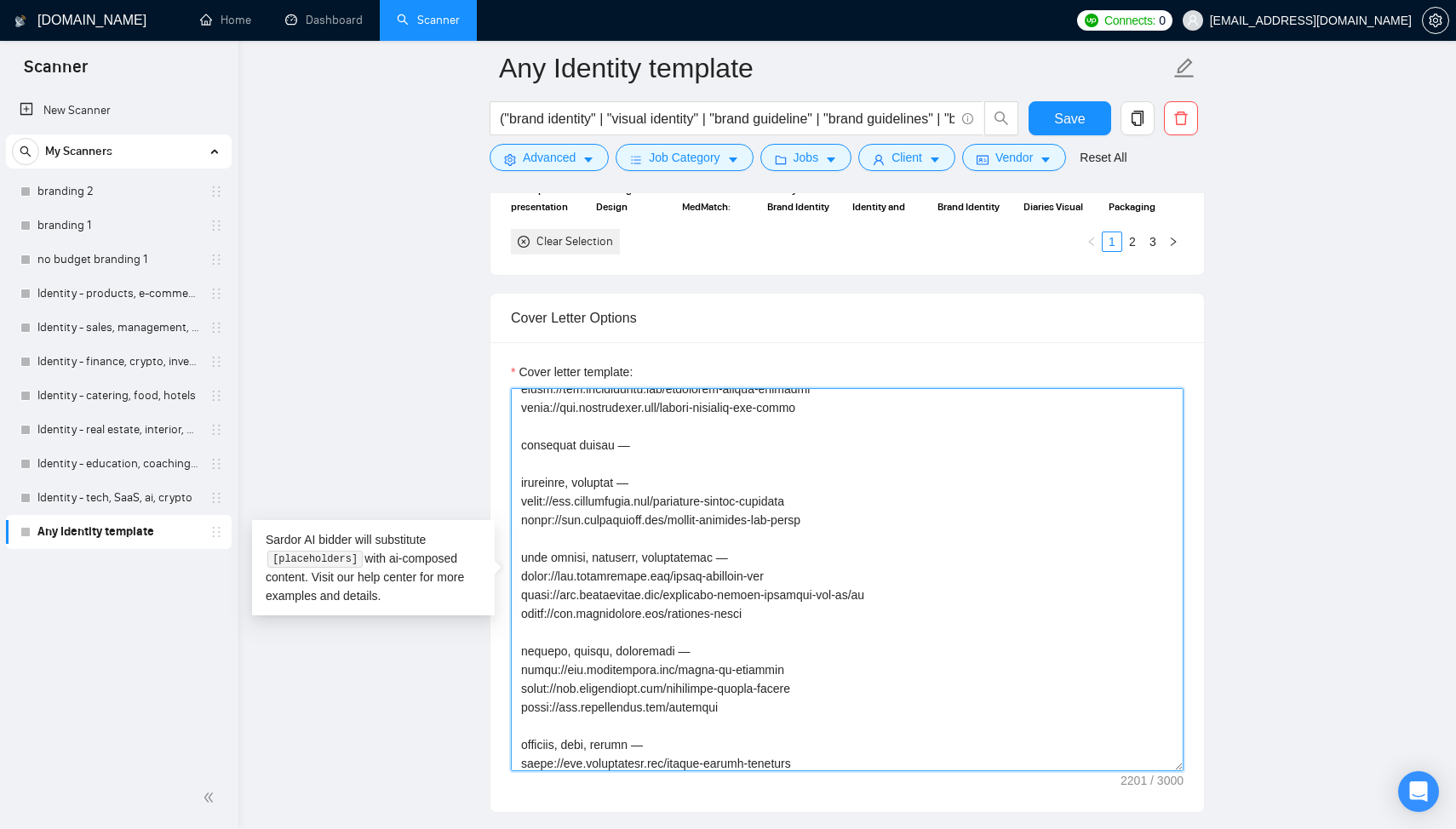
scroll to position [538, 0]
drag, startPoint x: 769, startPoint y: 614, endPoint x: 513, endPoint y: 609, distance: 256.0
click at [513, 609] on textarea "Cover letter template:" at bounding box center [848, 579] width 673 height 383
click at [723, 565] on textarea "Cover letter template:" at bounding box center [848, 579] width 673 height 383
click at [732, 556] on textarea "Cover letter template:" at bounding box center [848, 579] width 673 height 383
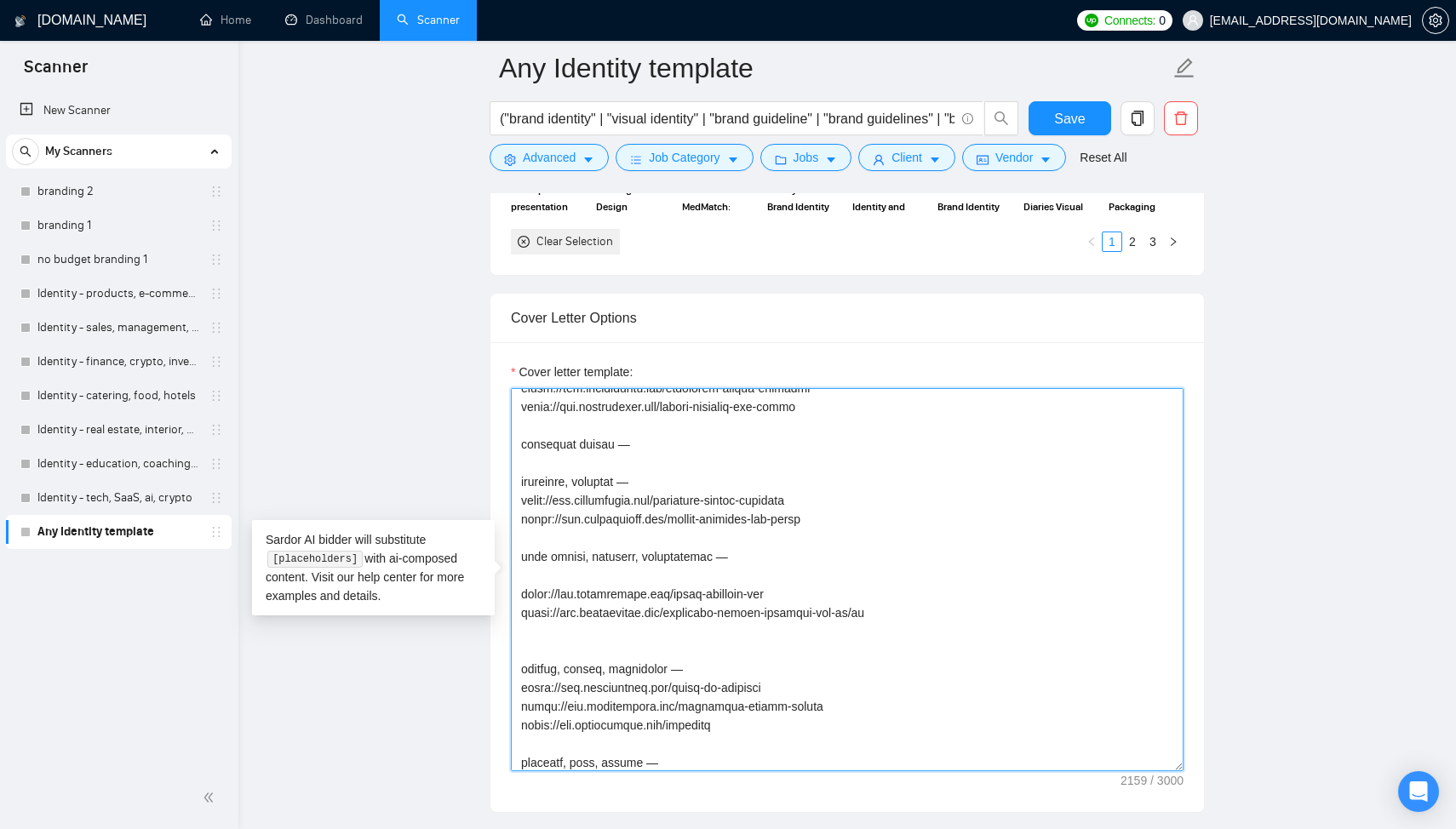
paste textarea "[URL][DOMAIN_NAME]"
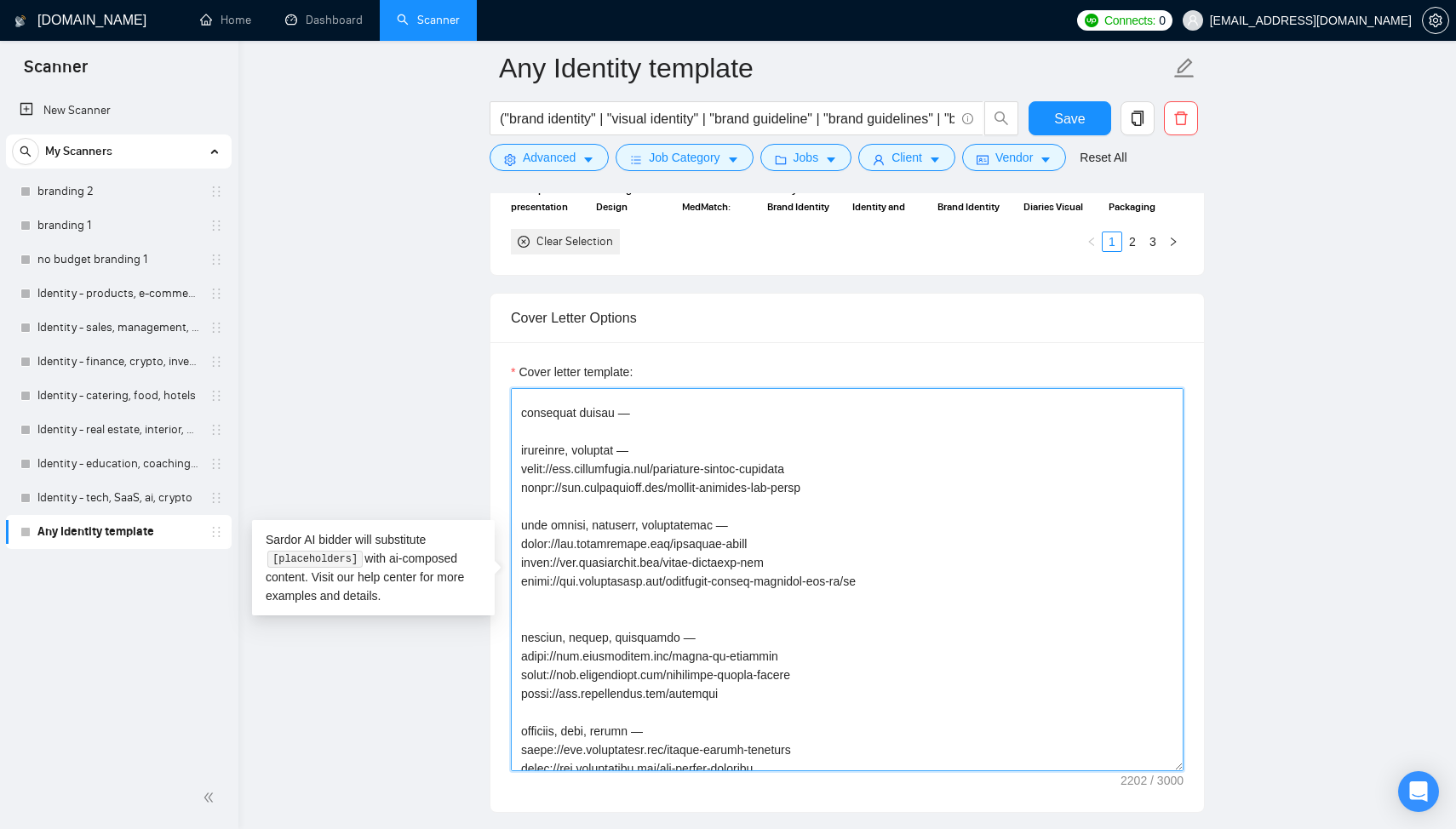
scroll to position [583, 0]
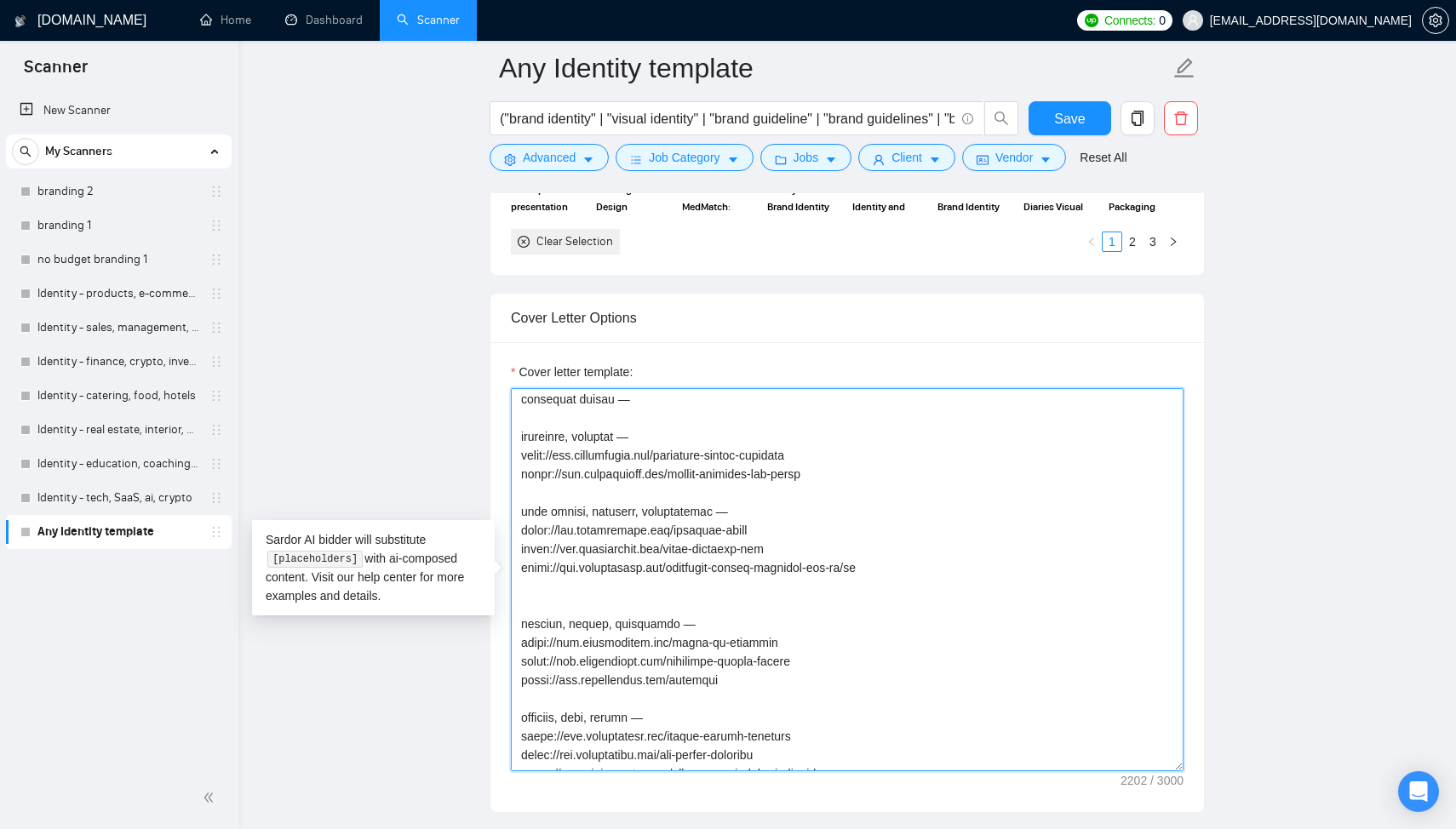
click at [587, 594] on textarea "Cover letter template:" at bounding box center [848, 579] width 673 height 383
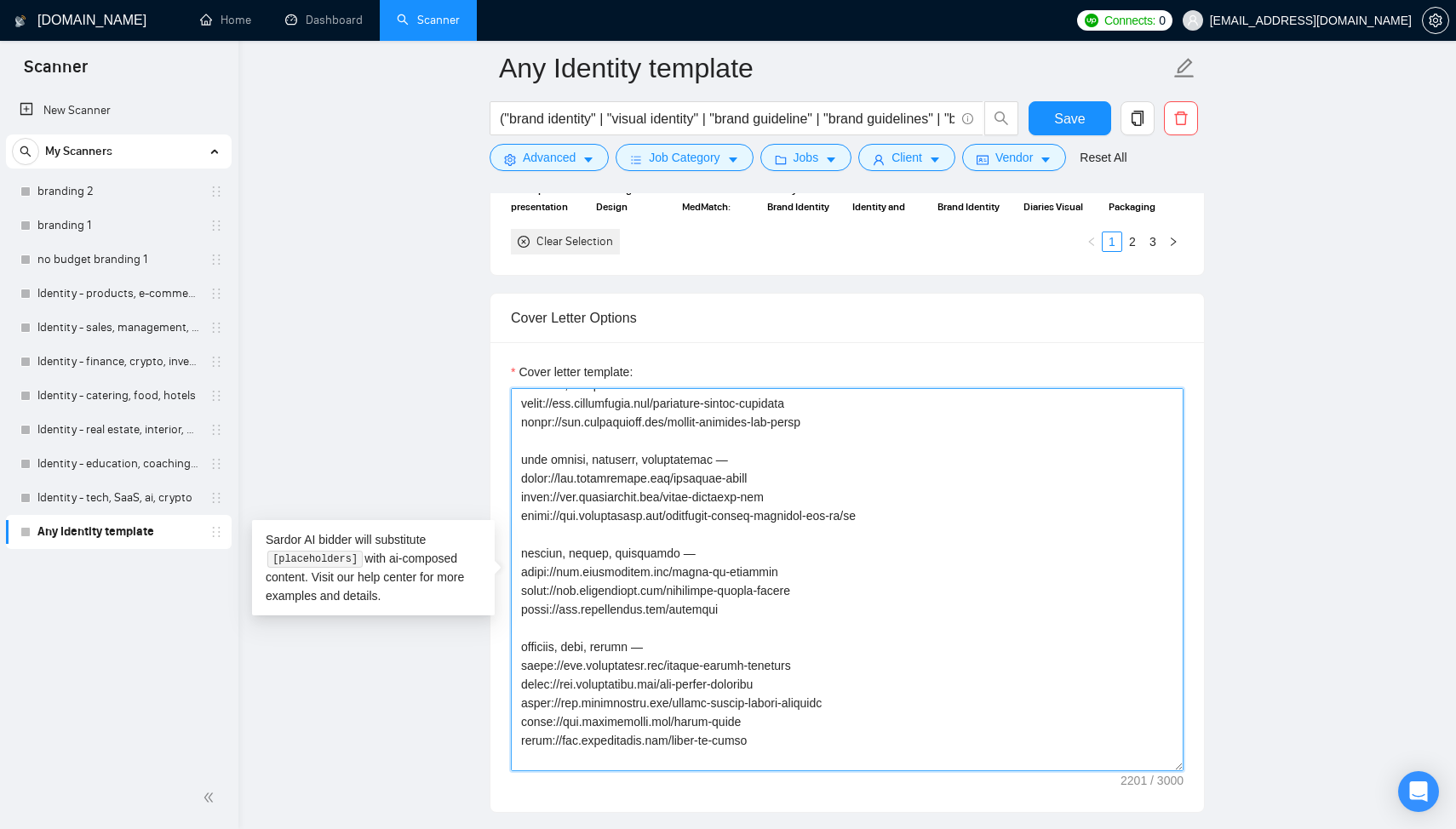
scroll to position [641, 0]
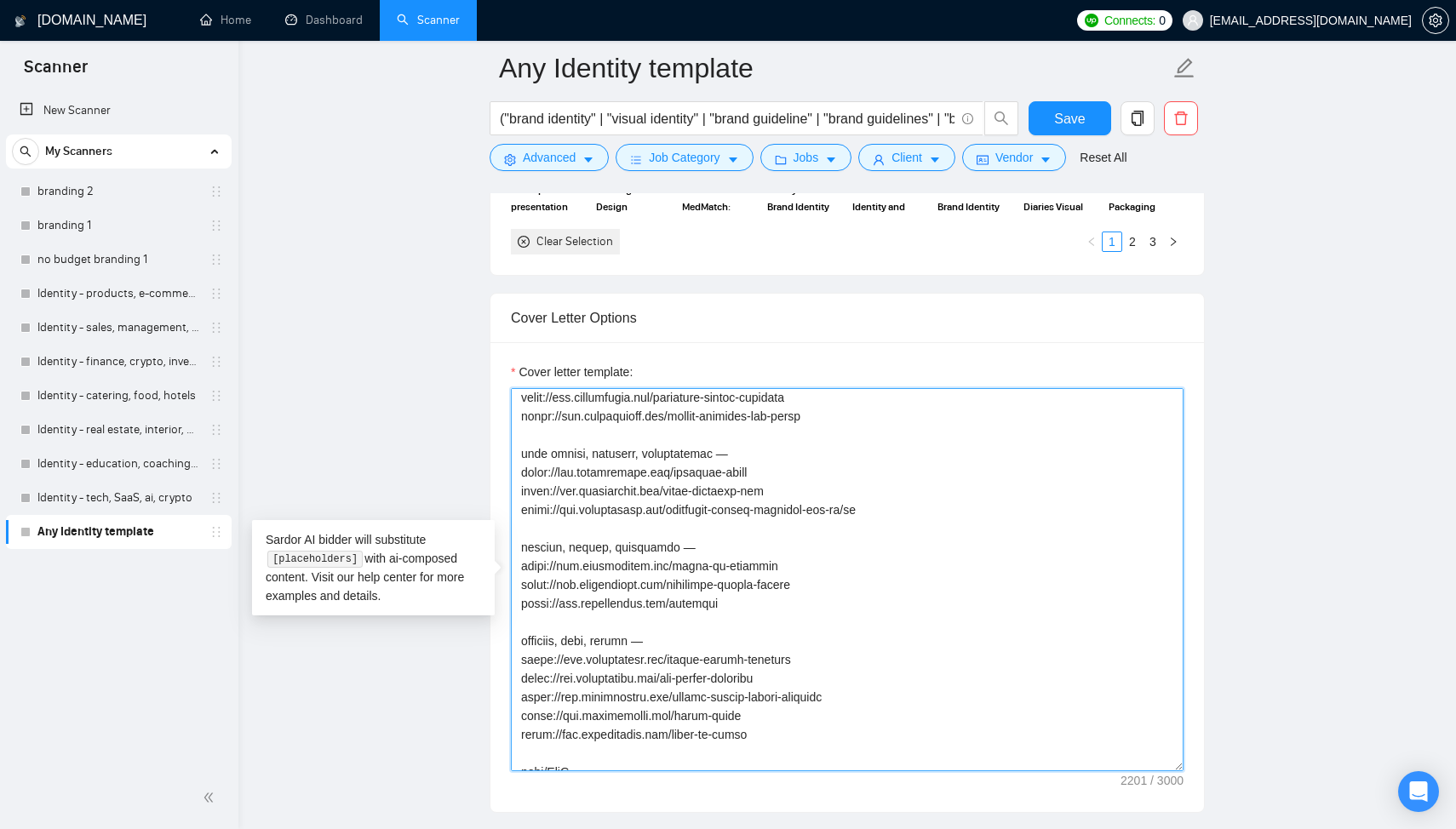
click at [737, 597] on textarea "Cover letter template:" at bounding box center [848, 579] width 673 height 383
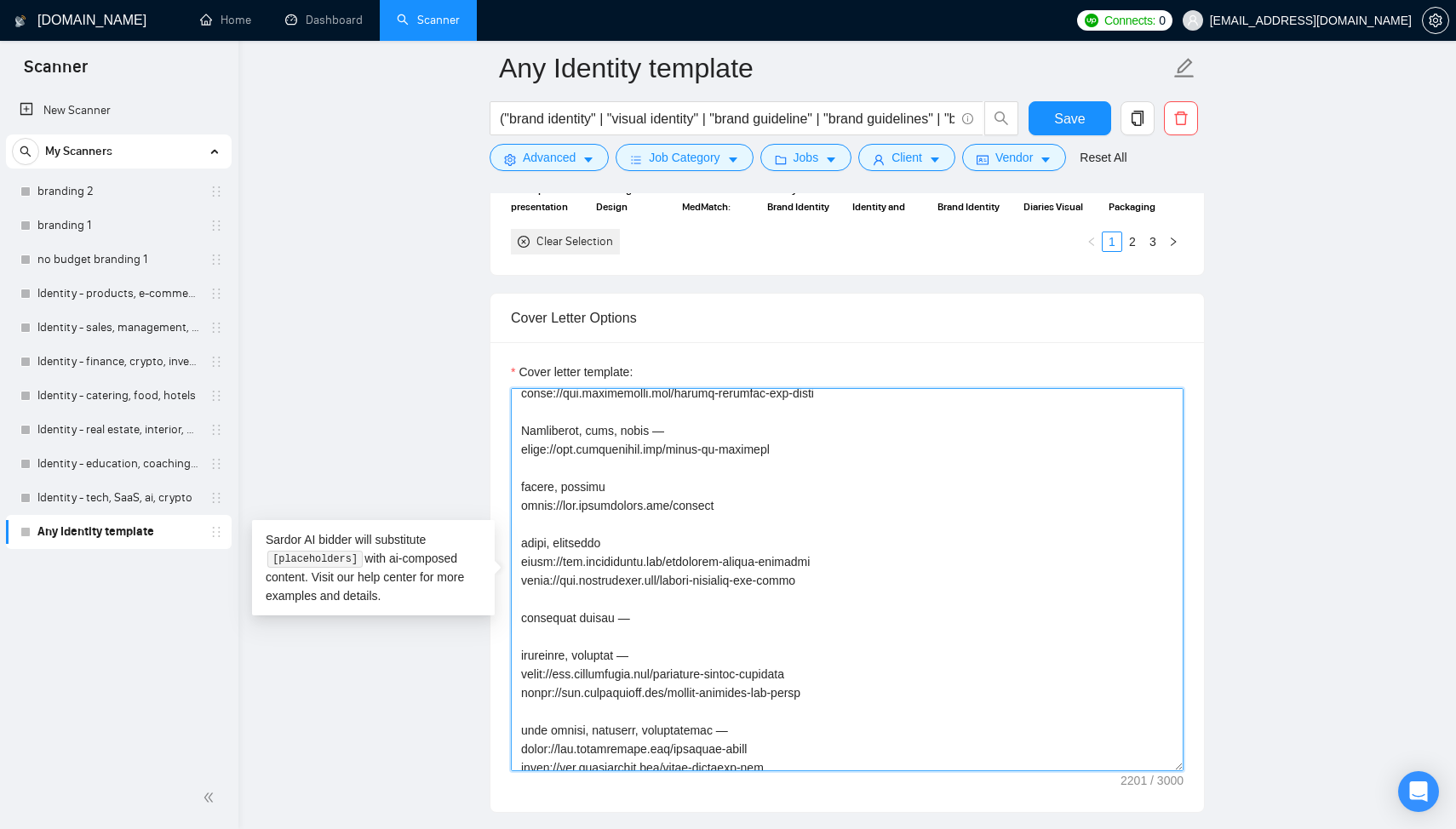
scroll to position [340, 0]
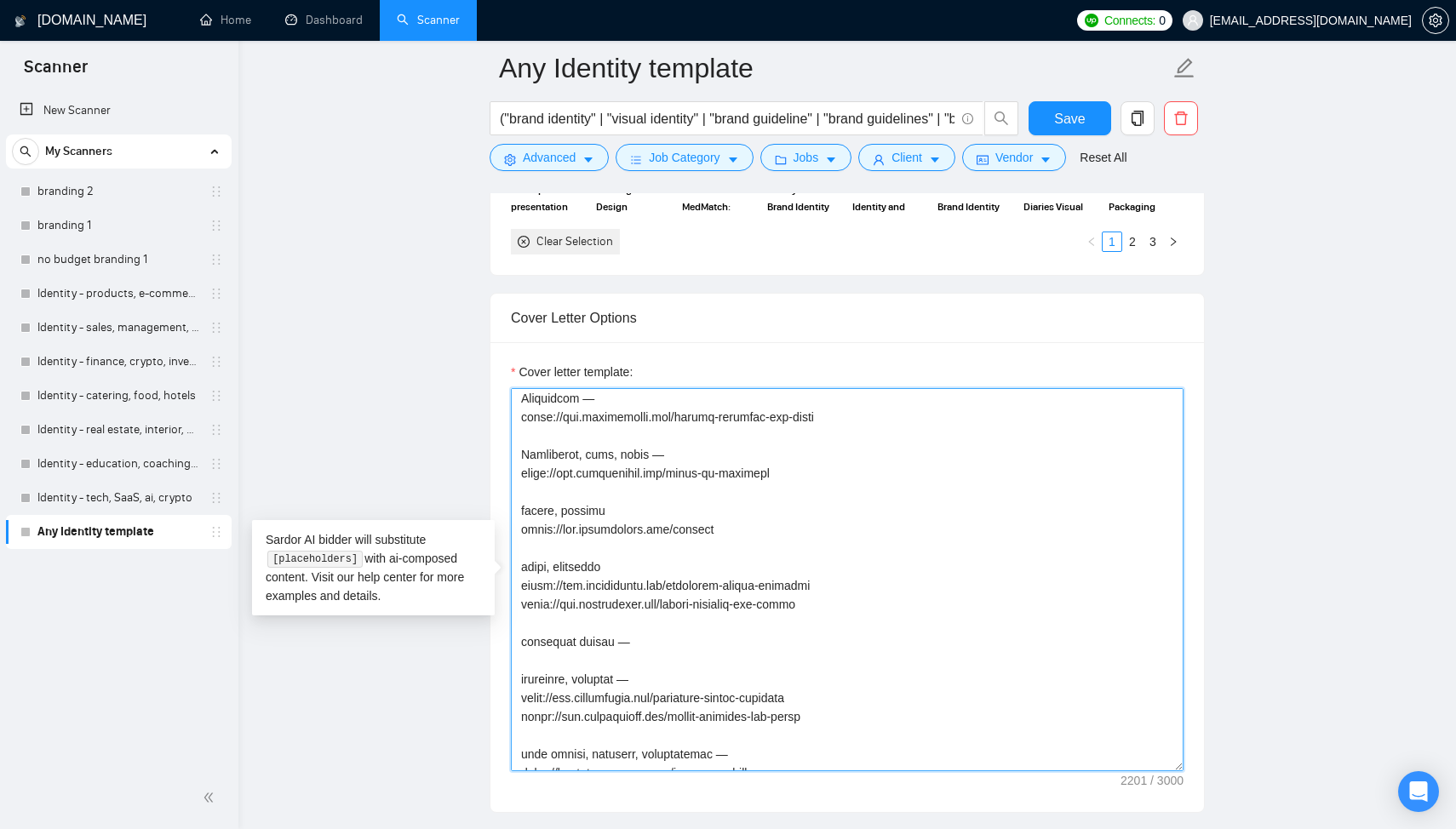
drag, startPoint x: 788, startPoint y: 468, endPoint x: 497, endPoint y: 473, distance: 291.0
click at [497, 473] on div "Cover letter template:" at bounding box center [847, 576] width 713 height 470
drag, startPoint x: 583, startPoint y: 473, endPoint x: 510, endPoint y: 454, distance: 75.4
click at [510, 454] on div "Cover letter template:" at bounding box center [847, 576] width 713 height 470
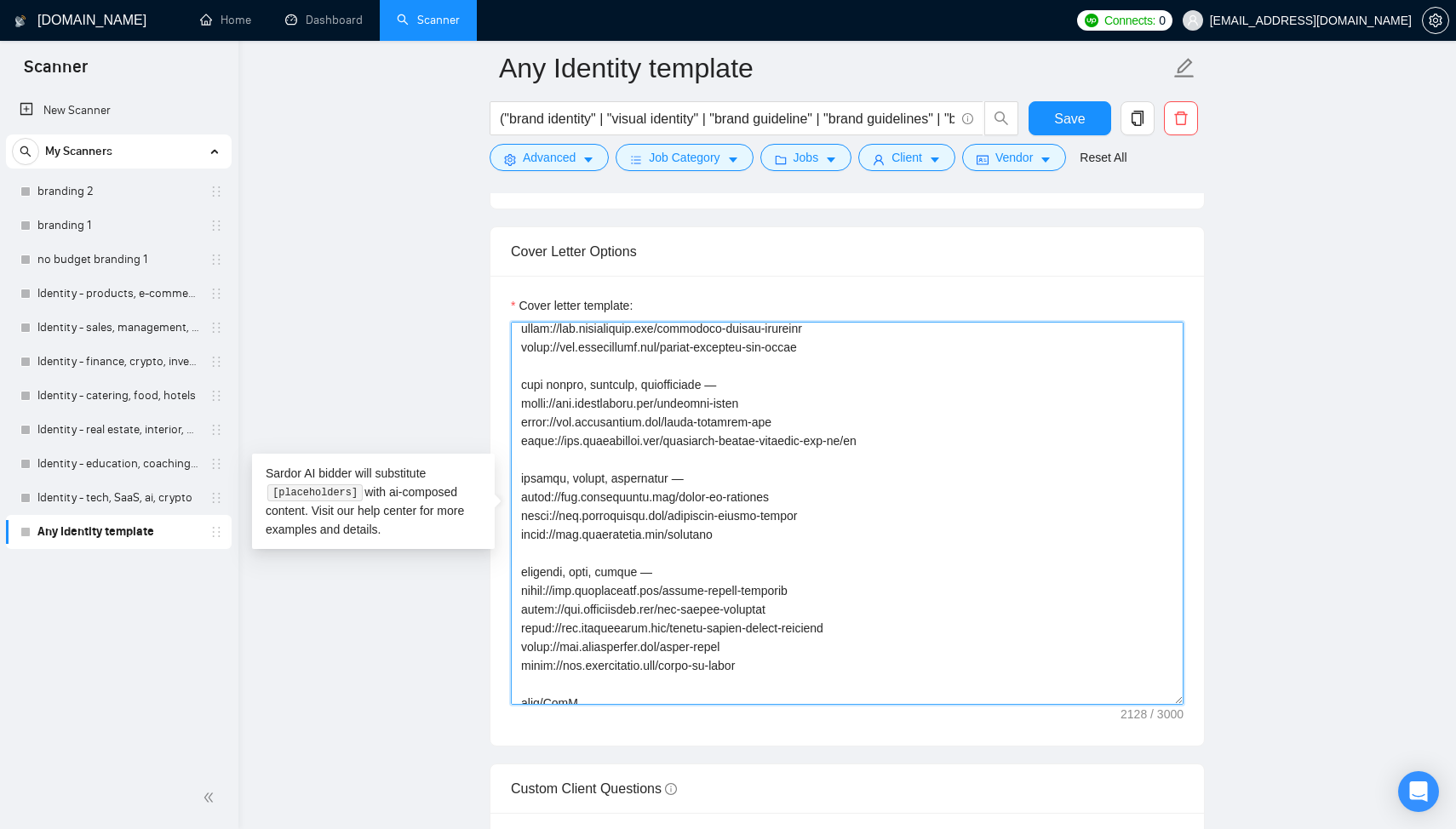
scroll to position [589, 0]
click at [754, 537] on textarea "Cover letter template:" at bounding box center [848, 513] width 673 height 383
click at [671, 476] on textarea "Cover letter template:" at bounding box center [848, 513] width 673 height 383
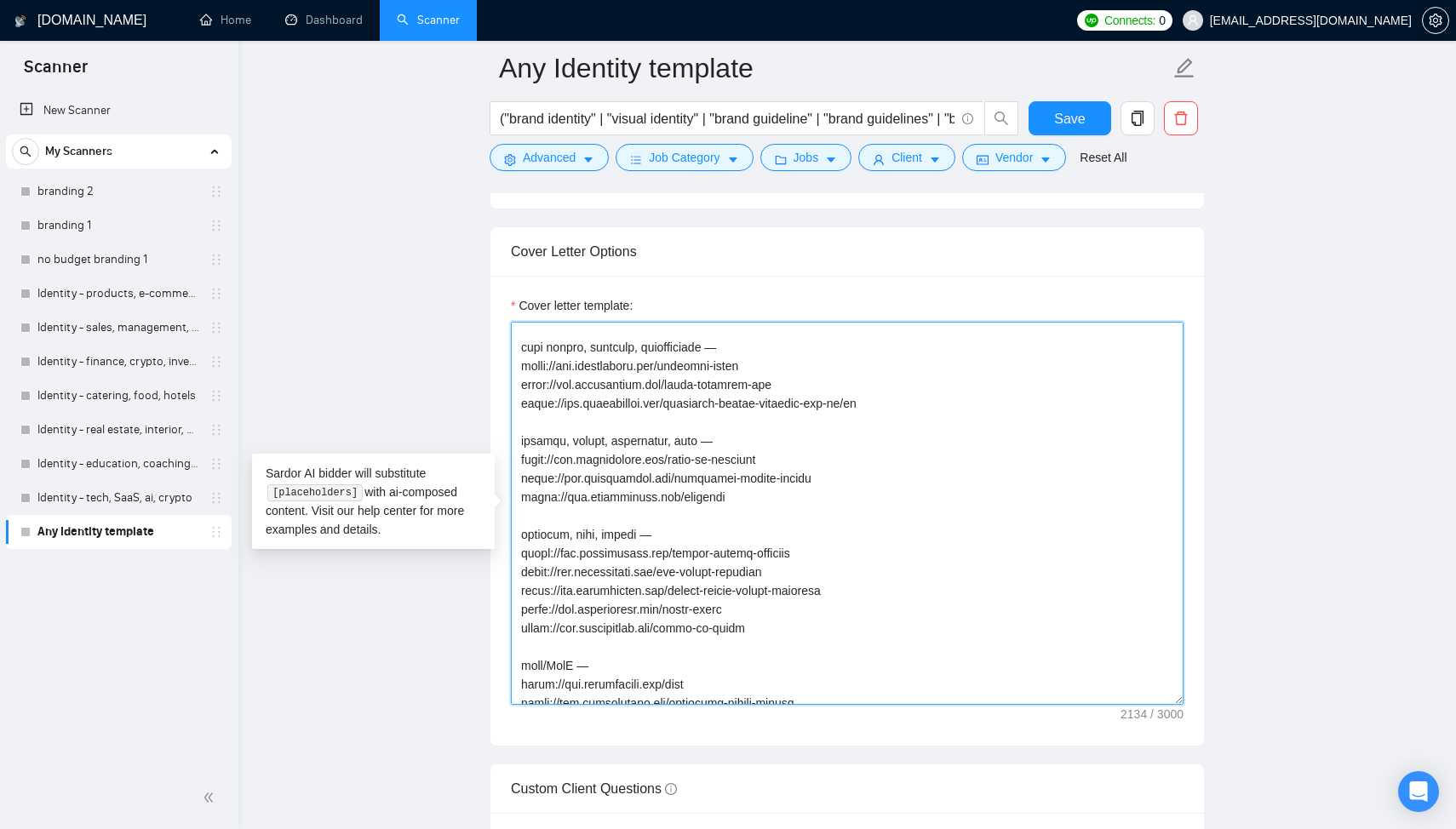
scroll to position [637, 0]
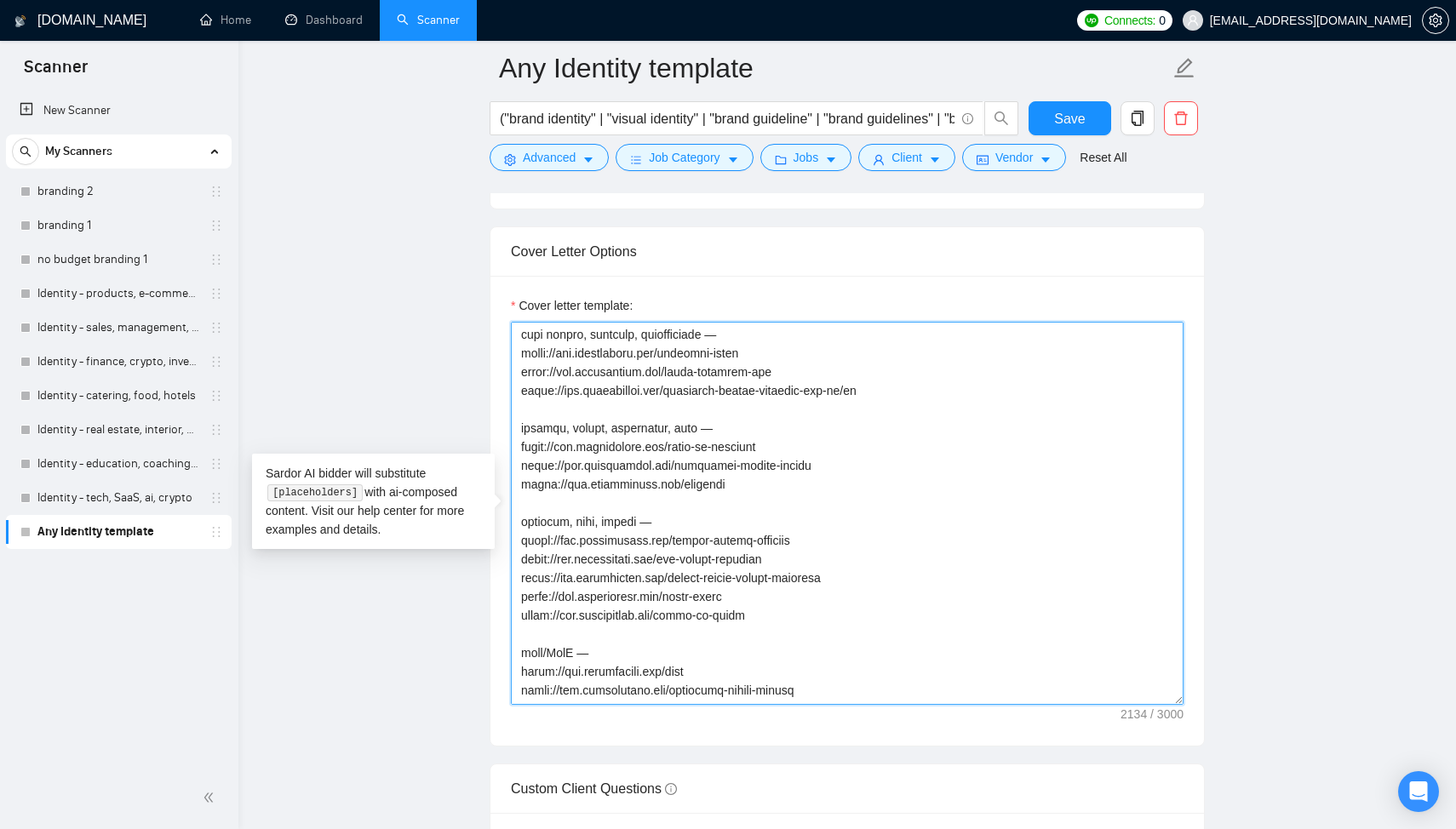
click at [722, 536] on textarea "Cover letter template:" at bounding box center [848, 513] width 673 height 383
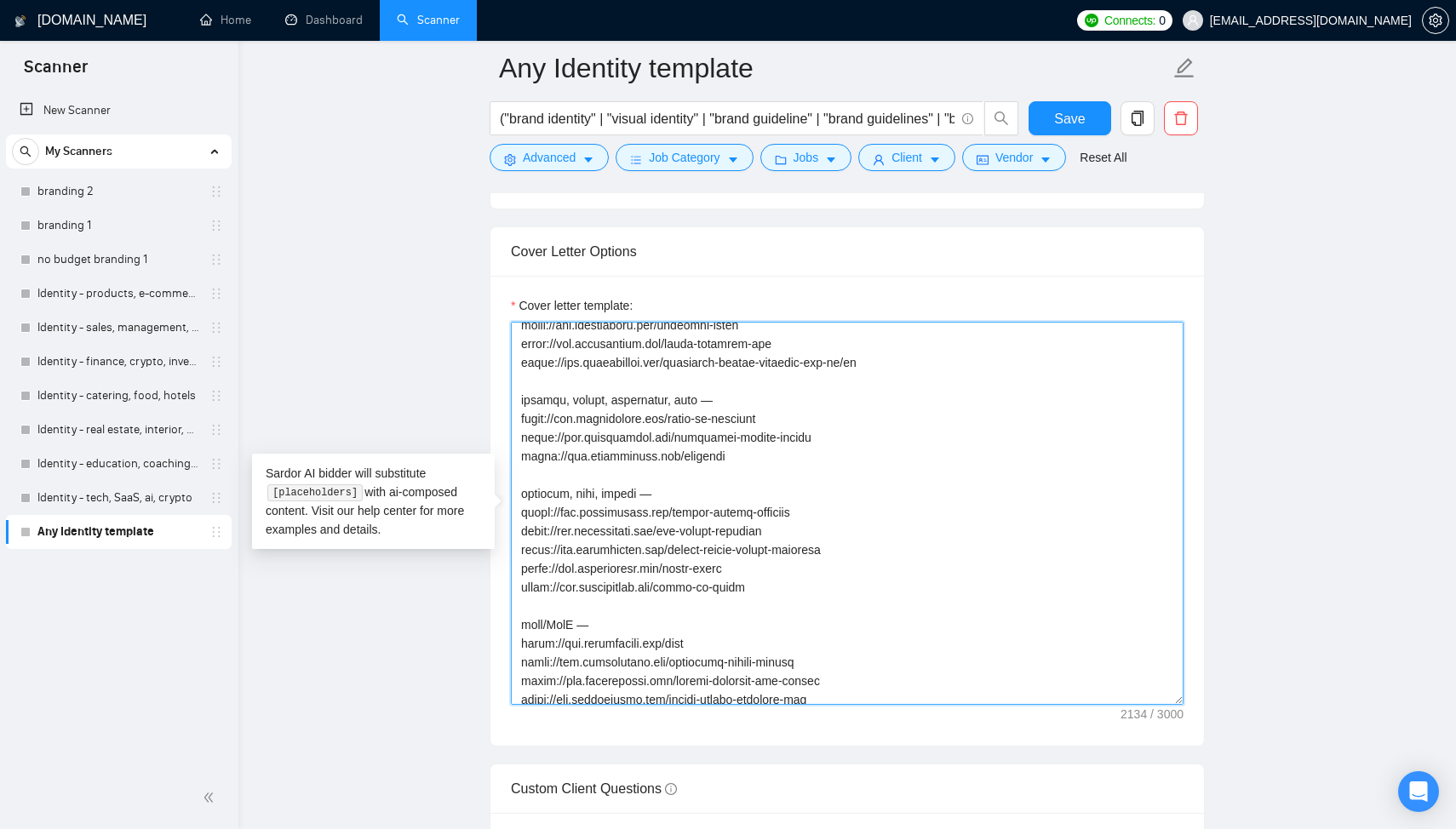
scroll to position [671, 0]
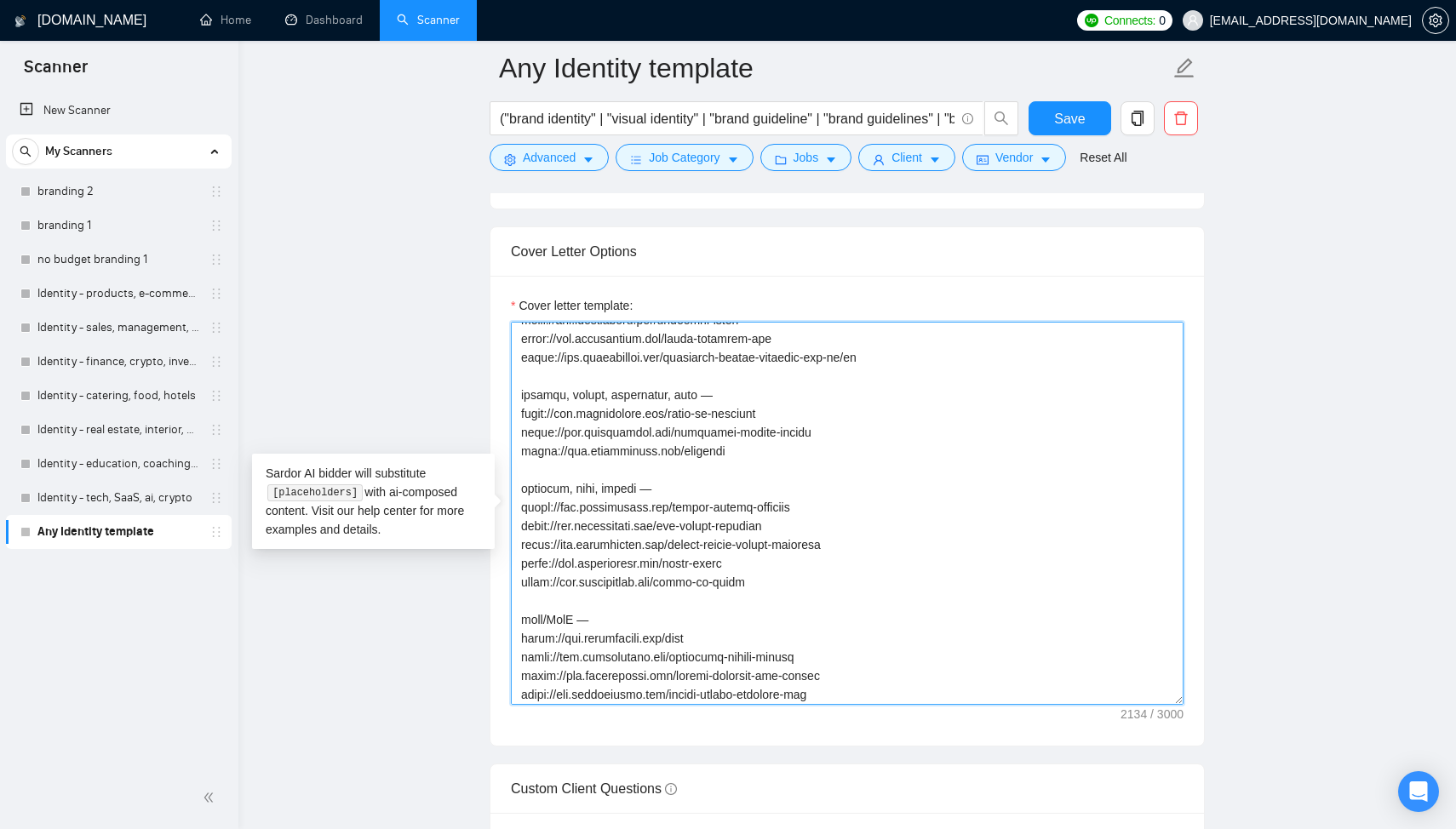
click at [754, 519] on textarea "Cover letter template:" at bounding box center [848, 513] width 673 height 383
click at [750, 543] on textarea "Cover letter template:" at bounding box center [848, 513] width 673 height 383
click at [739, 565] on textarea "Cover letter template:" at bounding box center [848, 513] width 673 height 383
drag, startPoint x: 778, startPoint y: 579, endPoint x: 626, endPoint y: 565, distance: 152.6
click at [626, 565] on textarea "Cover letter template:" at bounding box center [848, 513] width 673 height 383
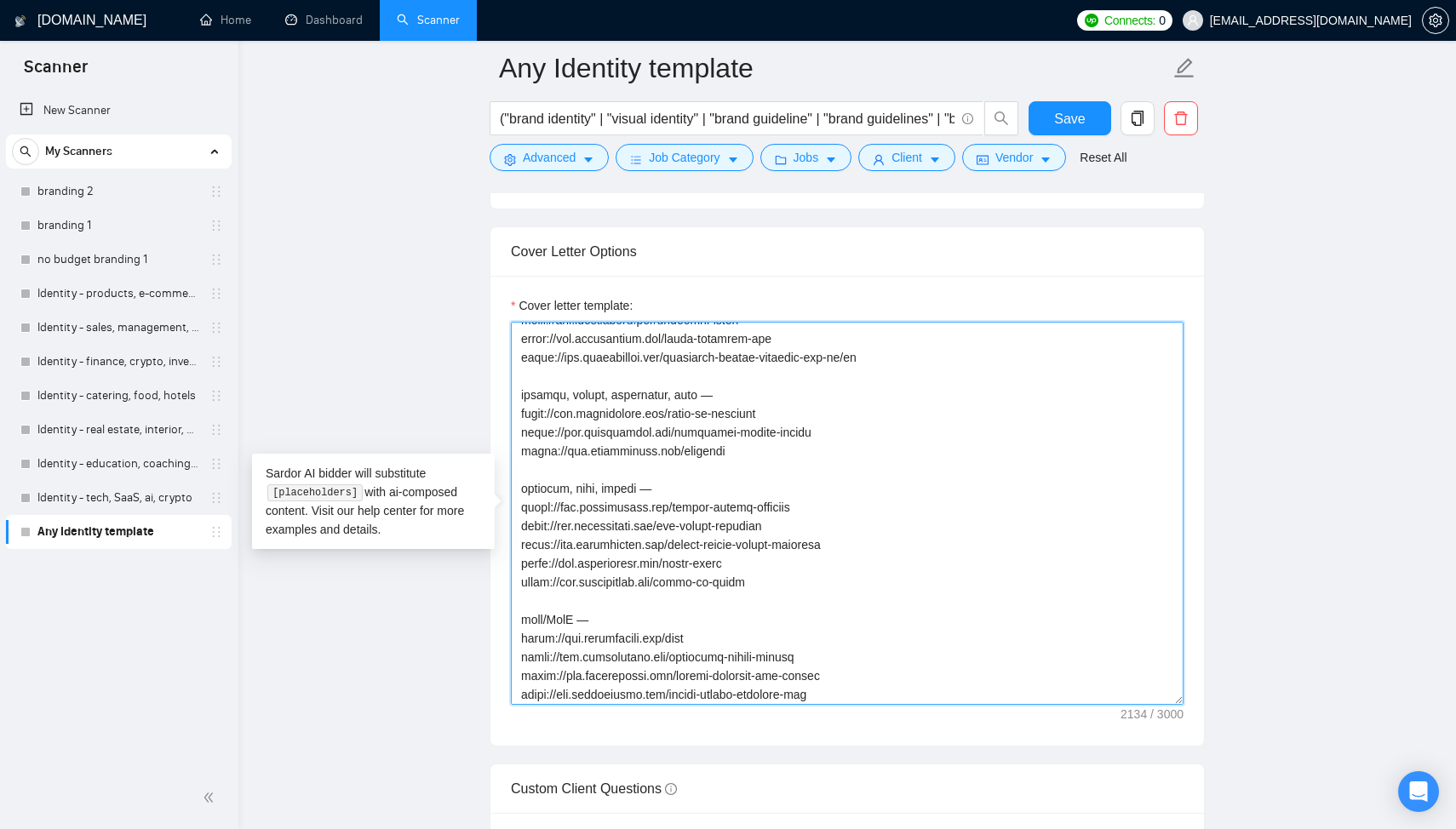
click at [633, 511] on textarea "Cover letter template:" at bounding box center [848, 513] width 673 height 383
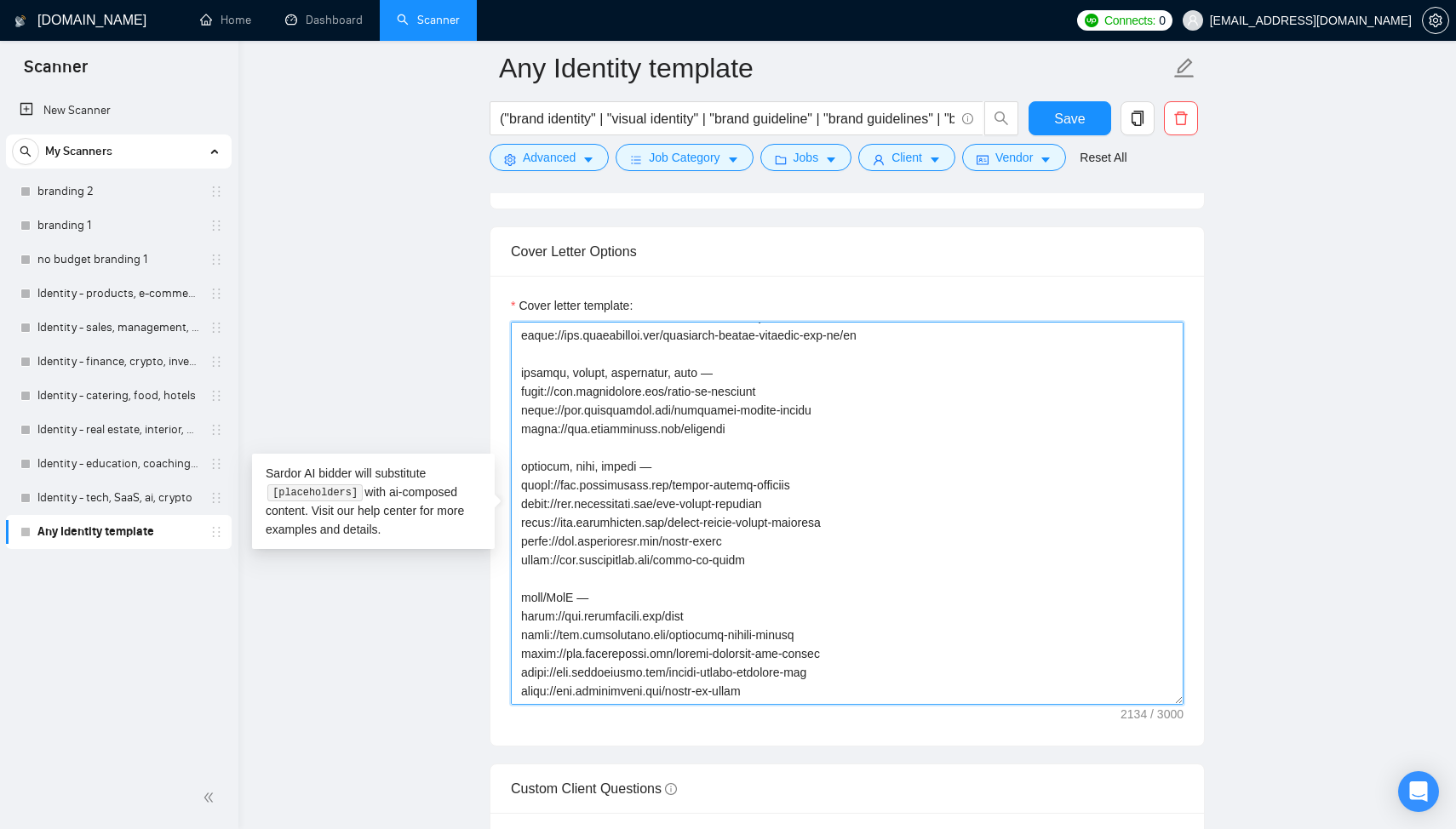
scroll to position [749, 0]
drag, startPoint x: 777, startPoint y: 505, endPoint x: 510, endPoint y: 512, distance: 267.1
click at [511, 512] on textarea "Cover letter template:" at bounding box center [848, 513] width 673 height 383
click at [804, 425] on textarea "Cover letter template:" at bounding box center [848, 513] width 673 height 383
drag, startPoint x: 779, startPoint y: 505, endPoint x: 521, endPoint y: 502, distance: 258.0
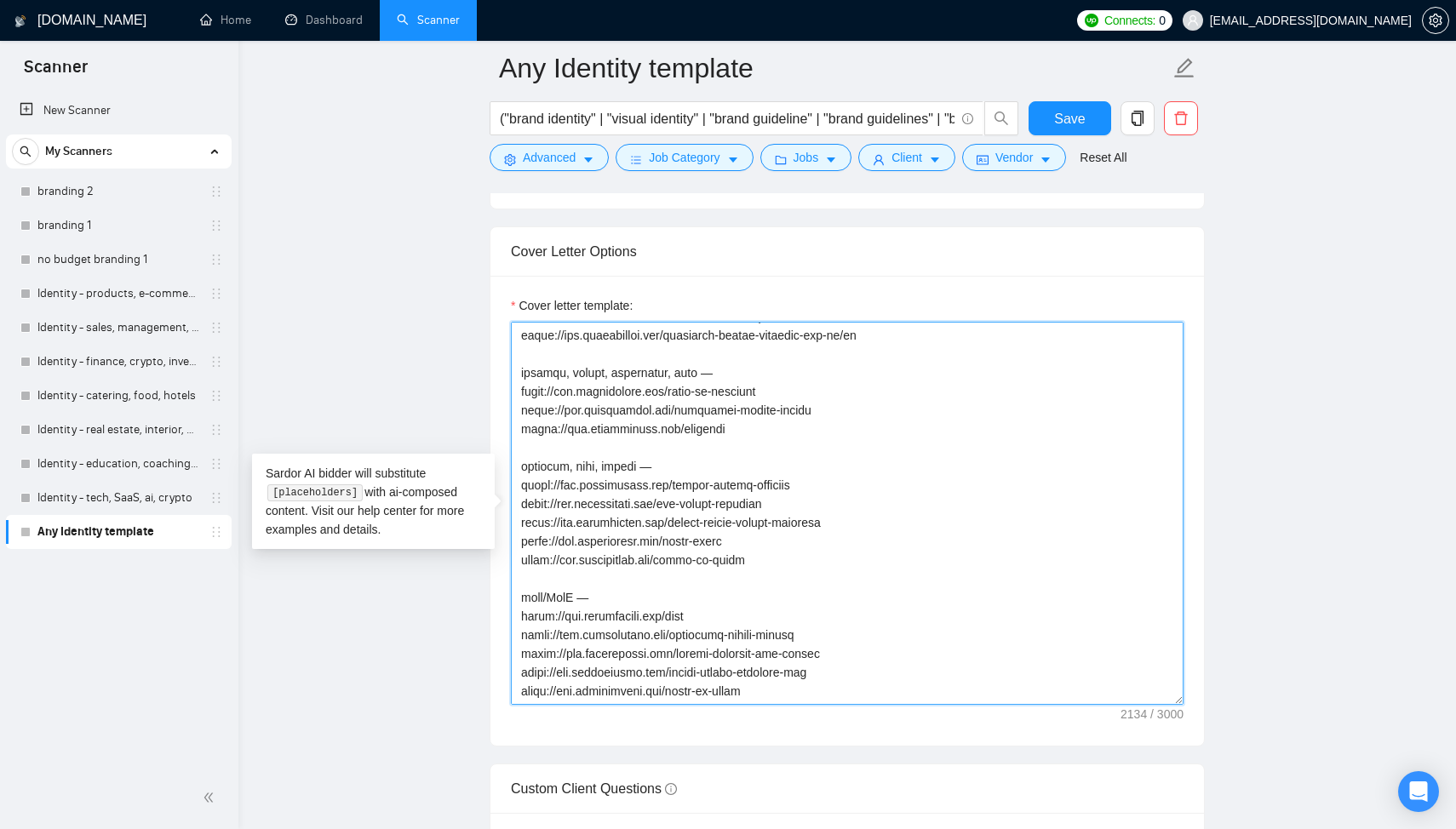
click at [521, 502] on textarea "Cover letter template:" at bounding box center [848, 513] width 673 height 383
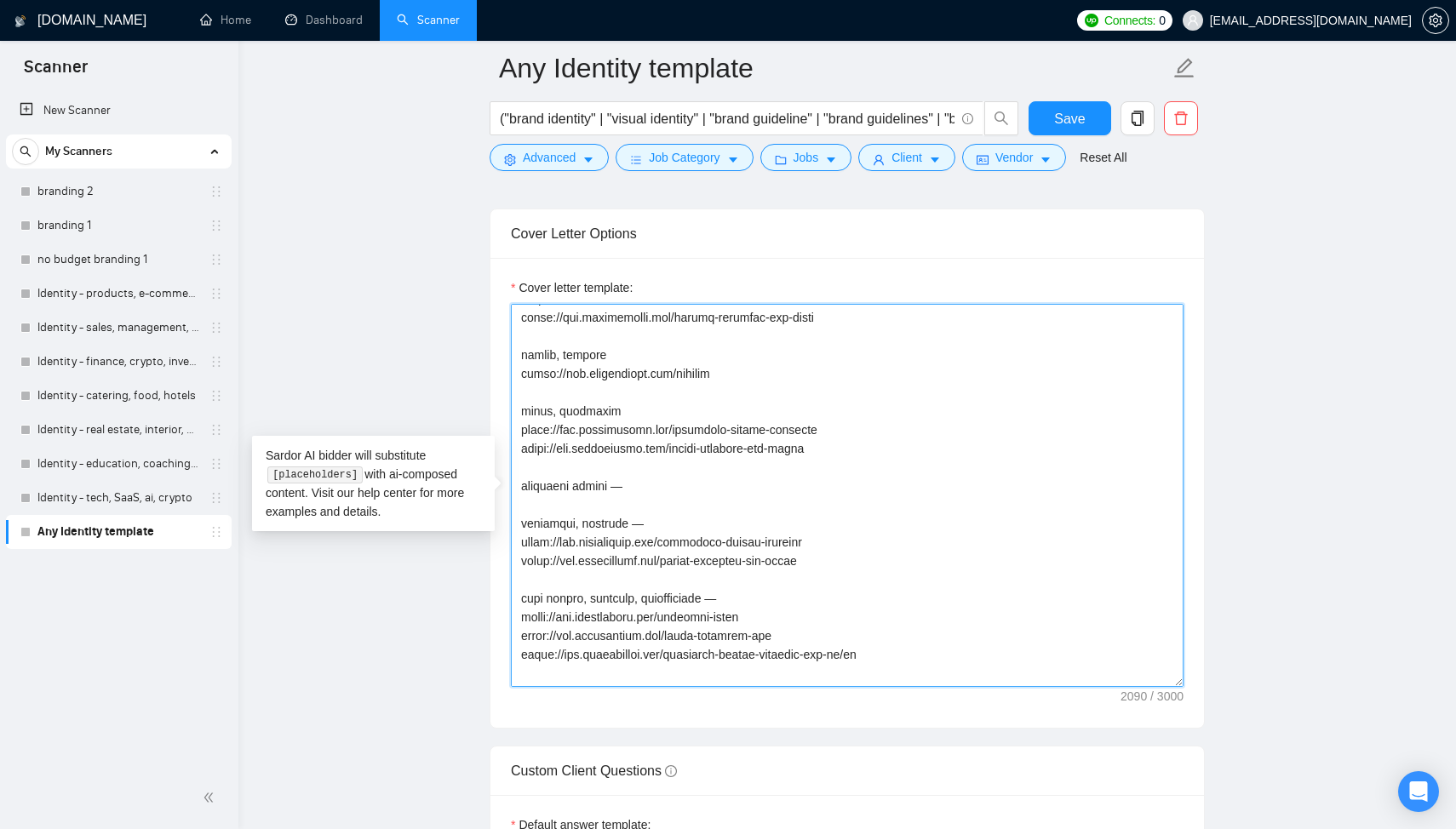
scroll to position [311, 0]
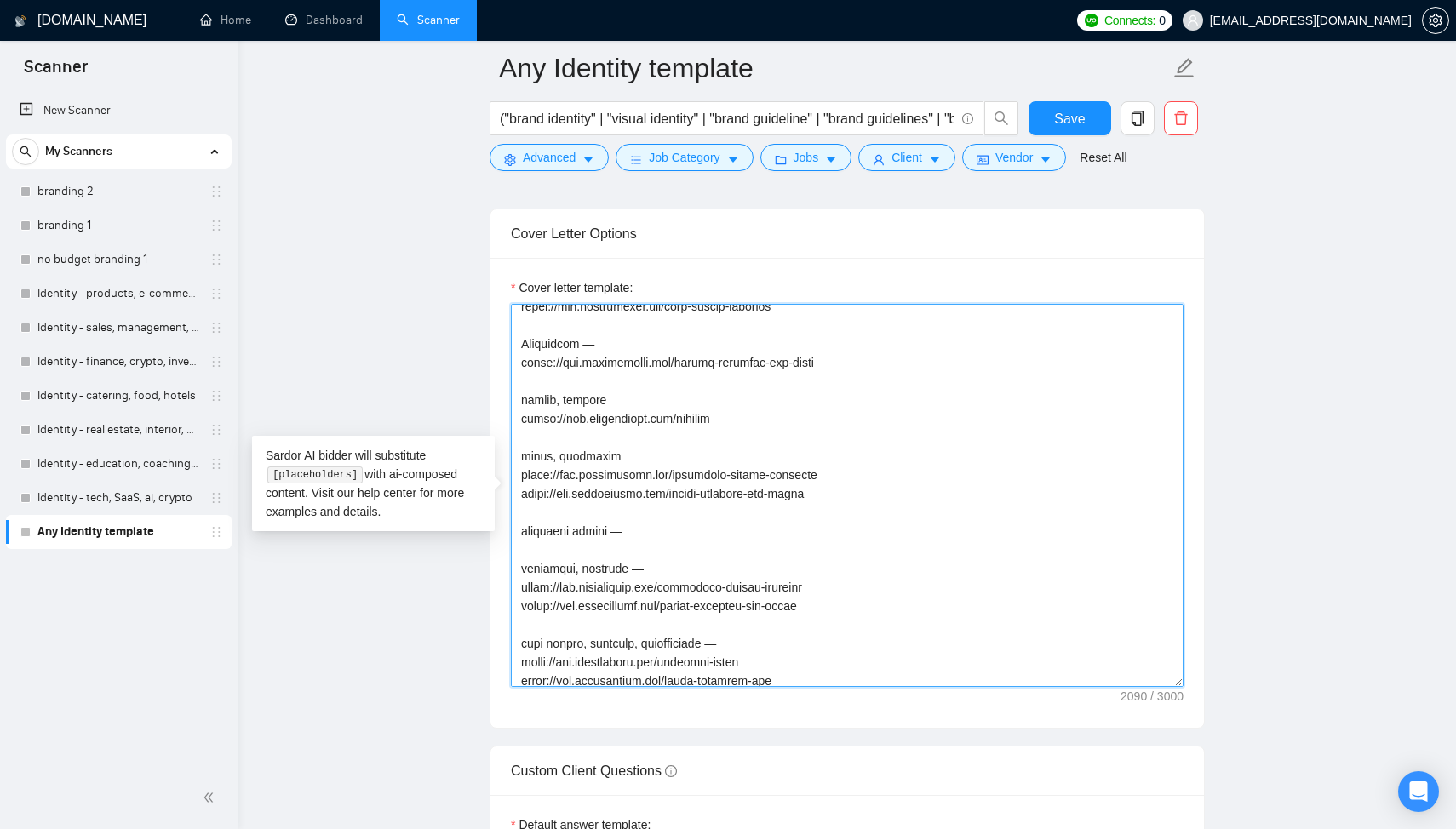
click at [649, 503] on textarea "Cover letter template:" at bounding box center [848, 494] width 673 height 383
paste textarea "[URL][DOMAIN_NAME]"
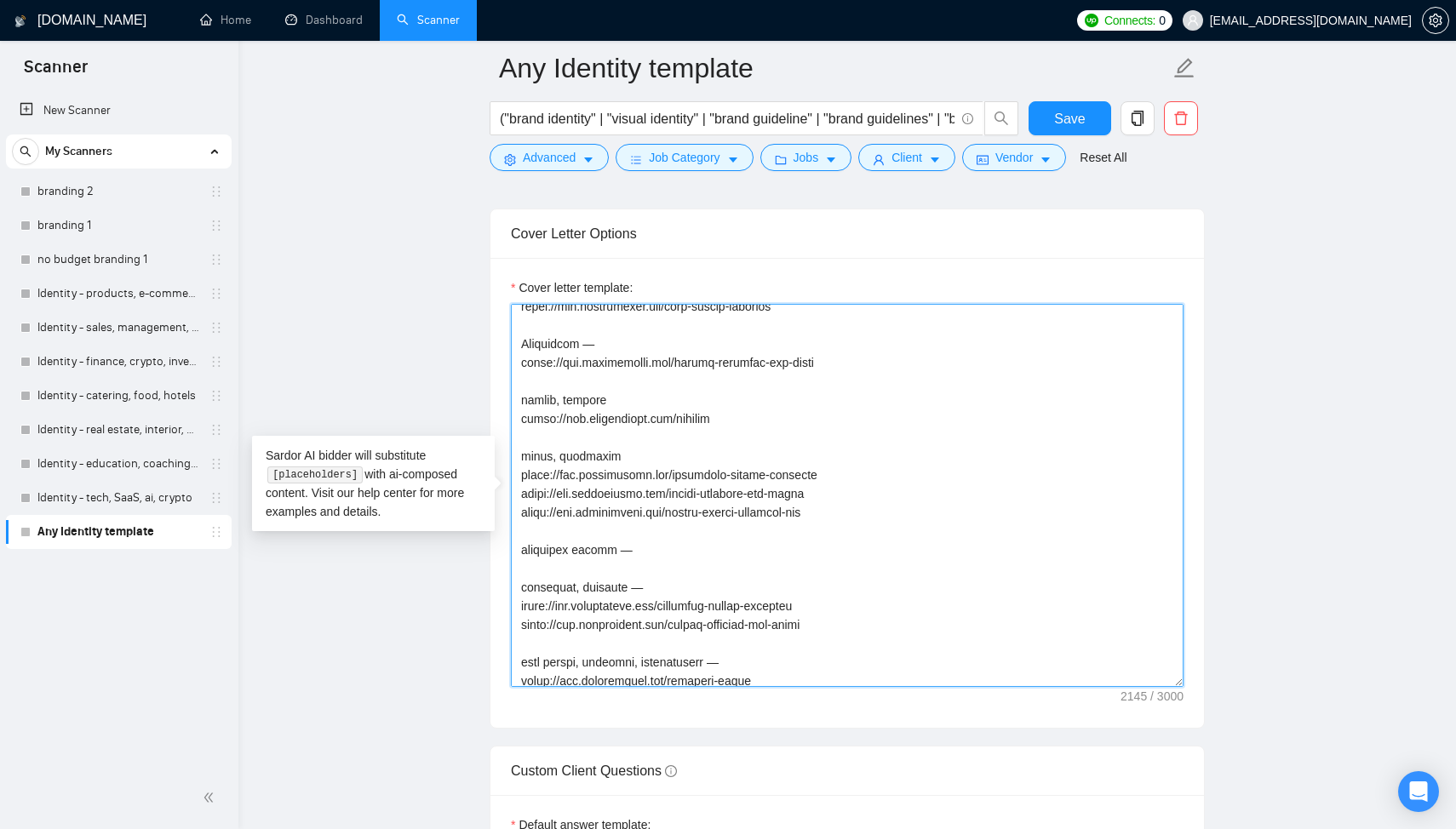
click at [655, 565] on textarea "Cover letter template:" at bounding box center [848, 494] width 673 height 383
paste textarea "[URL][DOMAIN_NAME]"
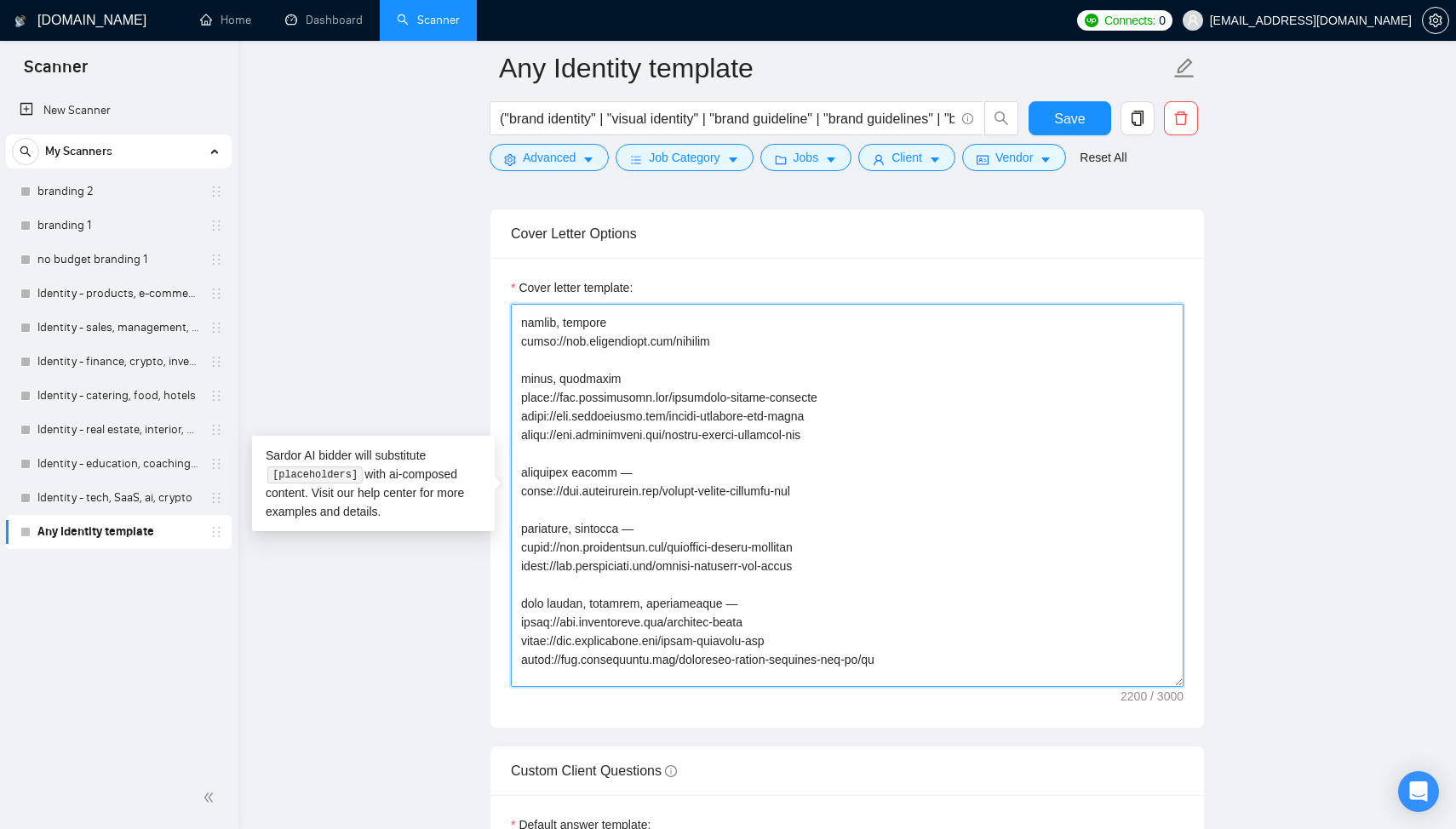
scroll to position [767, 0]
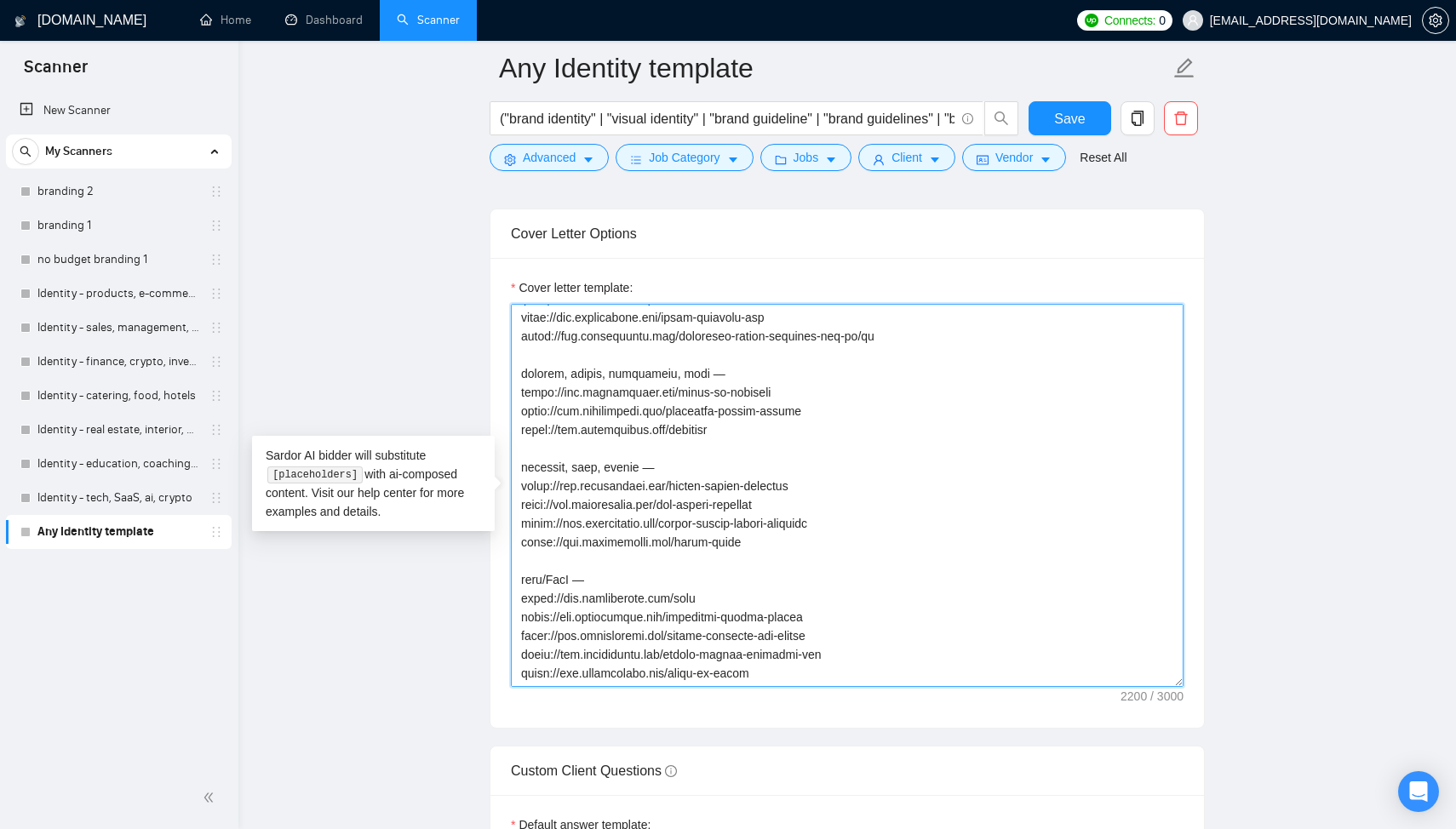
click at [768, 624] on textarea "Cover letter template:" at bounding box center [848, 494] width 673 height 383
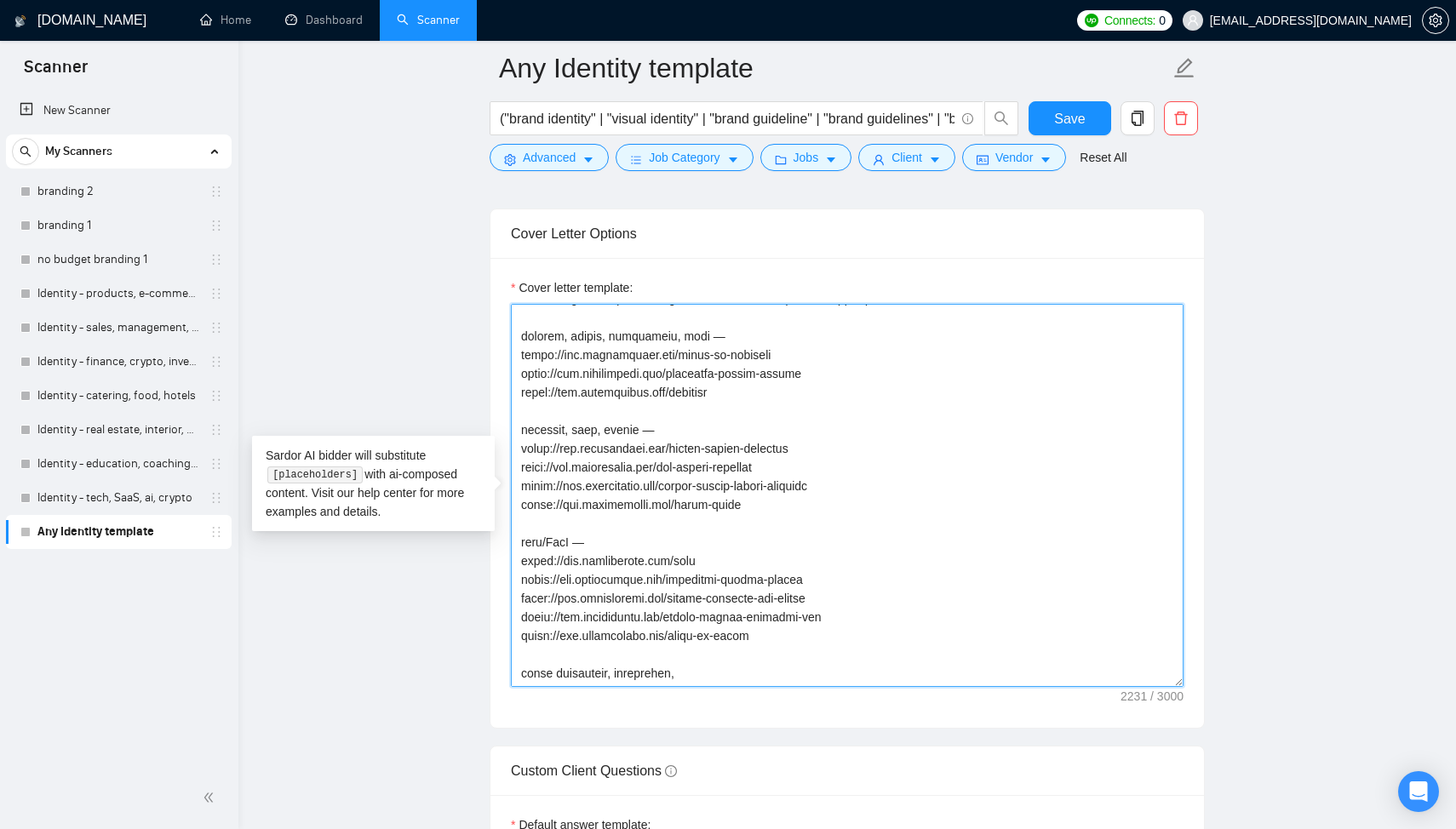
click at [649, 653] on textarea "Cover letter template:" at bounding box center [848, 494] width 673 height 383
click at [712, 654] on textarea "Cover letter template:" at bounding box center [848, 494] width 673 height 383
paste textarea "[URL][DOMAIN_NAME]"
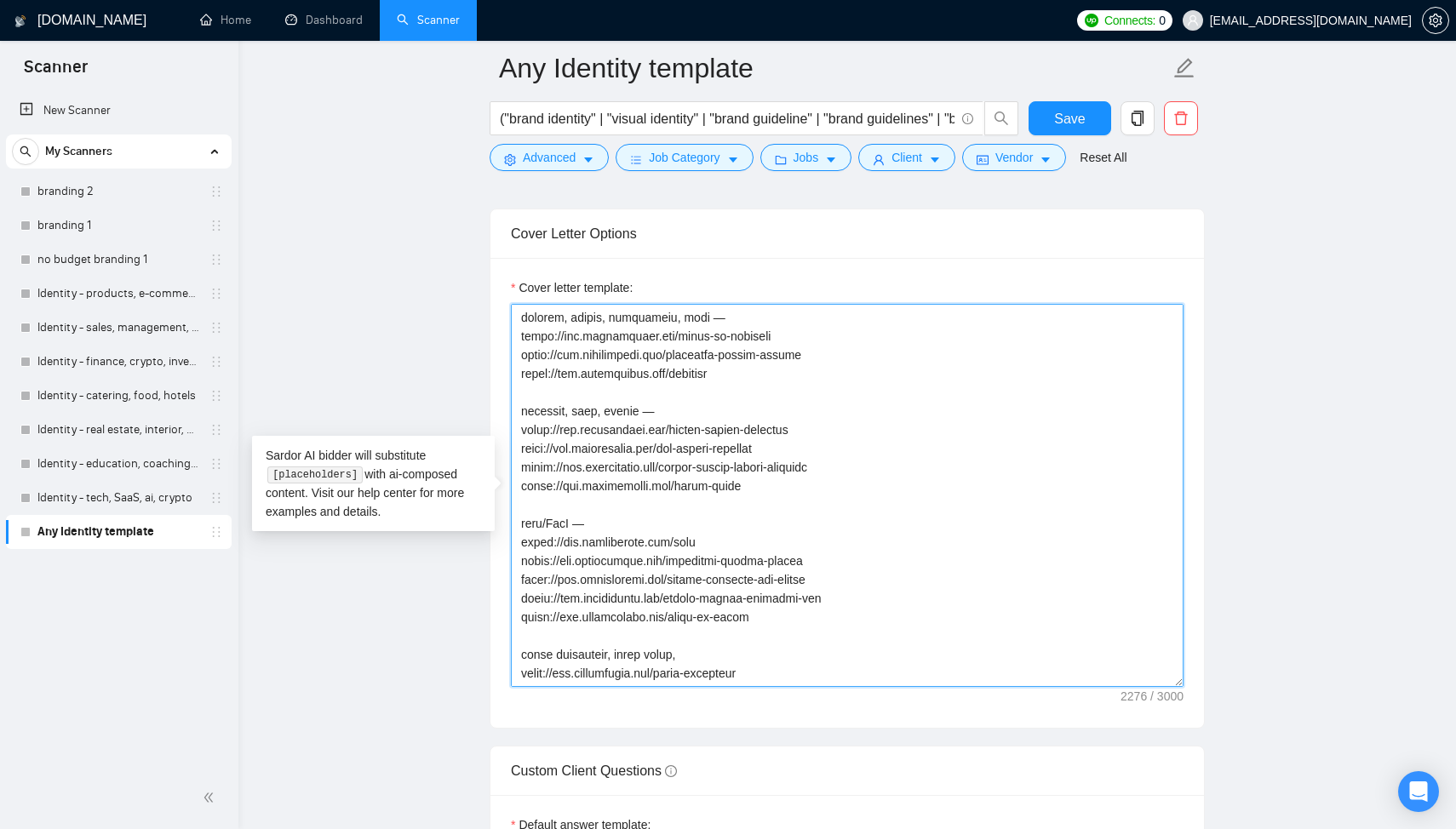
scroll to position [776, 0]
drag, startPoint x: 599, startPoint y: 517, endPoint x: 580, endPoint y: 520, distance: 19.2
click at [580, 520] on textarea "Cover letter template:" at bounding box center [848, 494] width 673 height 383
click at [587, 518] on textarea "Cover letter template:" at bounding box center [848, 494] width 673 height 383
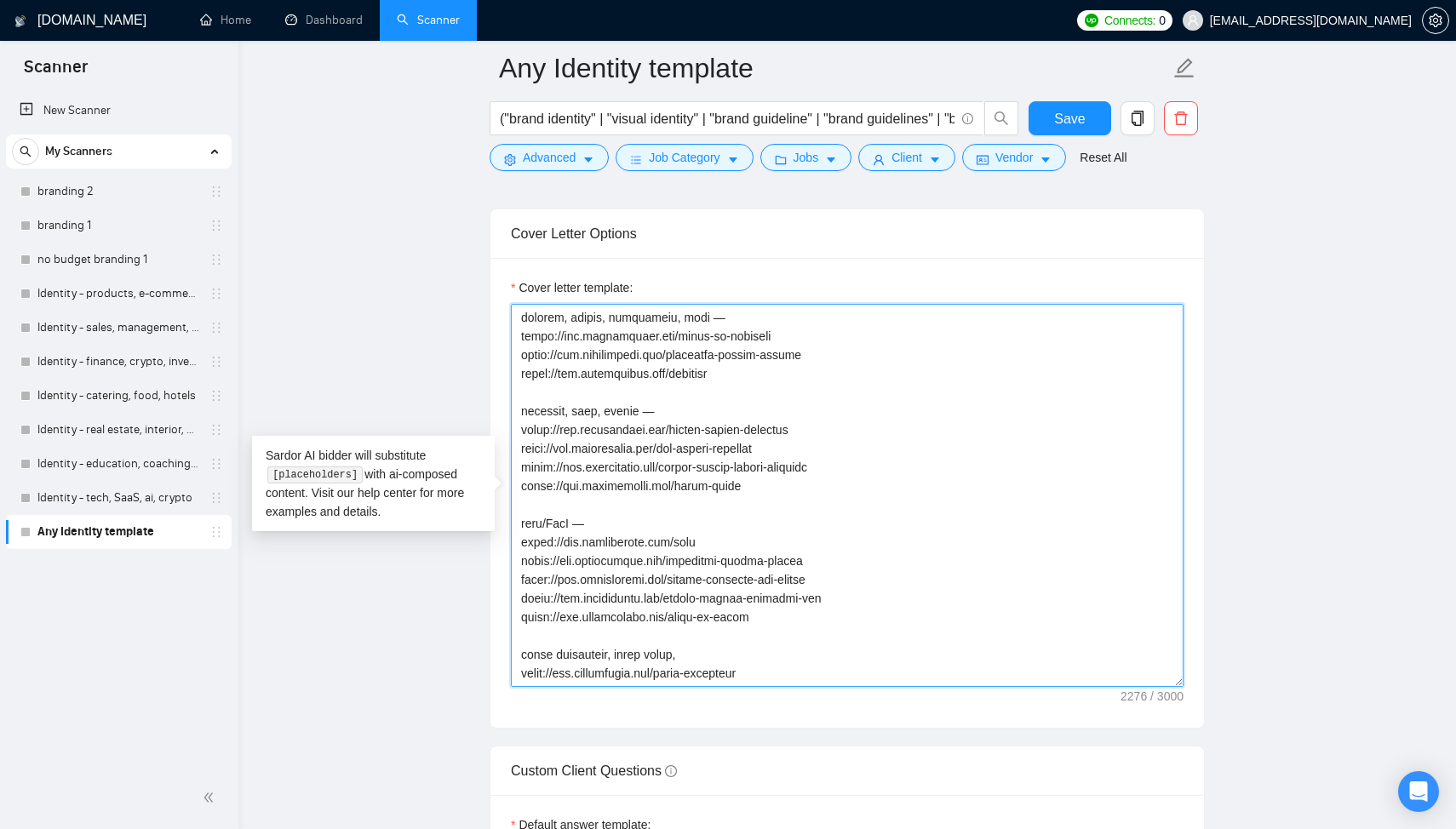
click at [700, 649] on textarea "Cover letter template:" at bounding box center [848, 494] width 673 height 383
paste textarea "—"
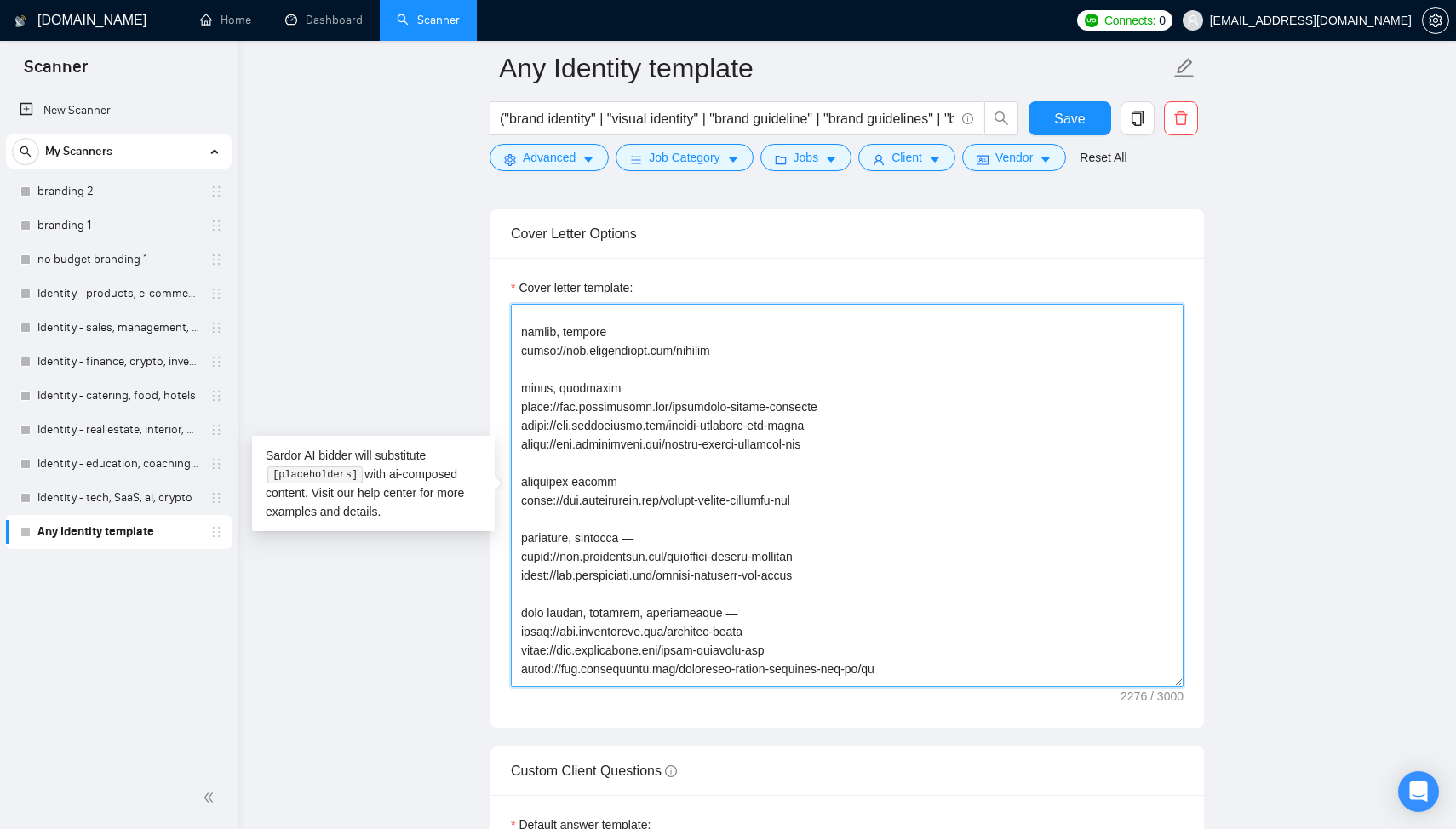
scroll to position [368, 0]
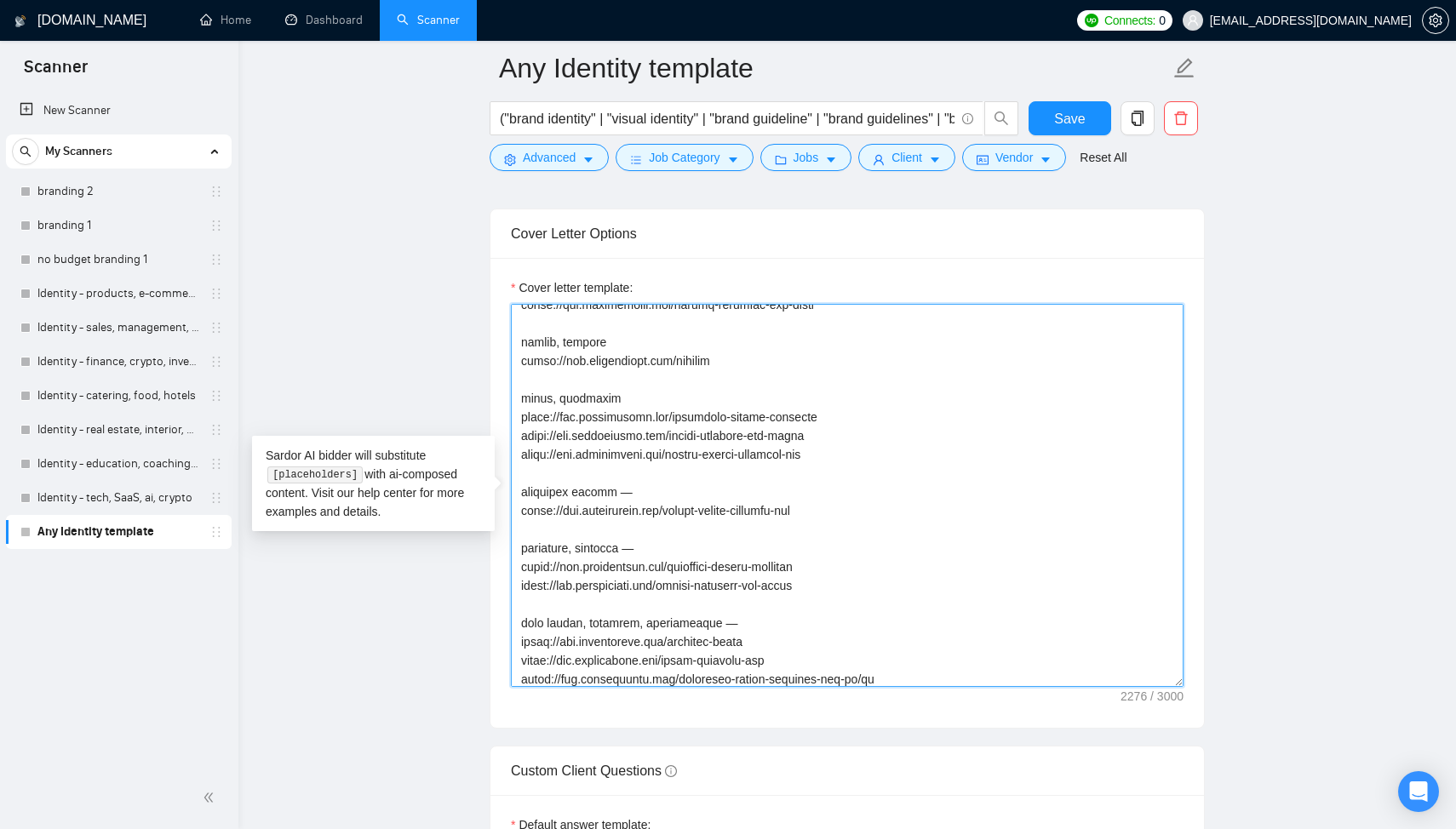
click at [648, 394] on textarea "Cover letter template:" at bounding box center [848, 494] width 673 height 383
paste textarea "—"
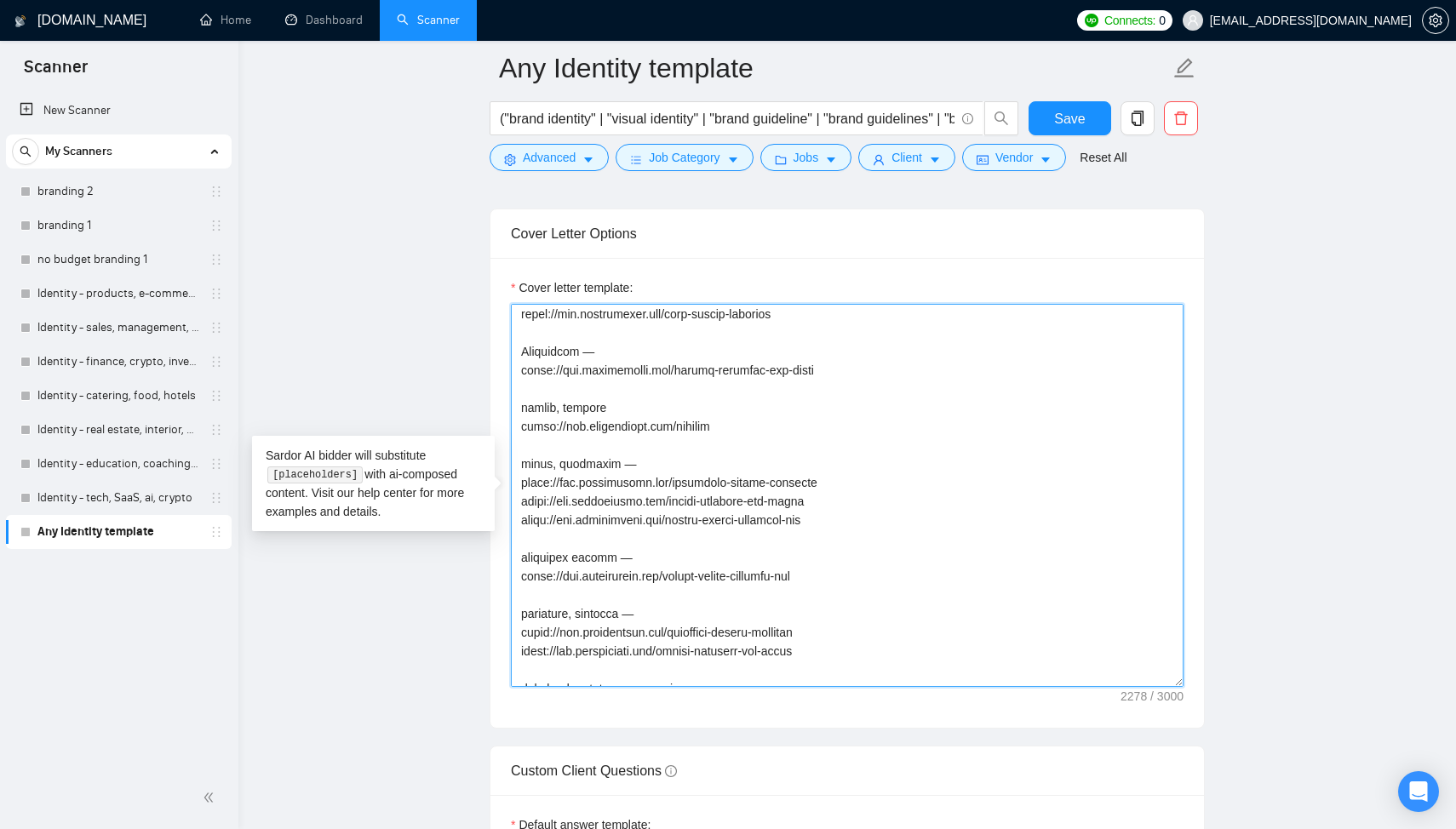
scroll to position [288, 0]
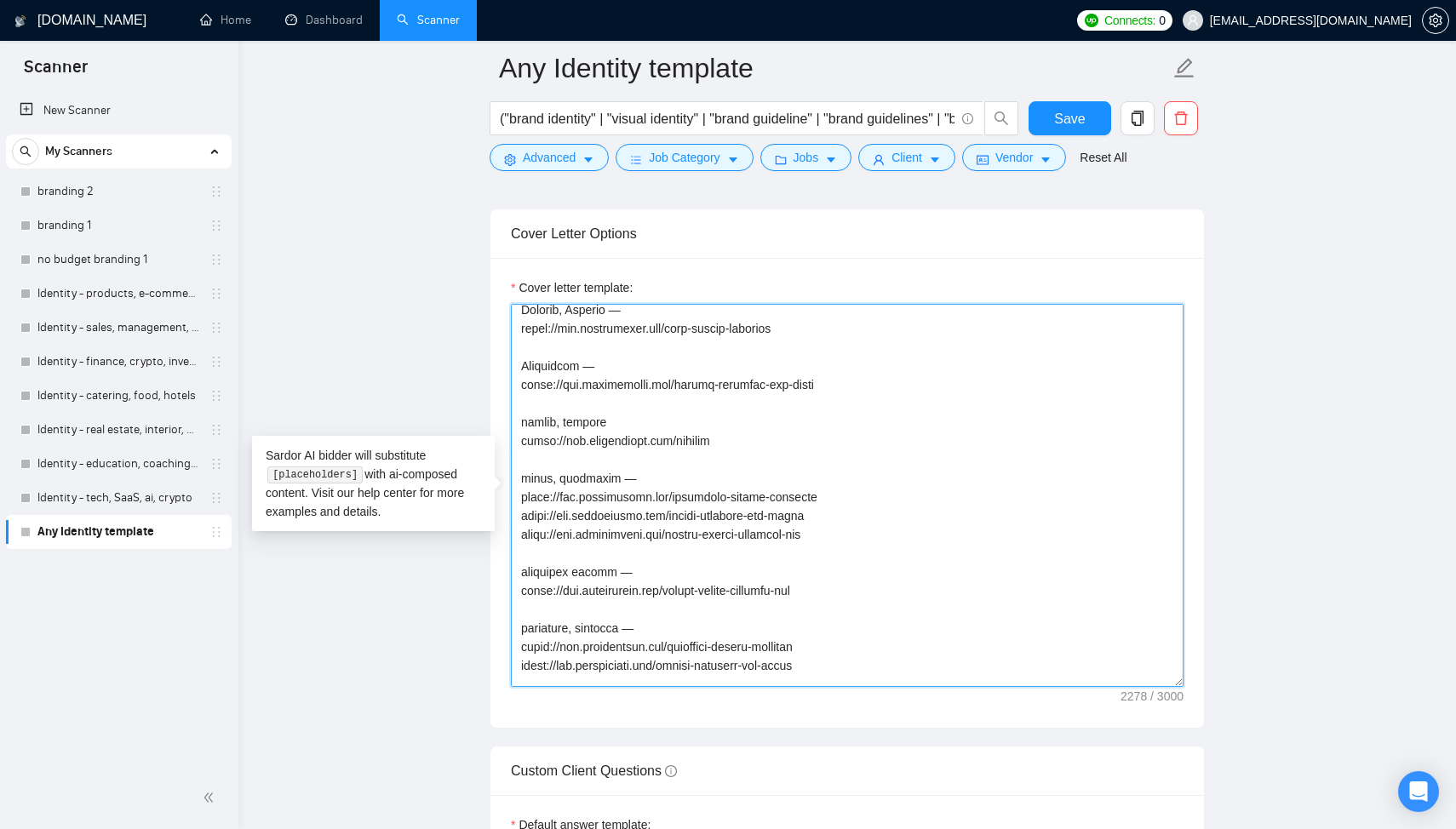
click at [641, 411] on textarea "Cover letter template:" at bounding box center [848, 494] width 673 height 383
click at [634, 424] on textarea "Cover letter template:" at bounding box center [848, 494] width 673 height 383
paste textarea "—"
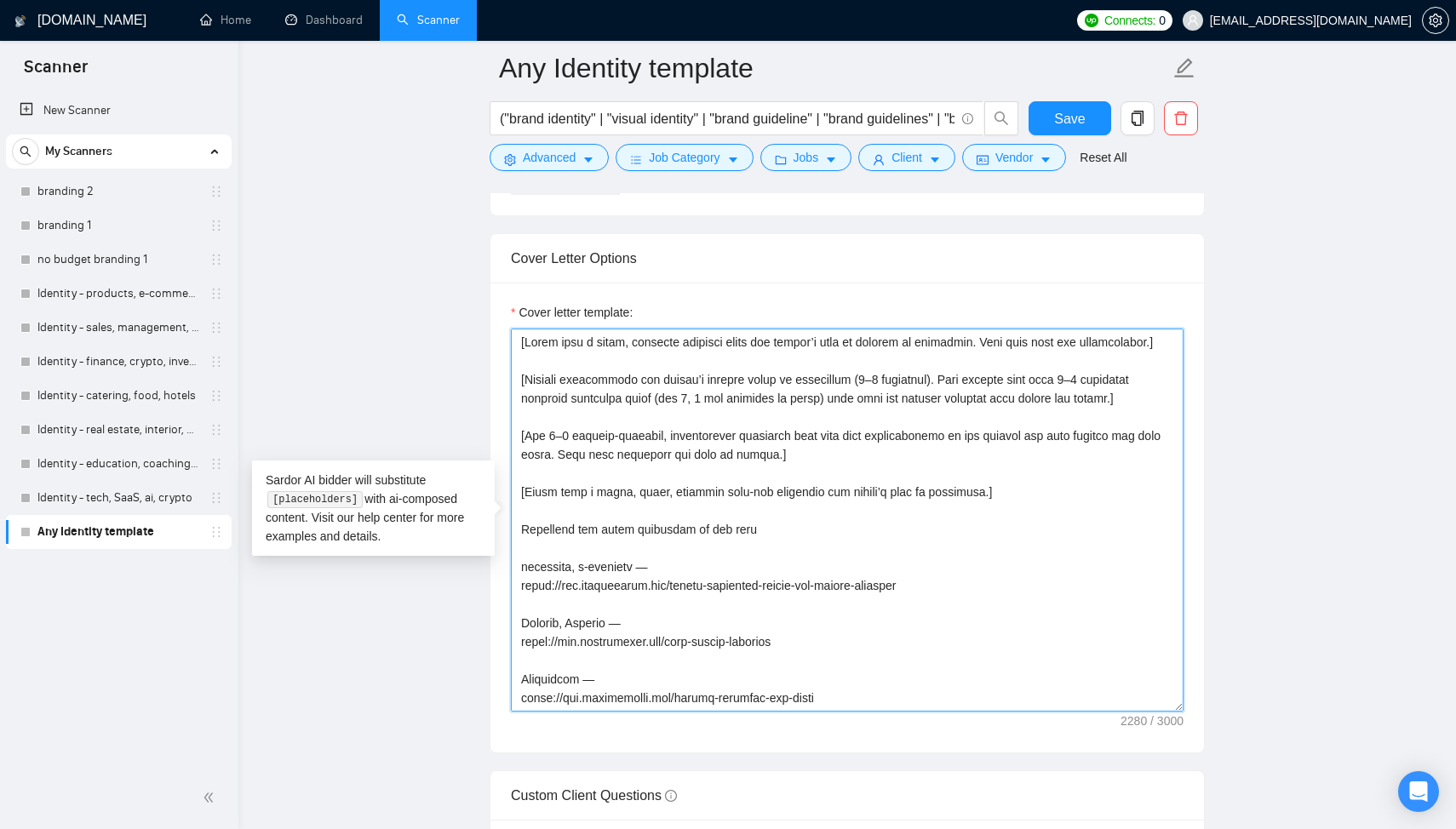
scroll to position [1830, 0]
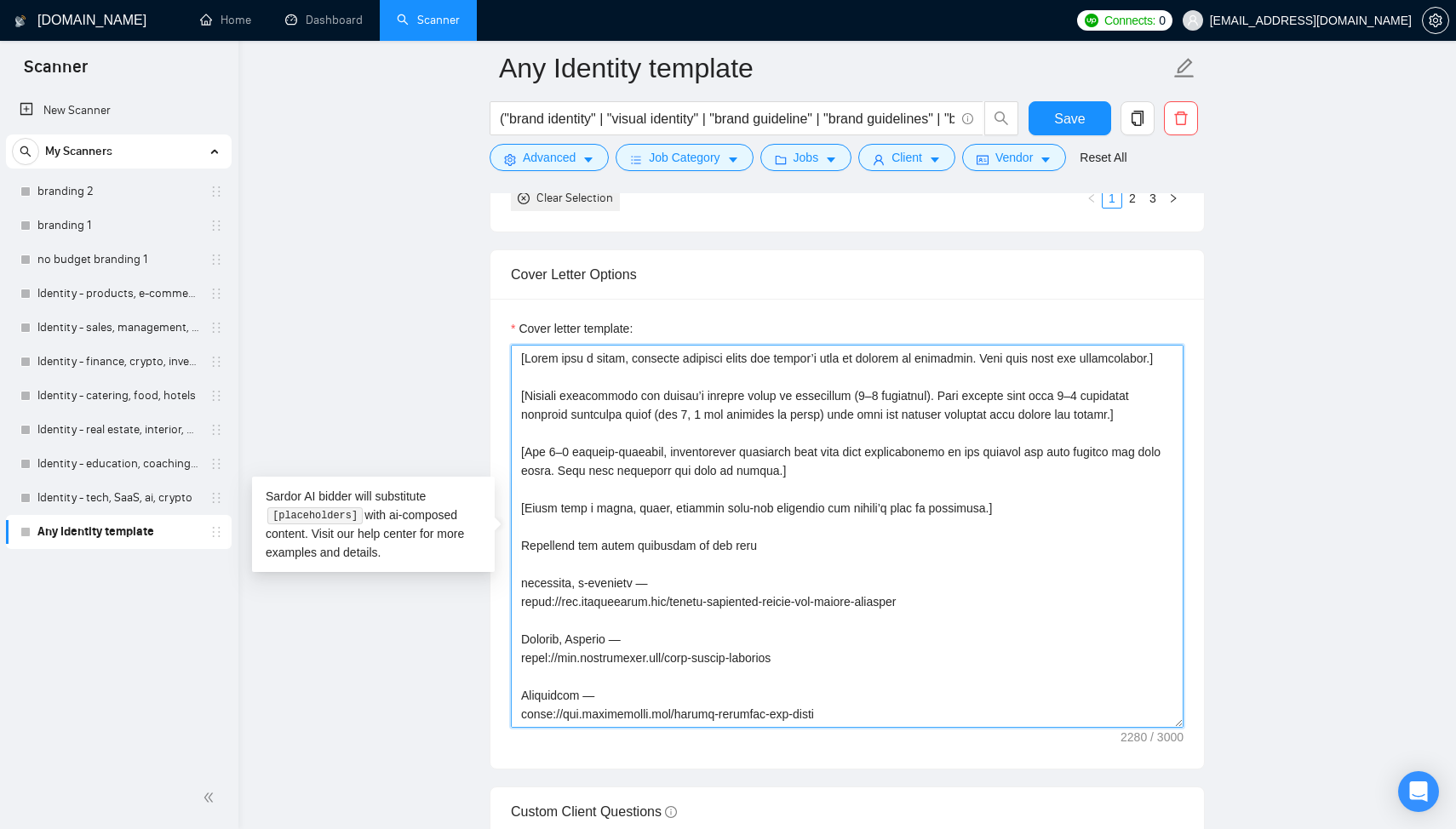
click at [786, 551] on textarea "Cover letter template:" at bounding box center [848, 535] width 673 height 383
drag, startPoint x: 989, startPoint y: 503, endPoint x: 522, endPoint y: 335, distance: 496.3
click at [522, 335] on div "Cover letter template:" at bounding box center [848, 523] width 673 height 408
paste textarea "Begin with a warm, professional greeting using the client’s name or company if …"
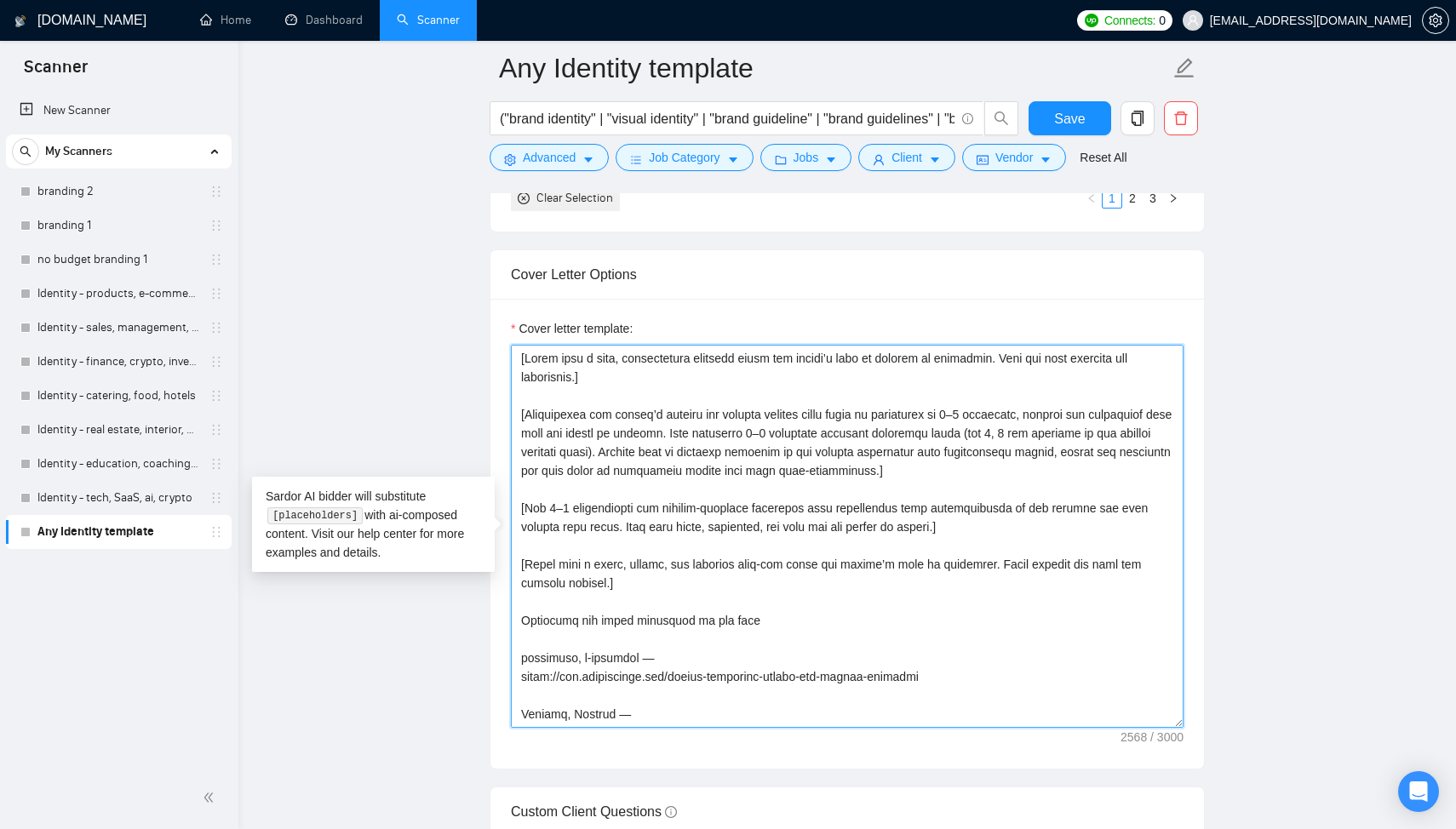
click at [568, 619] on textarea "Cover letter template:" at bounding box center [848, 535] width 673 height 383
click at [592, 622] on textarea "Cover letter template:" at bounding box center [848, 535] width 673 height 383
click at [600, 619] on textarea "Cover letter template:" at bounding box center [848, 535] width 673 height 383
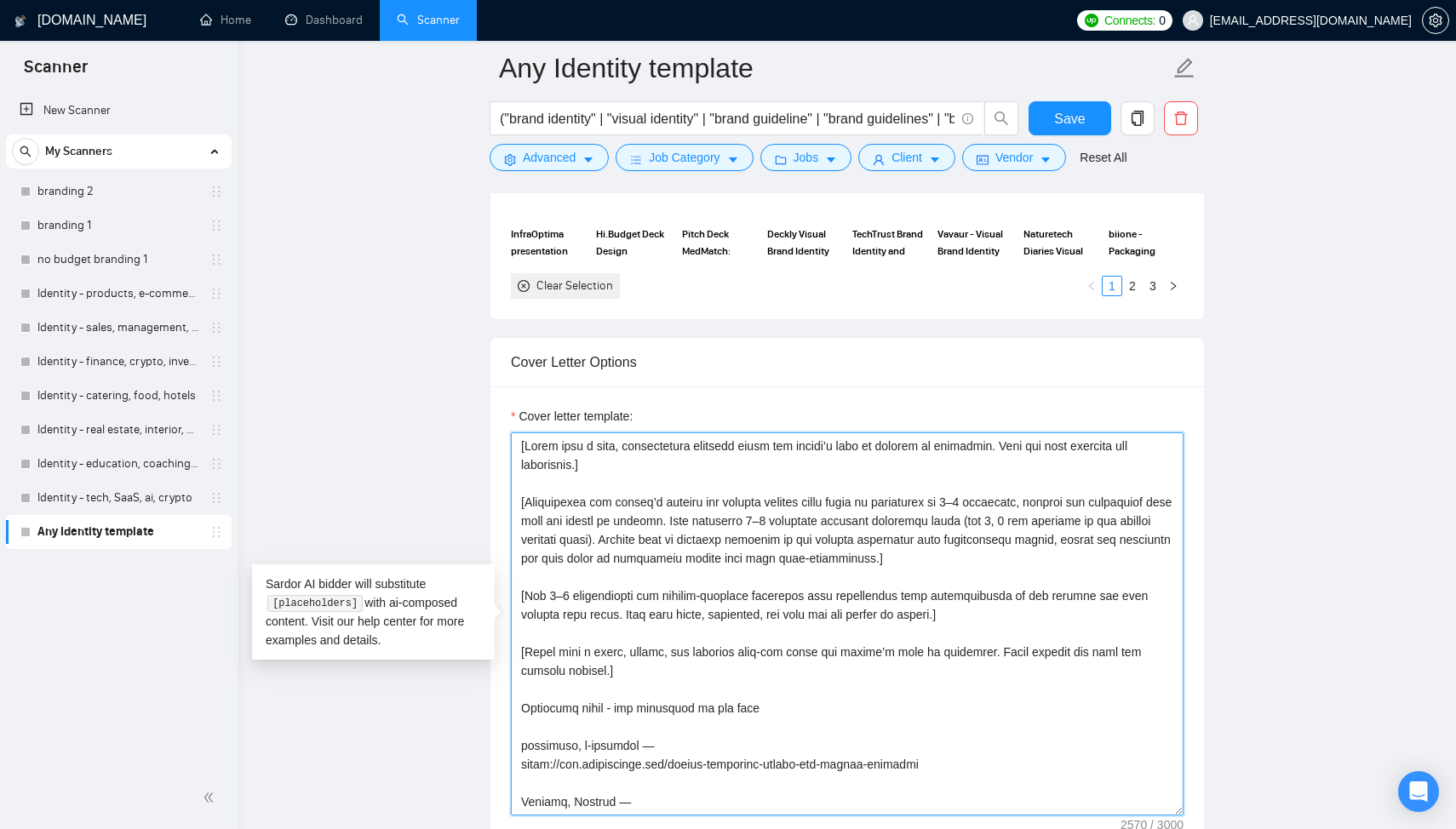
scroll to position [1726, 0]
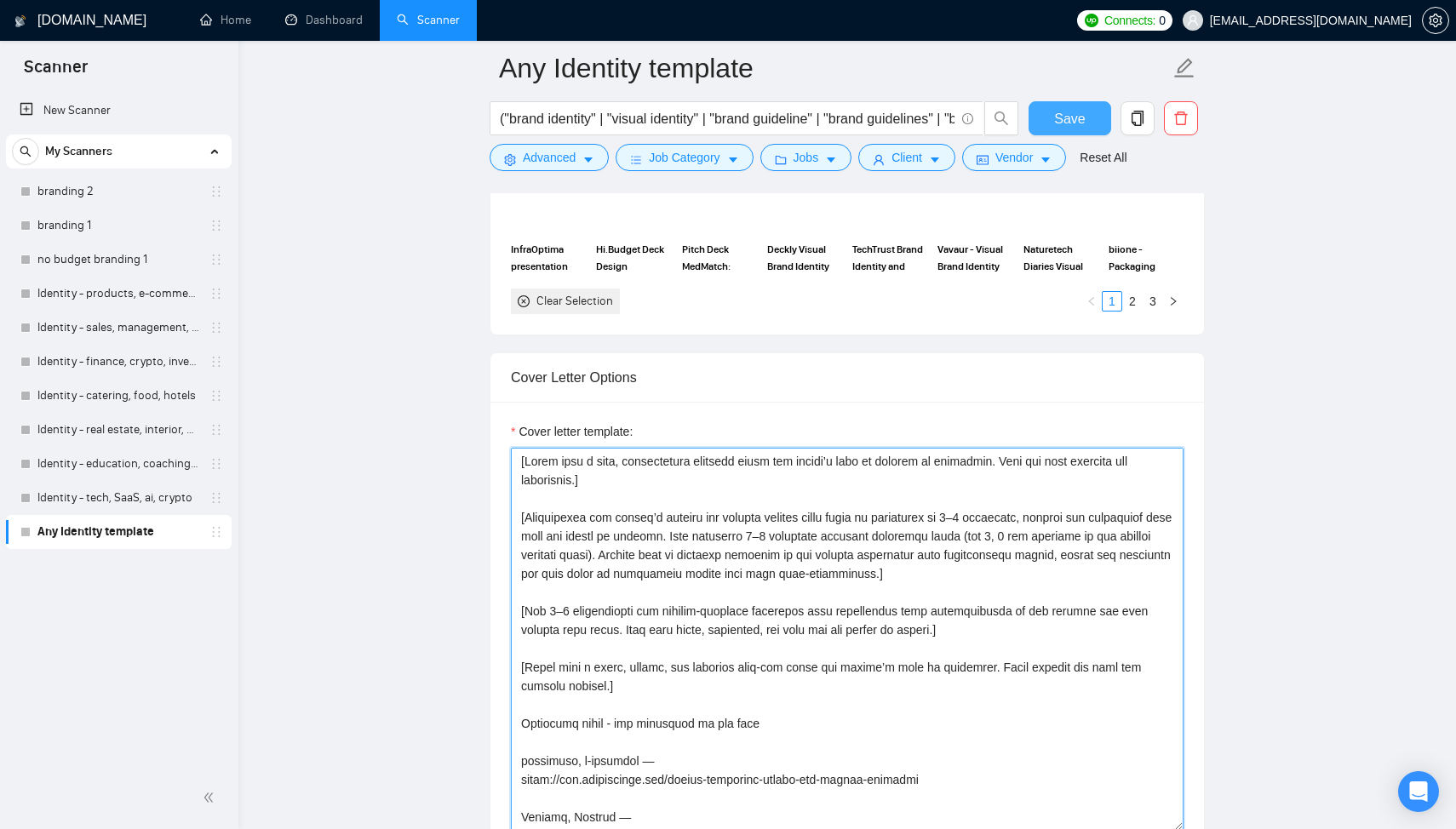
type textarea "[Lorem ipsu d sita, consectetura elitsedd eiusm tem incidi’u labo et dolorem al…"
click at [1065, 108] on span "Save" at bounding box center [1069, 118] width 31 height 21
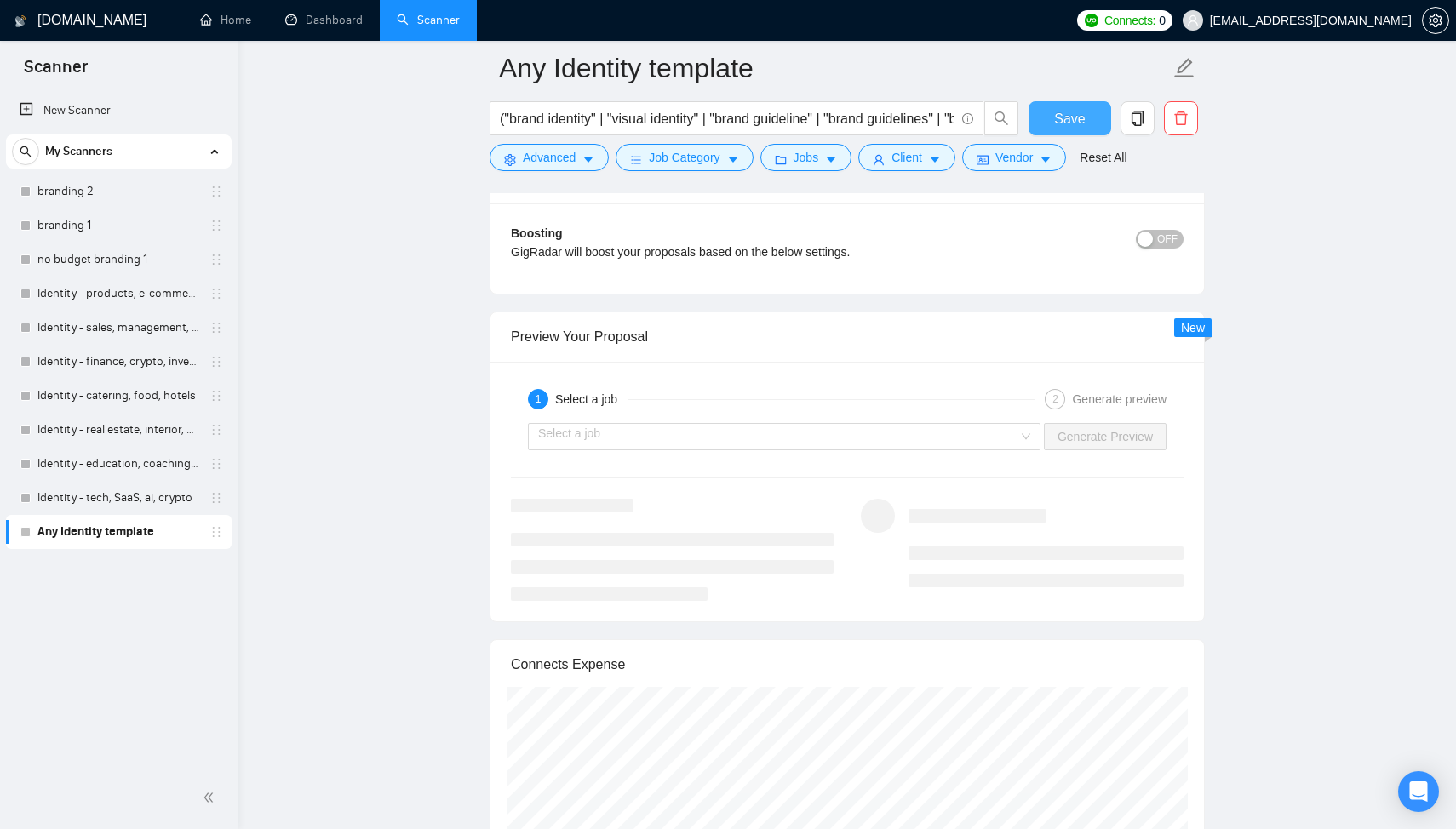
scroll to position [2994, 0]
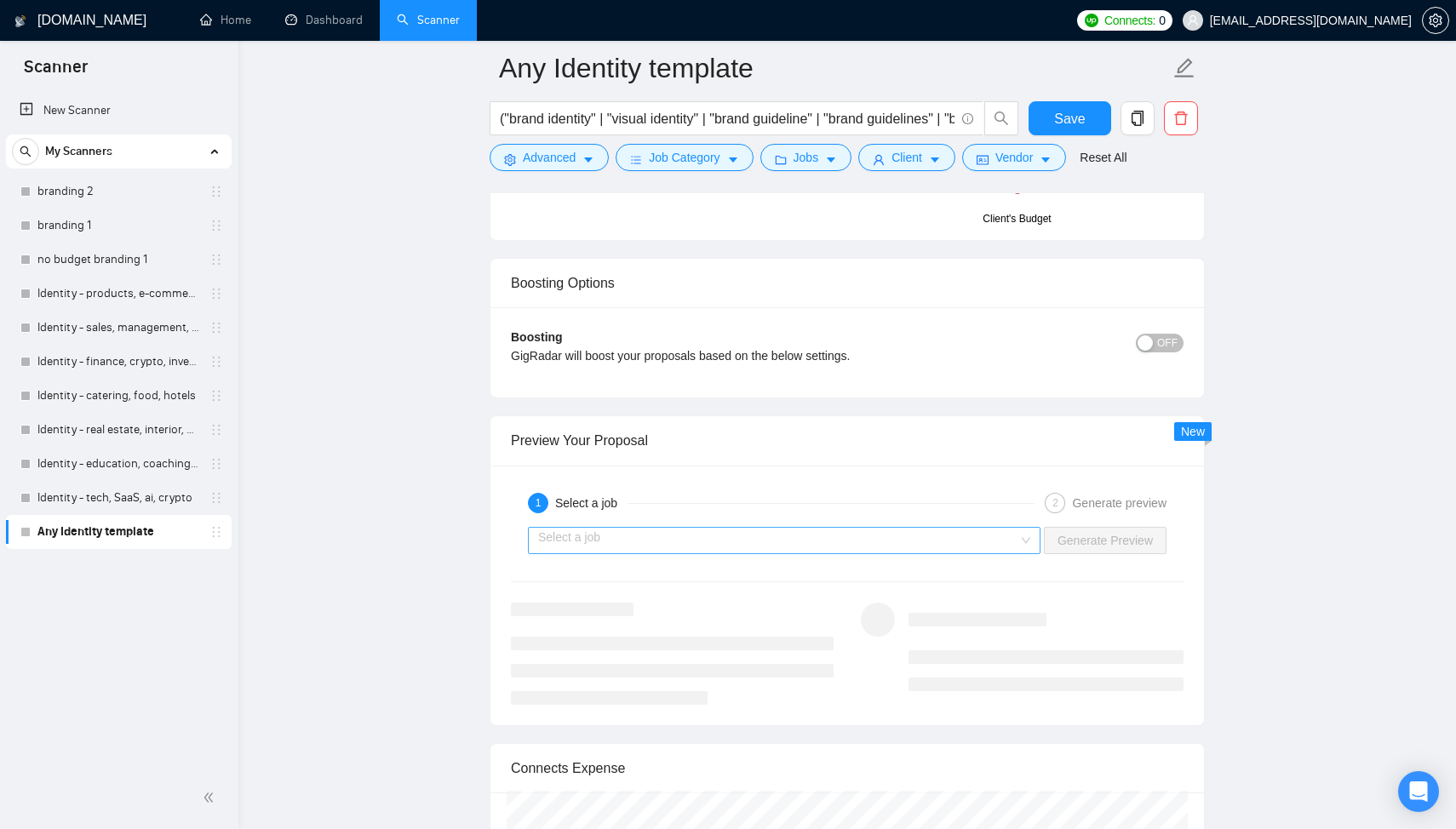
click at [660, 538] on input "search" at bounding box center [778, 540] width 480 height 25
click at [709, 486] on div "1 Select a job 2 Generate preview" at bounding box center [848, 503] width 673 height 34
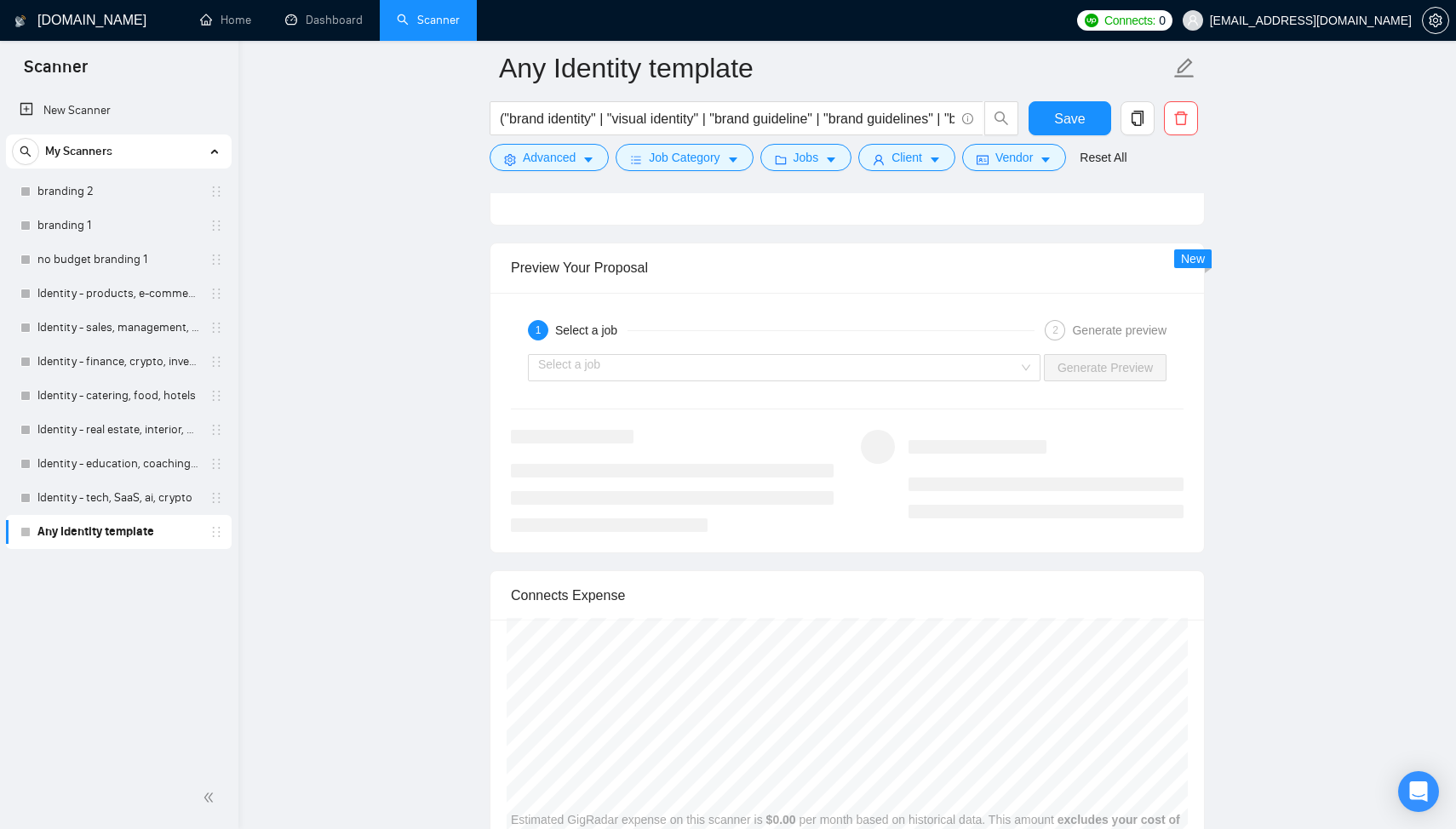
scroll to position [3178, 0]
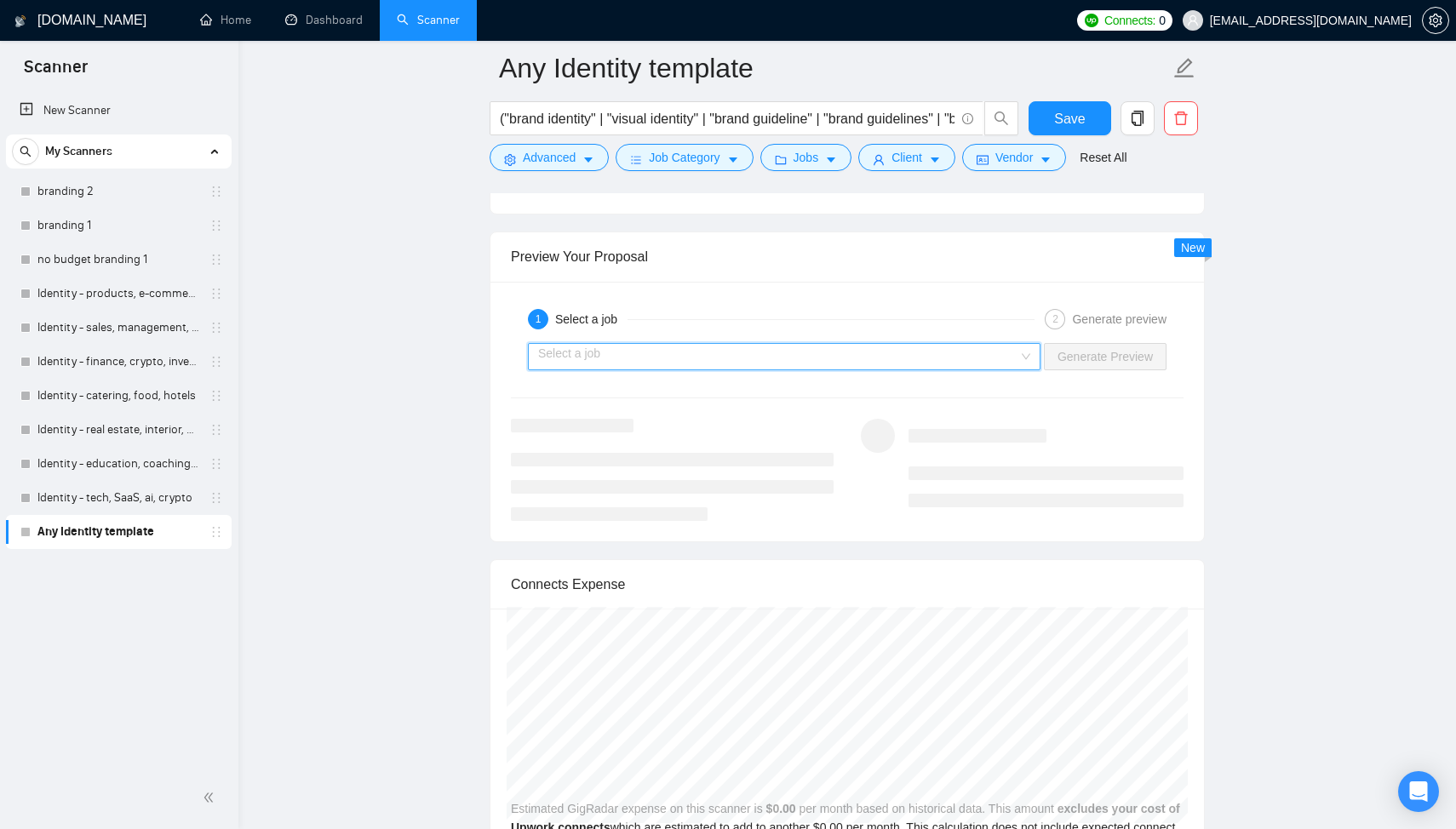
click at [657, 358] on input "search" at bounding box center [778, 356] width 480 height 25
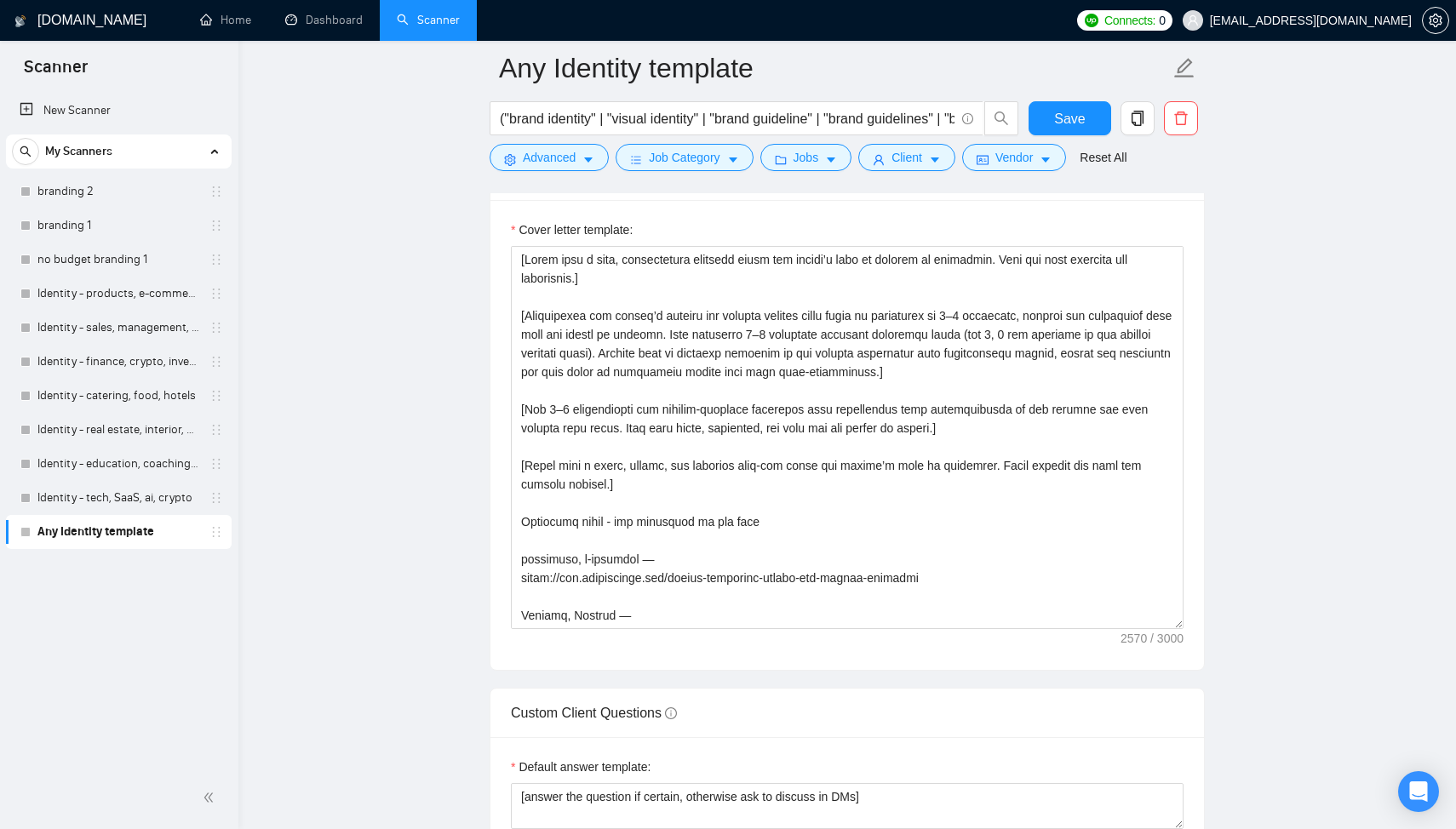
scroll to position [60, 0]
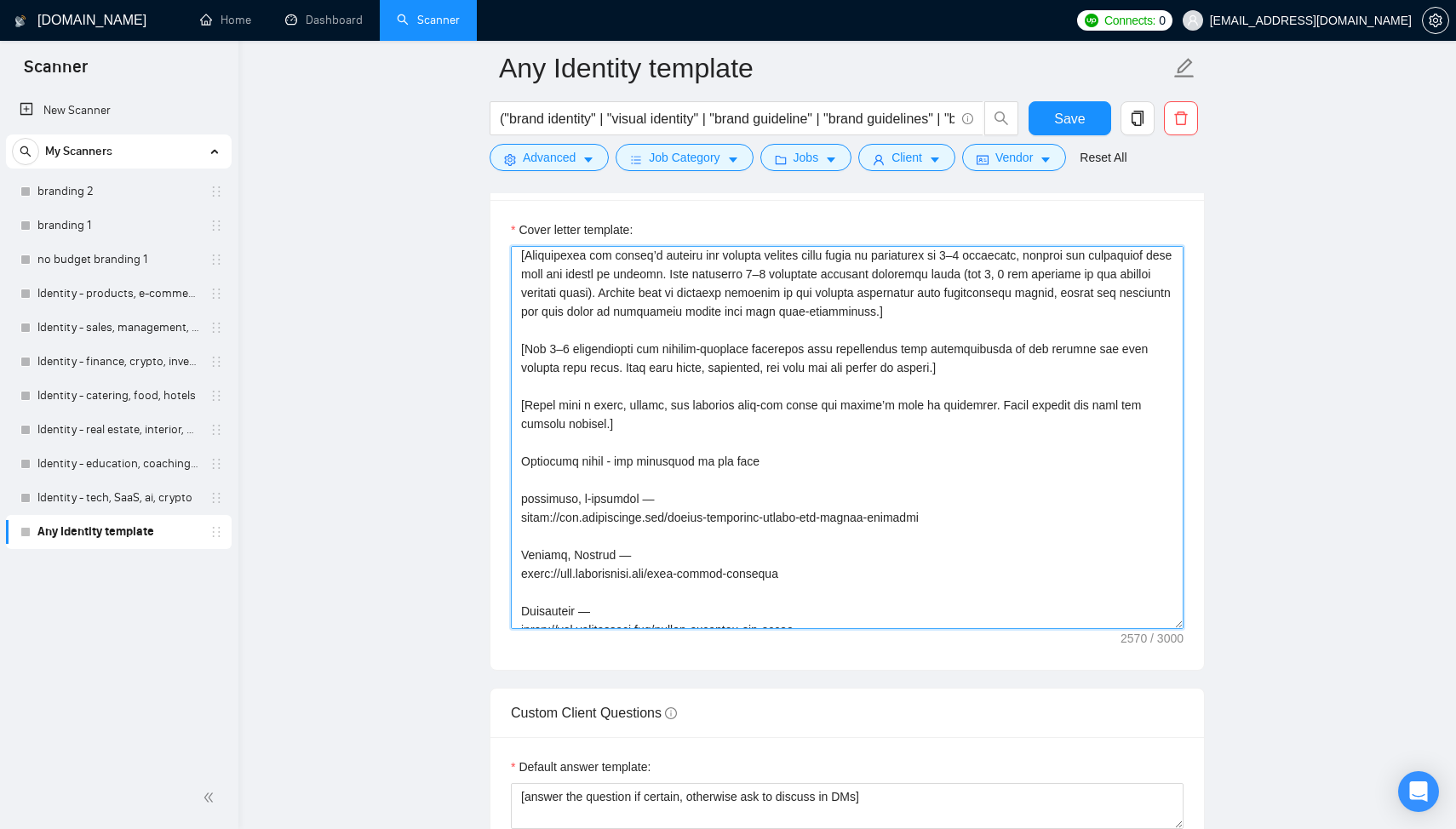
click at [668, 415] on textarea "Cover letter template:" at bounding box center [848, 437] width 673 height 383
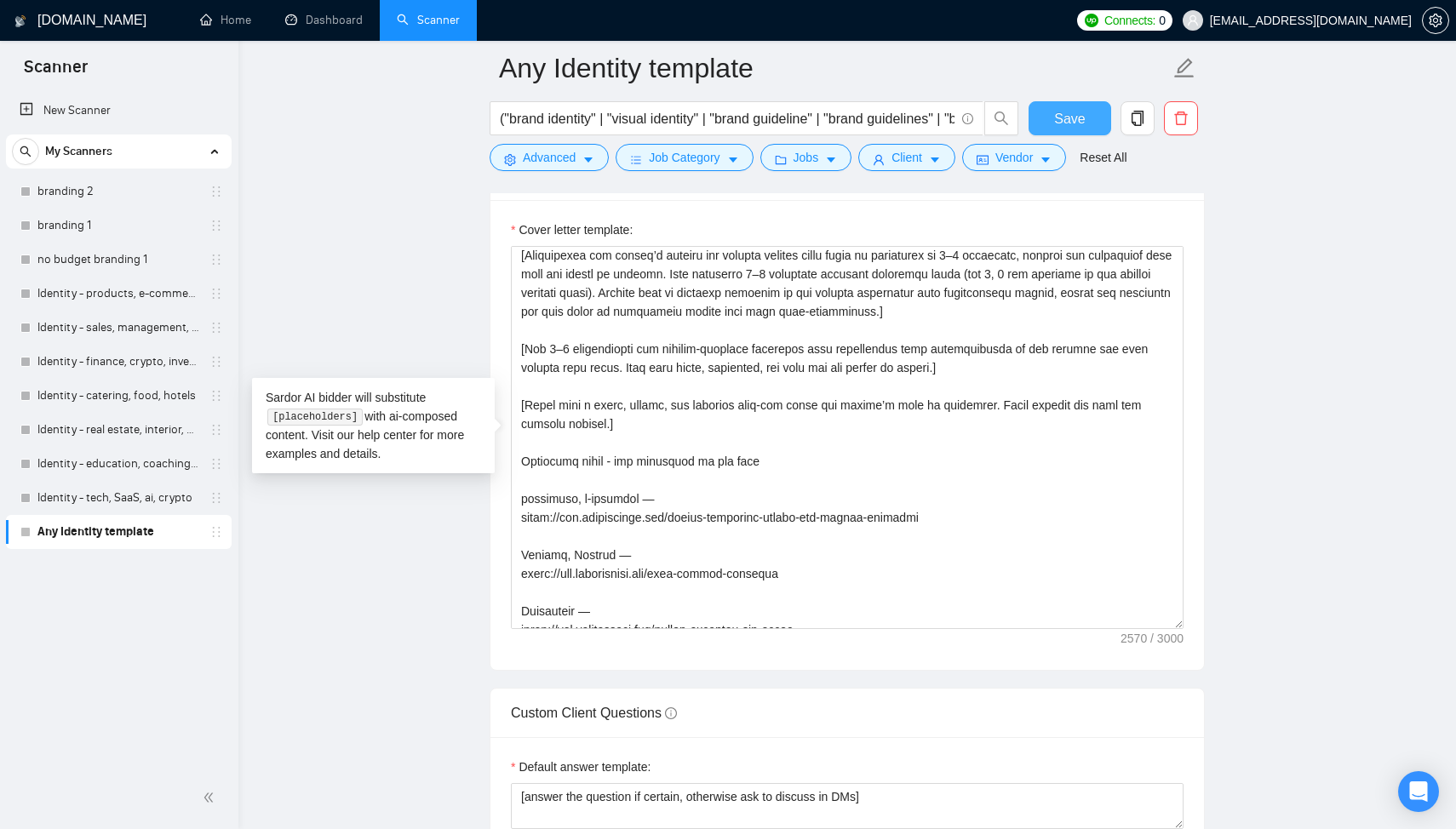
click at [1085, 123] on button "Save" at bounding box center [1069, 117] width 83 height 34
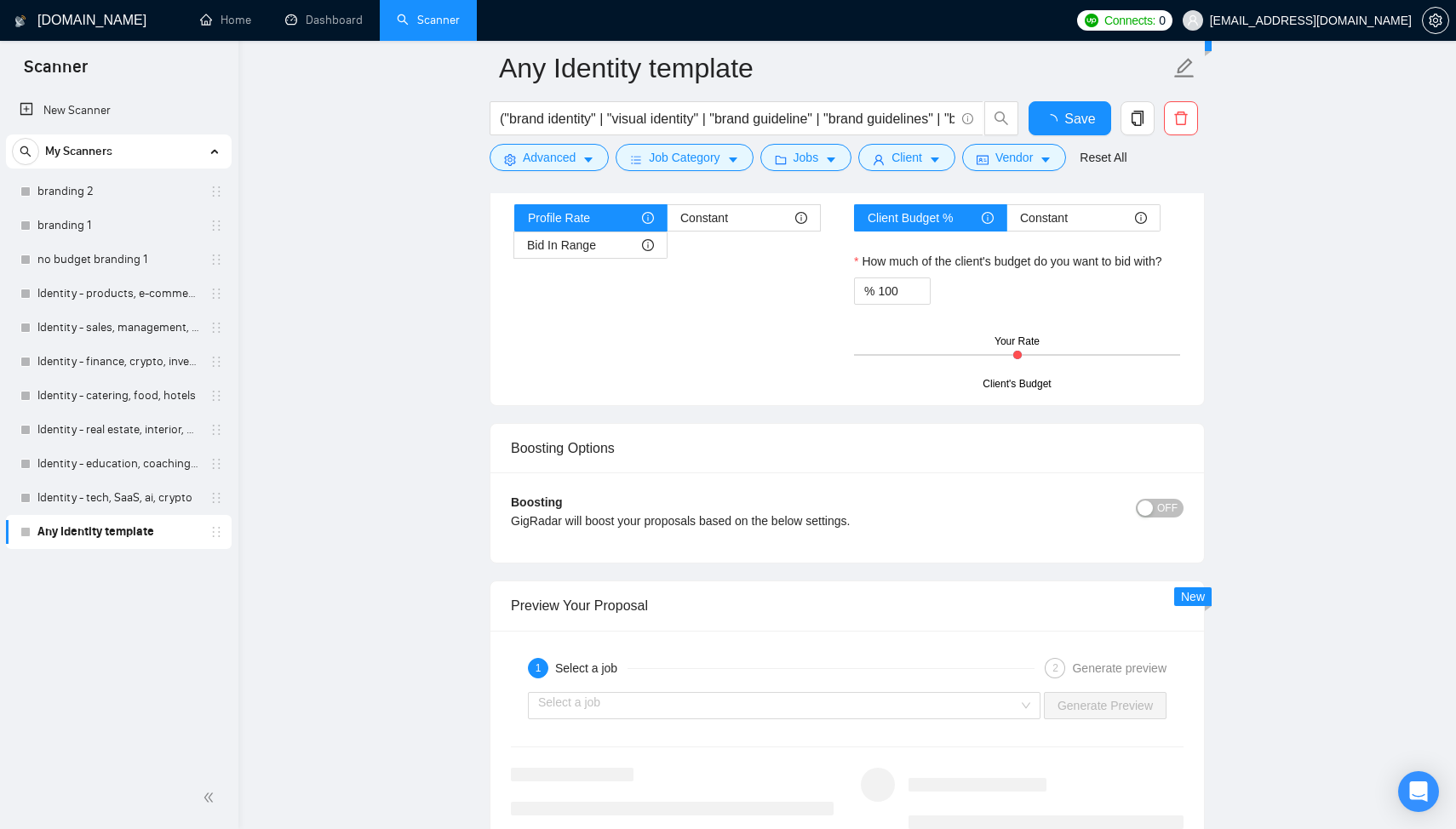
scroll to position [3170, 0]
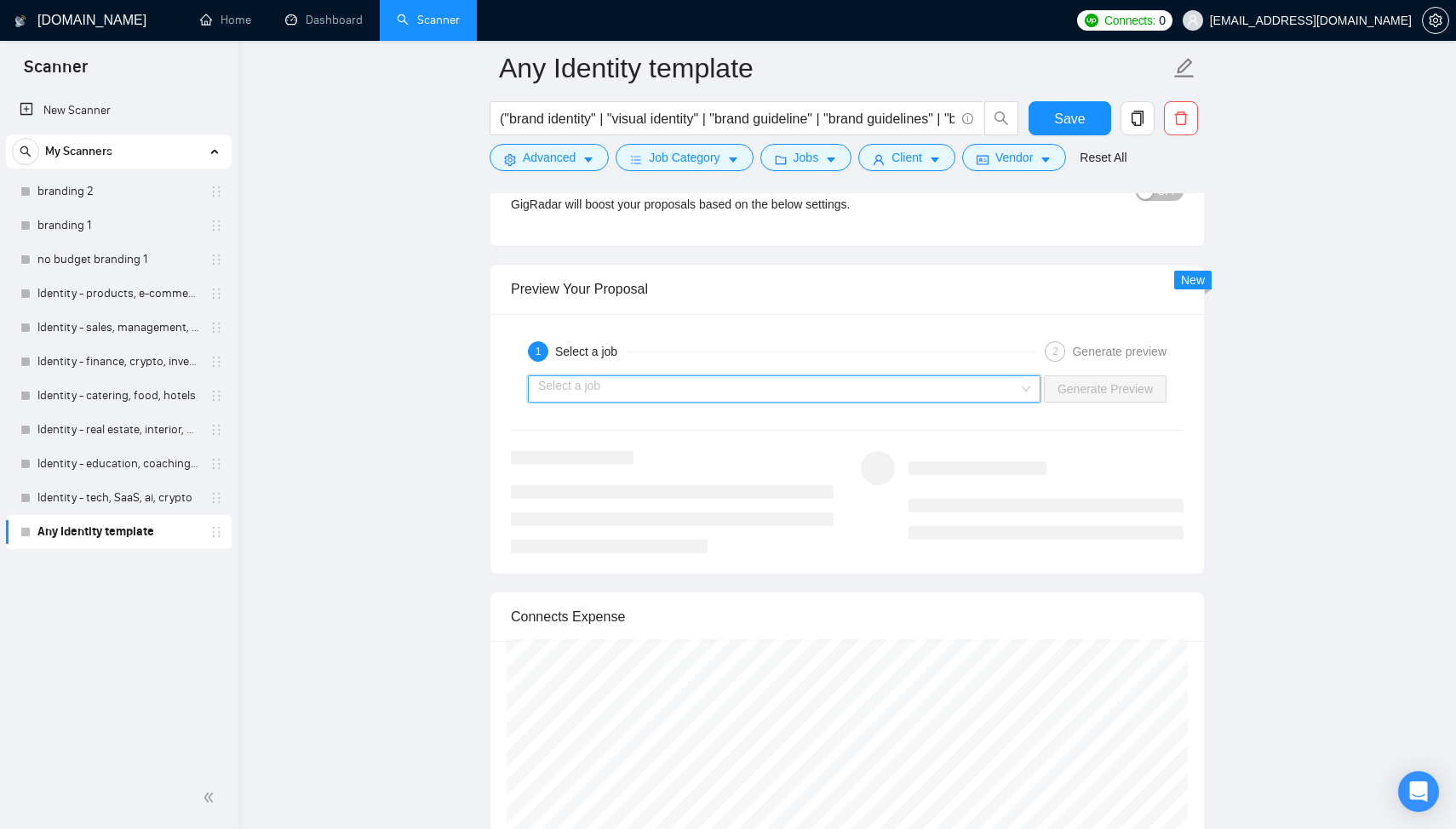
click at [611, 387] on input "search" at bounding box center [778, 389] width 480 height 25
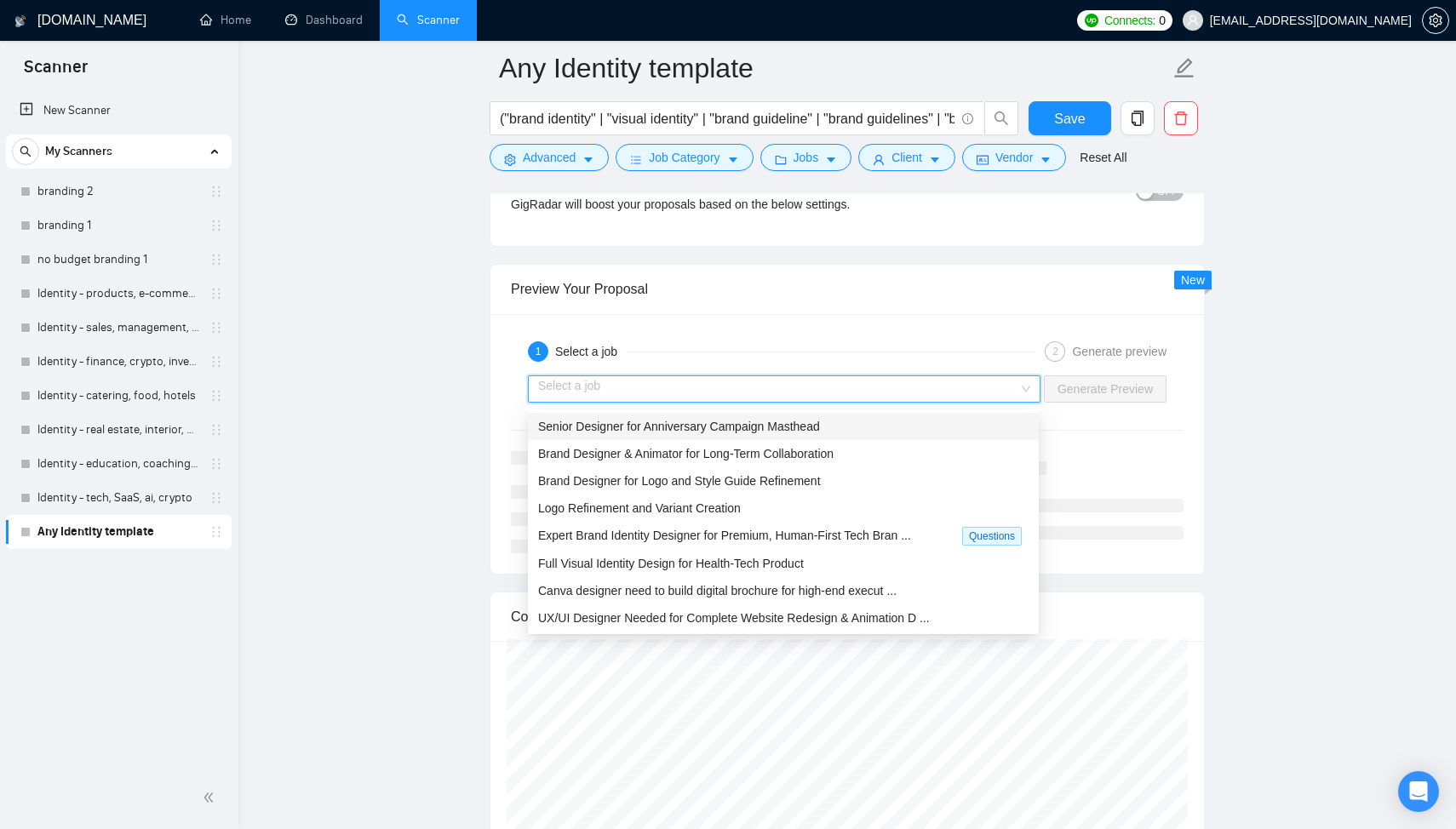
drag, startPoint x: 695, startPoint y: 484, endPoint x: 685, endPoint y: 430, distance: 54.9
click at [685, 430] on div "Senior Designer for Anniversary Campaign Masthead Brand Designer & Animator for…" at bounding box center [783, 549] width 511 height 273
click at [685, 430] on span "Senior Designer for Anniversary Campaign Masthead" at bounding box center [679, 425] width 282 height 14
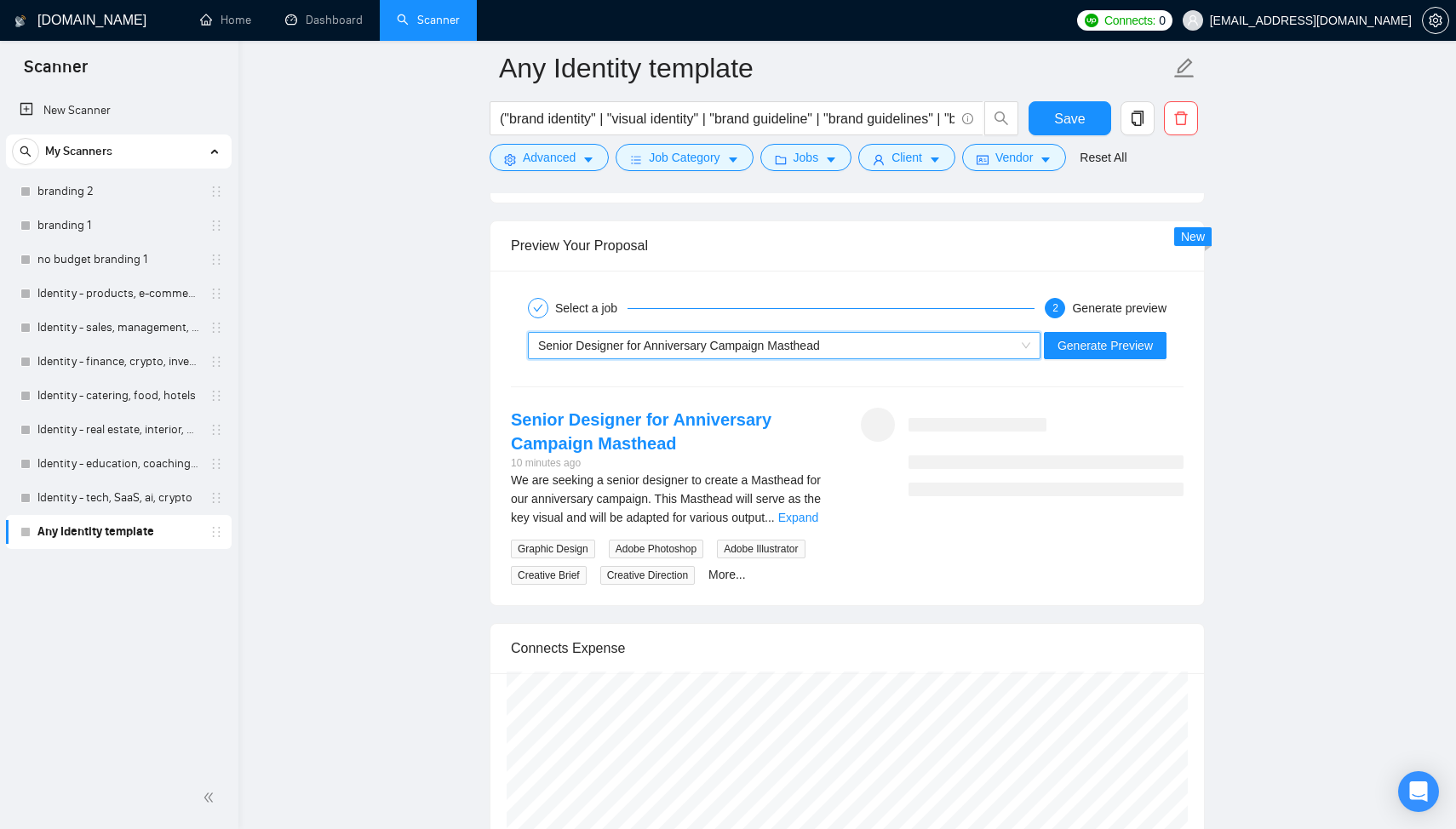
scroll to position [3214, 0]
click at [812, 515] on link "Expand" at bounding box center [798, 516] width 40 height 14
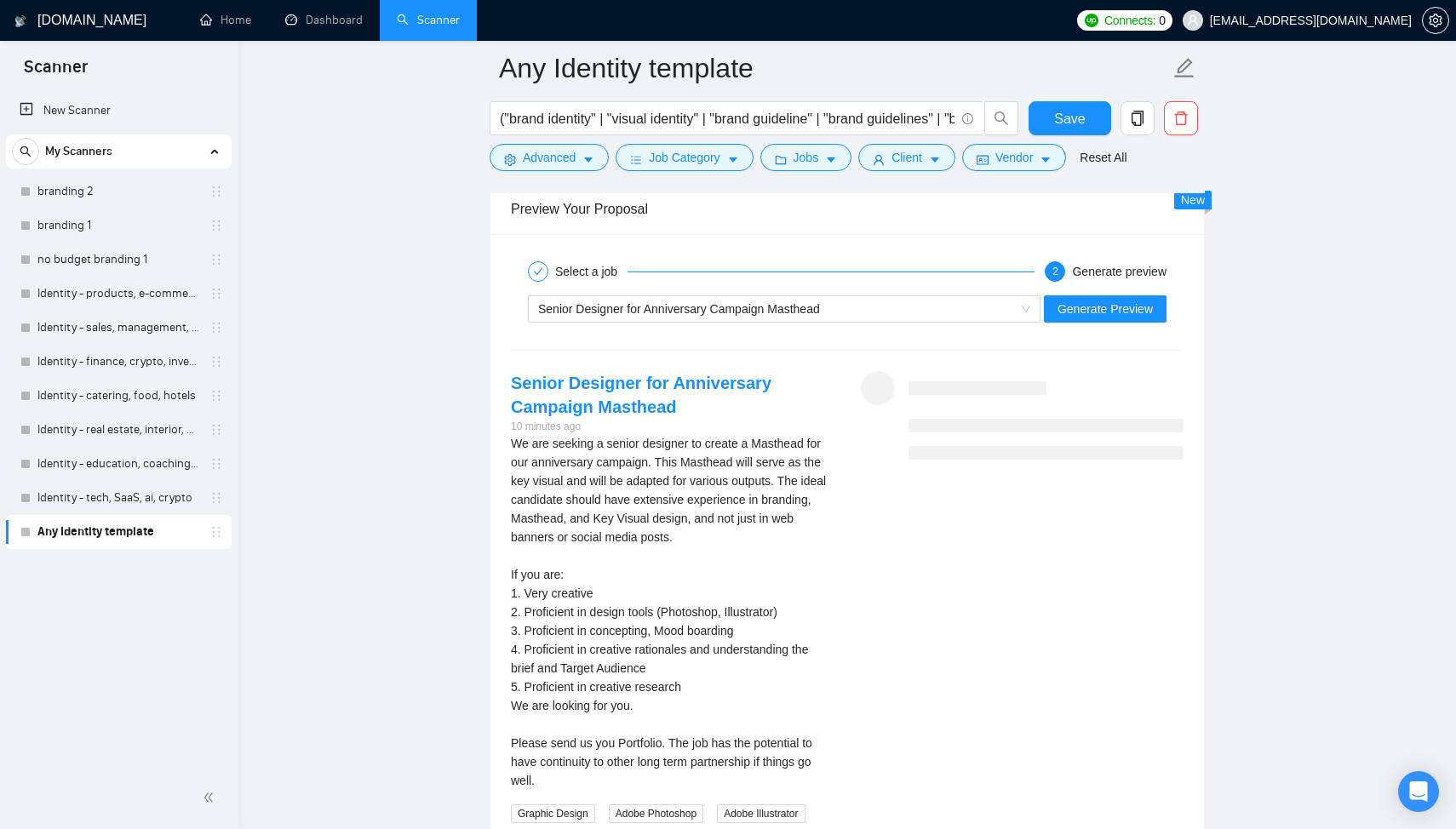
scroll to position [3269, 0]
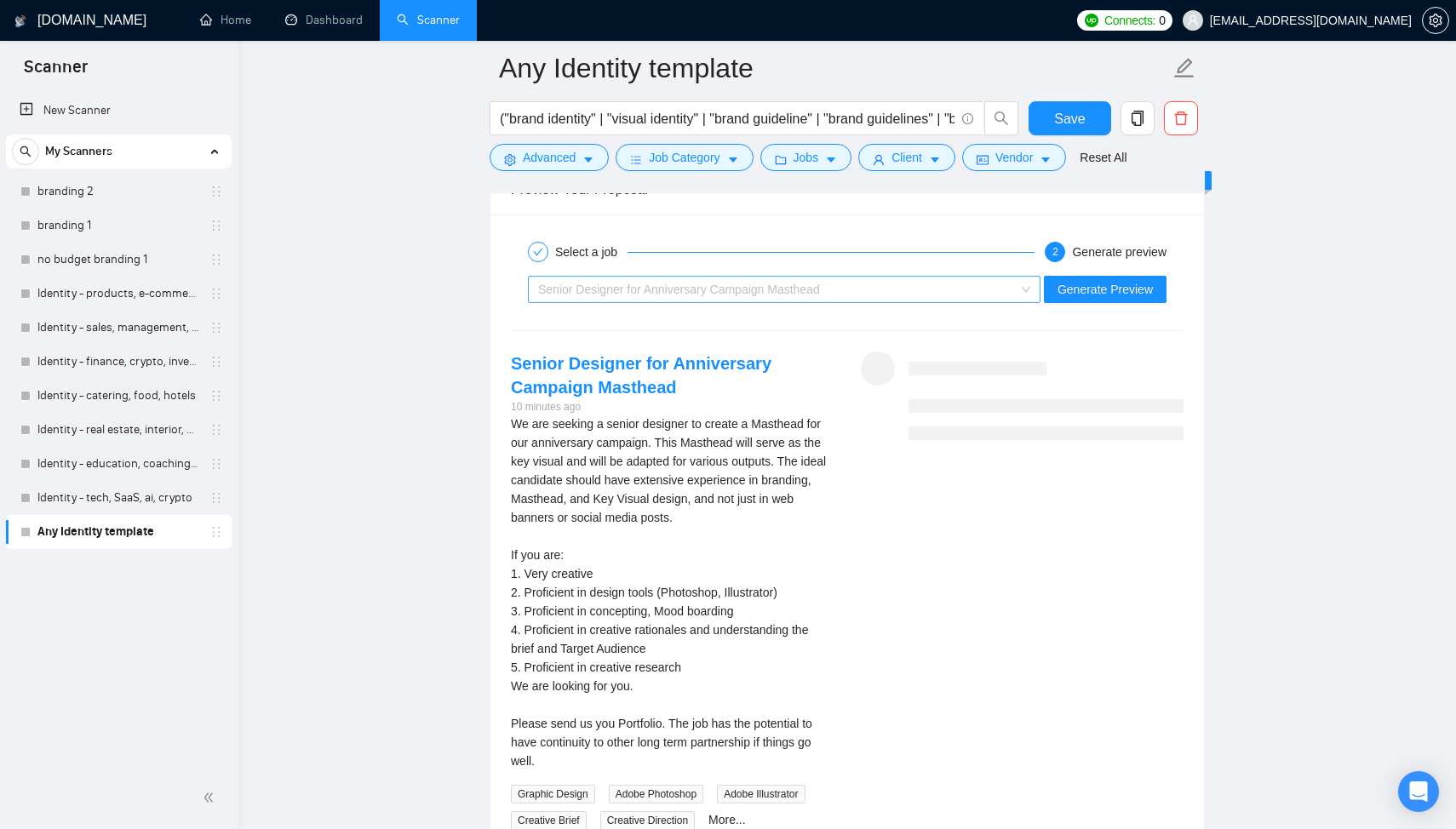
click at [708, 299] on div "Senior Designer for Anniversary Campaign Masthead" at bounding box center [777, 289] width 477 height 25
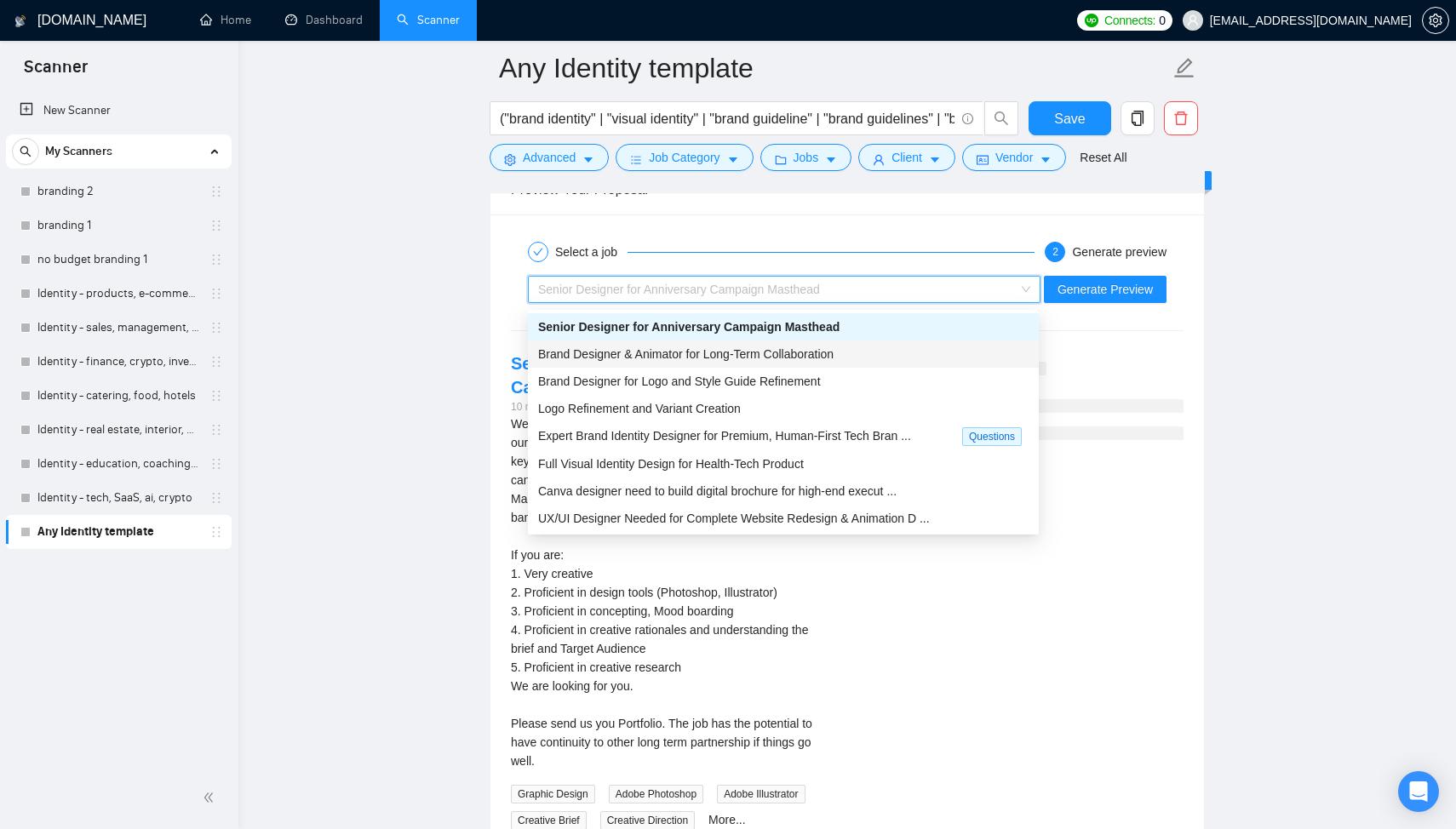
click at [708, 350] on span "Brand Designer & Animator for Long-Term Collaboration" at bounding box center [686, 354] width 296 height 14
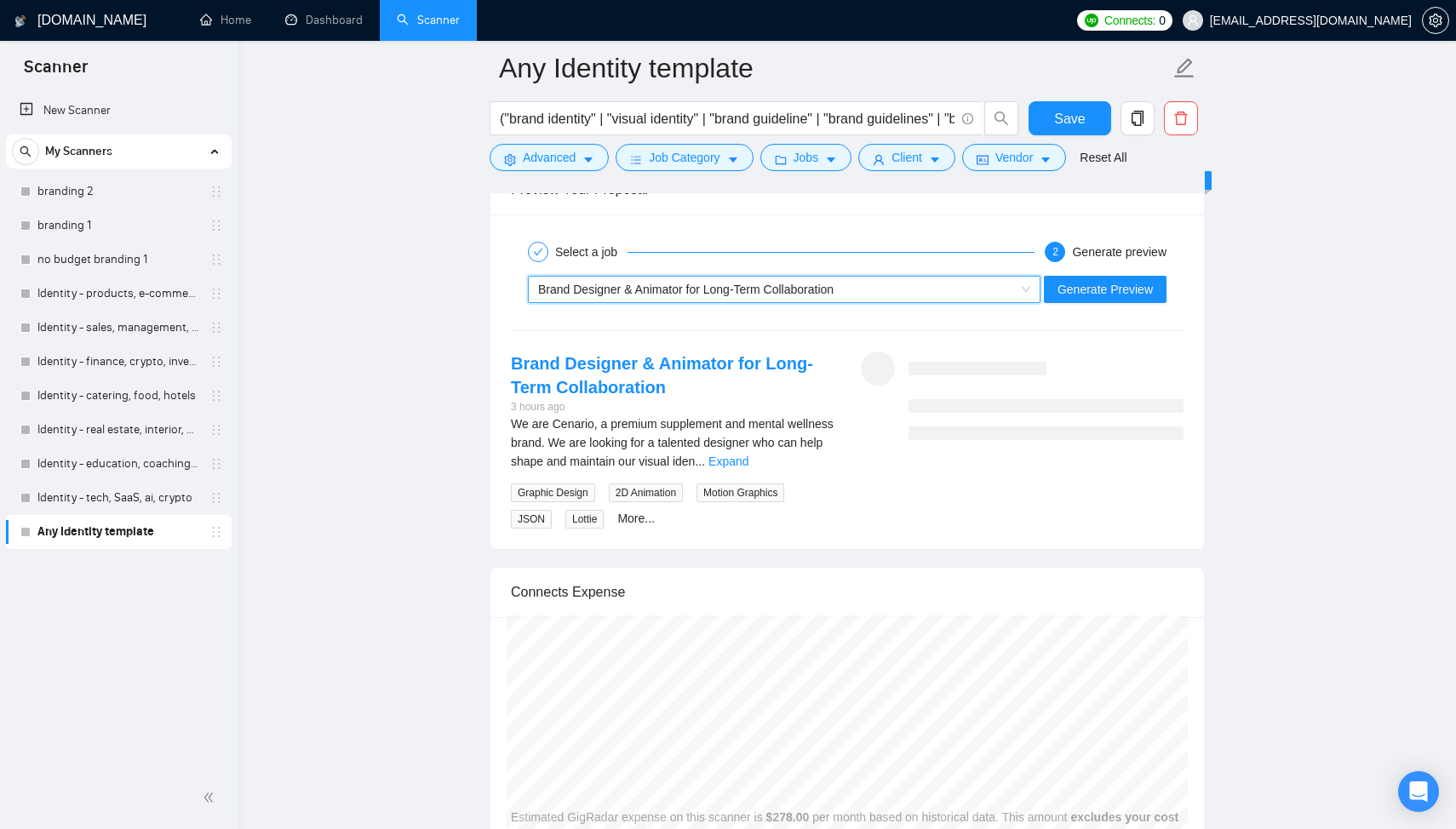
scroll to position [3281, 0]
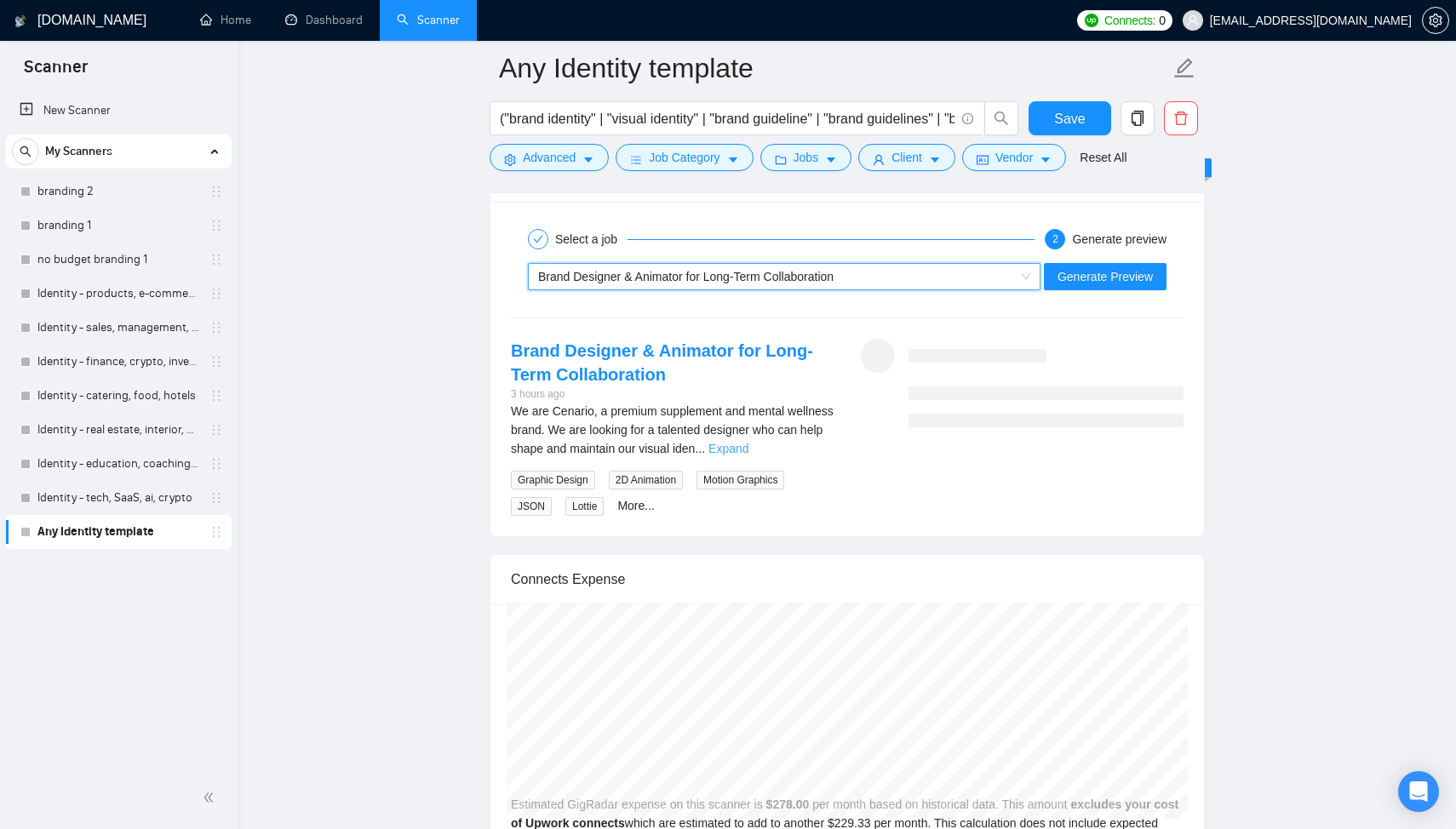
click at [748, 445] on link "Expand" at bounding box center [728, 448] width 40 height 14
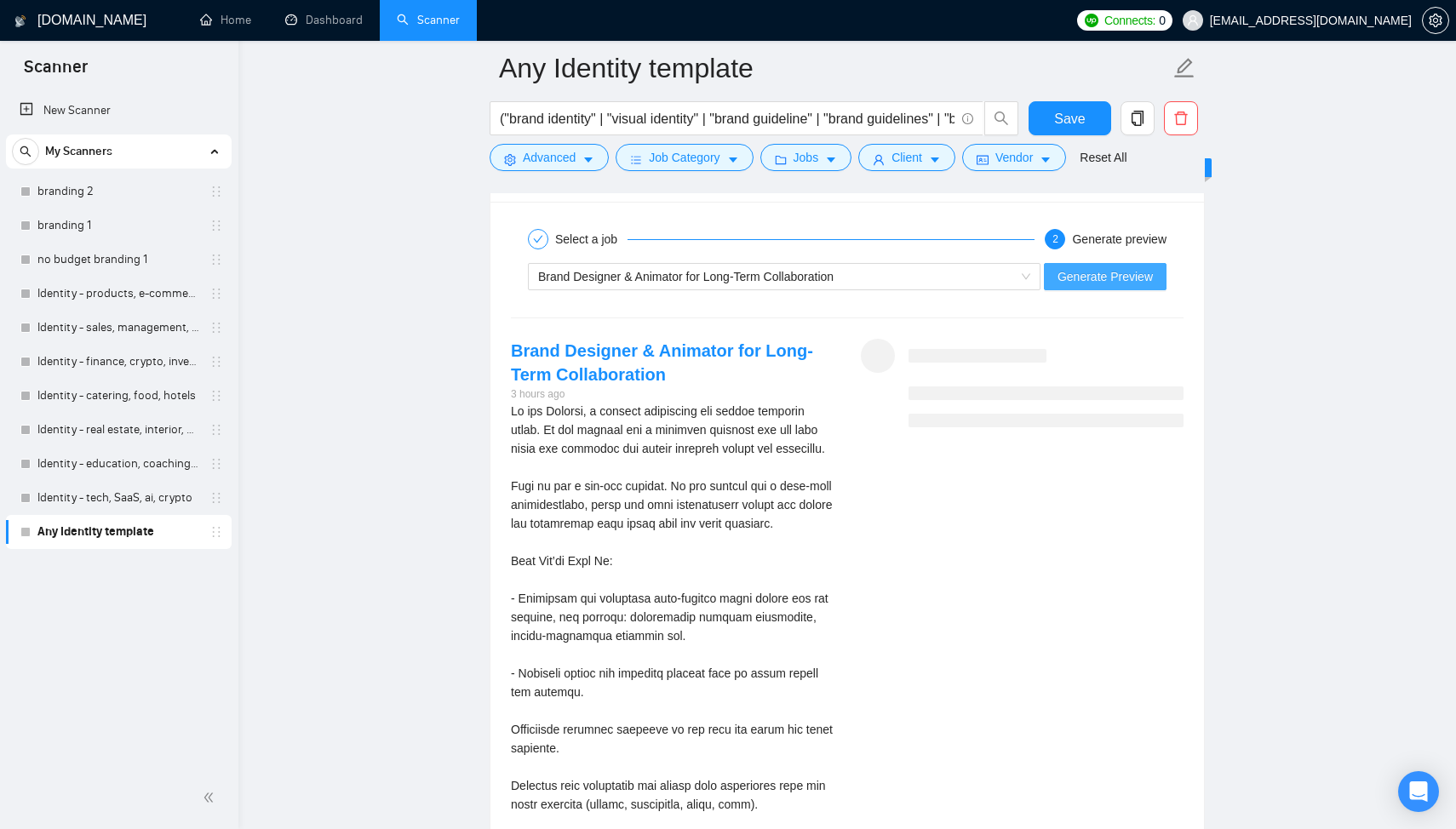
click at [1085, 281] on span "Generate Preview" at bounding box center [1105, 276] width 95 height 19
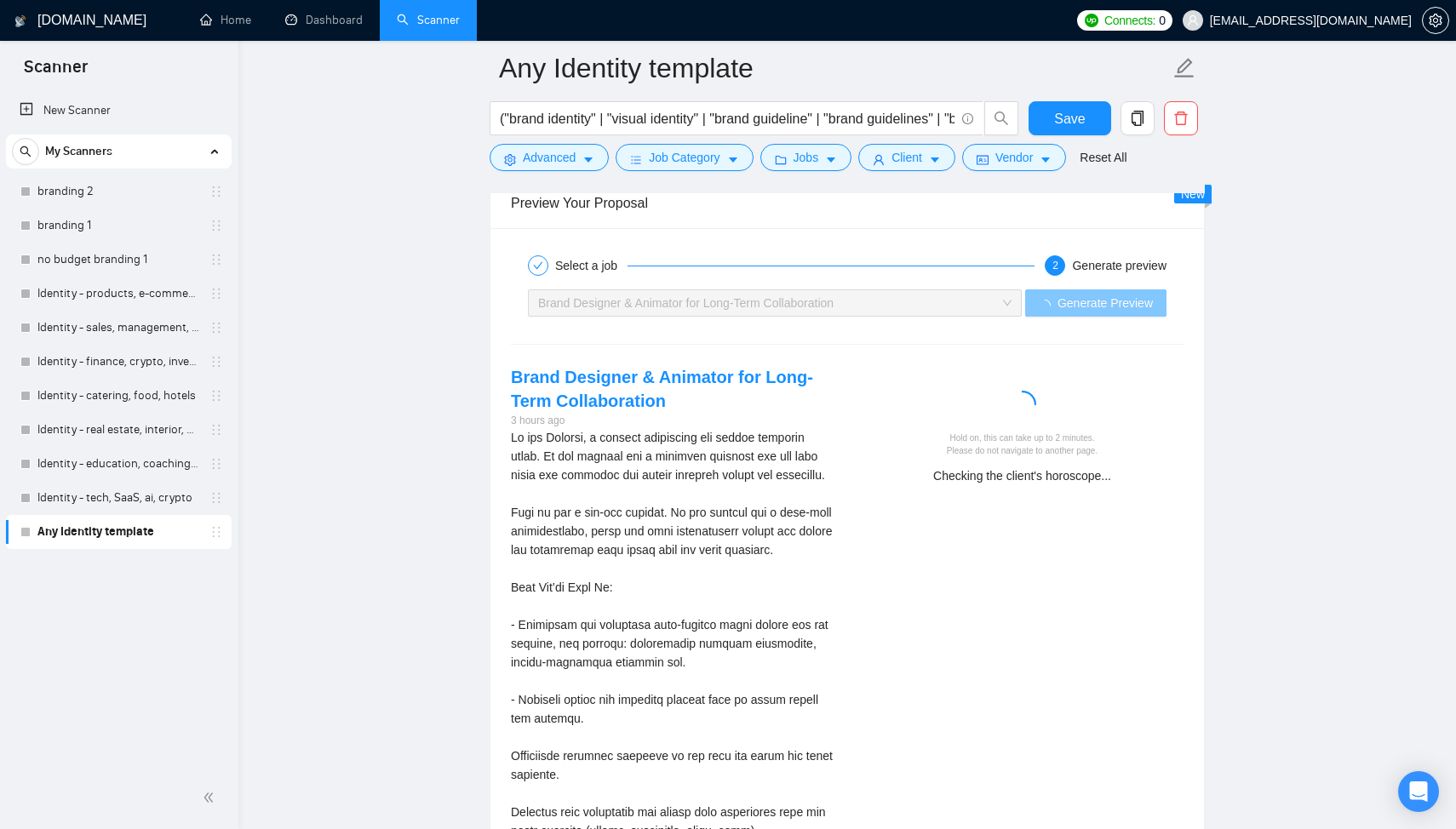
scroll to position [3321, 0]
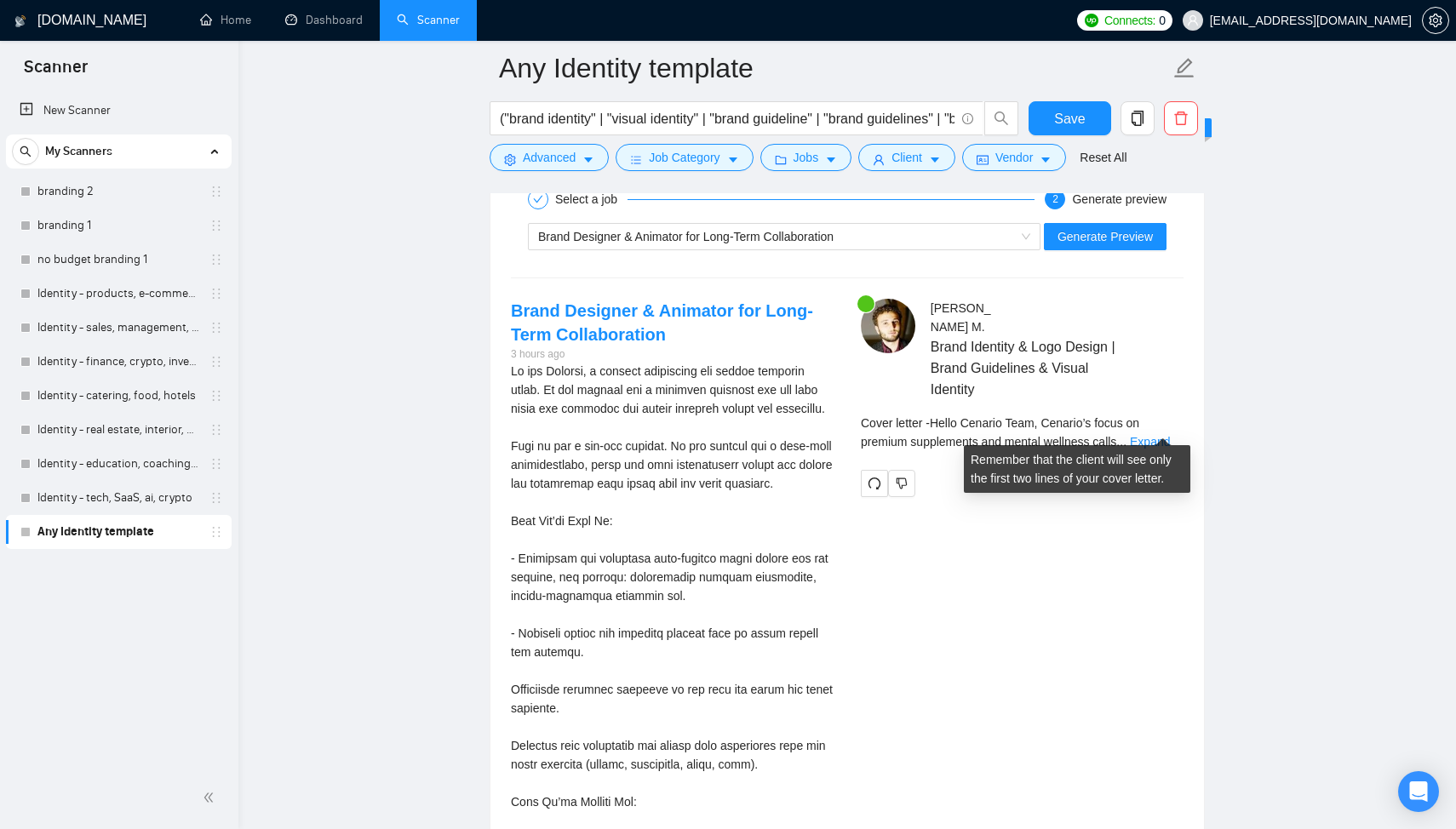
click at [1161, 434] on div "Cover letter - Hello Cenario Team, Cenario’s focus on premium supplements and m…" at bounding box center [1021, 432] width 323 height 37
click at [1168, 434] on link "Expand" at bounding box center [1150, 441] width 40 height 14
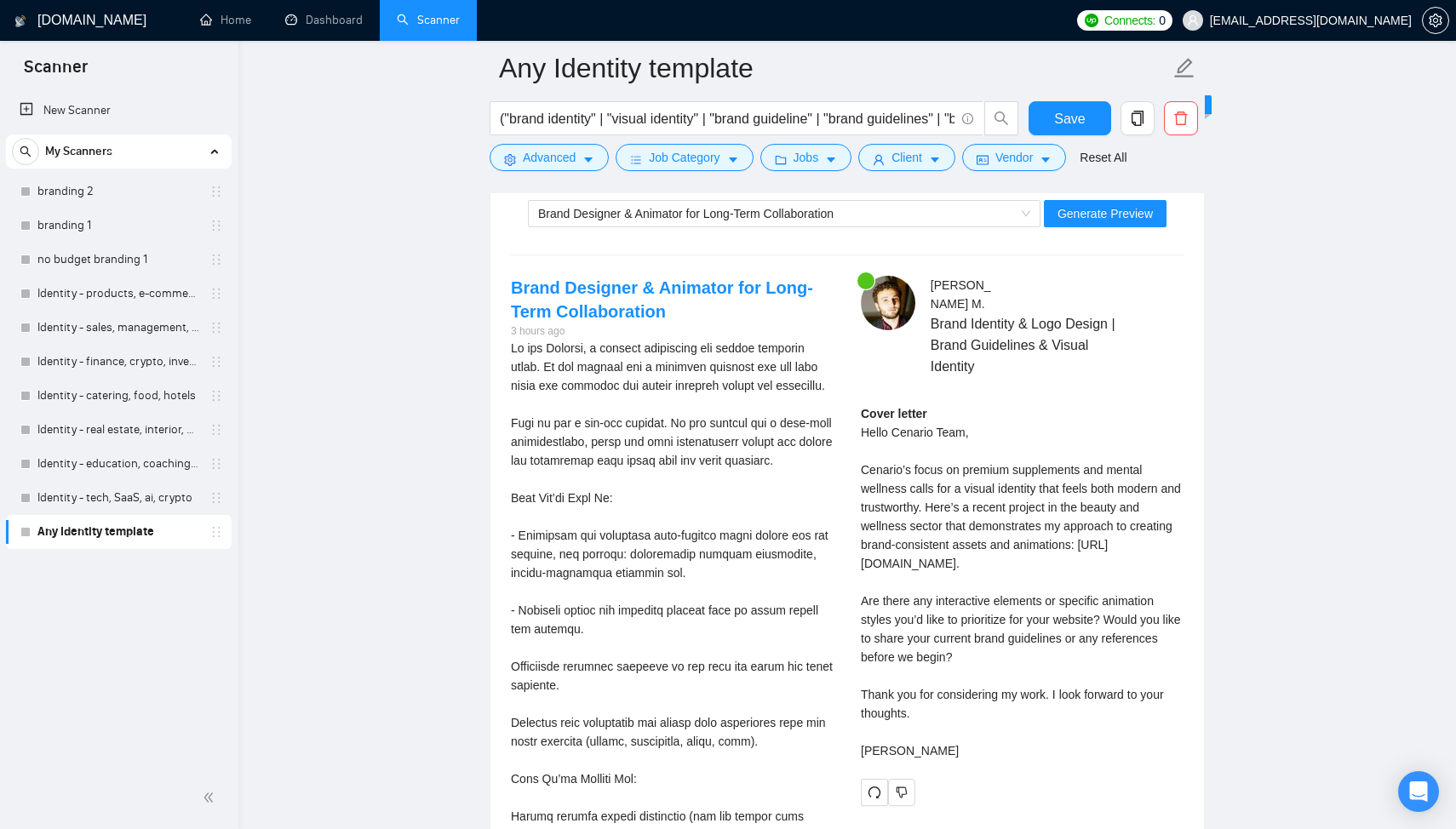
scroll to position [3232, 0]
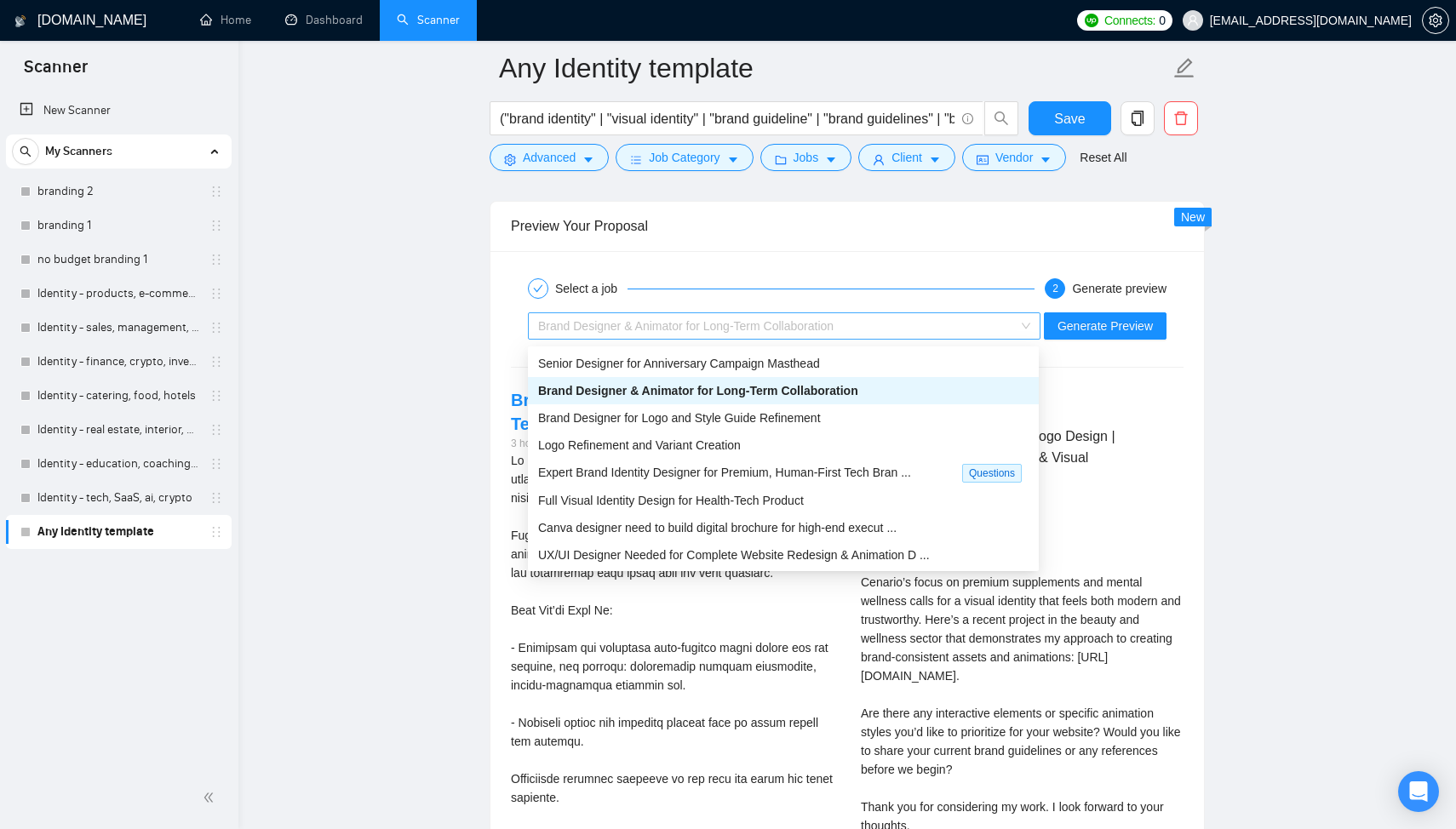
click at [656, 333] on span "Brand Designer & Animator for Long-Term Collaboration" at bounding box center [686, 325] width 296 height 14
click at [682, 422] on span "Brand Designer for Logo and Style Guide Refinement" at bounding box center [679, 417] width 283 height 14
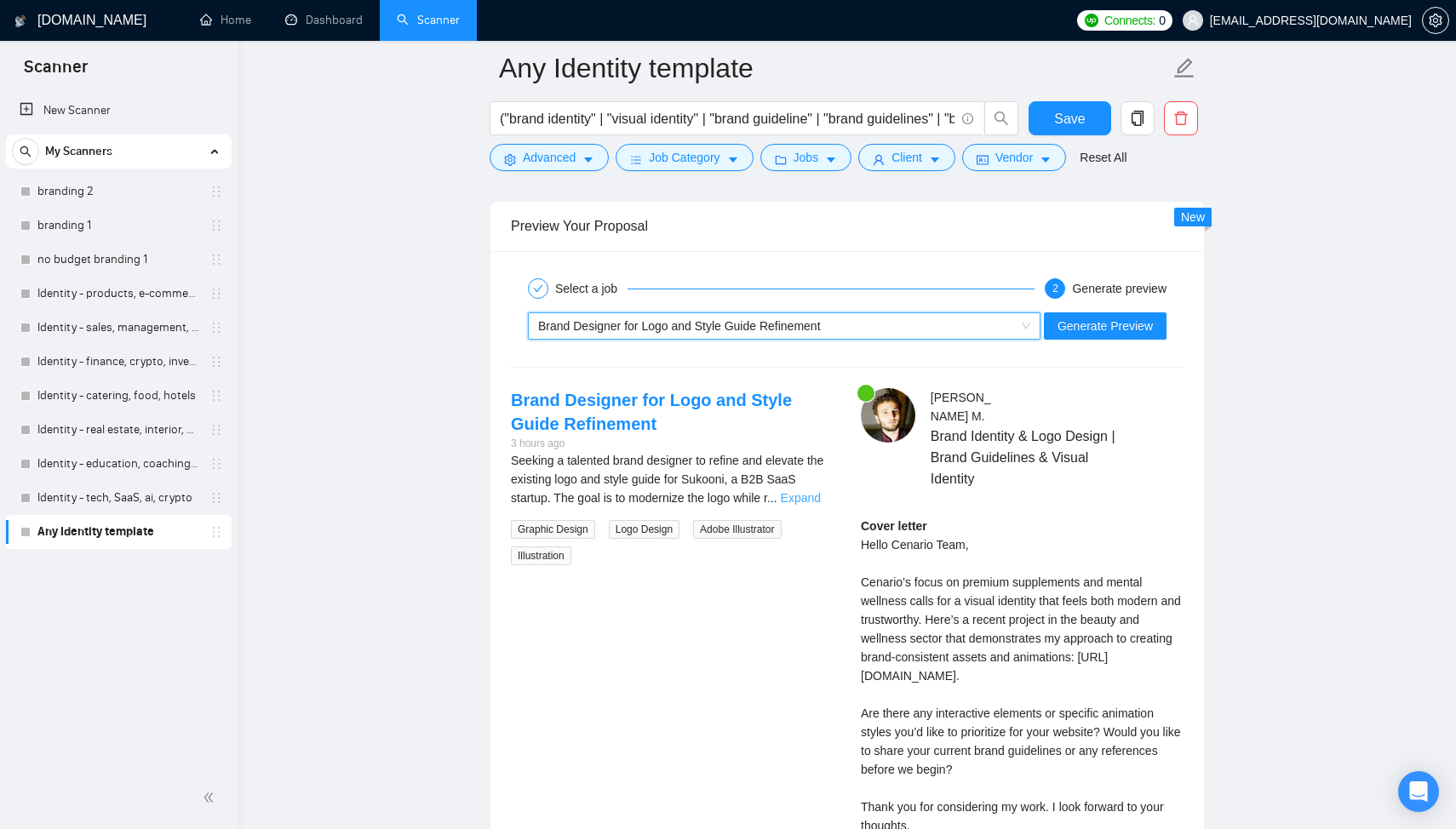
click at [815, 504] on link "Expand" at bounding box center [800, 497] width 40 height 14
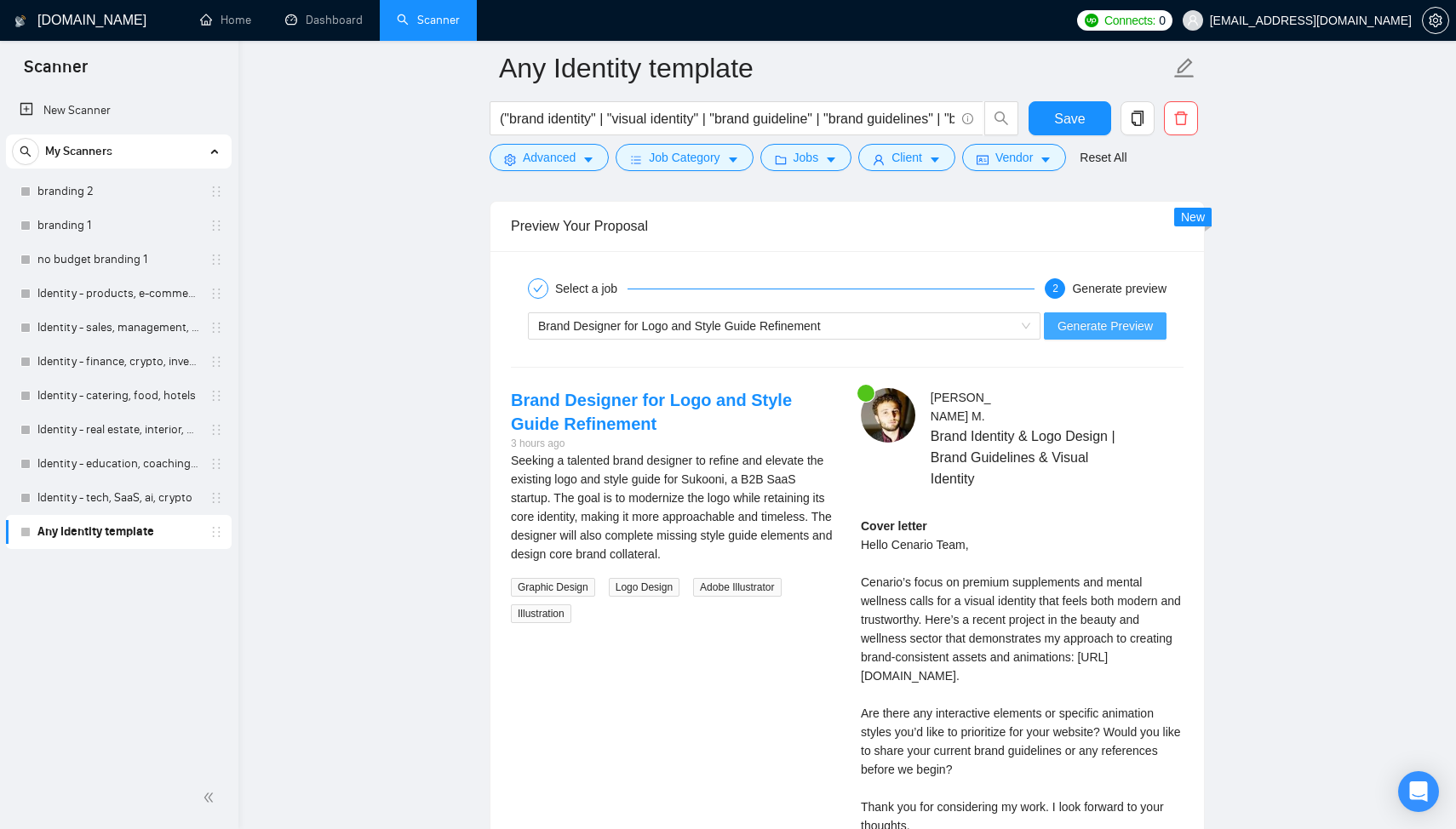
click at [1071, 333] on span "Generate Preview" at bounding box center [1105, 325] width 95 height 19
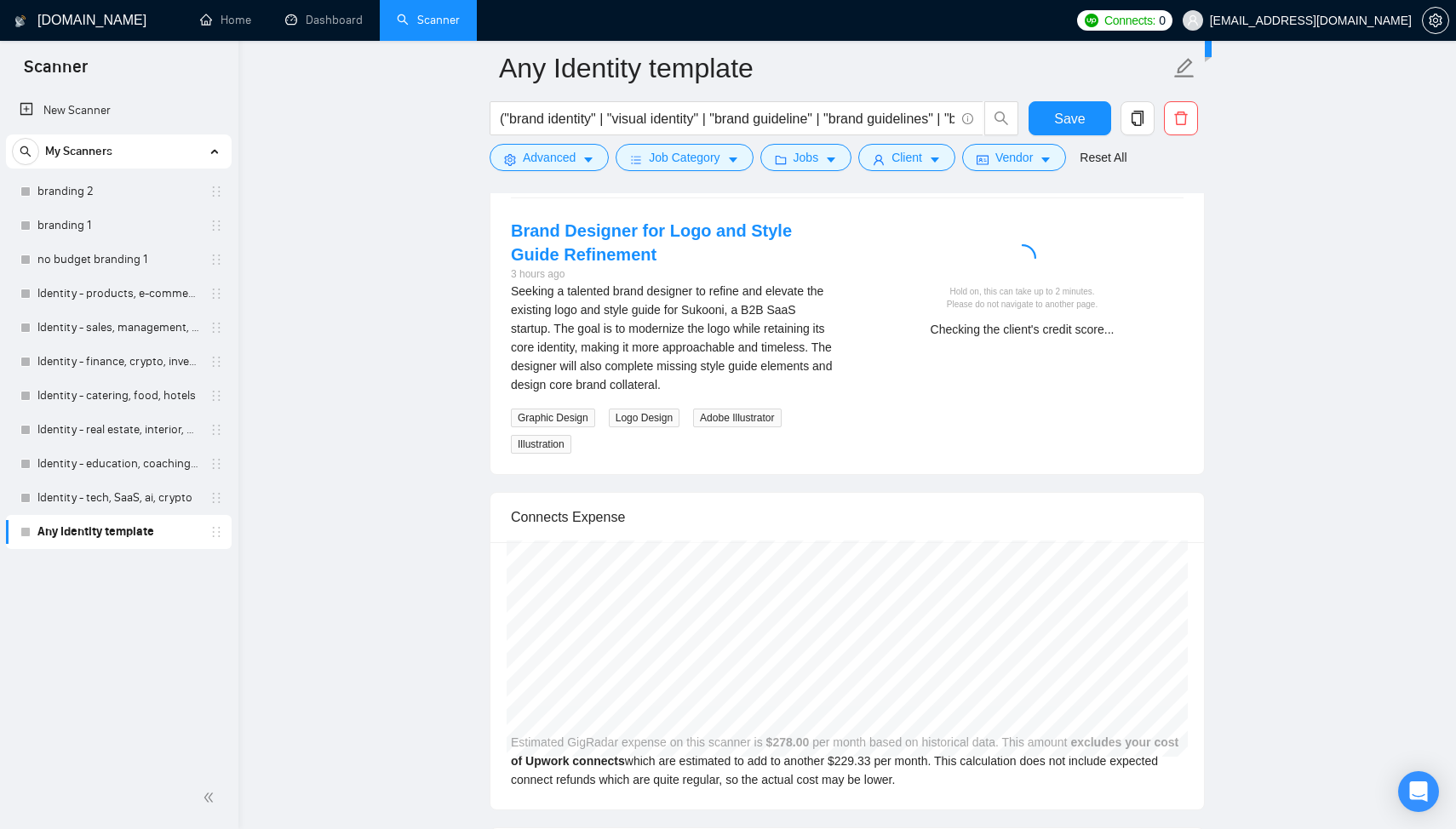
scroll to position [3416, 0]
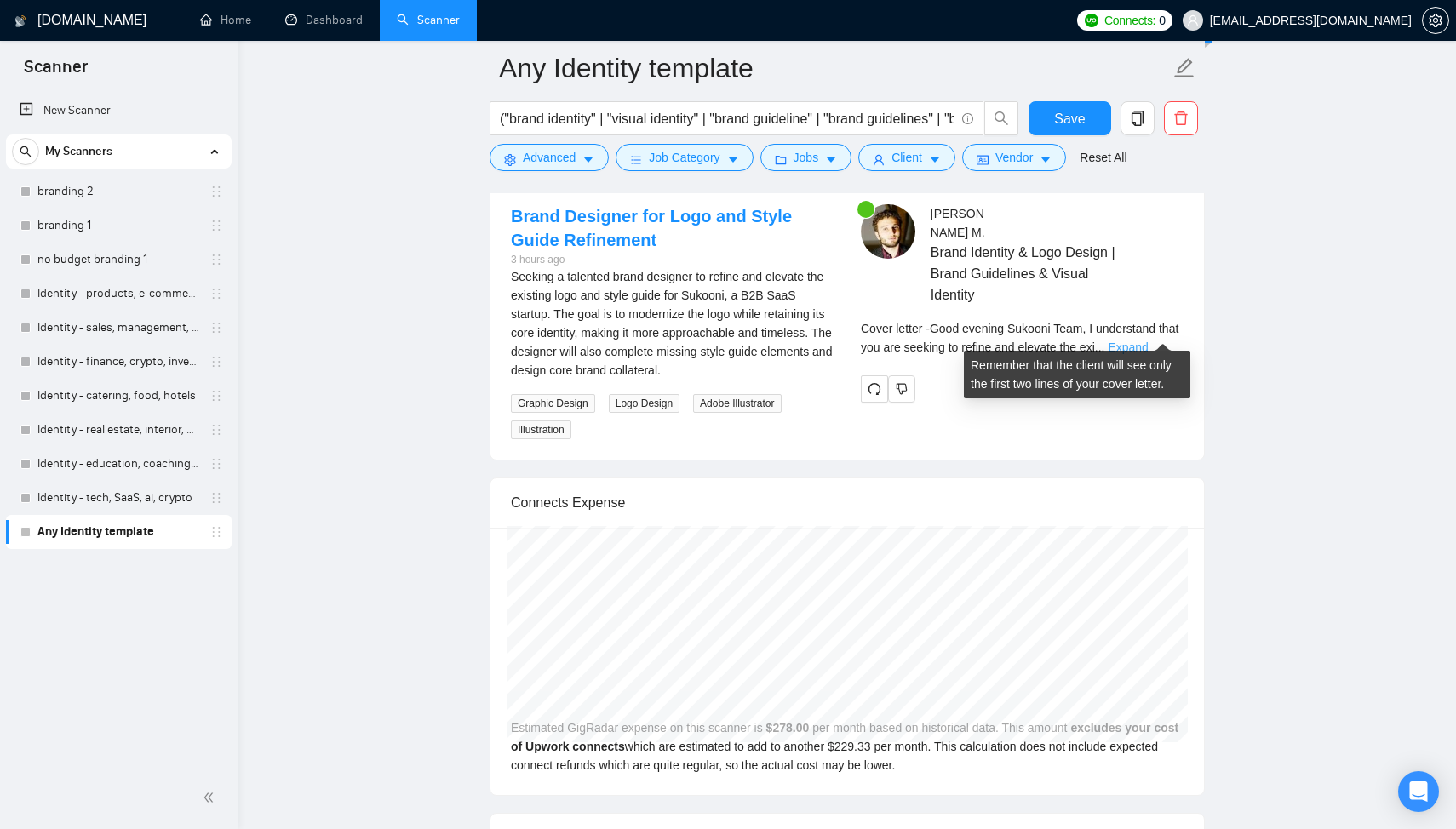
click at [1148, 340] on link "Expand" at bounding box center [1128, 346] width 40 height 14
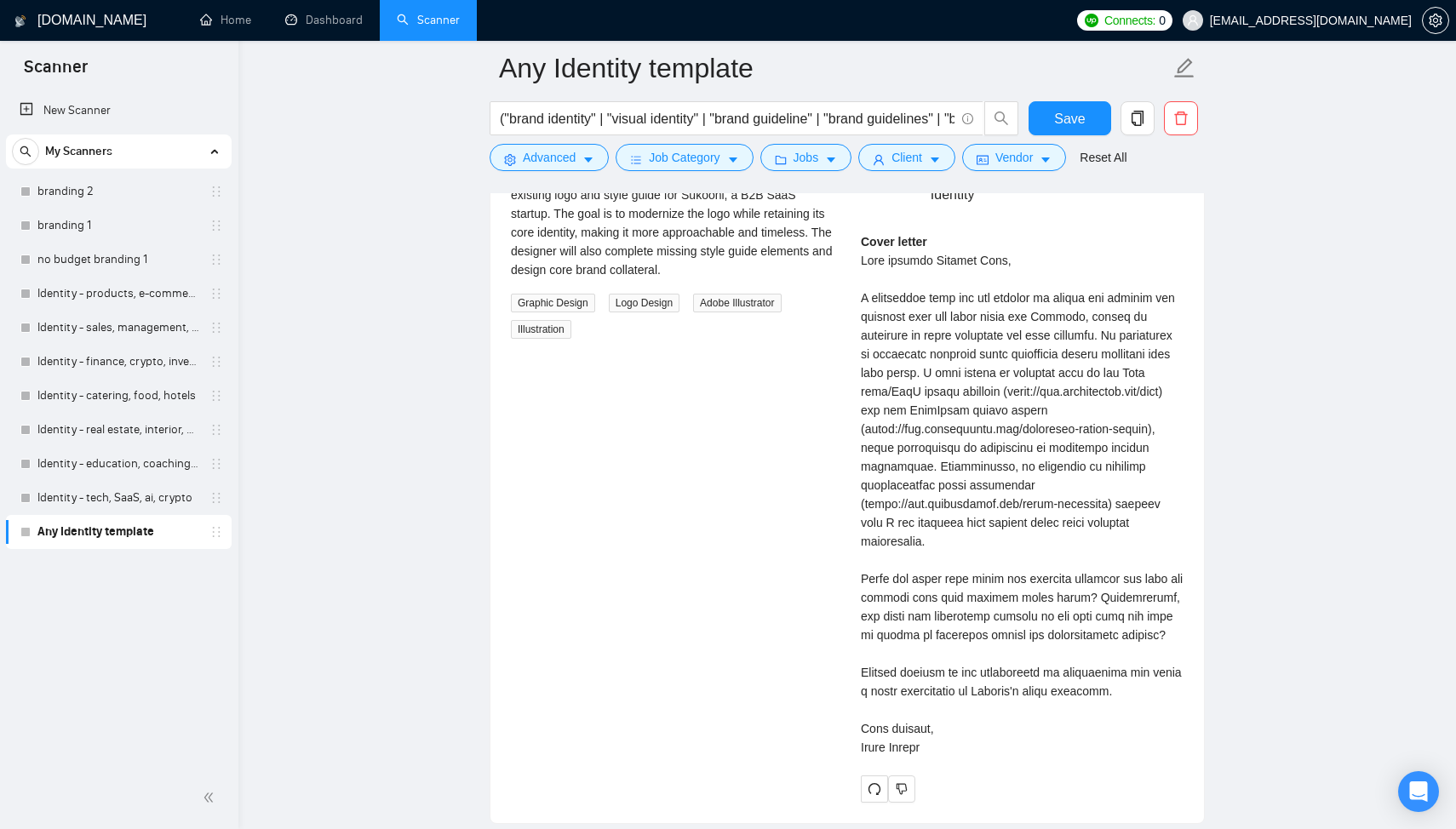
scroll to position [3515, 0]
click at [1063, 116] on span "Save" at bounding box center [1069, 118] width 31 height 21
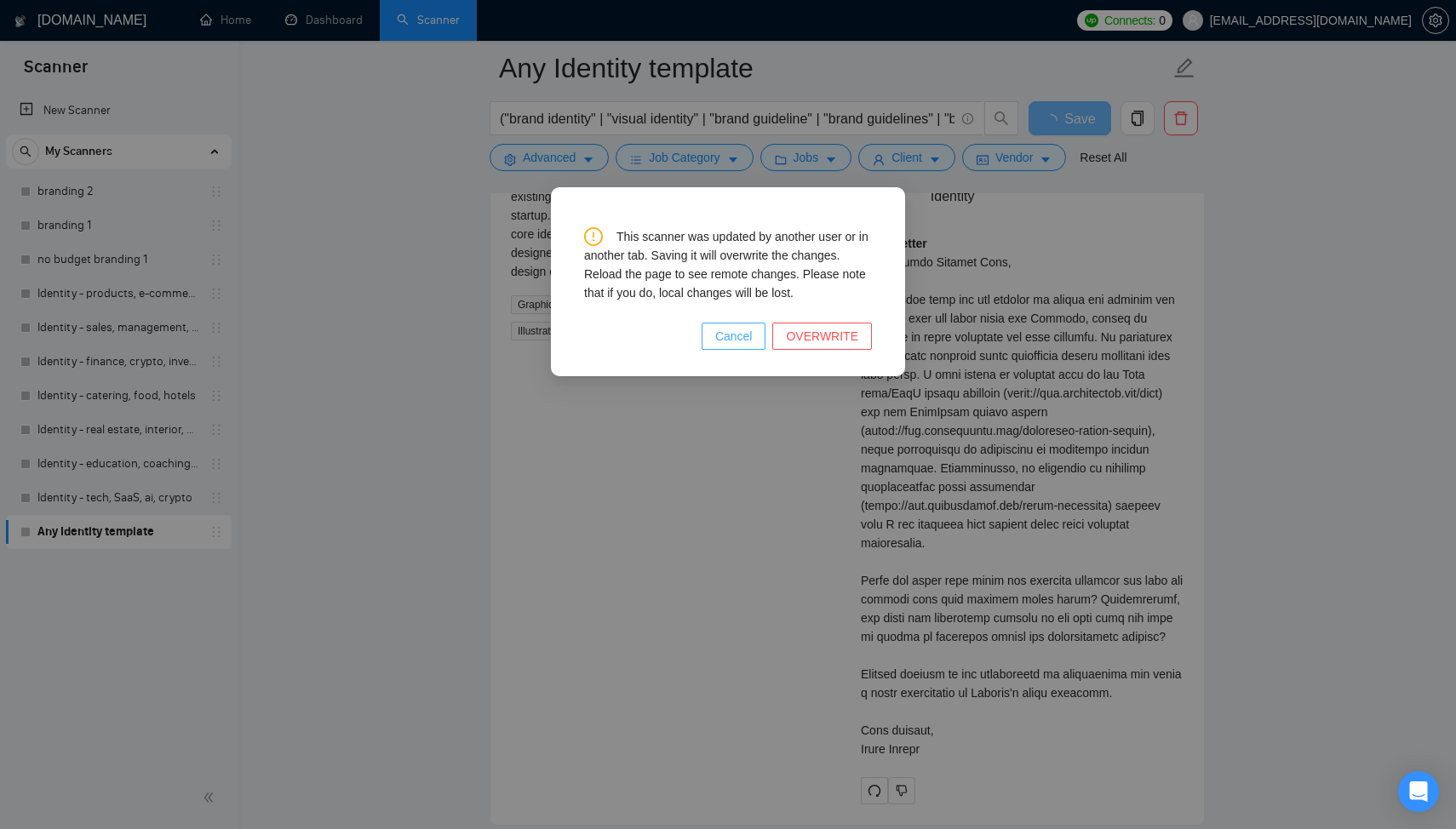
click at [741, 347] on button "Cancel" at bounding box center [733, 336] width 65 height 27
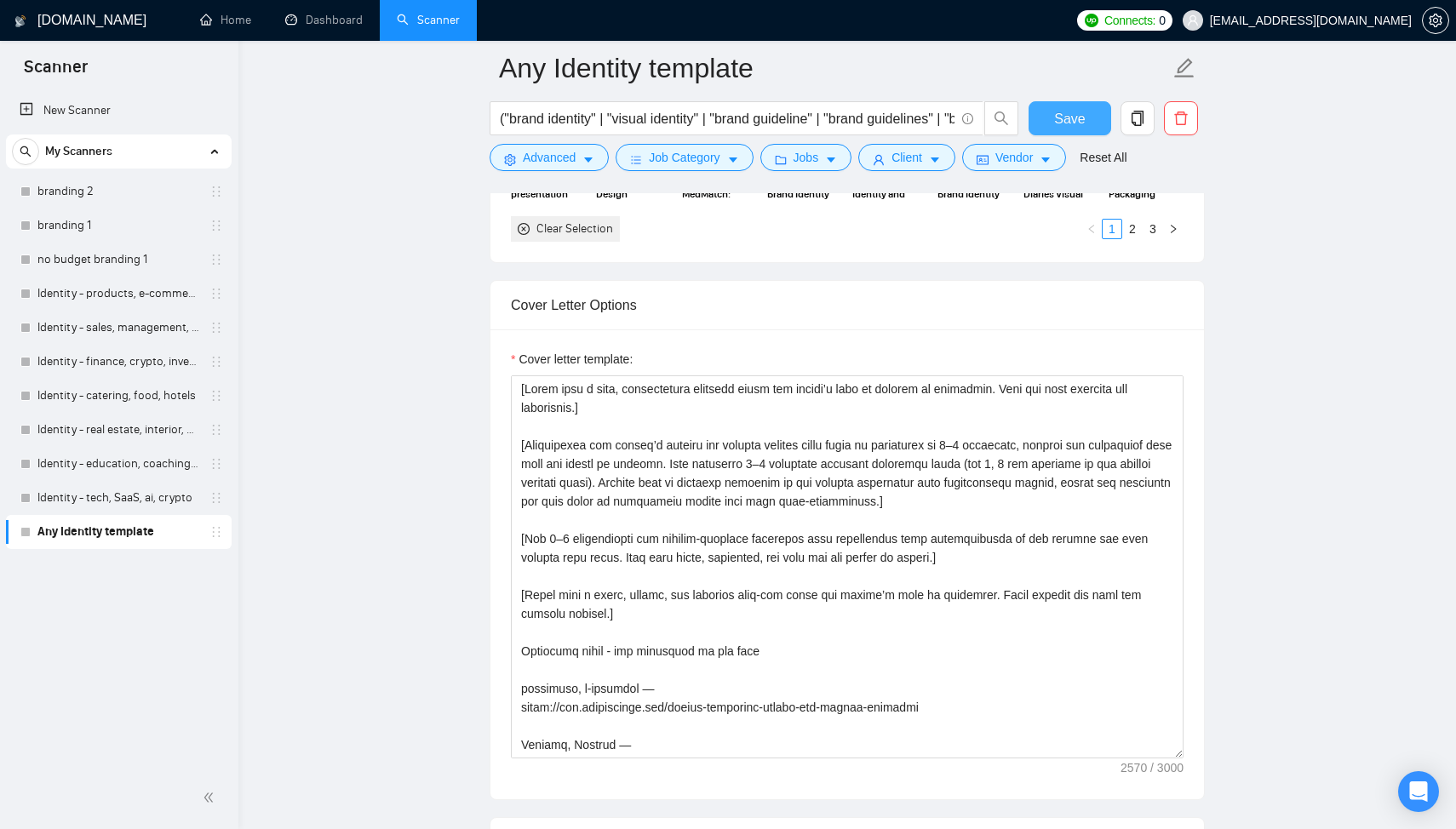
scroll to position [1853, 0]
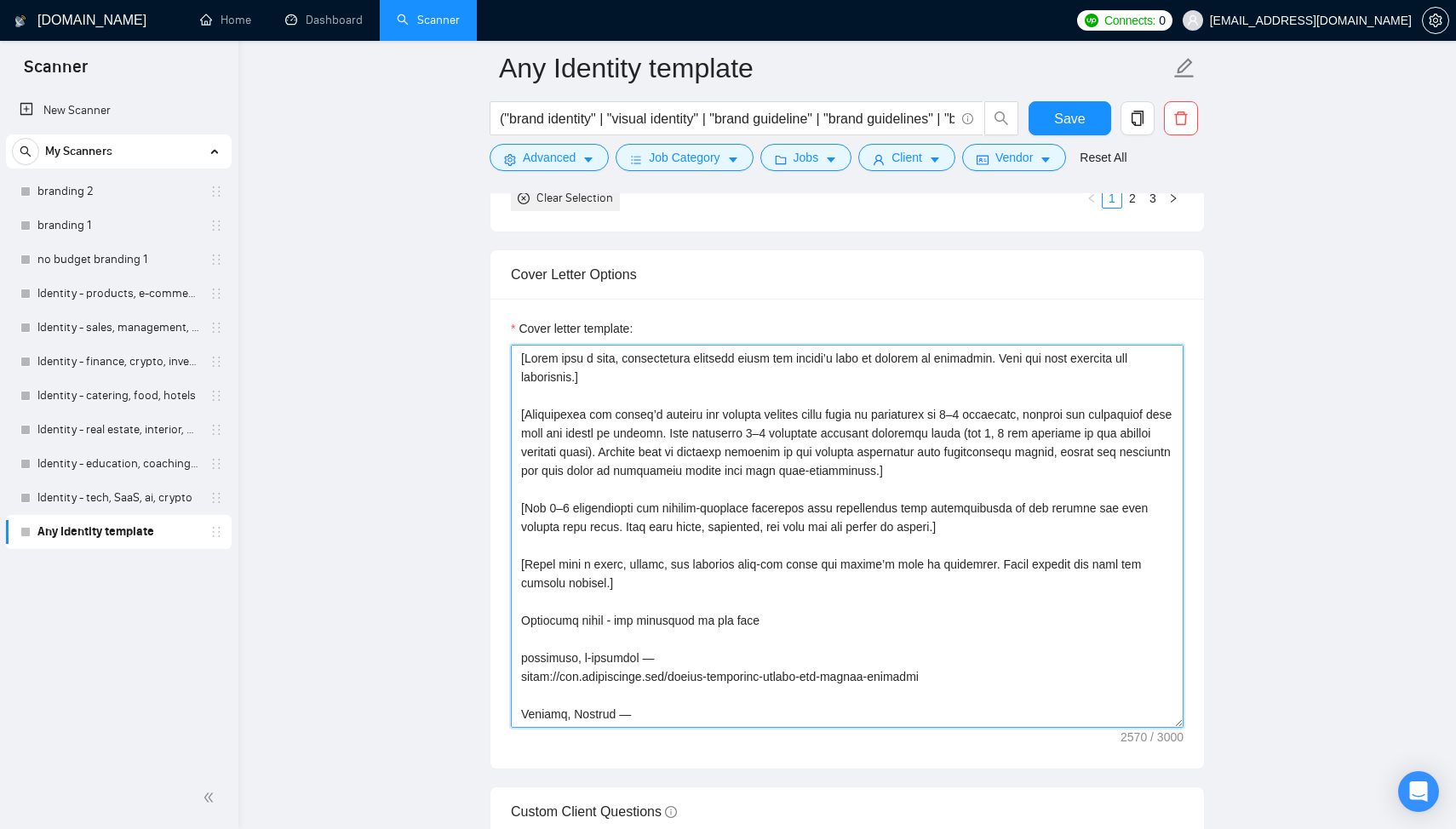
click at [725, 476] on textarea "Cover letter template:" at bounding box center [848, 535] width 673 height 383
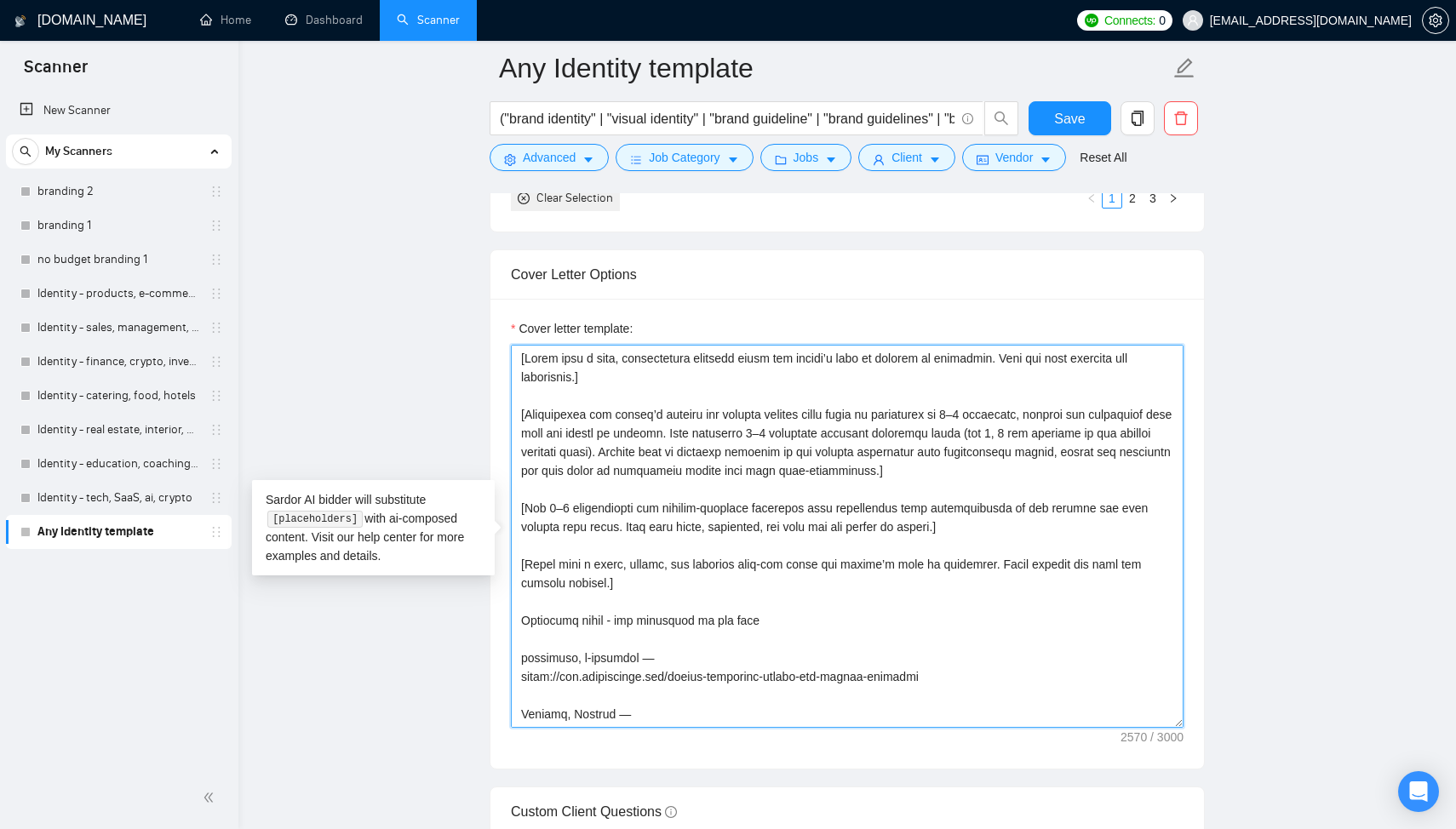
click at [852, 477] on textarea "Cover letter template:" at bounding box center [848, 535] width 673 height 383
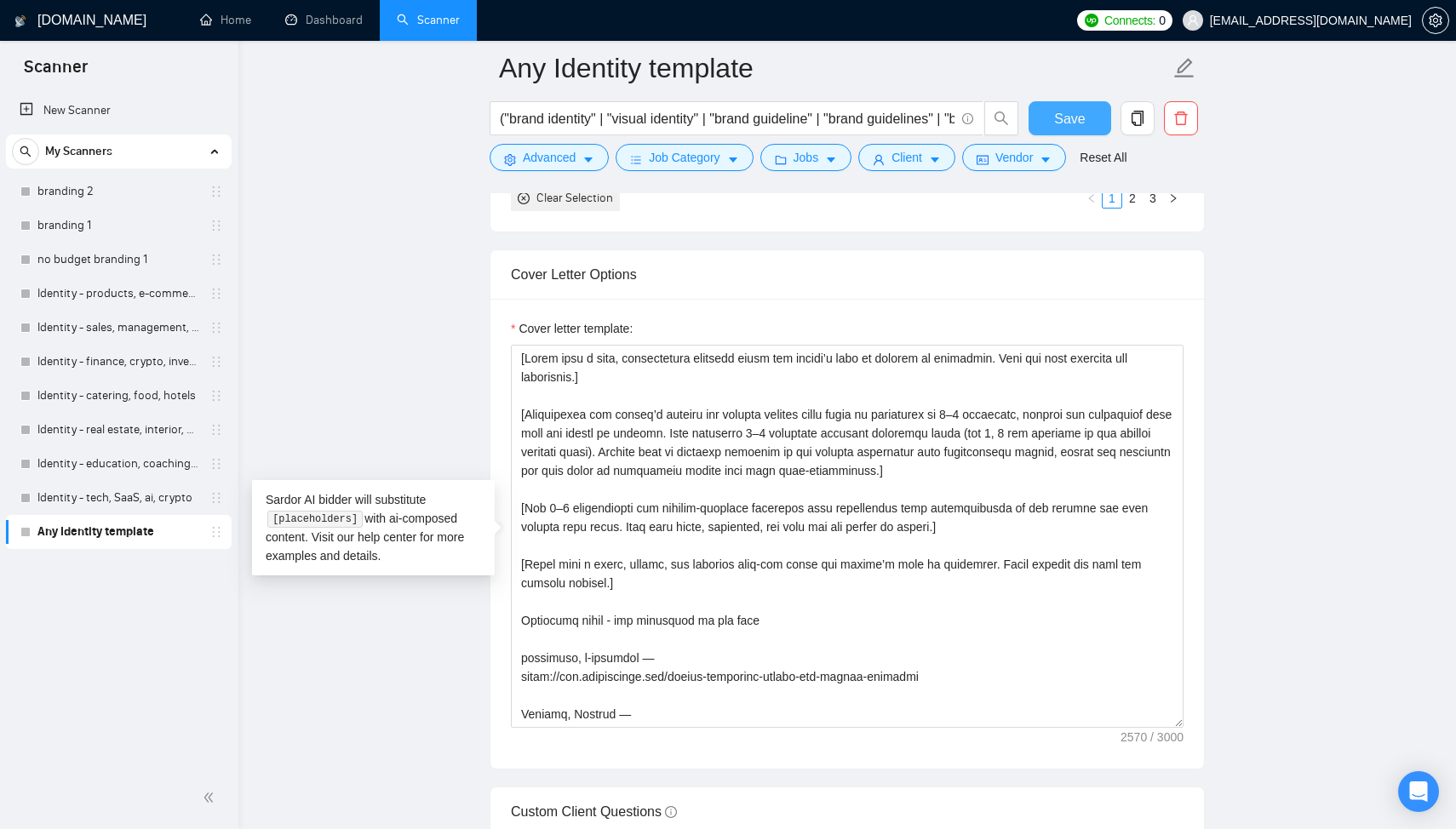
click at [1066, 122] on span "Save" at bounding box center [1069, 118] width 31 height 21
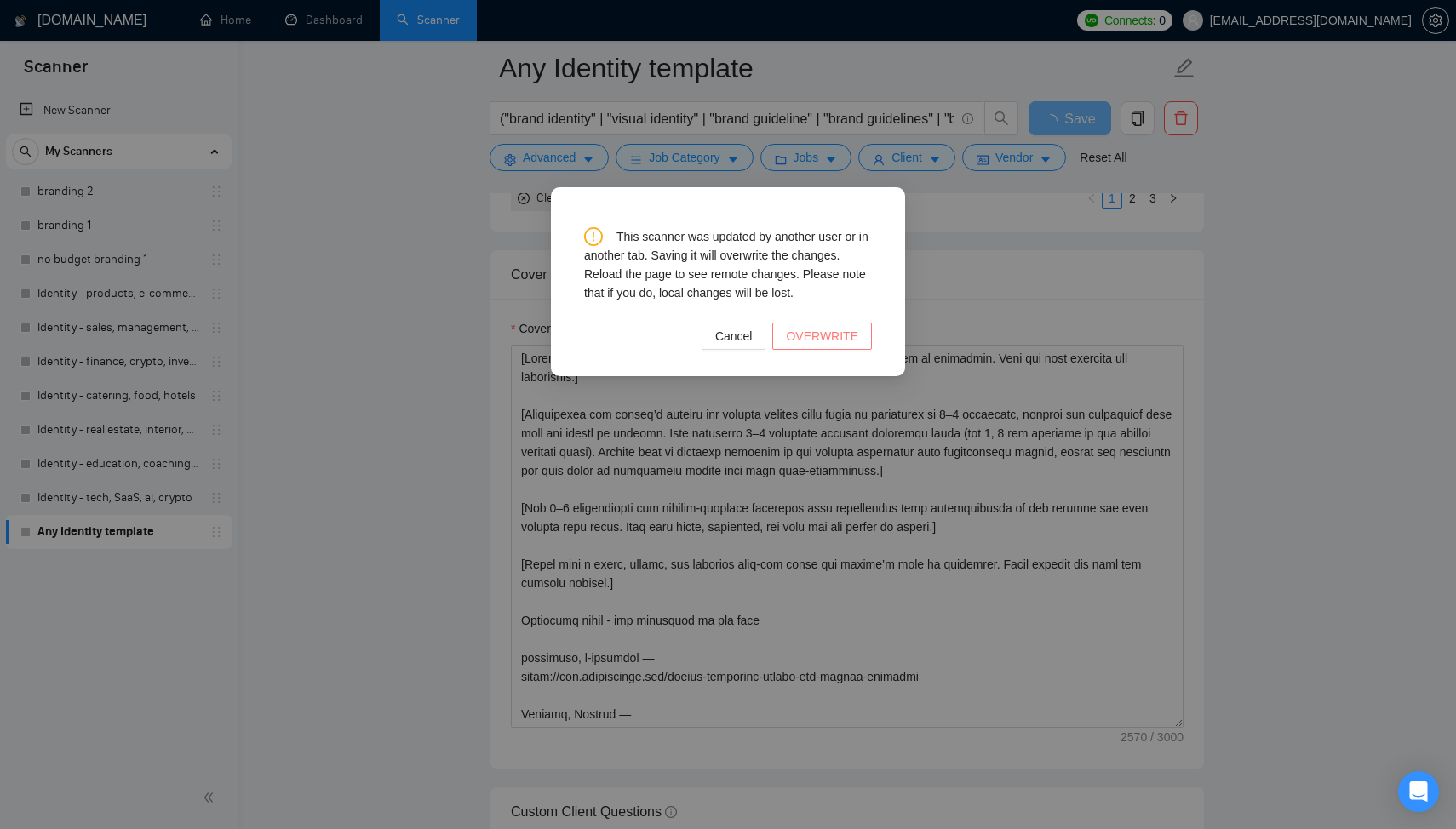
click at [840, 346] on button "OVERWRITE" at bounding box center [822, 336] width 100 height 27
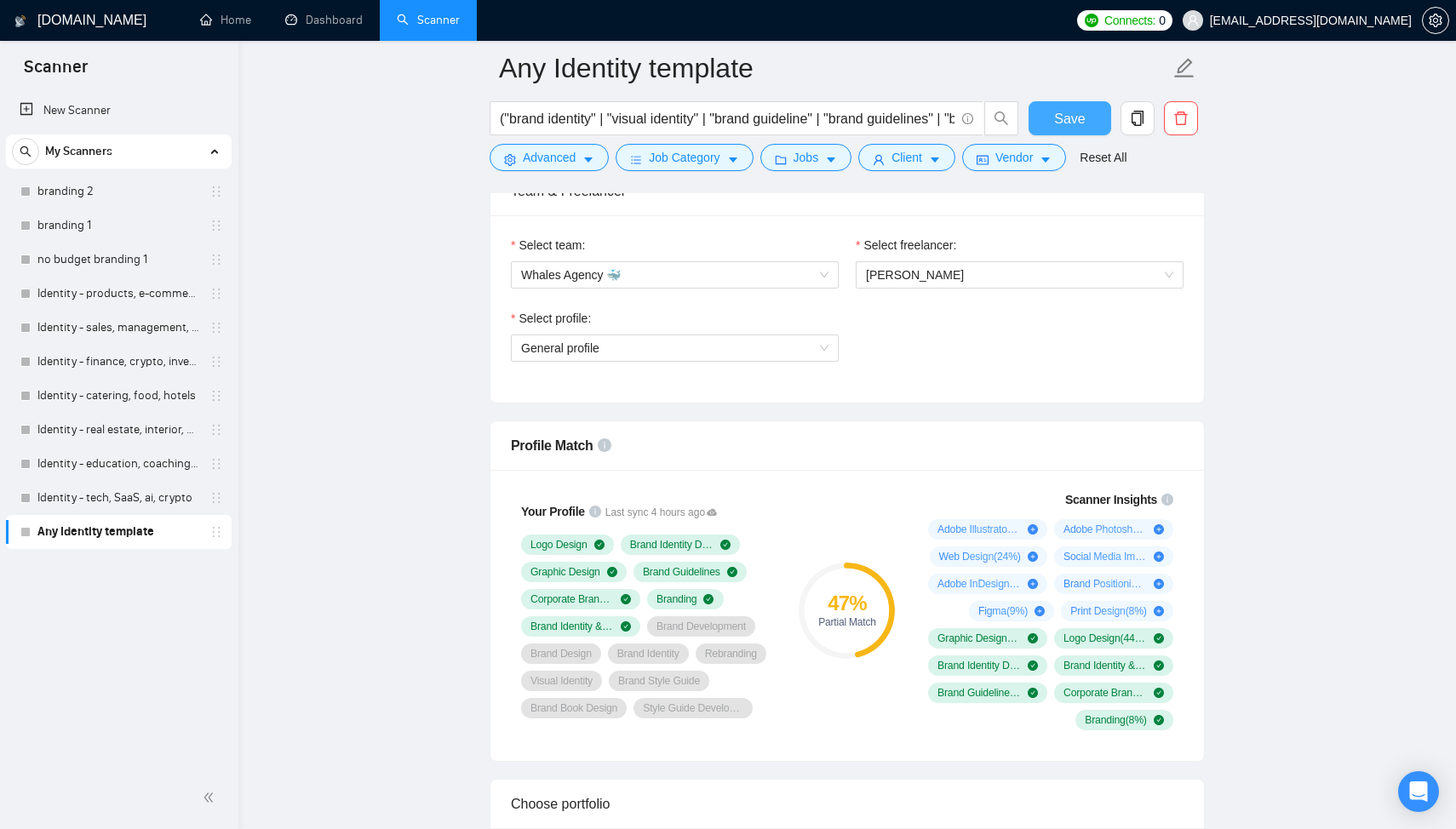
scroll to position [868, 0]
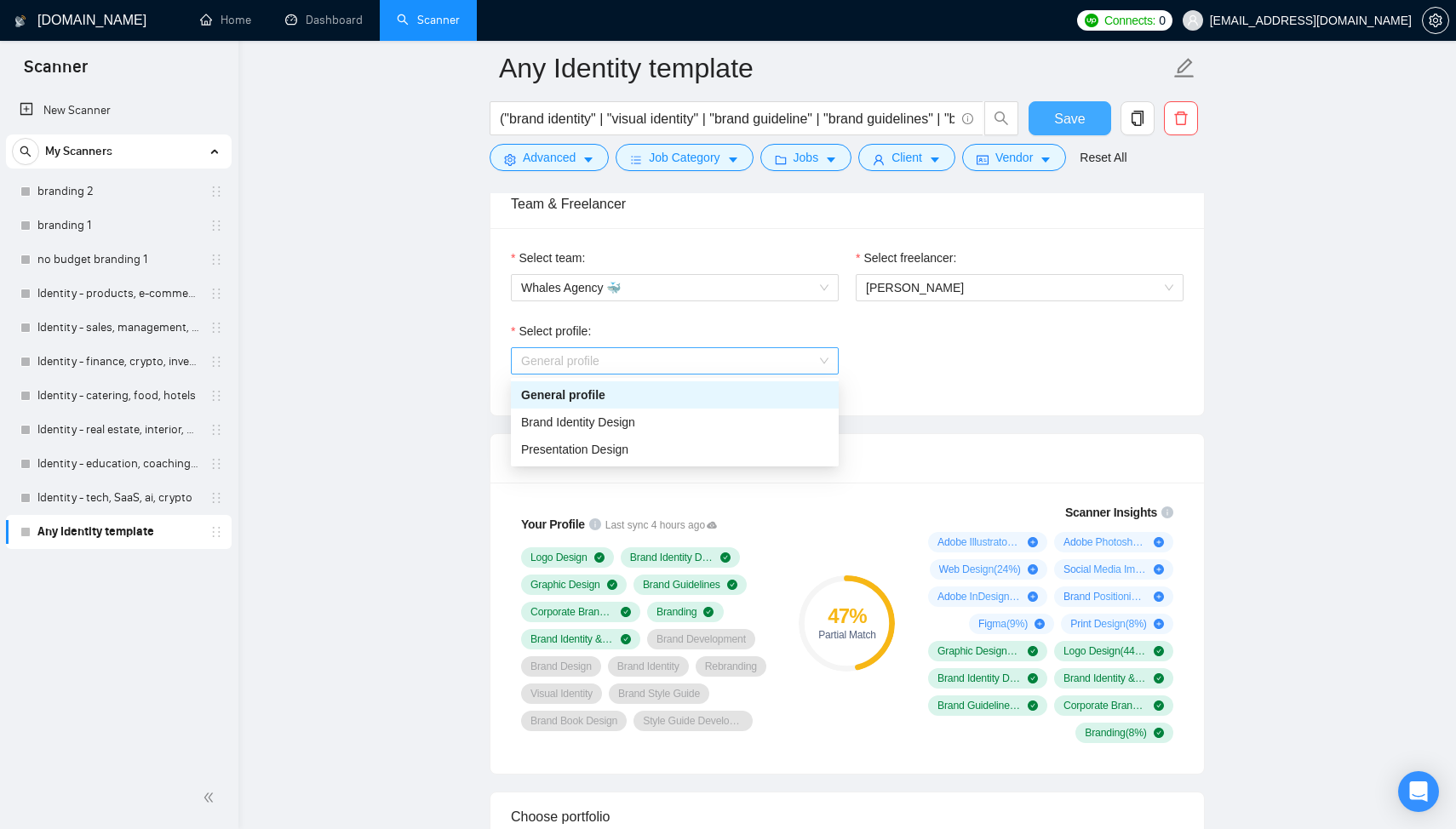
click at [680, 359] on span "General profile" at bounding box center [675, 361] width 307 height 25
click at [618, 714] on span "Brand Book Design" at bounding box center [573, 720] width 86 height 14
